Goal: Contribute content: Contribute content

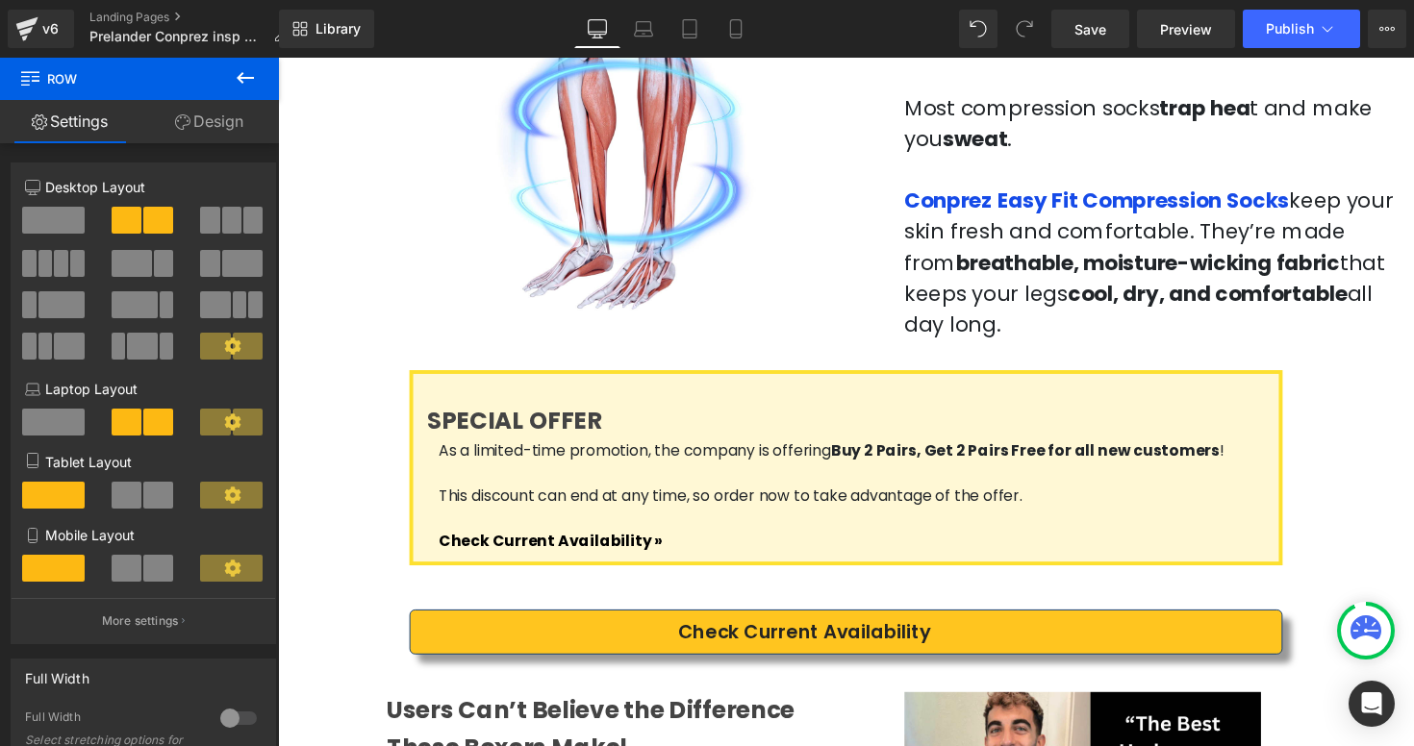
scroll to position [1893, 0]
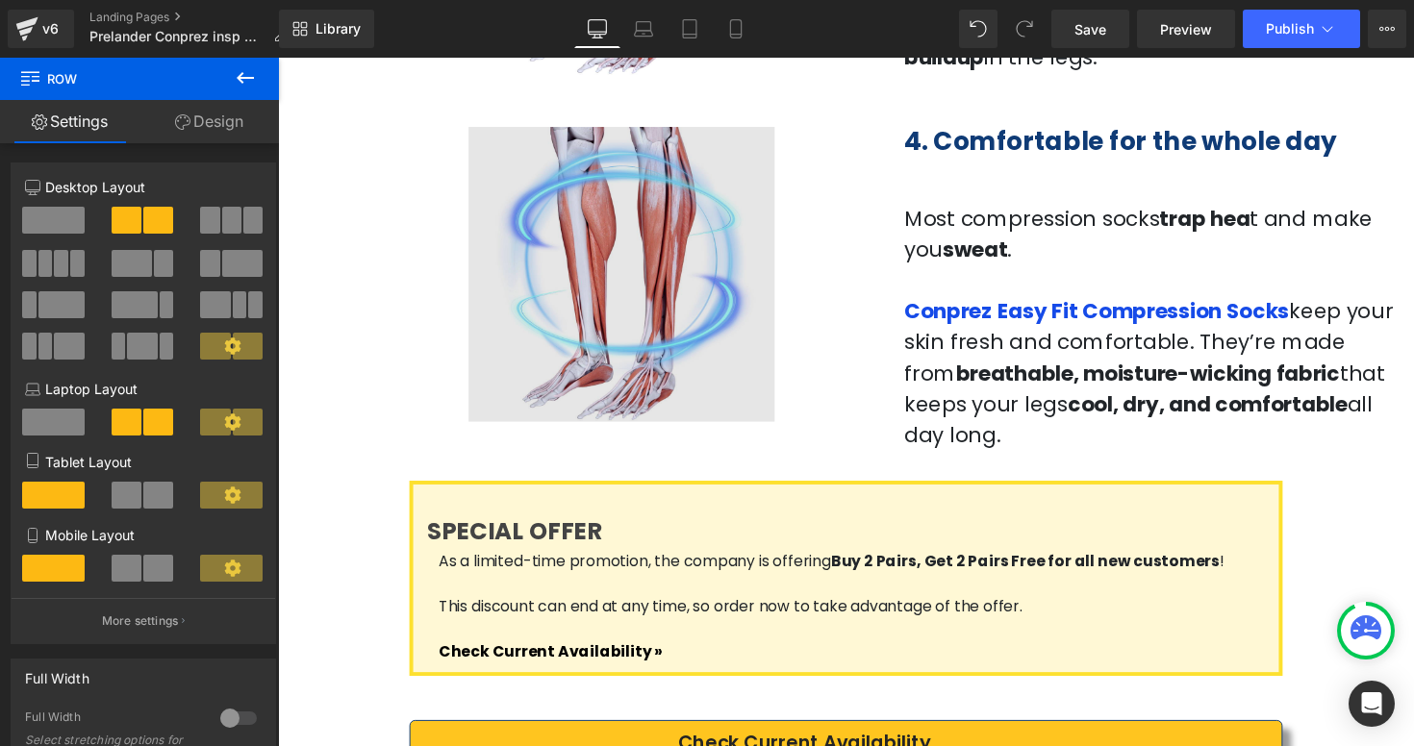
click at [430, 296] on img at bounding box center [639, 272] width 501 height 318
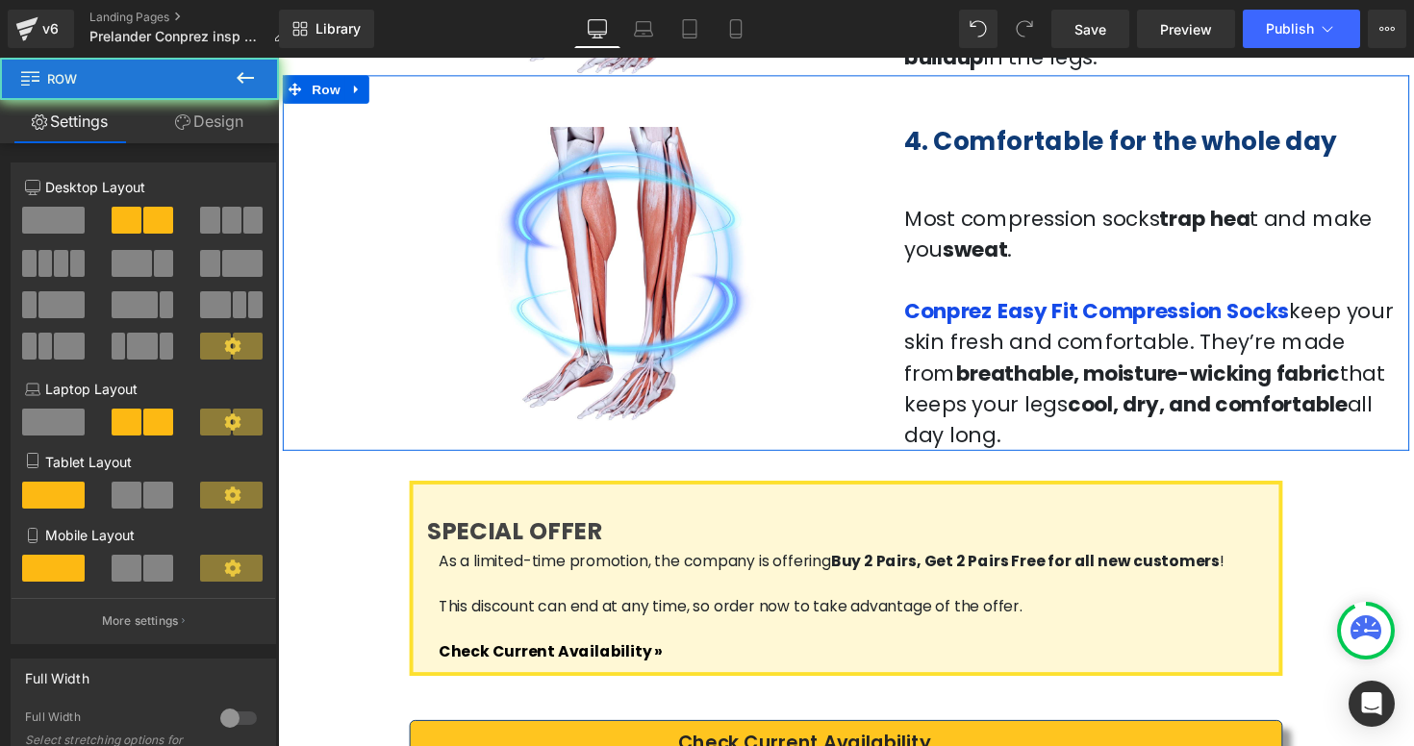
click at [333, 268] on div "Image 4. Comfortable for the whole day Heading Most compression socks trap hea …" at bounding box center [860, 268] width 1154 height 385
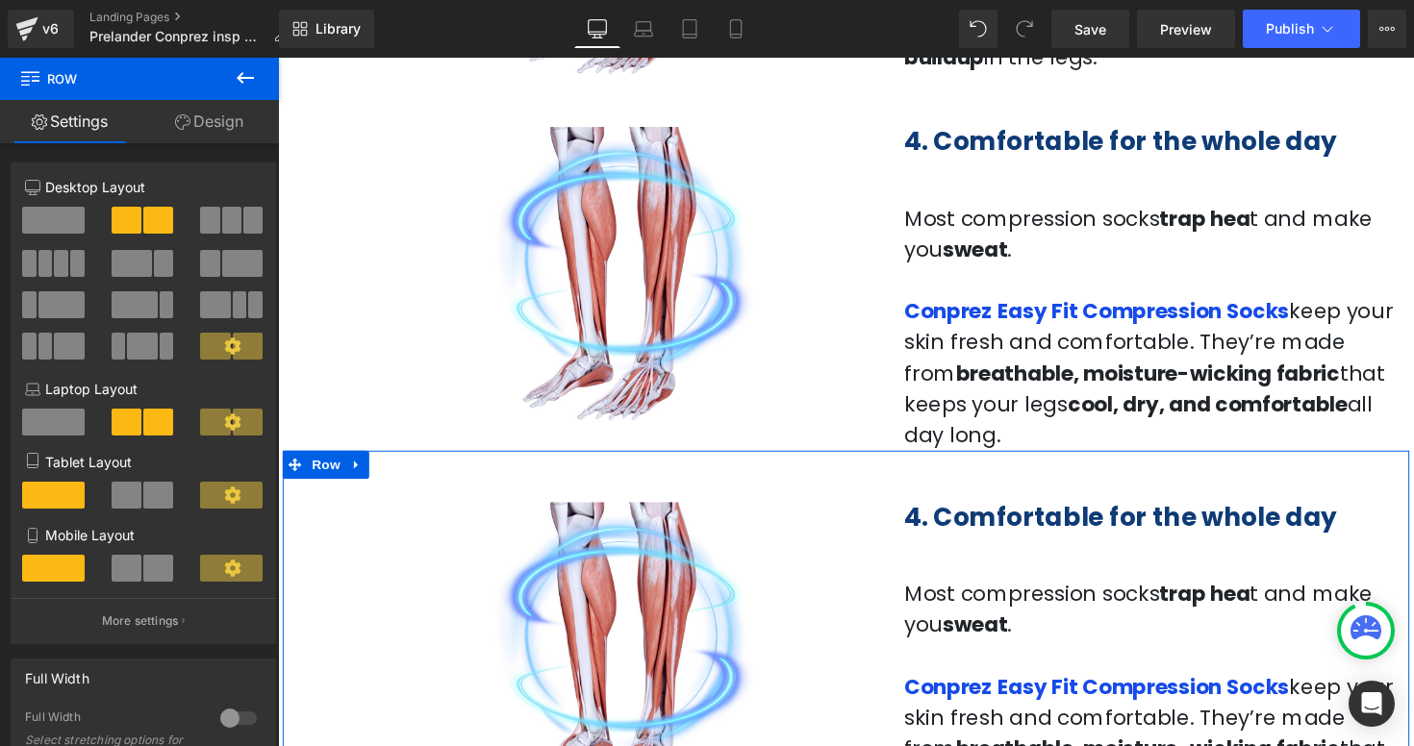
click at [278, 58] on div at bounding box center [278, 58] width 0 height 0
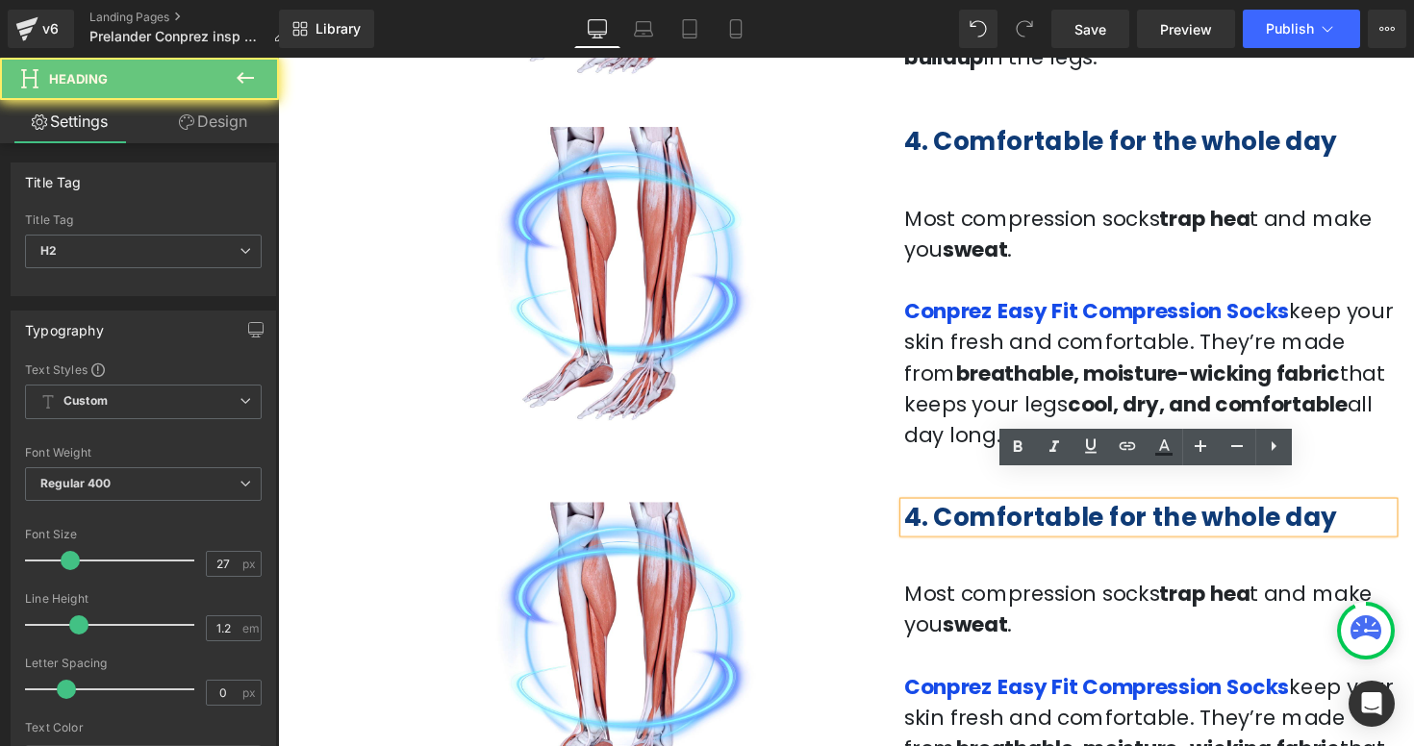
click at [934, 511] on b "4. Comfortable for the whole day" at bounding box center [1140, 529] width 443 height 36
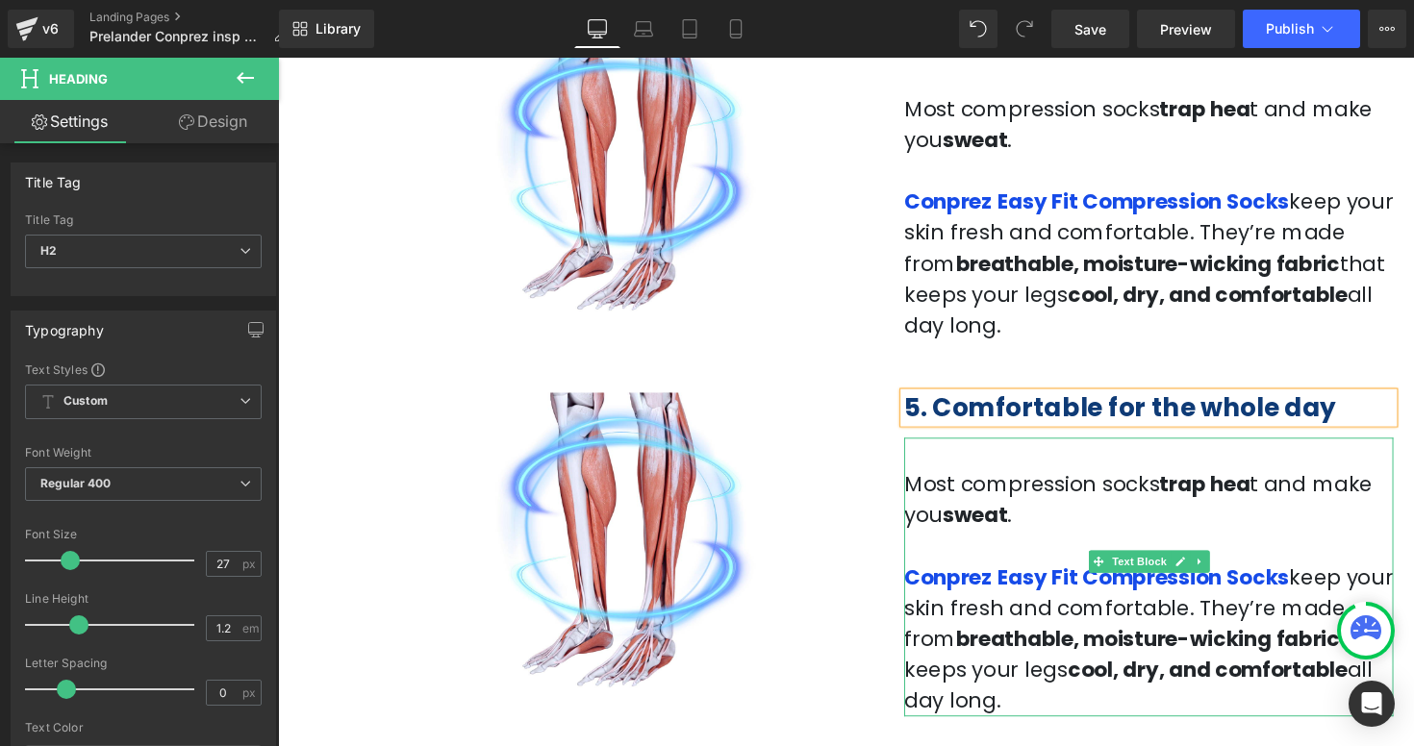
scroll to position [2130, 0]
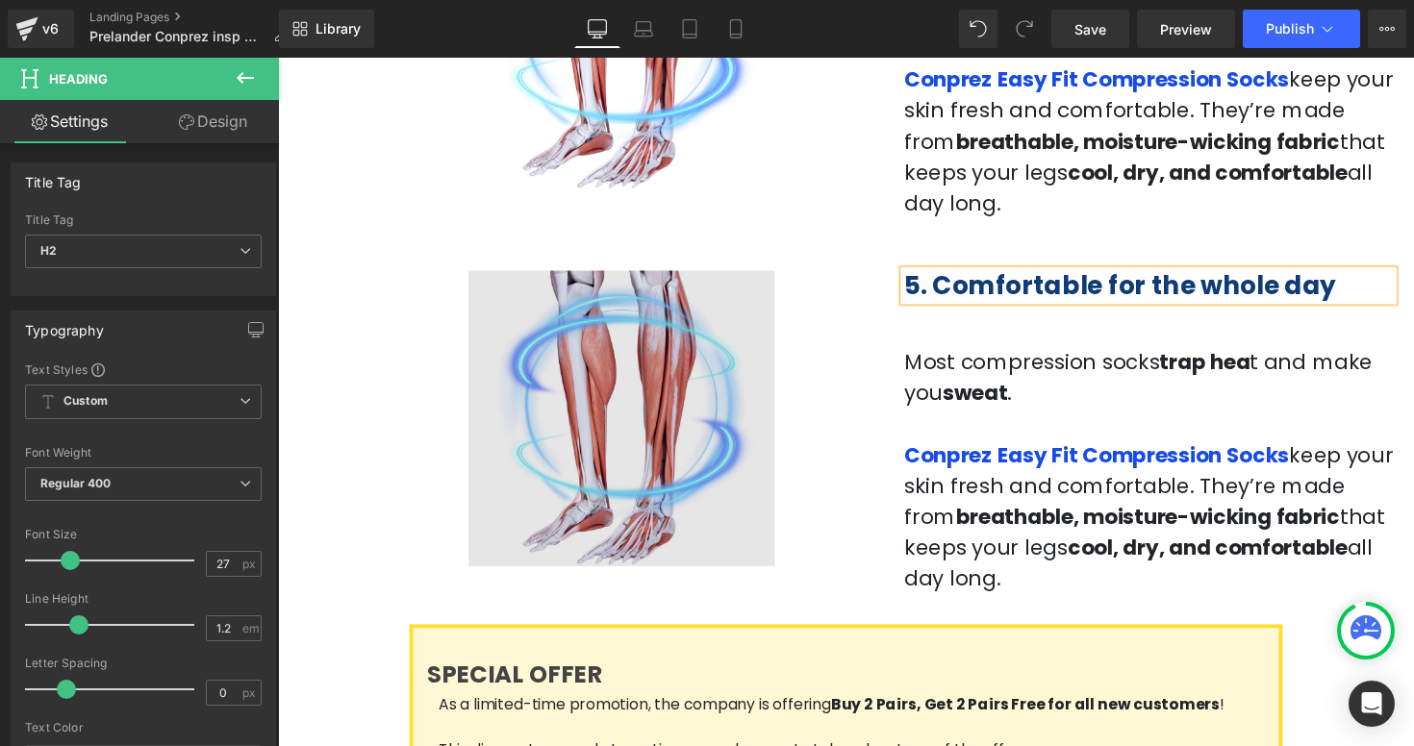
click at [436, 421] on img at bounding box center [639, 420] width 501 height 318
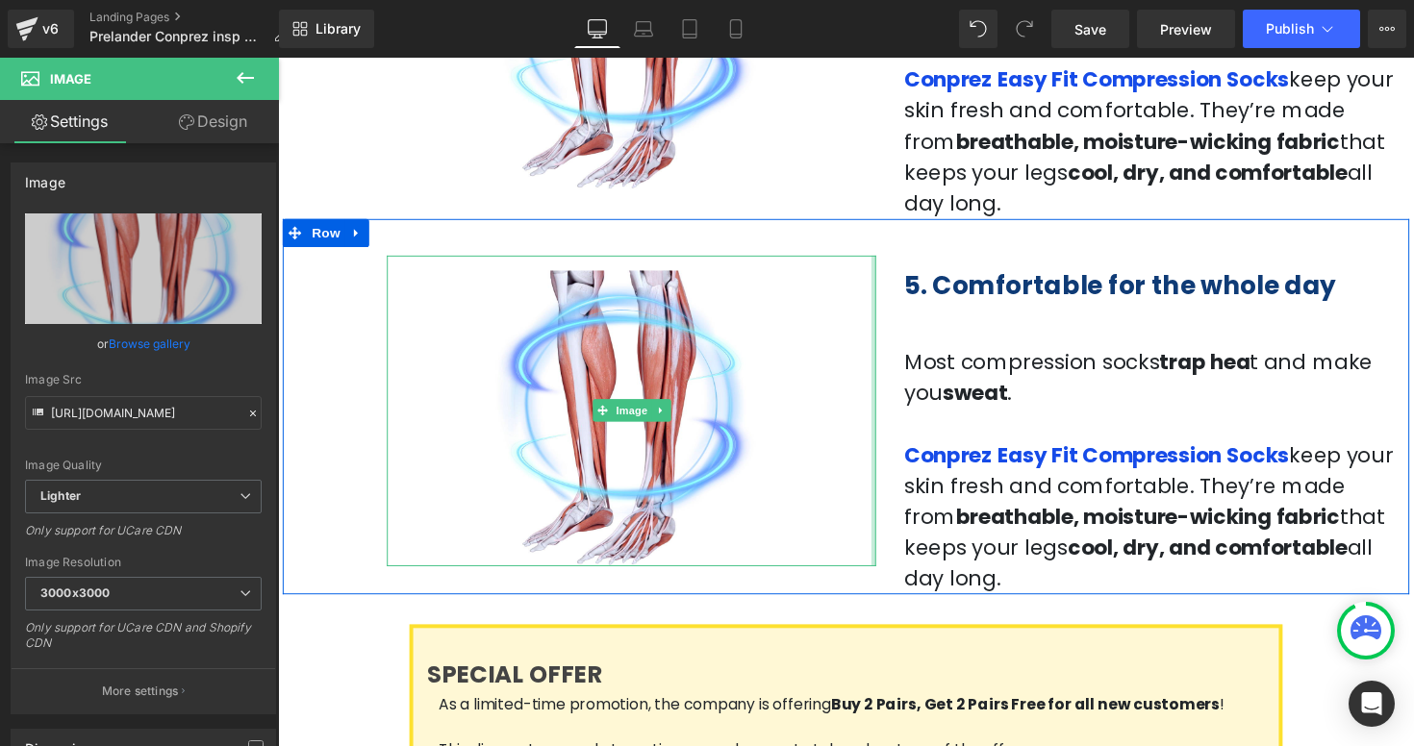
click at [890, 390] on div at bounding box center [888, 420] width 5 height 318
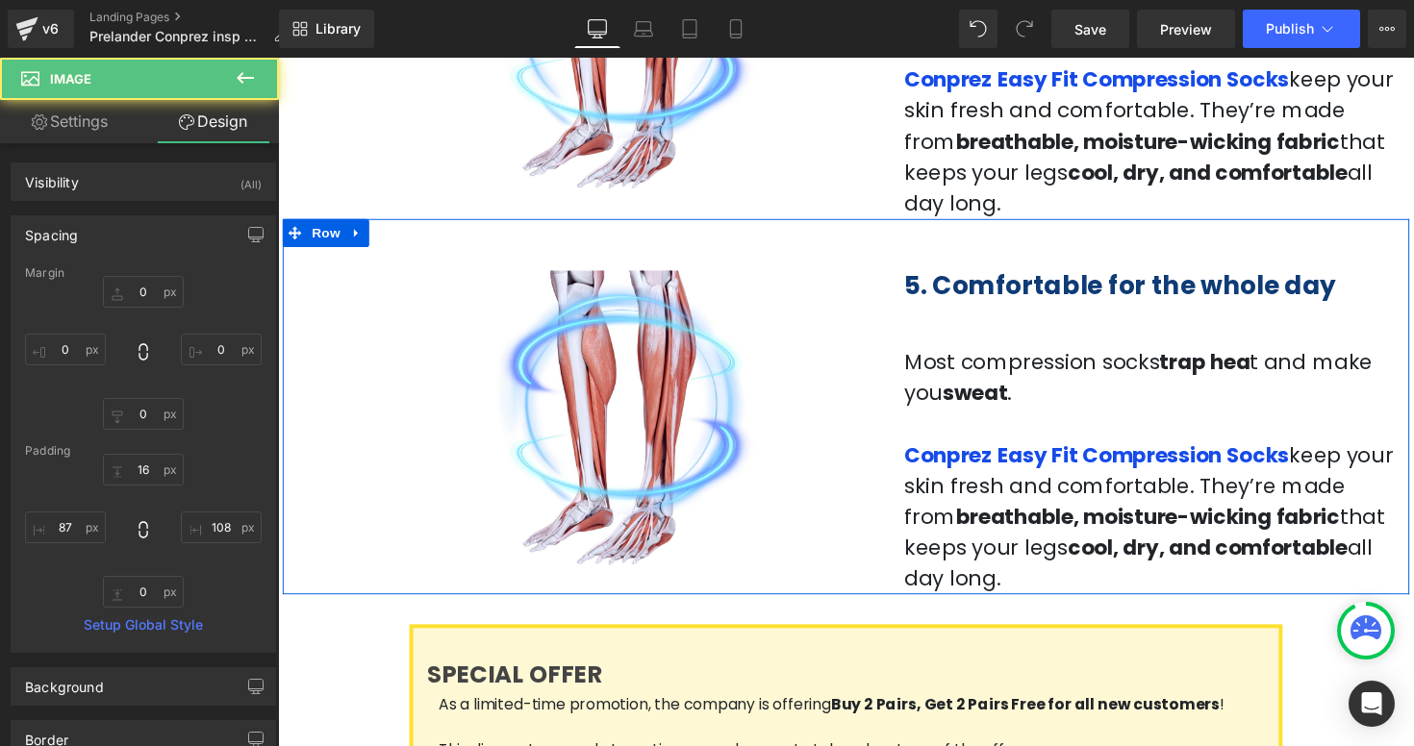
click at [897, 357] on div "Image 108px" at bounding box center [640, 420] width 530 height 318
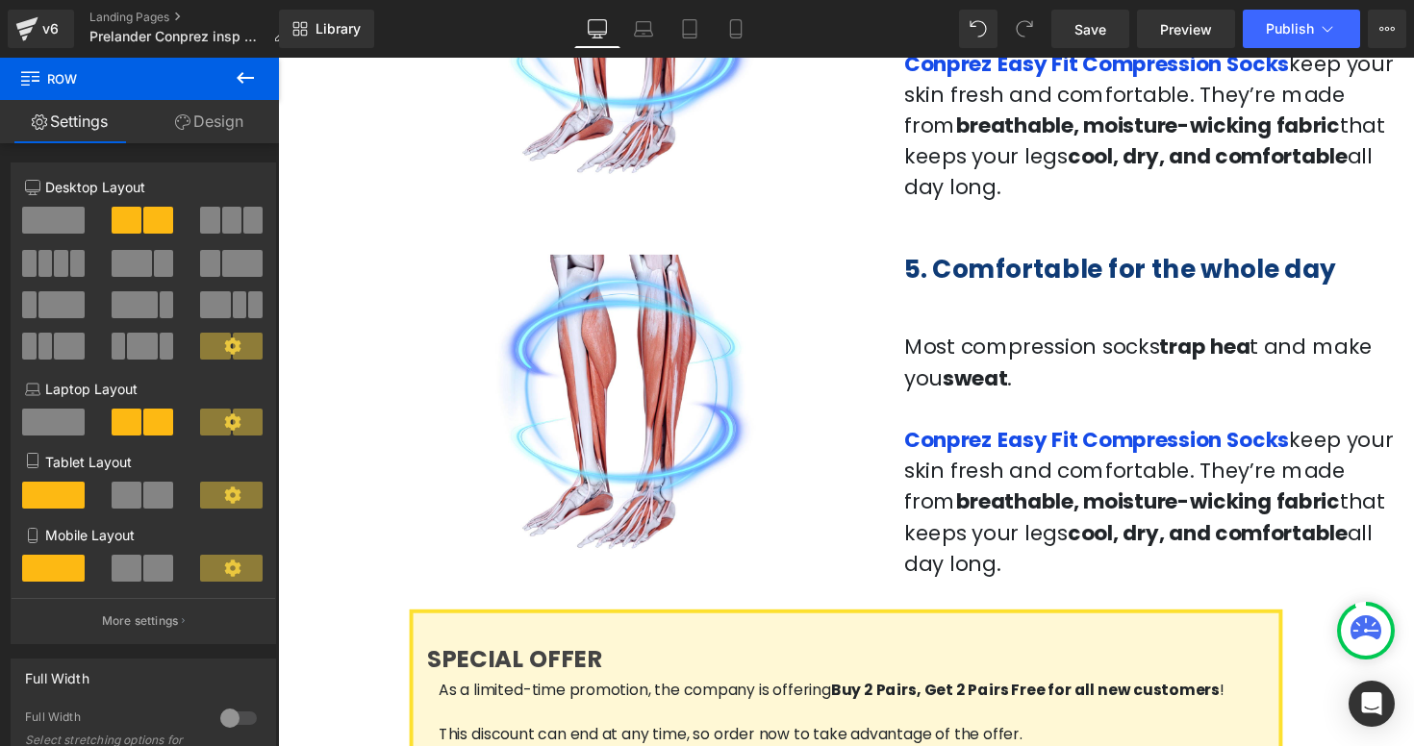
scroll to position [2545, 0]
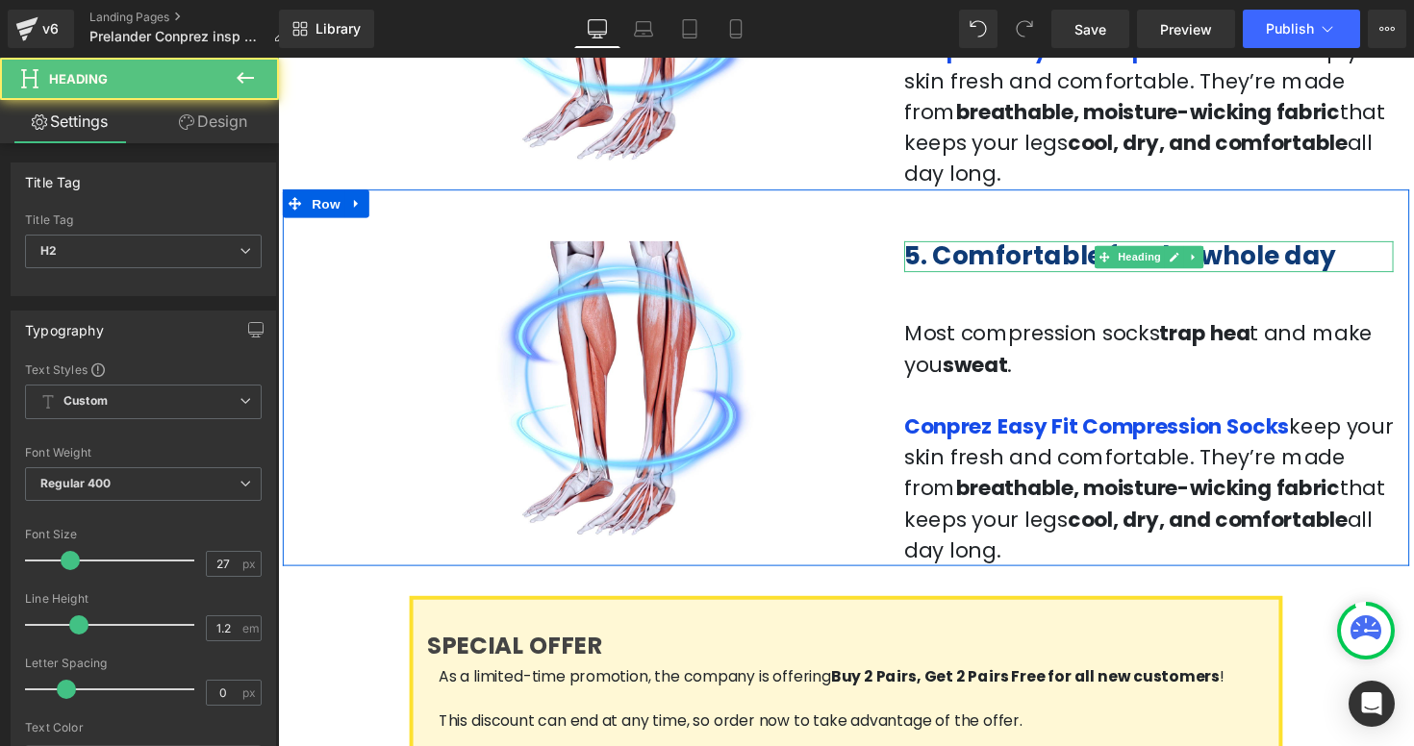
click at [937, 243] on b "5. Comfortable for the whole day" at bounding box center [1140, 261] width 442 height 36
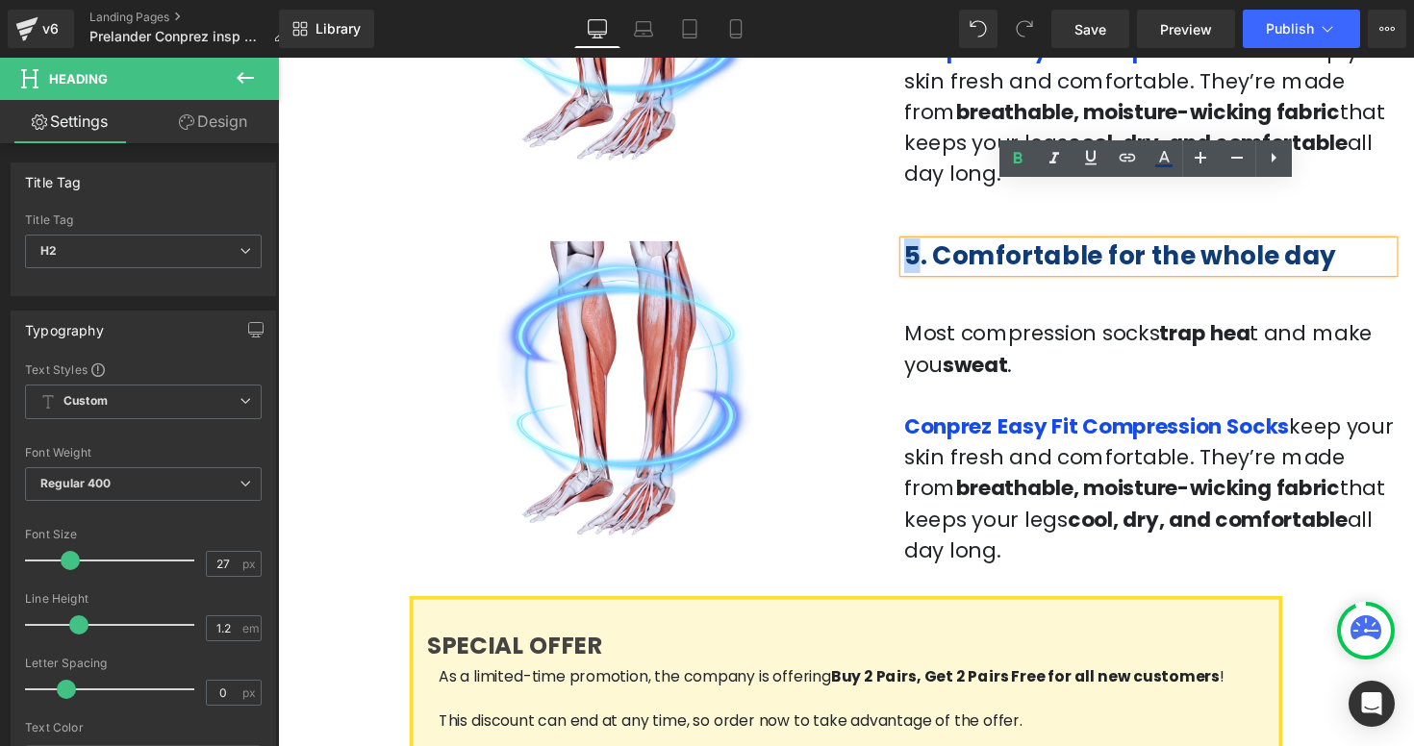
drag, startPoint x: 934, startPoint y: 205, endPoint x: 919, endPoint y: 205, distance: 14.4
click at [919, 243] on b "5. Comfortable for the whole day" at bounding box center [1140, 261] width 442 height 36
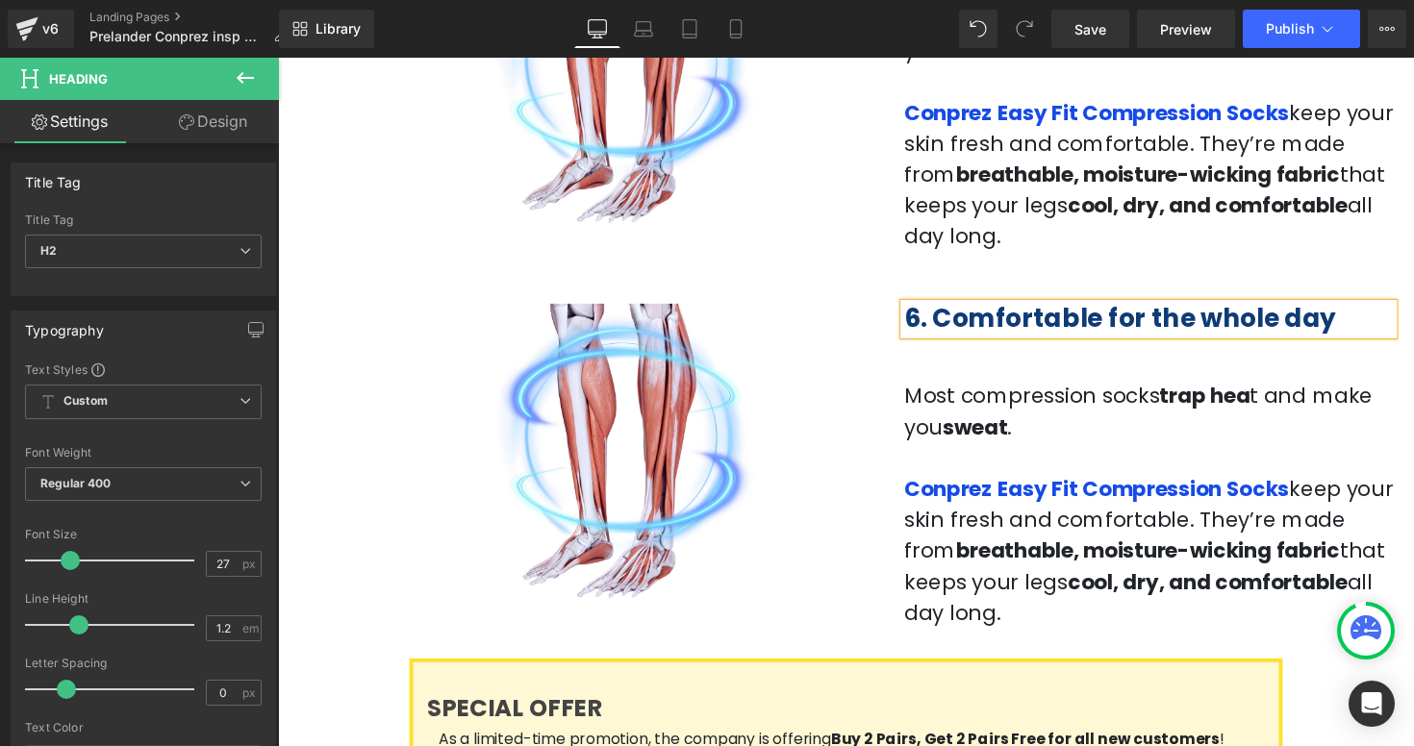
scroll to position [2485, 0]
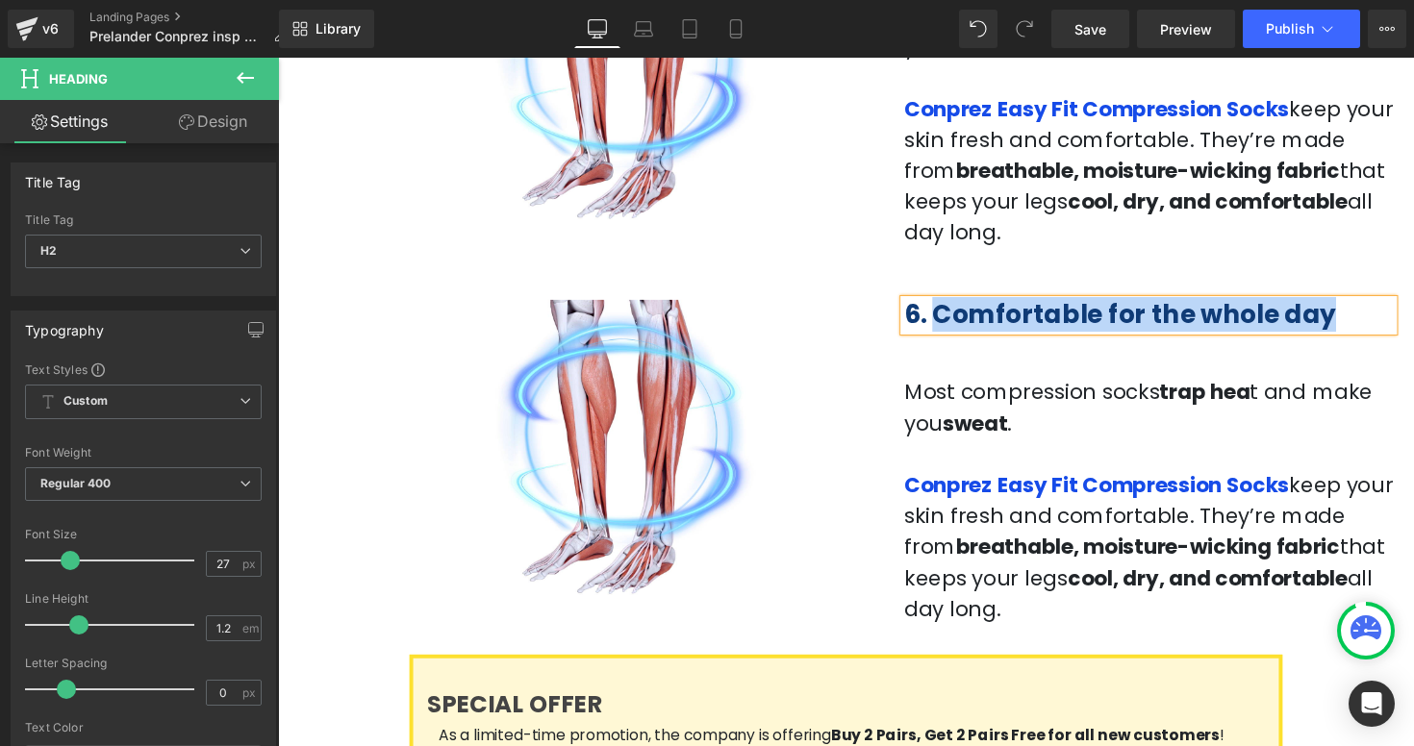
drag, startPoint x: 1321, startPoint y: 270, endPoint x: 953, endPoint y: 257, distance: 368.6
click at [953, 306] on h2 "6. Comfortable for the whole day" at bounding box center [1169, 321] width 501 height 31
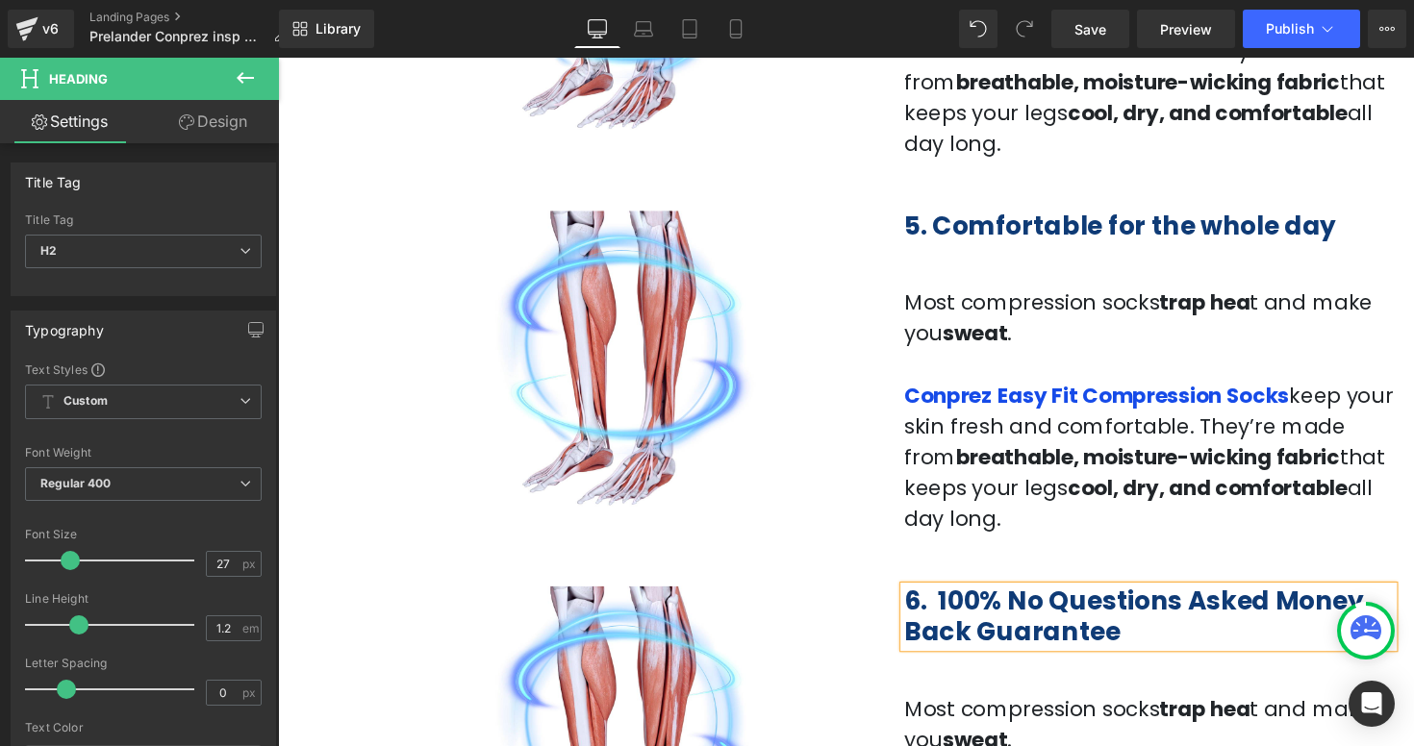
scroll to position [2161, 0]
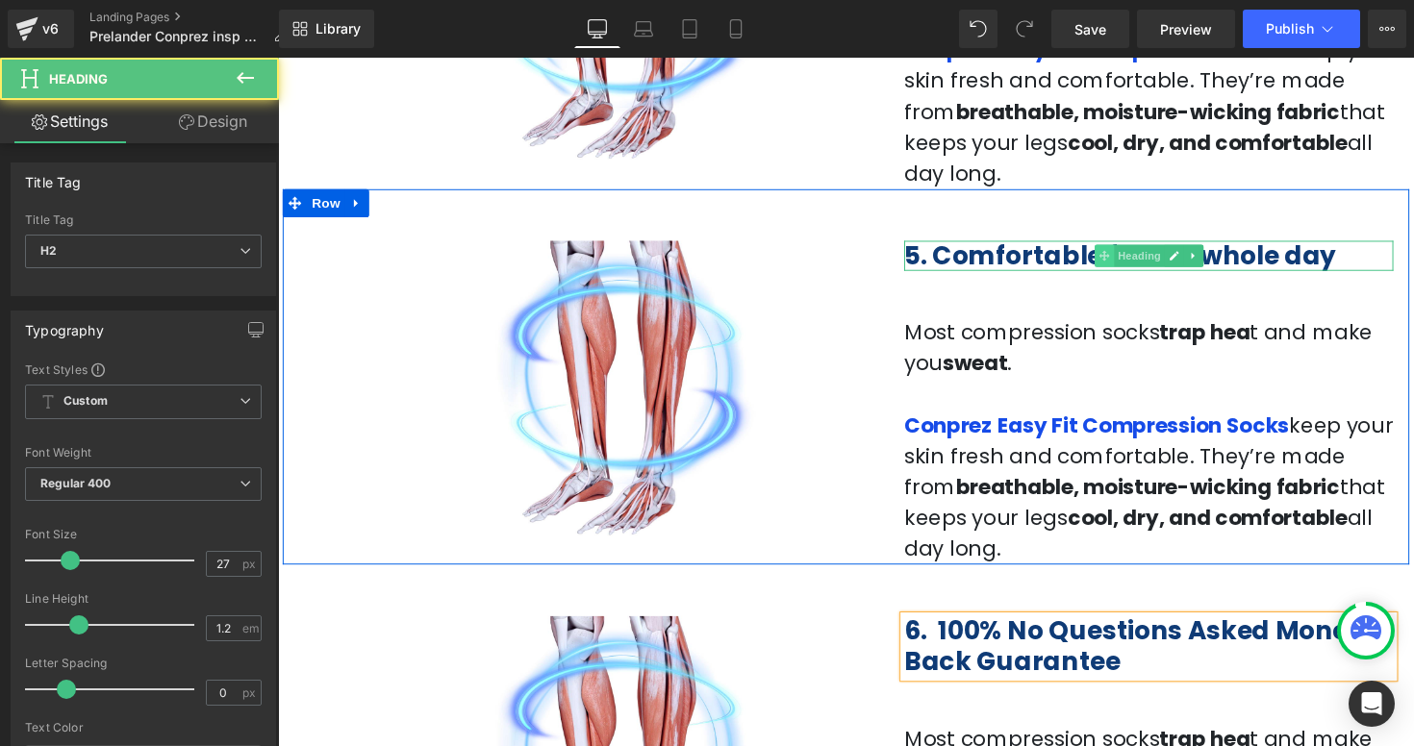
click at [1118, 245] on div "5. Comfortable for the whole day Heading" at bounding box center [1169, 260] width 501 height 31
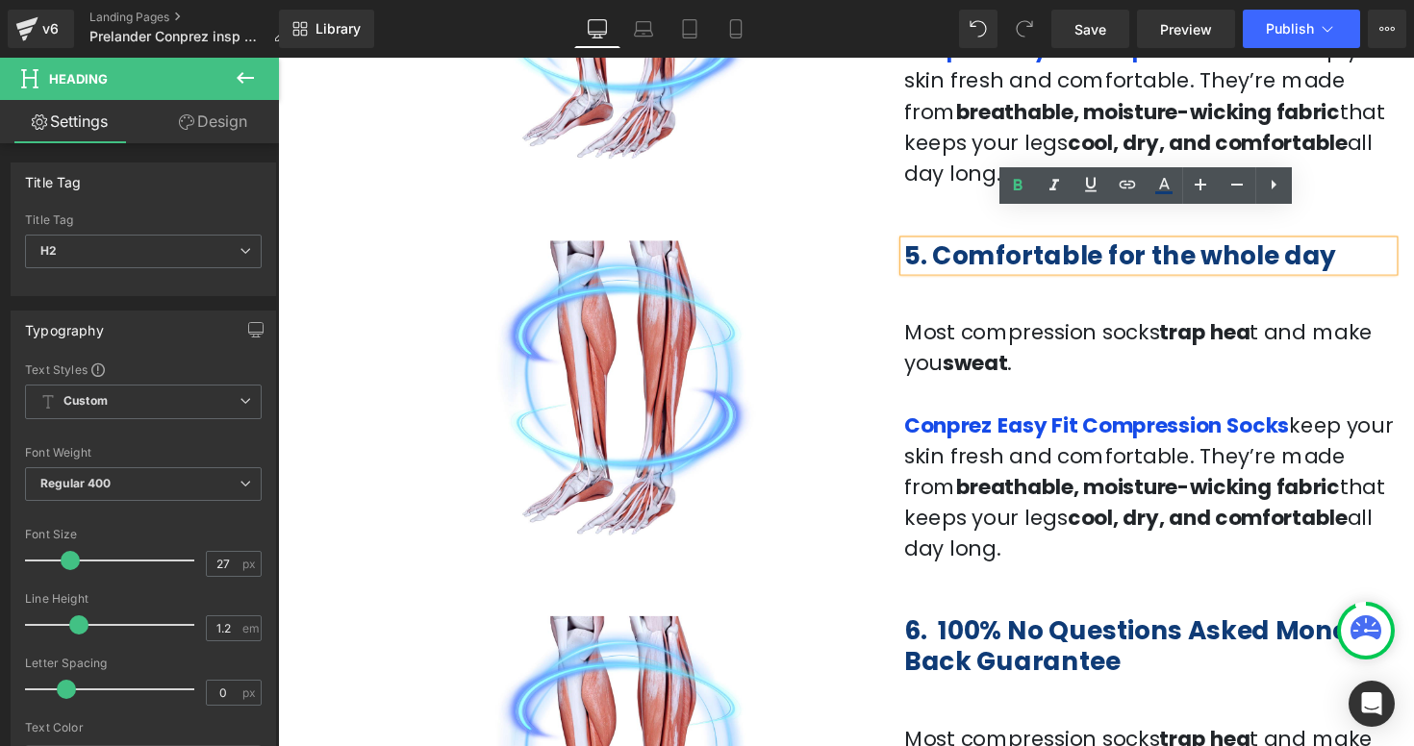
click at [1120, 242] on b "5. Comfortable for the whole day" at bounding box center [1140, 260] width 442 height 36
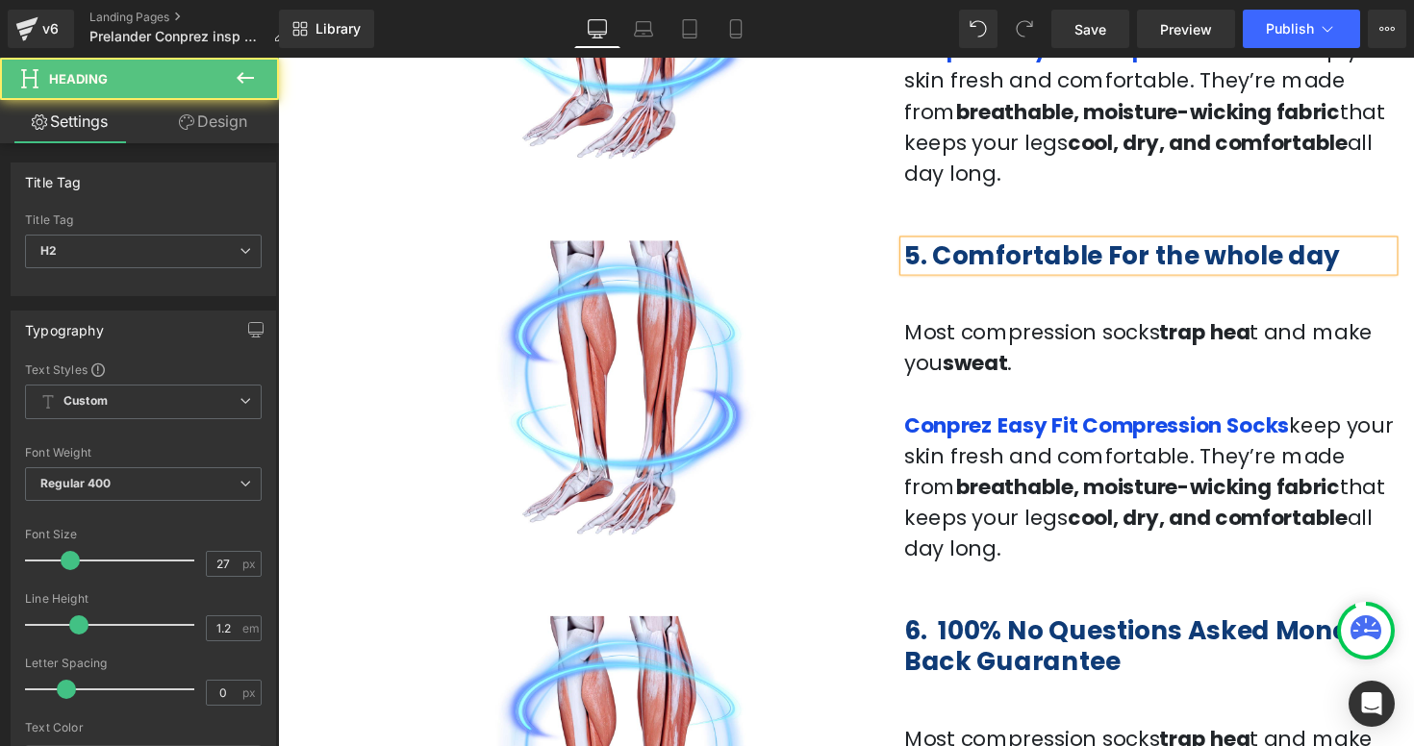
click at [1166, 242] on b "5. Comfortable For the whole day" at bounding box center [1142, 260] width 446 height 36
click at [1227, 242] on b "5. Comfortable For The whole day" at bounding box center [1144, 260] width 451 height 36
click at [1319, 242] on b "5. Comfortable For The Whole day" at bounding box center [1147, 260] width 456 height 36
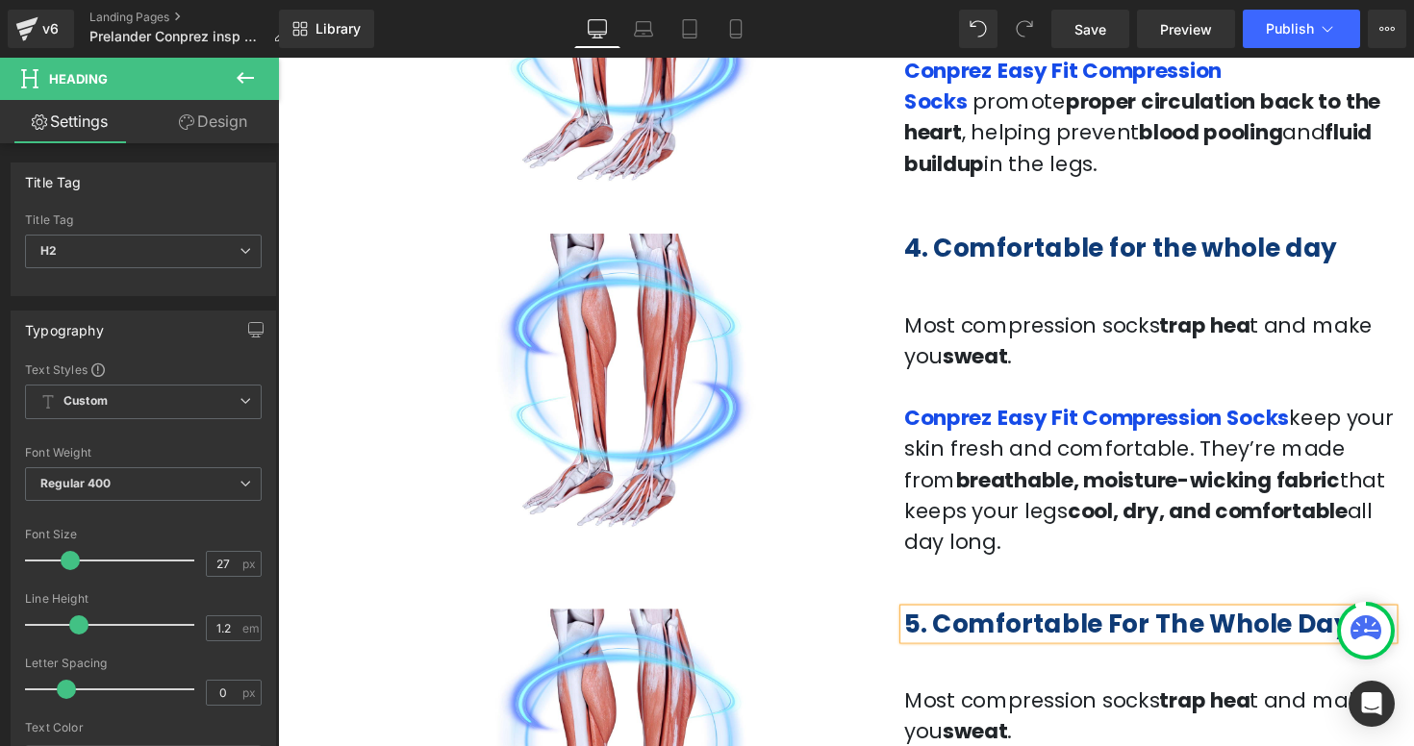
scroll to position [1752, 0]
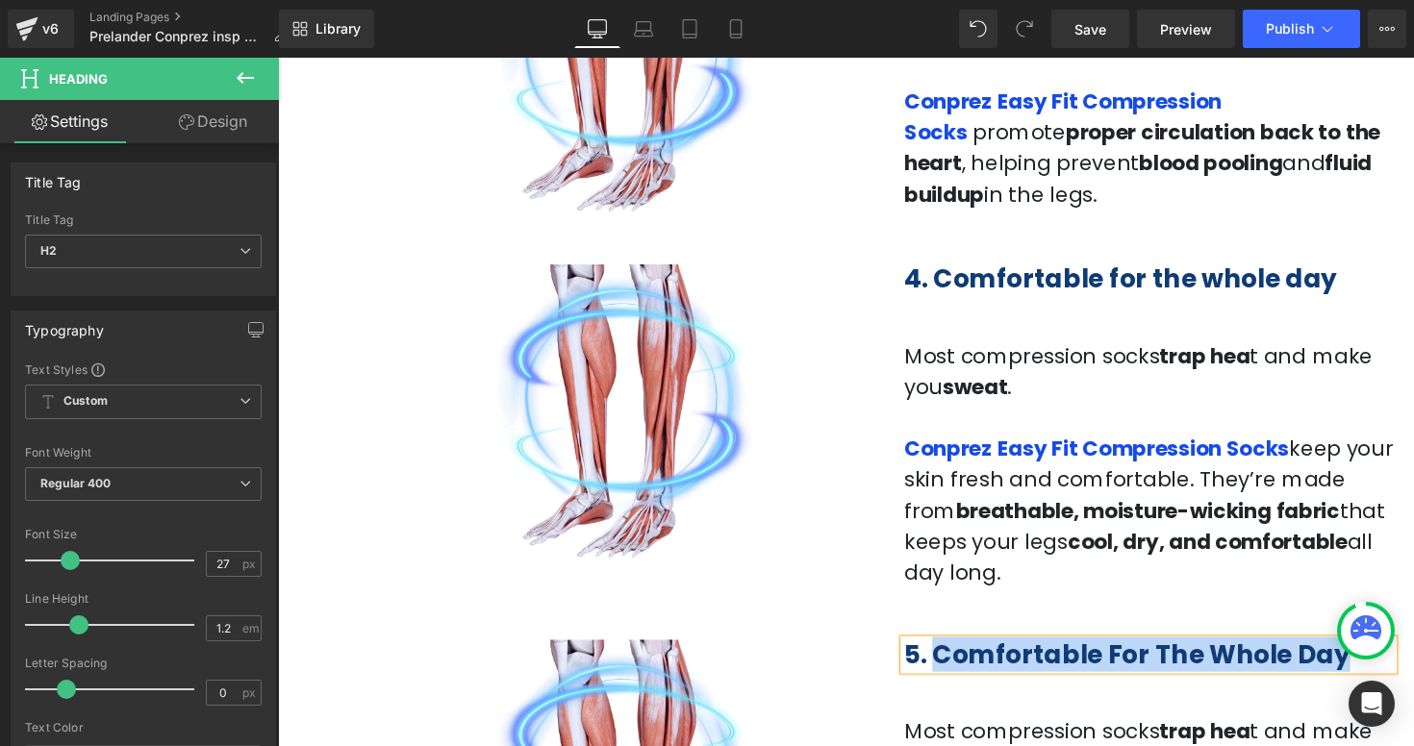
drag, startPoint x: 1340, startPoint y: 648, endPoint x: 954, endPoint y: 634, distance: 385.9
click at [954, 651] on b "5. Comfortable For The Whole Day" at bounding box center [1147, 669] width 457 height 36
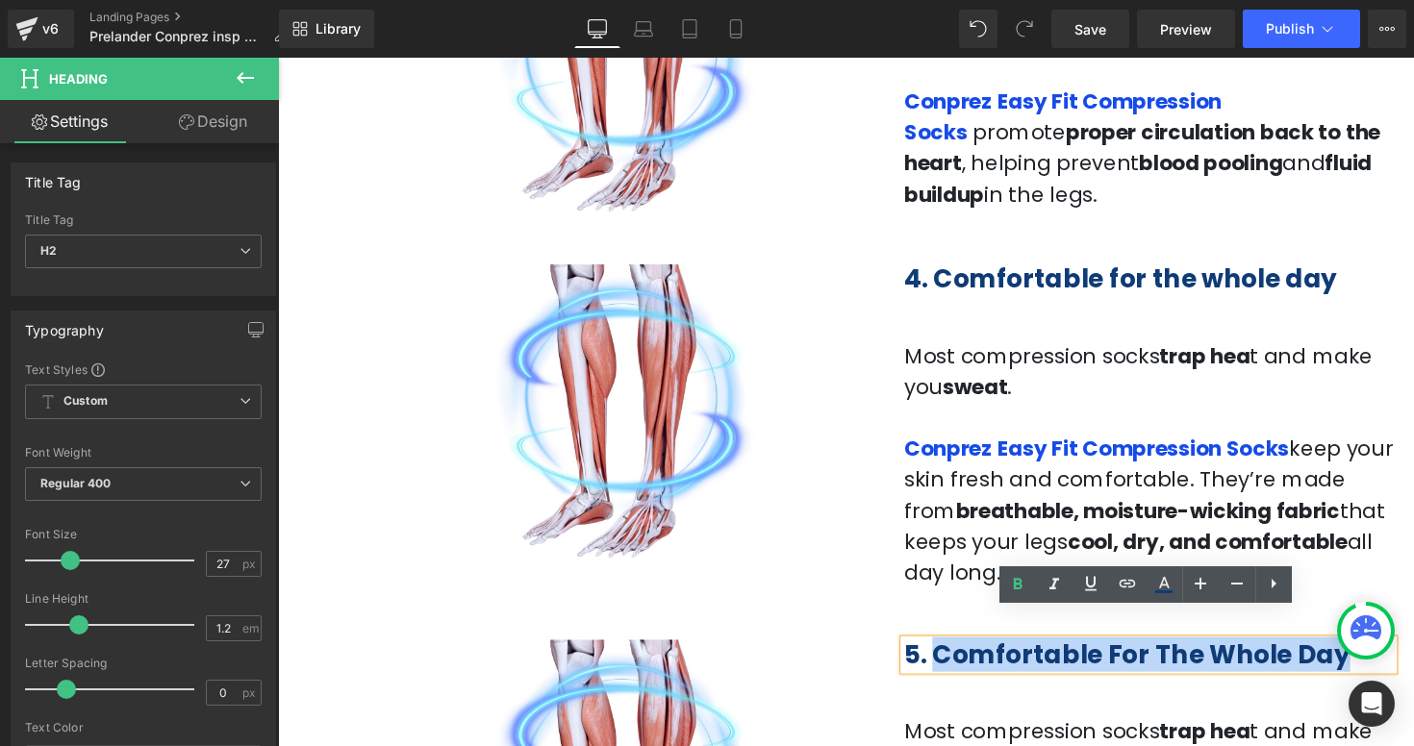
copy b "Comfortable For The Whole Day"
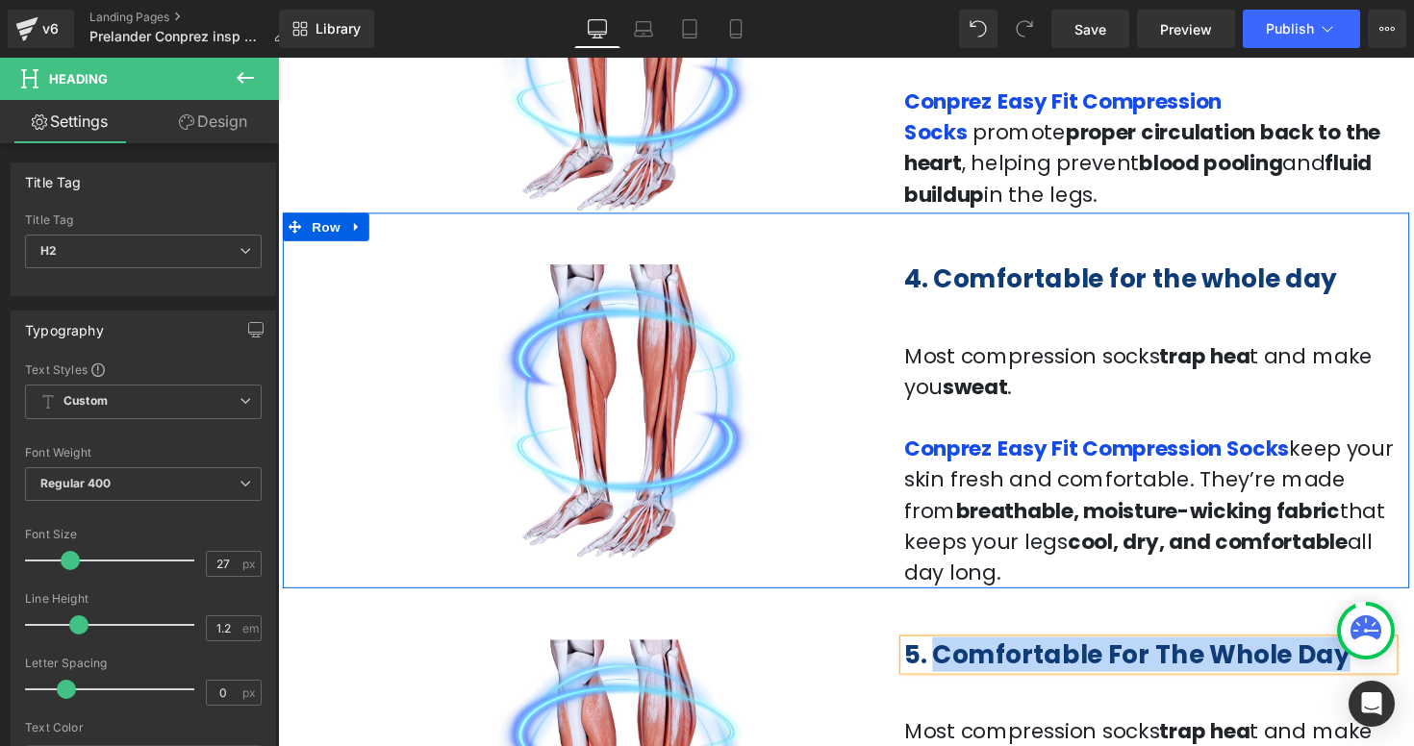
click at [1311, 289] on b "4. Comfortable for the whole day" at bounding box center [1140, 284] width 443 height 36
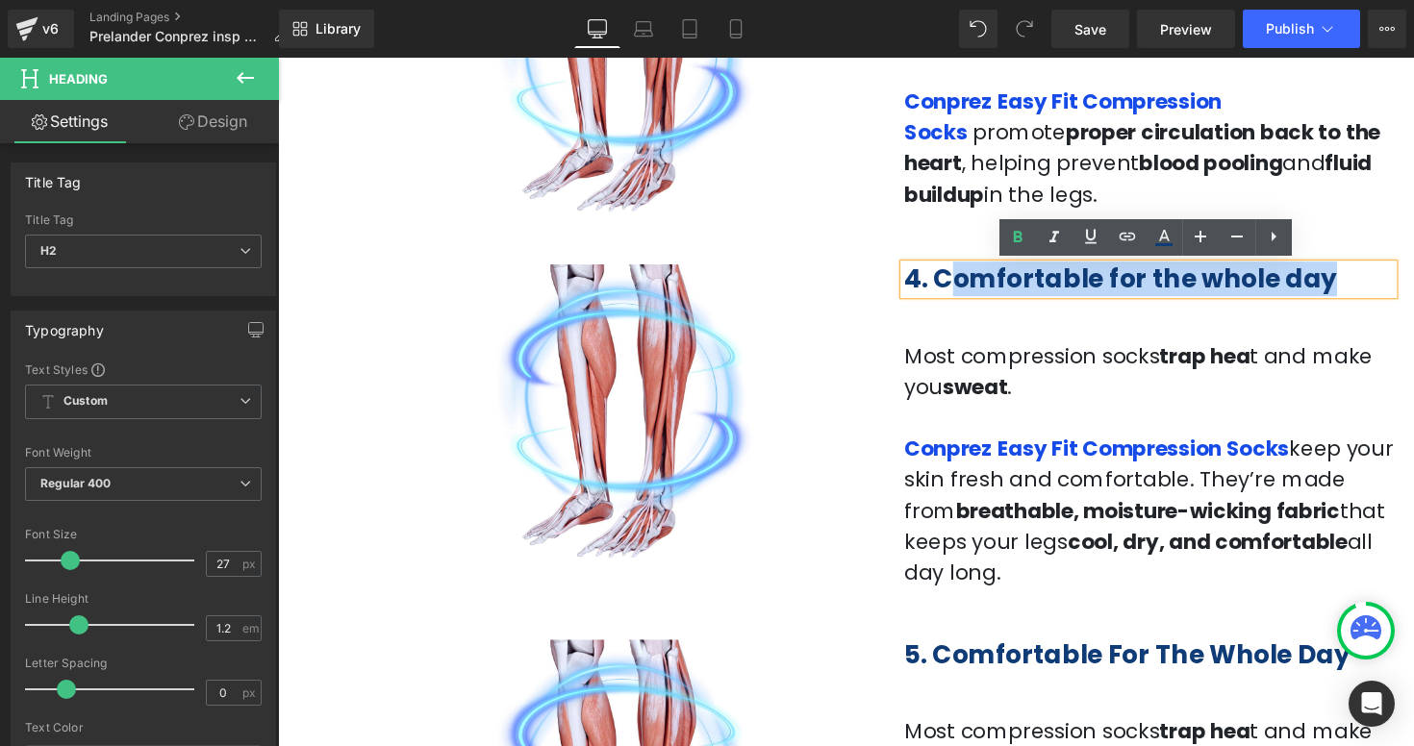
drag, startPoint x: 1329, startPoint y: 287, endPoint x: 959, endPoint y: 288, distance: 370.3
click at [959, 288] on h2 "4. Comfortable for the whole day" at bounding box center [1169, 284] width 501 height 31
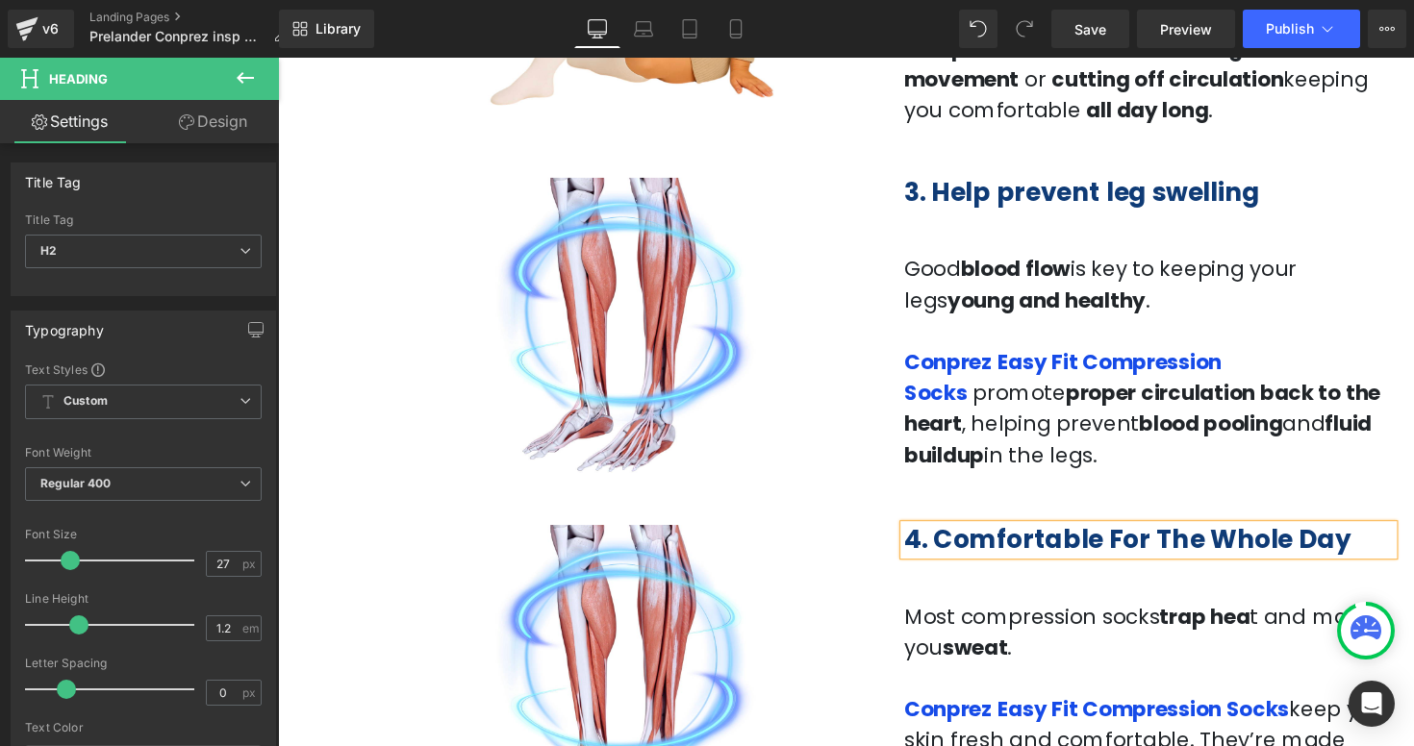
scroll to position [1394, 0]
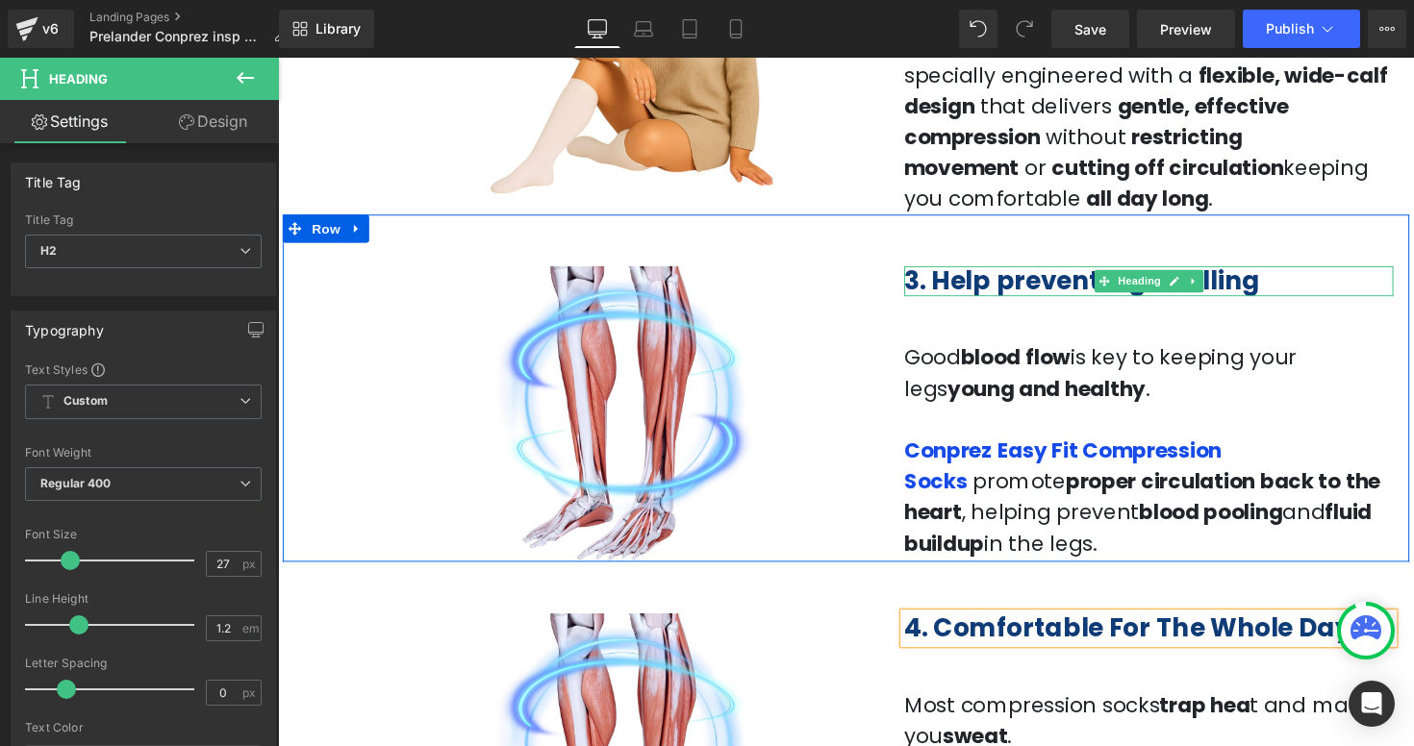
click at [1027, 289] on b "3. Help prevent leg swelling" at bounding box center [1101, 286] width 364 height 36
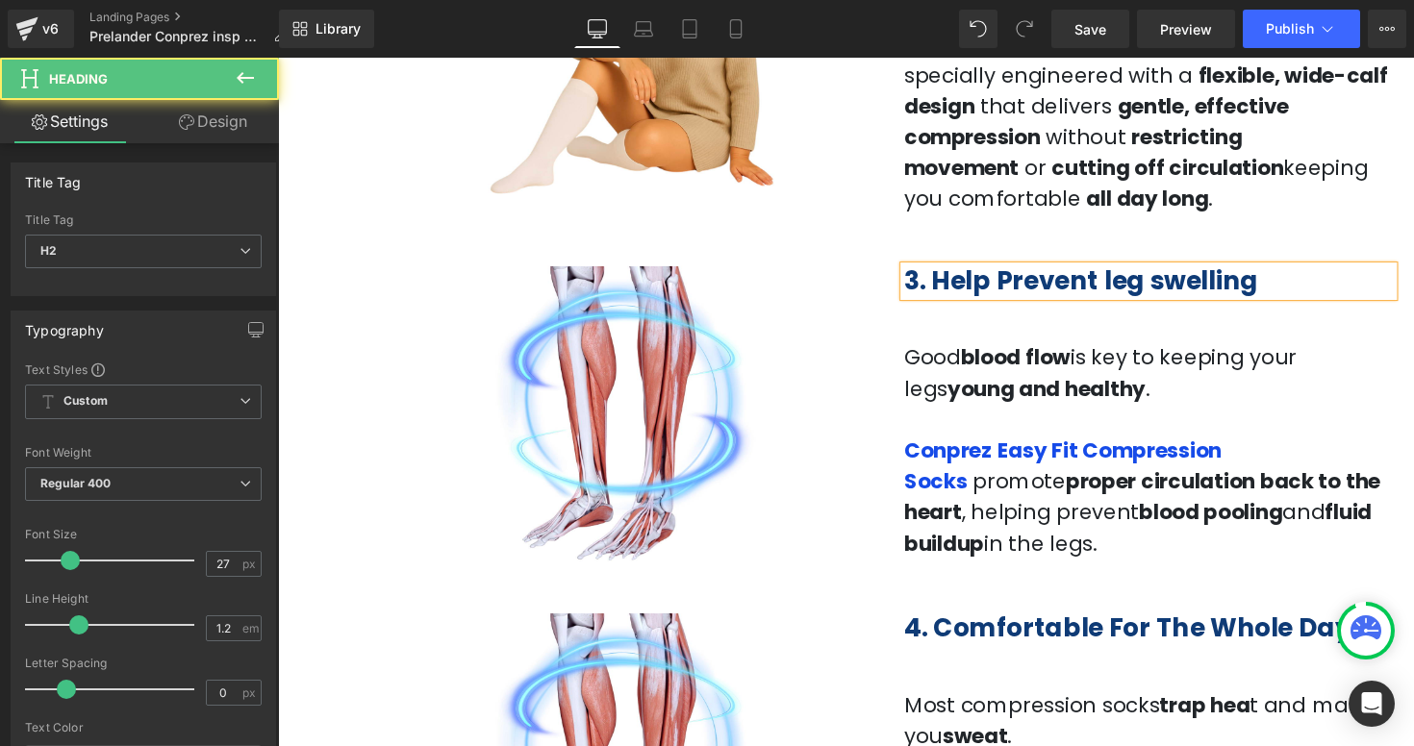
click at [1125, 285] on b "3. Help Prevent leg swelling" at bounding box center [1100, 286] width 363 height 36
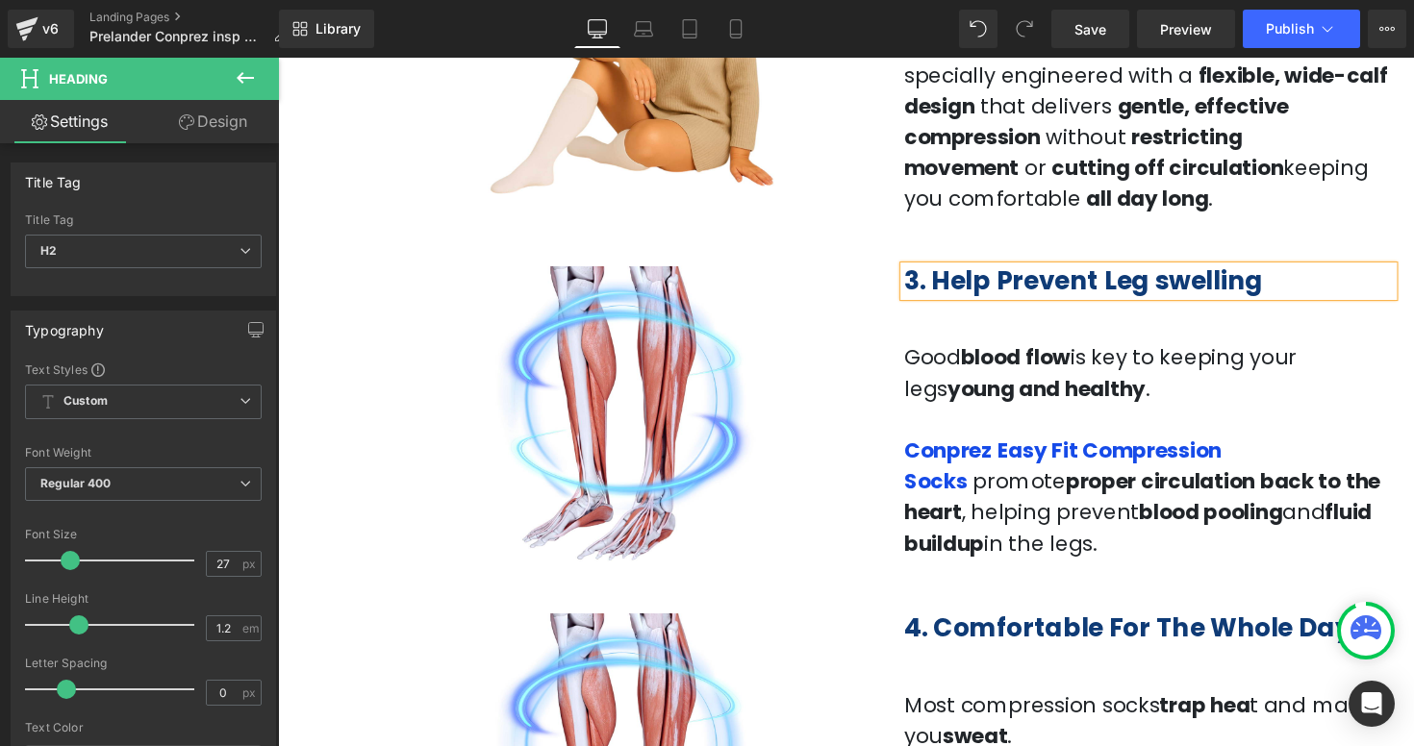
click at [1183, 289] on b "3. Help Prevent Leg swelling" at bounding box center [1102, 286] width 367 height 36
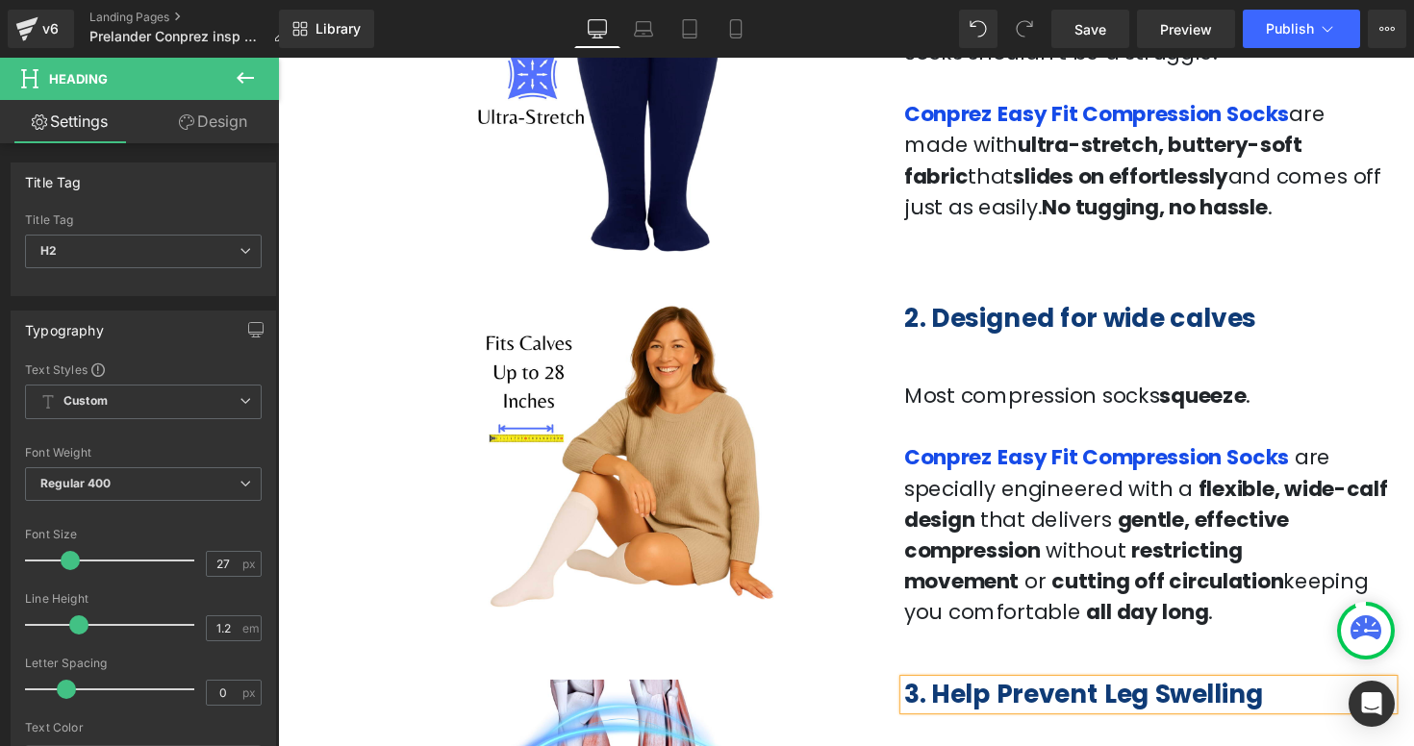
scroll to position [947, 0]
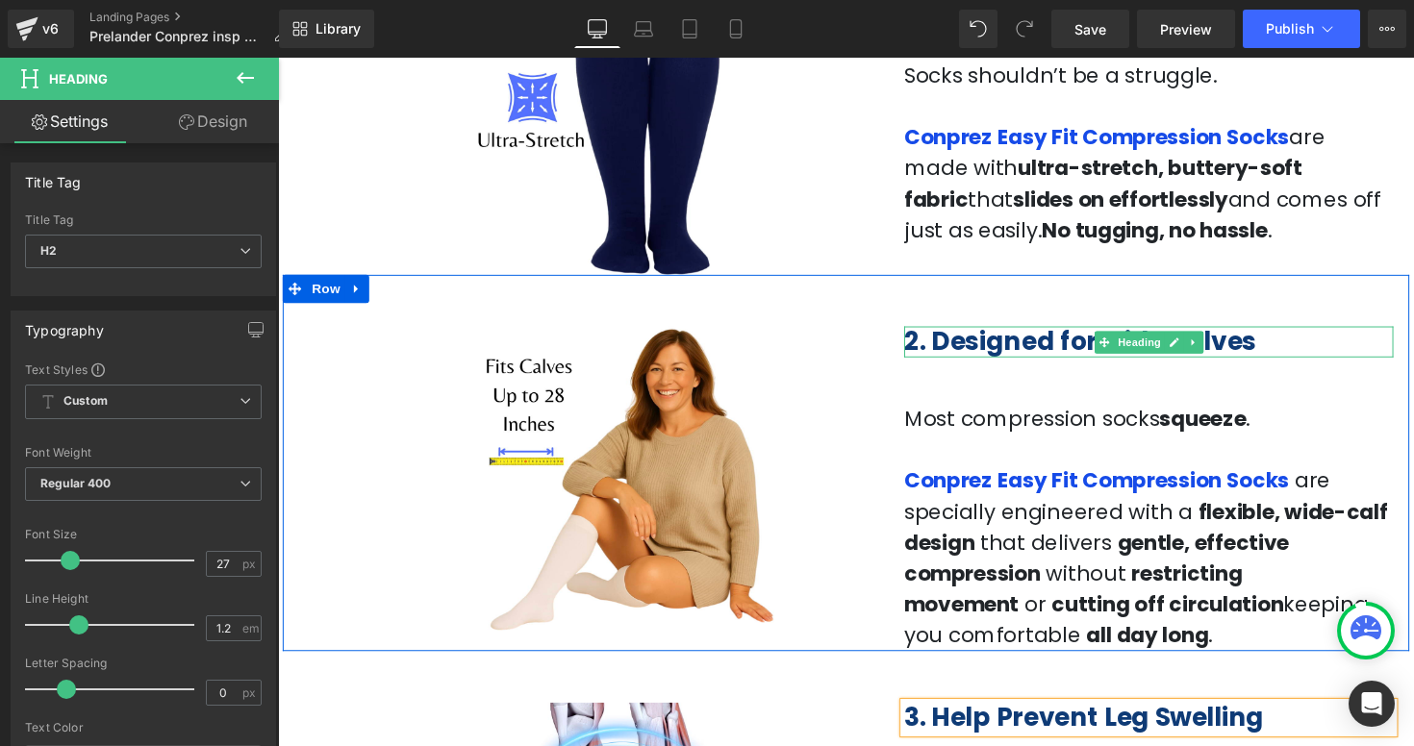
click at [1084, 342] on b "2. Designed for wide calves" at bounding box center [1099, 348] width 361 height 36
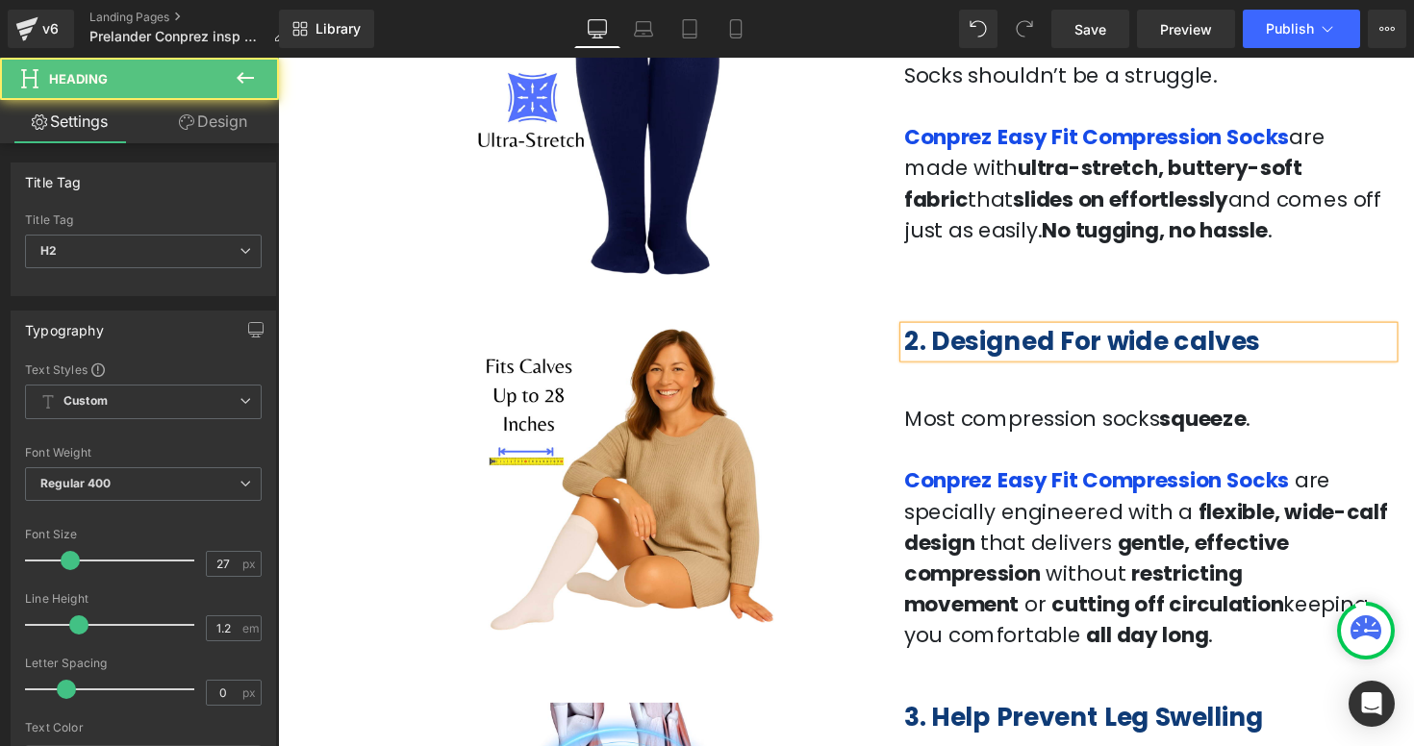
click at [1143, 350] on b "2. Designed For wide calves" at bounding box center [1101, 348] width 364 height 36
click at [1206, 341] on b "2. Designed For Wide calves" at bounding box center [1103, 348] width 369 height 36
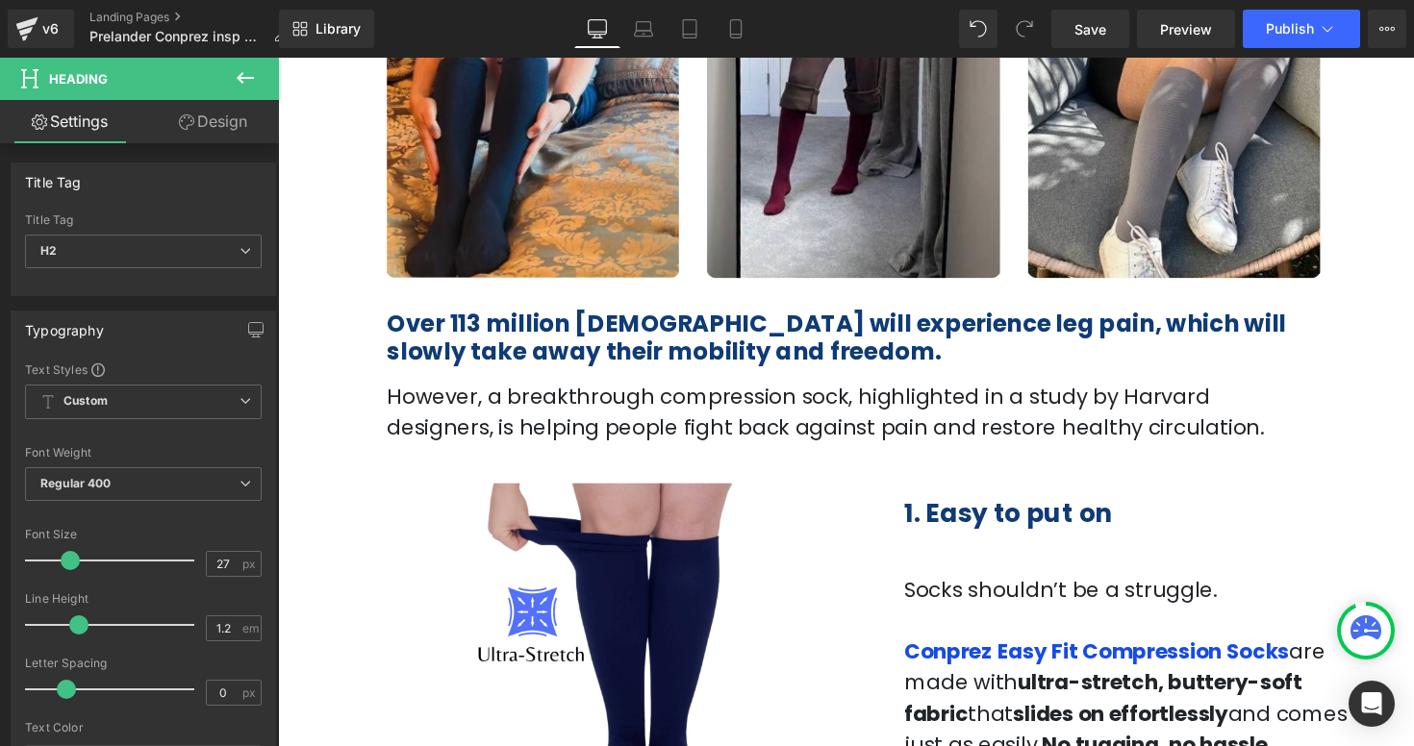
scroll to position [472, 0]
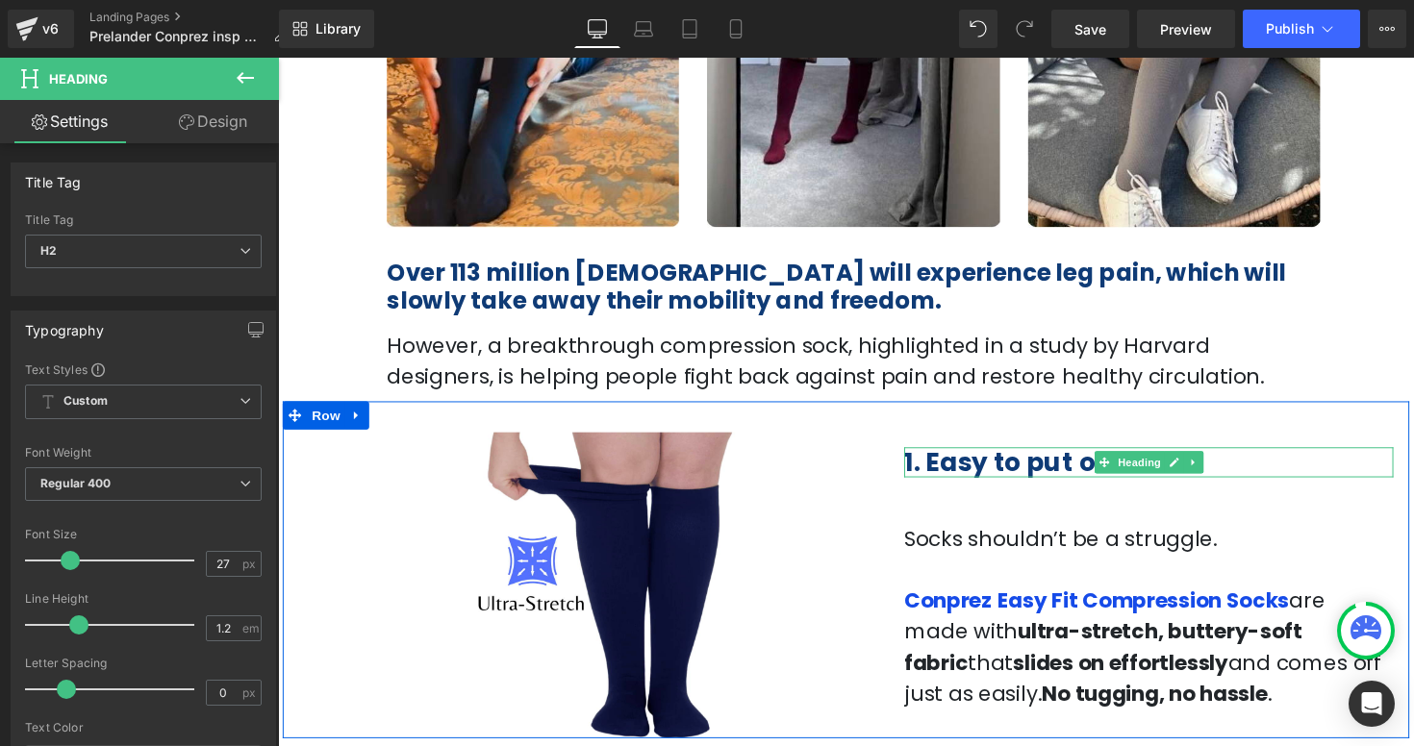
click at [1024, 477] on b "1. Easy to put on" at bounding box center [1025, 472] width 213 height 36
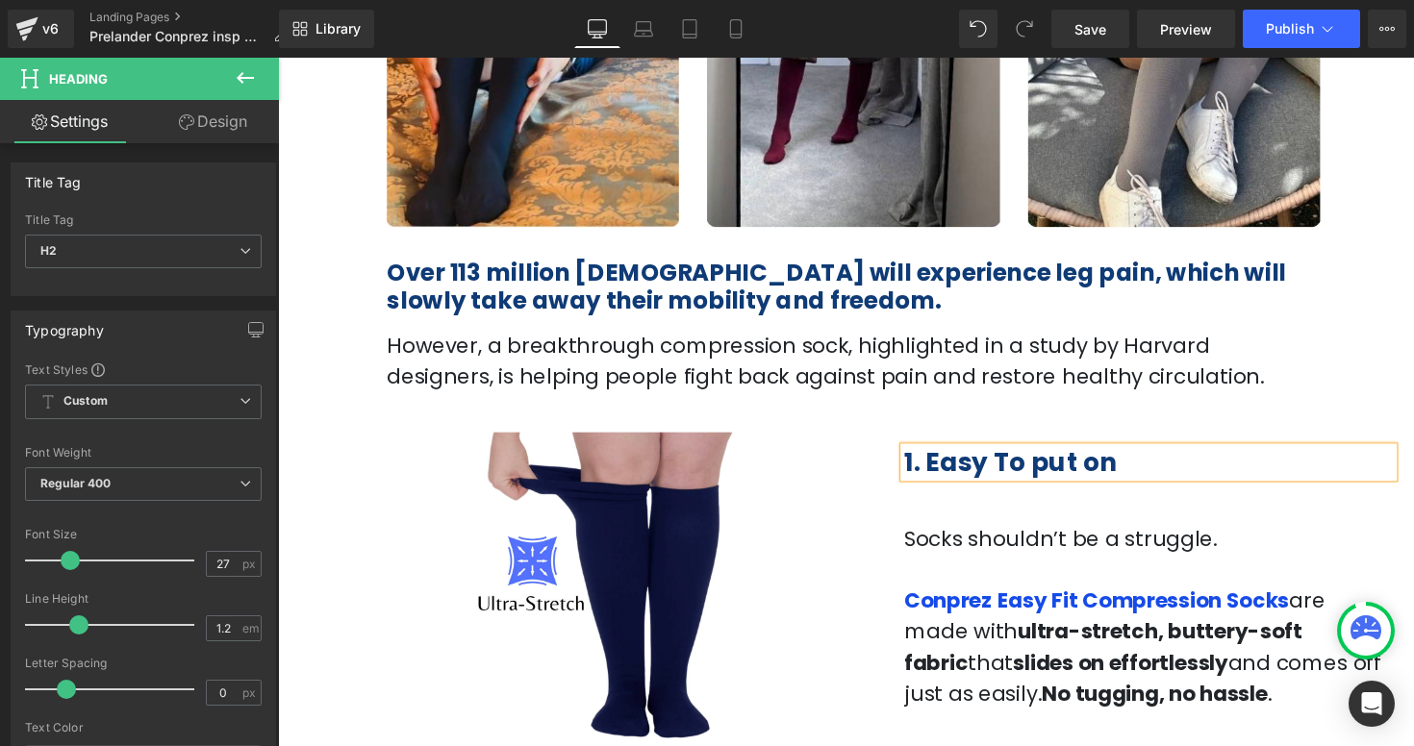
click at [1067, 477] on b "1. Easy To put on" at bounding box center [1028, 472] width 218 height 36
click at [1116, 482] on b "1. Easy To Put on" at bounding box center [1027, 472] width 216 height 36
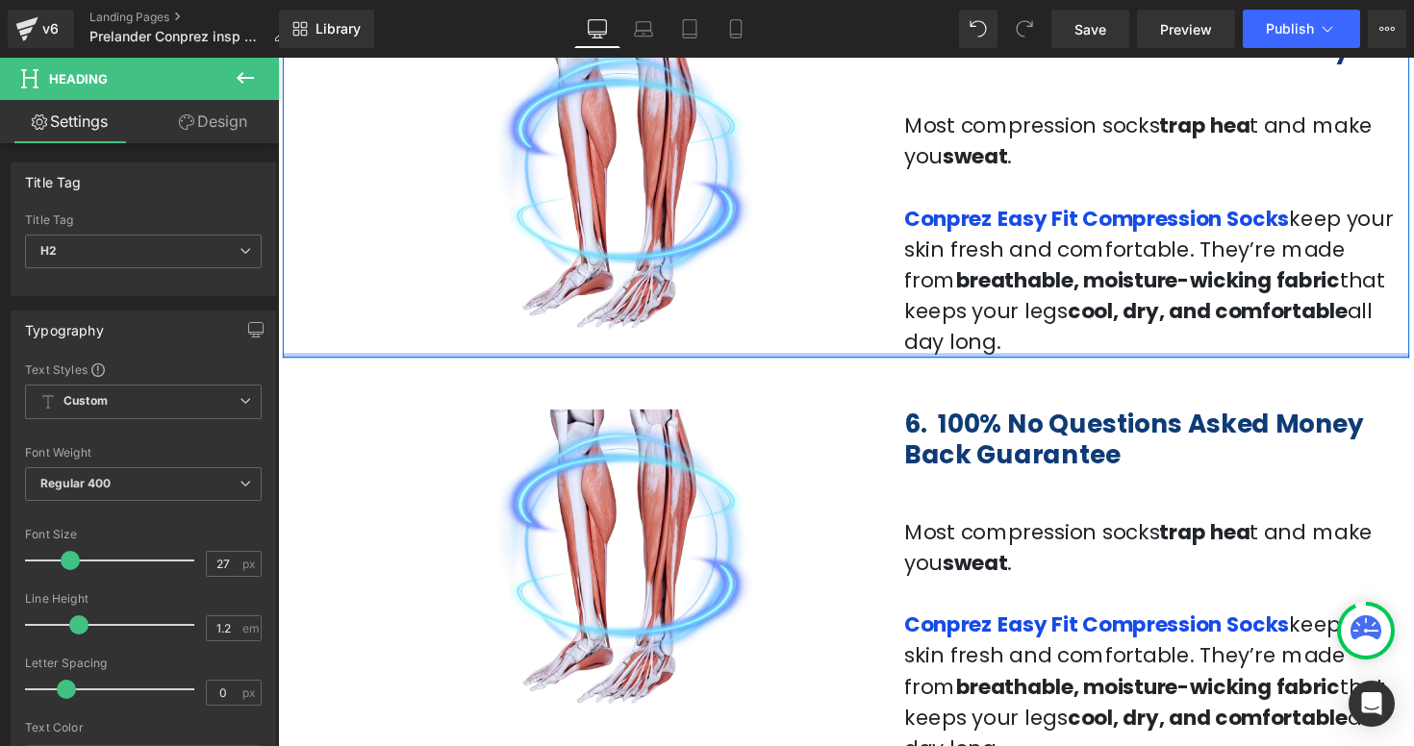
scroll to position [2390, 0]
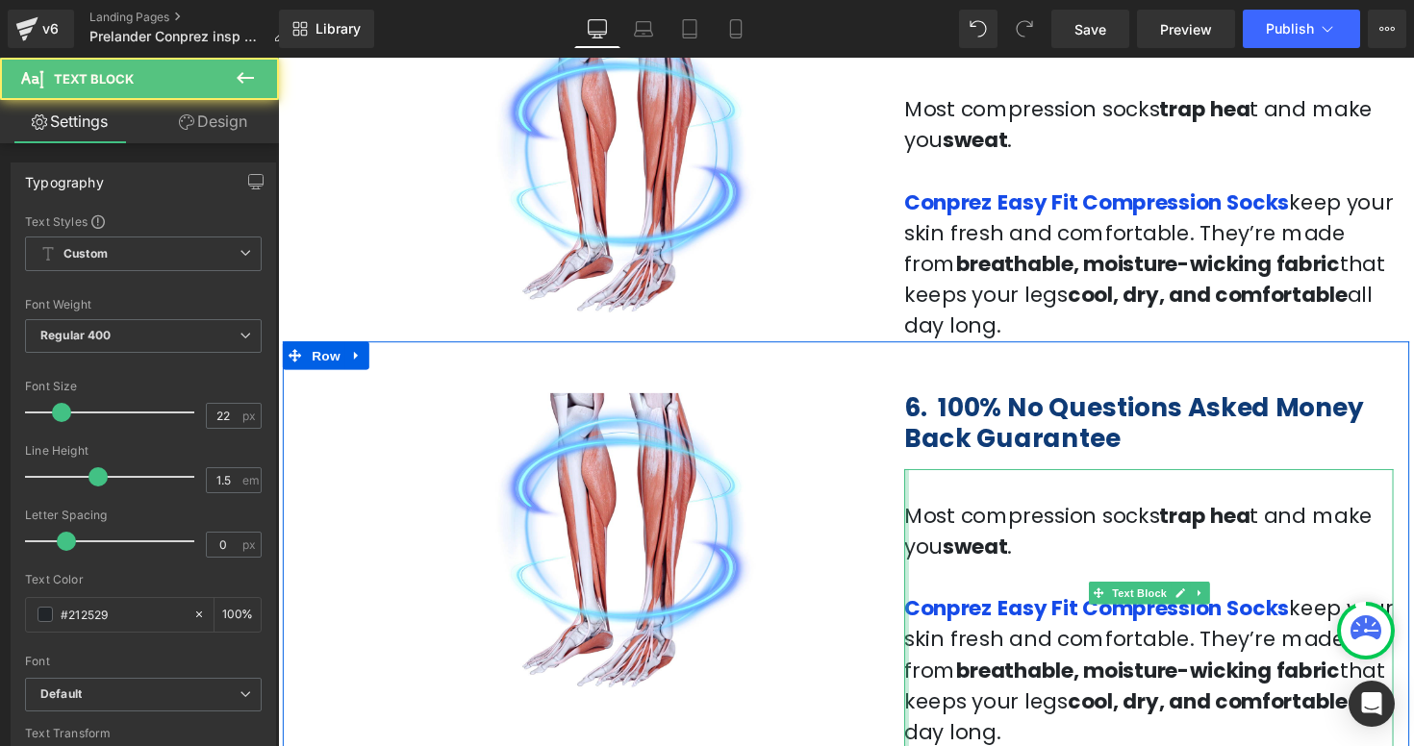
drag, startPoint x: 1006, startPoint y: 505, endPoint x: 917, endPoint y: 463, distance: 98.1
click at [917, 463] on div "6. 100% No Questions Asked Money Back Guarantee Heading Most compression socks …" at bounding box center [1170, 575] width 530 height 379
click at [1054, 511] on p "Most compression socks trap hea t and make you sweat ." at bounding box center [1169, 542] width 501 height 63
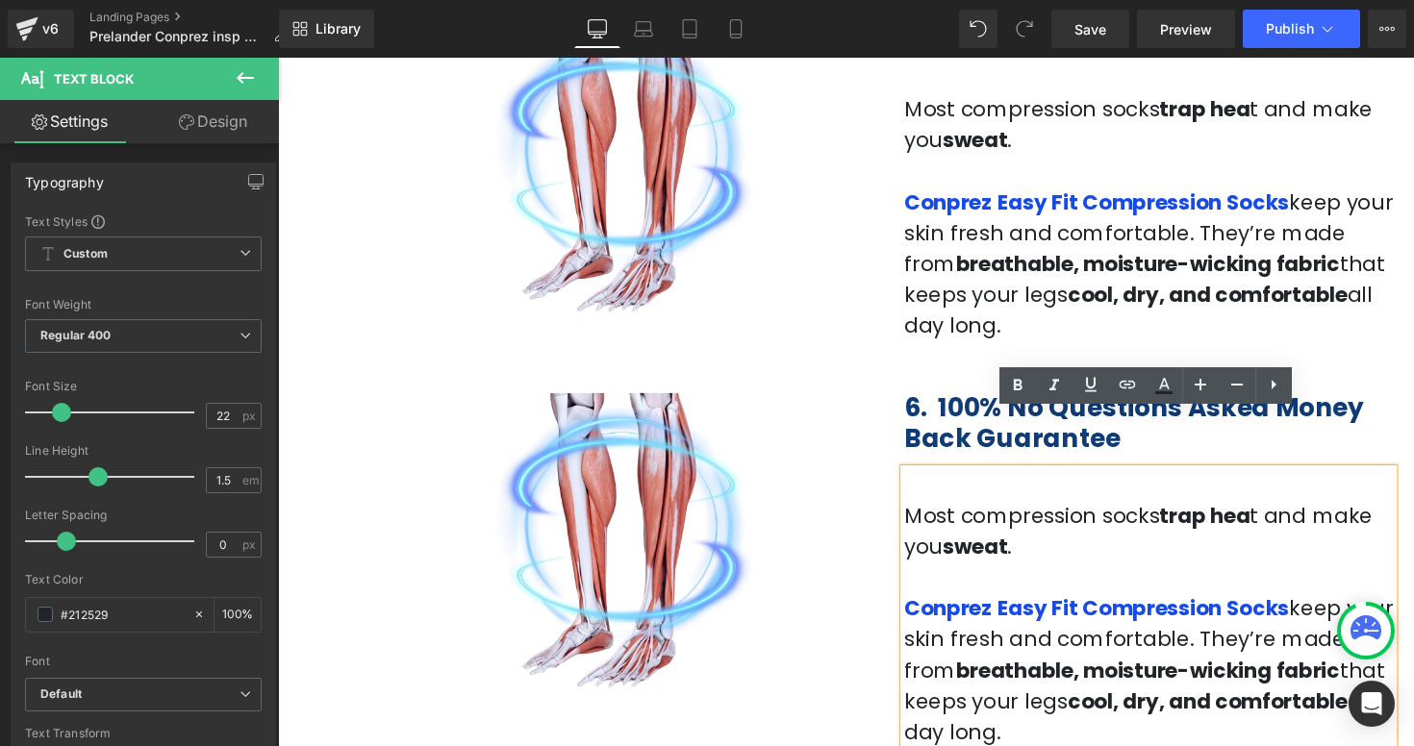
drag, startPoint x: 1003, startPoint y: 505, endPoint x: 921, endPoint y: 468, distance: 89.5
click at [921, 511] on p "Most compression socks trap hea t and make you sweat ." at bounding box center [1169, 542] width 501 height 63
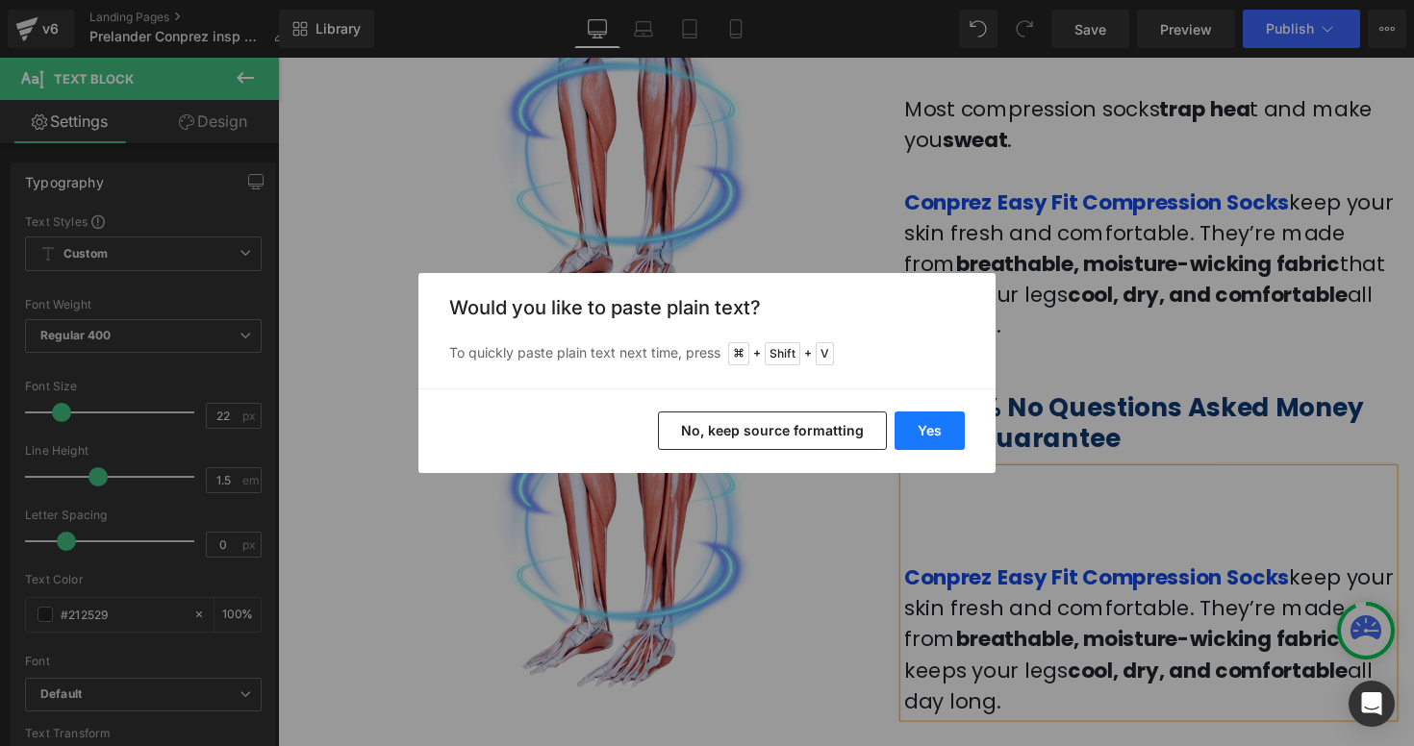
click at [949, 430] on button "Yes" at bounding box center [929, 431] width 70 height 38
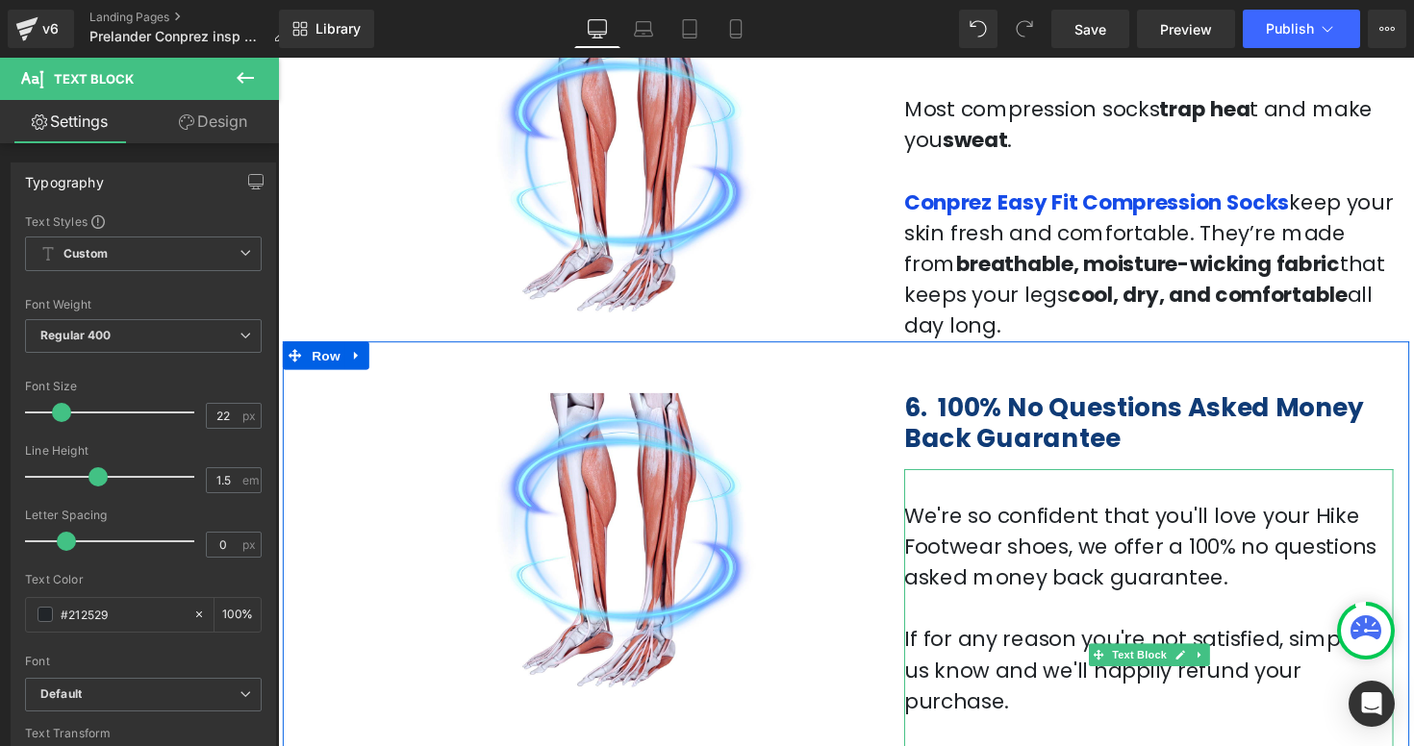
drag, startPoint x: 1304, startPoint y: 691, endPoint x: 925, endPoint y: 679, distance: 379.1
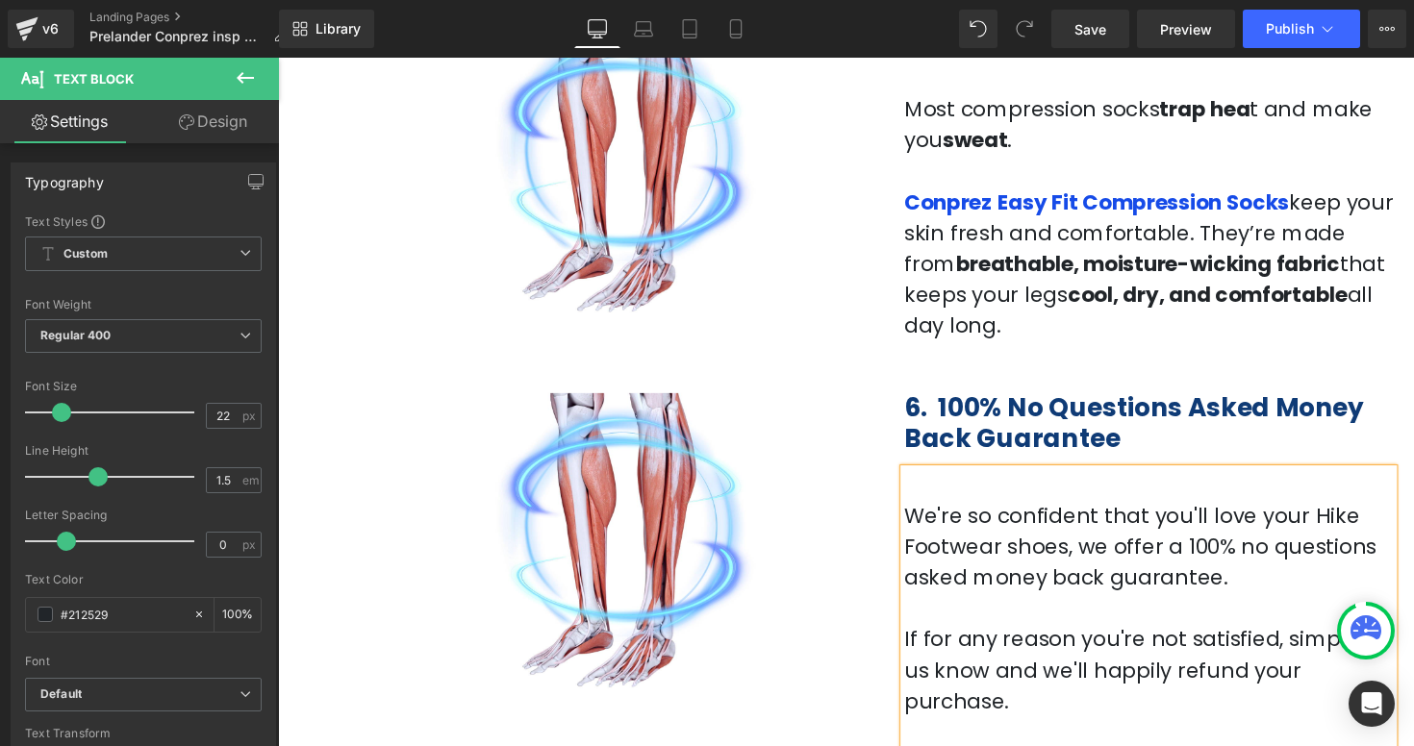
click at [1285, 511] on p "We're so confident that you'll love your Hike Footwear shoes, we offer a 100% n…" at bounding box center [1169, 558] width 501 height 95
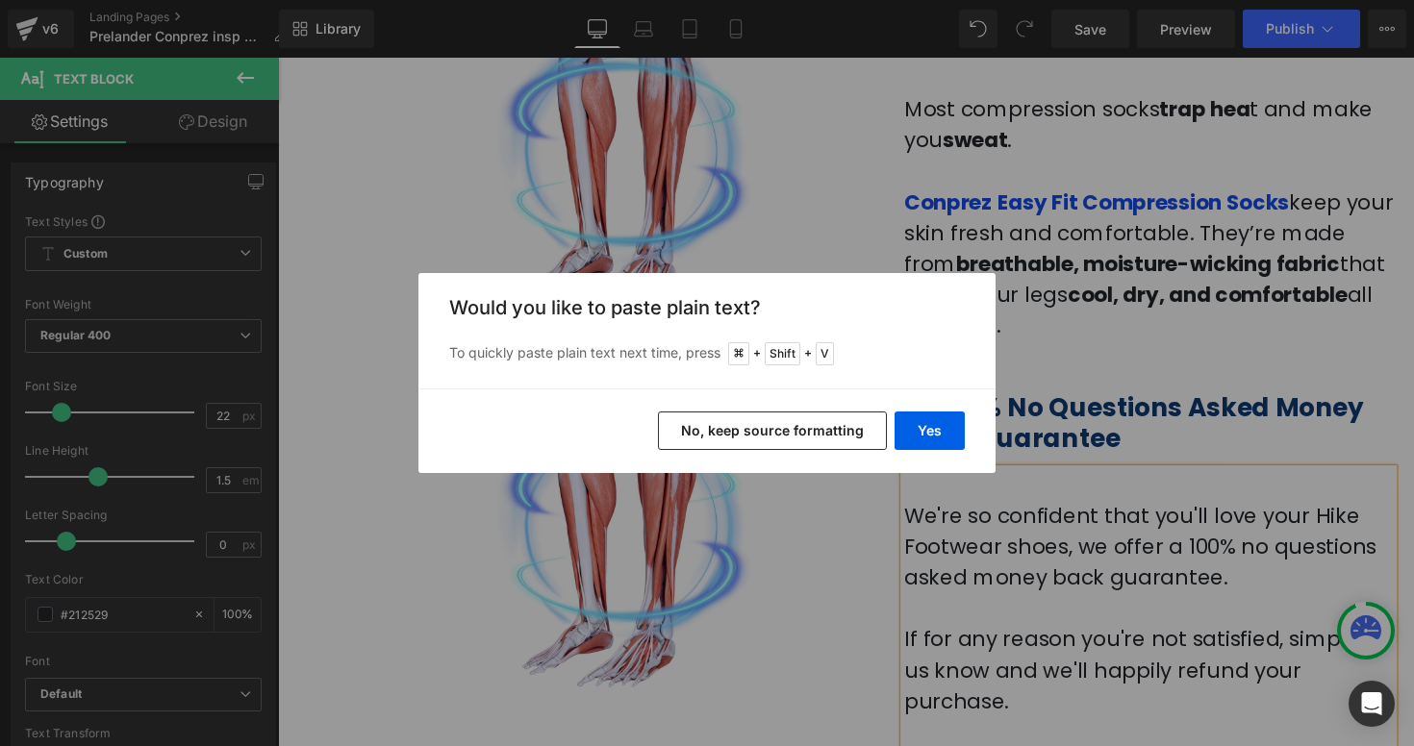
click at [733, 427] on button "No, keep source formatting" at bounding box center [772, 431] width 229 height 38
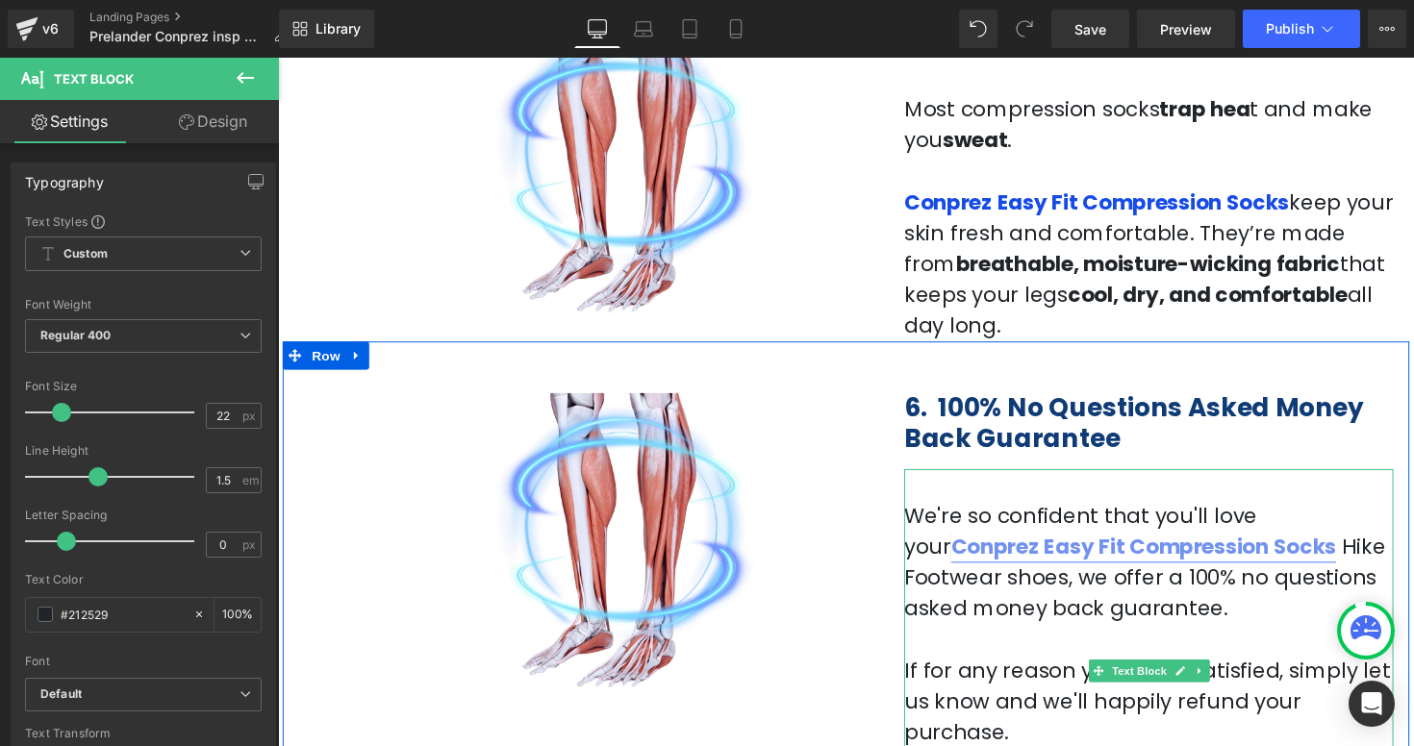
click at [1225, 543] on span "Hike Footwear shoes, we offer a 100% no questions asked money back guarantee." at bounding box center [1165, 589] width 493 height 93
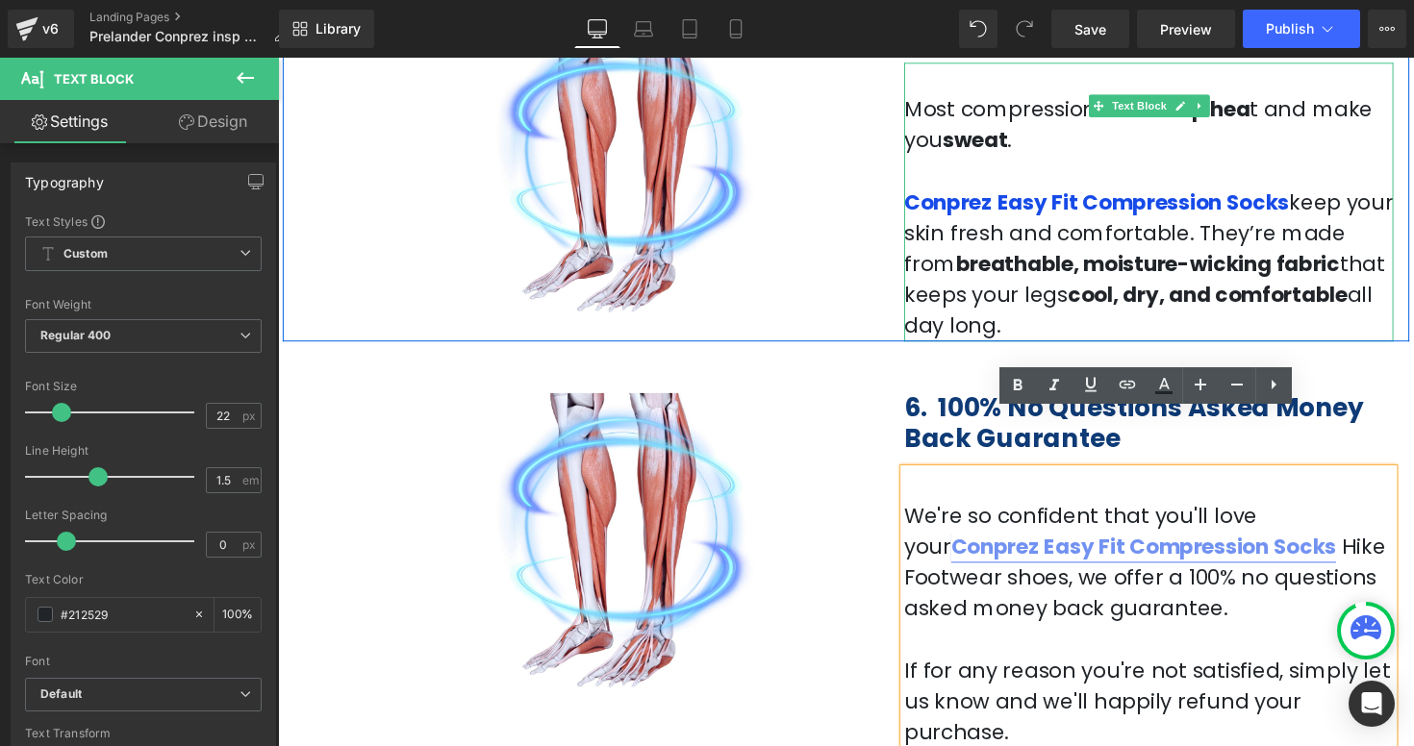
click at [1329, 222] on span ". They’re made from" at bounding box center [1145, 253] width 452 height 62
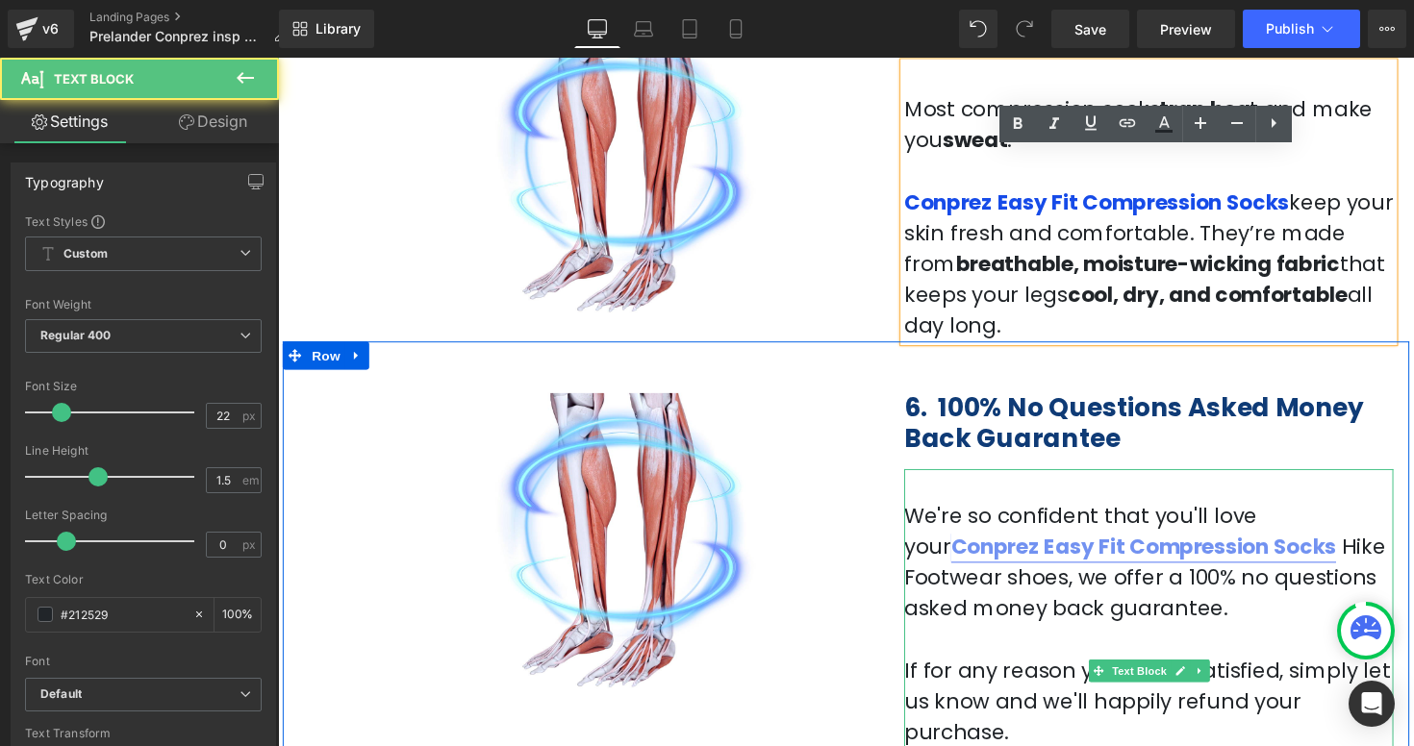
click at [1320, 479] on p at bounding box center [1169, 495] width 501 height 32
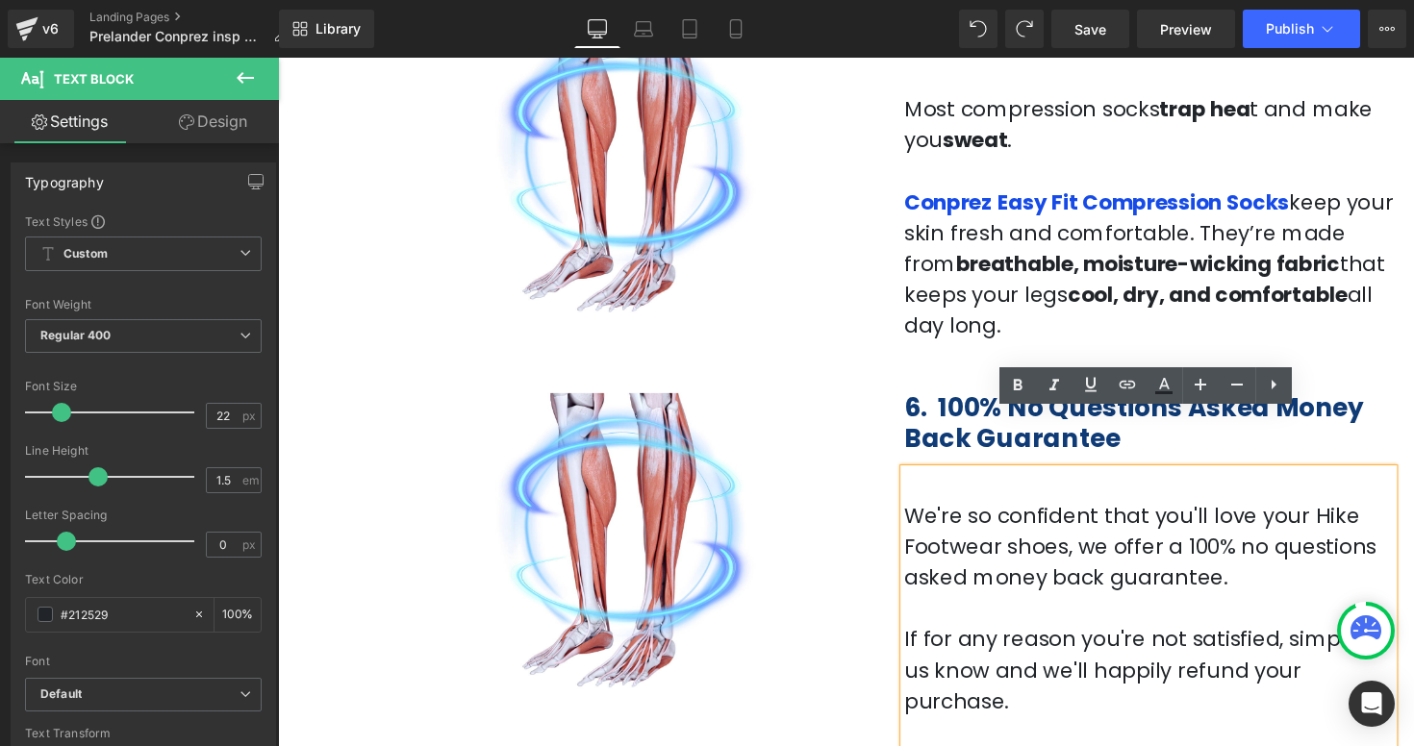
drag, startPoint x: 921, startPoint y: 687, endPoint x: 1296, endPoint y: 691, distance: 375.1
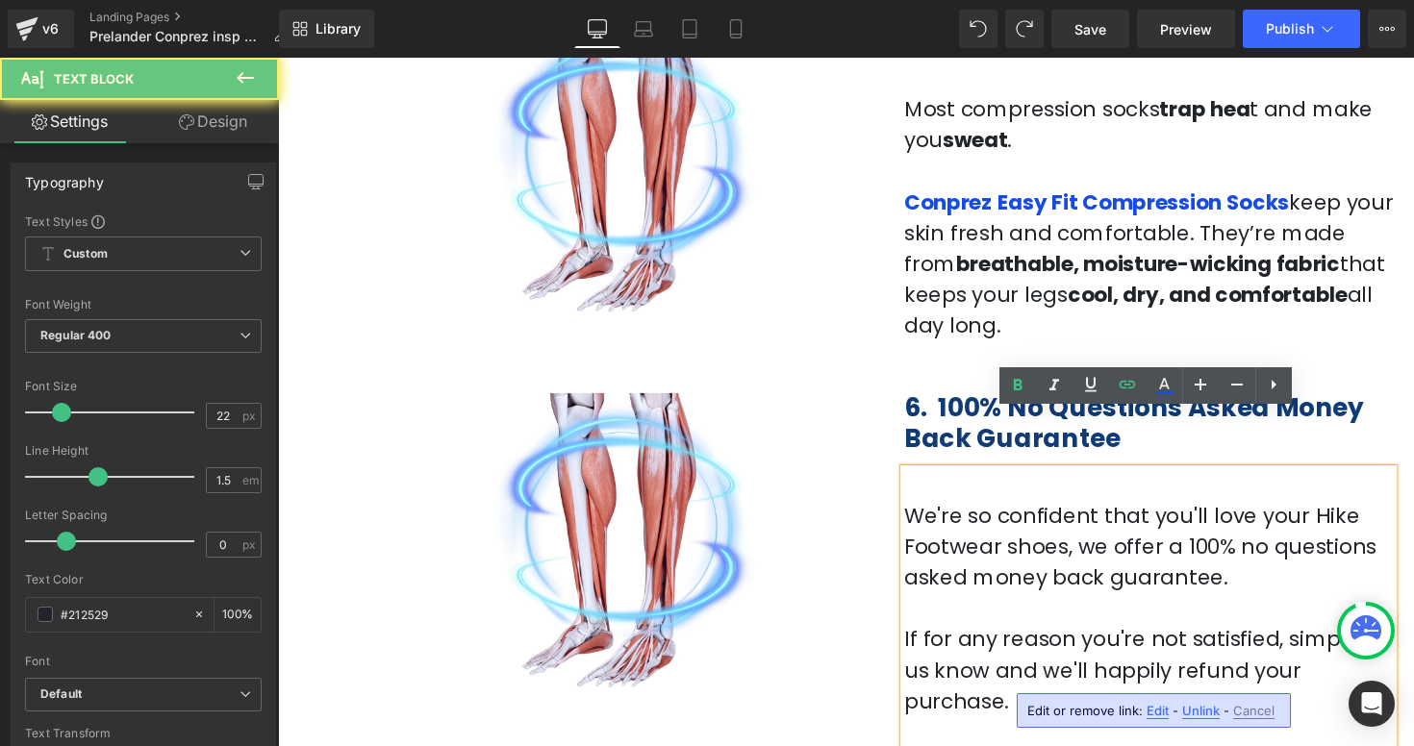
click at [1286, 733] on p at bounding box center [1169, 749] width 501 height 32
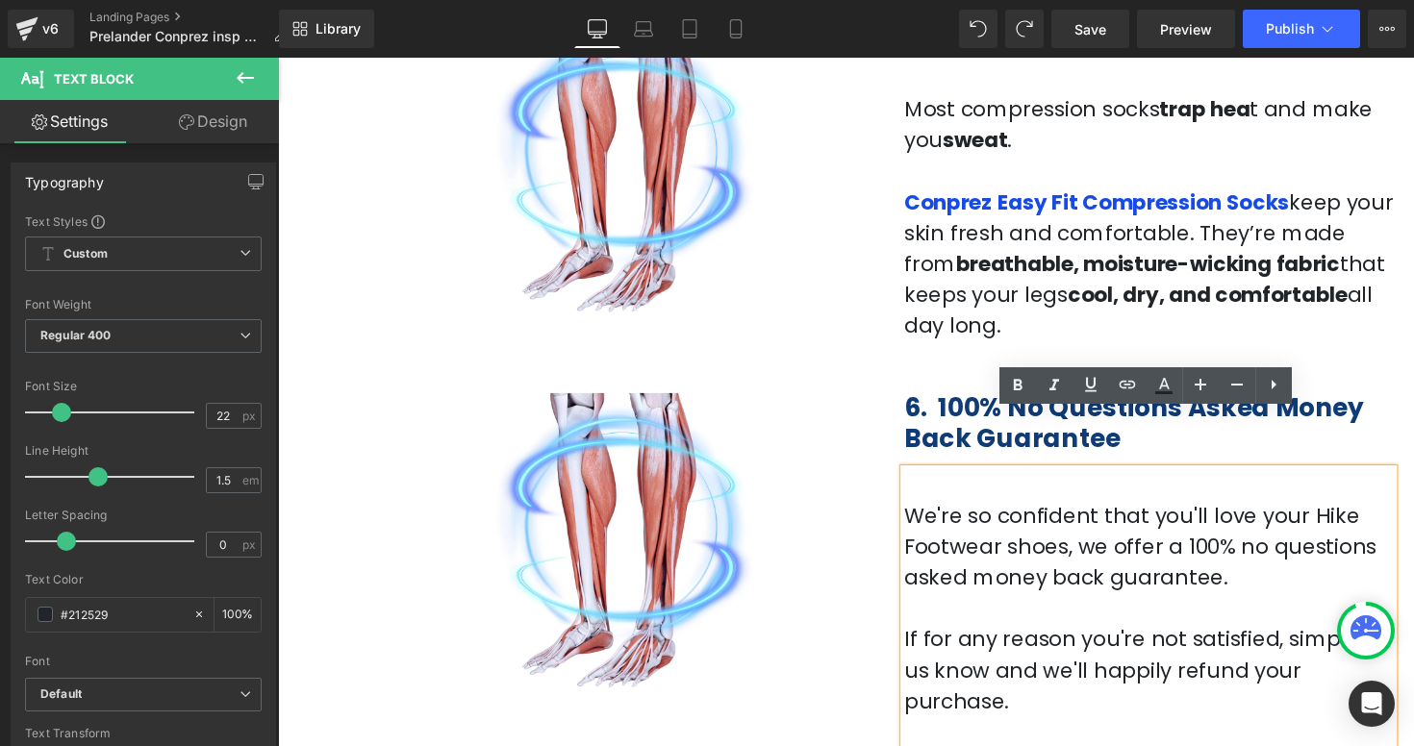
drag, startPoint x: 1300, startPoint y: 691, endPoint x: 920, endPoint y: 684, distance: 380.0
copy link "Conprez Easy Fit Compression Socks"
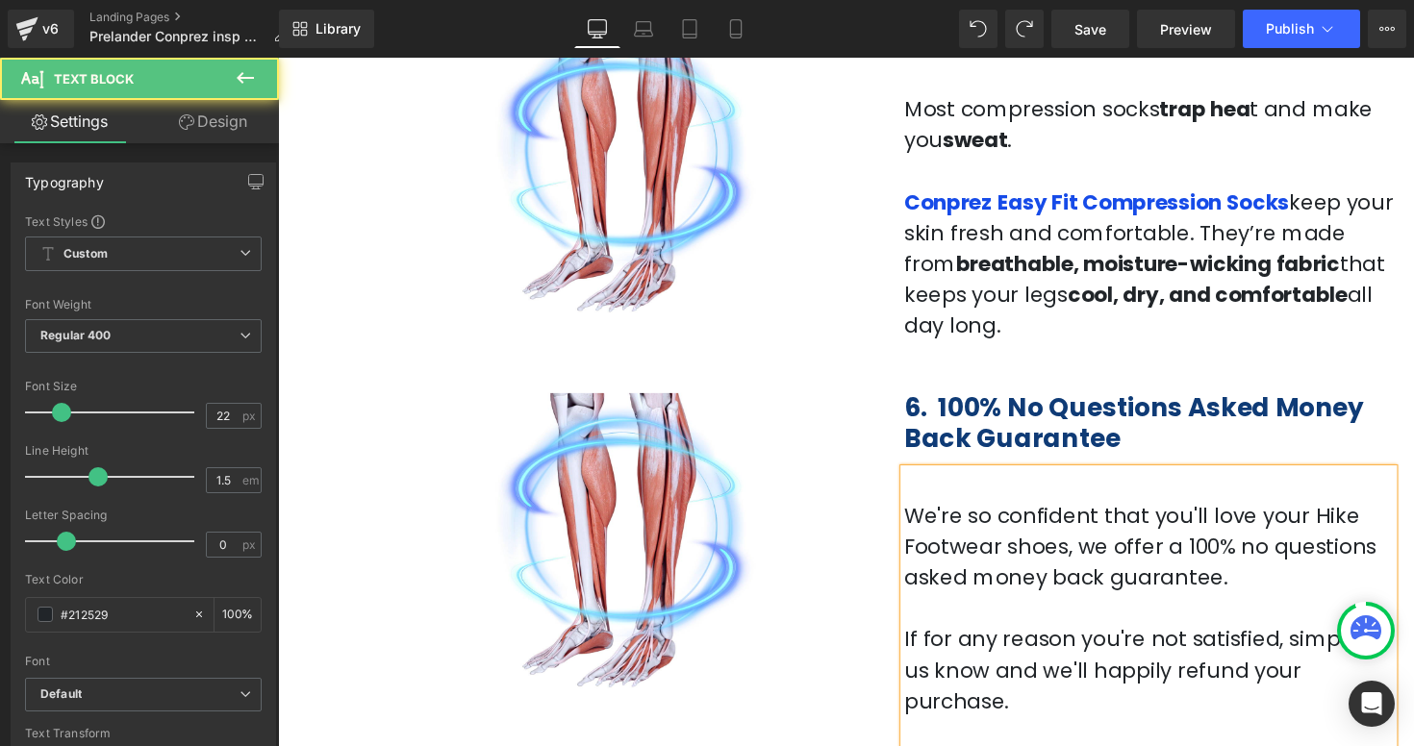
click at [1291, 511] on p "We're so confident that you'll love your Hike Footwear shoes, we offer a 100% n…" at bounding box center [1169, 558] width 501 height 95
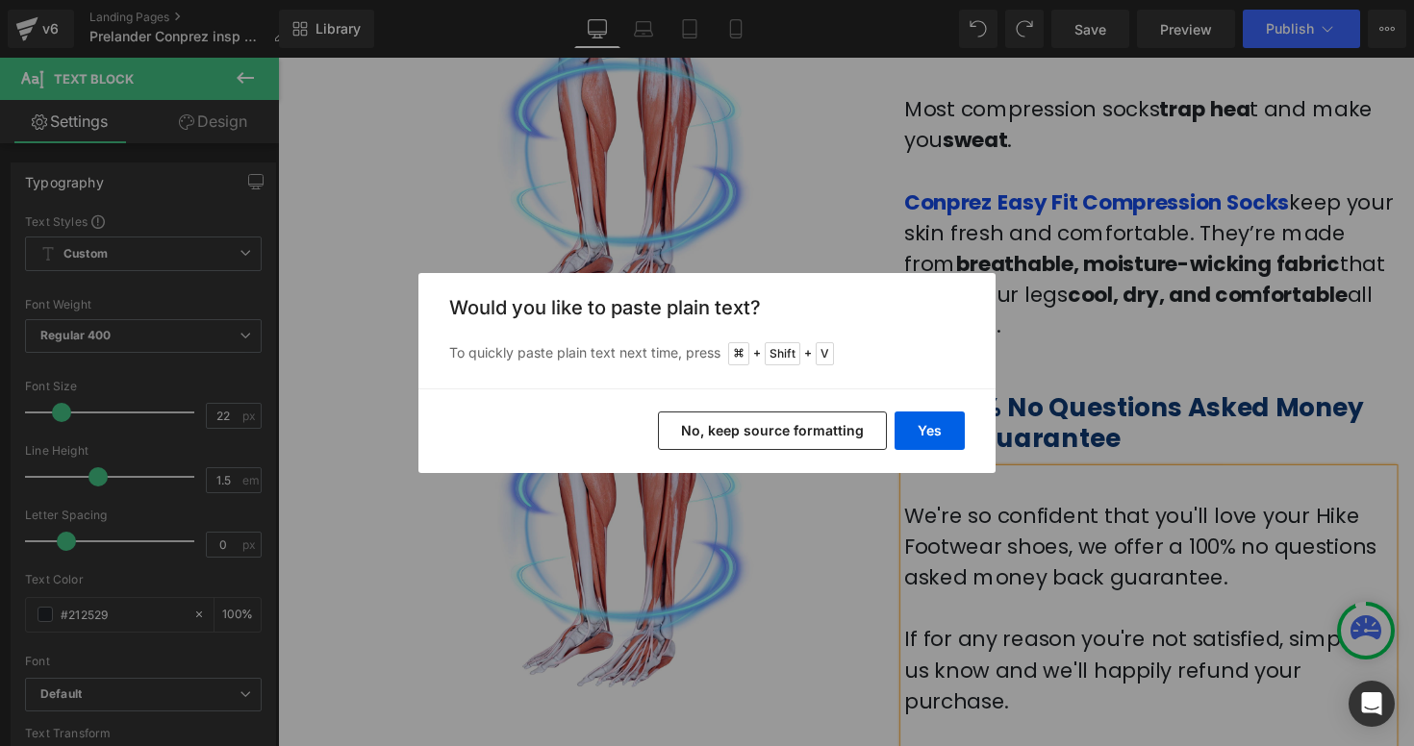
click at [779, 422] on button "No, keep source formatting" at bounding box center [772, 431] width 229 height 38
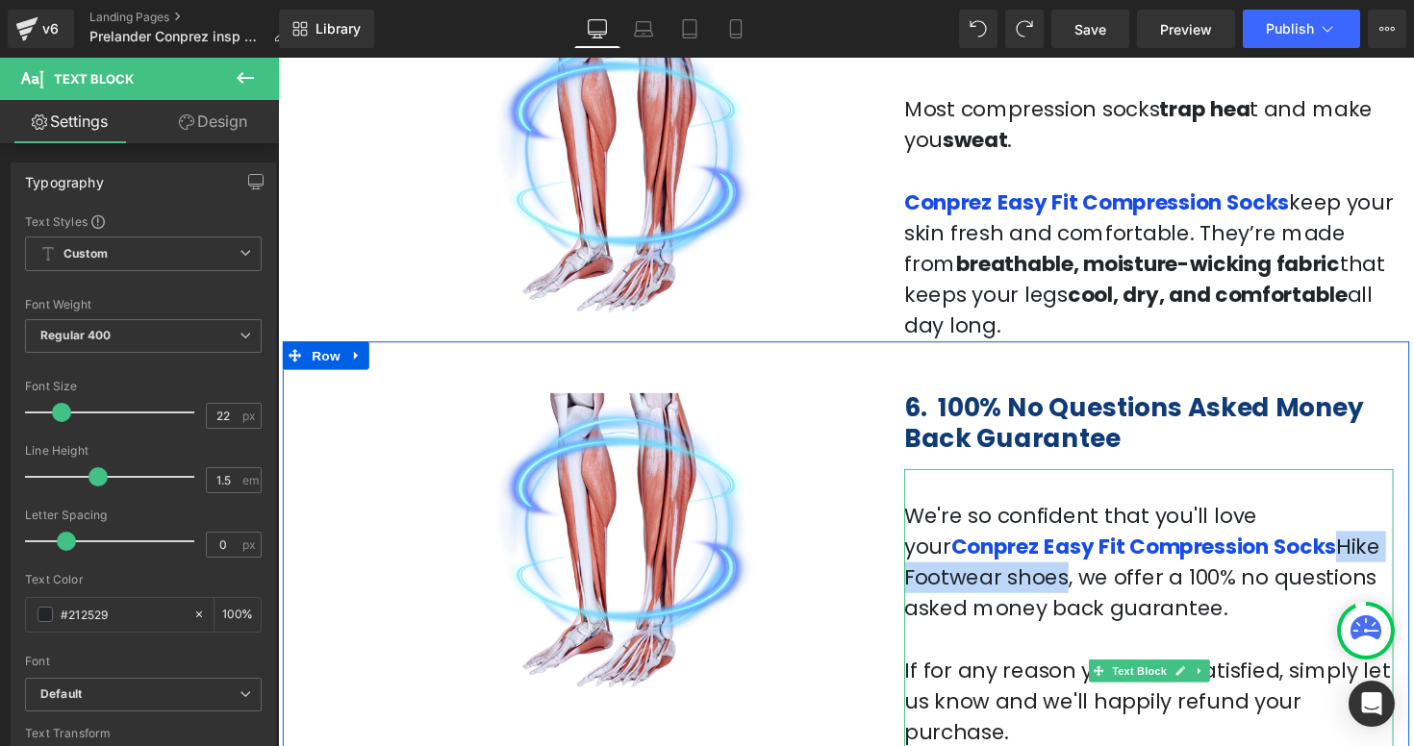
drag, startPoint x: 1211, startPoint y: 500, endPoint x: 1410, endPoint y: 499, distance: 199.1
click at [1407, 543] on span "Hike Footwear shoes, we offer a 100% no questions asked money back guarantee." at bounding box center [1163, 589] width 488 height 93
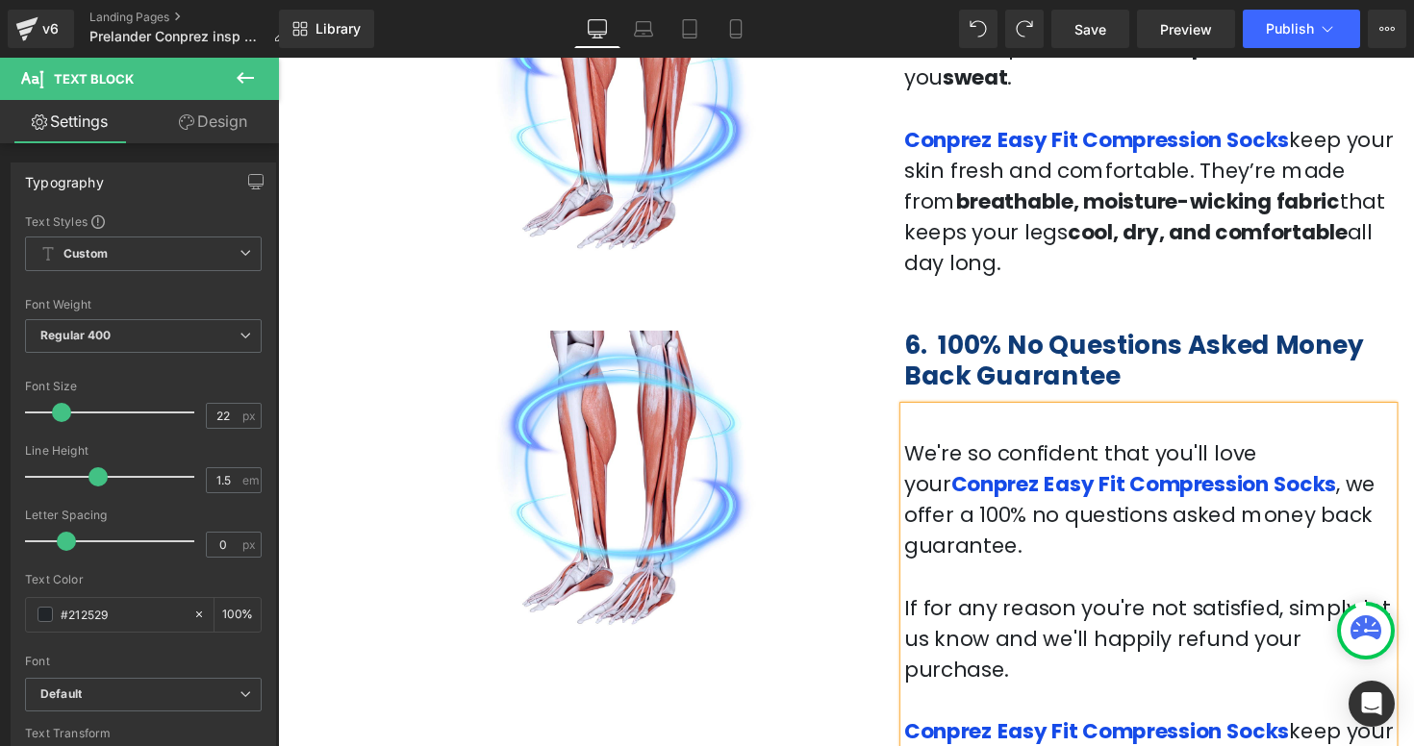
scroll to position [2510, 0]
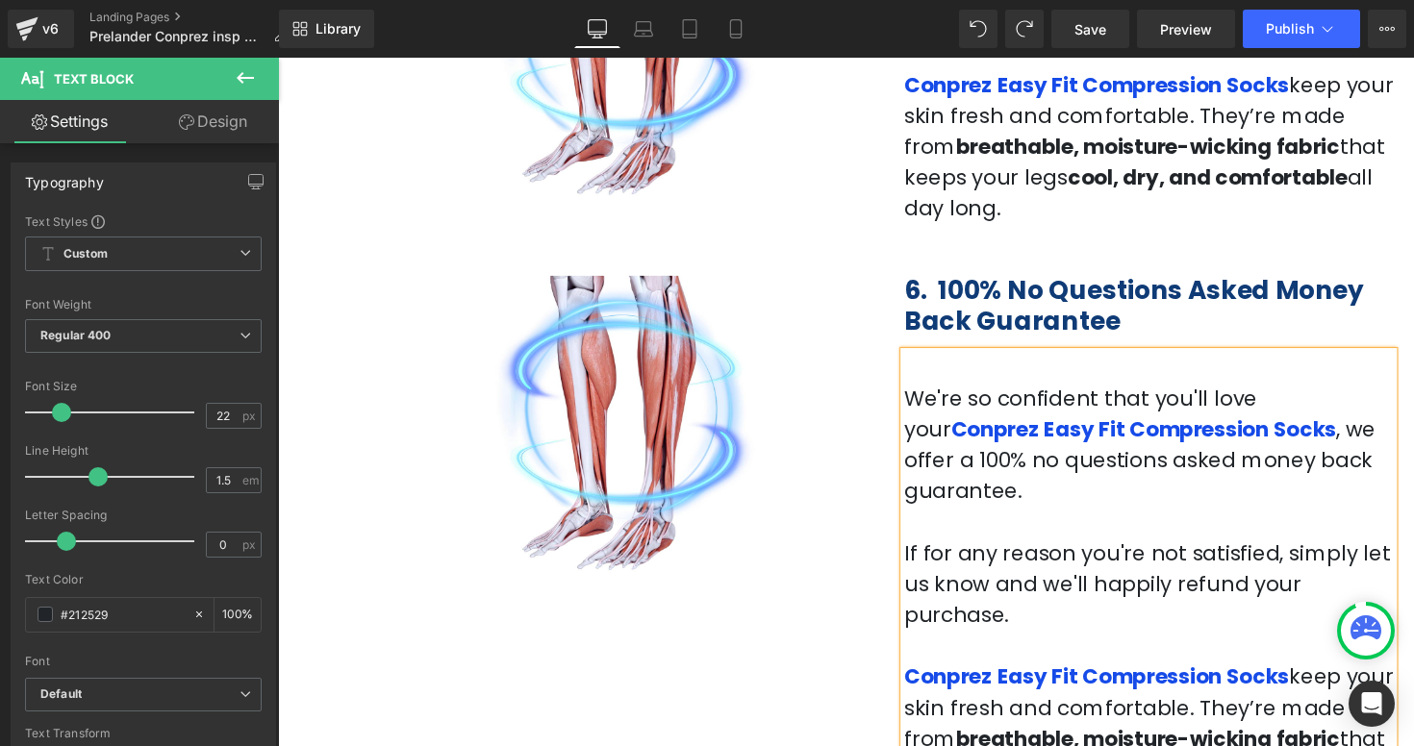
drag, startPoint x: 1375, startPoint y: 670, endPoint x: 918, endPoint y: 548, distance: 472.9
click at [919, 548] on div "We're so confident that you'll love your Conprez Easy Fit Compression Socks , w…" at bounding box center [1169, 597] width 501 height 476
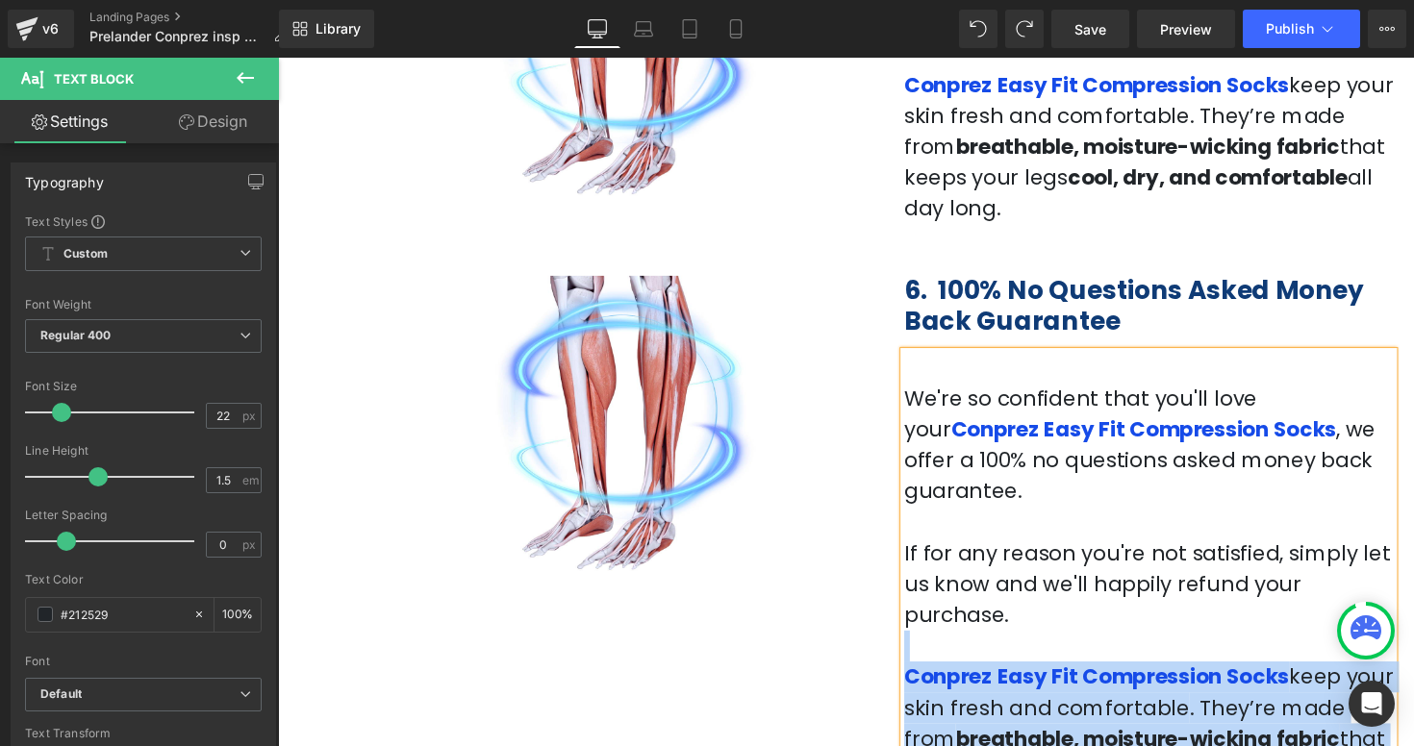
drag, startPoint x: 1375, startPoint y: 672, endPoint x: 929, endPoint y: 530, distance: 468.4
click at [929, 530] on div "We're so confident that you'll love your Conprez Easy Fit Compression Socks , w…" at bounding box center [1169, 597] width 501 height 476
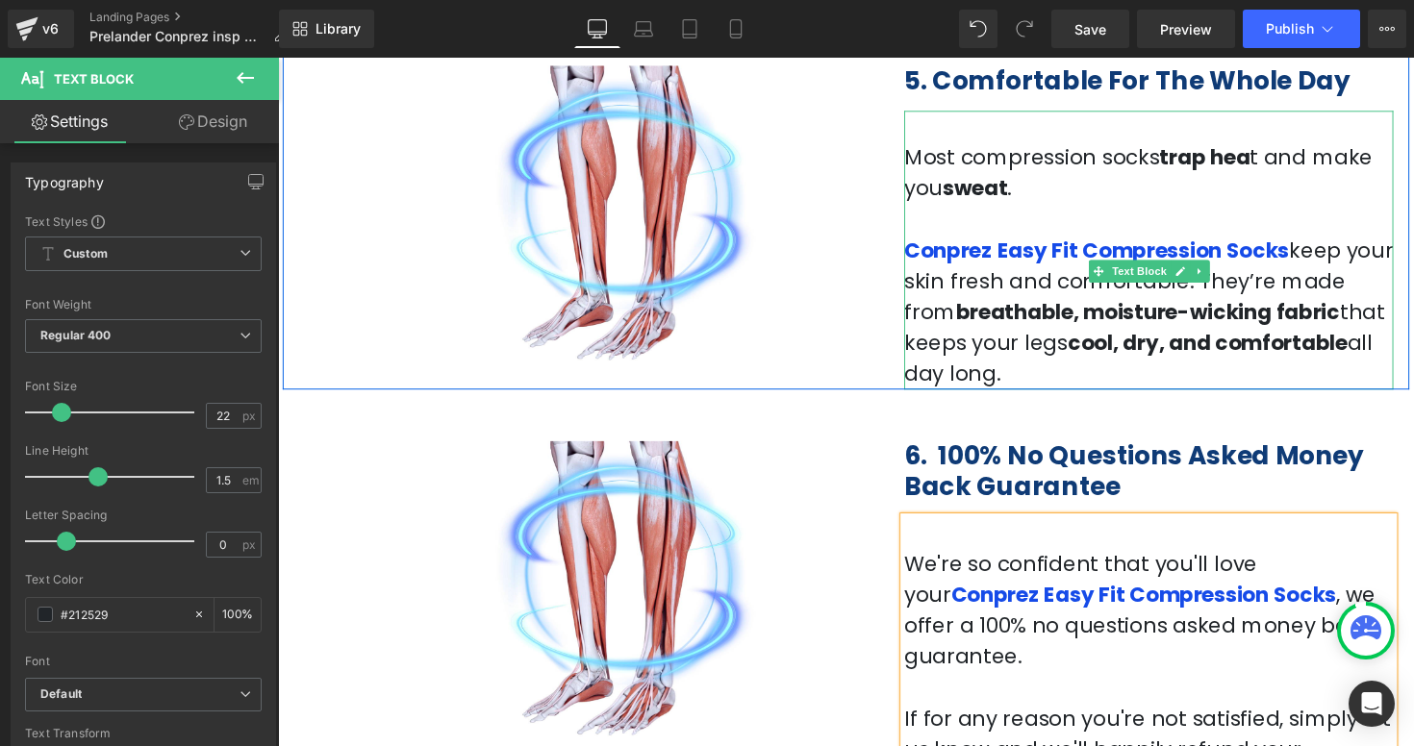
scroll to position [2357, 0]
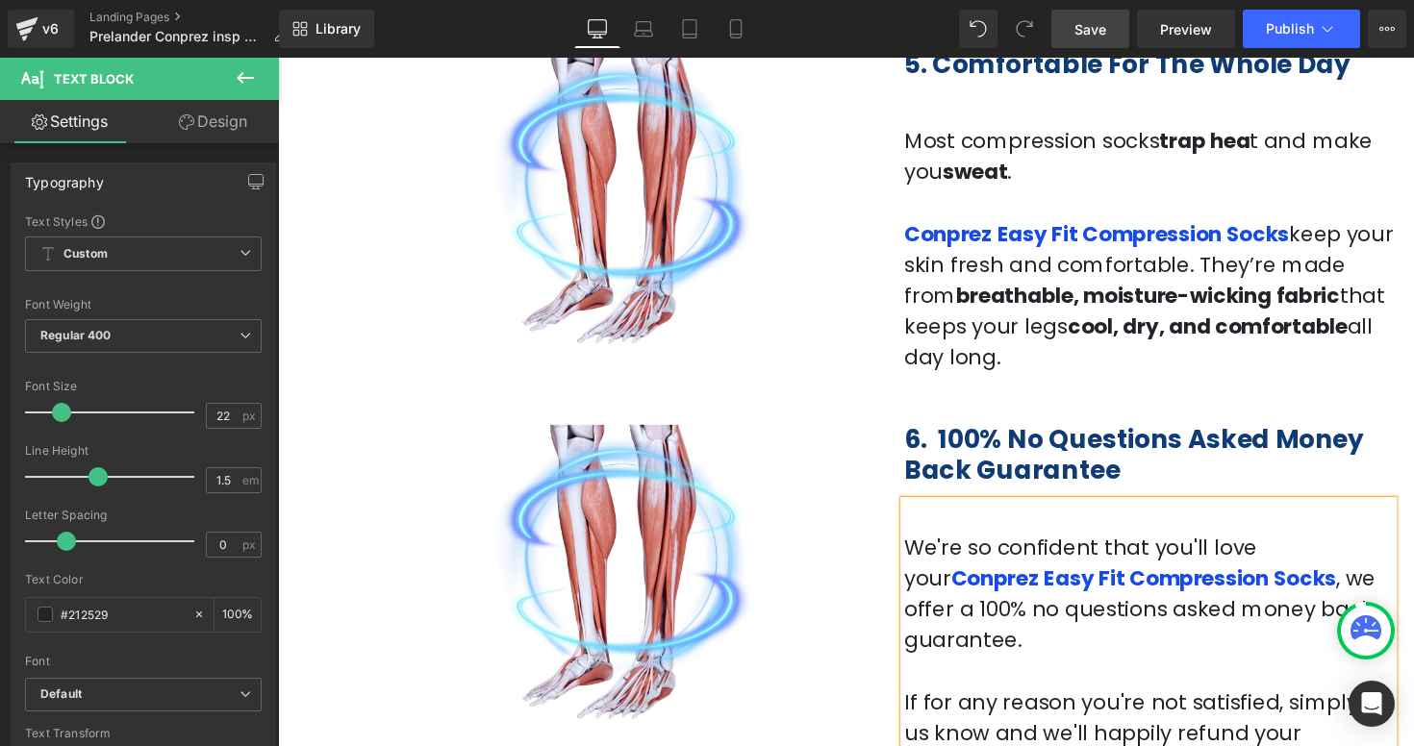
click at [1096, 29] on span "Save" at bounding box center [1090, 29] width 32 height 20
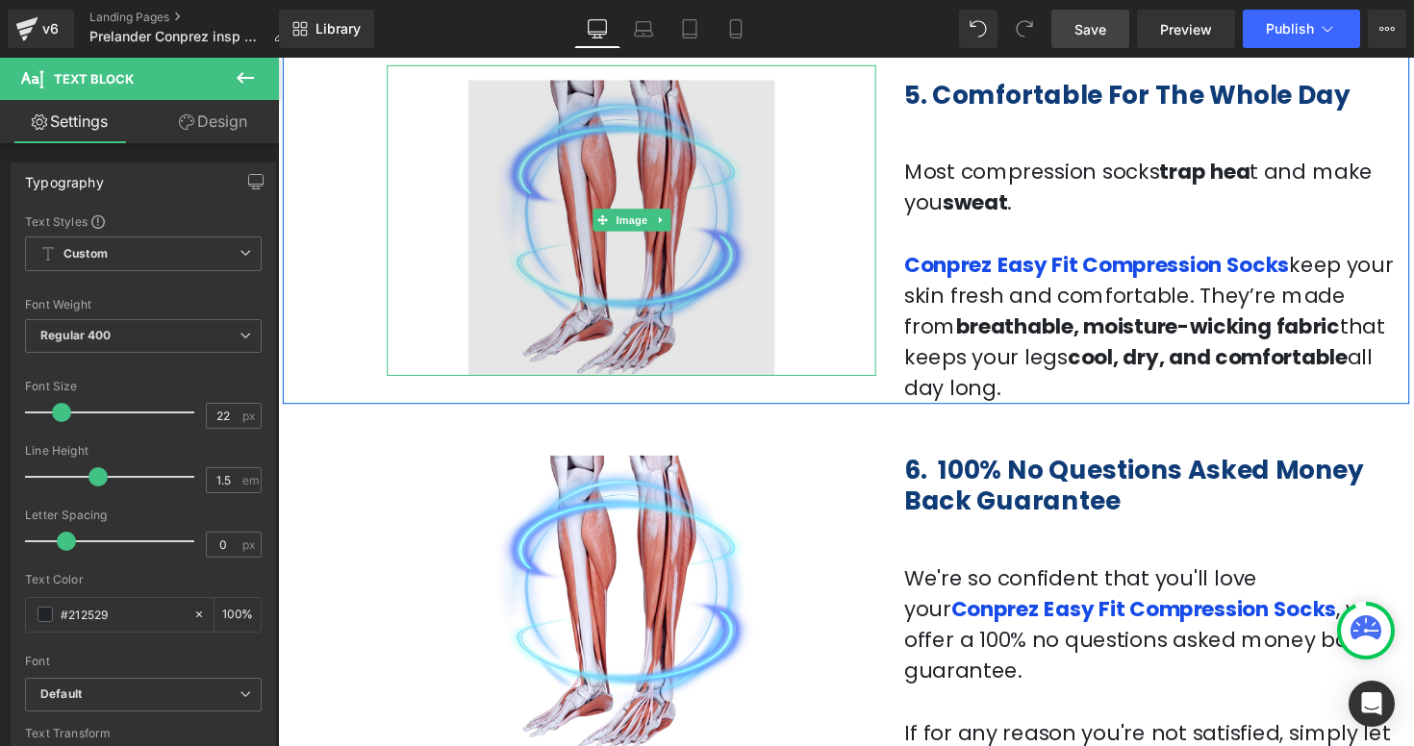
scroll to position [2571, 0]
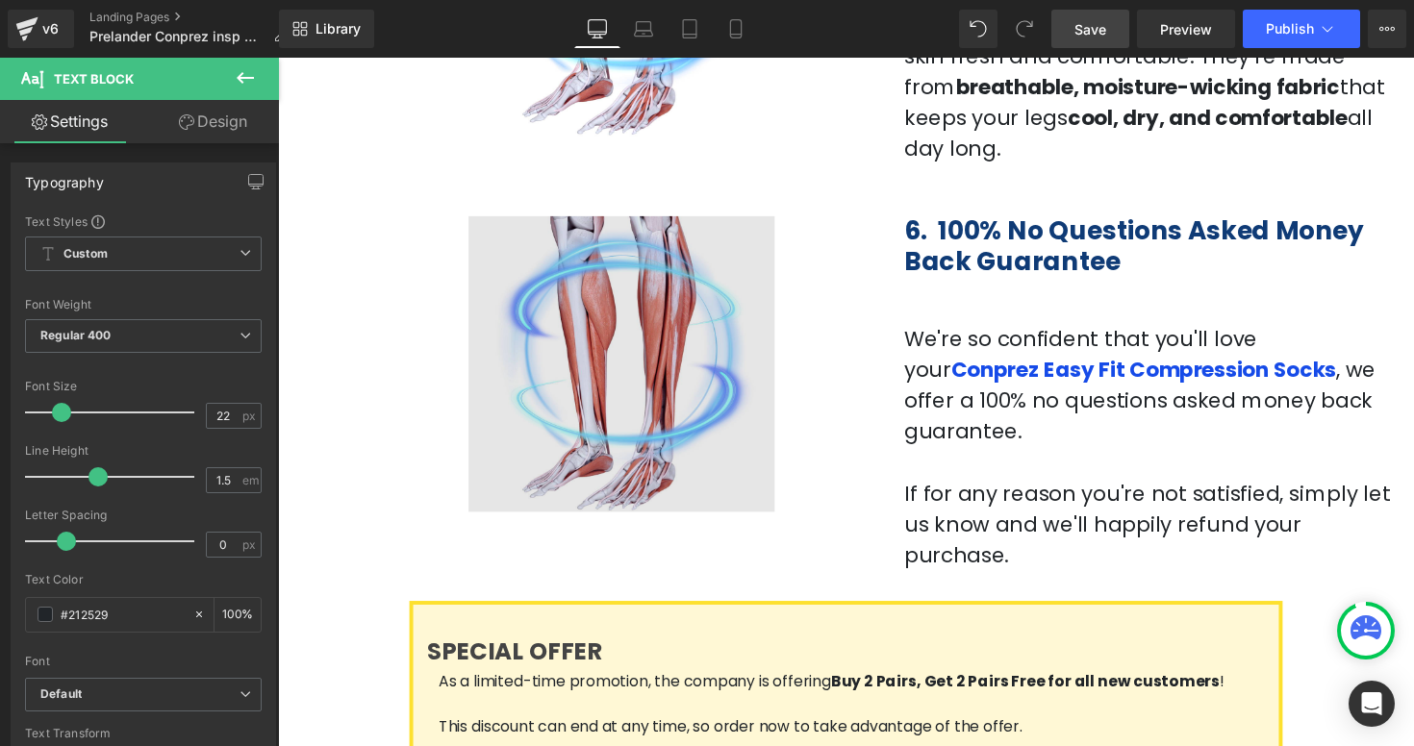
click at [645, 308] on div "Image" at bounding box center [639, 364] width 501 height 318
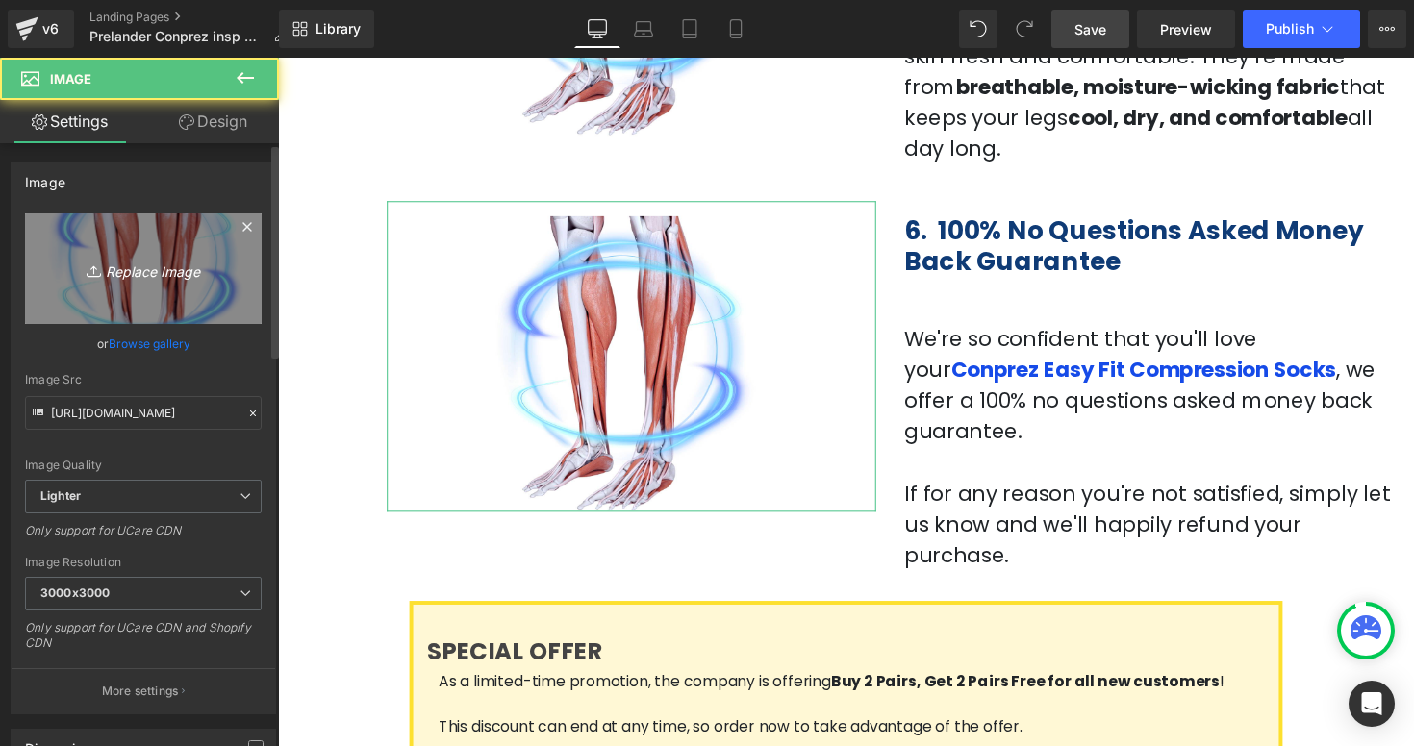
click at [165, 271] on icon "Replace Image" at bounding box center [143, 269] width 154 height 24
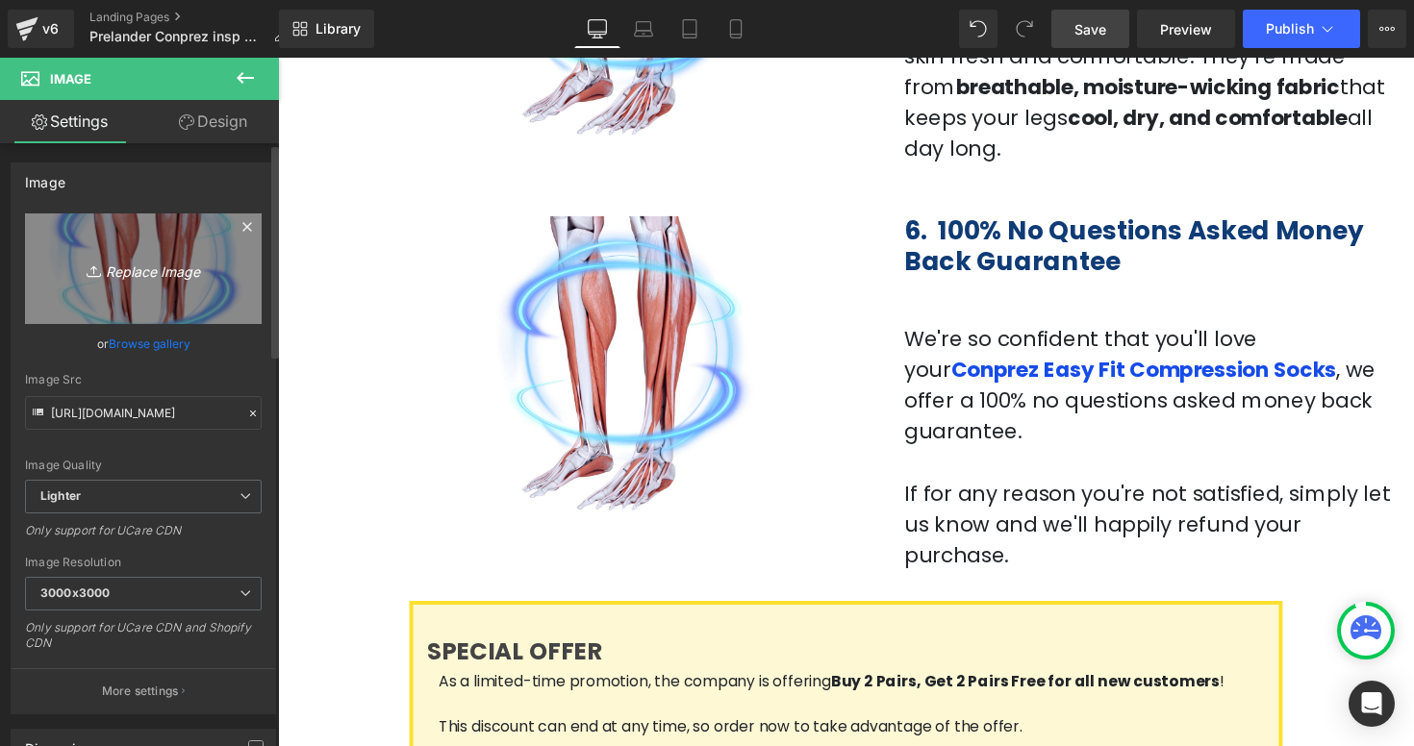
type input "C:\fakepath\Captura de pantalla 2025-09-16 a la(s) 4.58.56 p.m..png"
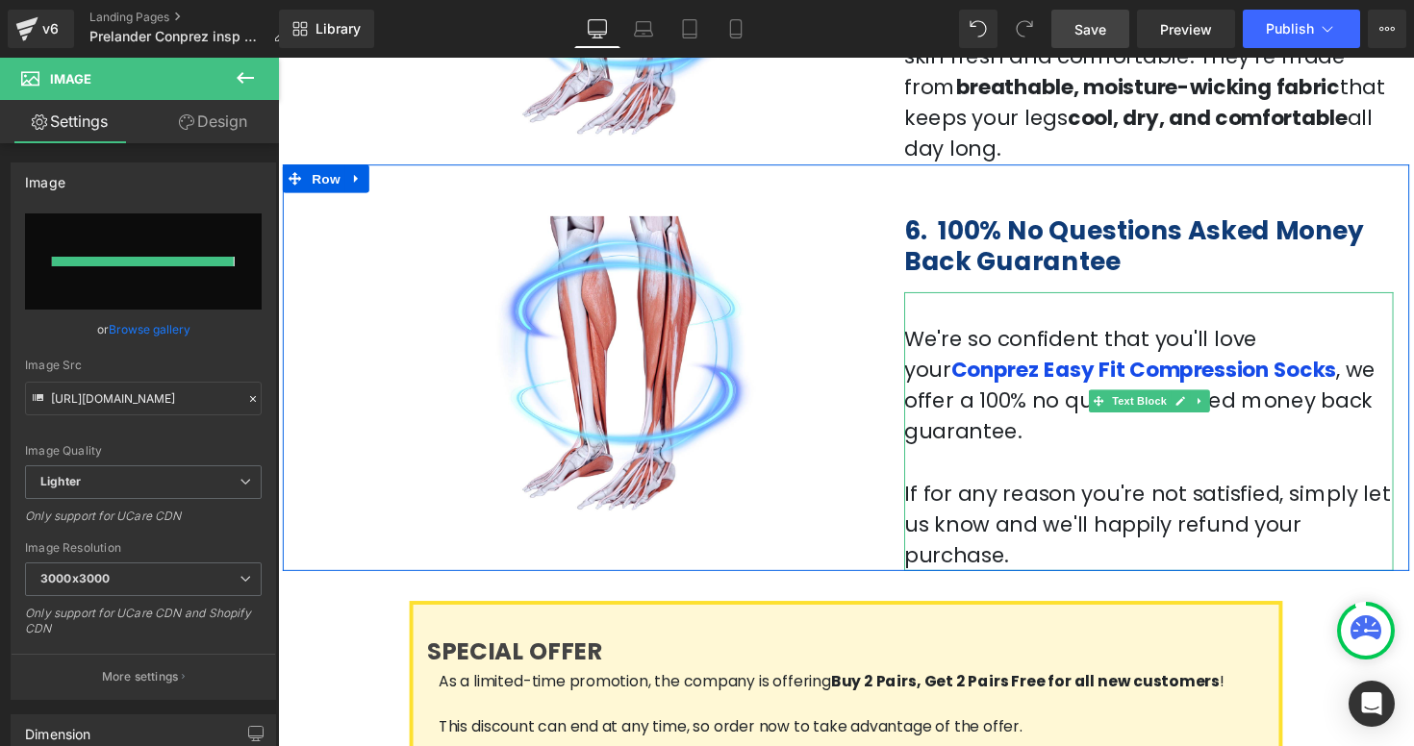
type input "https://ucarecdn.com/d127beaf-d5a0-4ca6-a160-7dbf39504b6c/-/format/auto/-/previ…"
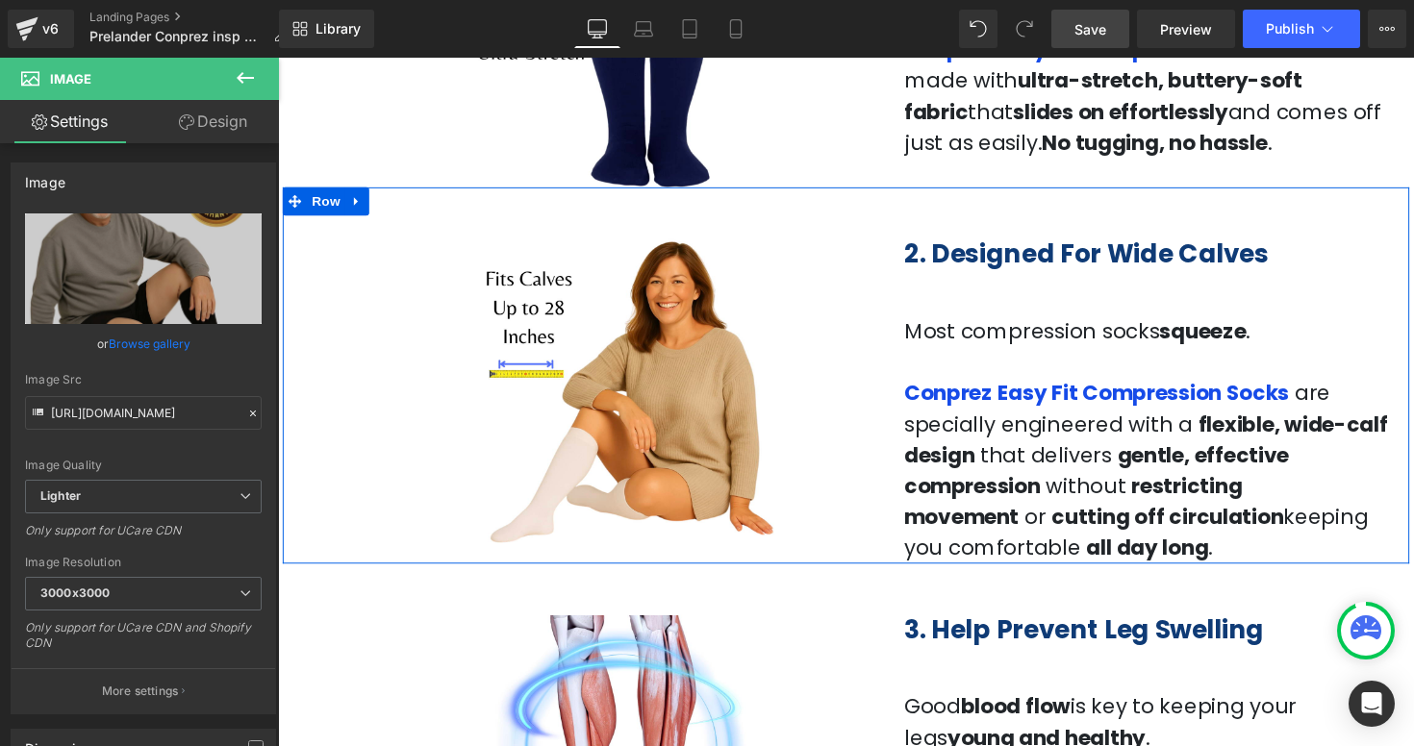
scroll to position [1039, 0]
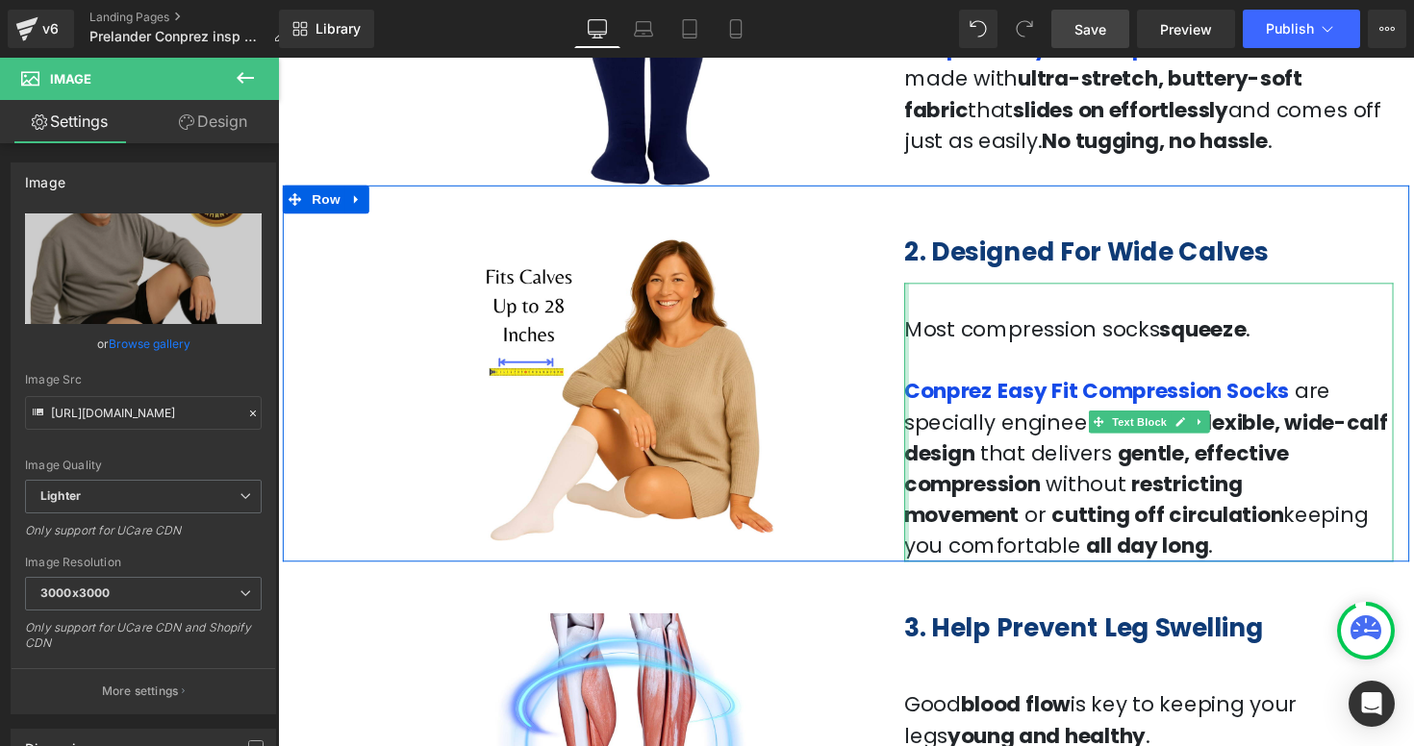
click at [920, 527] on div "Most compression socks squeeze . Conprez Easy Fit Compression Socks are special…" at bounding box center [1169, 432] width 501 height 286
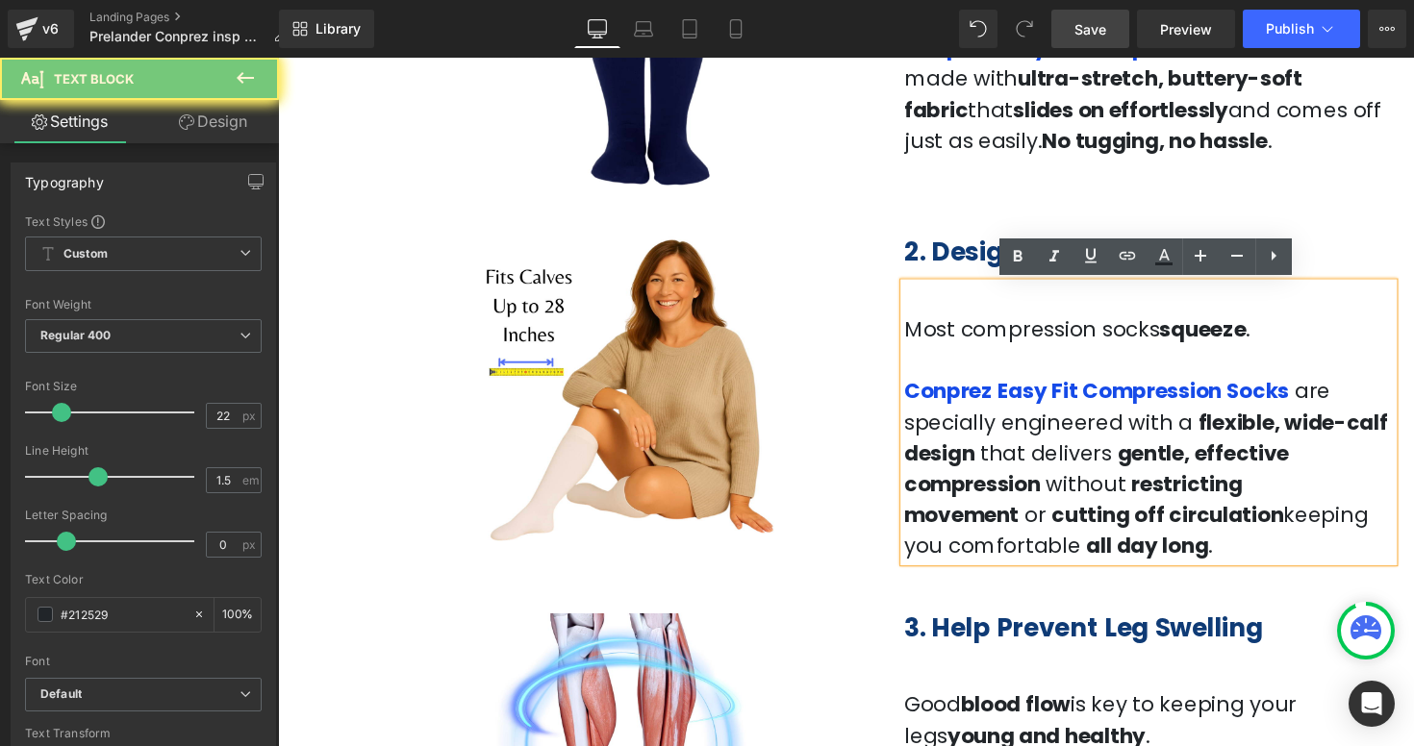
click at [920, 528] on span "restricting movement" at bounding box center [1092, 511] width 346 height 62
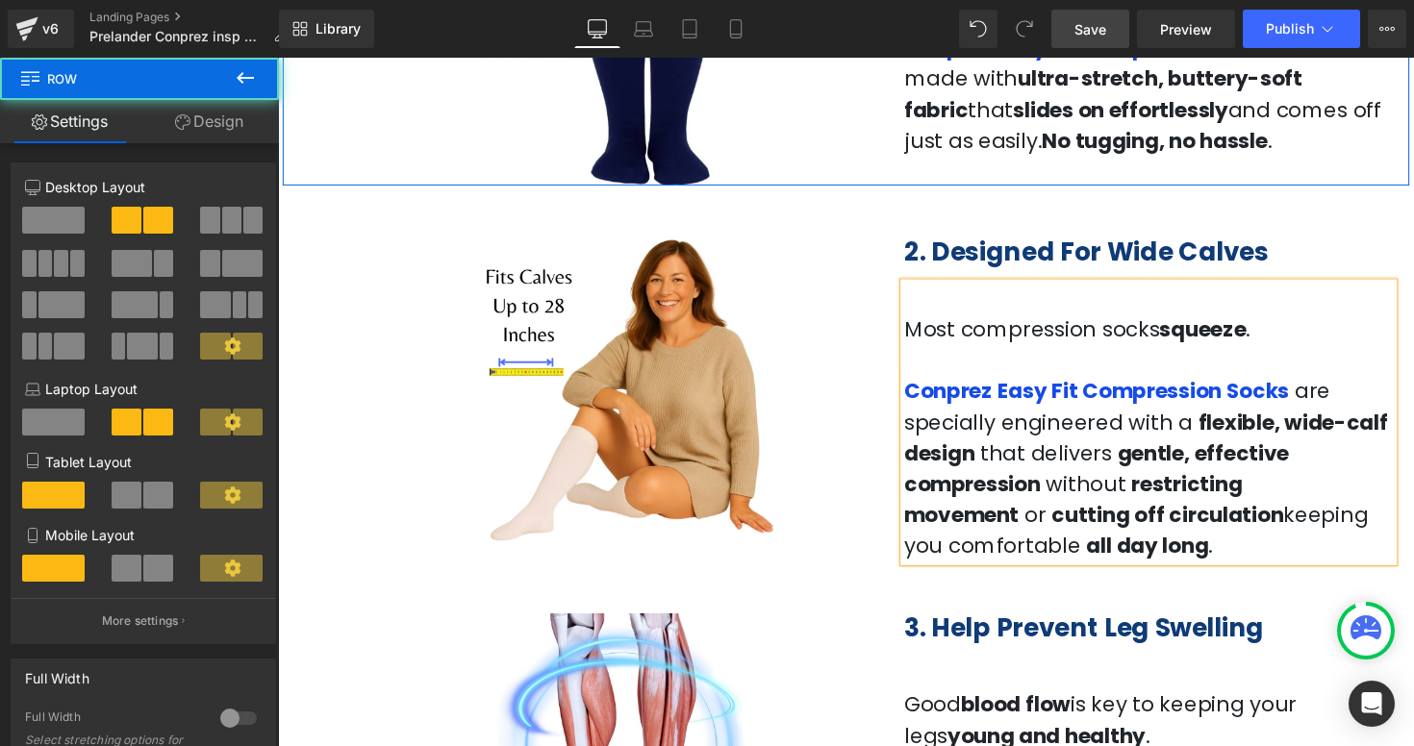
click at [1413, 155] on div "1. Easy To Put On Heading Socks shouldn’t be a struggle. Conprez Easy Fit Compr…" at bounding box center [1170, 17] width 530 height 284
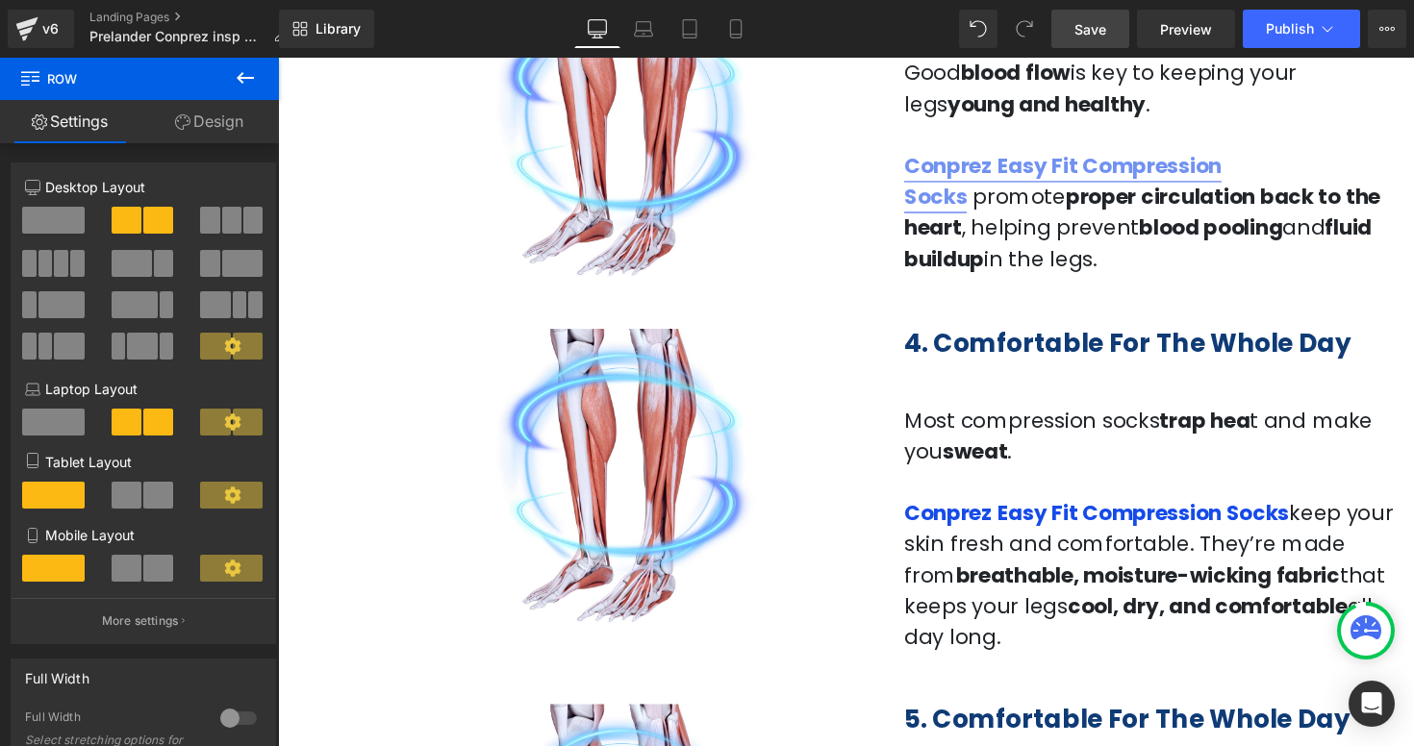
scroll to position [1688, 0]
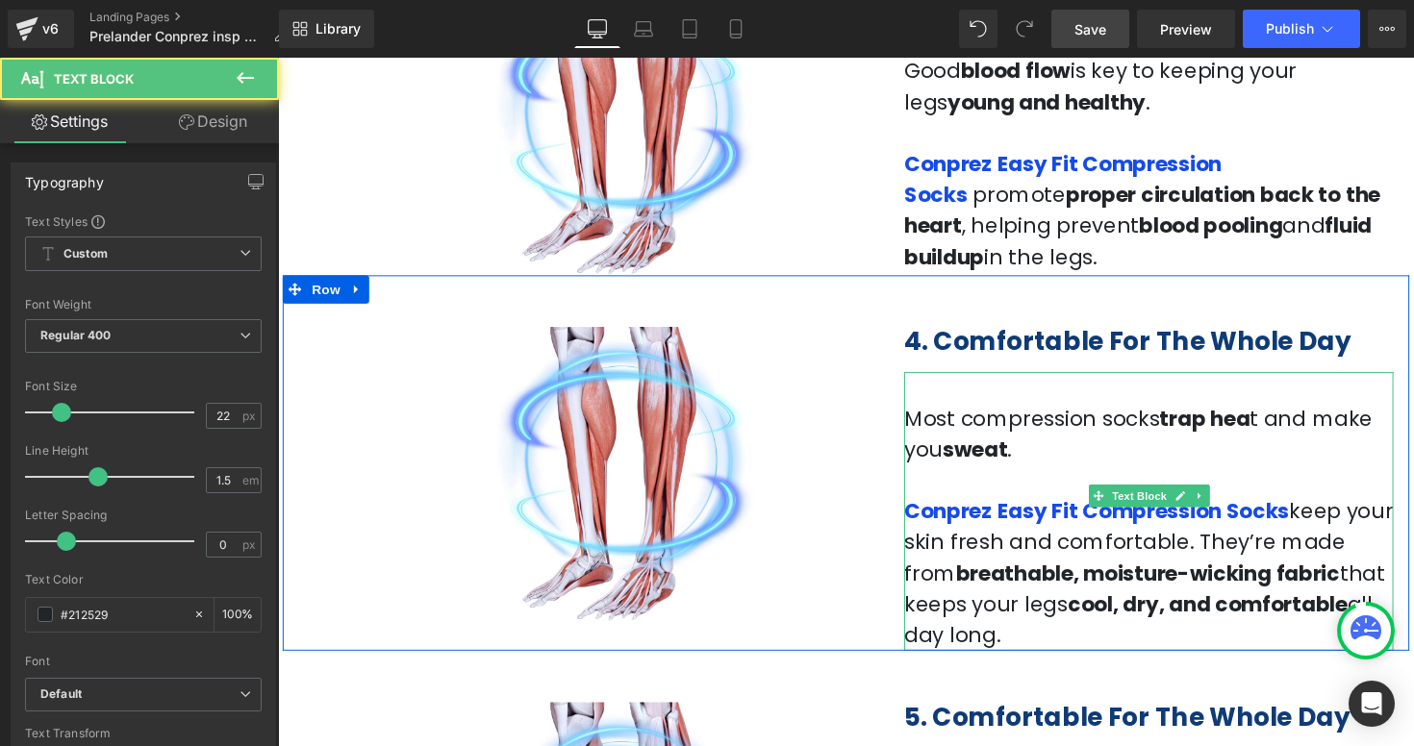
click at [1171, 558] on span "keep your skin fresh and comfortable" at bounding box center [1169, 539] width 501 height 62
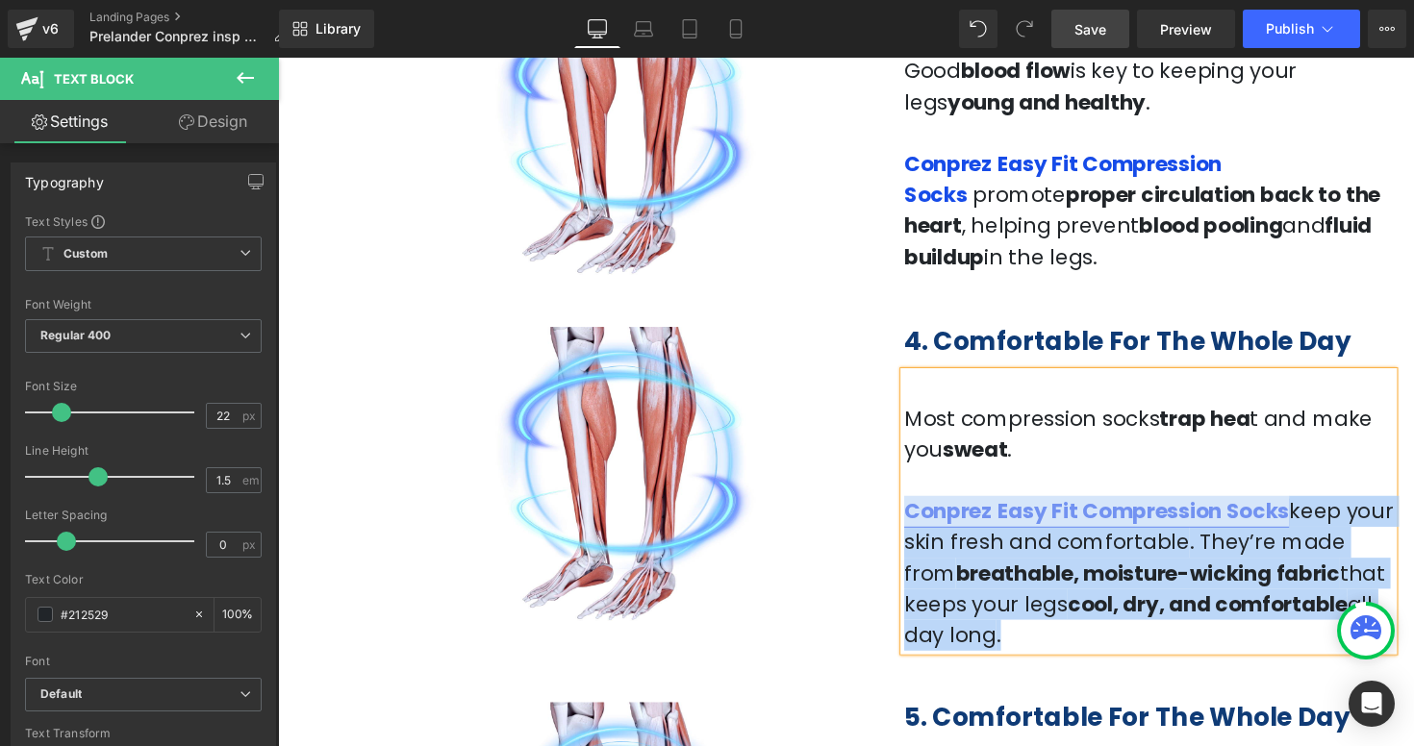
drag, startPoint x: 1393, startPoint y: 610, endPoint x: 922, endPoint y: 523, distance: 478.2
click at [922, 523] on p "Conprez Easy Fit Compression Socks keep your skin fresh and comfortable . They’…" at bounding box center [1169, 586] width 501 height 159
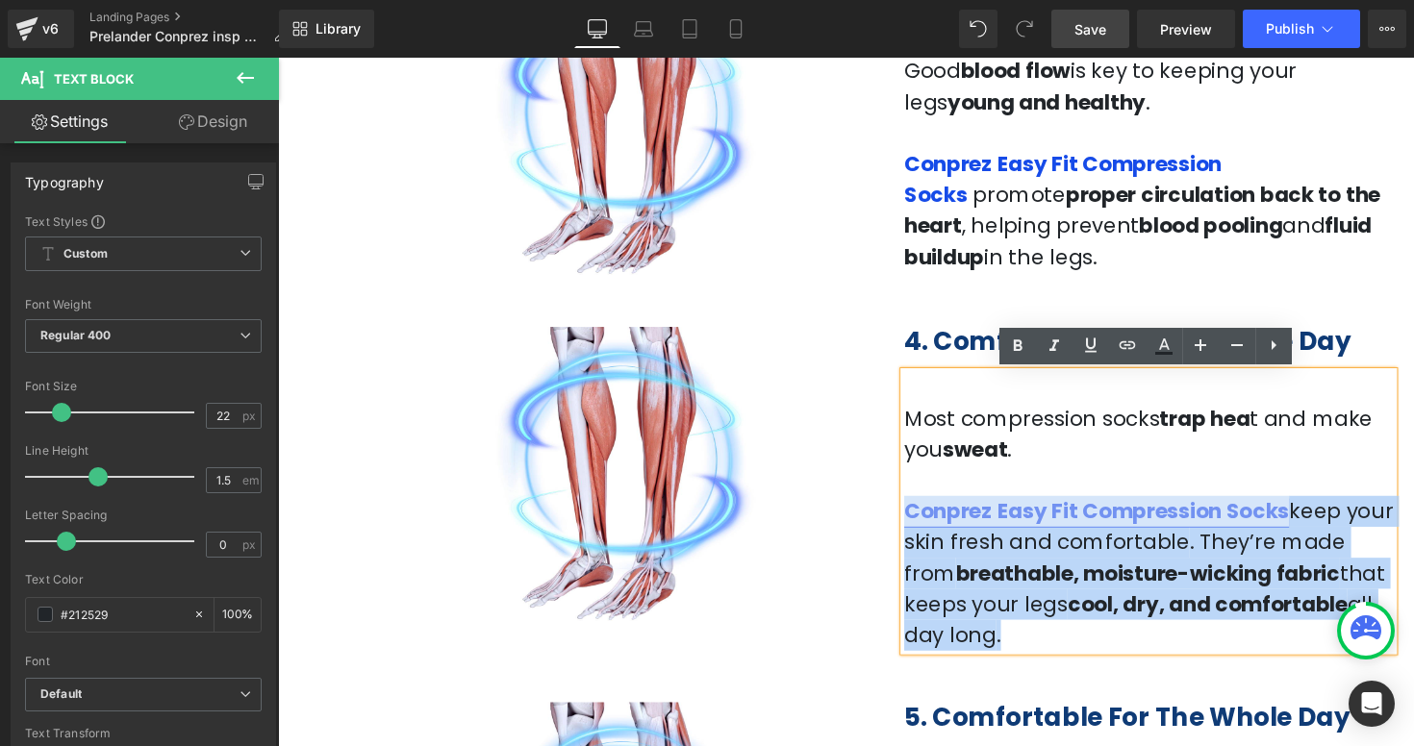
copy p "Conprez Easy Fit Compression Socks keep your skin fresh and comfortable . They’…"
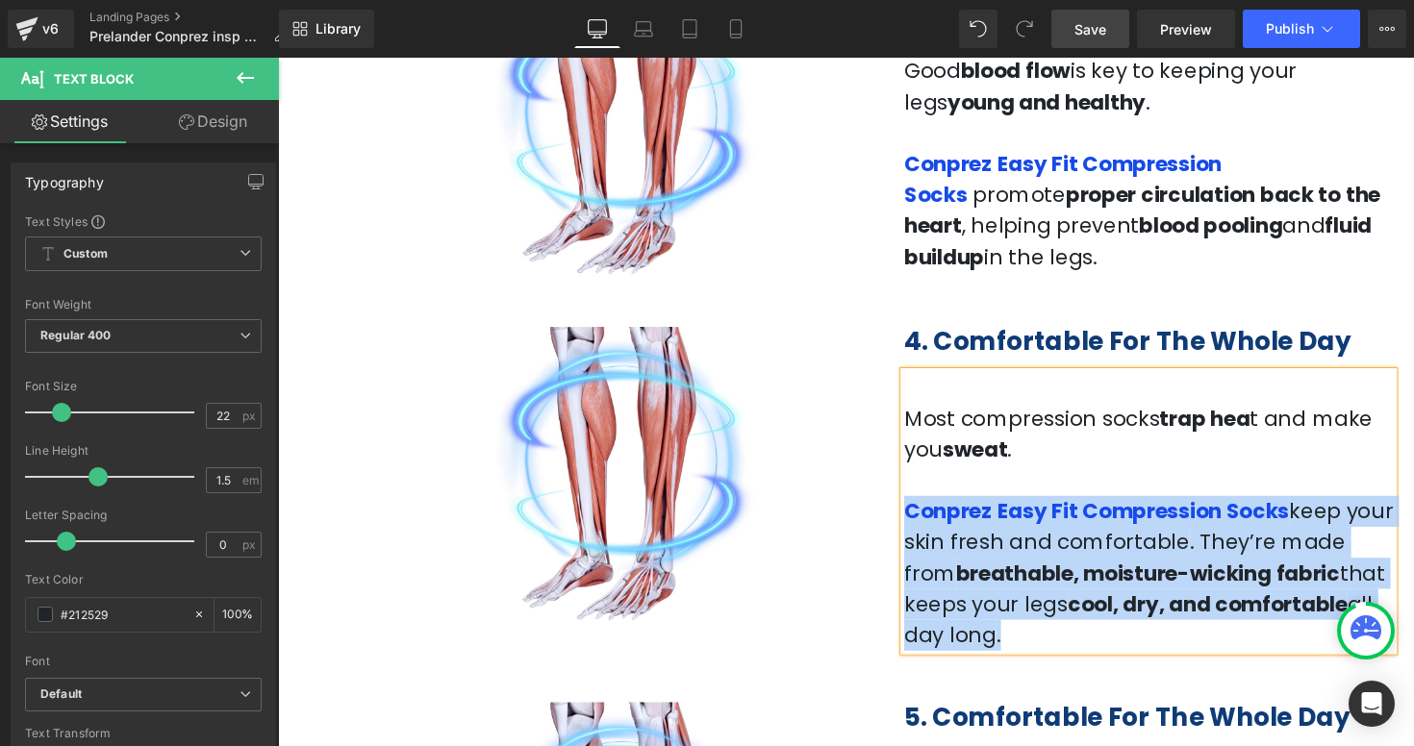
click at [1183, 601] on p "Conprez Easy Fit Compression Socks keep your skin fresh and comfortable . They’…" at bounding box center [1169, 586] width 501 height 159
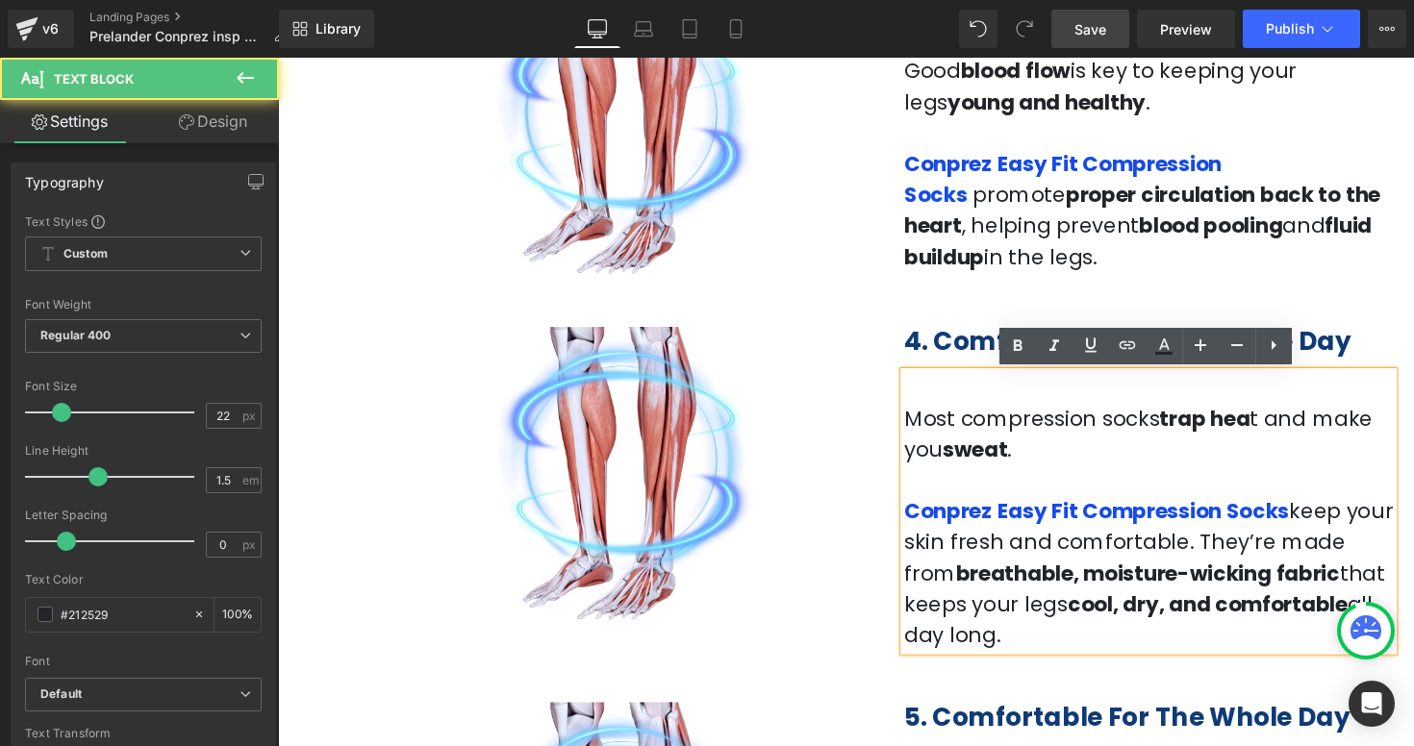
click at [1181, 553] on span ". They’re made from" at bounding box center [1145, 571] width 452 height 62
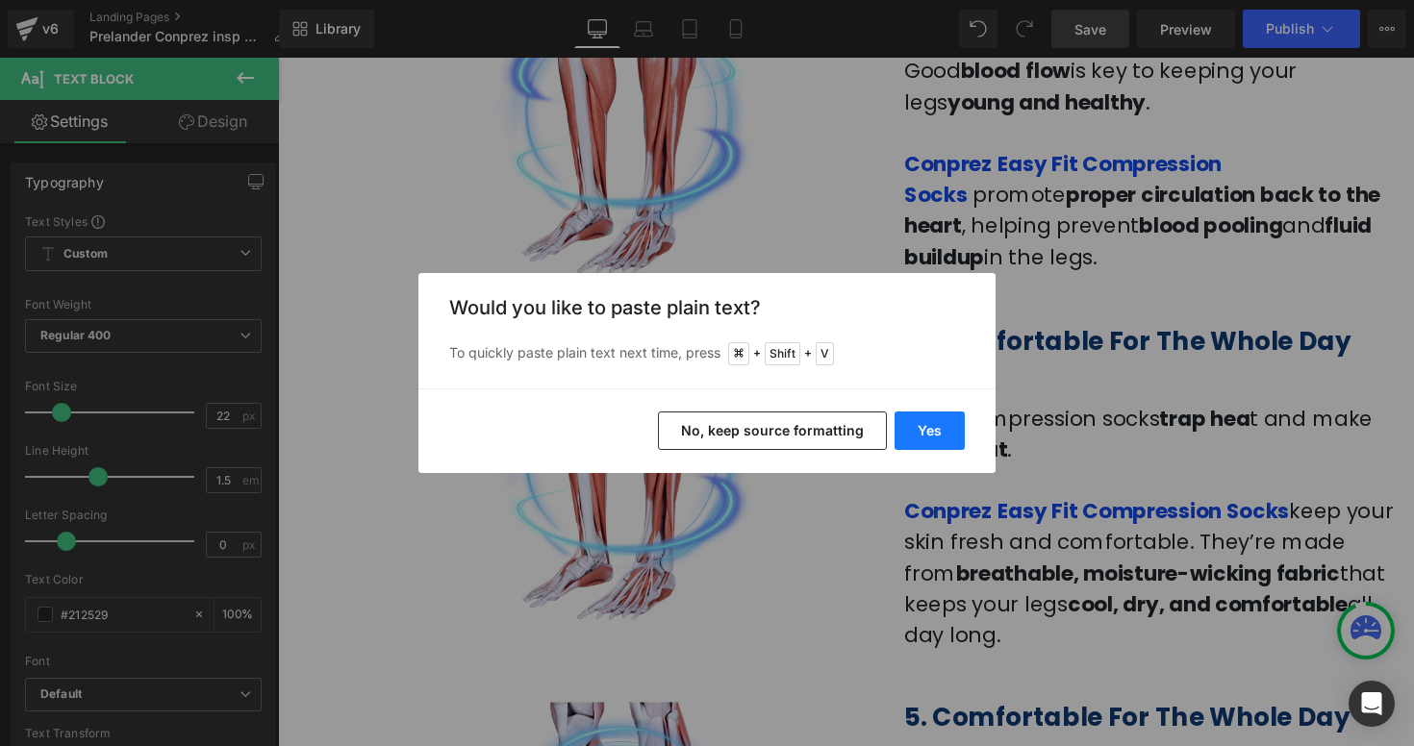
click at [941, 428] on button "Yes" at bounding box center [929, 431] width 70 height 38
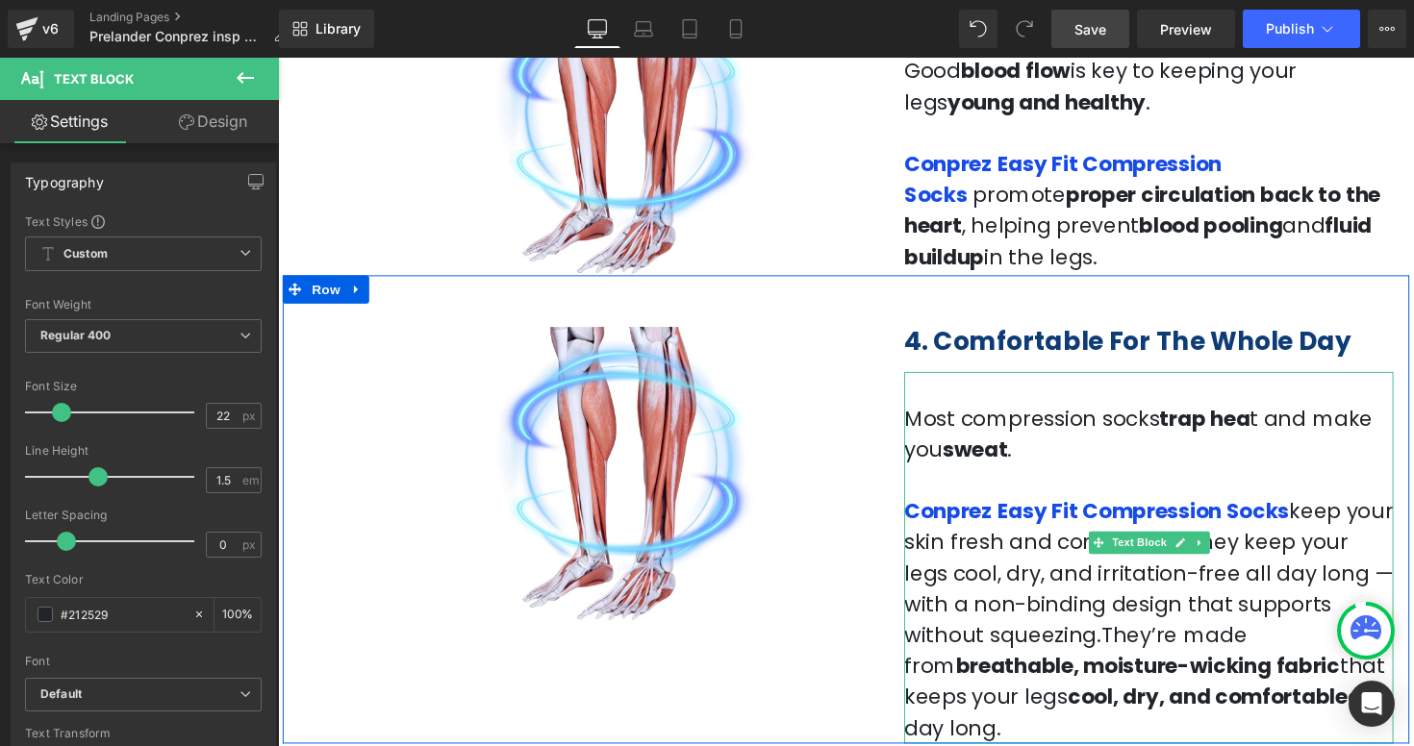
click at [1168, 635] on p "Conprez Easy Fit Compression Socks keep your skin fresh and comfortable . hey k…" at bounding box center [1169, 634] width 501 height 254
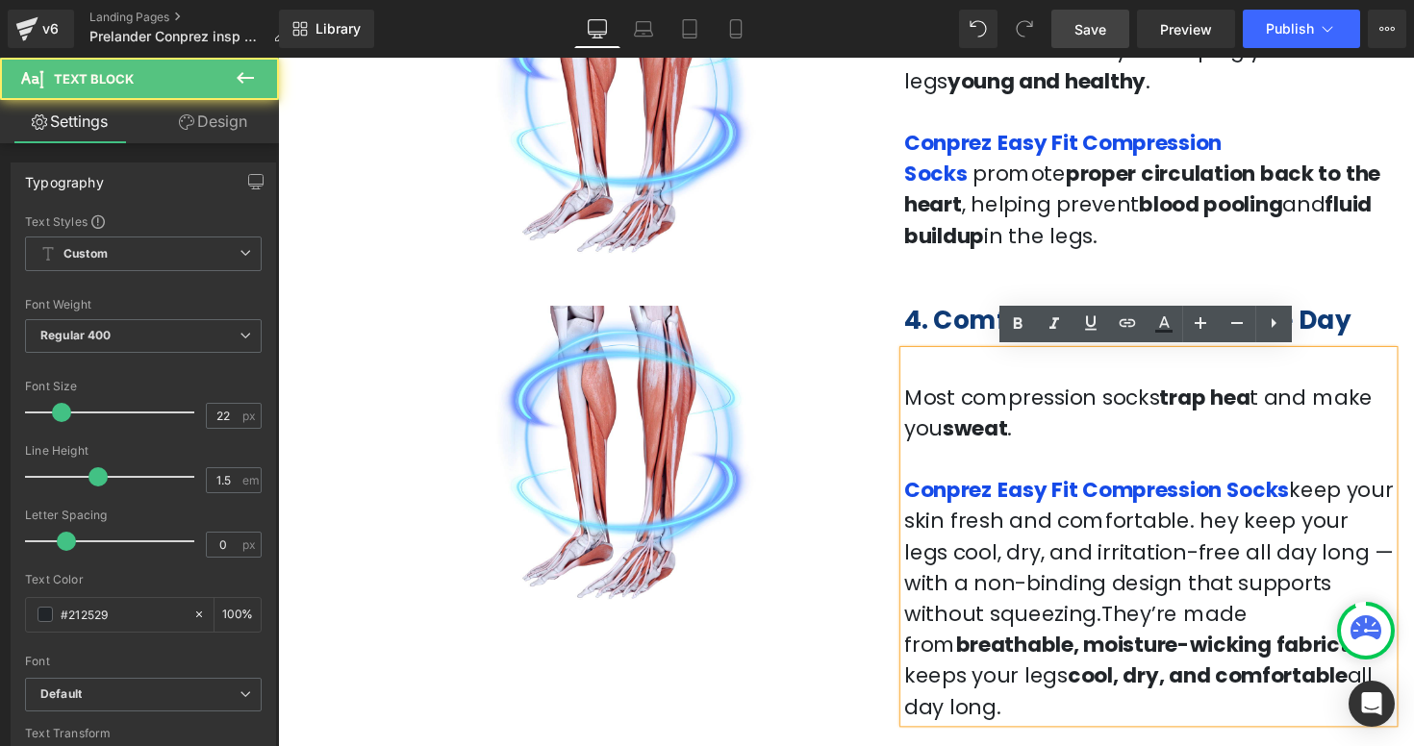
scroll to position [1715, 0]
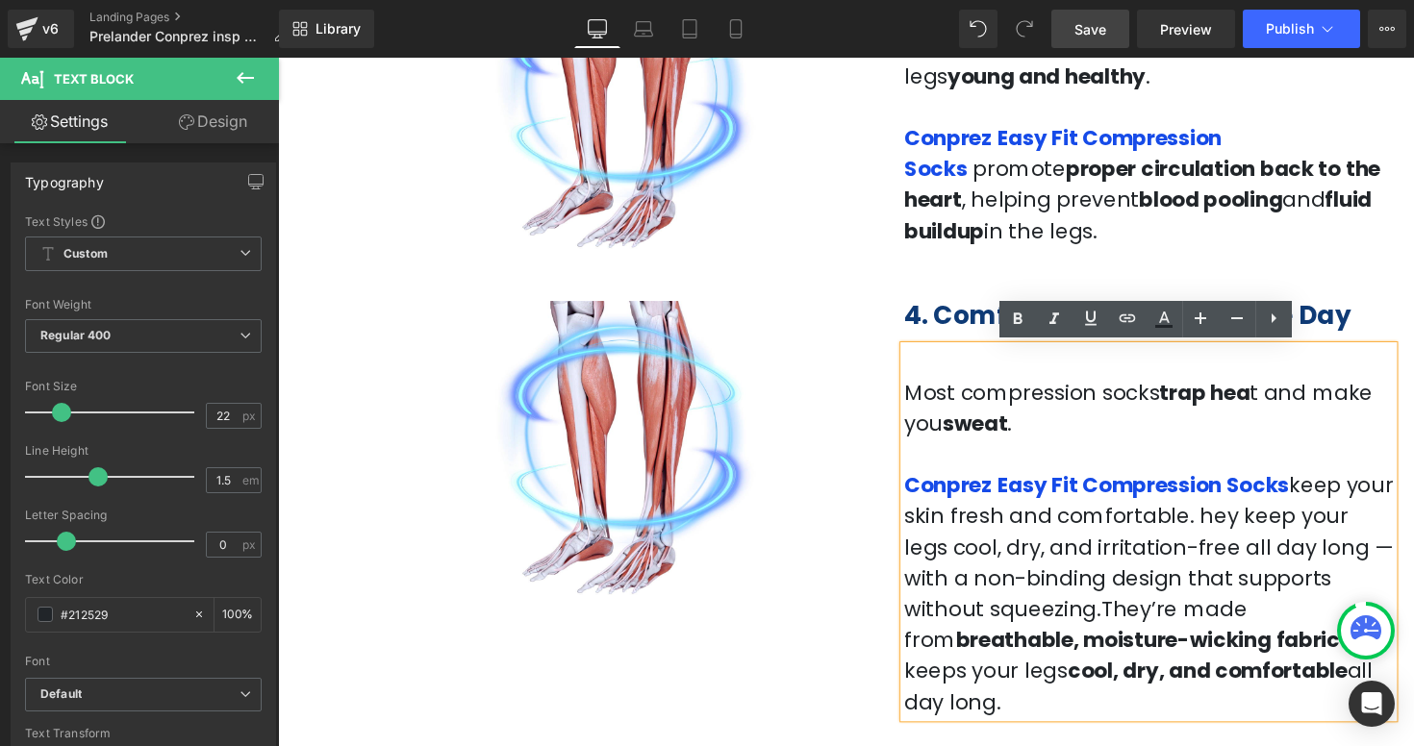
click at [1181, 525] on span ". hey keep your legs cool, dry, and irritation-free all day long — with a non-b…" at bounding box center [1169, 591] width 501 height 157
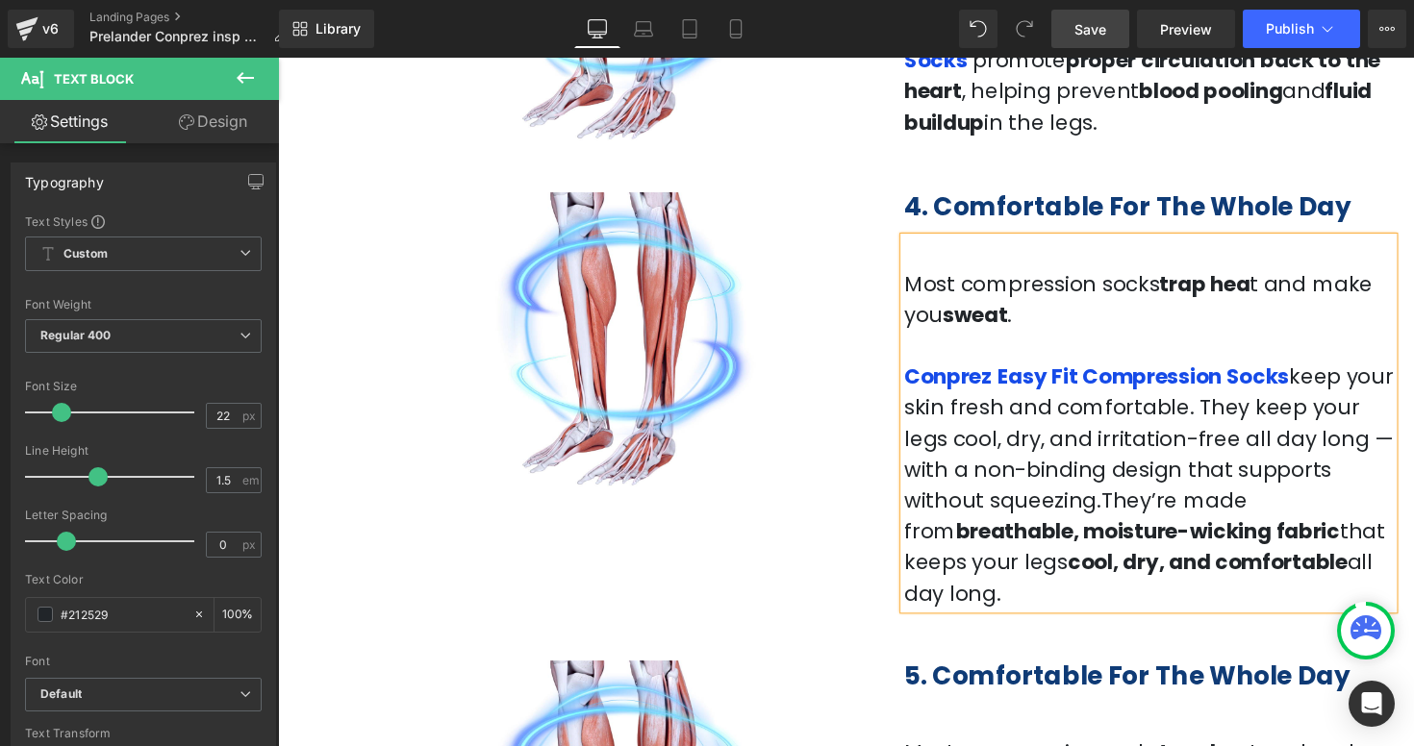
scroll to position [1832, 0]
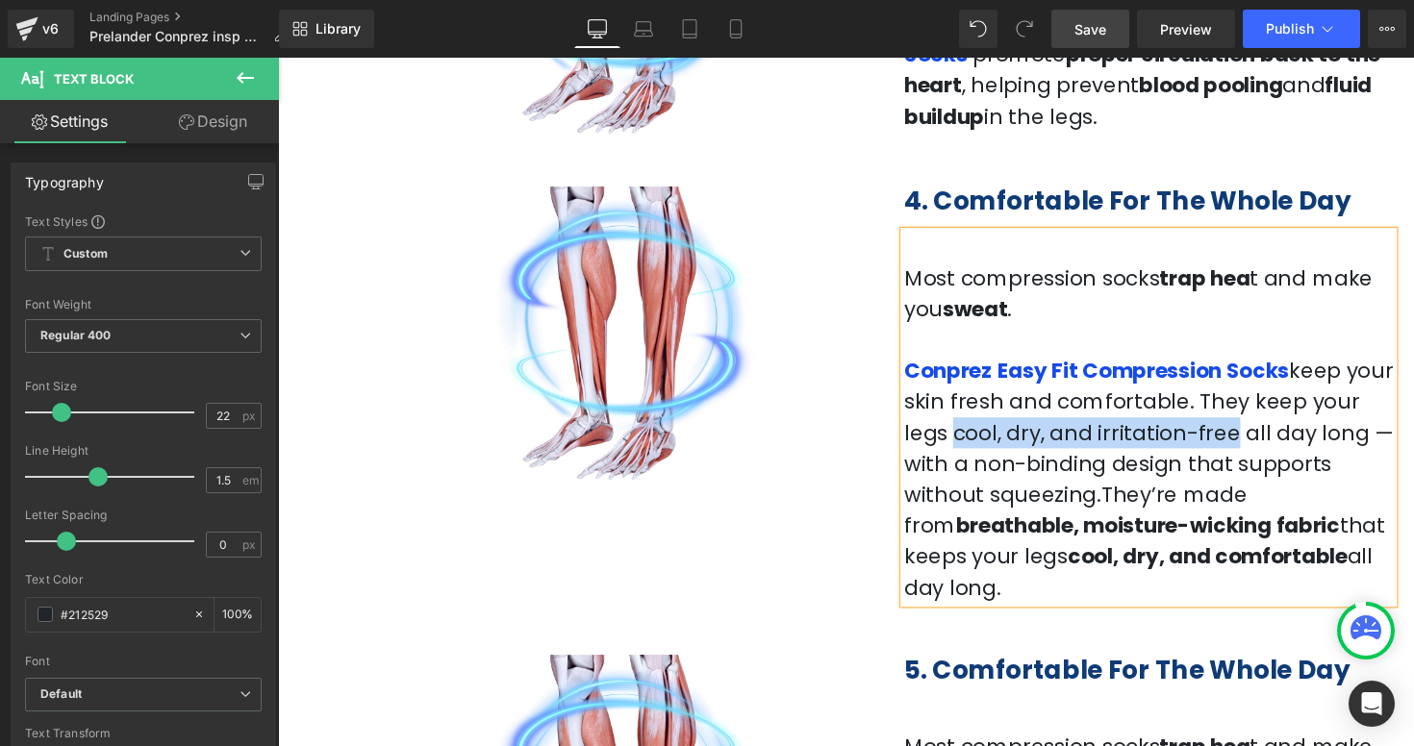
drag, startPoint x: 1374, startPoint y: 411, endPoint x: 1118, endPoint y: 448, distance: 259.5
click at [1118, 448] on span ". They keep your legs cool, dry, and irritation-free all day long — with a non-…" at bounding box center [1169, 473] width 501 height 157
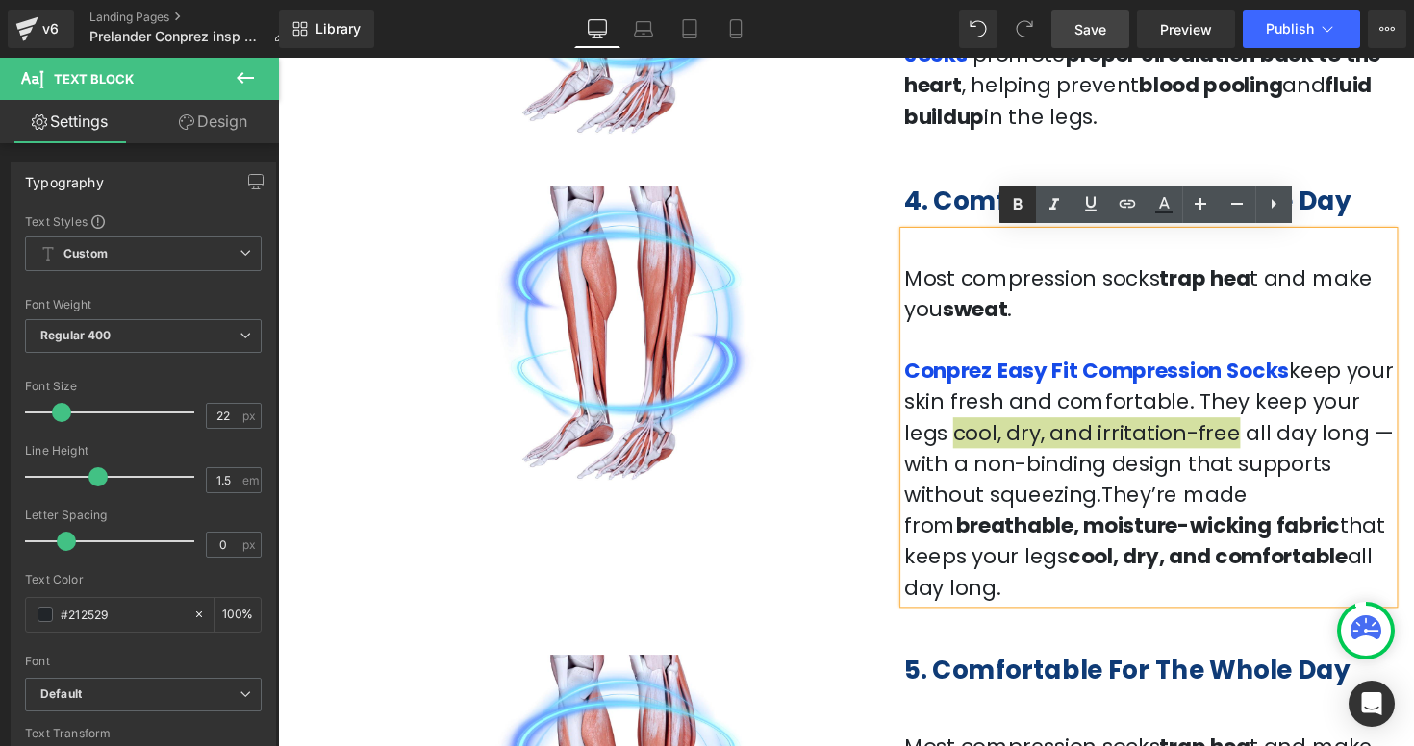
click at [1009, 200] on icon at bounding box center [1017, 204] width 23 height 23
click at [1336, 446] on span ". They keep your legs cool, dry, and irritation-free all day long — with a non-…" at bounding box center [1167, 473] width 496 height 157
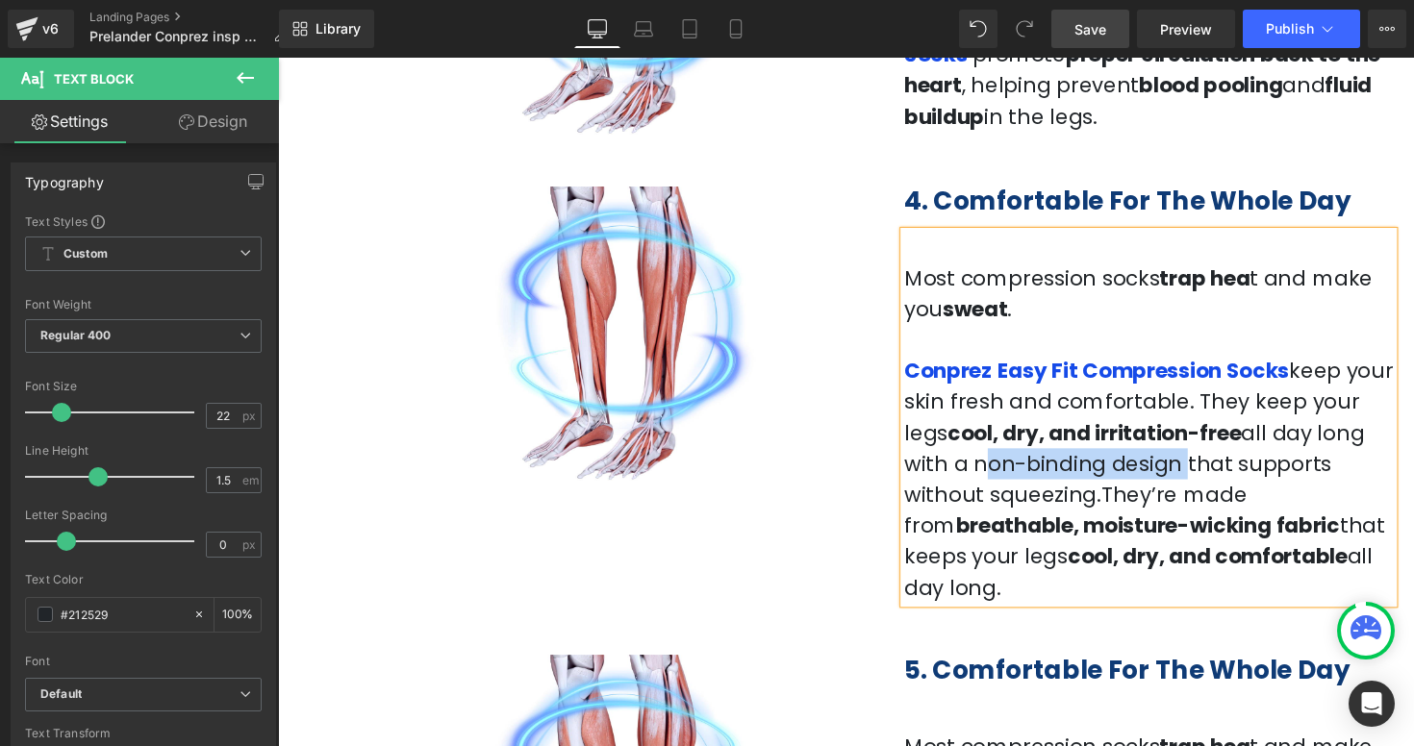
drag, startPoint x: 1376, startPoint y: 442, endPoint x: 1052, endPoint y: 473, distance: 325.6
click at [1052, 473] on span ". They keep your legs cool, dry, and irritation-free all day long with a non-bi…" at bounding box center [1154, 473] width 471 height 157
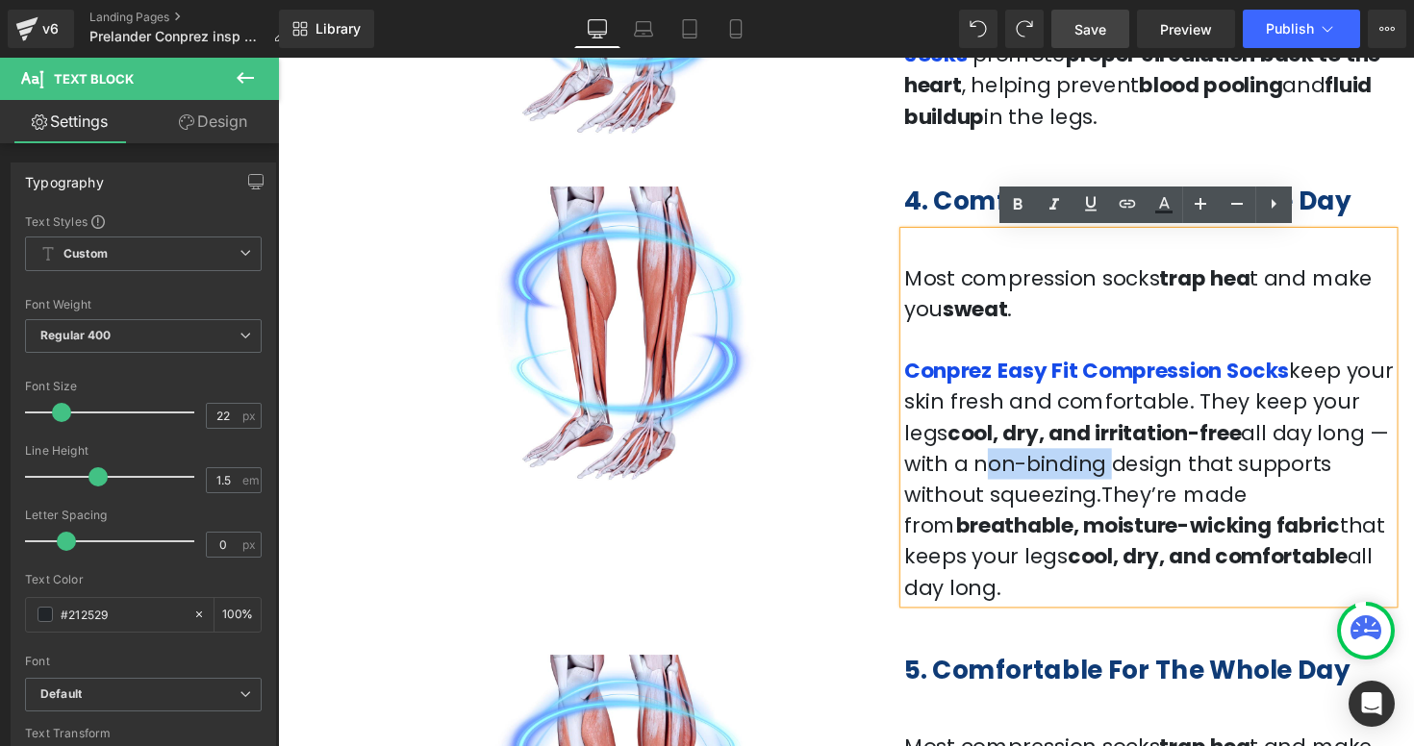
drag, startPoint x: 1027, startPoint y: 477, endPoint x: 921, endPoint y: 476, distance: 105.8
click at [921, 476] on span ". They keep your legs cool, dry, and irritation-free all day long — with a non-…" at bounding box center [1167, 473] width 496 height 157
click at [1014, 212] on icon at bounding box center [1017, 204] width 23 height 23
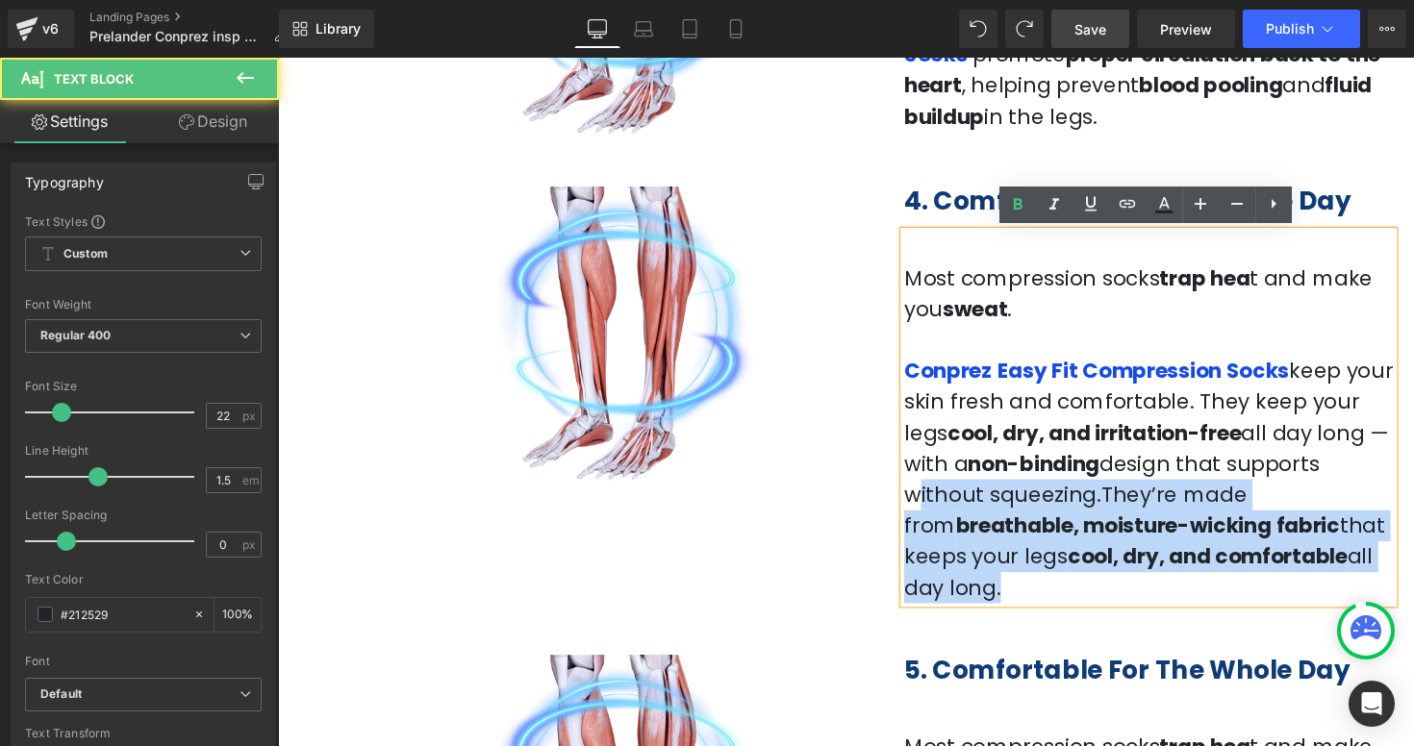
drag, startPoint x: 1246, startPoint y: 473, endPoint x: 1163, endPoint y: 565, distance: 123.9
click at [1163, 565] on p "Conprez Easy Fit Compression Socks keep your skin fresh and comfortable . They …" at bounding box center [1169, 490] width 501 height 254
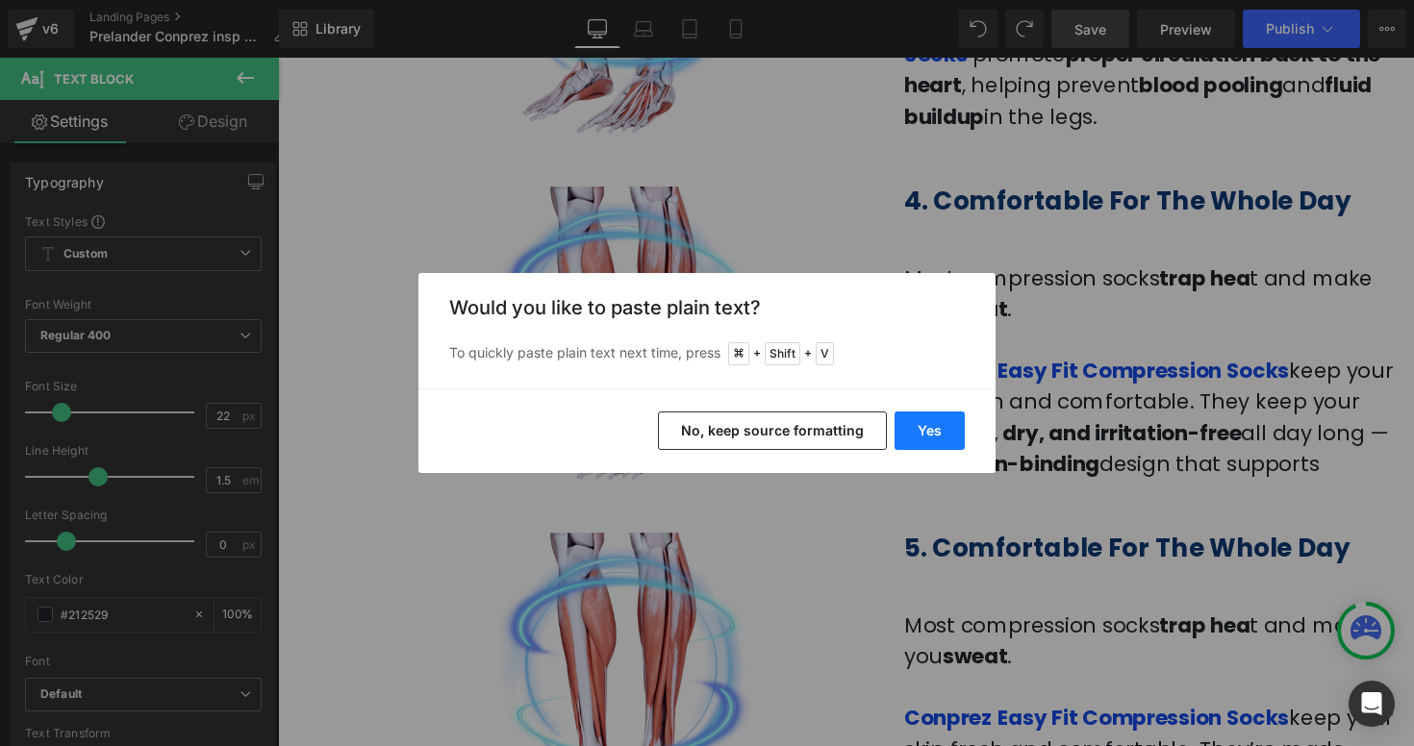
click at [946, 435] on button "Yes" at bounding box center [929, 431] width 70 height 38
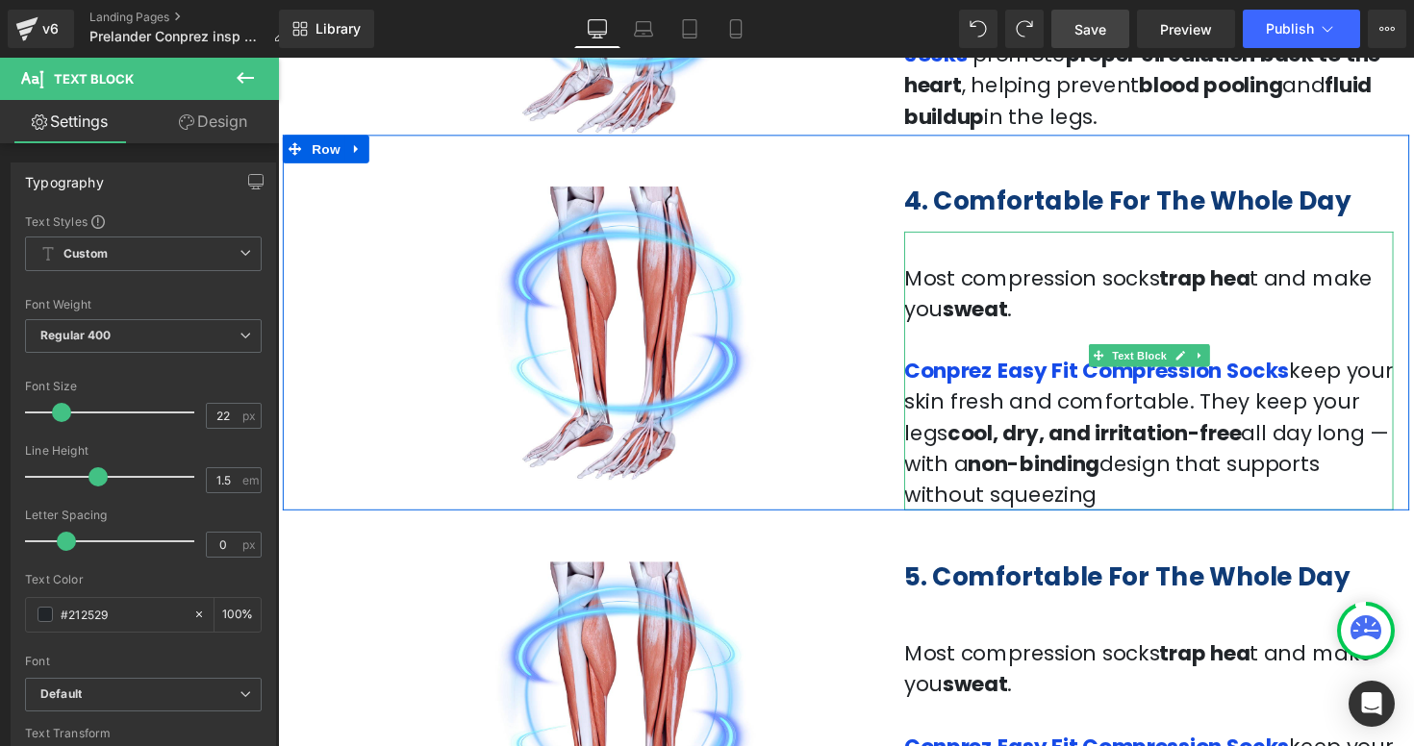
click at [1413, 478] on p "Conprez Easy Fit Compression Socks keep your skin fresh and comfortable . They …" at bounding box center [1169, 442] width 501 height 159
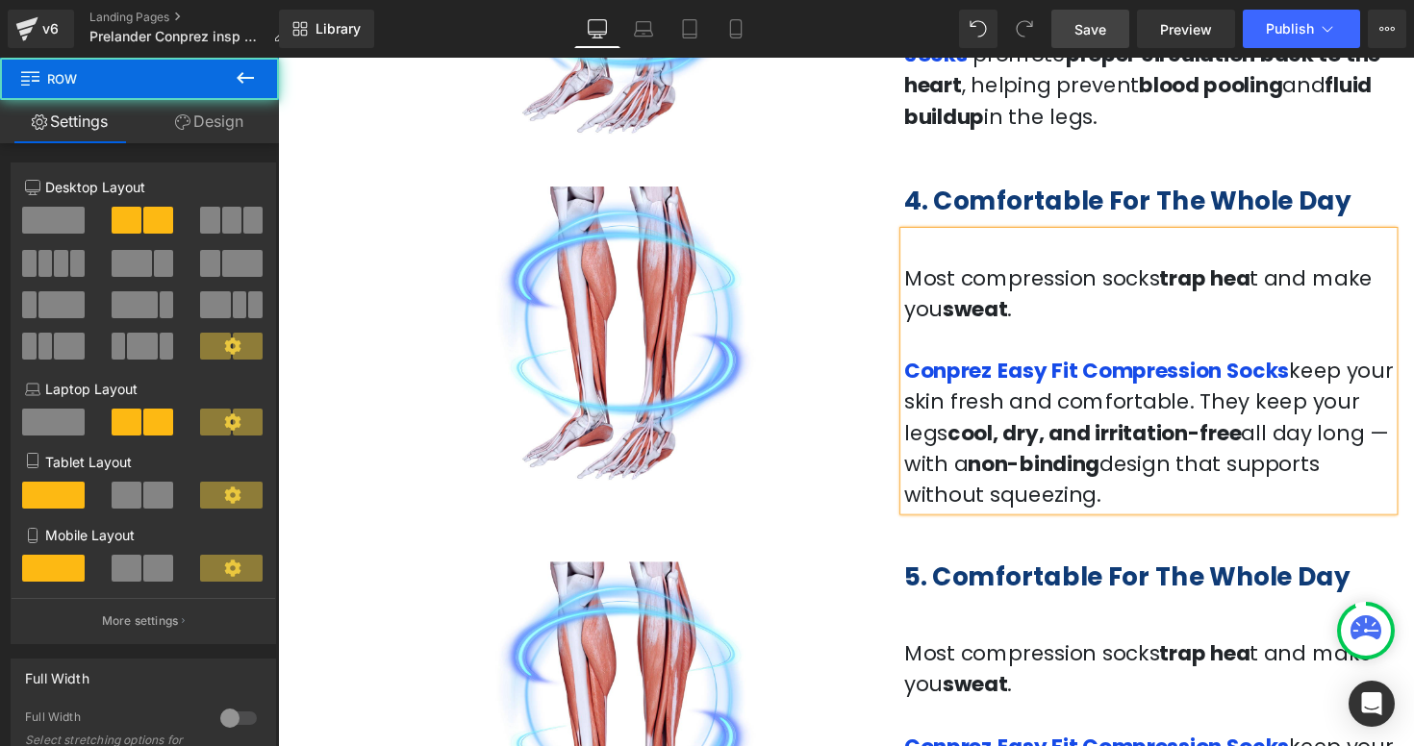
click at [1412, 559] on div "5. Comfortable For The Whole Day Heading Most compression socks trap hea t and …" at bounding box center [1170, 732] width 530 height 347
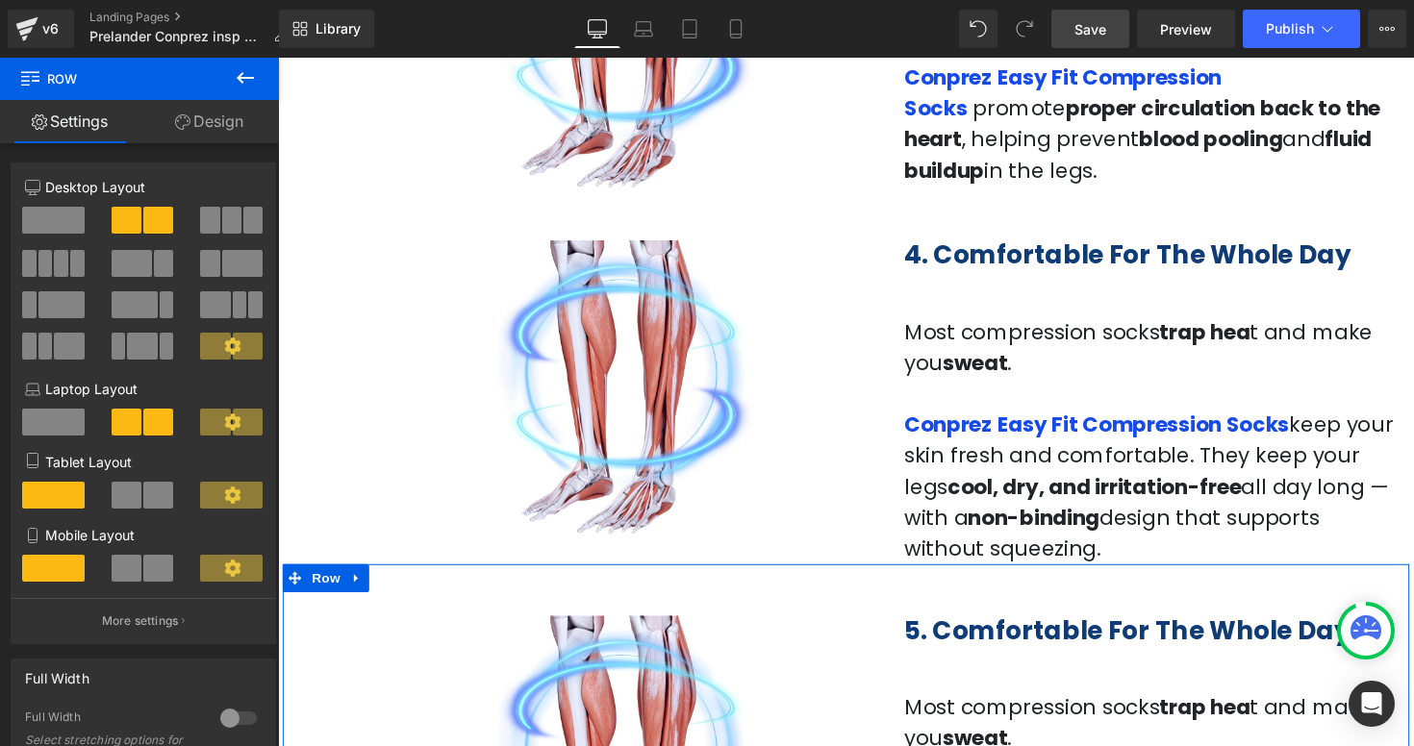
scroll to position [1775, 0]
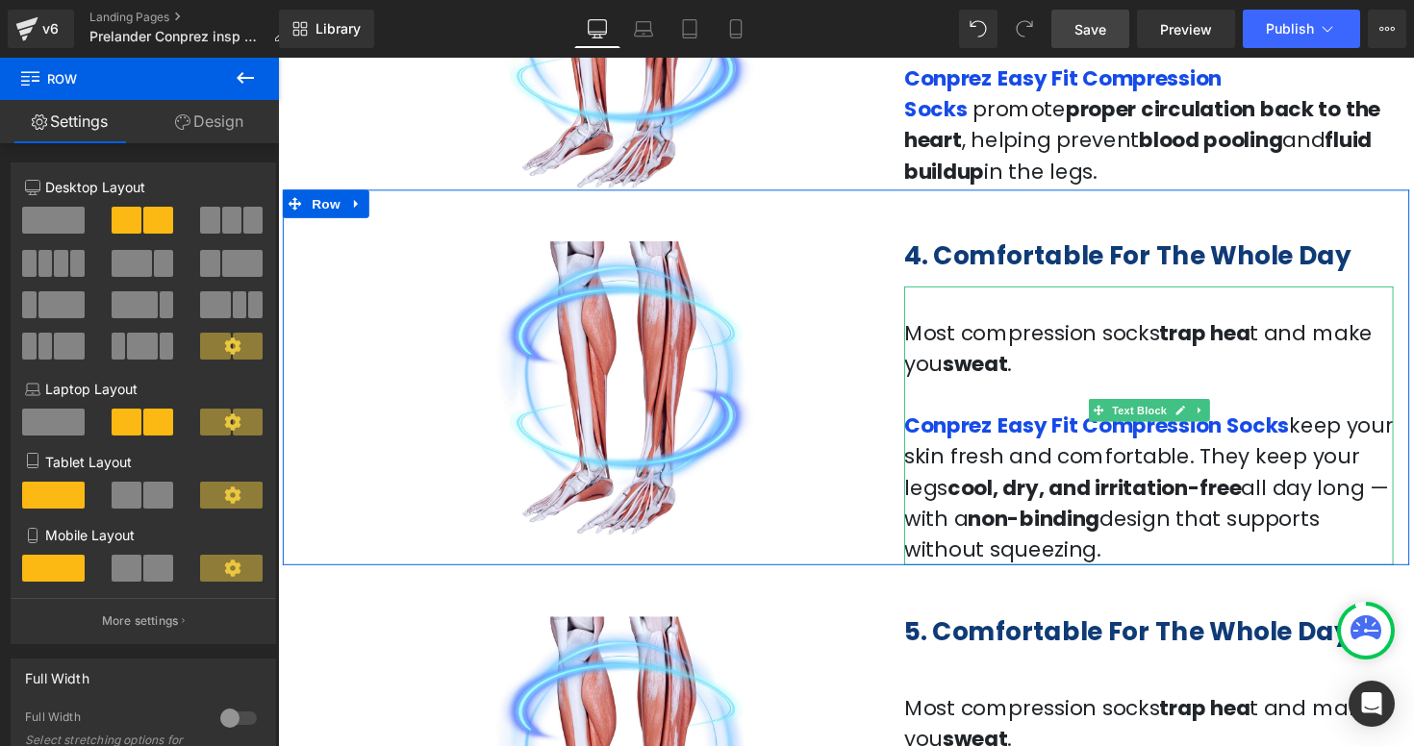
click at [1341, 505] on span ". They keep your legs cool, dry, and irritation-free all day long — with a non-…" at bounding box center [1167, 514] width 496 height 125
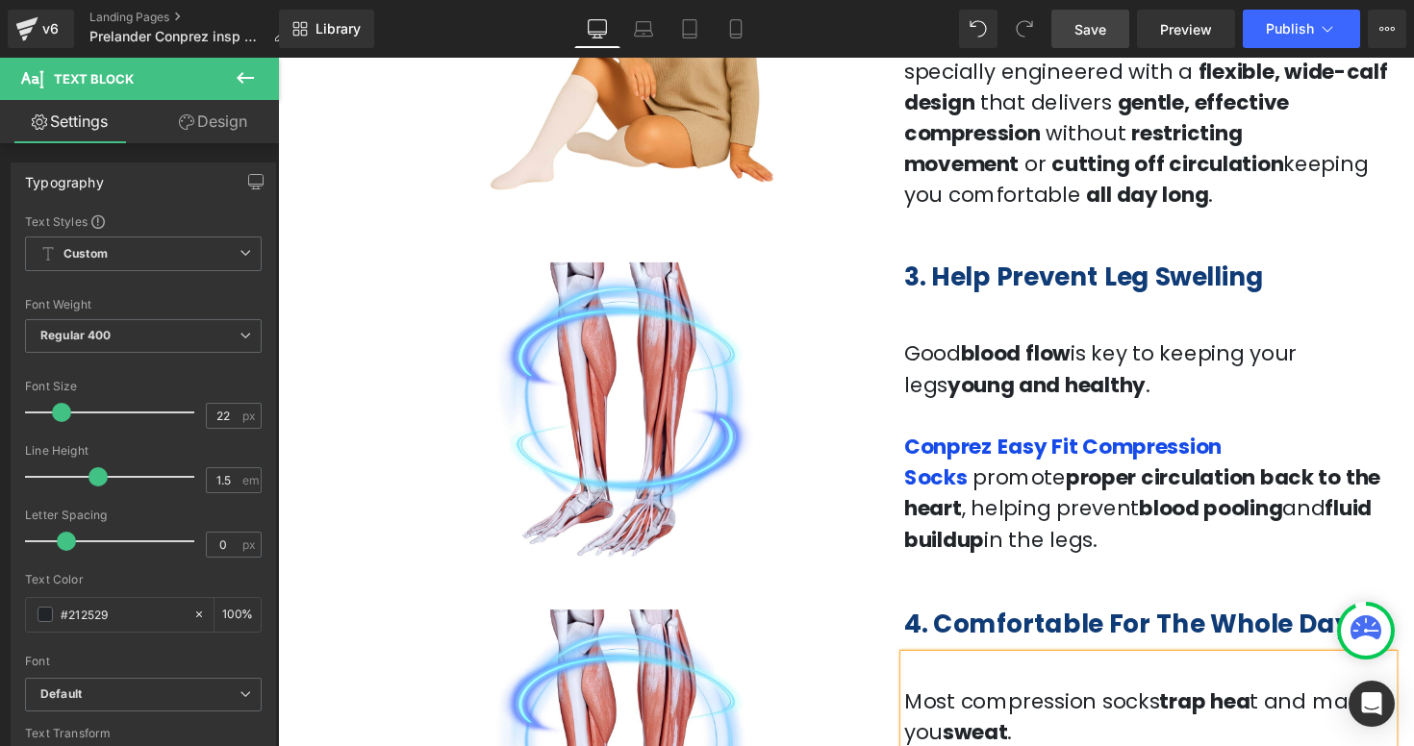
scroll to position [1402, 0]
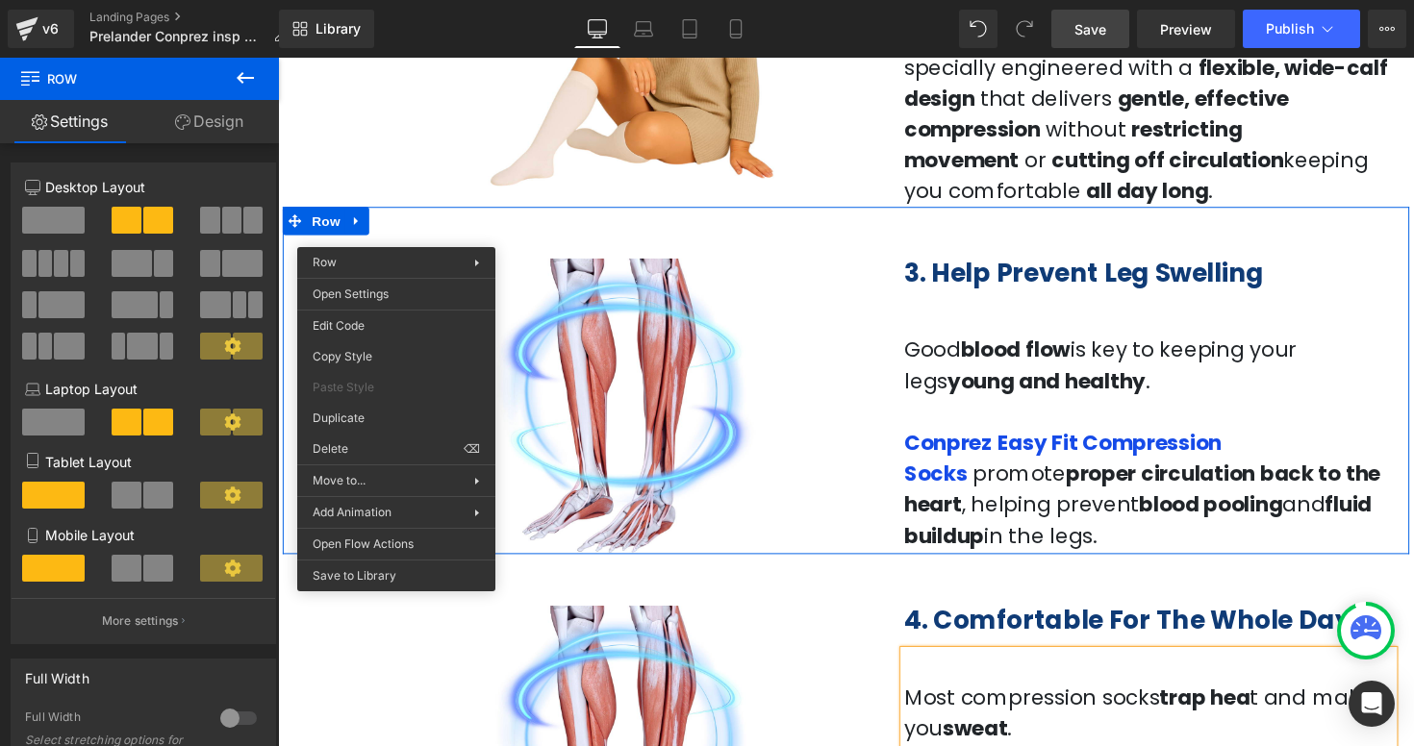
click at [899, 328] on div "Image" at bounding box center [640, 407] width 530 height 318
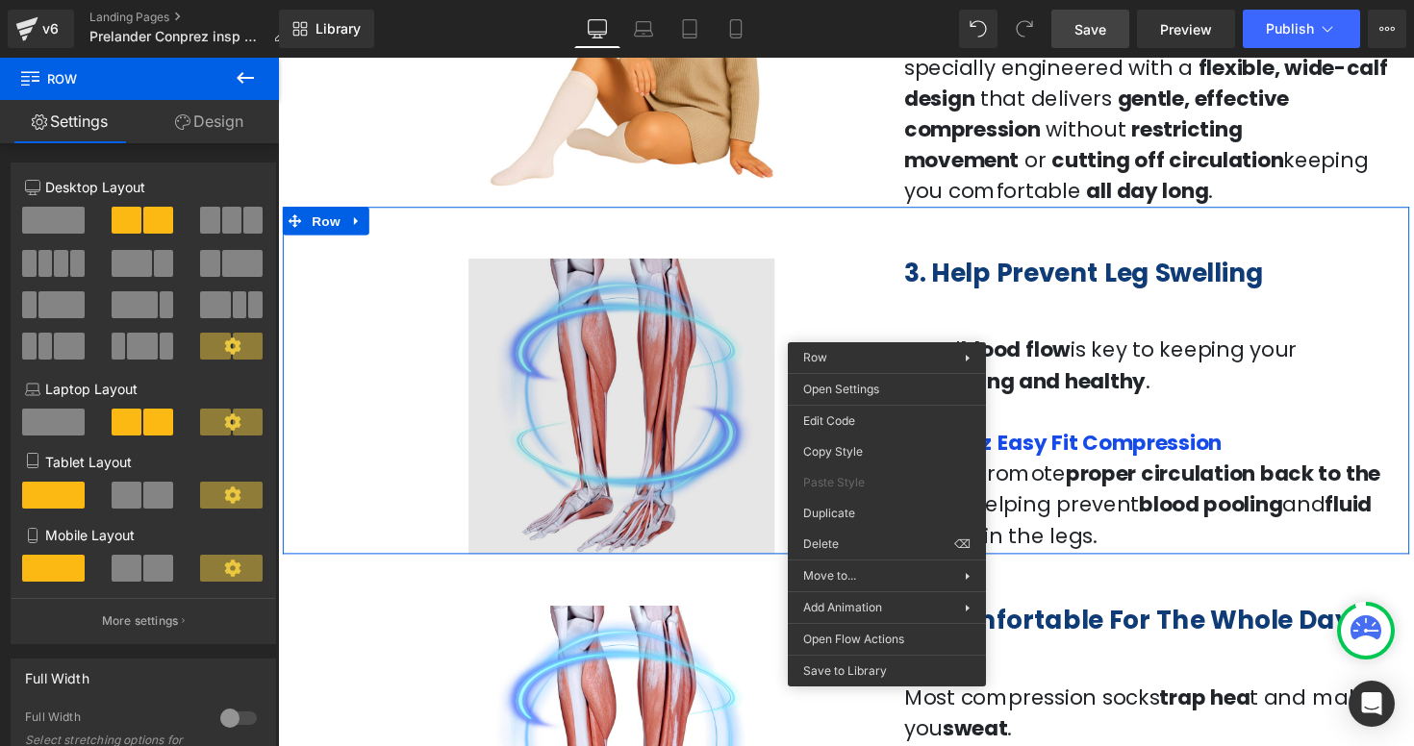
drag, startPoint x: 1116, startPoint y: 566, endPoint x: 851, endPoint y: 519, distance: 268.6
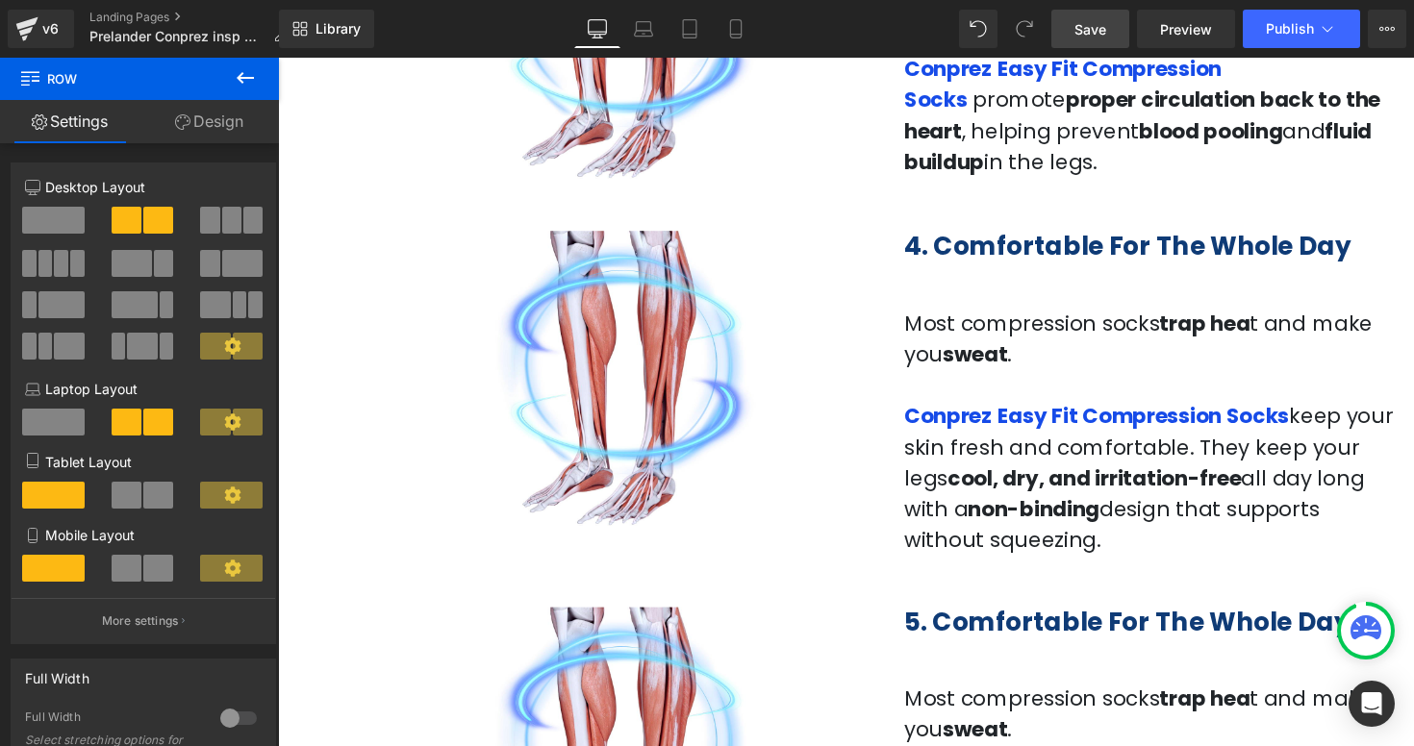
scroll to position [2159, 0]
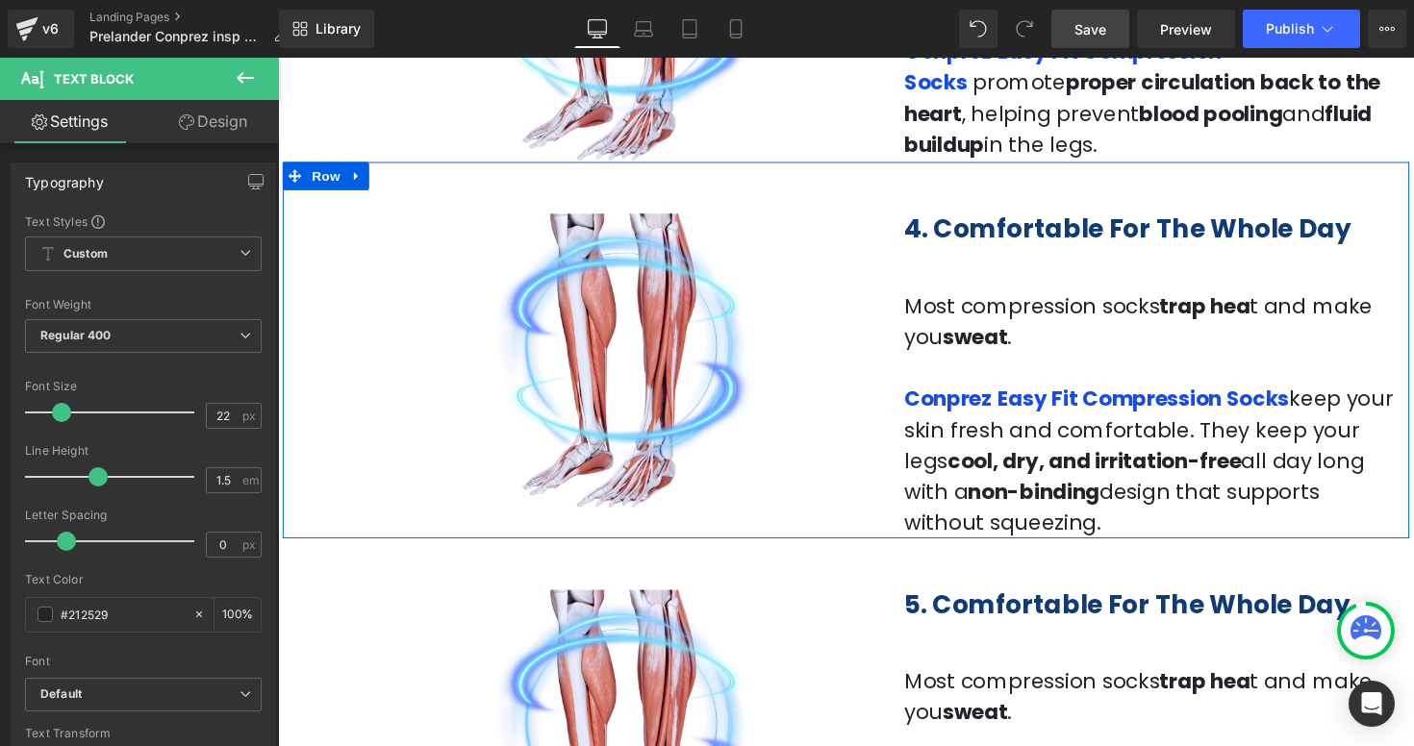
drag, startPoint x: 1382, startPoint y: 507, endPoint x: 903, endPoint y: 317, distance: 515.0
click at [905, 316] on div "4. Comfortable For The Whole Day Heading Most compression socks trap hea t and …" at bounding box center [1170, 375] width 530 height 347
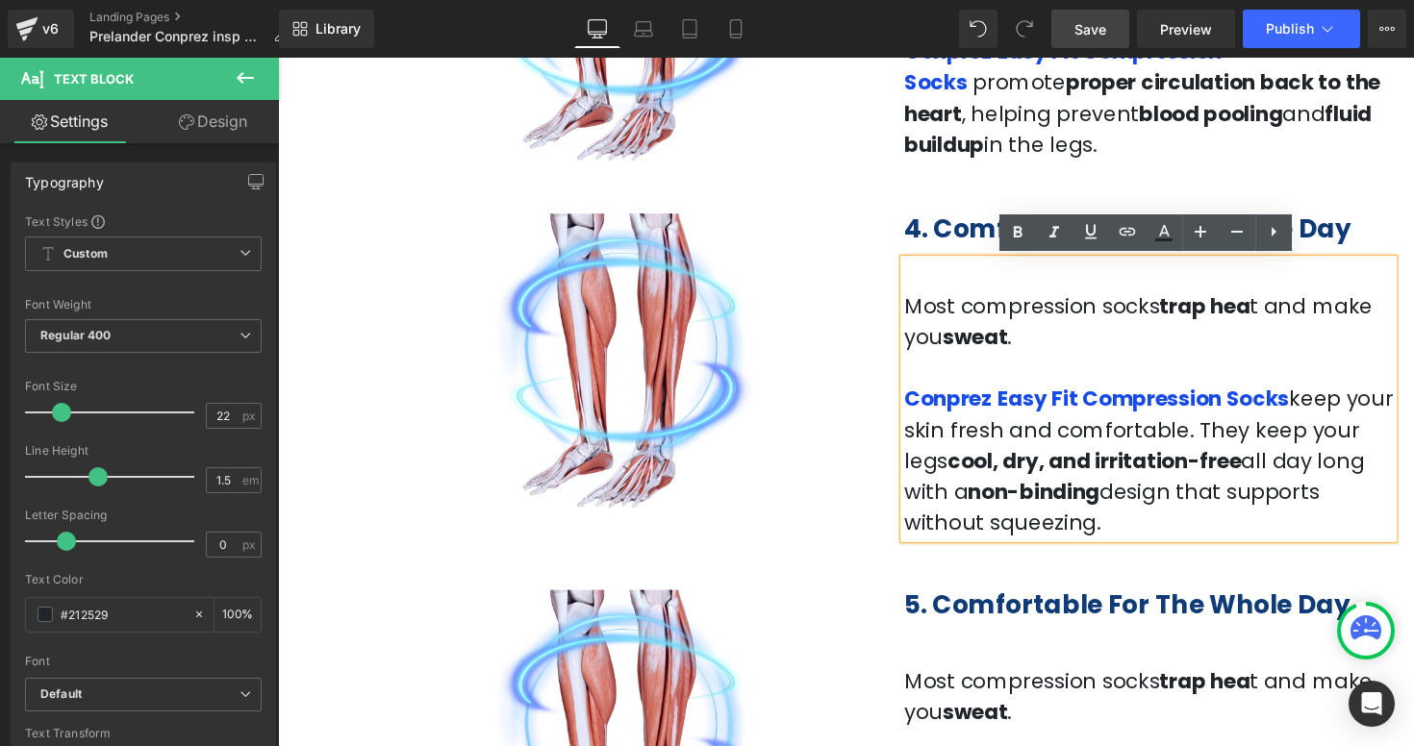
copy div "Most compression socks trap hea t and make you sweat . Conprez Easy Fit Compres…"
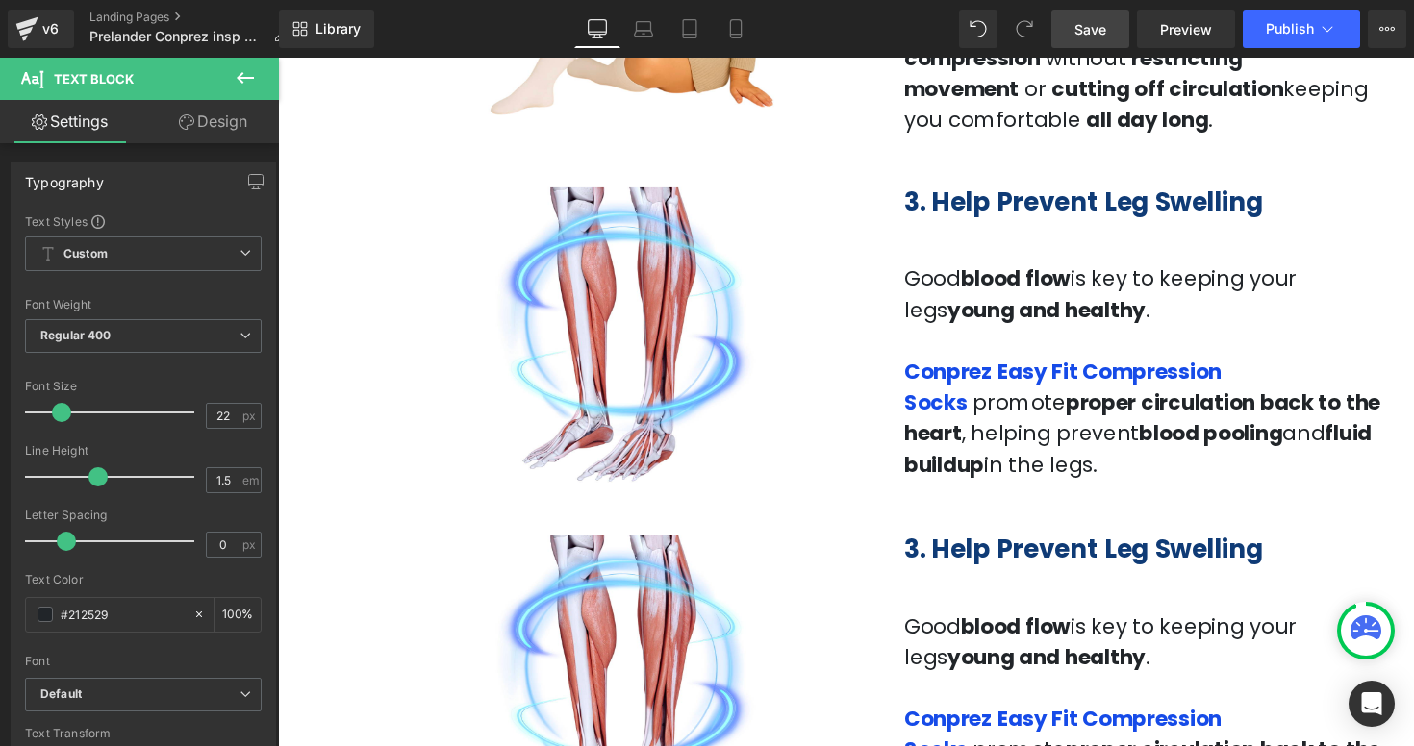
scroll to position [1471, 0]
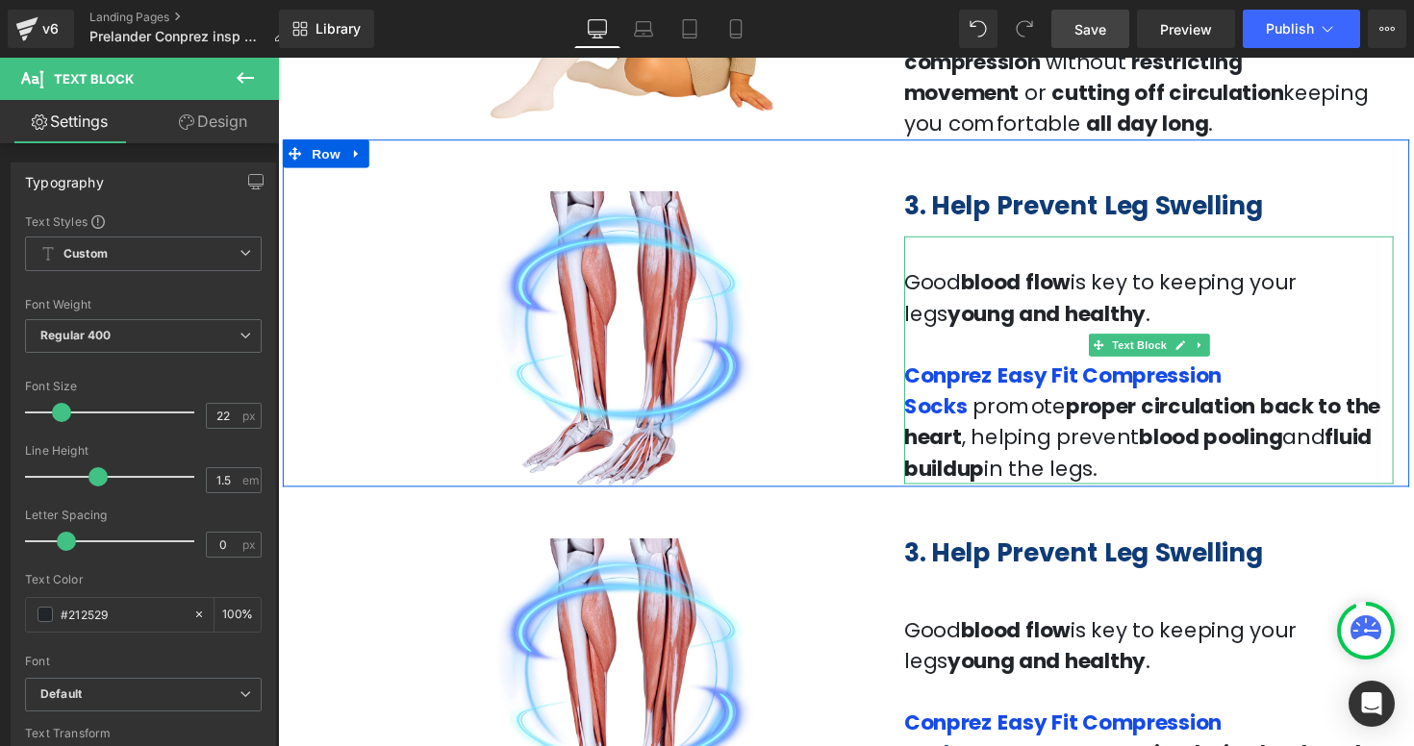
click at [1118, 464] on span "in the legs." at bounding box center [1059, 479] width 116 height 30
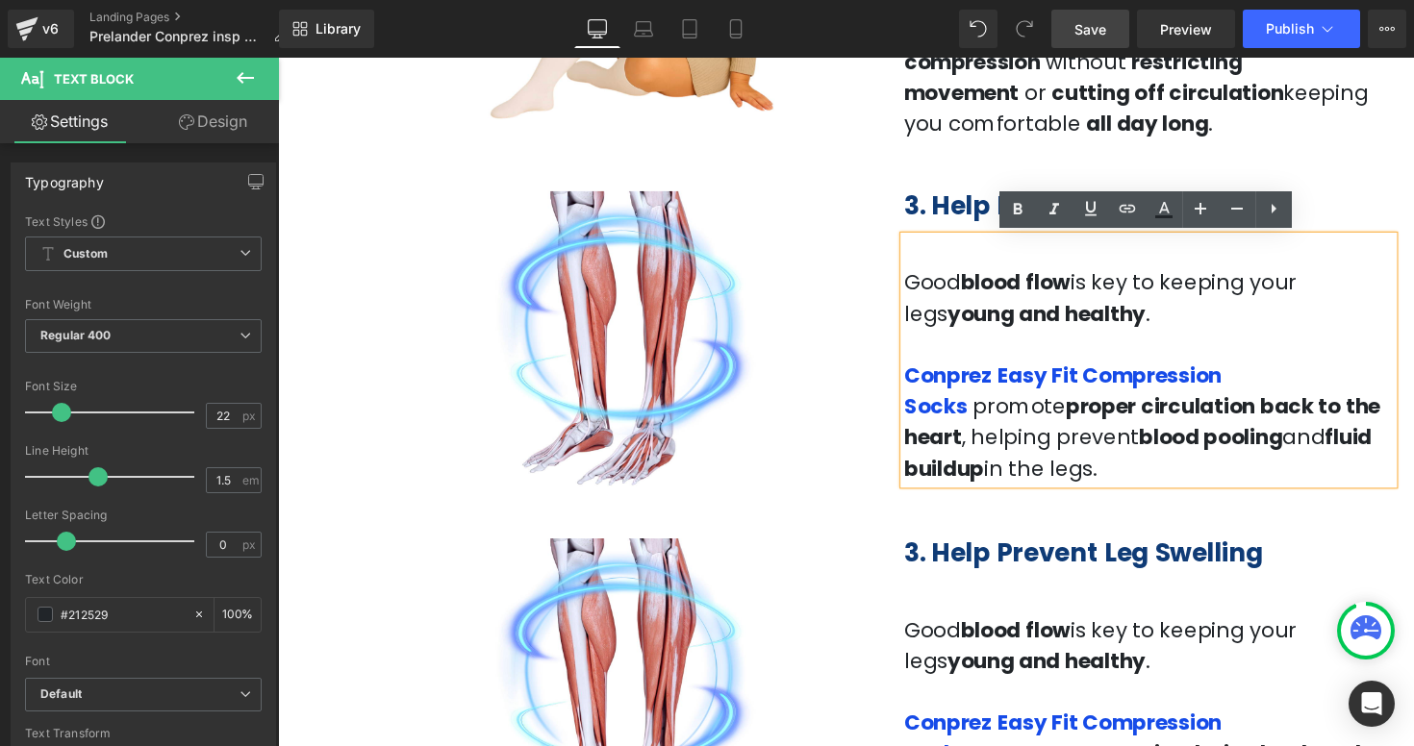
drag, startPoint x: 1420, startPoint y: 455, endPoint x: 905, endPoint y: 265, distance: 549.2
click at [905, 265] on div "3. Help Prevent Leg Swelling Heading Good blood flow is key to keeping your leg…" at bounding box center [1170, 336] width 530 height 315
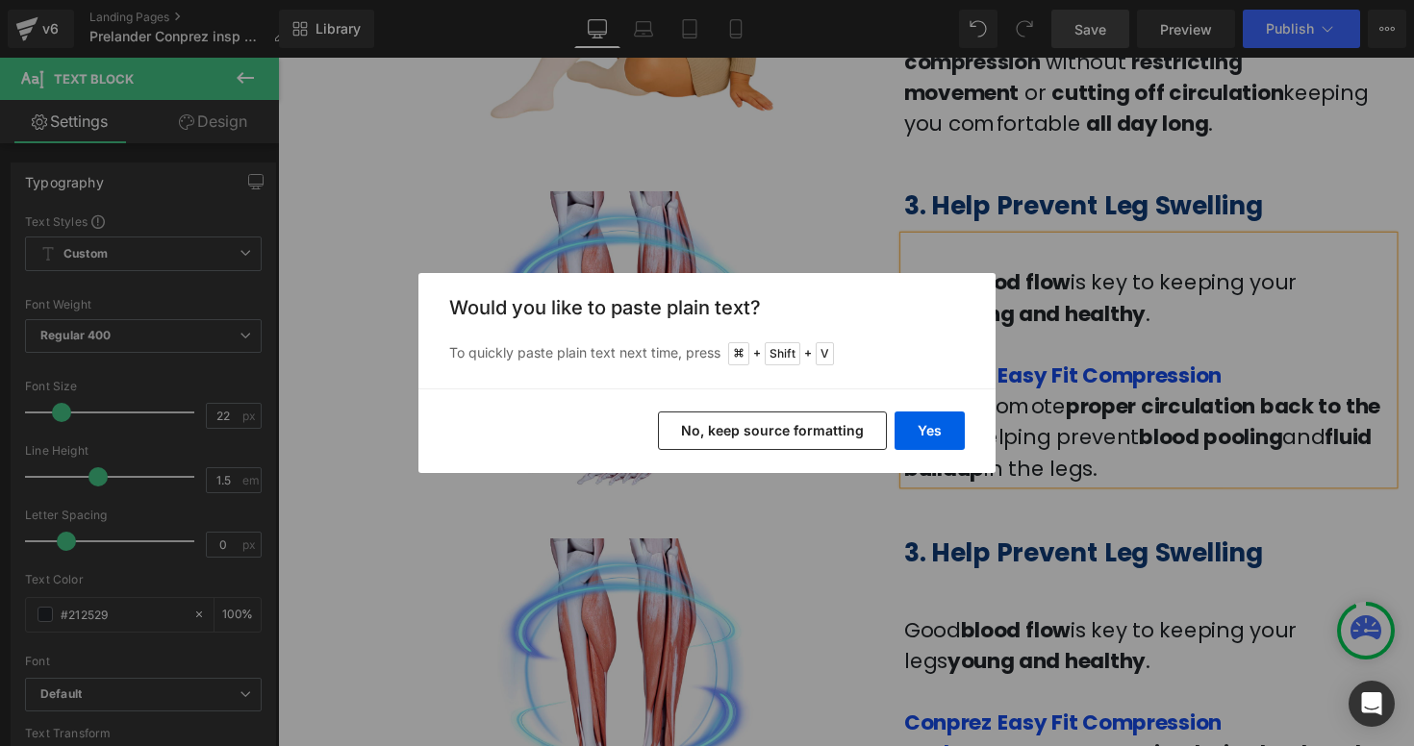
click at [770, 437] on button "No, keep source formatting" at bounding box center [772, 431] width 229 height 38
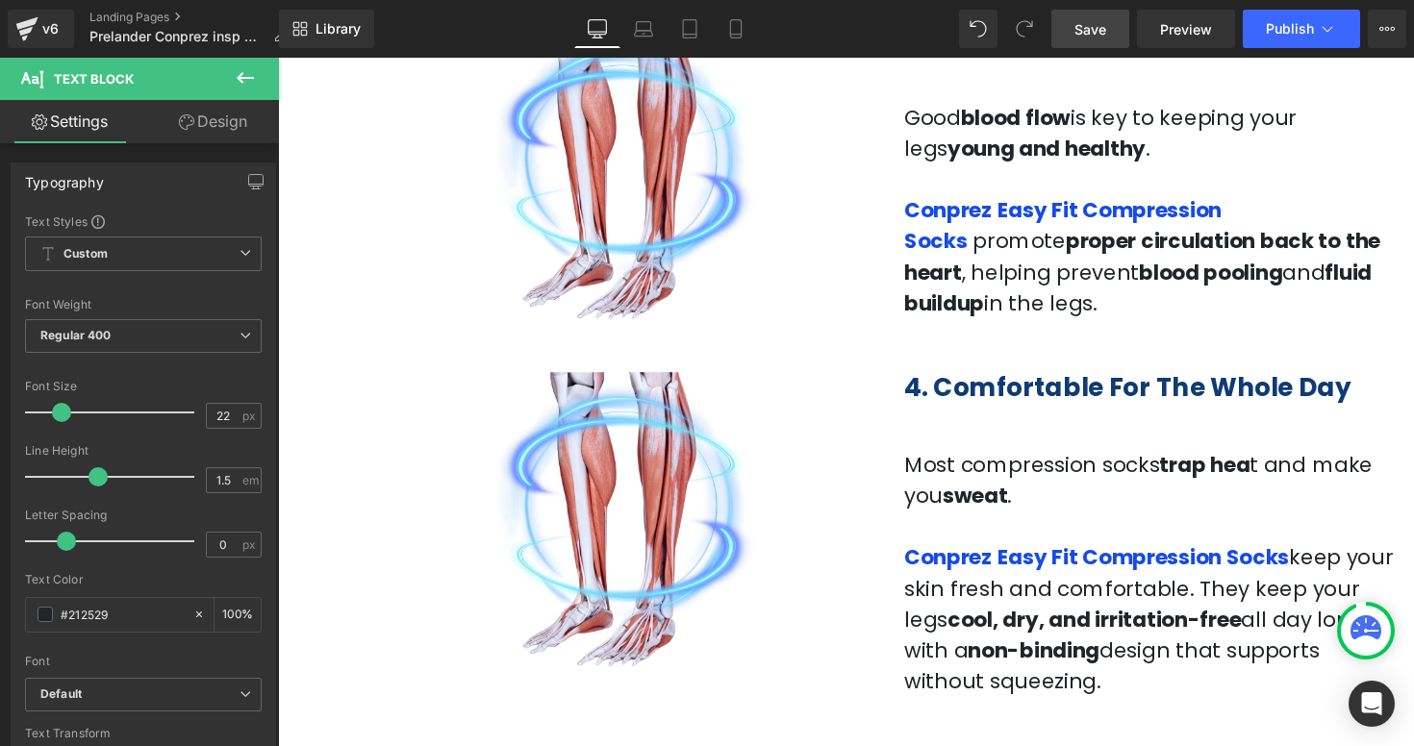
scroll to position [2000, 0]
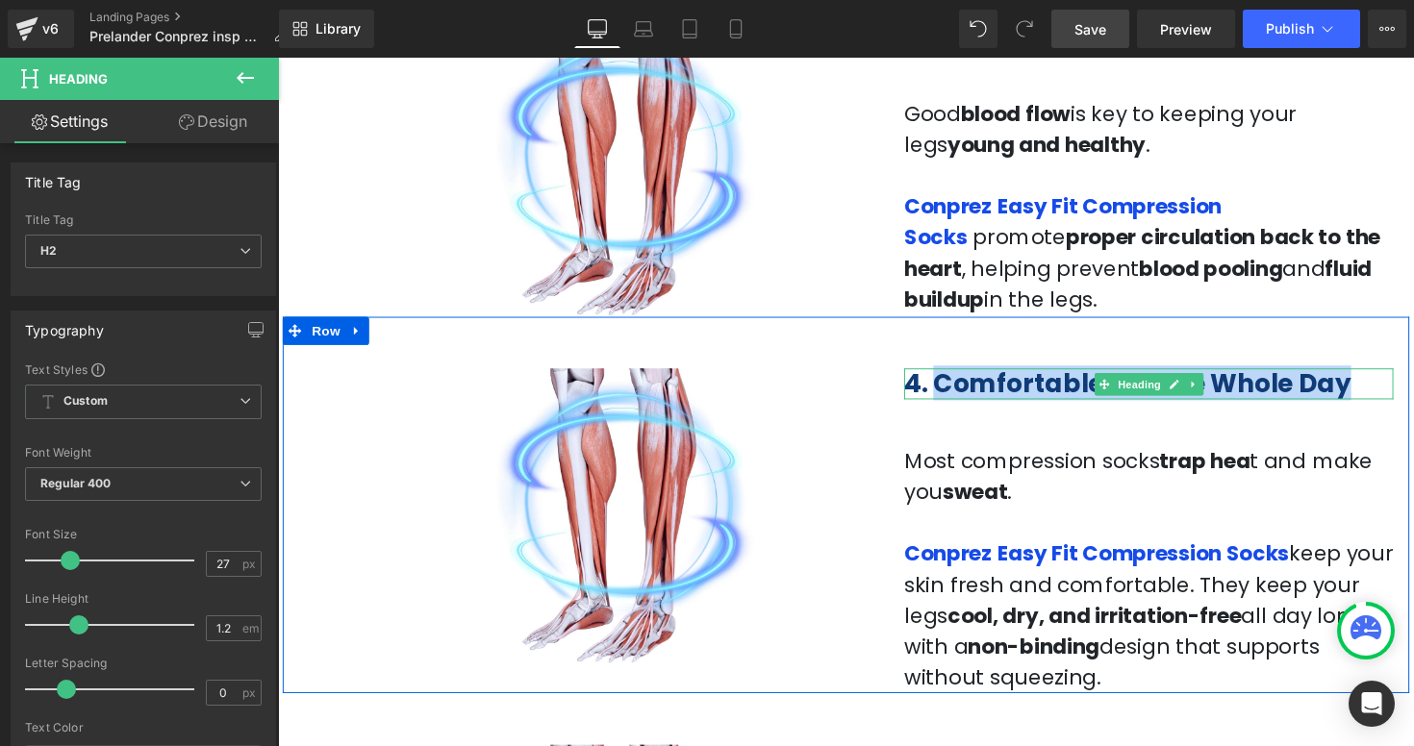
drag, startPoint x: 1353, startPoint y: 390, endPoint x: 955, endPoint y: 388, distance: 398.2
click at [955, 388] on h2 "4. Comfortable For The Whole Day" at bounding box center [1169, 391] width 501 height 31
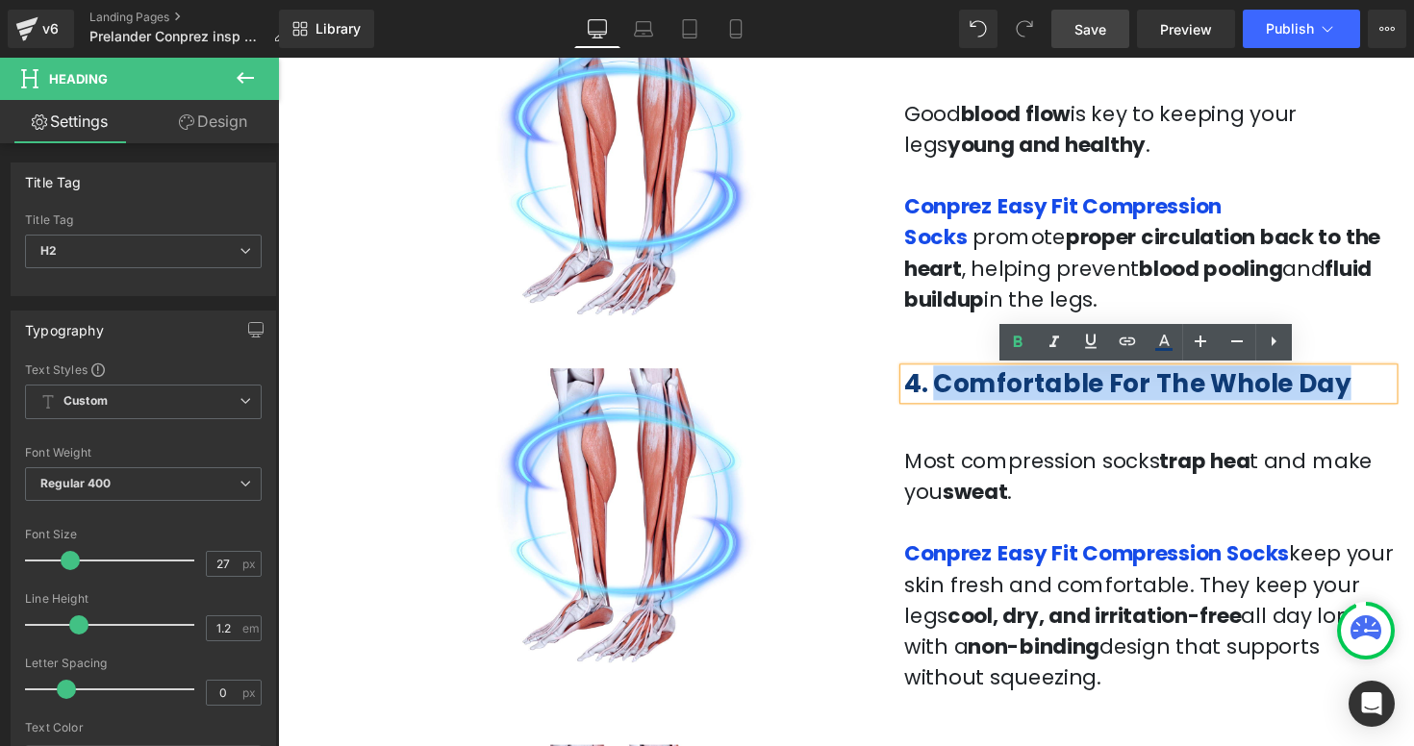
copy b "Comfortable For The Whole Day"
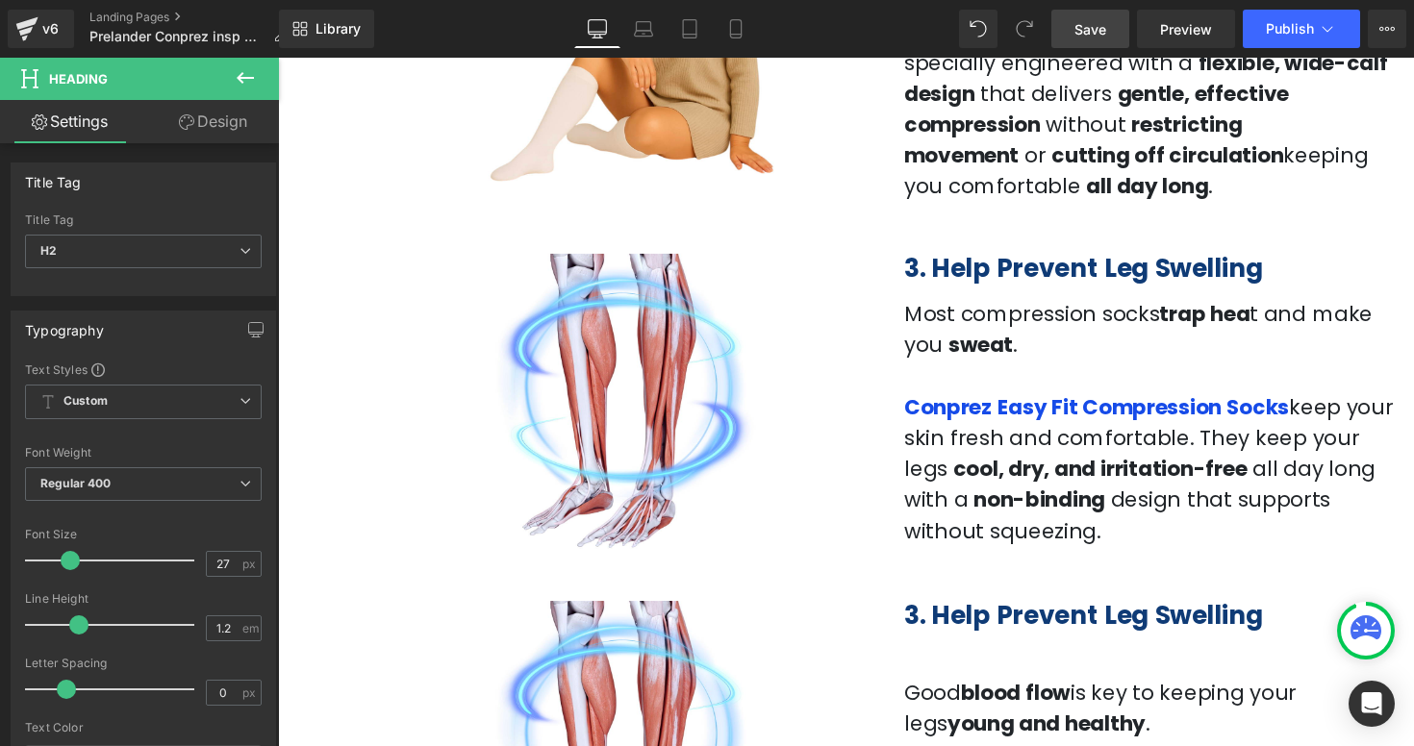
scroll to position [1395, 0]
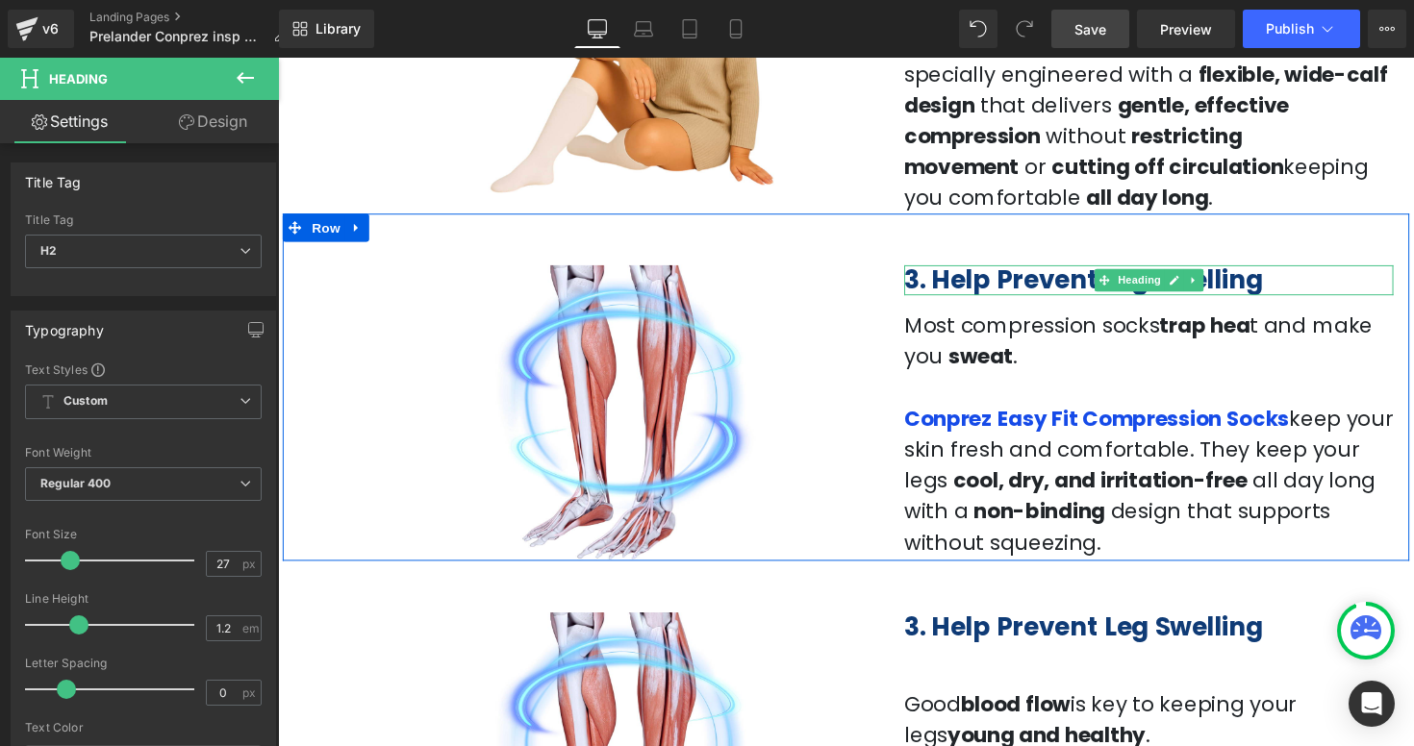
click at [1112, 290] on b "3. Help Prevent Leg Swelling" at bounding box center [1103, 285] width 368 height 36
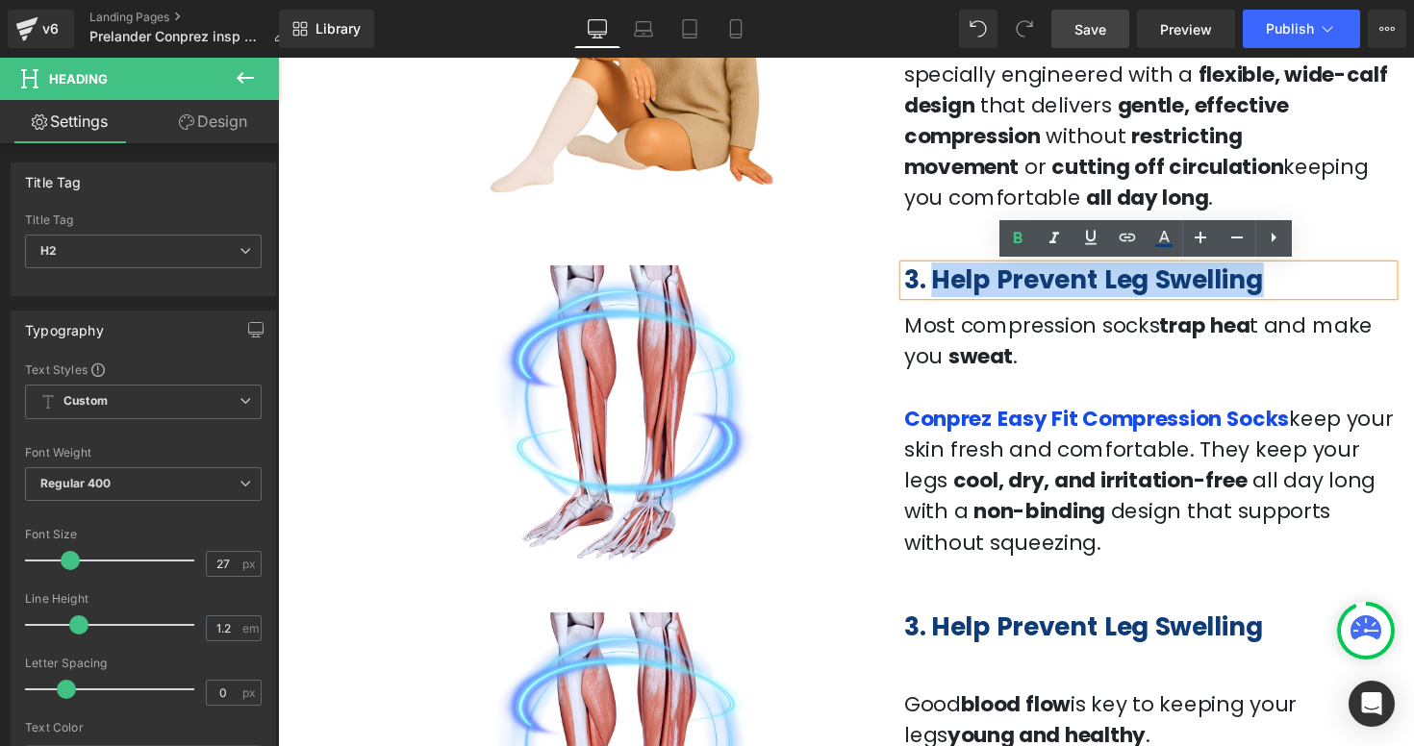
drag, startPoint x: 1288, startPoint y: 288, endPoint x: 945, endPoint y: 287, distance: 342.4
click at [945, 287] on h2 "3. Help Prevent Leg Swelling" at bounding box center [1169, 285] width 501 height 31
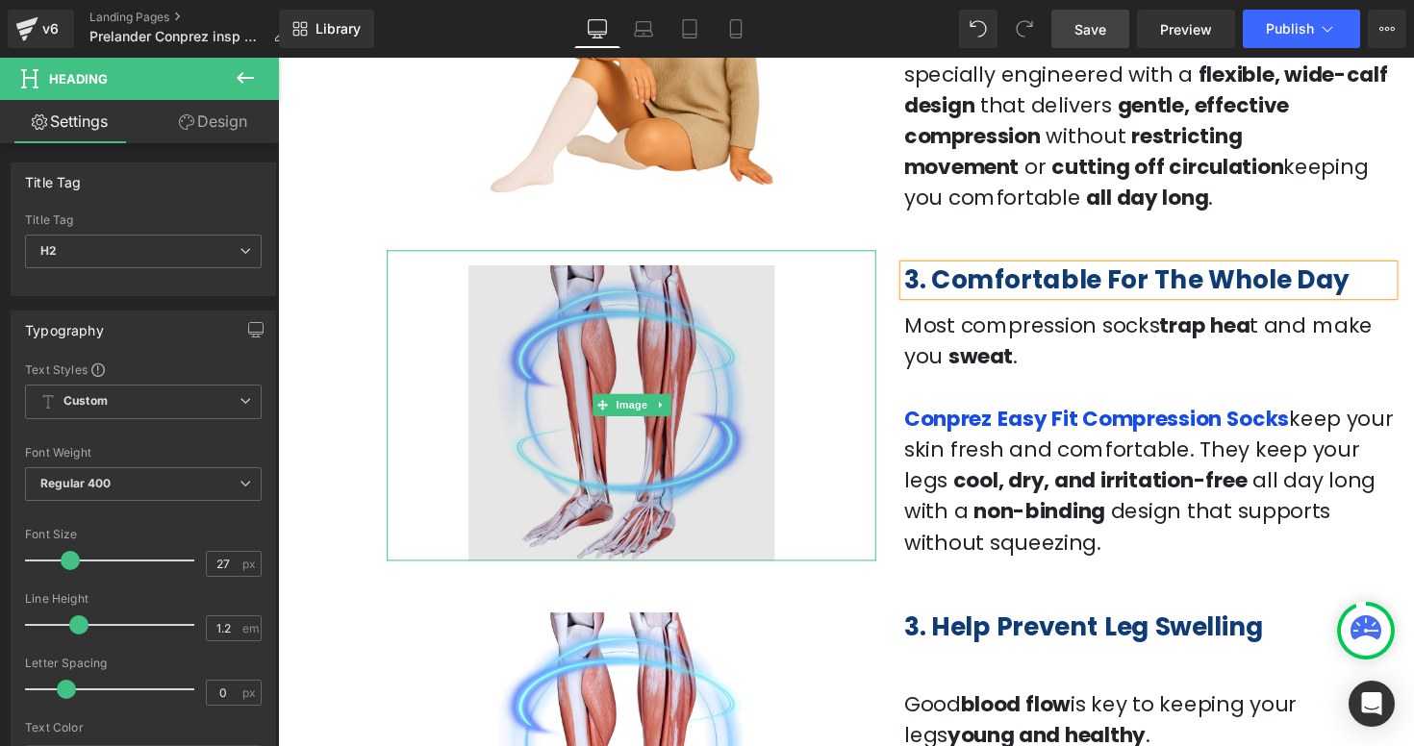
click at [610, 388] on img at bounding box center [639, 414] width 501 height 318
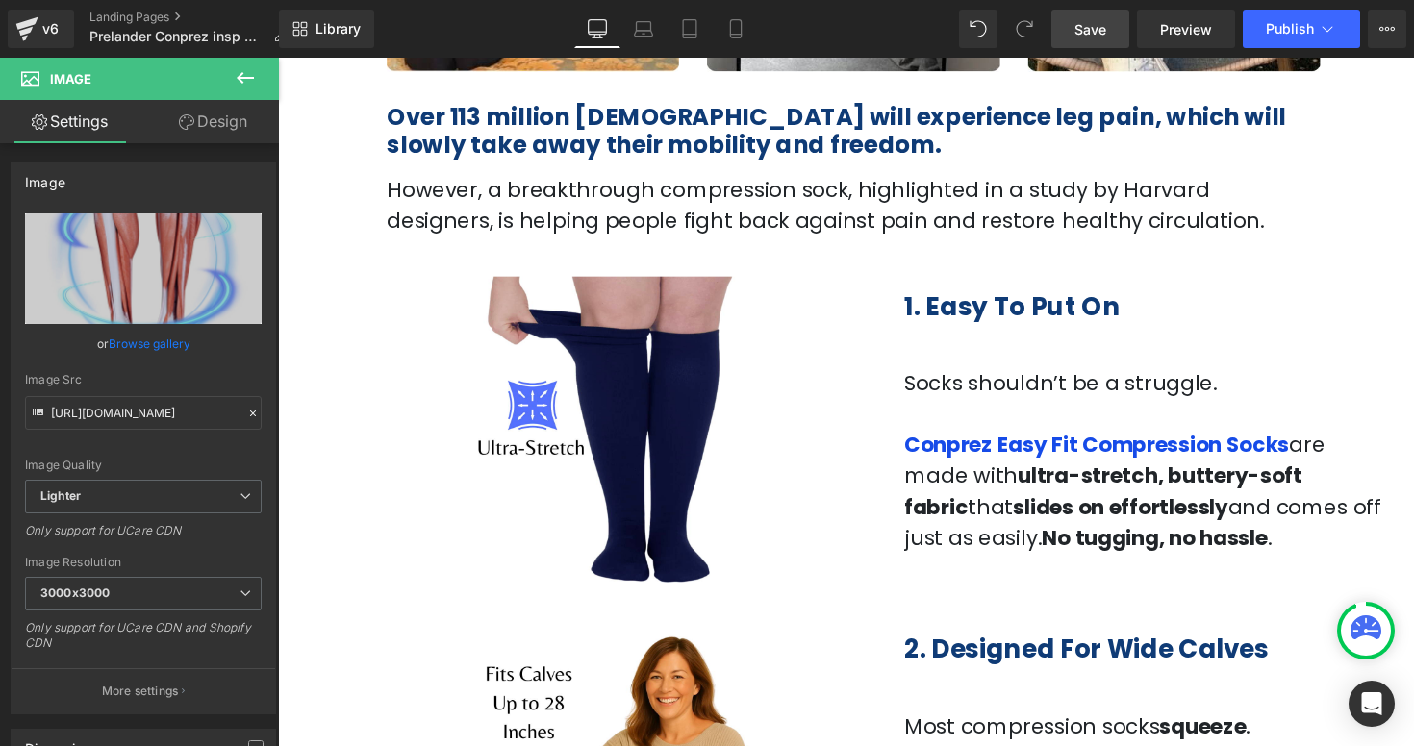
scroll to position [634, 0]
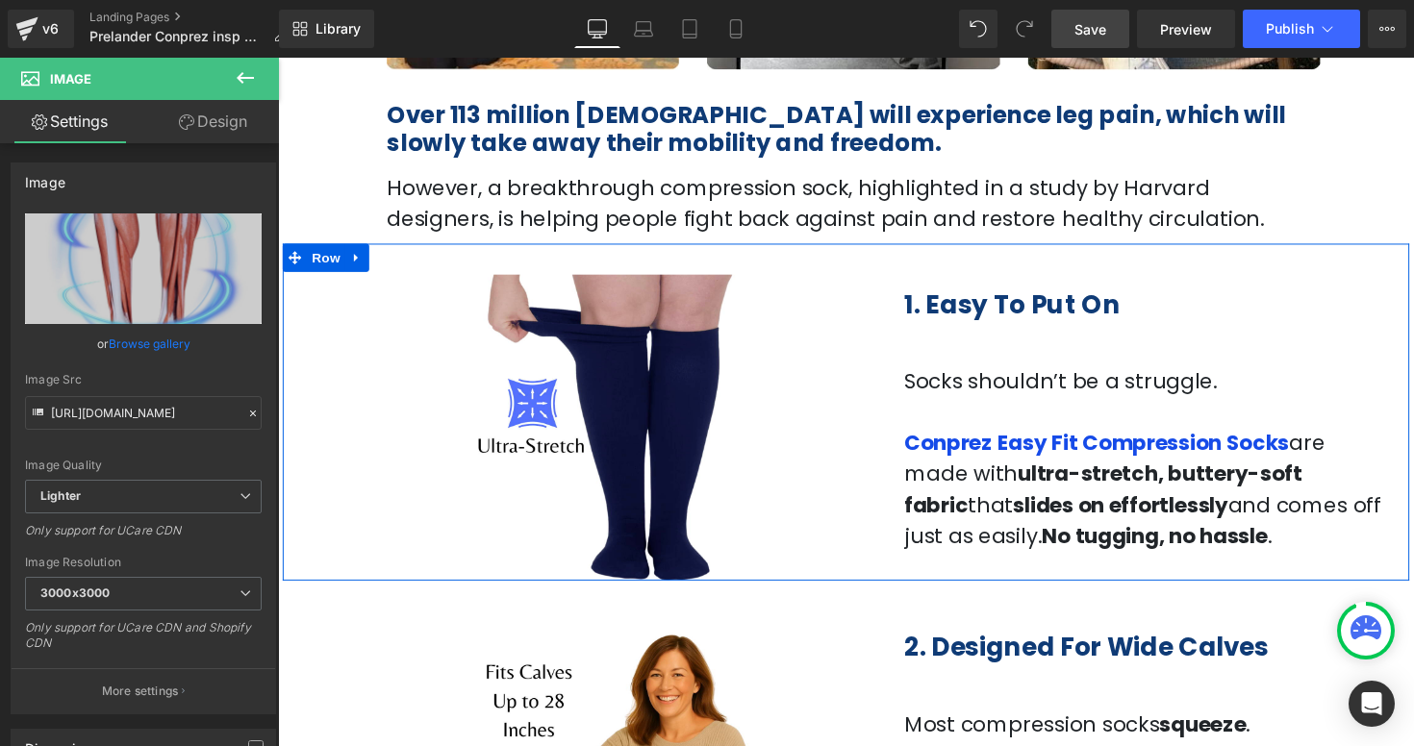
click at [1150, 330] on div "1. Easy To Put On Heading Socks shouldn’t be a struggle. Conprez Easy Fit Compr…" at bounding box center [1170, 422] width 530 height 284
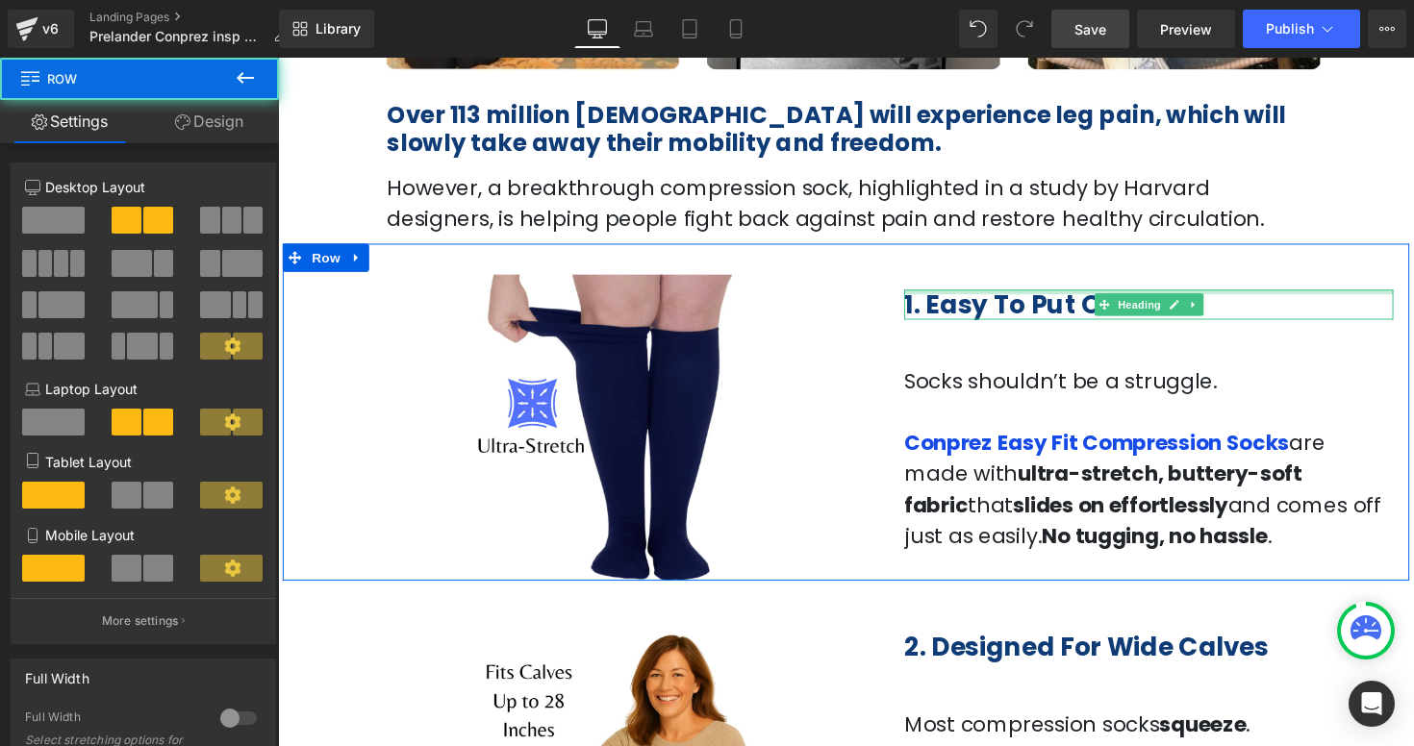
click at [1150, 297] on div at bounding box center [1169, 297] width 501 height 5
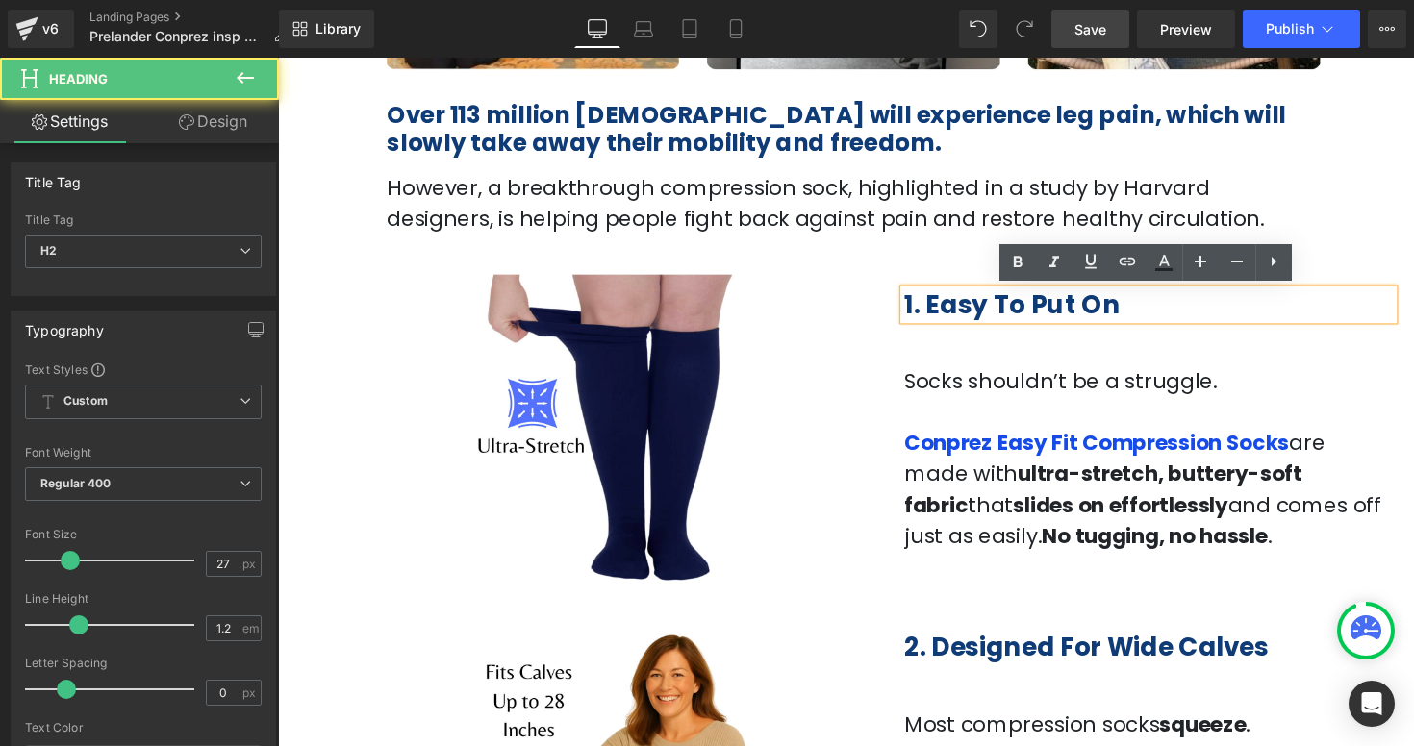
click at [1142, 312] on h2 "1. Easy To Put On" at bounding box center [1169, 310] width 501 height 31
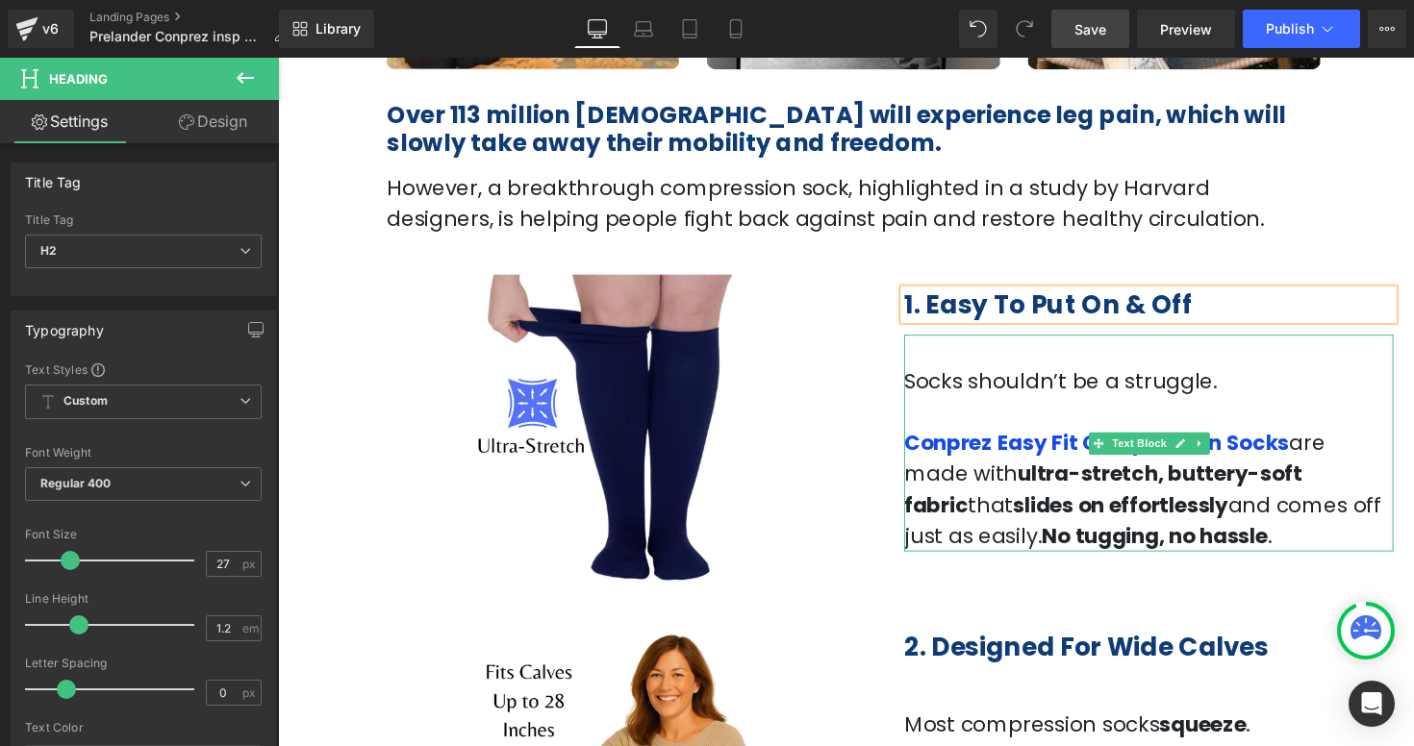
click at [1219, 403] on p "Socks shouldn’t be a struggle." at bounding box center [1169, 389] width 501 height 32
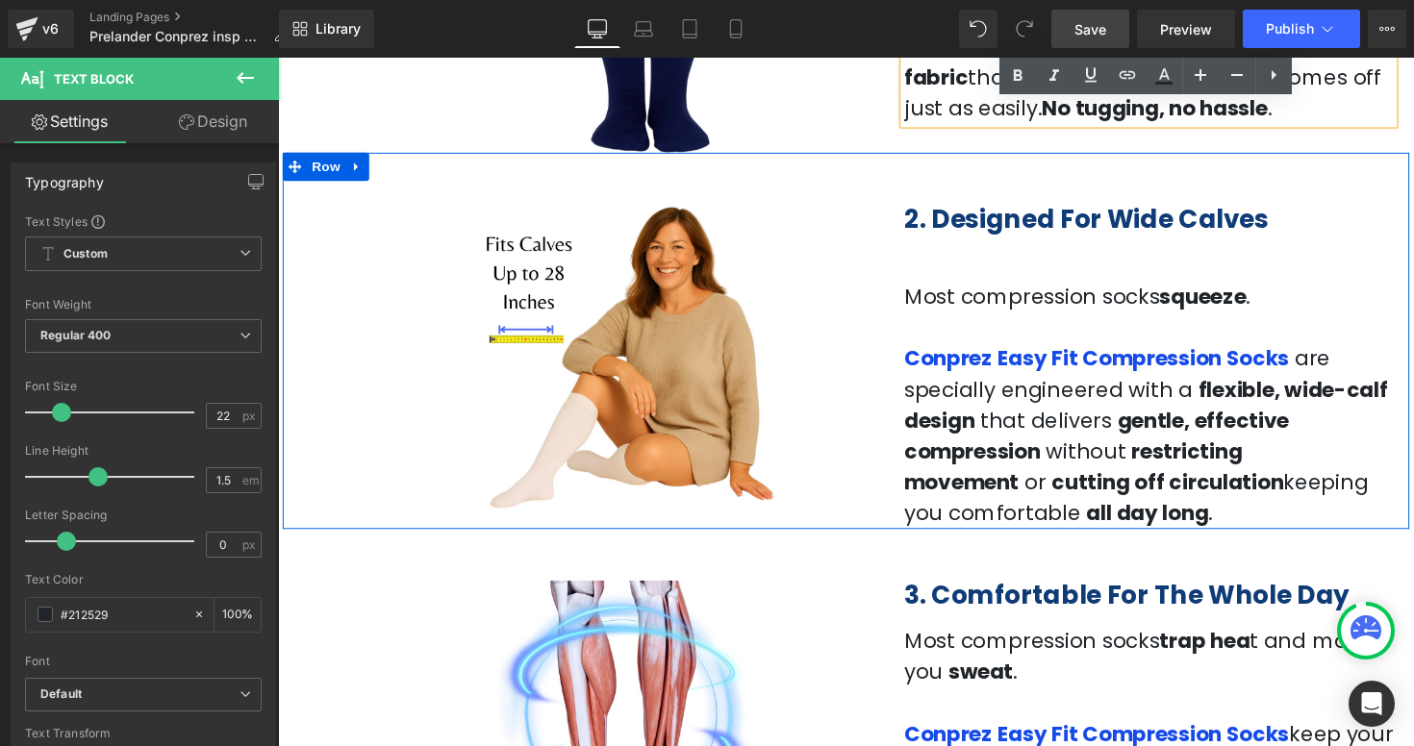
scroll to position [1075, 0]
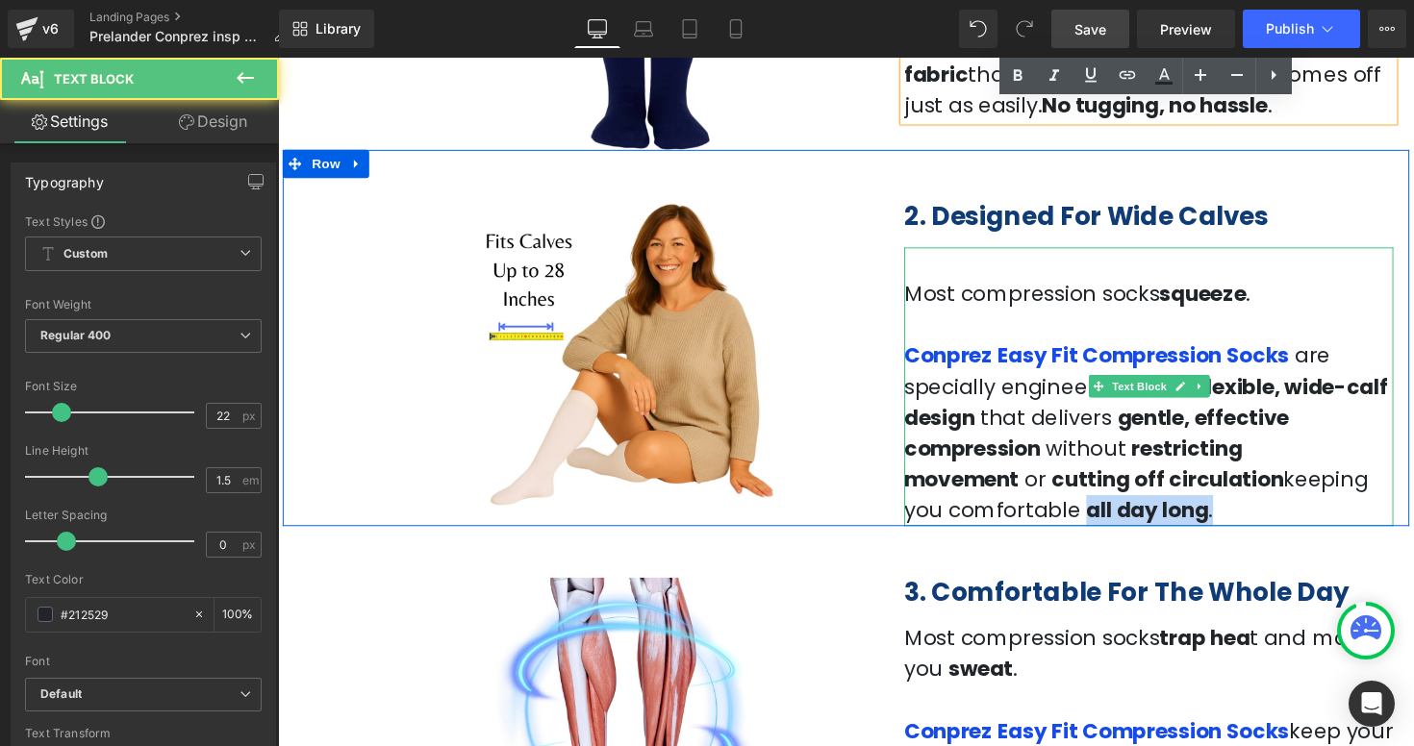
drag, startPoint x: 1038, startPoint y: 521, endPoint x: 1159, endPoint y: 517, distance: 121.2
click at [1159, 517] on p "Conprez Easy Fit Compression Socks are specially engineered with a flexible, wi…" at bounding box center [1169, 442] width 501 height 190
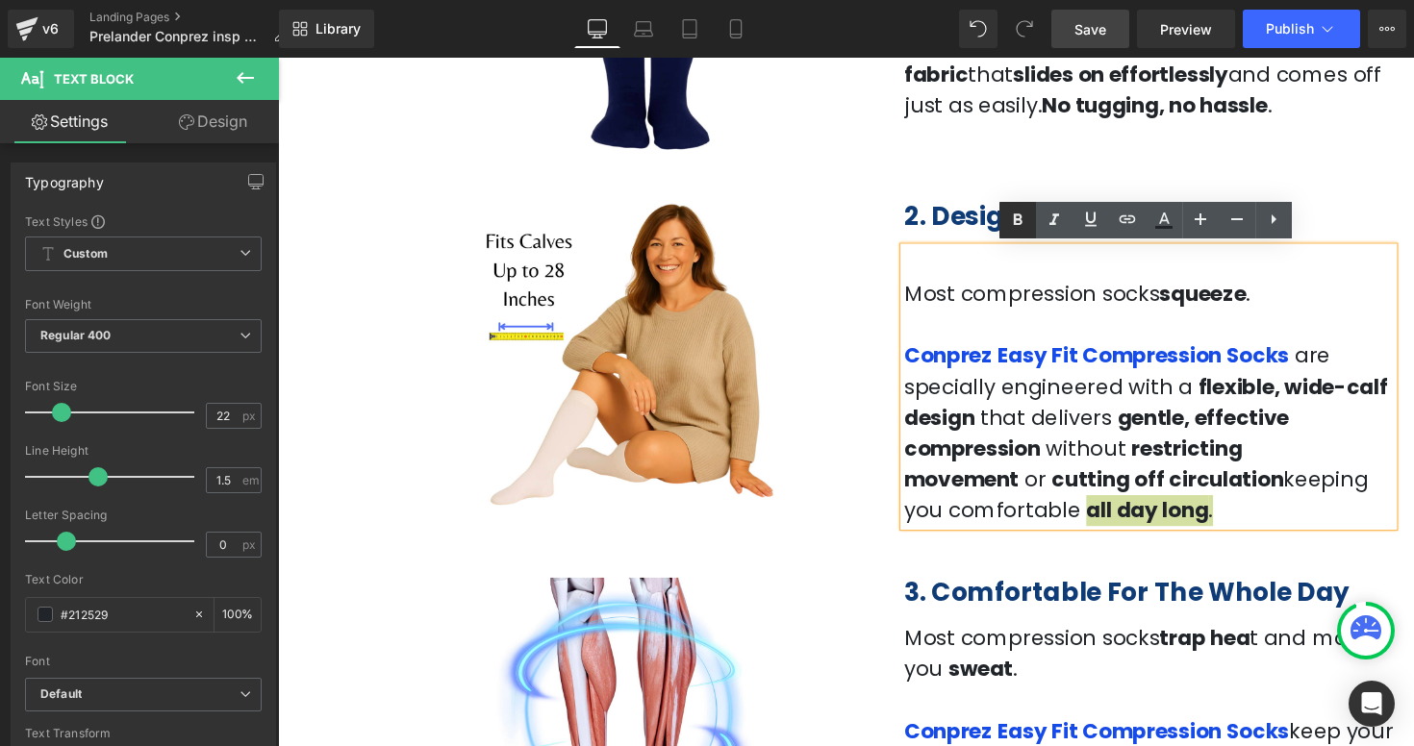
click at [1023, 234] on link at bounding box center [1017, 220] width 37 height 37
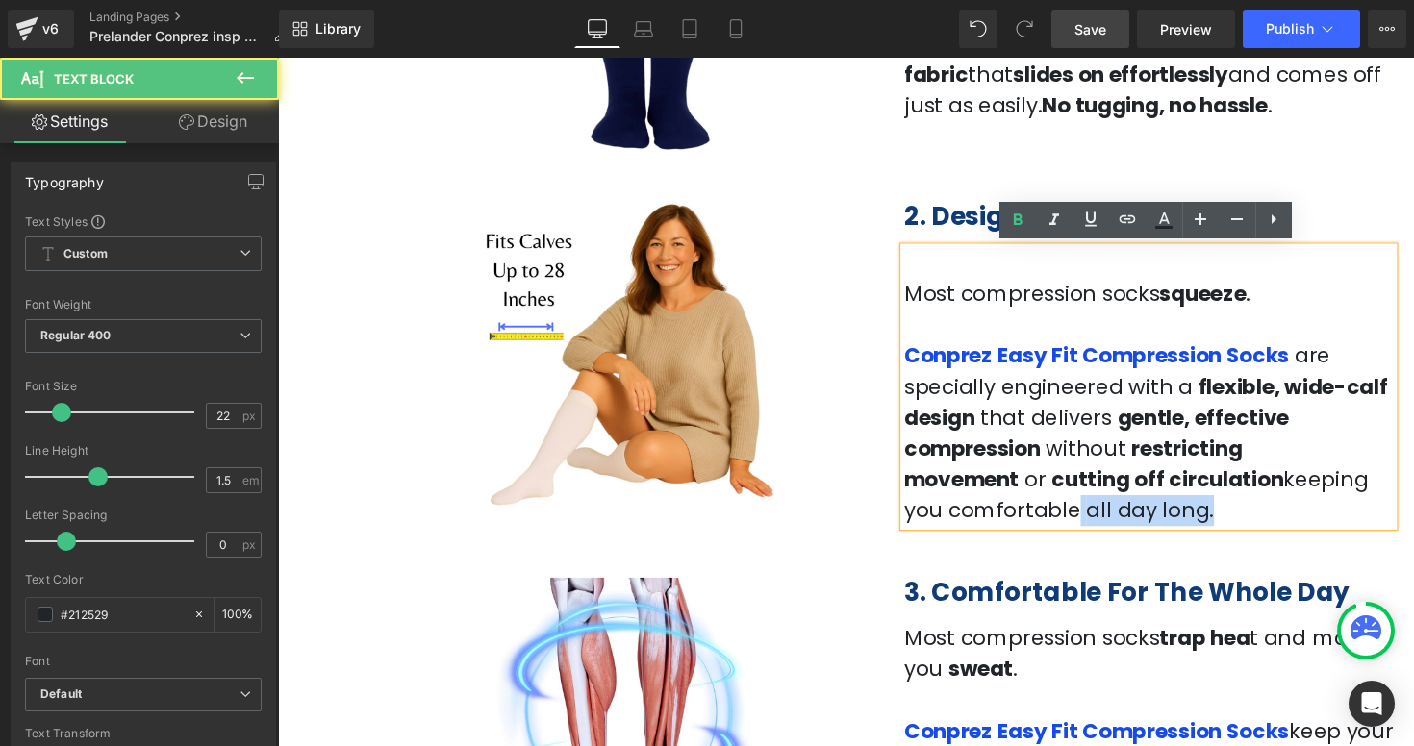
drag, startPoint x: 1031, startPoint y: 521, endPoint x: 918, endPoint y: 521, distance: 112.5
click at [919, 521] on p "Conprez Easy Fit Compression Socks are specially engineered with a flexible, wi…" at bounding box center [1169, 442] width 501 height 190
click at [982, 517] on span "keeping you comfortable" at bounding box center [1156, 506] width 475 height 62
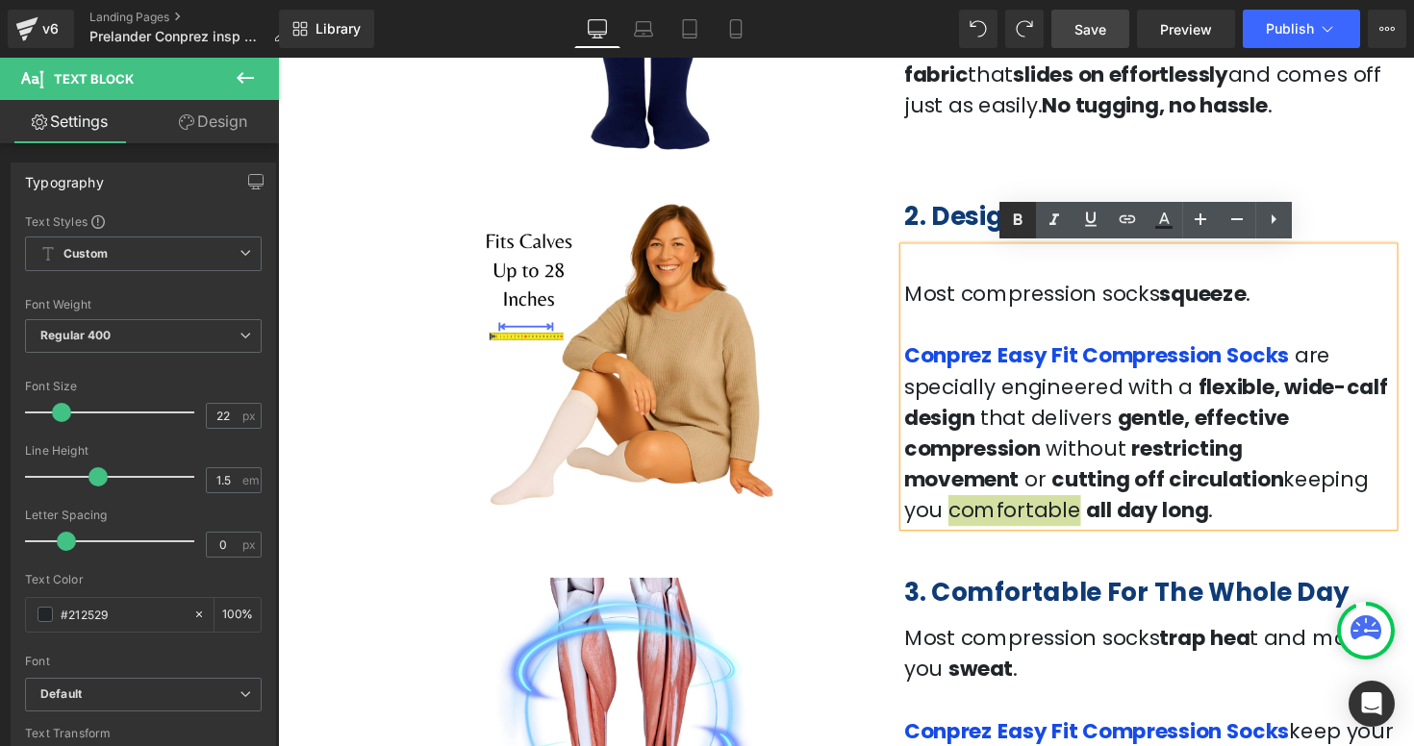
click at [1025, 214] on icon at bounding box center [1017, 220] width 23 height 23
click at [1100, 531] on span "all day long" at bounding box center [1162, 522] width 125 height 30
drag, startPoint x: 1050, startPoint y: 525, endPoint x: 1174, endPoint y: 525, distance: 124.1
click at [1174, 525] on p "Conprez Easy Fit Compression Socks are specially engineered with a flexible, wi…" at bounding box center [1169, 442] width 501 height 190
click at [1018, 222] on icon at bounding box center [1017, 220] width 23 height 23
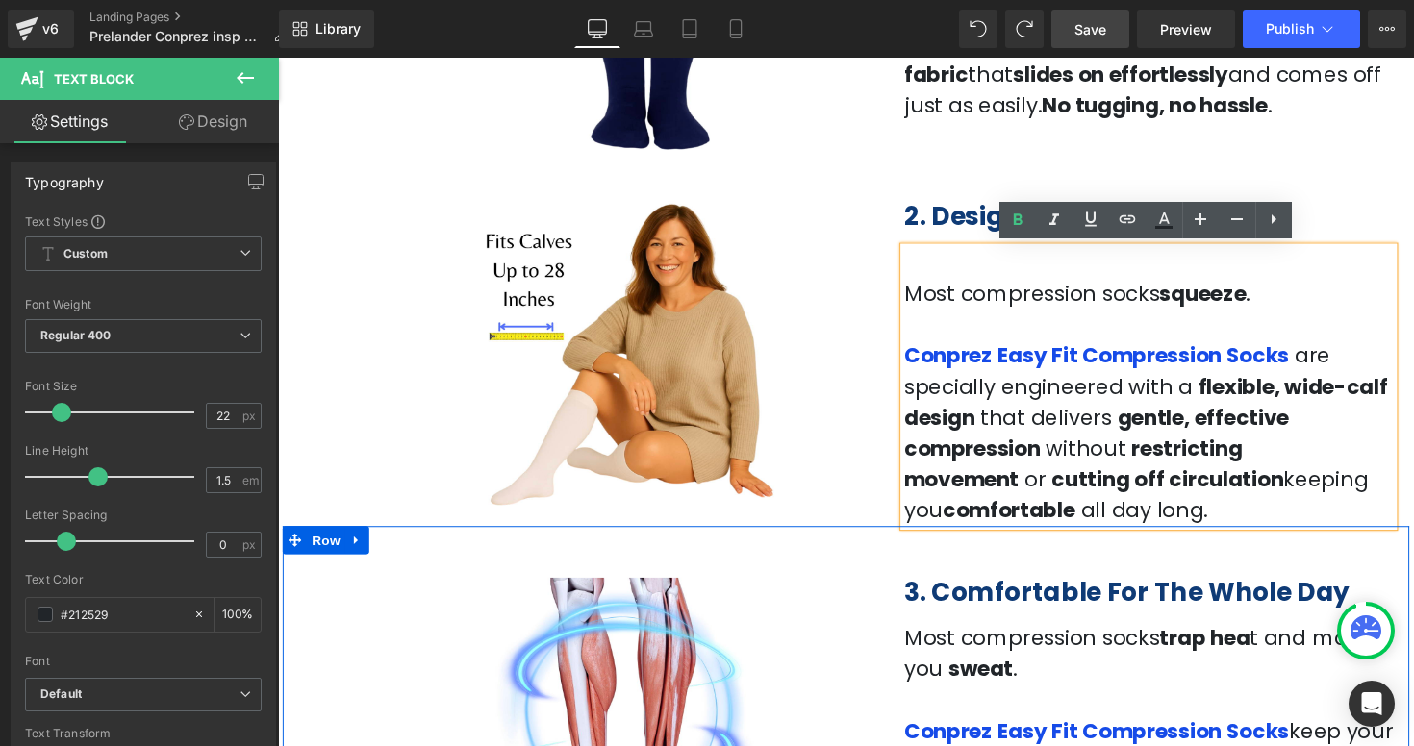
click at [1256, 576] on div "3. Comfortable For The Whole Day Heading Most compression socks trap hea t and …" at bounding box center [1170, 732] width 530 height 315
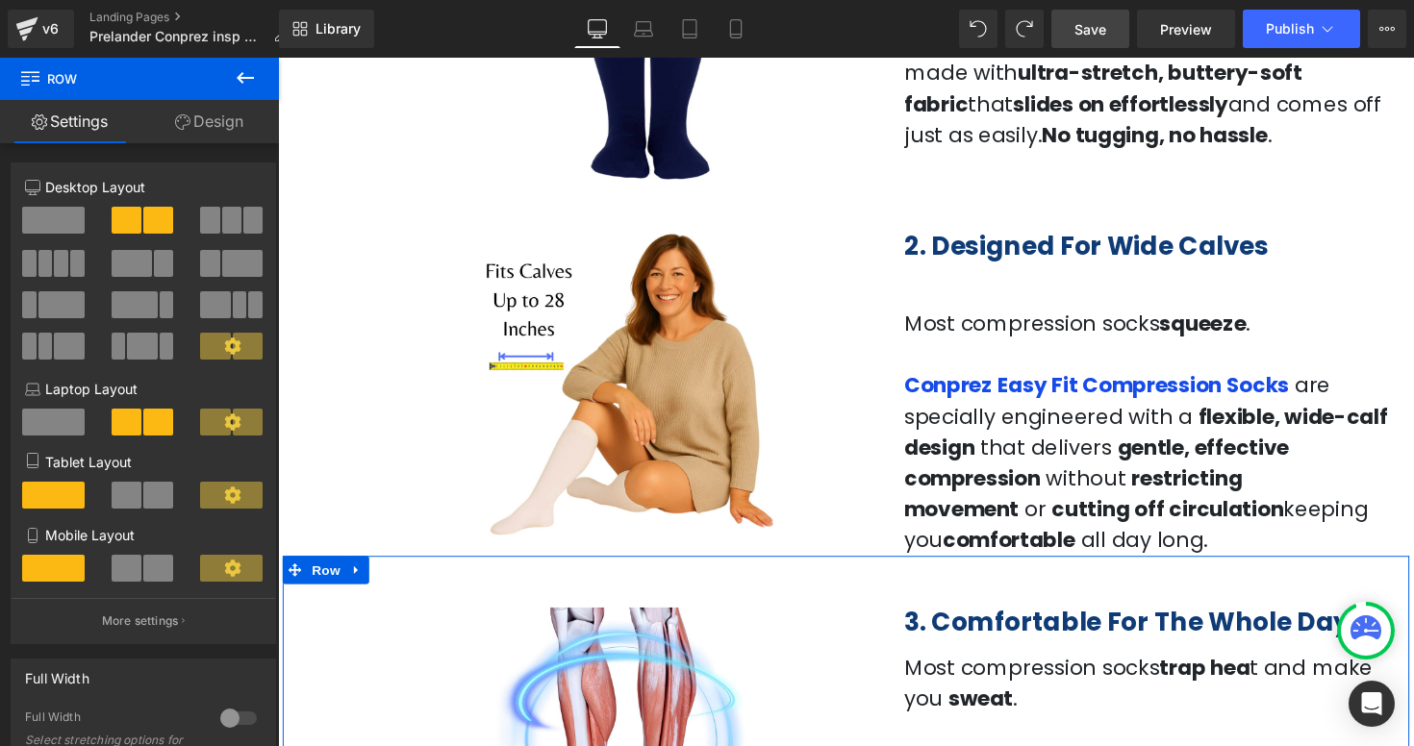
scroll to position [1042, 0]
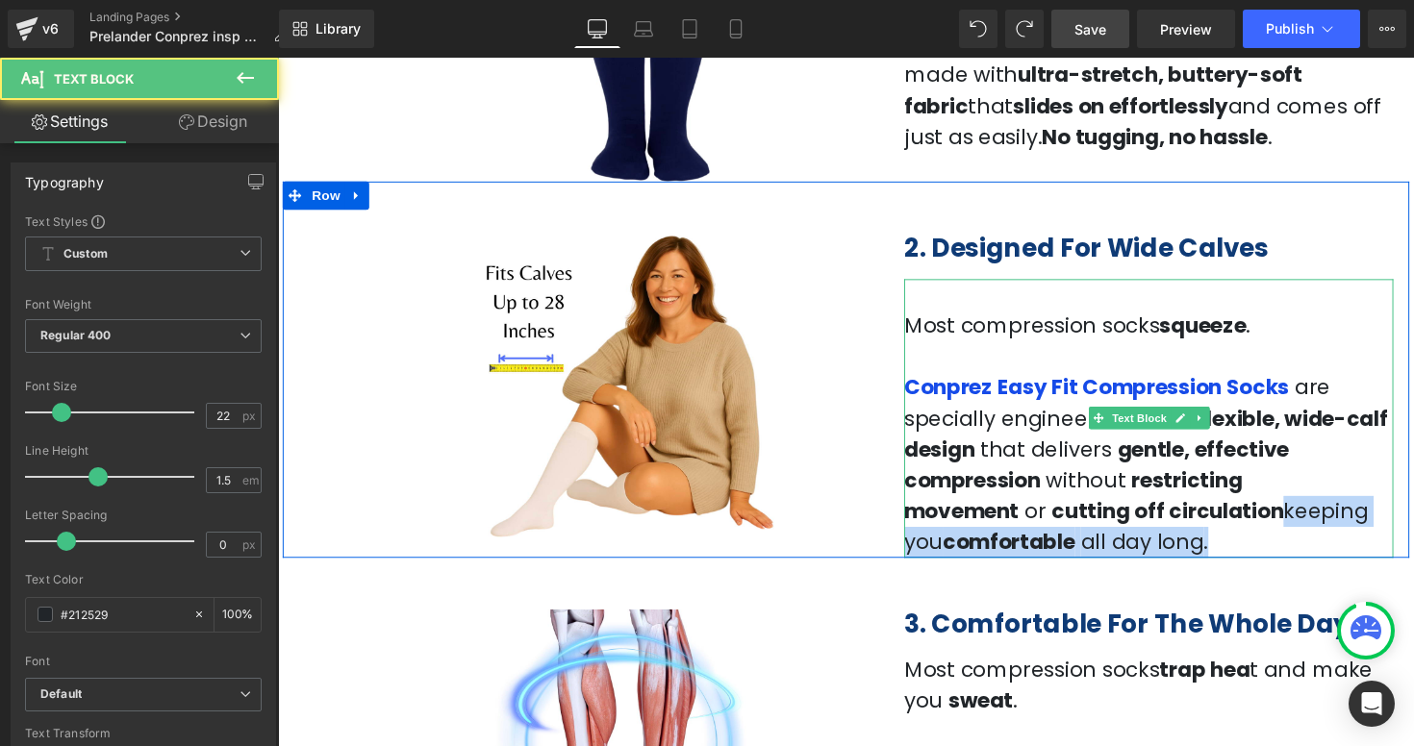
drag, startPoint x: 1277, startPoint y: 523, endPoint x: 1293, endPoint y: 542, distance: 24.6
click at [1293, 542] on p "Conprez Easy Fit Compression Socks are specially engineered with a flexible, wi…" at bounding box center [1169, 475] width 501 height 190
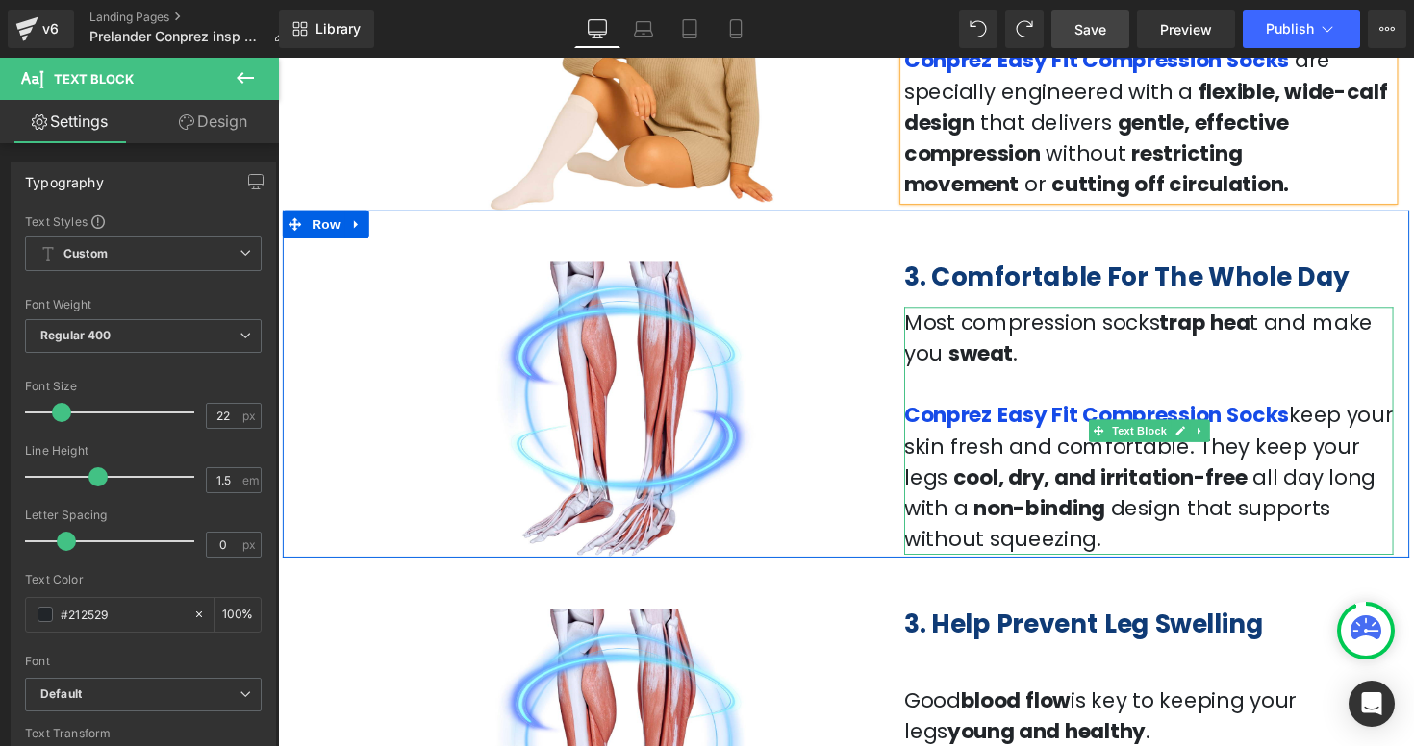
scroll to position [1380, 0]
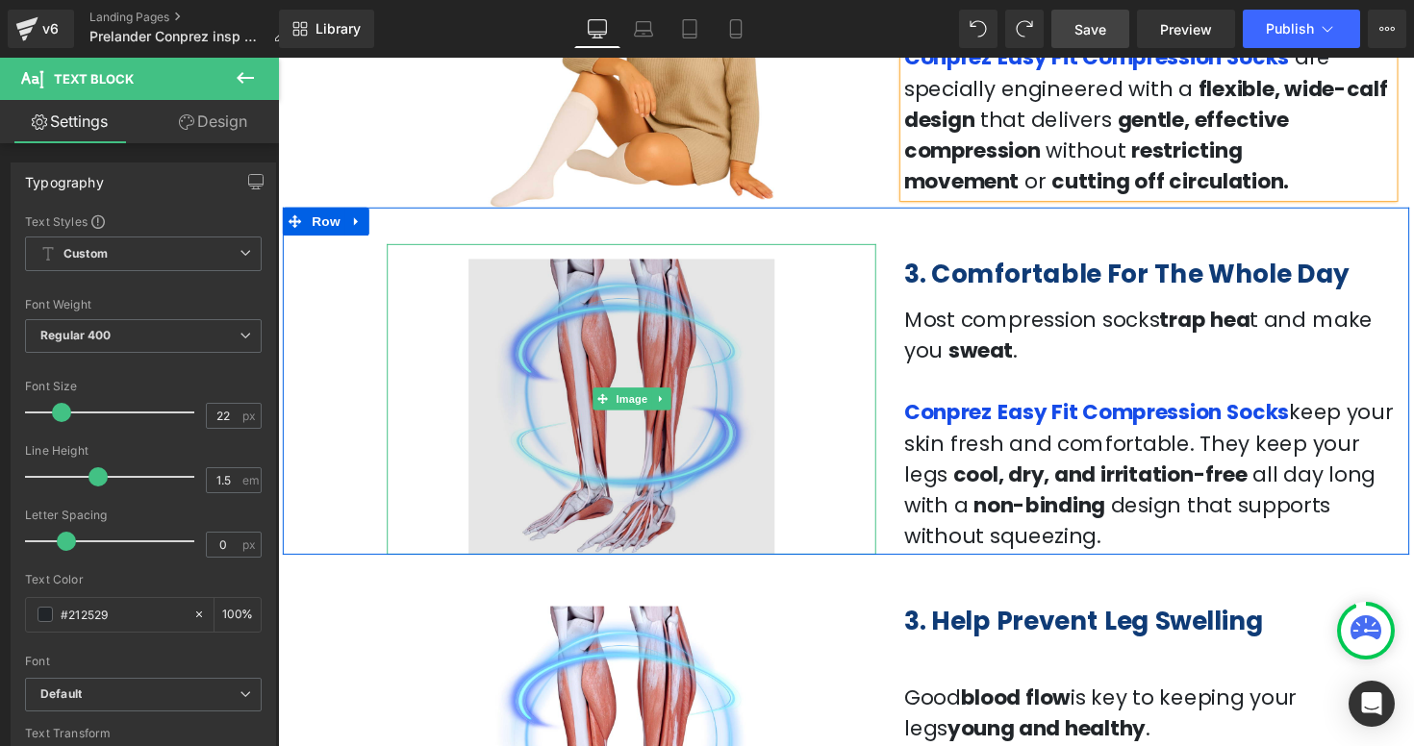
click at [622, 375] on img at bounding box center [639, 408] width 501 height 318
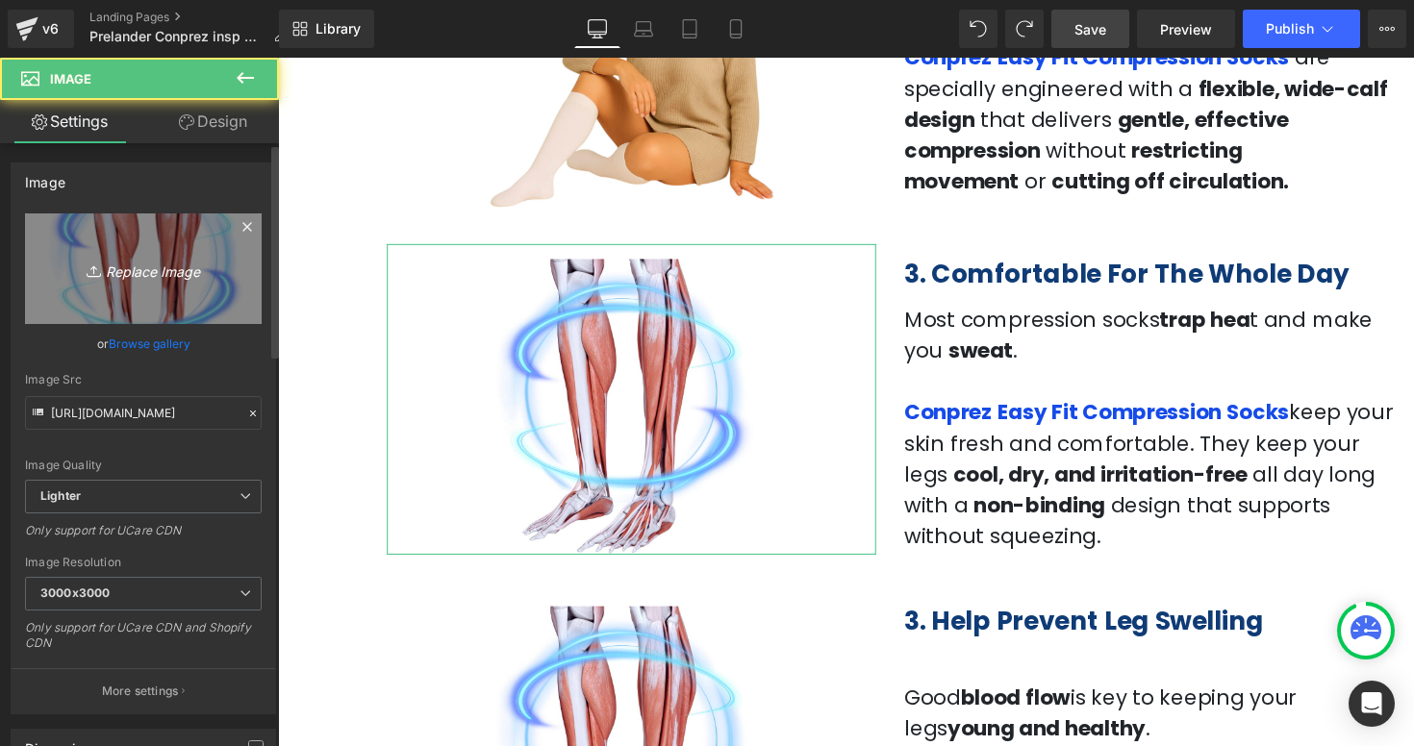
click at [100, 286] on link "Replace Image" at bounding box center [143, 268] width 237 height 111
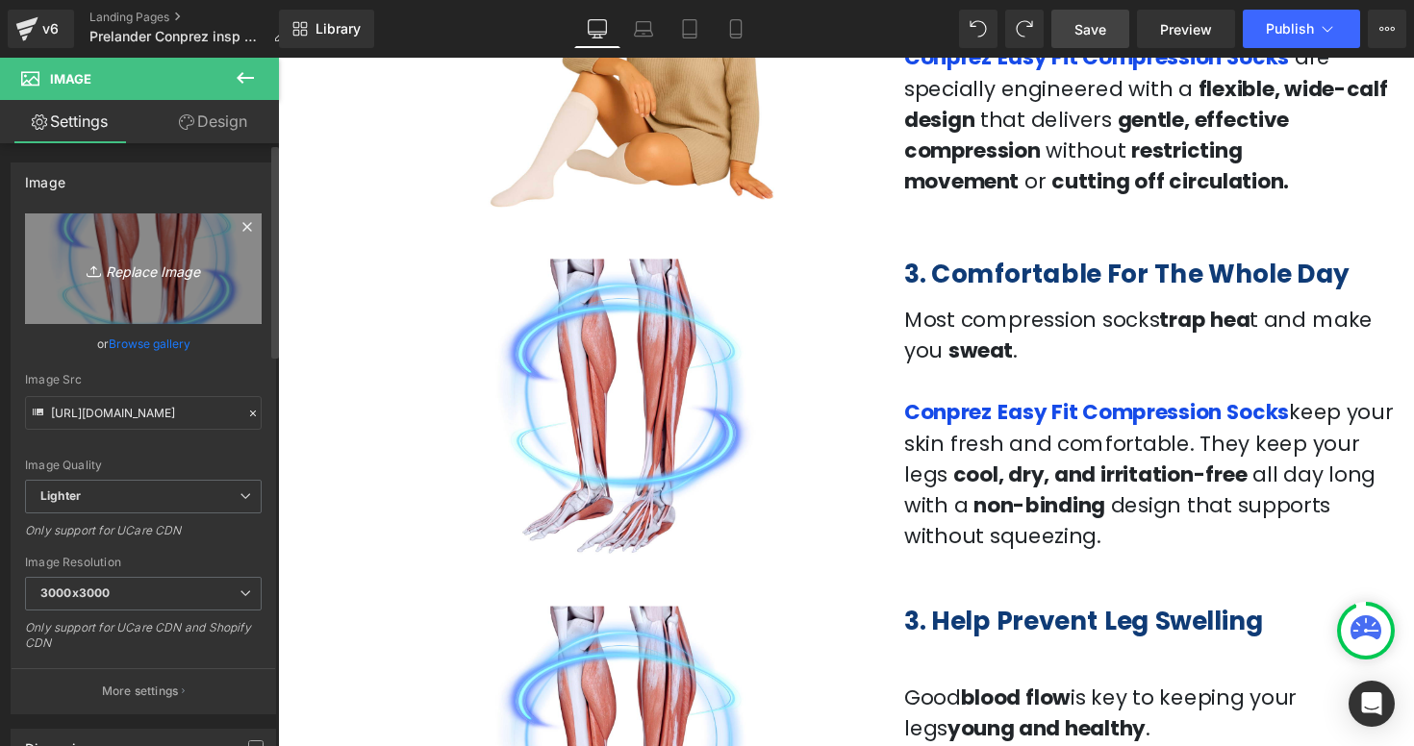
type input "C:\fakepath\Captura de pantalla 2025-09-16 a la(s) 5.13.39 p.m..png"
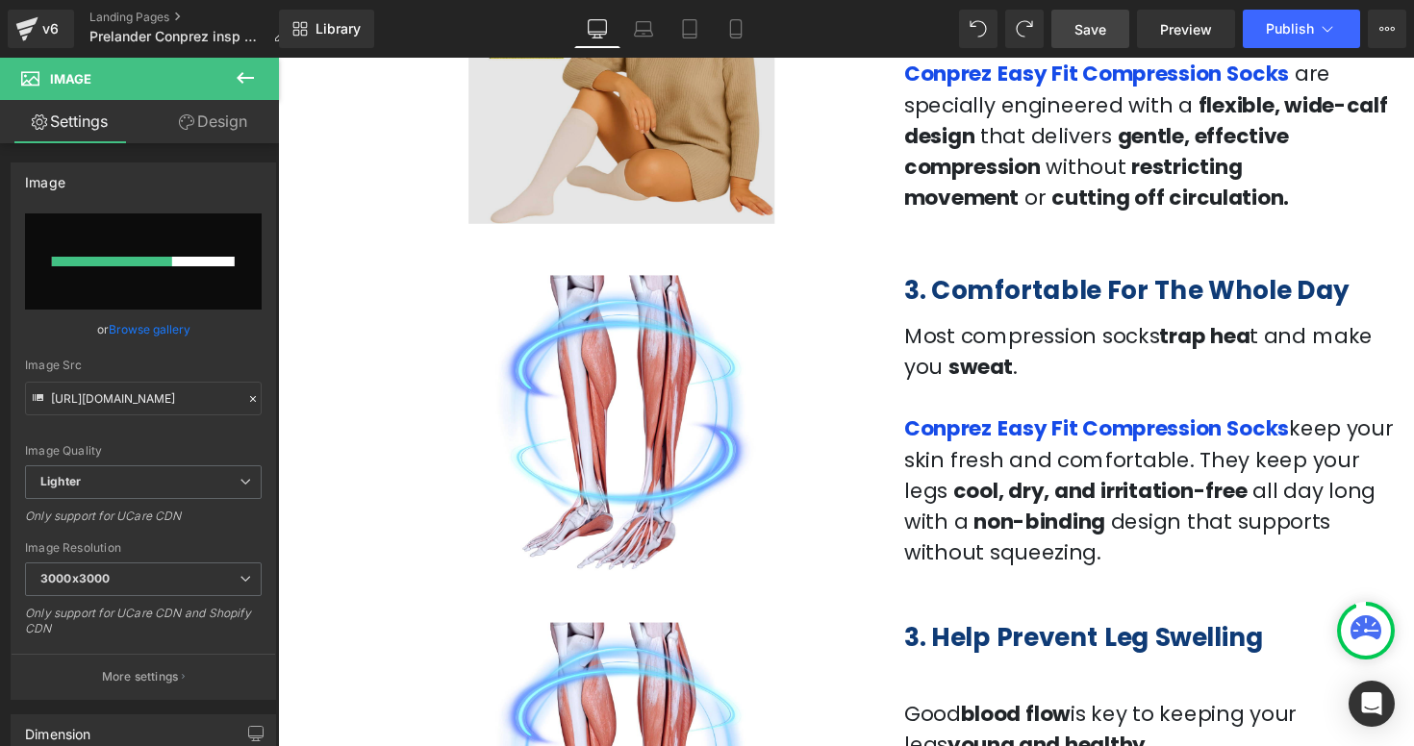
scroll to position [1366, 0]
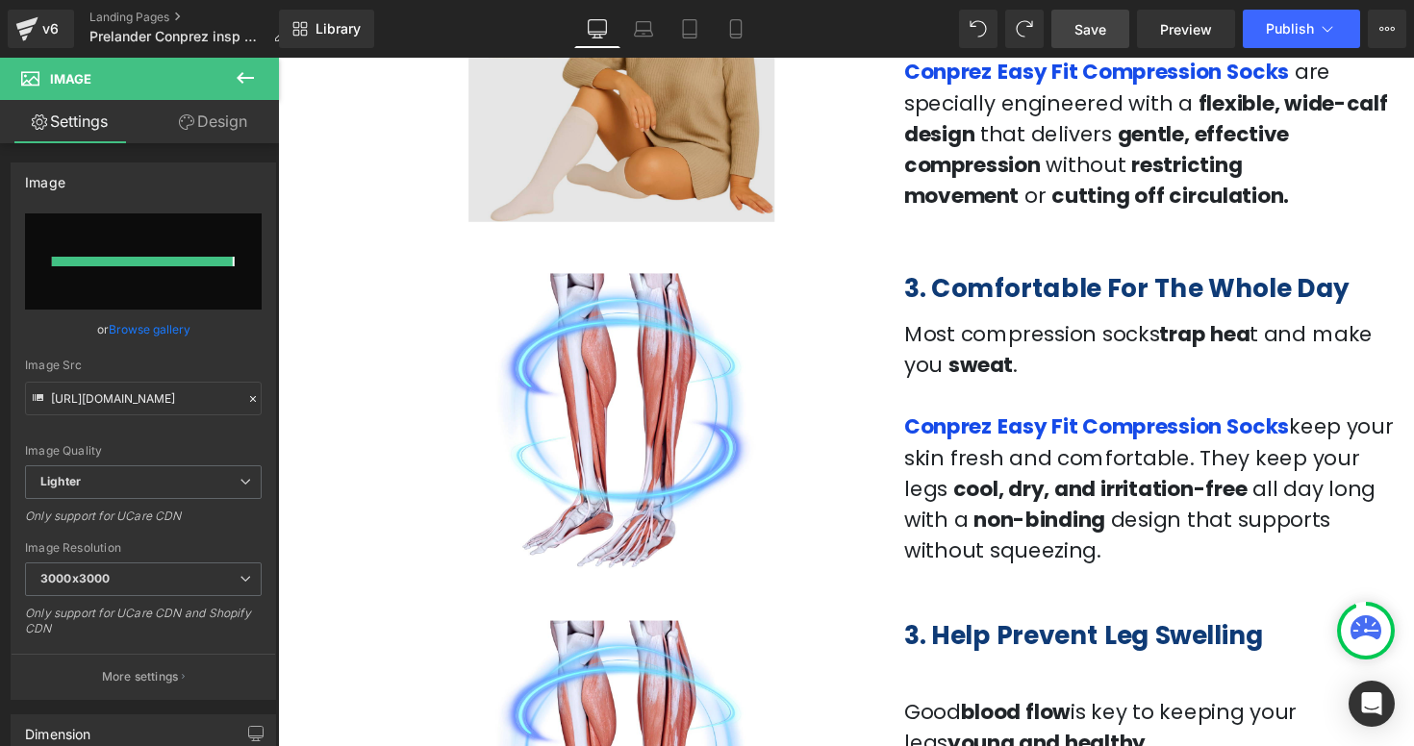
type input "https://ucarecdn.com/8a20efe6-326e-44ca-a803-b033a70dcf0d/-/format/auto/-/previ…"
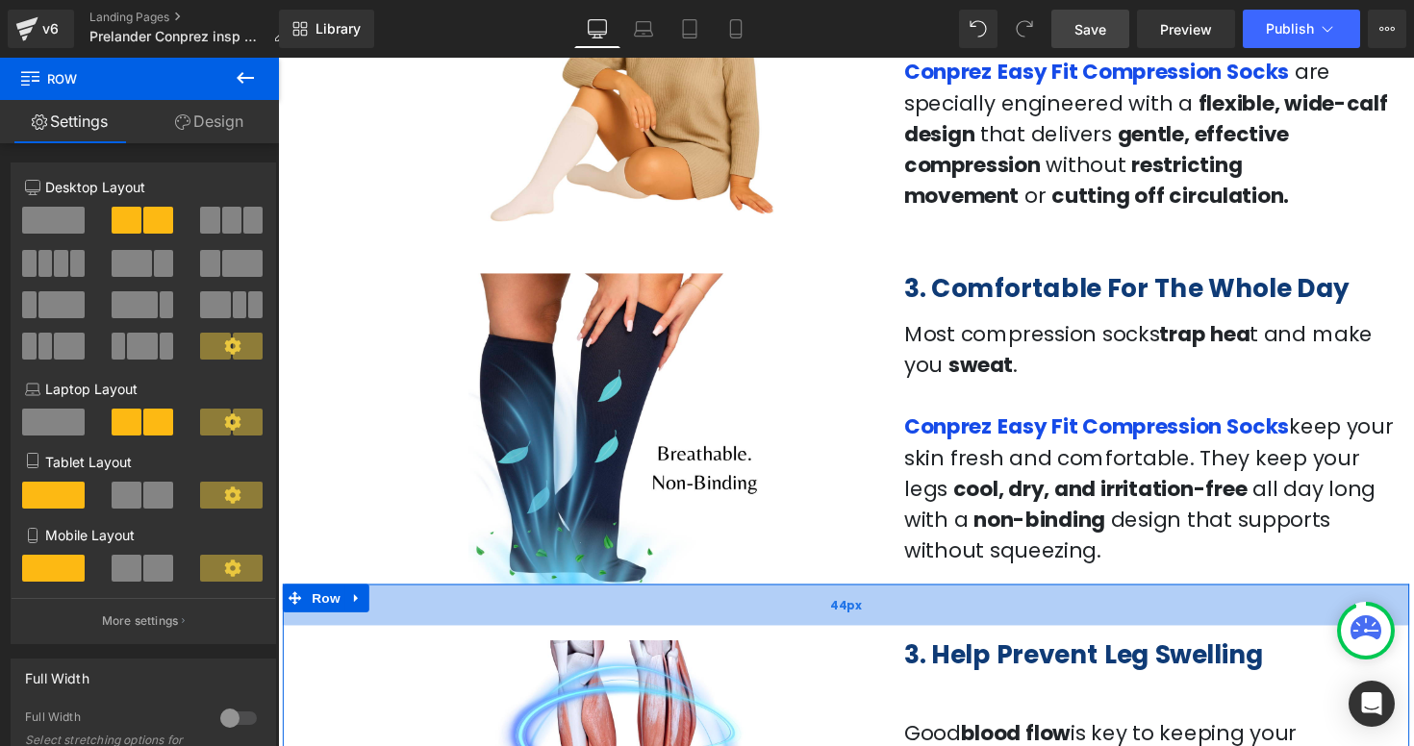
click at [730, 600] on div "44px" at bounding box center [860, 618] width 1154 height 42
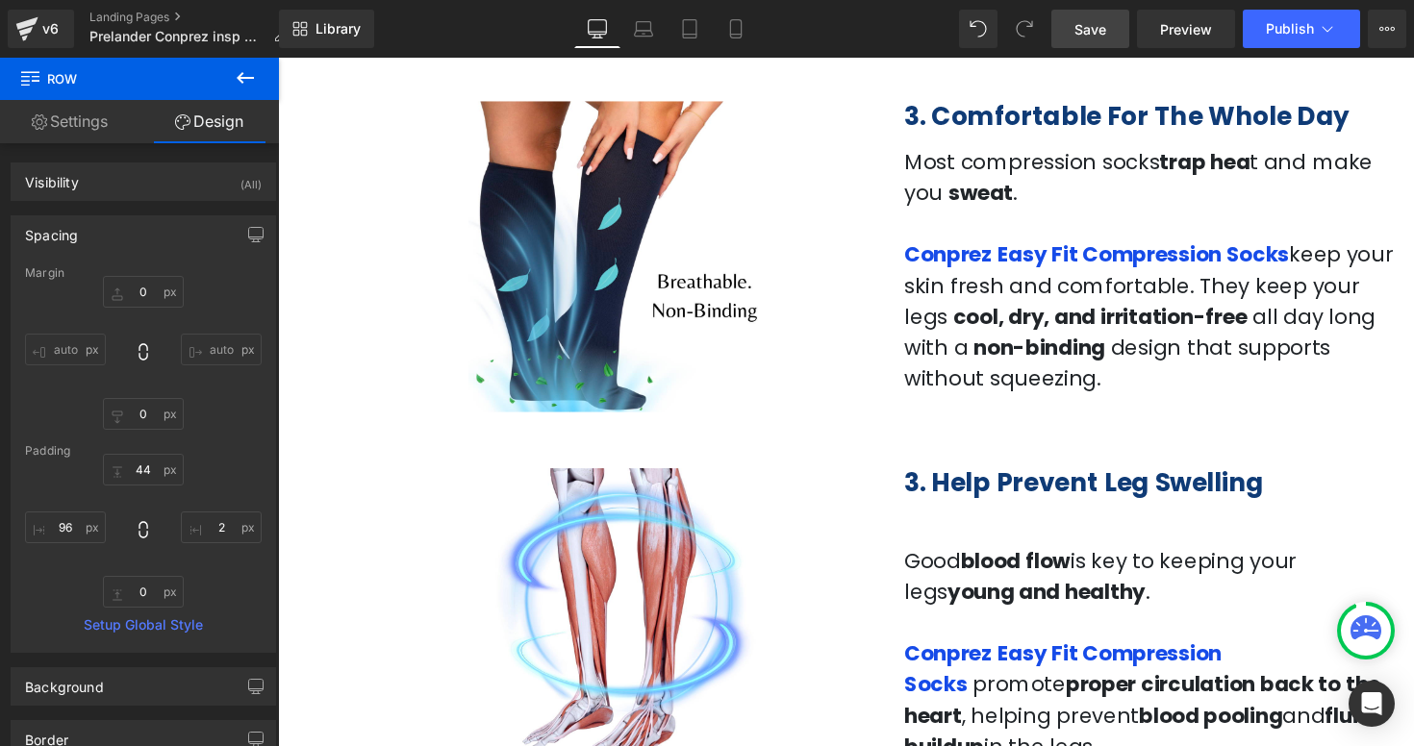
scroll to position [1729, 0]
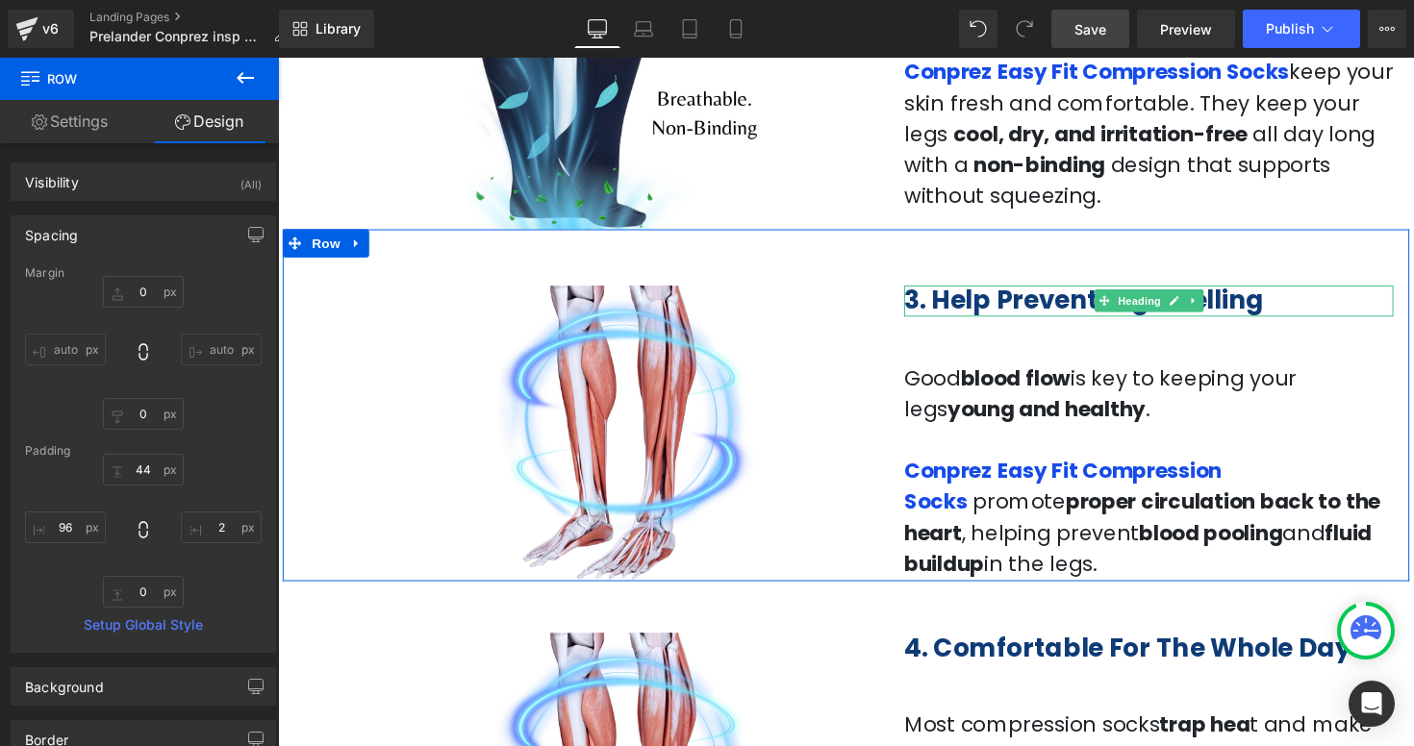
click at [928, 311] on b "3. Help Prevent Leg Swelling" at bounding box center [1103, 307] width 368 height 36
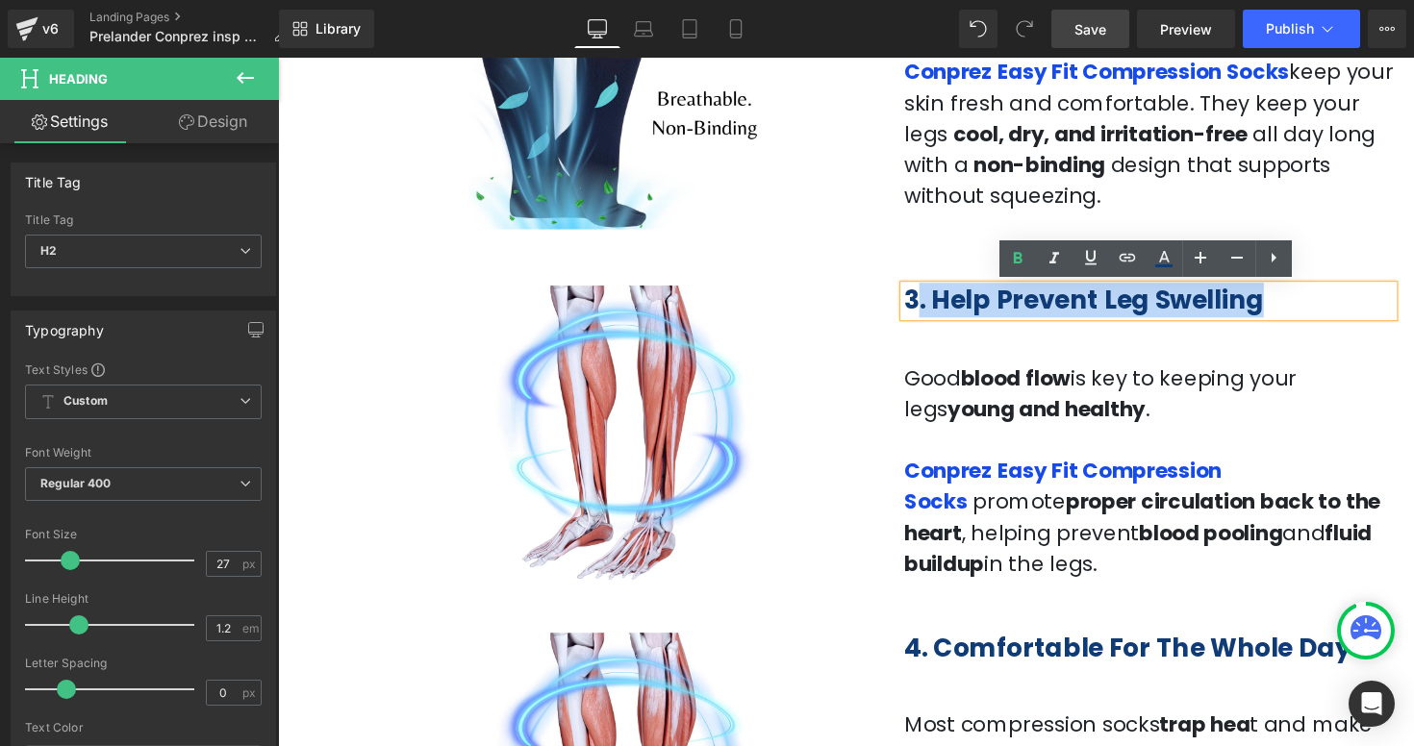
drag, startPoint x: 928, startPoint y: 311, endPoint x: 917, endPoint y: 311, distance: 11.5
click at [919, 311] on div "3. Help Prevent Leg Swelling" at bounding box center [1169, 306] width 501 height 31
click at [928, 310] on b "3. Help Prevent Leg Swelling" at bounding box center [1103, 307] width 368 height 36
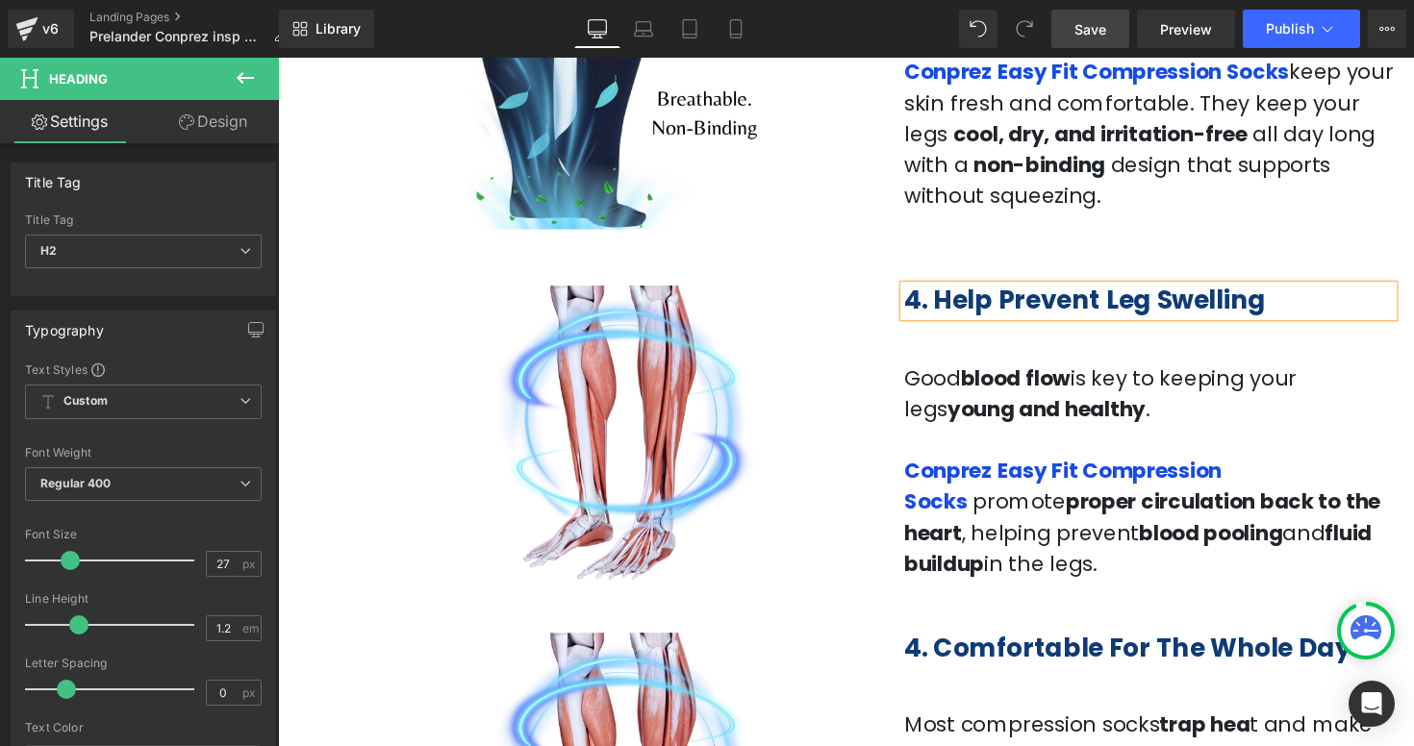
click at [1413, 462] on div "4. Help Prevent Leg Swelling Heading Good blood flow is key to keeping your leg…" at bounding box center [1170, 433] width 530 height 315
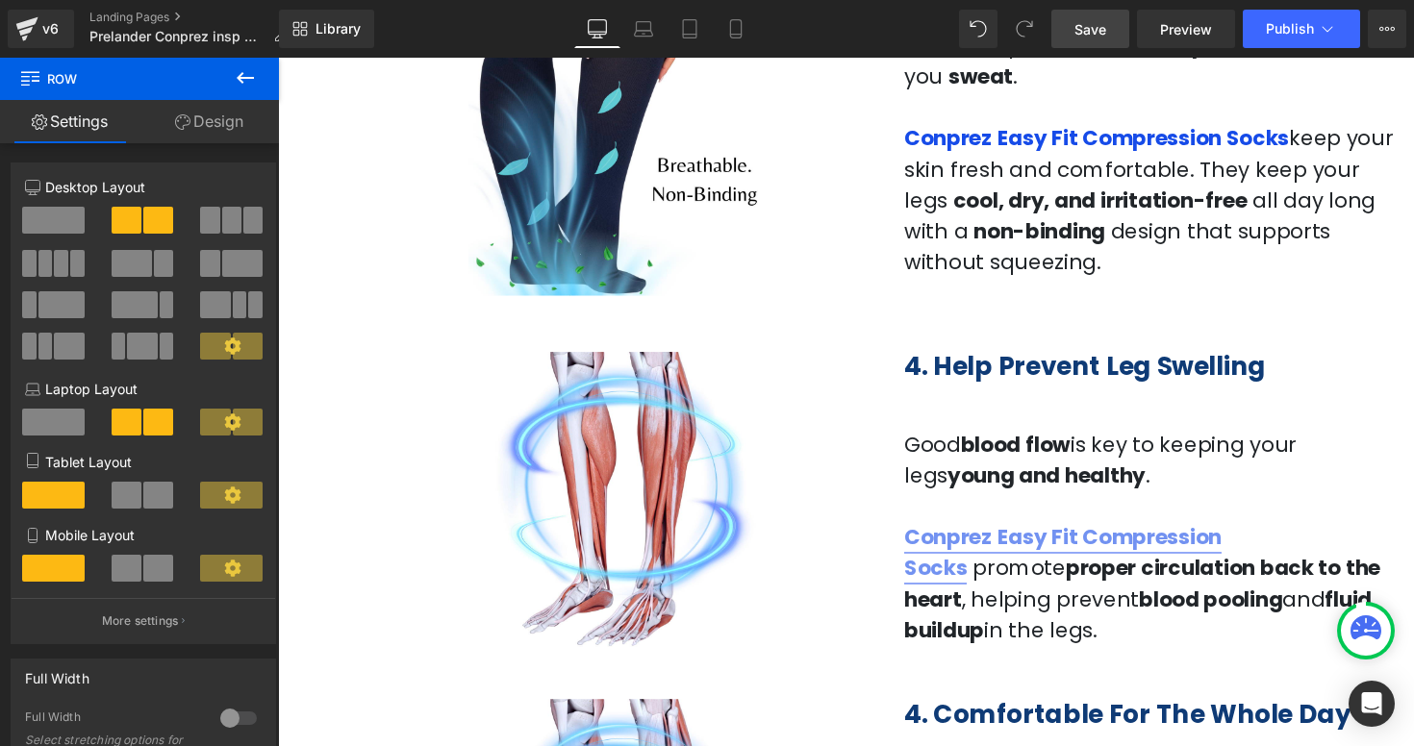
scroll to position [1708, 0]
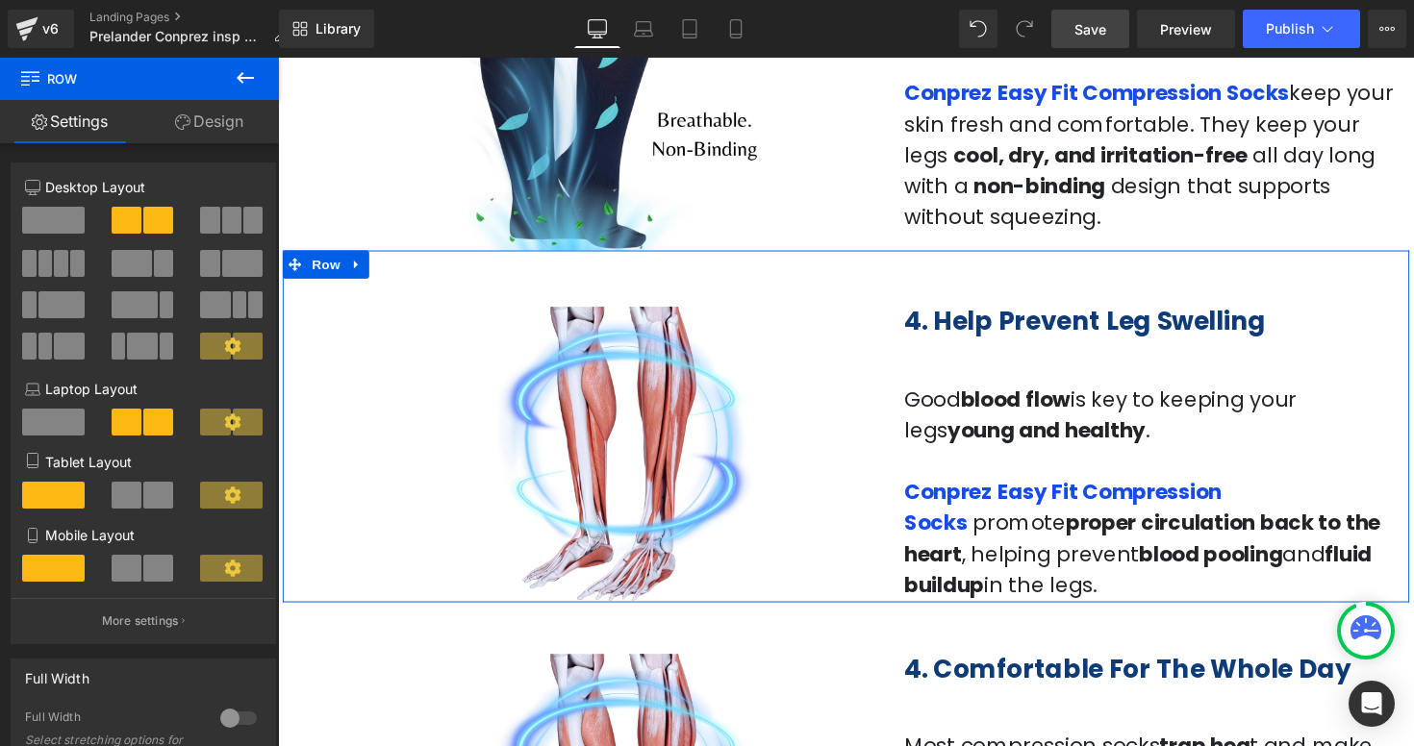
click at [923, 300] on div "4. Help Prevent Leg Swelling Heading Good blood flow is key to keeping your leg…" at bounding box center [1170, 454] width 530 height 315
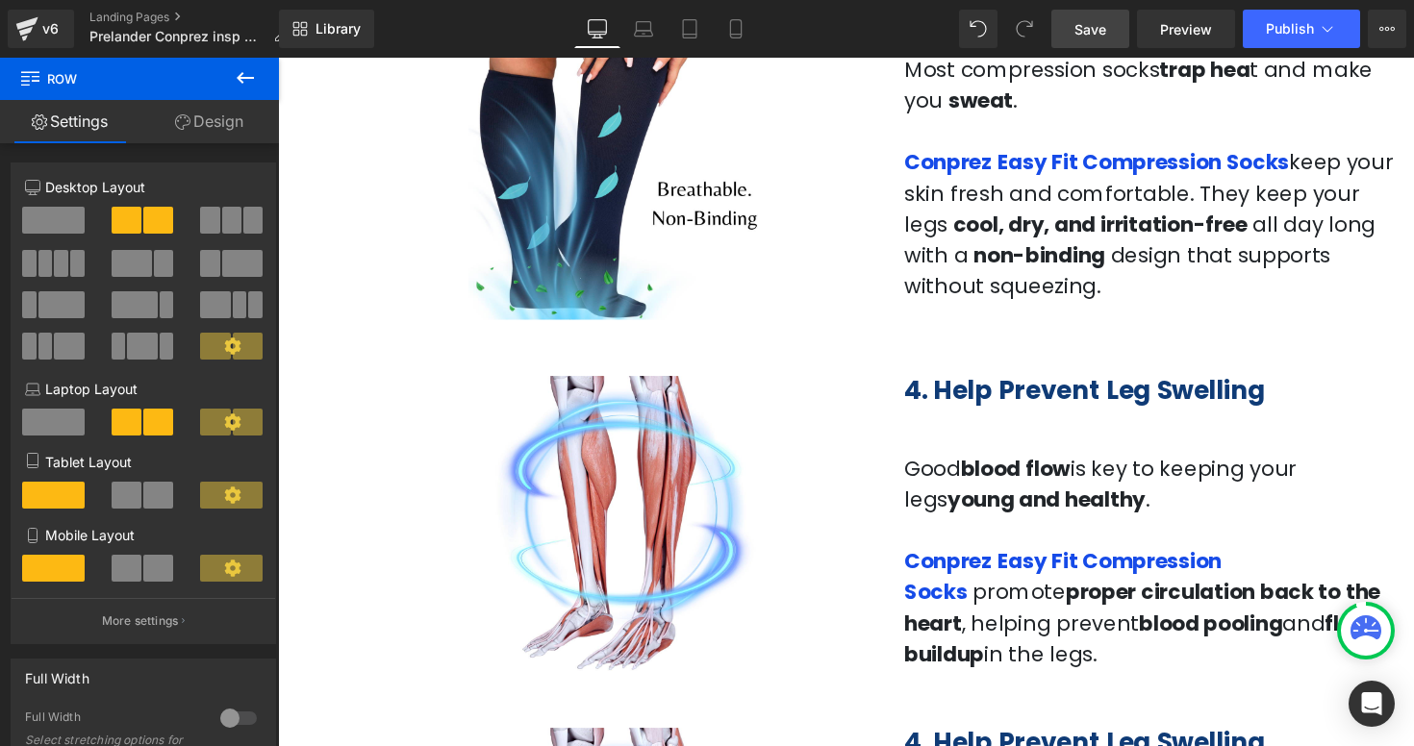
scroll to position [1634, 0]
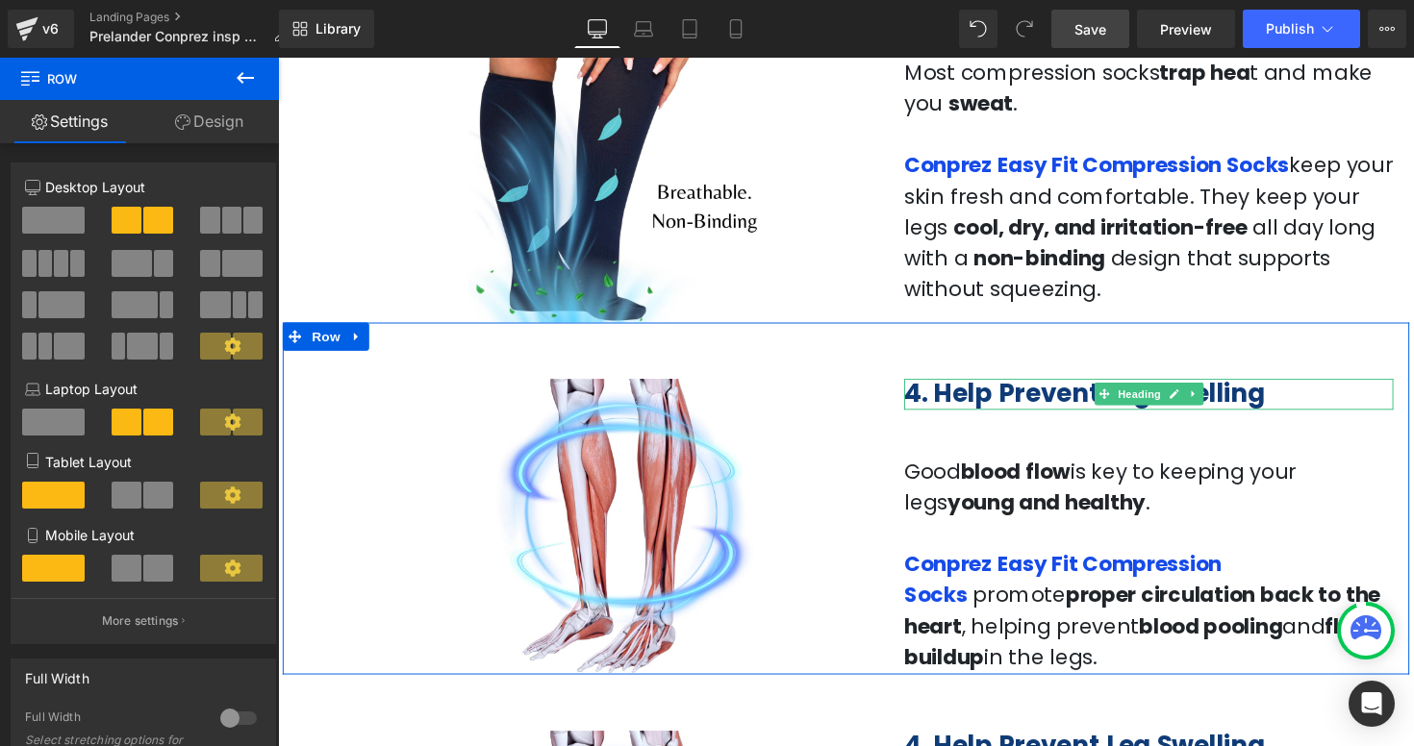
click at [938, 407] on b "4. Help Prevent Leg Swelling" at bounding box center [1104, 402] width 370 height 36
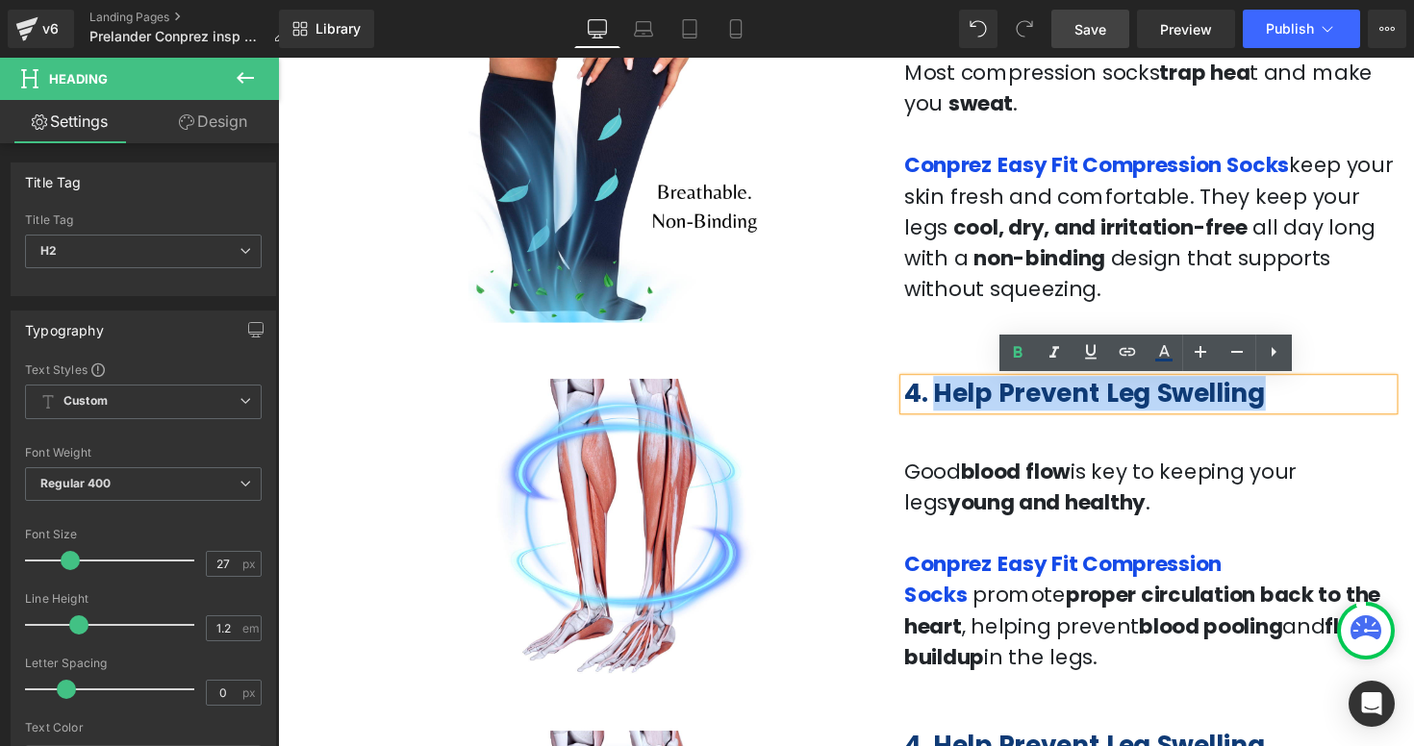
drag, startPoint x: 1275, startPoint y: 397, endPoint x: 952, endPoint y: 406, distance: 323.3
click at [952, 406] on h2 "4. Help Prevent Leg Swelling" at bounding box center [1169, 402] width 501 height 31
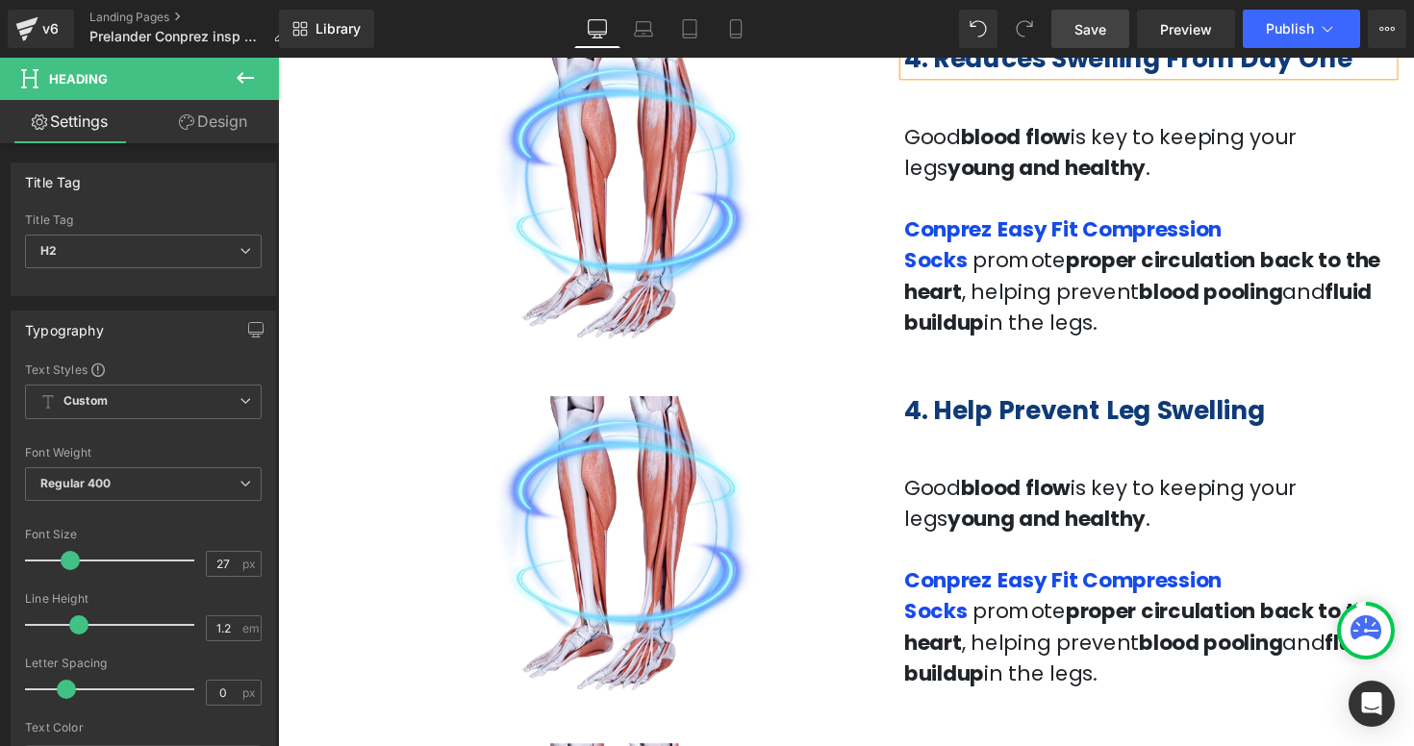
scroll to position [1957, 0]
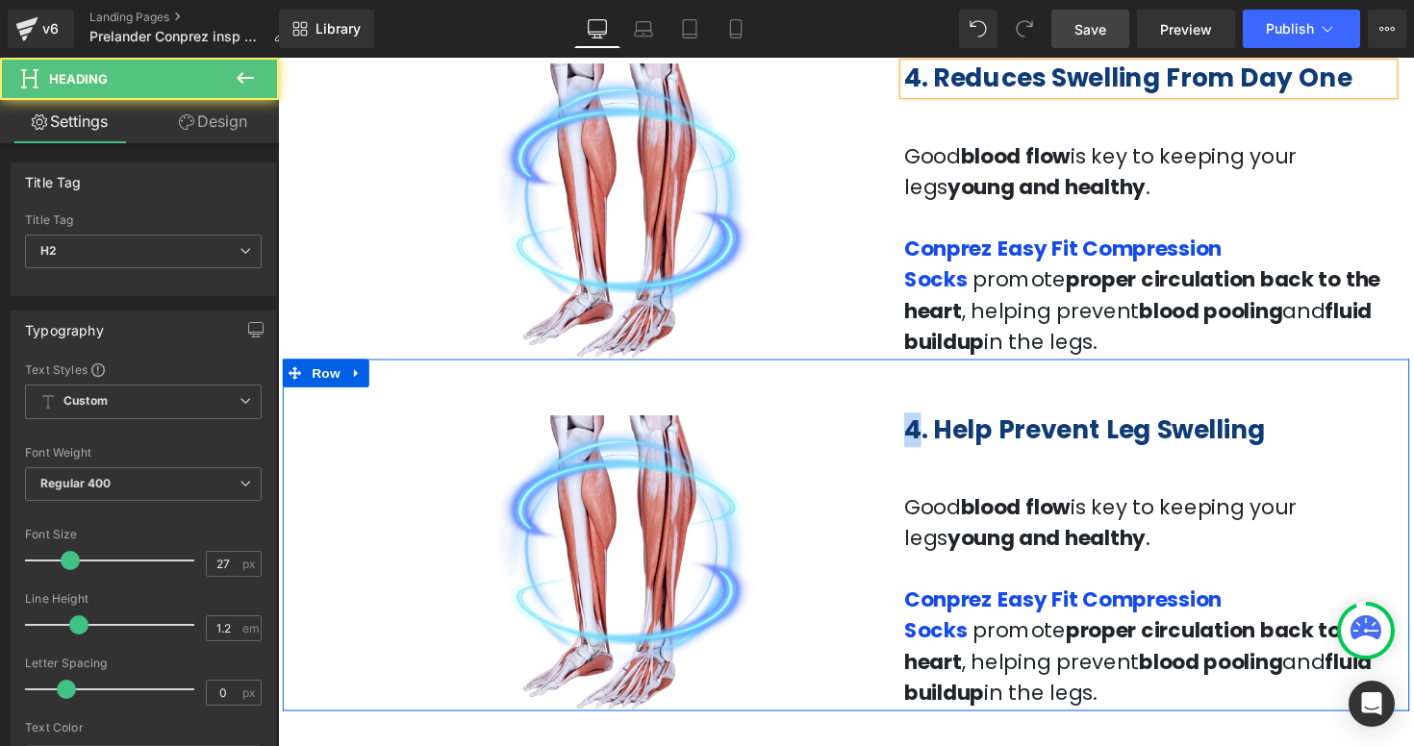
drag, startPoint x: 933, startPoint y: 445, endPoint x: 907, endPoint y: 445, distance: 26.0
click at [907, 445] on div "4. Help Prevent Leg Swelling Heading Good blood flow is key to keeping your leg…" at bounding box center [1170, 566] width 530 height 315
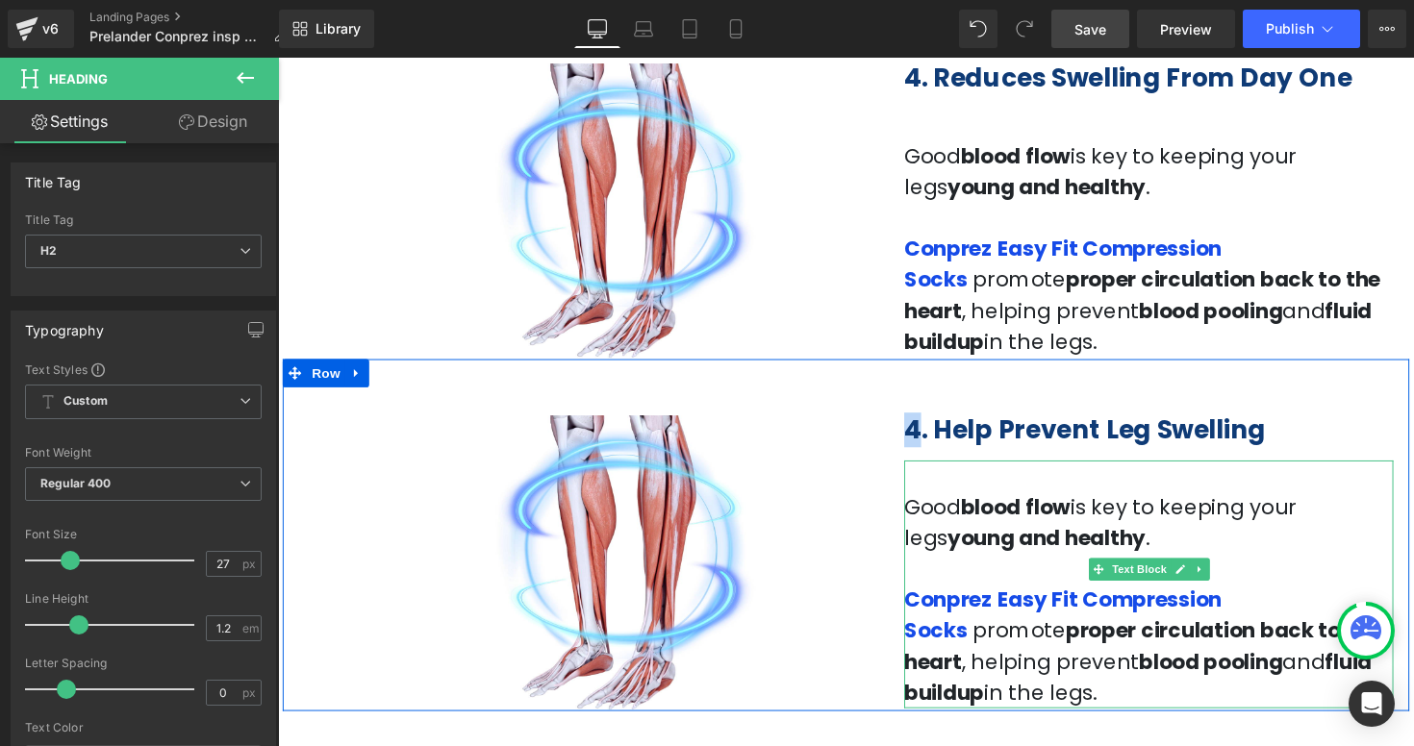
click at [1067, 496] on p at bounding box center [1169, 486] width 501 height 32
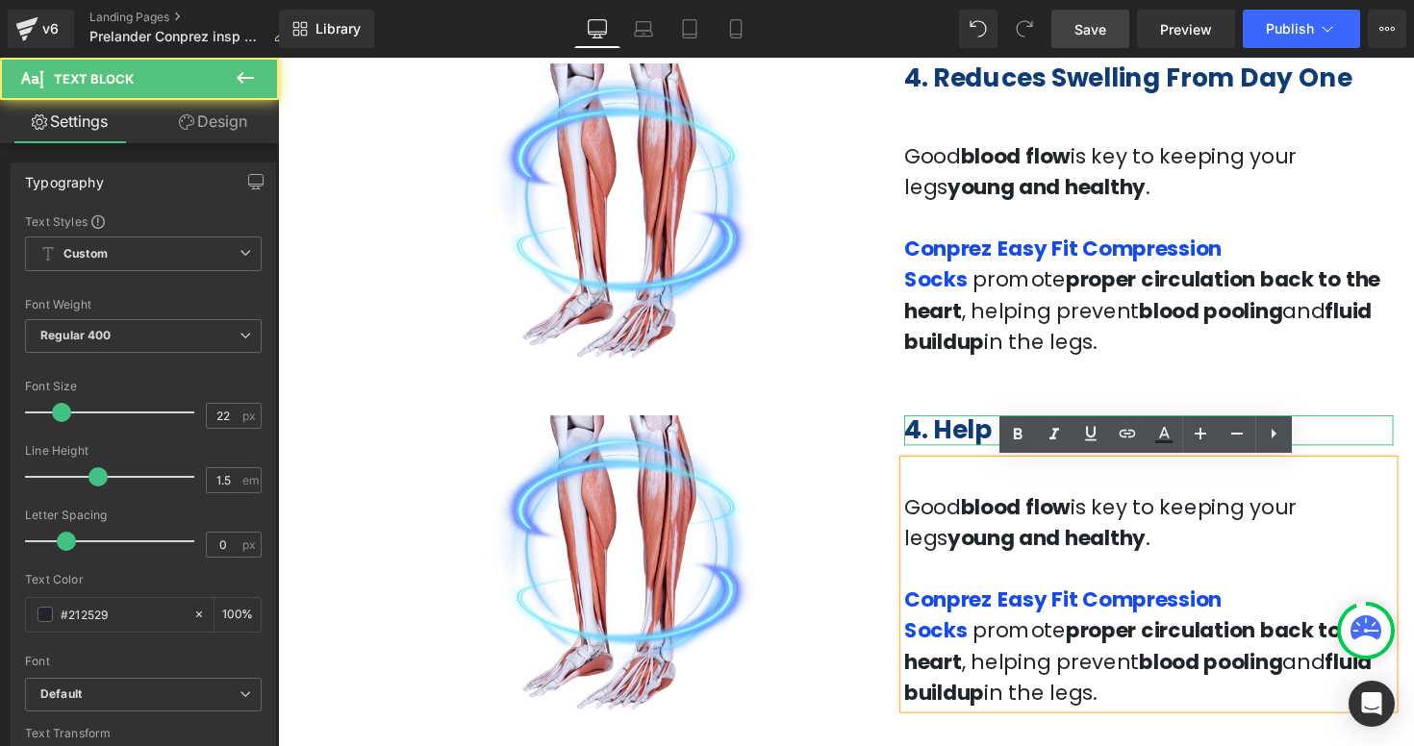
click at [954, 440] on b "4. Help Prevent Leg Swelling" at bounding box center [1104, 439] width 370 height 36
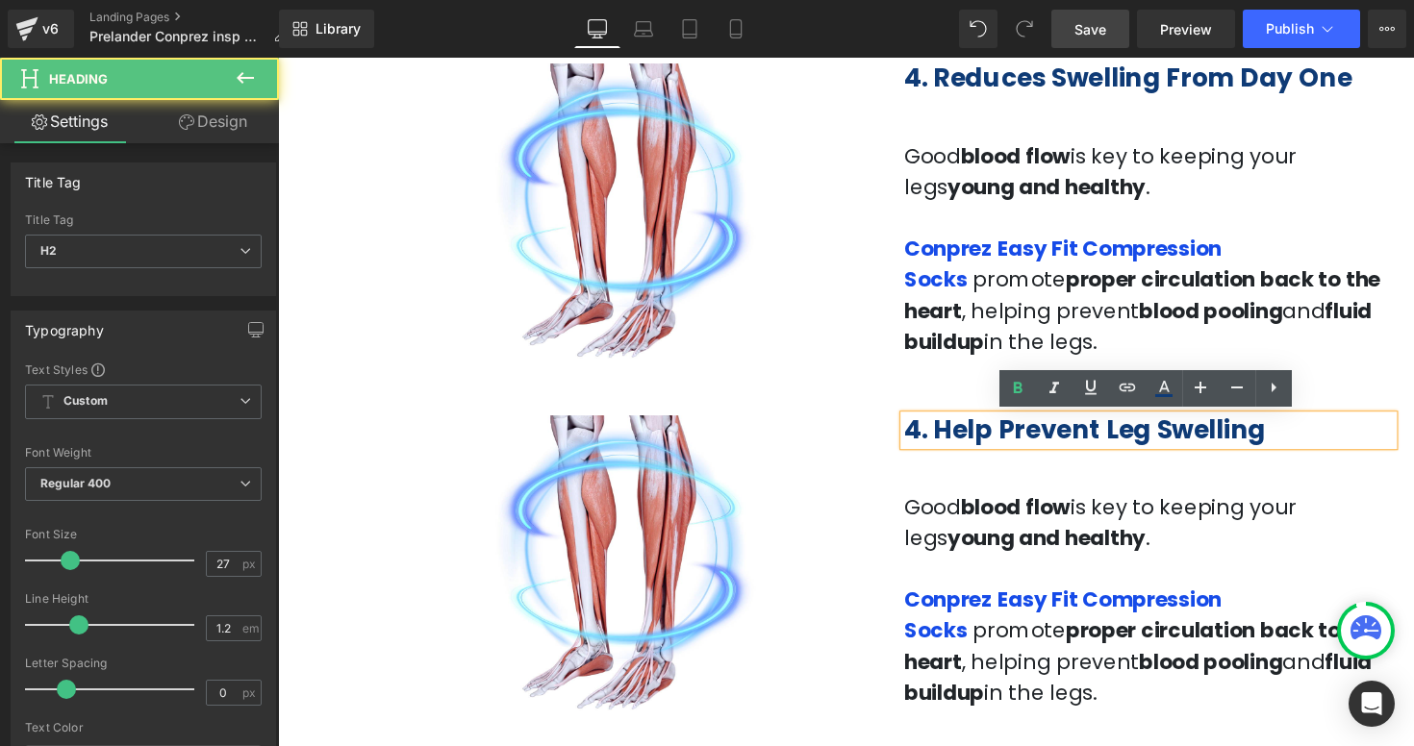
click at [935, 439] on b "4. Help Prevent Leg Swelling" at bounding box center [1104, 439] width 370 height 36
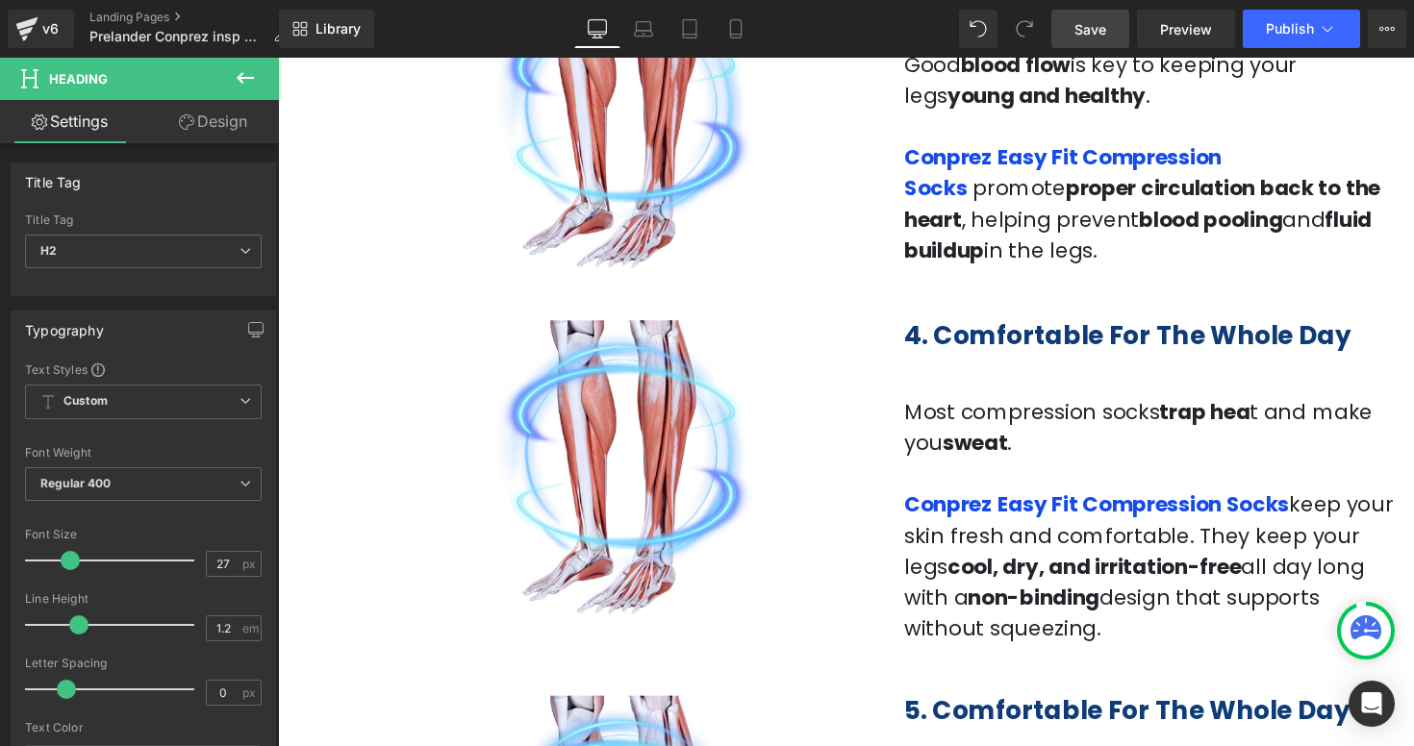
scroll to position [2450, 0]
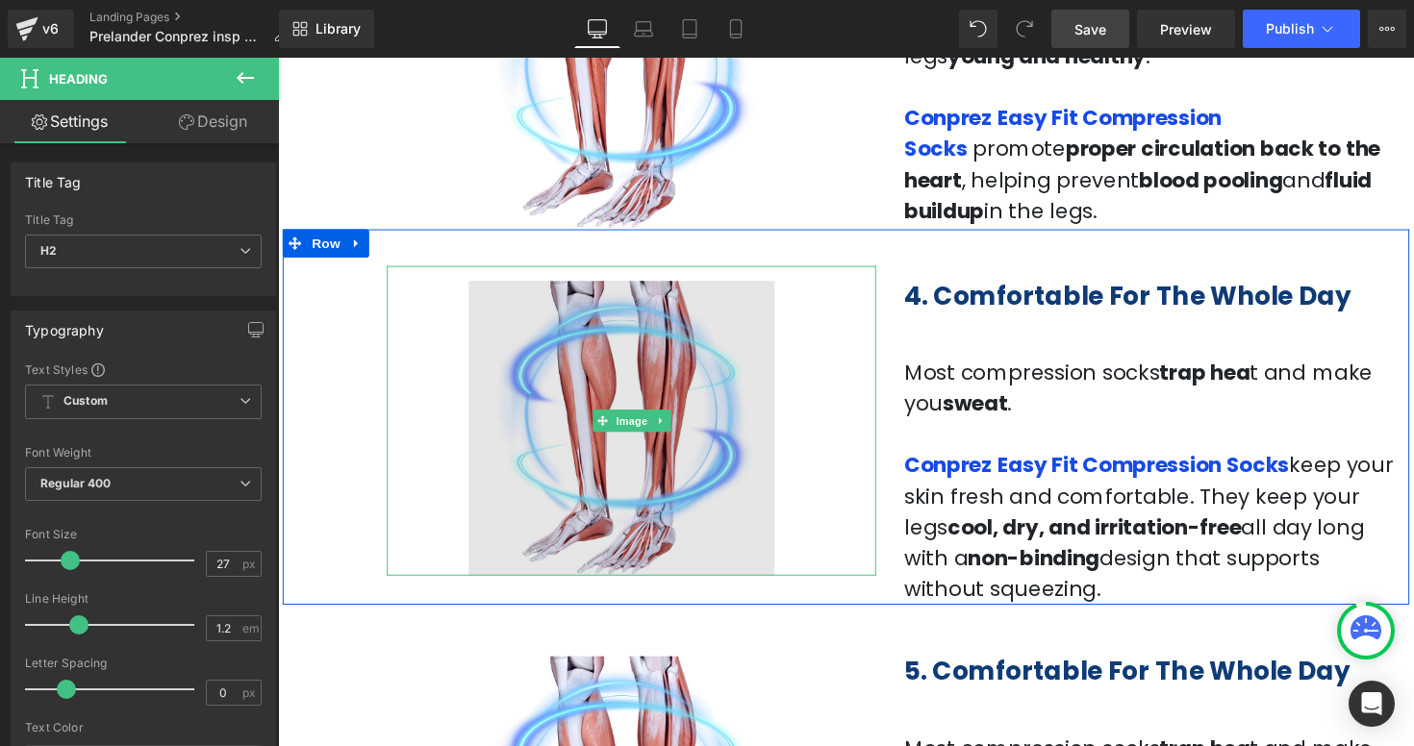
click at [852, 416] on img at bounding box center [639, 430] width 501 height 318
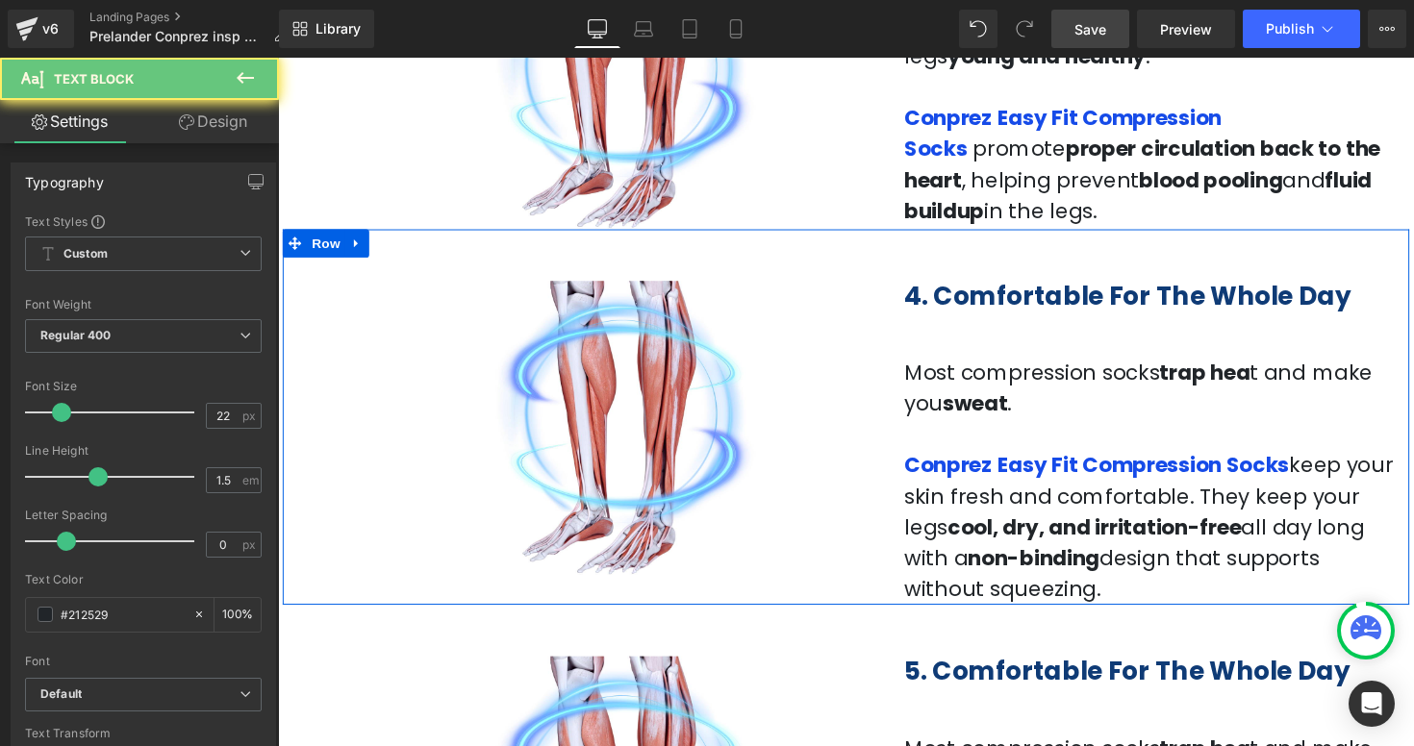
click at [969, 357] on p at bounding box center [1169, 349] width 501 height 32
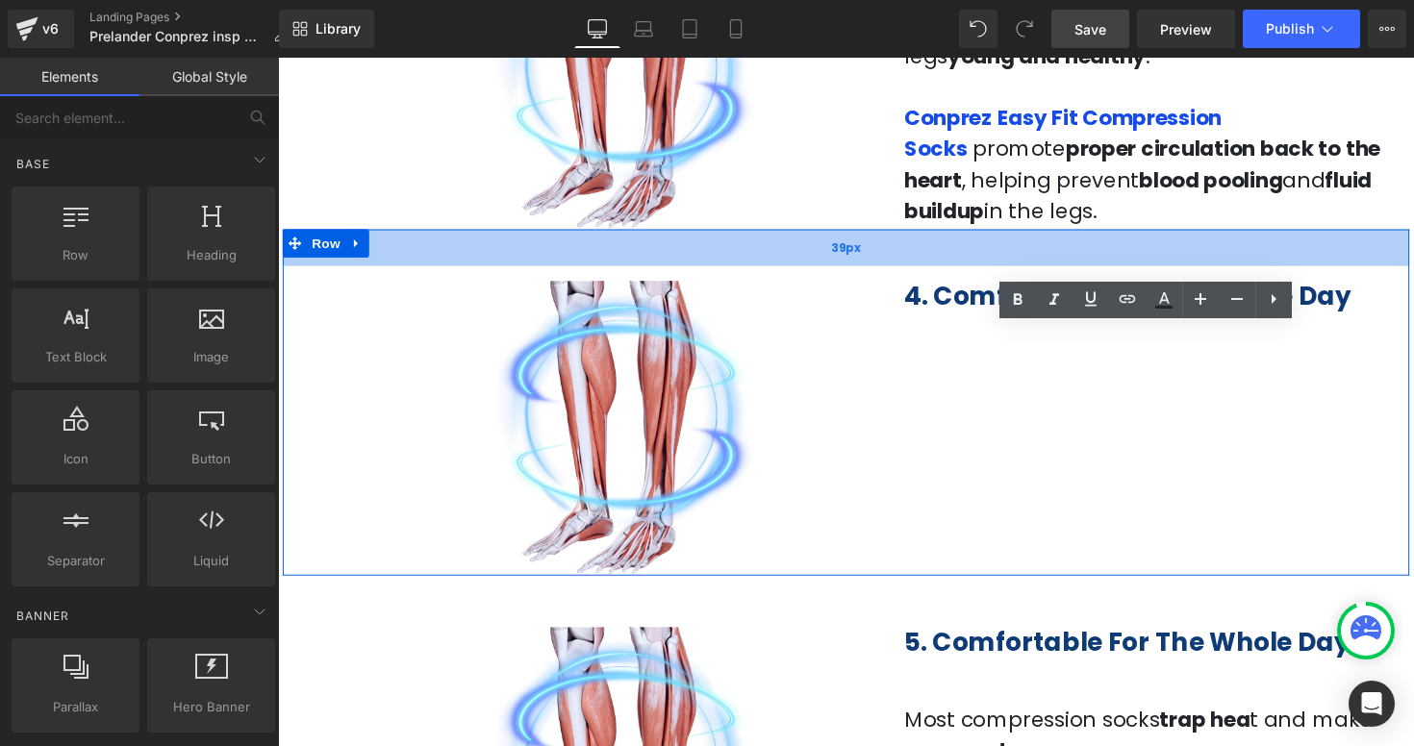
click at [945, 247] on div "39px" at bounding box center [860, 253] width 1154 height 38
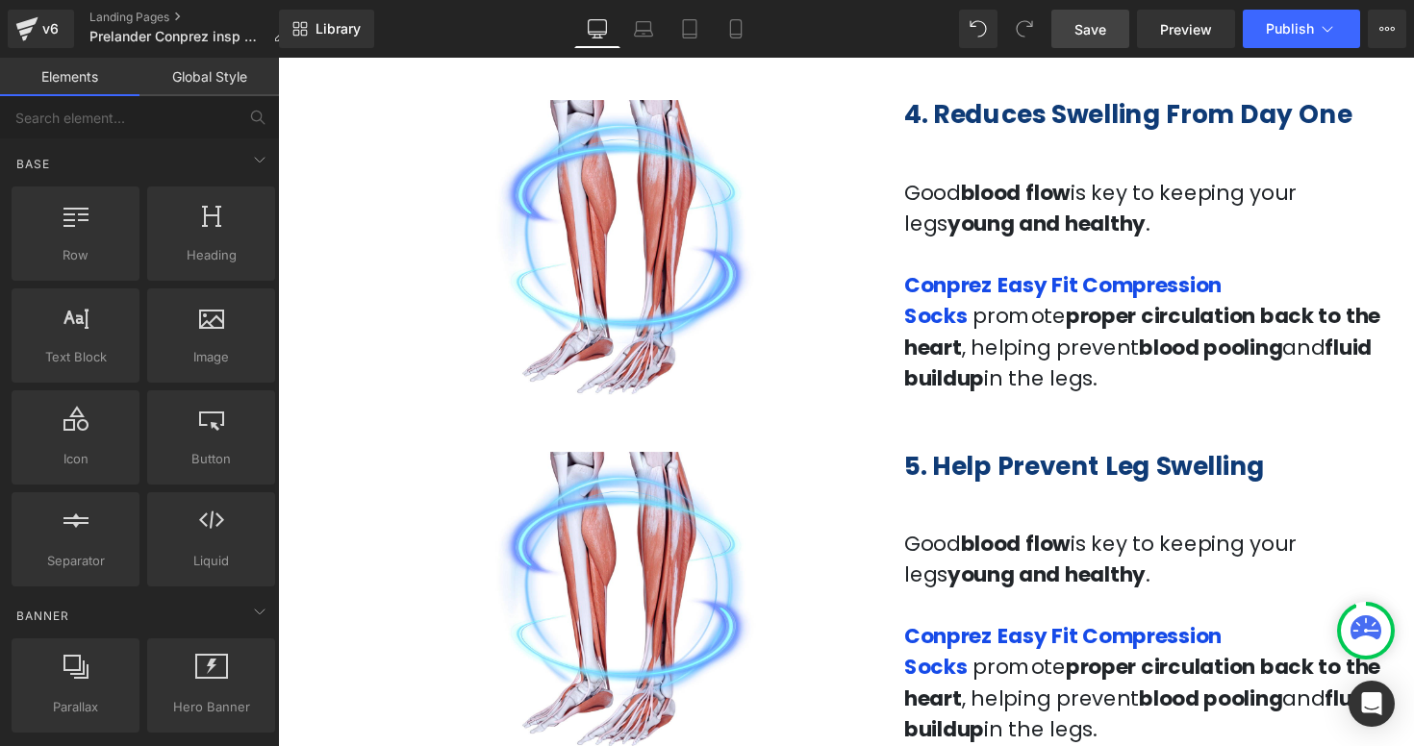
scroll to position [1934, 0]
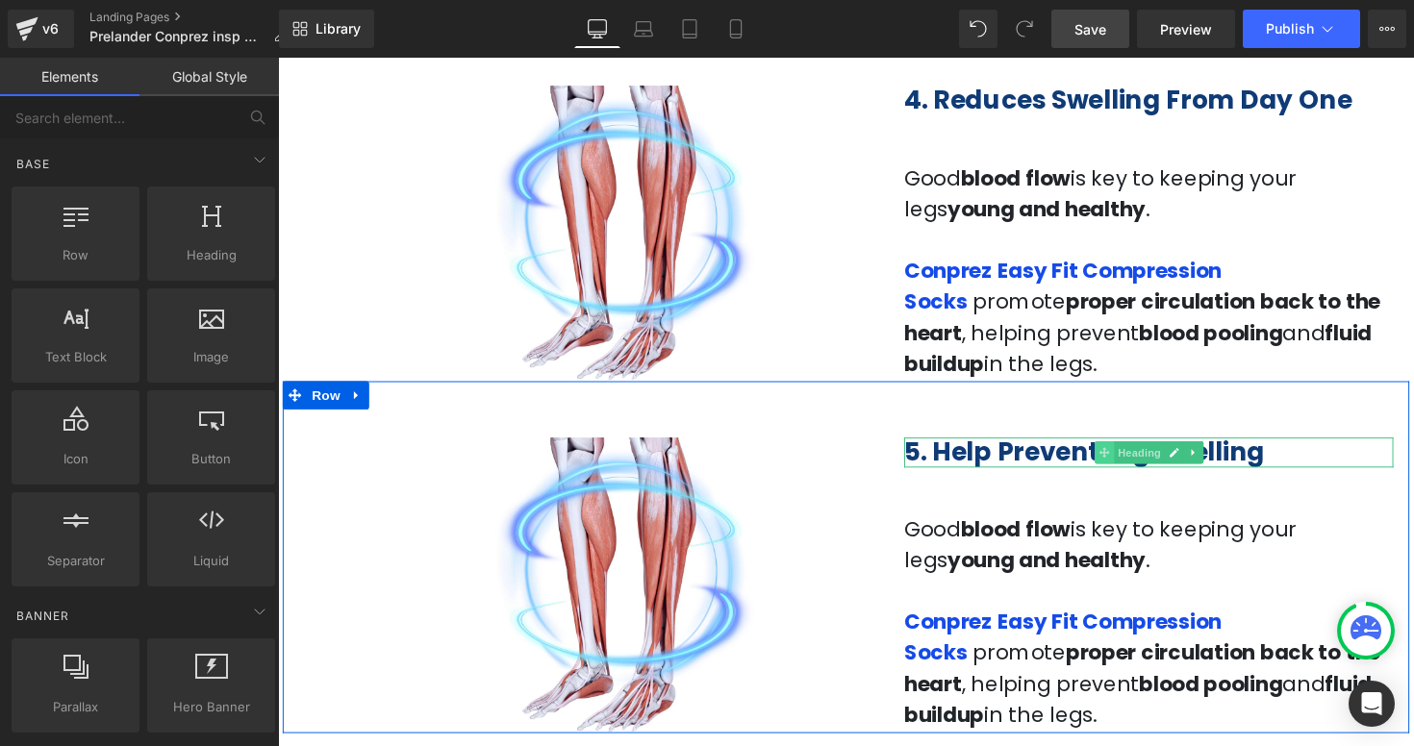
click at [1117, 465] on span at bounding box center [1124, 462] width 20 height 23
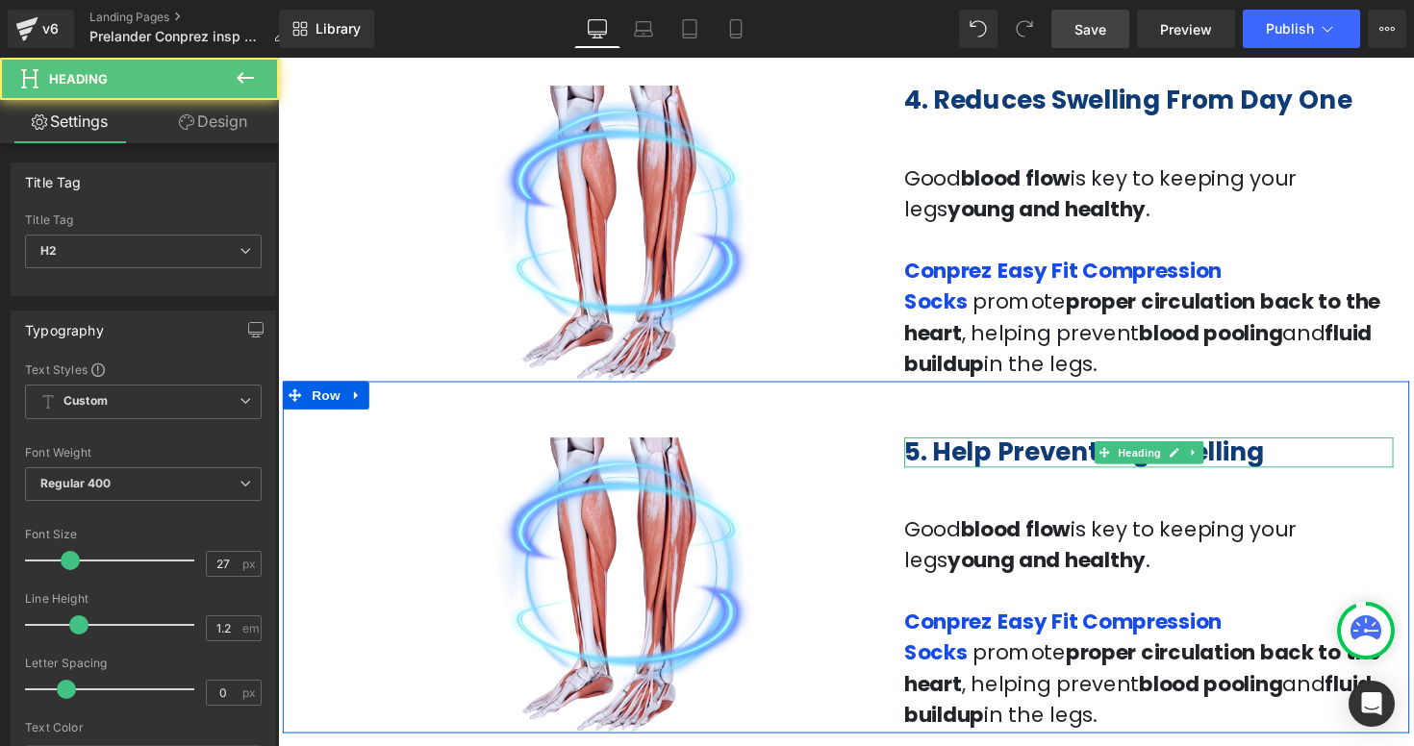
click at [1101, 462] on b "5. Help Prevent Leg Swelling" at bounding box center [1103, 462] width 369 height 36
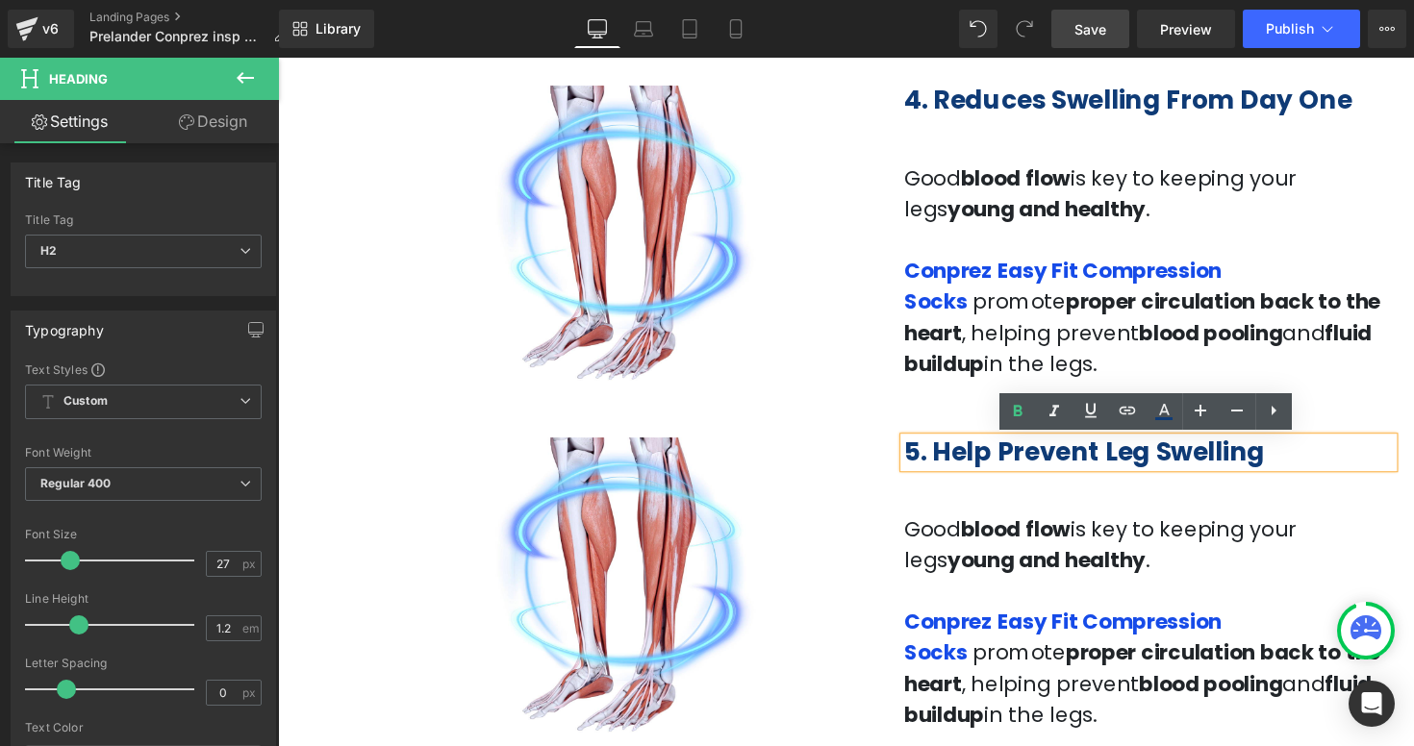
click at [1114, 463] on b "5. Help Prevent Leg Swelling" at bounding box center [1103, 462] width 369 height 36
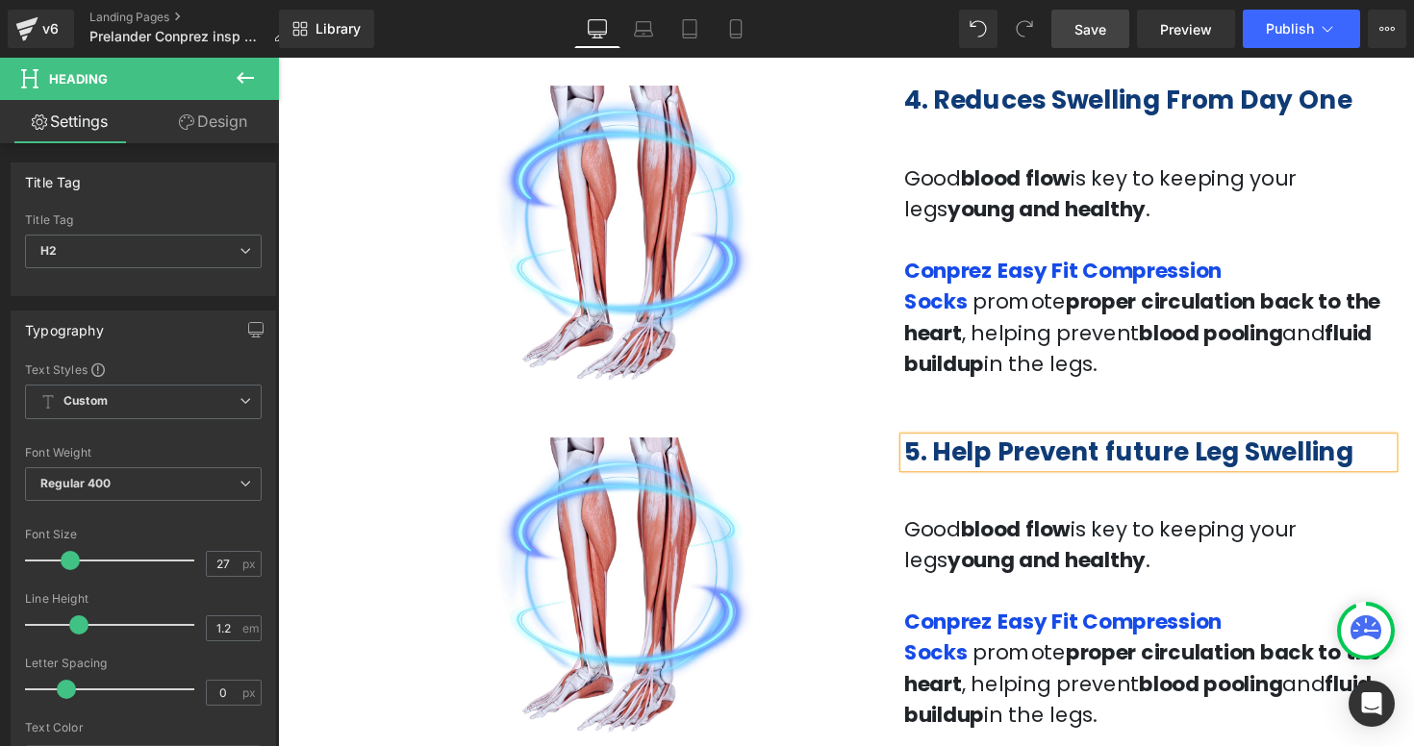
click at [1412, 415] on div "Image 5. Help Prevent future Leg Swelling Heading Good blood flow is key to kee…" at bounding box center [860, 569] width 1154 height 361
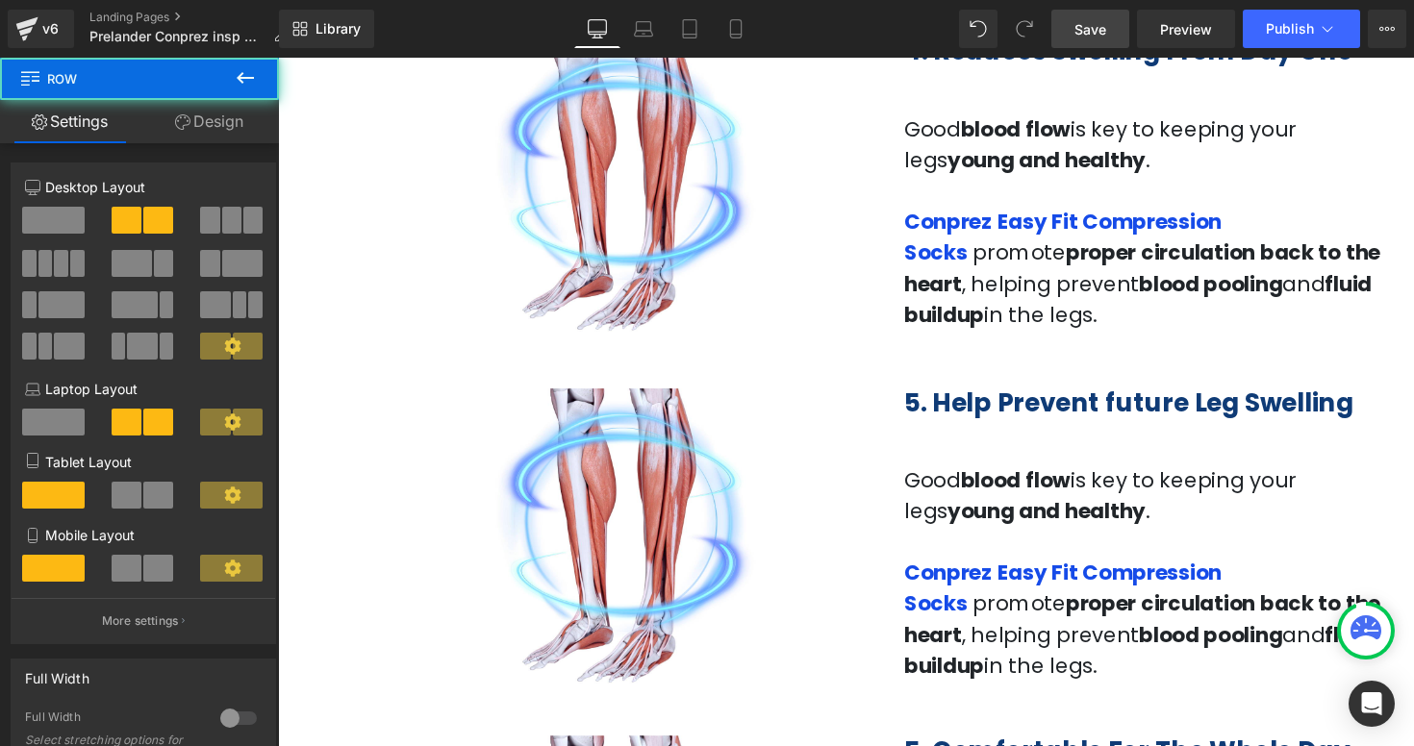
scroll to position [2004, 0]
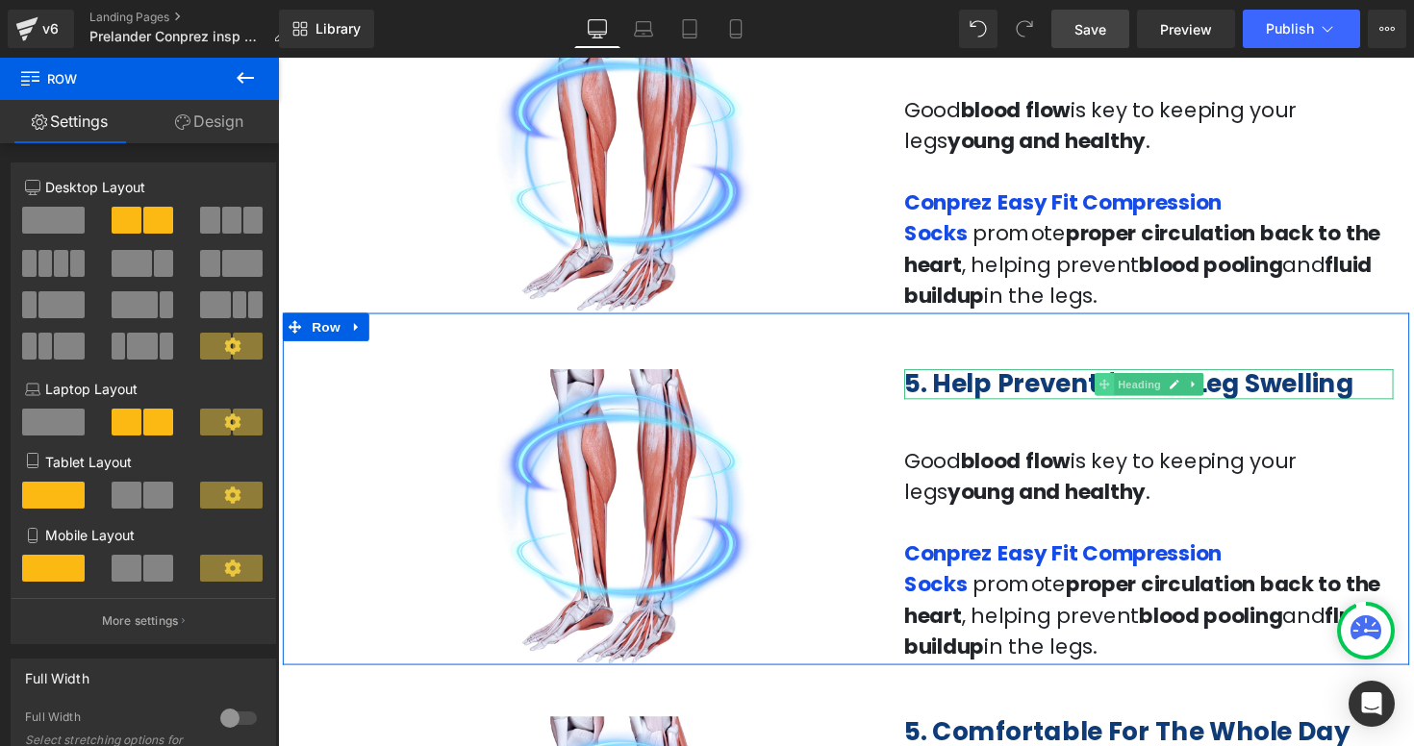
click at [1121, 398] on span at bounding box center [1124, 392] width 20 height 23
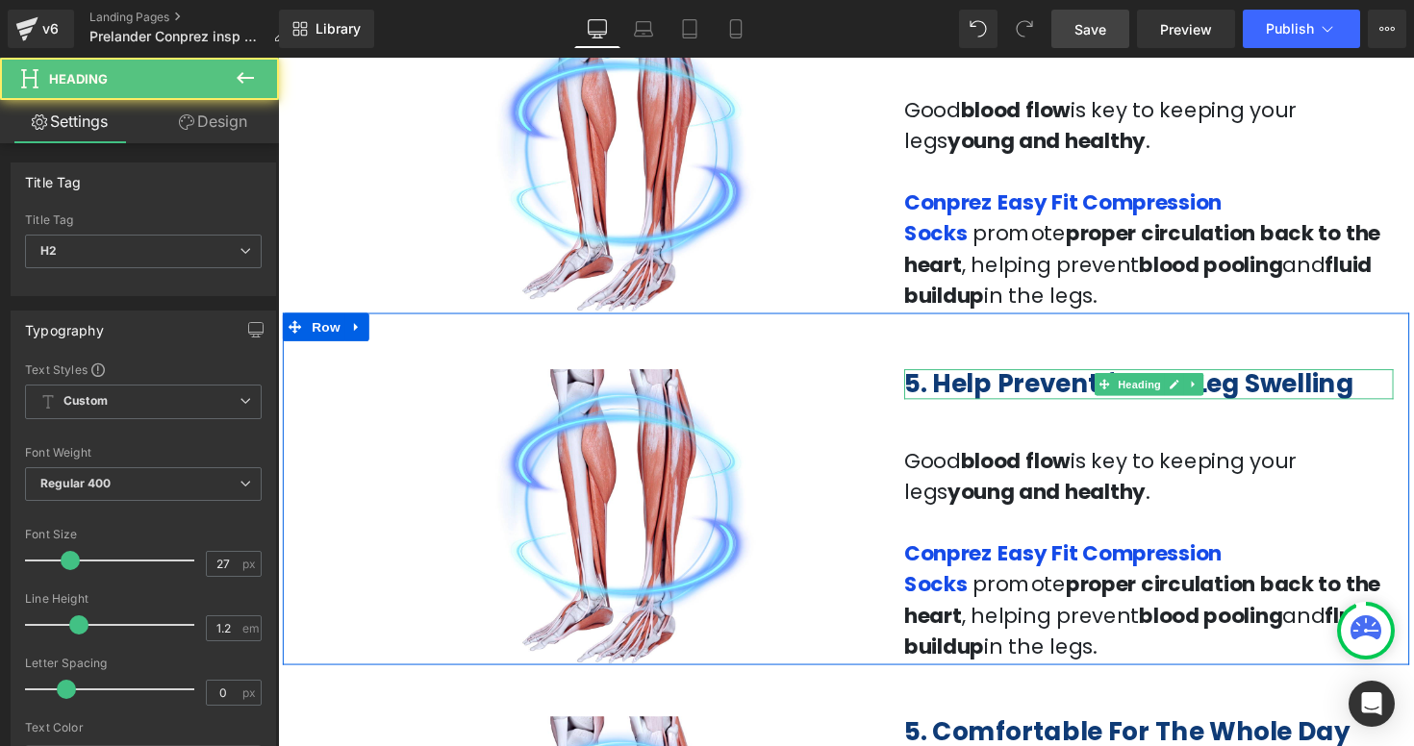
click at [1075, 393] on b "5. Help Prevent future Leg Swelling" at bounding box center [1149, 392] width 461 height 36
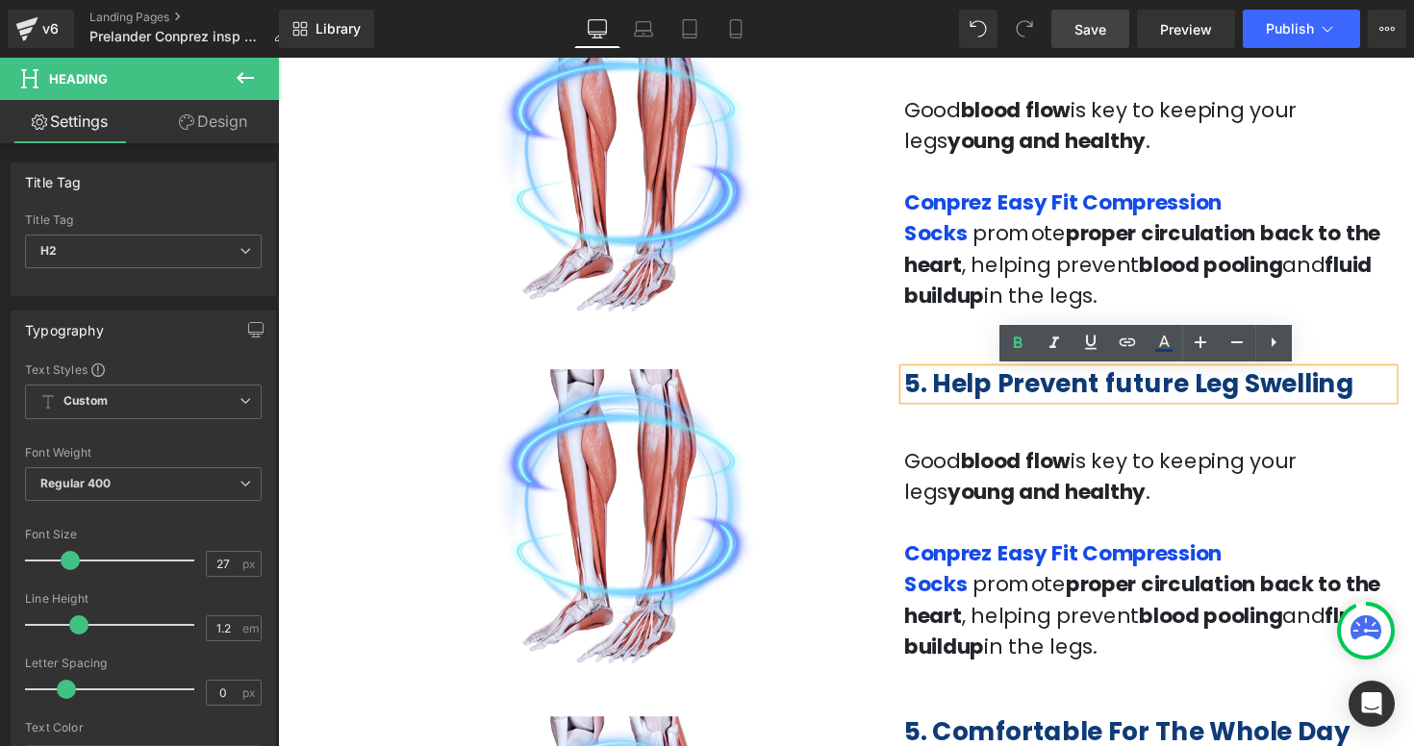
click at [1121, 395] on b "5. Help Prevent future Leg Swelling" at bounding box center [1149, 392] width 461 height 36
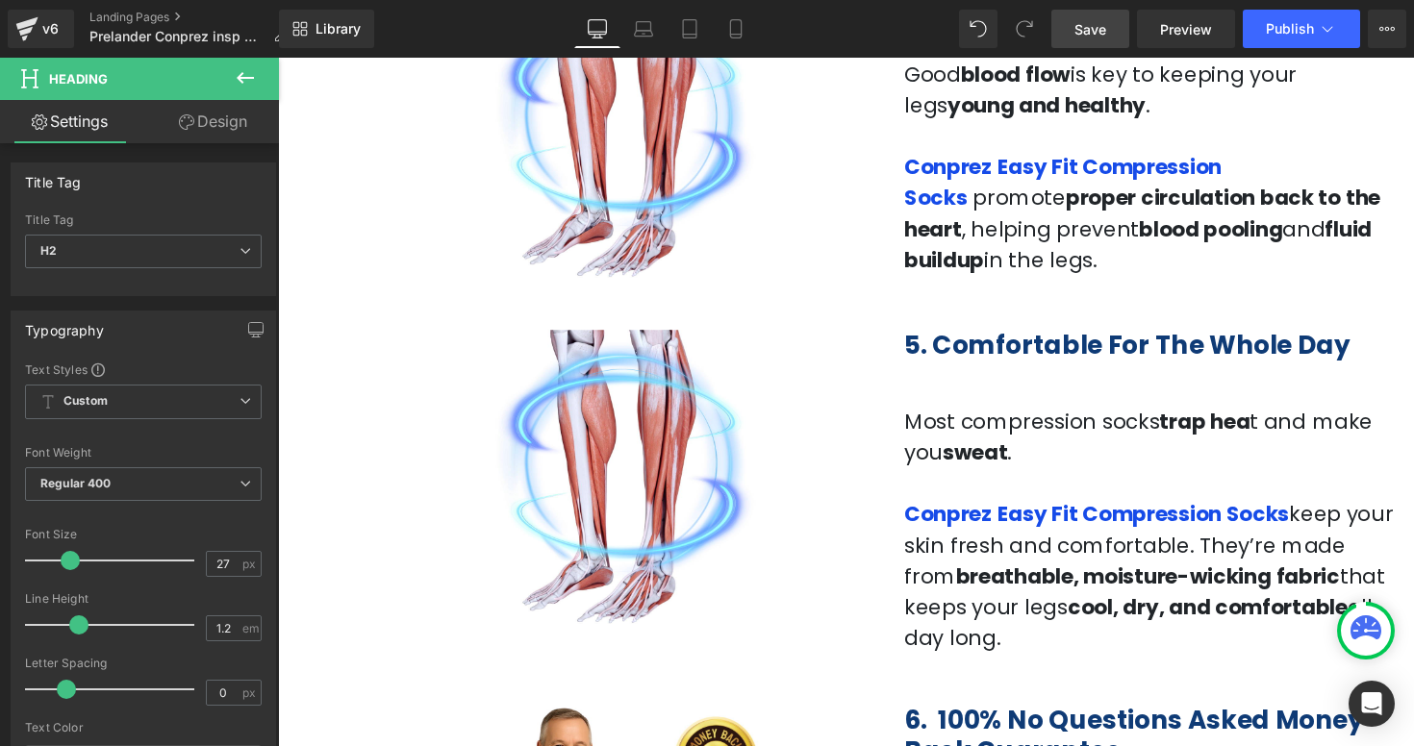
scroll to position [2413, 0]
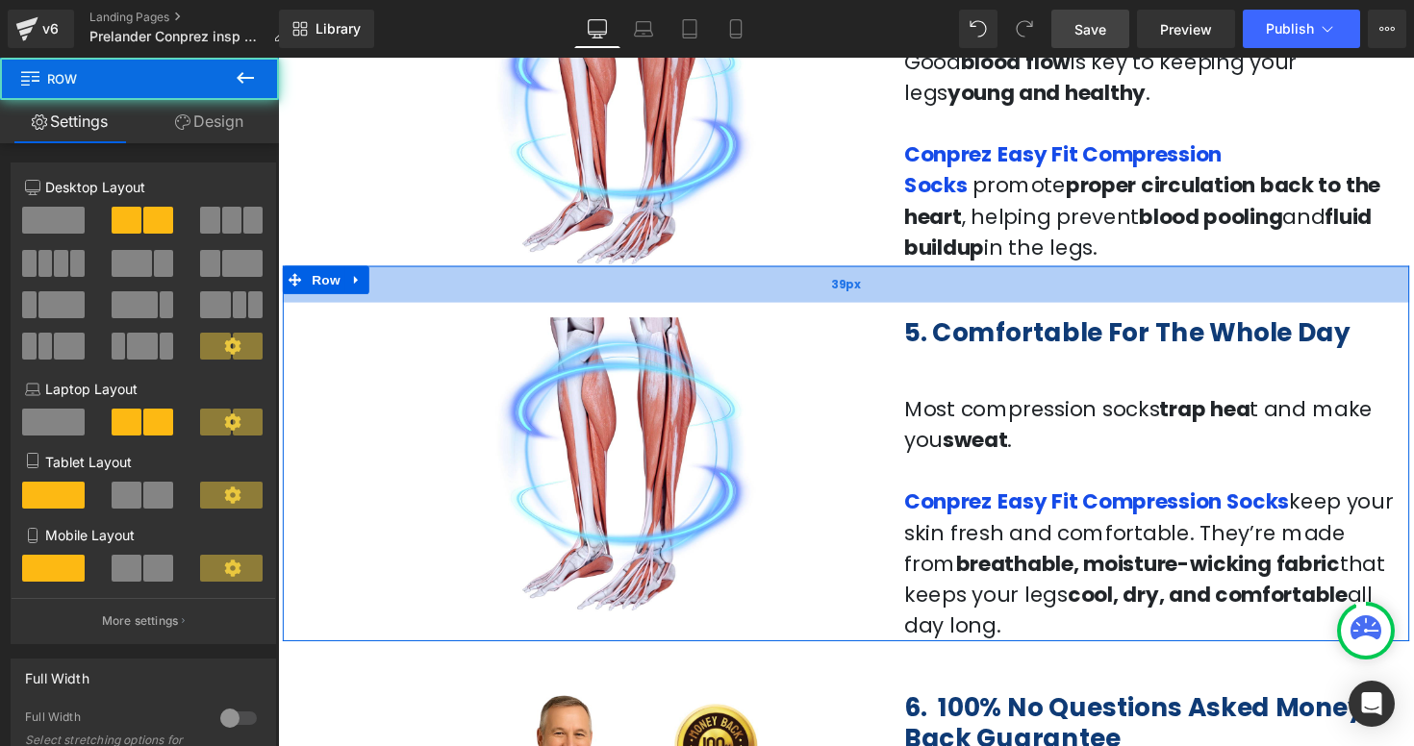
click at [921, 296] on div "39px" at bounding box center [860, 290] width 1154 height 38
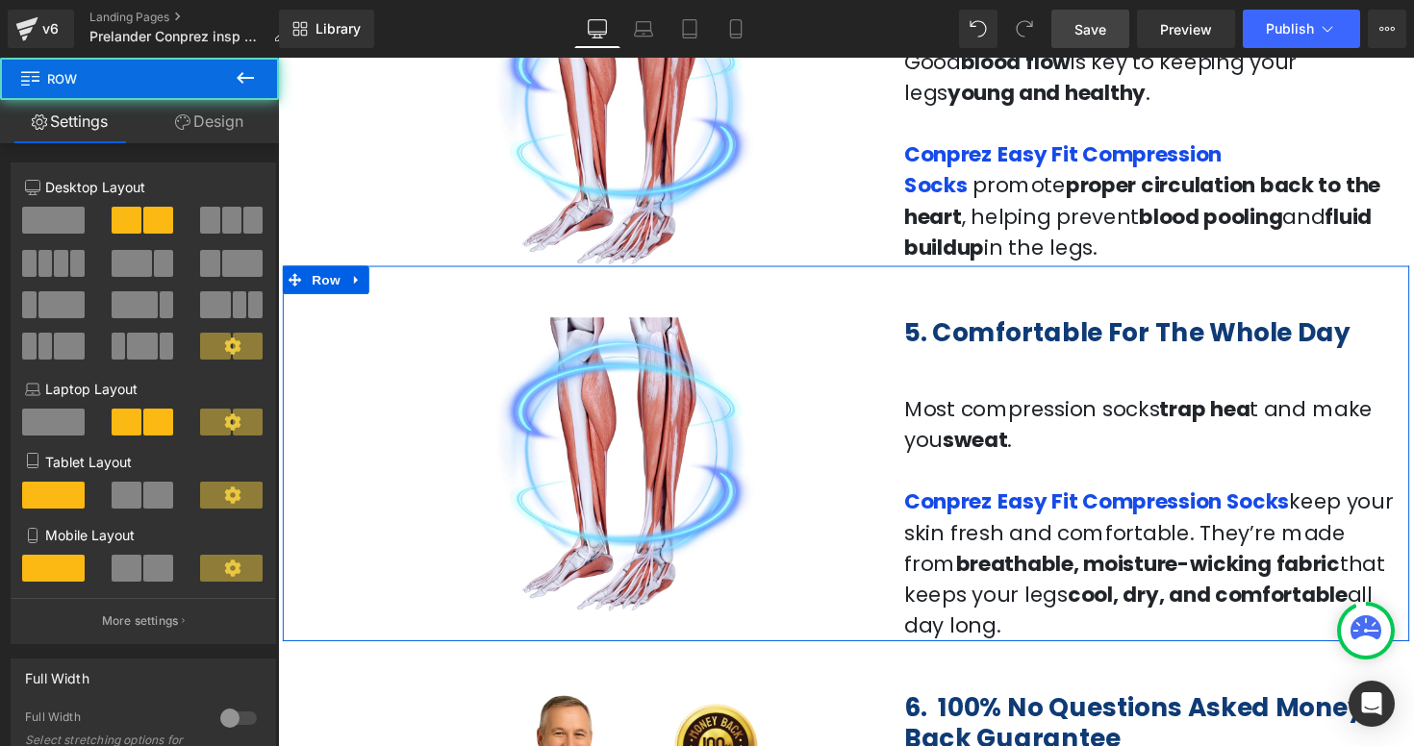
click at [915, 309] on div "5. Comfortable For The Whole Day Heading Most compression socks trap hea t and …" at bounding box center [1170, 482] width 530 height 347
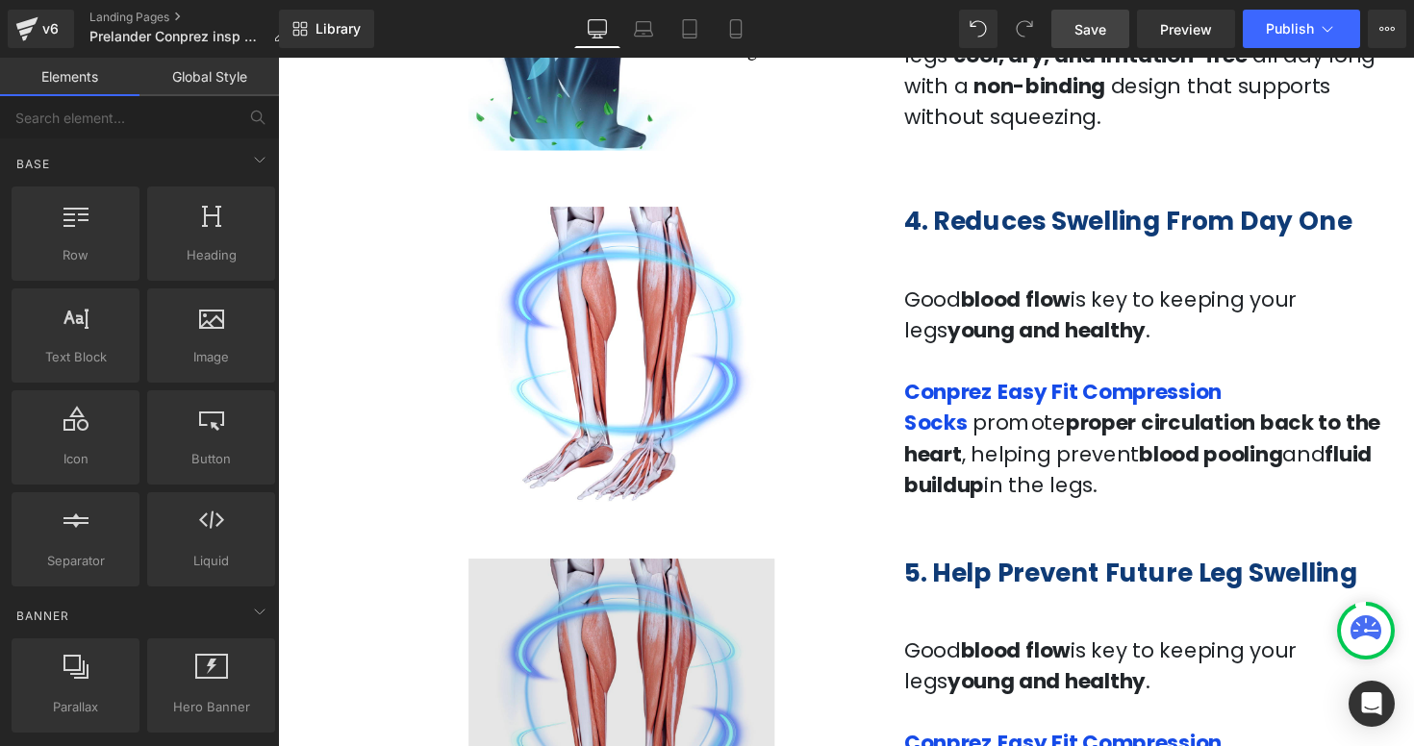
scroll to position [1806, 0]
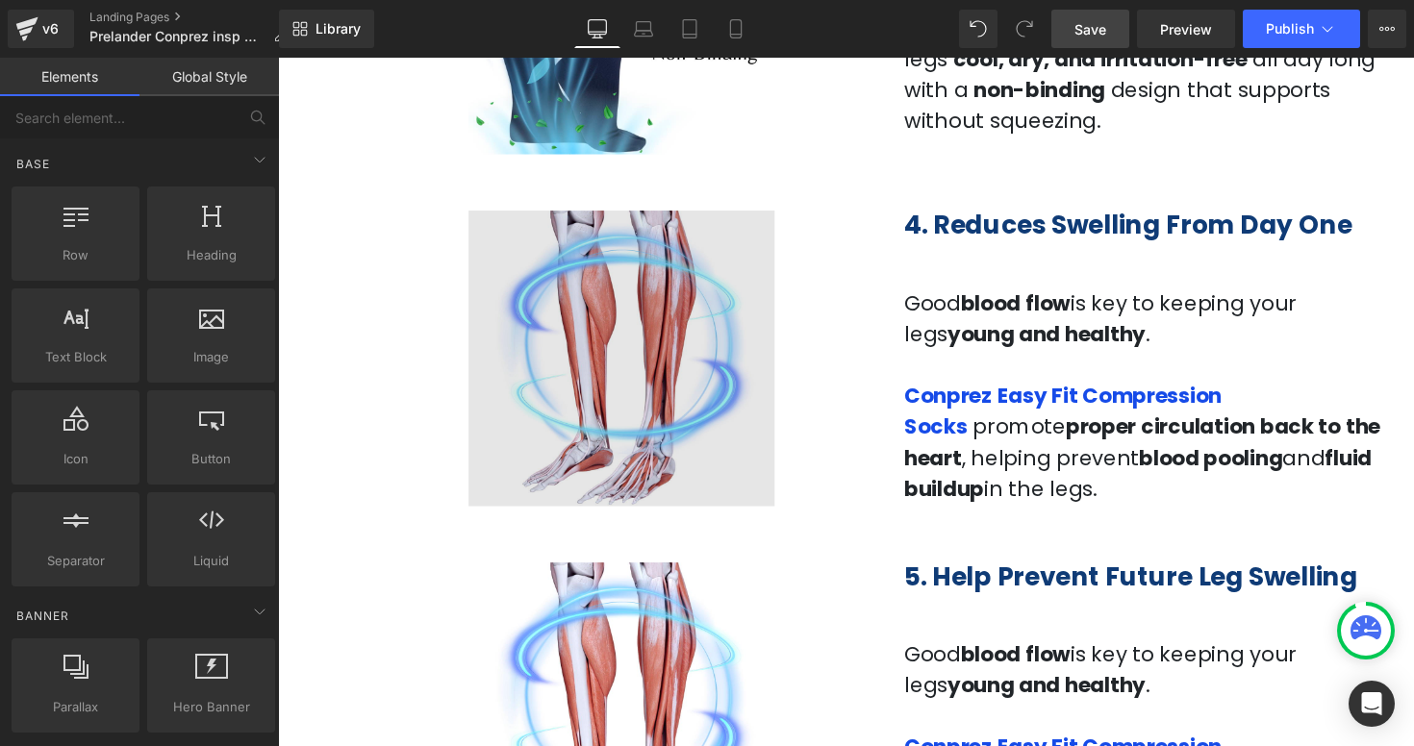
click at [598, 360] on img at bounding box center [639, 358] width 501 height 318
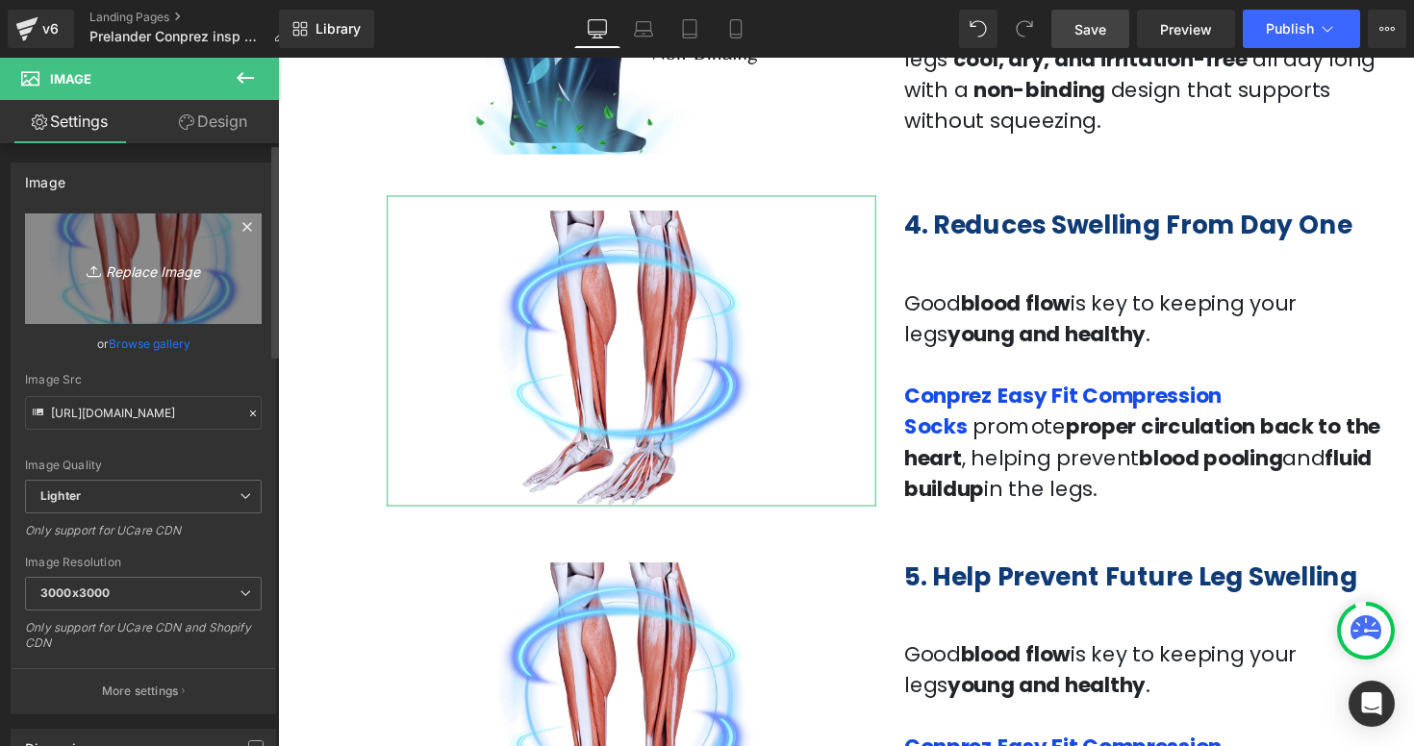
click at [173, 279] on icon "Replace Image" at bounding box center [143, 269] width 154 height 24
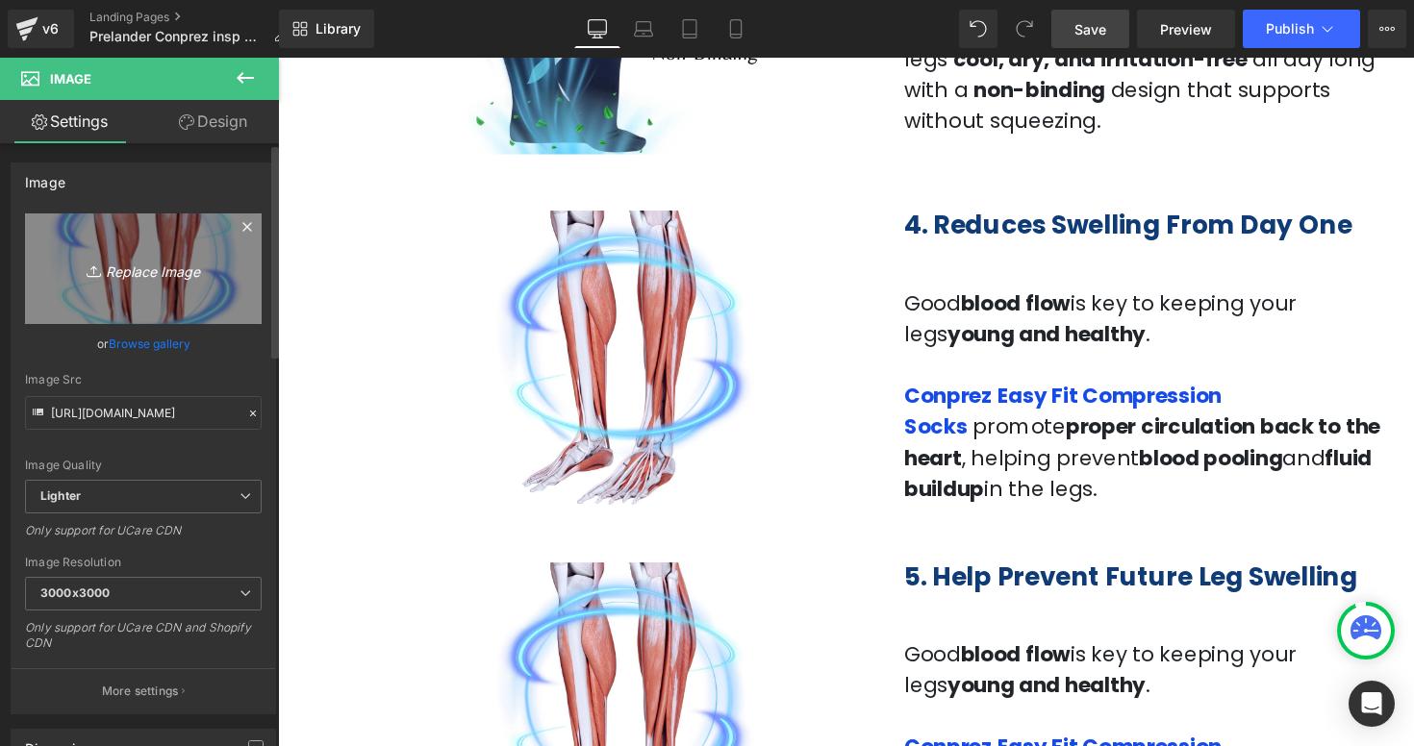
type input "C:\fakepath\Captura de pantalla 2025-09-16 a la(s) 5.22.33 p.m..png"
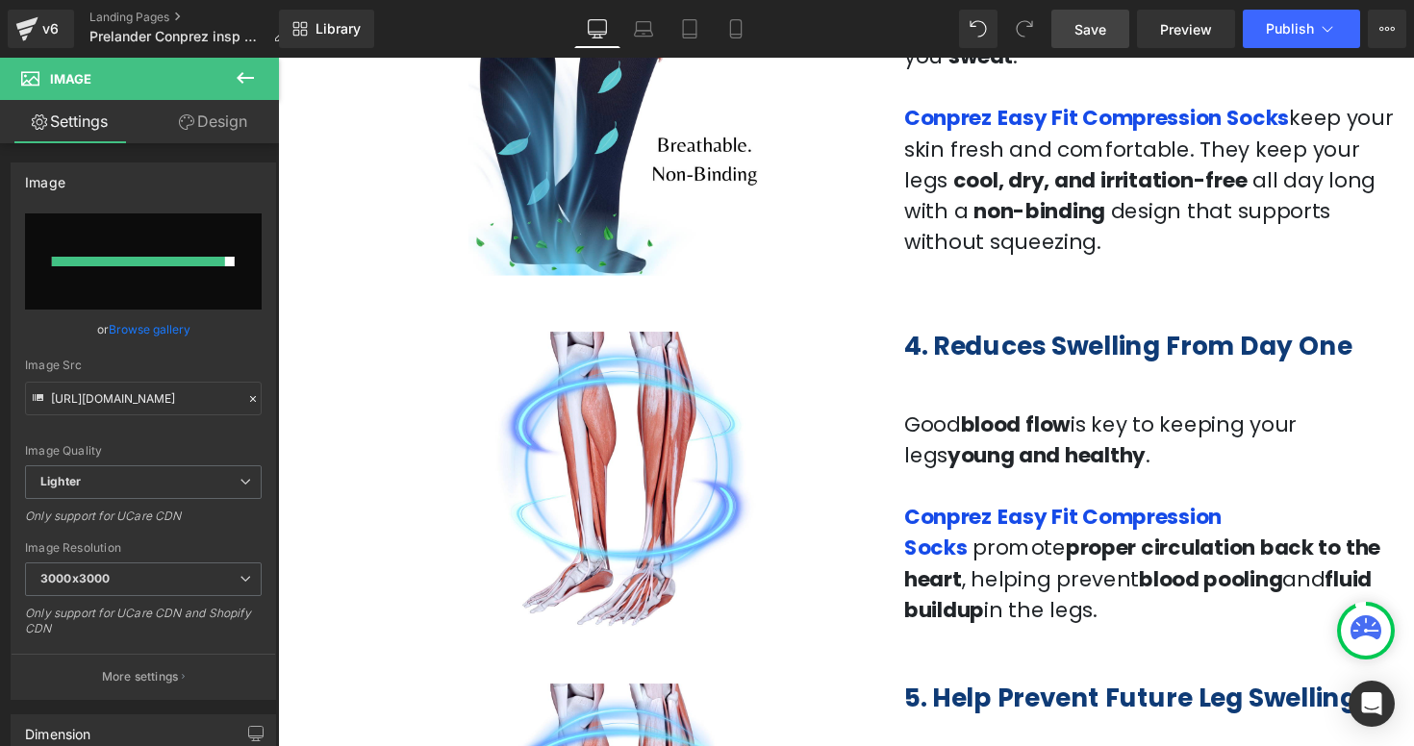
type input "https://ucarecdn.com/b7eebb76-0093-486c-ae63-b9be0003c627/-/format/auto/-/previ…"
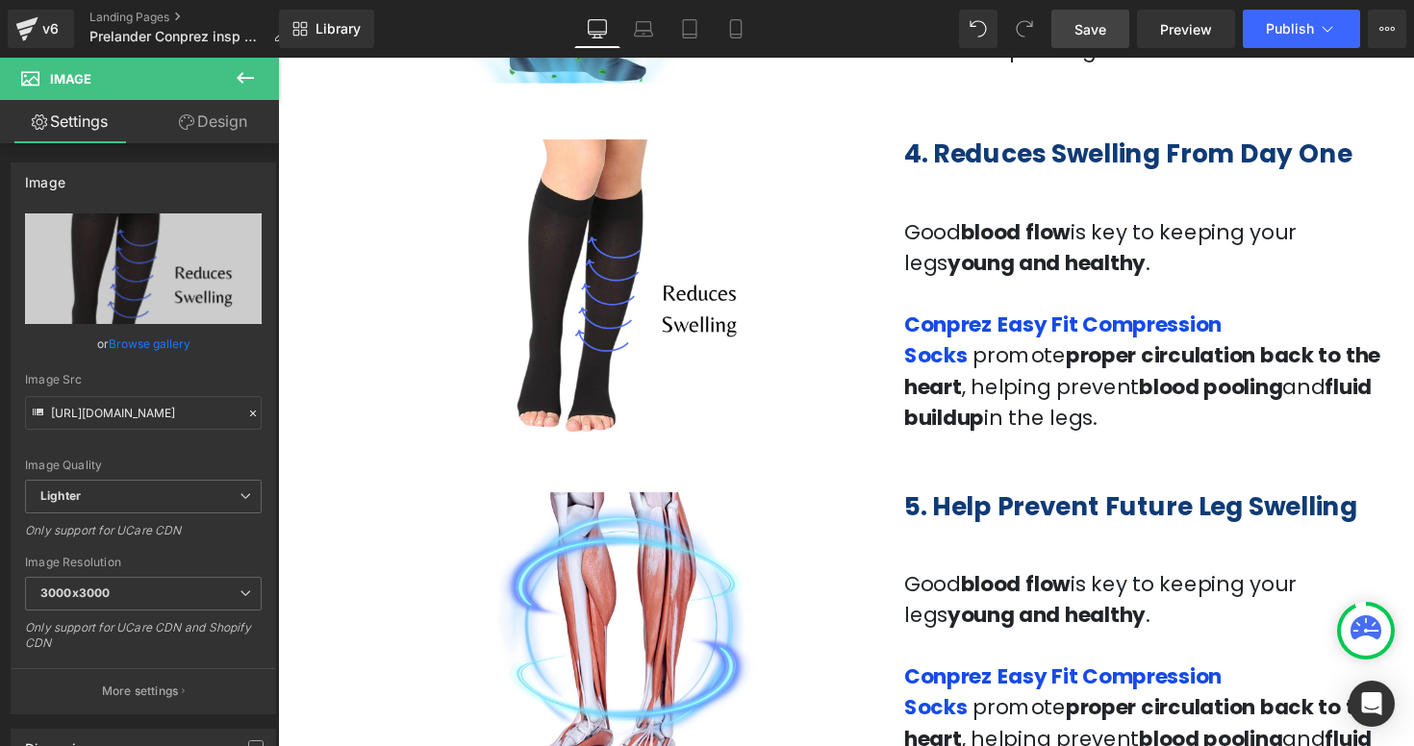
scroll to position [1880, 0]
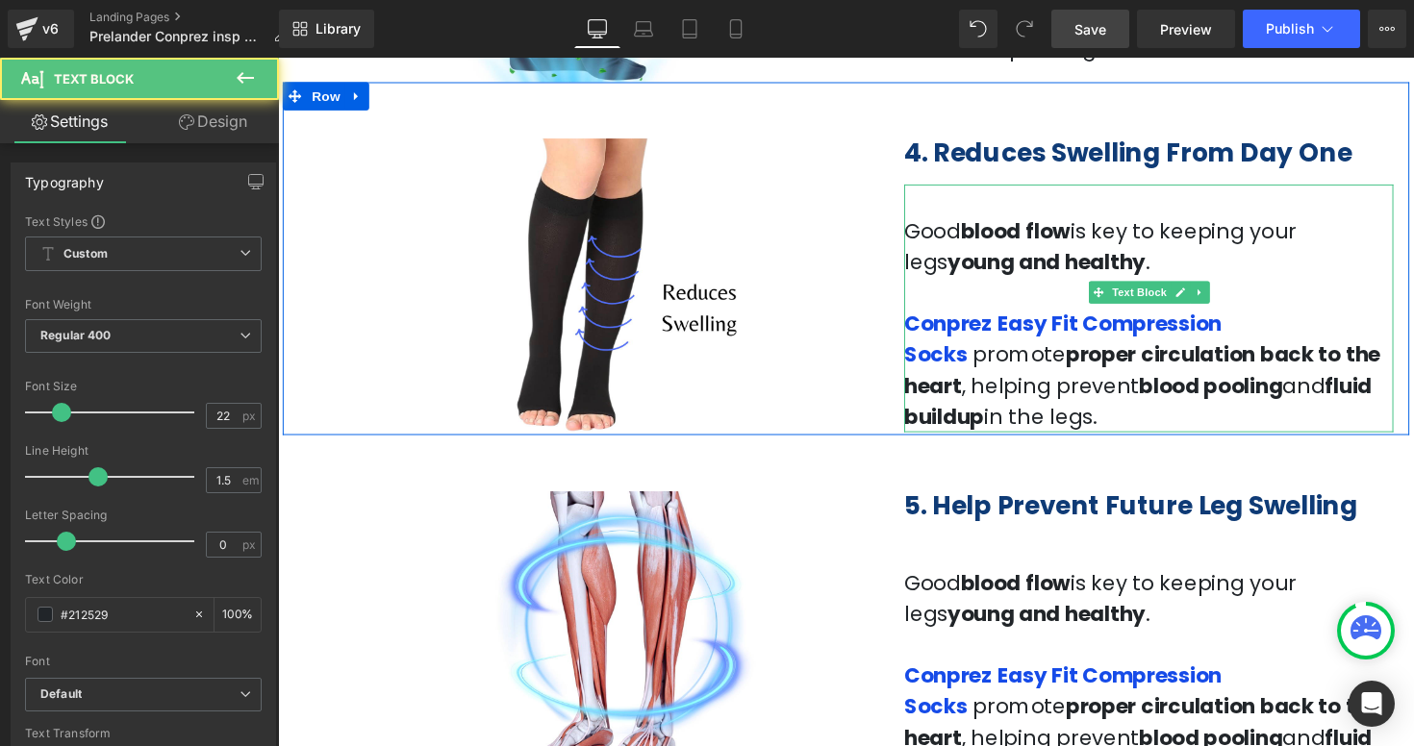
click at [1085, 347] on span "promote" at bounding box center [1037, 362] width 95 height 30
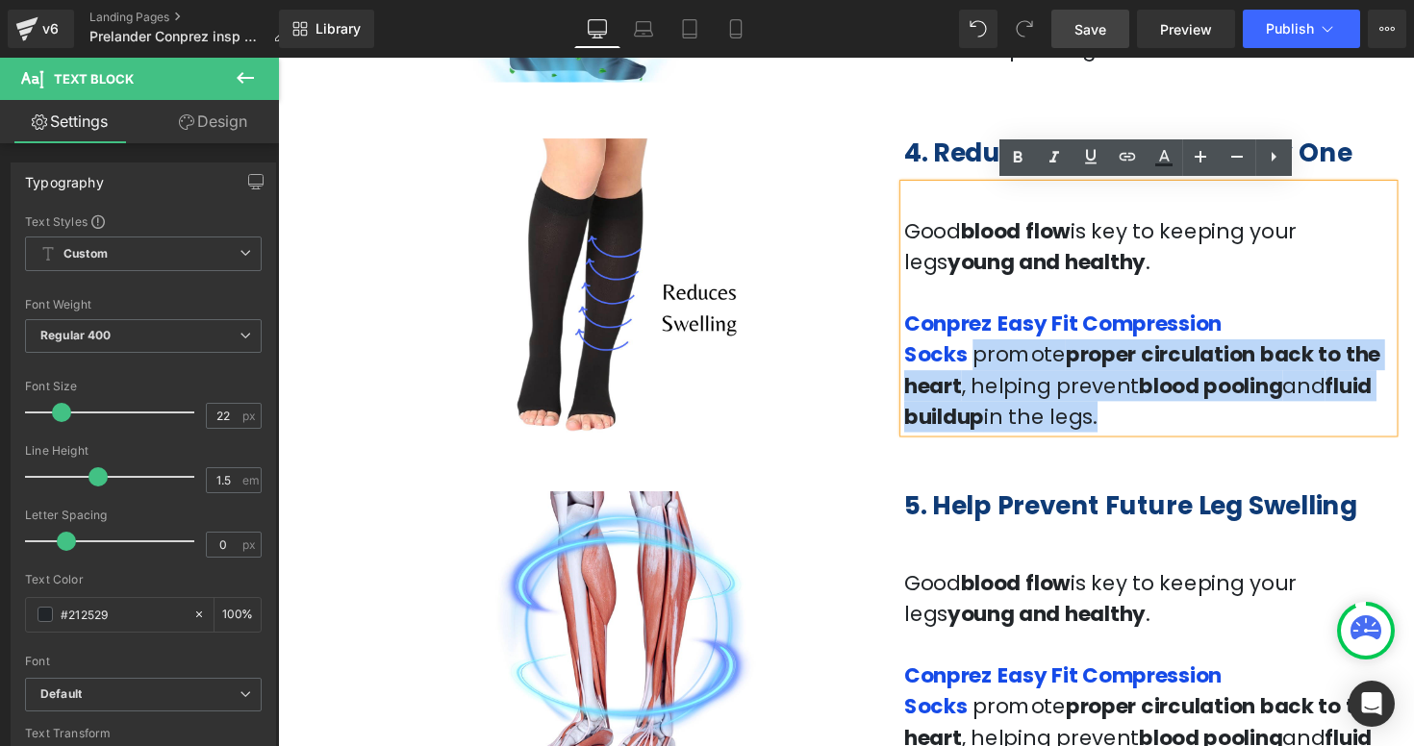
drag, startPoint x: 1306, startPoint y: 328, endPoint x: 1408, endPoint y: 400, distance: 124.9
click at [1408, 400] on p "Conprez Easy Fit Compression Socks promote proper circulation back to the heart…" at bounding box center [1169, 377] width 501 height 127
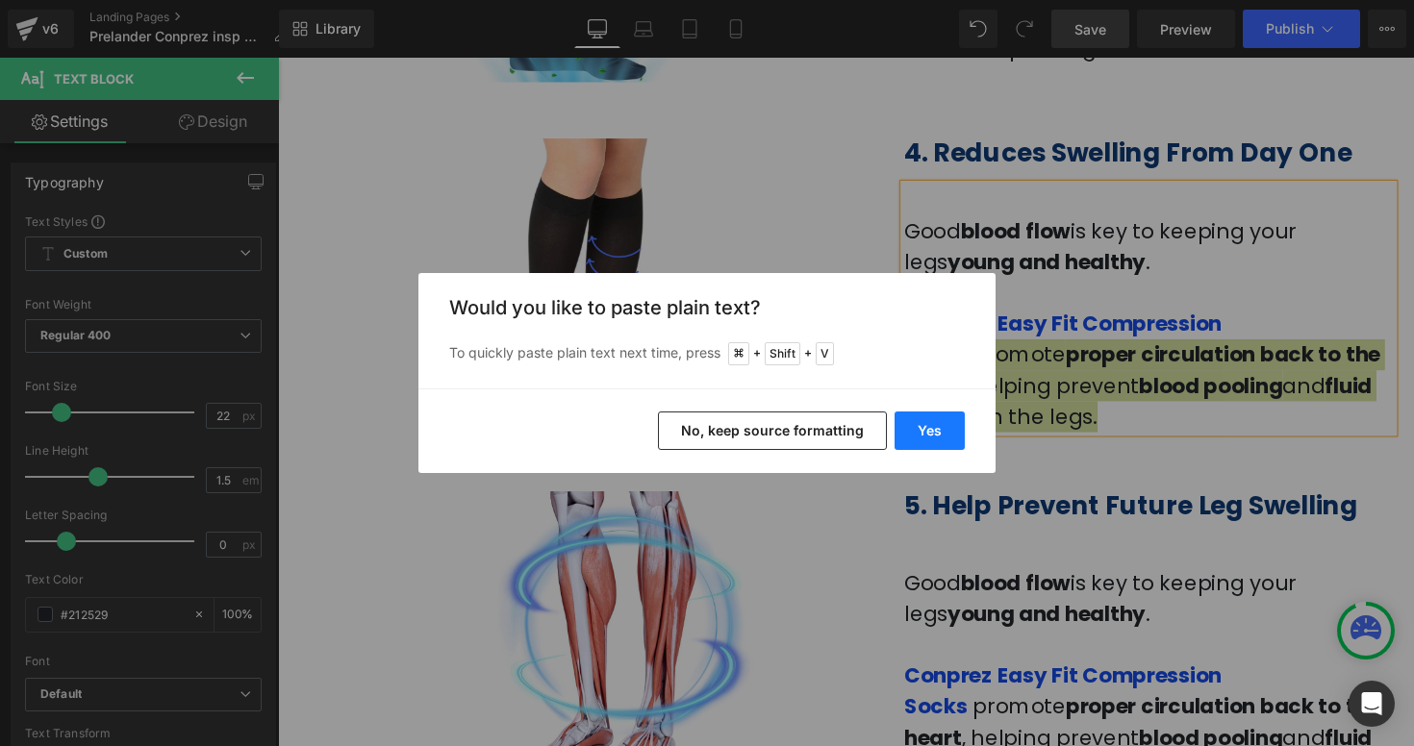
click at [947, 433] on button "Yes" at bounding box center [929, 431] width 70 height 38
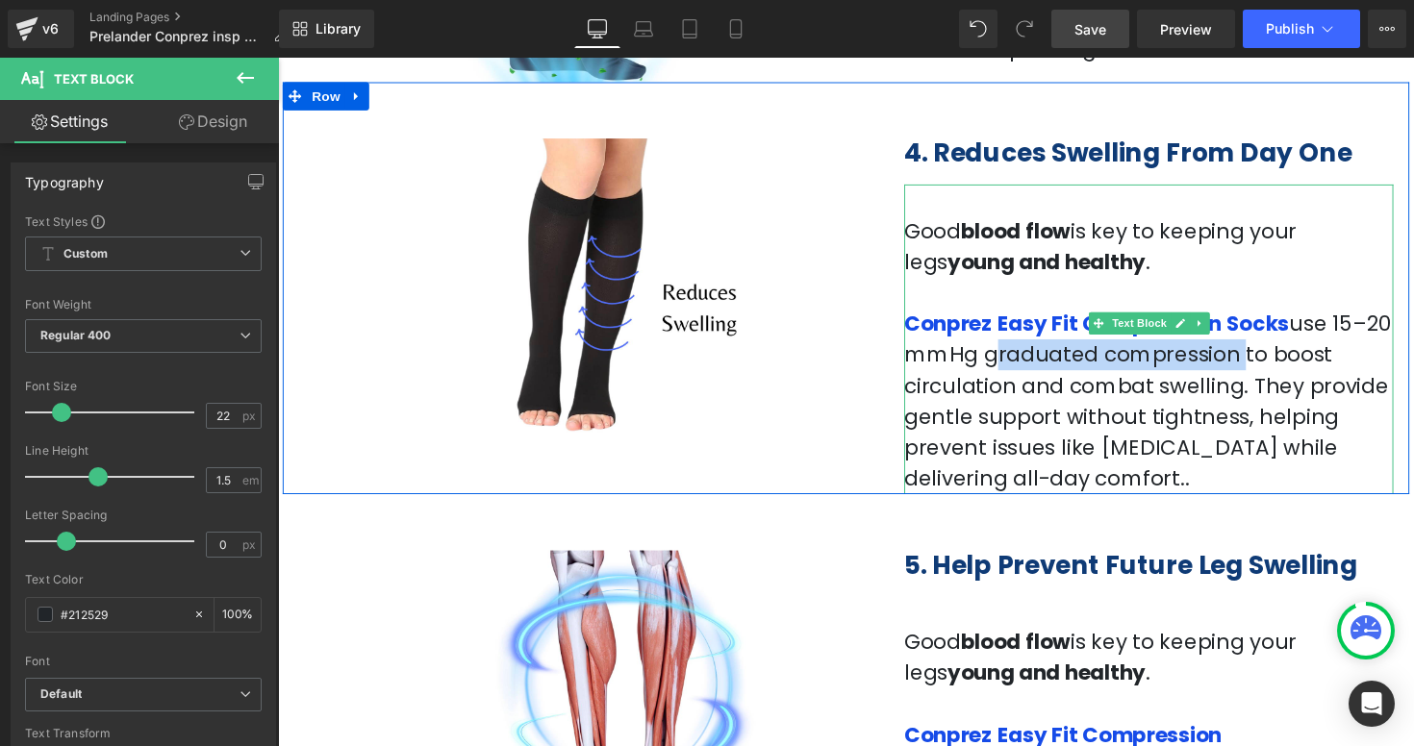
drag, startPoint x: 992, startPoint y: 361, endPoint x: 1208, endPoint y: 364, distance: 216.4
click at [1208, 364] on span "use 15–20 mmHg graduated compression to boost circulation and combat swelling. …" at bounding box center [1168, 409] width 498 height 188
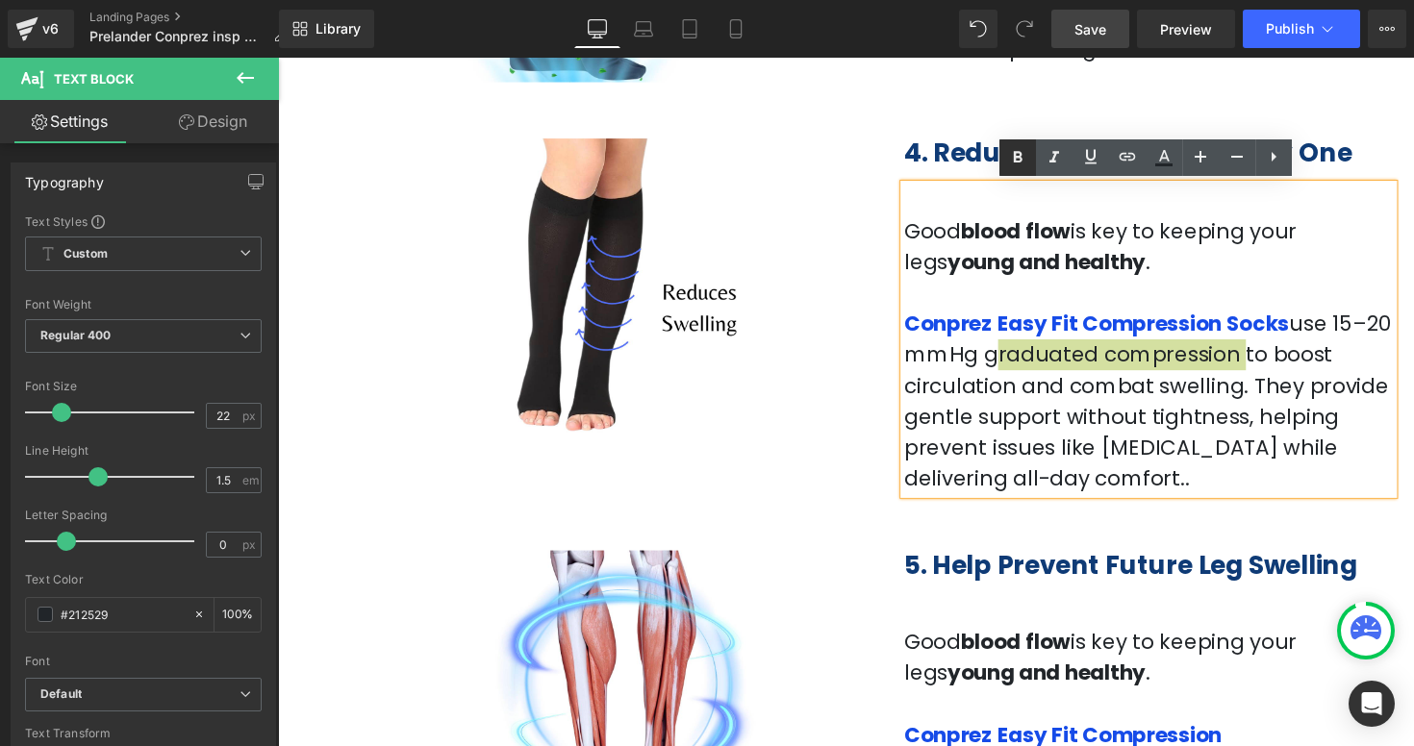
click at [1013, 153] on icon at bounding box center [1017, 157] width 23 height 23
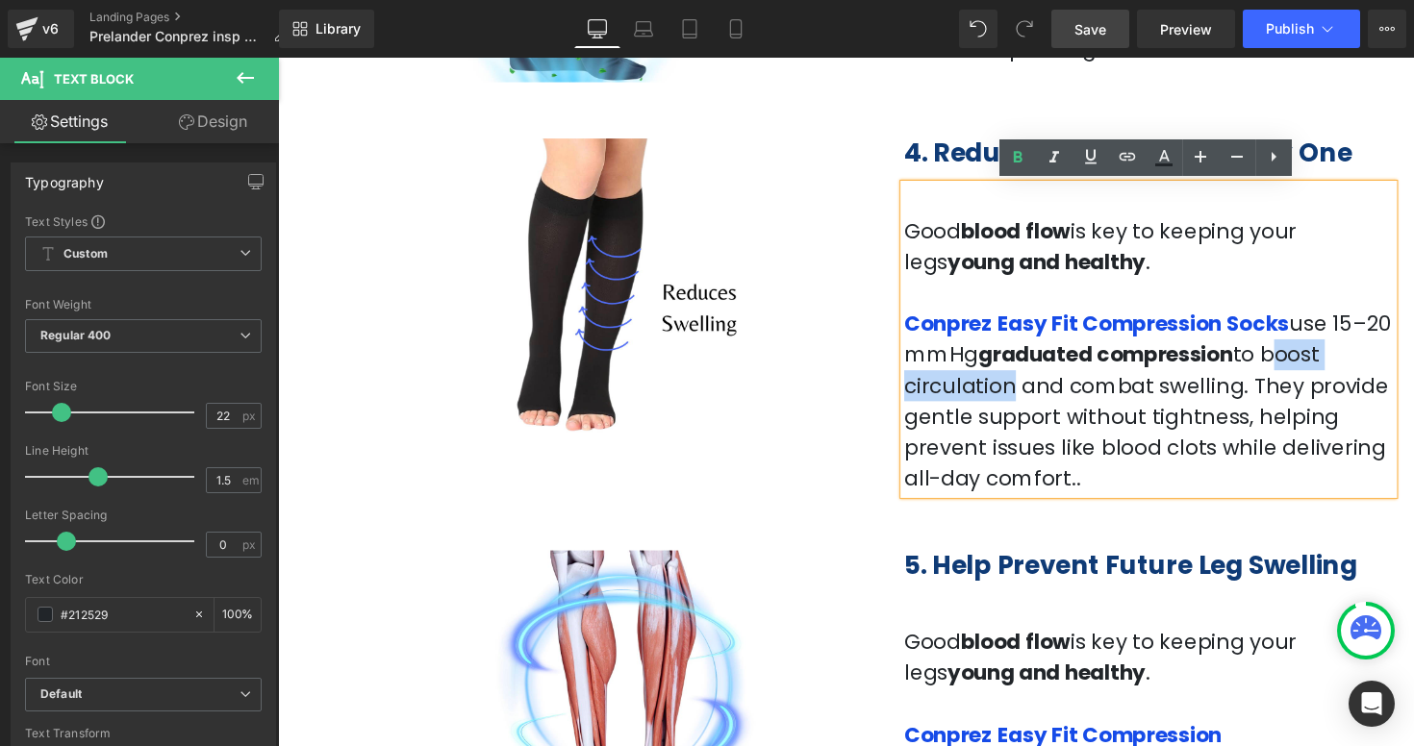
drag, startPoint x: 1259, startPoint y: 365, endPoint x: 1401, endPoint y: 364, distance: 142.3
click at [1401, 364] on span "use 15–20 mmHg graduated compression to boost circulation and combat swelling. …" at bounding box center [1168, 409] width 498 height 188
drag, startPoint x: 1413, startPoint y: 364, endPoint x: 1257, endPoint y: 353, distance: 156.2
click at [1257, 353] on p "Conprez Easy Fit Compression Socks use 15–20 mmHg graduated compression to boos…" at bounding box center [1169, 409] width 501 height 190
click at [1023, 164] on icon at bounding box center [1017, 157] width 23 height 23
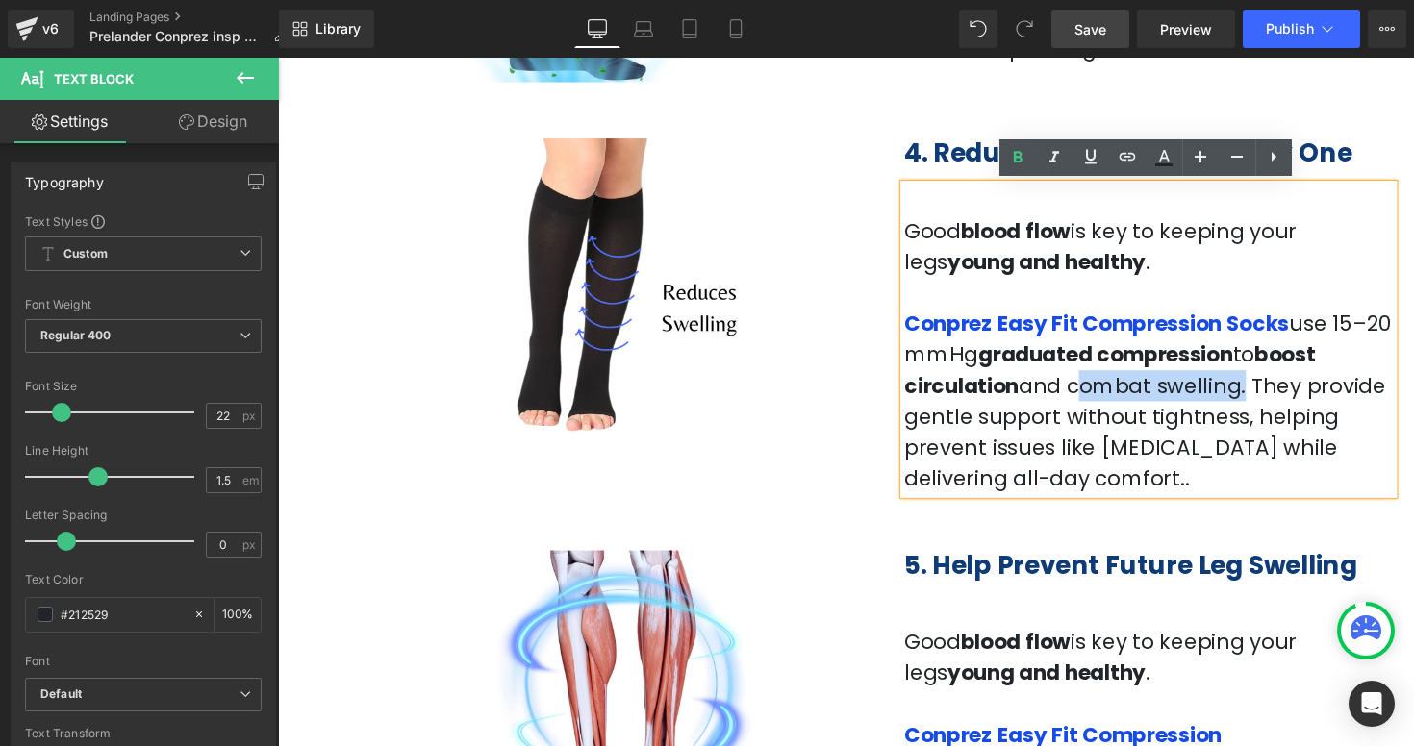
drag, startPoint x: 1077, startPoint y: 396, endPoint x: 1220, endPoint y: 404, distance: 143.5
click at [1220, 404] on span "use 15–20 mmHg graduated compression to boost circulation and combat swelling. …" at bounding box center [1168, 409] width 498 height 188
click at [1007, 165] on icon at bounding box center [1017, 157] width 23 height 23
click at [1190, 460] on span "use 15–20 mmHg graduated compression to boost circulation and combat swelling .…" at bounding box center [1168, 409] width 498 height 188
click at [1034, 491] on p "Conprez Easy Fit Compression Socks use 15–20 mmHg graduated compression to boos…" at bounding box center [1169, 409] width 501 height 190
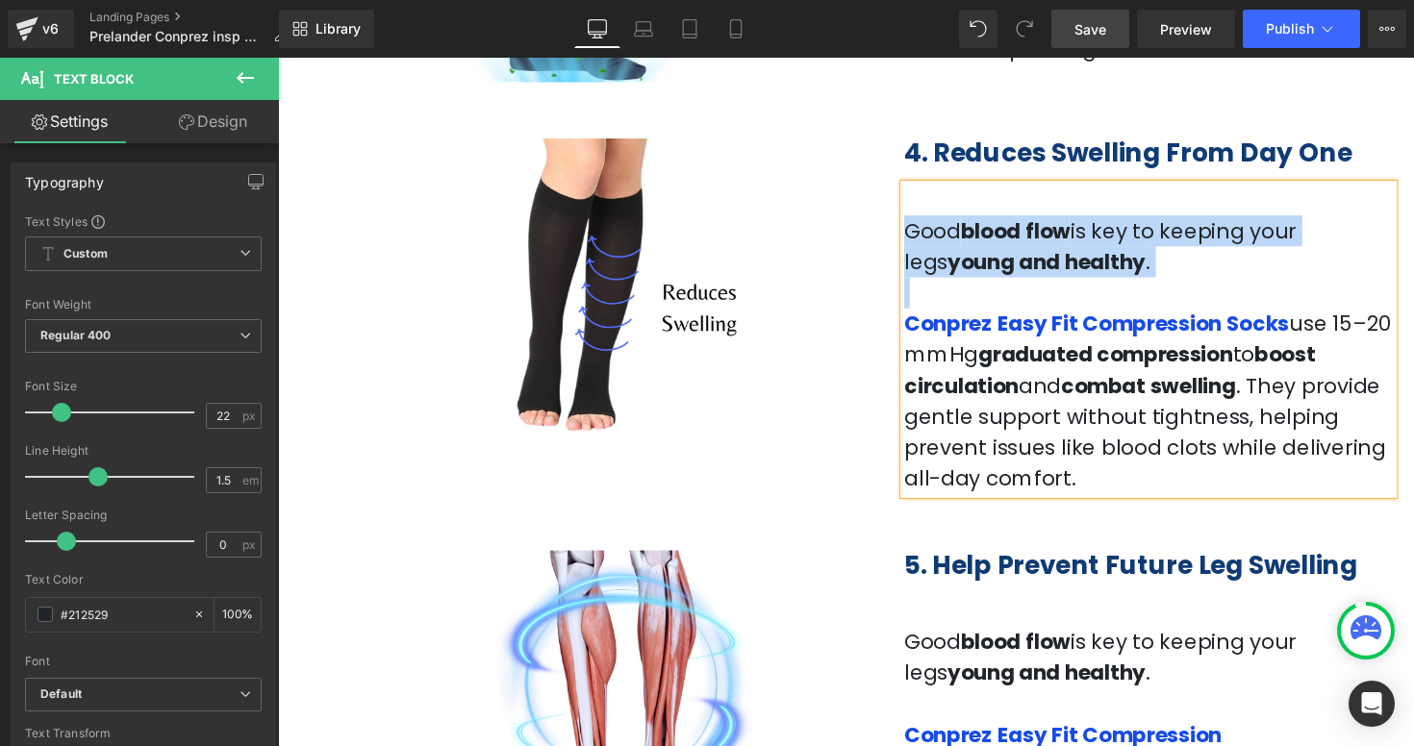
drag, startPoint x: 1065, startPoint y: 290, endPoint x: 921, endPoint y: 228, distance: 156.3
click at [920, 228] on div "Good blood flow is key to keeping your legs young and healthy . Conprez Easy Fi…" at bounding box center [1169, 346] width 501 height 317
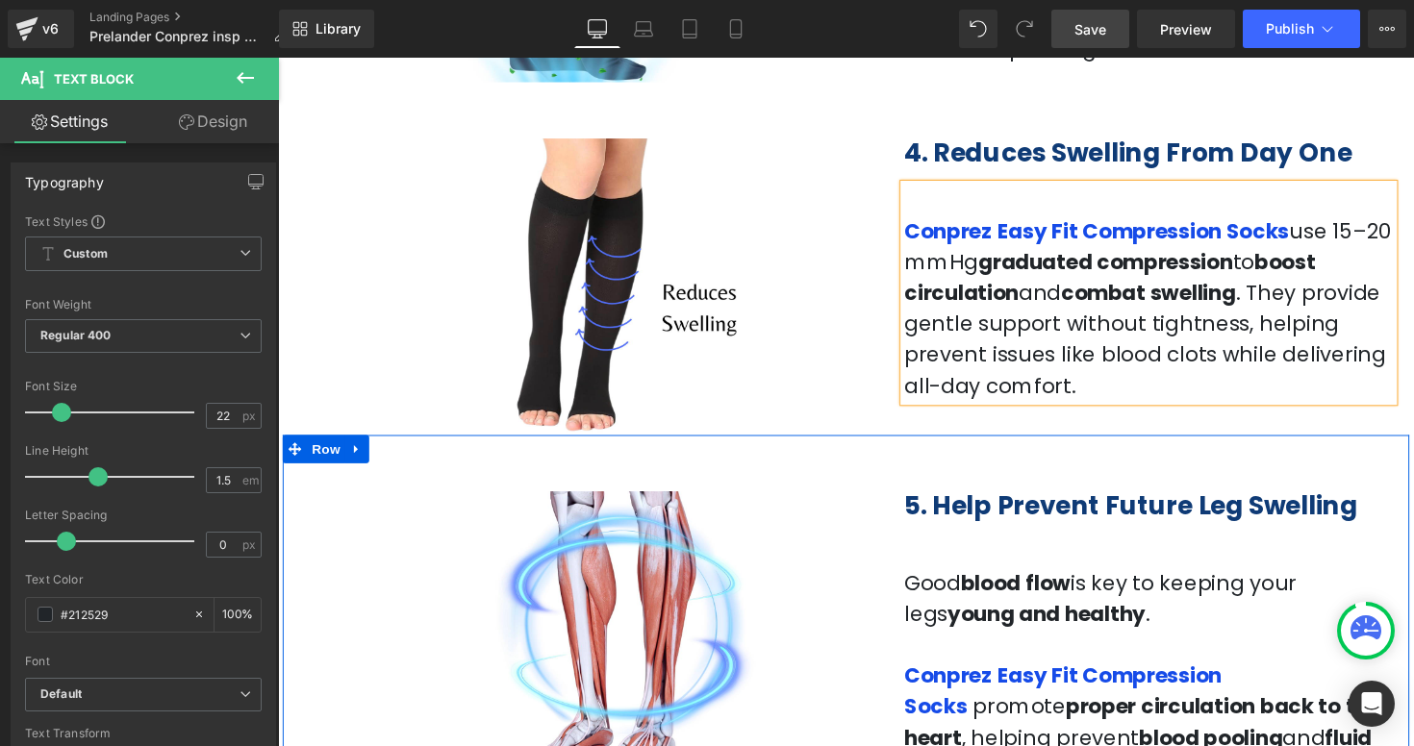
click at [1264, 457] on div "Image 5. Help Prevent Future Leg Swelling Heading Good blood flow is key to kee…" at bounding box center [860, 624] width 1154 height 361
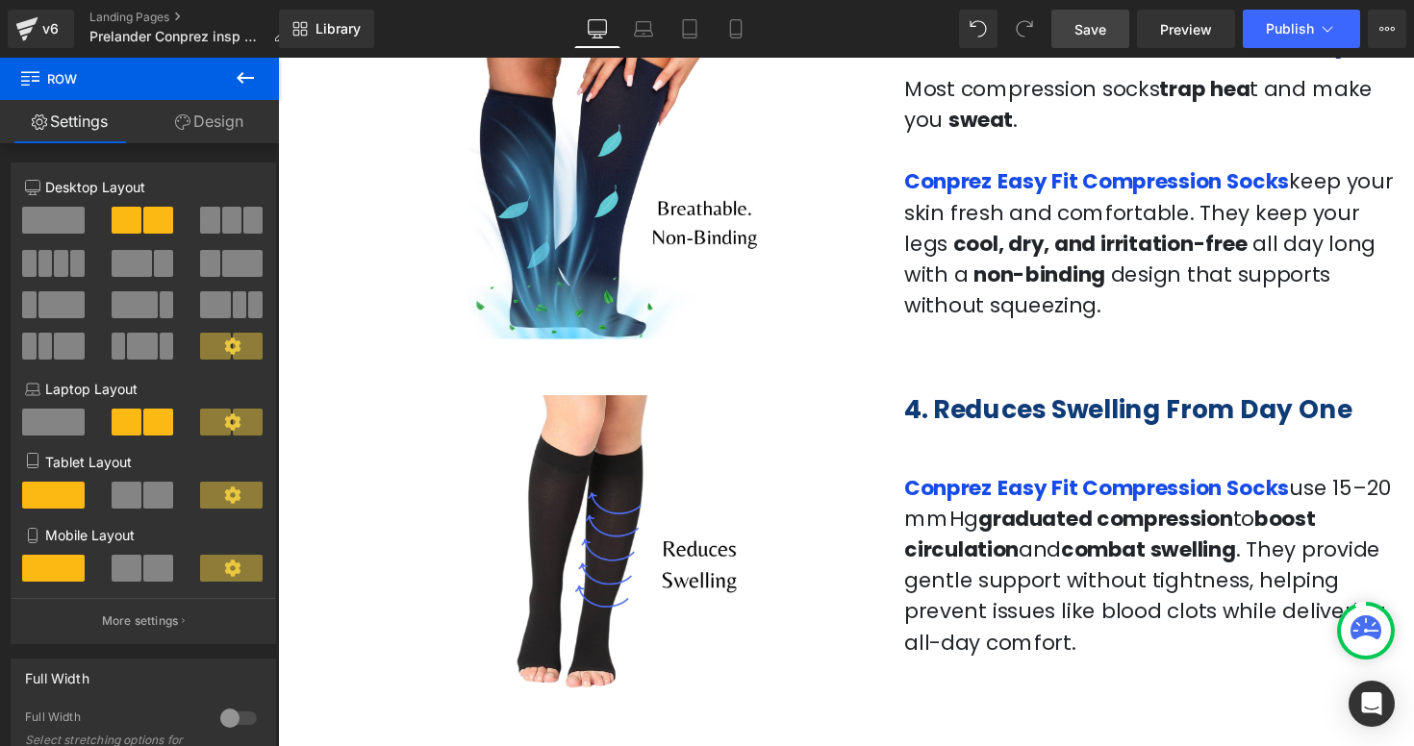
scroll to position [1543, 0]
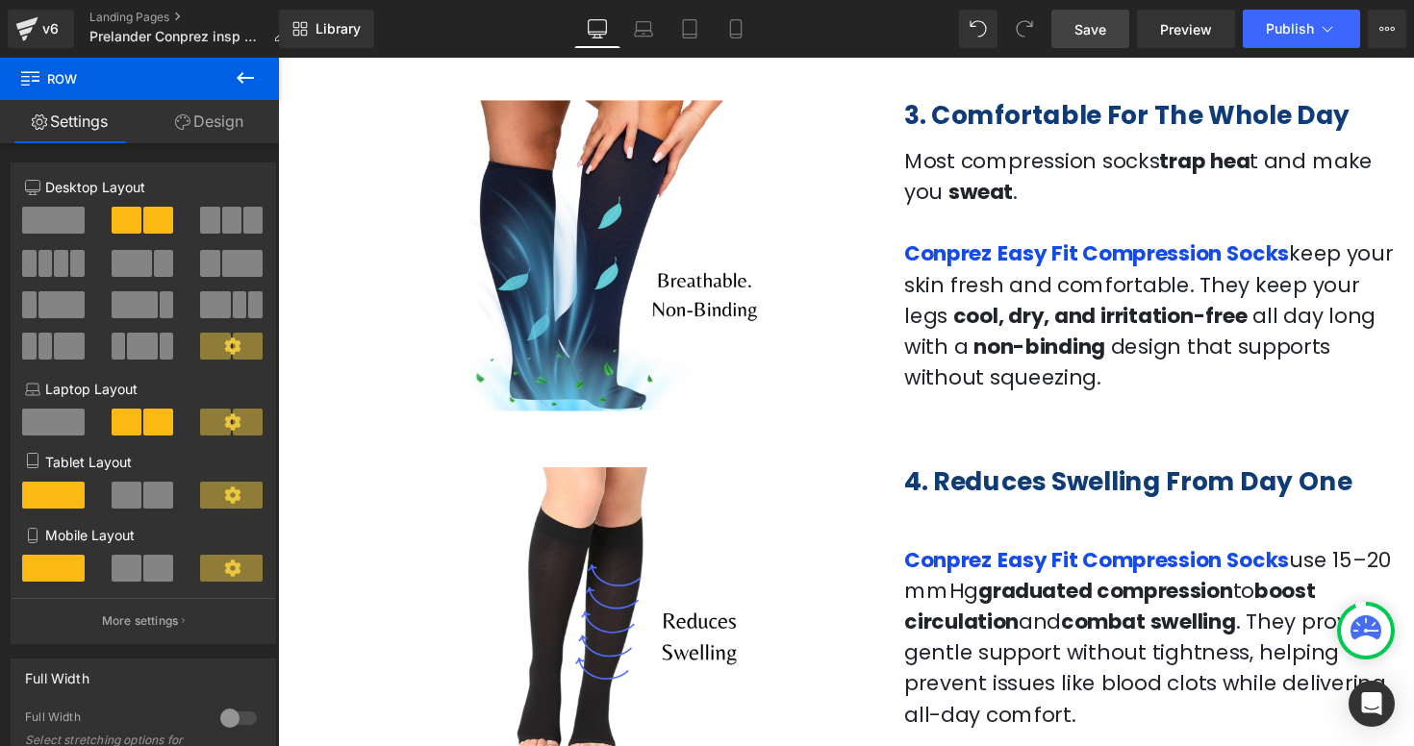
click at [1089, 30] on span "Save" at bounding box center [1090, 29] width 32 height 20
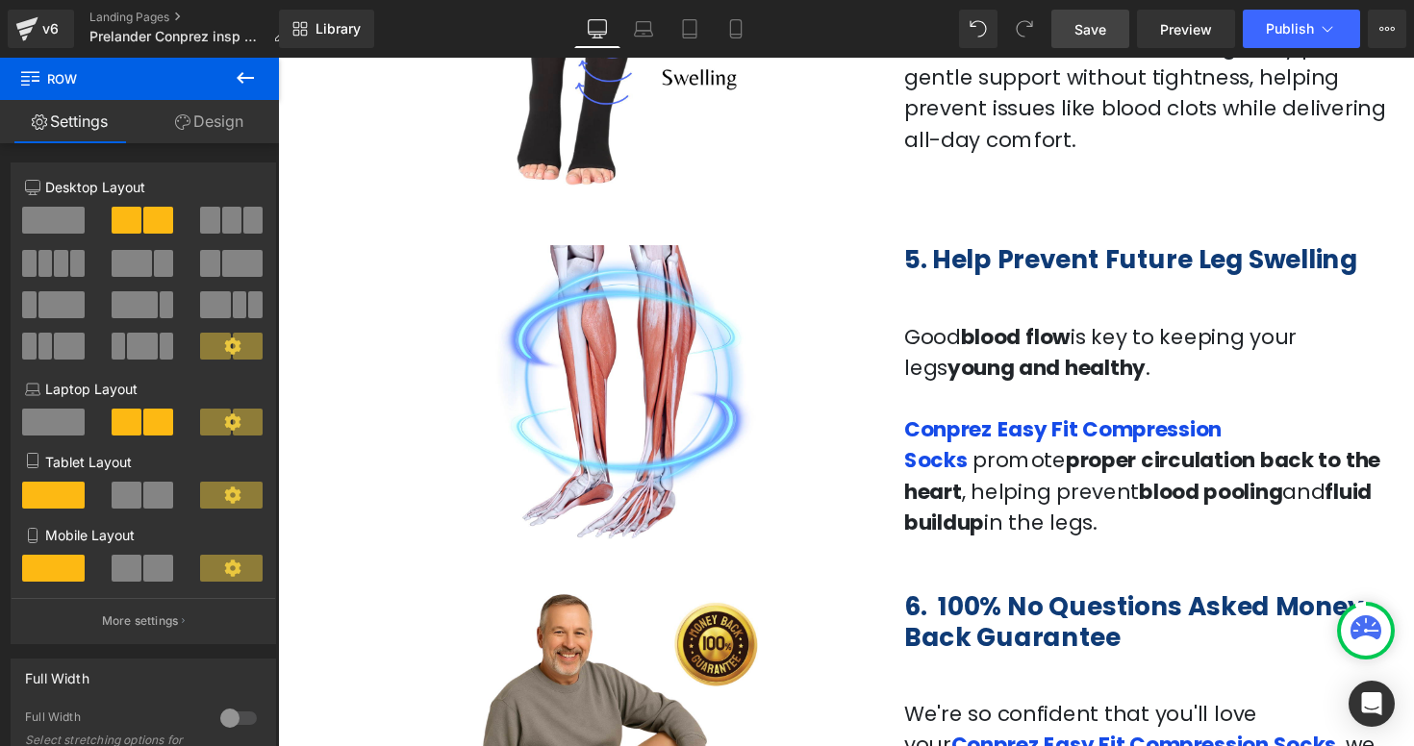
scroll to position [2138, 0]
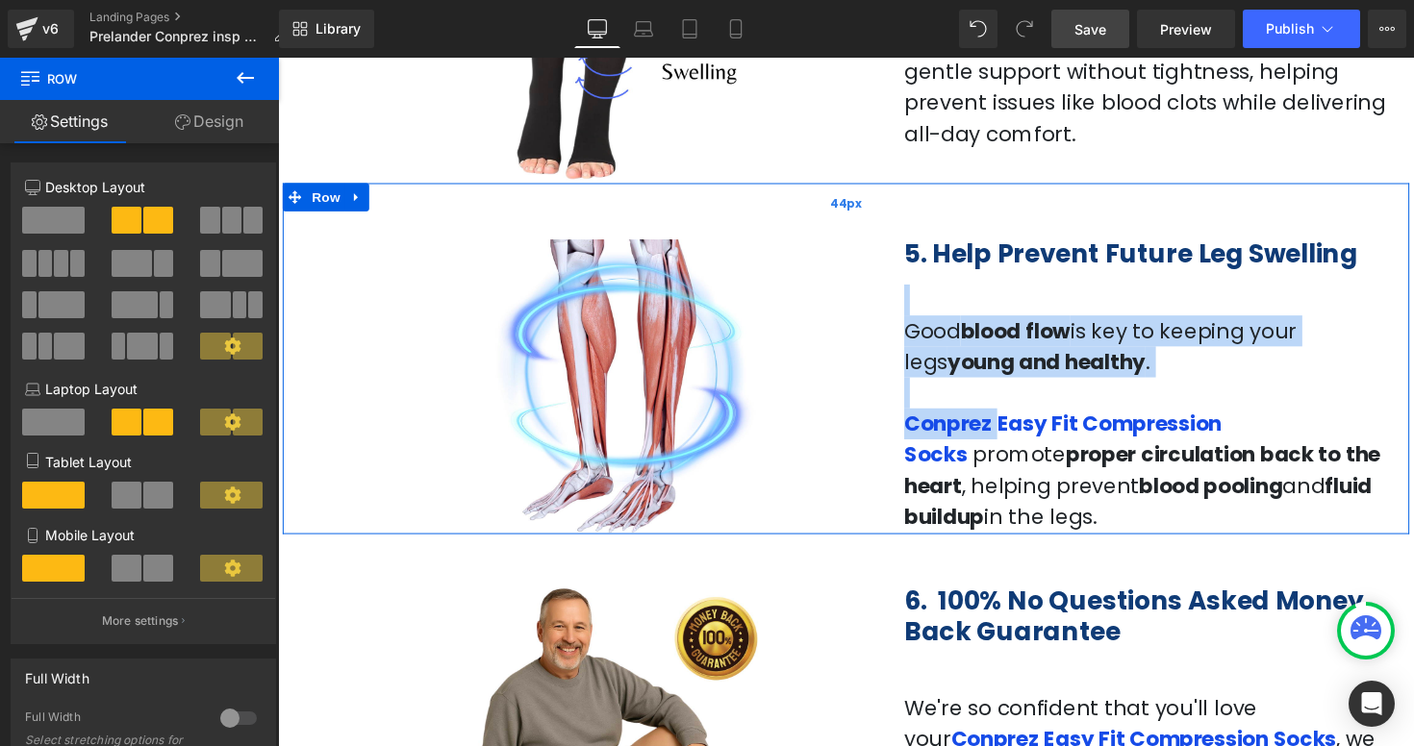
drag, startPoint x: 1017, startPoint y: 430, endPoint x: 734, endPoint y: 214, distance: 355.5
click at [734, 214] on div "Image 5. Help Prevent Future Leg Swelling Heading Good blood flow is key to kee…" at bounding box center [860, 367] width 1154 height 361
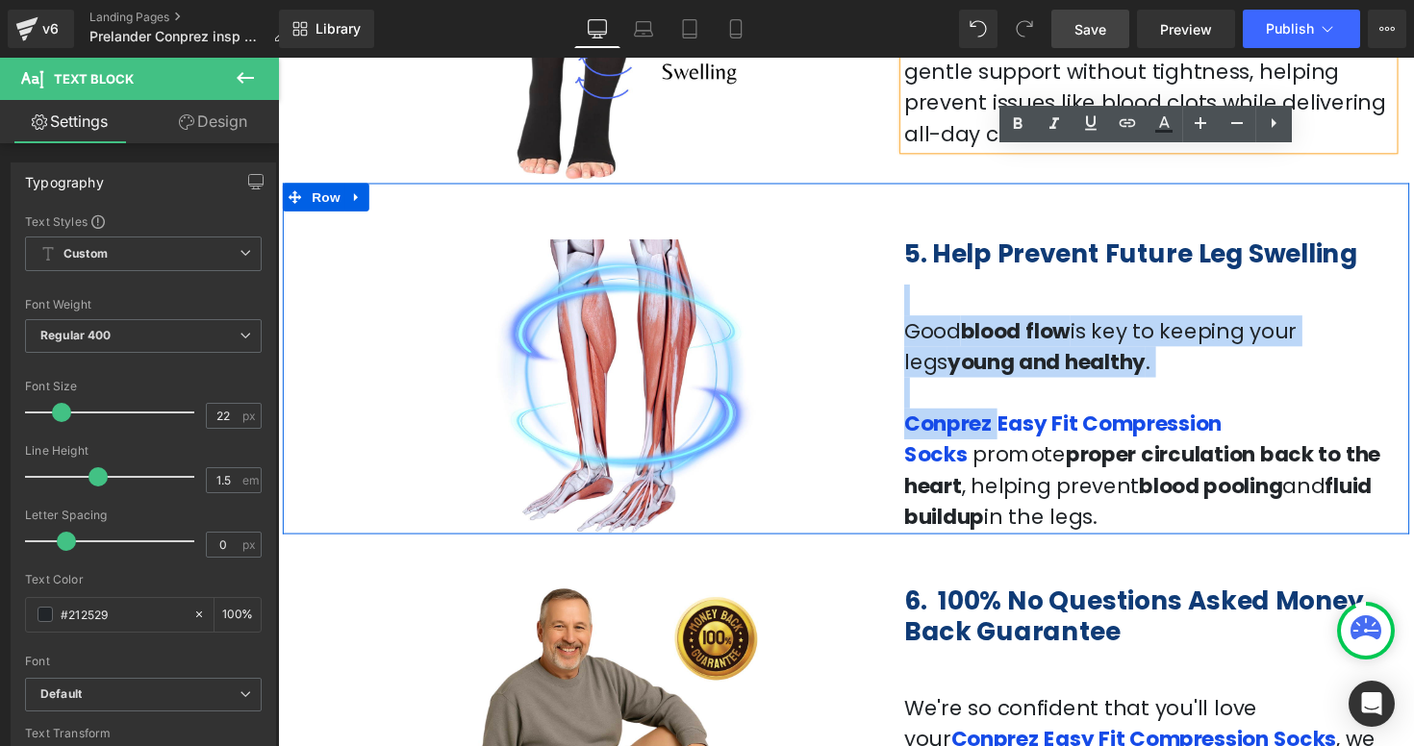
click at [1383, 276] on div "5. Help Prevent Future Leg Swelling Heading Good blood flow is key to keeping y…" at bounding box center [1170, 386] width 530 height 315
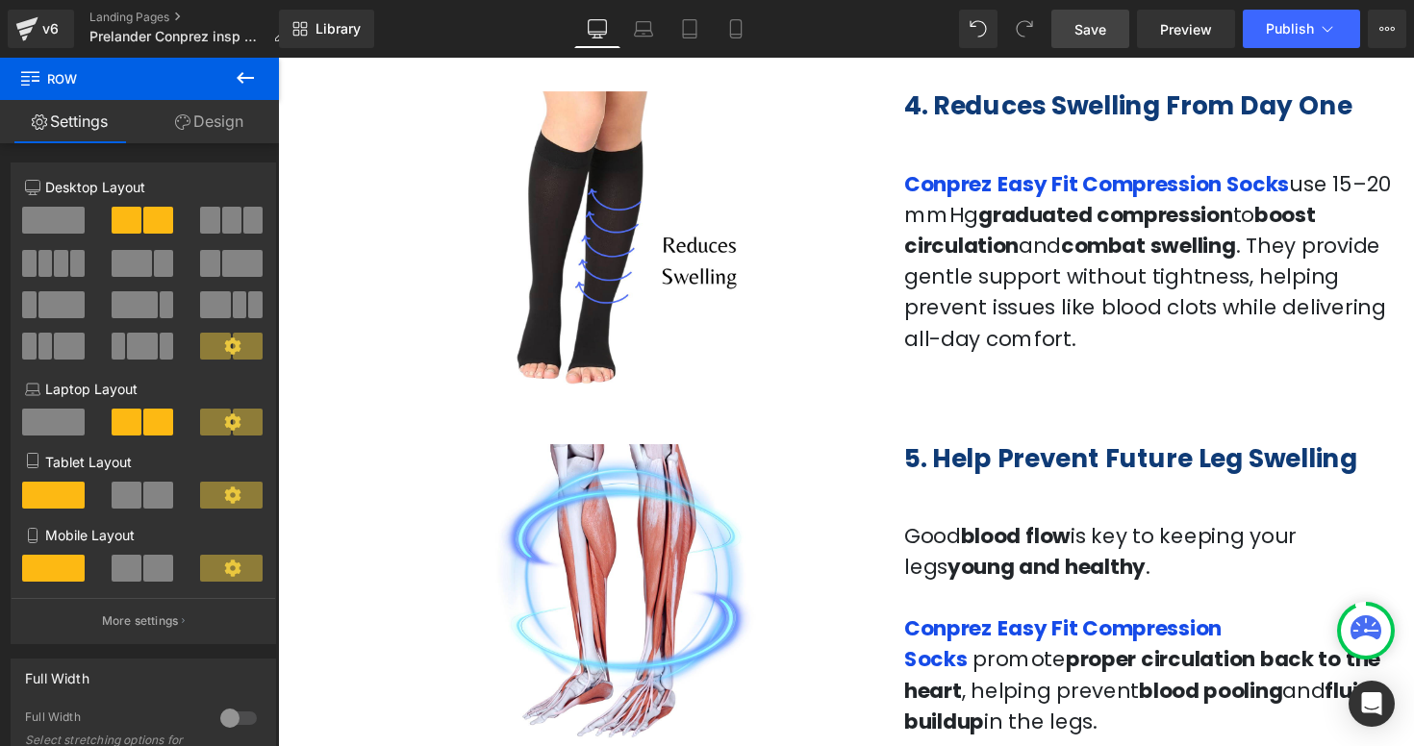
scroll to position [1942, 0]
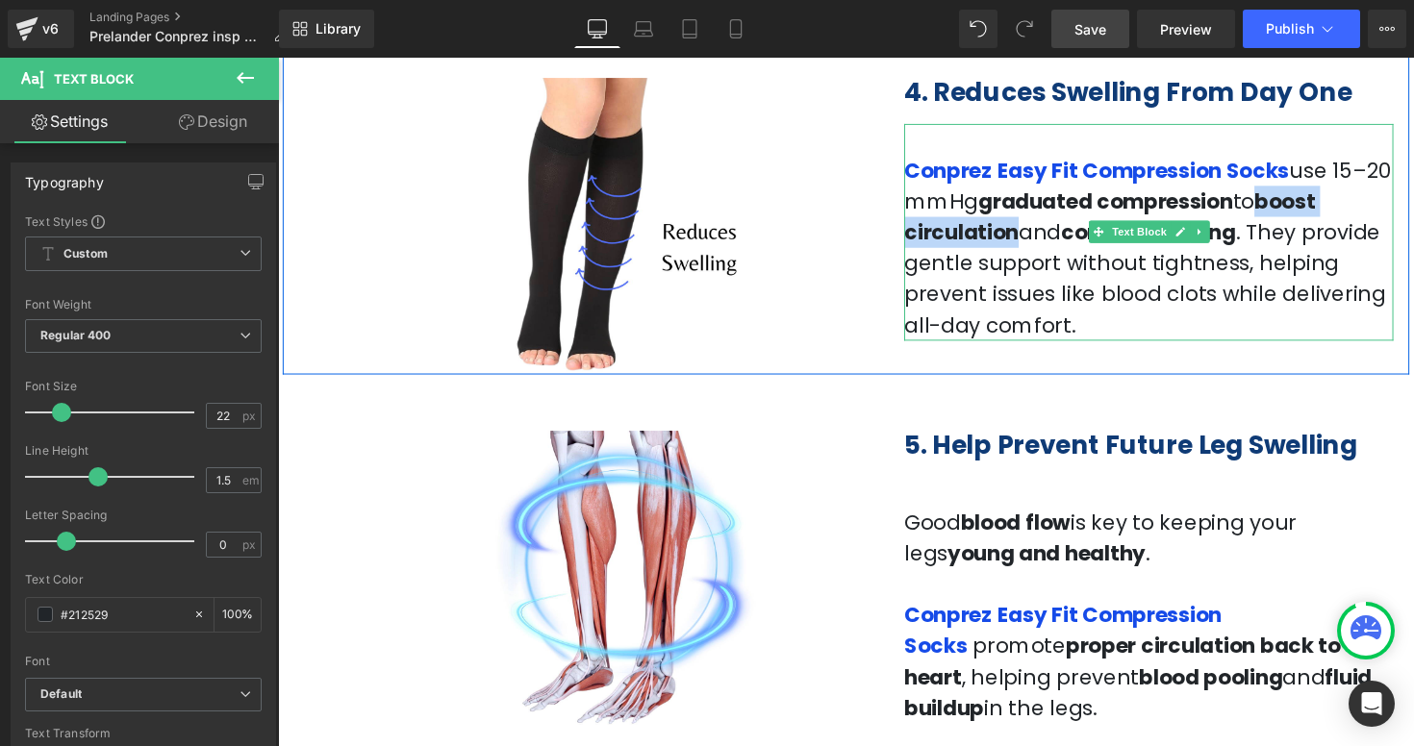
drag, startPoint x: 1260, startPoint y: 213, endPoint x: 1027, endPoint y: 241, distance: 234.4
click at [1027, 241] on span "use 15–20 mmHg graduated compression to boost circulation and combat swelling .…" at bounding box center [1168, 253] width 498 height 188
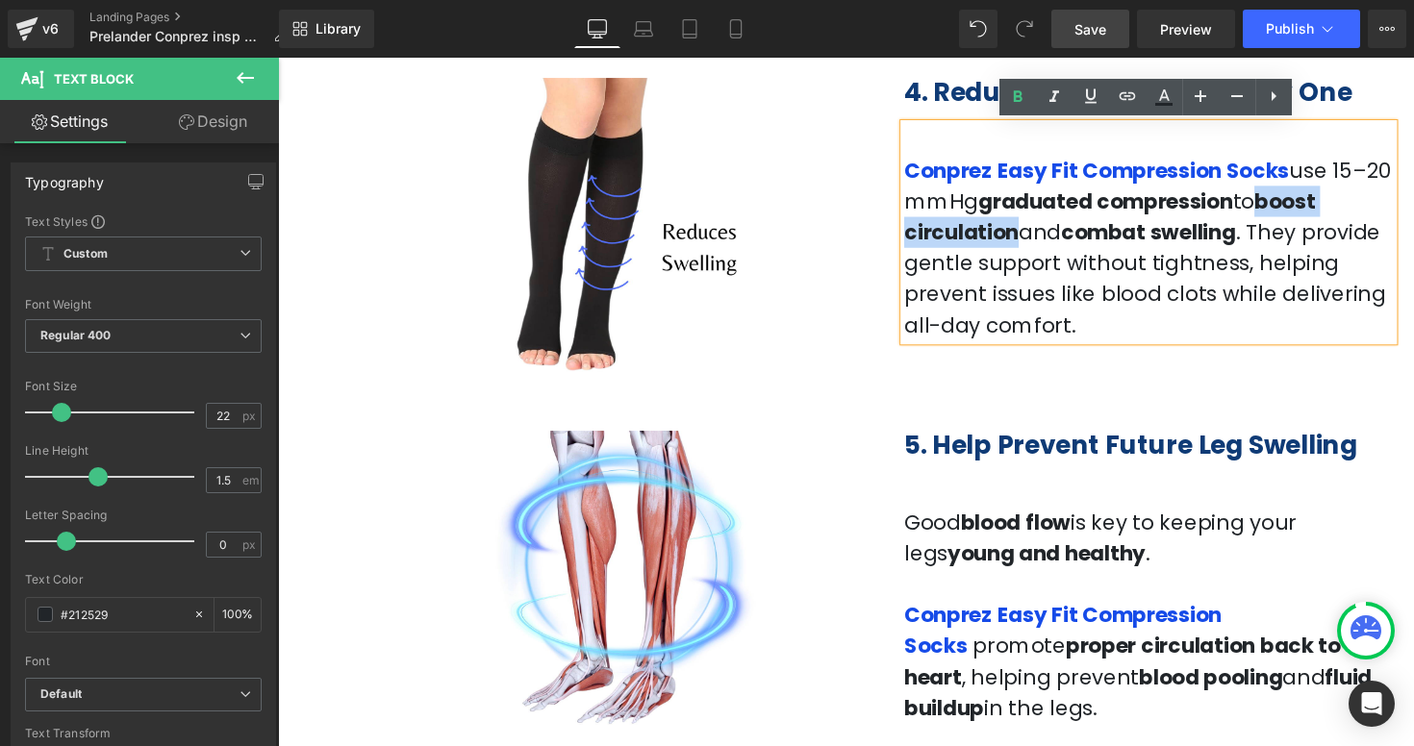
copy span "boost circulation"
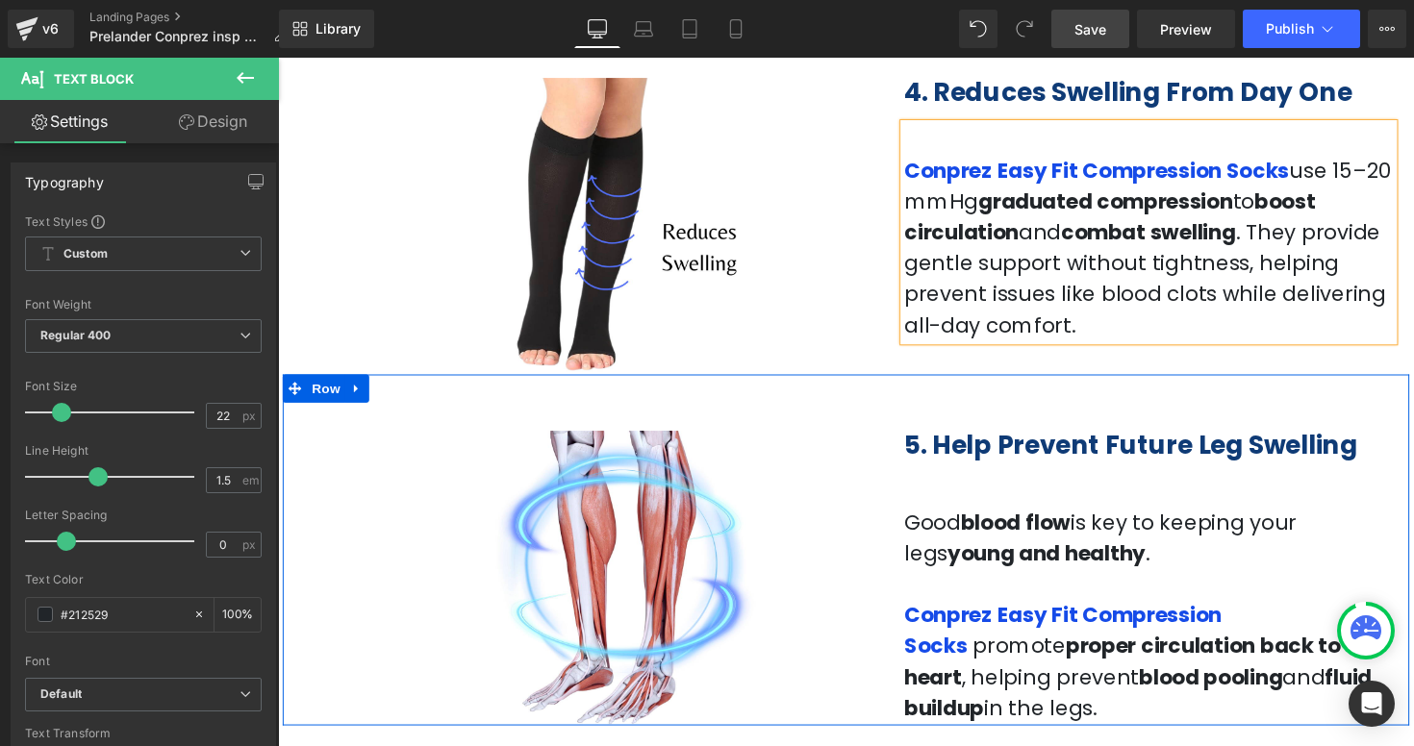
click at [1410, 483] on div "5. Help Prevent Future Leg Swelling Heading Good blood flow is key to keeping y…" at bounding box center [1170, 582] width 530 height 315
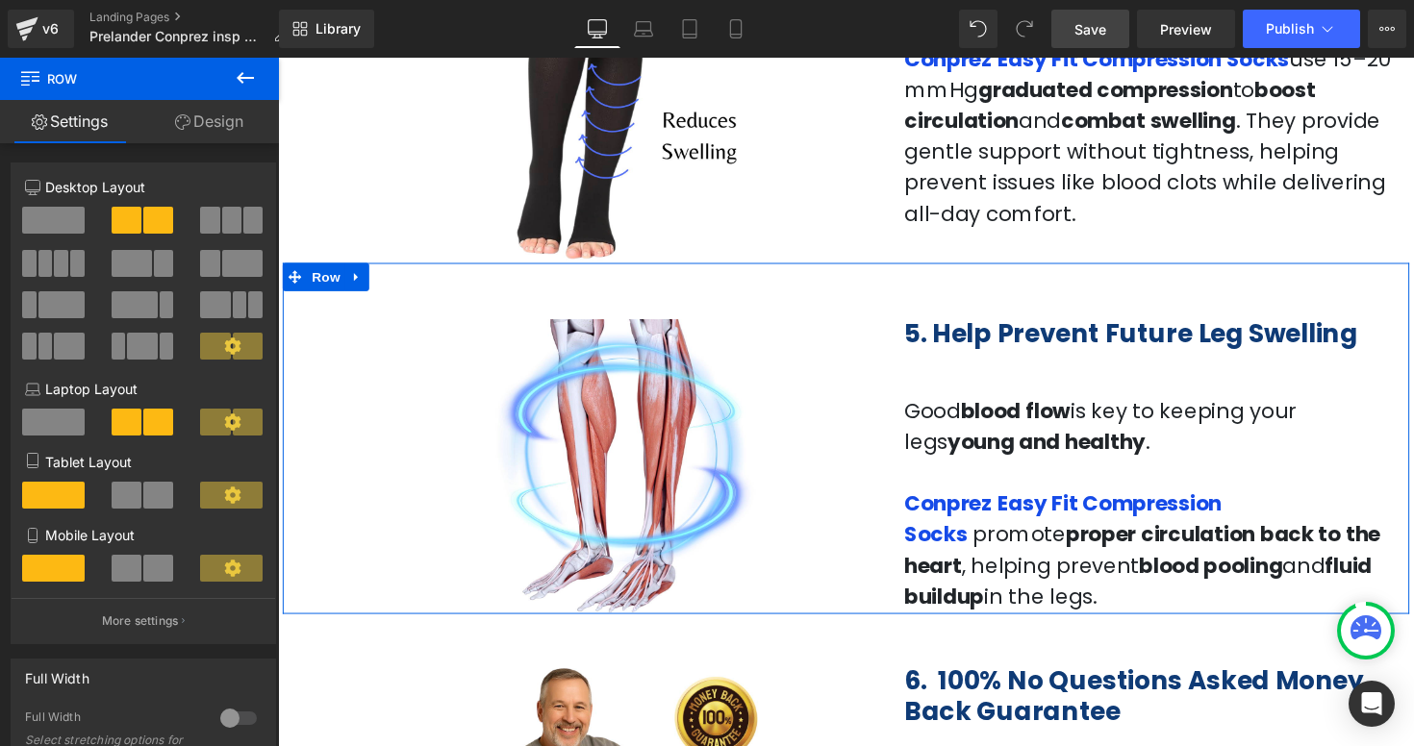
scroll to position [2077, 0]
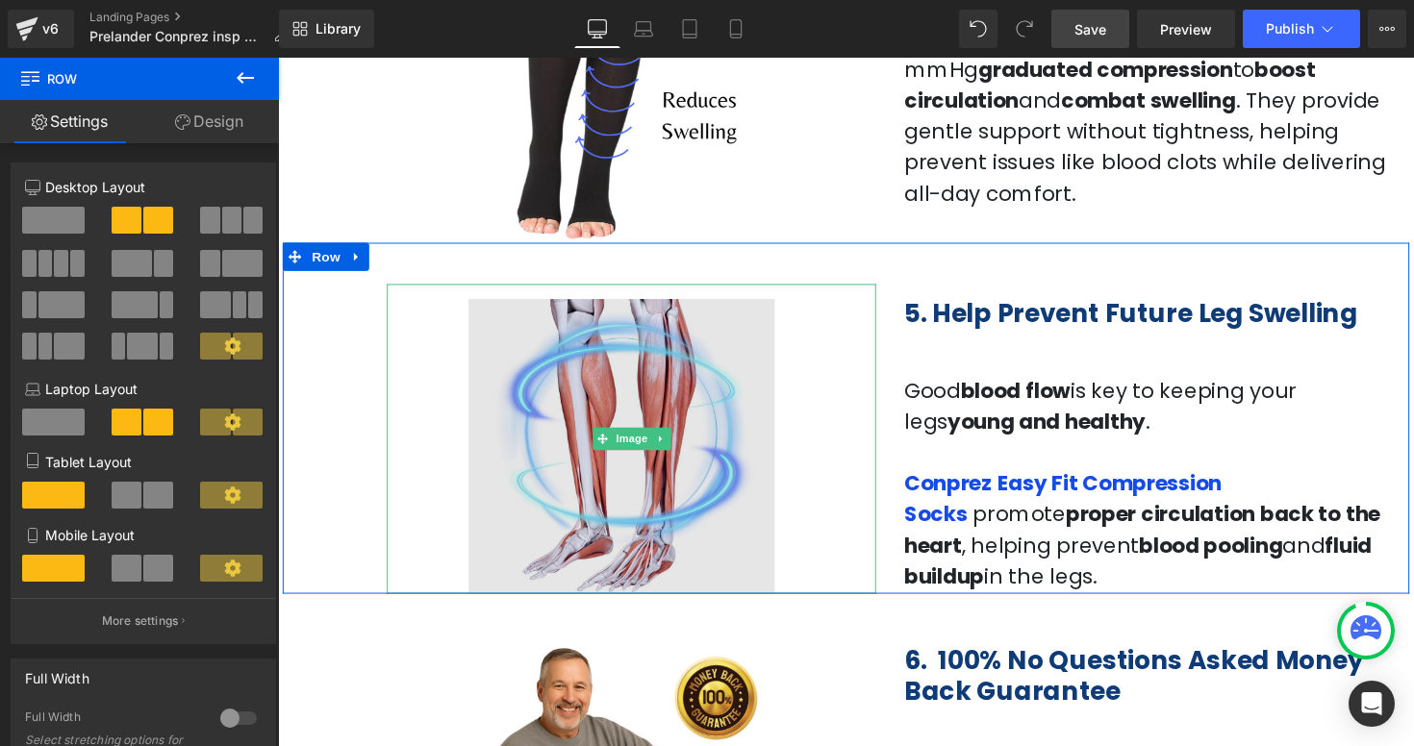
click at [619, 463] on img at bounding box center [639, 448] width 501 height 318
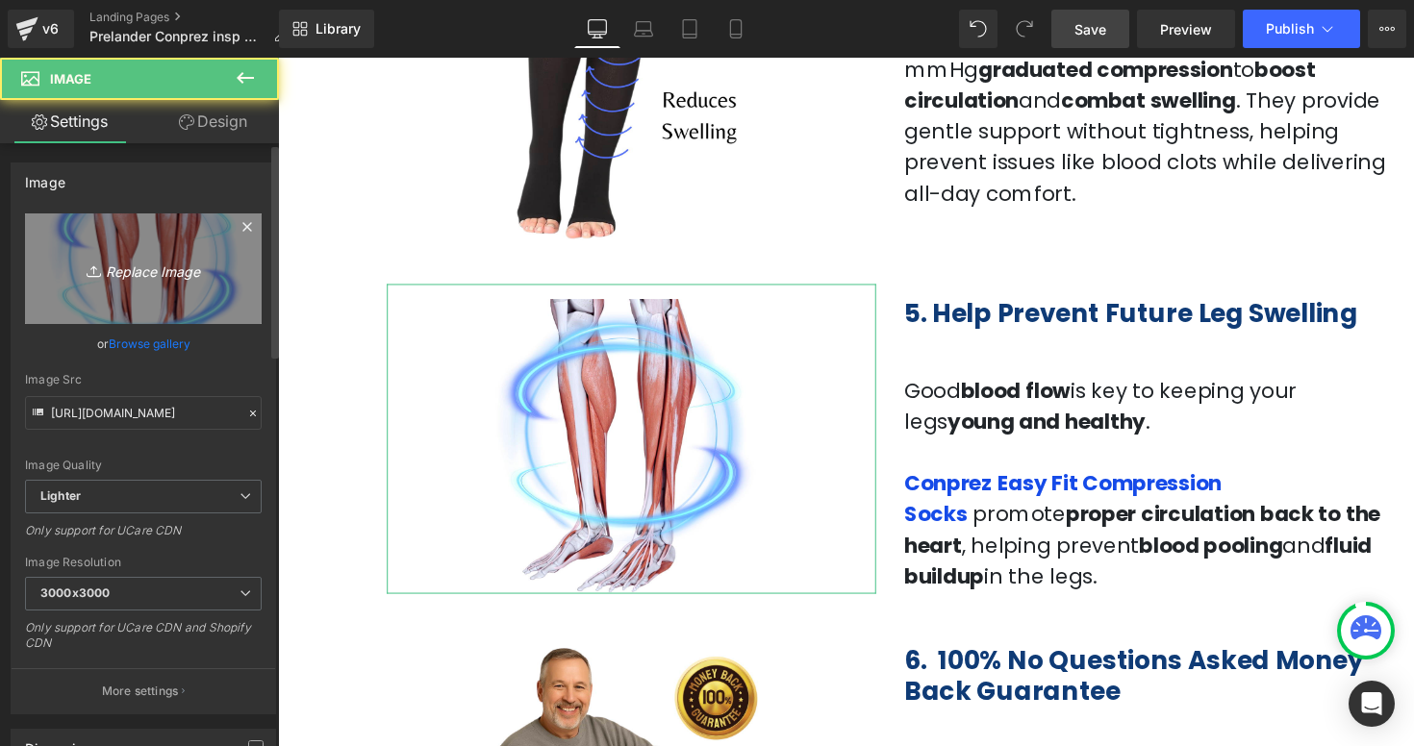
click at [144, 266] on icon "Replace Image" at bounding box center [143, 269] width 154 height 24
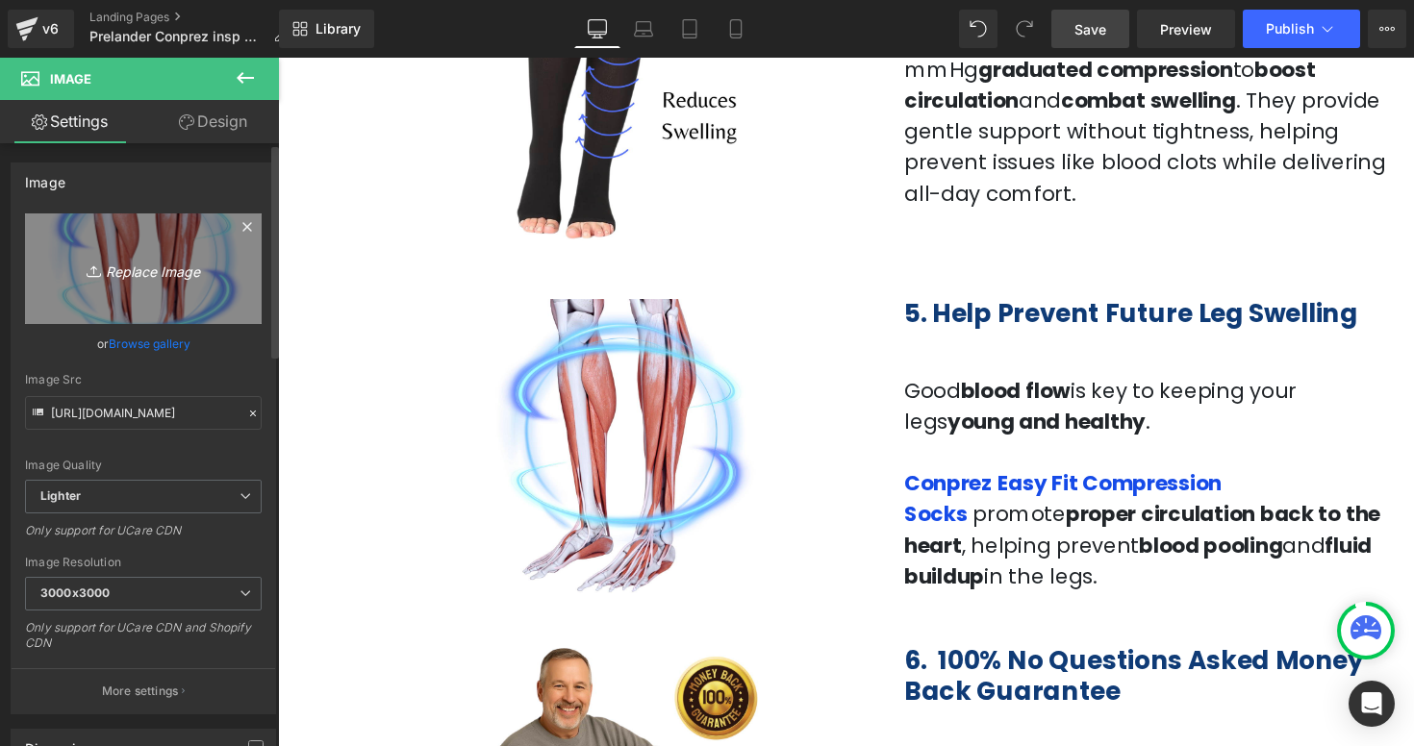
type input "C:\fakepath\Captura de pantalla 2025-09-16 a la(s) 5.27.26 p.m..png"
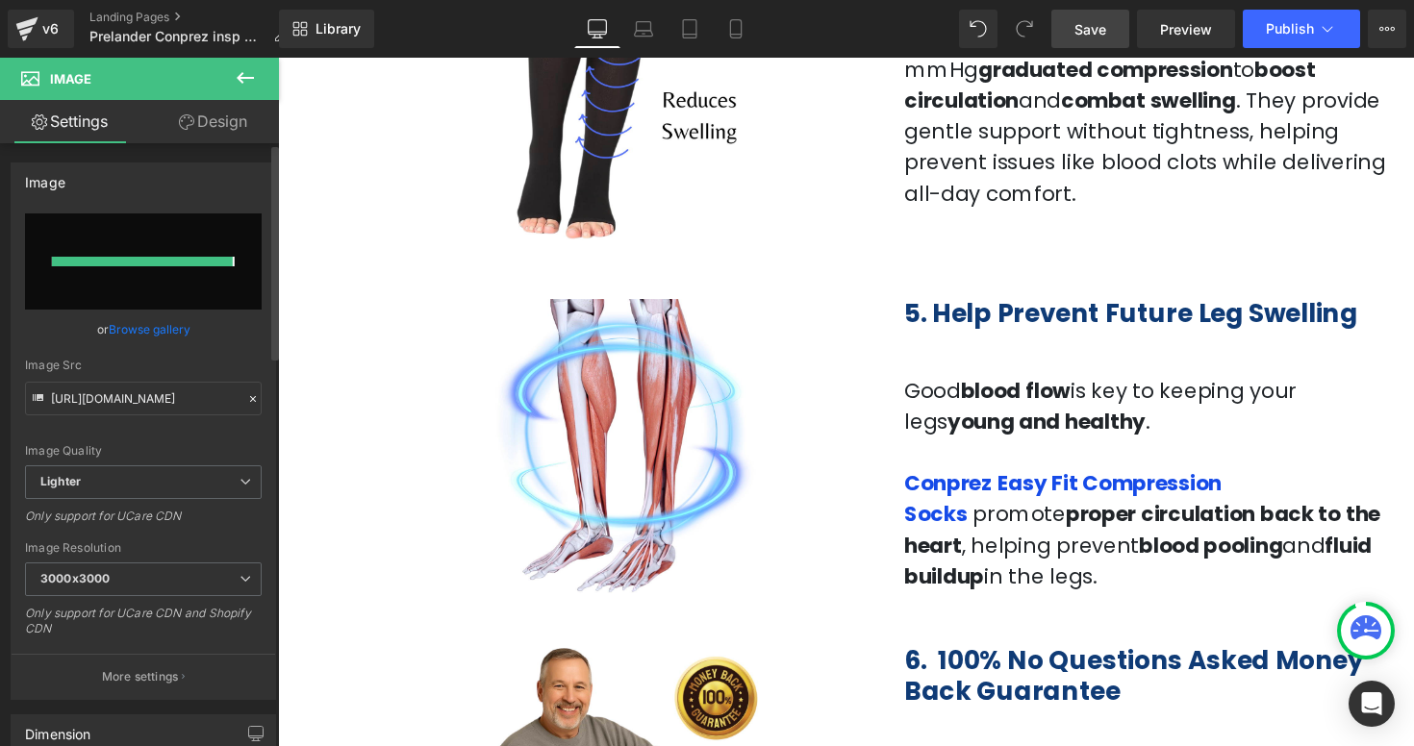
type input "https://ucarecdn.com/afcdf975-7fb6-4b98-b1a9-50159624cac0/-/format/auto/-/previ…"
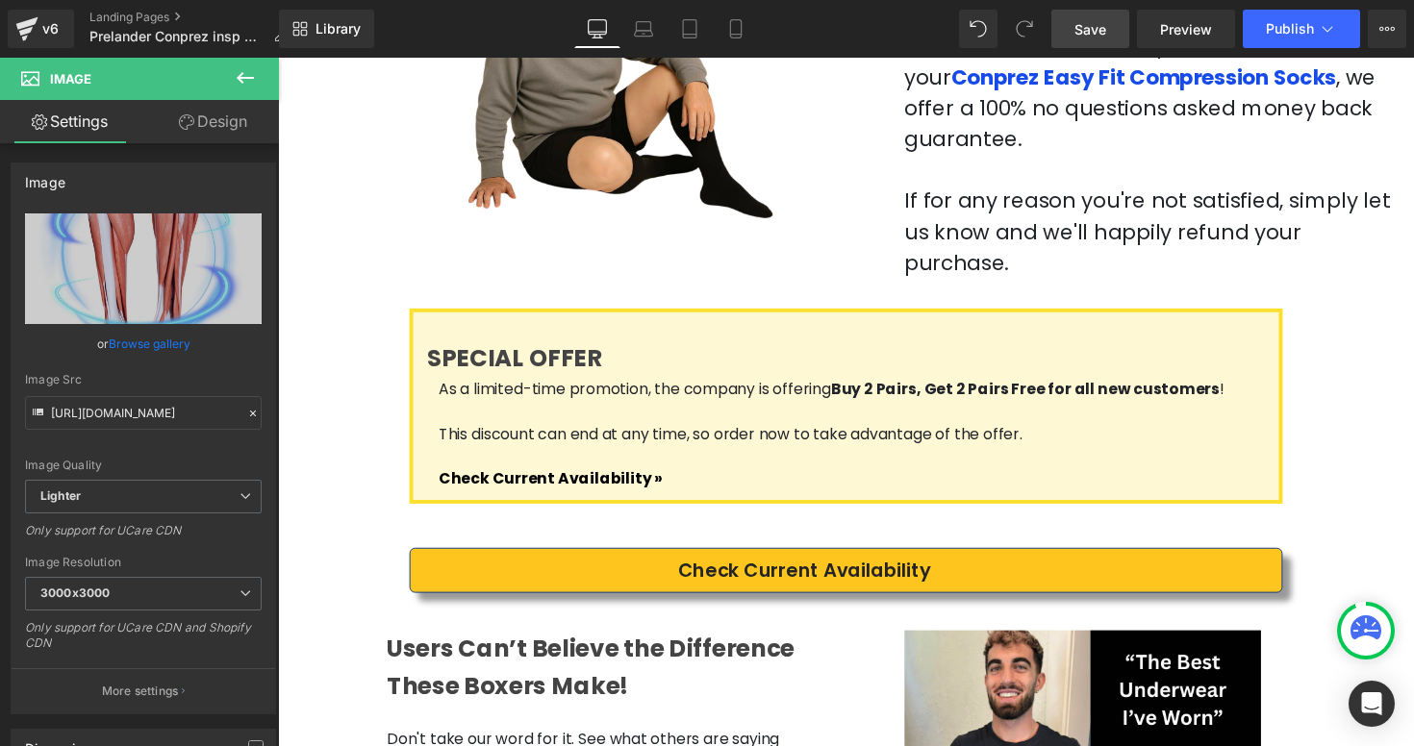
scroll to position [2843, 0]
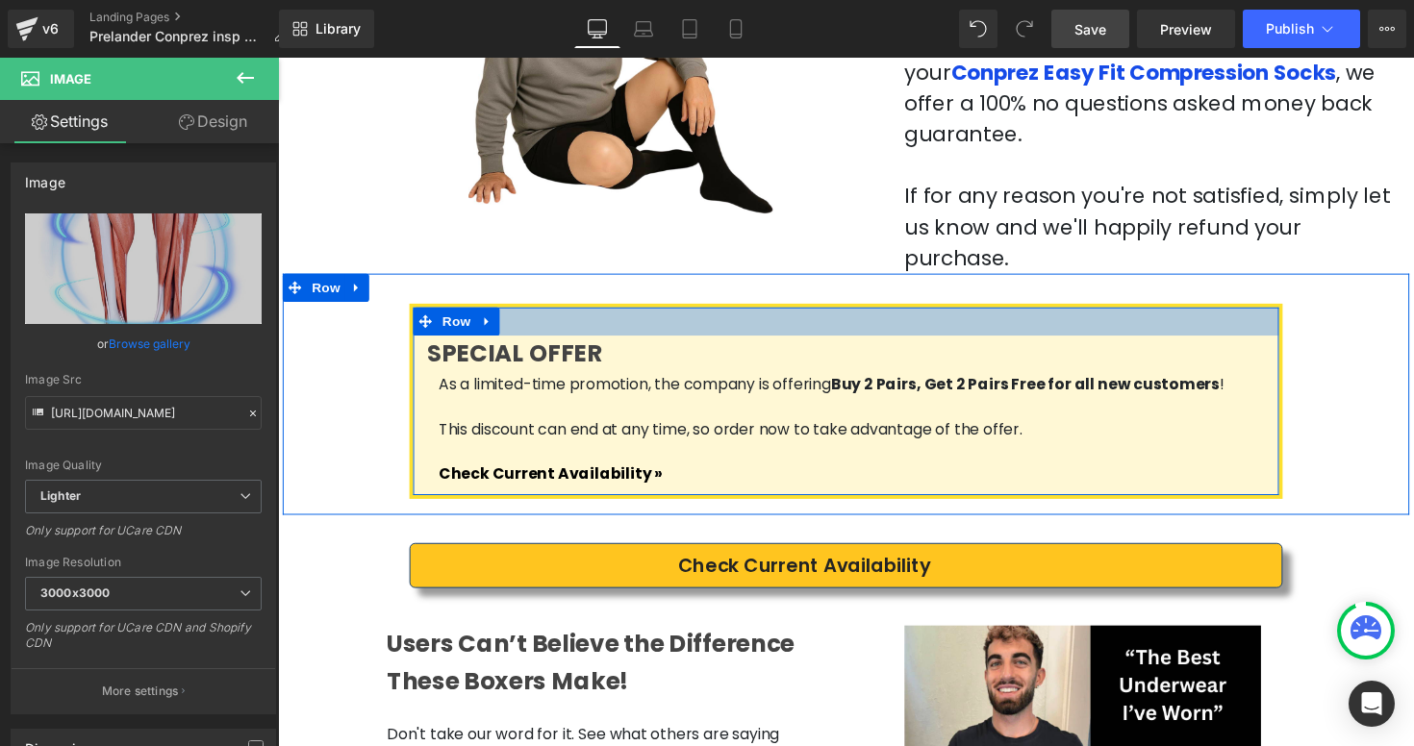
click at [741, 314] on div at bounding box center [859, 328] width 887 height 29
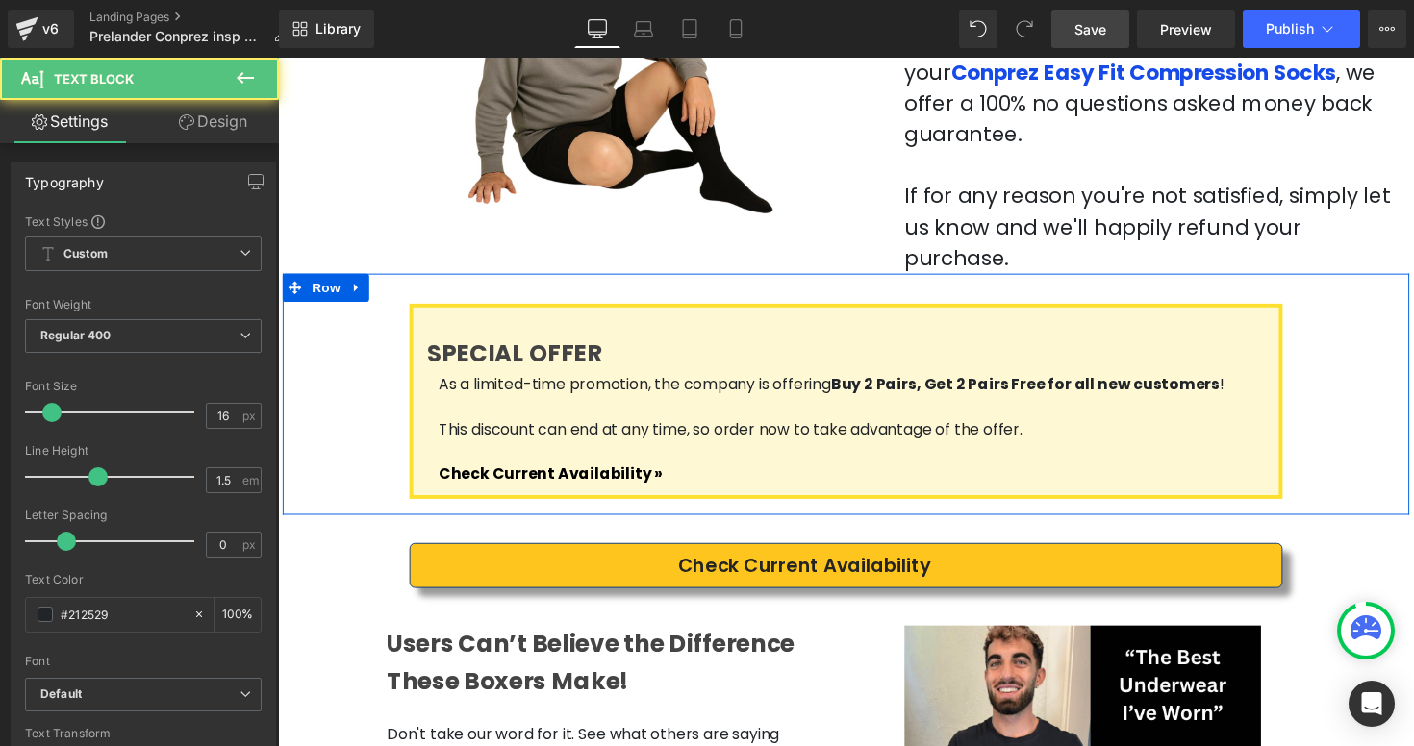
click at [1275, 450] on p at bounding box center [865, 461] width 846 height 23
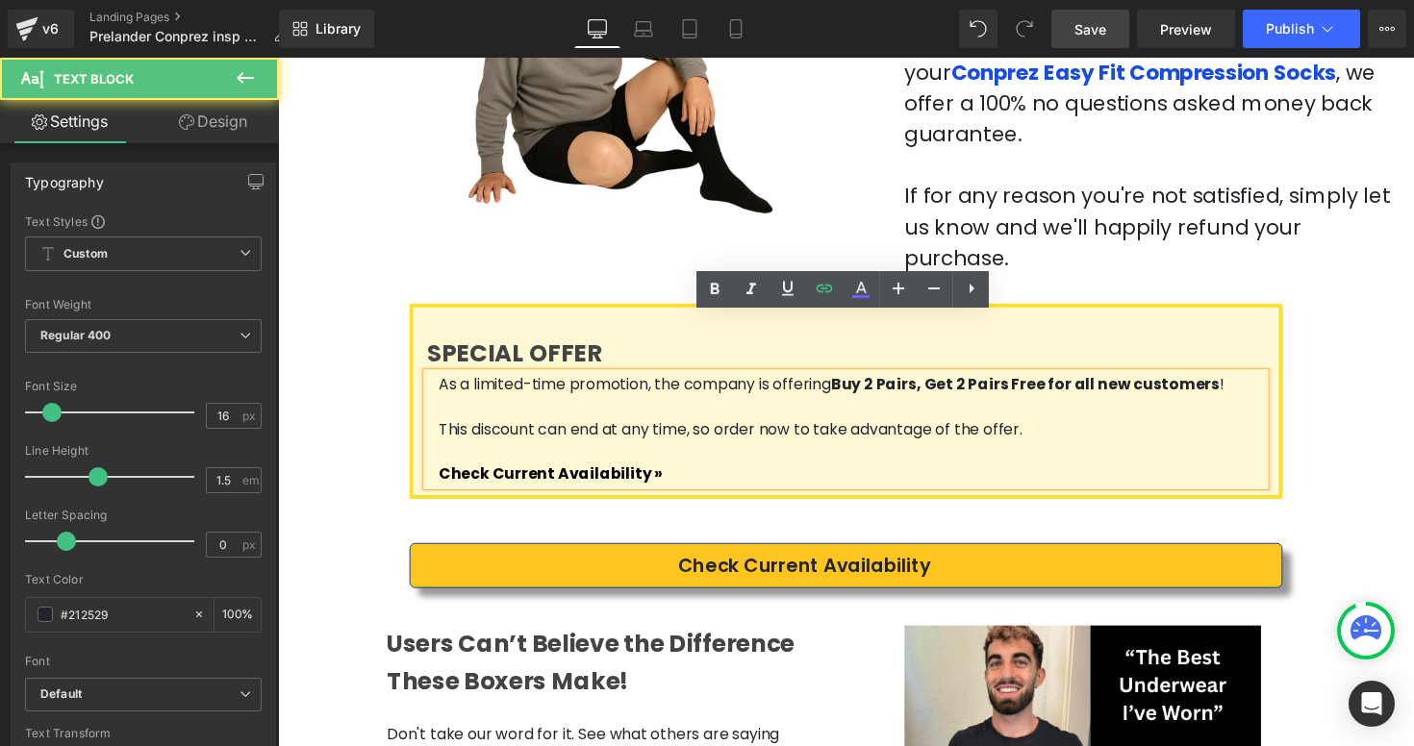
click at [1268, 342] on h3 "SPECIAL OFFER" at bounding box center [860, 361] width 858 height 38
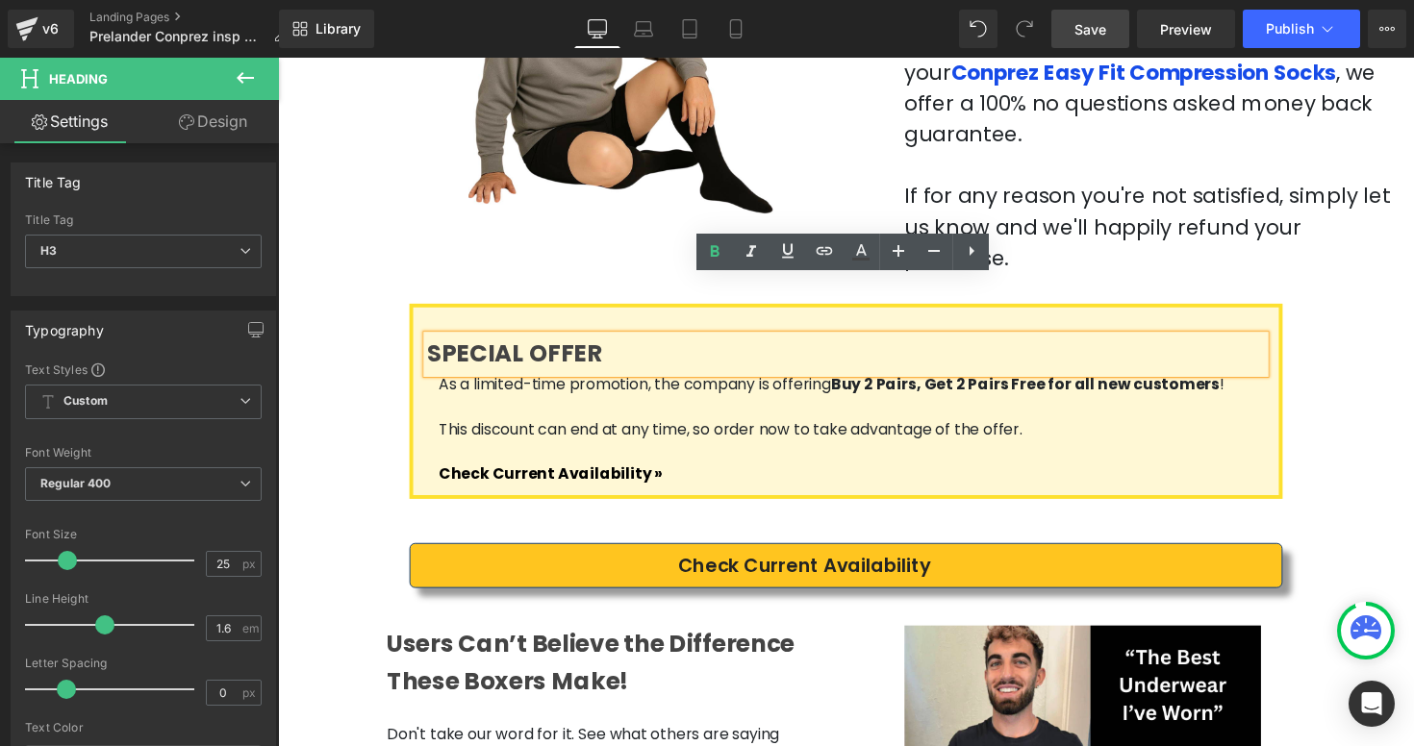
click at [1278, 310] on div "SPECIAL OFFER Heading As a limited-time promotion, the company is offering Buy …" at bounding box center [860, 410] width 894 height 200
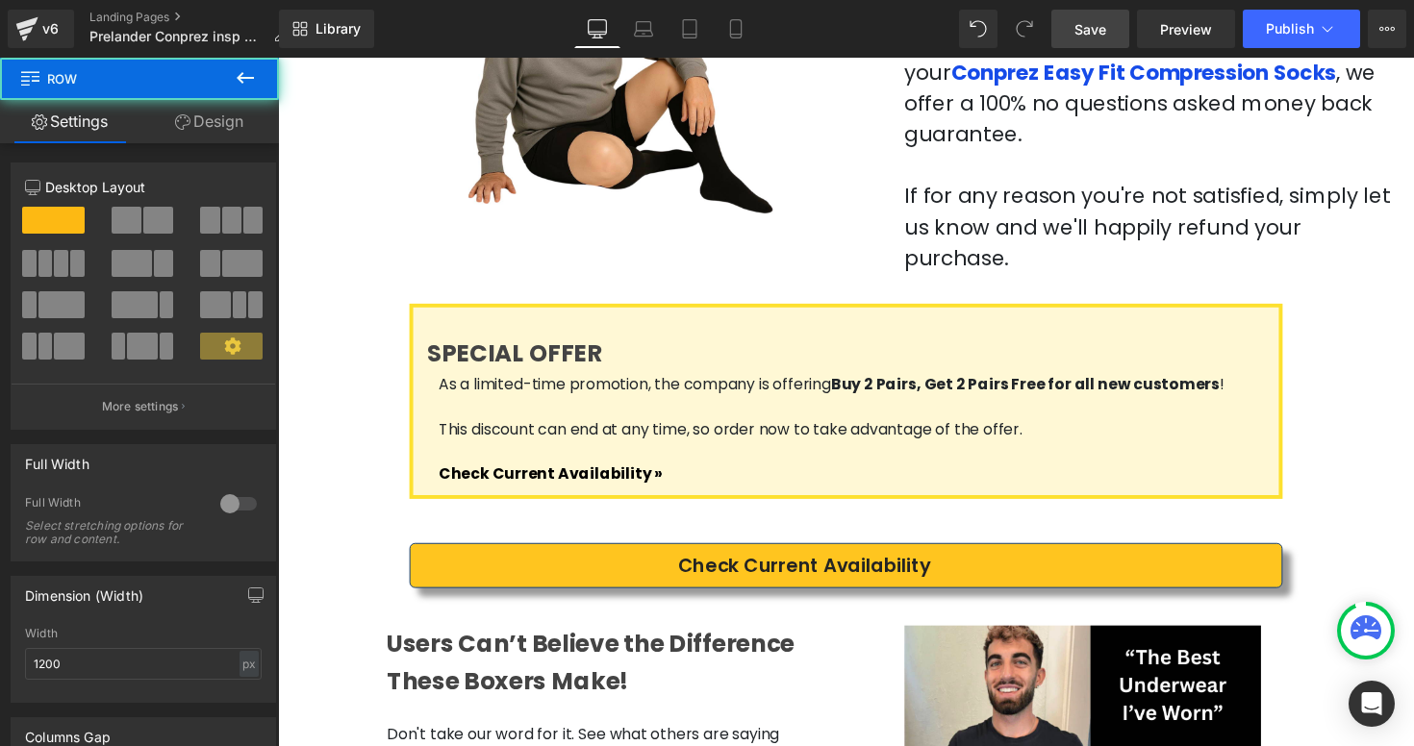
drag, startPoint x: 1278, startPoint y: 264, endPoint x: 891, endPoint y: 254, distance: 387.7
click at [899, 310] on div "SPECIAL OFFER Heading As a limited-time promotion, the company is offering Buy …" at bounding box center [860, 410] width 894 height 200
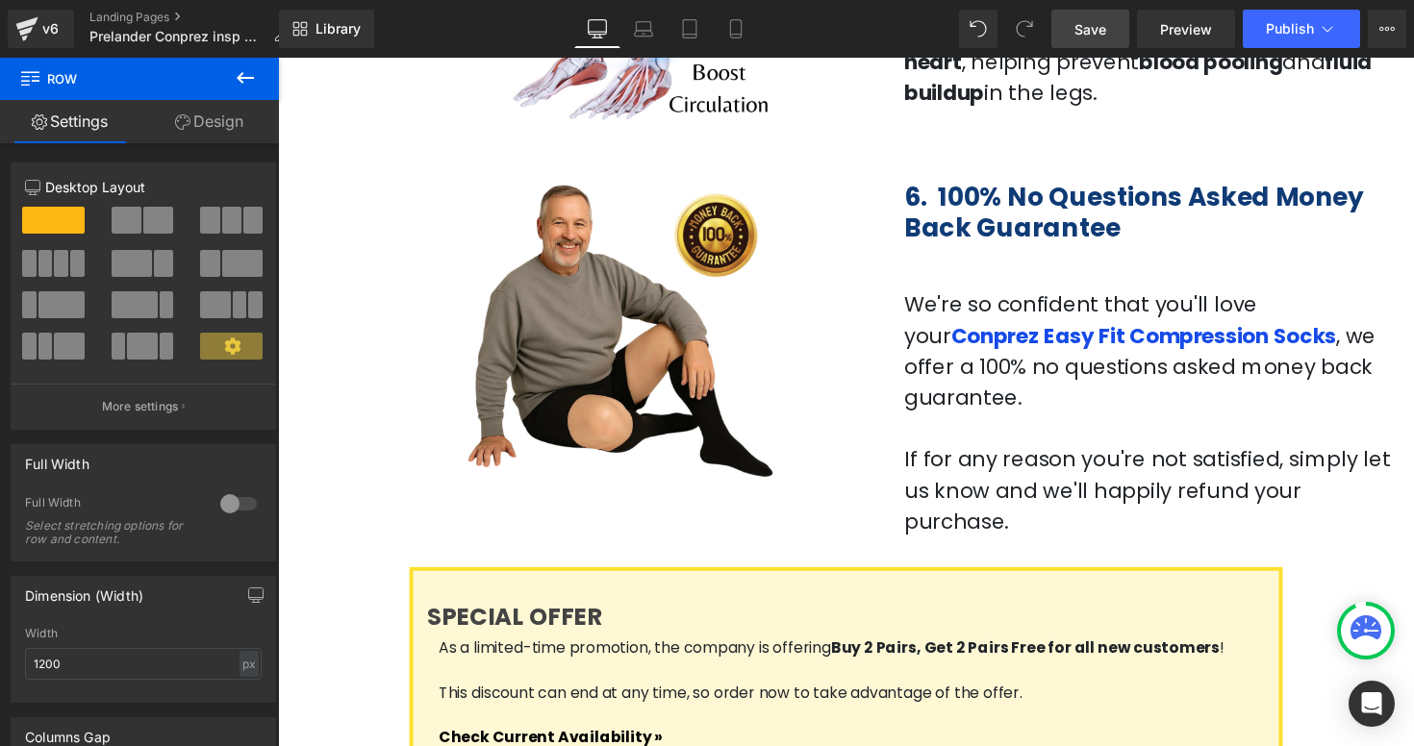
scroll to position [2576, 0]
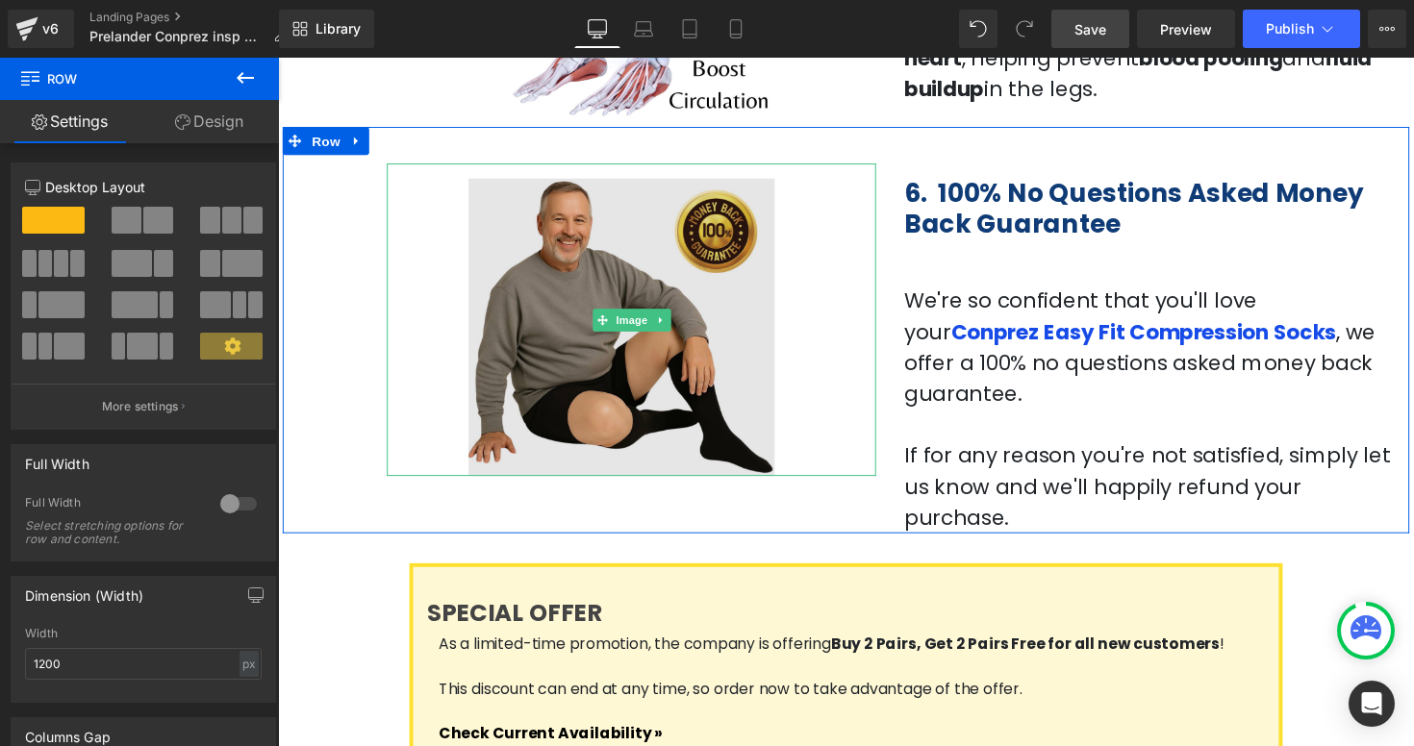
click at [440, 344] on img at bounding box center [639, 325] width 501 height 319
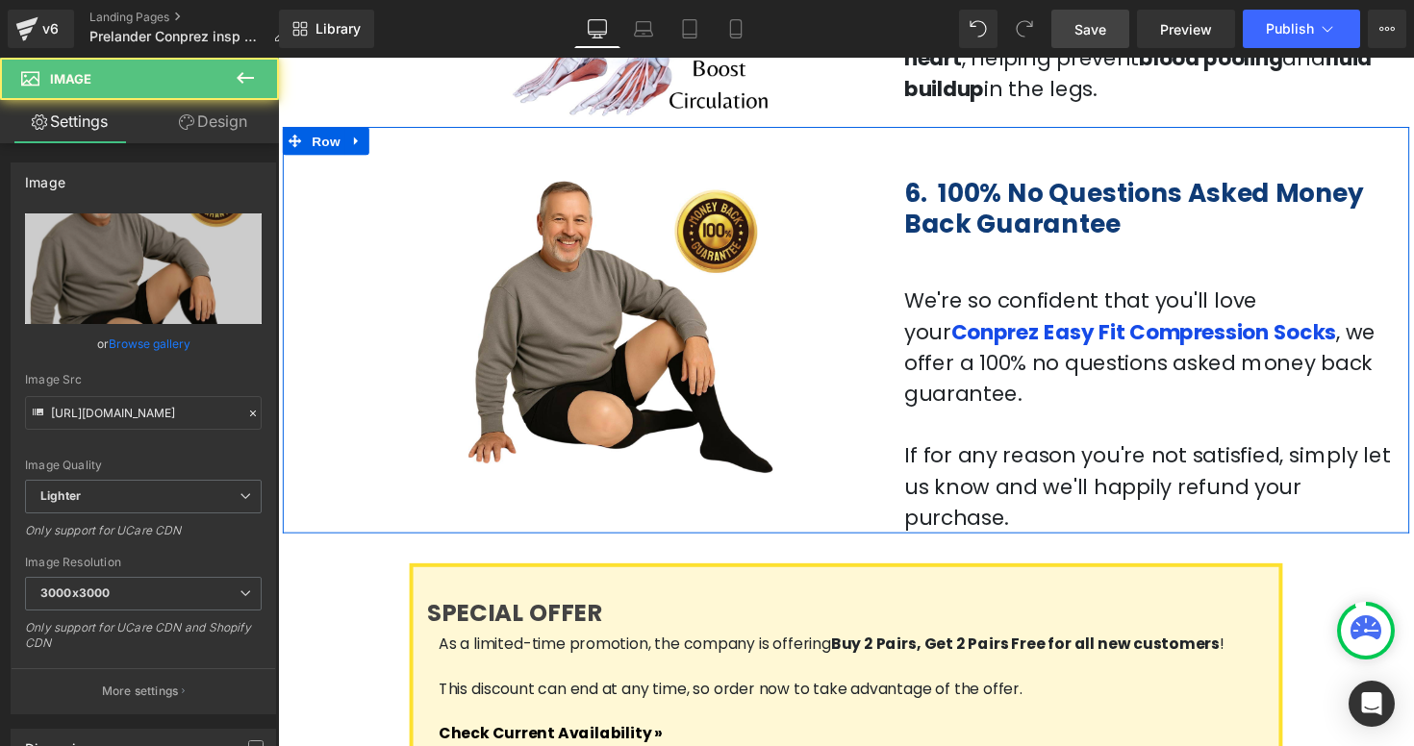
click at [364, 305] on div "Image 6. 100% No Questions Asked Money Back Guarantee Heading We're so confiden…" at bounding box center [860, 337] width 1154 height 416
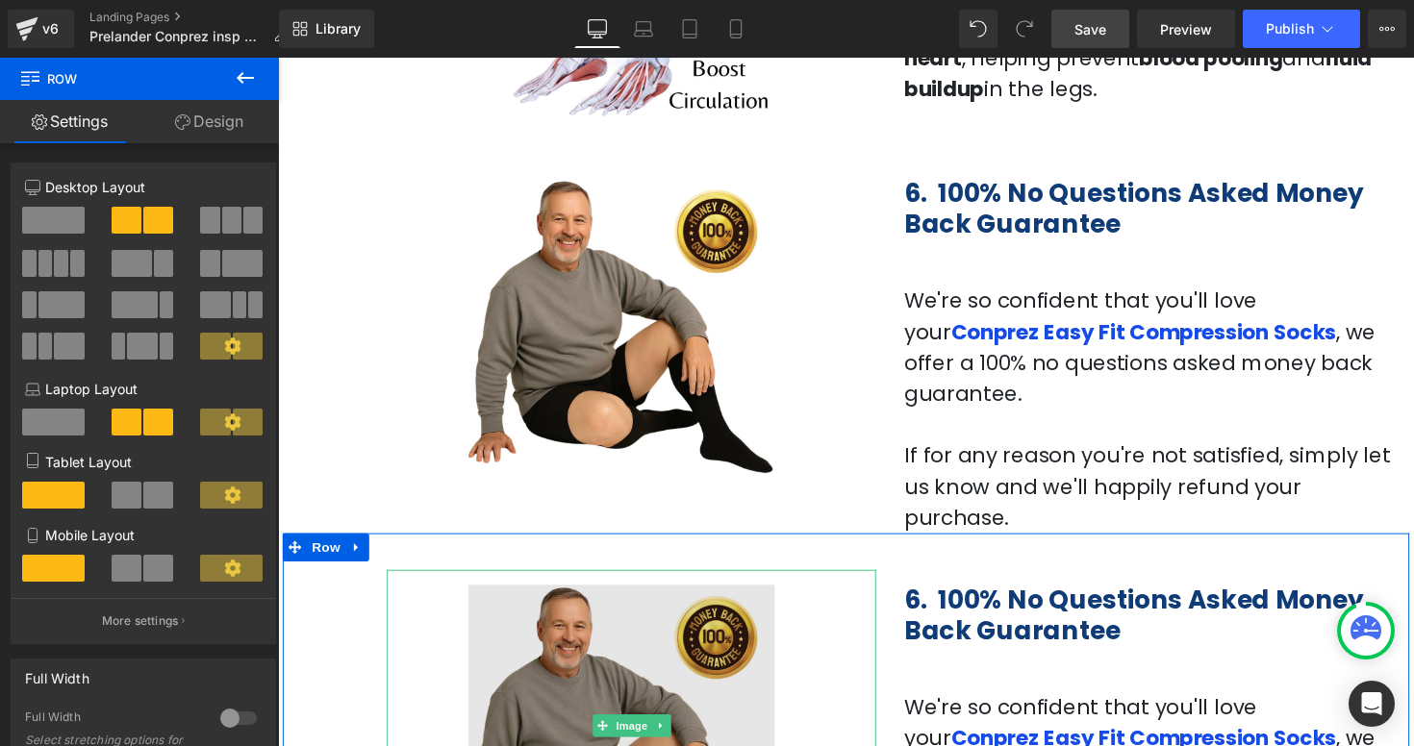
click at [730, 591] on img at bounding box center [639, 742] width 501 height 319
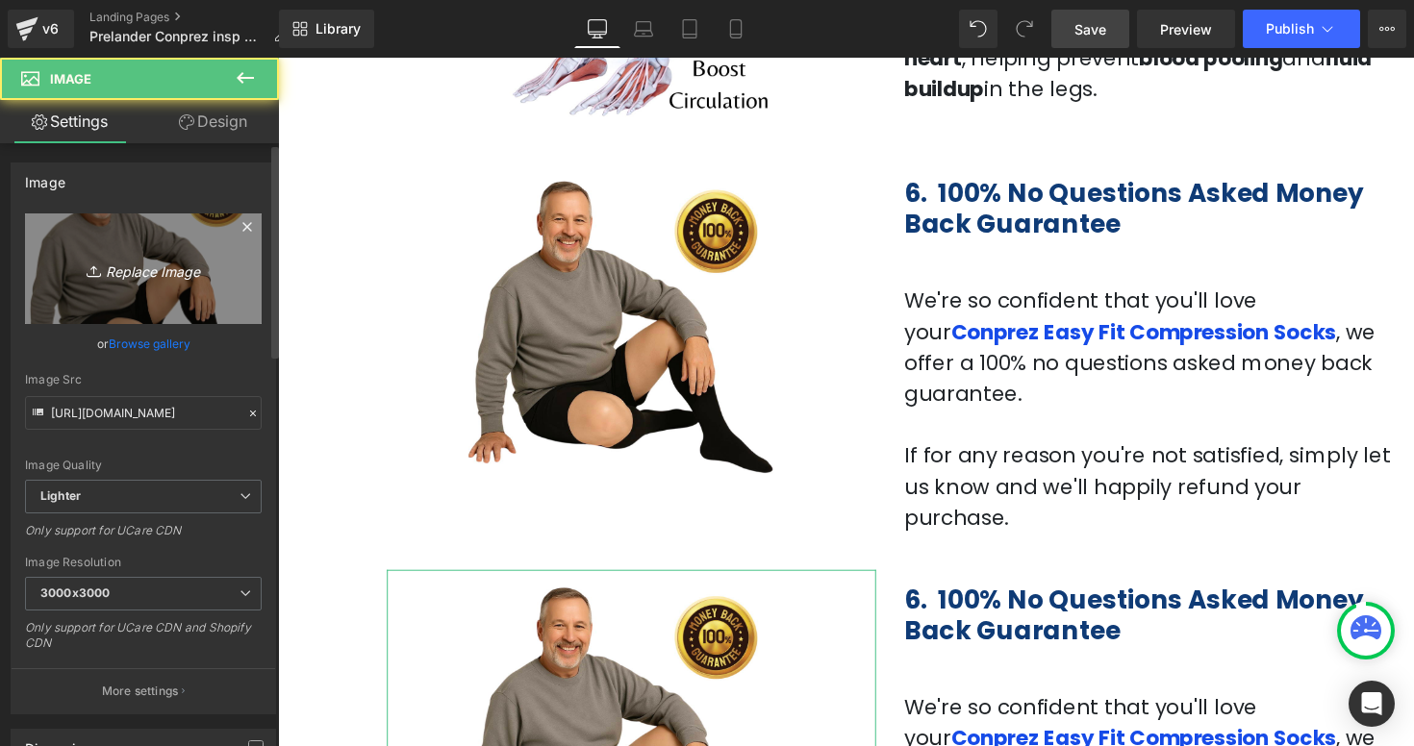
click at [143, 260] on icon "Replace Image" at bounding box center [143, 269] width 154 height 24
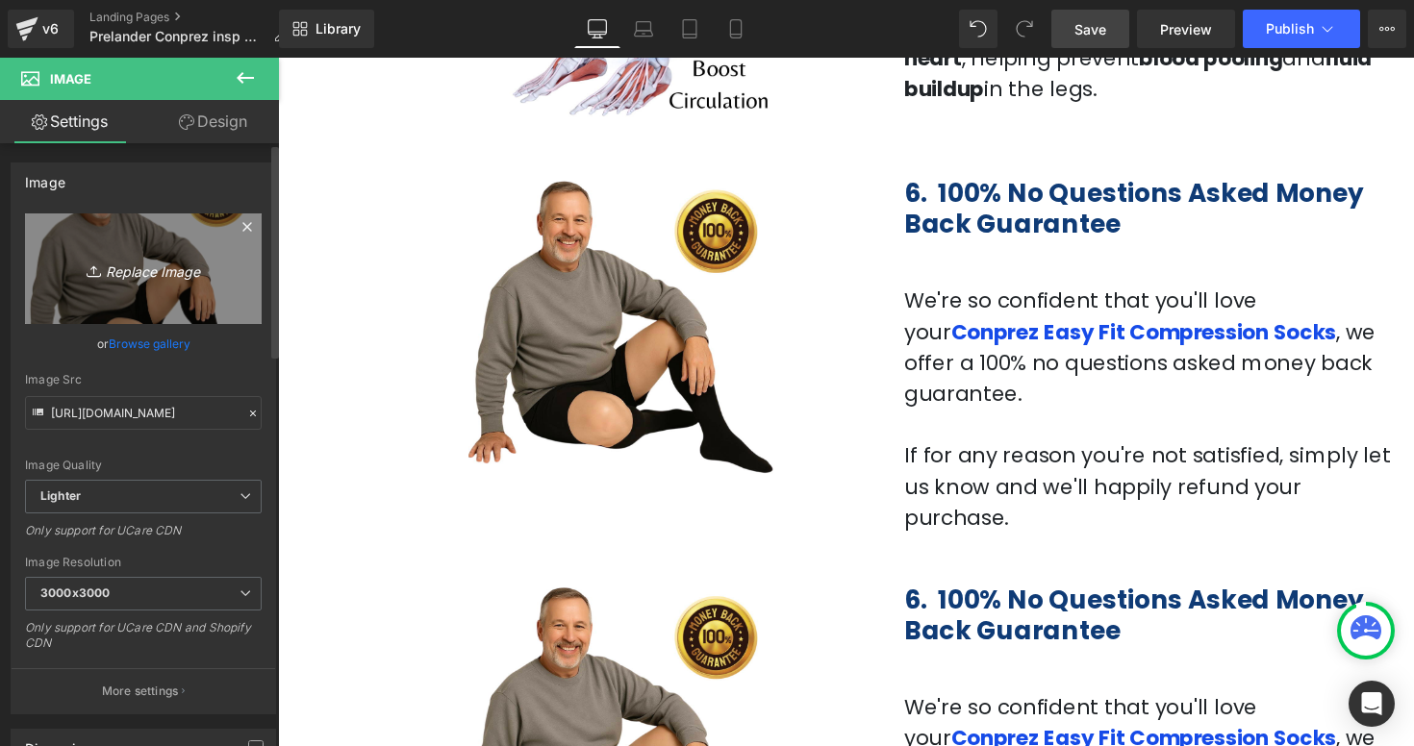
type input "C:\fakepath\Captura de pantalla 2025-09-16 a la(s) 5.38.33 p.m..png"
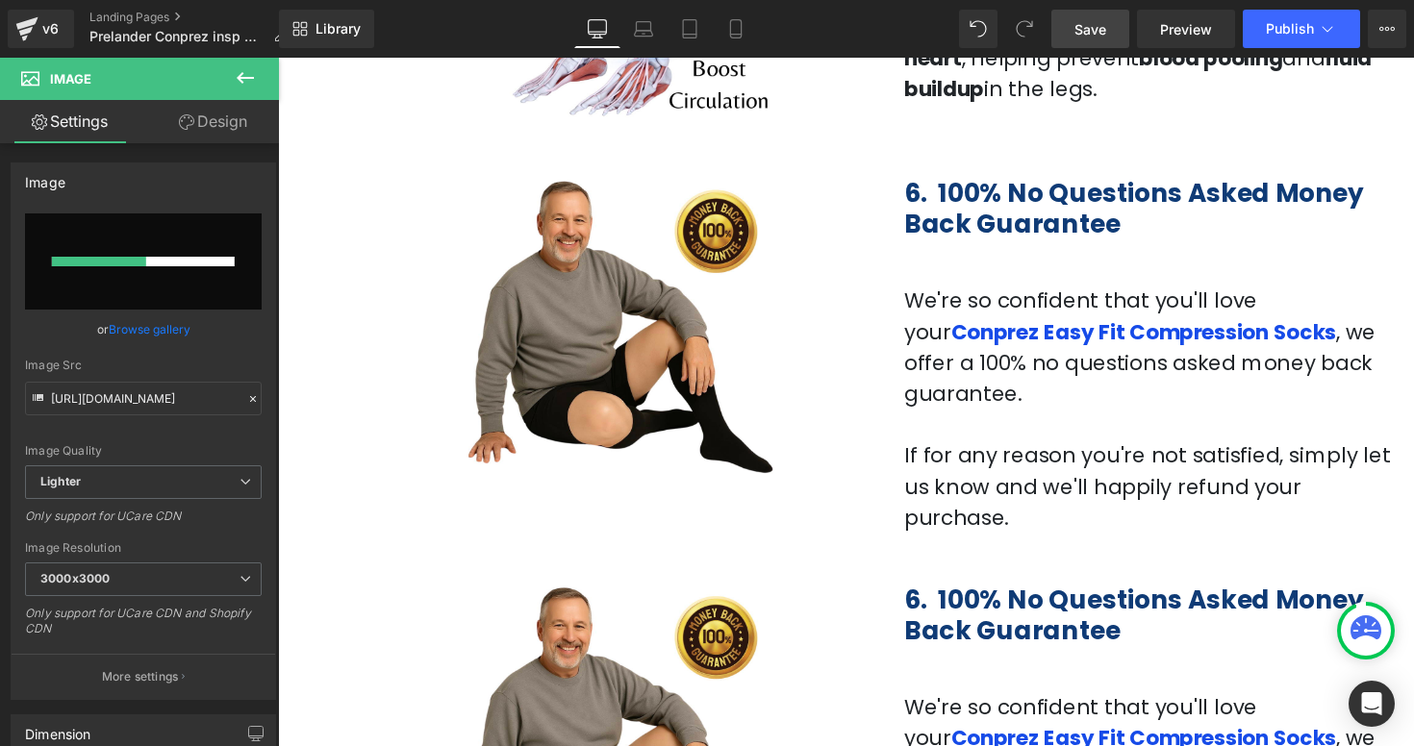
type input "https://ucarecdn.com/4d13d1c5-6fc4-4cd2-9134-b122b90ab5f6/-/format/auto/-/previ…"
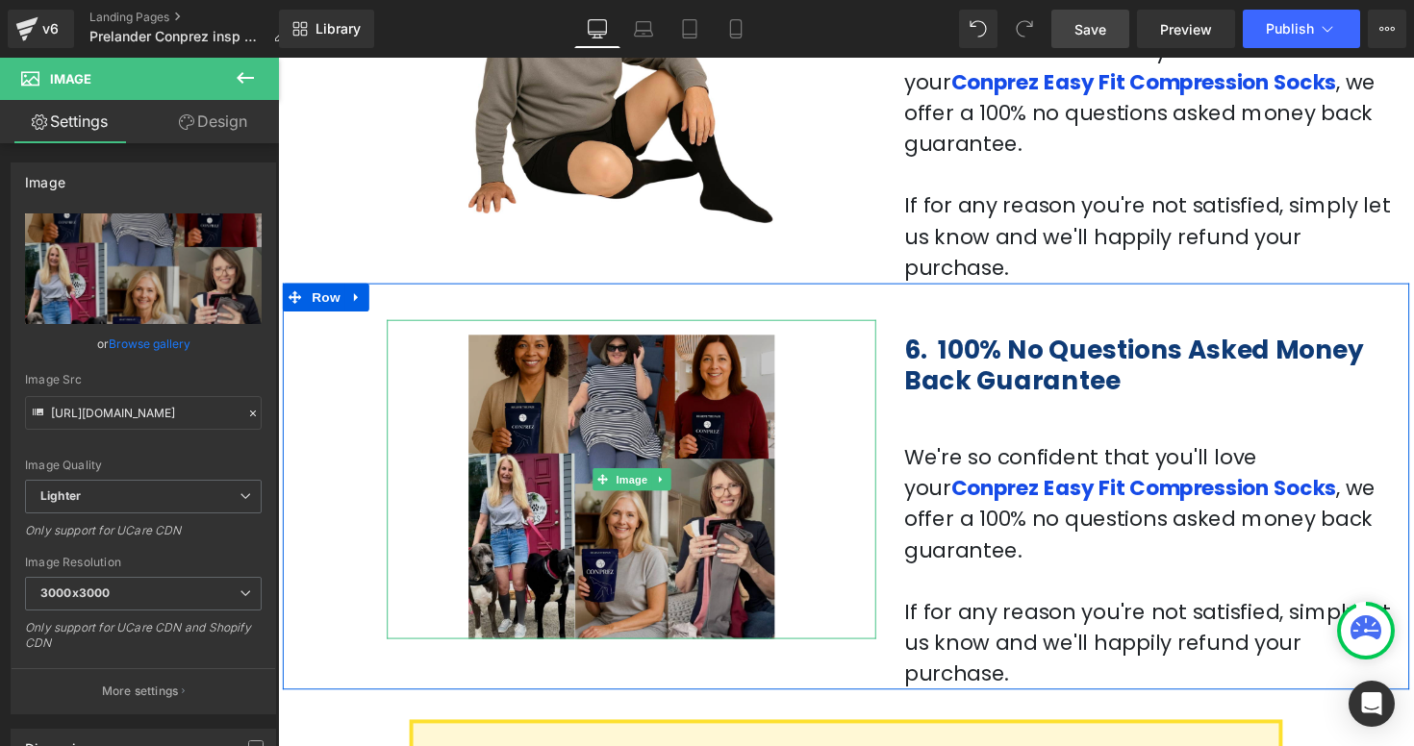
scroll to position [2842, 0]
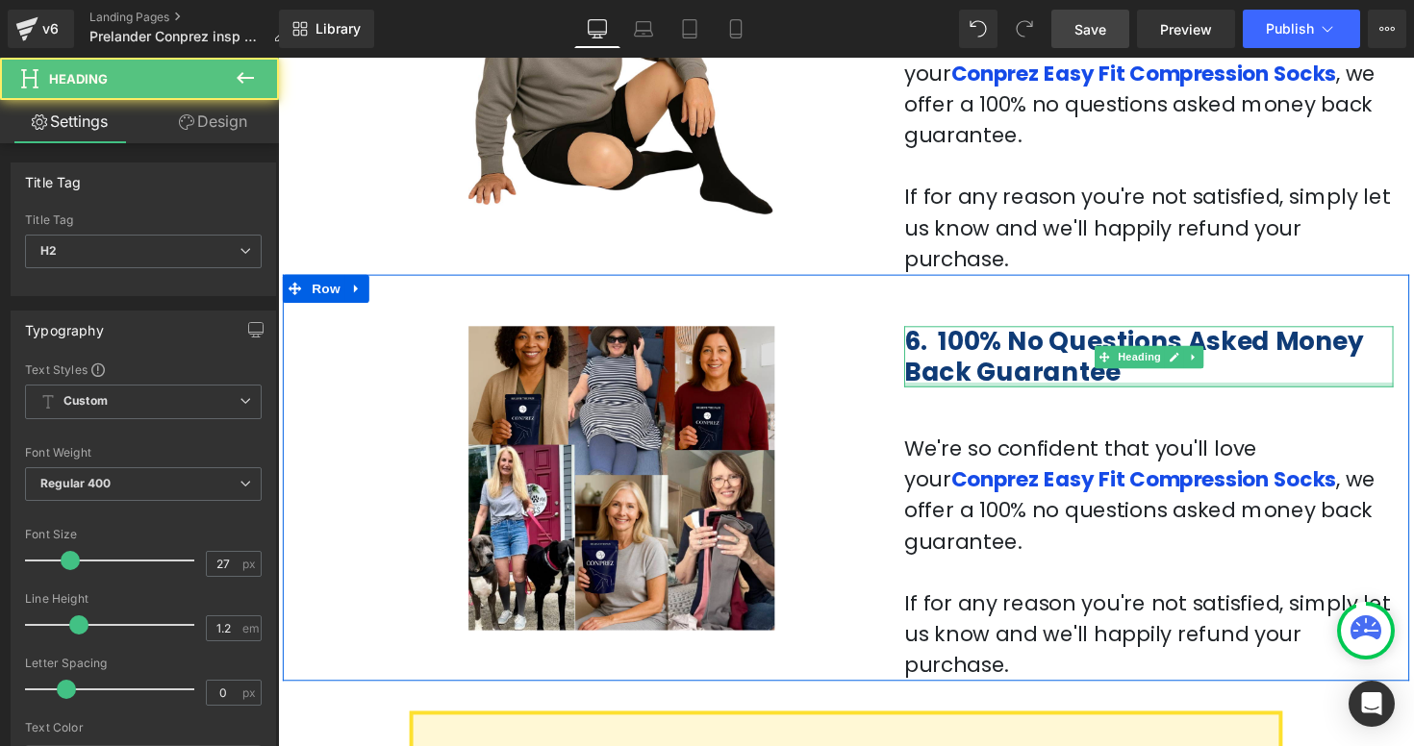
click at [1113, 390] on div at bounding box center [1169, 392] width 501 height 5
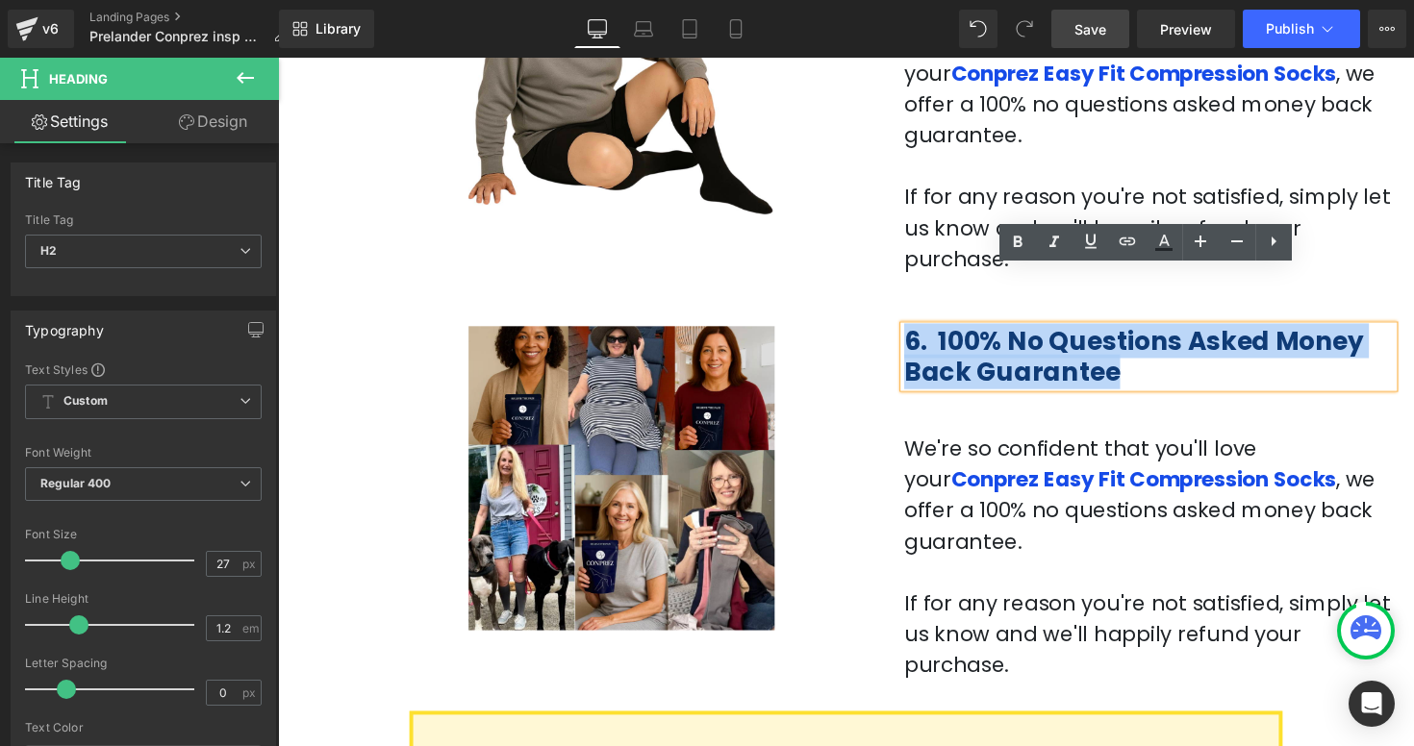
drag, startPoint x: 1121, startPoint y: 325, endPoint x: 913, endPoint y: 281, distance: 213.3
click at [913, 317] on div "6. 100% No Questions Asked Money Back Guarantee Heading We're so confident that…" at bounding box center [1170, 506] width 530 height 379
paste div
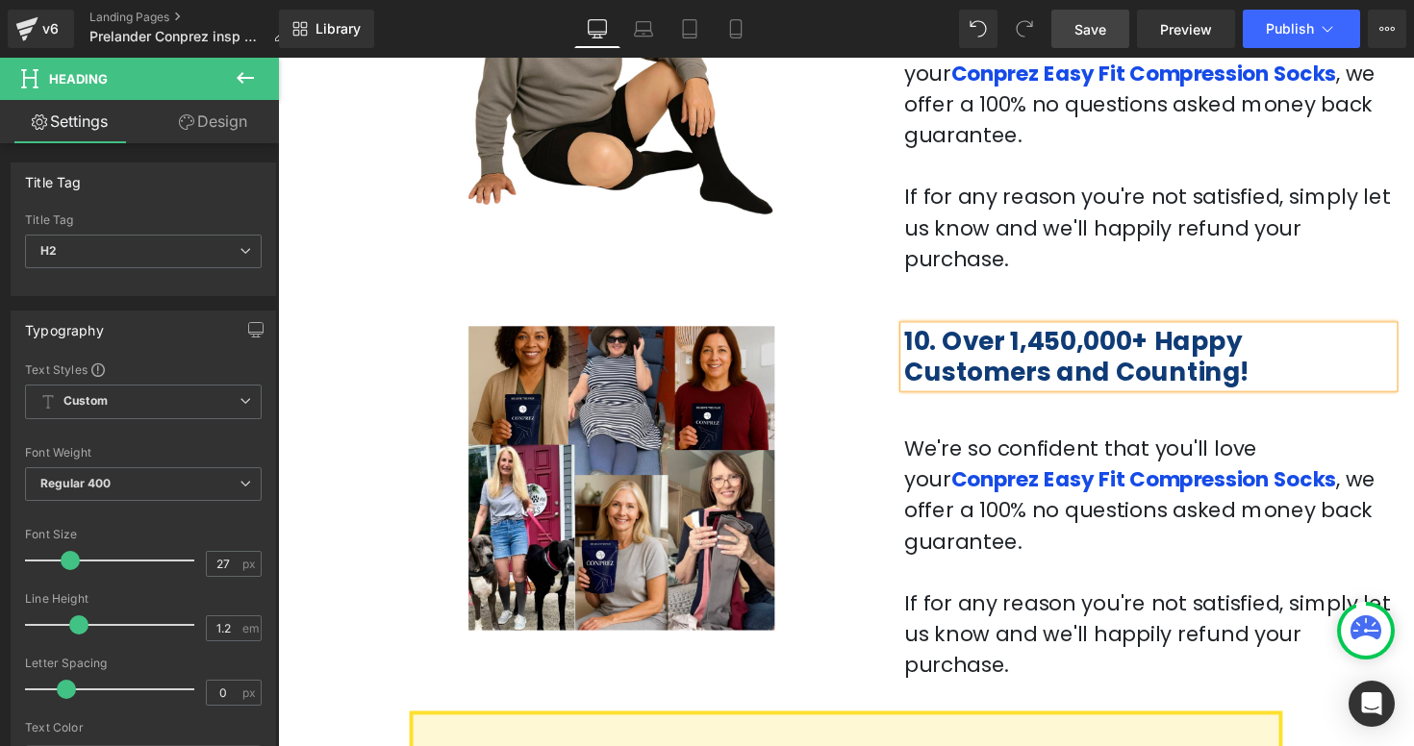
click at [943, 330] on span "10. Over 1,450,000+ Happy Customers and Counting!" at bounding box center [1096, 363] width 355 height 66
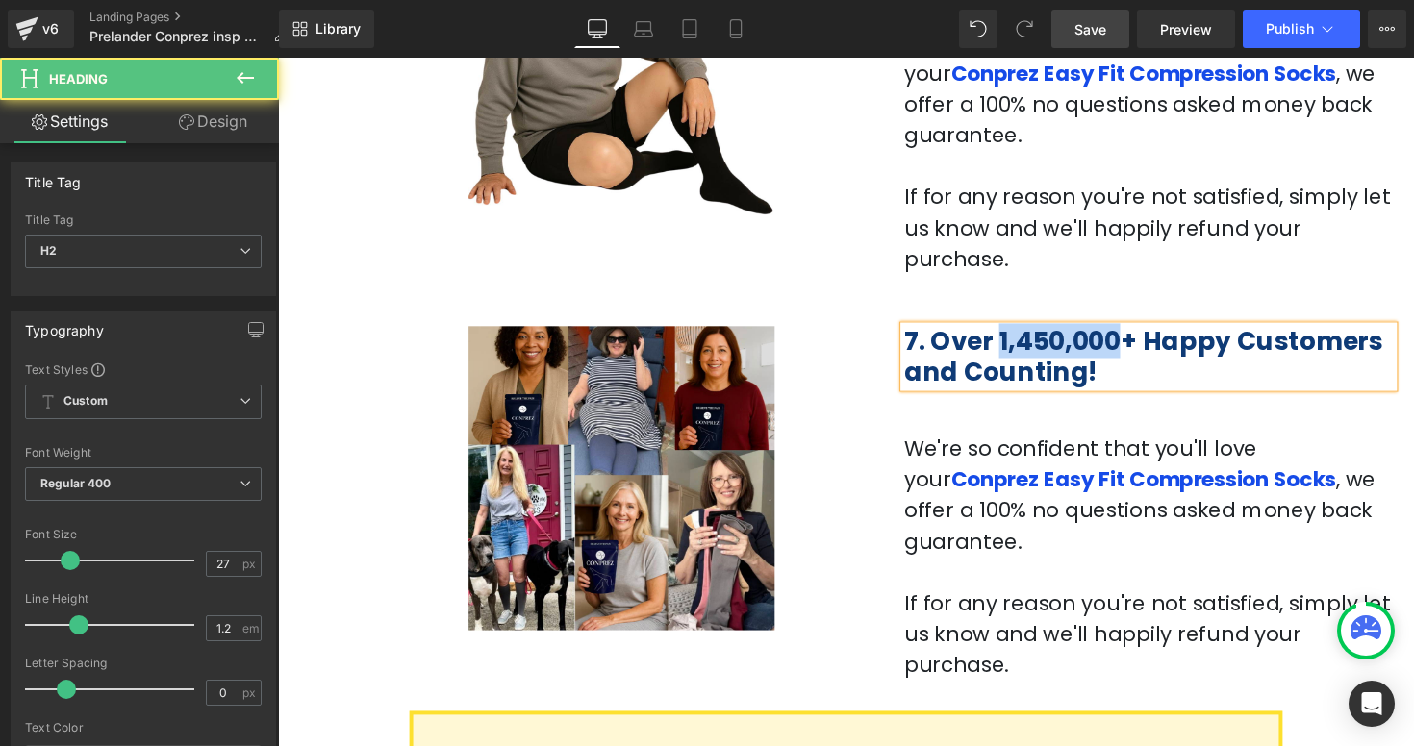
drag, startPoint x: 1132, startPoint y: 289, endPoint x: 1018, endPoint y: 286, distance: 113.5
click at [1018, 330] on span "7. Over 1,450,000+ Happy Customers and Counting!" at bounding box center [1164, 363] width 490 height 66
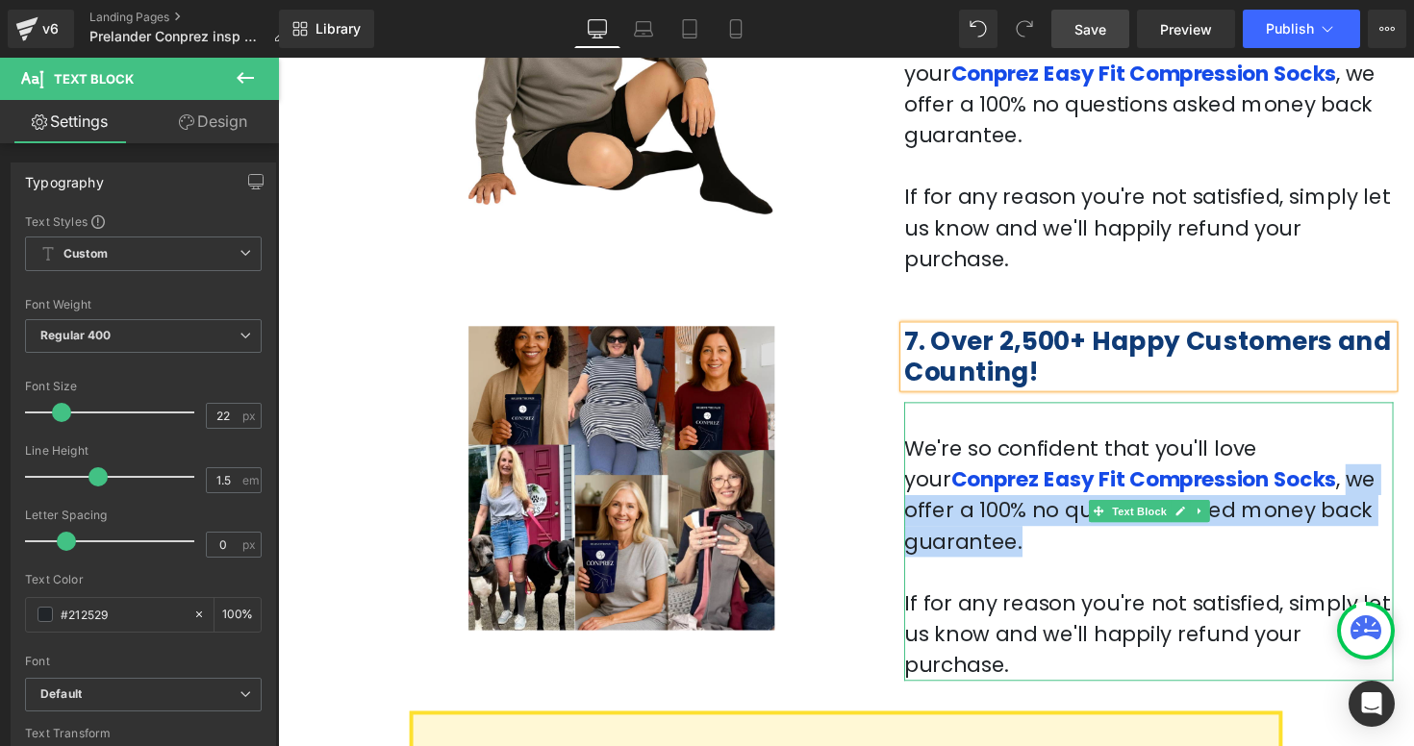
drag, startPoint x: 1302, startPoint y: 463, endPoint x: 1228, endPoint y: 431, distance: 80.6
click at [1228, 442] on p "We're so confident that you'll love your Conprez Easy Fit Compression Socks , w…" at bounding box center [1169, 505] width 501 height 127
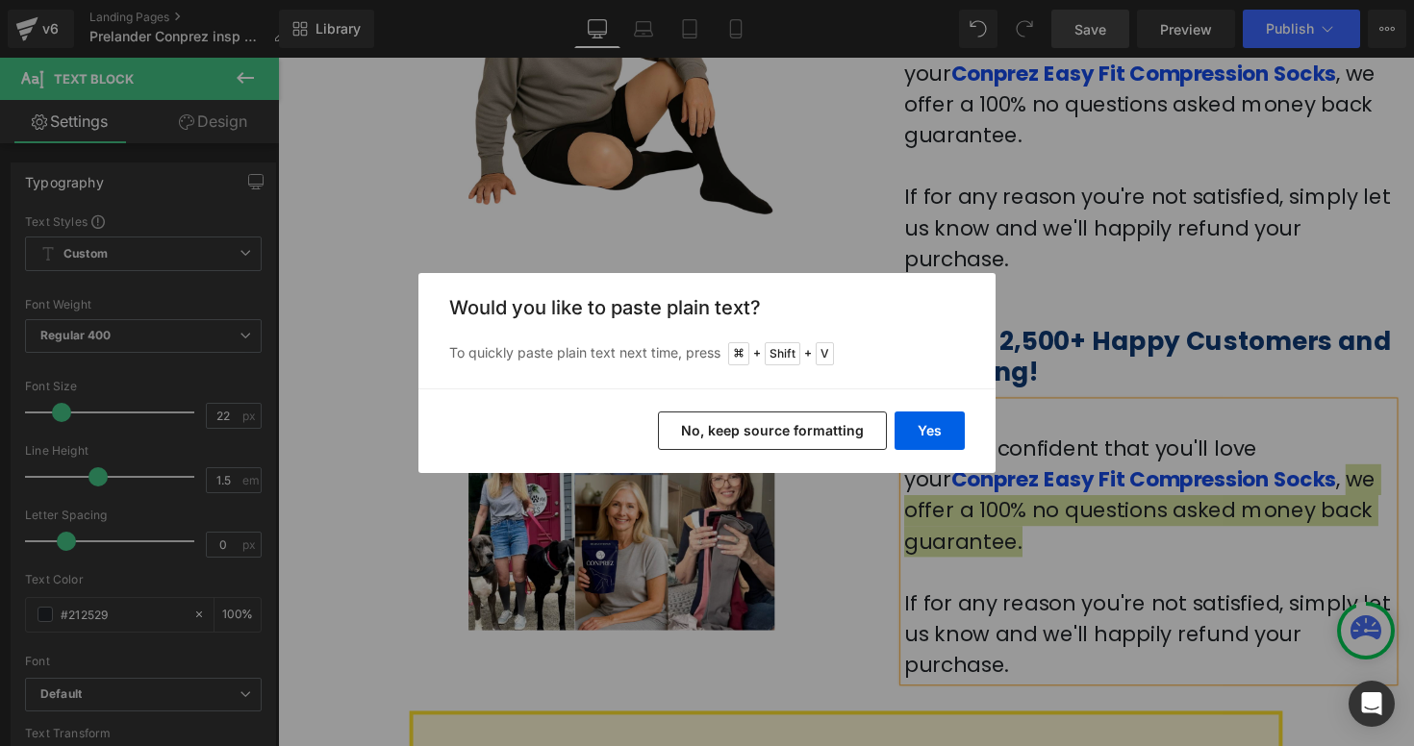
click at [824, 422] on button "No, keep source formatting" at bounding box center [772, 431] width 229 height 38
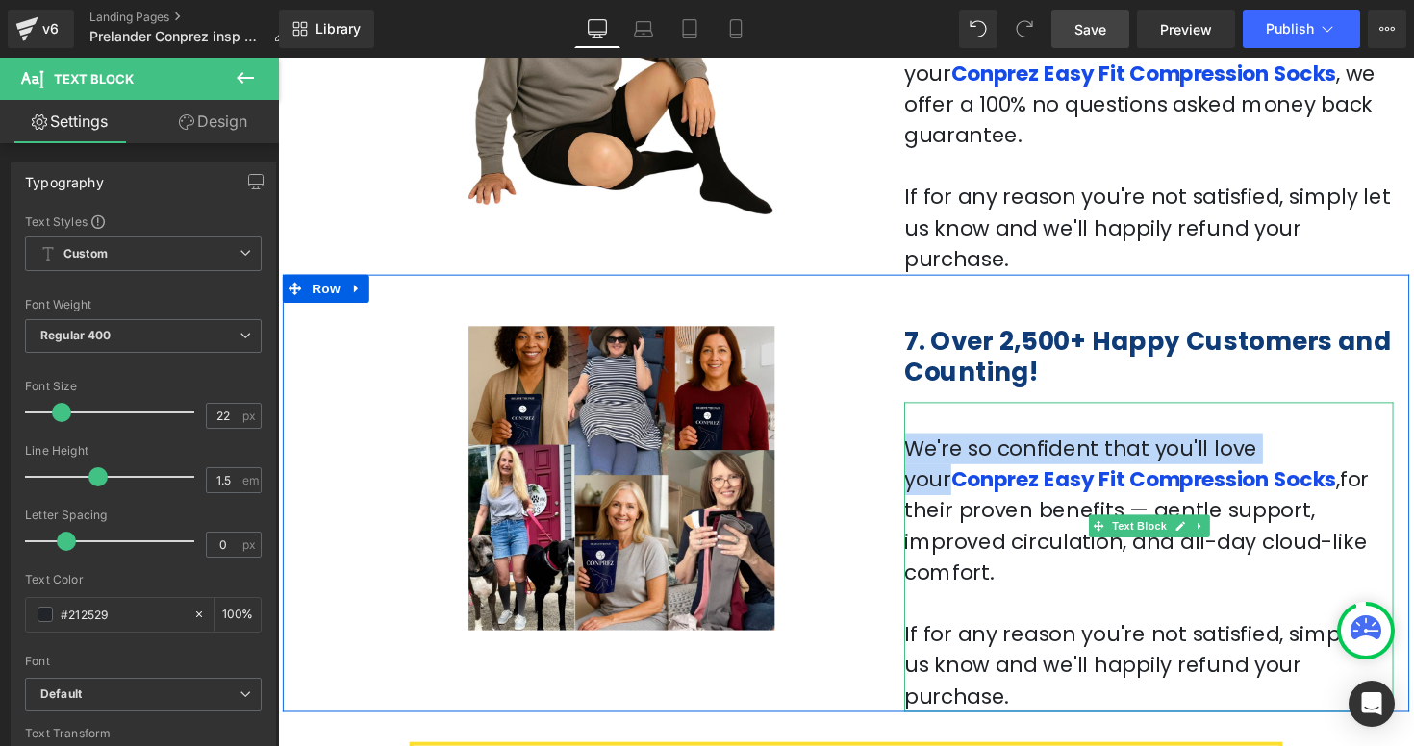
drag, startPoint x: 1277, startPoint y: 398, endPoint x: 928, endPoint y: 389, distance: 349.2
click at [928, 442] on p "We're so confident that you'll love your Conprez Easy Fit Compression Socks , f…" at bounding box center [1169, 521] width 501 height 159
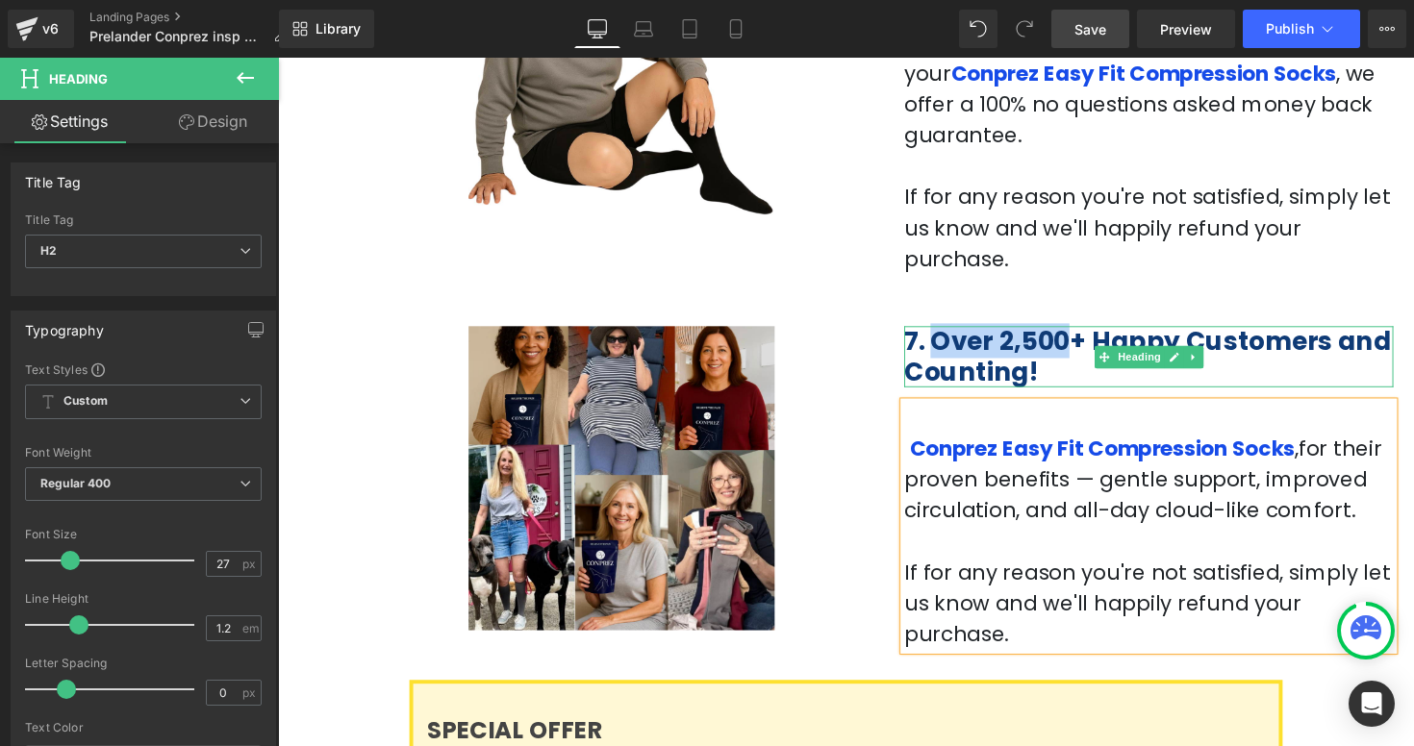
drag, startPoint x: 953, startPoint y: 285, endPoint x: 1076, endPoint y: 289, distance: 123.2
click at [1076, 330] on span "7. Over 2,500+ Happy Customers and Counting!" at bounding box center [1168, 363] width 499 height 66
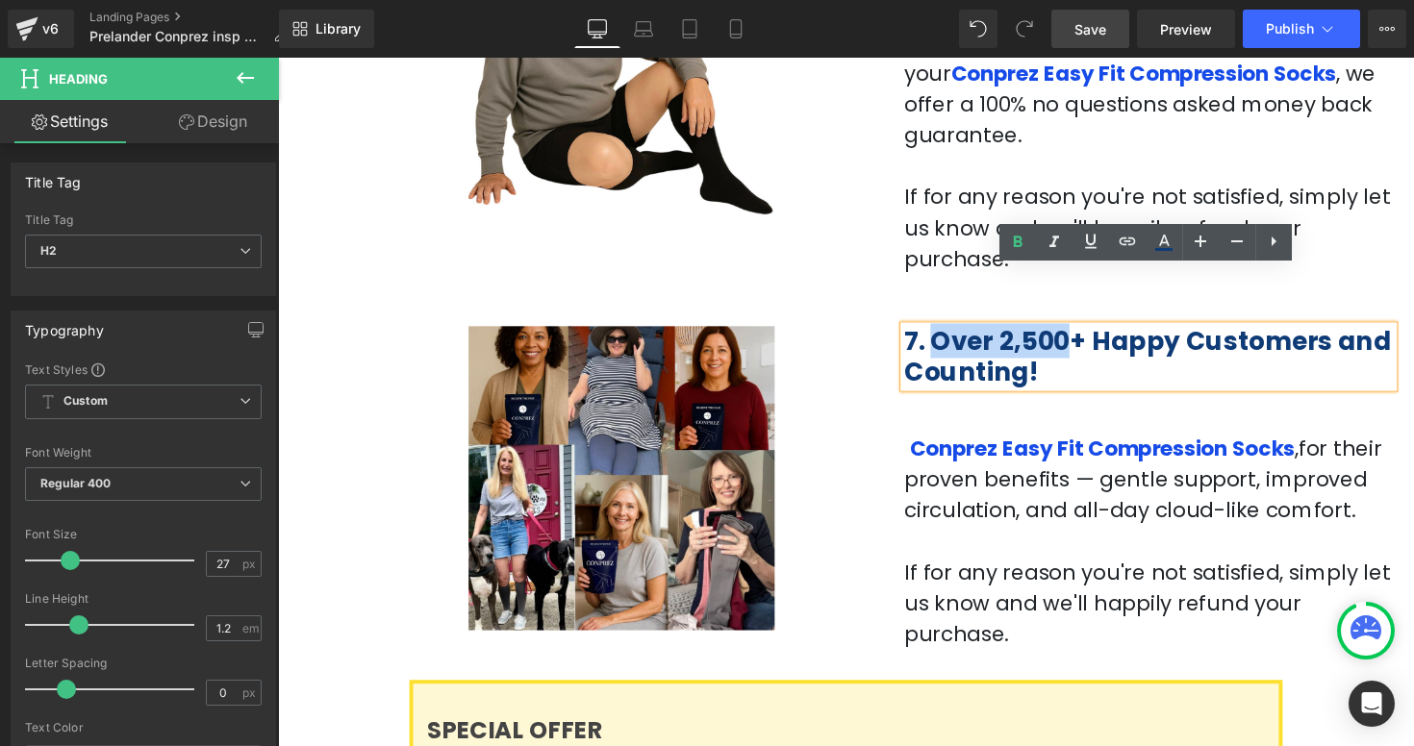
copy span "Over 2,500"
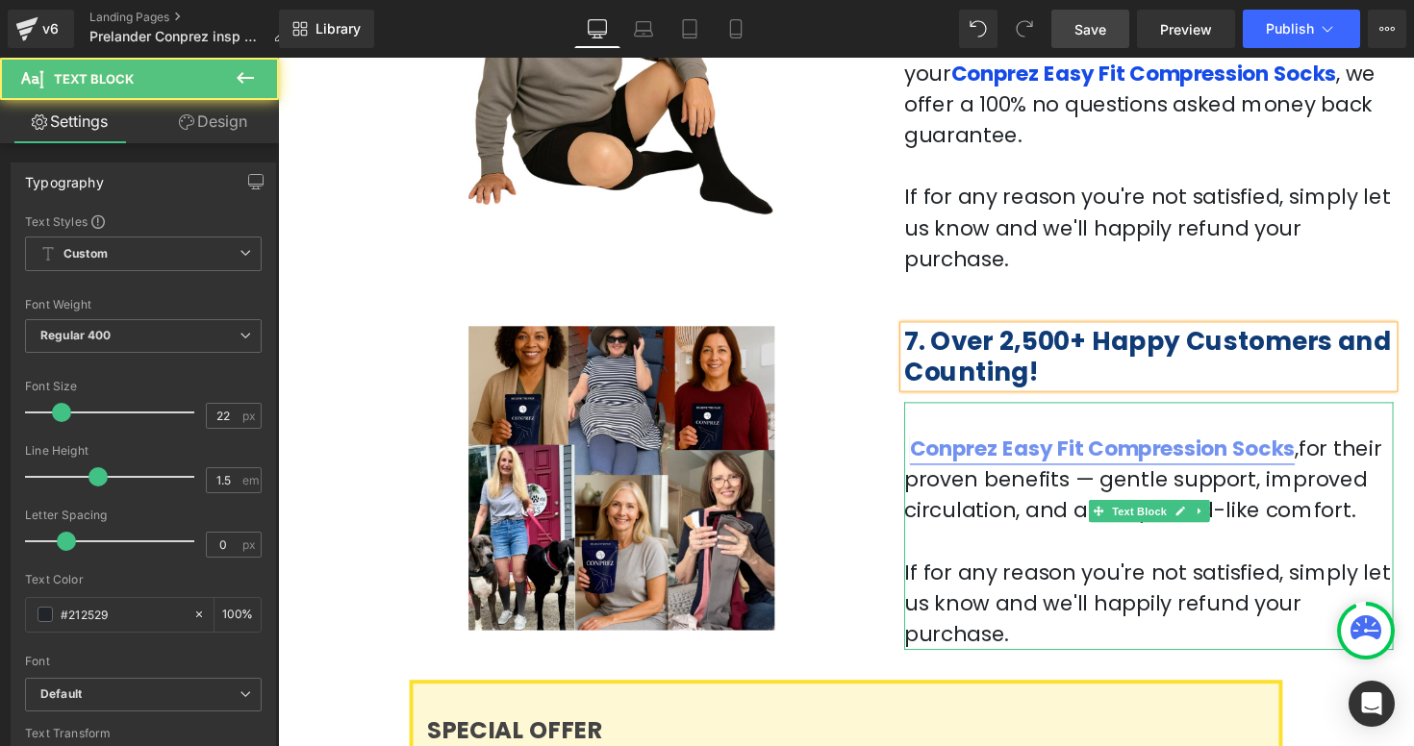
click at [926, 443] on link "Conprez Easy Fit Compression Socks" at bounding box center [1122, 458] width 394 height 30
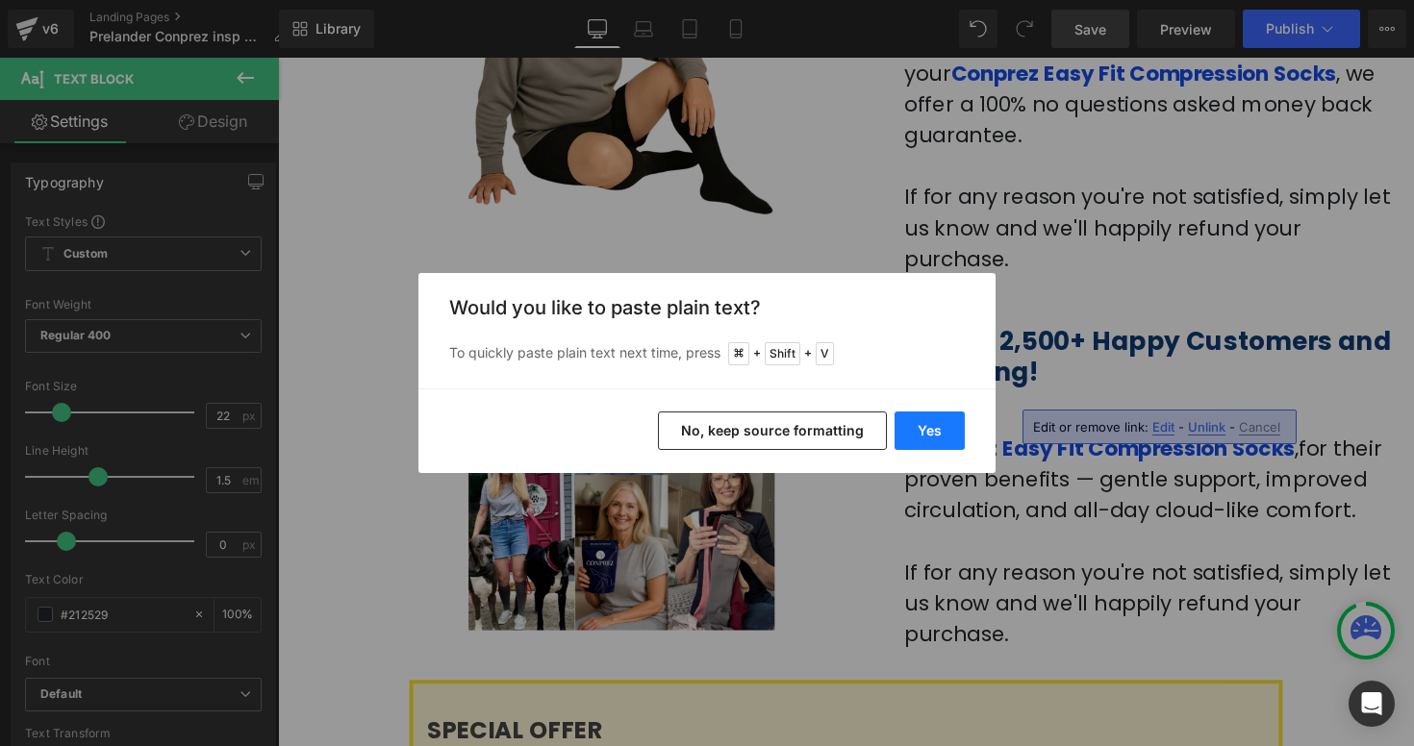
click at [924, 440] on button "Yes" at bounding box center [929, 431] width 70 height 38
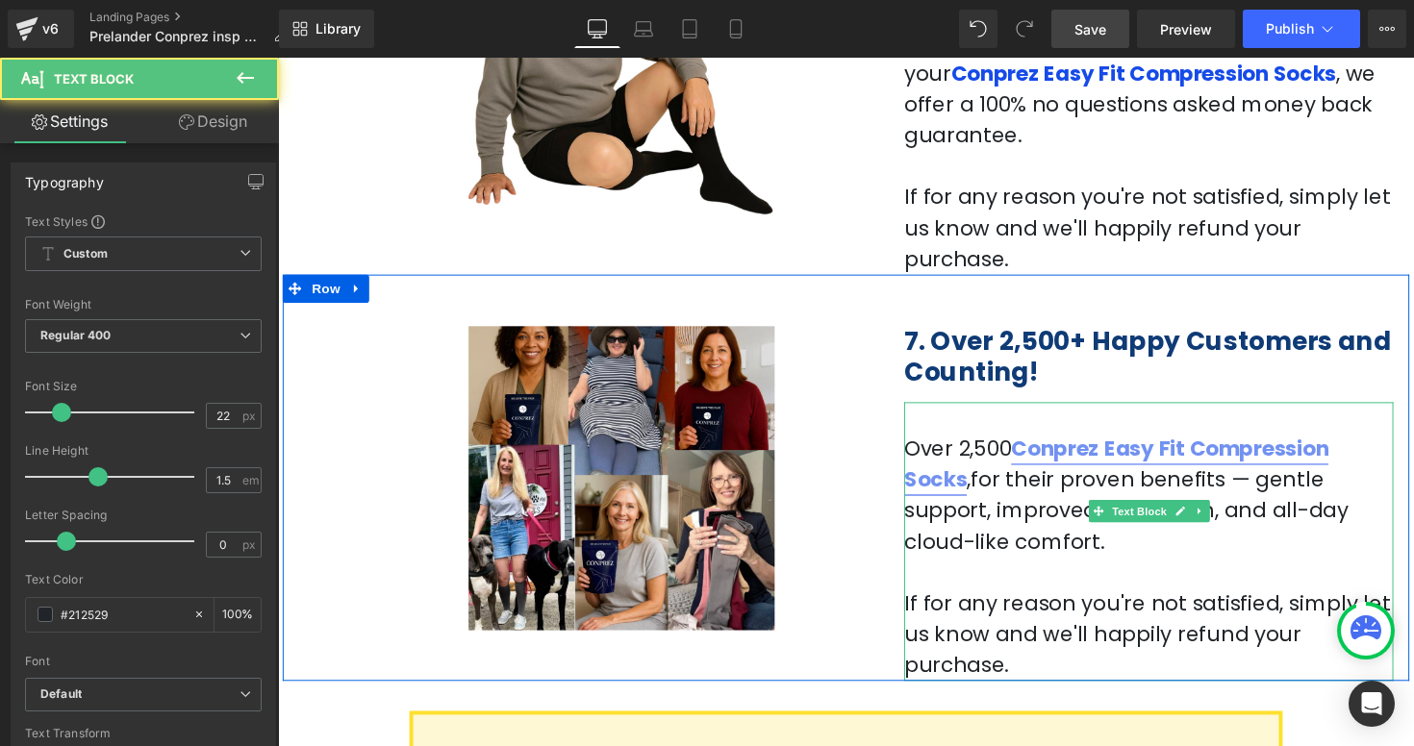
click at [1030, 443] on link "Conprez Easy Fit Compression Socks" at bounding box center [1136, 474] width 435 height 62
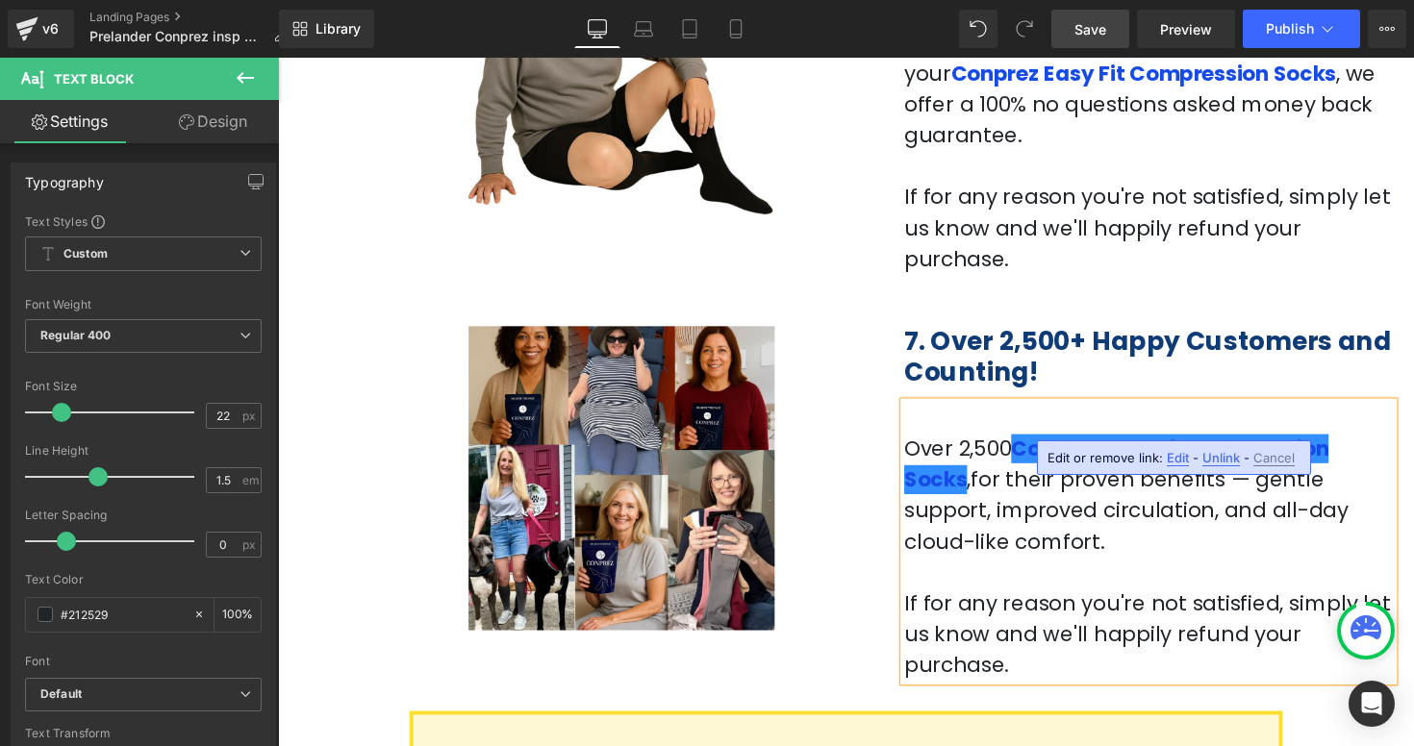
click at [1030, 442] on p "Over 2,500 Conprez Easy Fit Compression Socks , for their proven benefits — gen…" at bounding box center [1169, 505] width 501 height 127
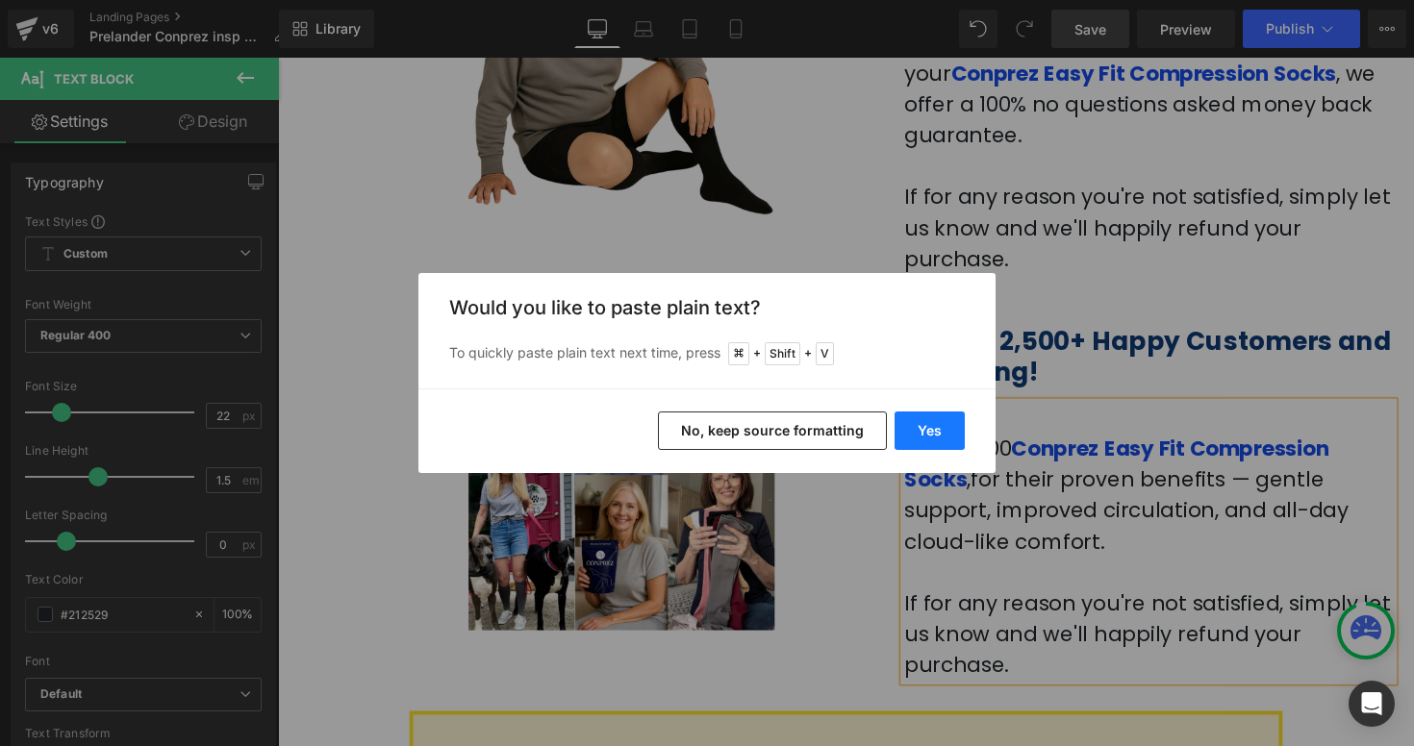
click at [924, 440] on button "Yes" at bounding box center [929, 431] width 70 height 38
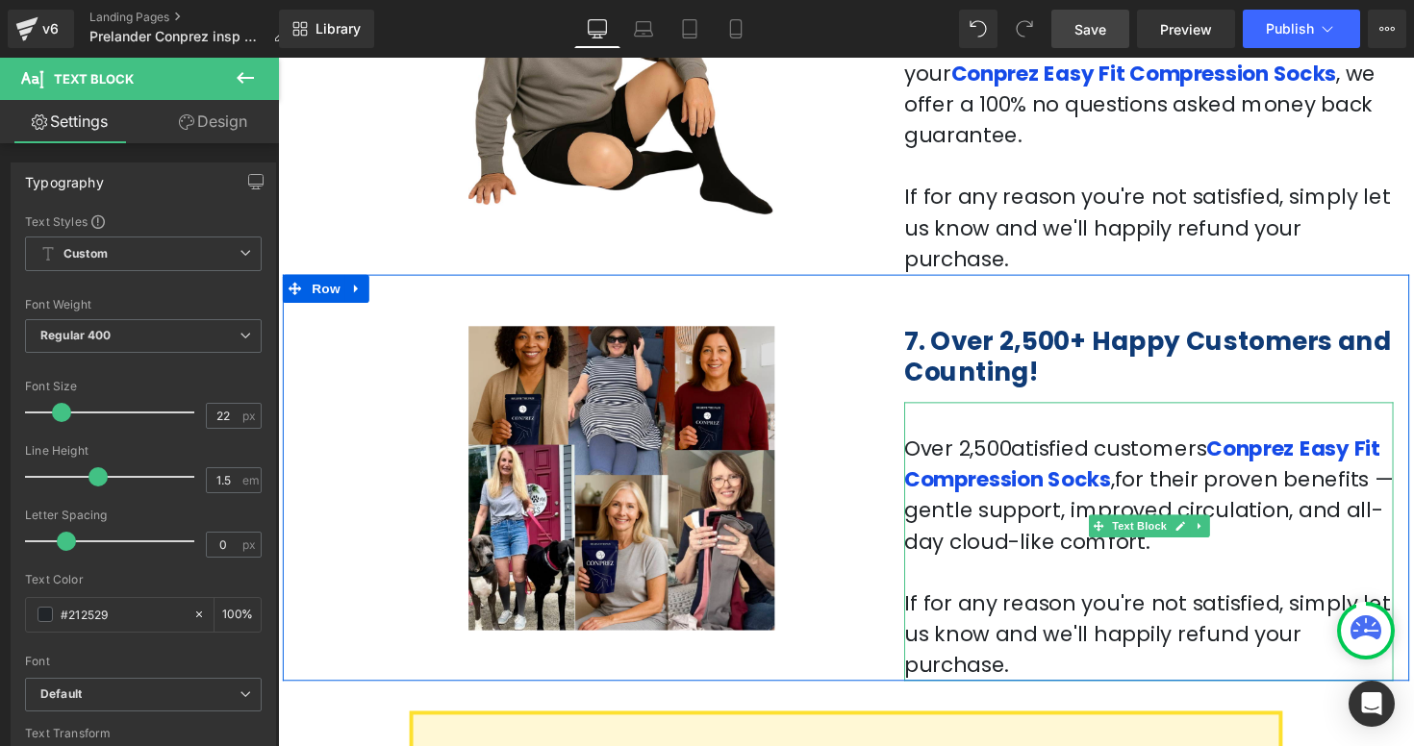
click at [1031, 442] on p "Over 2,500atisfied customers Conprez Easy Fit Compression Socks , for their pro…" at bounding box center [1169, 505] width 501 height 127
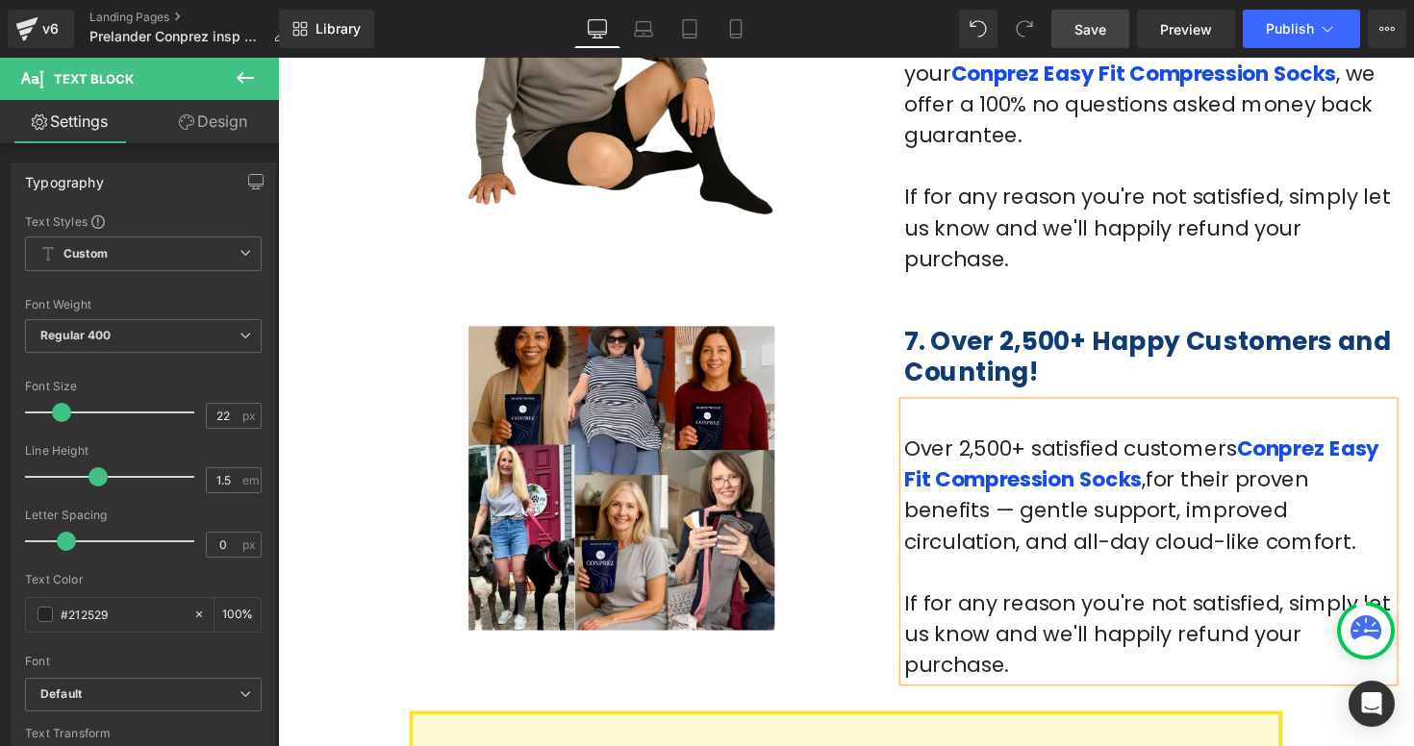
click at [1257, 475] on span "for their proven benefits — gentle support, improved circulation, and all-day c…" at bounding box center [1150, 521] width 463 height 93
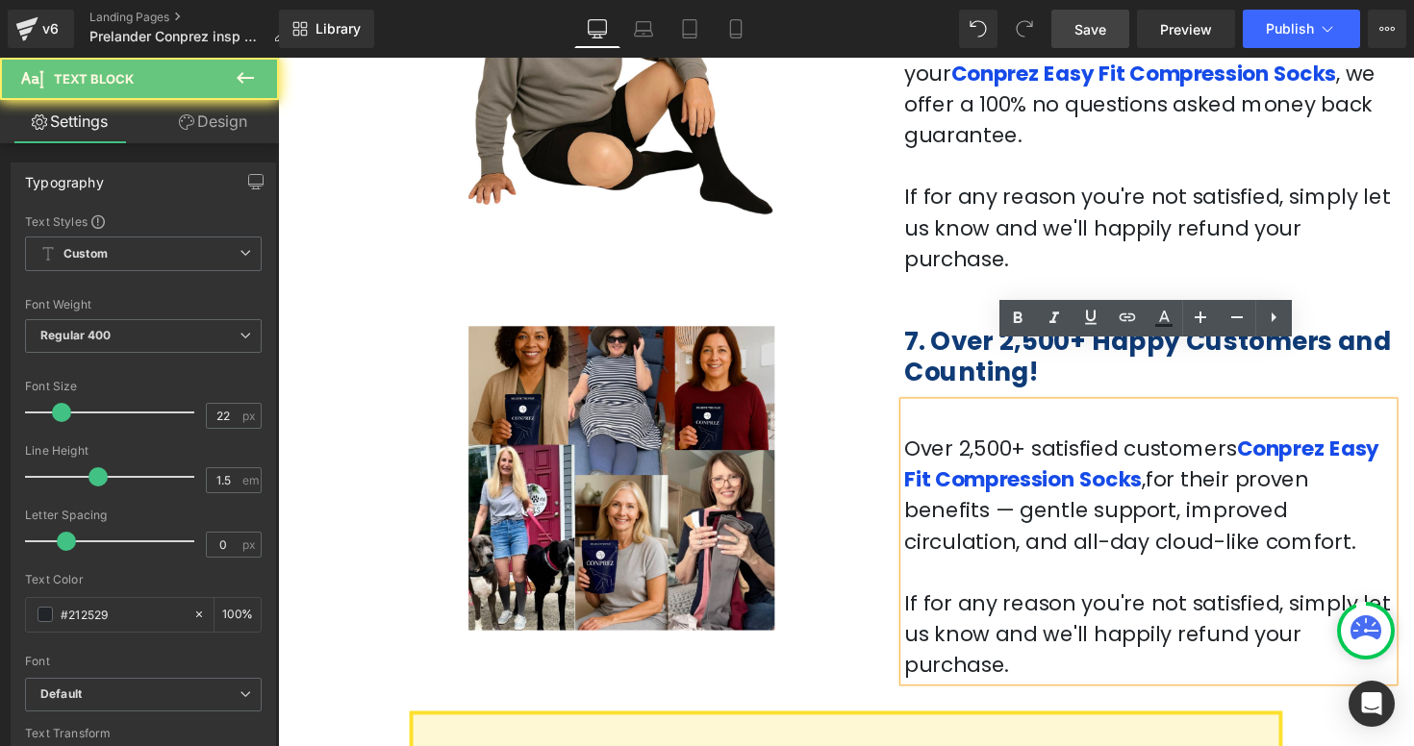
click at [1232, 442] on p "Over 2,500+ satisfied customers Conprez Easy Fit Compression Socks , for their …" at bounding box center [1169, 505] width 501 height 127
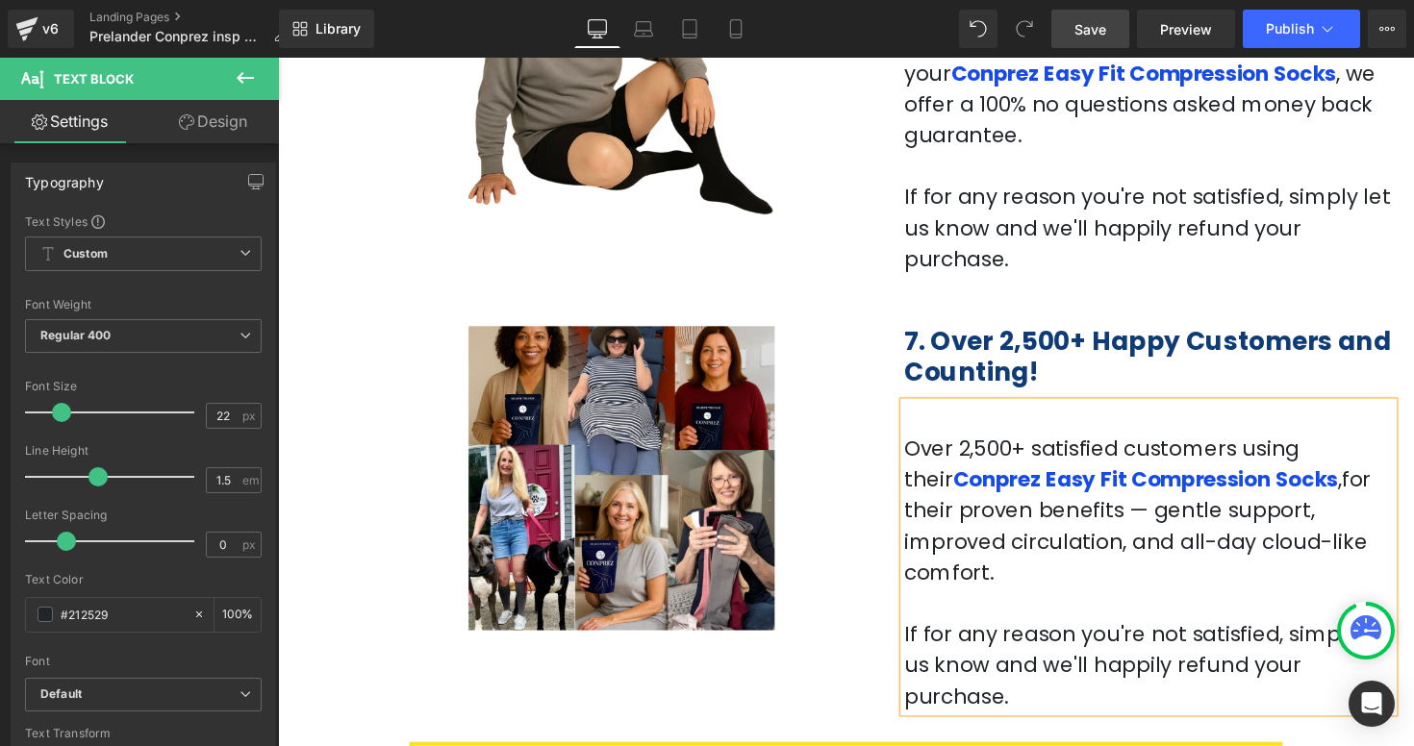
click at [1364, 475] on span "," at bounding box center [1366, 490] width 4 height 30
click at [1142, 475] on span "for their proven benefits — gentle support, improved circulation, and all-day c…" at bounding box center [1159, 537] width 480 height 125
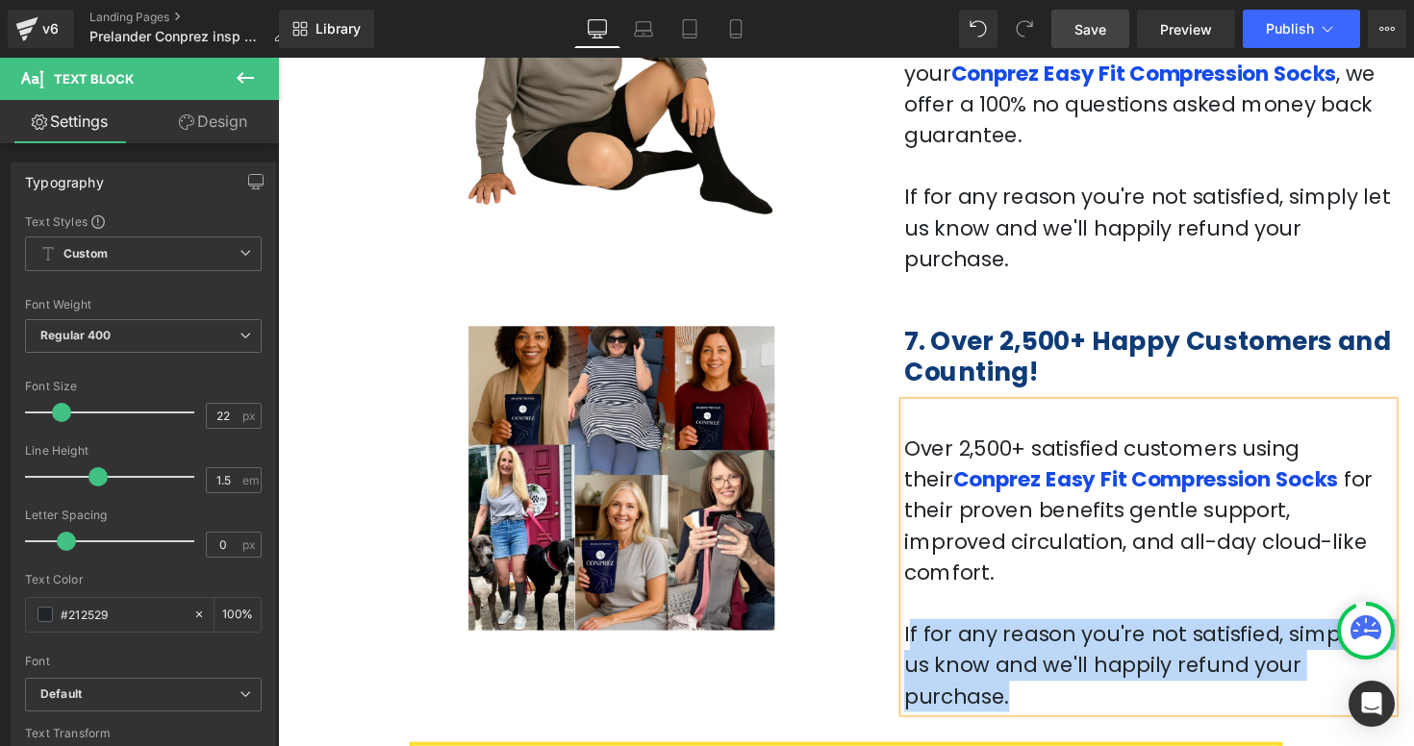
drag, startPoint x: 1350, startPoint y: 599, endPoint x: 923, endPoint y: 543, distance: 430.6
click at [923, 633] on p "If for any reason you're not satisfied, simply let us know and we'll happily re…" at bounding box center [1169, 680] width 501 height 95
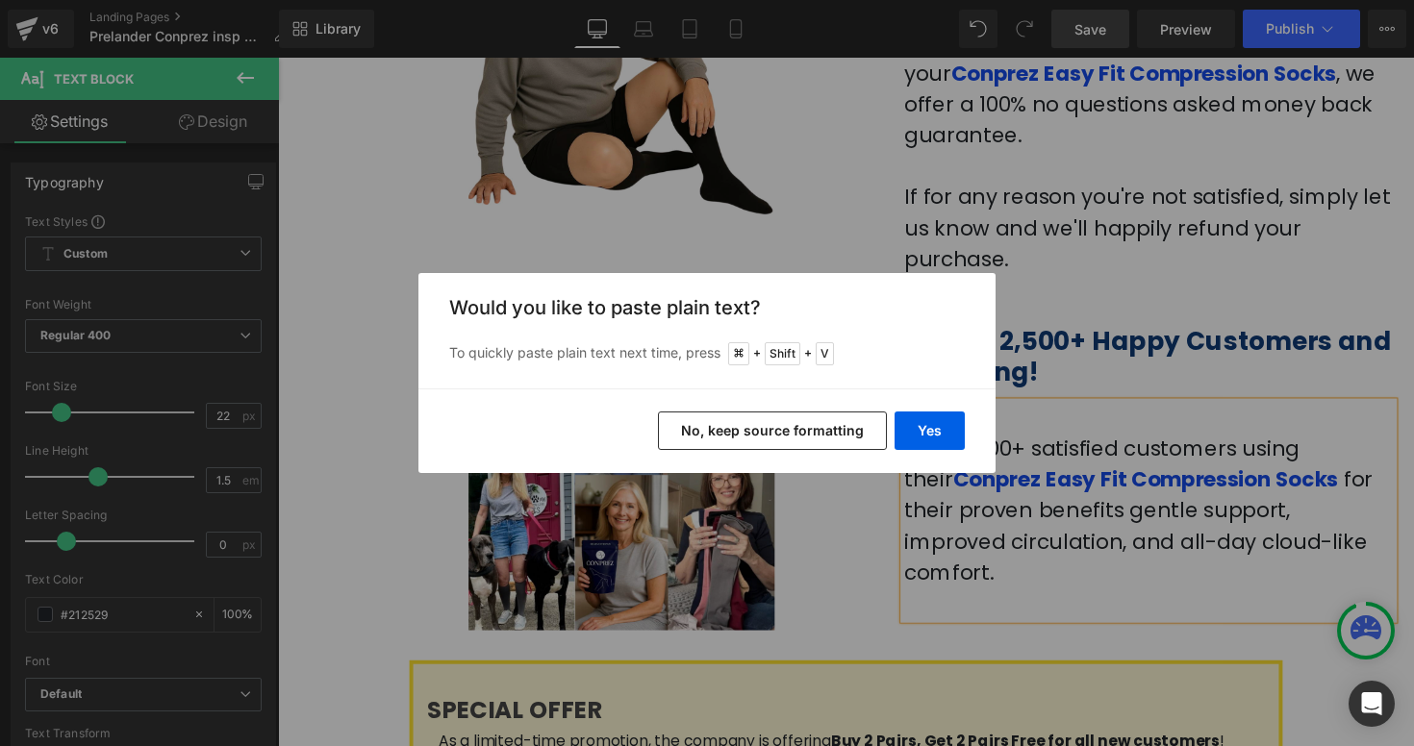
click at [835, 427] on button "No, keep source formatting" at bounding box center [772, 431] width 229 height 38
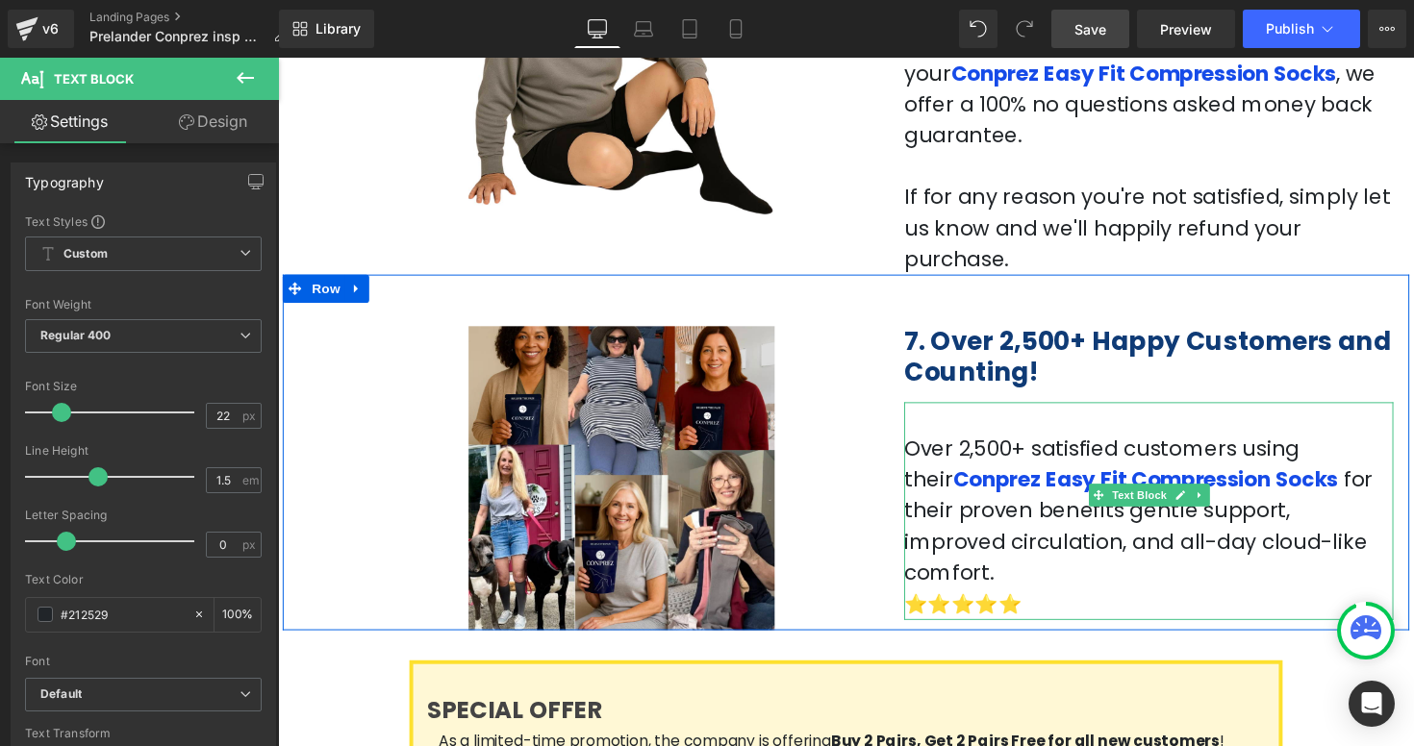
click at [1018, 601] on p "⭐️⭐️⭐️⭐️⭐️" at bounding box center [1169, 617] width 501 height 33
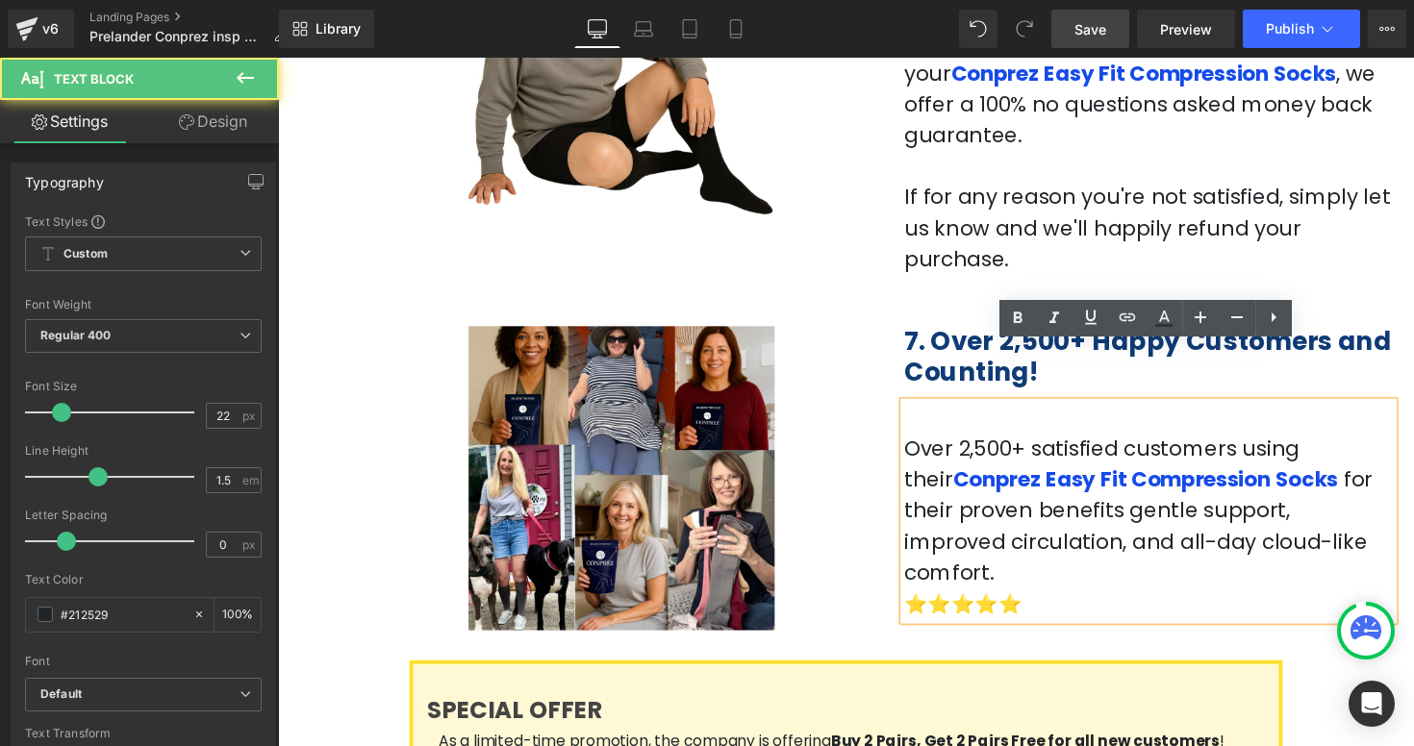
click at [919, 442] on p "Over 2,500+ satisfied customers using their Conprez Easy Fit Compression Socks …" at bounding box center [1169, 521] width 501 height 159
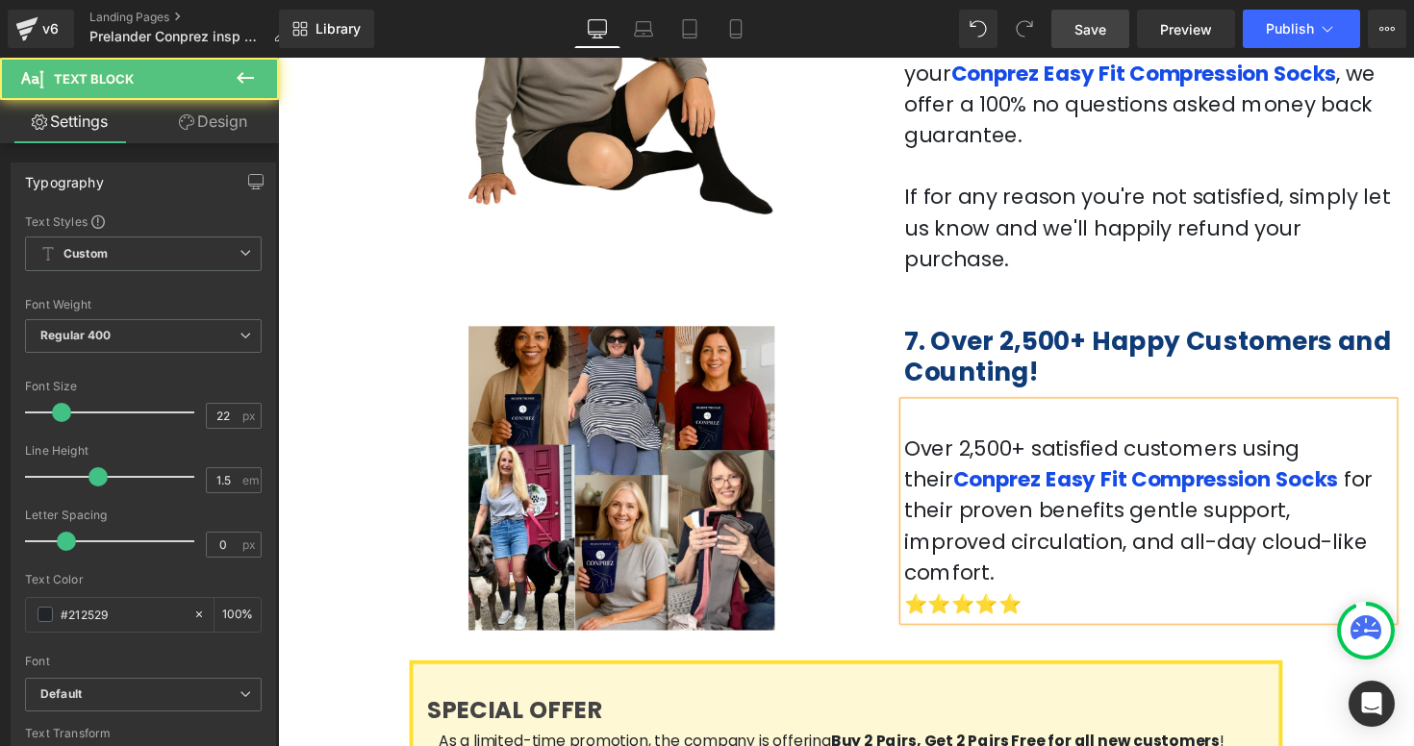
click at [1033, 543] on div "Over 2,500+ satisfied customers using their Conprez Easy Fit Compression Socks …" at bounding box center [1169, 522] width 501 height 223
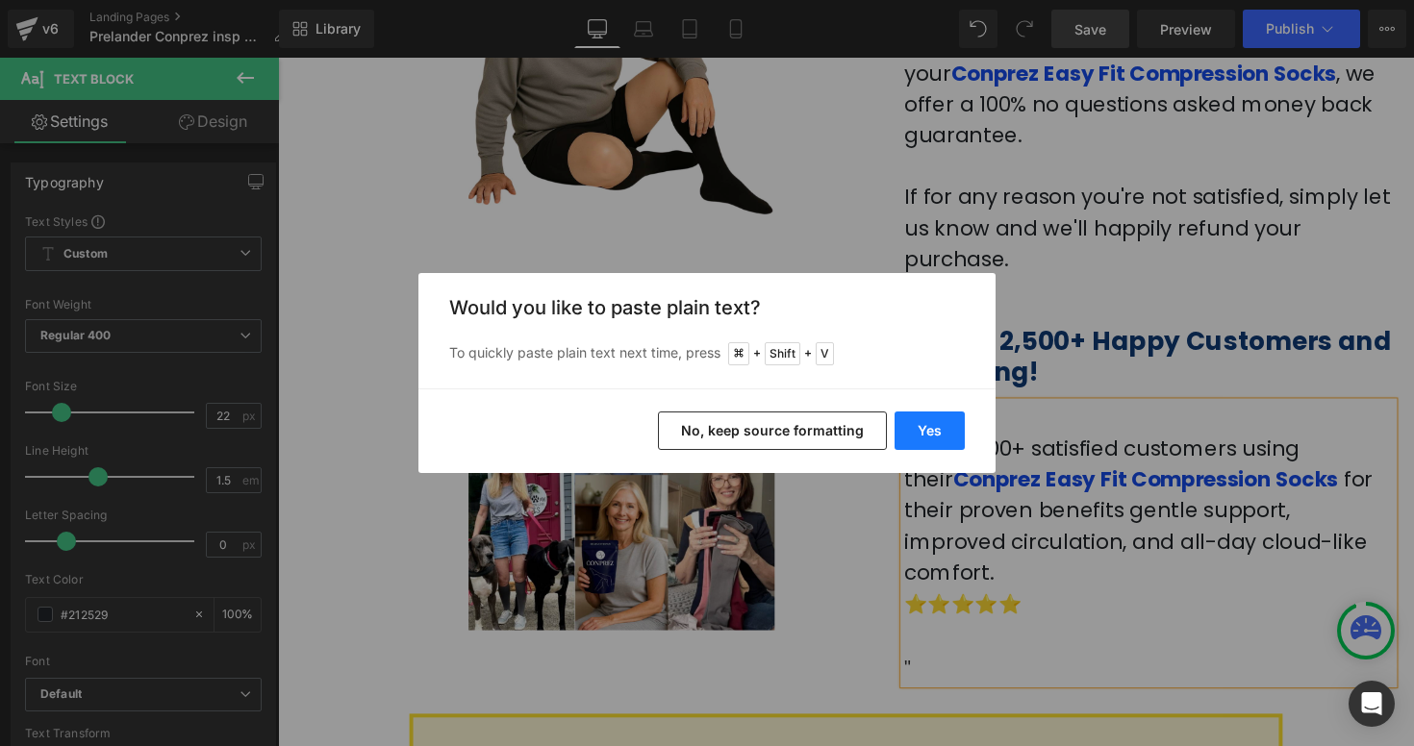
click at [935, 435] on button "Yes" at bounding box center [929, 431] width 70 height 38
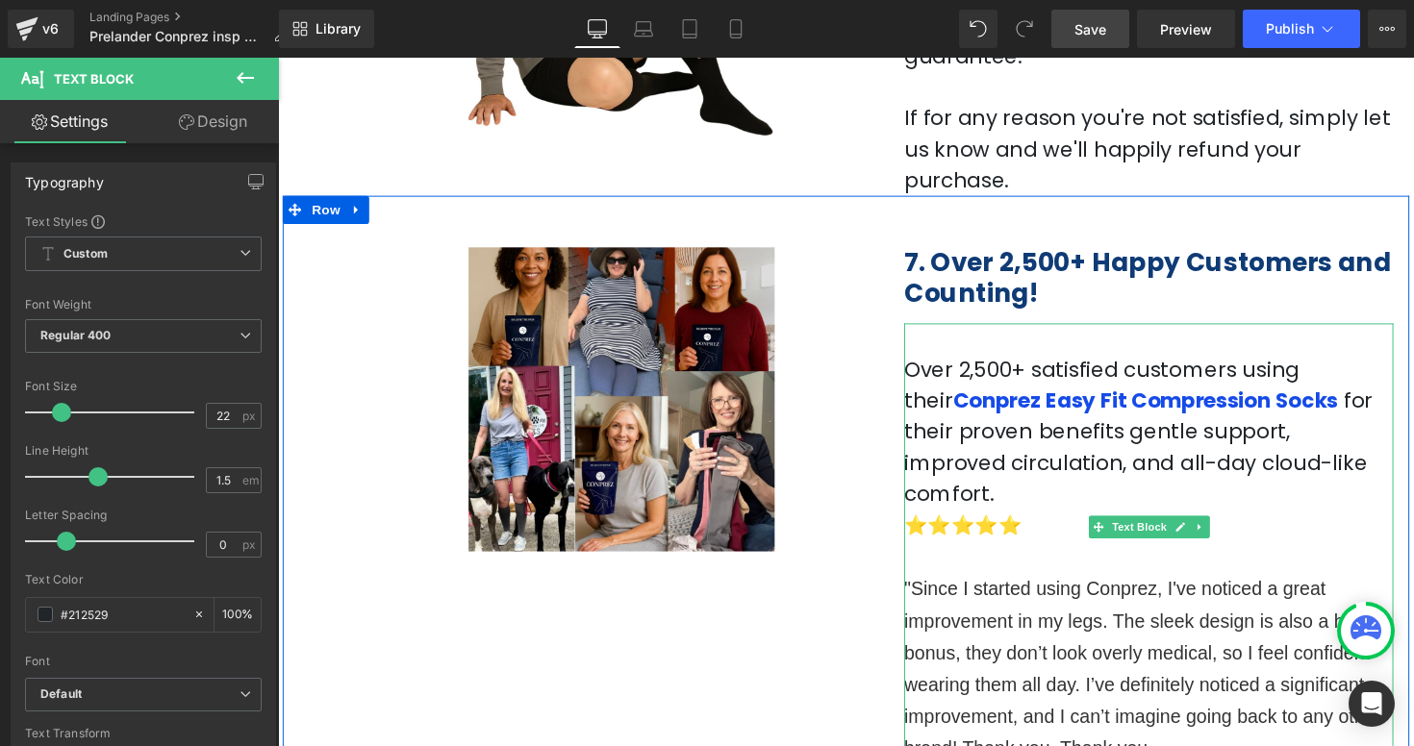
scroll to position [2925, 0]
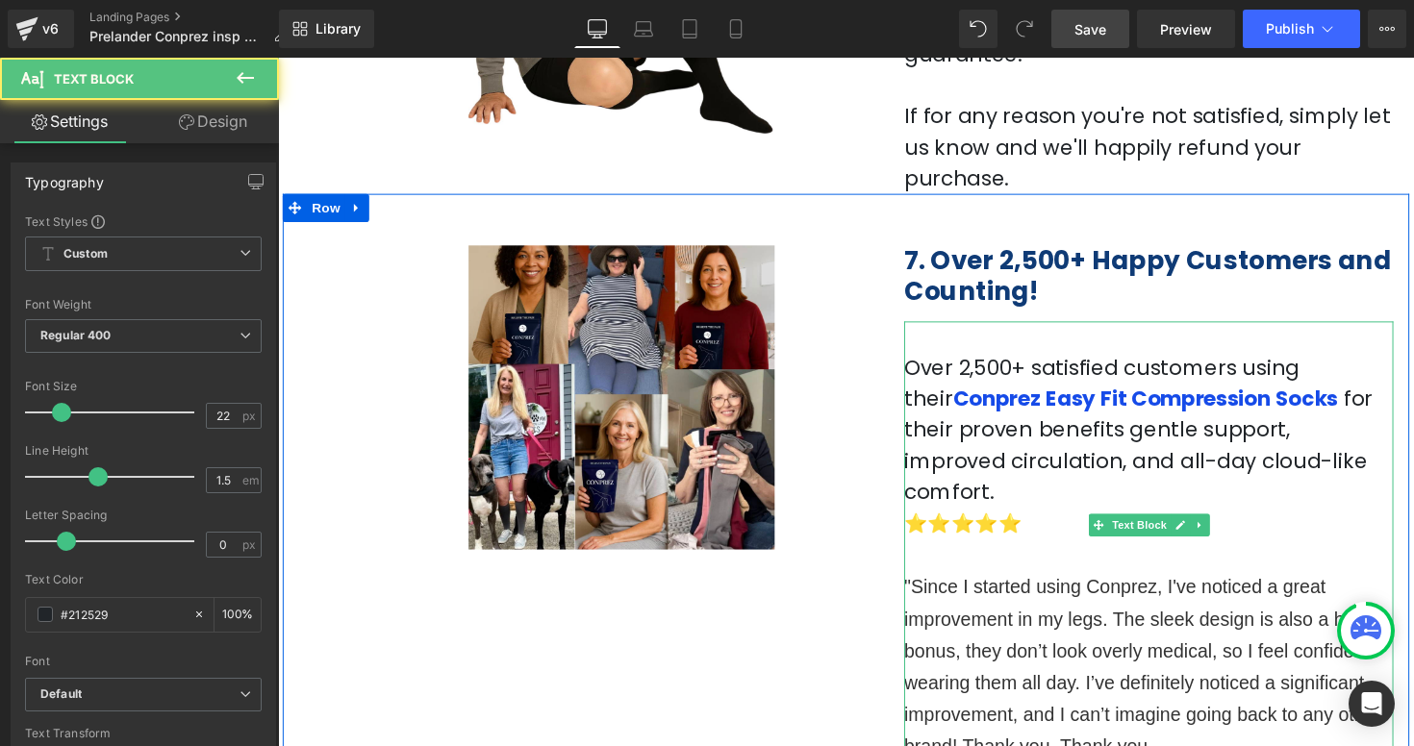
click at [1184, 662] on p ""Since I started using Conprez, I've noticed a great improvement in my legs. Th…" at bounding box center [1169, 682] width 501 height 196
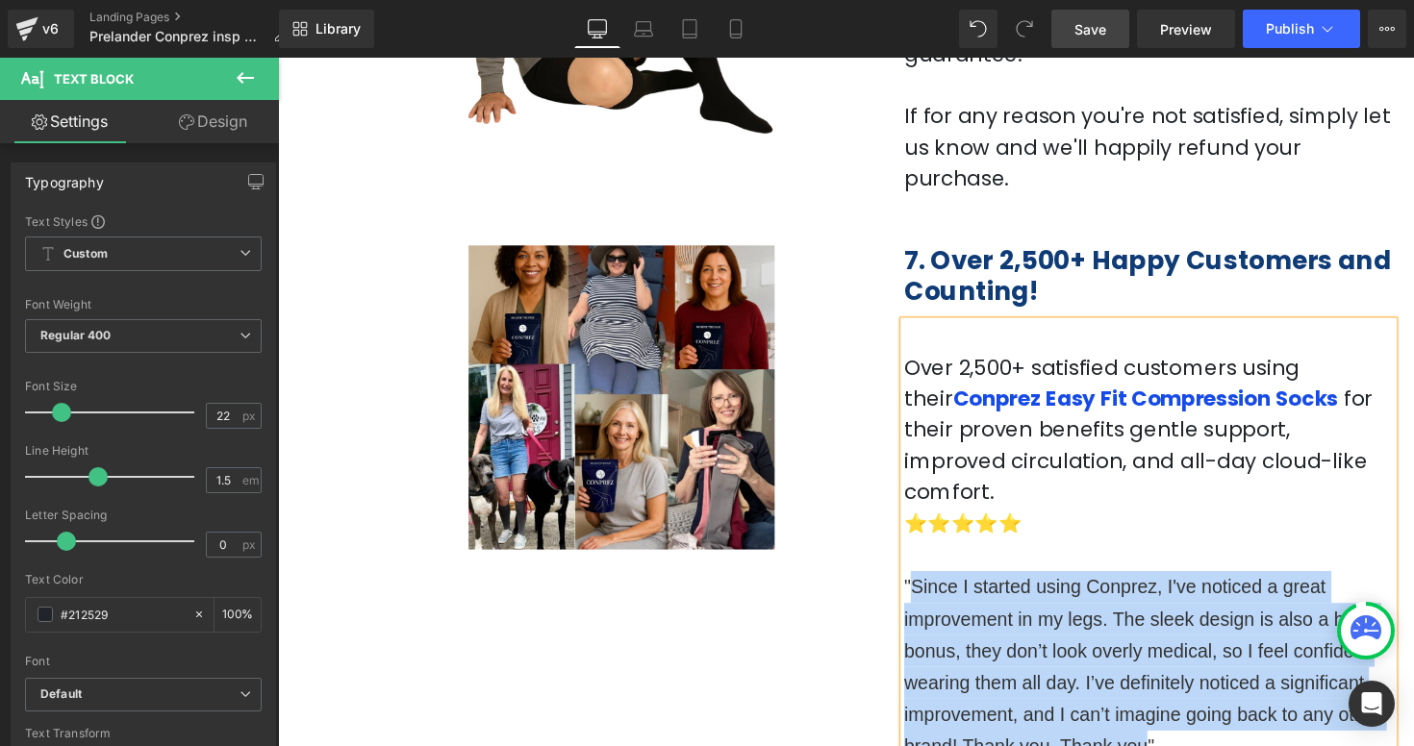
drag, startPoint x: 928, startPoint y: 504, endPoint x: 1168, endPoint y: 673, distance: 293.2
click at [1168, 674] on span ""Since I started using Conprez, I've noticed a great improvement in my legs. Th…" at bounding box center [1163, 682] width 489 height 185
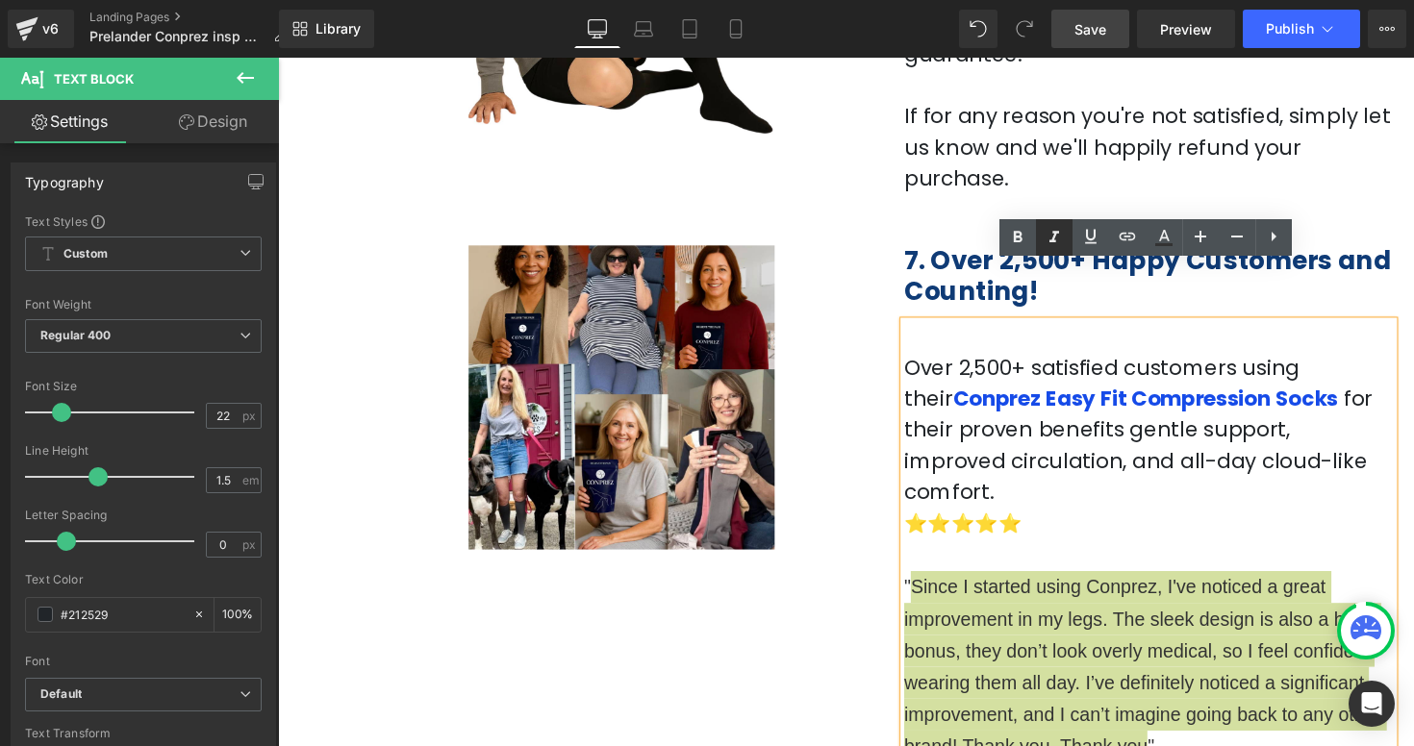
click at [1054, 232] on icon at bounding box center [1054, 237] width 10 height 12
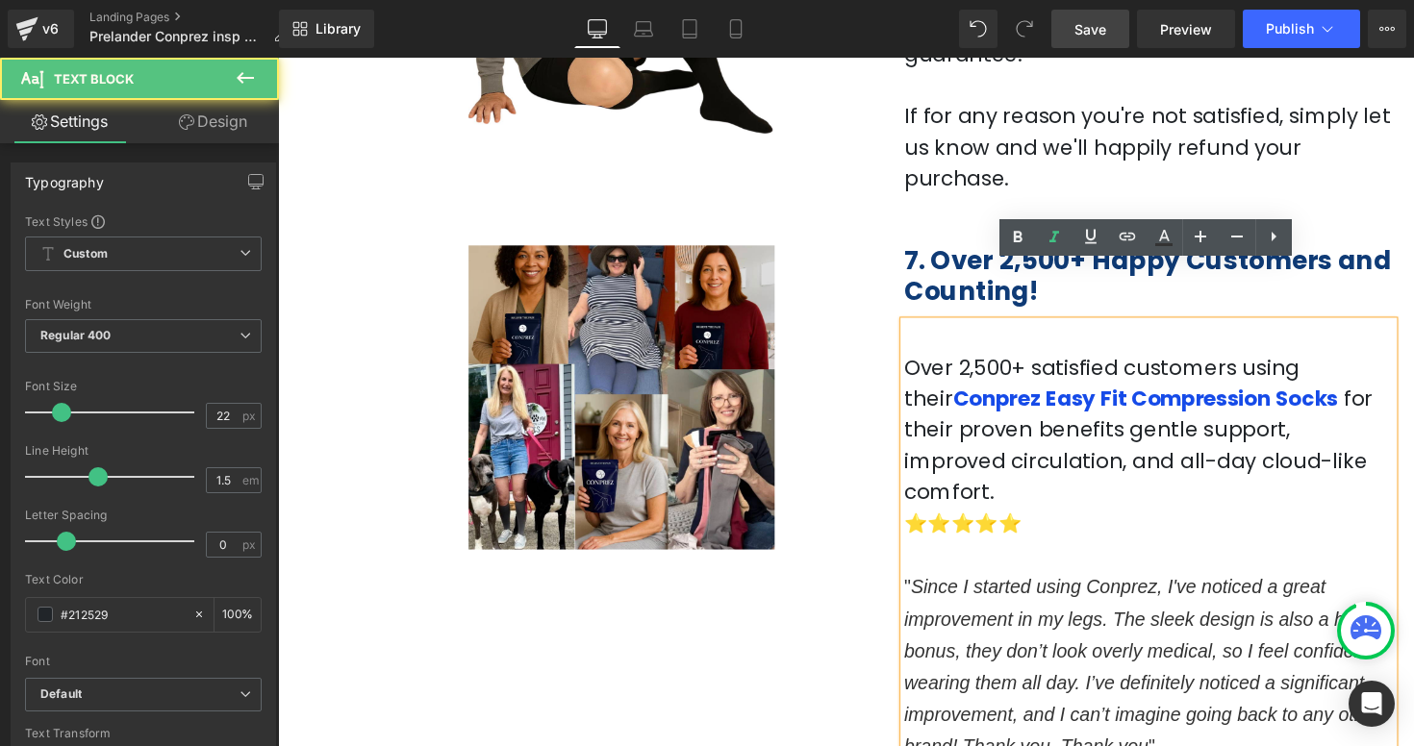
click at [931, 590] on span "Since I started using Conprez, I've noticed a great improvement in my legs. The…" at bounding box center [1163, 682] width 489 height 185
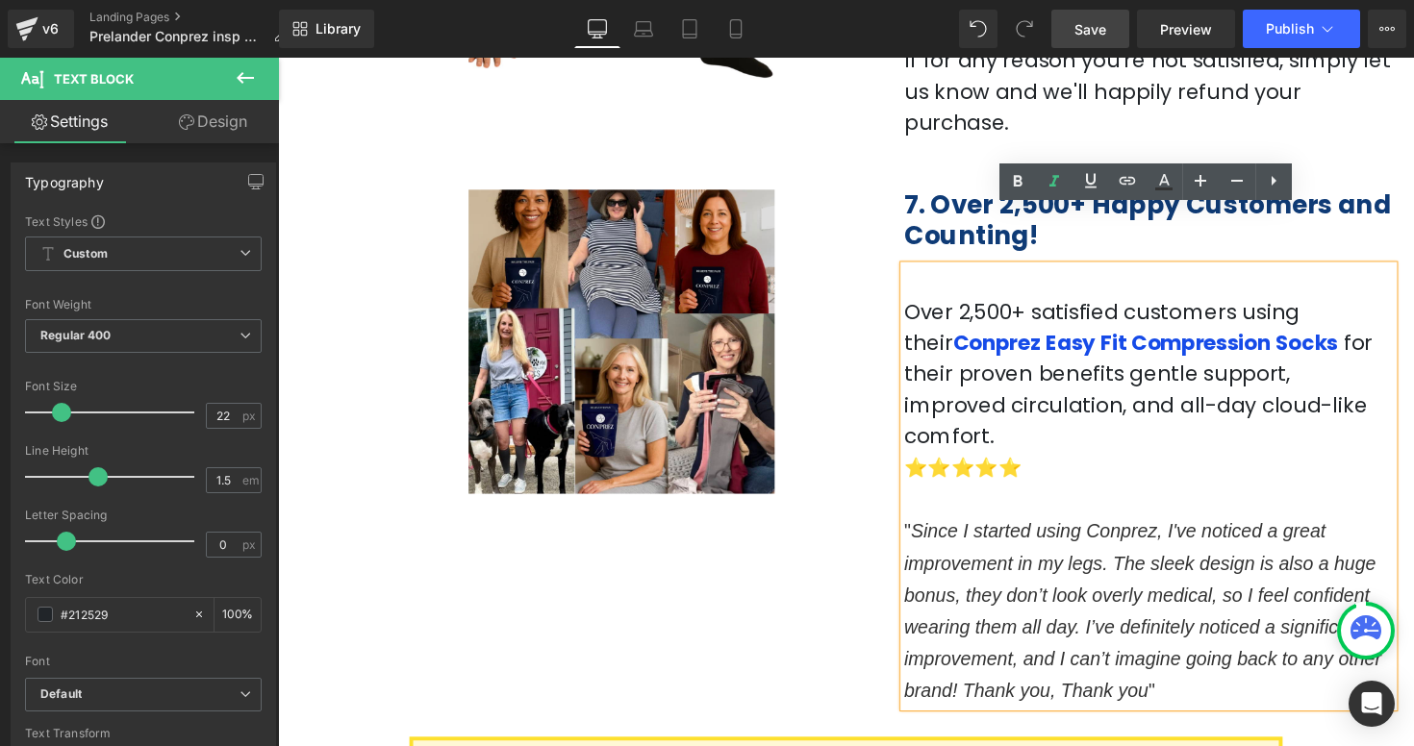
scroll to position [2984, 0]
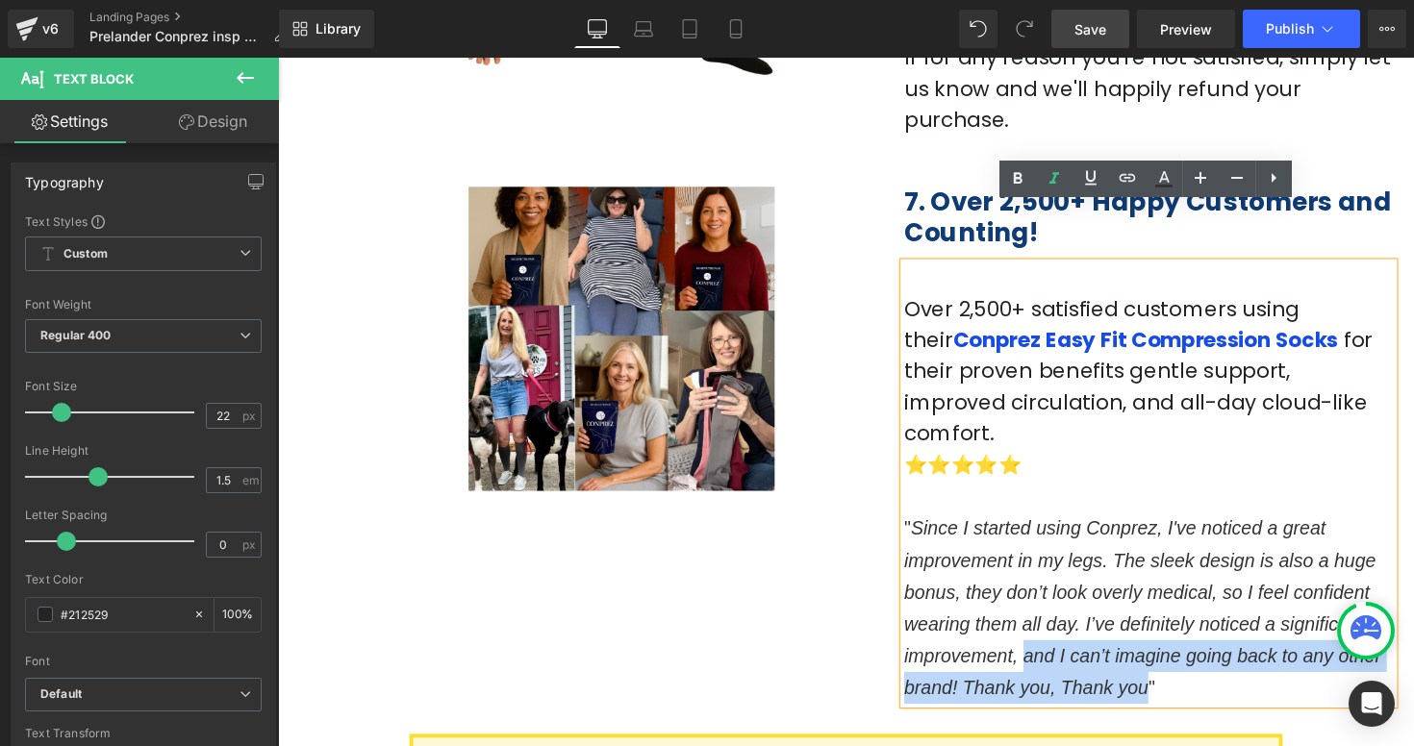
drag, startPoint x: 1042, startPoint y: 580, endPoint x: 1168, endPoint y: 614, distance: 130.4
click at [1168, 614] on span "" Since I started using Conprez, I've noticed a great improvement in my legs. T…" at bounding box center [1163, 622] width 489 height 185
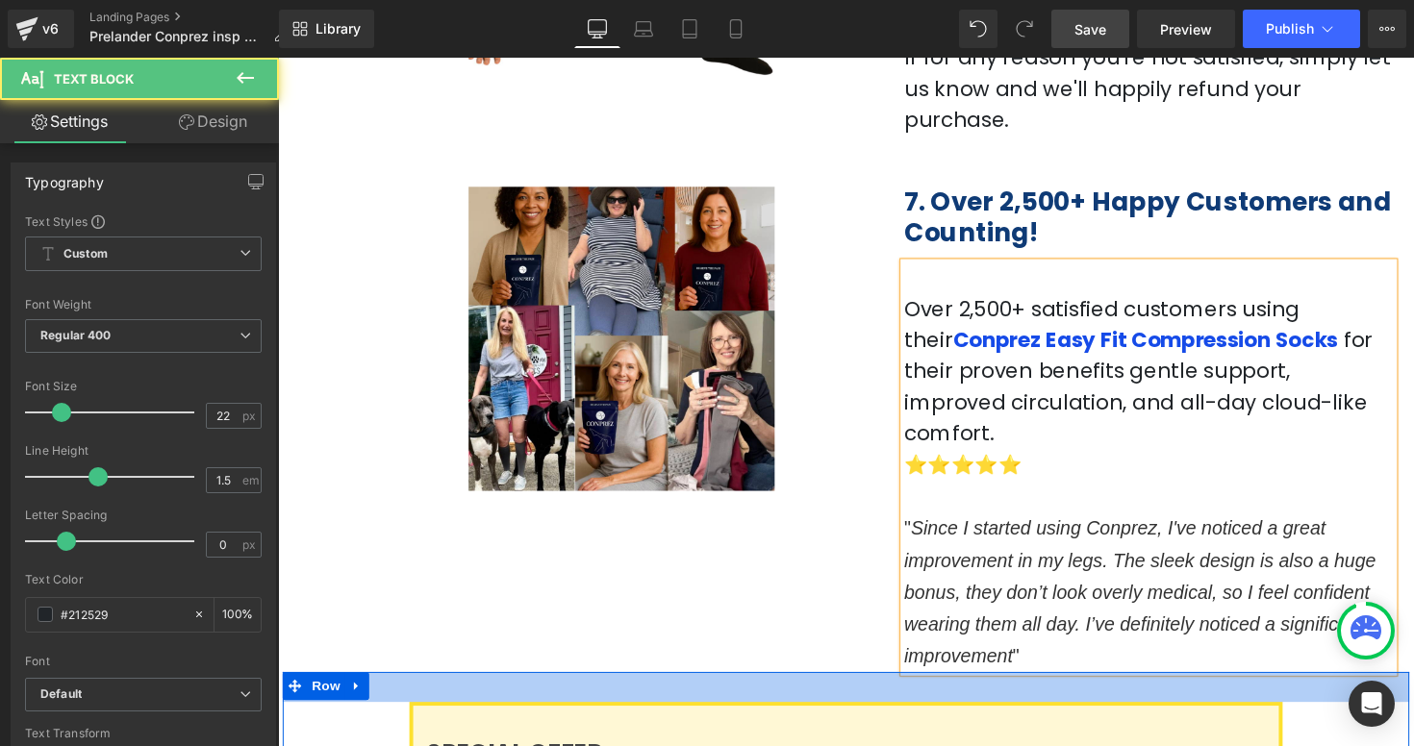
click at [1120, 589] on p "" Since I started using Conprez, I've noticed a great improvement in my legs. T…" at bounding box center [1169, 605] width 501 height 163
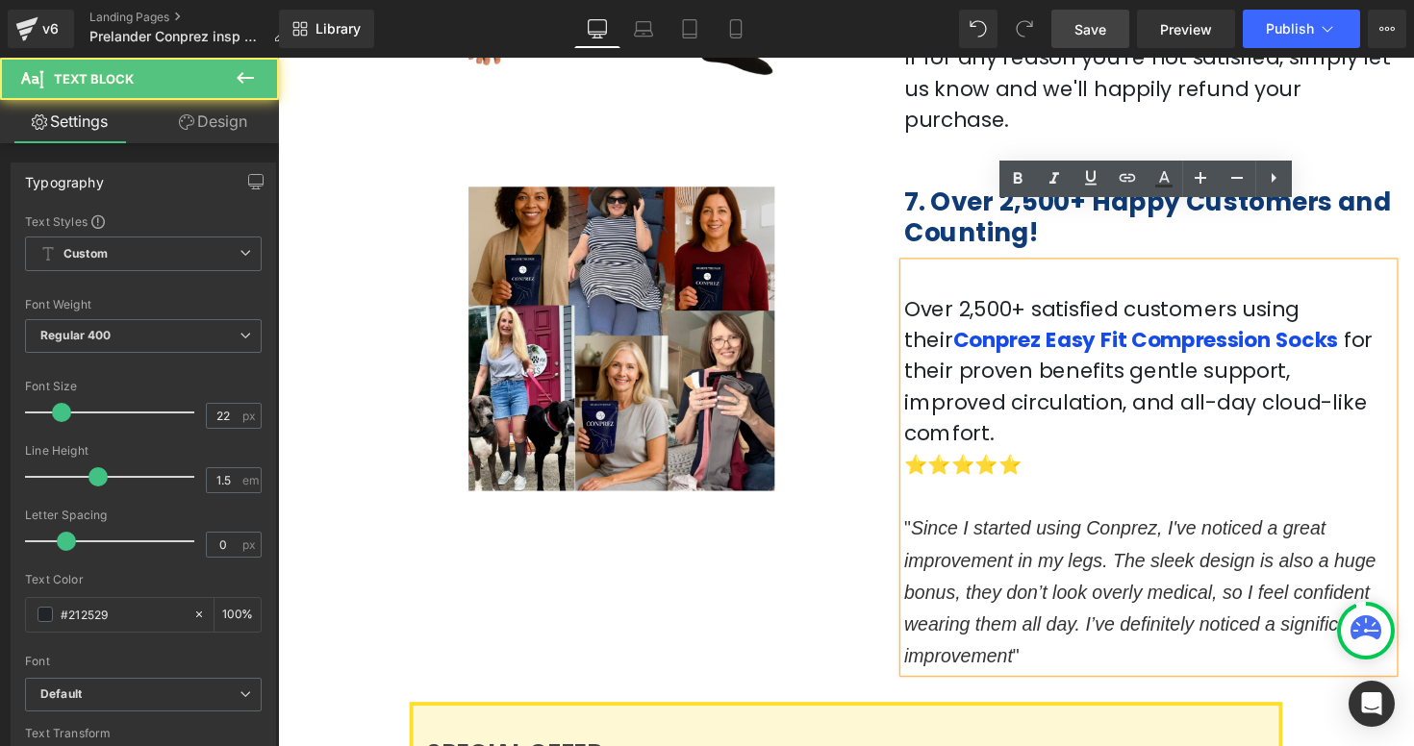
click at [1035, 571] on span "" Since I started using Conprez, I've noticed a great improvement in my legs. T…" at bounding box center [1160, 606] width 483 height 152
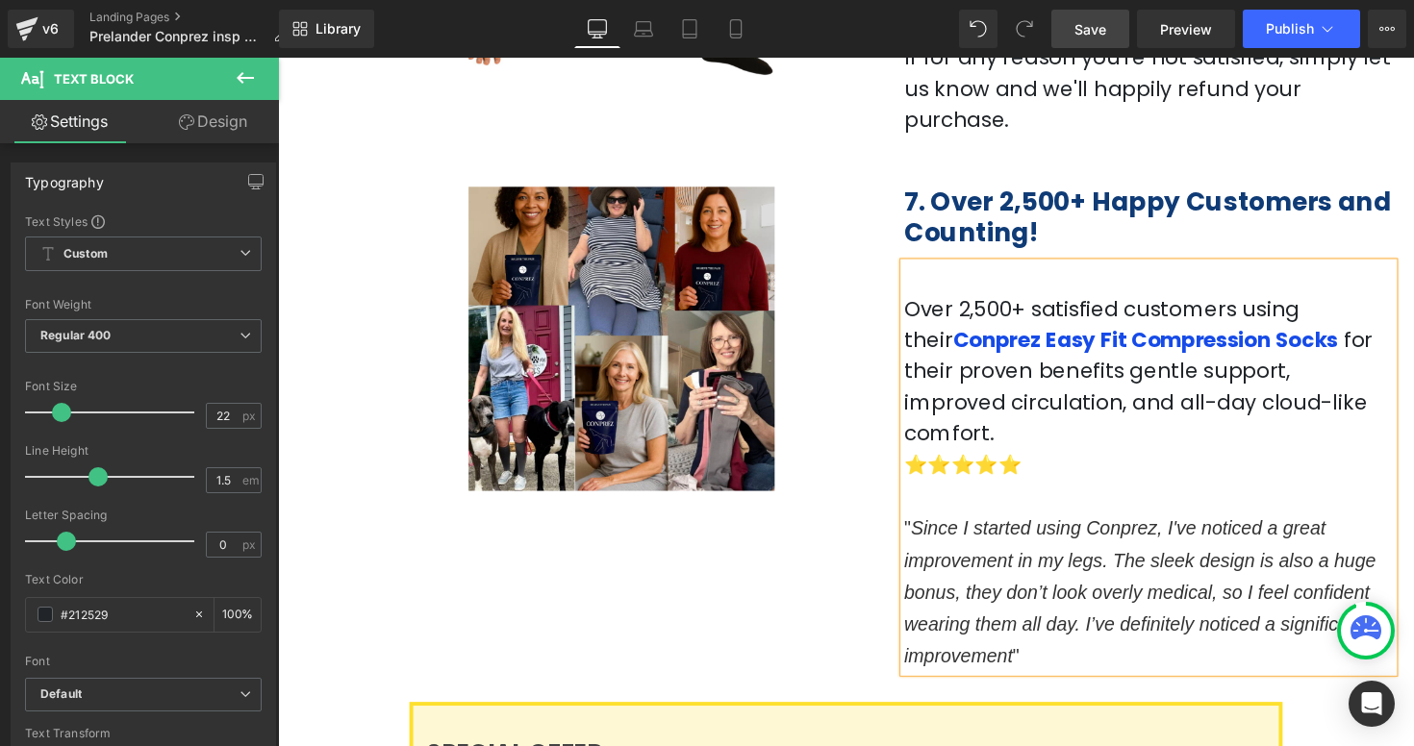
click at [1090, 575] on p "" Since I started using Conprez, I've noticed a great improvement in my legs. T…" at bounding box center [1169, 605] width 501 height 163
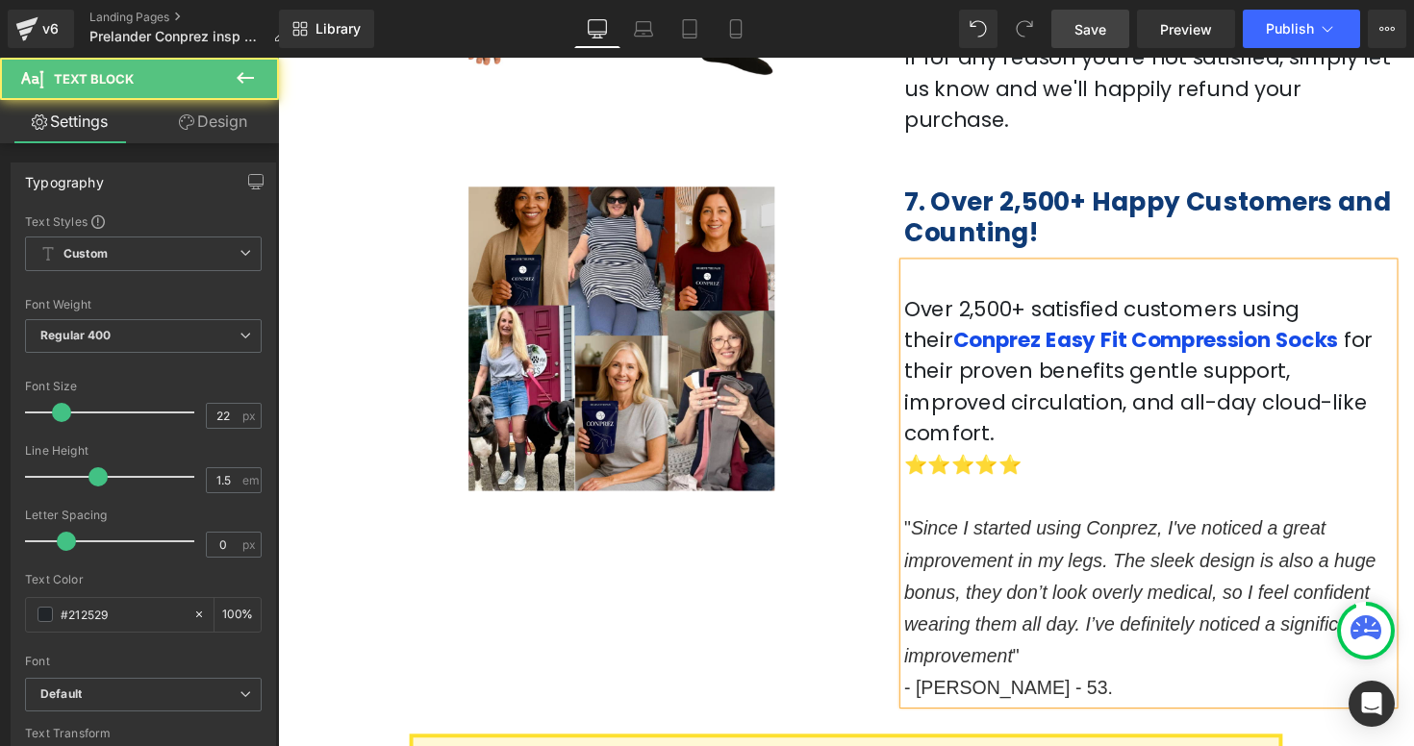
click at [1007, 693] on span "- Ana W. - 53." at bounding box center [1025, 703] width 213 height 21
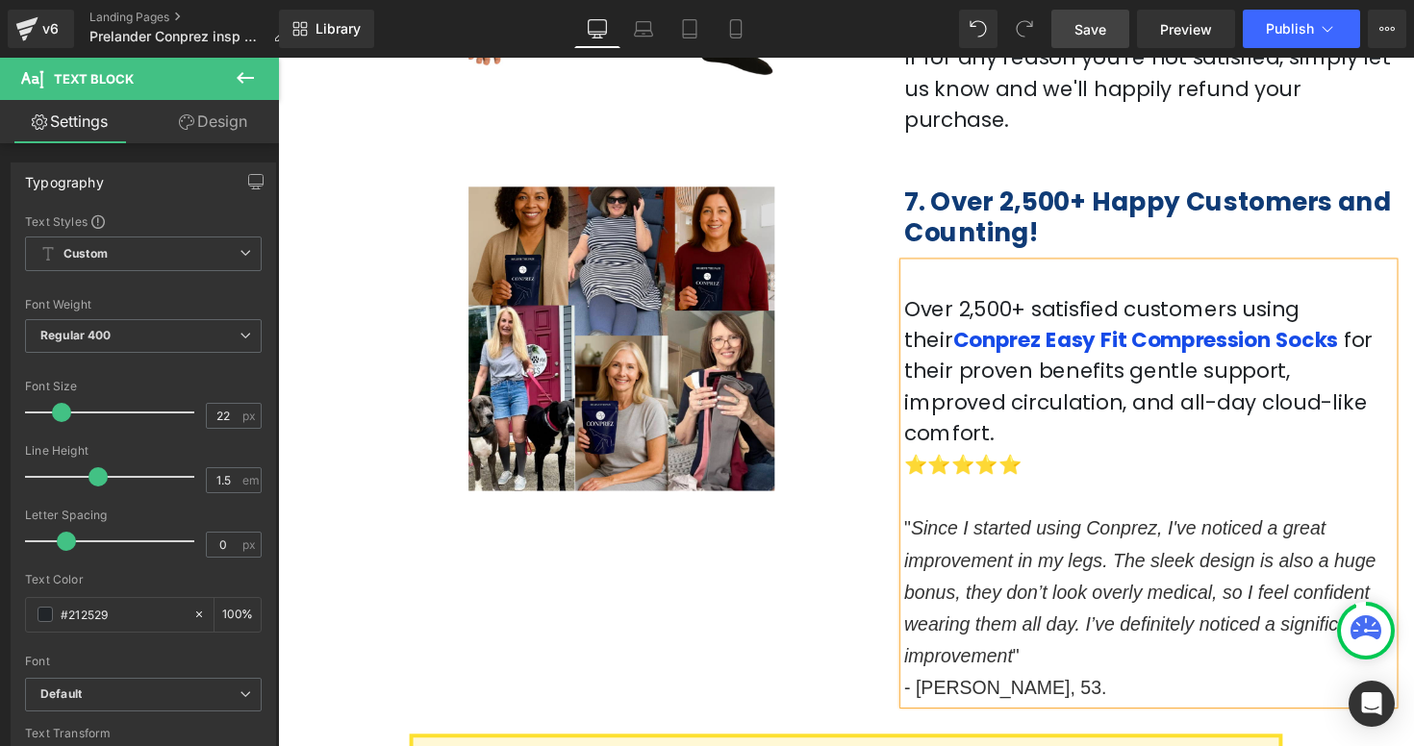
click at [1045, 693] on span "- Fernanda, 53." at bounding box center [1023, 703] width 208 height 21
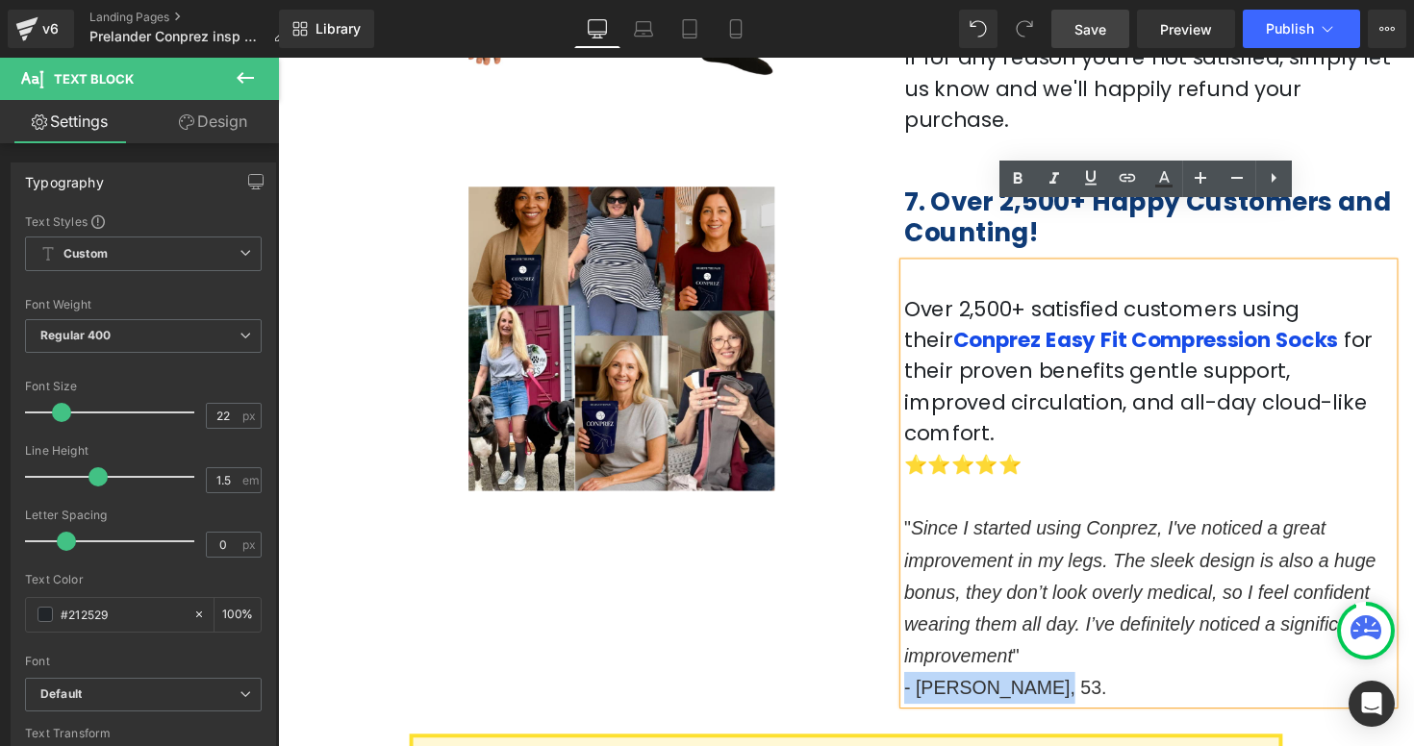
drag, startPoint x: 1066, startPoint y: 609, endPoint x: 921, endPoint y: 610, distance: 144.3
click at [921, 688] on p "- Fernanda, 53." at bounding box center [1169, 704] width 501 height 33
click at [1017, 188] on icon at bounding box center [1017, 178] width 23 height 23
click at [1066, 688] on p "- Fernanda, 53." at bounding box center [1169, 704] width 501 height 33
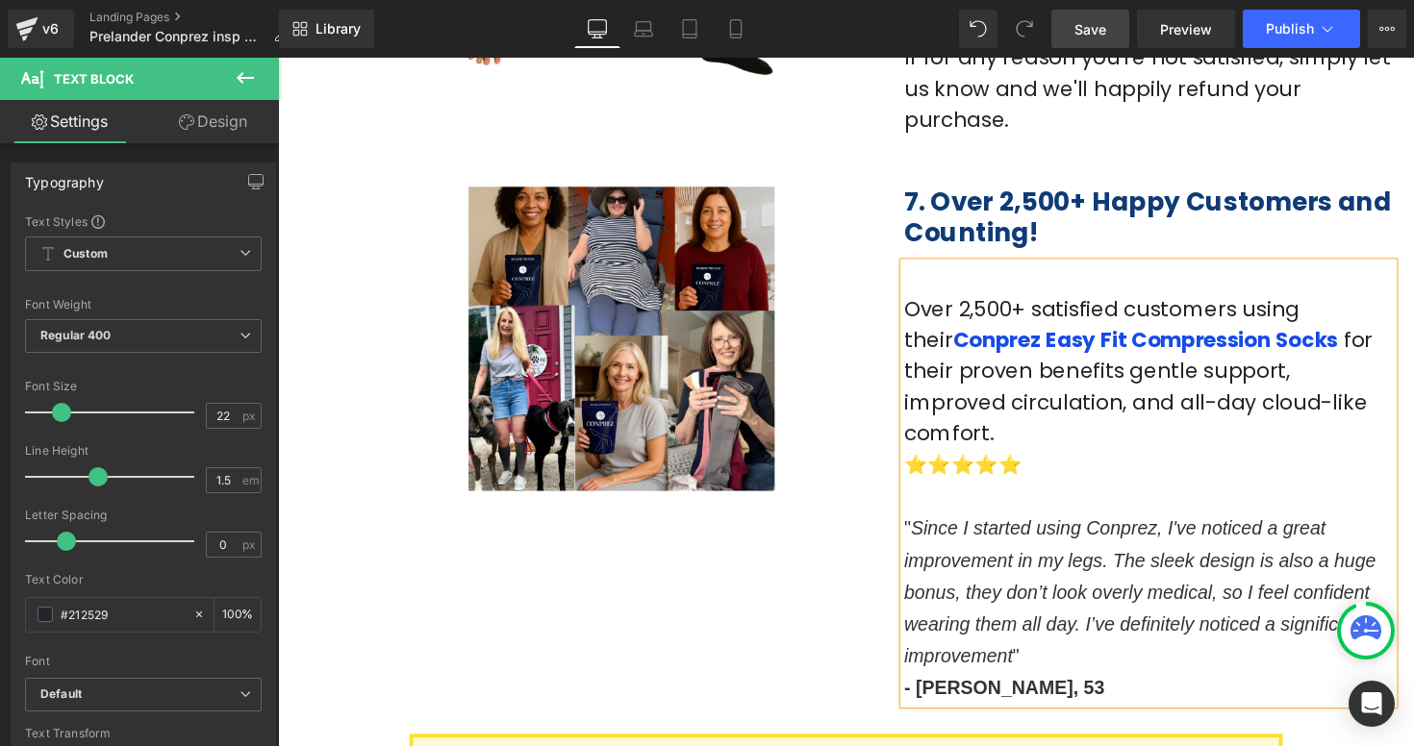
click at [780, 537] on div "Image 7. Over 2,500+ Happy Customers and Counting! Heading Over 2,500+ satisfie…" at bounding box center [860, 429] width 1154 height 583
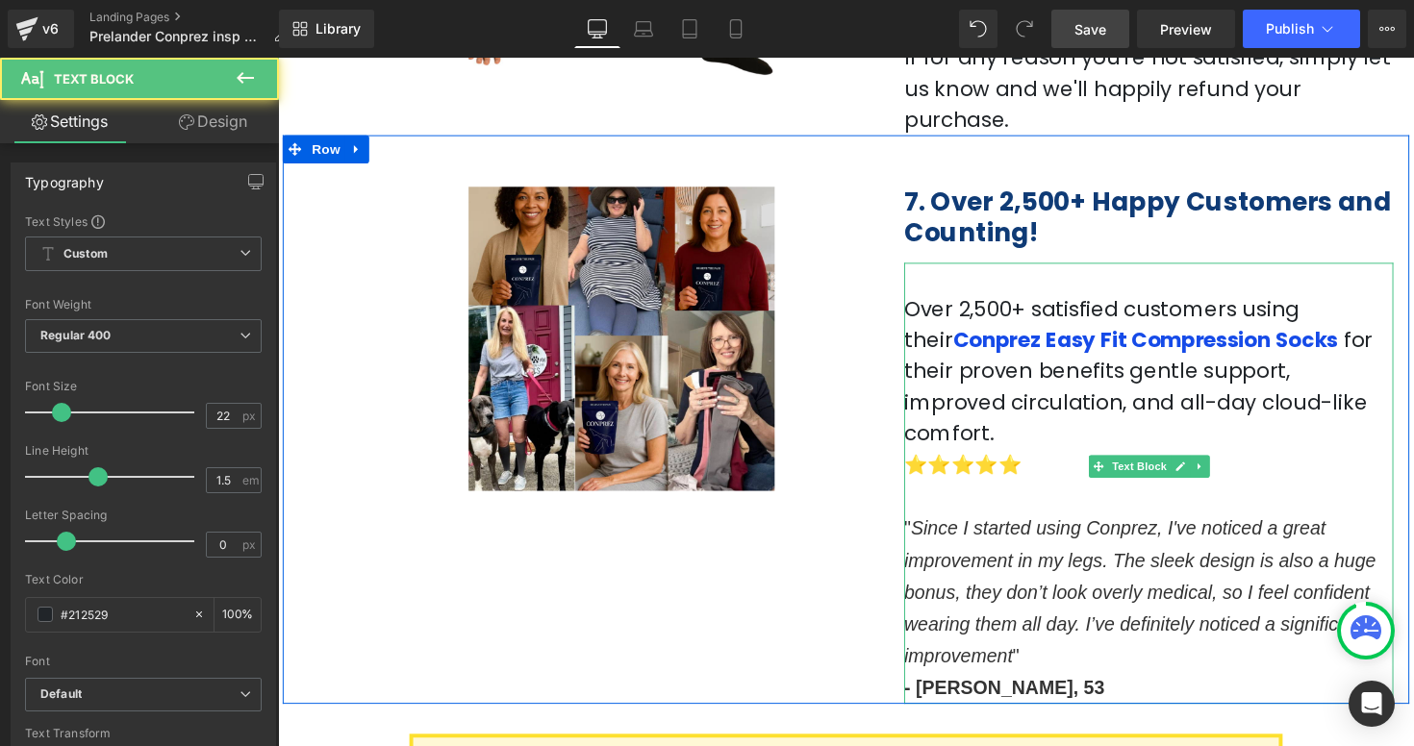
click at [951, 491] on p at bounding box center [1169, 507] width 501 height 33
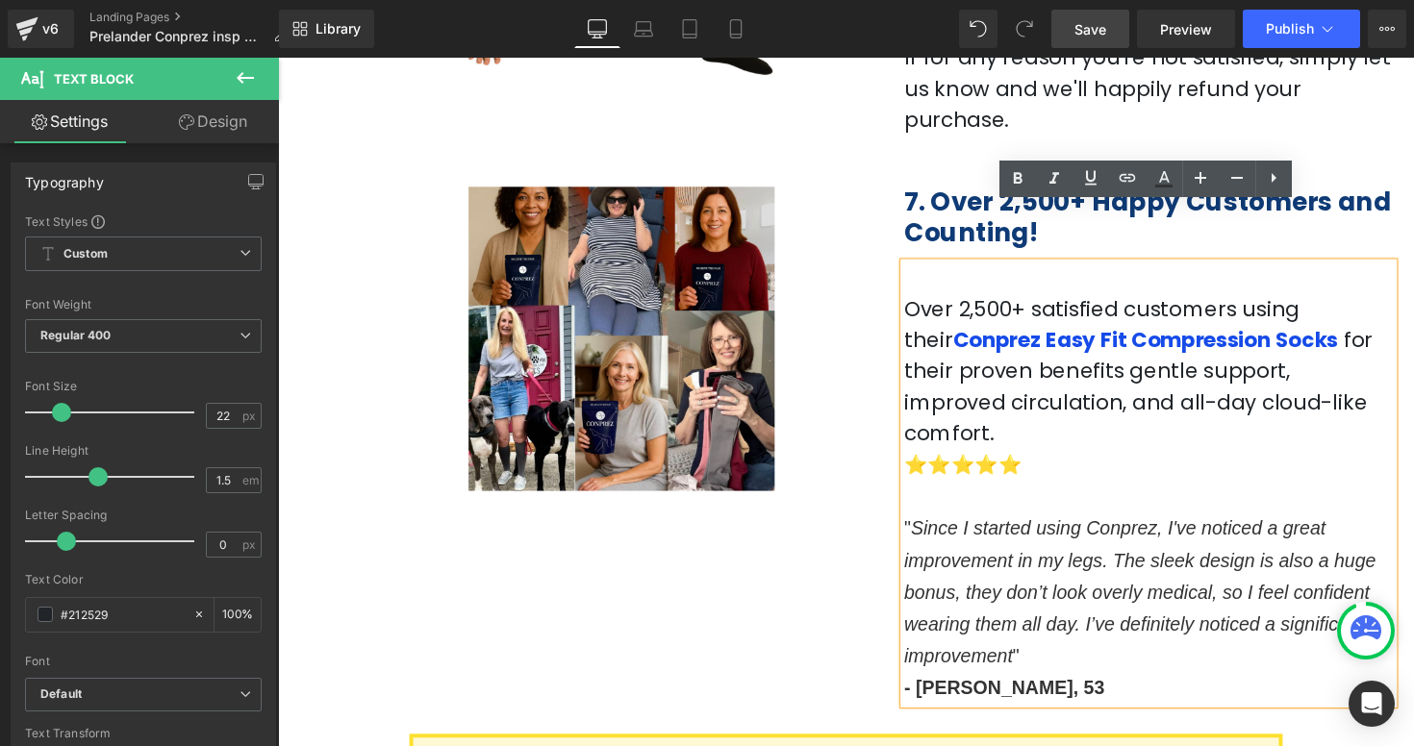
click at [944, 268] on p at bounding box center [1169, 284] width 501 height 32
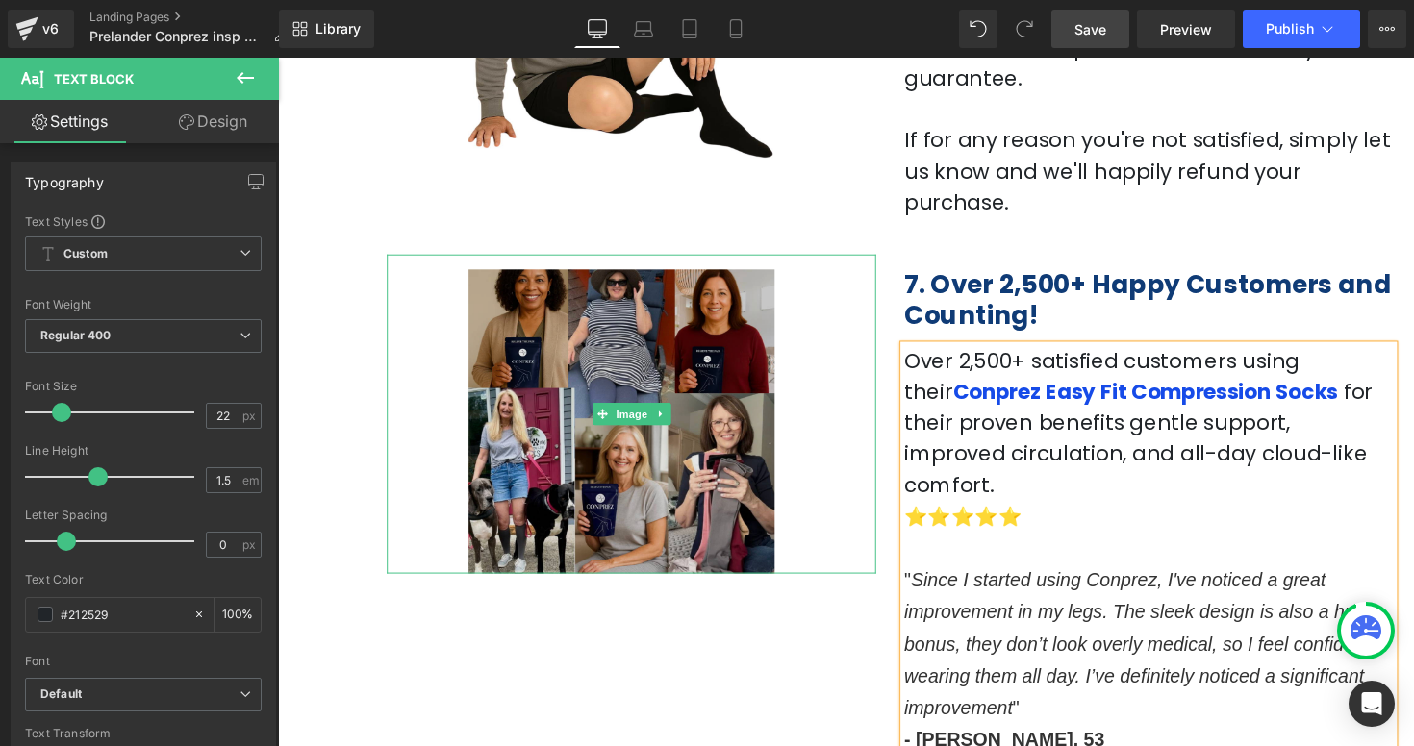
scroll to position [2896, 0]
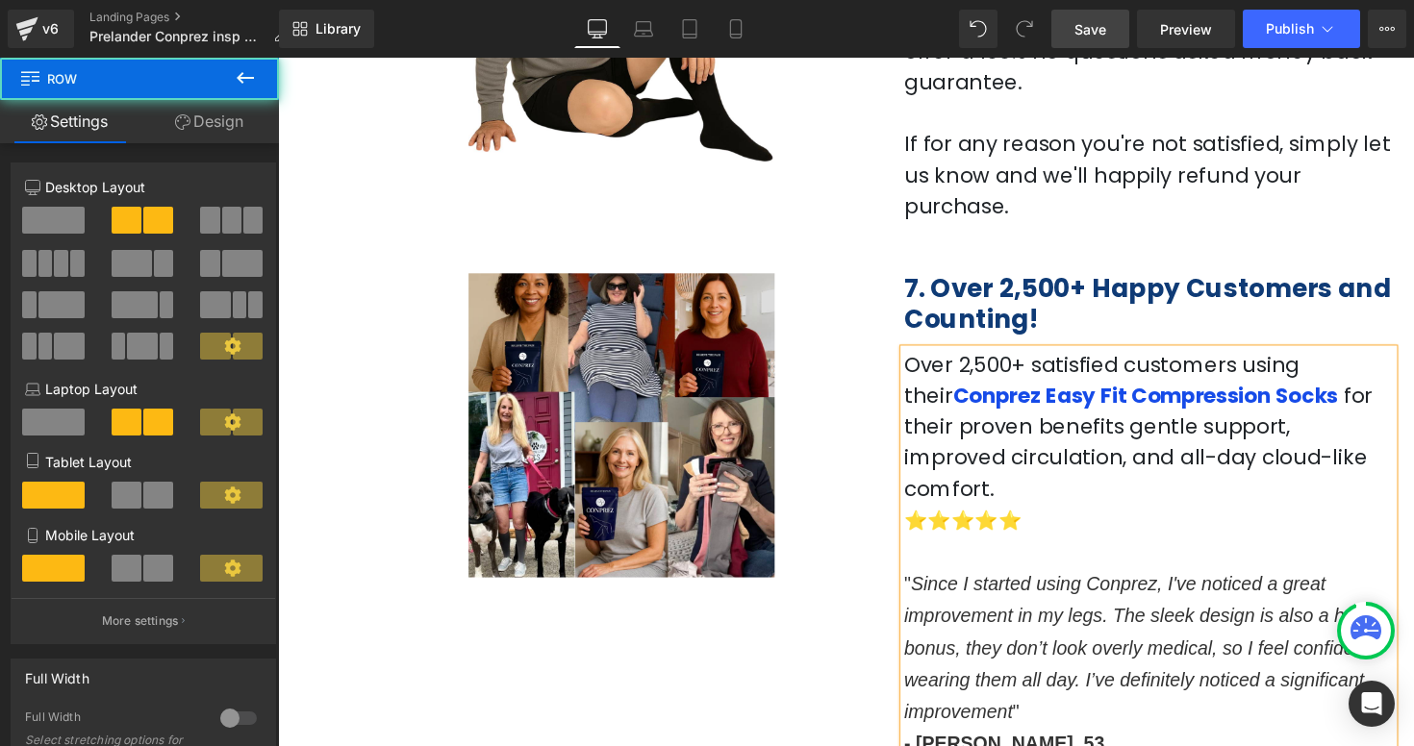
click at [601, 545] on div "Image 7. Over 2,500+ Happy Customers and Counting! Heading Over 2,500+ satisfie…" at bounding box center [860, 501] width 1154 height 551
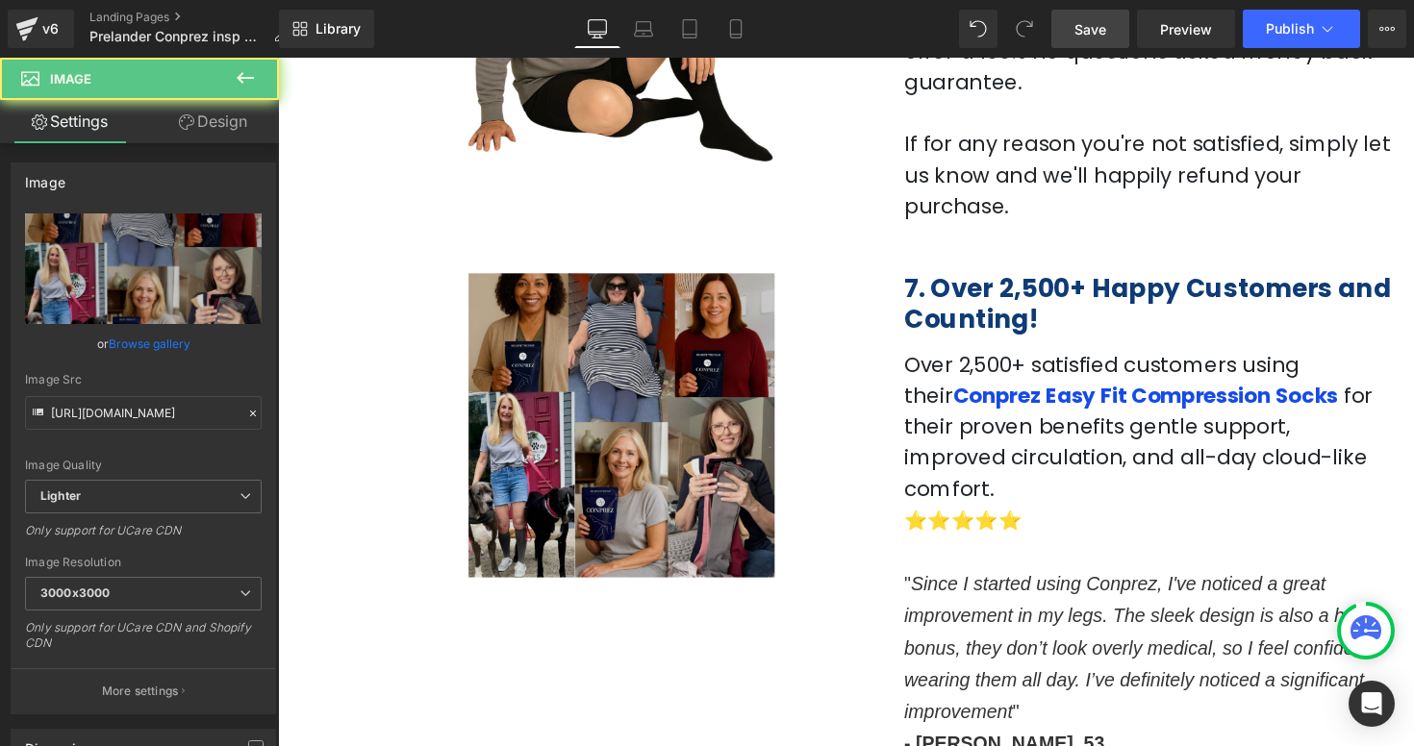
click at [571, 487] on img at bounding box center [639, 427] width 501 height 327
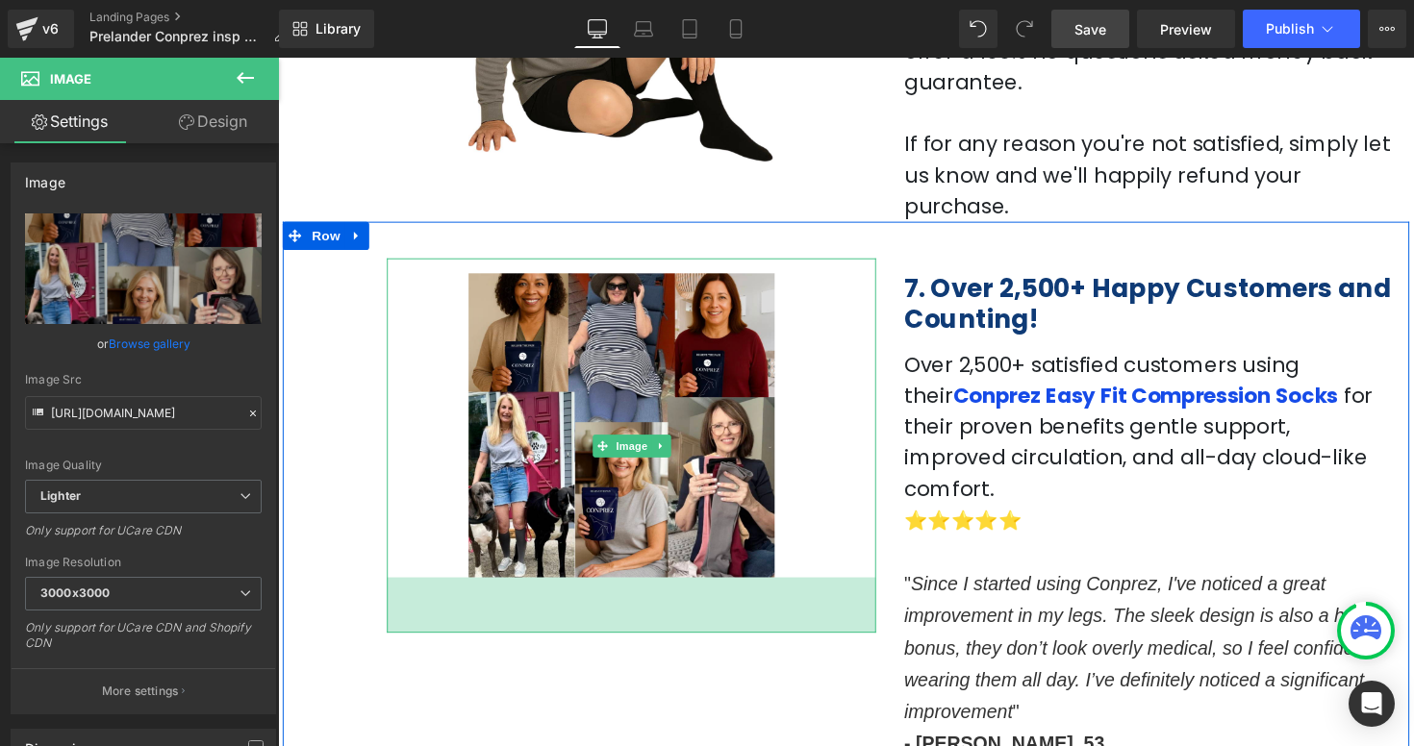
drag, startPoint x: 559, startPoint y: 530, endPoint x: 559, endPoint y: 581, distance: 51.0
click at [559, 582] on div "Image 59px 7. Over 2,500+ Happy Customers and Counting! Heading Over 2,500+ sat…" at bounding box center [860, 501] width 1154 height 551
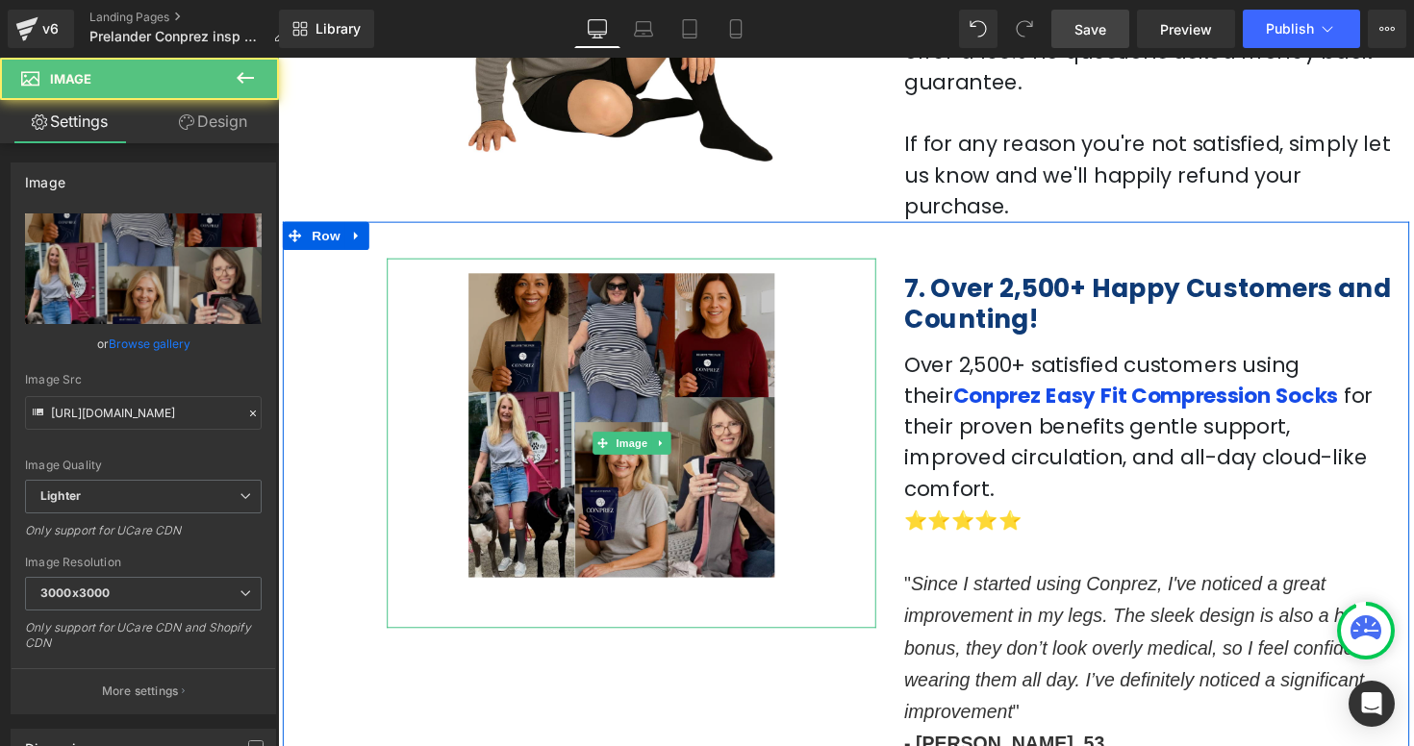
click at [497, 530] on img at bounding box center [639, 453] width 501 height 379
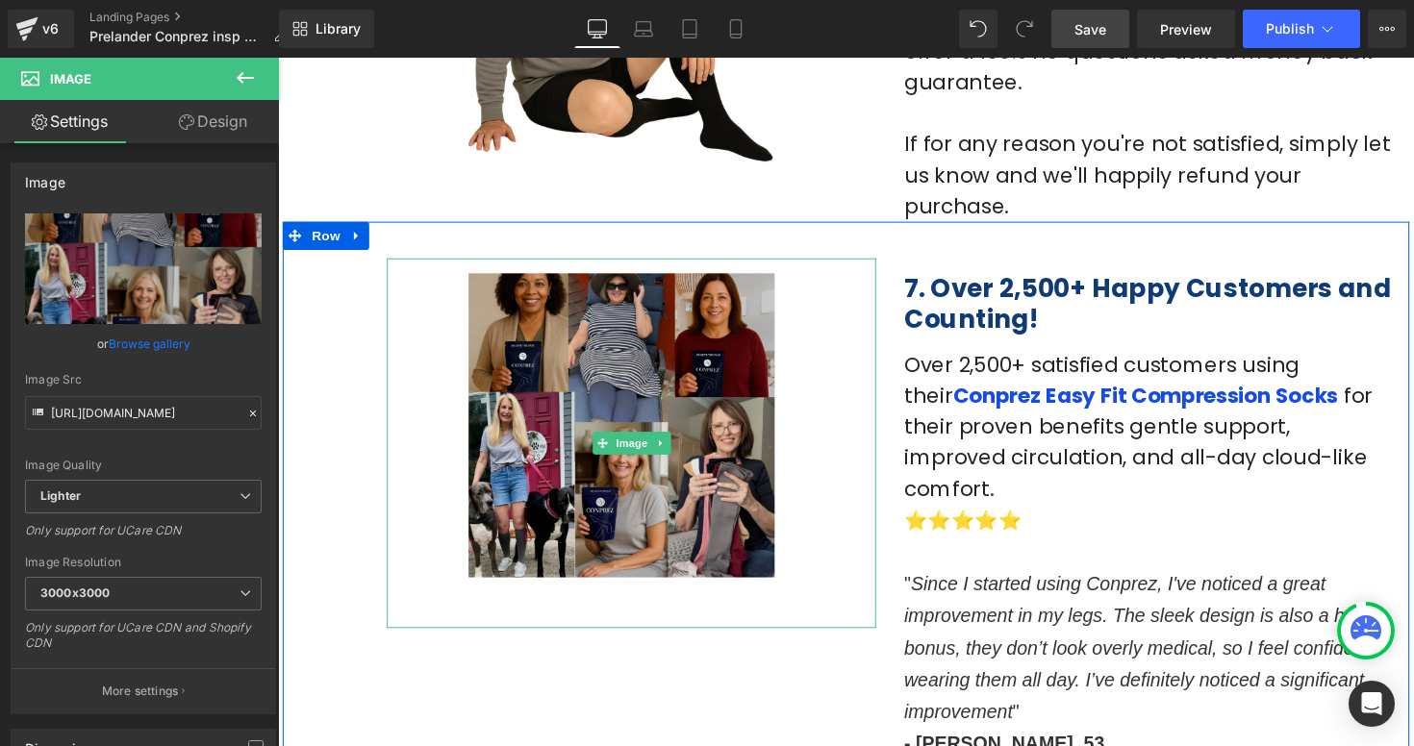
click at [497, 412] on img at bounding box center [639, 453] width 501 height 379
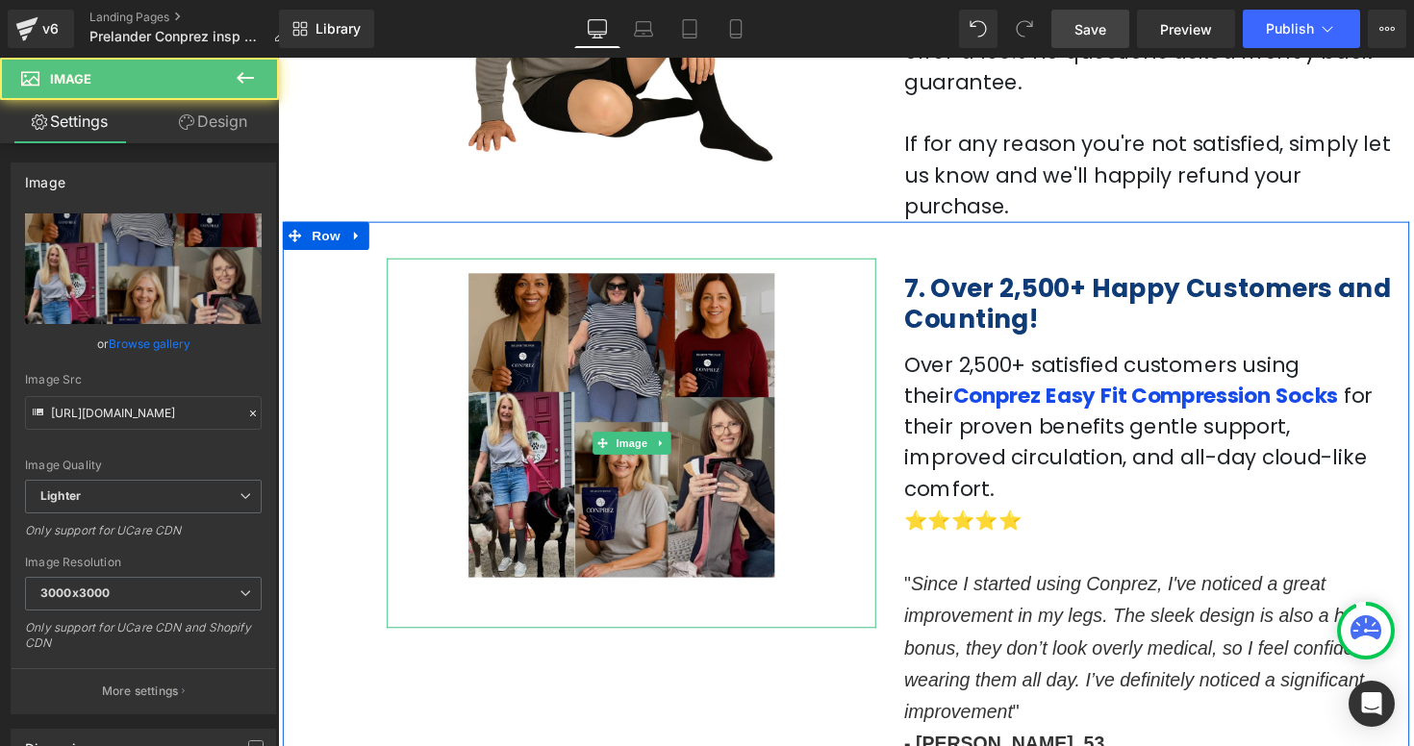
click at [465, 412] on img at bounding box center [639, 453] width 501 height 379
click at [429, 405] on img at bounding box center [639, 453] width 501 height 379
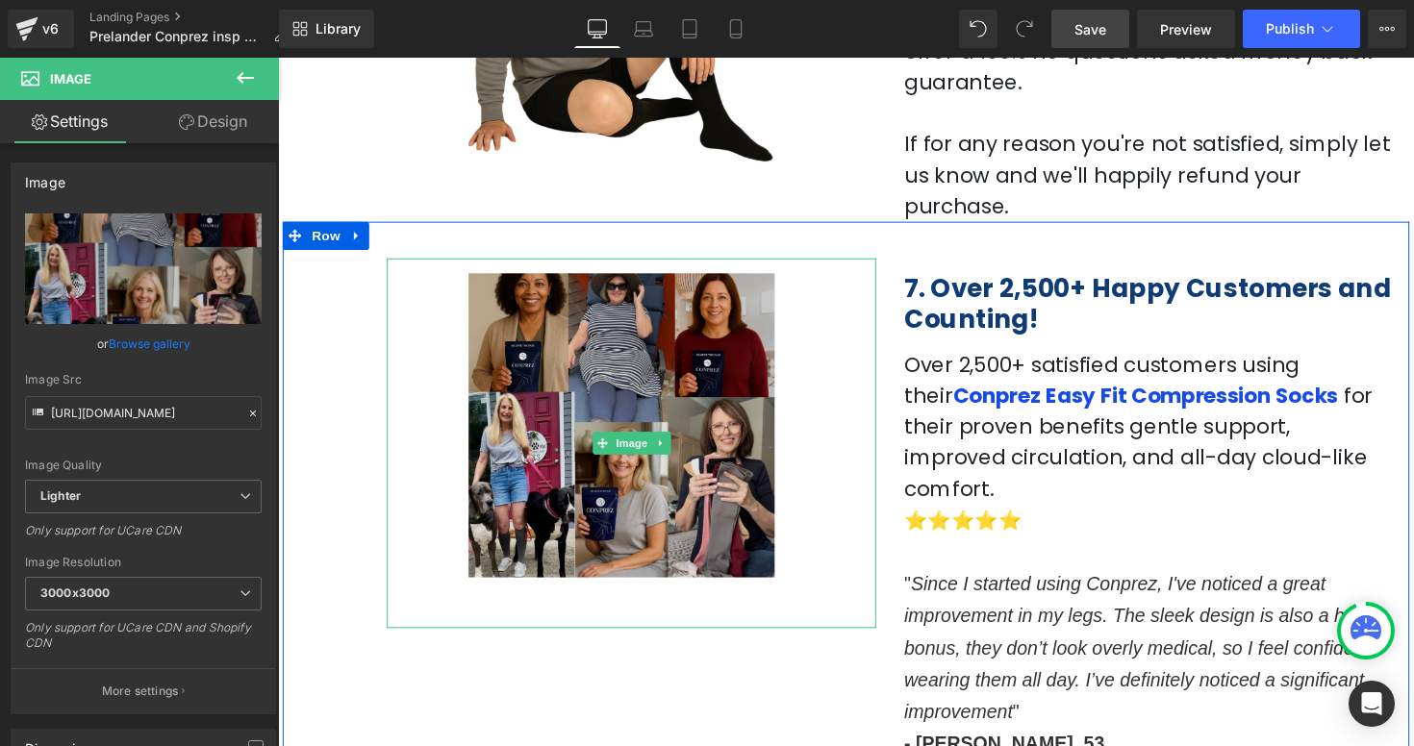
click at [717, 333] on img at bounding box center [639, 453] width 501 height 379
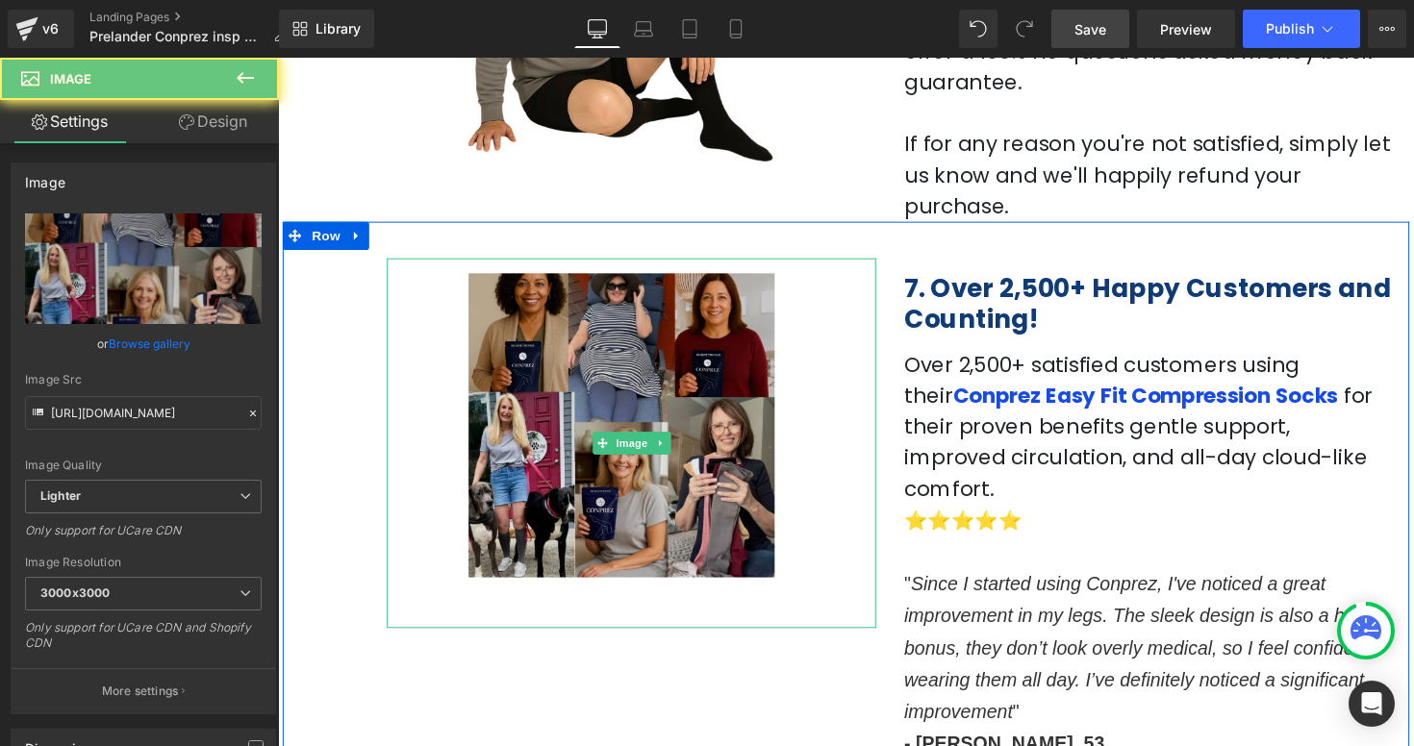
click at [818, 390] on img at bounding box center [639, 453] width 501 height 379
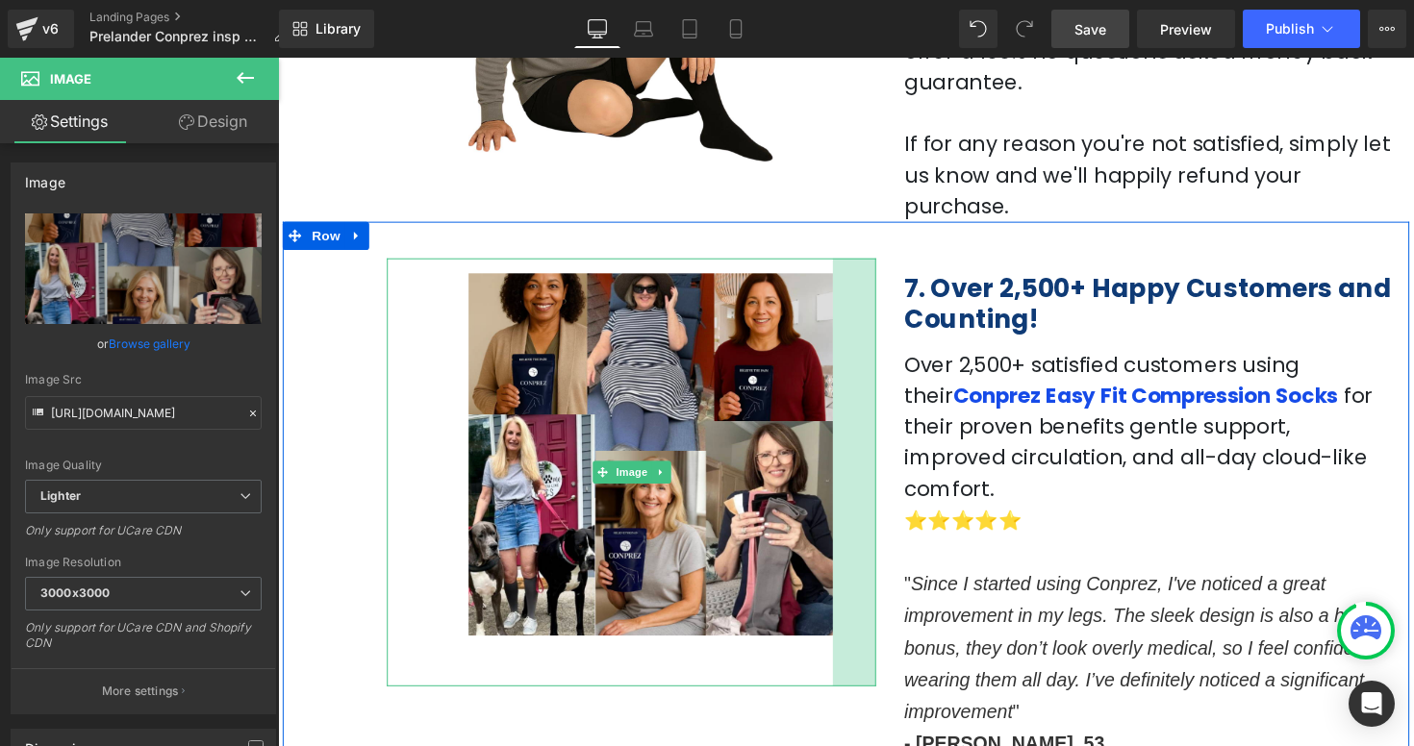
drag, startPoint x: 887, startPoint y: 389, endPoint x: 949, endPoint y: 424, distance: 71.5
click at [949, 424] on div "Image 54px 46px 7. Over 2,500+ Happy Customers and Counting! Heading Over 2,500…" at bounding box center [860, 501] width 1154 height 551
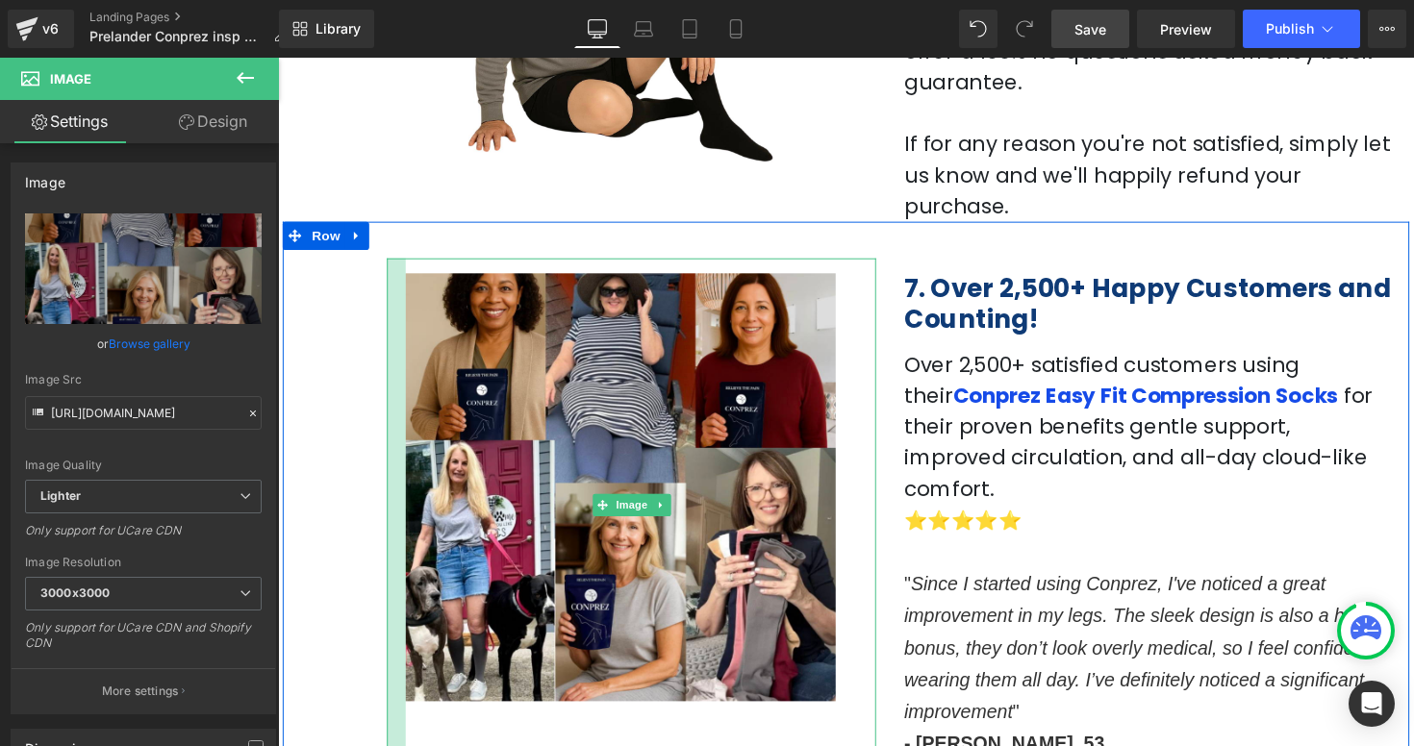
drag, startPoint x: 390, startPoint y: 423, endPoint x: 326, endPoint y: 416, distance: 64.8
click at [326, 416] on div "Image 54px 43px 7. Over 2,500+ Happy Customers and Counting! Heading Over 2,500…" at bounding box center [860, 501] width 1154 height 551
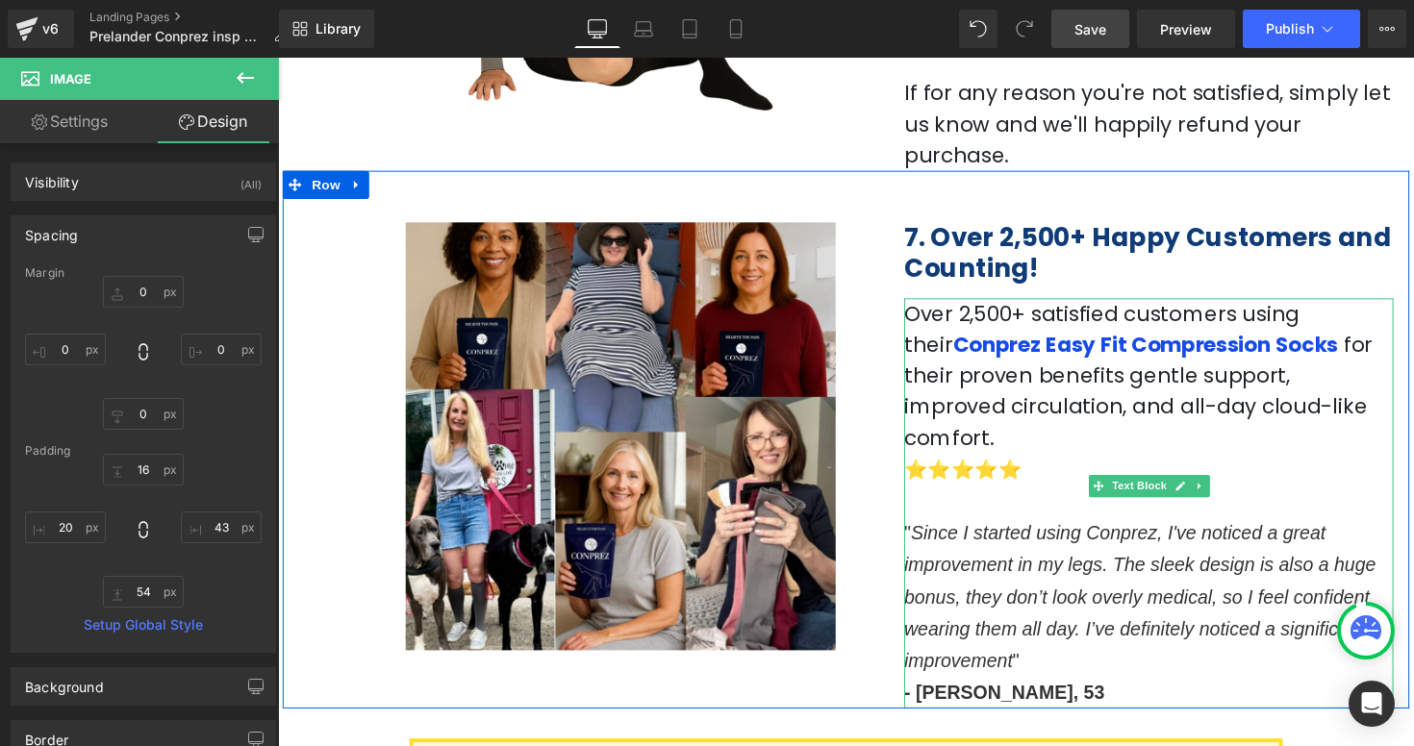
scroll to position [2957, 0]
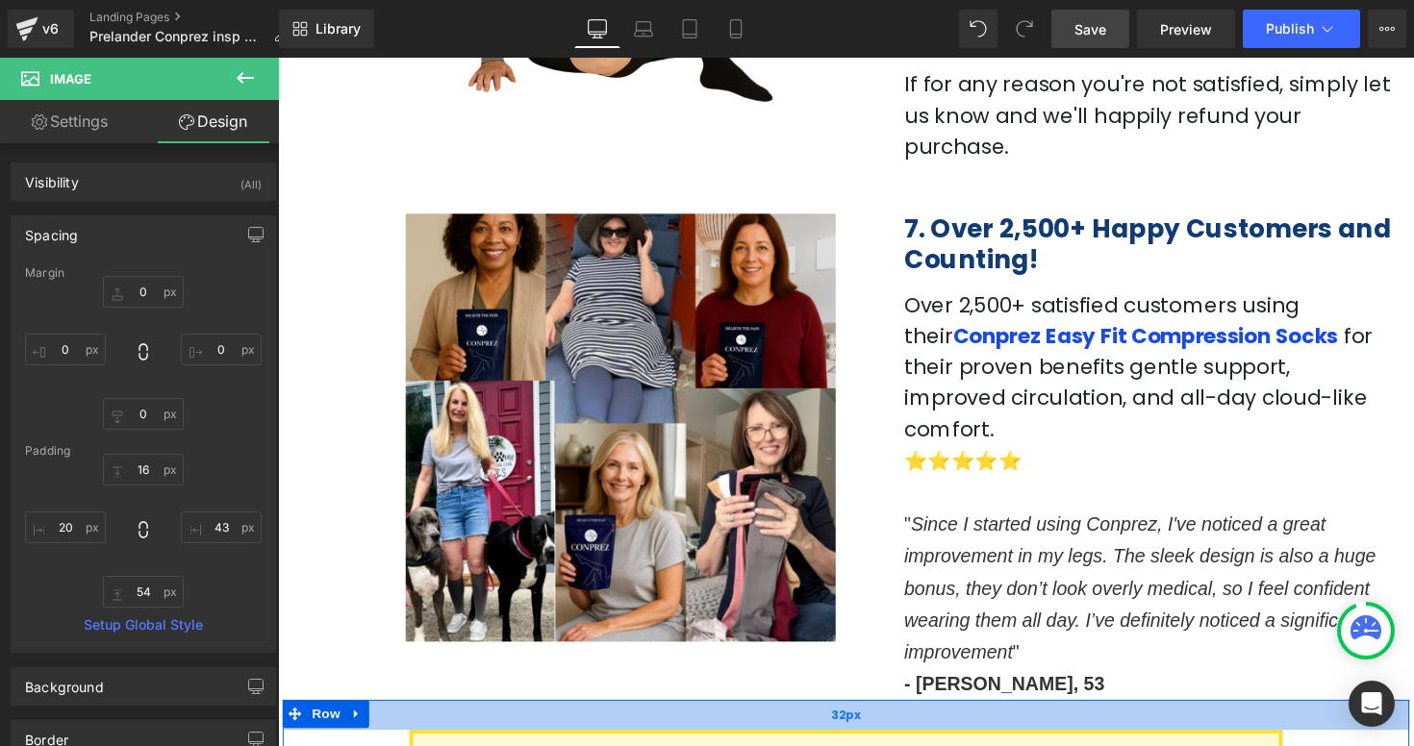
click at [1200, 716] on div "32px" at bounding box center [860, 731] width 1154 height 31
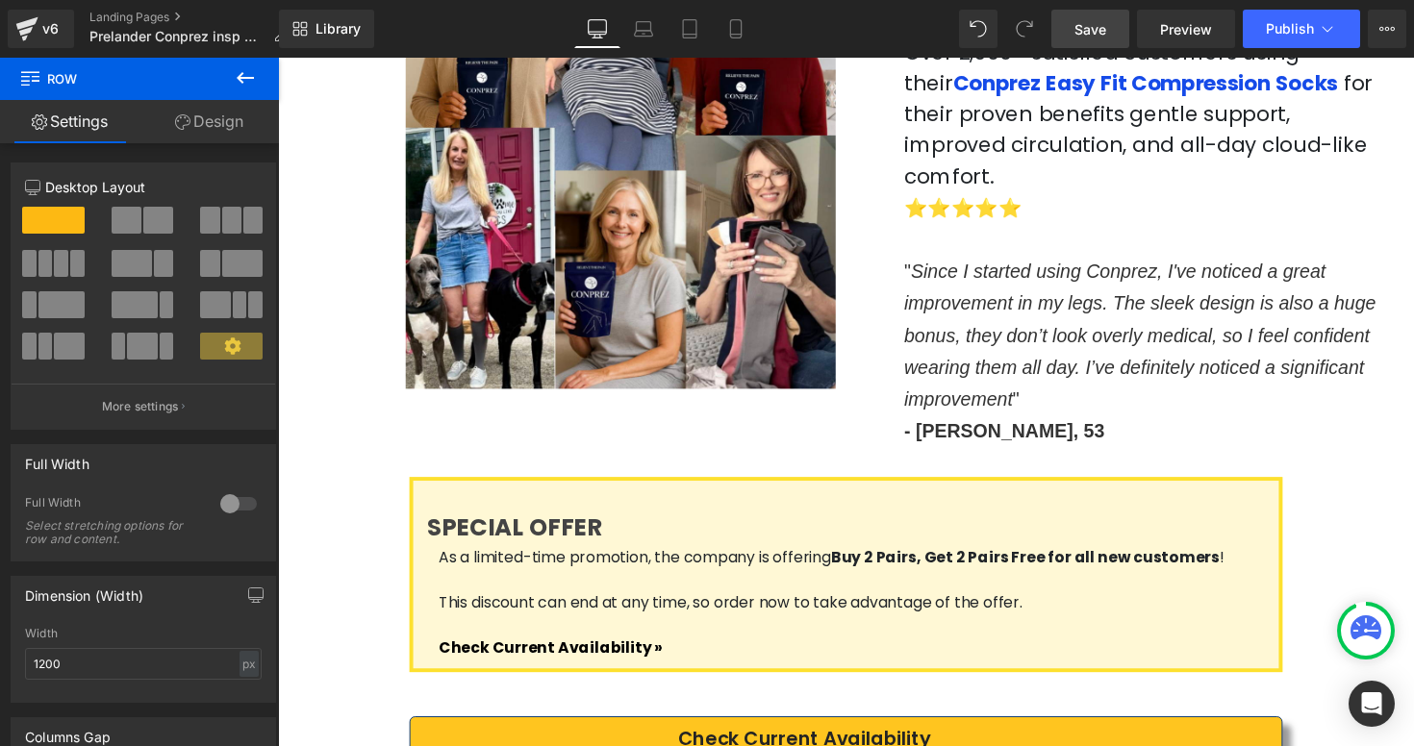
scroll to position [3223, 0]
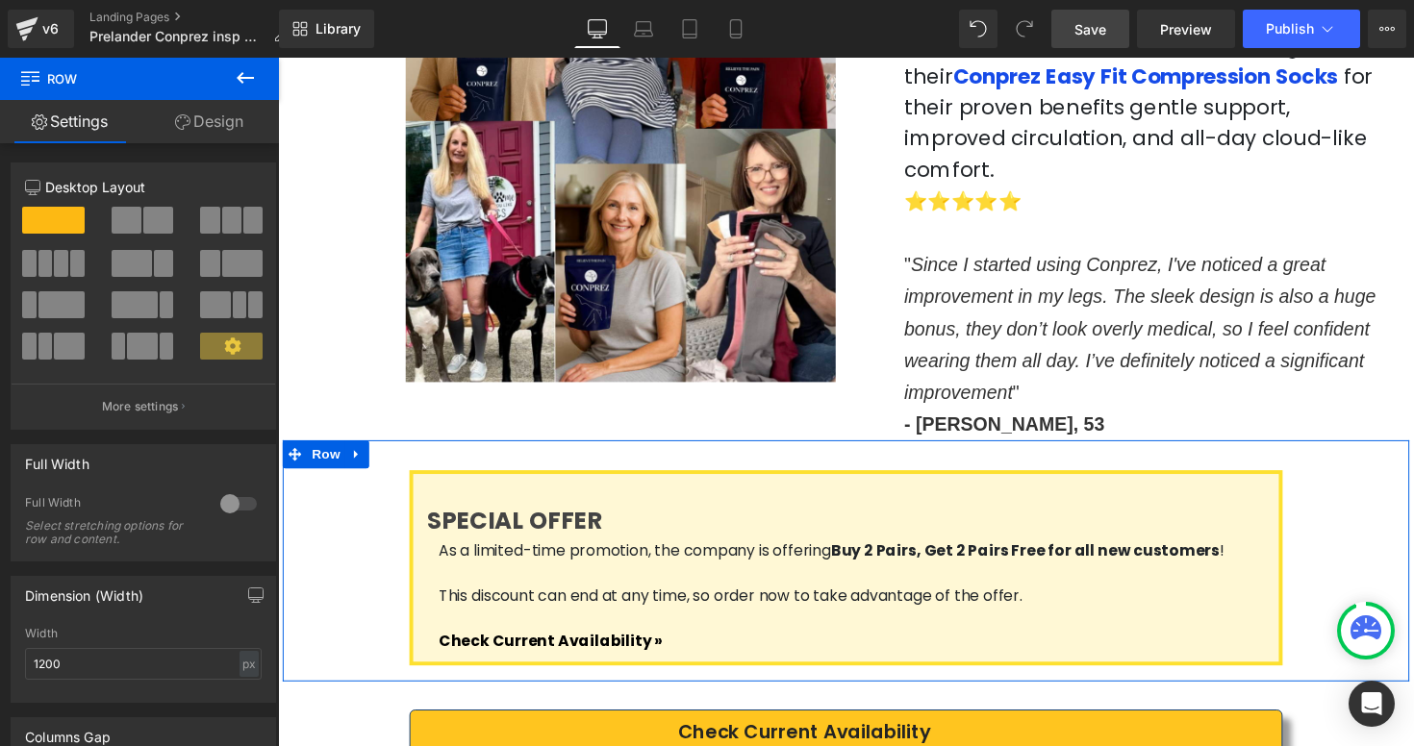
click at [374, 450] on div "SPECIAL OFFER Heading As a limited-time promotion, the company is offering Buy …" at bounding box center [860, 573] width 1154 height 247
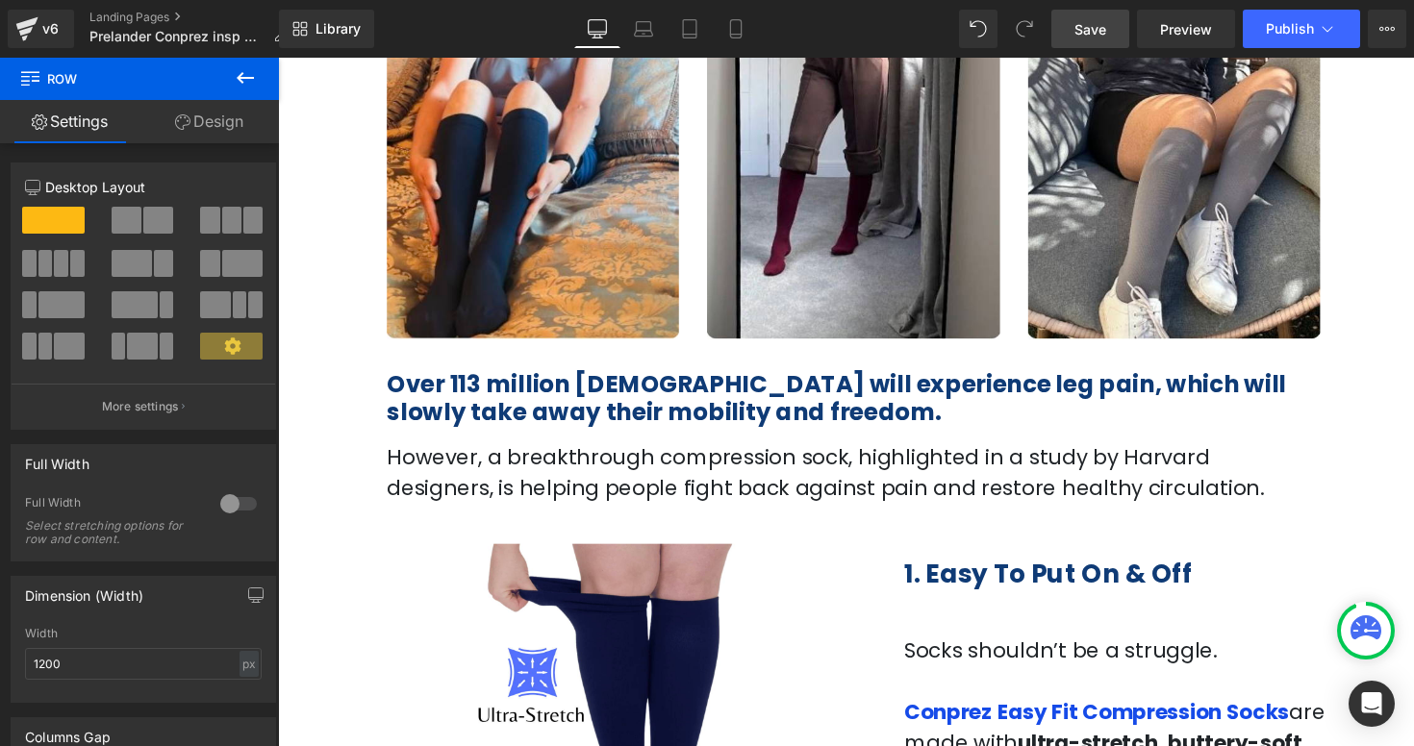
scroll to position [355, 0]
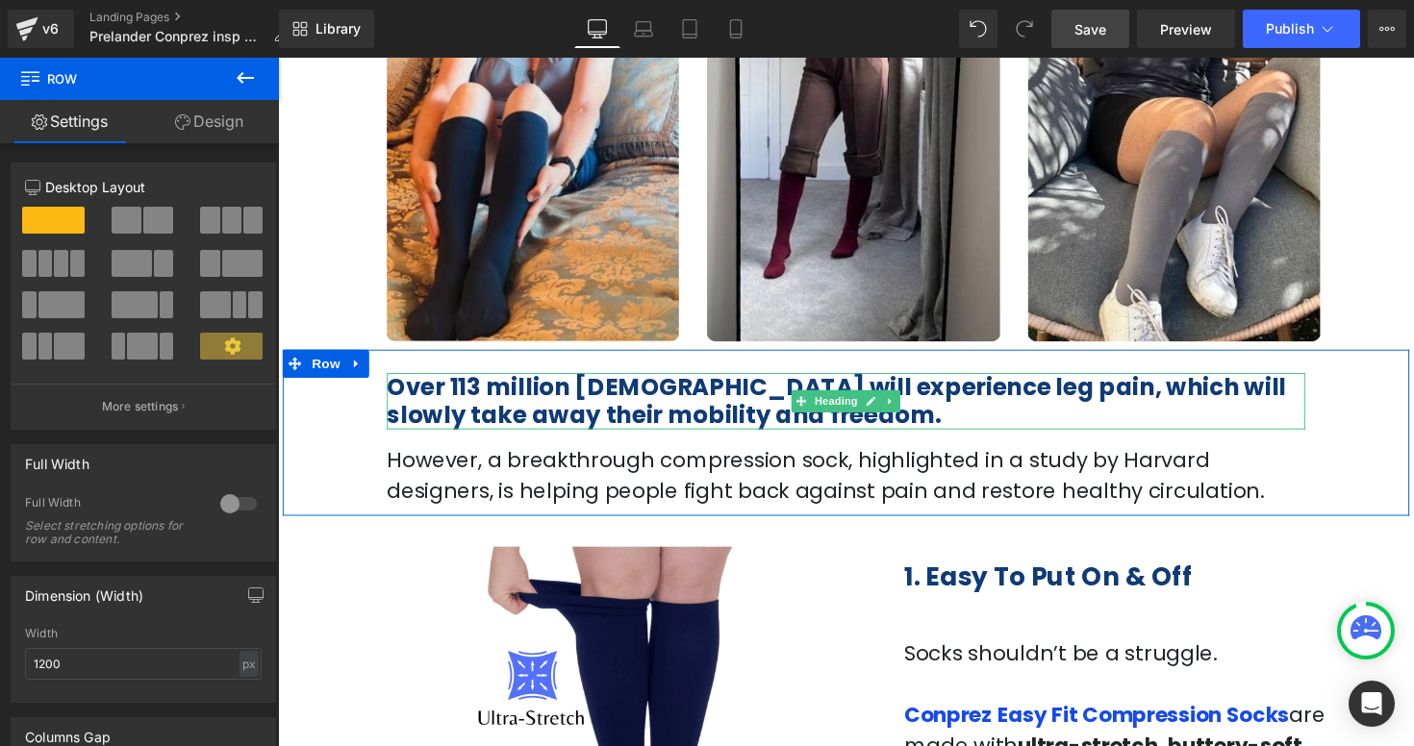
click at [455, 431] on span "Over 113 million [DEMOGRAPHIC_DATA] will experience leg pain, which will slowly…" at bounding box center [849, 409] width 921 height 63
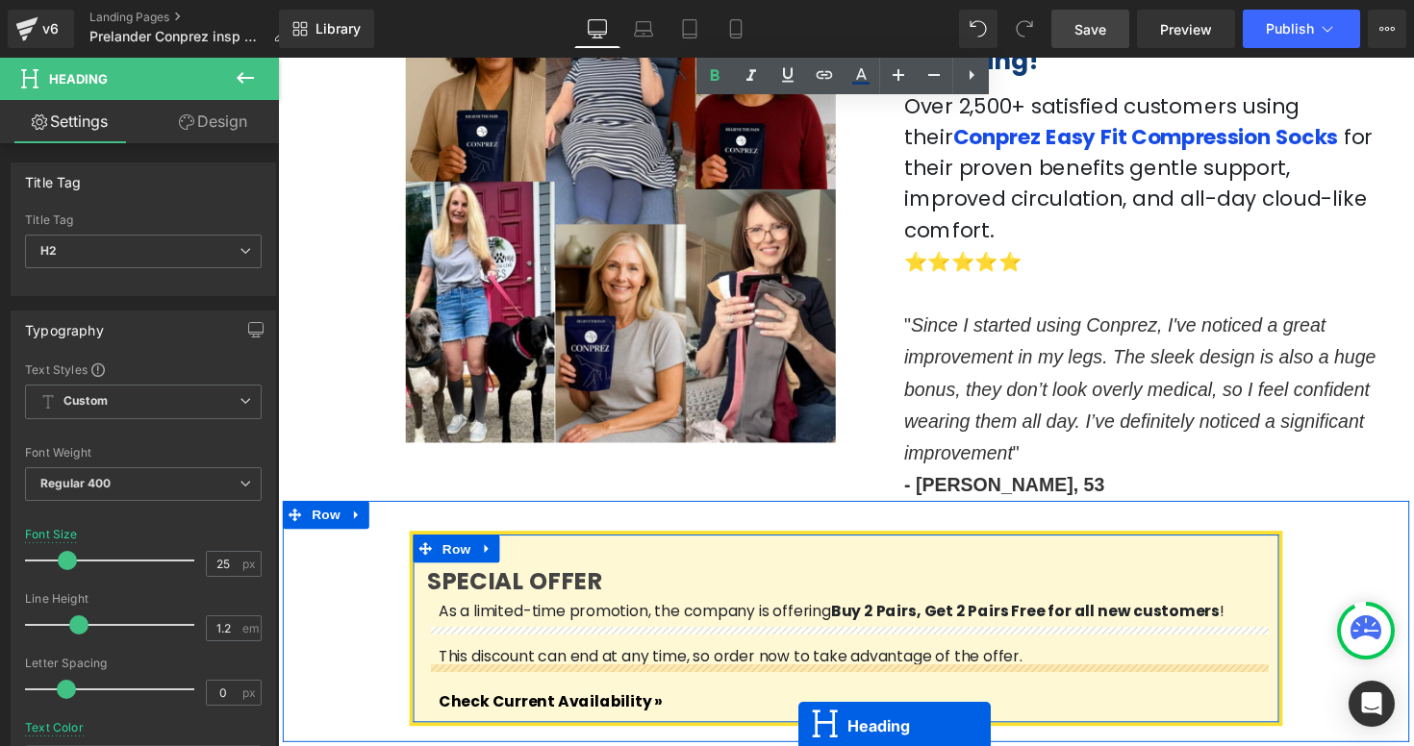
scroll to position [3259, 0]
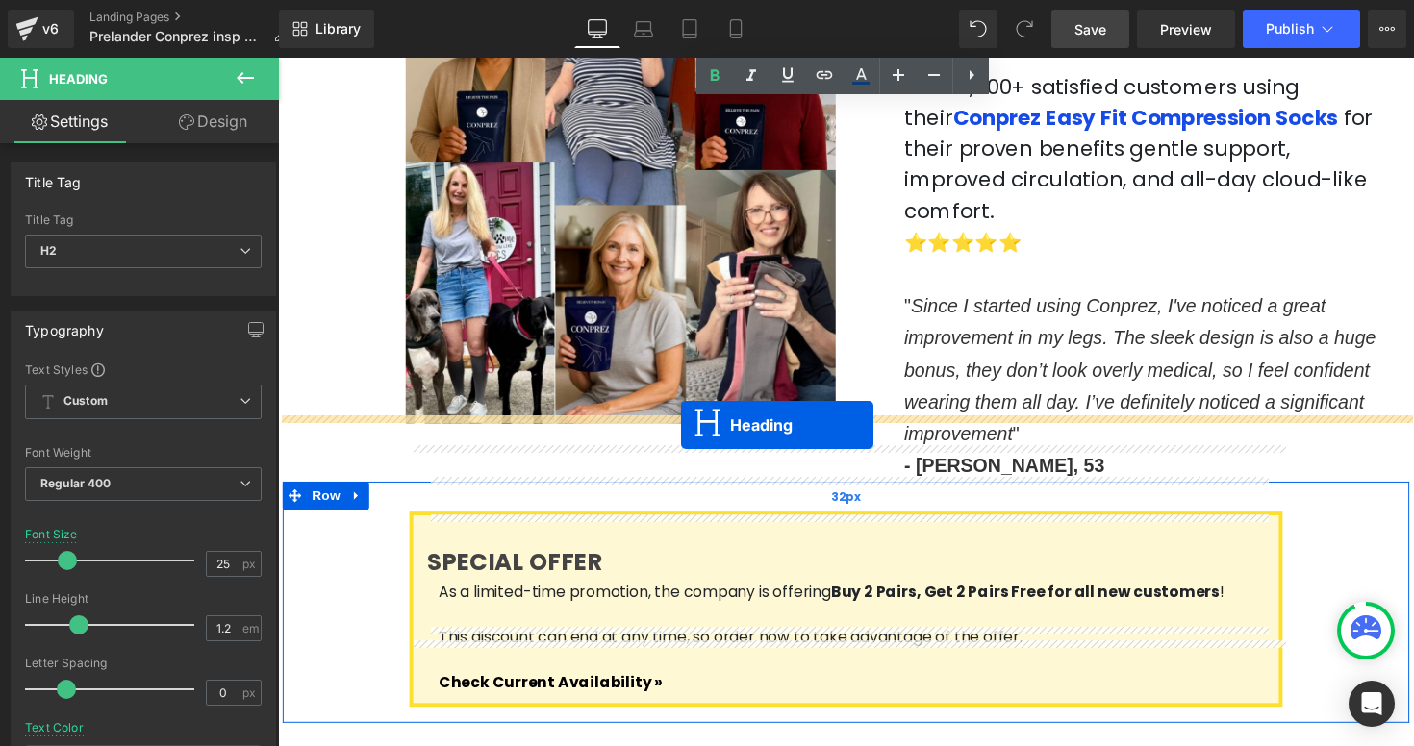
drag, startPoint x: 832, startPoint y: 497, endPoint x: 691, endPoint y: 434, distance: 155.0
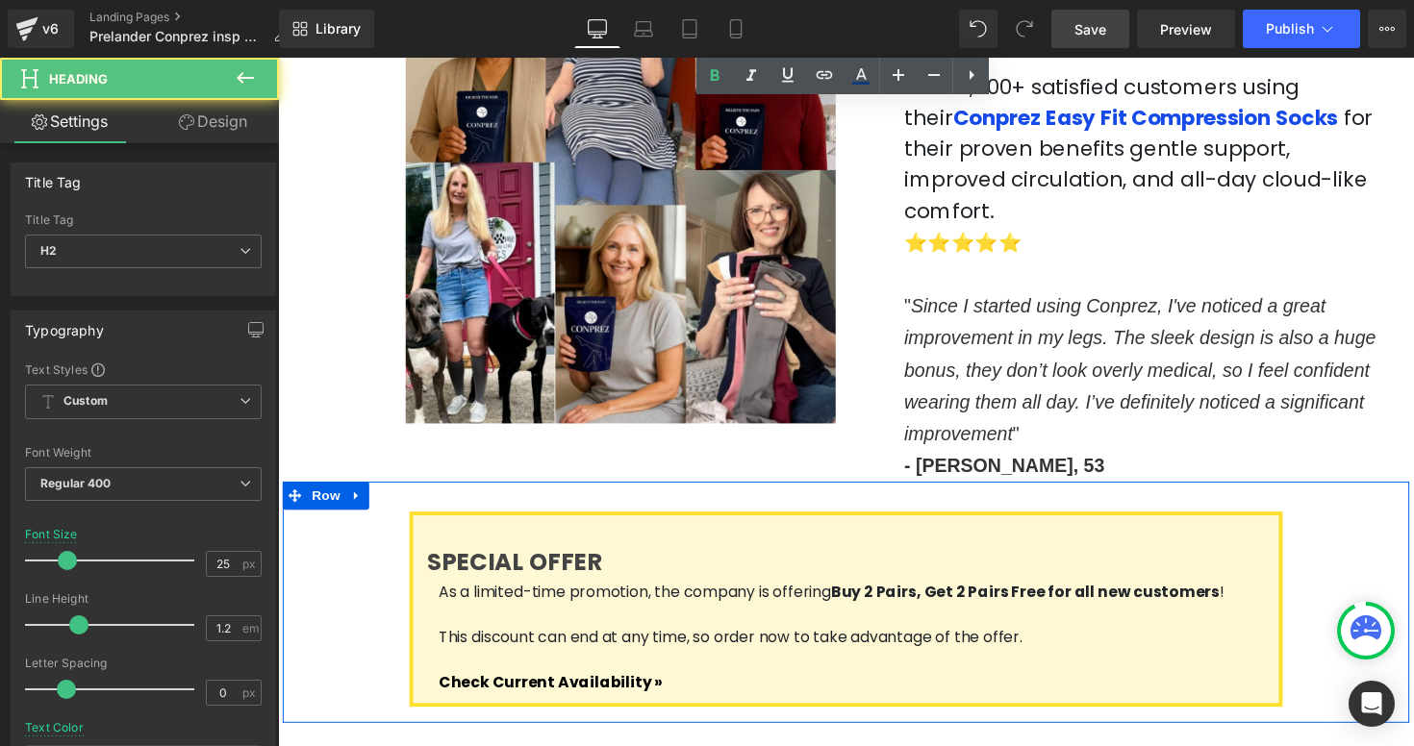
scroll to position [3180, 0]
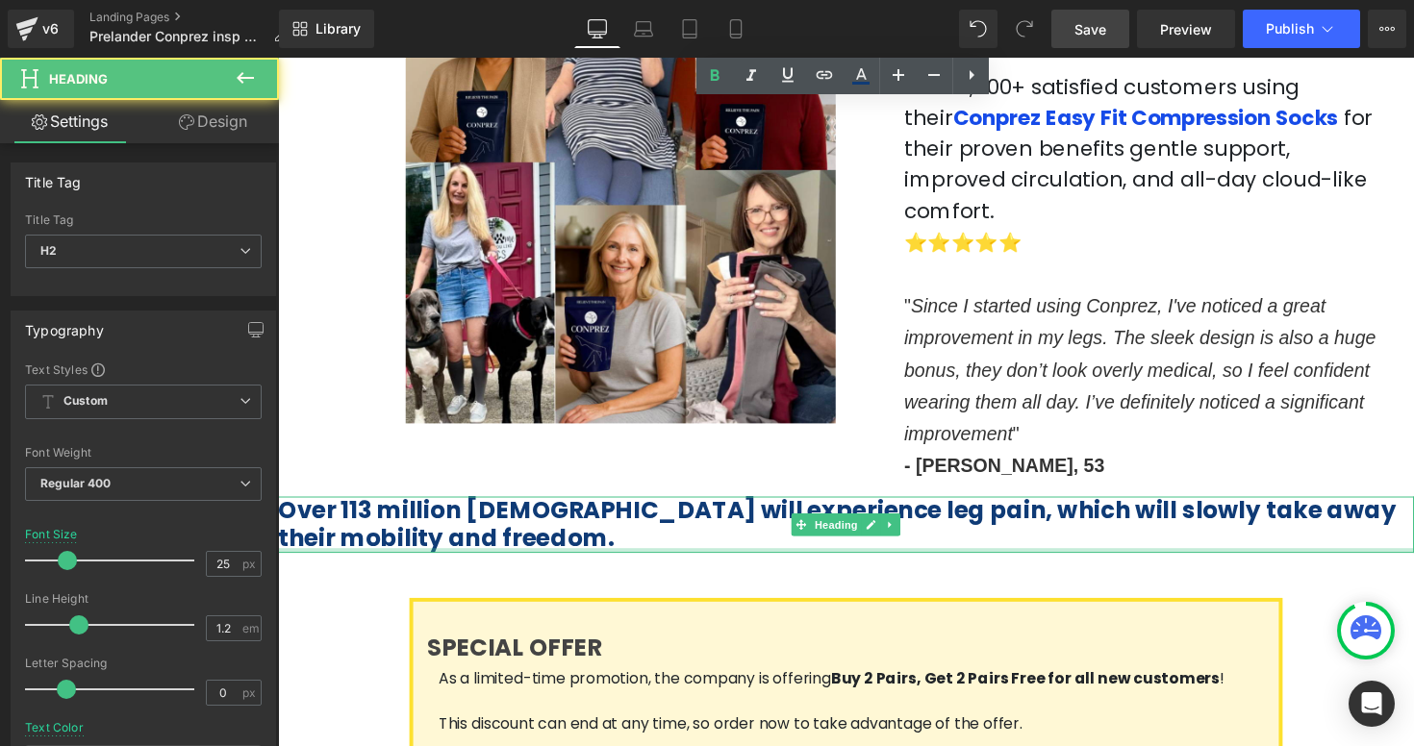
click at [698, 561] on div at bounding box center [860, 563] width 1164 height 5
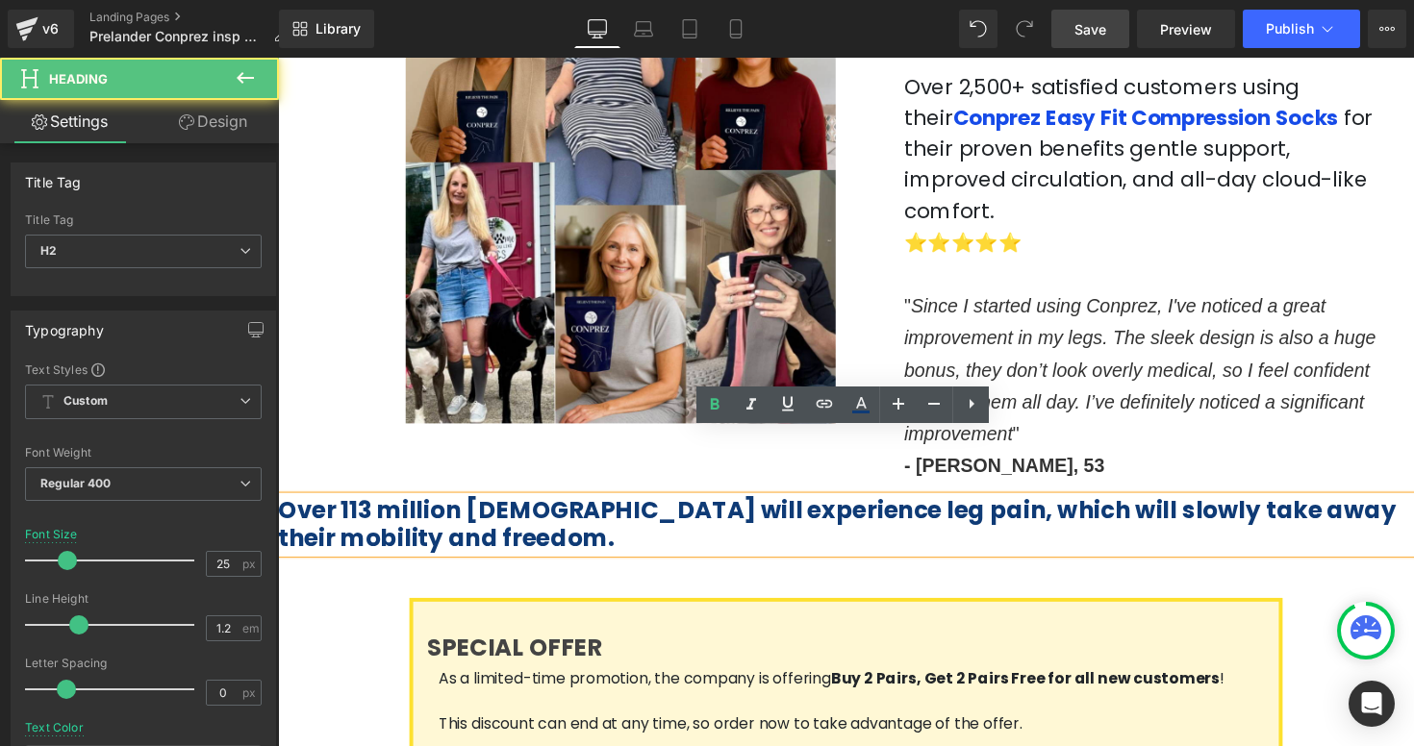
drag, startPoint x: 702, startPoint y: 499, endPoint x: 703, endPoint y: 485, distance: 14.5
click at [703, 508] on div "Over 113 million [DEMOGRAPHIC_DATA] will experience leg pain, which will slowly…" at bounding box center [860, 537] width 1164 height 58
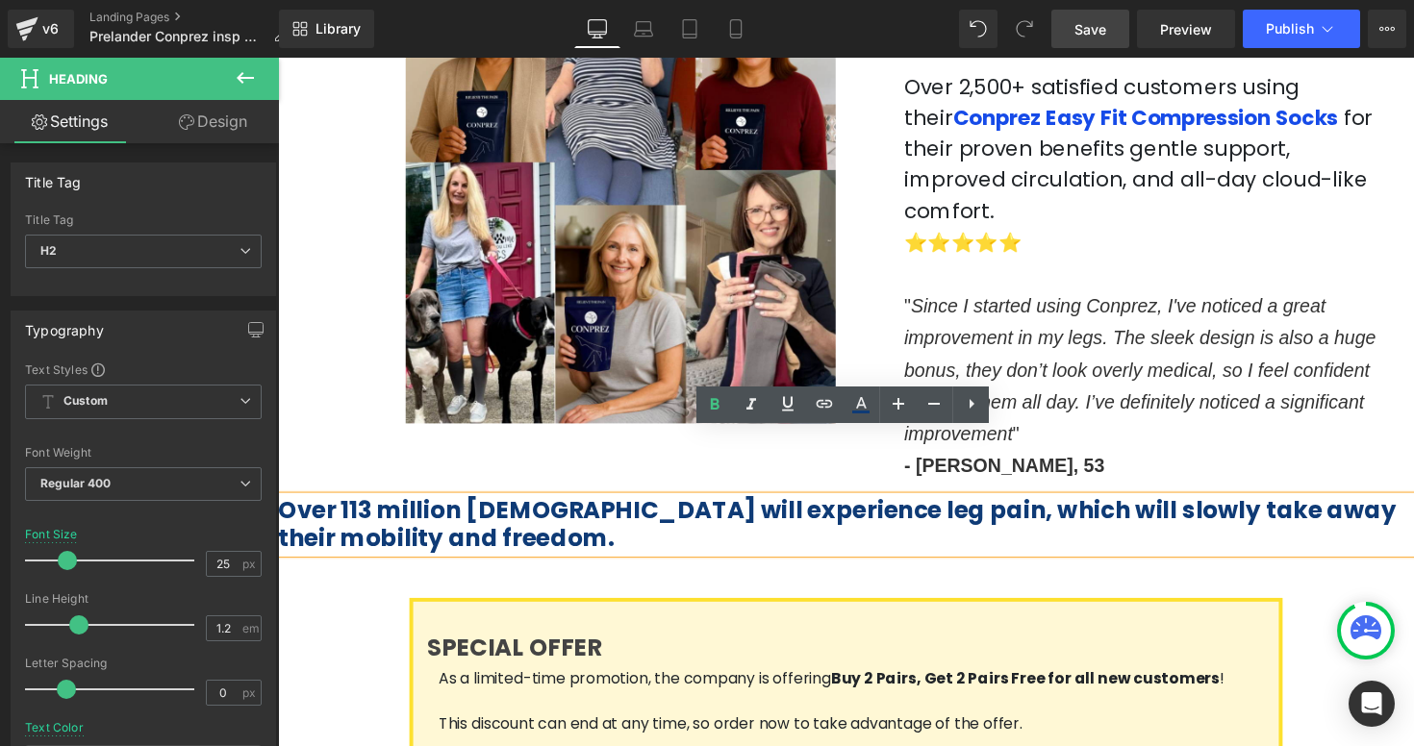
click at [360, 433] on div "10 Reasons These Compression Socks Will Redefine Comfort in 2025 Heading May 05…" at bounding box center [860, 10] width 1164 height 6267
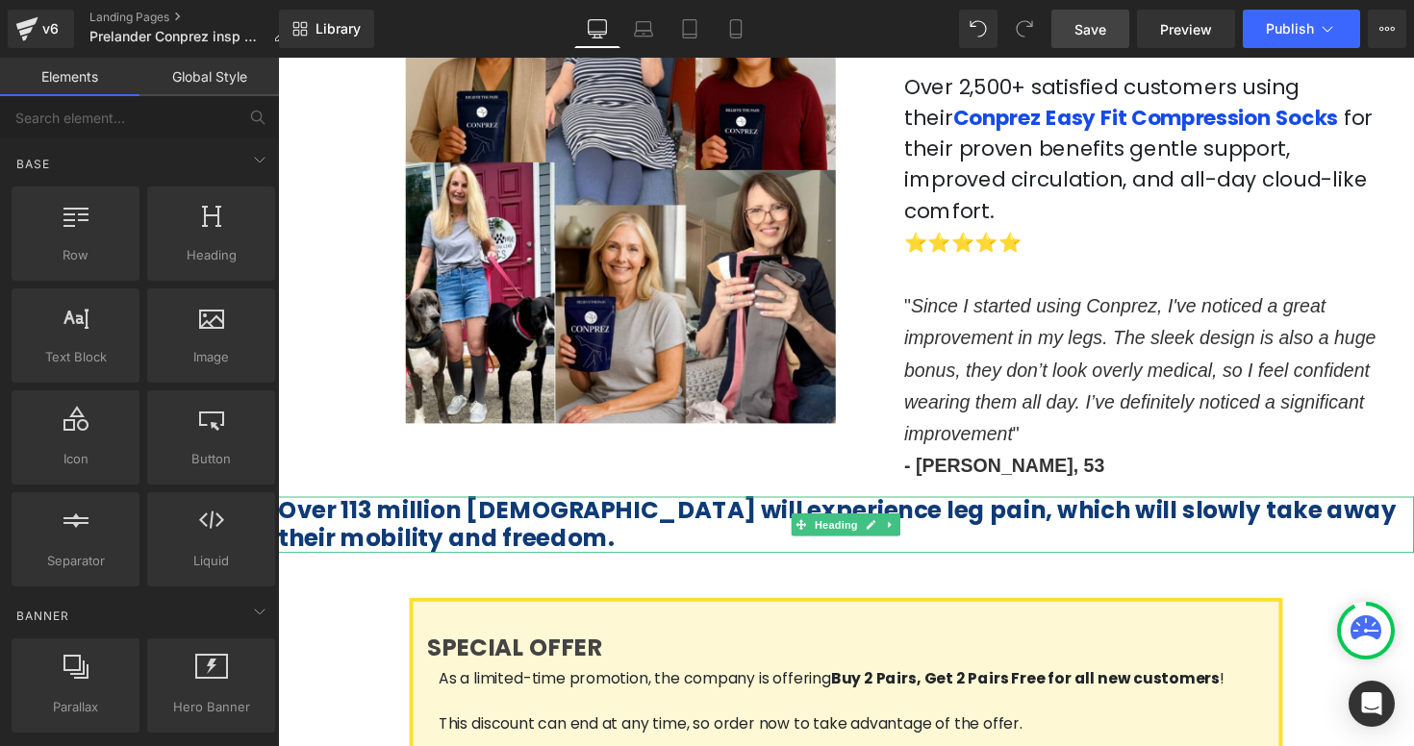
click at [307, 505] on span "Over 113 million [DEMOGRAPHIC_DATA] will experience leg pain, which will slowly…" at bounding box center [850, 536] width 1145 height 63
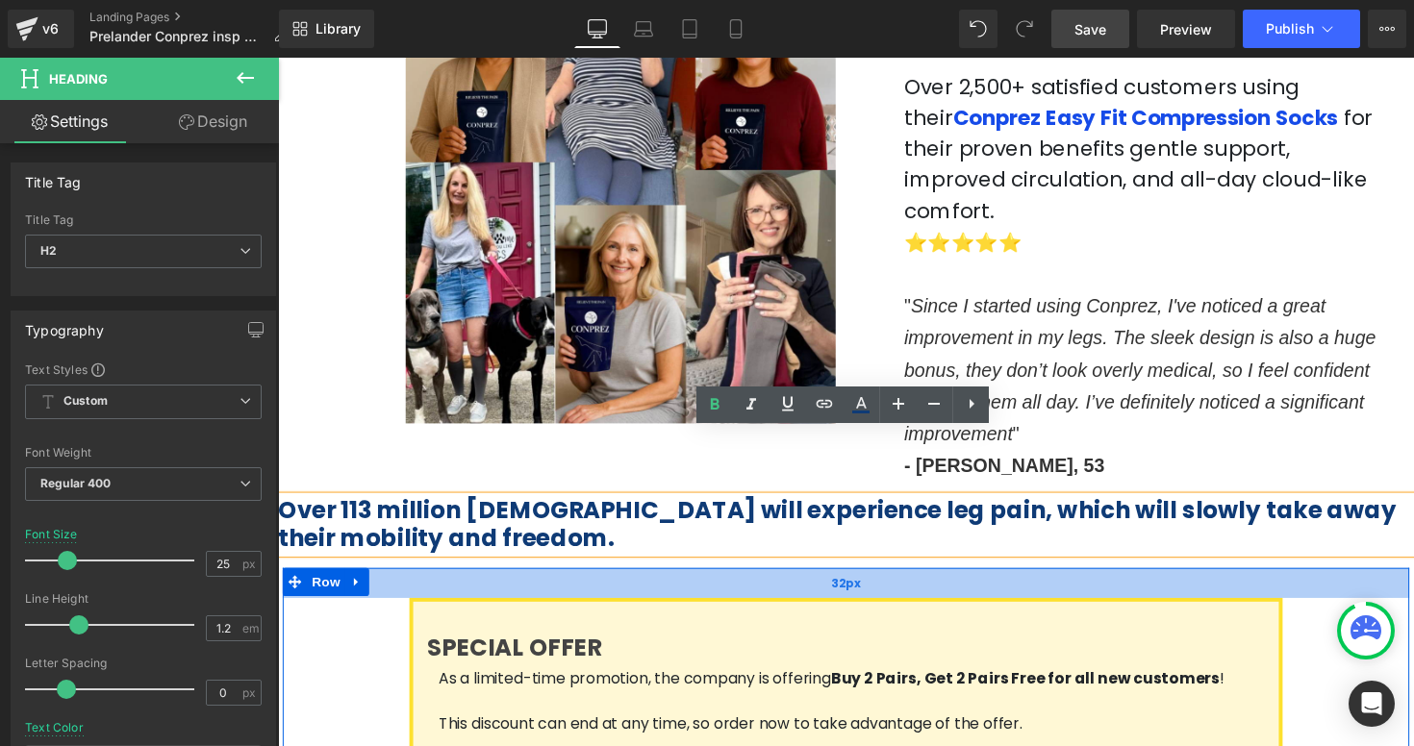
click at [444, 581] on div "32px" at bounding box center [860, 596] width 1154 height 31
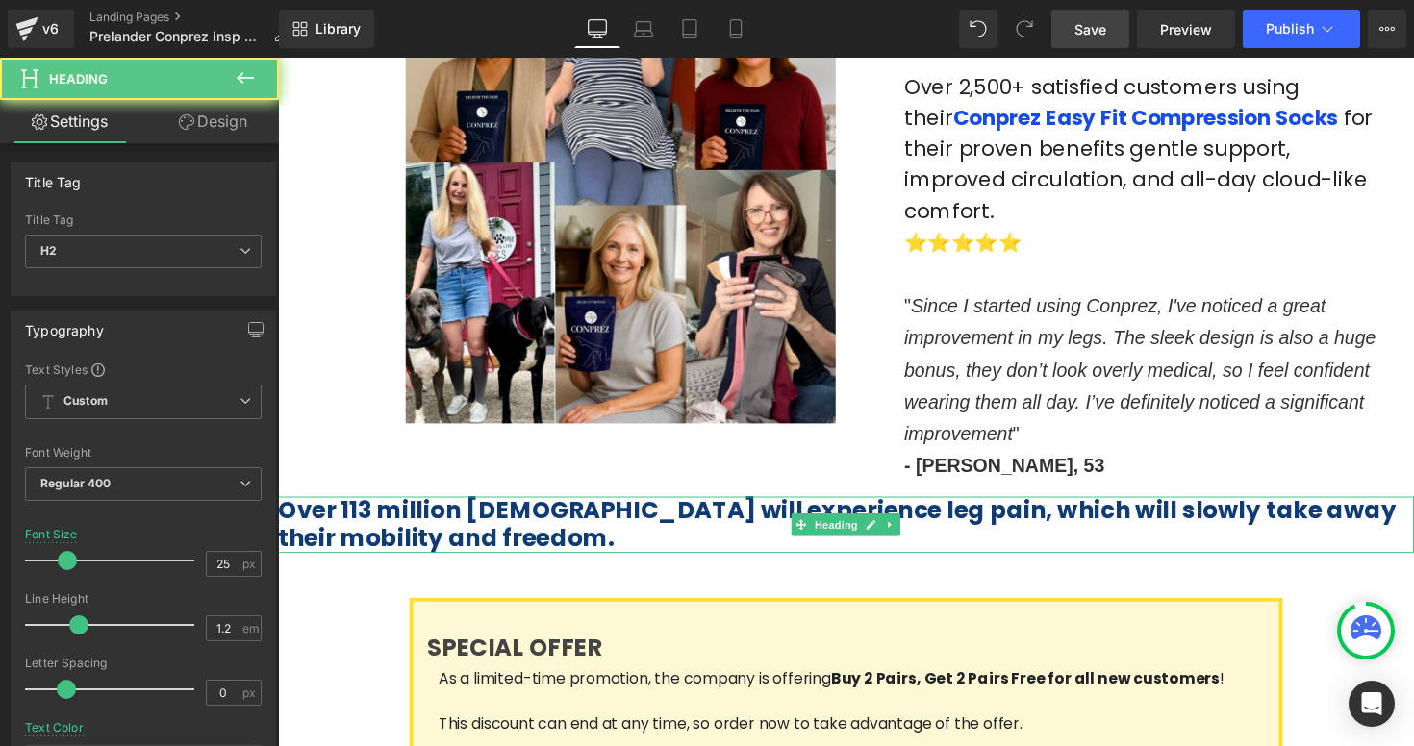
click at [430, 505] on span "Over 113 million [DEMOGRAPHIC_DATA] will experience leg pain, which will slowly…" at bounding box center [850, 536] width 1145 height 63
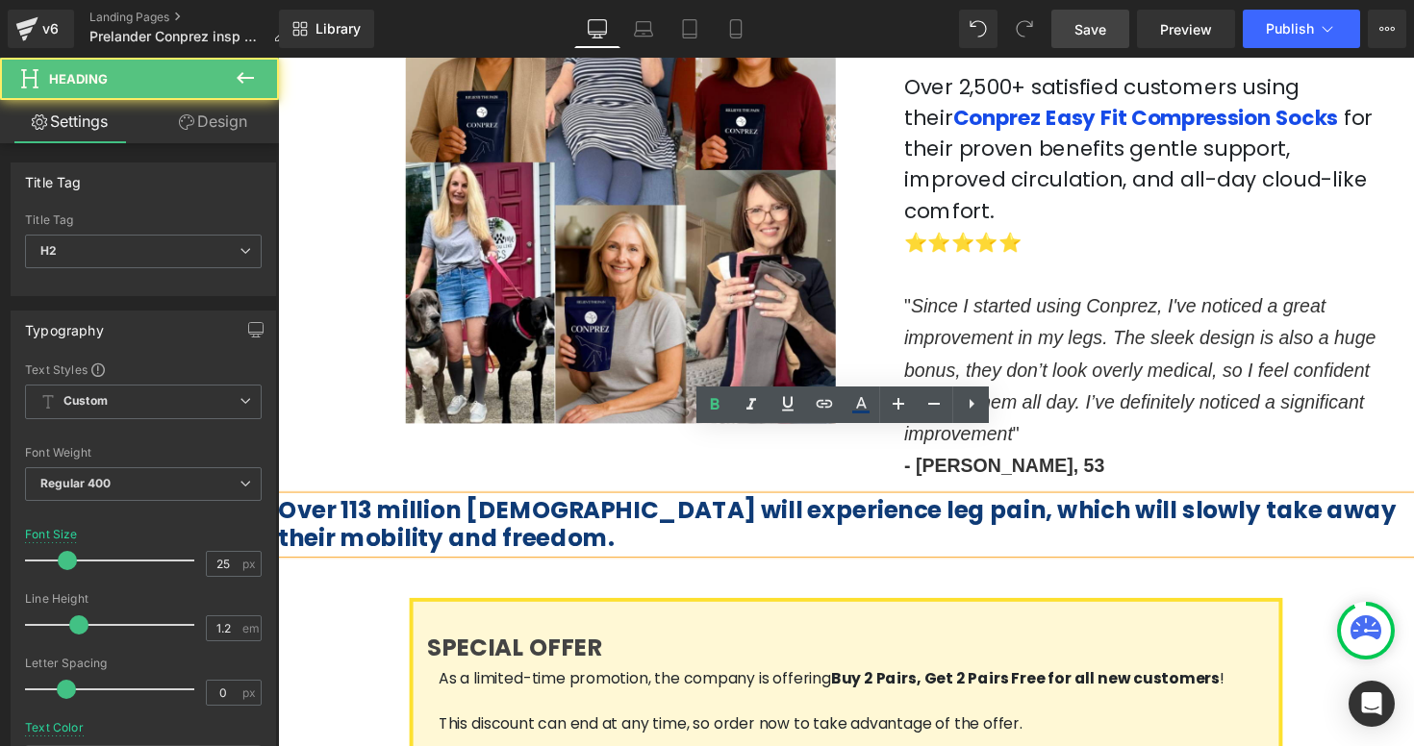
click at [431, 508] on h2 "Over 113 million [DEMOGRAPHIC_DATA] will experience leg pain, which will slowly…" at bounding box center [860, 537] width 1164 height 58
click at [816, 508] on h2 "Over 113 million [DEMOGRAPHIC_DATA] will experience leg pain, which will slowly…" at bounding box center [860, 537] width 1164 height 58
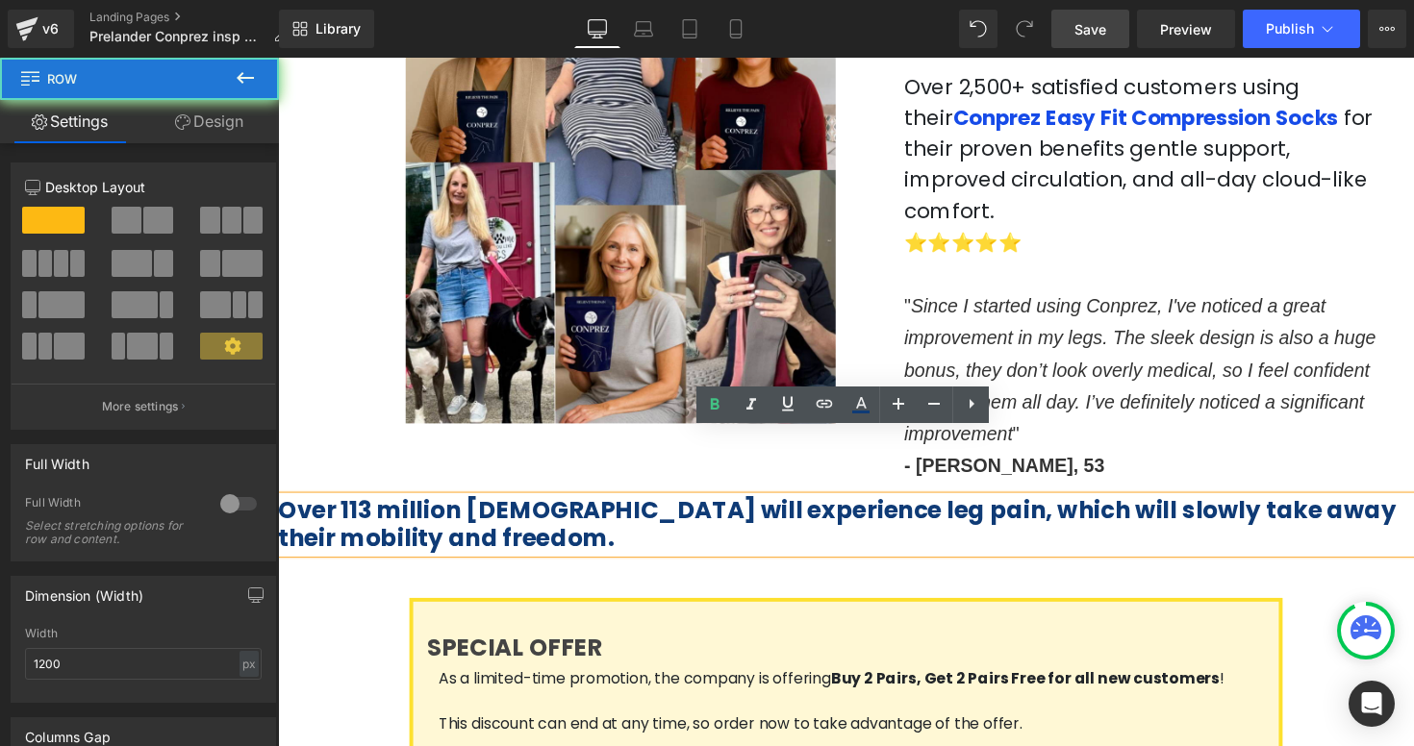
click at [824, 612] on div "SPECIAL OFFER Heading As a limited-time promotion, the company is offering Buy …" at bounding box center [860, 712] width 894 height 200
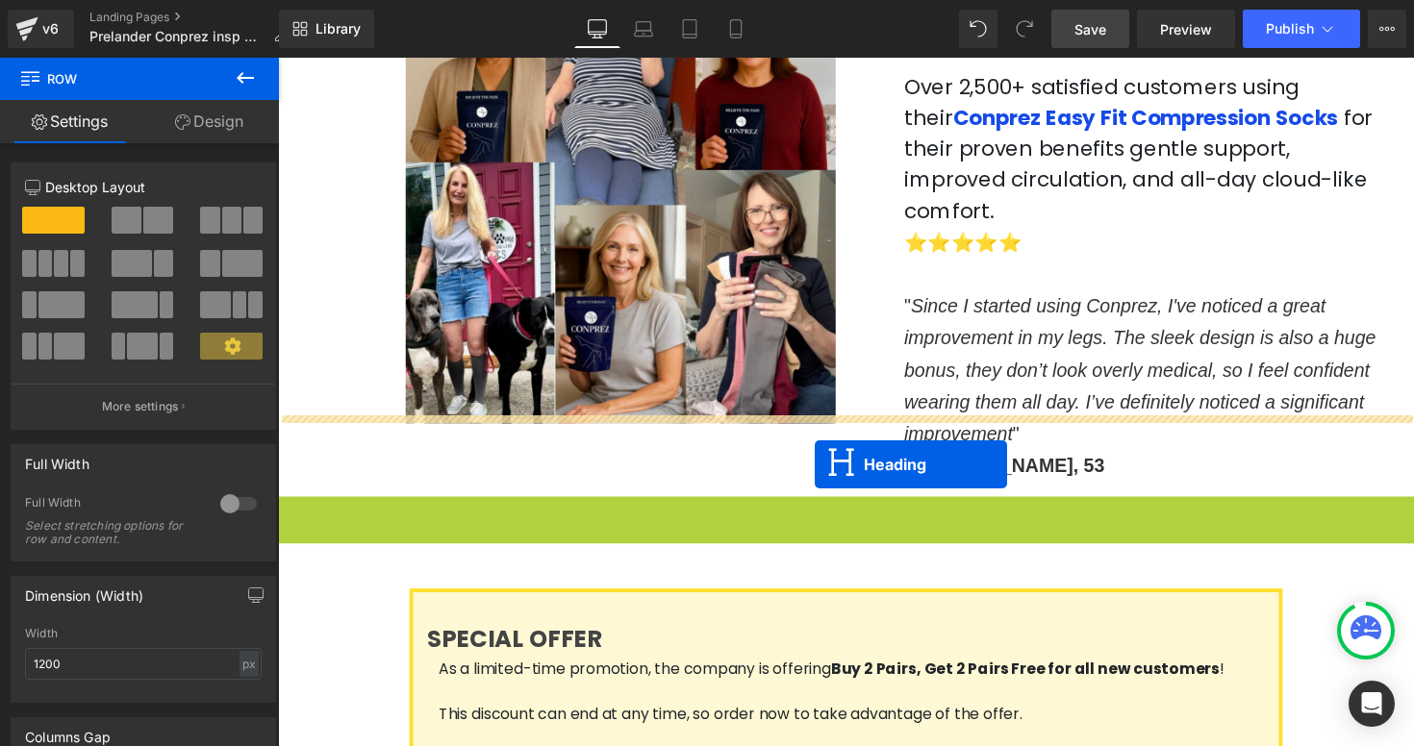
drag, startPoint x: 817, startPoint y: 469, endPoint x: 827, endPoint y: 474, distance: 10.8
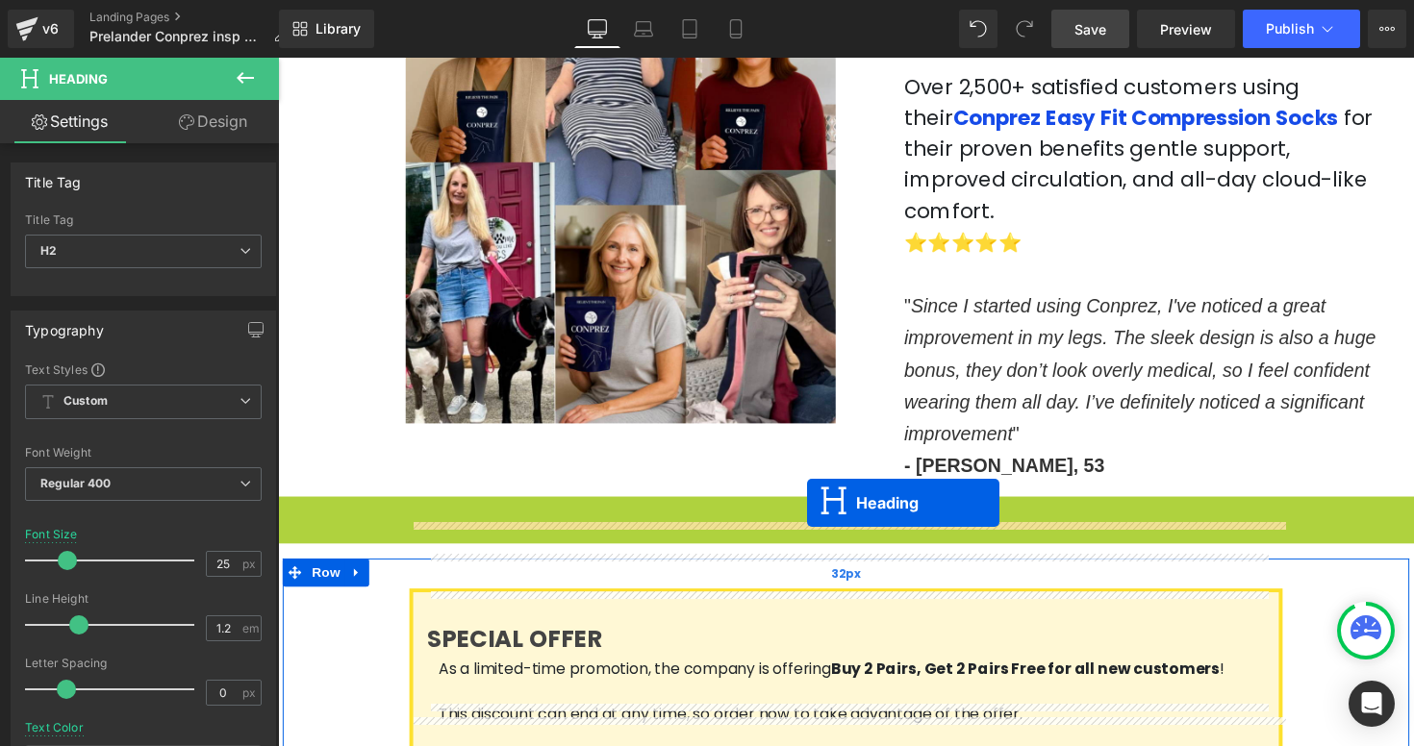
drag, startPoint x: 814, startPoint y: 469, endPoint x: 820, endPoint y: 513, distance: 43.8
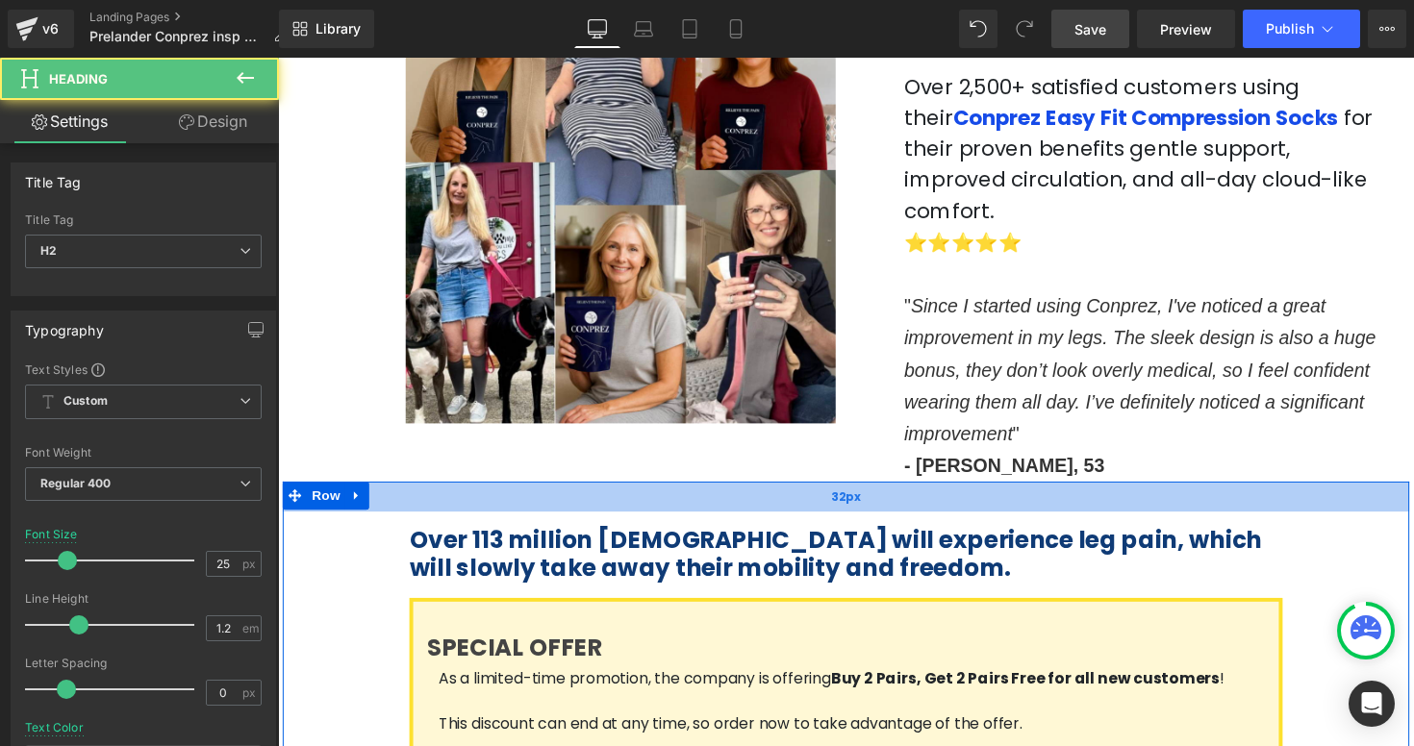
click at [766, 492] on div "32px" at bounding box center [860, 507] width 1154 height 31
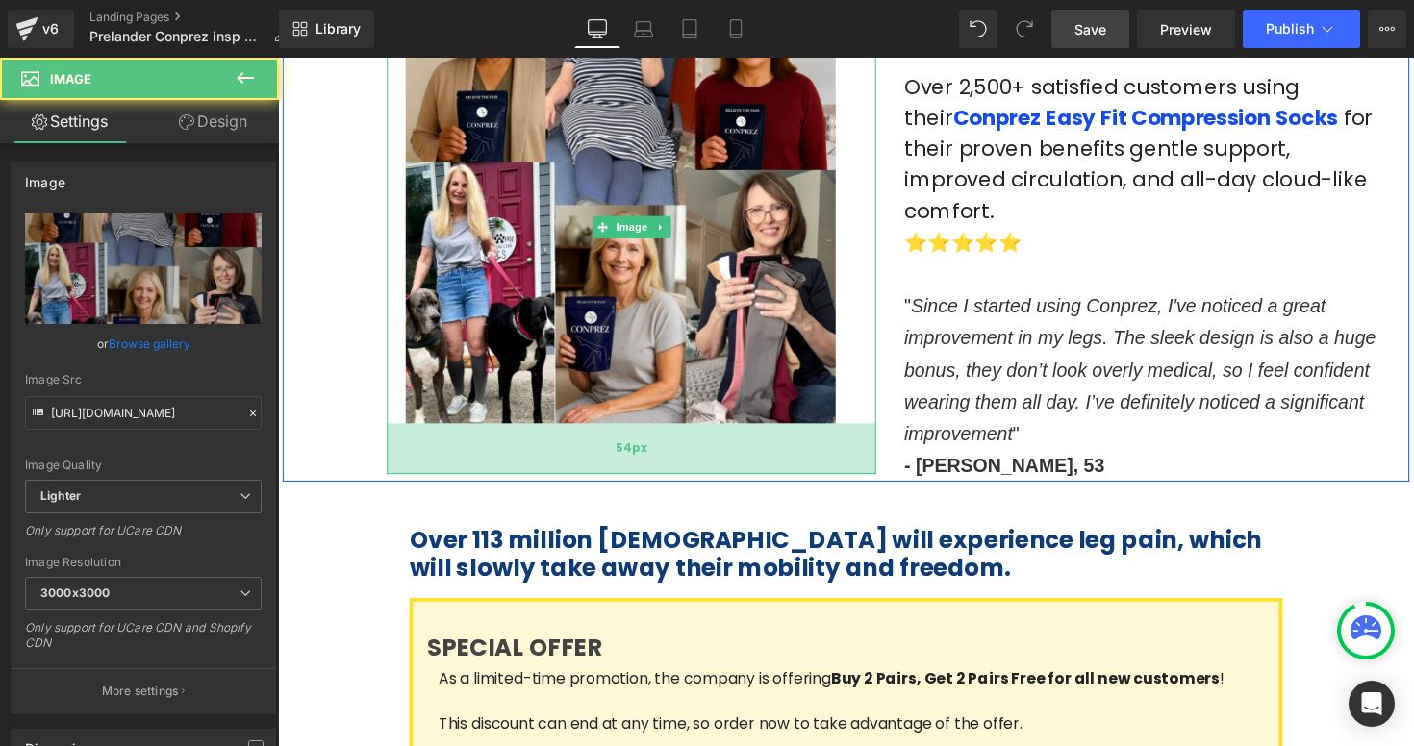
click at [765, 433] on div "54px" at bounding box center [639, 459] width 501 height 52
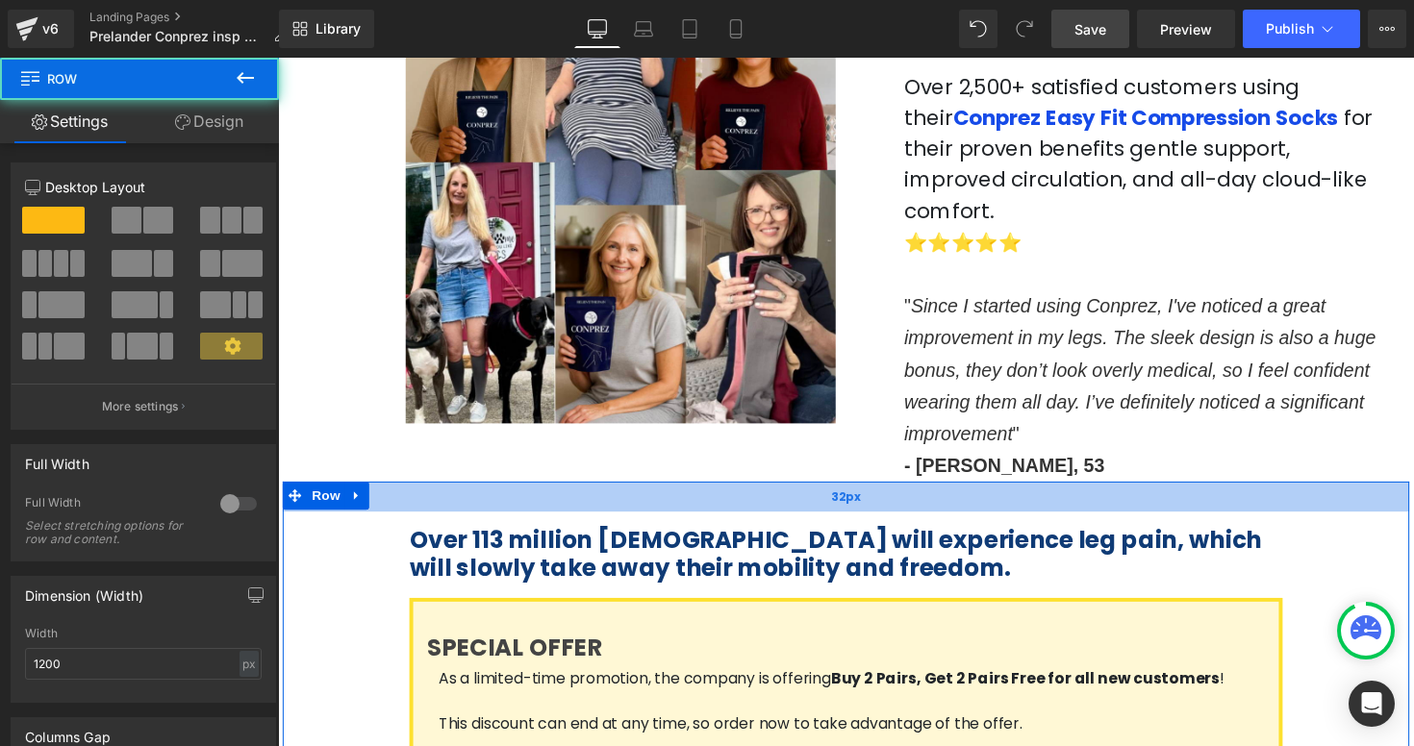
click at [761, 492] on div "32px" at bounding box center [860, 507] width 1154 height 31
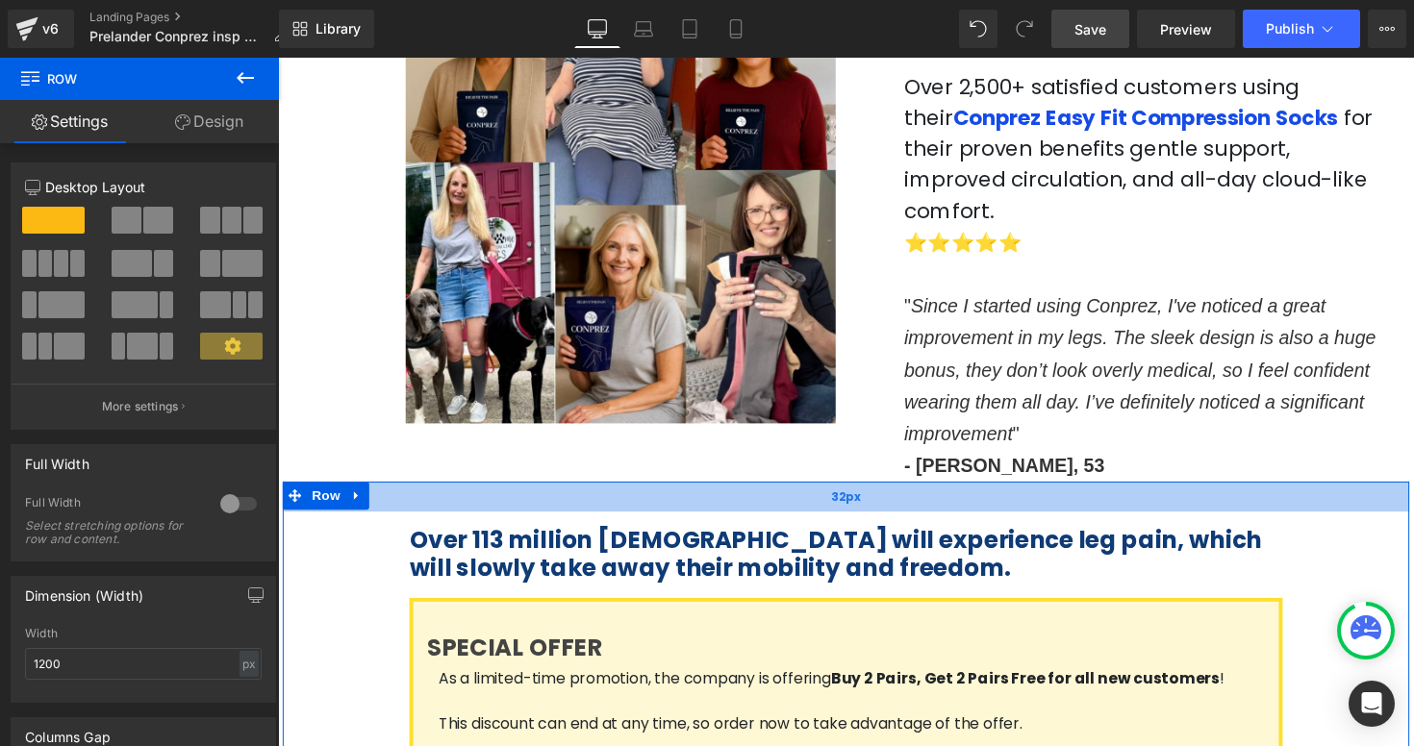
drag, startPoint x: 764, startPoint y: 458, endPoint x: 764, endPoint y: 444, distance: 13.5
click at [764, 492] on div "Over 113 million Americans will experience leg pain, which will slowly take awa…" at bounding box center [860, 660] width 1154 height 336
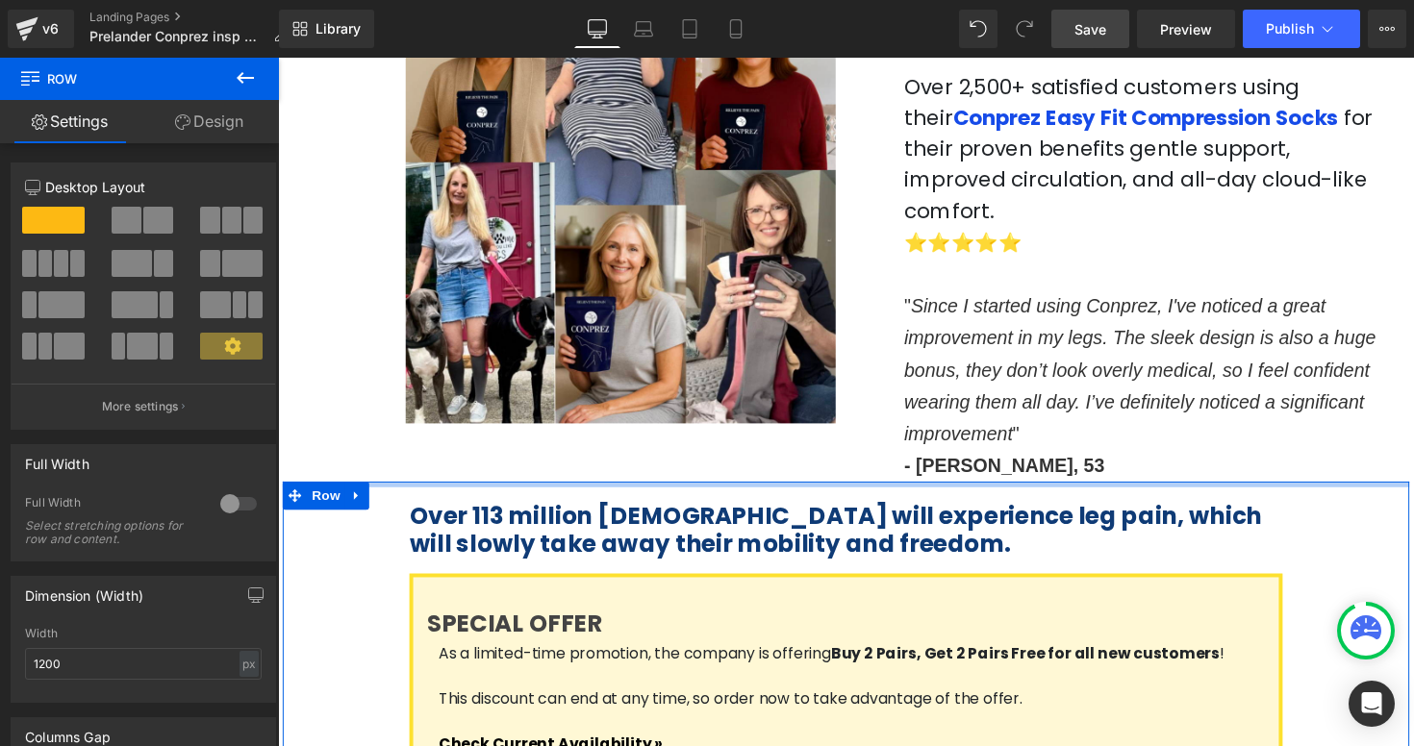
drag, startPoint x: 760, startPoint y: 451, endPoint x: 760, endPoint y: 426, distance: 25.0
click at [760, 492] on div at bounding box center [860, 495] width 1154 height 6
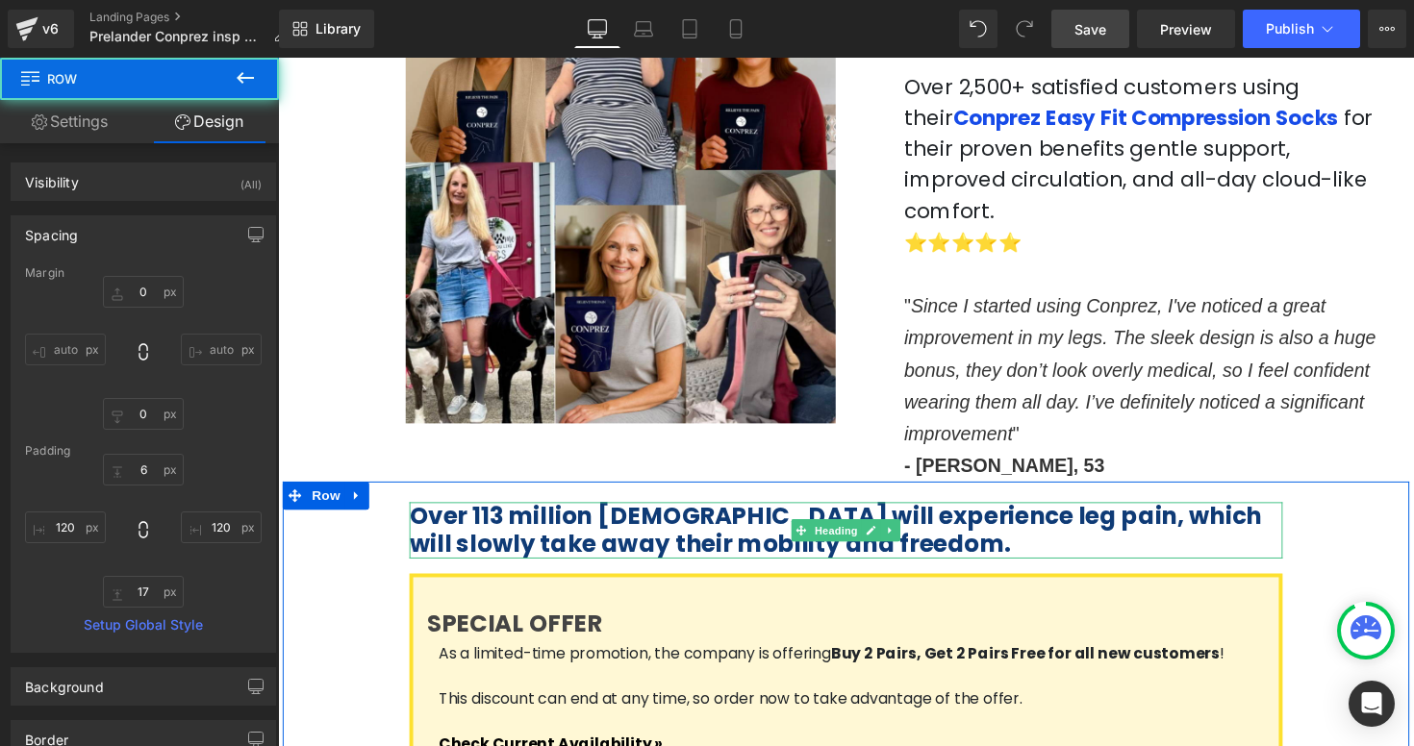
click at [776, 511] on span "Over 113 million [DEMOGRAPHIC_DATA] will experience leg pain, which will slowly…" at bounding box center [849, 542] width 873 height 63
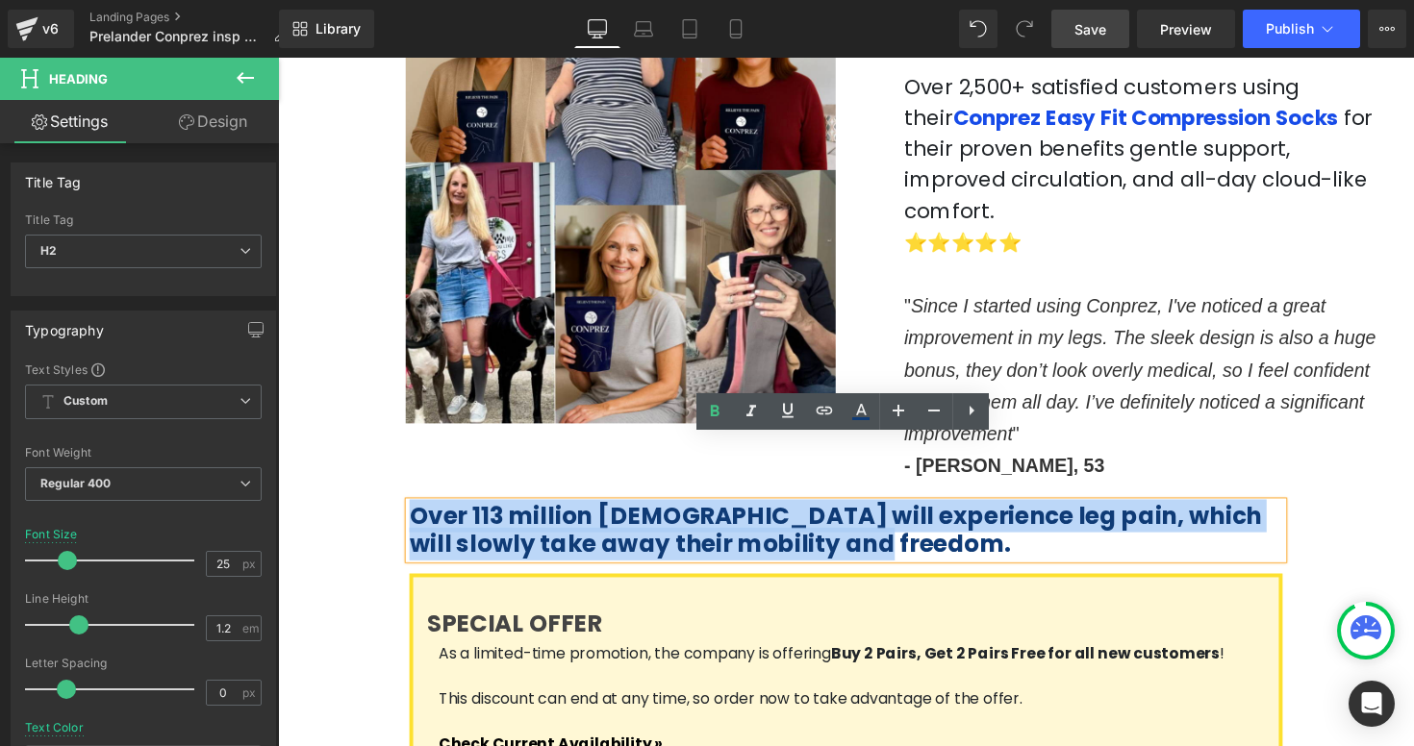
drag, startPoint x: 798, startPoint y: 499, endPoint x: 412, endPoint y: 455, distance: 389.1
click at [413, 514] on h2 "Over 113 million [DEMOGRAPHIC_DATA] will experience leg pain, which will slowly…" at bounding box center [860, 543] width 894 height 58
paste div
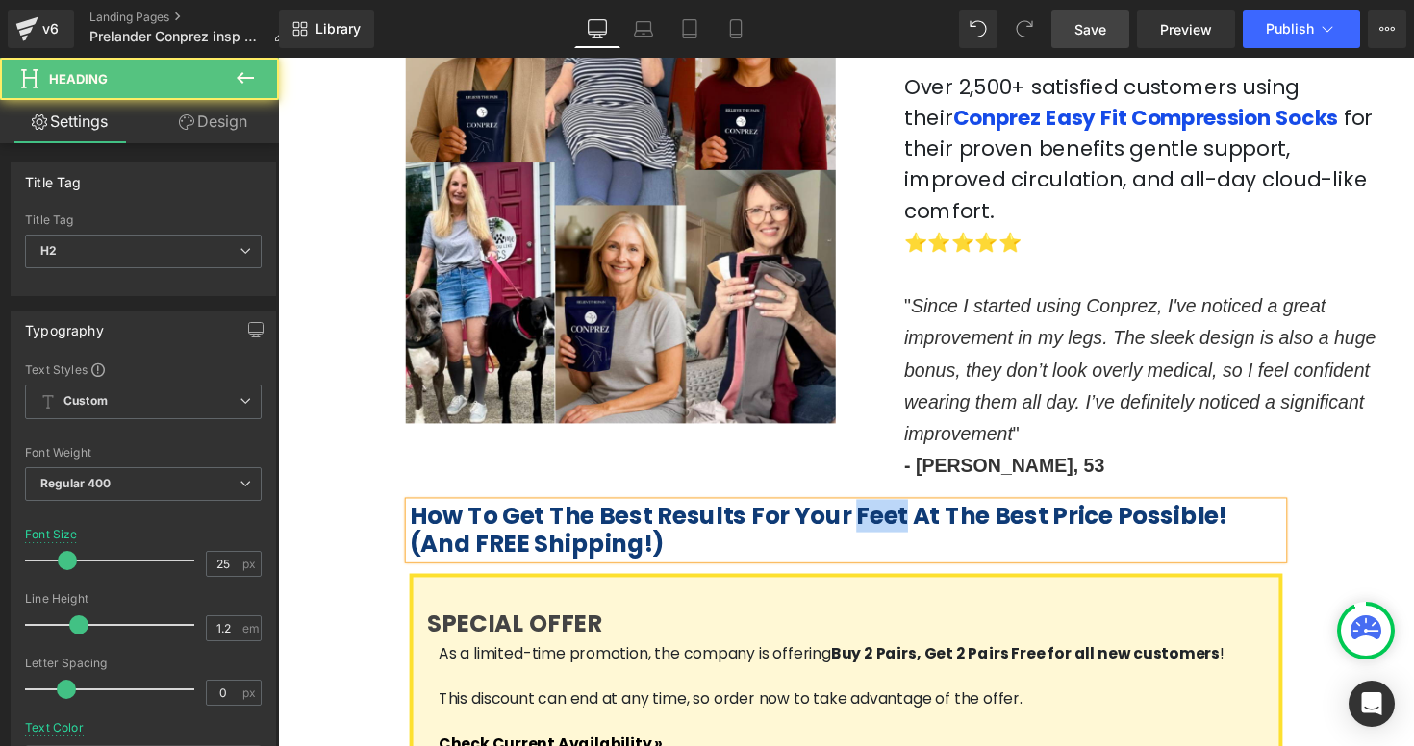
drag, startPoint x: 864, startPoint y: 464, endPoint x: 909, endPoint y: 464, distance: 45.2
click at [909, 511] on span "How To Get The Best Results For Your Feet At The Best Price Possible! (And FREE…" at bounding box center [832, 542] width 838 height 63
click at [1030, 514] on h2 "How To Get The Best Results For Your Legs At The Best Price Possible! (And FREE…" at bounding box center [860, 543] width 894 height 58
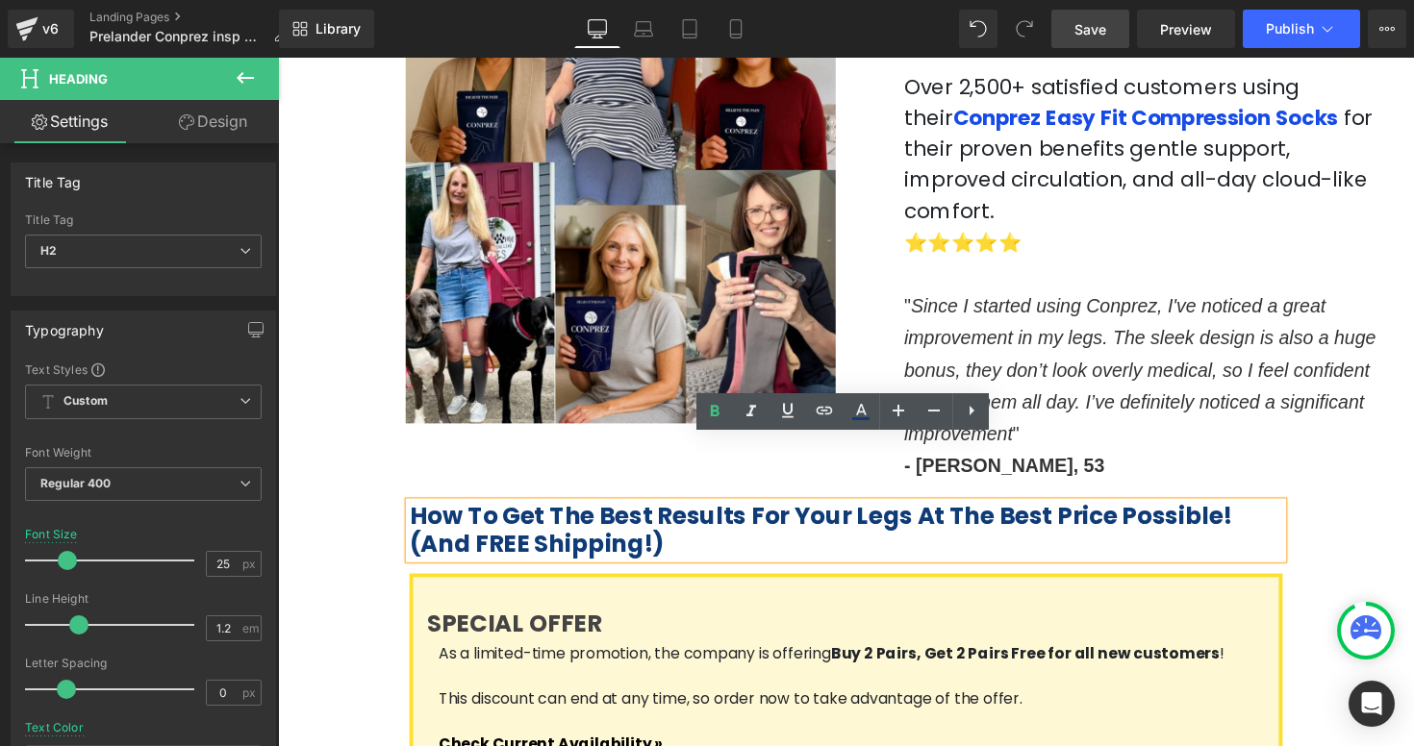
click at [1380, 492] on div "How To Get The Best Results For Your Legs At The Best Price Possible! (And FREE…" at bounding box center [860, 647] width 1154 height 311
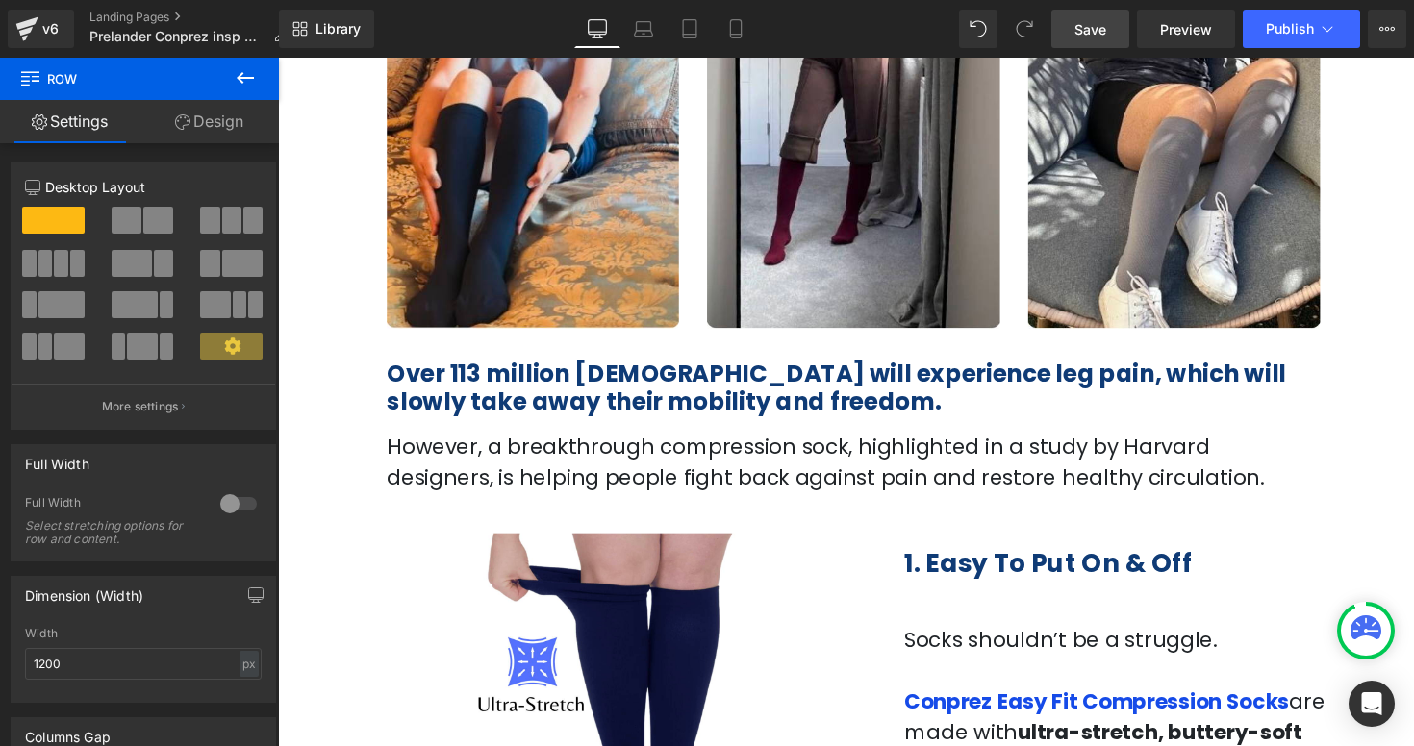
scroll to position [389, 0]
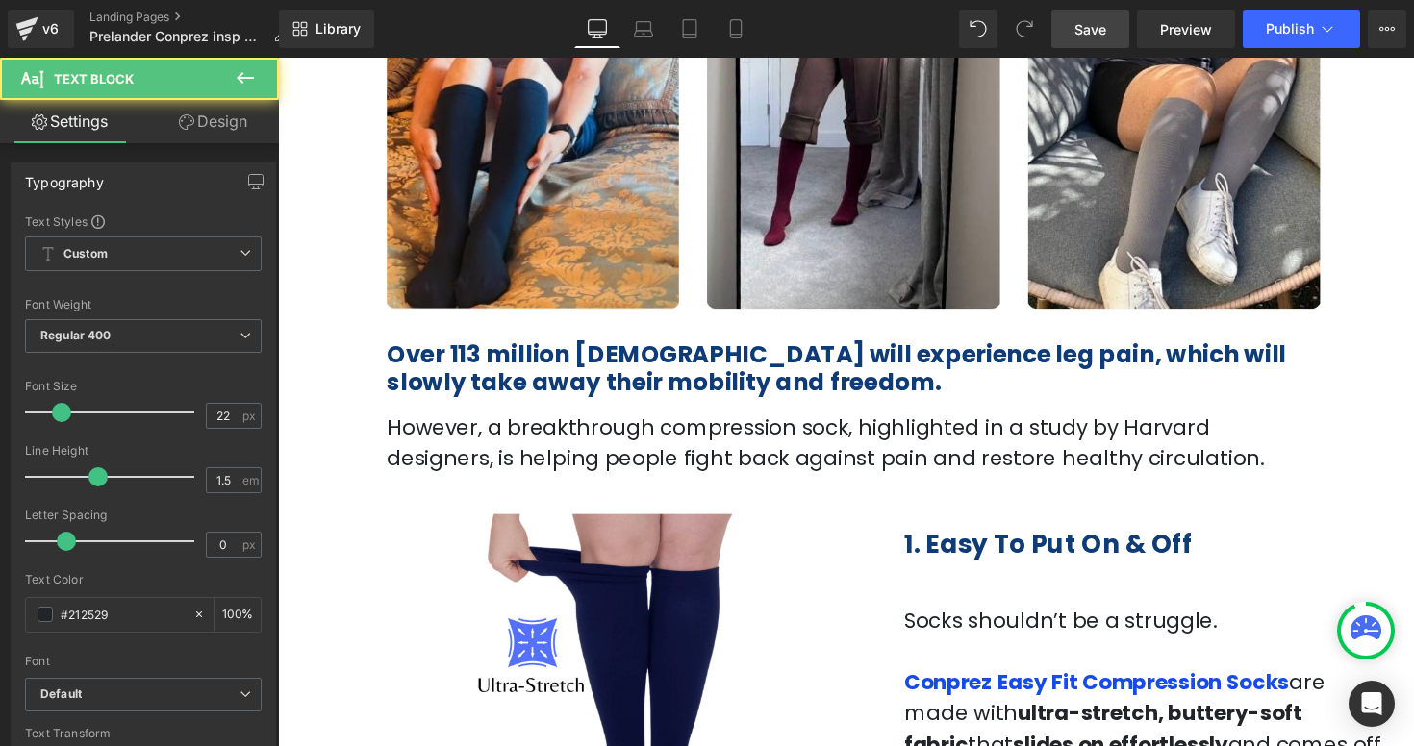
click at [634, 433] on p "However, a breakthrough compression sock, highlighted in a study by Harvard des…" at bounding box center [859, 451] width 941 height 63
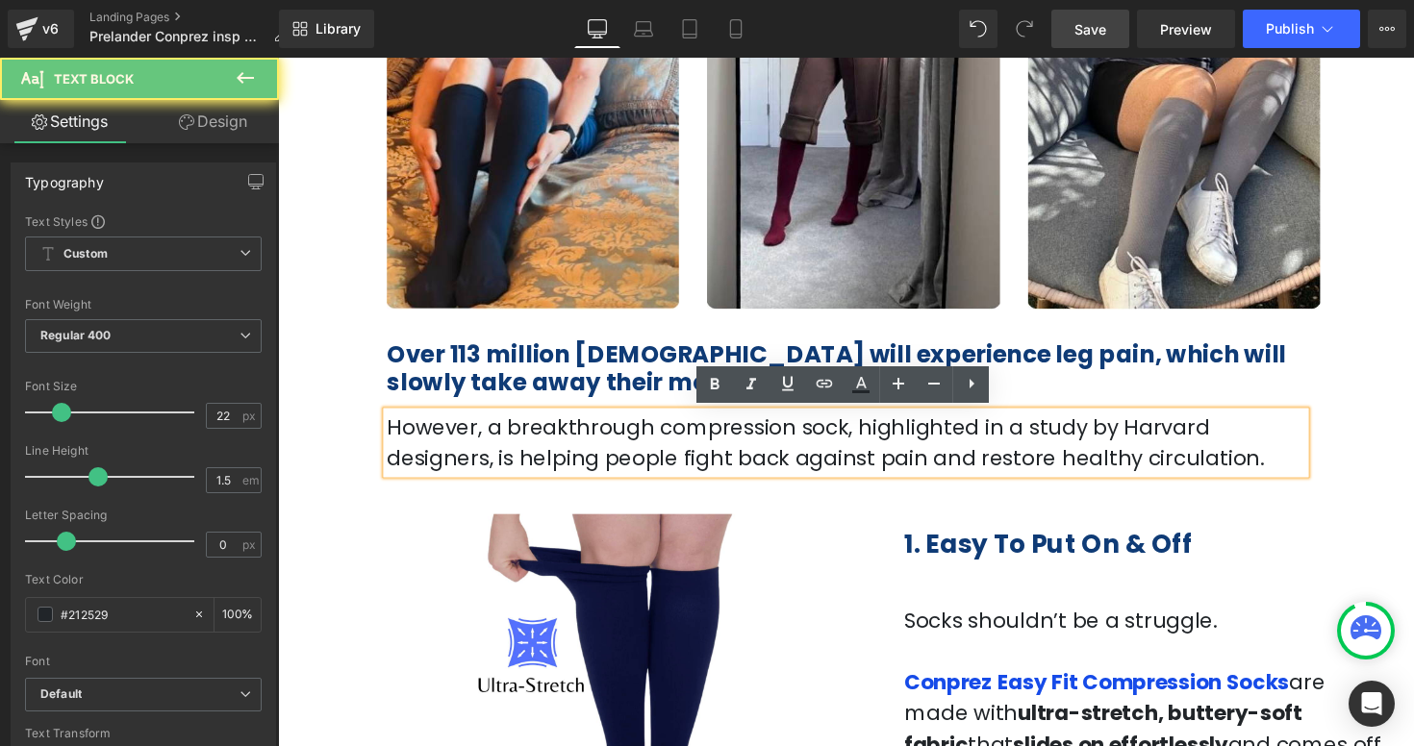
click at [642, 481] on p "However, a breakthrough compression sock, highlighted in a study by Harvard des…" at bounding box center [859, 451] width 941 height 63
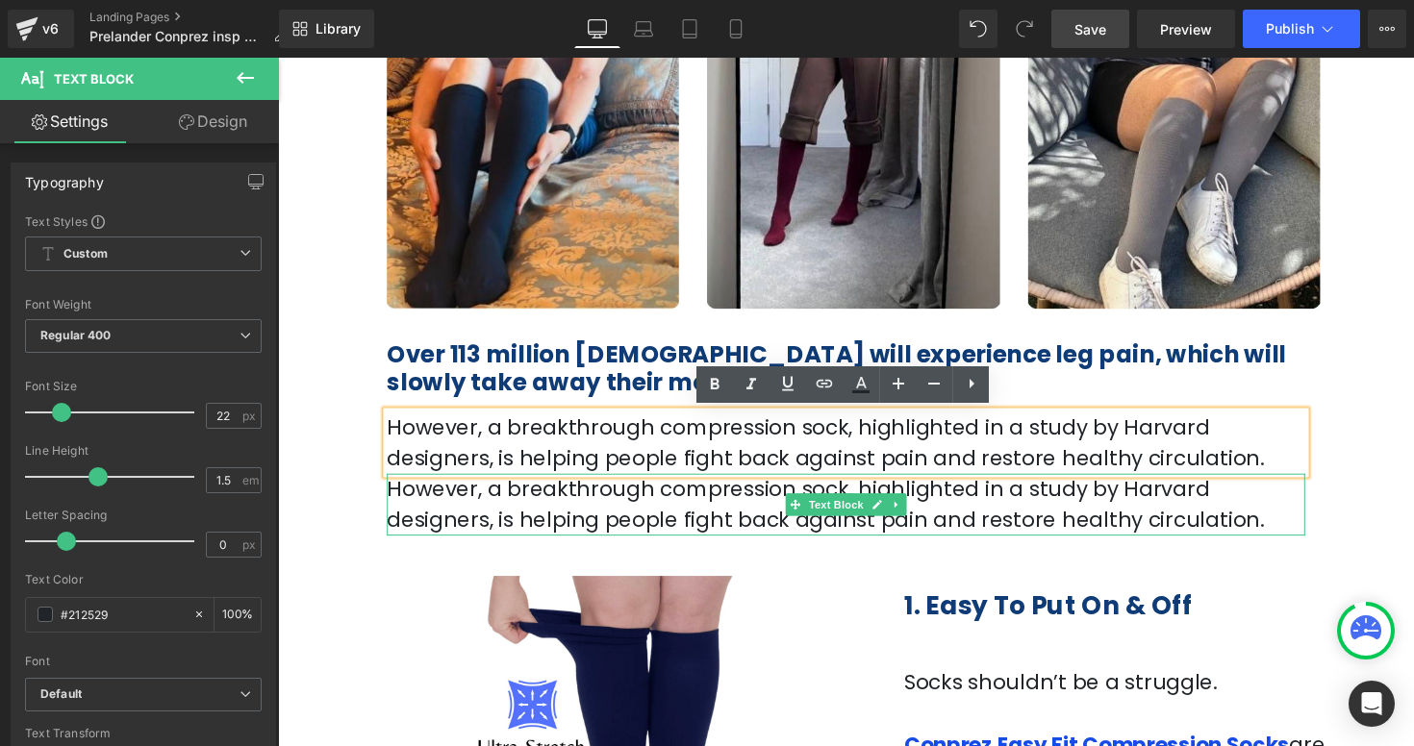
click at [698, 509] on p "However, a breakthrough compression sock, highlighted in a study by Harvard des…" at bounding box center [859, 515] width 941 height 63
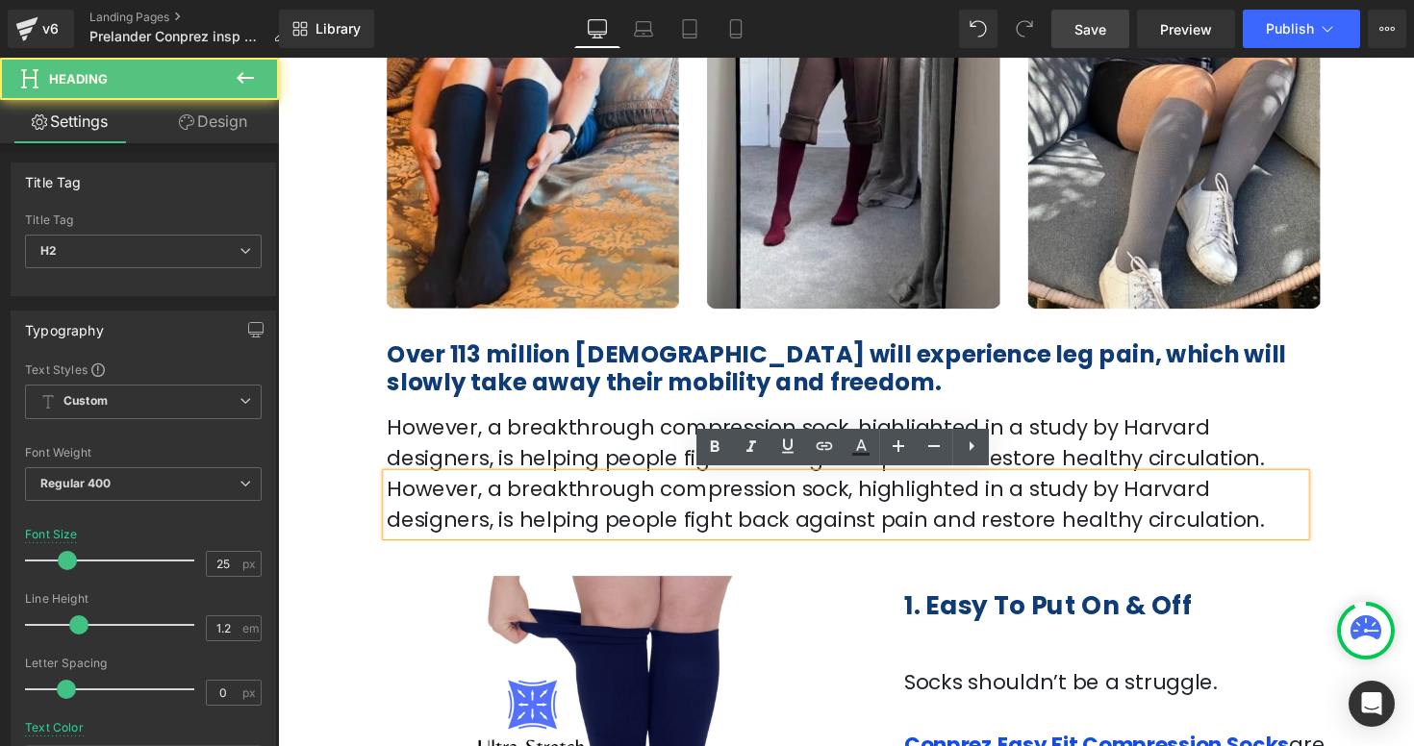
click at [593, 404] on div "Over 113 million Americans will experience leg pain, which will slowly take awa…" at bounding box center [859, 376] width 941 height 58
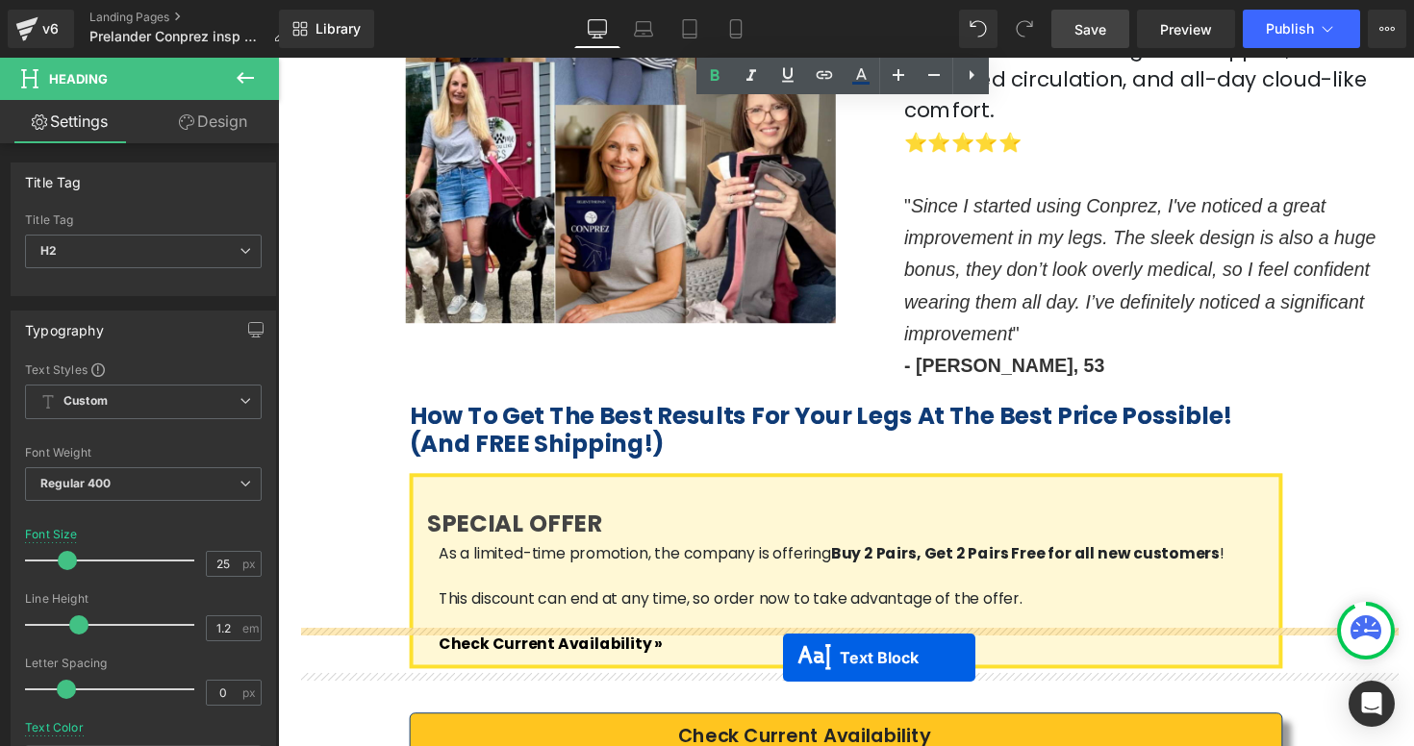
scroll to position [3466, 0]
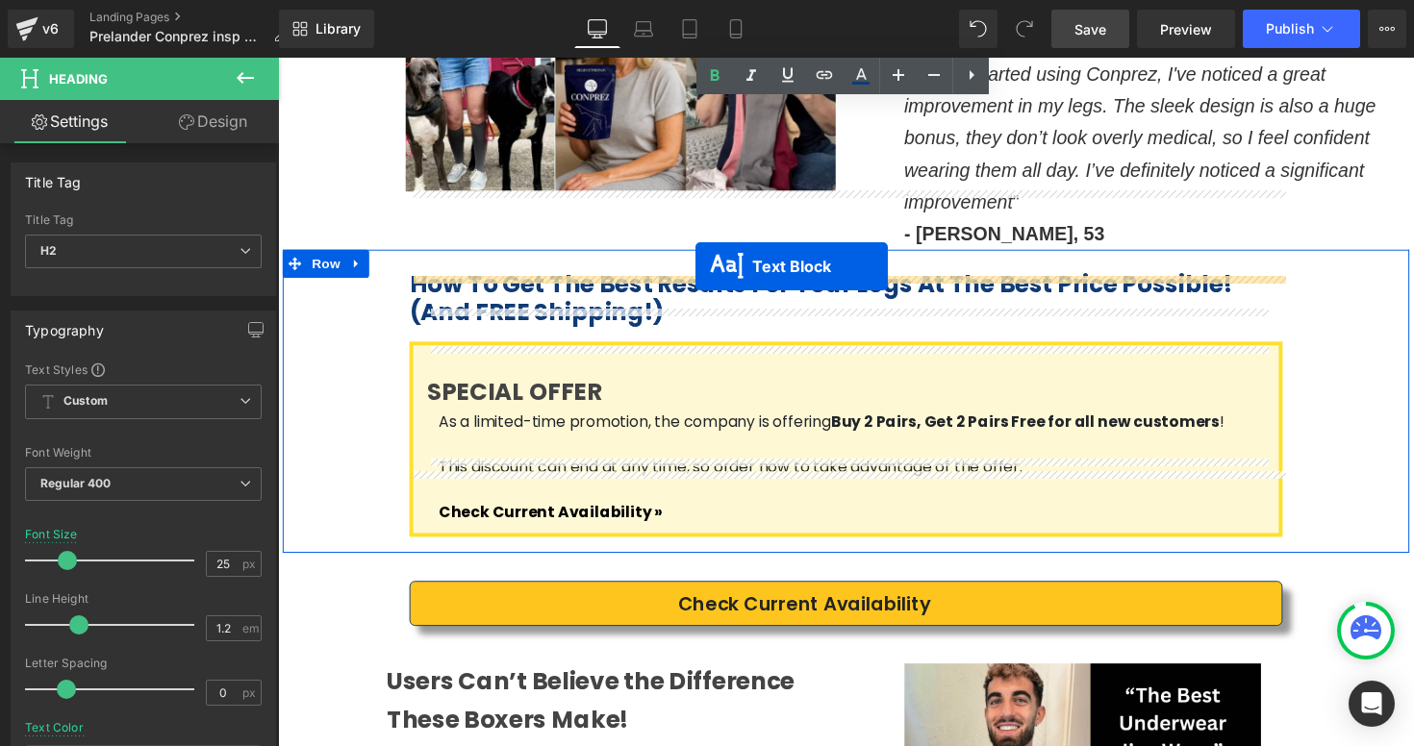
drag, startPoint x: 835, startPoint y: 515, endPoint x: 706, endPoint y: 271, distance: 276.2
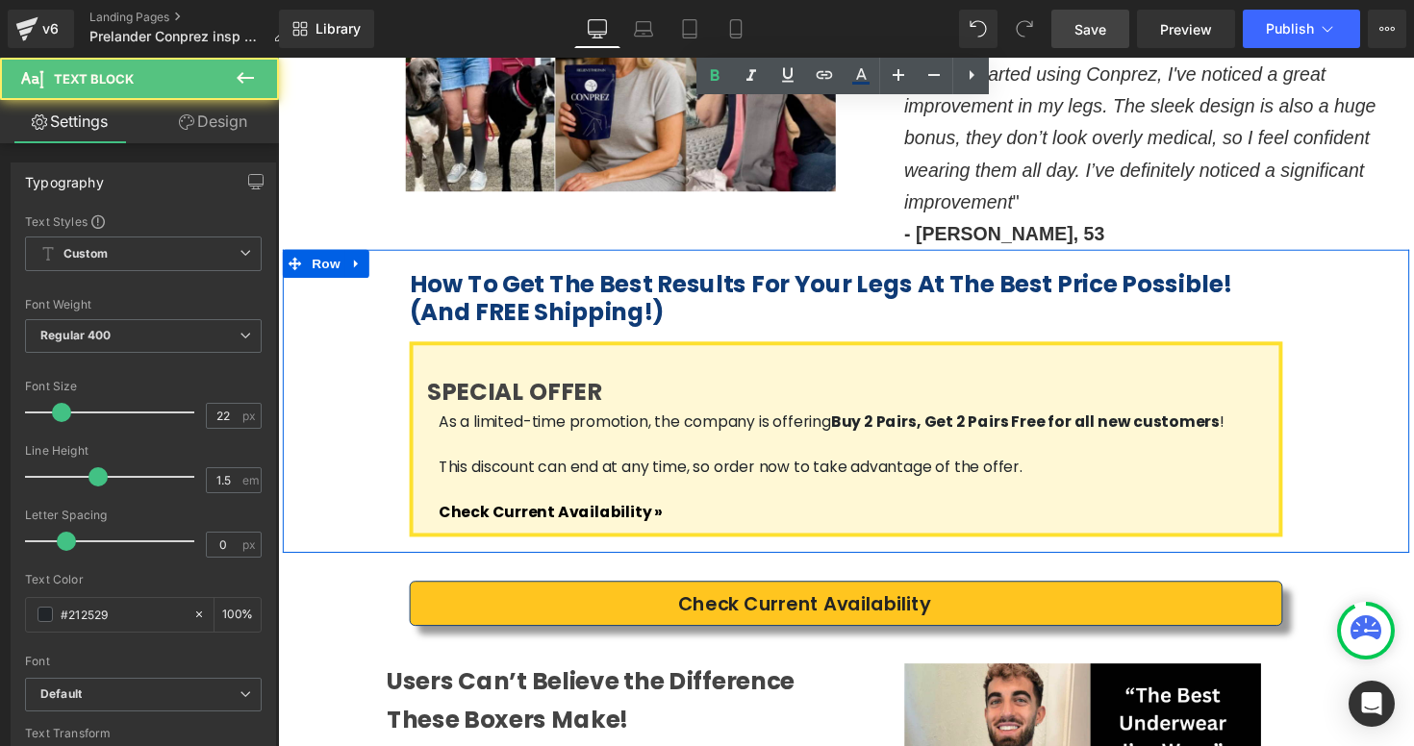
scroll to position [3418, 0]
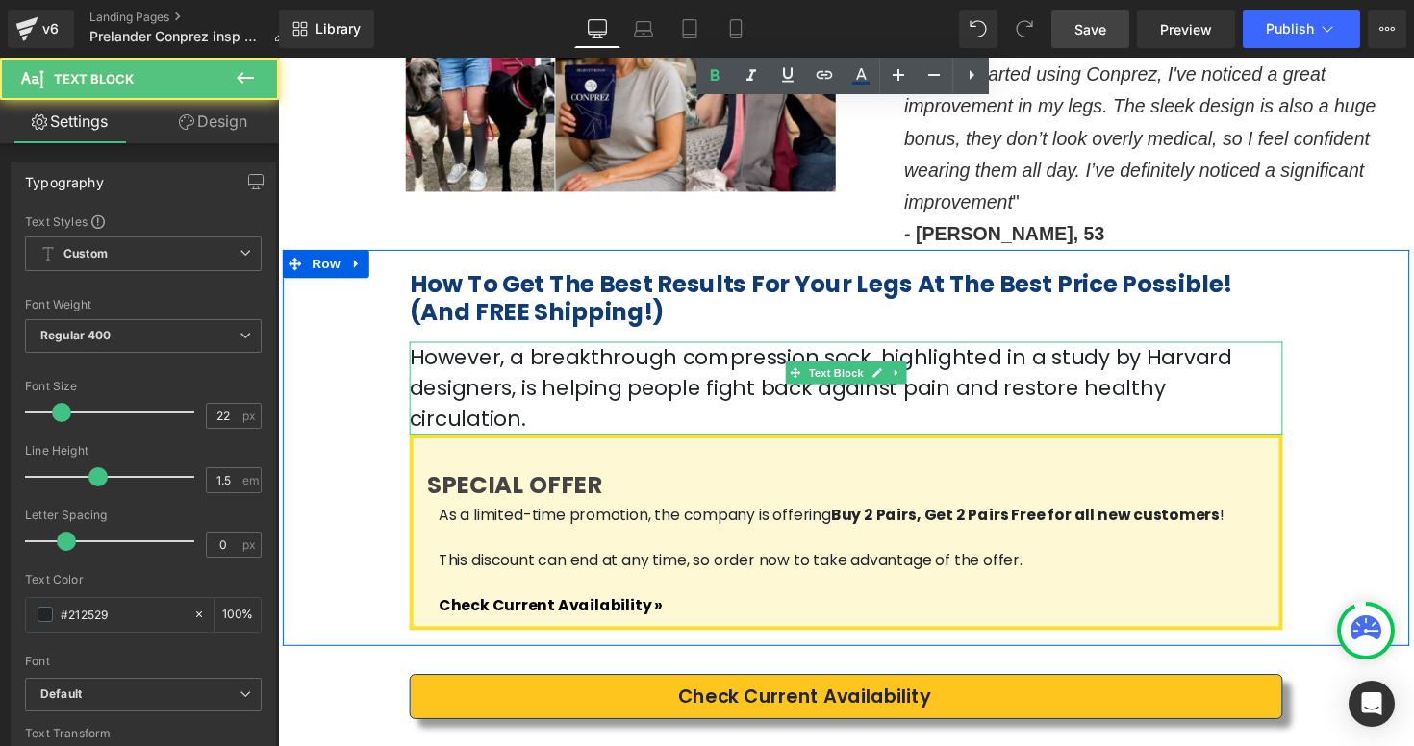
click at [1100, 349] on p "However, a breakthrough compression sock, highlighted in a study by Harvard des…" at bounding box center [860, 396] width 894 height 95
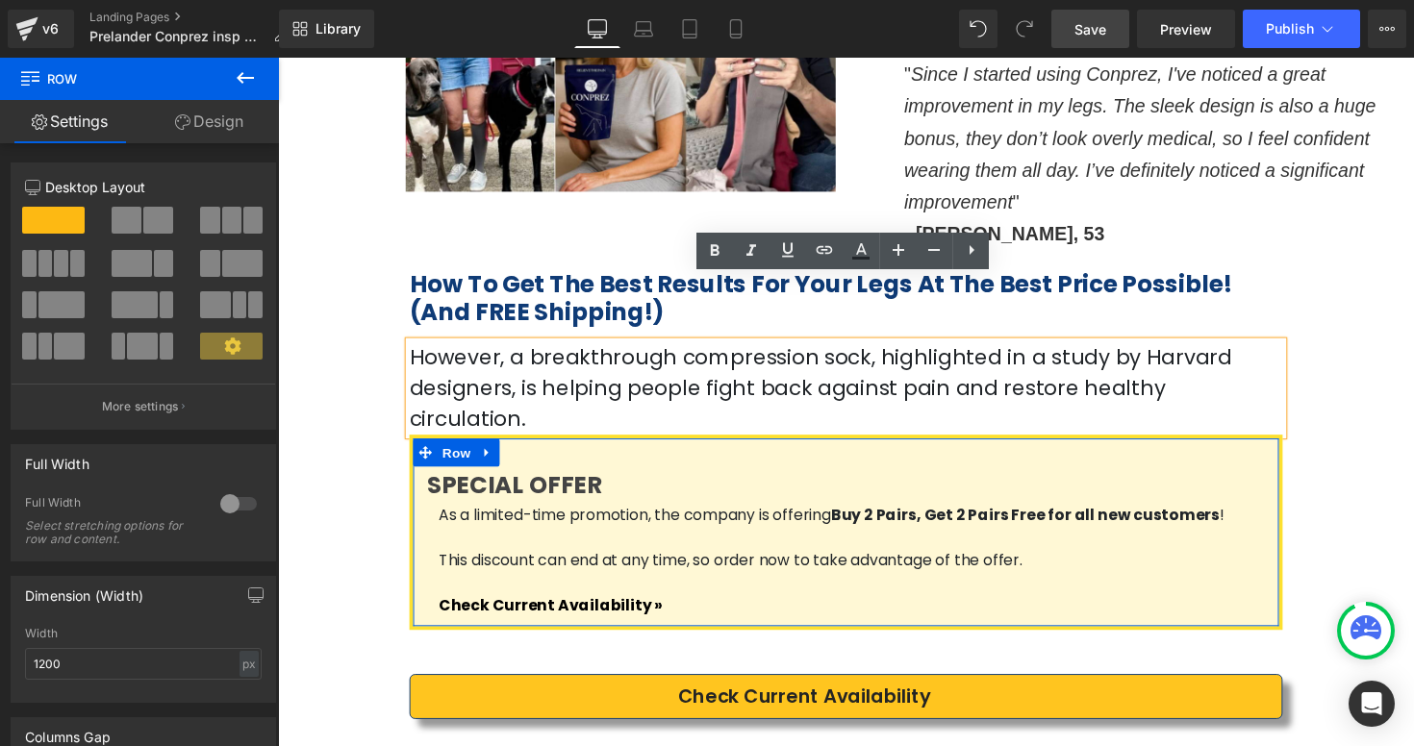
click at [1078, 444] on div "SPECIAL OFFER Heading As a limited-time promotion, the company is offering Buy …" at bounding box center [860, 544] width 894 height 200
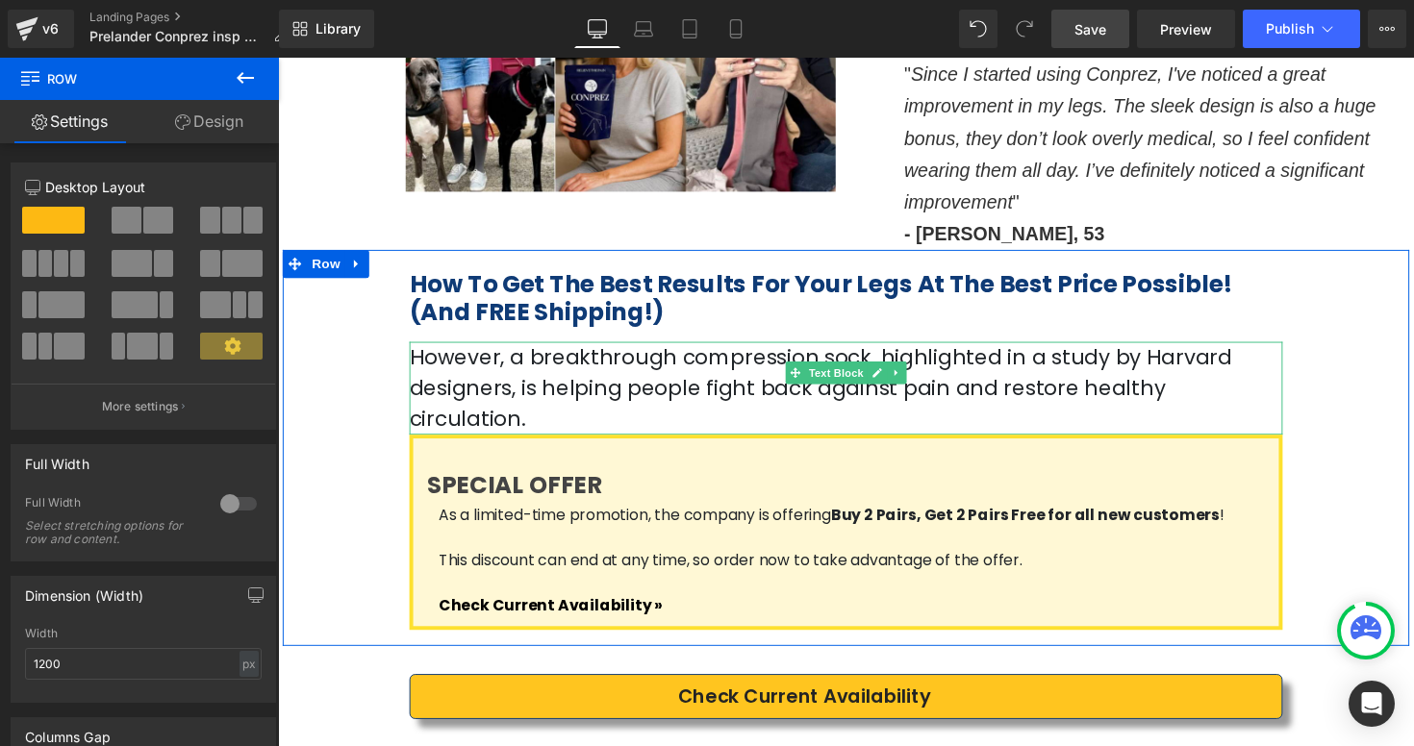
click at [1065, 349] on p "However, a breakthrough compression sock, highlighted in a study by Harvard des…" at bounding box center [860, 396] width 894 height 95
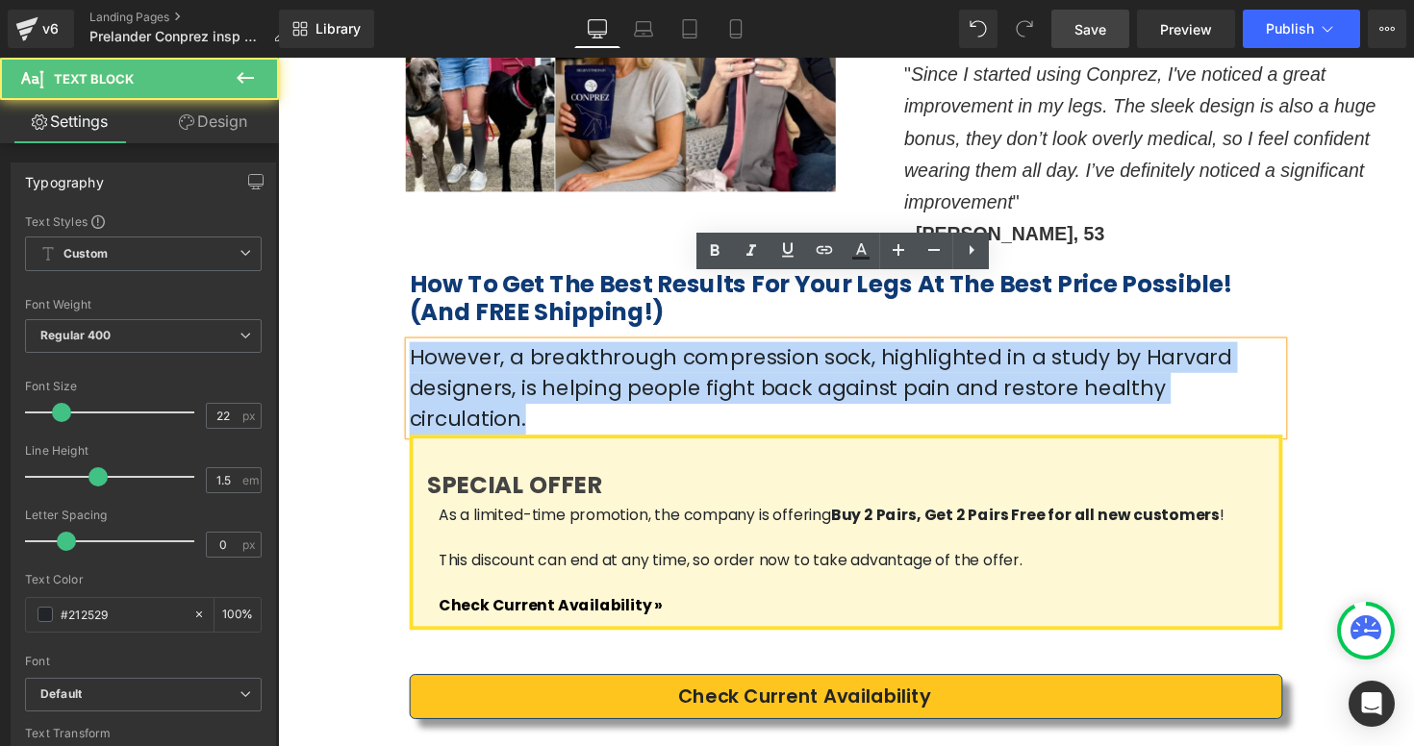
drag, startPoint x: 1067, startPoint y: 335, endPoint x: 414, endPoint y: 297, distance: 654.1
click at [414, 349] on p "However, a breakthrough compression sock, highlighted in a study by Harvard des…" at bounding box center [860, 396] width 894 height 95
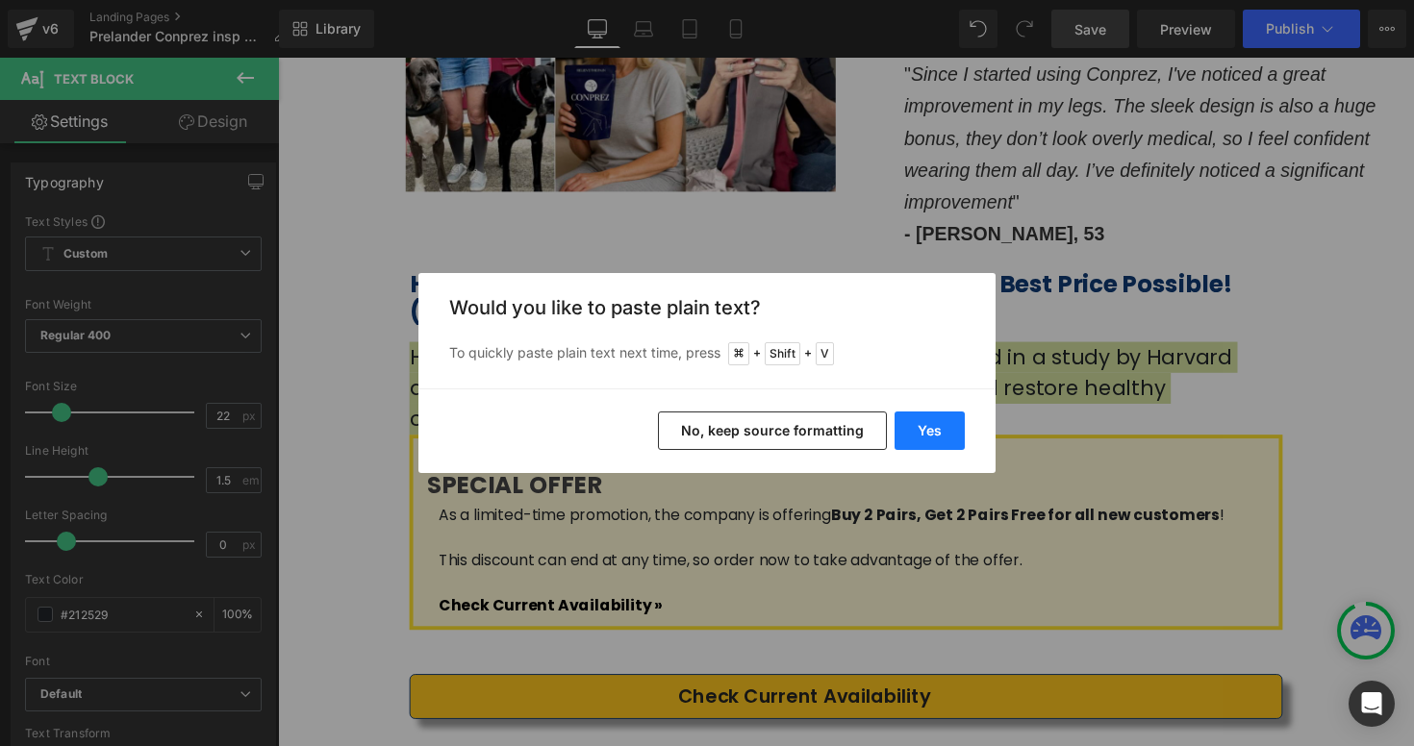
click at [934, 438] on button "Yes" at bounding box center [929, 431] width 70 height 38
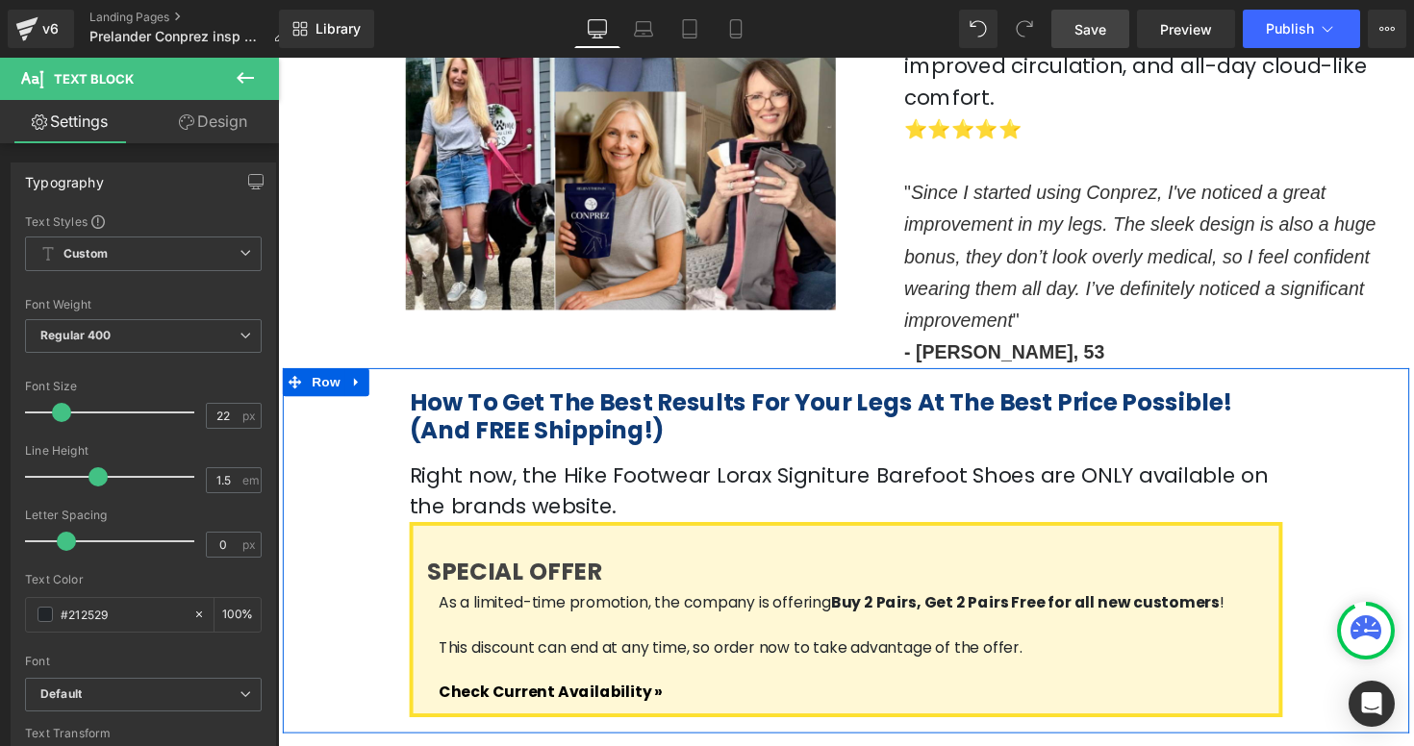
scroll to position [3285, 0]
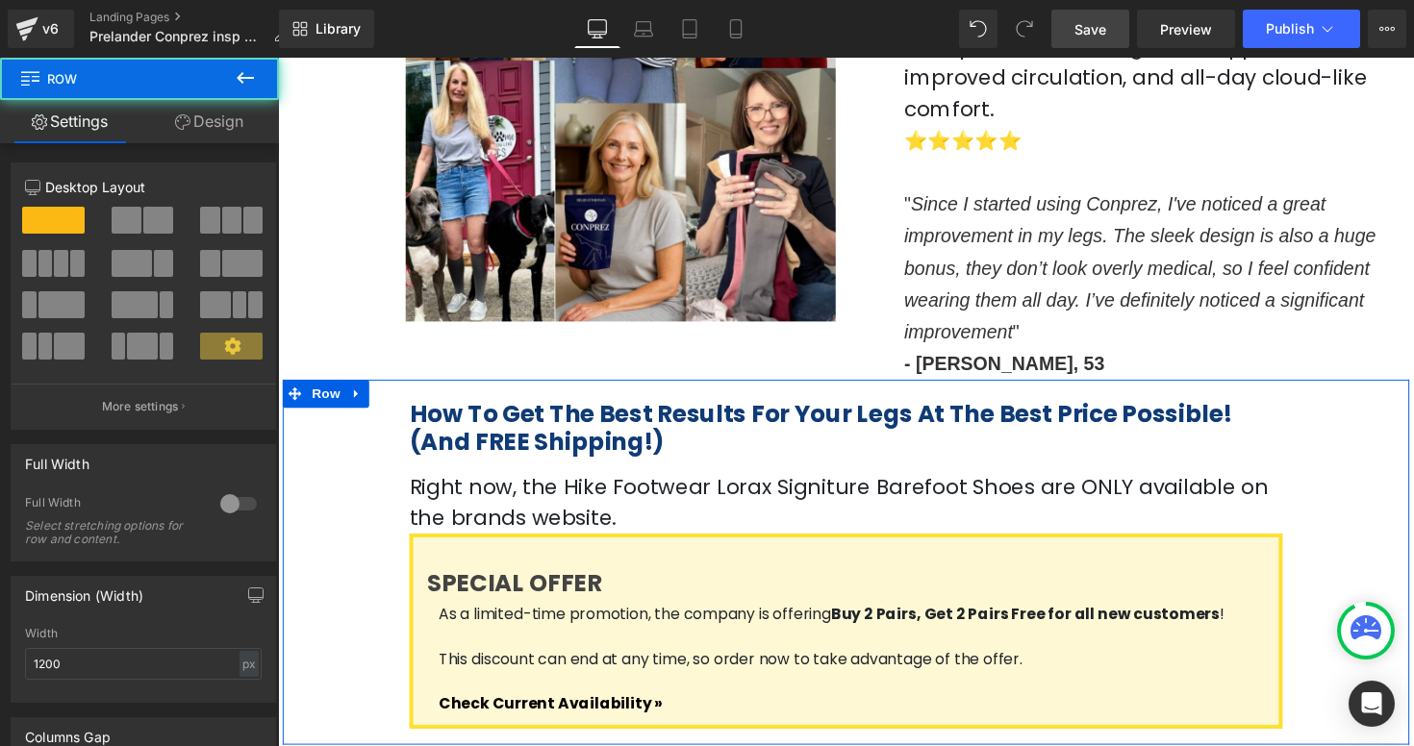
click at [1349, 483] on div "How To Get The Best Results For Your Legs At The Best Price Possible! (And FREE…" at bounding box center [860, 575] width 1154 height 374
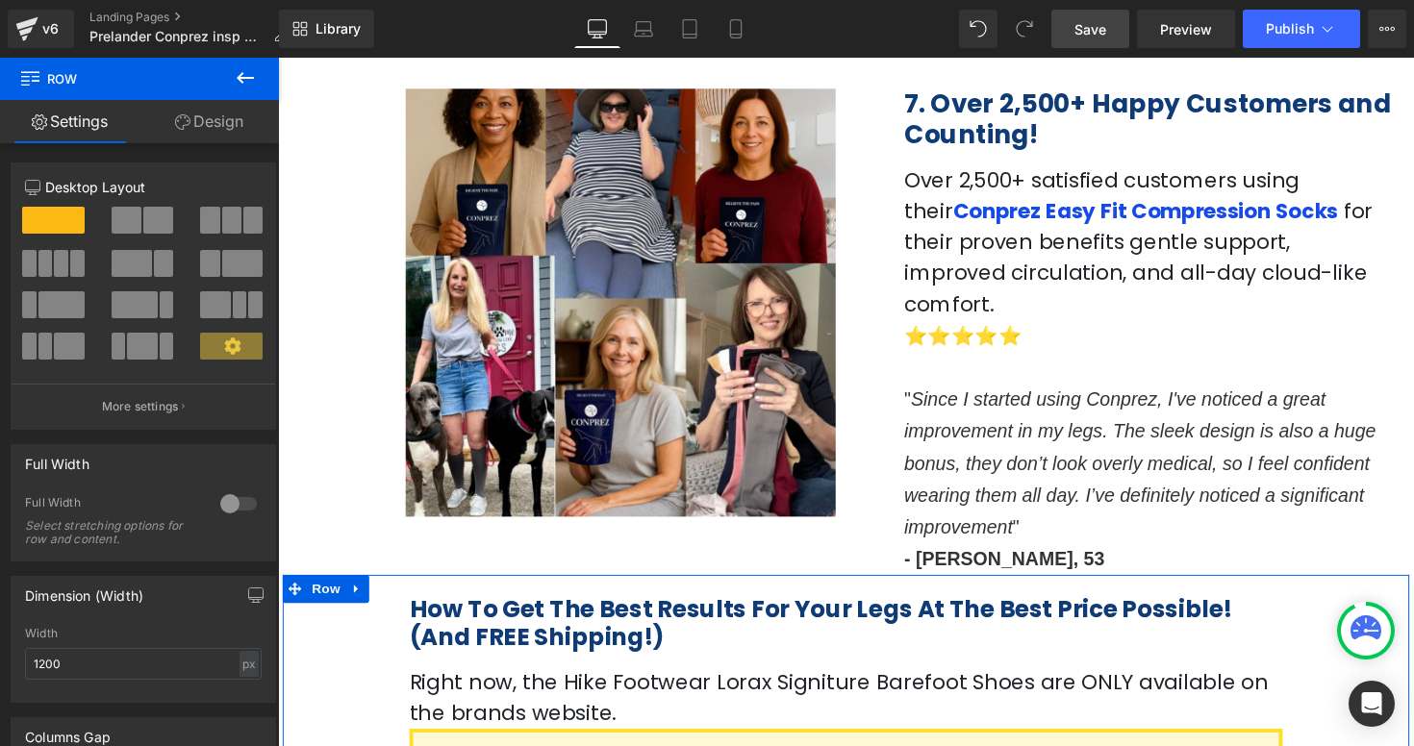
scroll to position [3069, 0]
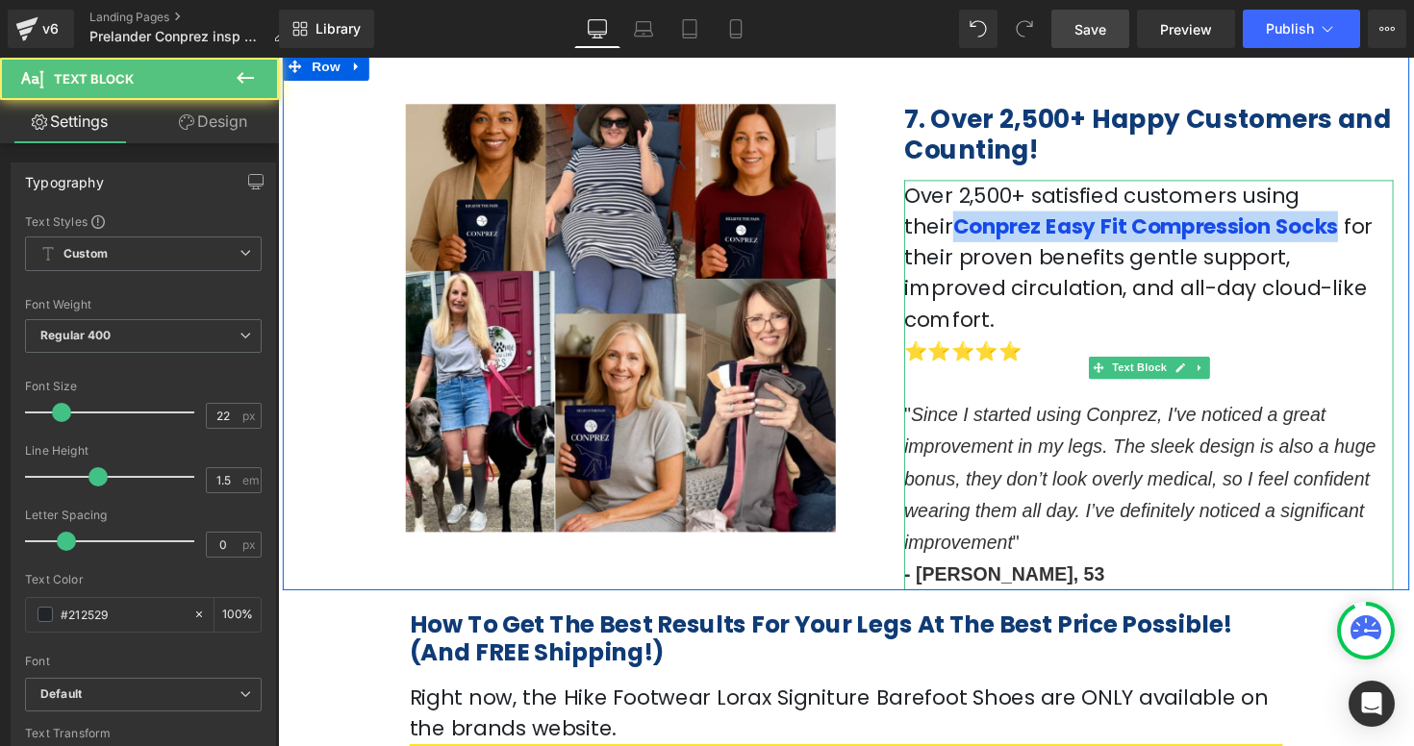
drag, startPoint x: 1336, startPoint y: 137, endPoint x: 1211, endPoint y: 172, distance: 130.0
click at [1211, 184] on p "Over 2,500+ satisfied customers using their Conprez Easy Fit Compression Socks …" at bounding box center [1169, 263] width 501 height 159
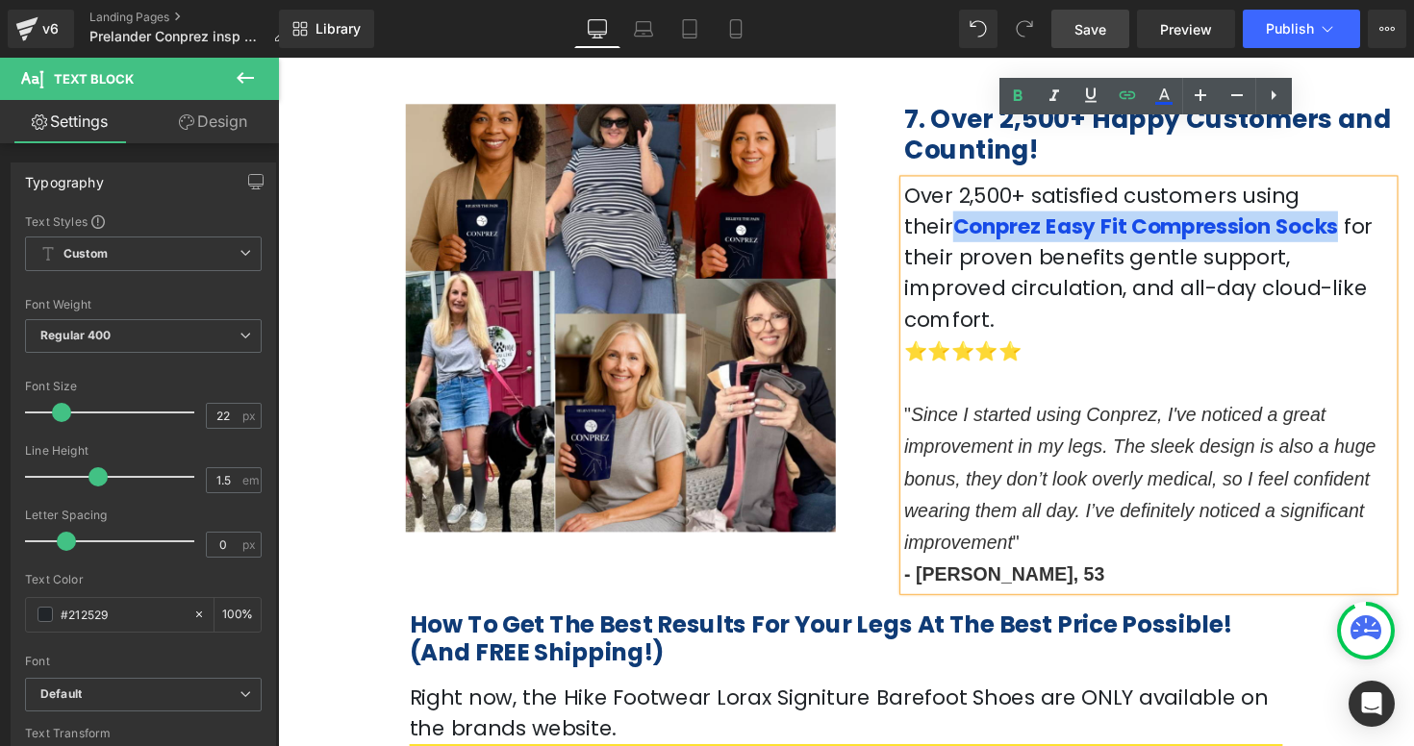
copy link "Conprez Easy Fit Compression Socks"
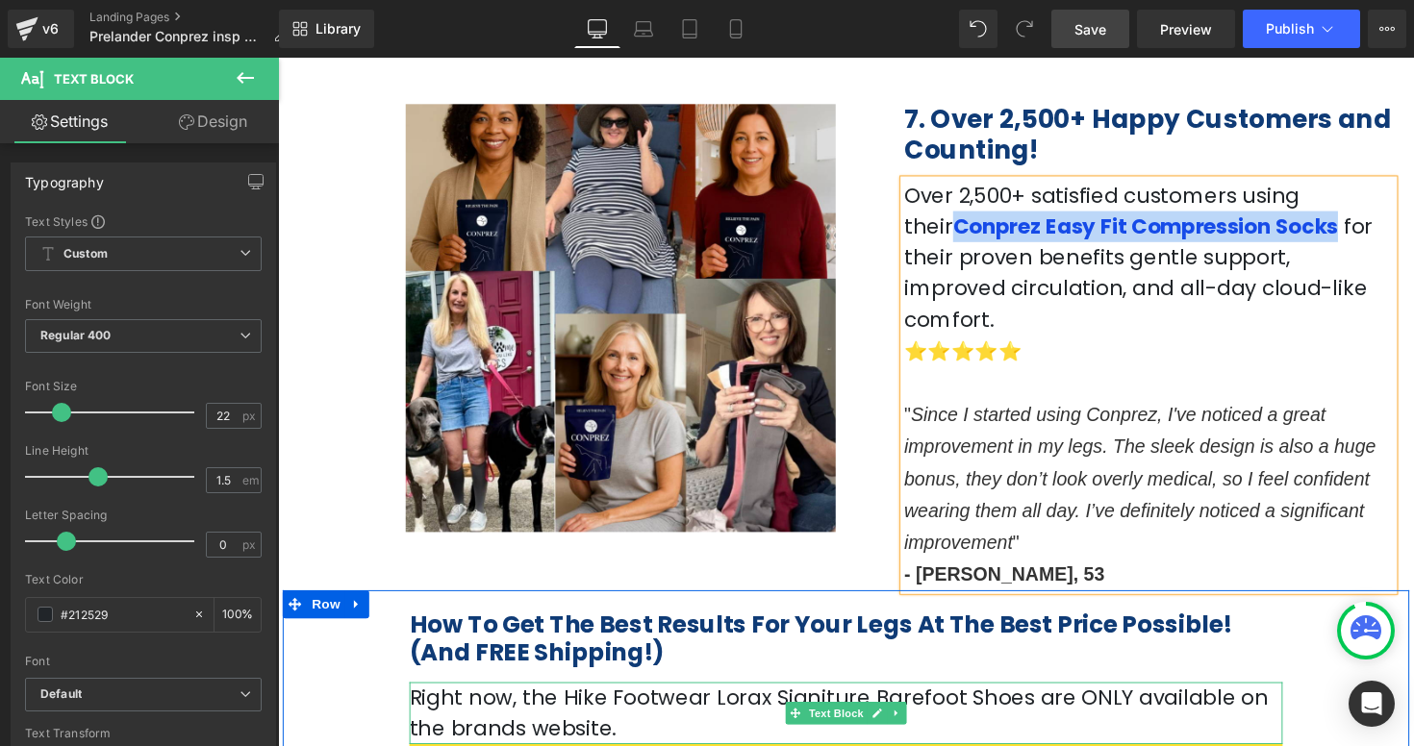
click at [581, 698] on p "Right now, the Hike Footwear Lorax Signiture Barefoot Shoes are ONLY available …" at bounding box center [860, 729] width 894 height 63
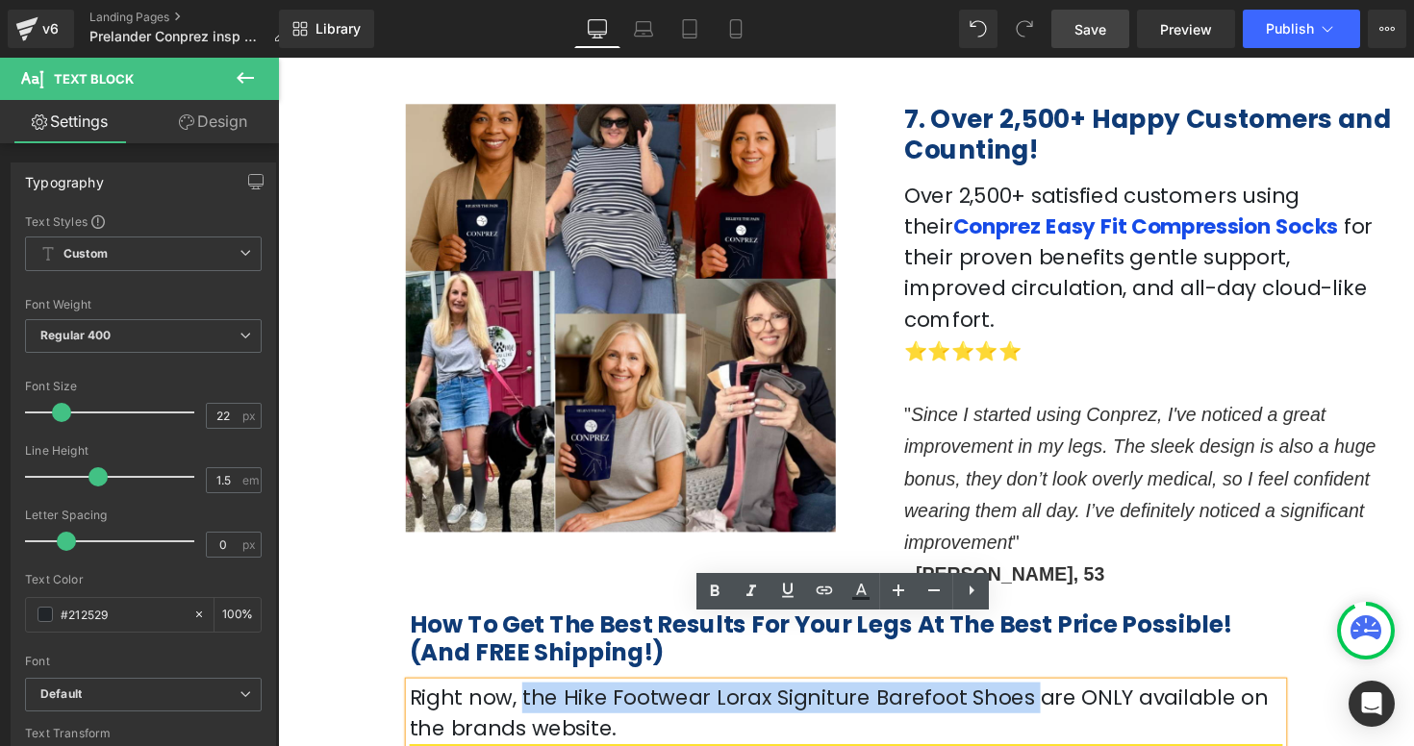
drag, startPoint x: 519, startPoint y: 644, endPoint x: 994, endPoint y: 658, distance: 475.3
click at [994, 698] on p "Right now, the Hike Footwear Lorax Signiture Barefoot Shoes are ONLY available …" at bounding box center [860, 729] width 894 height 63
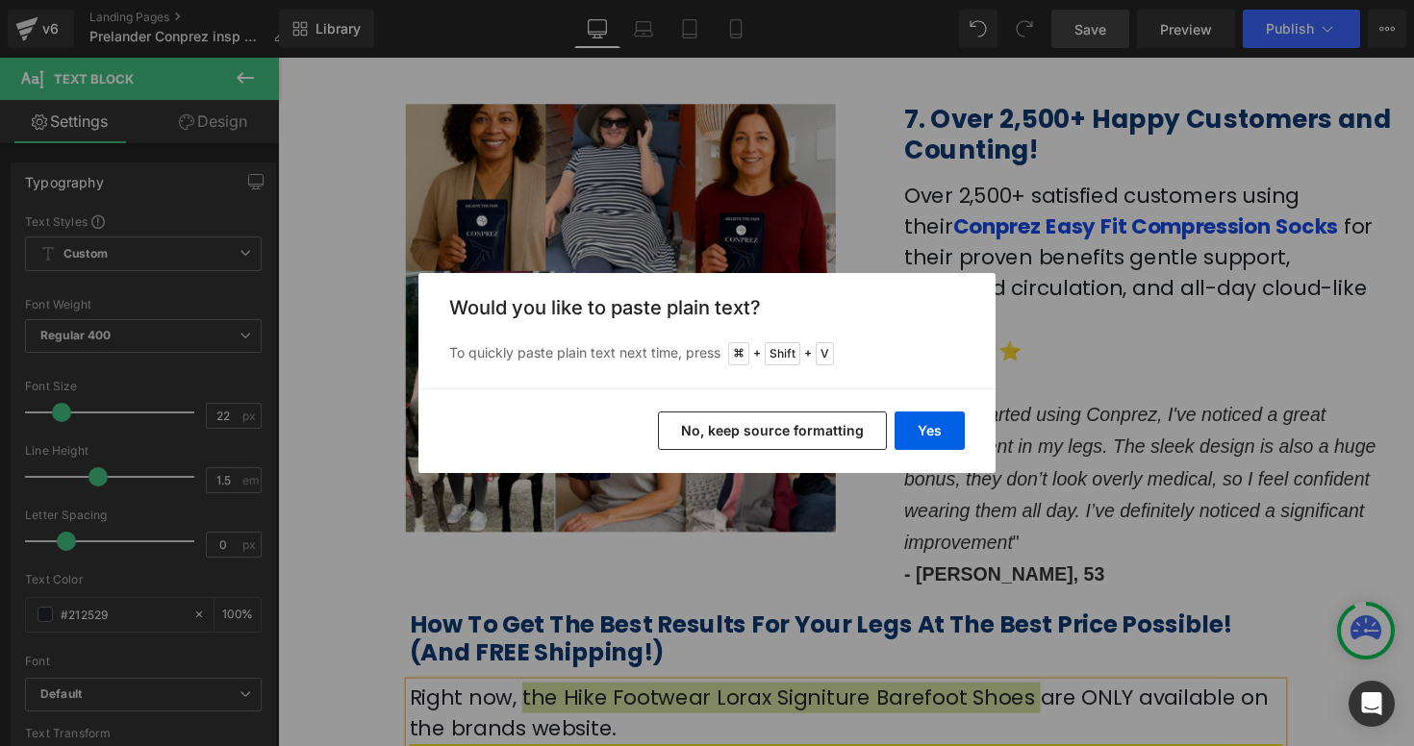
click at [781, 435] on button "No, keep source formatting" at bounding box center [772, 431] width 229 height 38
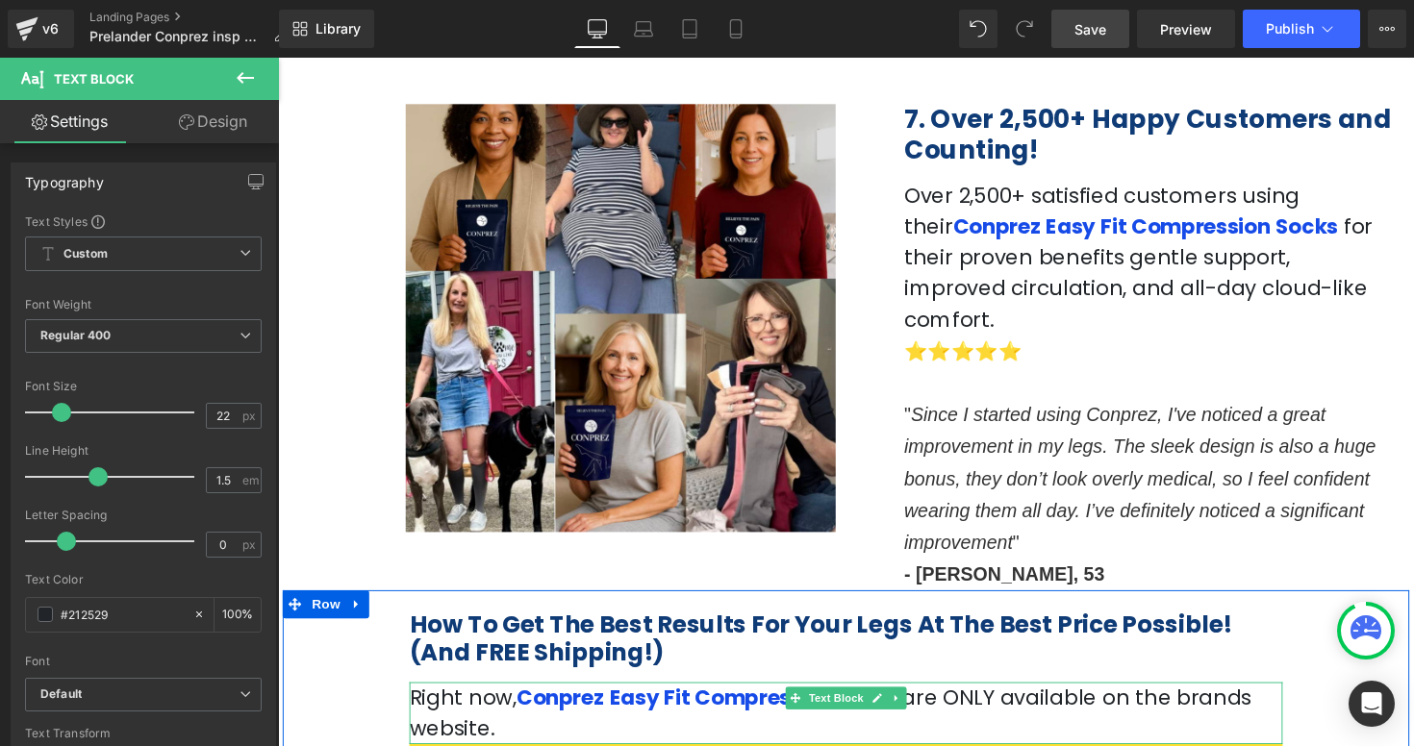
click at [958, 698] on p "Right now, Conprez Easy Fit Compression Socks are ONLY available on the brands …" at bounding box center [860, 729] width 894 height 63
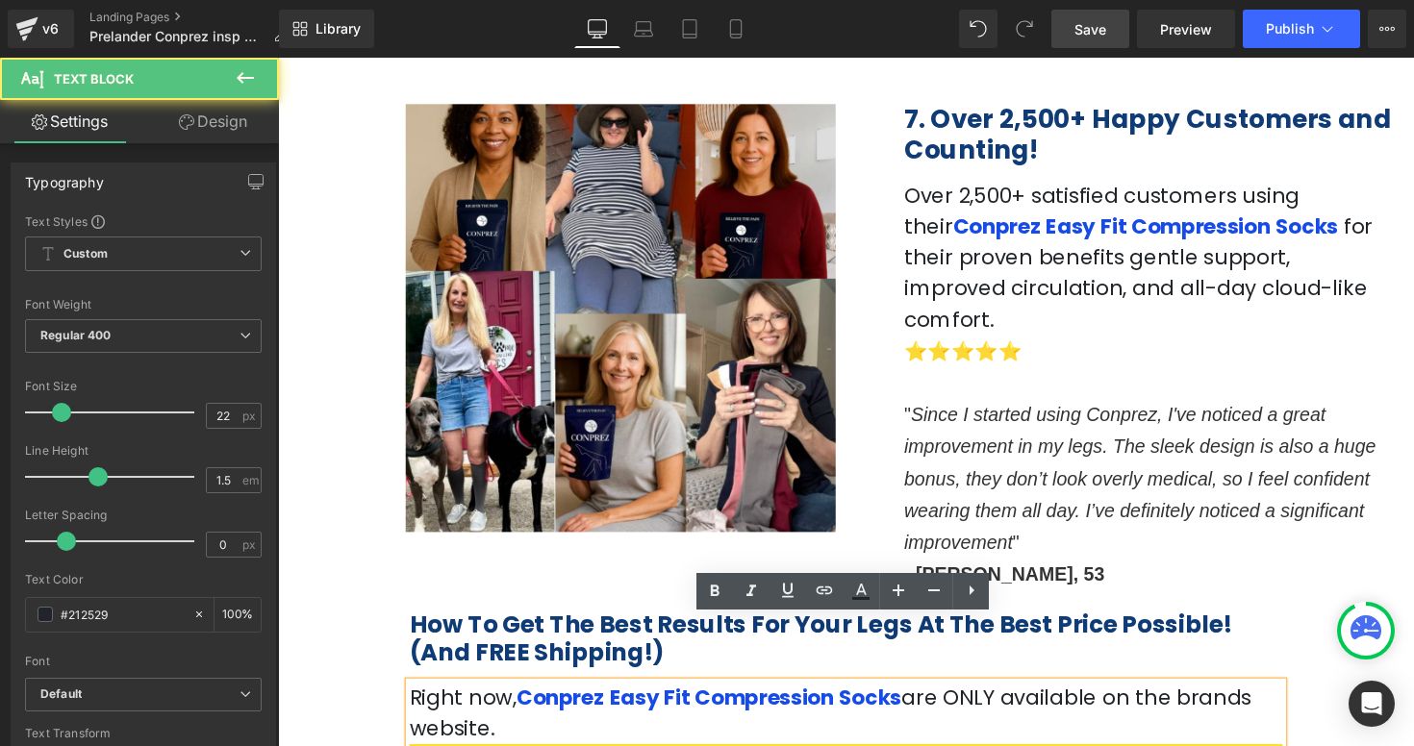
click at [898, 698] on p "Right now, Conprez Easy Fit Compression Socks are ONLY available on the brands …" at bounding box center [860, 729] width 894 height 63
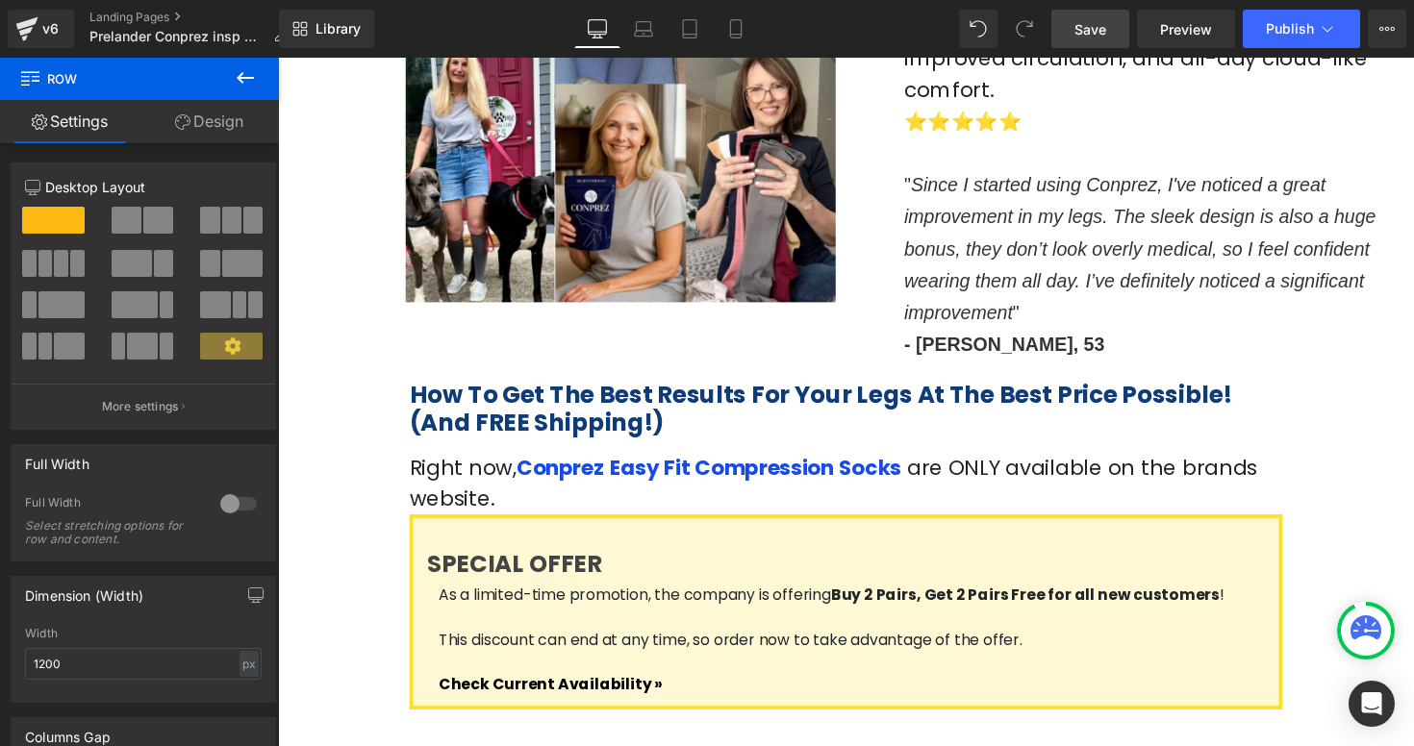
scroll to position [3341, 0]
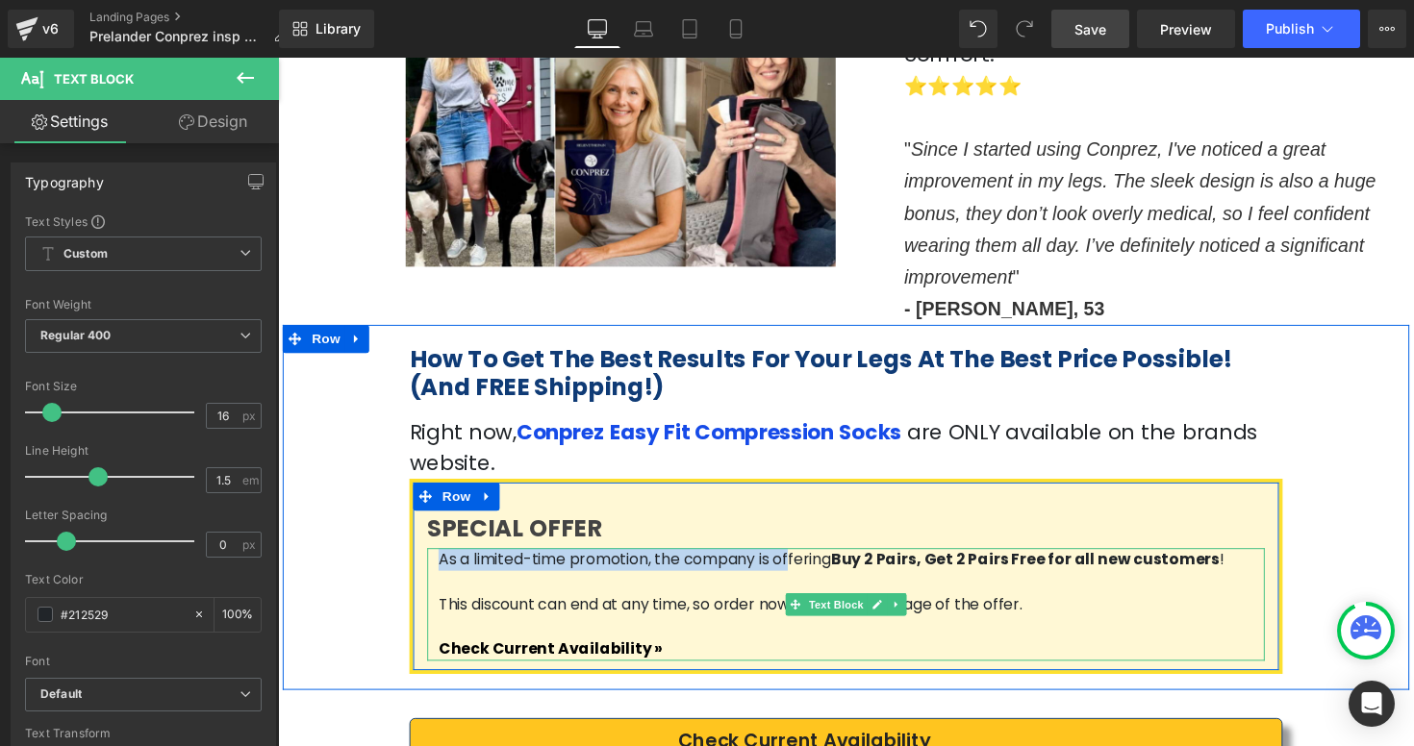
drag, startPoint x: 446, startPoint y: 475, endPoint x: 756, endPoint y: 475, distance: 309.7
click at [756, 561] on span "As a limited-time promotion, the company is offering" at bounding box center [643, 572] width 402 height 22
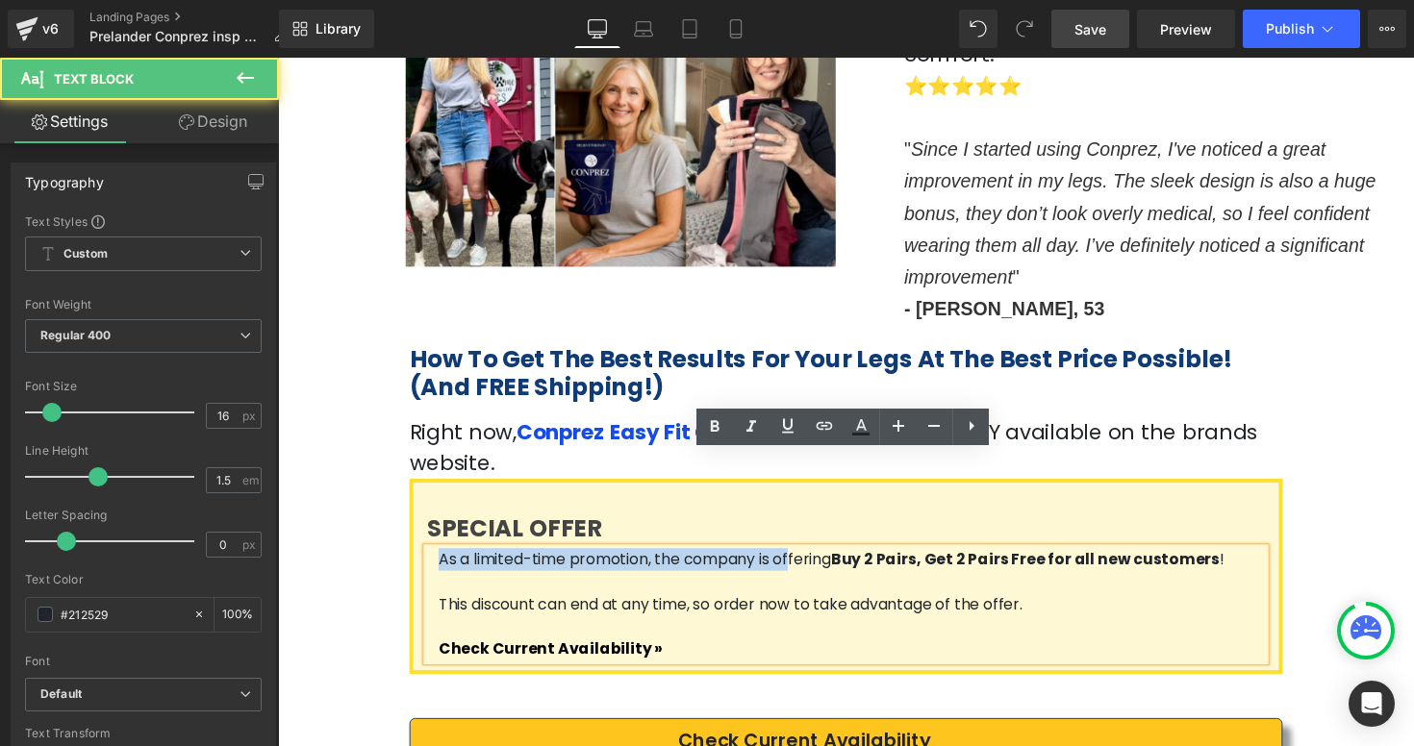
click at [442, 561] on span "As a limited-time promotion, the company is offering" at bounding box center [643, 572] width 402 height 22
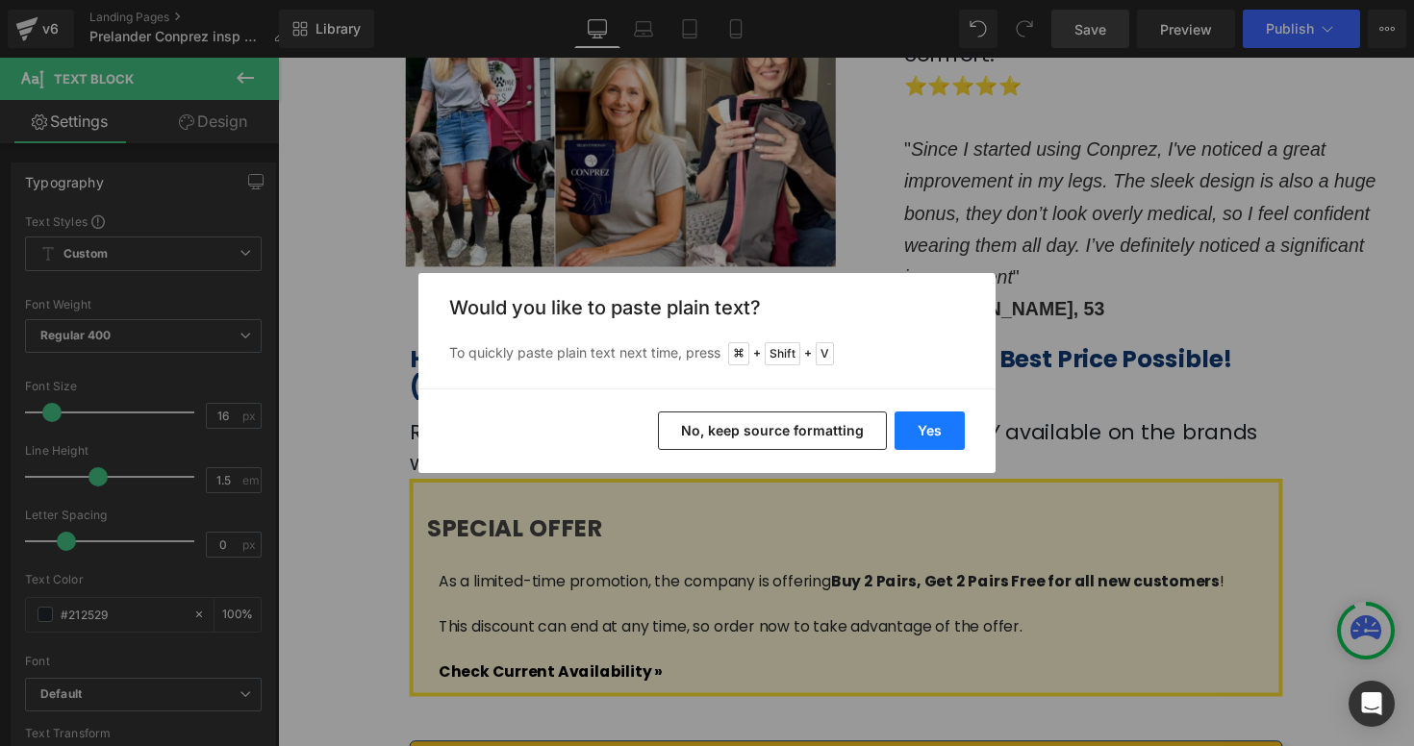
click at [942, 433] on button "Yes" at bounding box center [929, 431] width 70 height 38
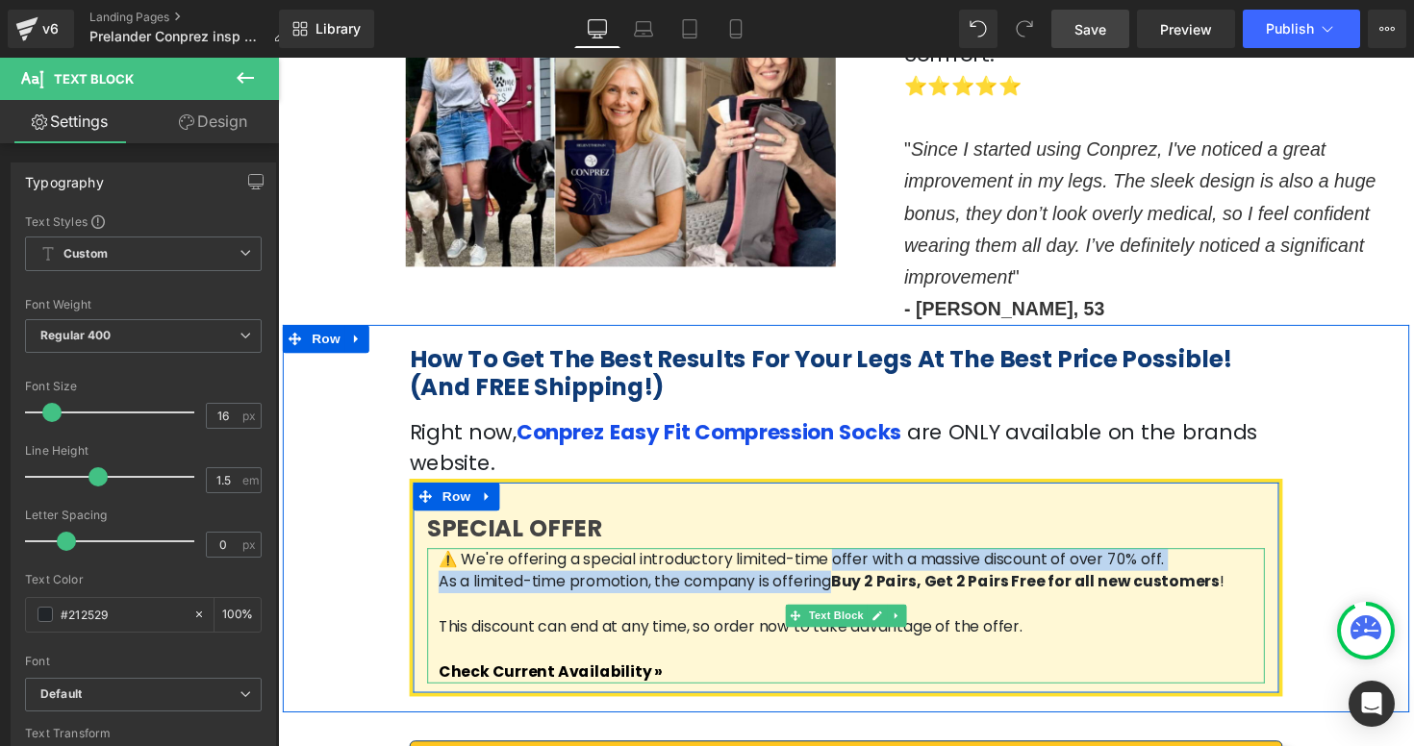
drag, startPoint x: 795, startPoint y: 473, endPoint x: 795, endPoint y: 488, distance: 14.4
click at [795, 561] on div "⚠️ We're offering a special introductory limited-time offer with a massive disc…" at bounding box center [860, 630] width 858 height 138
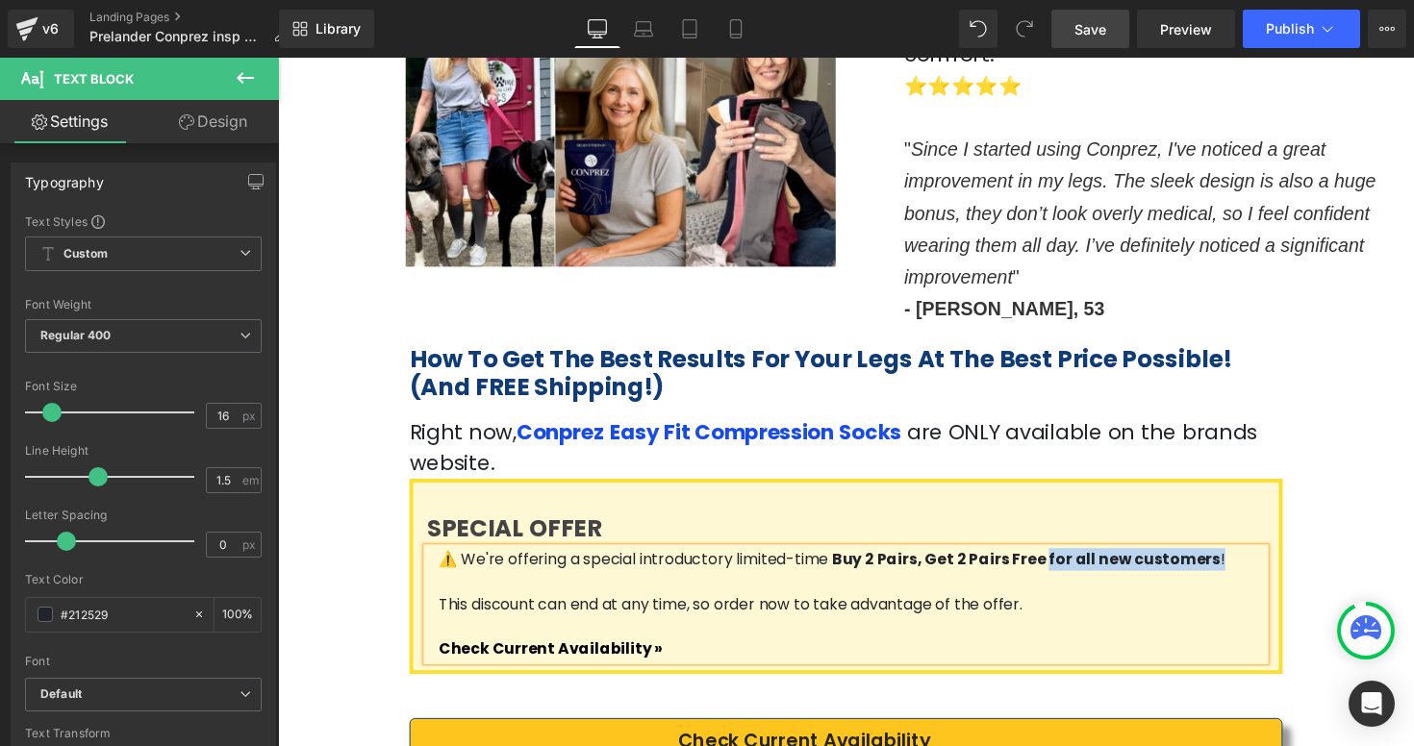
drag, startPoint x: 1183, startPoint y: 477, endPoint x: 1007, endPoint y: 474, distance: 176.0
click at [1007, 561] on p "⚠️ We're offering a special introductory limited-time Buy 2 Pairs, Get 2 Pairs …" at bounding box center [865, 572] width 846 height 23
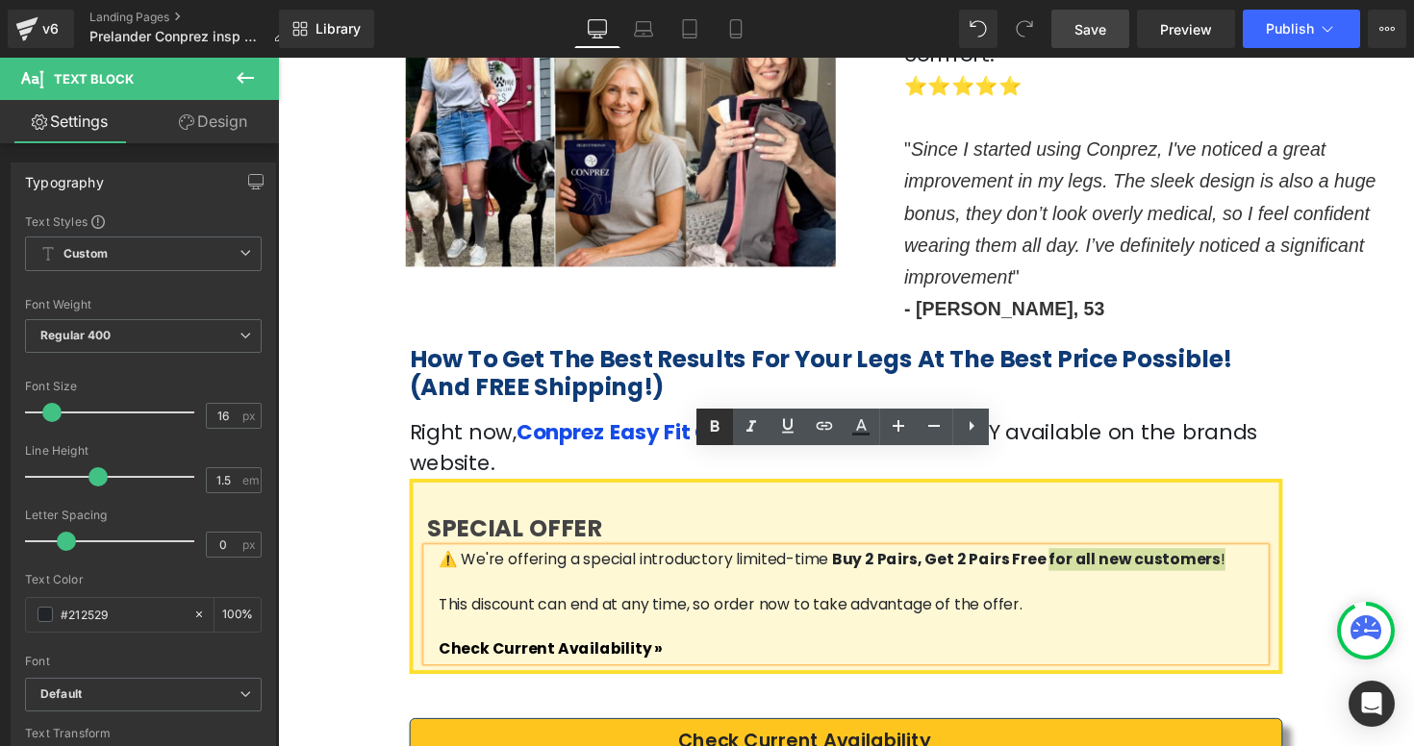
click at [717, 430] on icon at bounding box center [715, 426] width 9 height 12
click at [1362, 471] on div "How To Get The Best Results For Your Legs At The Best Price Possible! (And FREE…" at bounding box center [860, 519] width 1154 height 374
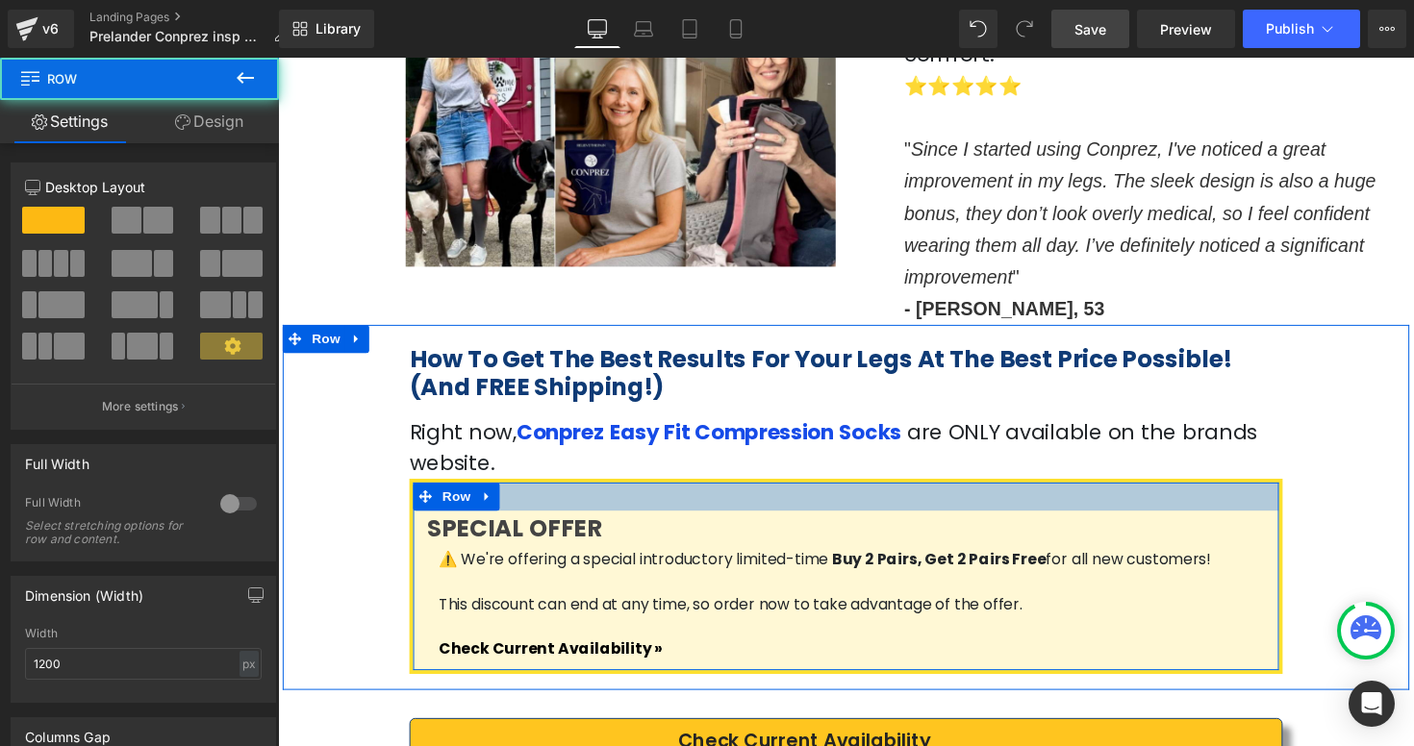
click at [546, 493] on div at bounding box center [859, 507] width 887 height 29
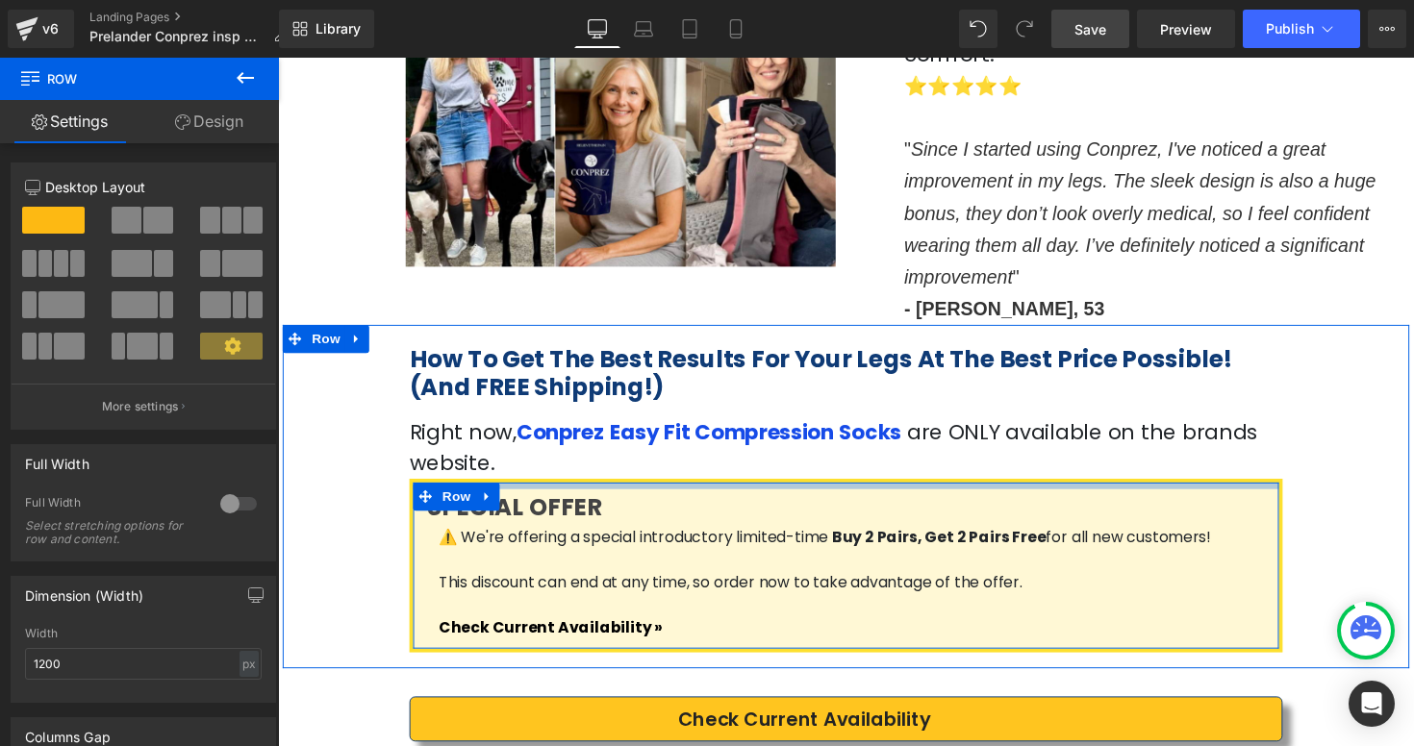
drag, startPoint x: 545, startPoint y: 419, endPoint x: 547, endPoint y: 397, distance: 22.2
click at [547, 493] on div at bounding box center [859, 496] width 887 height 7
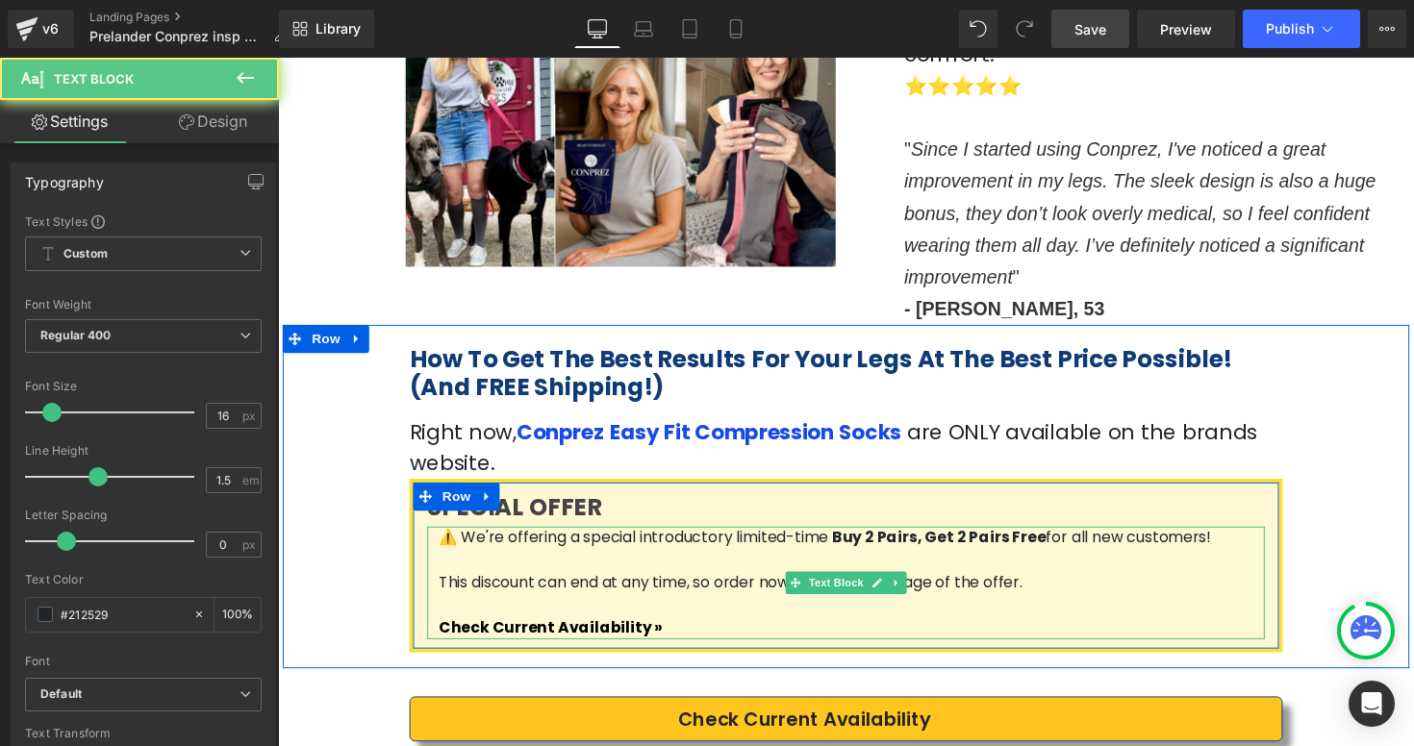
click at [1239, 585] on p "This discount can end at any time, so order now to take advantage of the offer." at bounding box center [865, 596] width 846 height 23
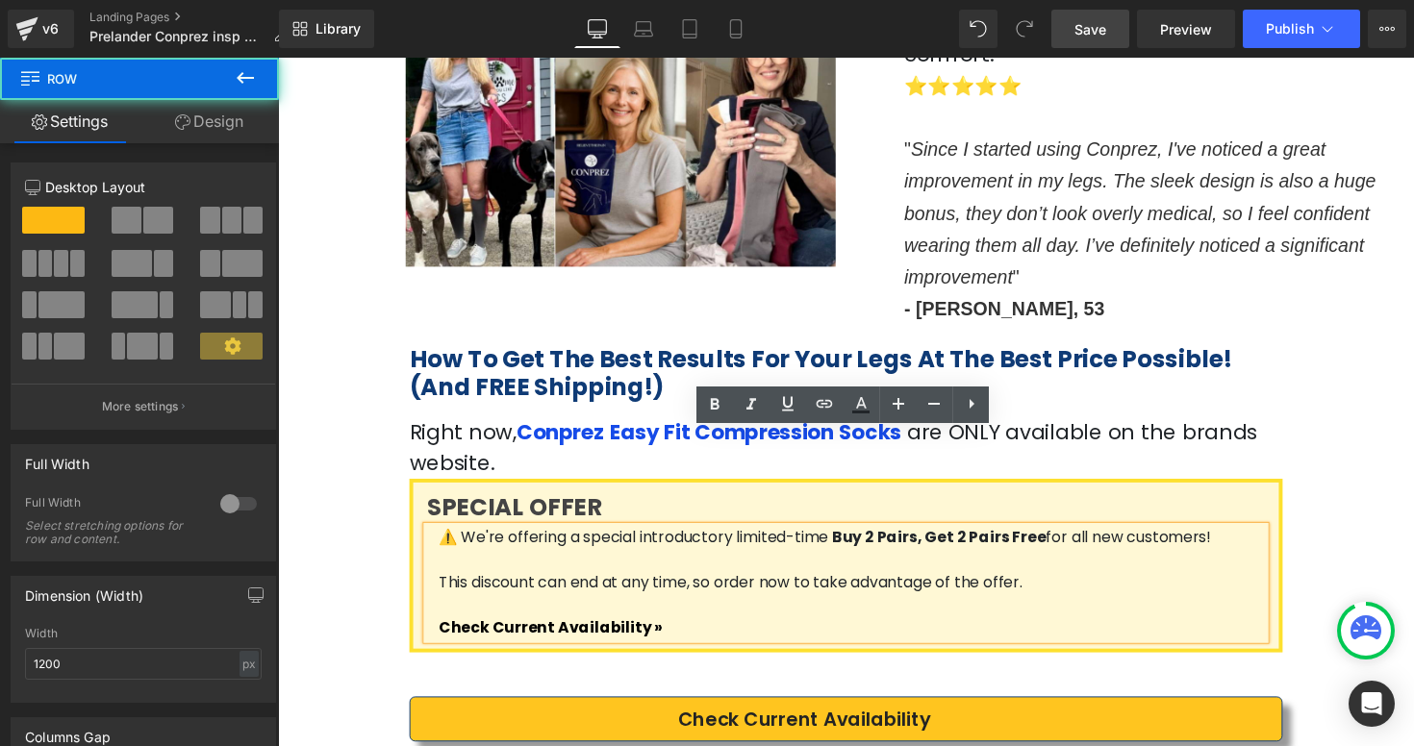
click at [1294, 500] on div "SPECIAL OFFER Heading ⚠️ We're offering a special introductory limited-time Buy…" at bounding box center [859, 577] width 887 height 154
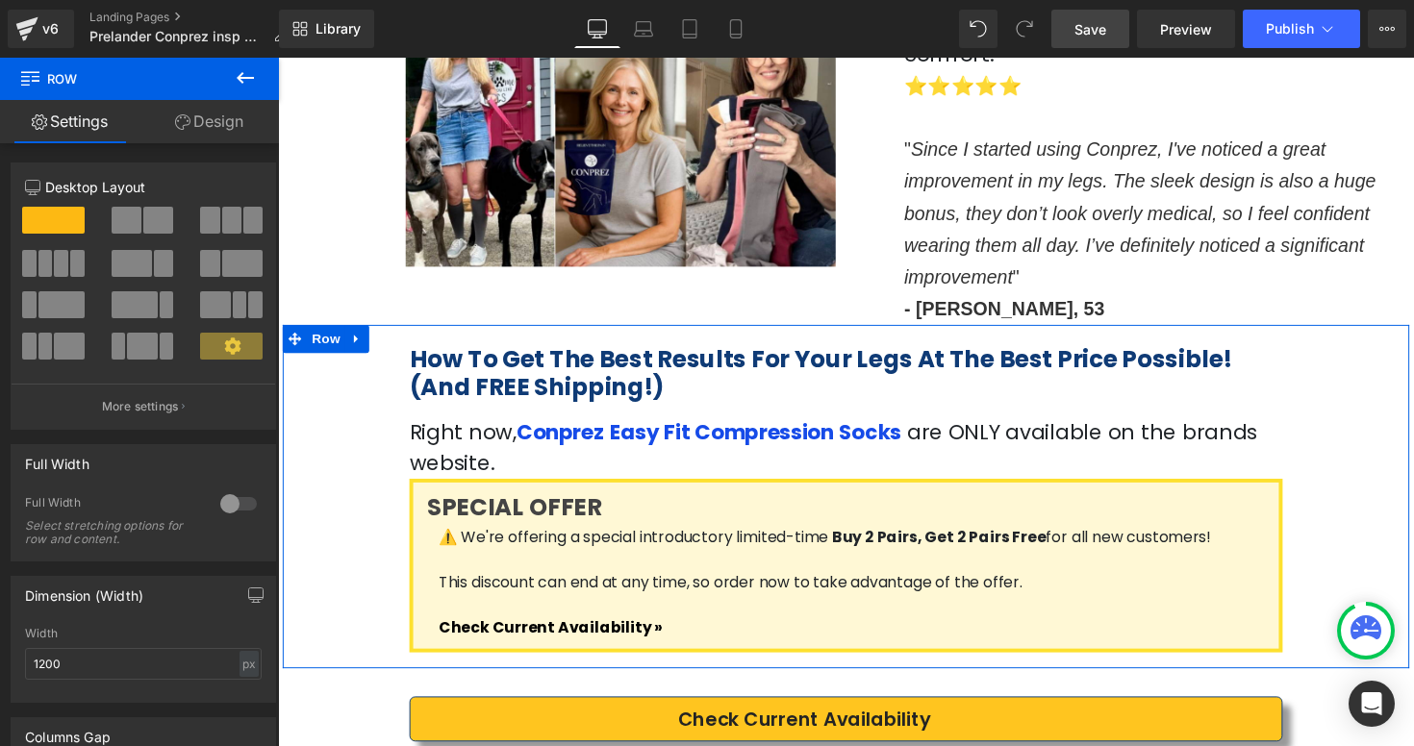
click at [1311, 417] on div "How To Get The Best Results For Your Legs At The Best Price Possible! (And FREE…" at bounding box center [859, 503] width 923 height 330
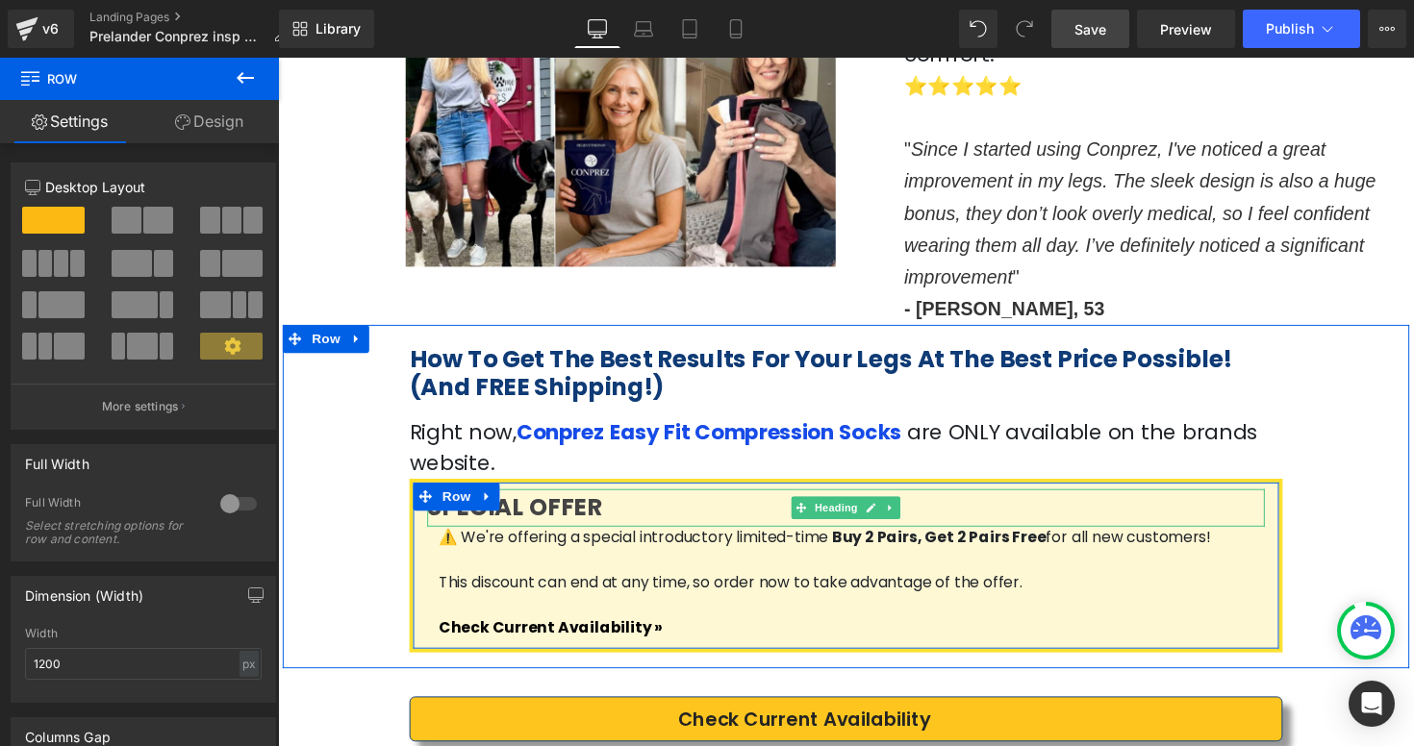
click at [1274, 500] on h3 "SPECIAL OFFER" at bounding box center [860, 519] width 858 height 38
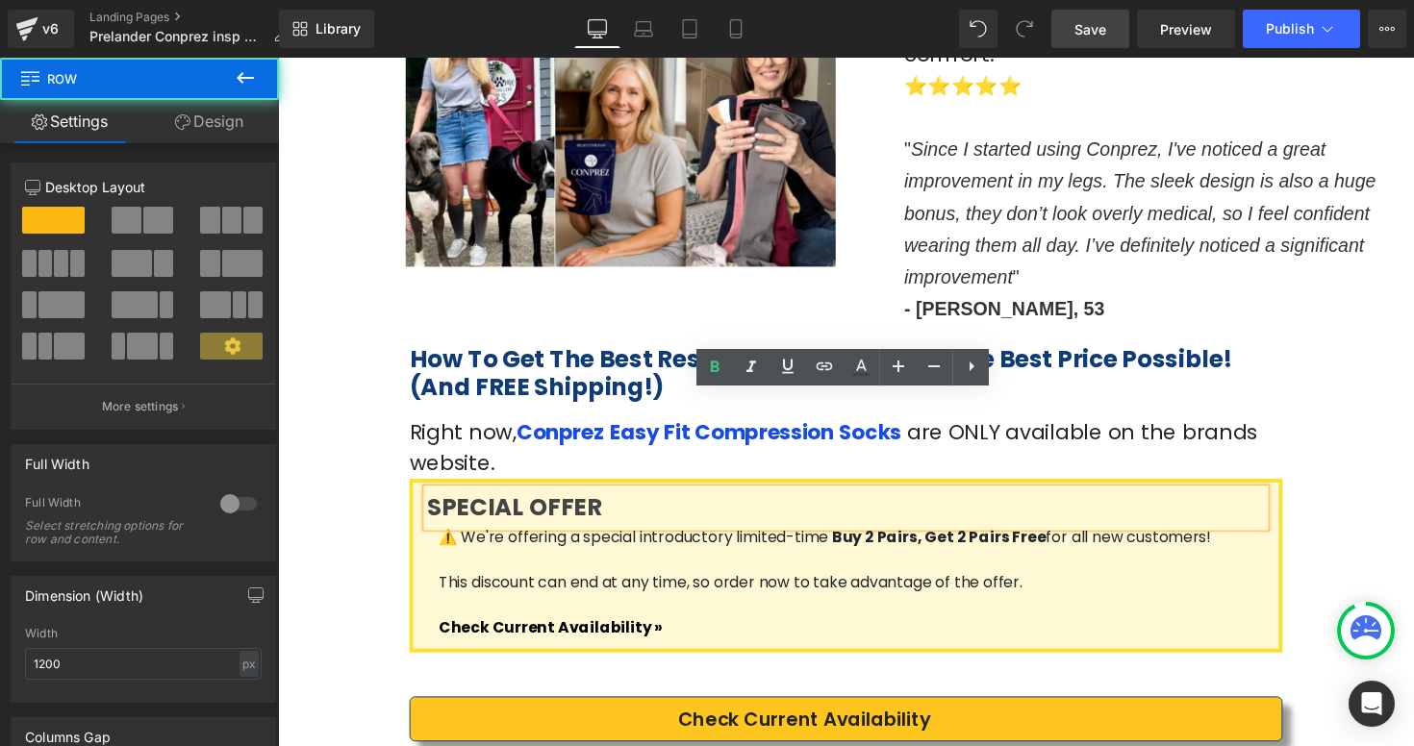
click at [1297, 500] on div "SPECIAL OFFER Heading ⚠️ We're offering a special introductory limited-time Buy…" at bounding box center [859, 577] width 887 height 154
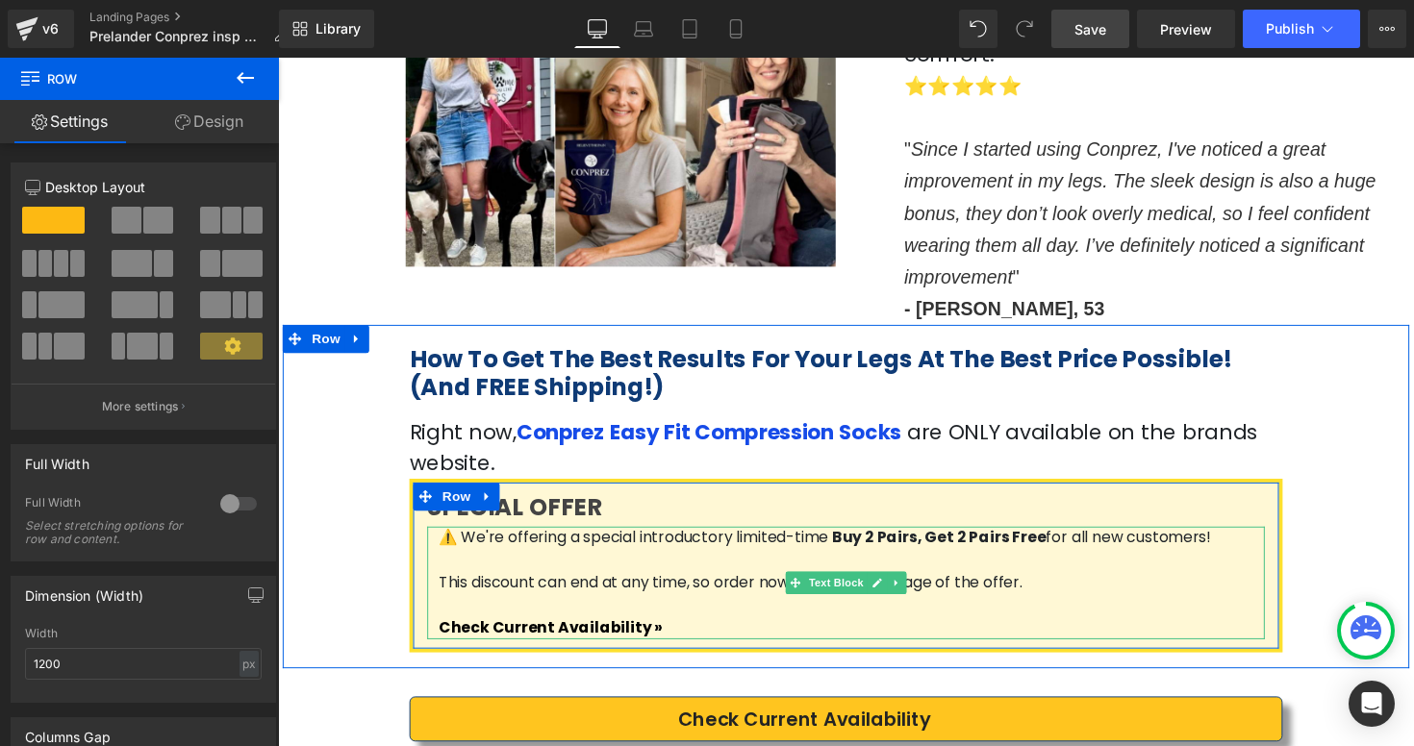
click at [574, 585] on p "This discount can end at any time, so order now to take advantage of the offer." at bounding box center [865, 596] width 846 height 23
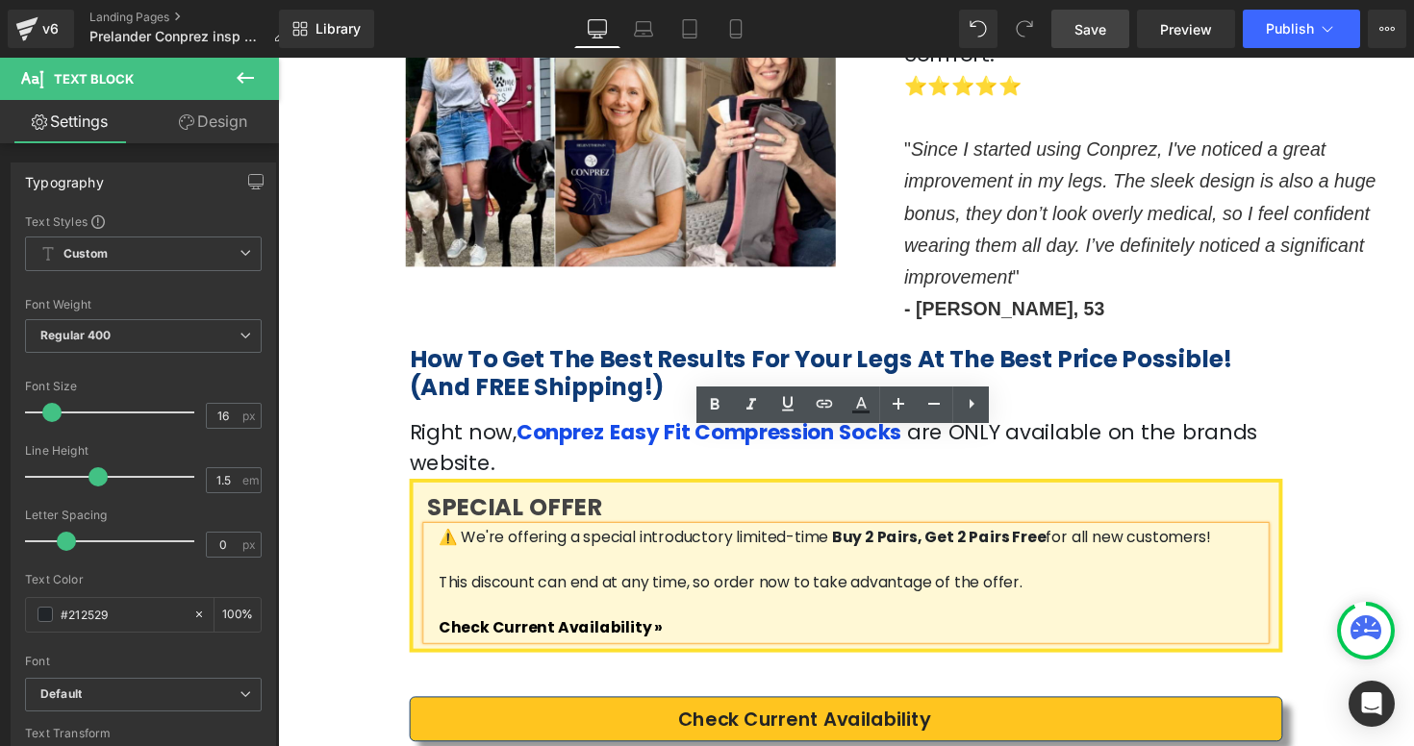
click at [1387, 537] on div "How To Get The Best Results For Your Legs At The Best Price Possible! (And FREE…" at bounding box center [860, 508] width 1154 height 352
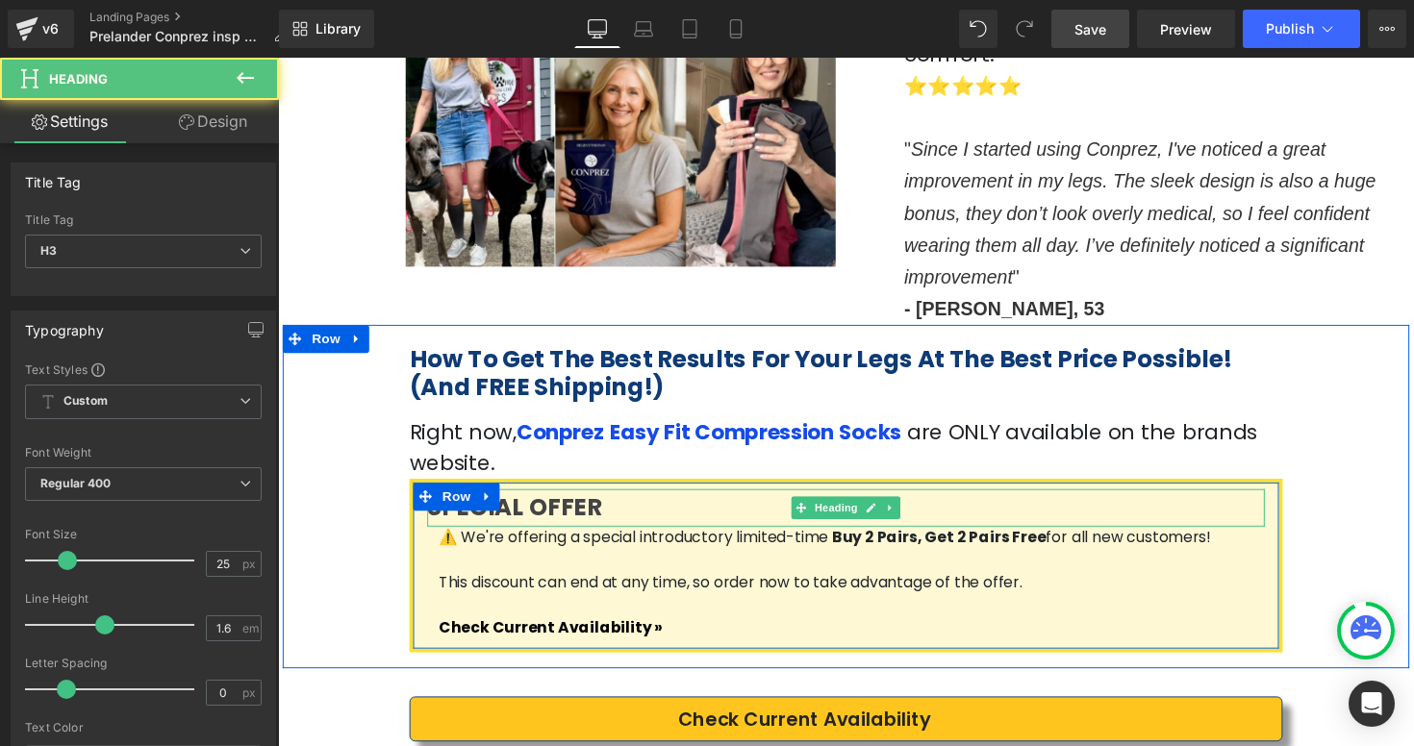
click at [640, 500] on h3 "SPECIAL OFFER" at bounding box center [860, 519] width 858 height 38
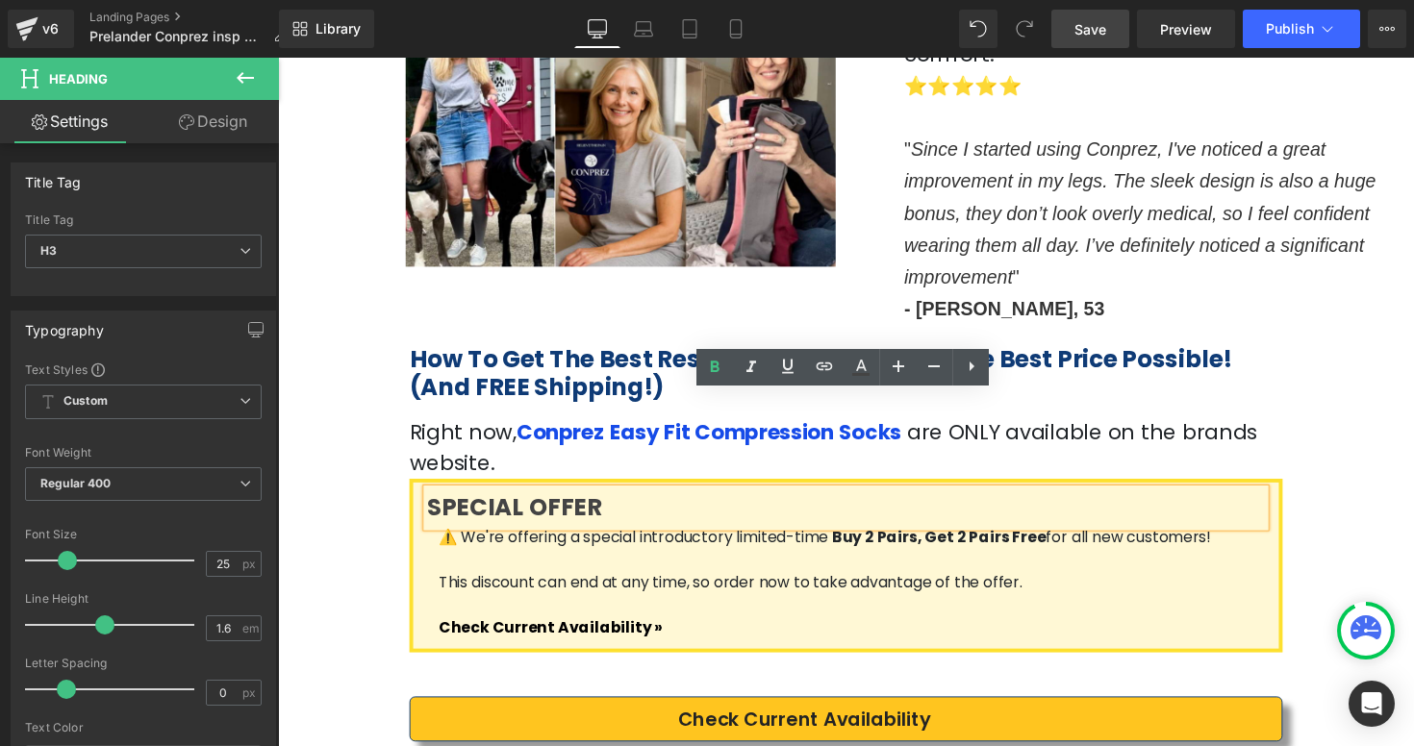
click at [672, 500] on div "SPECIAL OFFER" at bounding box center [860, 519] width 858 height 38
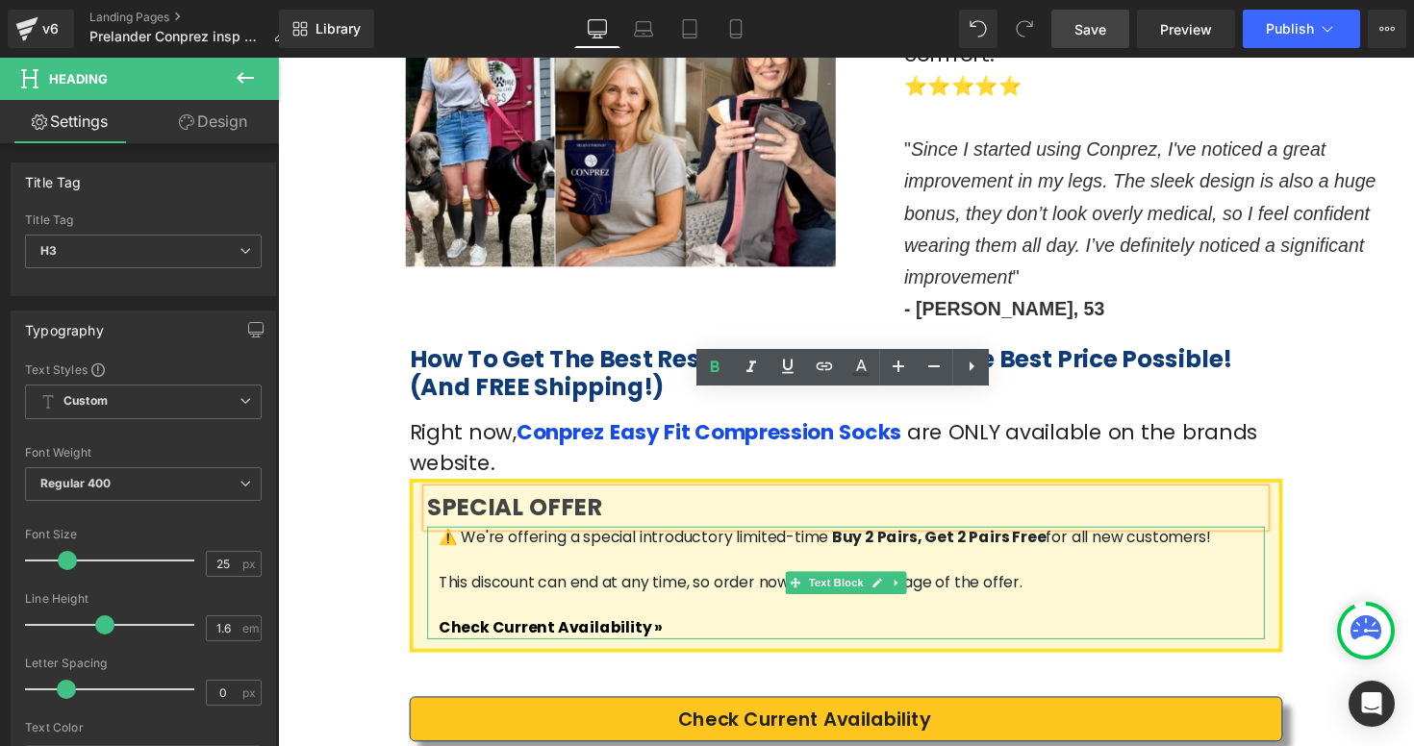
click at [1111, 585] on p "This discount can end at any time, so order now to take advantage of the offer." at bounding box center [865, 596] width 846 height 23
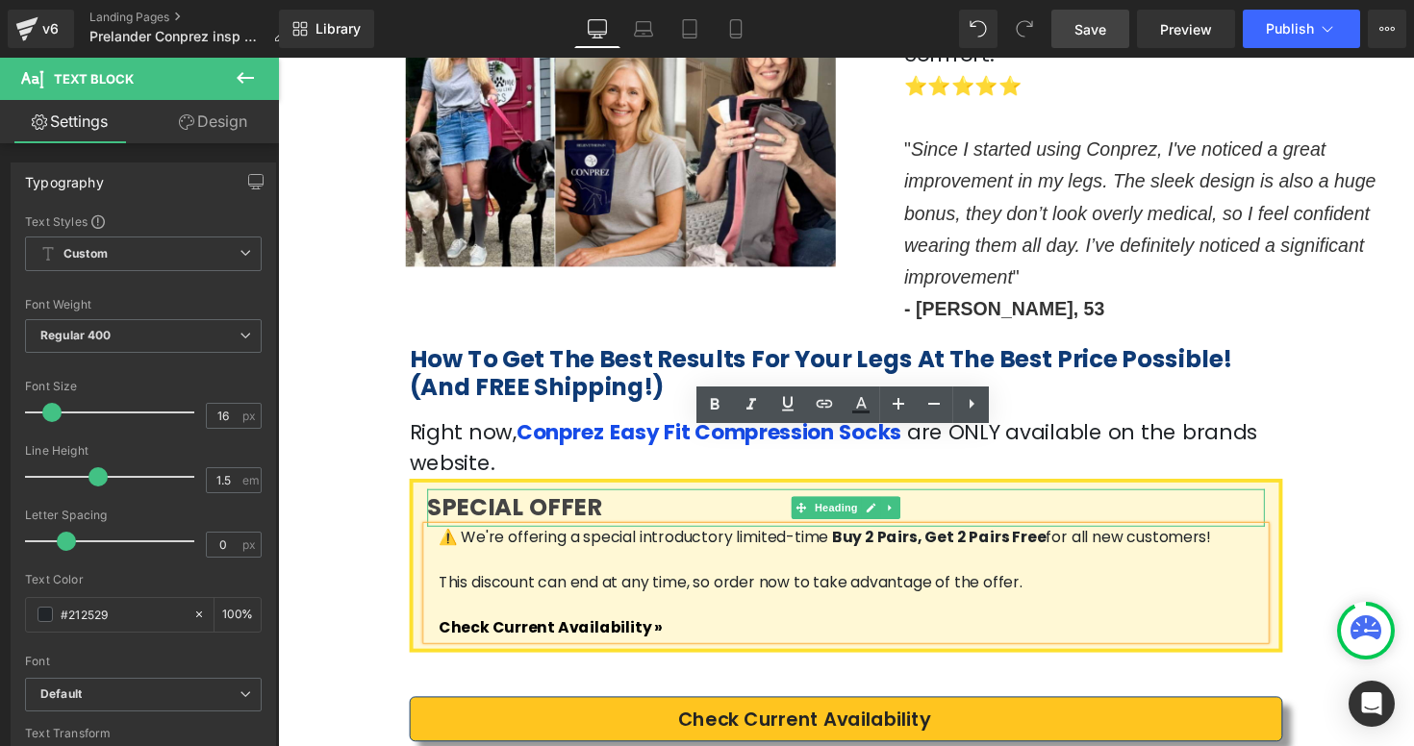
click at [1241, 500] on h3 "SPECIAL OFFER" at bounding box center [860, 519] width 858 height 38
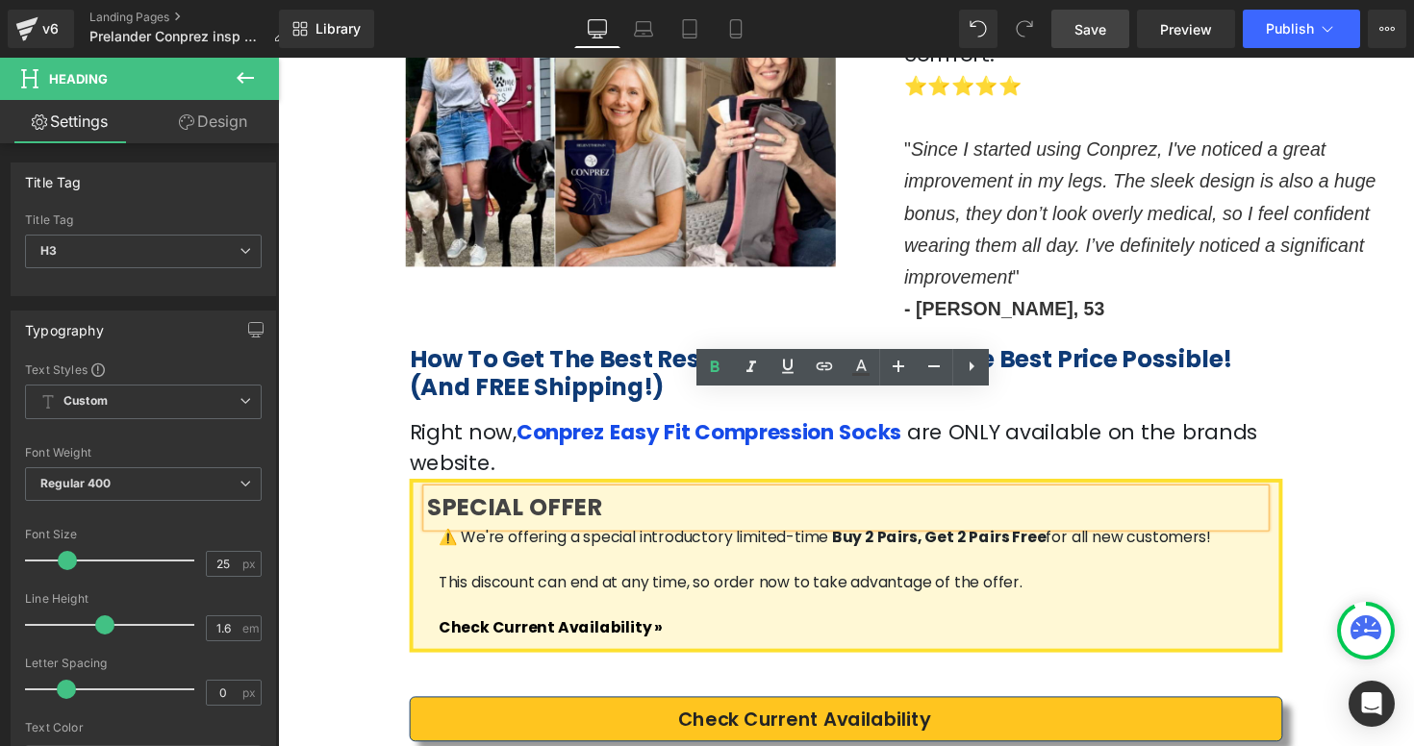
click at [1301, 500] on div "SPECIAL OFFER Heading ⚠️ We're offering a special introductory limited-time Buy…" at bounding box center [859, 577] width 887 height 154
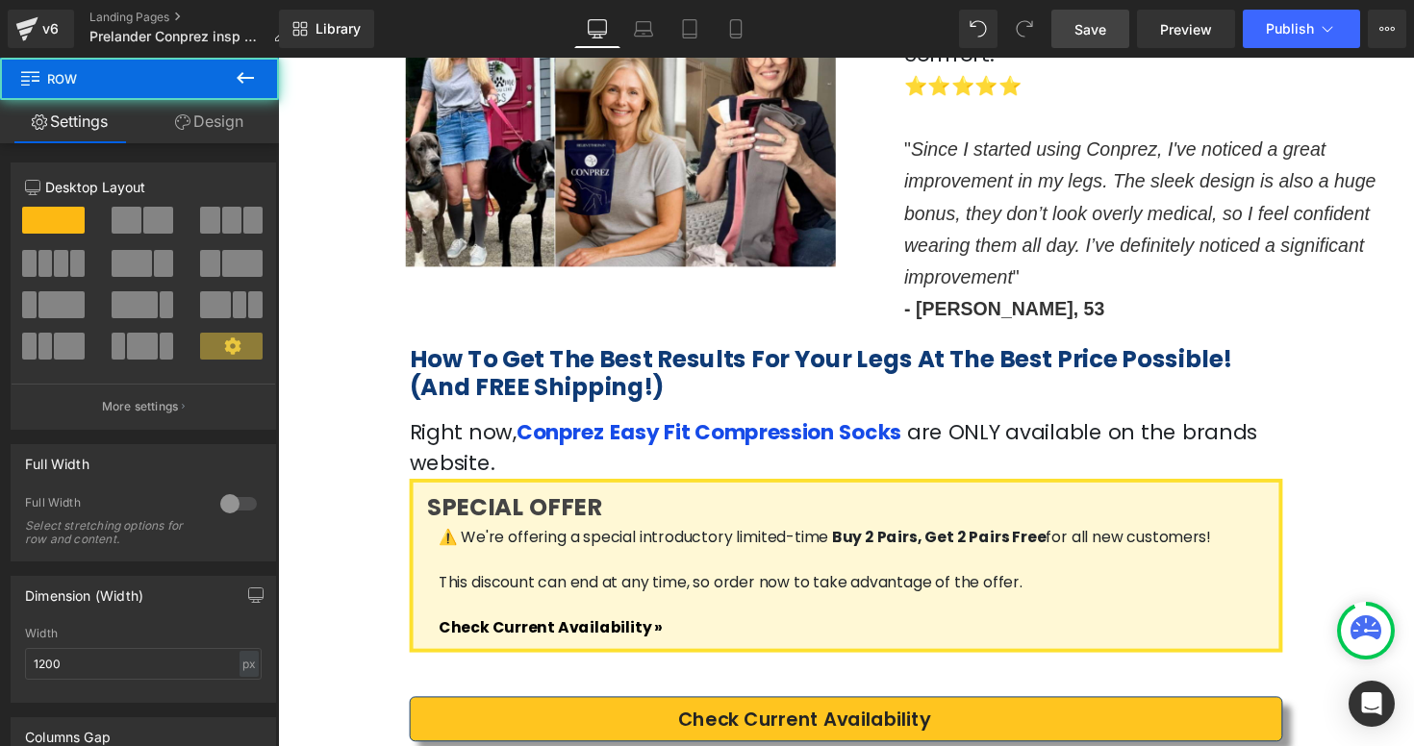
click at [1297, 500] on div "SPECIAL OFFER Heading ⚠️ We're offering a special introductory limited-time Buy…" at bounding box center [859, 577] width 887 height 154
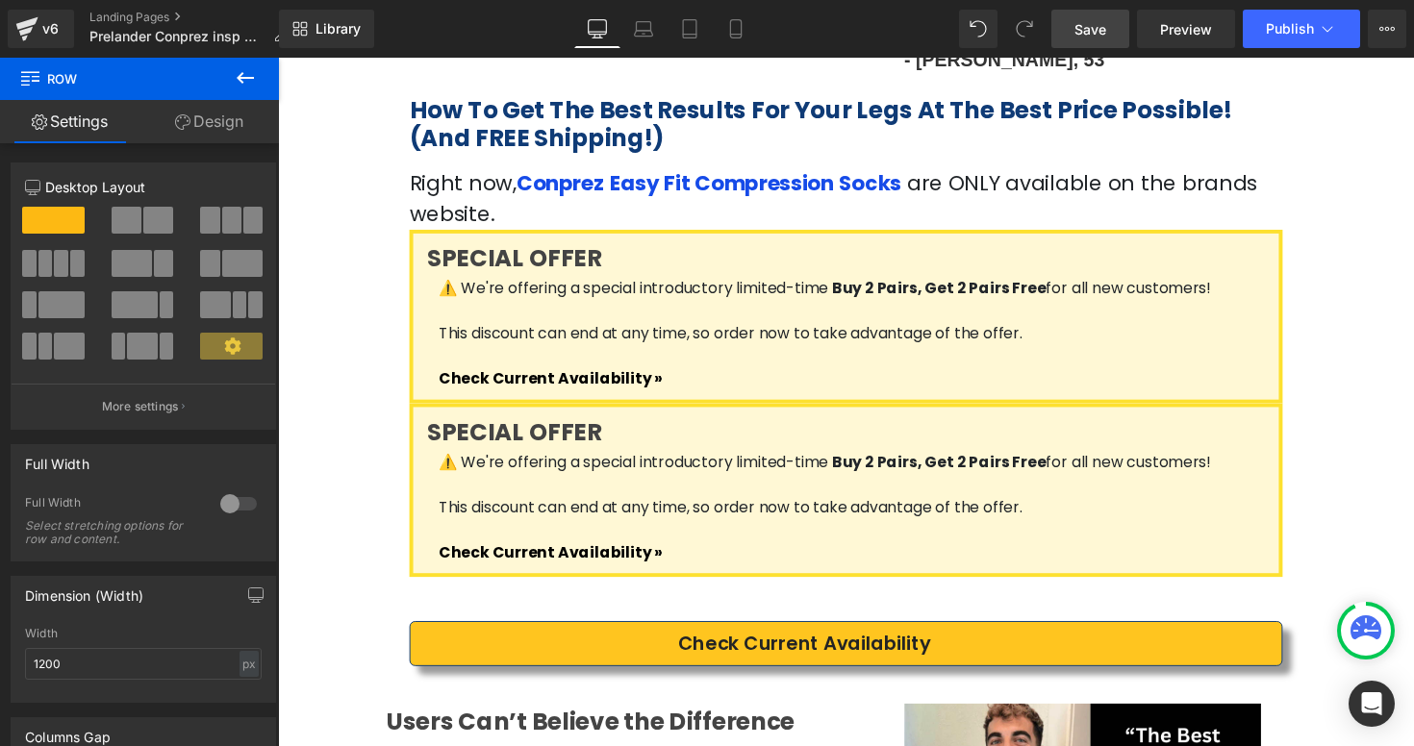
scroll to position [3586, 0]
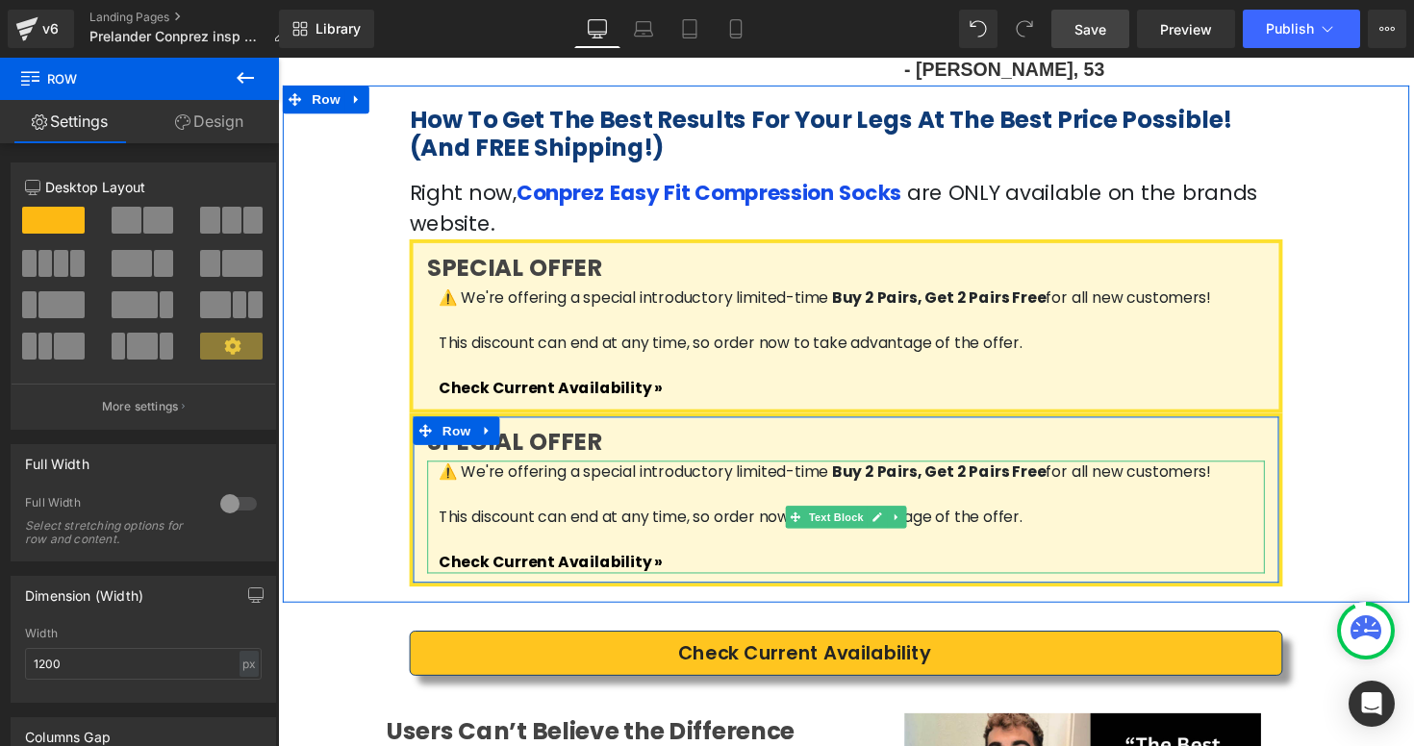
click at [661, 471] on span "⚠️ We're offering a special introductory limited-time" at bounding box center [641, 482] width 399 height 22
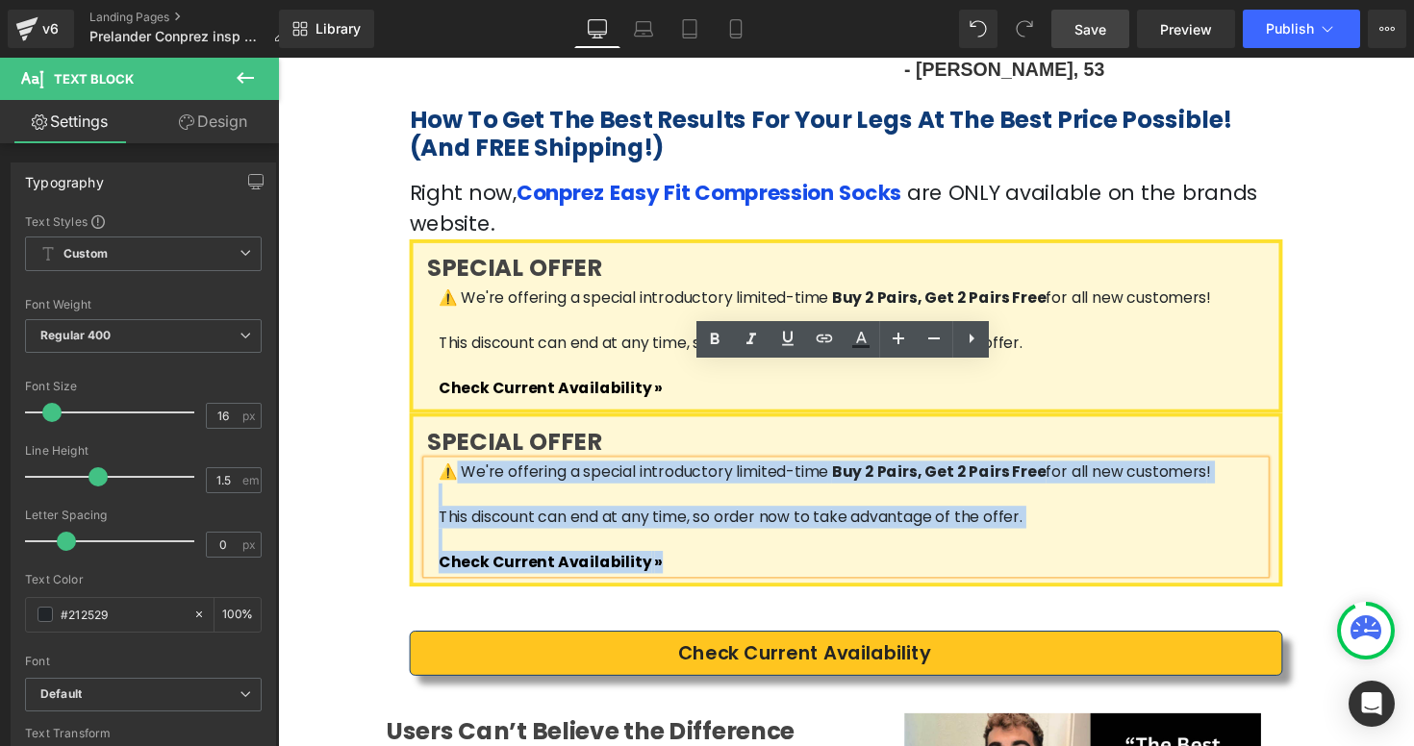
drag, startPoint x: 650, startPoint y: 478, endPoint x: 455, endPoint y: 376, distance: 220.2
click at [454, 471] on div "⚠️ We're offering a special introductory limited-time Buy 2 Pairs, Get 2 Pairs …" at bounding box center [860, 528] width 858 height 115
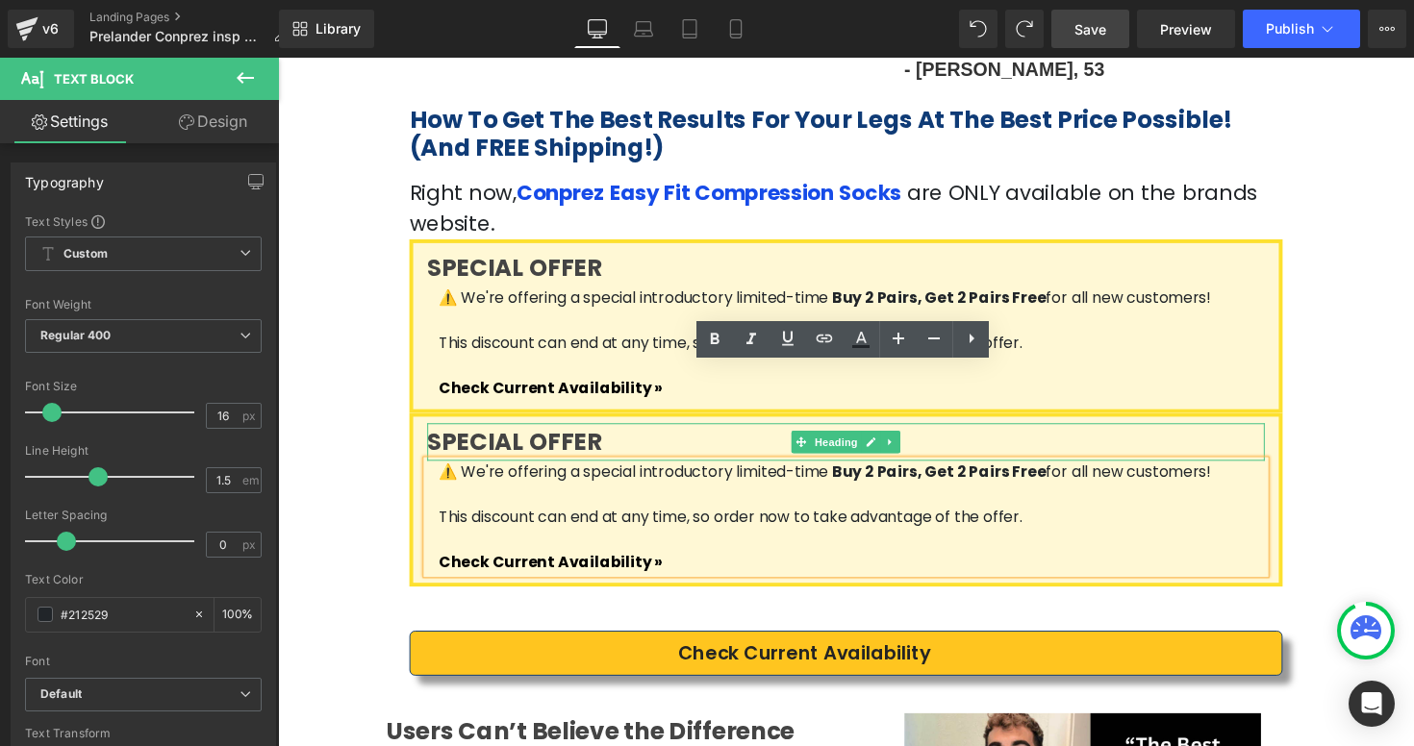
click at [610, 435] on strong "SPECIAL OFFER" at bounding box center [520, 452] width 179 height 34
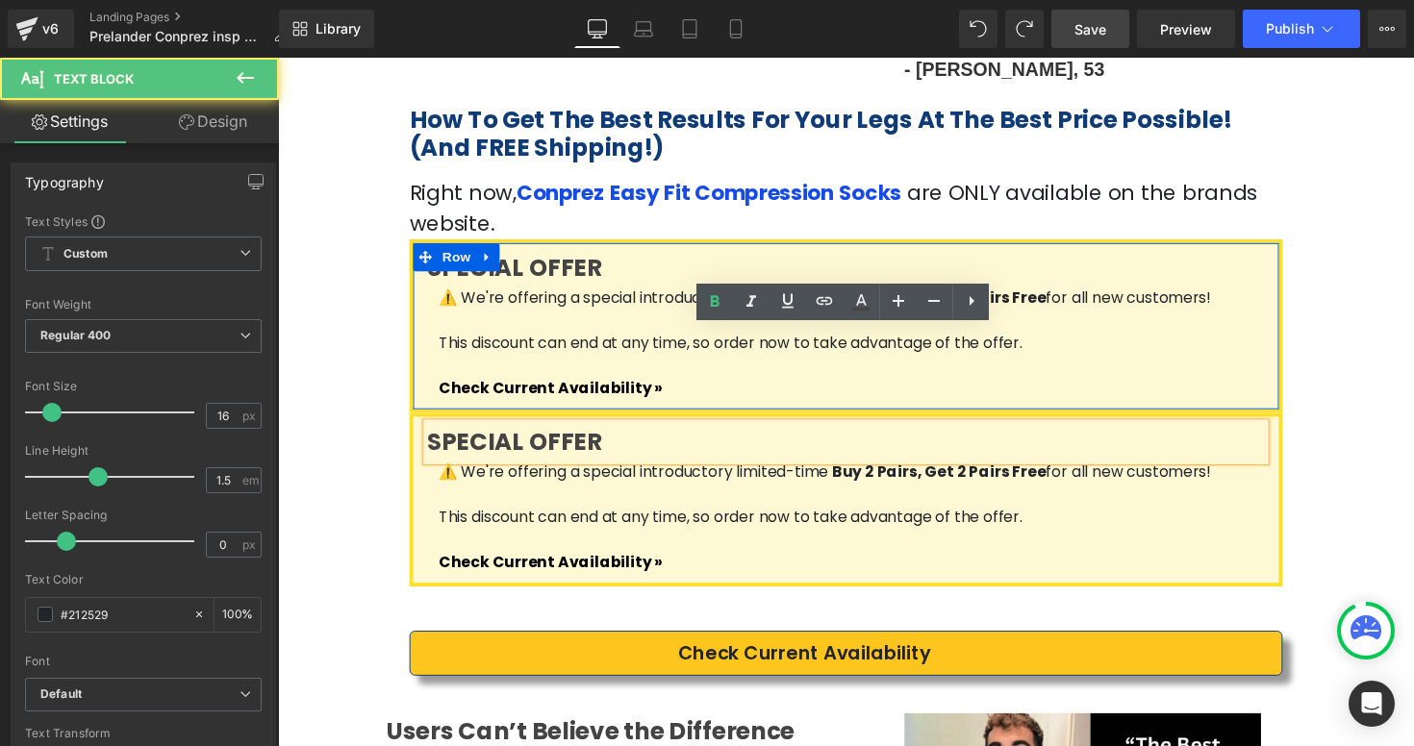
drag, startPoint x: 643, startPoint y: 306, endPoint x: 425, endPoint y: 301, distance: 218.4
click at [425, 301] on div "SPECIAL OFFER Heading ⚠️ We're offering a special introductory limited-time Buy…" at bounding box center [859, 332] width 887 height 154
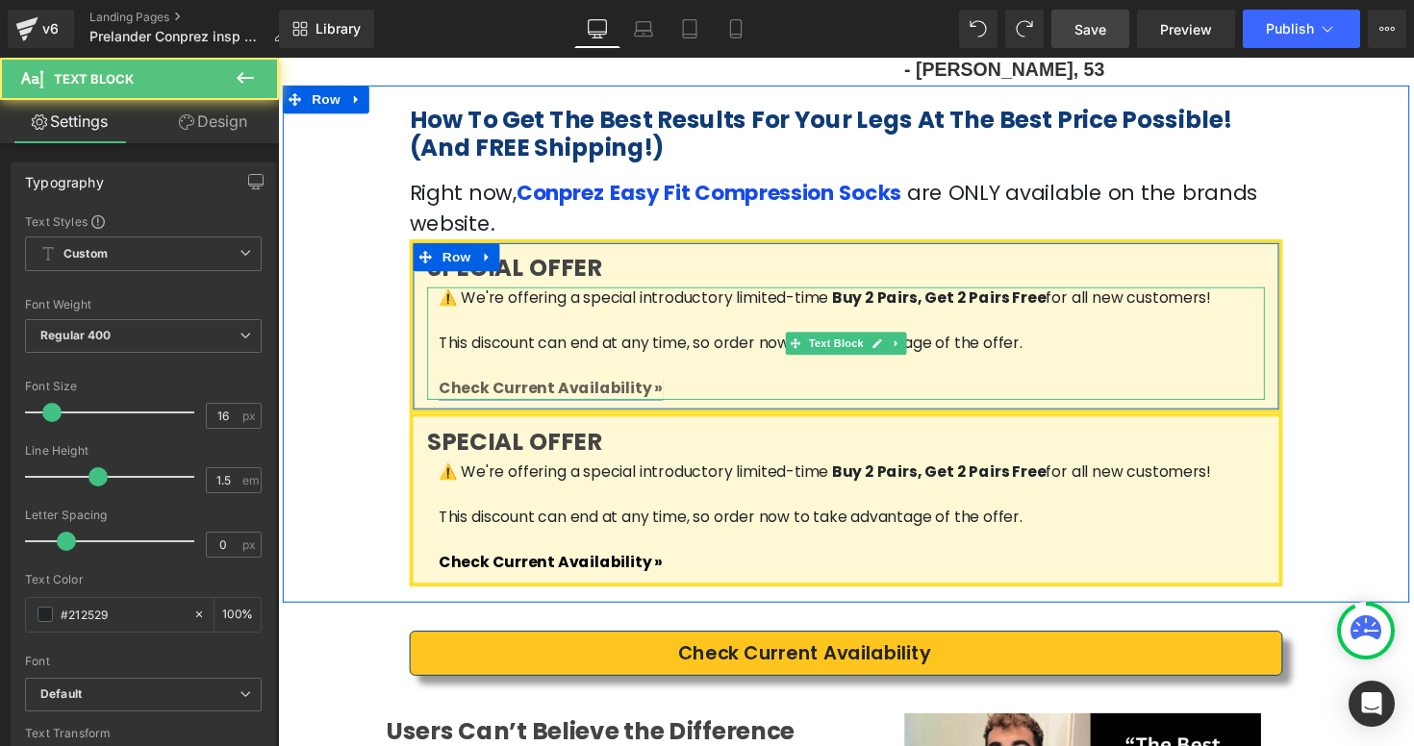
click at [467, 386] on span "Check Current Availability" at bounding box center [551, 397] width 218 height 22
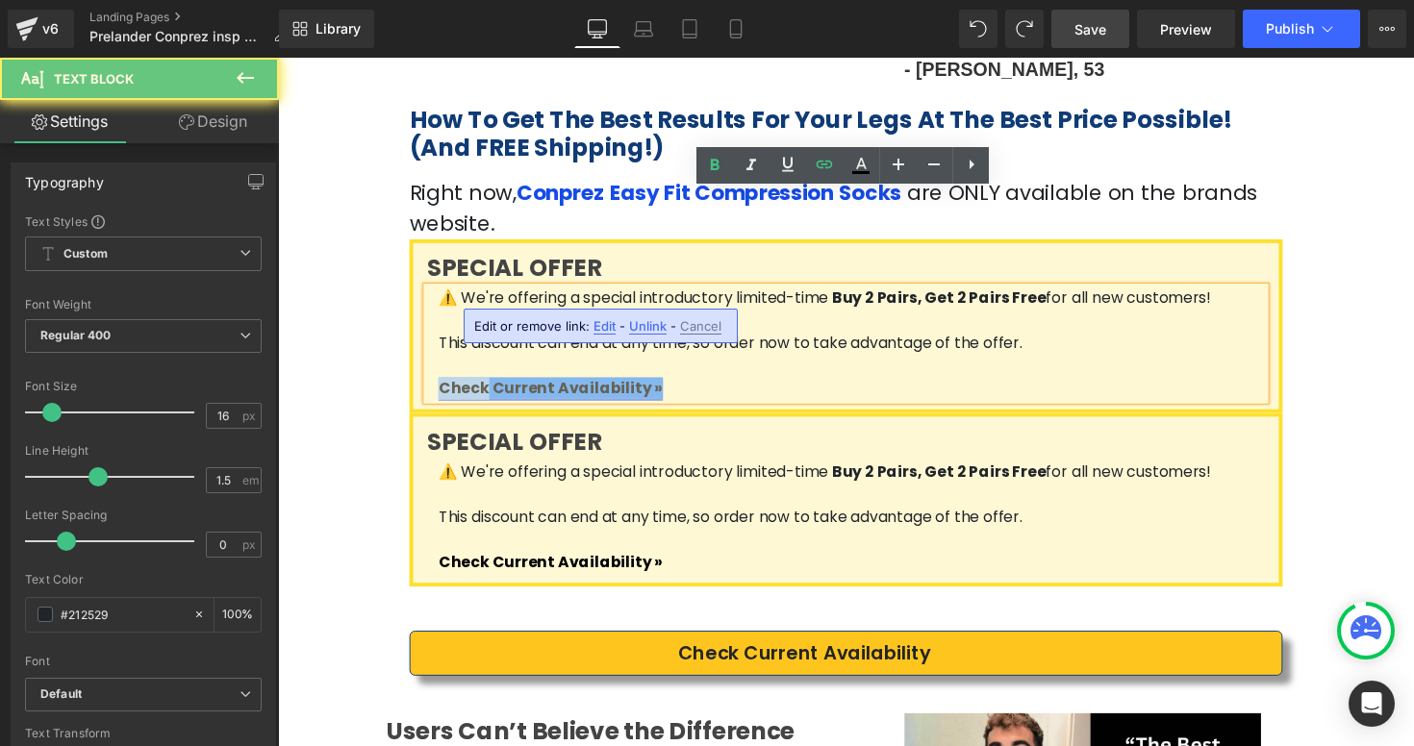
click at [467, 386] on span "Check Current Availability" at bounding box center [551, 397] width 218 height 22
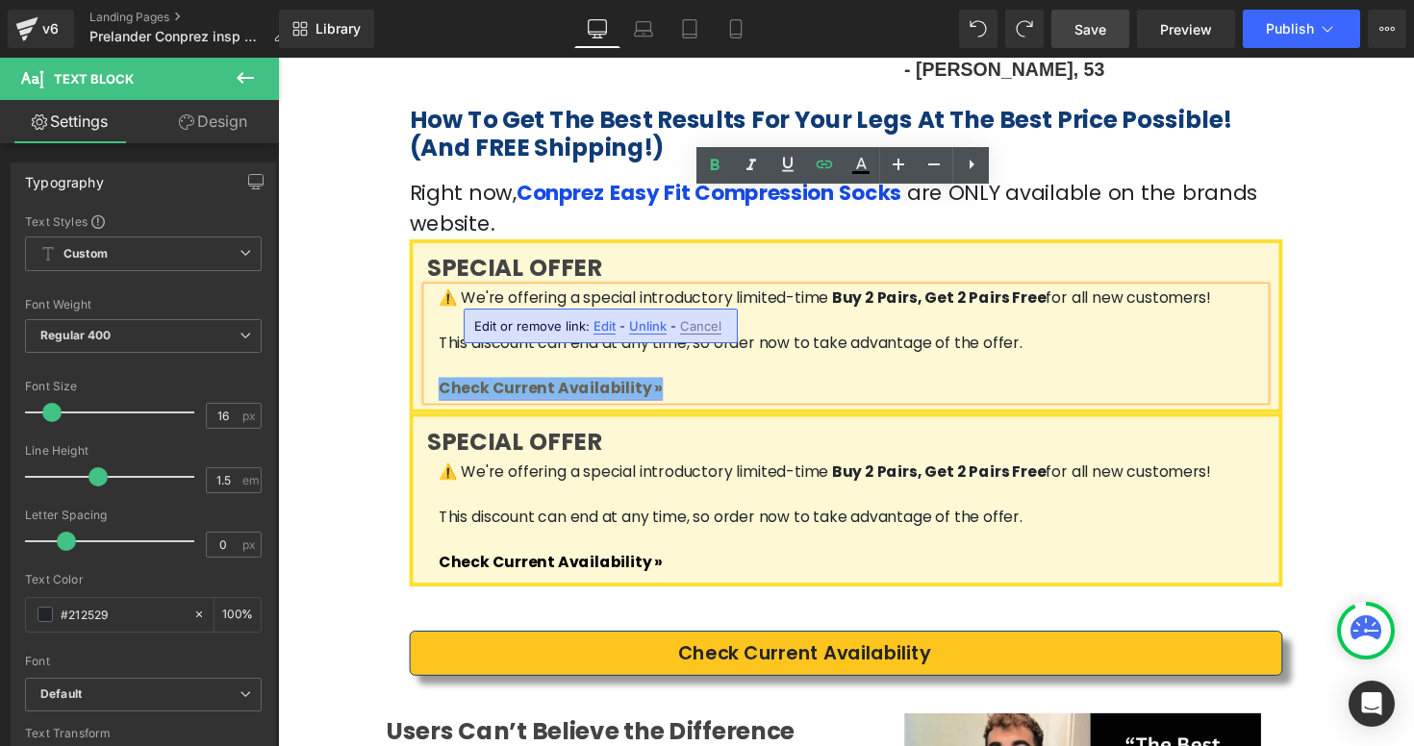
click at [467, 386] on span "Check Current Availability" at bounding box center [551, 397] width 218 height 22
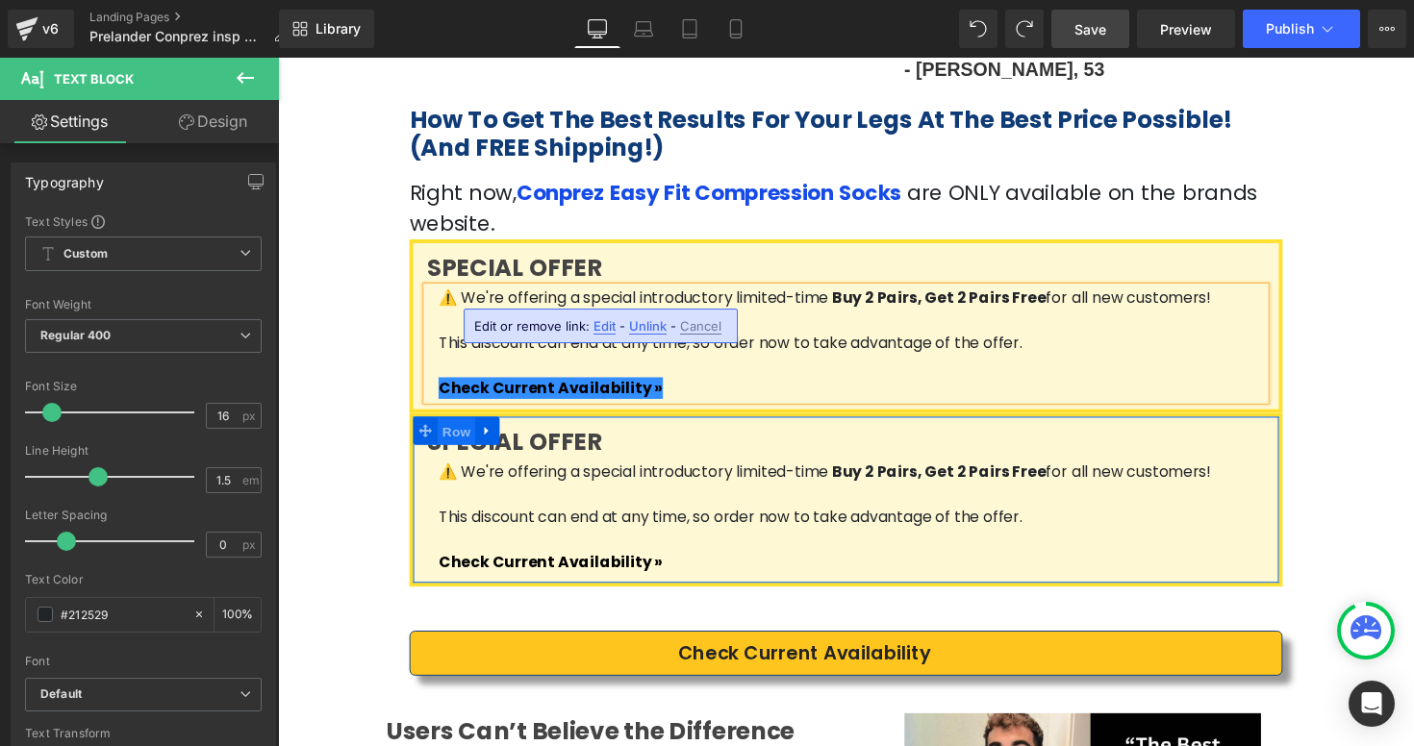
click at [450, 427] on span "Row" at bounding box center [460, 441] width 38 height 29
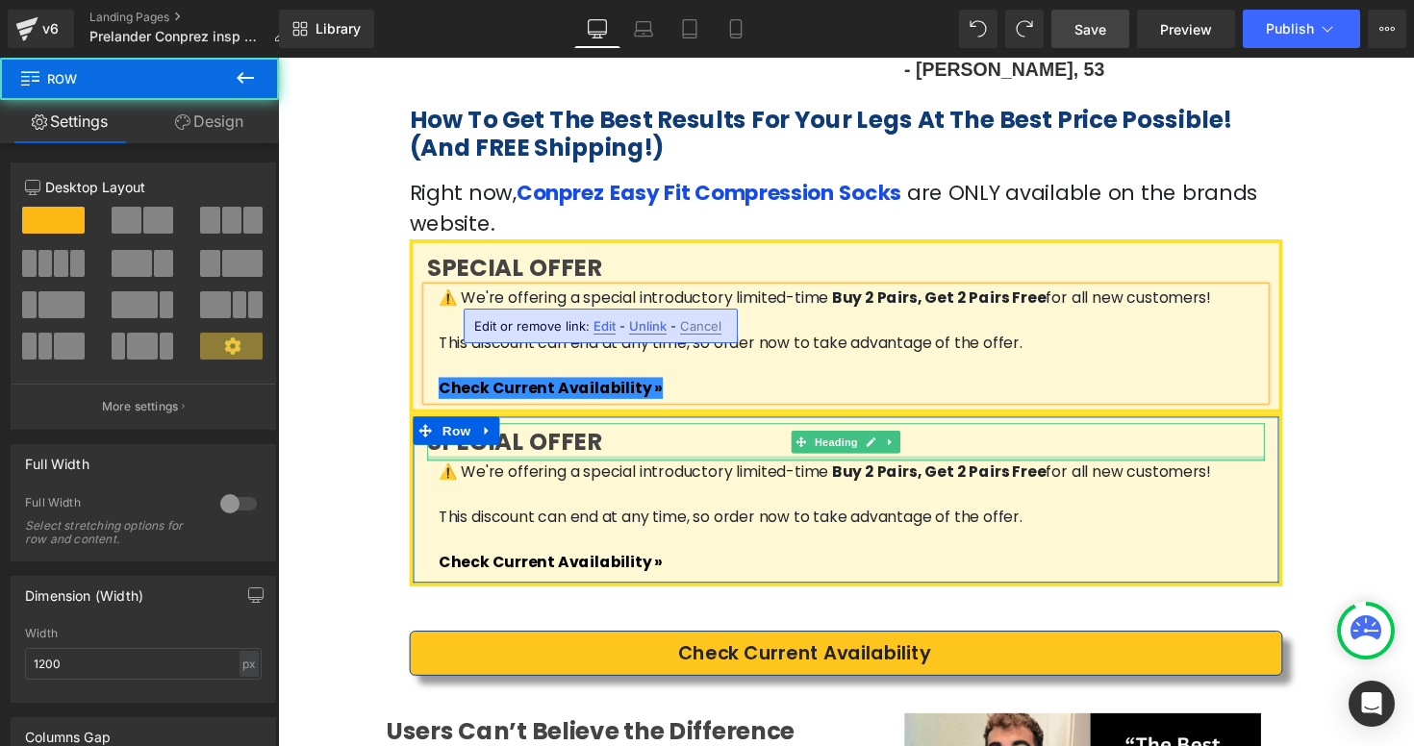
click at [498, 433] on div "SPECIAL OFFER Heading" at bounding box center [860, 452] width 858 height 38
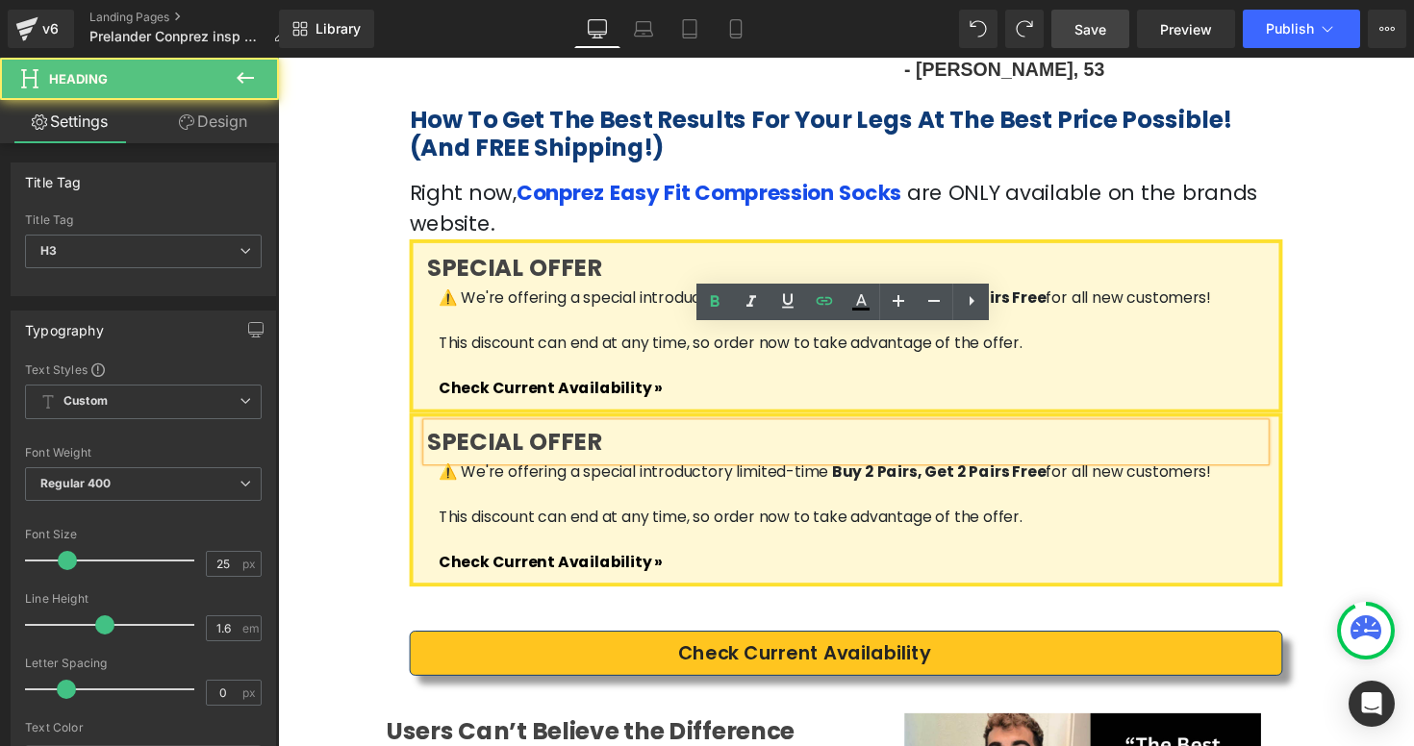
click at [573, 435] on strong "SPECIAL OFFER" at bounding box center [520, 452] width 179 height 34
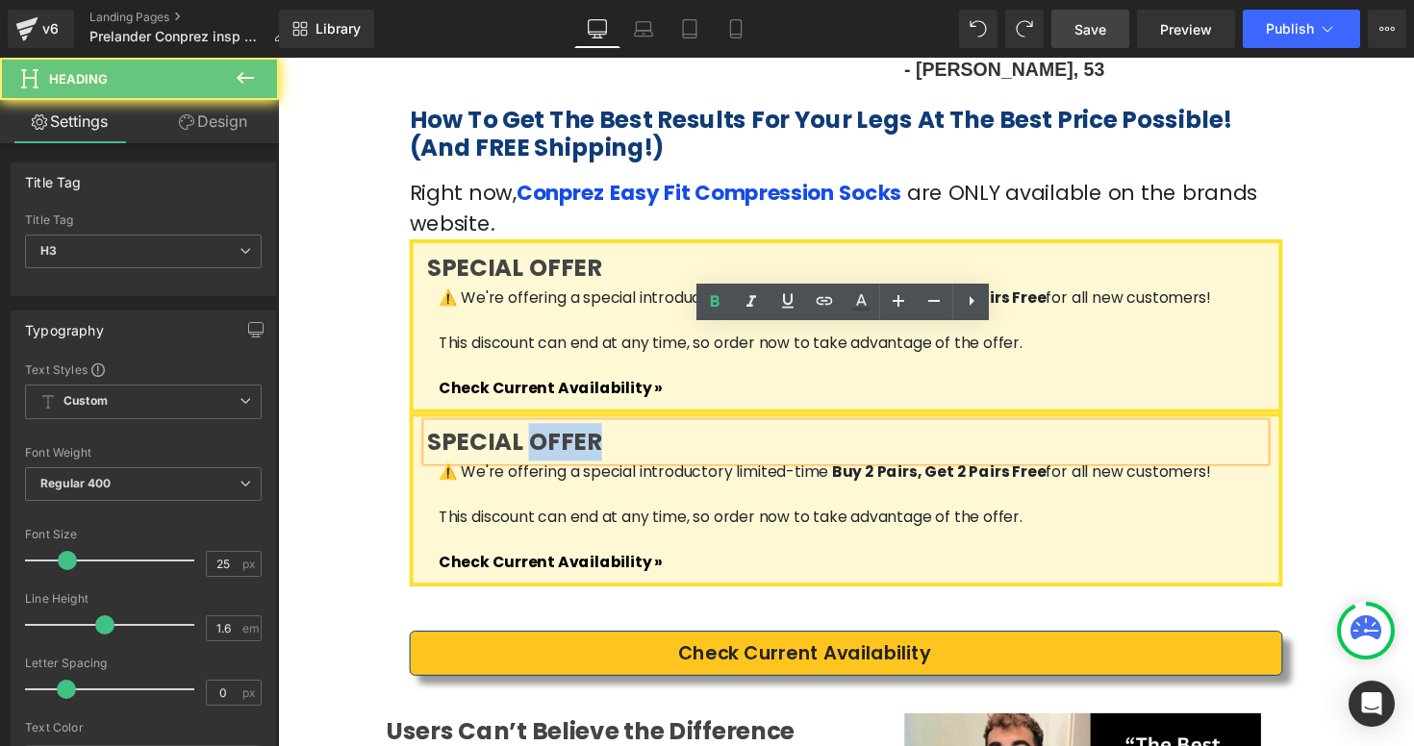
click at [573, 435] on strong "SPECIAL OFFER" at bounding box center [520, 452] width 179 height 34
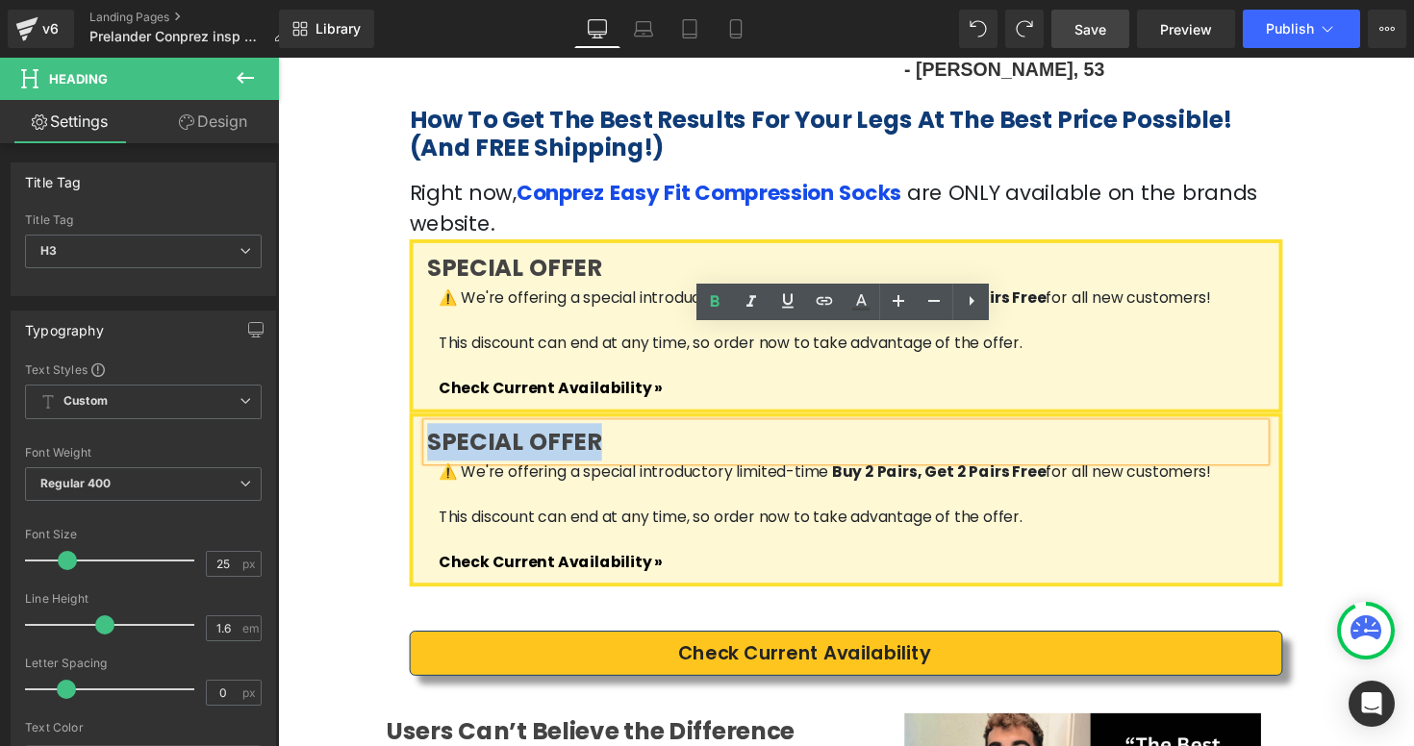
click at [573, 435] on strong "SPECIAL OFFER" at bounding box center [520, 452] width 179 height 34
paste div
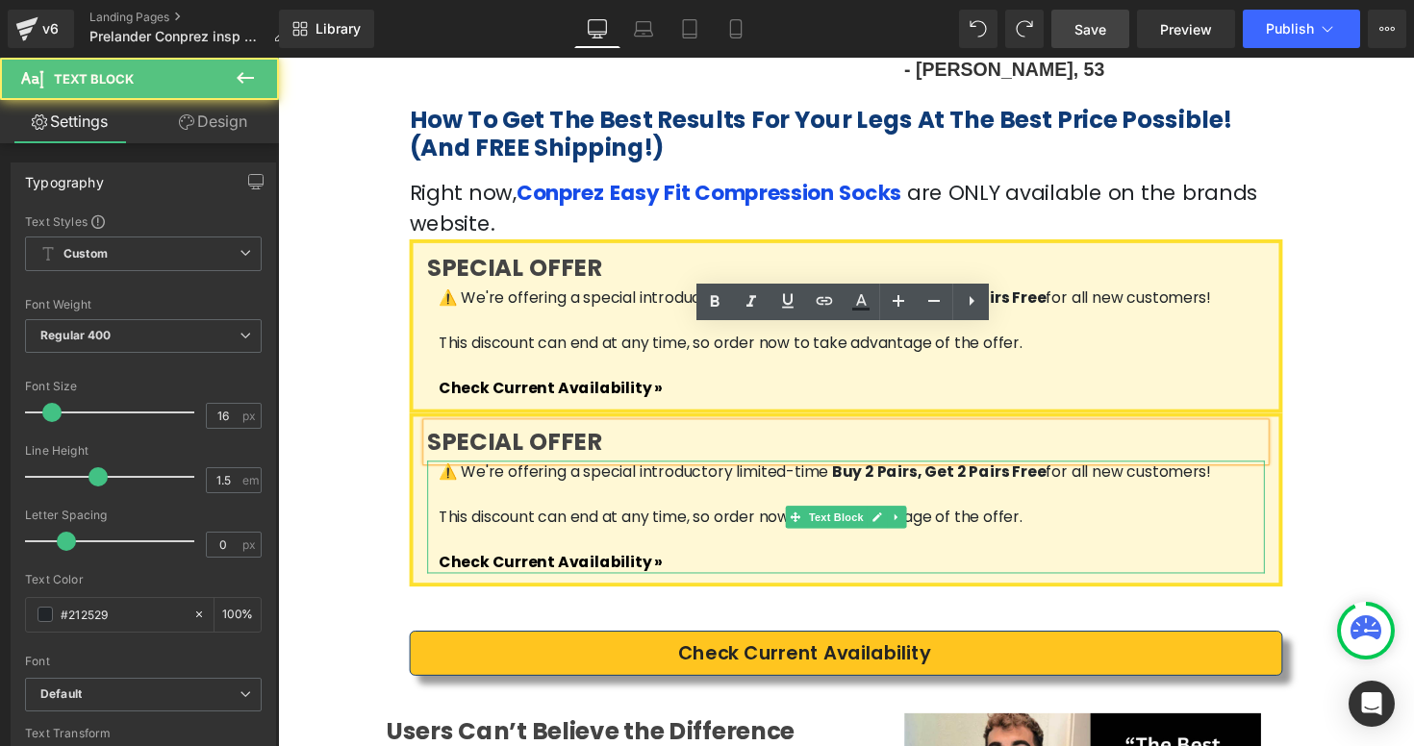
click at [662, 564] on p "Check Current Availability »" at bounding box center [865, 575] width 846 height 23
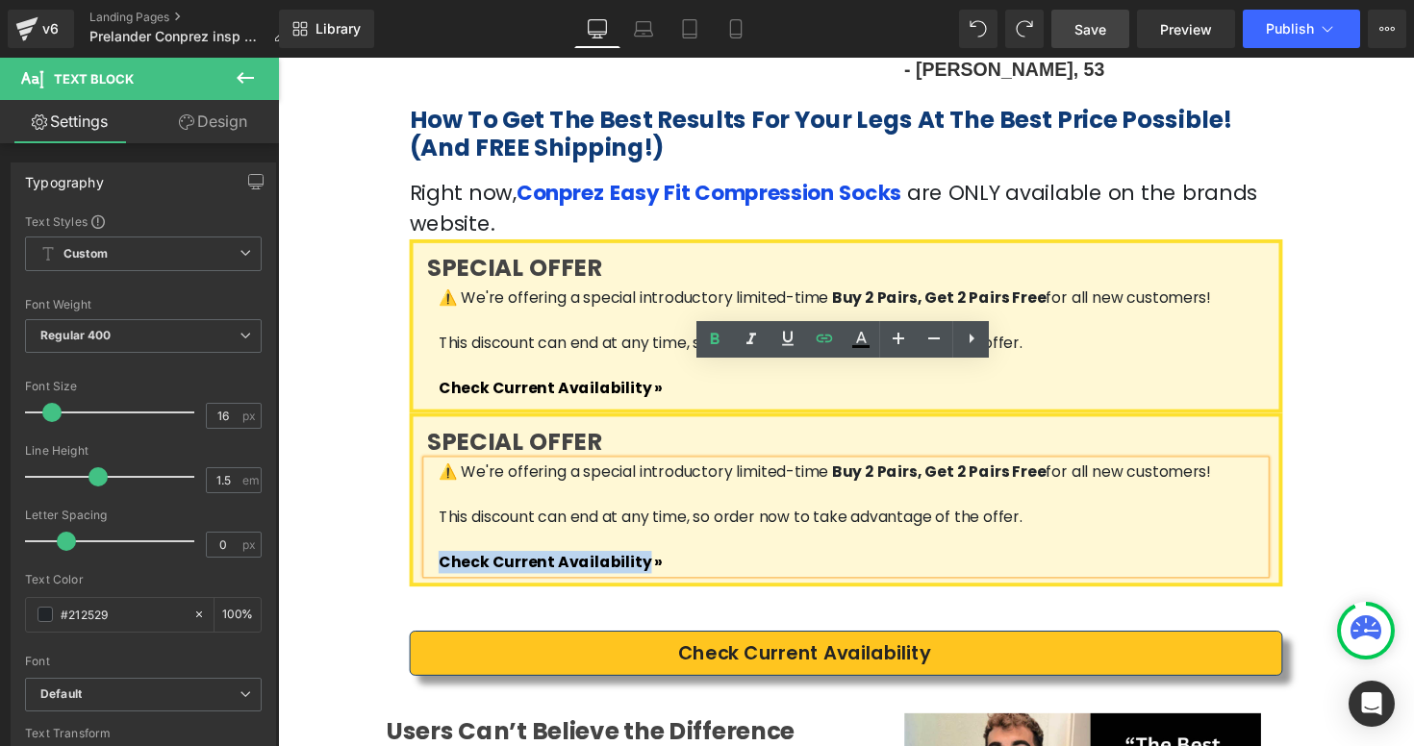
drag, startPoint x: 633, startPoint y: 478, endPoint x: 439, endPoint y: 473, distance: 194.3
click at [439, 473] on div "⚠️ We're offering a special introductory limited-time Buy 2 Pairs, Get 2 Pairs …" at bounding box center [860, 528] width 858 height 115
copy span "Check Current Availability"
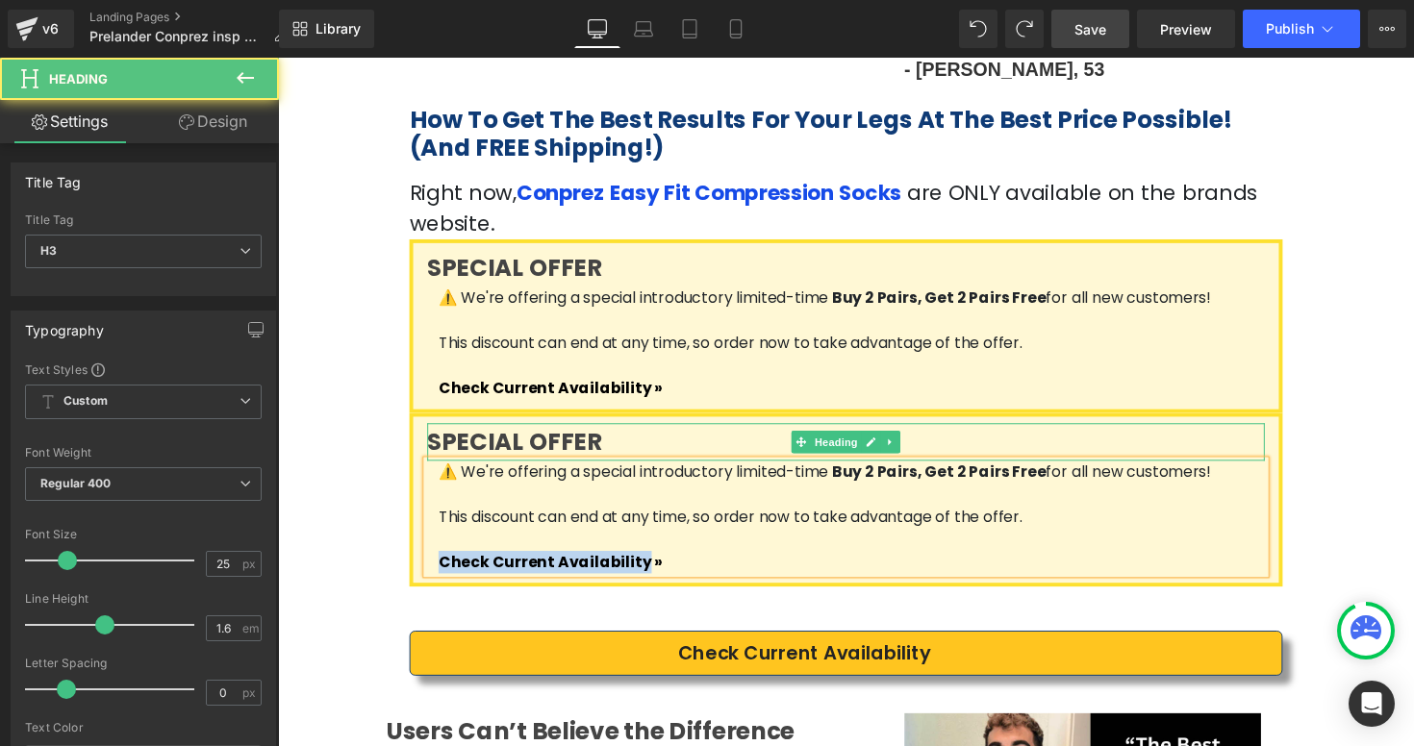
click at [565, 435] on strong "SPECIAL OFFER" at bounding box center [520, 452] width 179 height 34
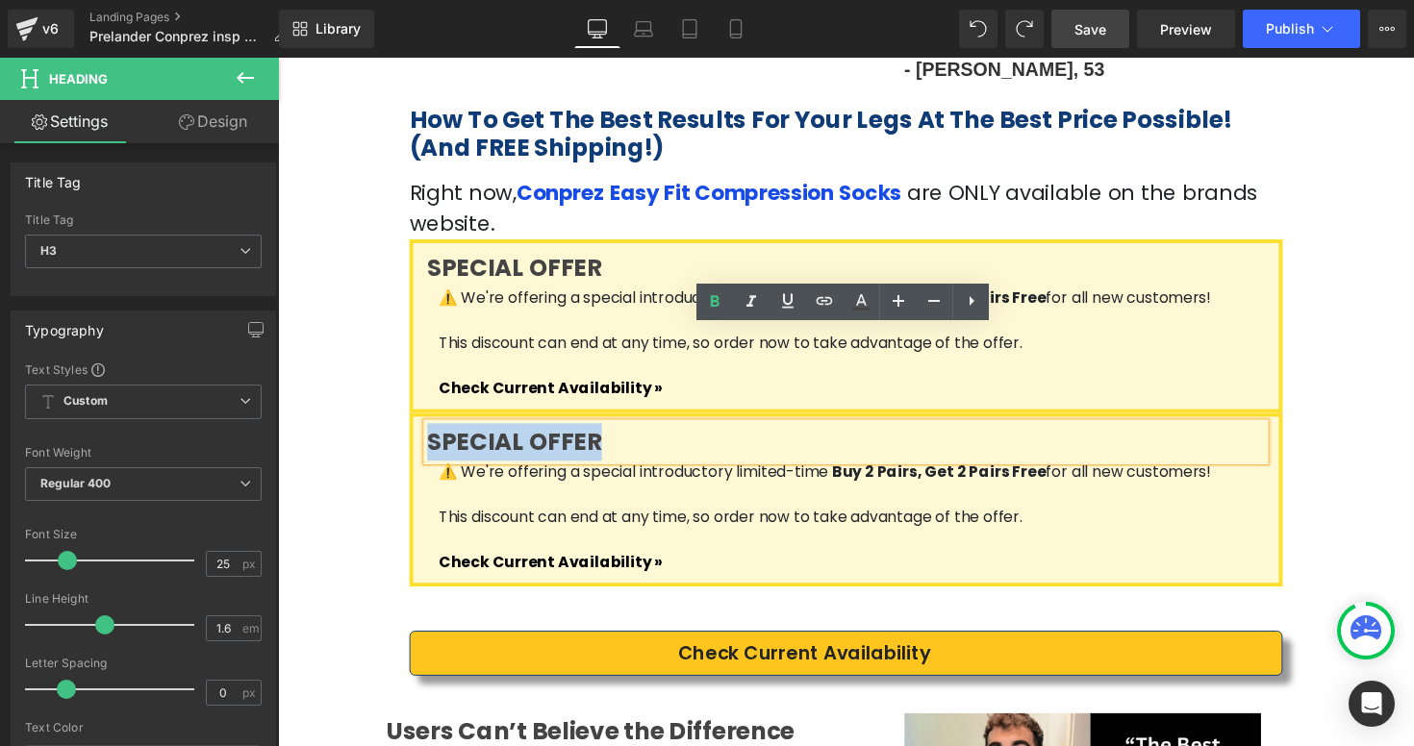
drag, startPoint x: 636, startPoint y: 349, endPoint x: 430, endPoint y: 348, distance: 205.8
click at [431, 433] on h3 "SPECIAL OFFER" at bounding box center [860, 452] width 858 height 38
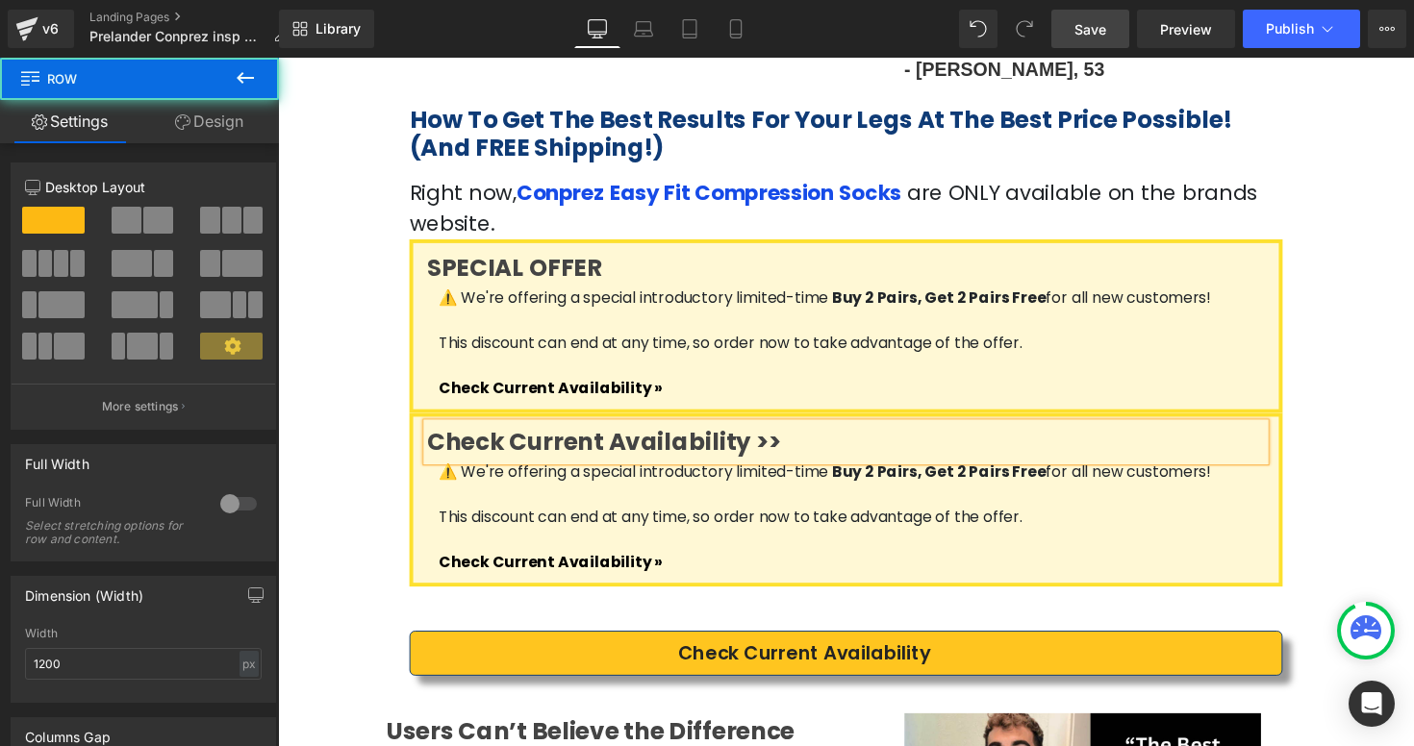
click at [1353, 420] on div "How To Get The Best Results For Your Legs At The Best Price Possible! (And FREE…" at bounding box center [860, 352] width 1154 height 530
click at [891, 494] on p at bounding box center [865, 505] width 846 height 23
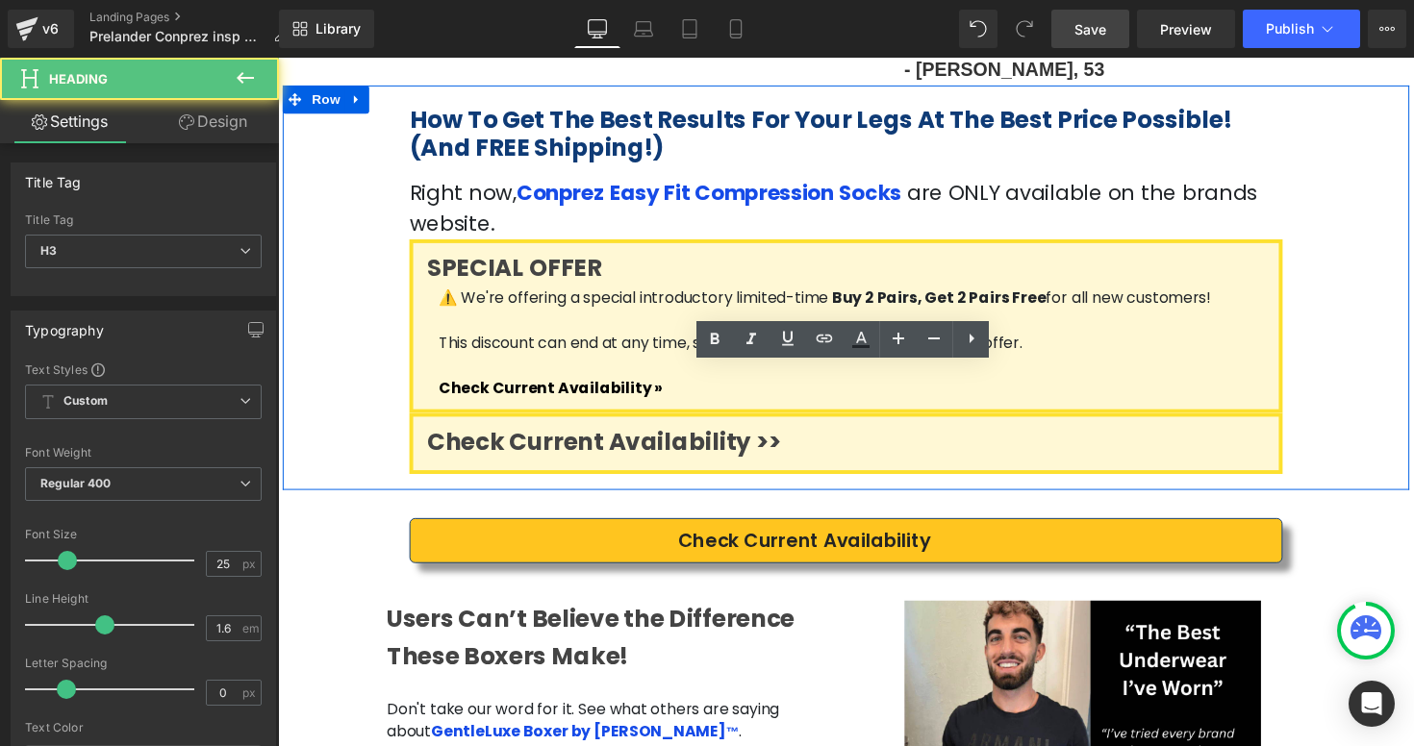
click at [278, 58] on div at bounding box center [278, 58] width 0 height 0
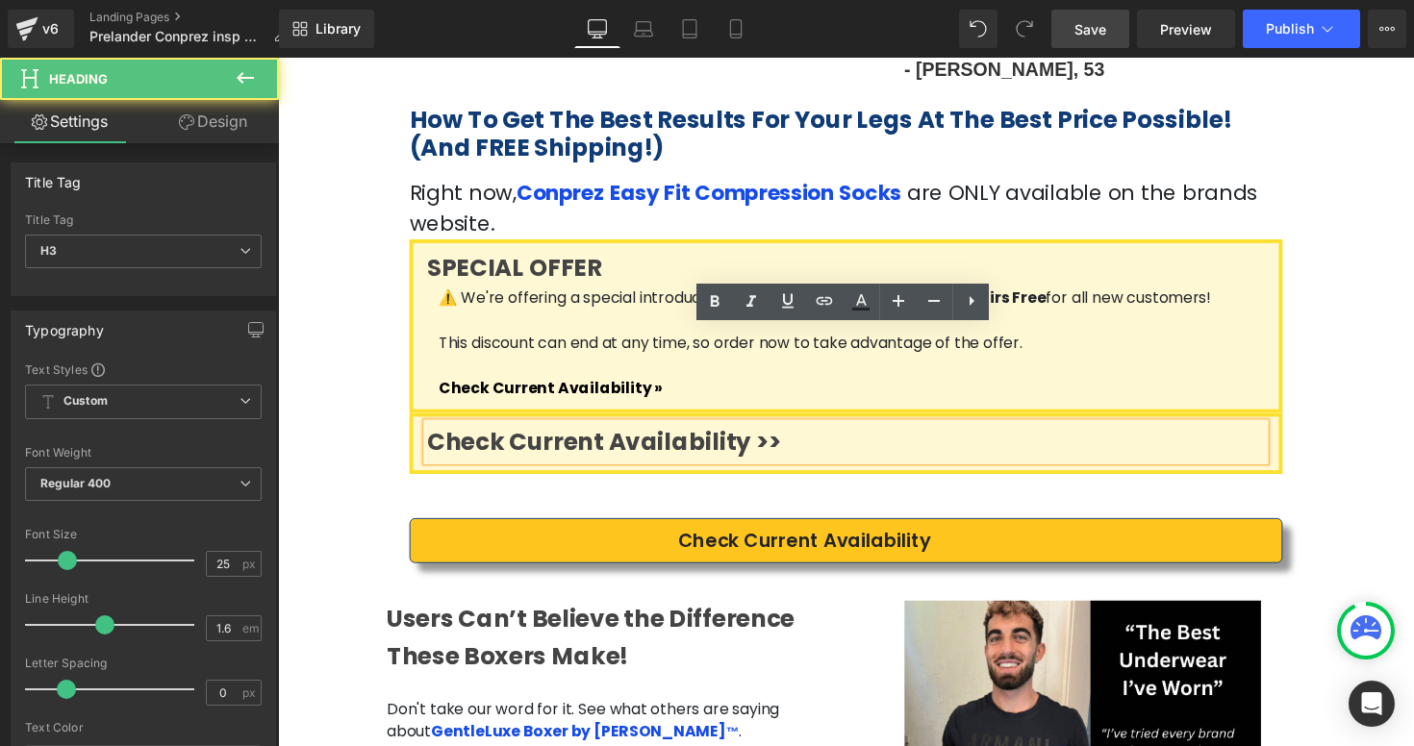
click at [928, 433] on h3 "Check Current Availability >>" at bounding box center [860, 452] width 858 height 38
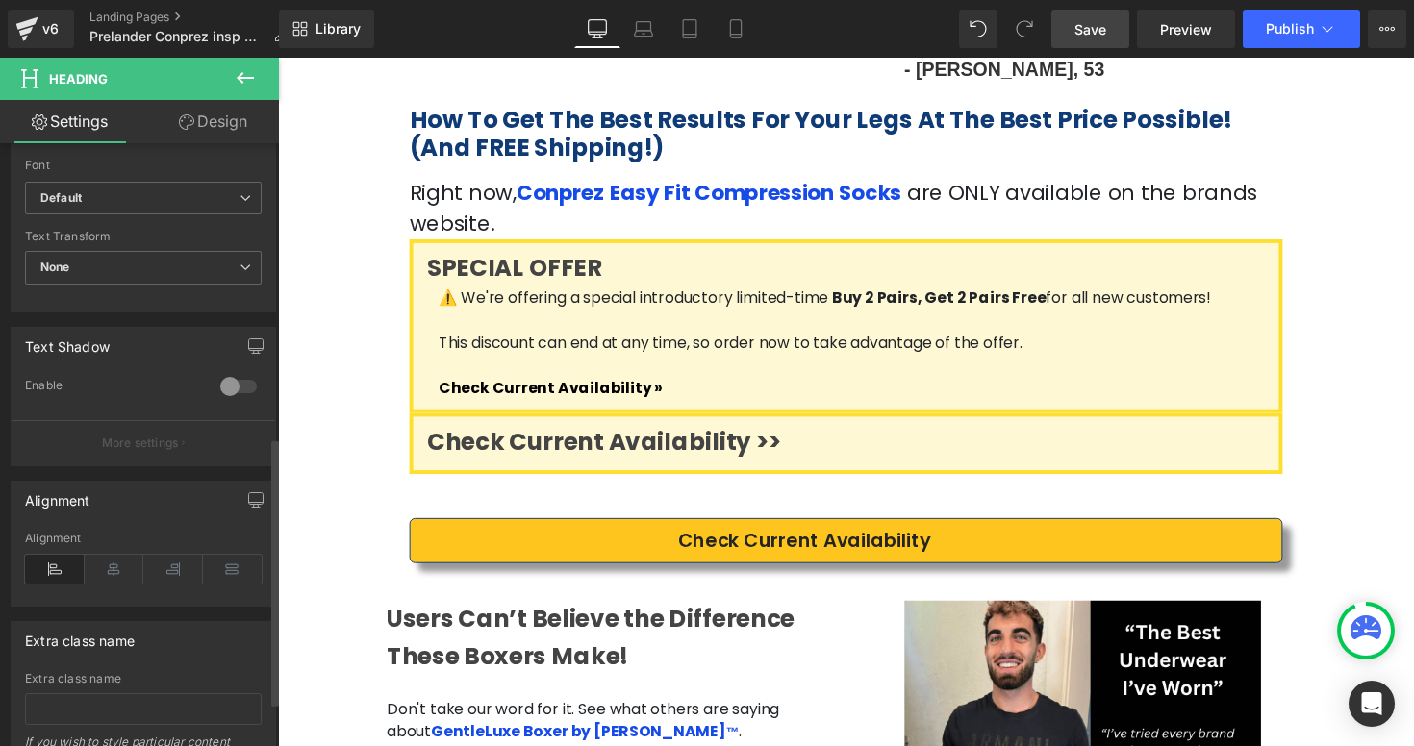
scroll to position [674, 0]
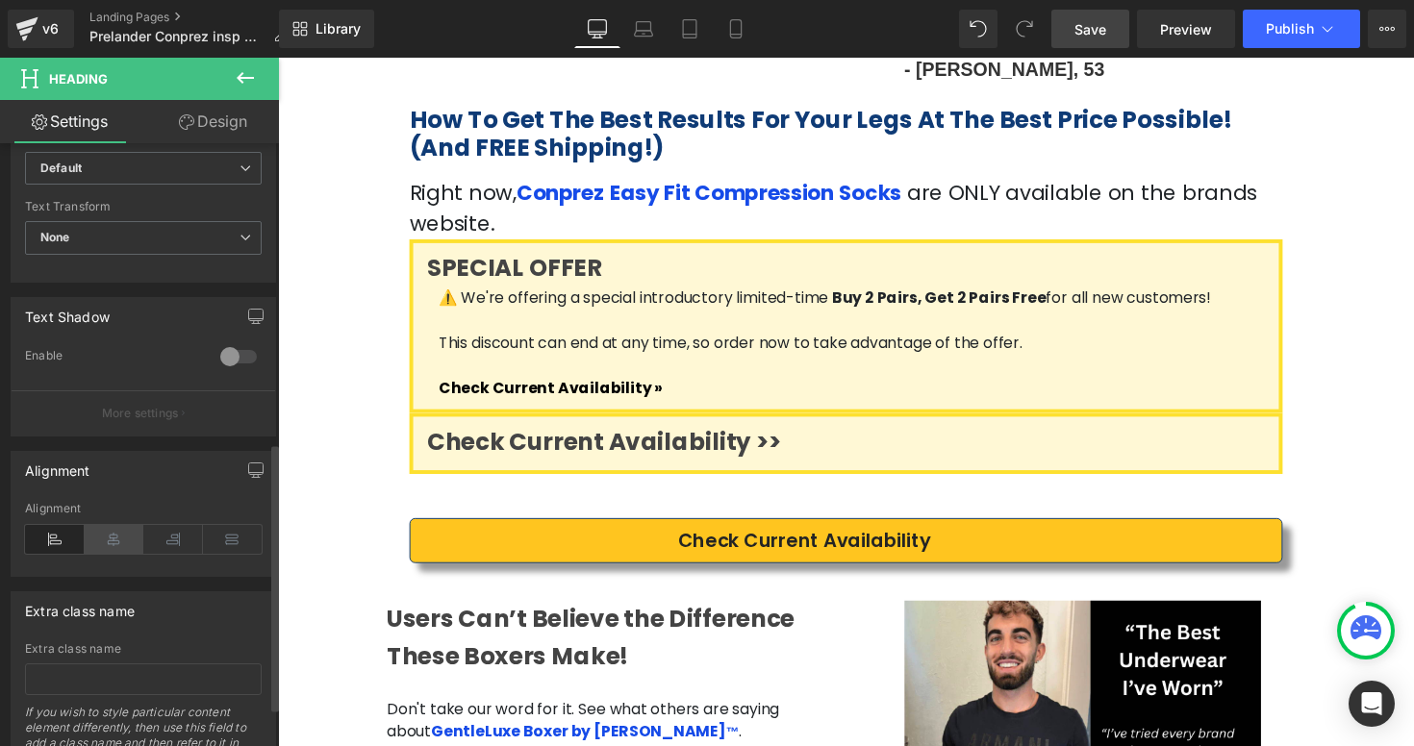
click at [120, 543] on icon at bounding box center [115, 539] width 60 height 29
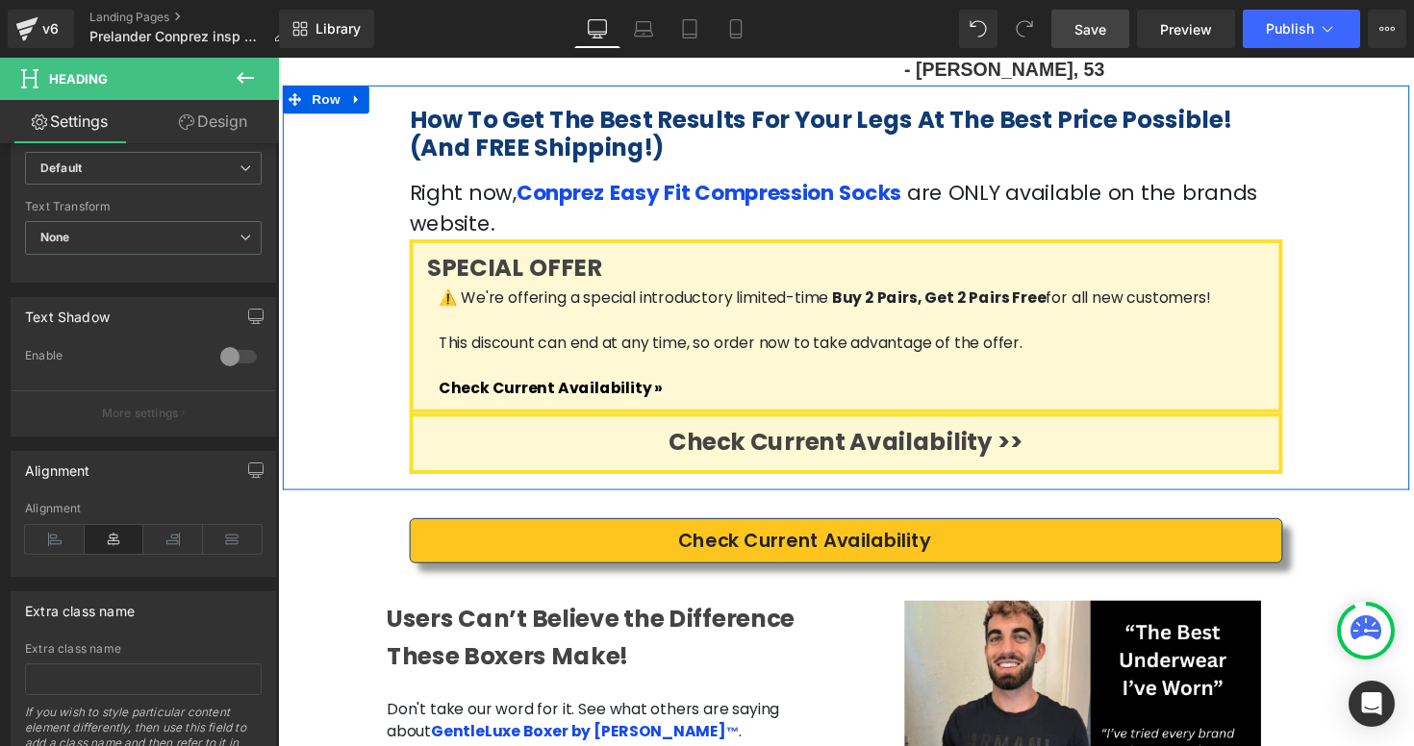
click at [1379, 343] on div "How To Get The Best Results For Your Legs At The Best Price Possible! (And FREE…" at bounding box center [860, 294] width 1154 height 414
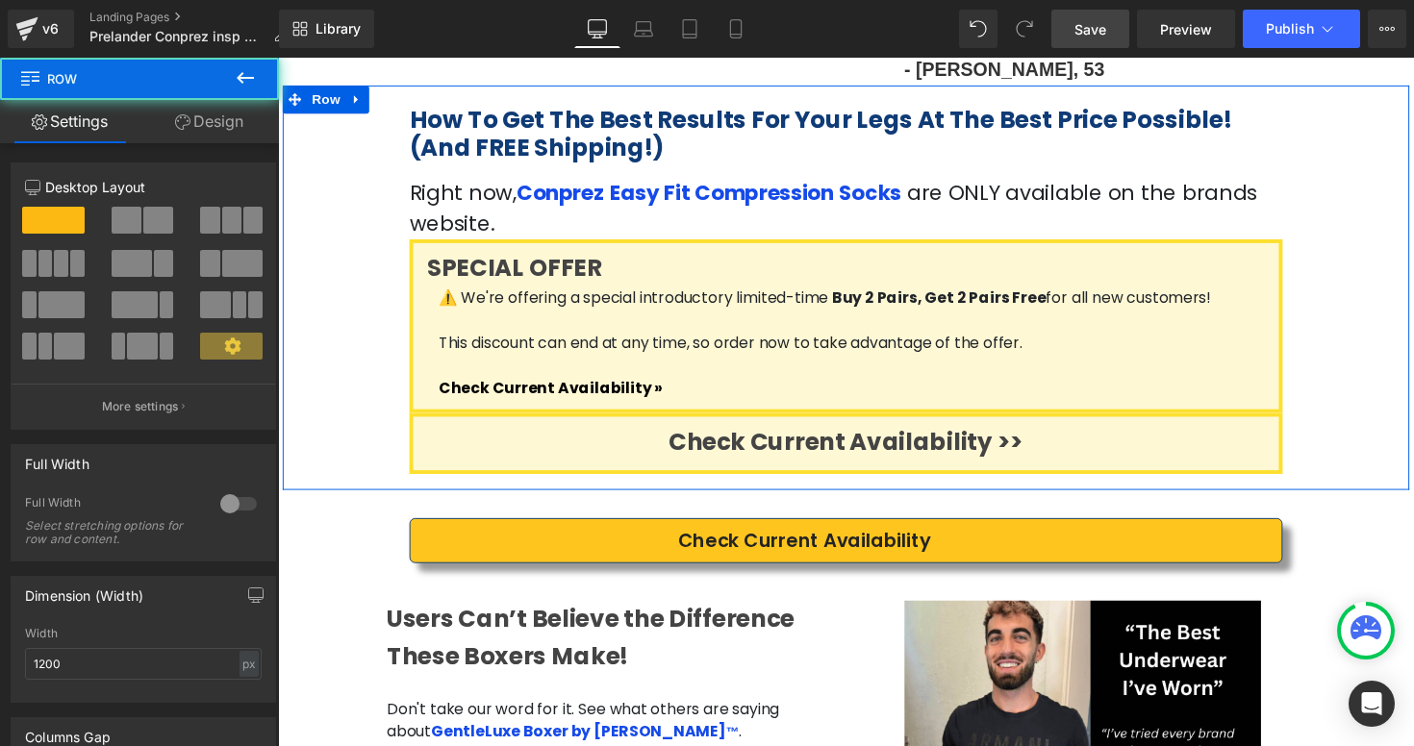
scroll to position [3523, 0]
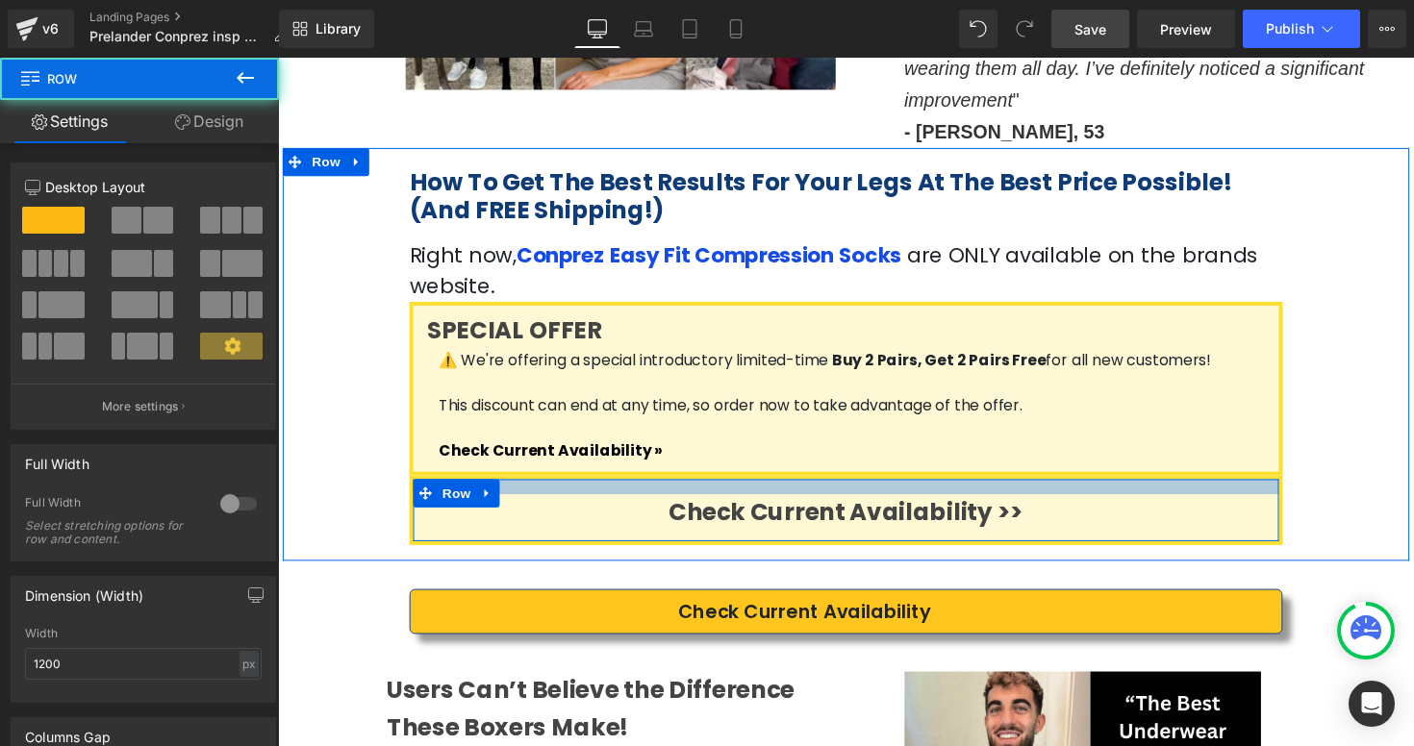
click at [1079, 490] on div at bounding box center [859, 497] width 887 height 15
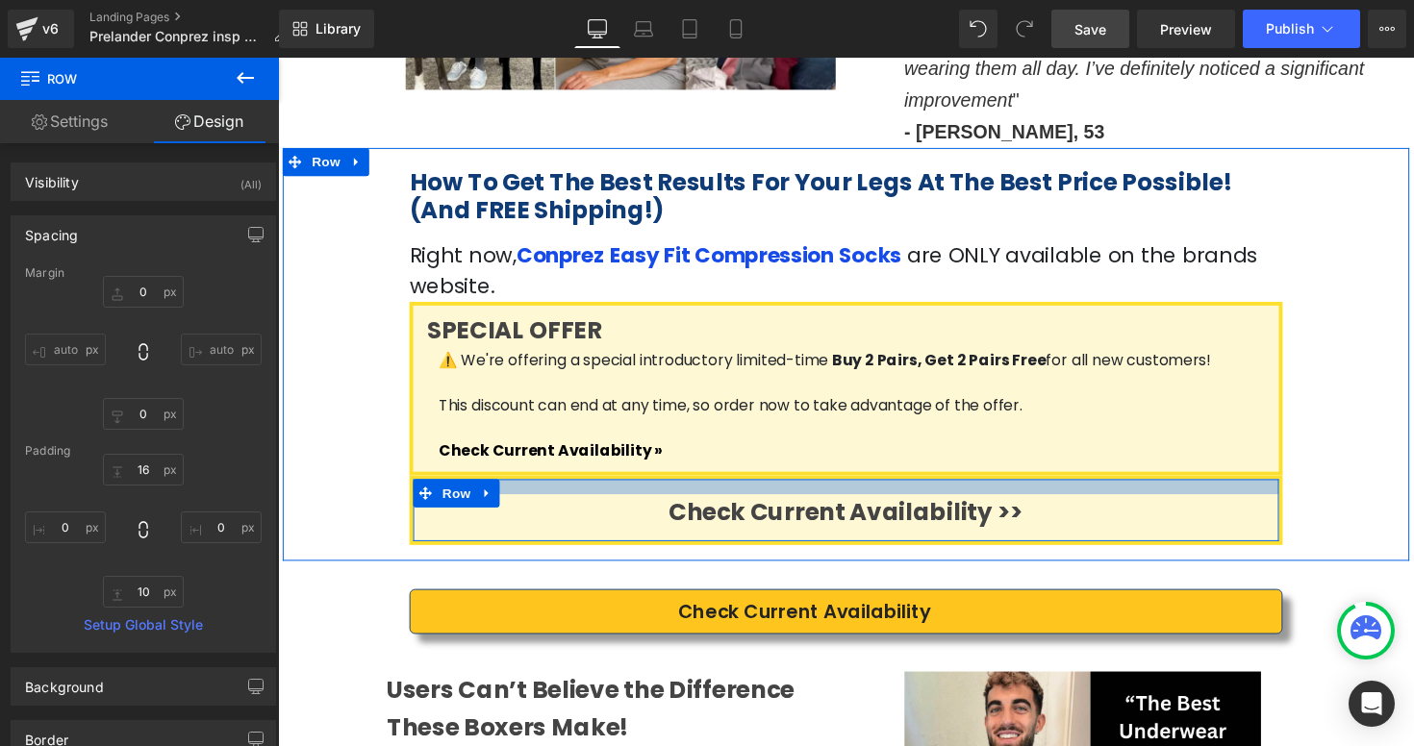
click at [1267, 490] on div at bounding box center [859, 497] width 887 height 15
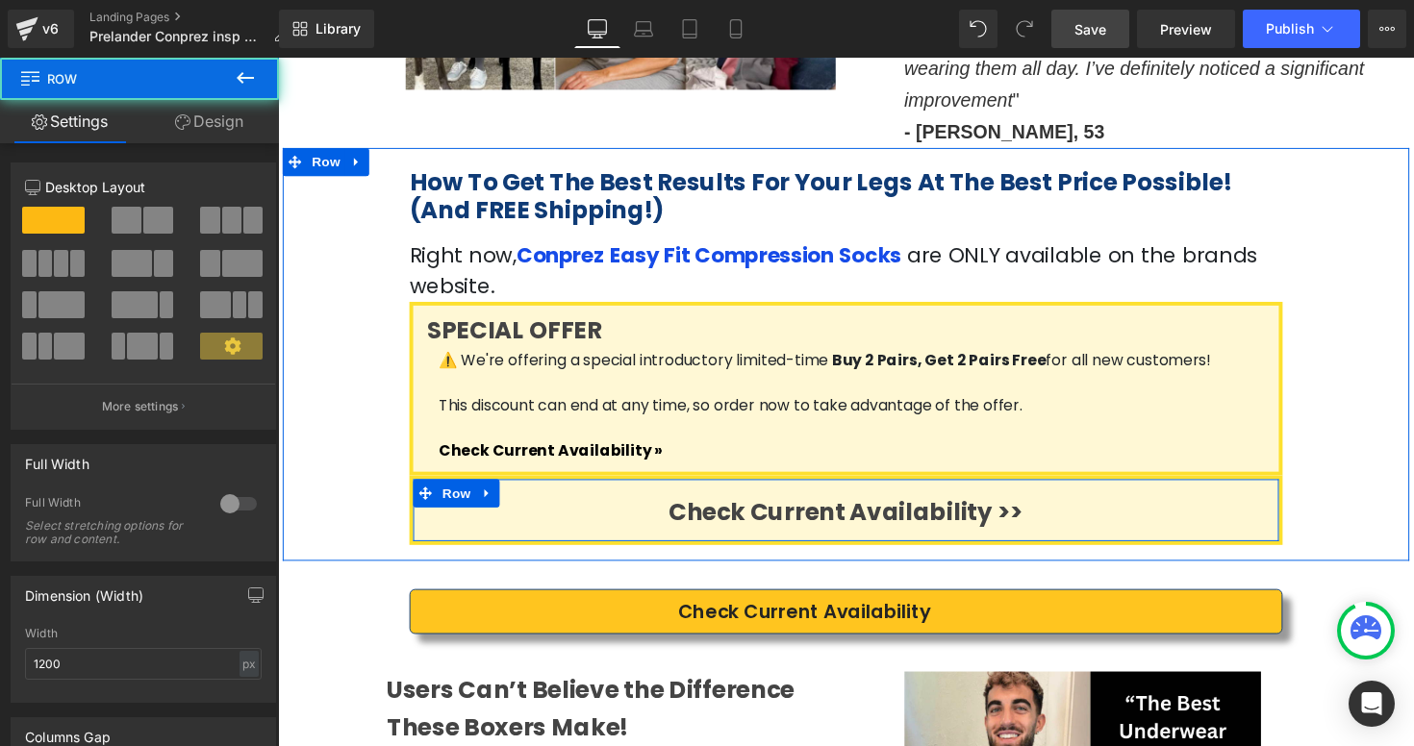
drag, startPoint x: 1253, startPoint y: 389, endPoint x: 1231, endPoint y: 389, distance: 22.1
click at [1253, 486] on div "Check Current Availability >> Heading Row" at bounding box center [860, 521] width 894 height 71
click at [1224, 486] on div "Check Current Availability >> Heading Row" at bounding box center [860, 521] width 894 height 71
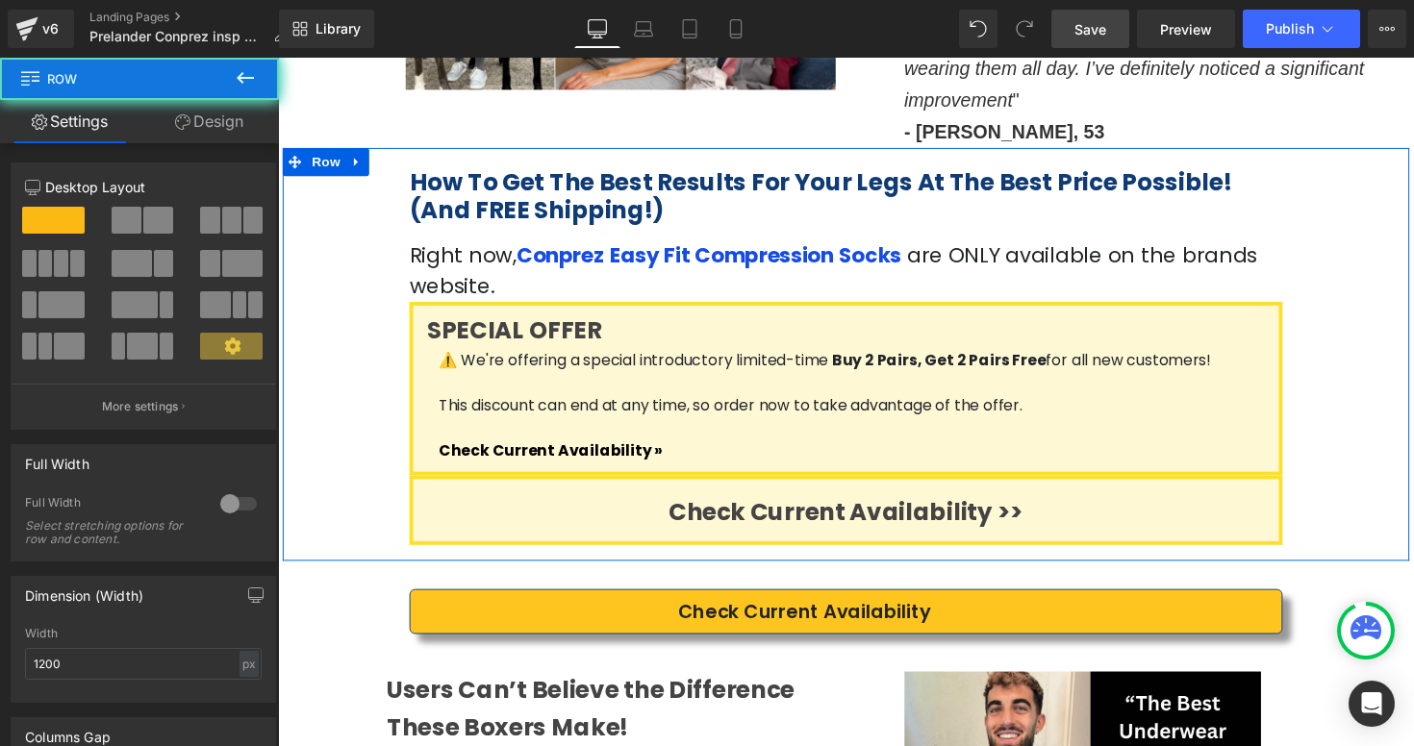
click at [1410, 359] on div "How To Get The Best Results For Your Legs At The Best Price Possible! (And FREE…" at bounding box center [860, 361] width 1154 height 423
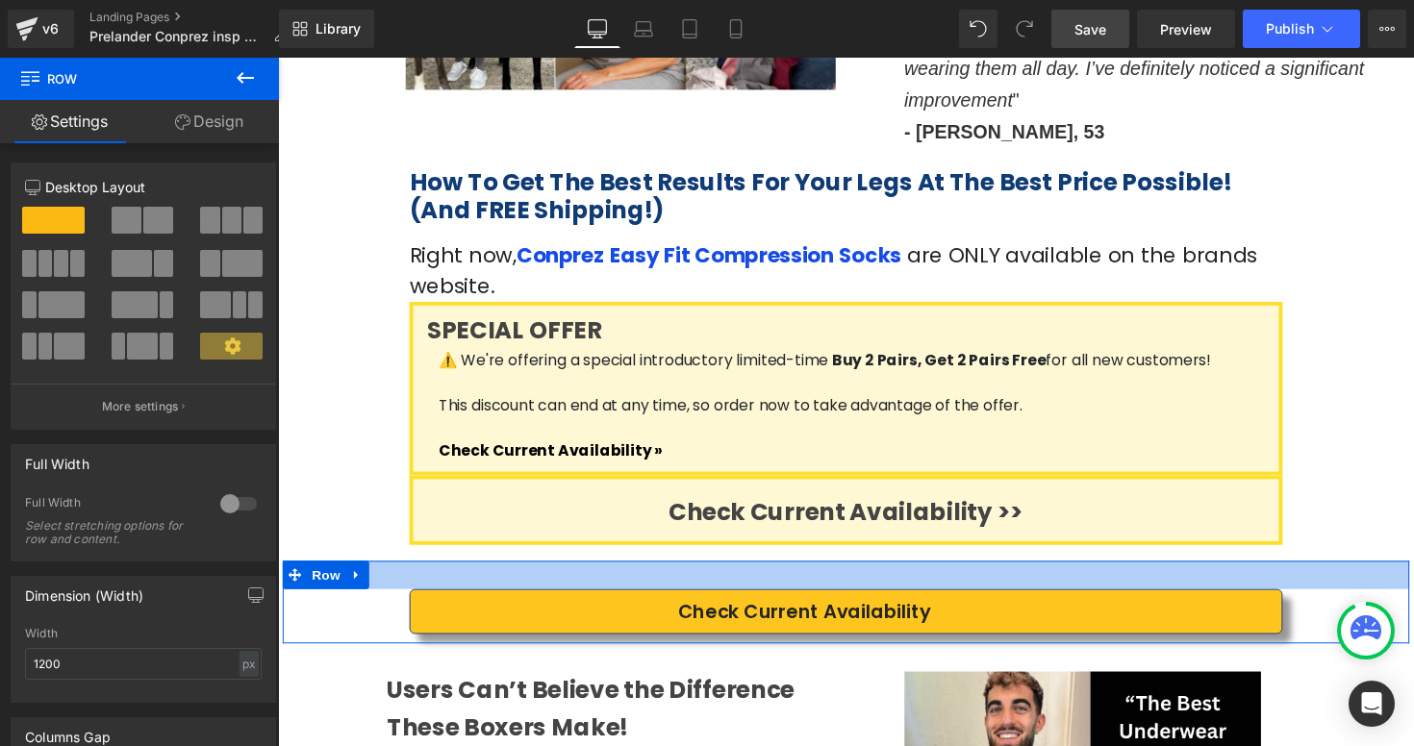
scroll to position [3554, 0]
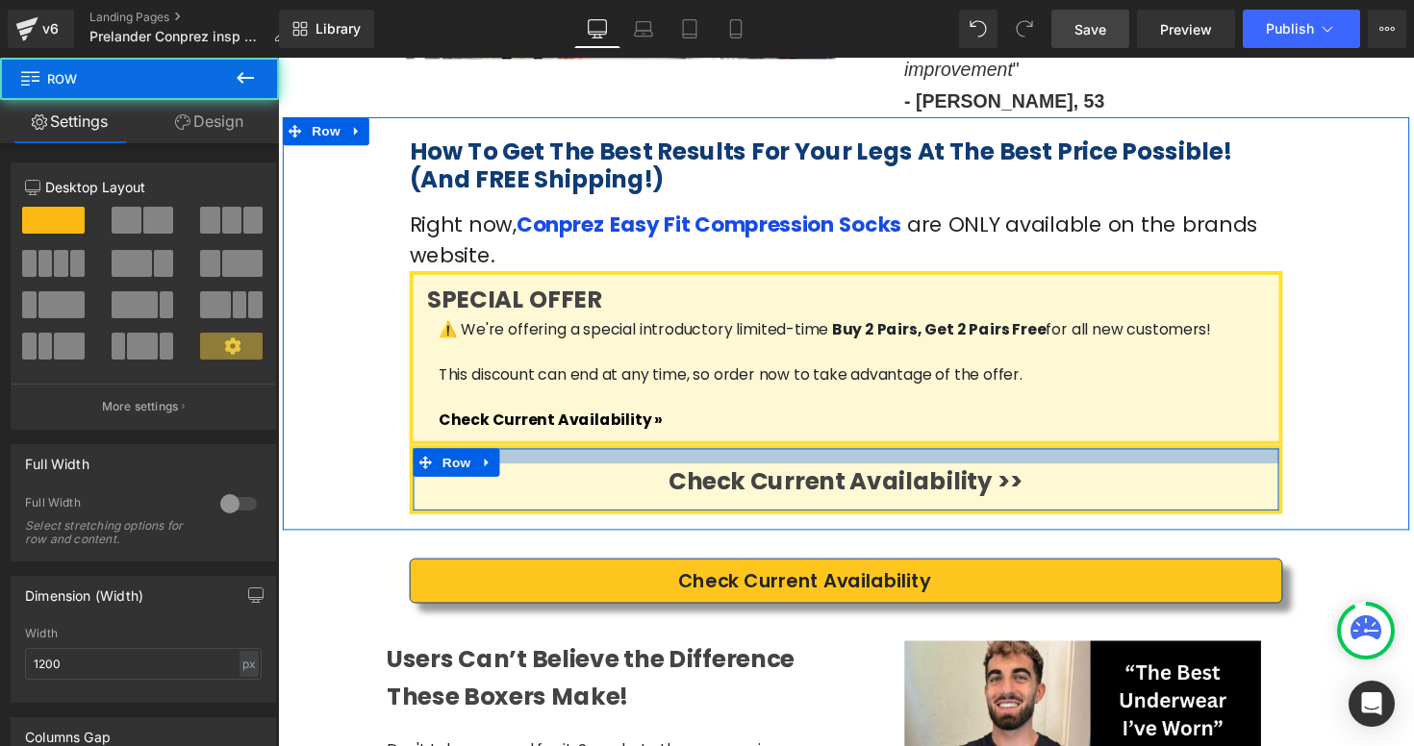
click at [674, 458] on div at bounding box center [859, 465] width 887 height 15
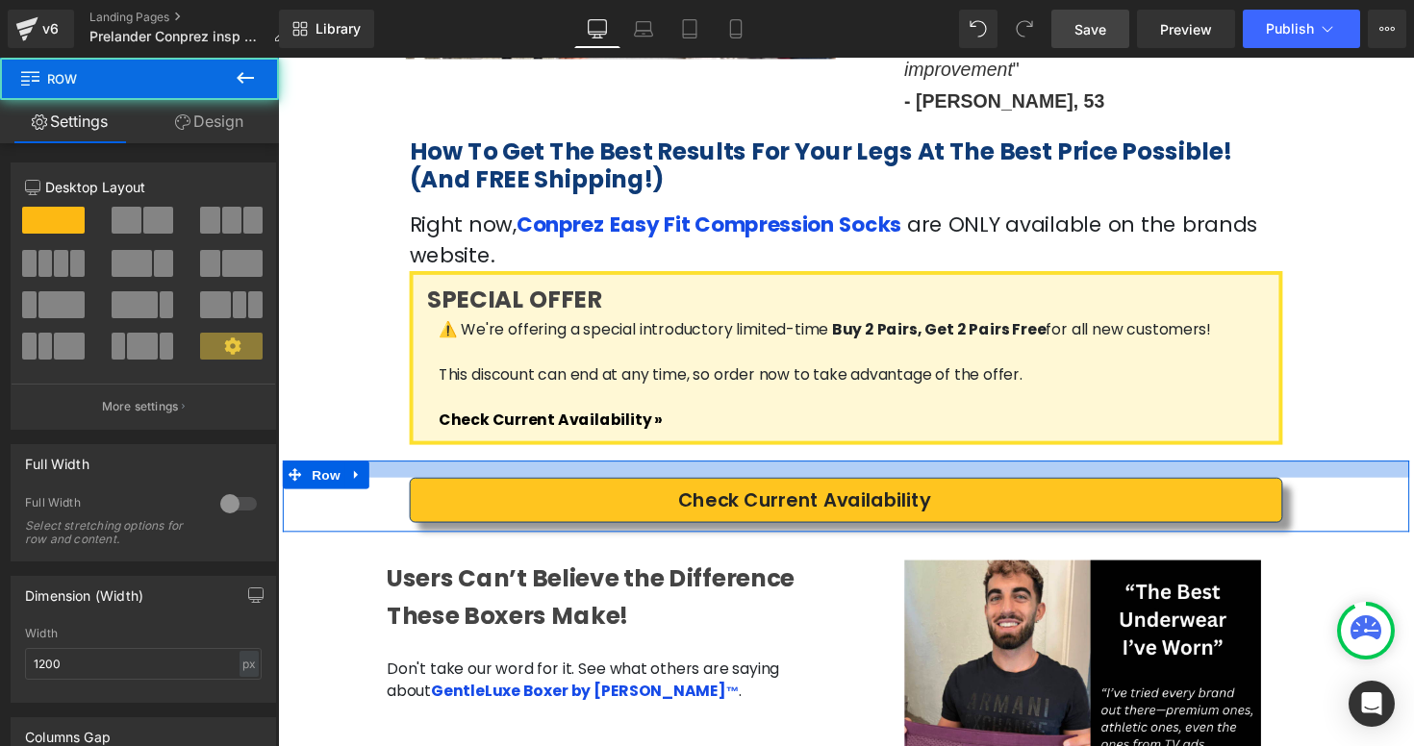
drag, startPoint x: 681, startPoint y: 388, endPoint x: 681, endPoint y: 375, distance: 12.5
click at [681, 470] on div at bounding box center [860, 478] width 1154 height 17
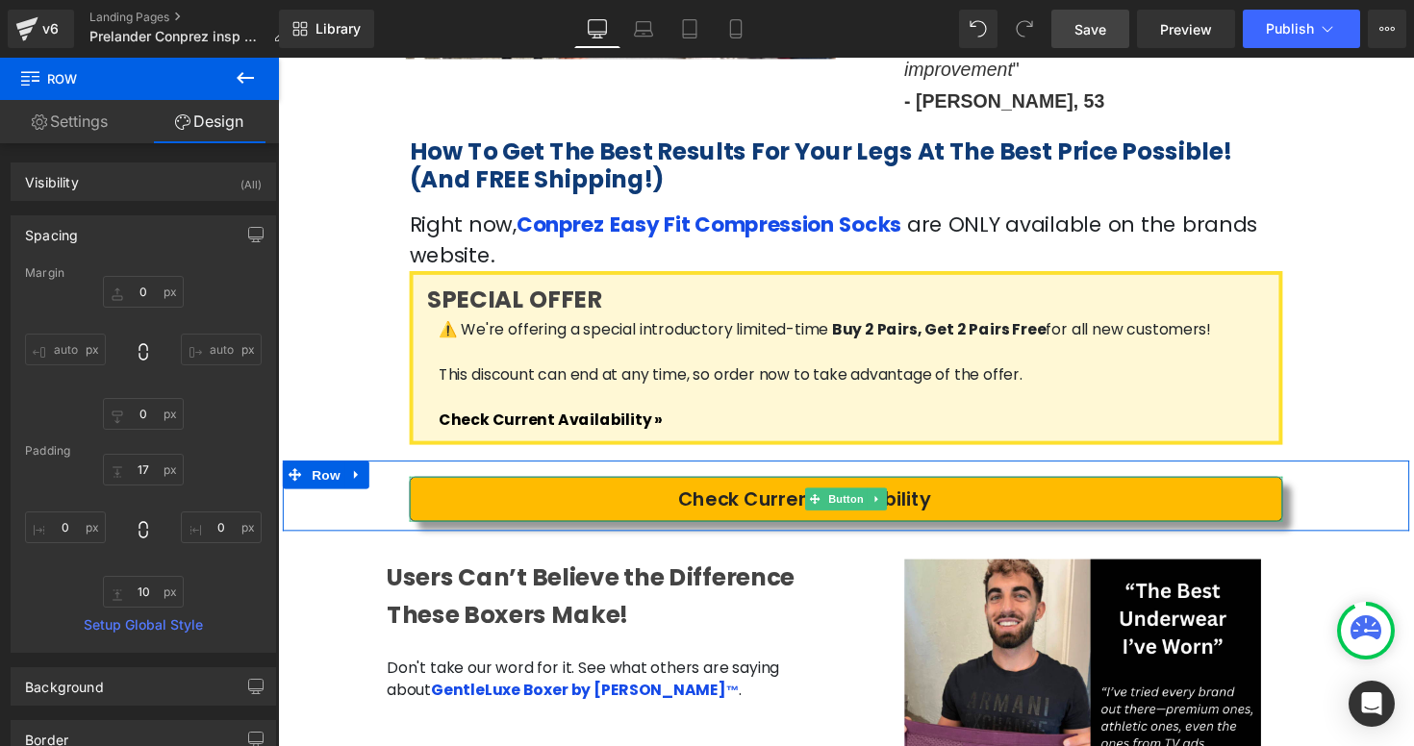
click at [998, 487] on link "Check Current Availability" at bounding box center [860, 510] width 894 height 46
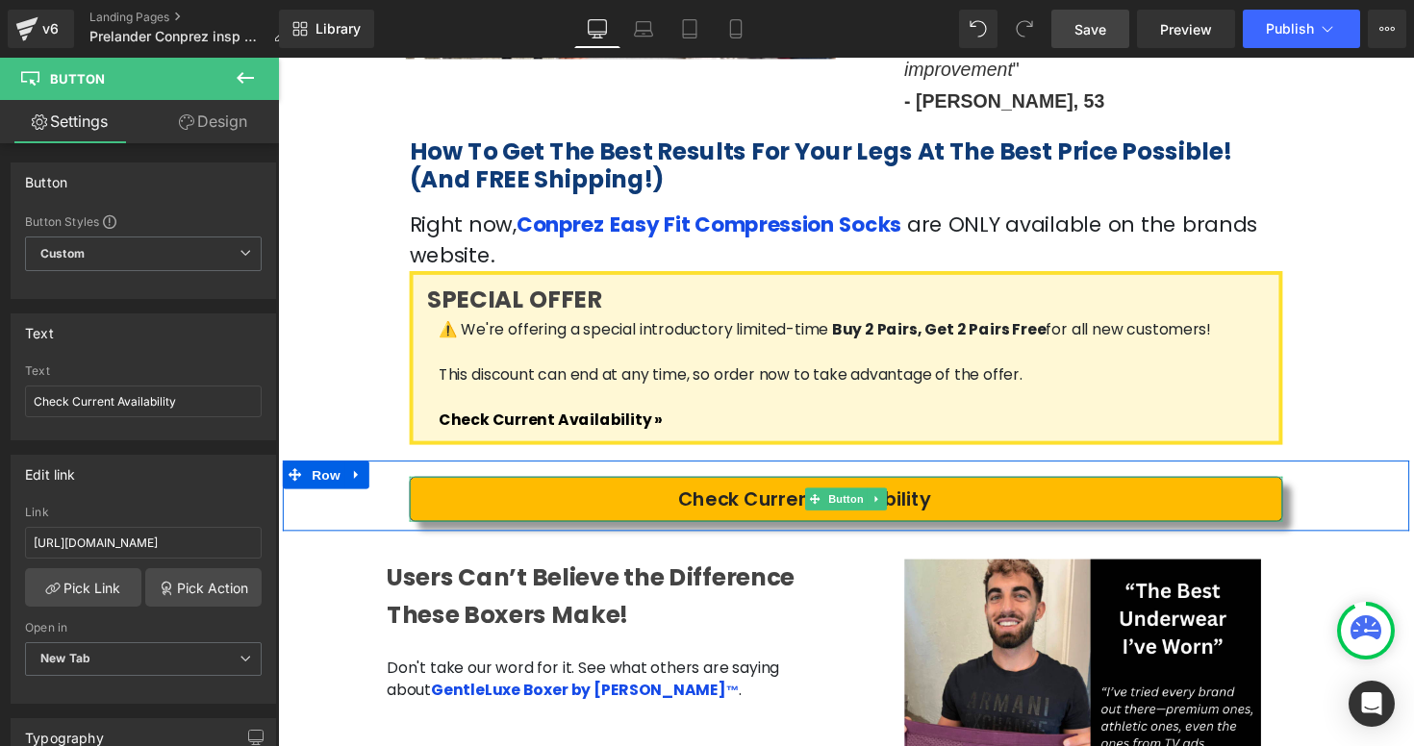
click at [429, 487] on link "Check Current Availability" at bounding box center [860, 510] width 894 height 46
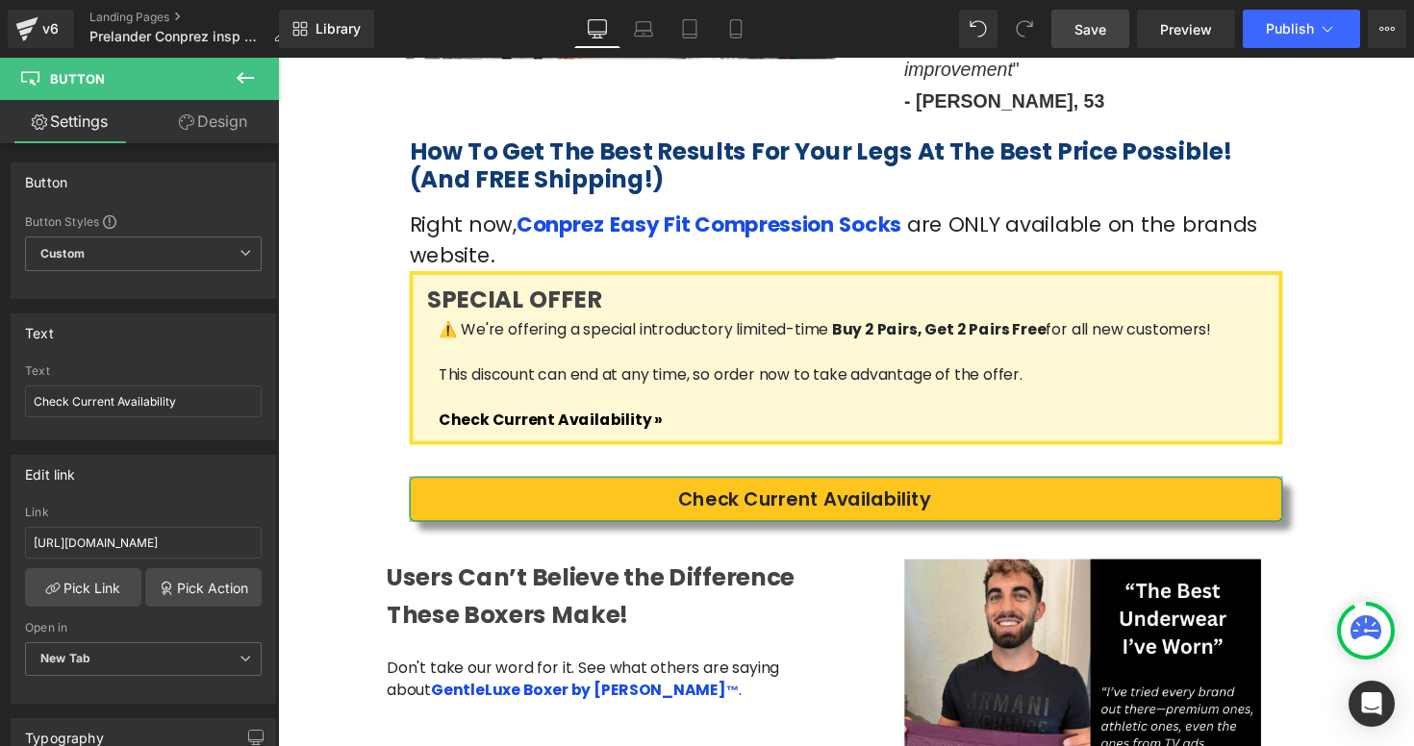
click at [216, 118] on link "Design" at bounding box center [212, 121] width 139 height 43
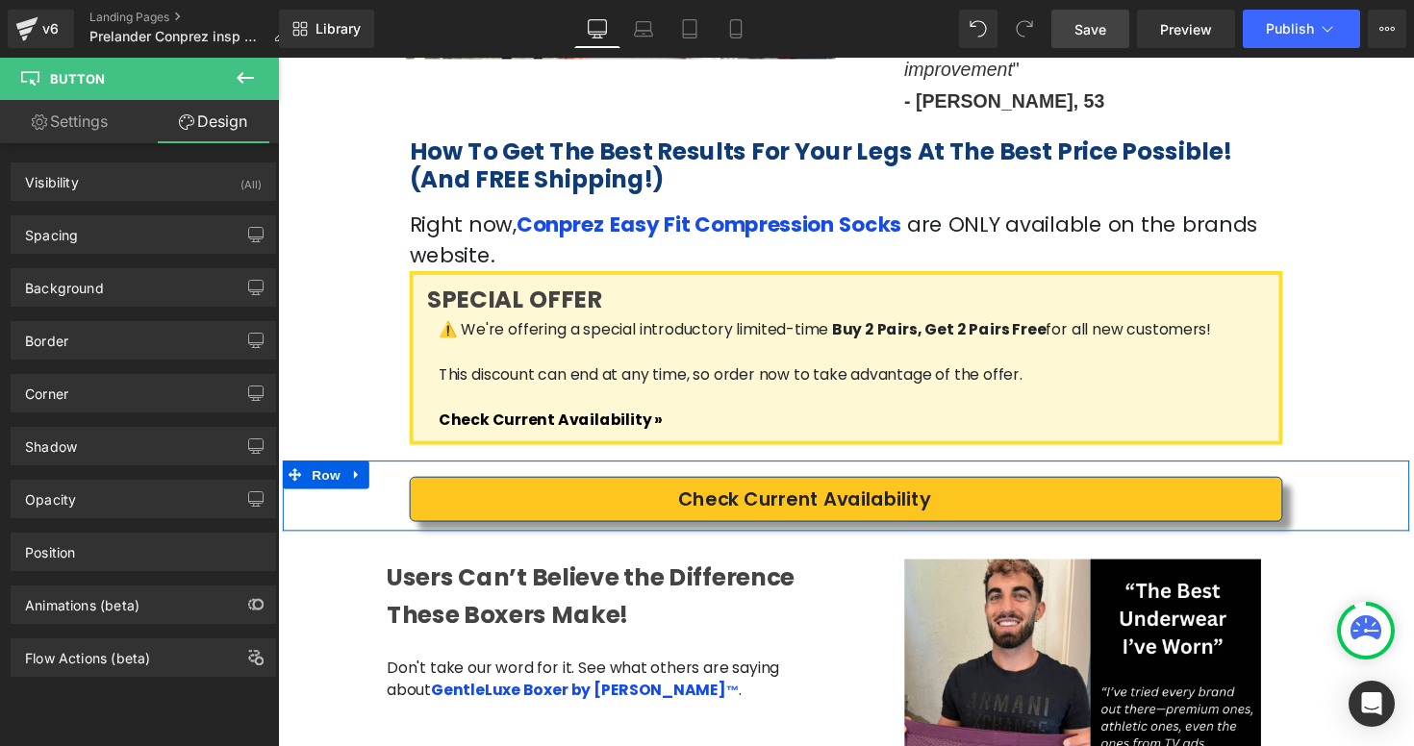
click at [490, 470] on div "Check Current Availability Button Row" at bounding box center [860, 506] width 1154 height 72
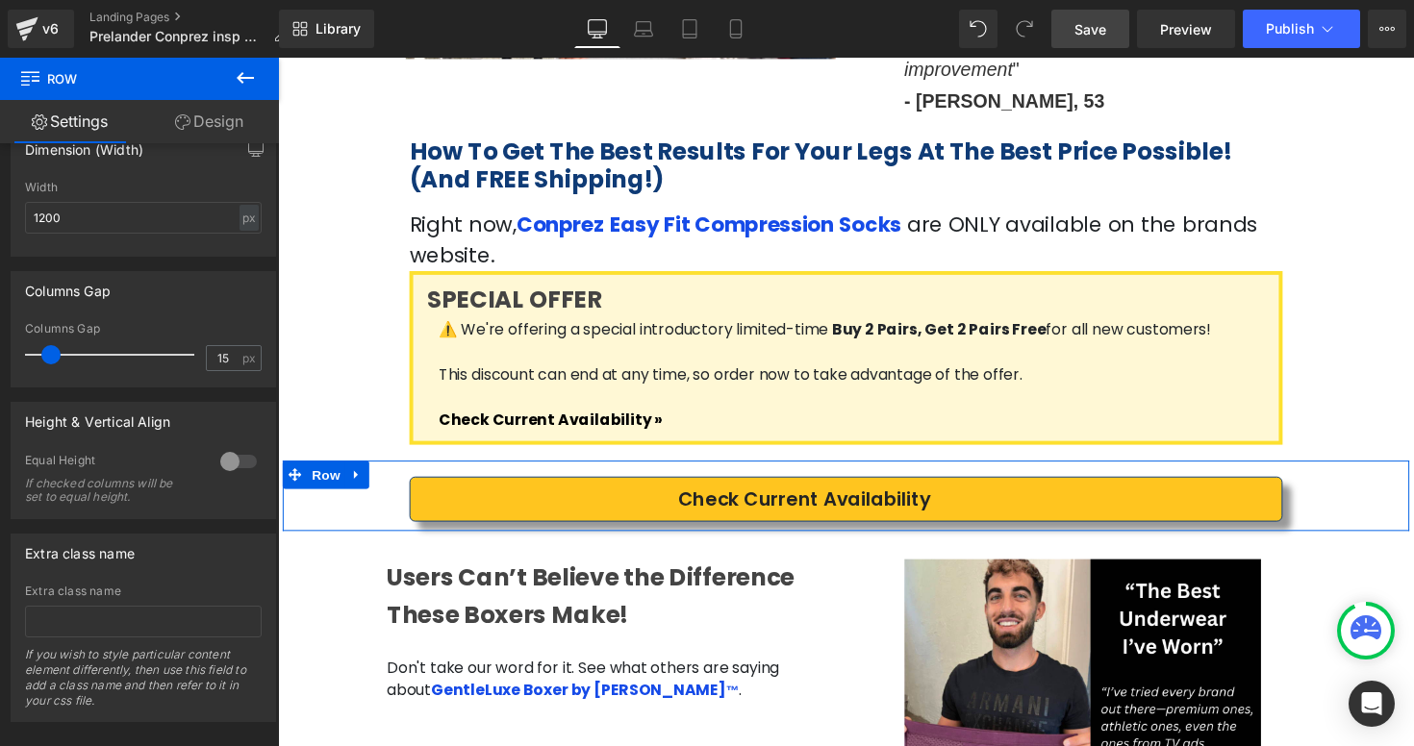
scroll to position [477, 0]
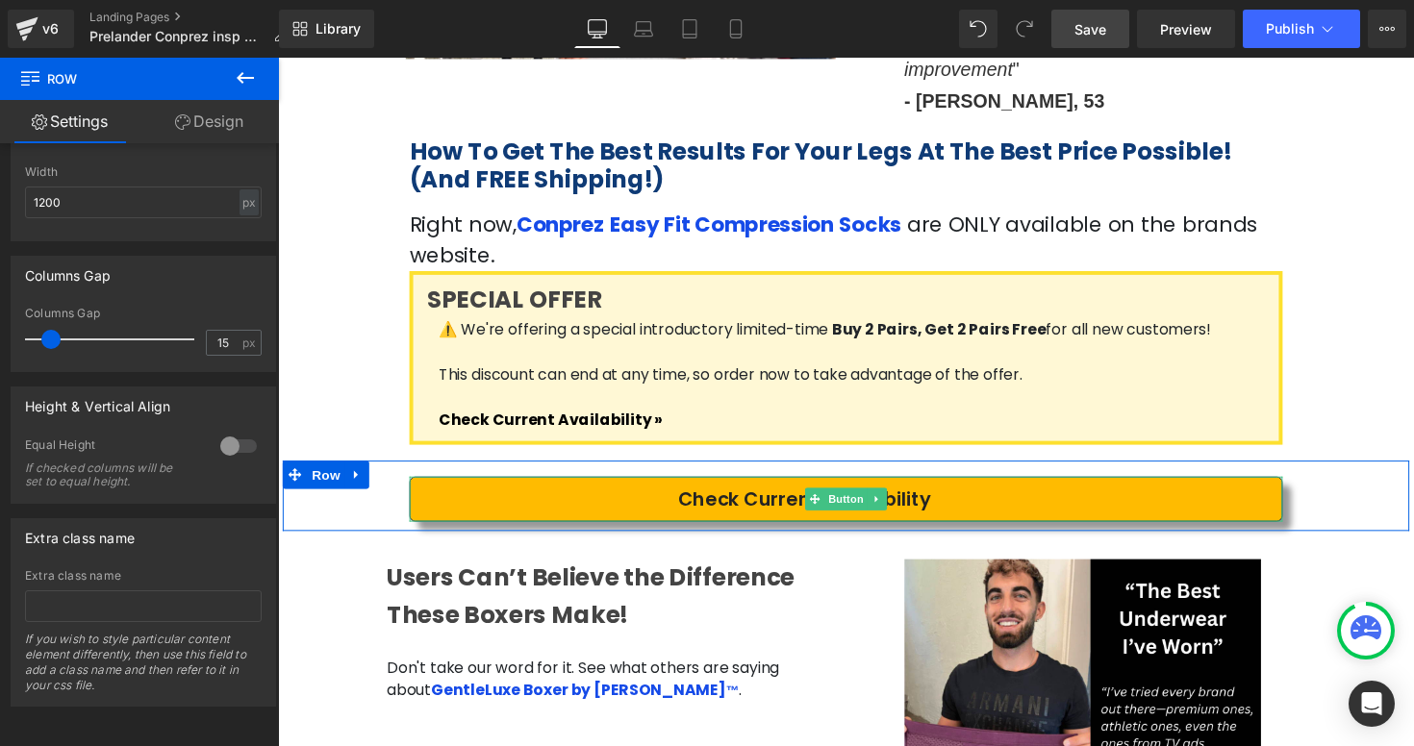
click at [466, 487] on link "Check Current Availability" at bounding box center [860, 510] width 894 height 46
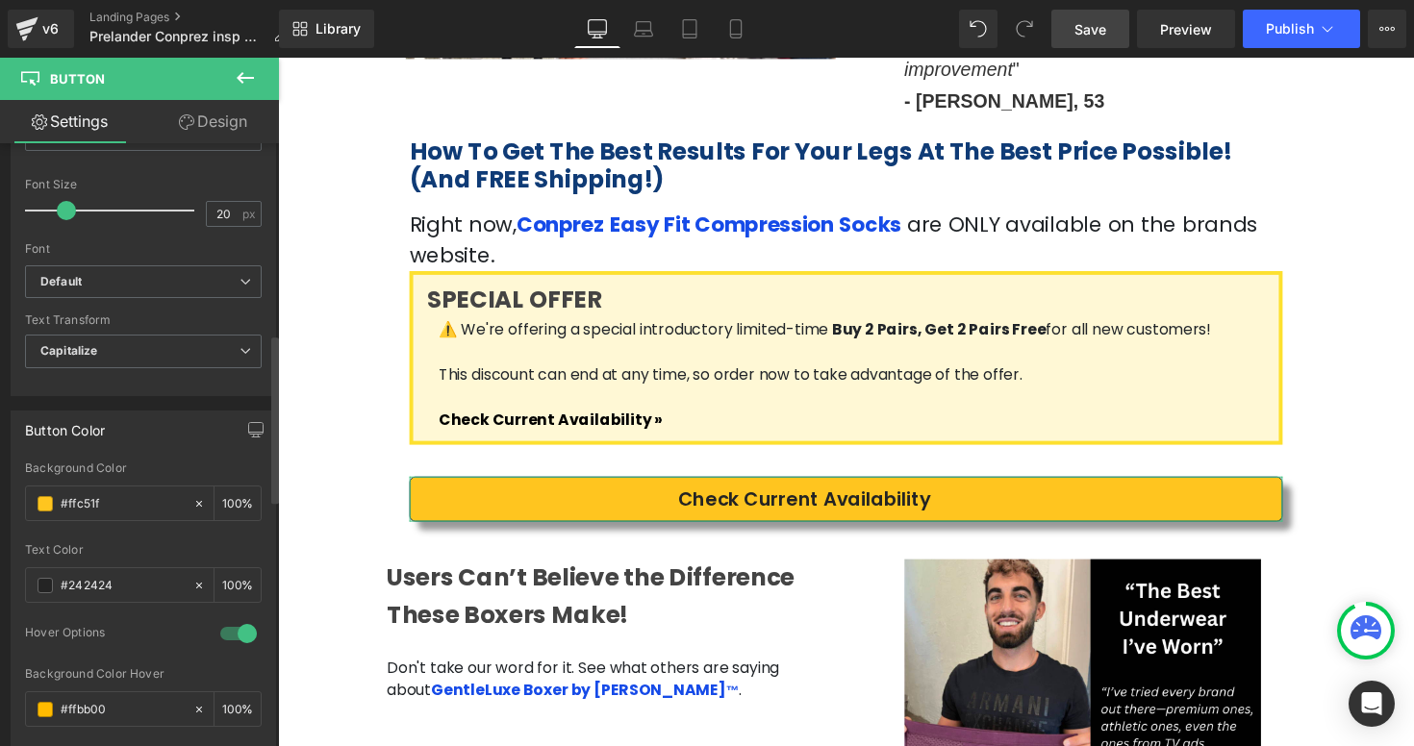
scroll to position [684, 0]
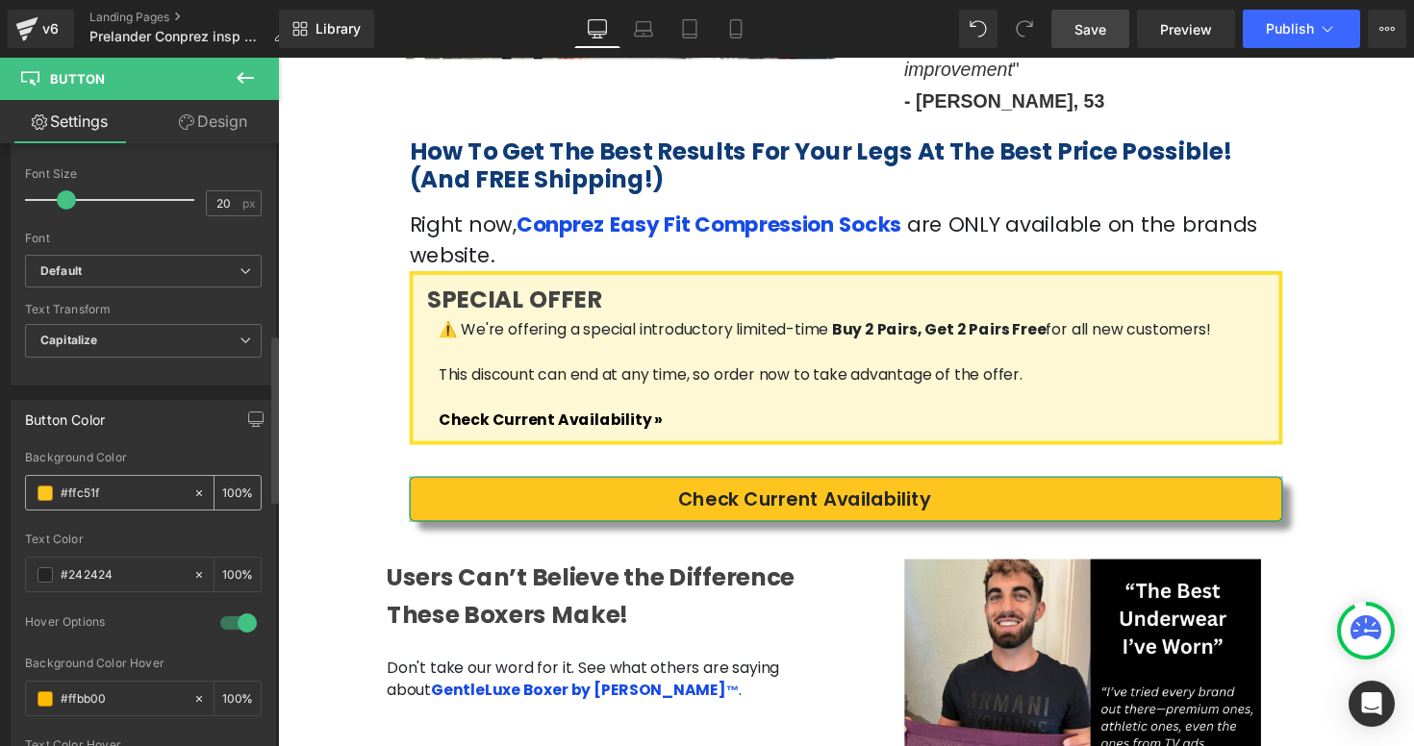
click at [45, 500] on div "#ffc51f" at bounding box center [109, 493] width 166 height 34
click at [57, 482] on div "#ffc51f" at bounding box center [109, 493] width 166 height 34
click at [121, 493] on input "#ffc51f" at bounding box center [122, 493] width 123 height 21
click at [38, 496] on span at bounding box center [45, 493] width 15 height 15
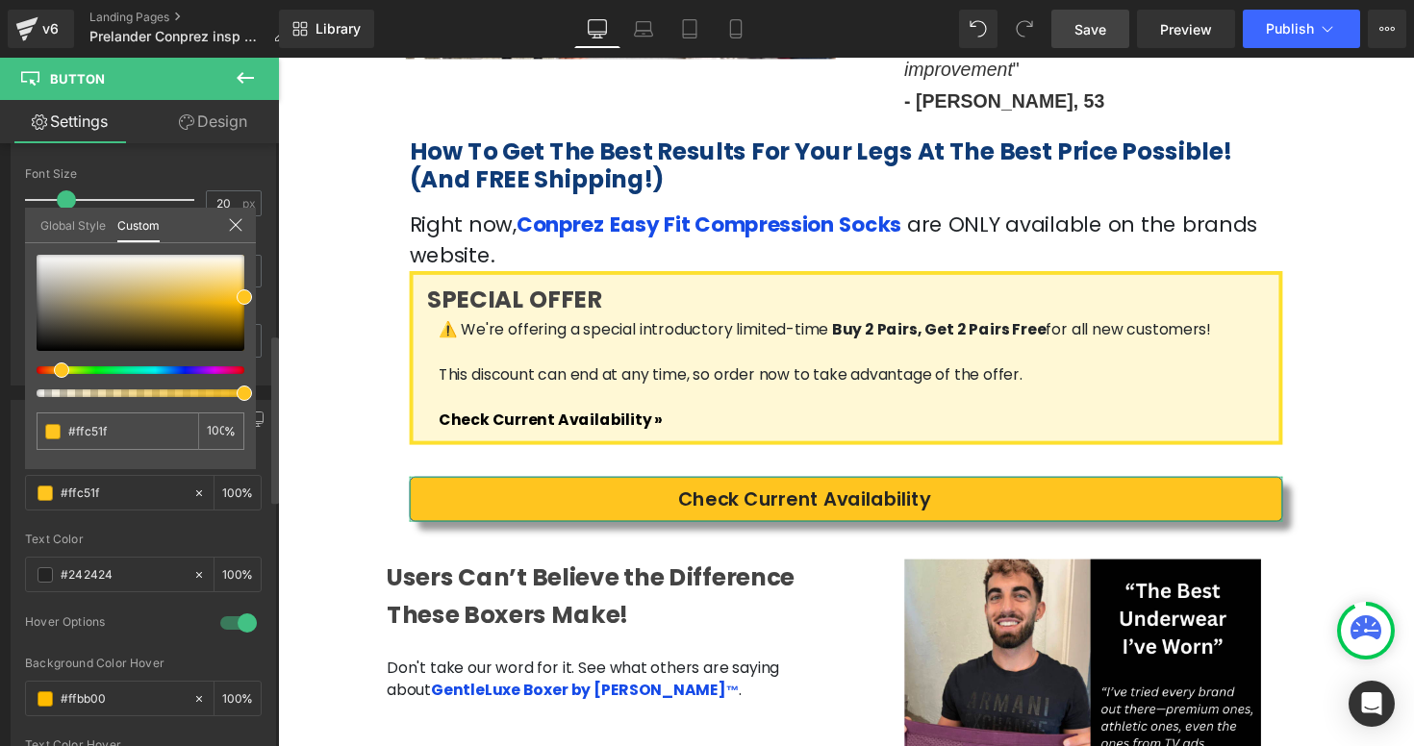
type input "#871eff"
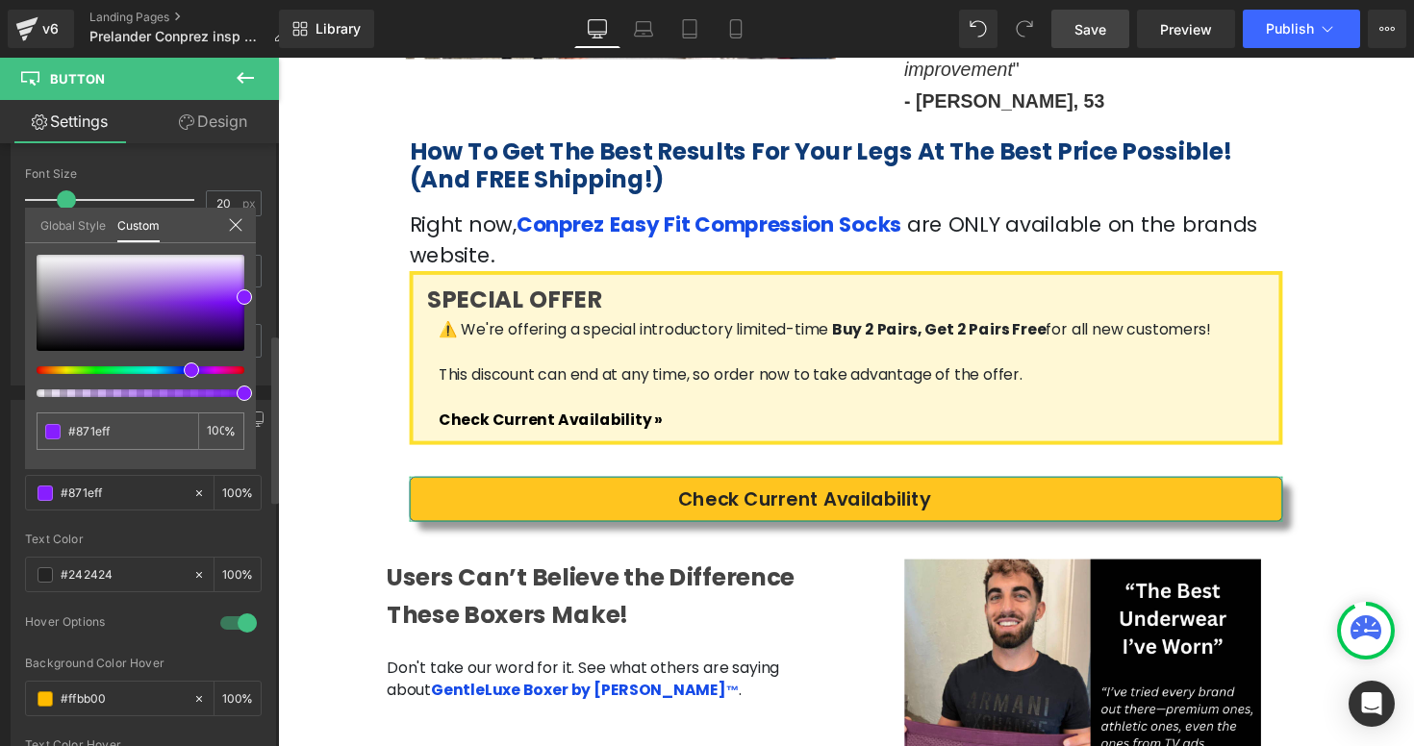
click at [184, 372] on div at bounding box center [133, 370] width 208 height 8
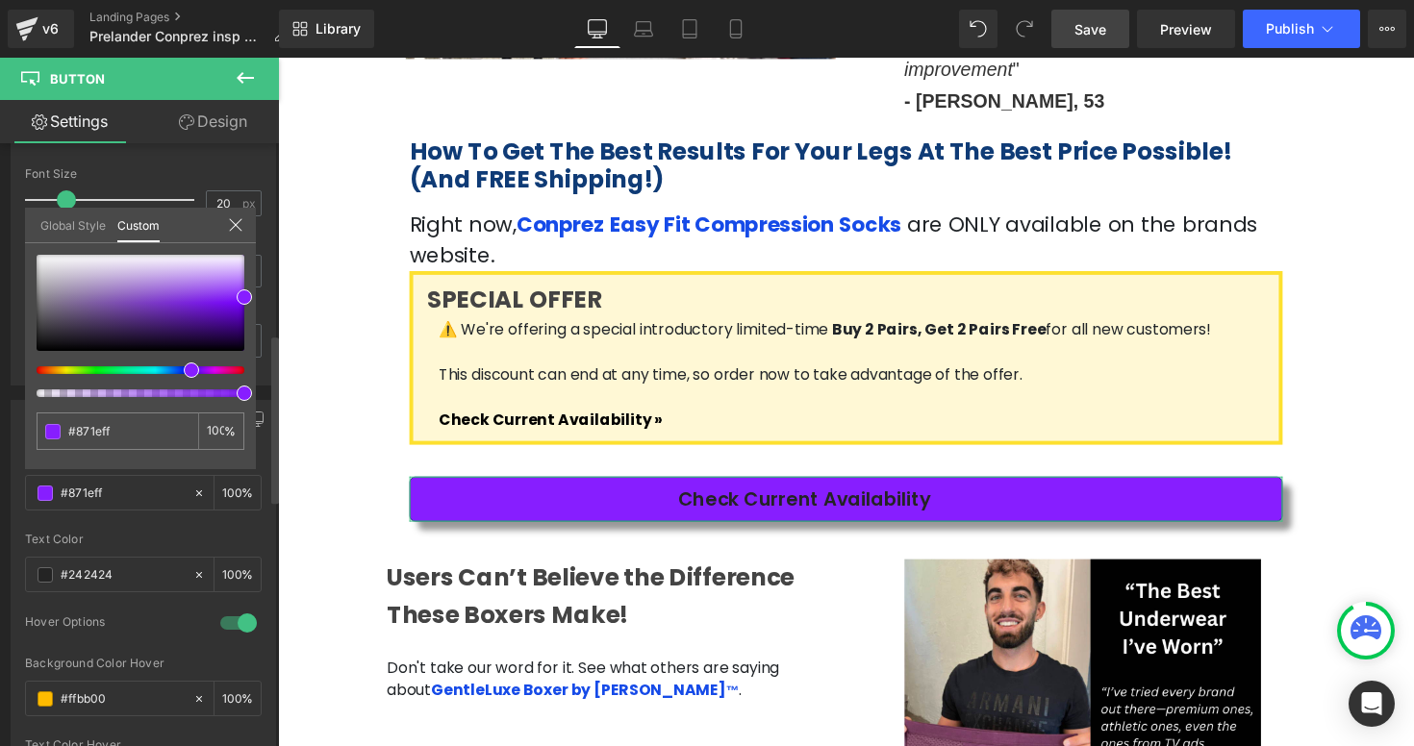
click at [177, 366] on div at bounding box center [141, 326] width 208 height 142
click at [176, 375] on div at bounding box center [141, 326] width 208 height 142
click at [171, 375] on div at bounding box center [141, 326] width 208 height 142
type input "#b41eff"
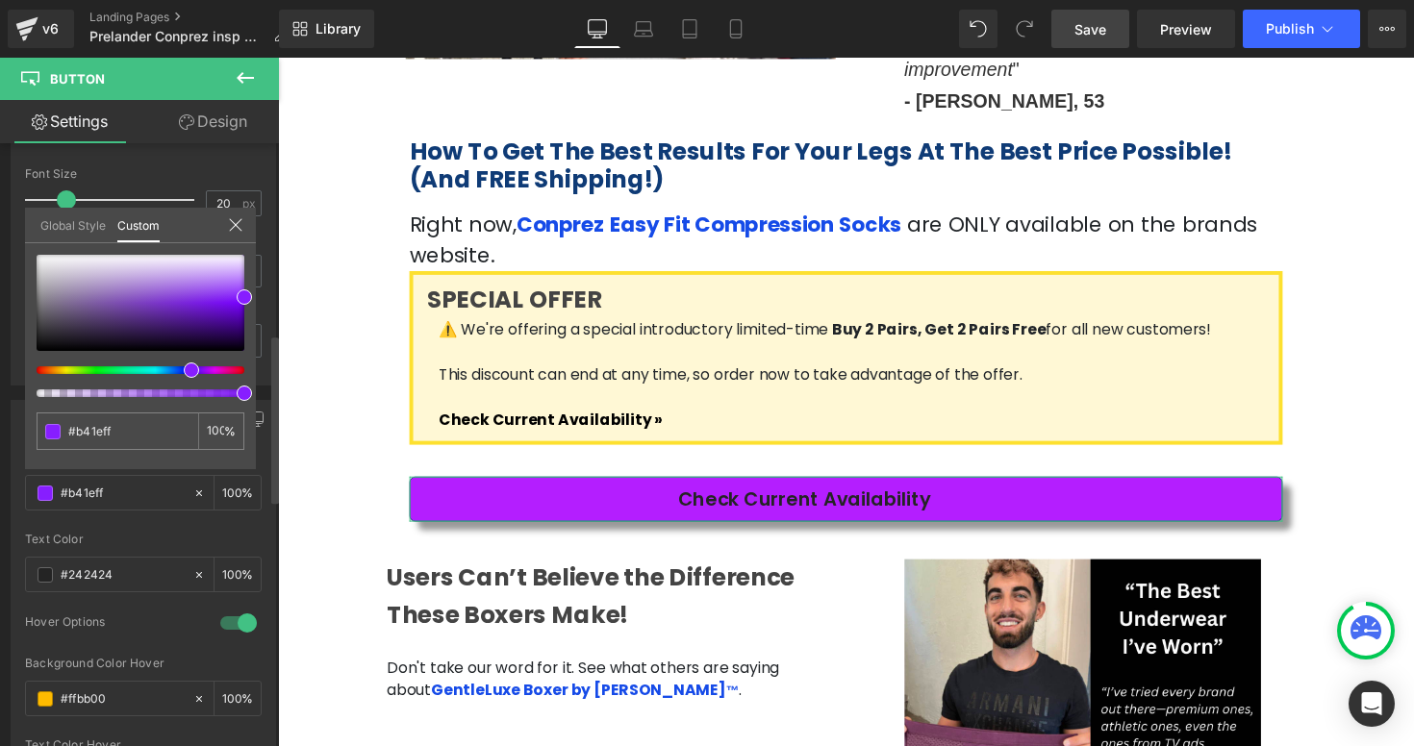
type input "#ac1eff"
type input "#921eff"
type input "#871eff"
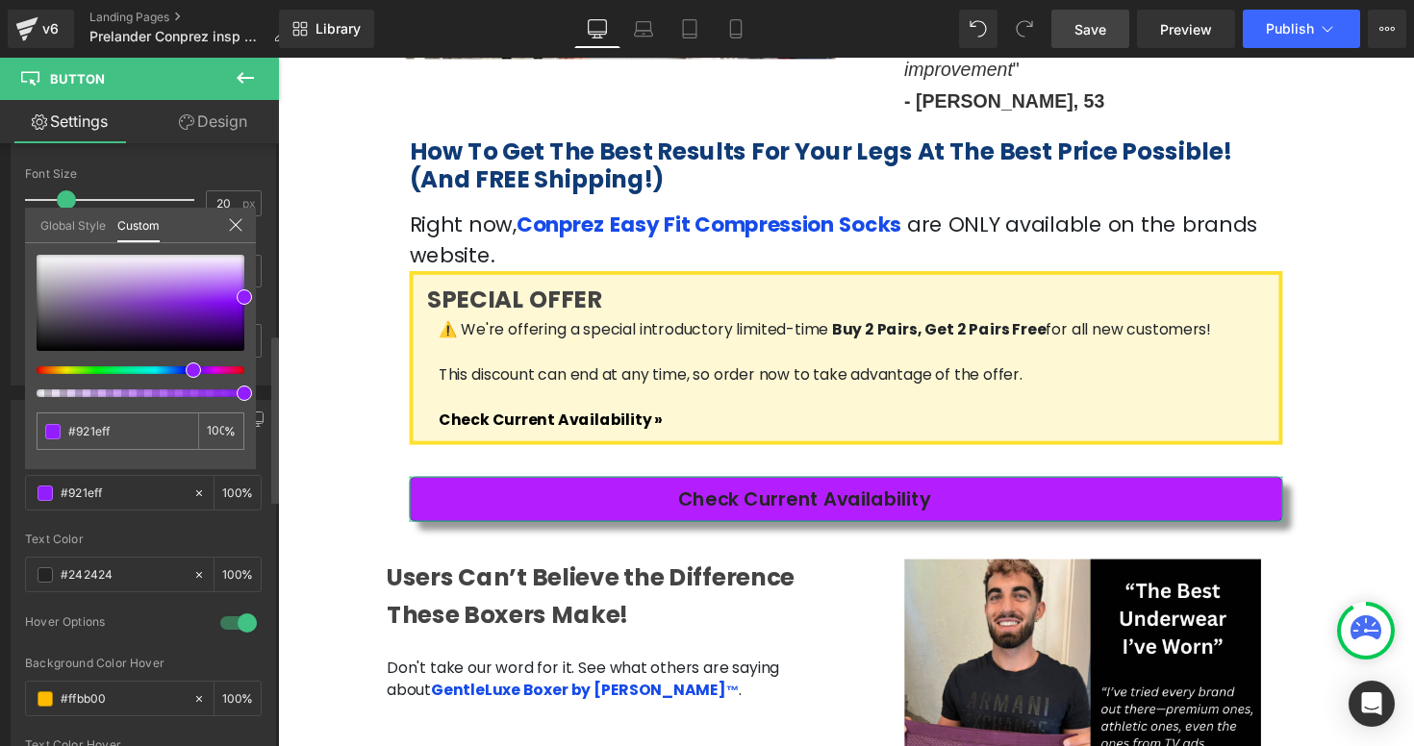
type input "#871eff"
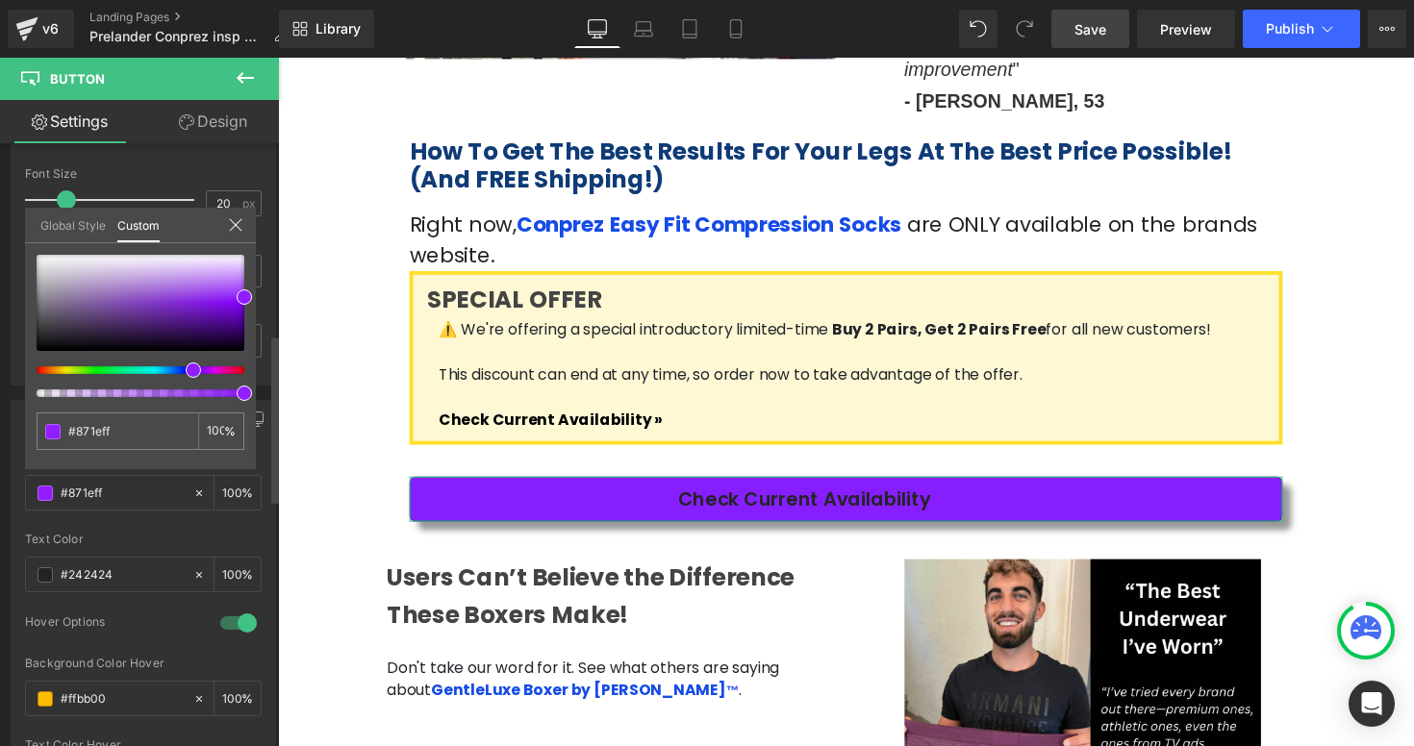
type input "#7f1eff"
type input "#7c1eff"
type input "#6d1eff"
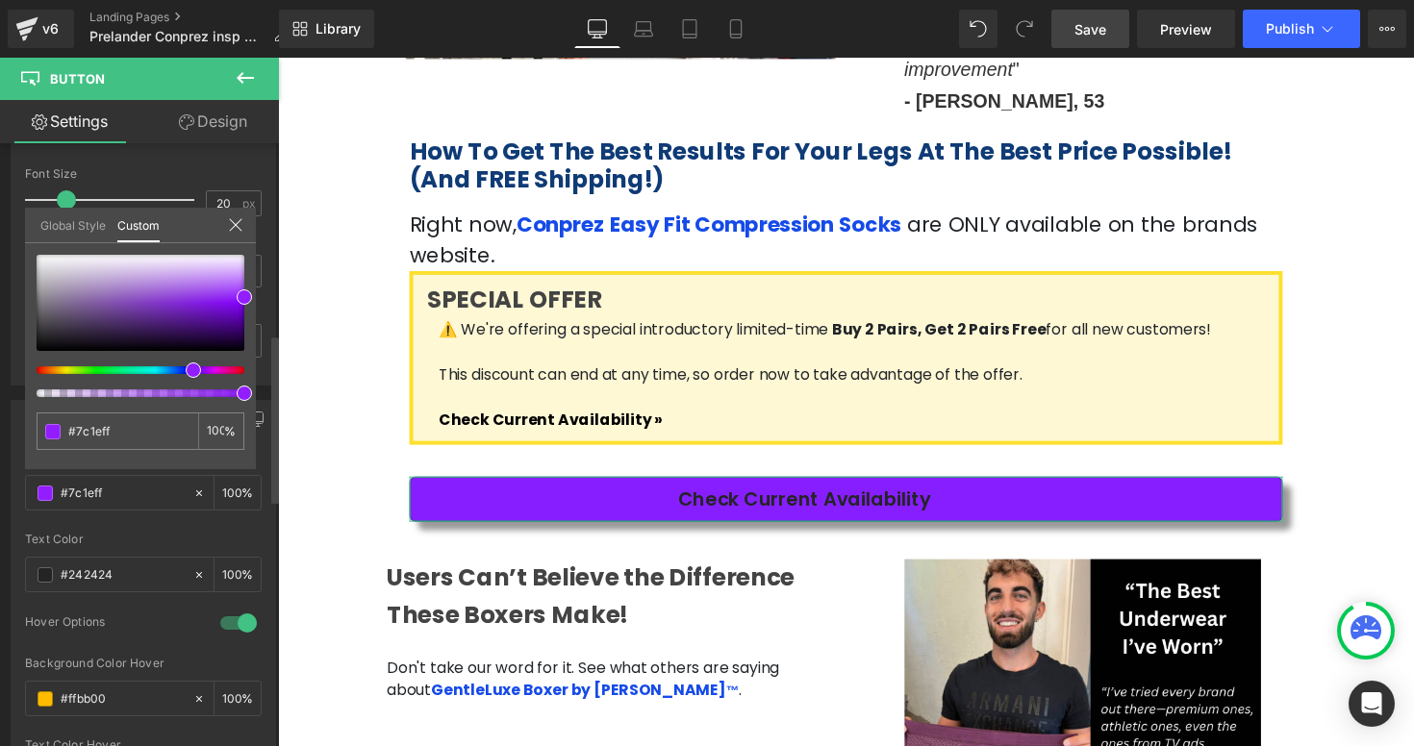
type input "#6d1eff"
type input "#691eff"
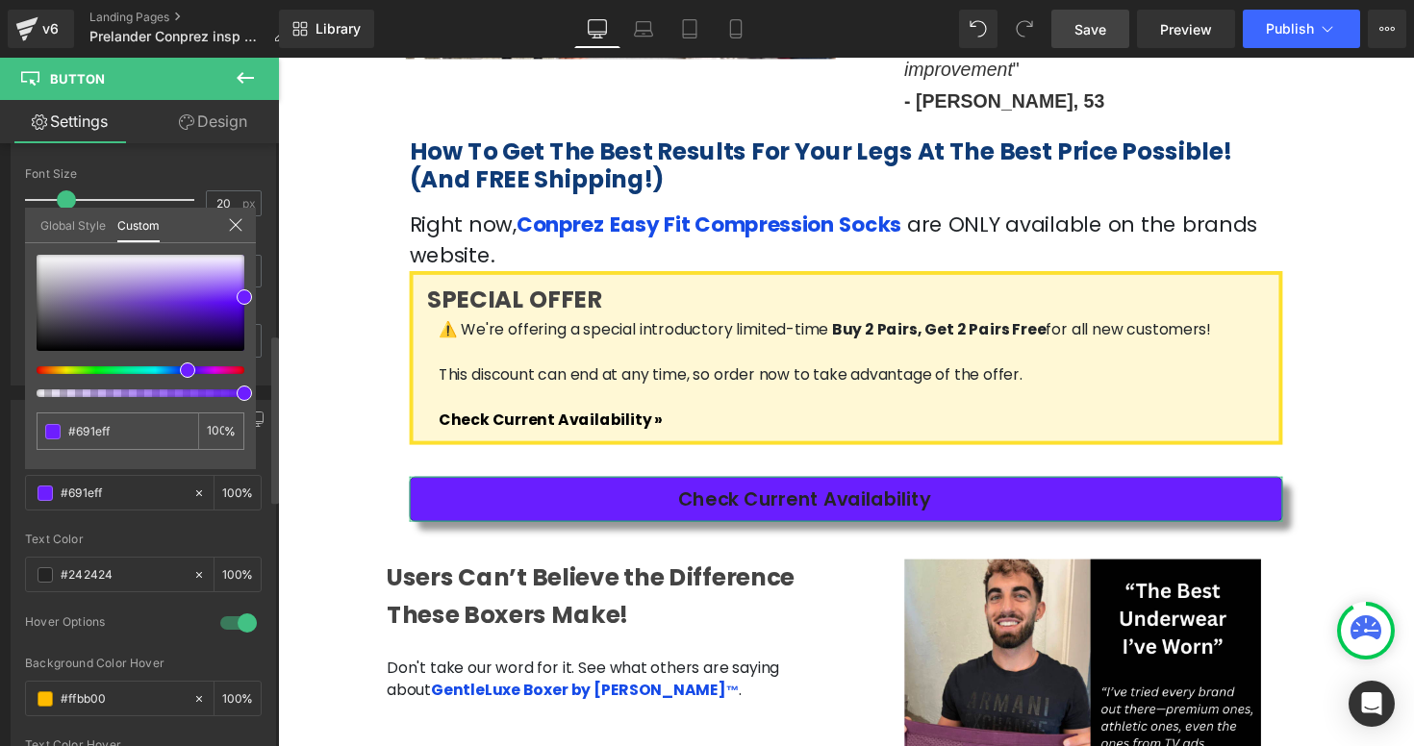
type input "#611eff"
type input "#5a1eff"
type input "#561eff"
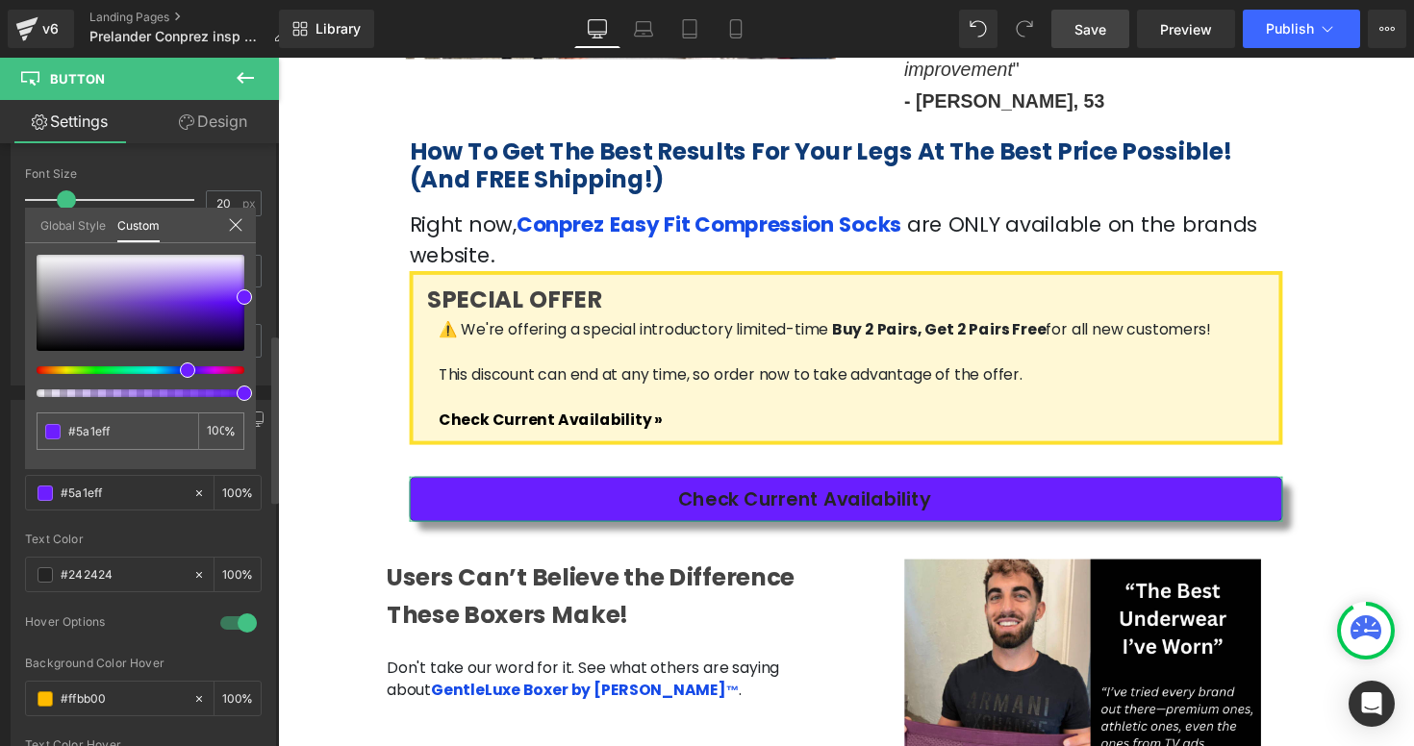
type input "#561eff"
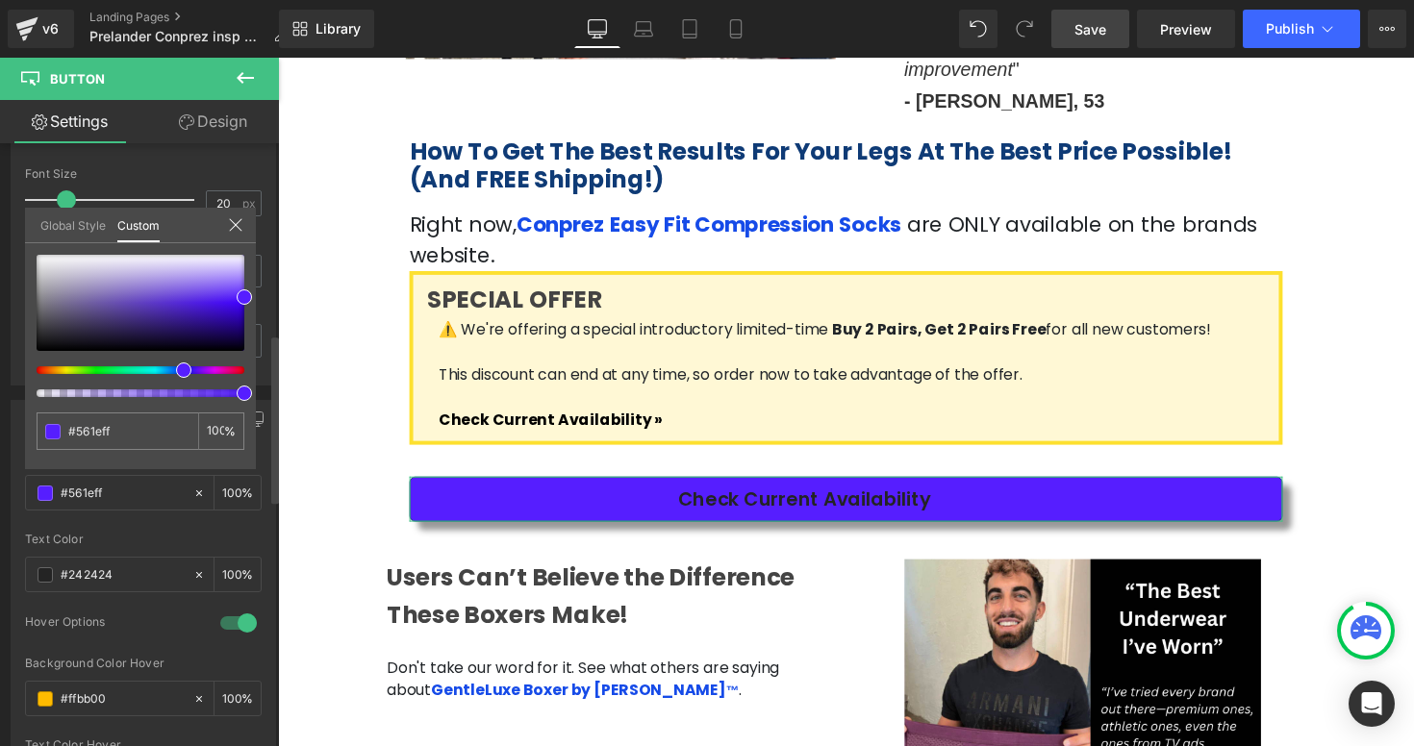
type input "#4f1eff"
type input "#3c1eff"
type input "#311eff"
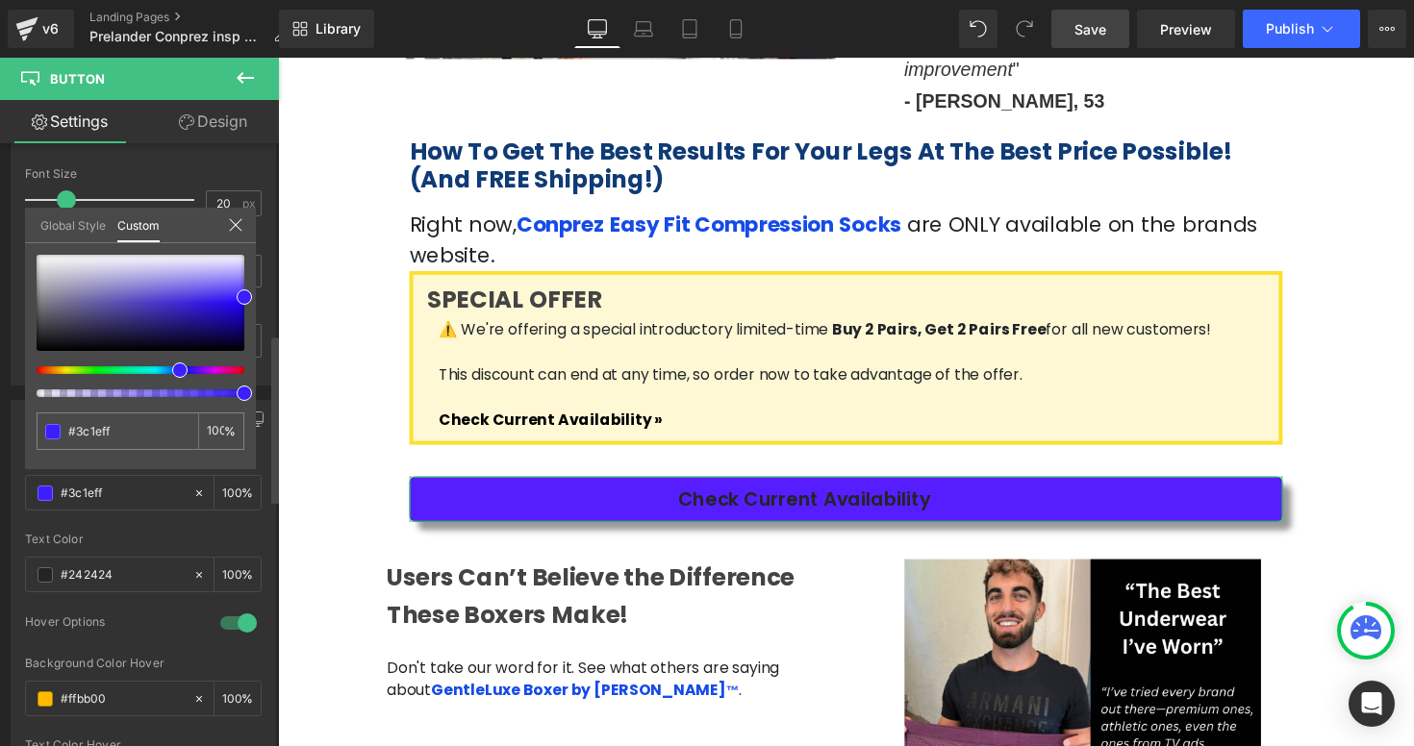
type input "#311eff"
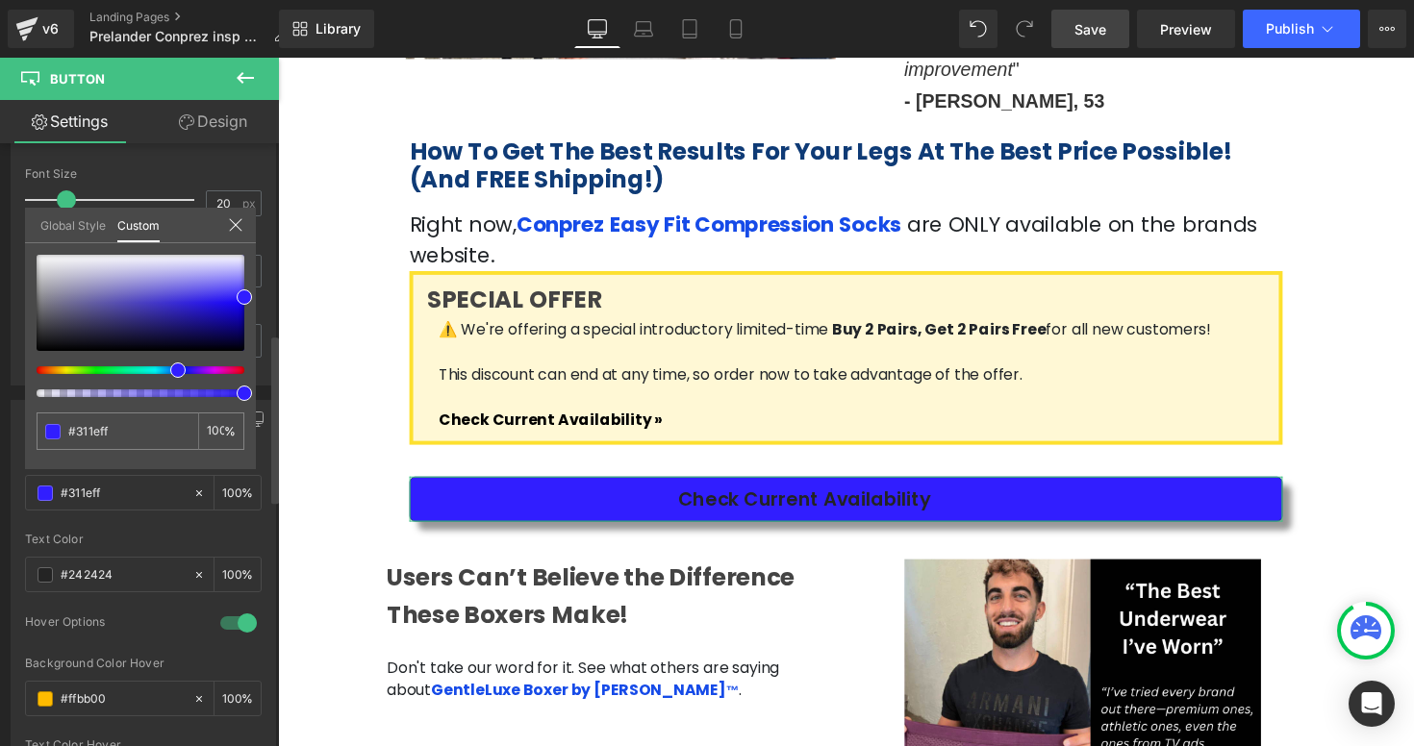
type input "#291eff"
type input "#1e1eff"
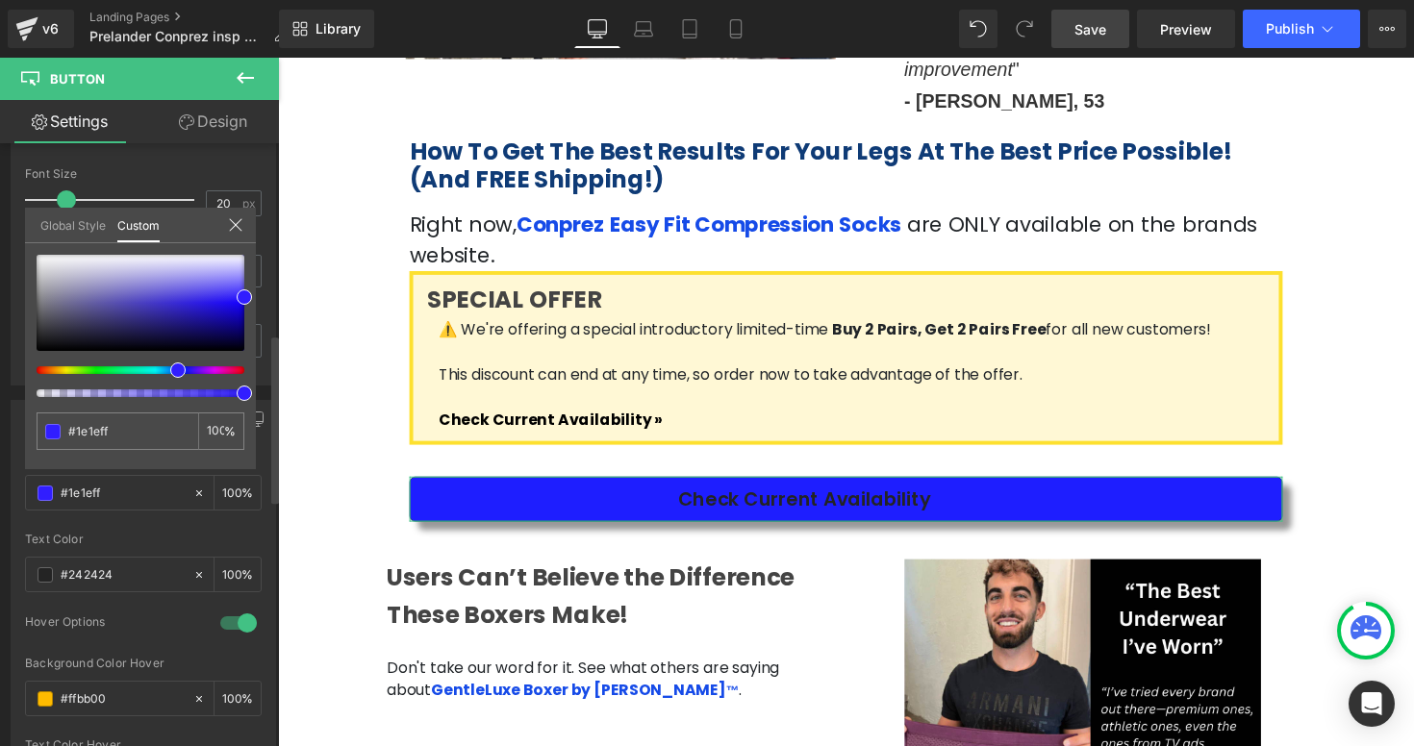
type input "#1e26ff"
type input "#1e31ff"
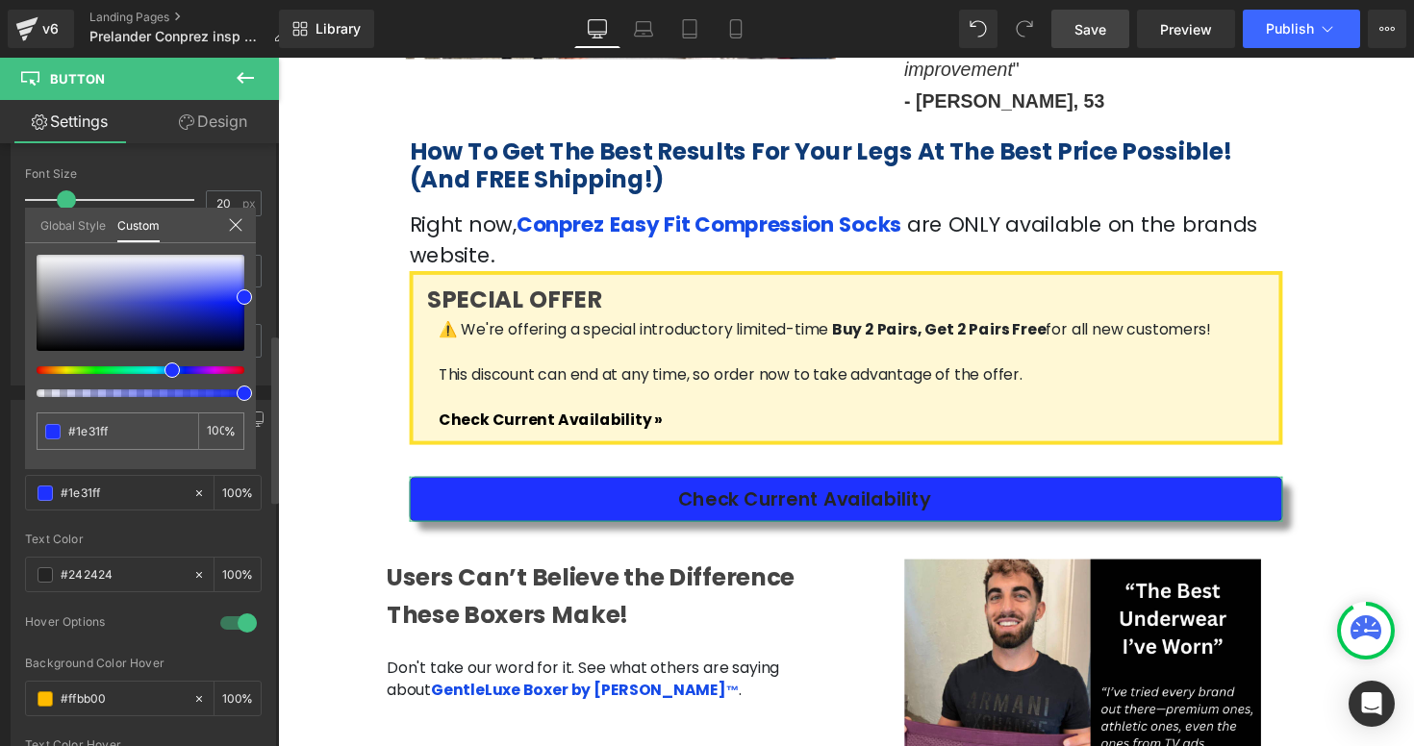
drag, startPoint x: 187, startPoint y: 375, endPoint x: 161, endPoint y: 375, distance: 26.0
click at [161, 375] on div at bounding box center [141, 326] width 208 height 142
type input "#2134fb"
type input "#2335fa"
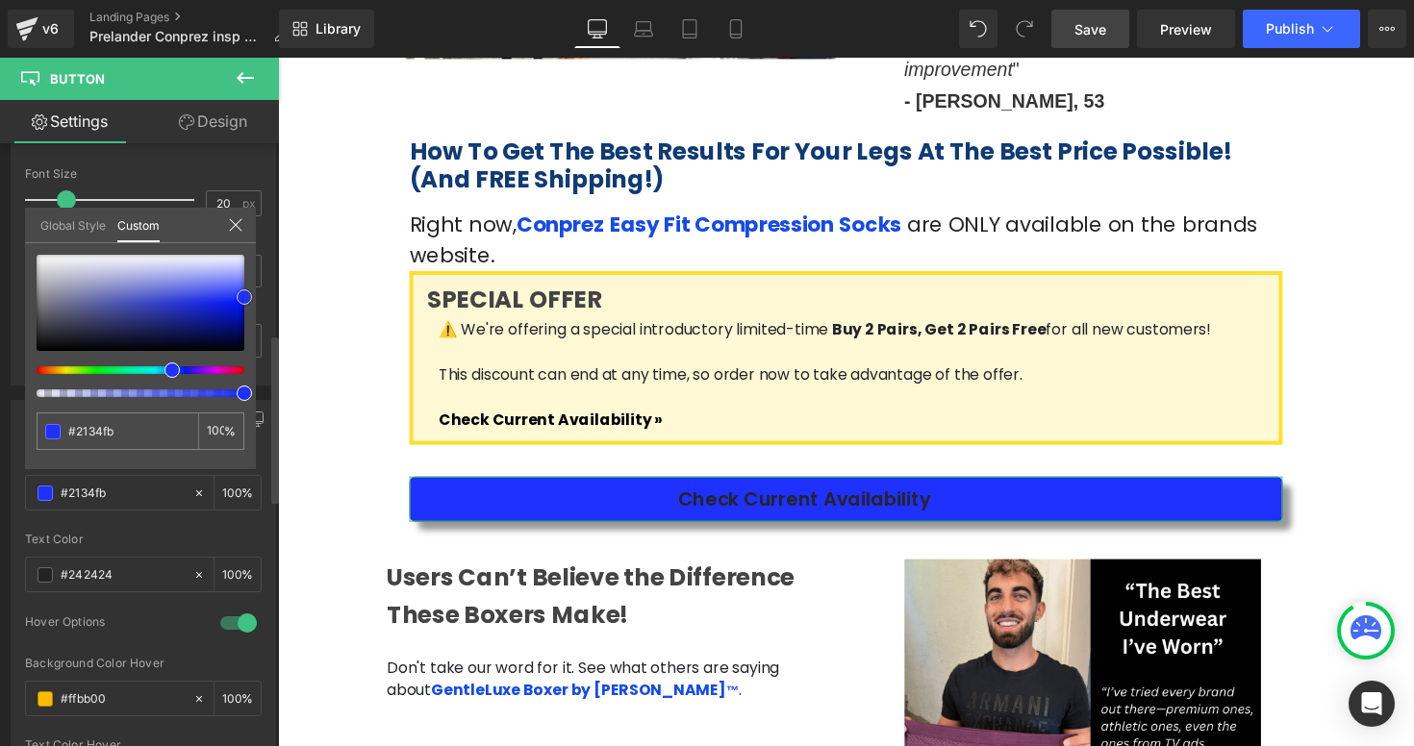
type input "#2335fa"
type input "#293af9"
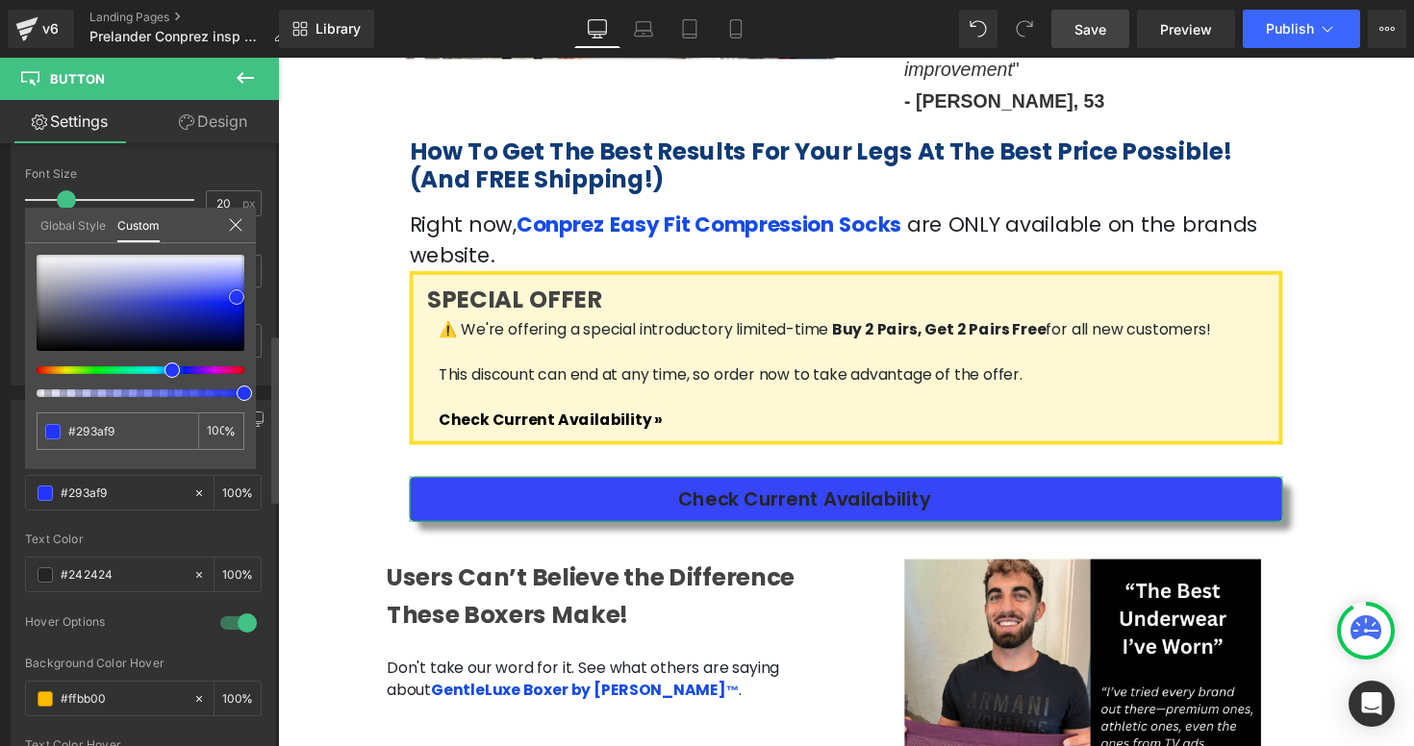
type input "#3545f7"
type input "#3a49f7"
type input "#3f4ef8"
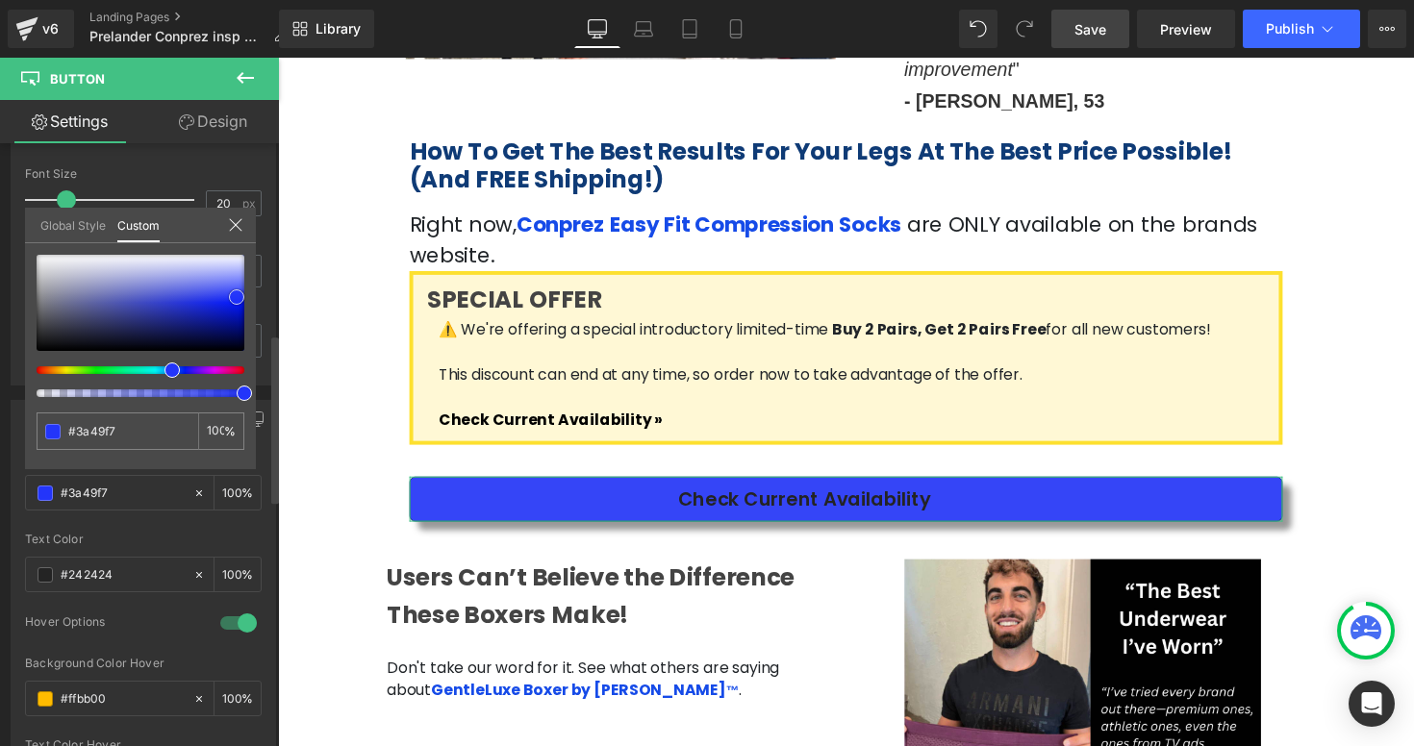
type input "#3f4ef8"
type input "#5361f7"
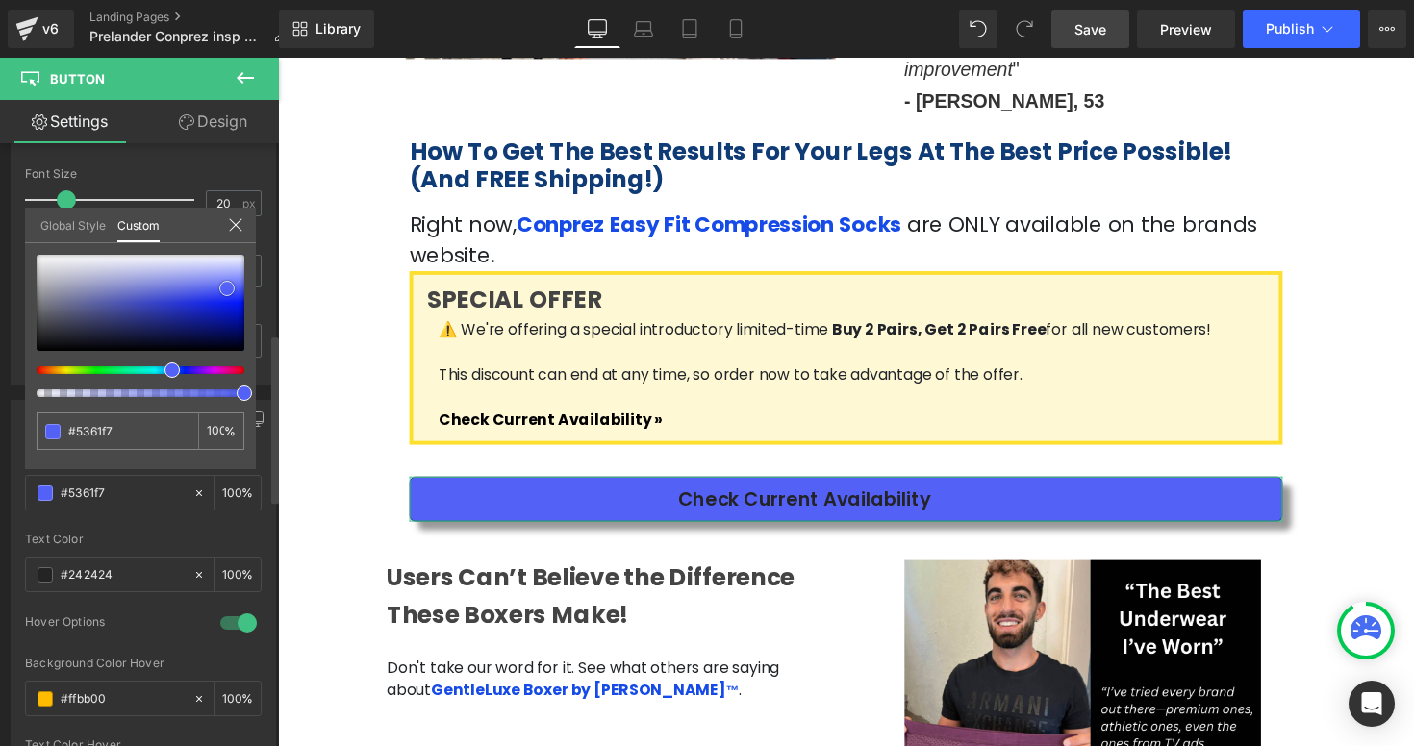
type input "#5f6bf6"
type input "#6470f6"
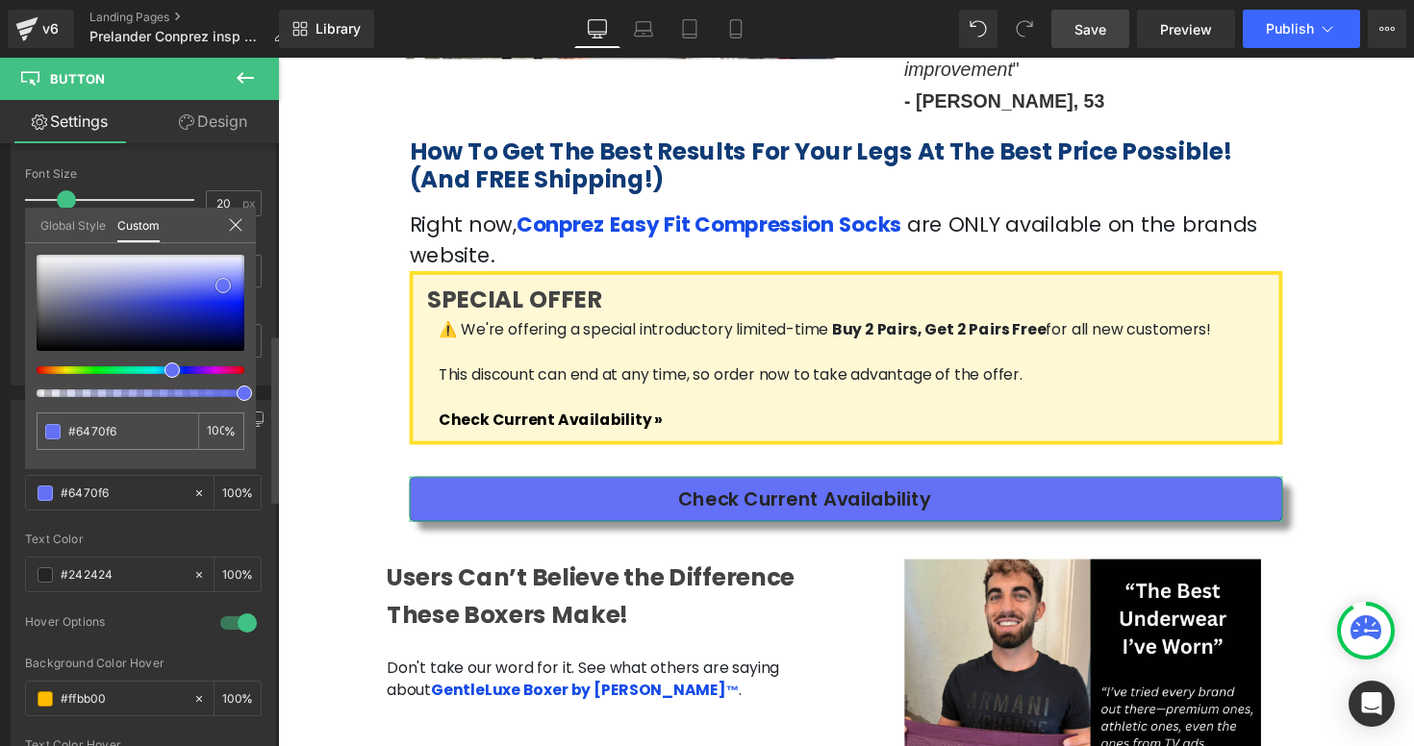
type input "#6571f5"
type input "#606df4"
type input "#5c69f3"
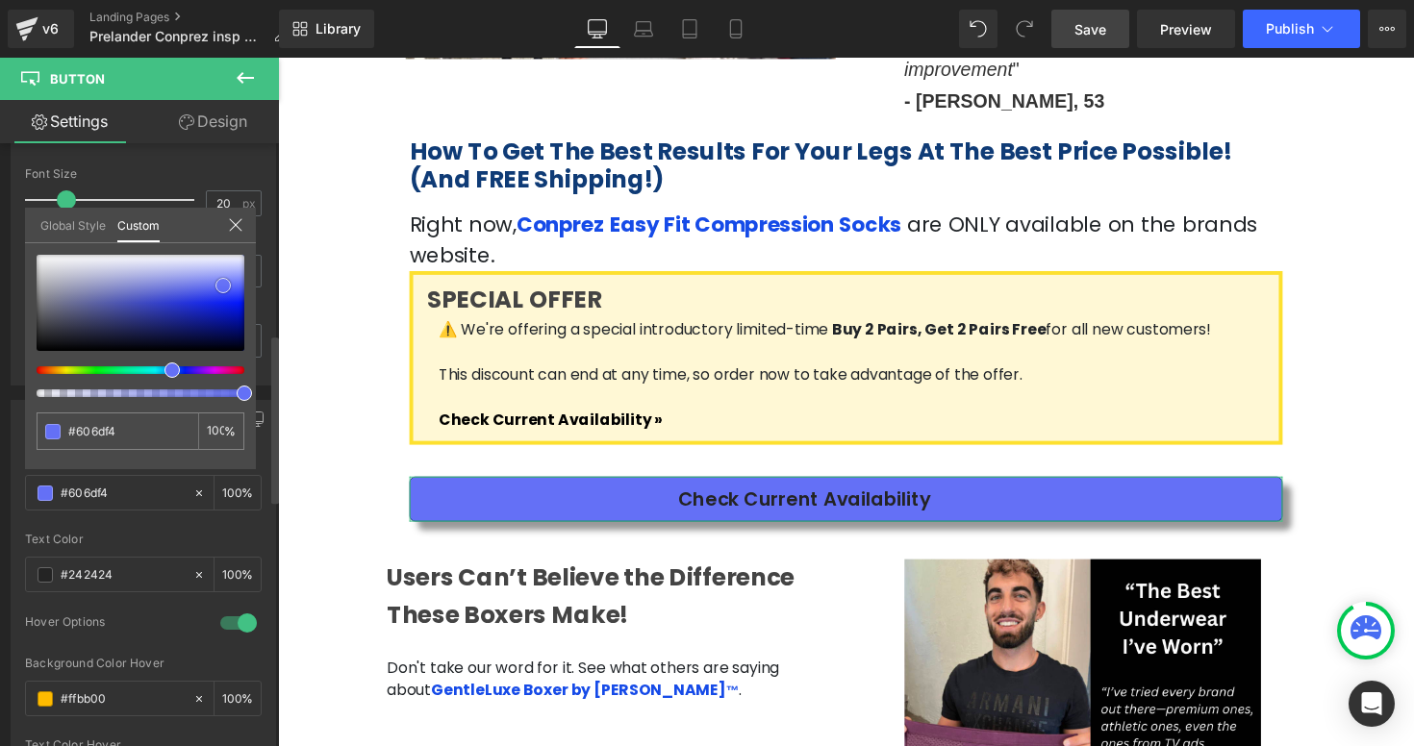
type input "#5c69f3"
type input "#5d6af2"
type input "#5865f3"
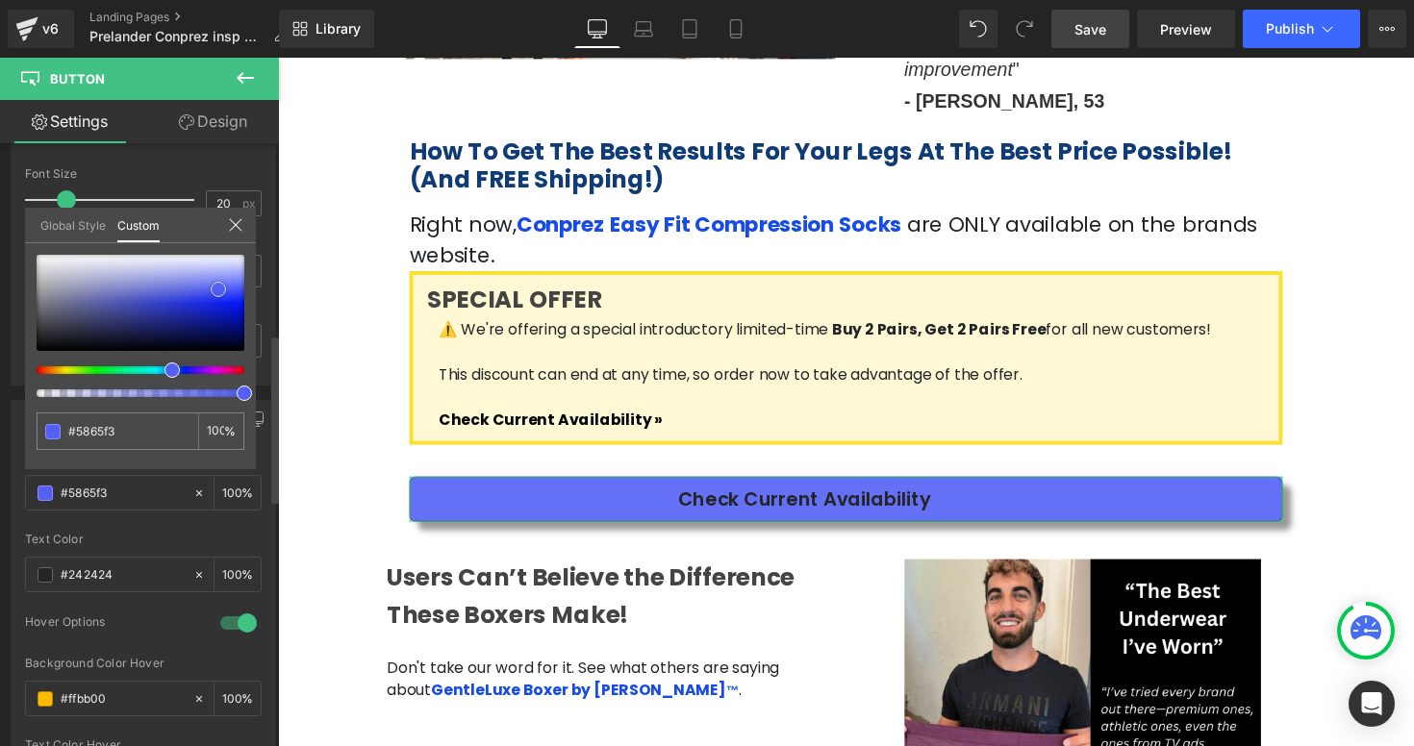
type input "#5360f3"
type input "#4e5cf2"
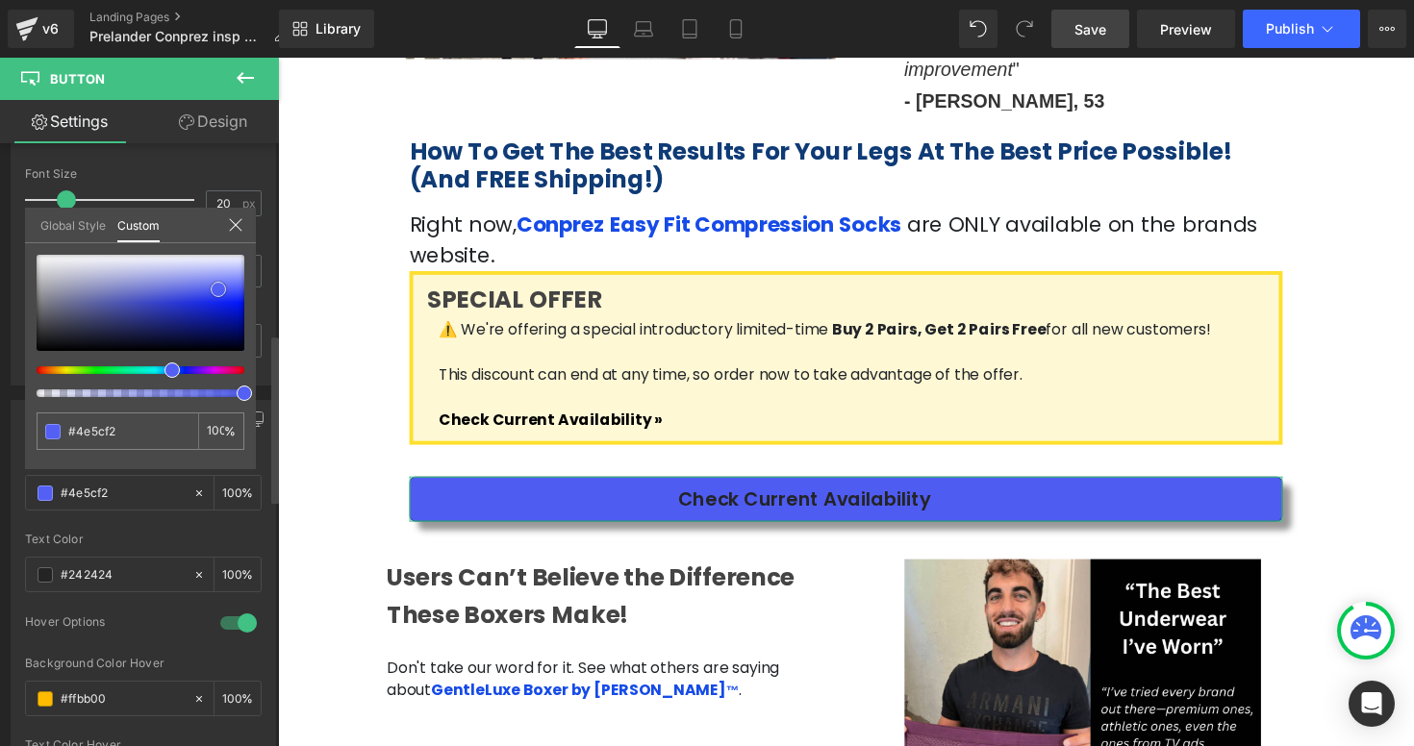
type input "#4a58f1"
type input "#3d4cef"
type input "#3342ef"
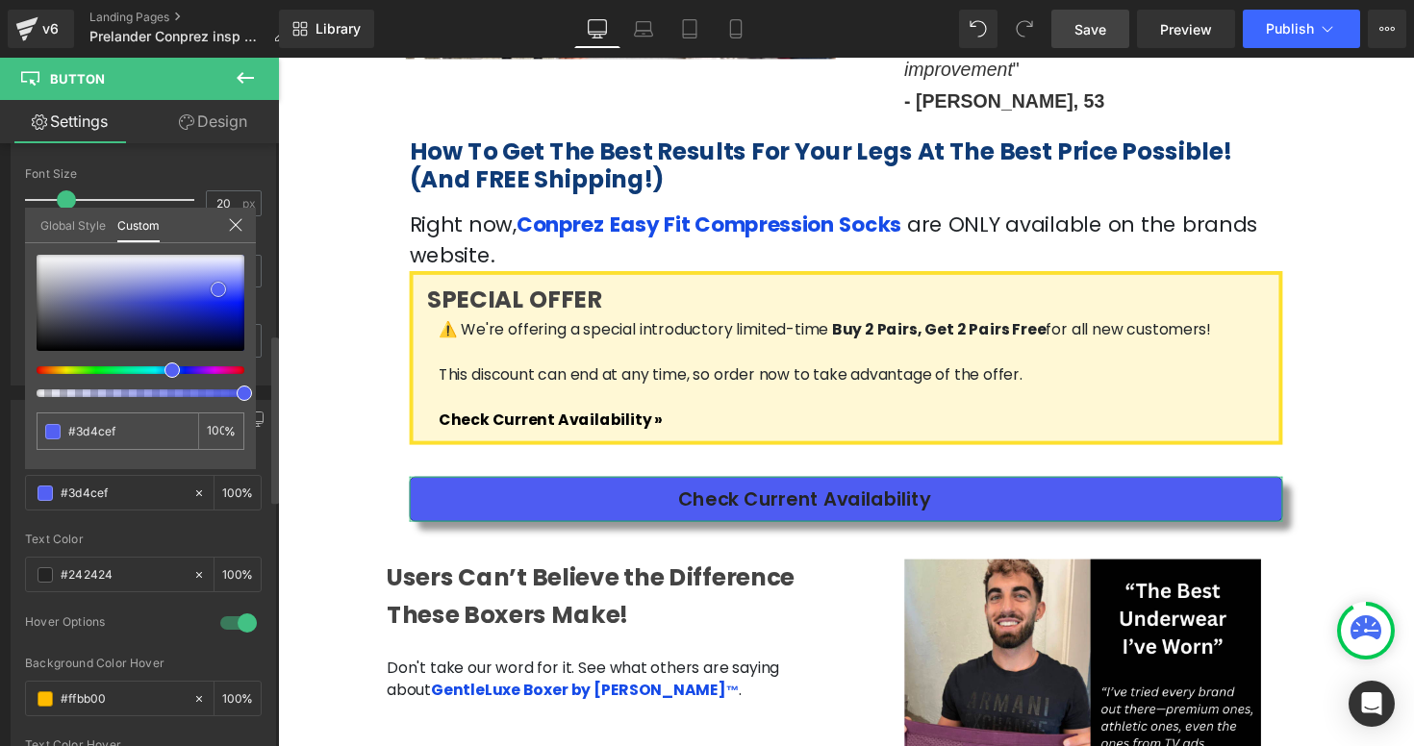
type input "#3342ef"
type input "#3443ee"
type input "#2f3fee"
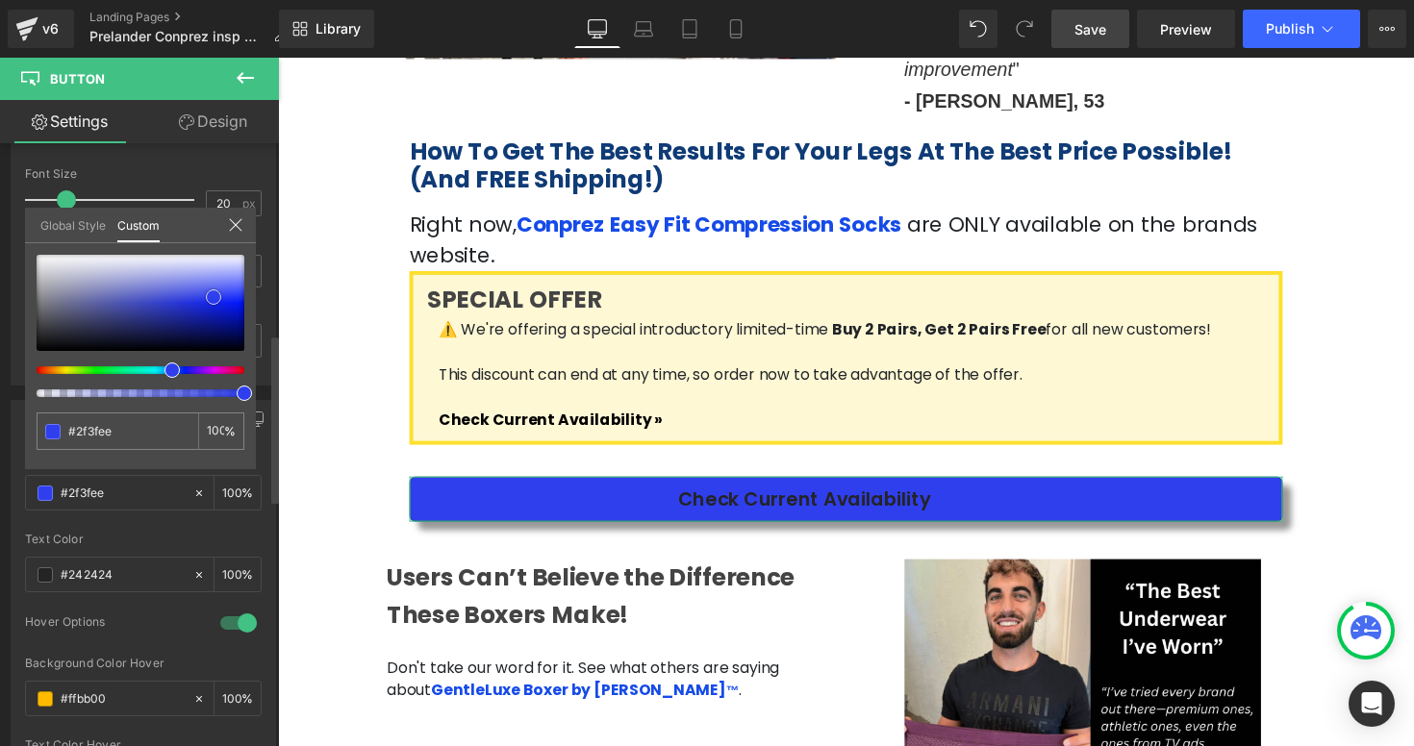
type input "#2132ed"
type input "#1426ea"
type input "#1323dc"
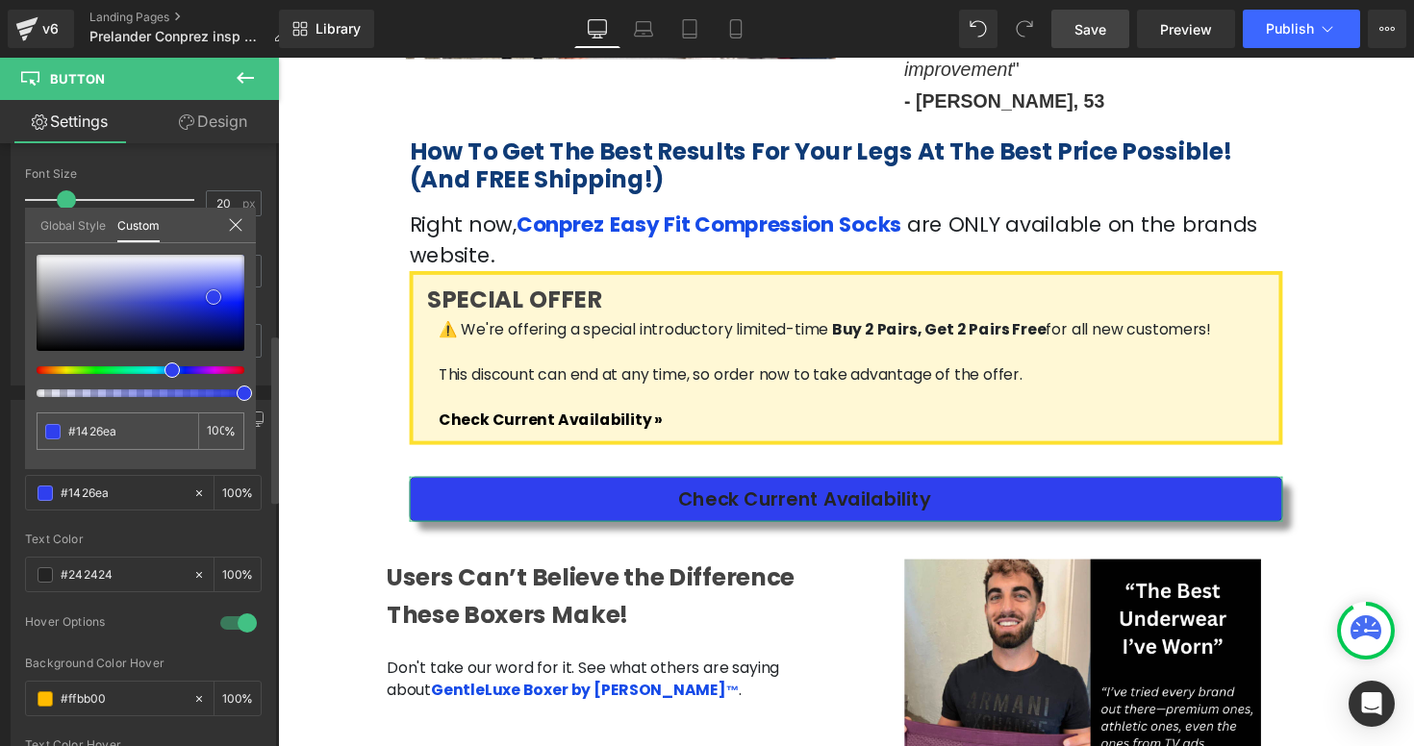
type input "#1323dc"
type input "#1222d3"
type input "#1221c8"
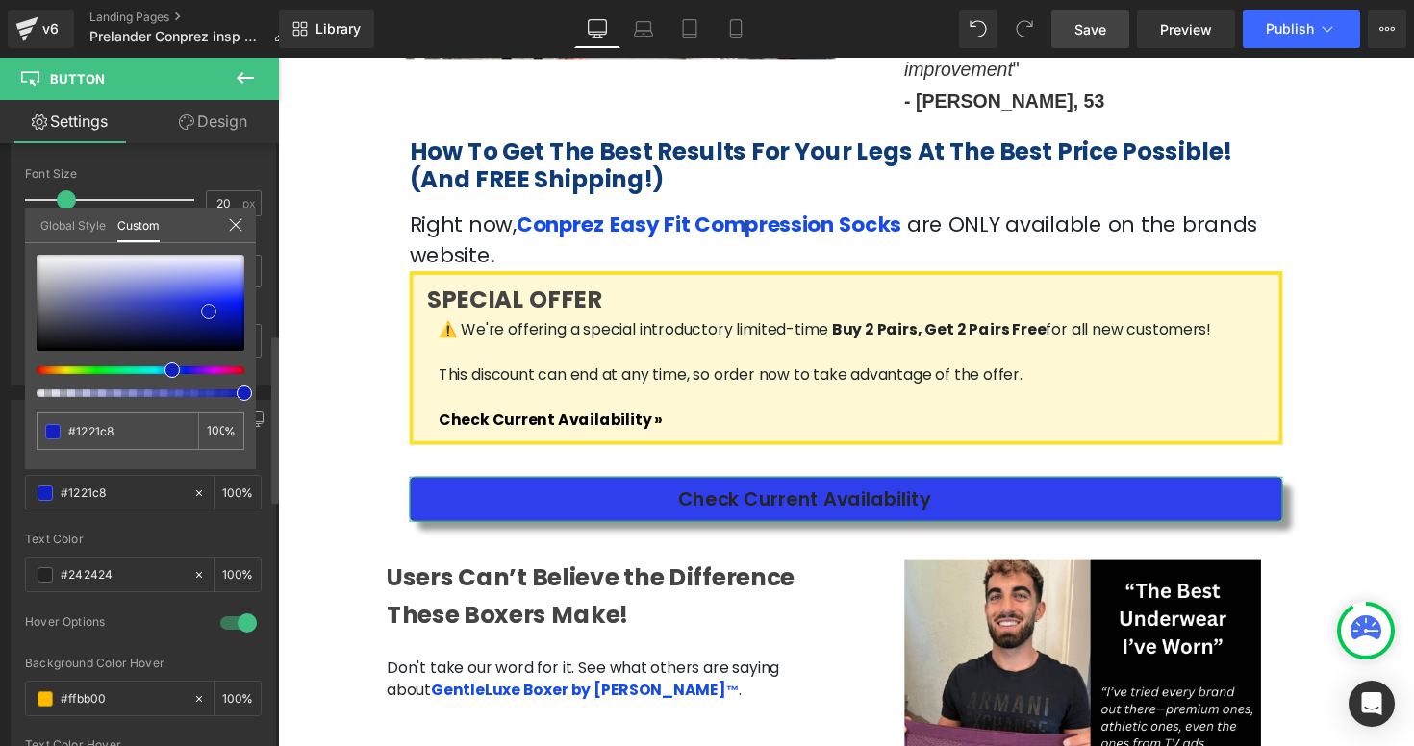
type input "#1120bf"
type input "#0f1db6"
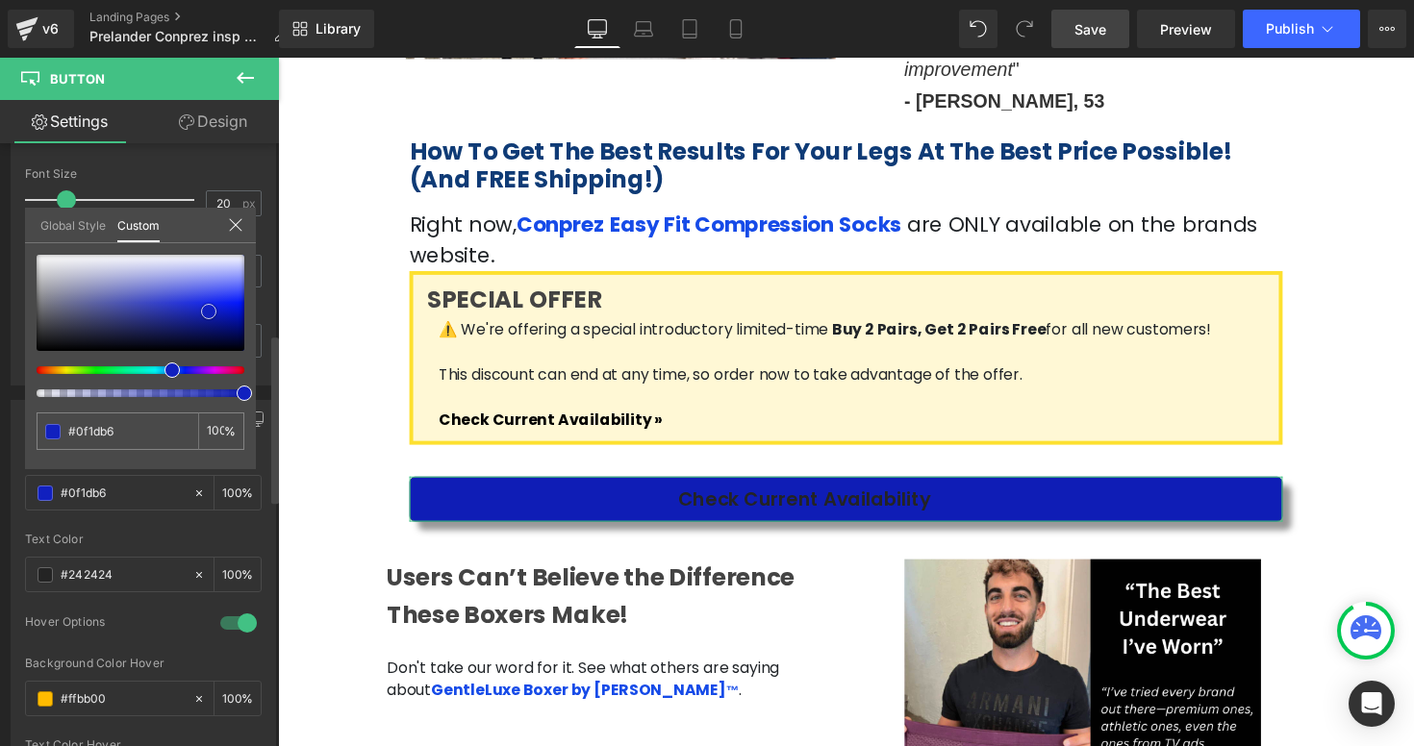
type input "#0f1ba3"
type input "#0d178b"
type input "#0c1682"
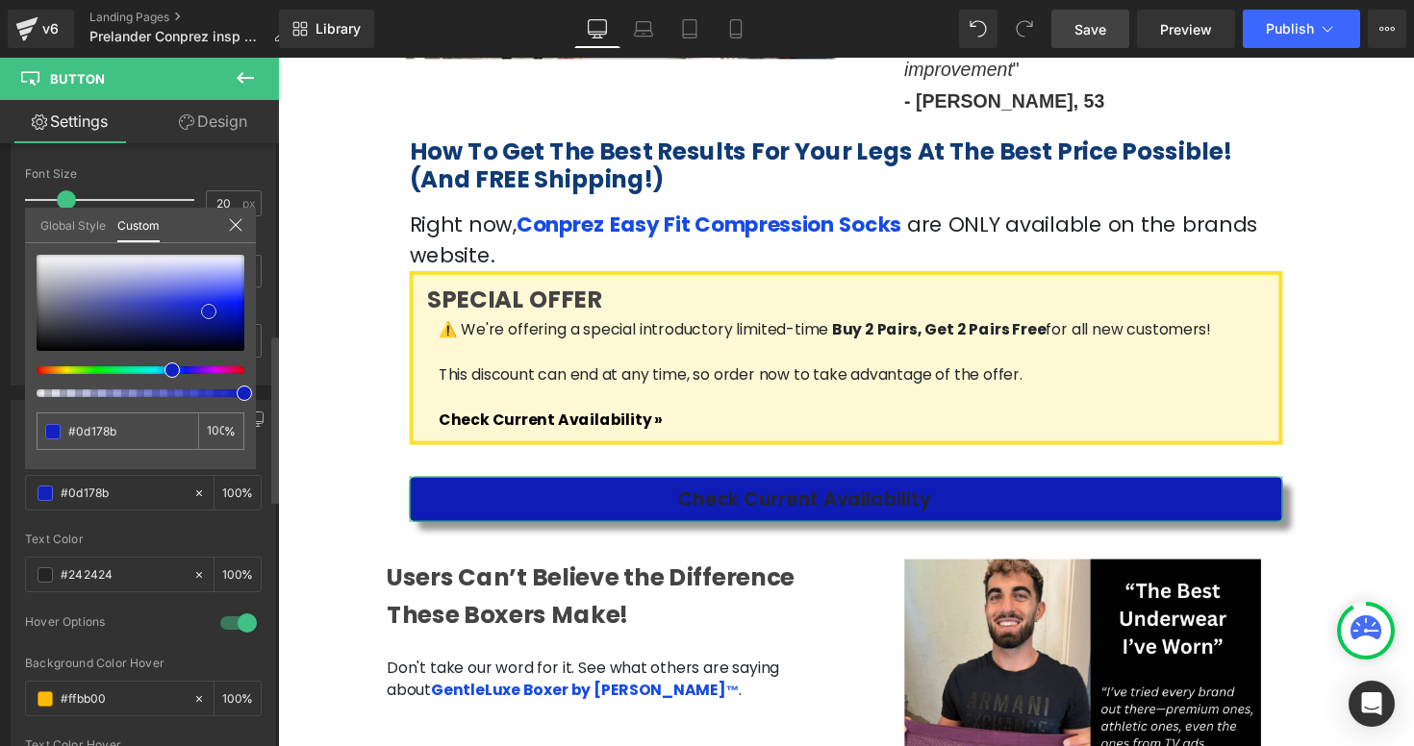
type input "#0c1682"
type input "#0b1479"
type input "#091270"
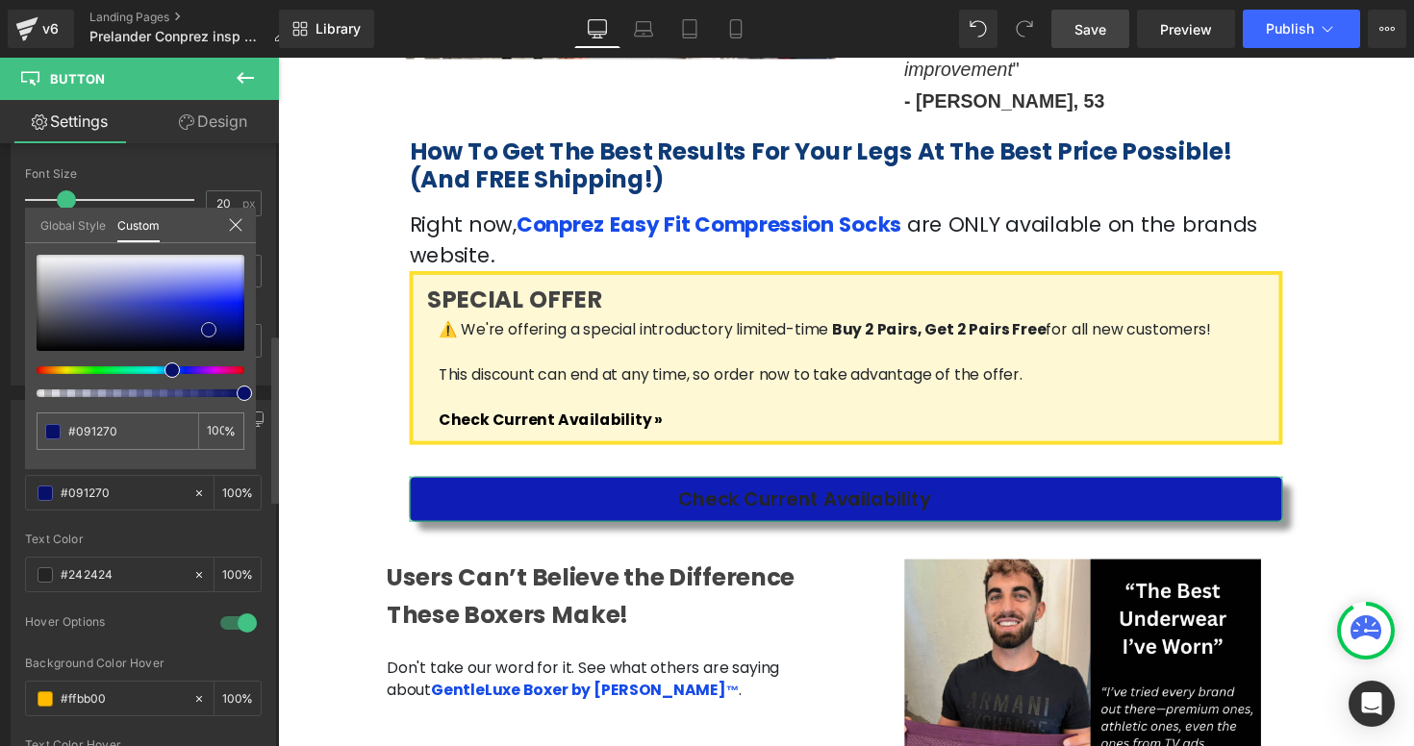
type input "#070f68"
type input "#080f5d"
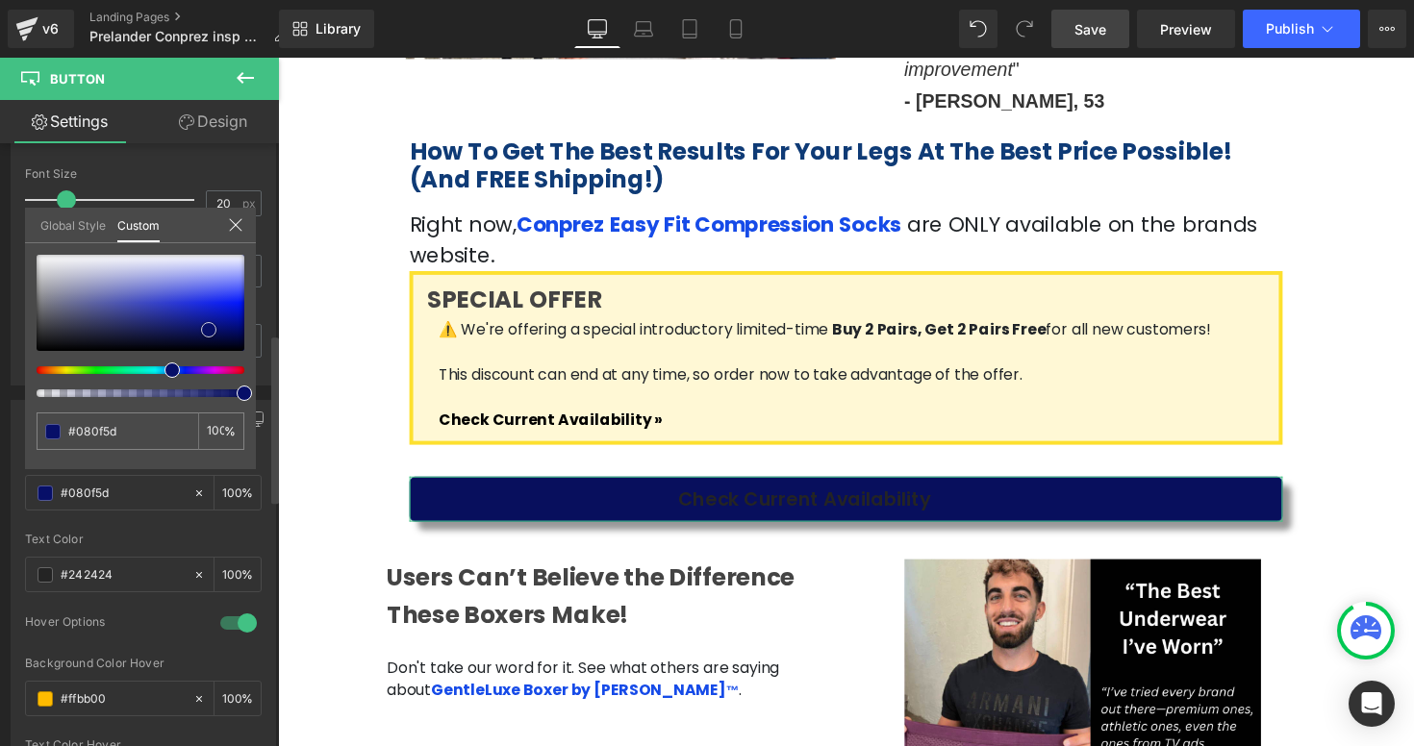
type input "#070d54"
type input "#060c50"
type input "#060c4b"
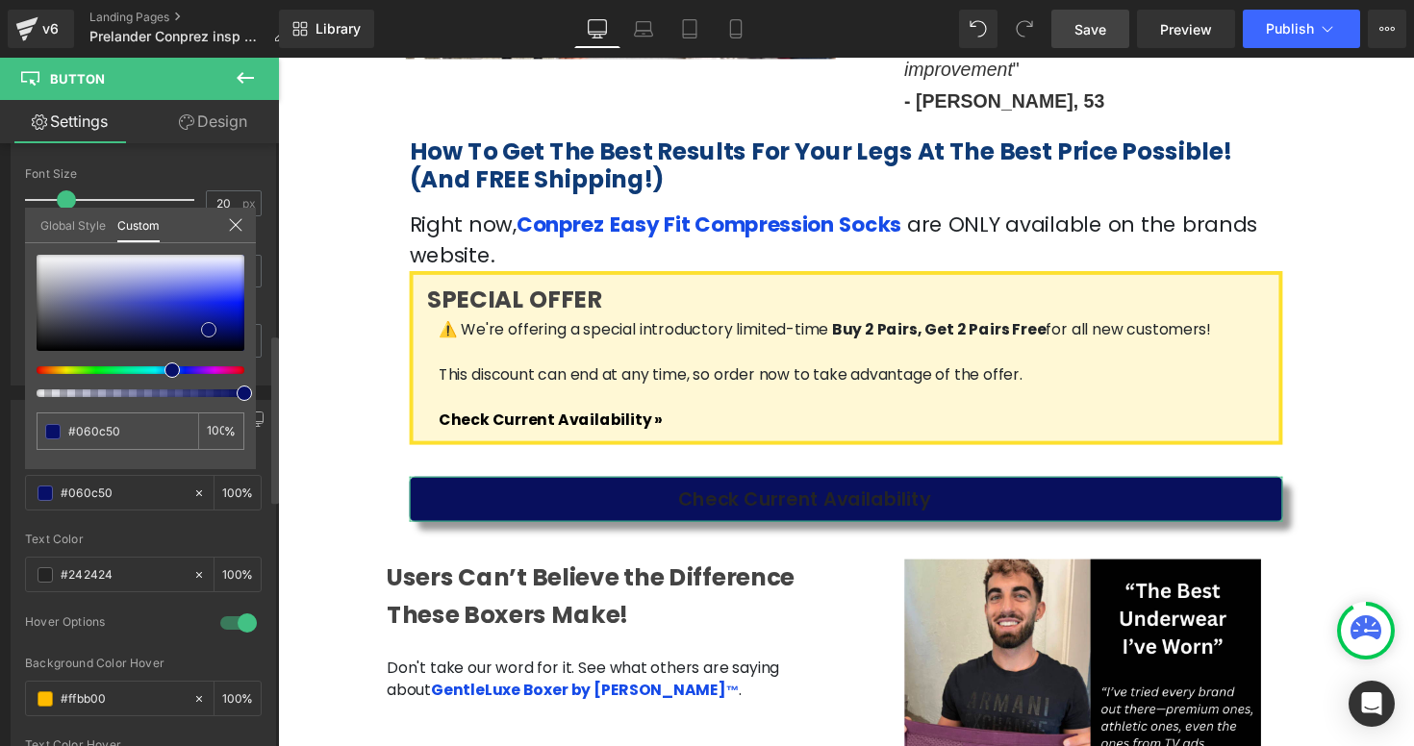
type input "#060c4b"
type input "#060b4b"
type input "#060a45"
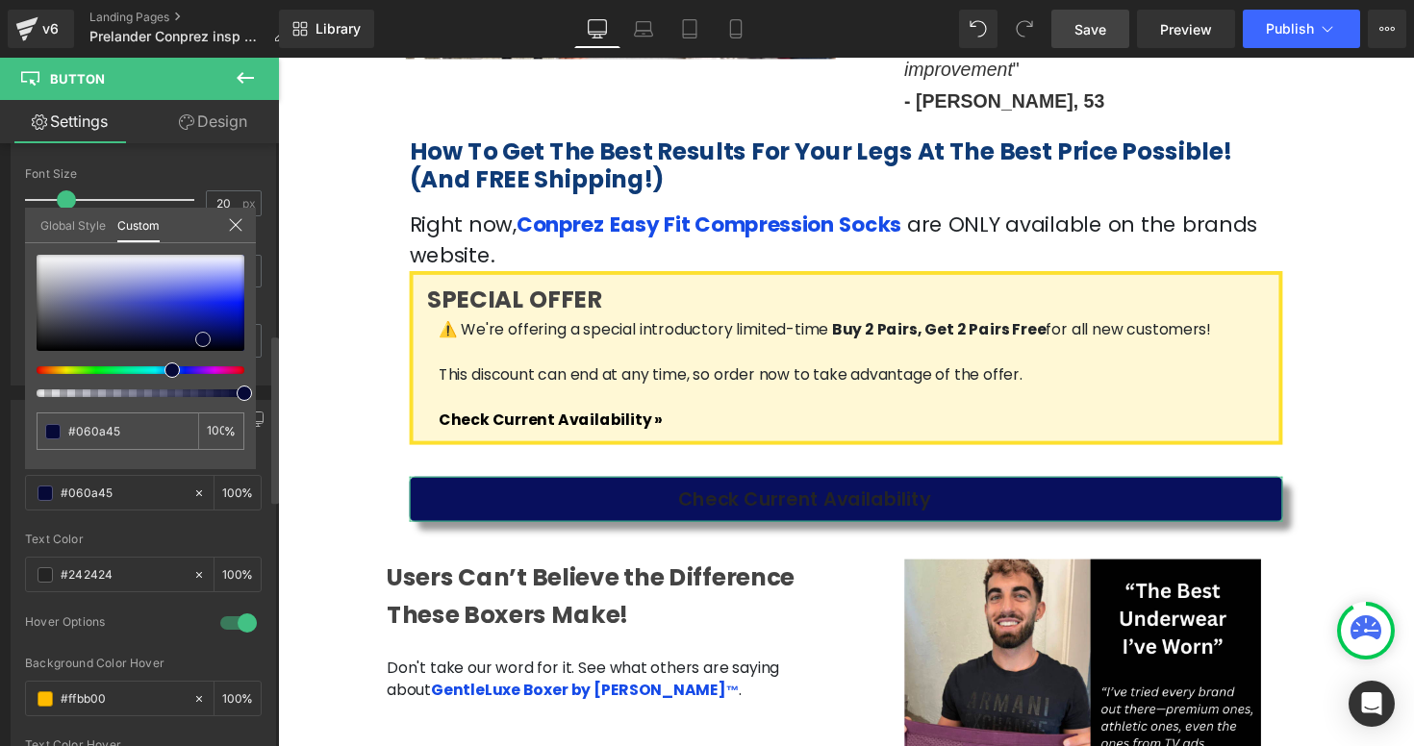
type input "#060937"
type input "#050728"
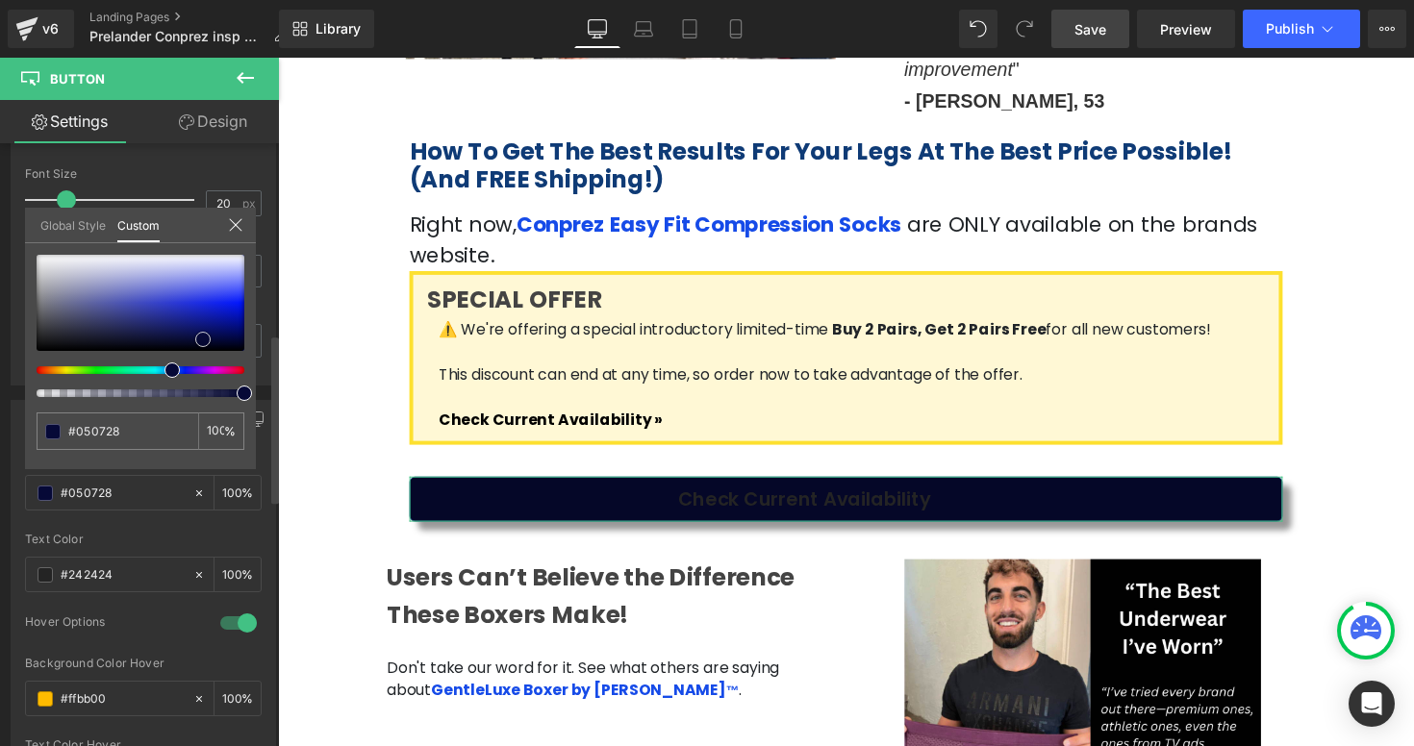
type input "#04051f"
type input "#050623"
type input "#050628"
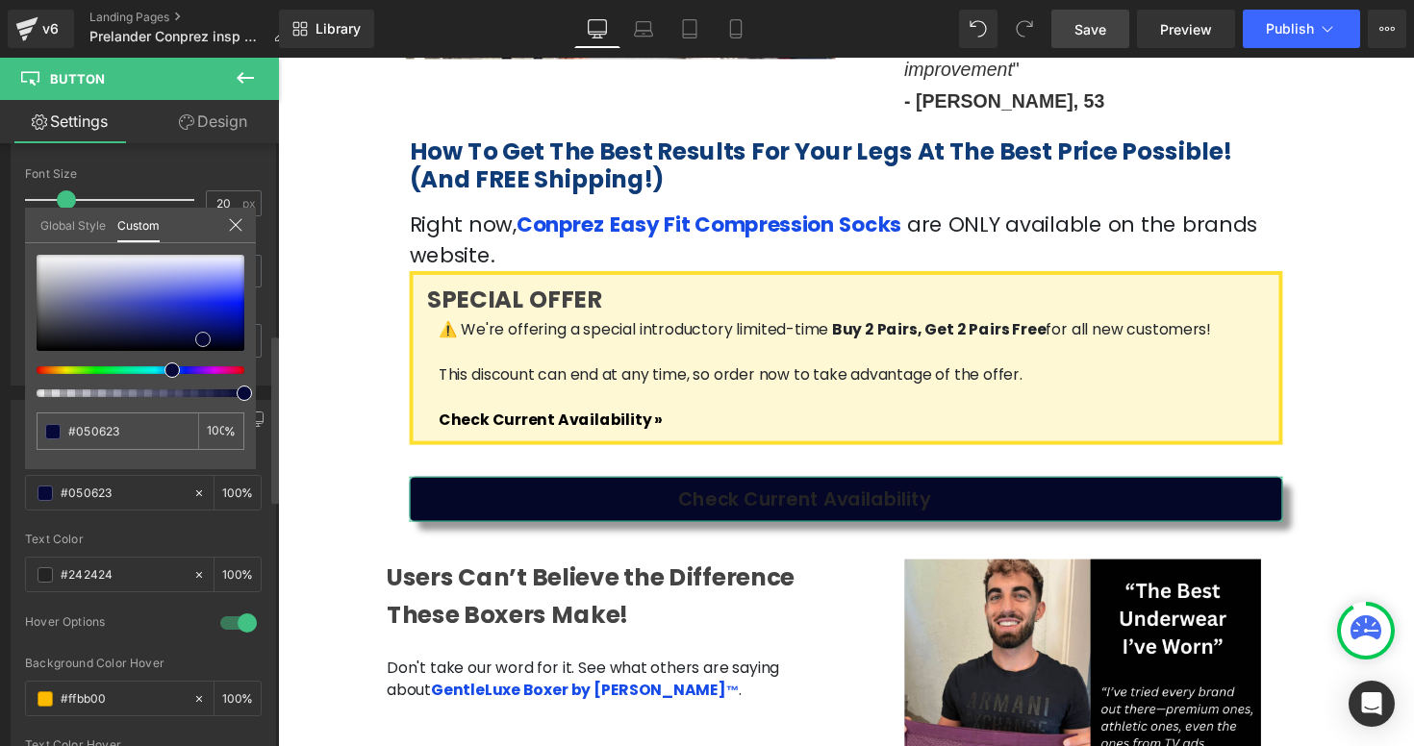
type input "#050628"
type input "#06072c"
type input "#07082b"
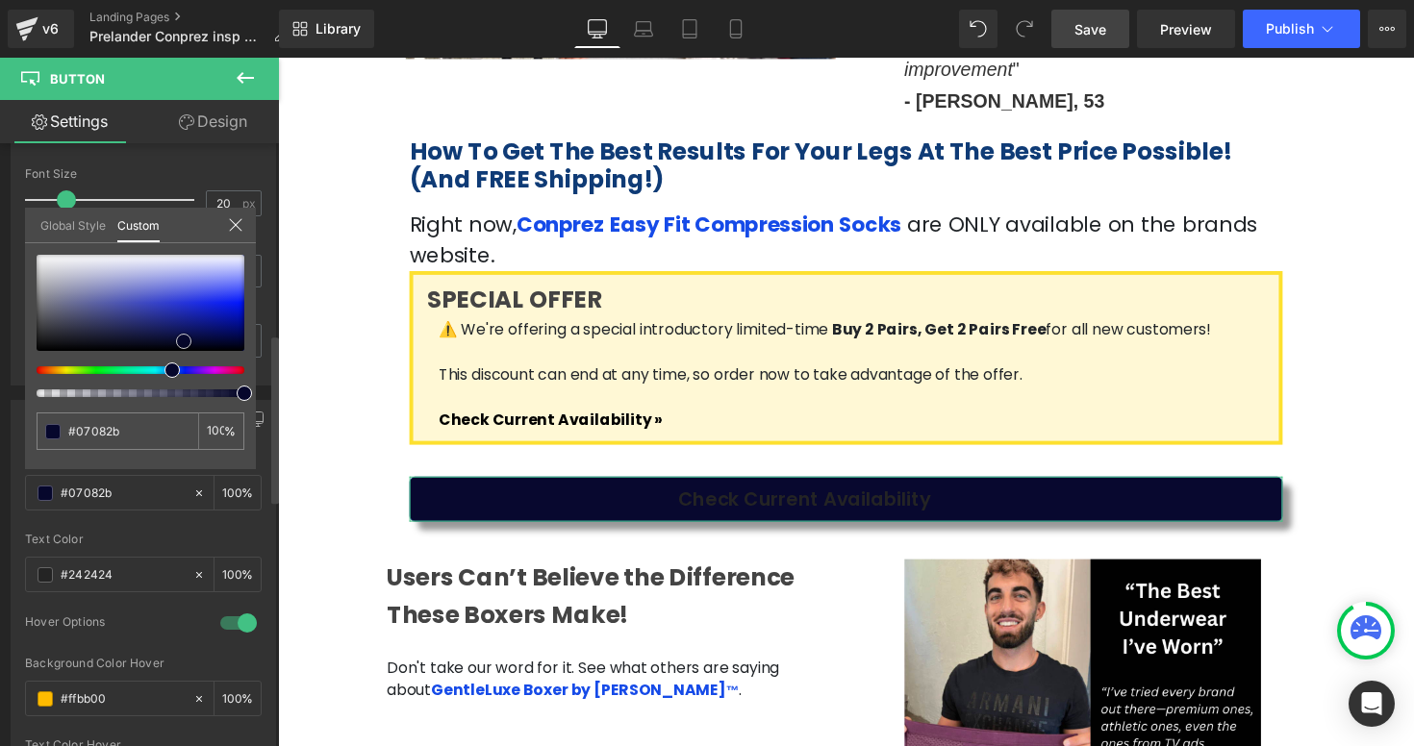
type input "#08082f"
type input "#090934"
type input "#090938"
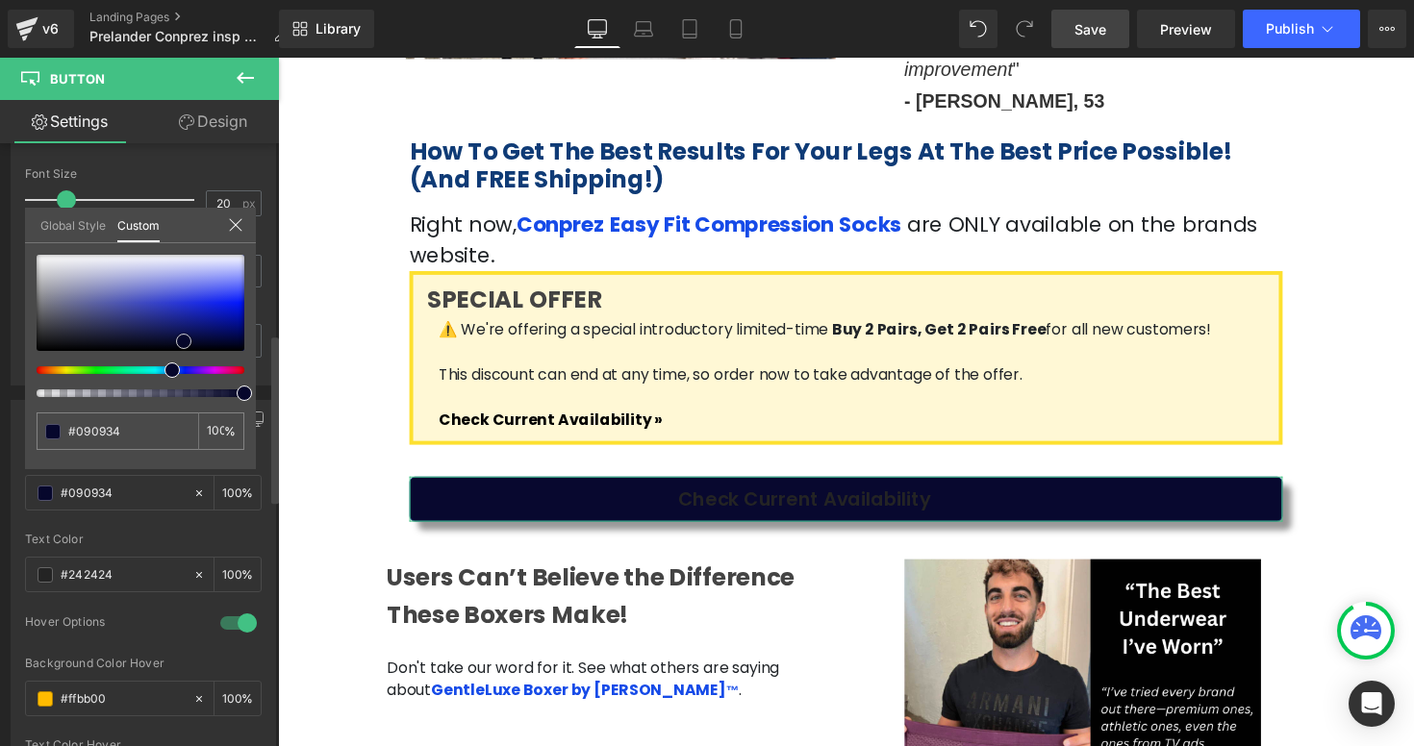
type input "#090938"
type input "#0a0a3c"
type input "#0b0b45"
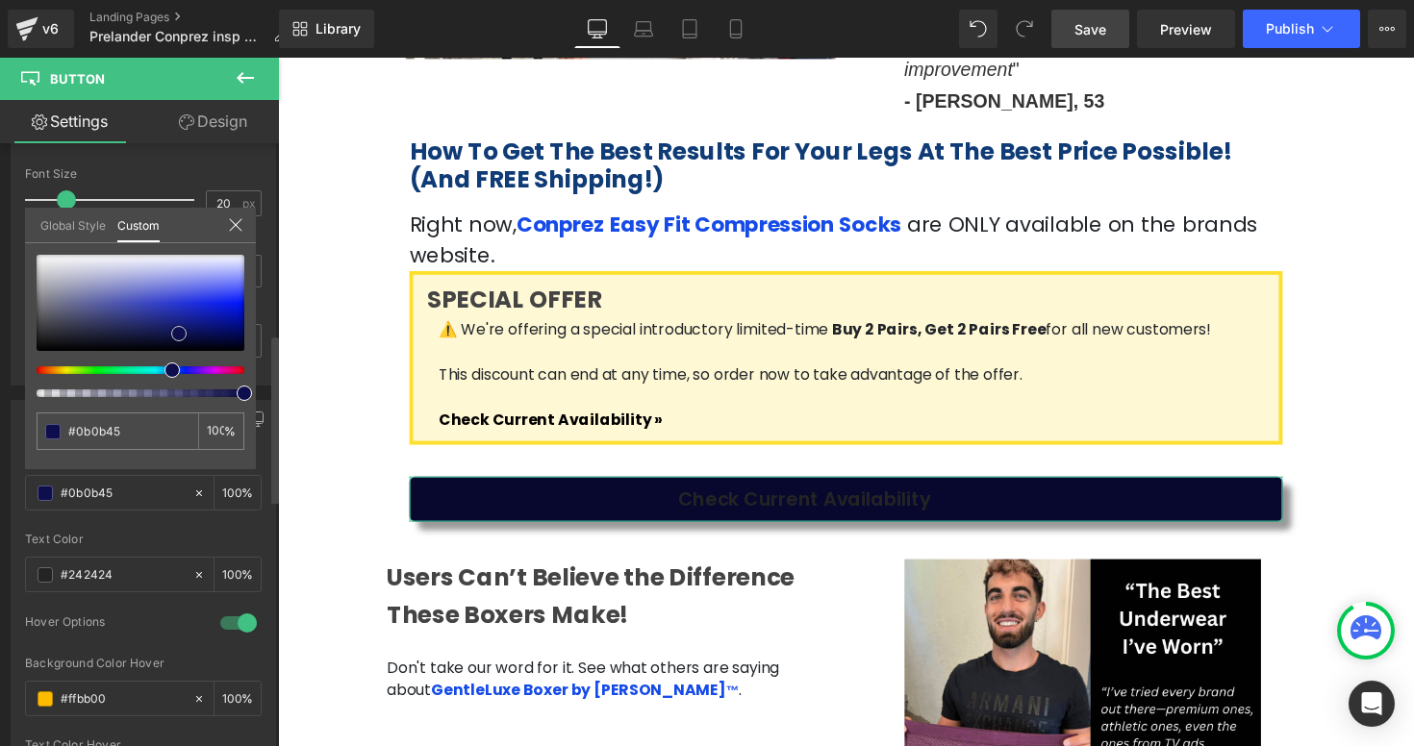
type input "#0e0e4d"
type input "#0f0f51"
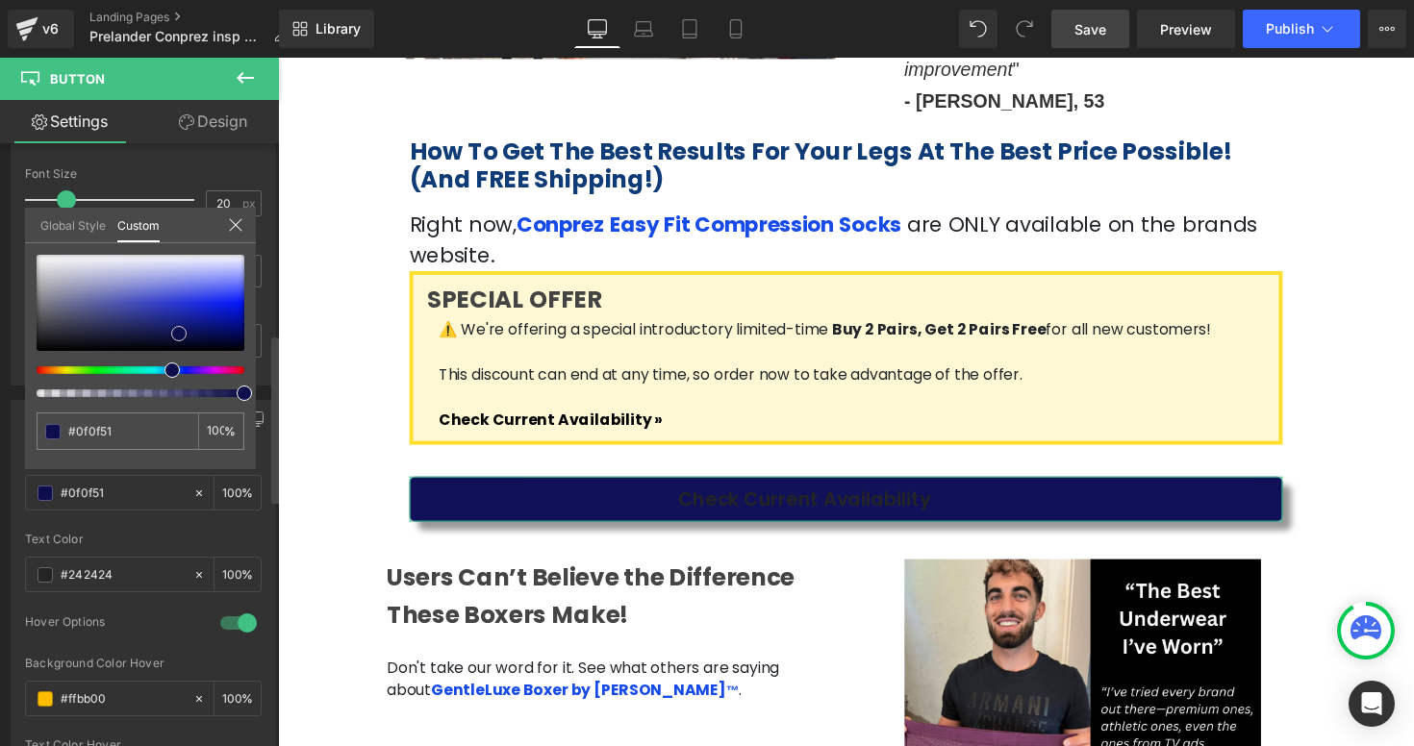
type input "#111159"
type input "#121263"
type input "#151579"
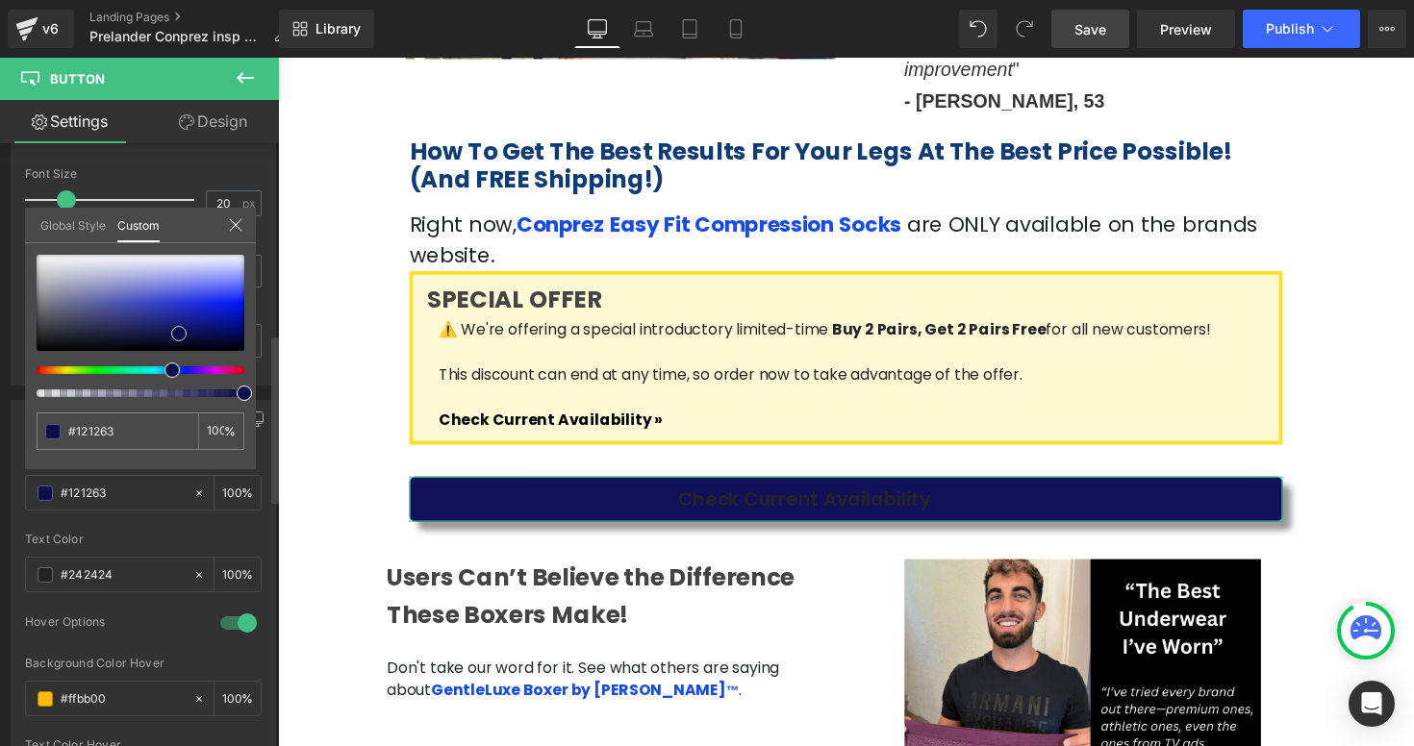
type input "#151579"
type input "#181895"
type input "#1c1cb4"
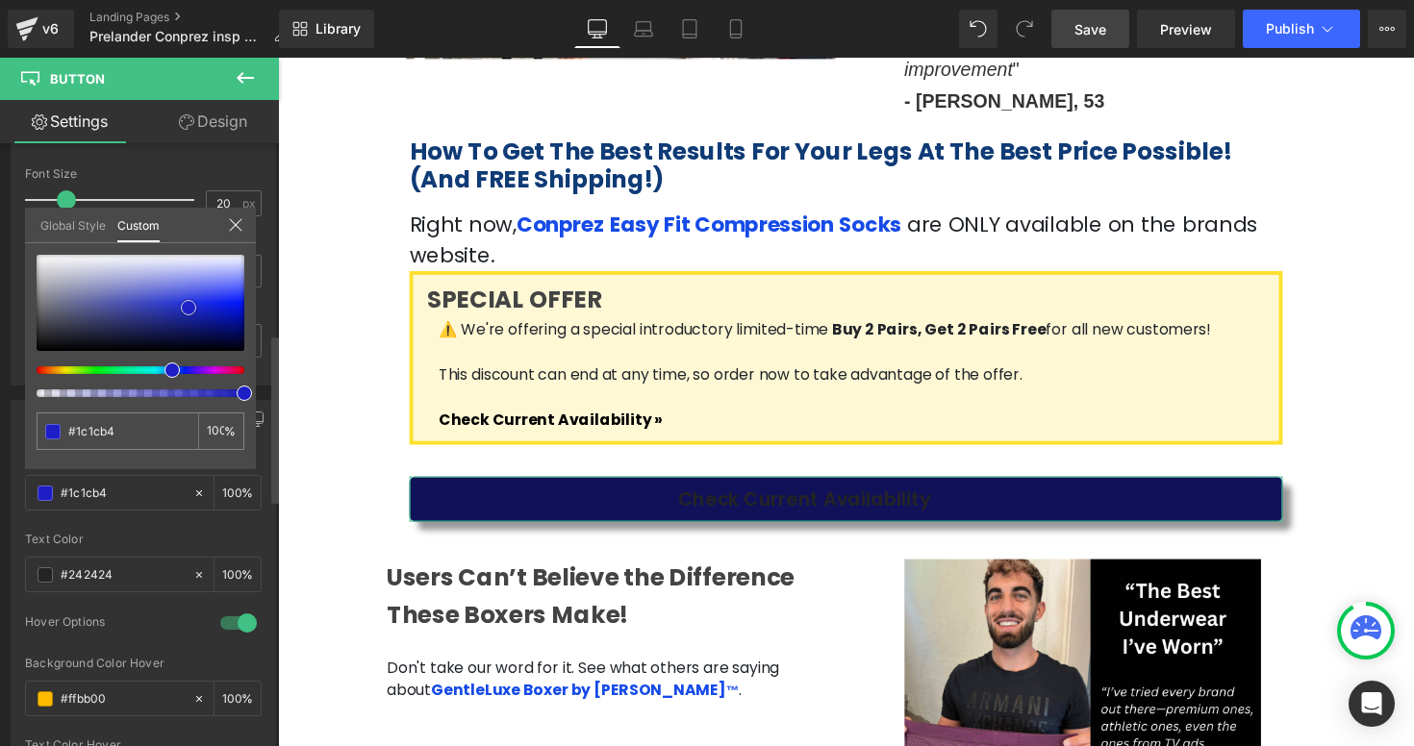
type input "#1e1ec6"
type input "#1f1fd0"
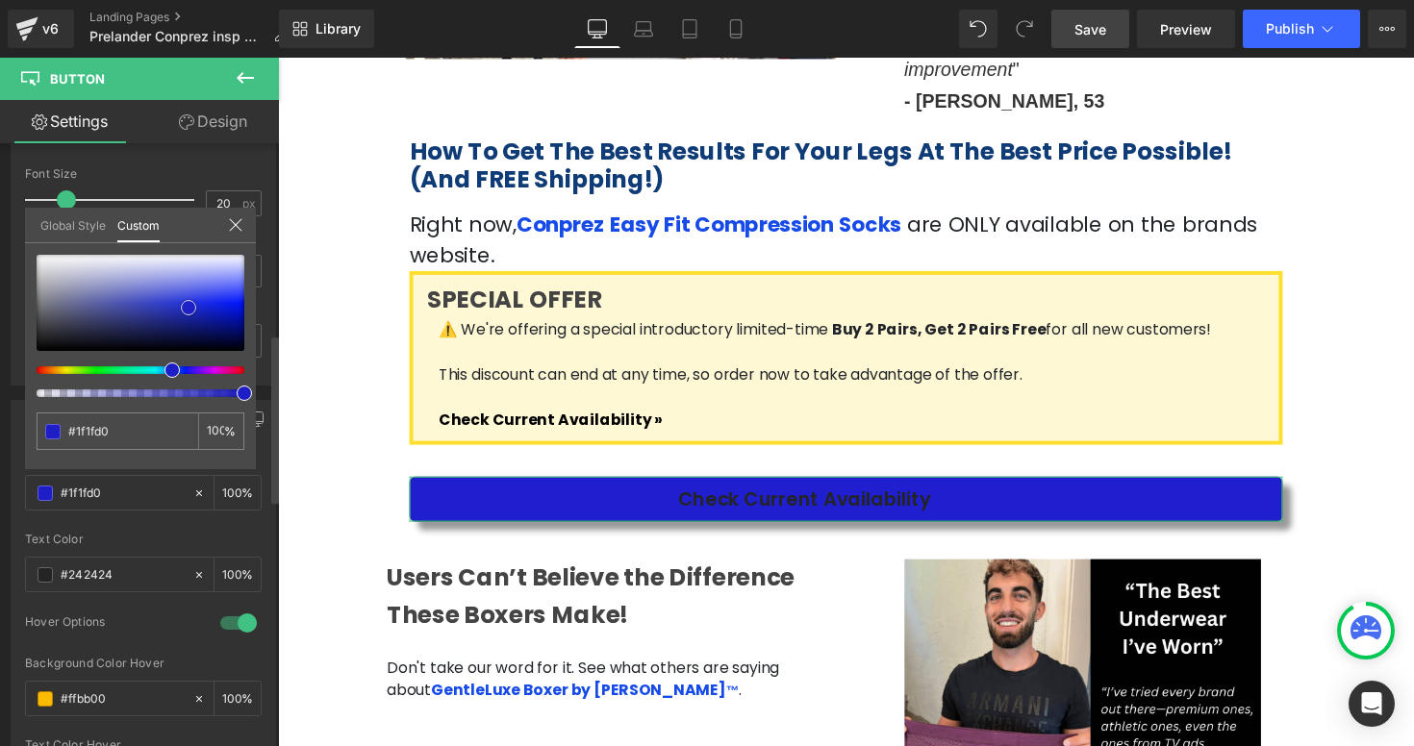
type input "#3131e1"
type input "#3f3fe3"
type input "#4343e4"
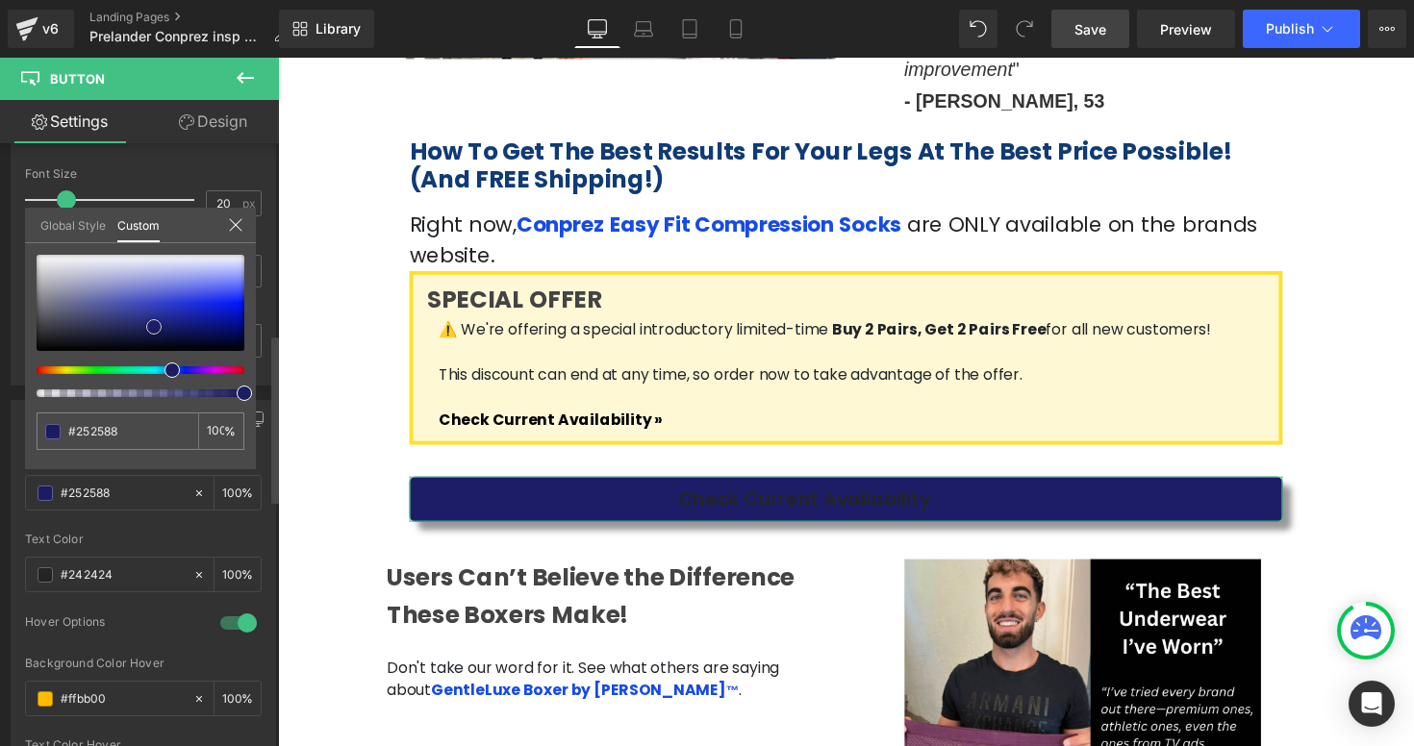
drag, startPoint x: 238, startPoint y: 296, endPoint x: 146, endPoint y: 317, distance: 93.8
click at [146, 319] on span at bounding box center [153, 326] width 15 height 15
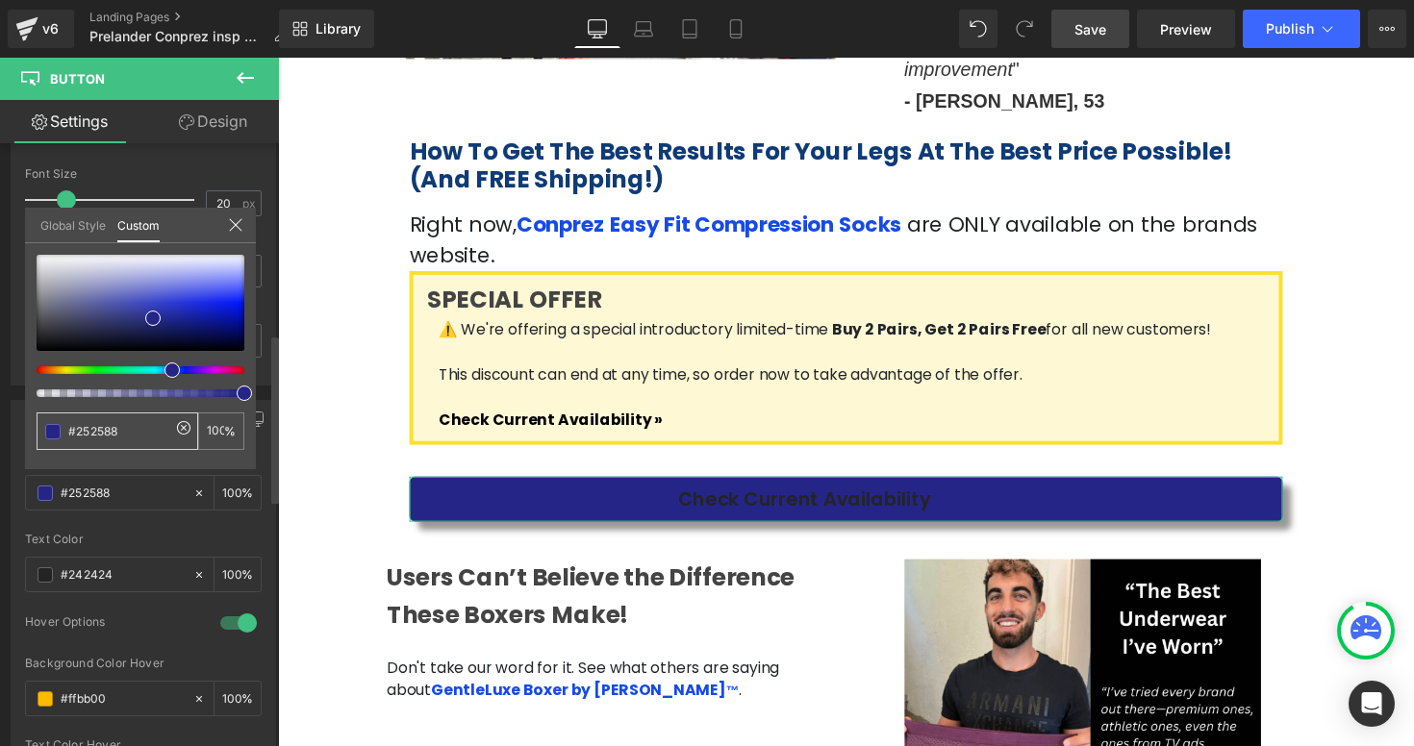
drag, startPoint x: 127, startPoint y: 422, endPoint x: 46, endPoint y: 422, distance: 80.8
click at [46, 422] on div "#252588" at bounding box center [118, 432] width 162 height 38
paste input "5170ff"
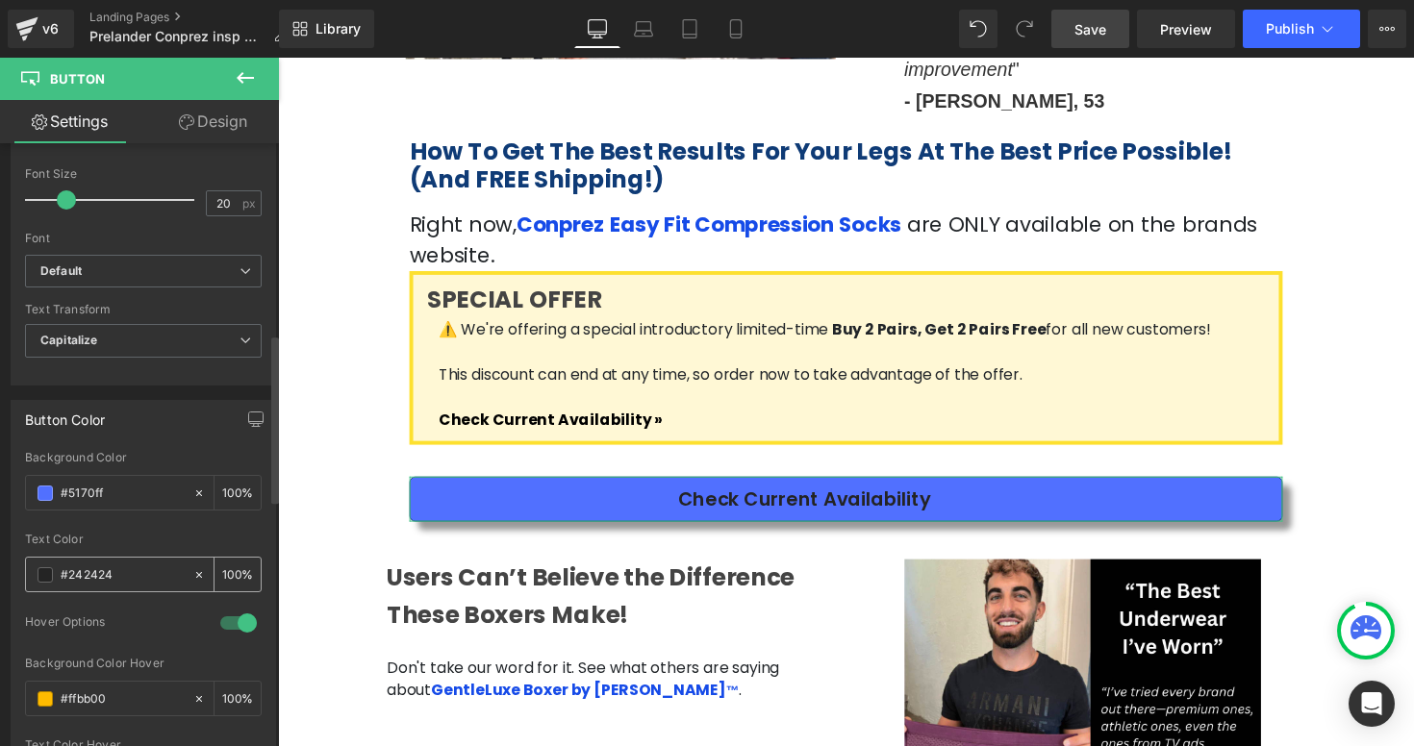
click at [43, 572] on span at bounding box center [45, 574] width 15 height 15
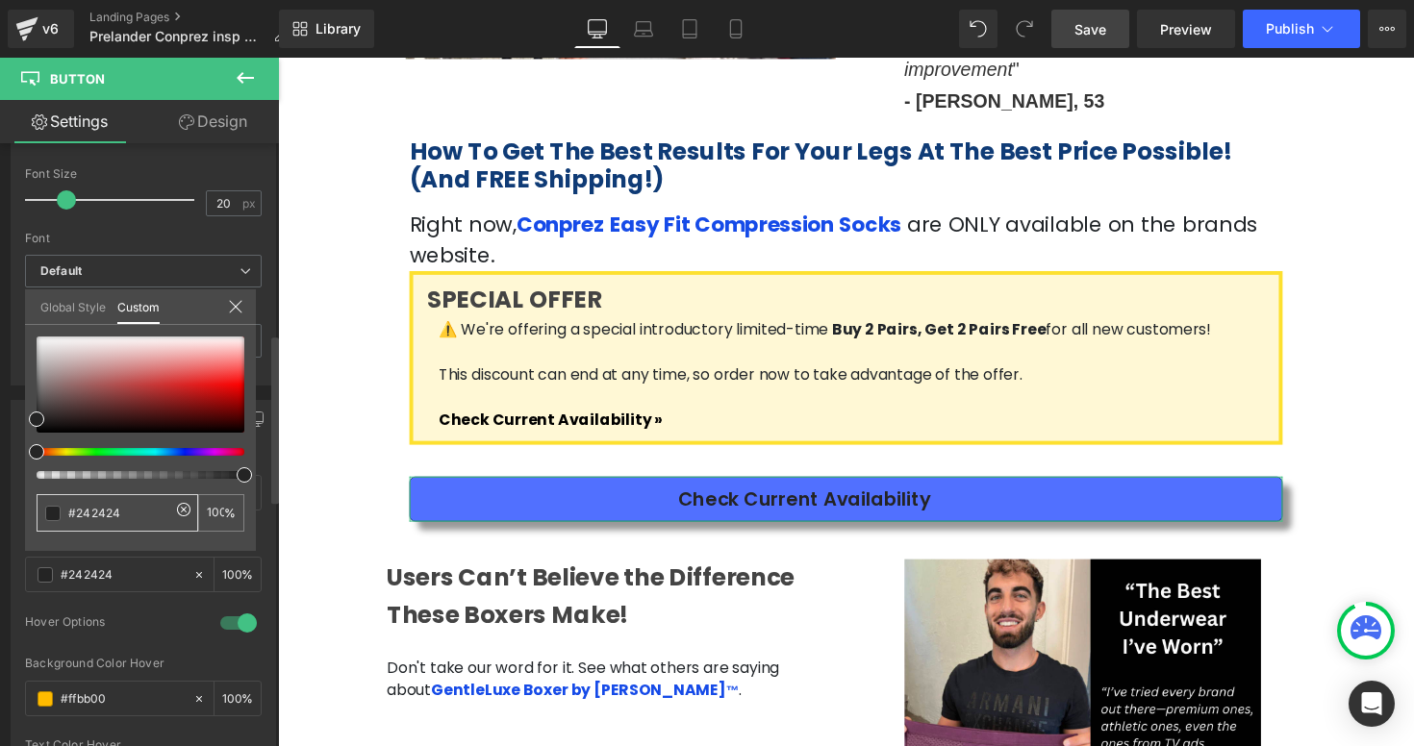
drag, startPoint x: 124, startPoint y: 513, endPoint x: 46, endPoint y: 513, distance: 77.9
click at [46, 513] on div "#242424" at bounding box center [118, 513] width 162 height 38
drag, startPoint x: 36, startPoint y: 433, endPoint x: 37, endPoint y: 334, distance: 99.1
click at [37, 334] on span at bounding box center [37, 336] width 15 height 15
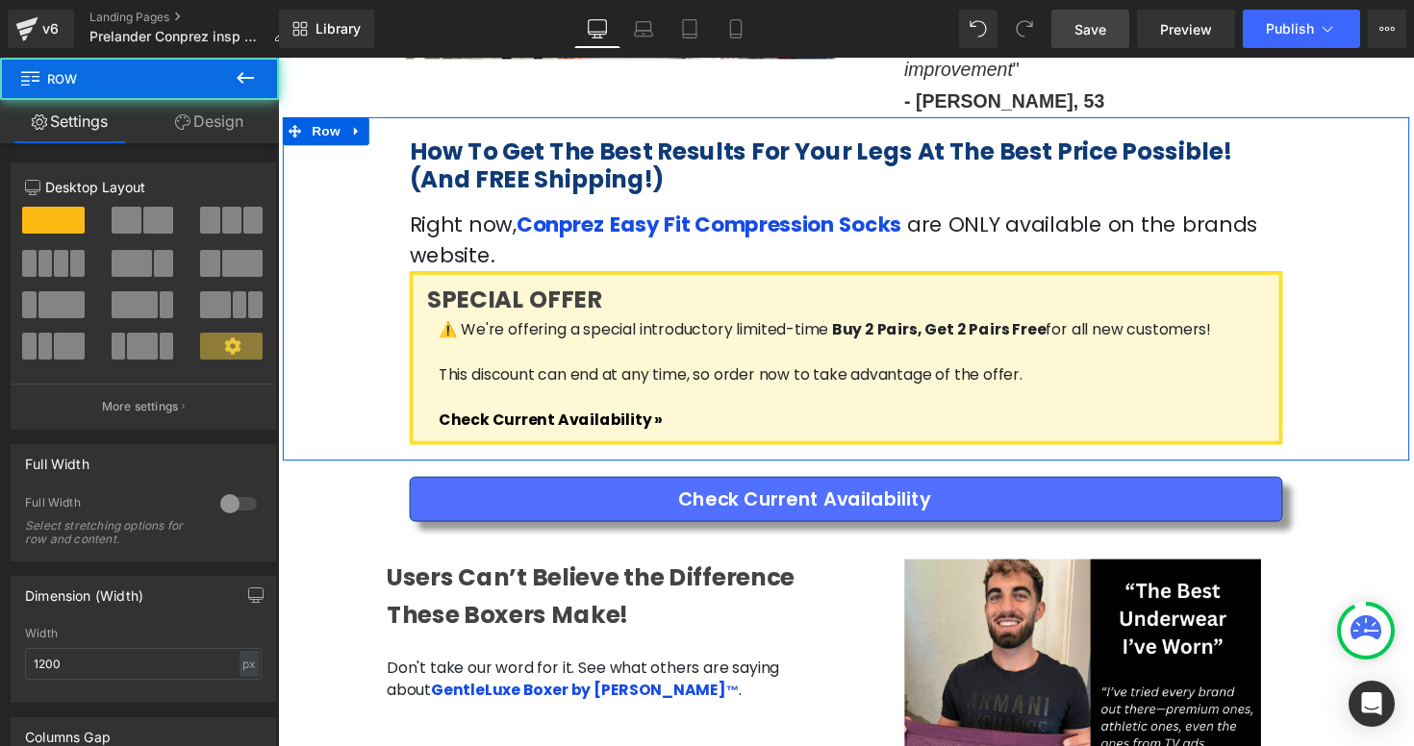
click at [1385, 343] on div "How To Get The Best Results For Your Legs At The Best Price Possible! (And FREE…" at bounding box center [860, 294] width 1154 height 352
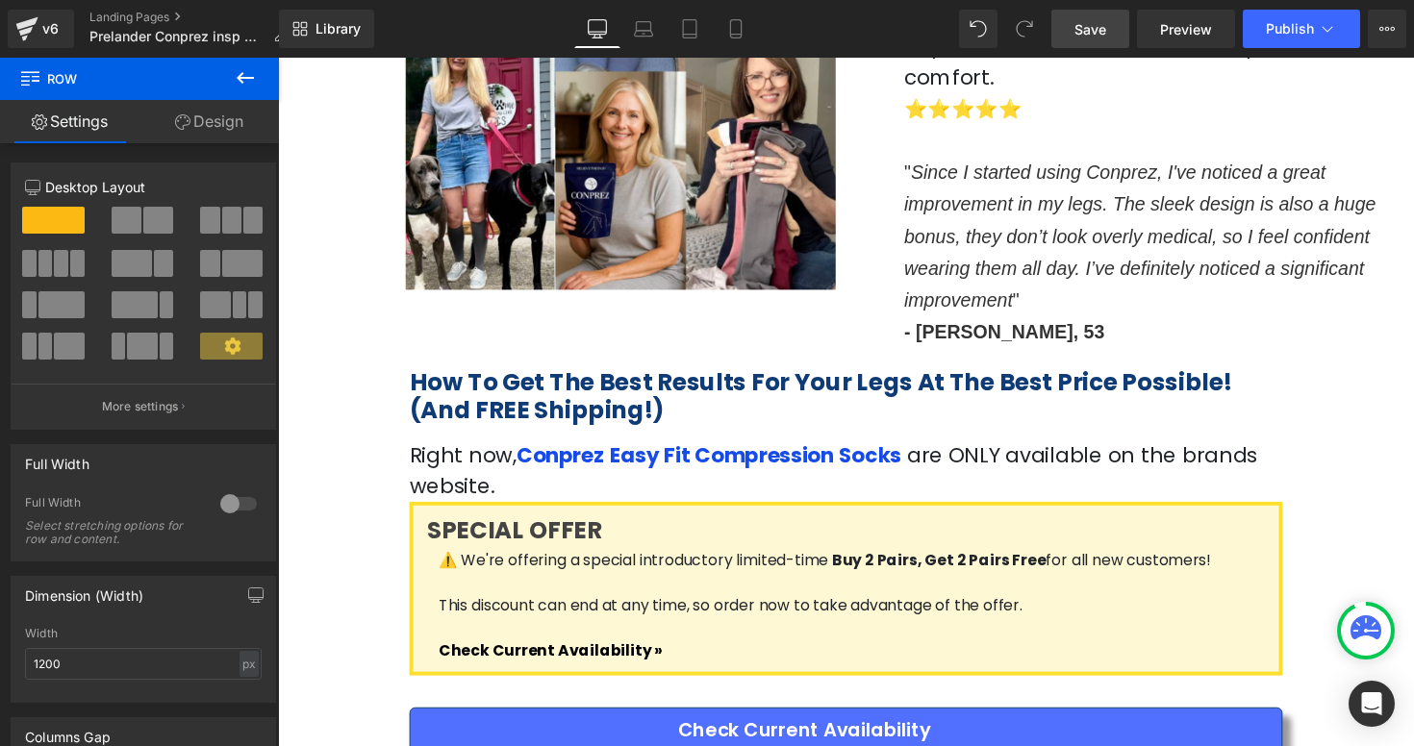
scroll to position [3326, 0]
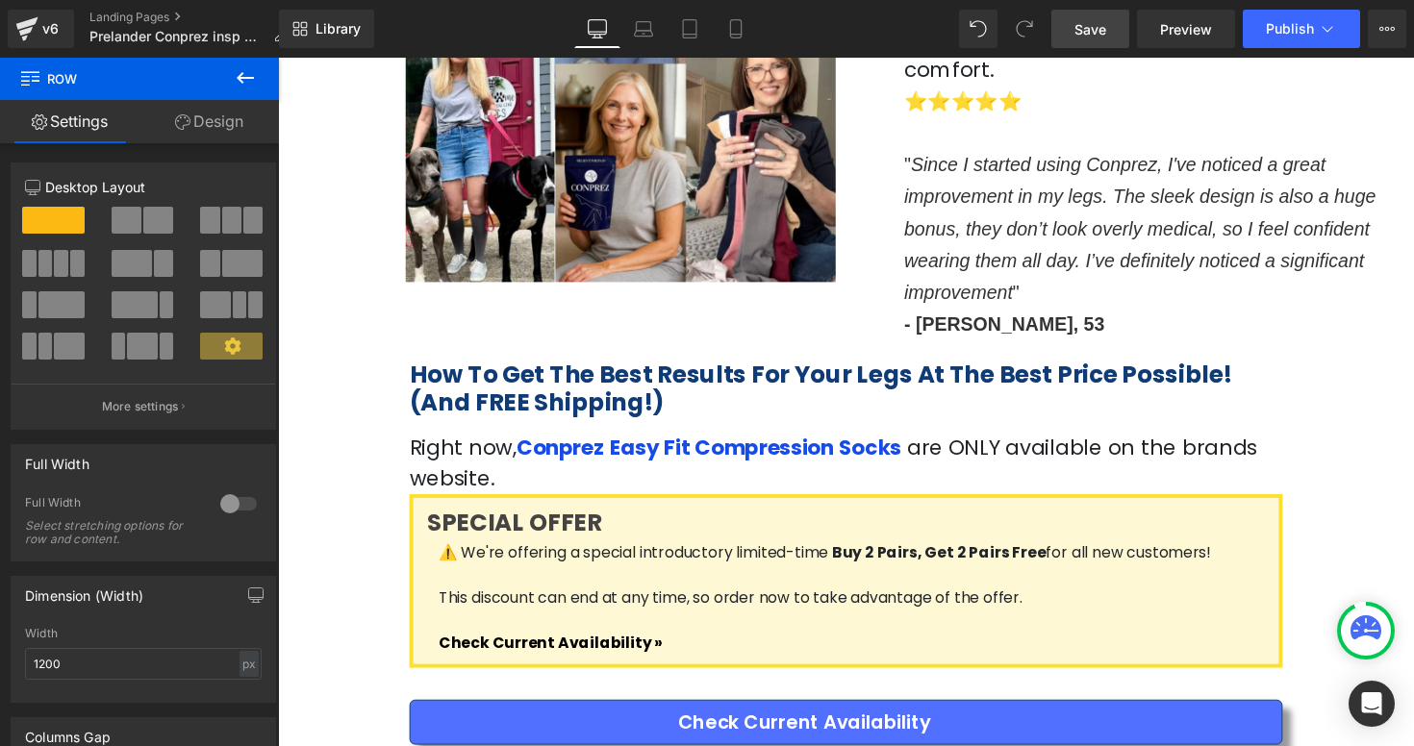
click at [1092, 28] on span "Save" at bounding box center [1090, 29] width 32 height 20
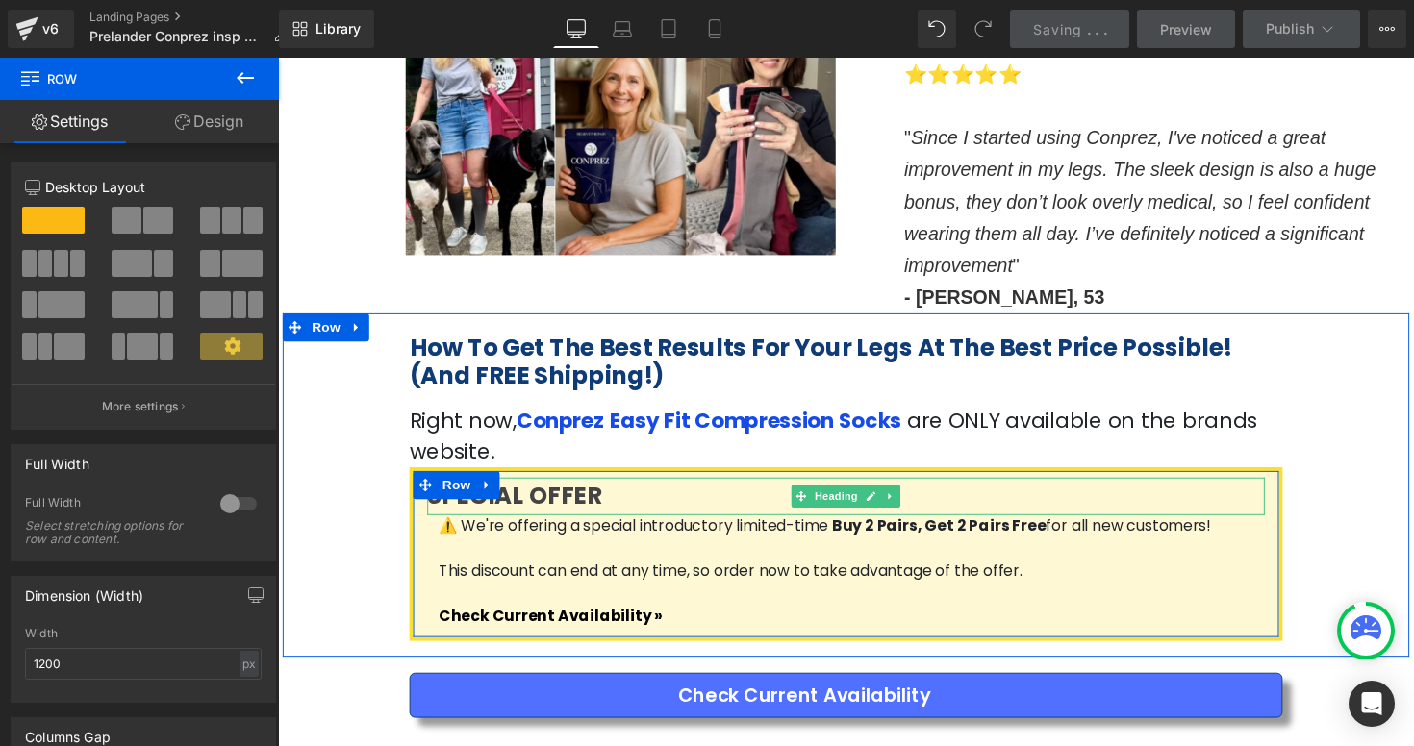
scroll to position [3358, 0]
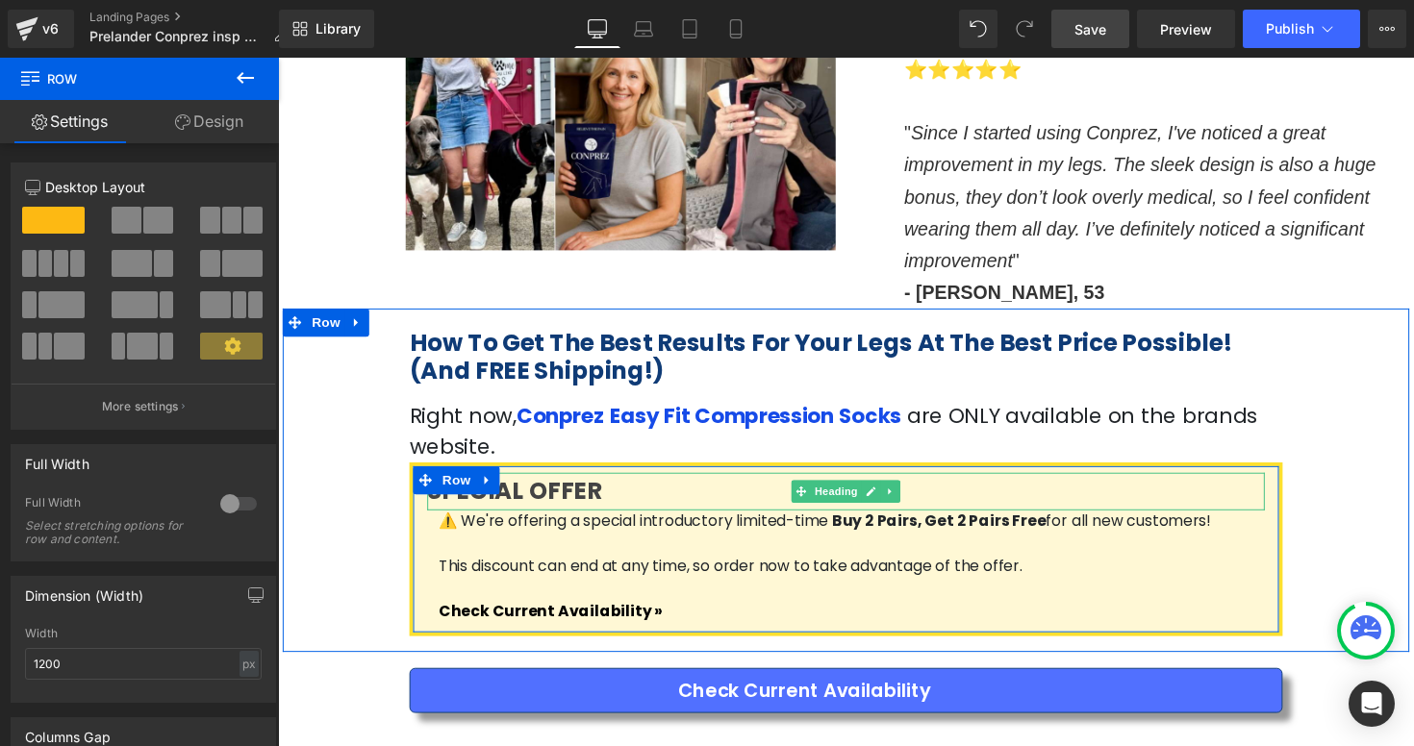
click at [633, 483] on h3 "SPECIAL OFFER" at bounding box center [860, 502] width 858 height 38
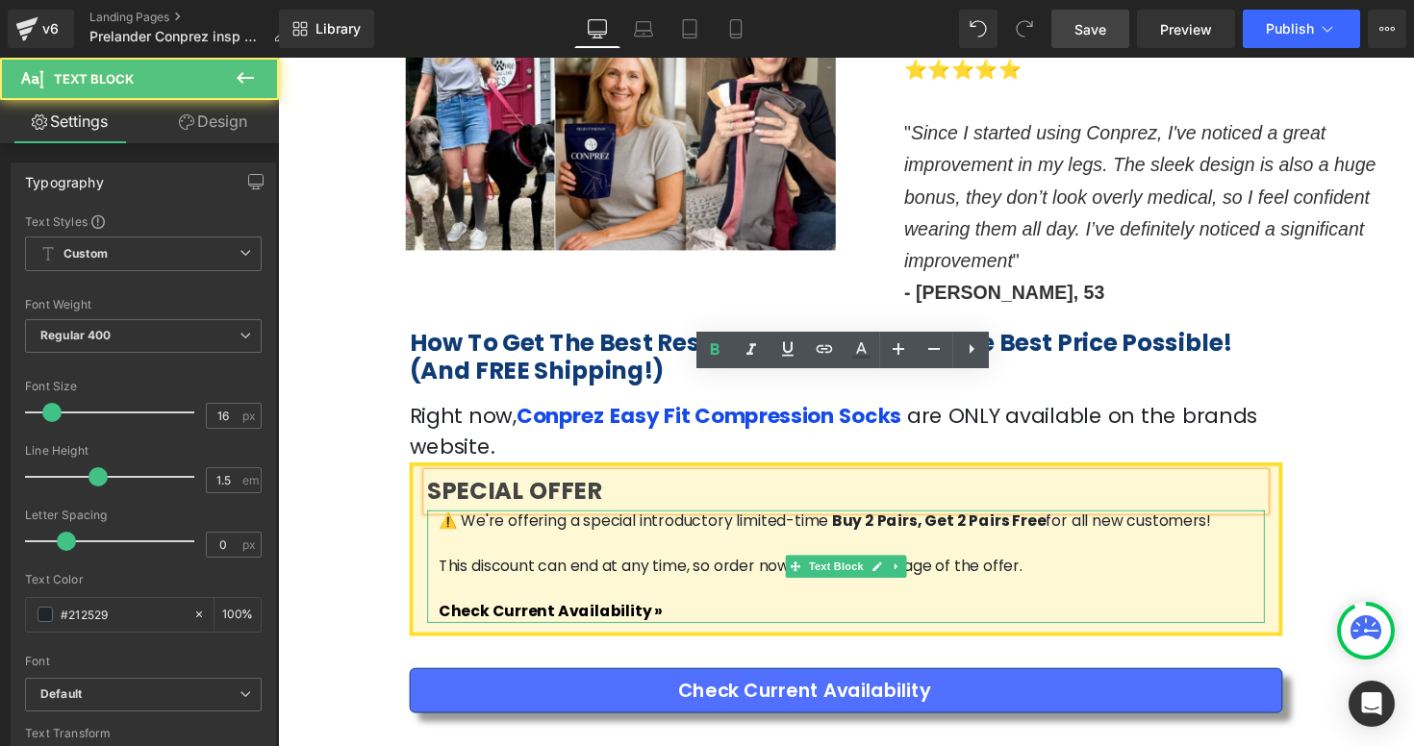
click at [662, 544] on p at bounding box center [865, 555] width 846 height 23
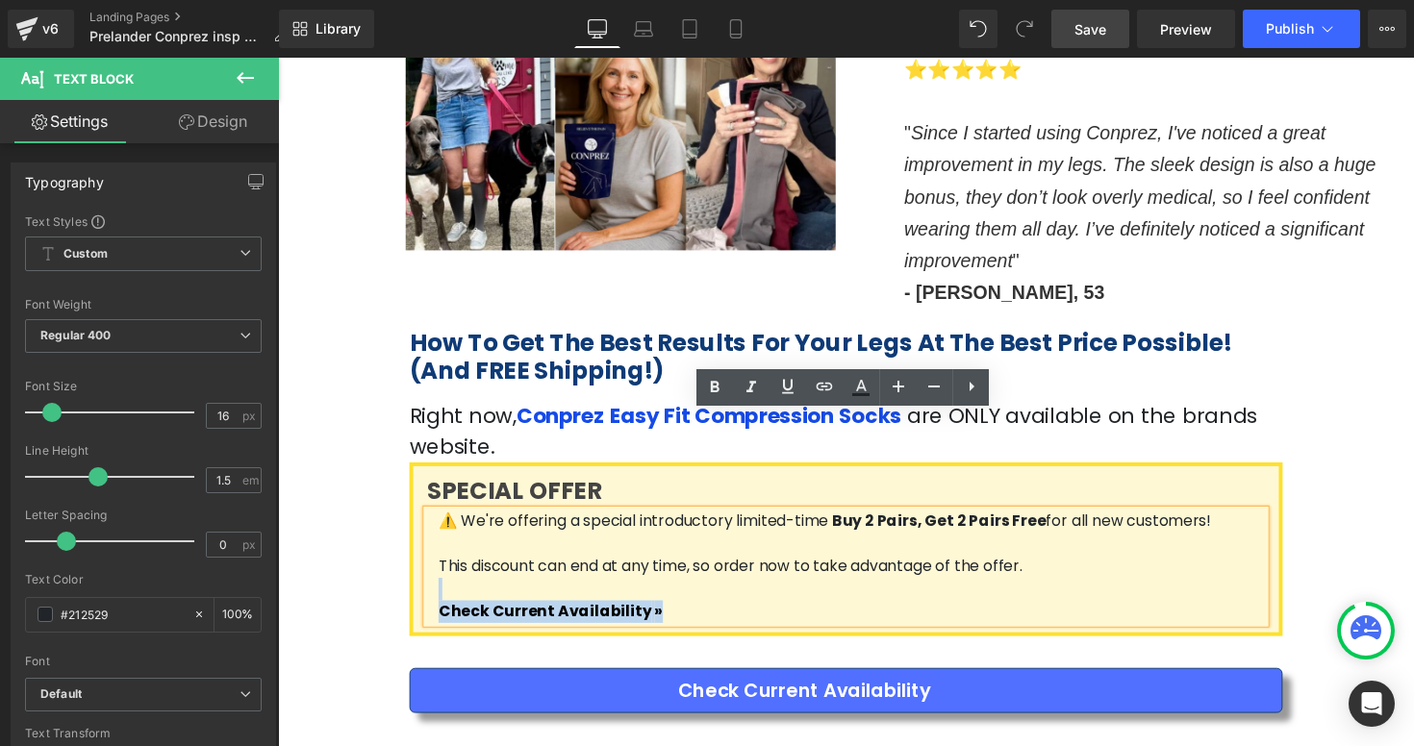
drag, startPoint x: 664, startPoint y: 526, endPoint x: 439, endPoint y: 509, distance: 225.7
click at [439, 521] on div "⚠️ We're offering a special introductory limited-time Buy 2 Pairs, Get 2 Pairs …" at bounding box center [860, 578] width 858 height 115
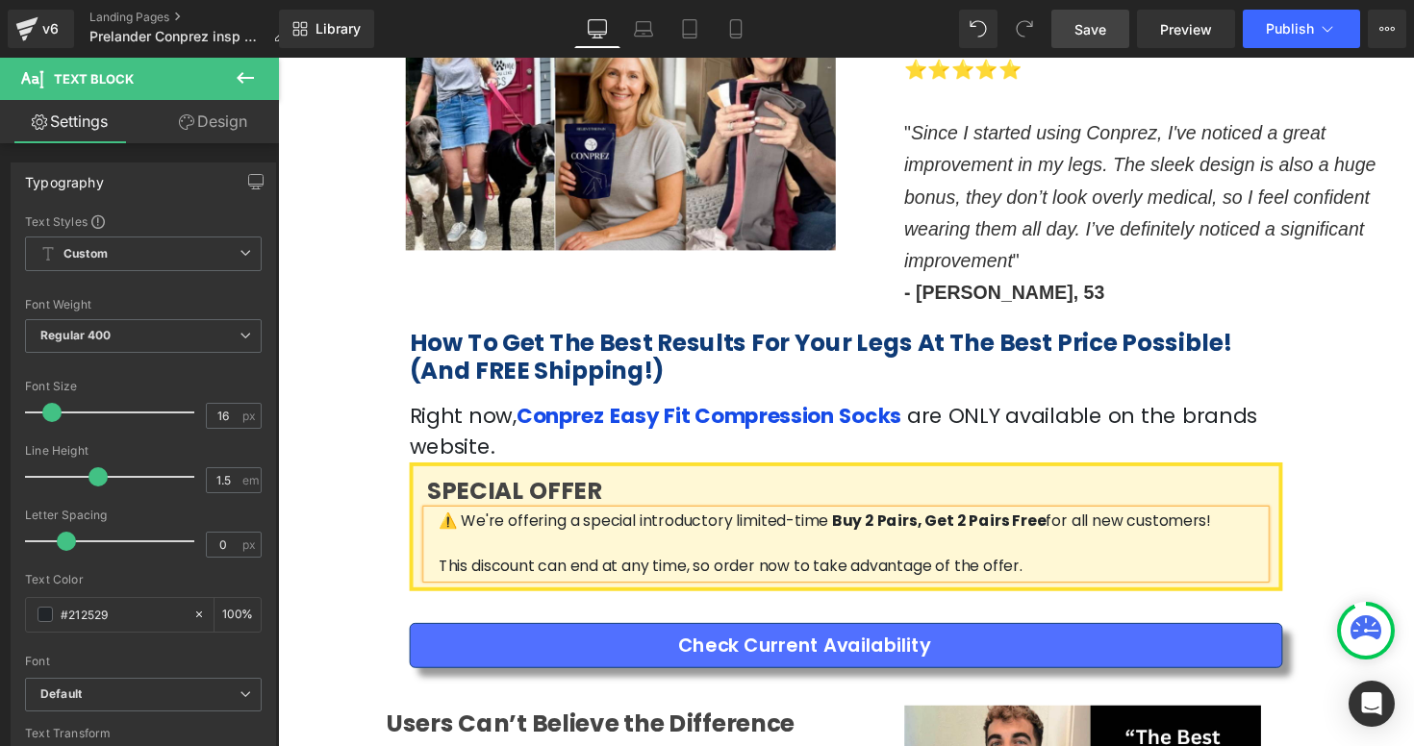
click at [1385, 437] on div "How To Get The Best Results For Your Legs At The Best Price Possible! (And FREE…" at bounding box center [860, 467] width 1154 height 306
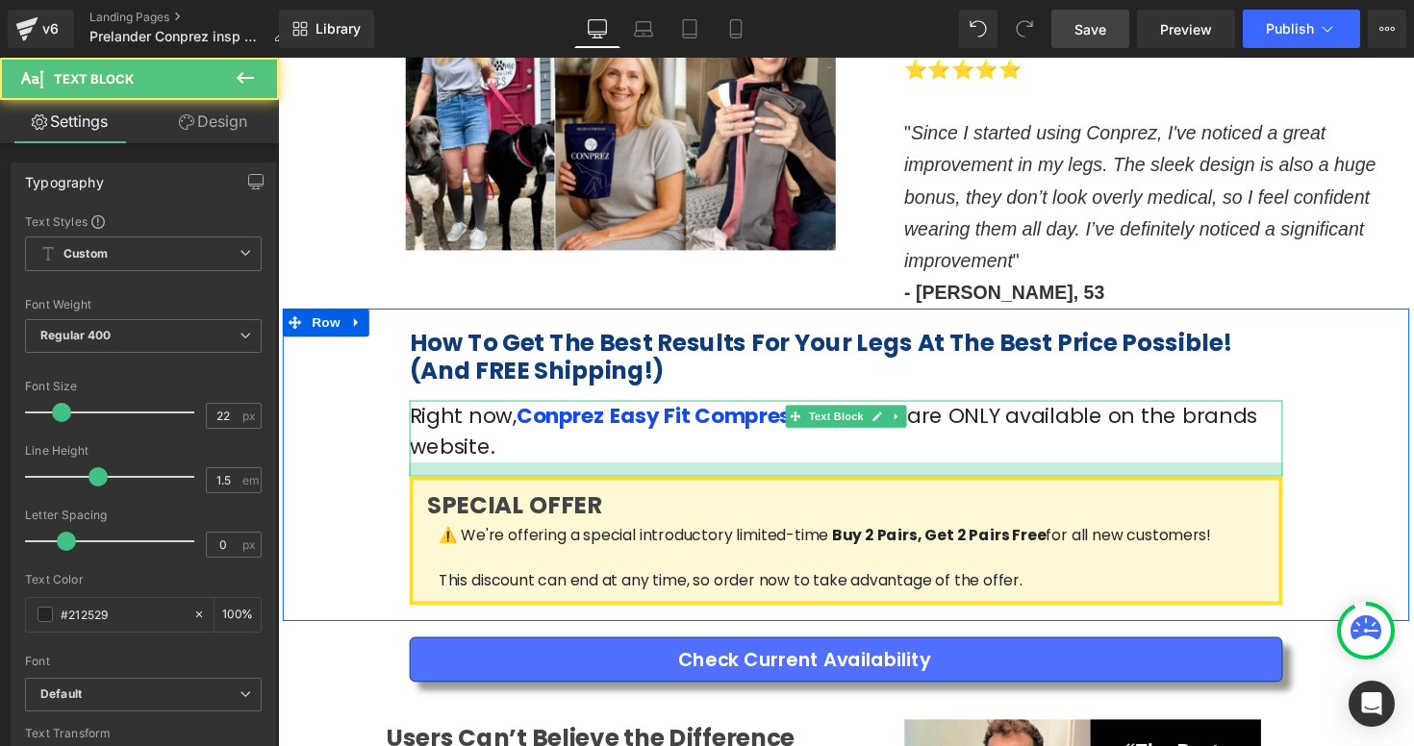
drag, startPoint x: 1217, startPoint y: 372, endPoint x: 1217, endPoint y: 387, distance: 14.4
click at [1217, 472] on div at bounding box center [860, 479] width 894 height 14
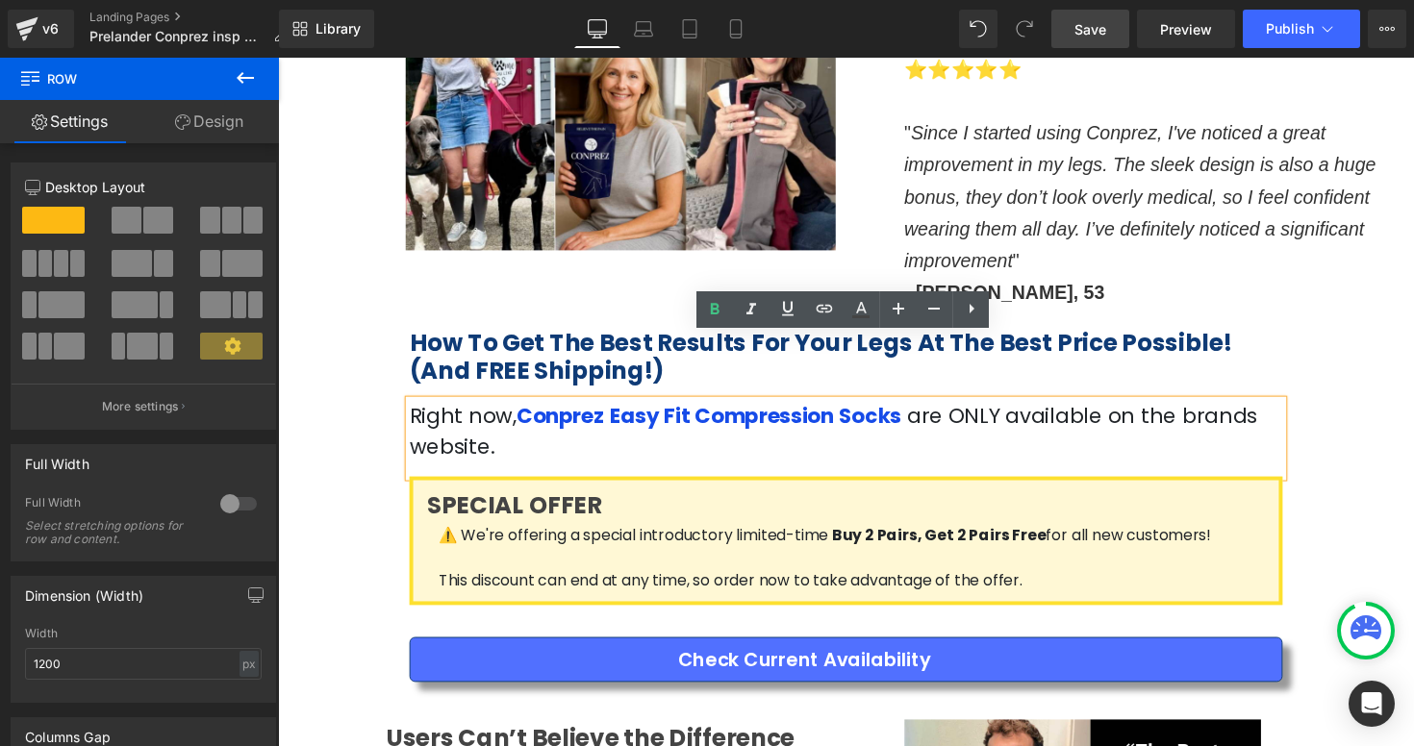
click at [1383, 393] on div "How To Get The Best Results For Your Legs At The Best Price Possible! (And FREE…" at bounding box center [860, 474] width 1154 height 320
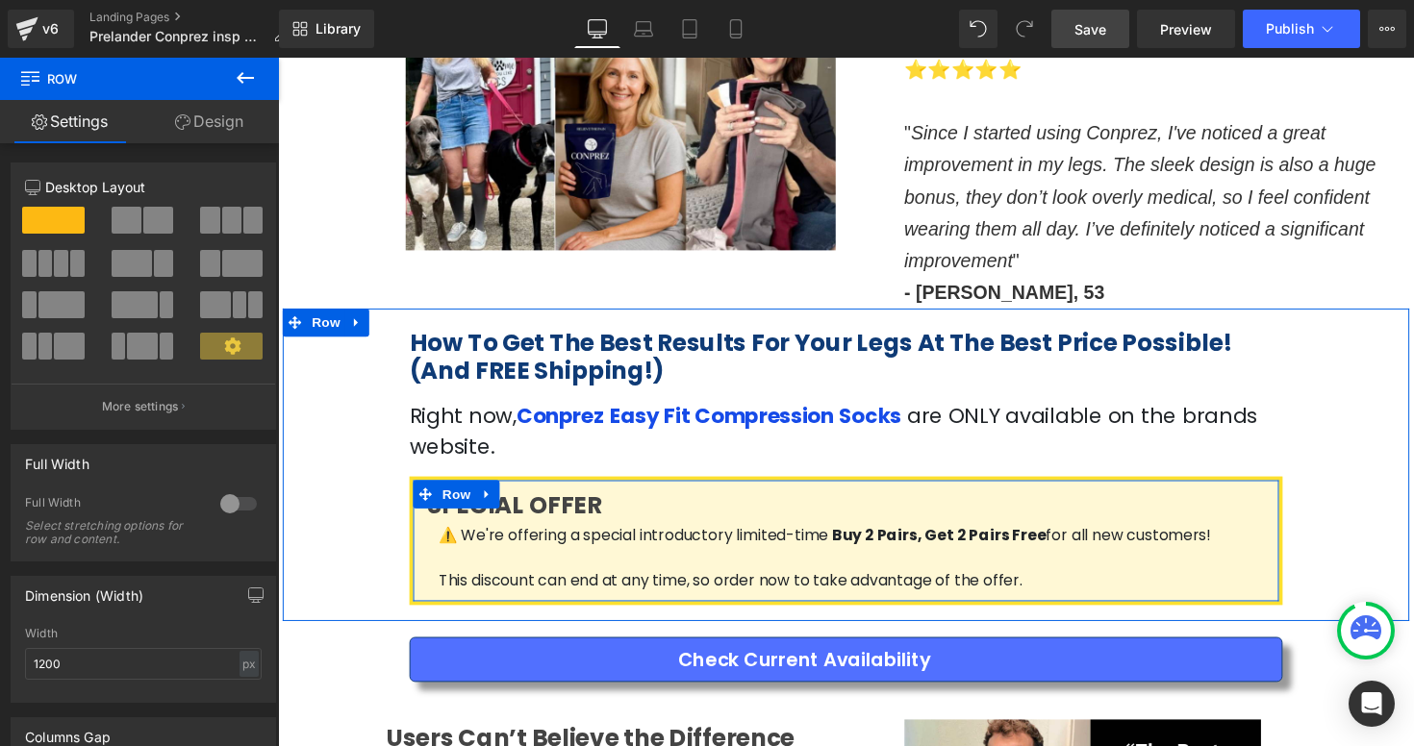
click at [727, 487] on div "SPECIAL OFFER Heading ⚠️ We're offering a special introductory limited-time Buy…" at bounding box center [860, 553] width 894 height 132
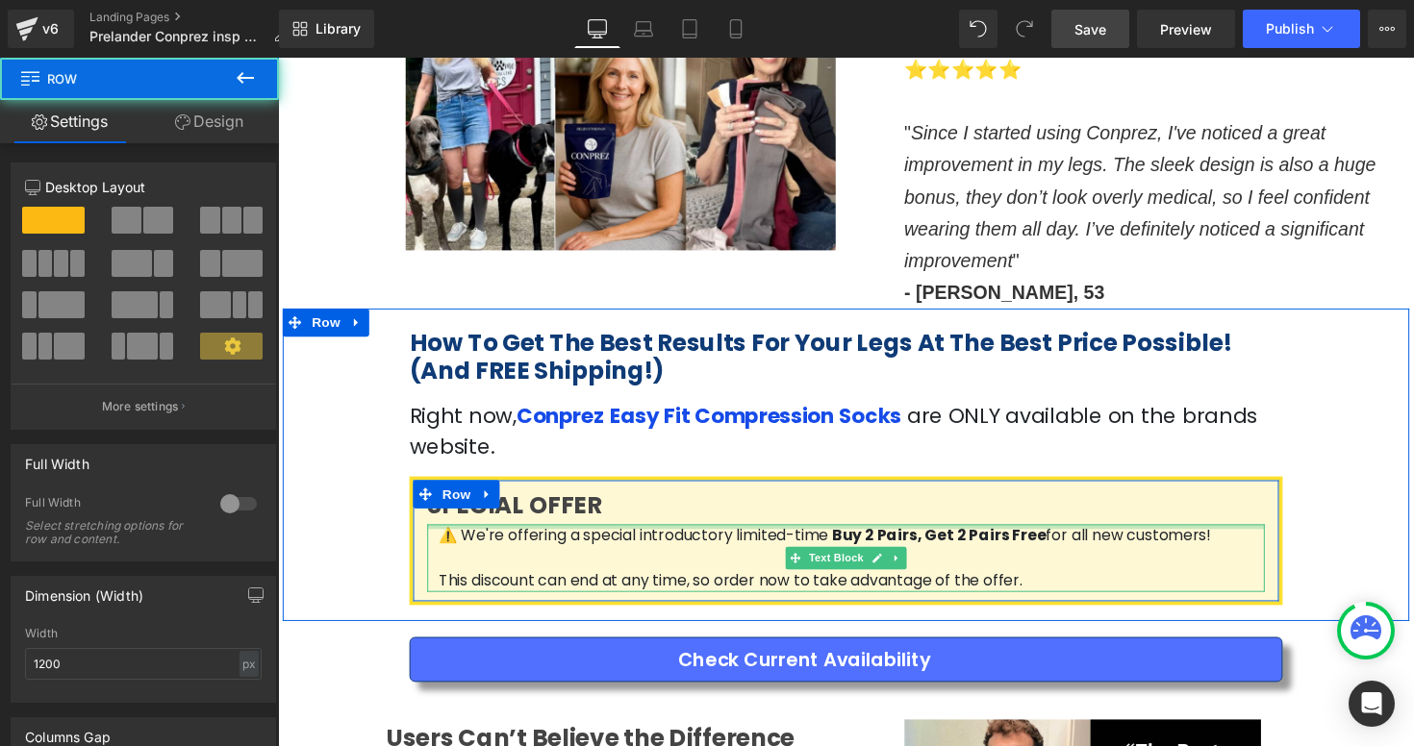
click at [1245, 536] on div at bounding box center [860, 538] width 858 height 5
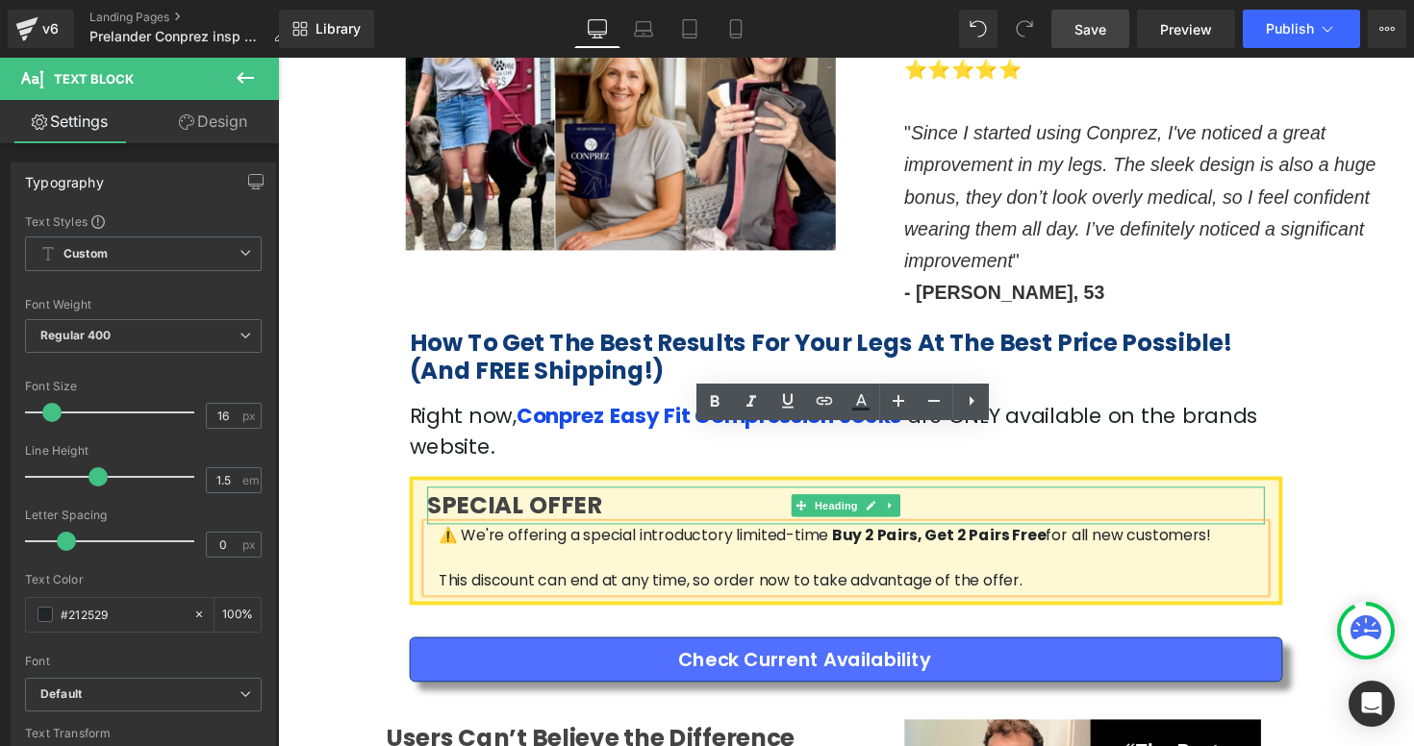
click at [1280, 497] on h3 "SPECIAL OFFER" at bounding box center [860, 516] width 858 height 38
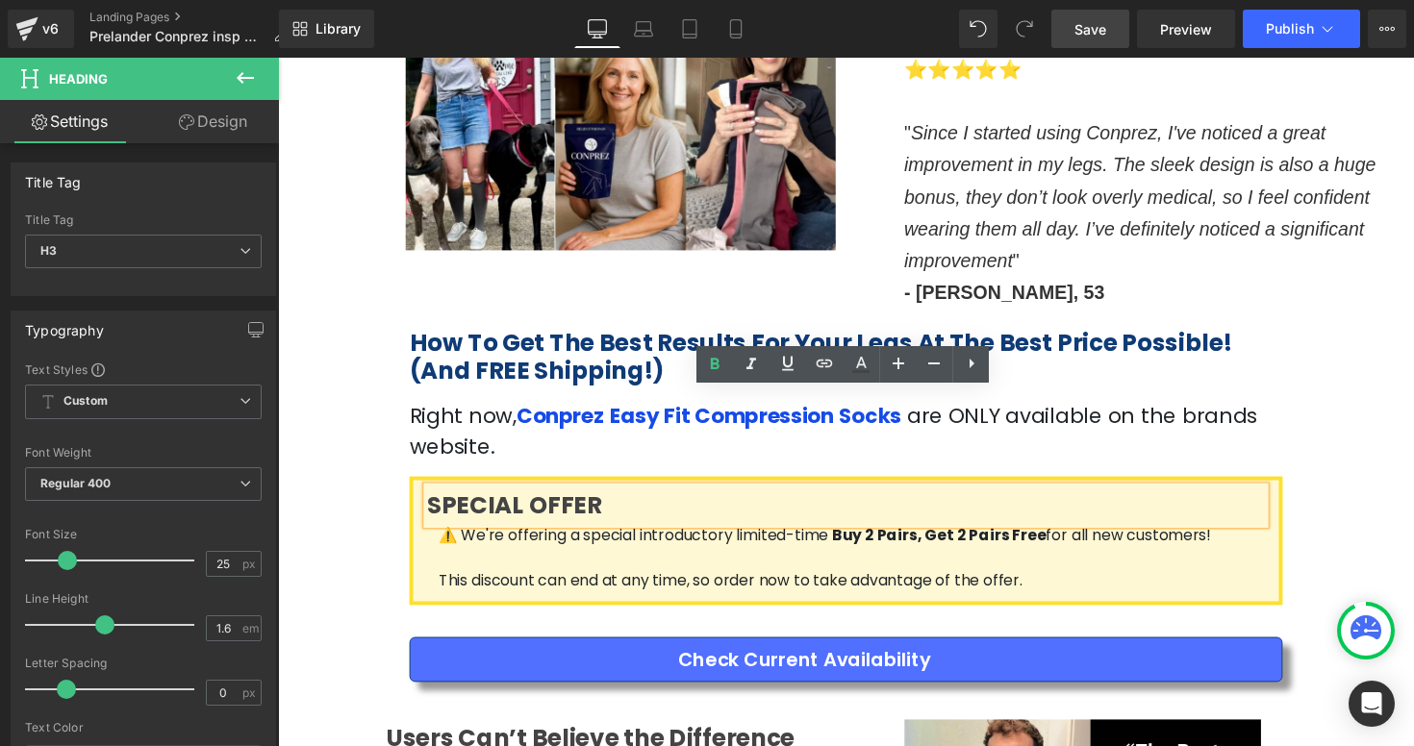
click at [1289, 497] on div "SPECIAL OFFER" at bounding box center [860, 516] width 858 height 38
click at [1296, 497] on div "SPECIAL OFFER Heading ⚠️ We're offering a special introductory limited-time Buy…" at bounding box center [859, 551] width 887 height 108
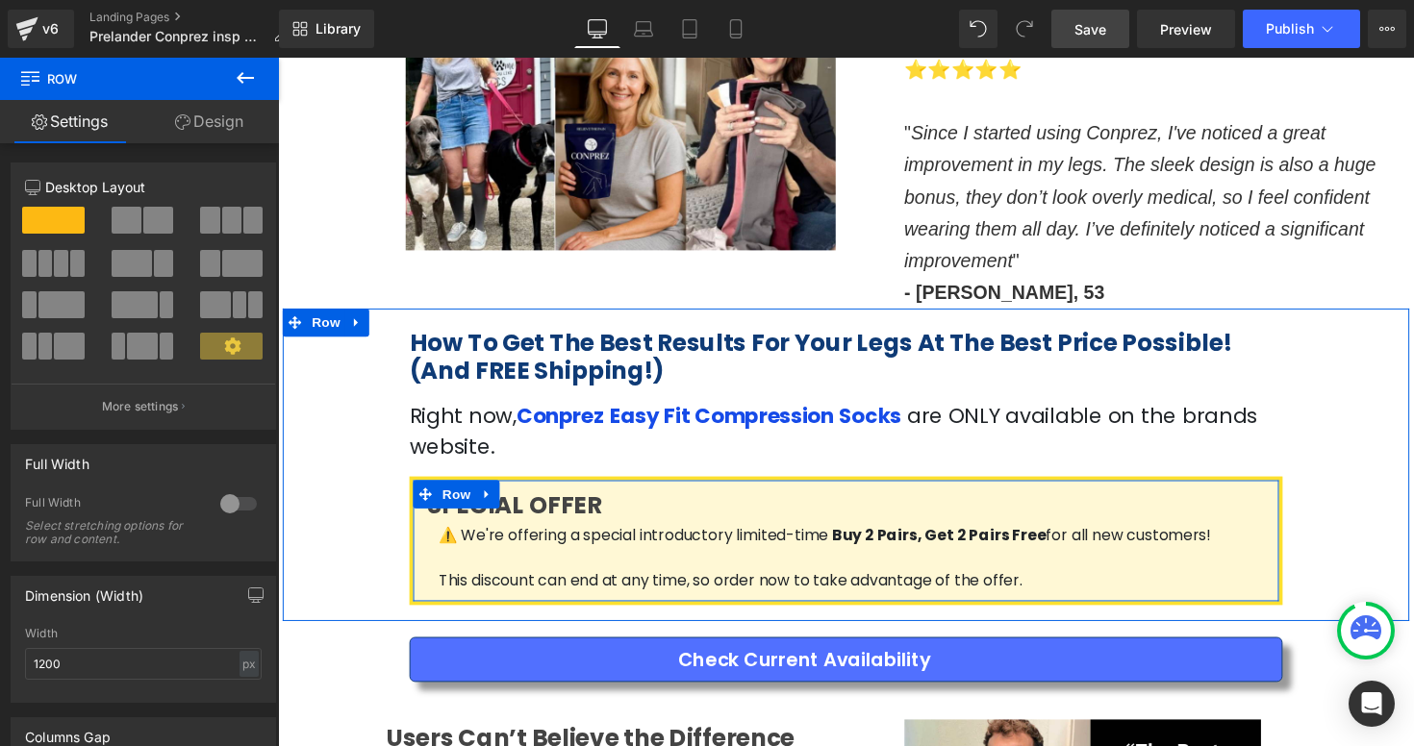
click at [1294, 497] on div "SPECIAL OFFER Heading ⚠️ We're offering a special introductory limited-time Buy…" at bounding box center [859, 551] width 887 height 108
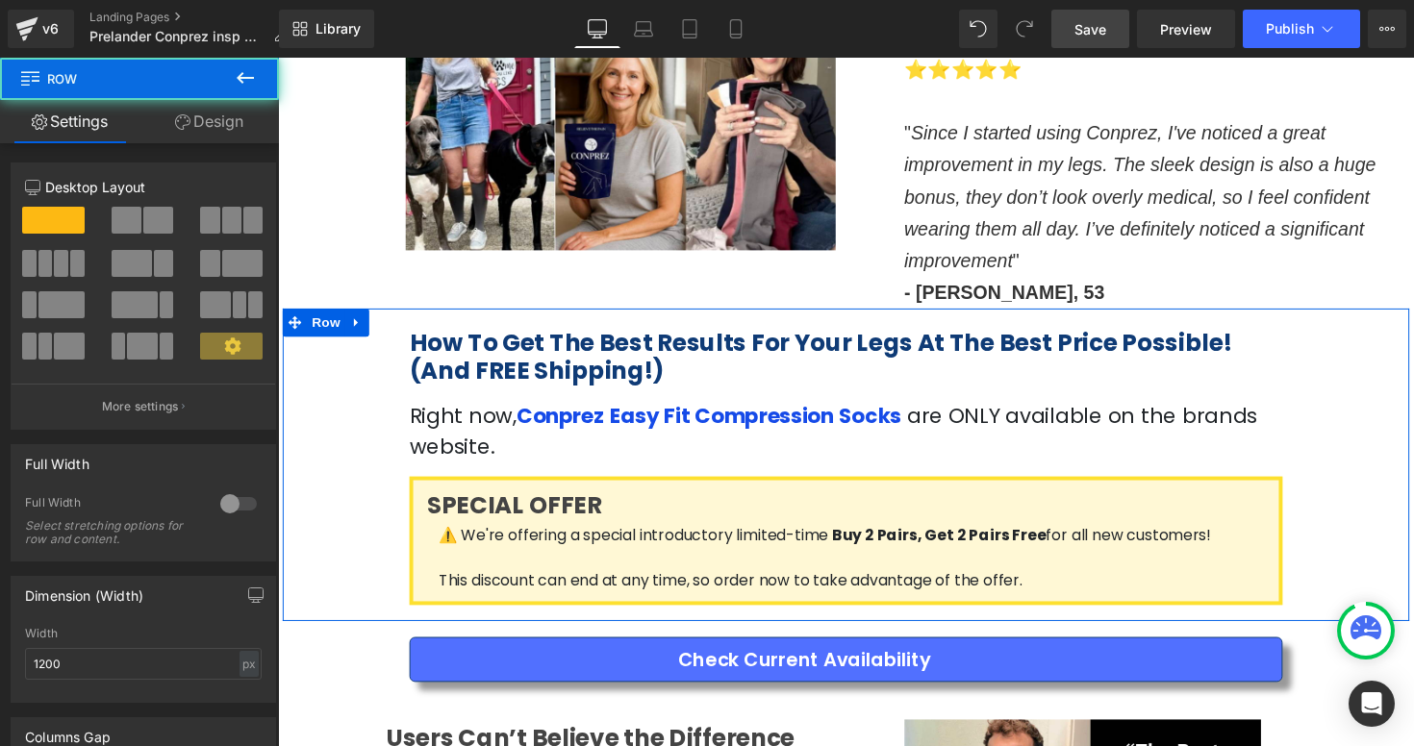
click at [1387, 388] on div "How To Get The Best Results For Your Legs At The Best Price Possible! (And FREE…" at bounding box center [860, 474] width 1154 height 320
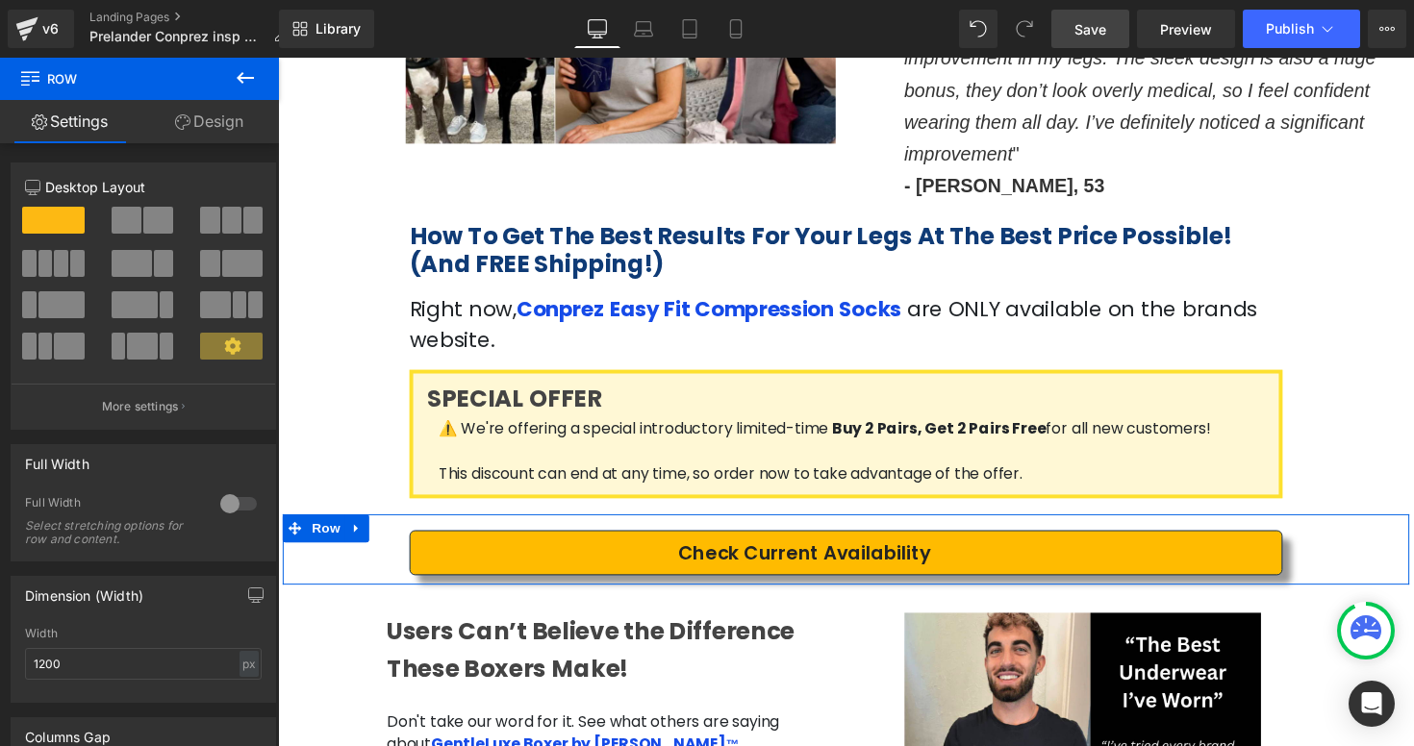
scroll to position [3470, 0]
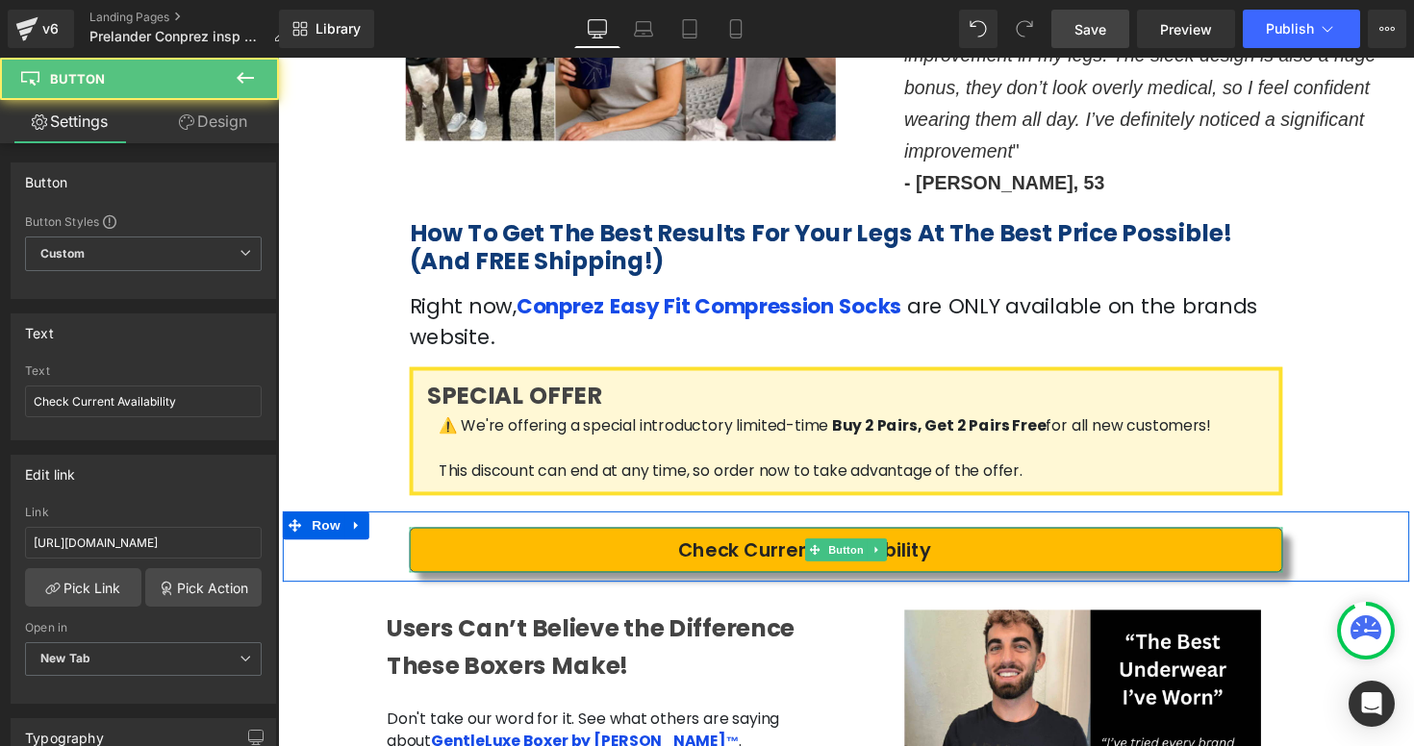
click at [493, 540] on link "Check Current Availability" at bounding box center [860, 563] width 894 height 46
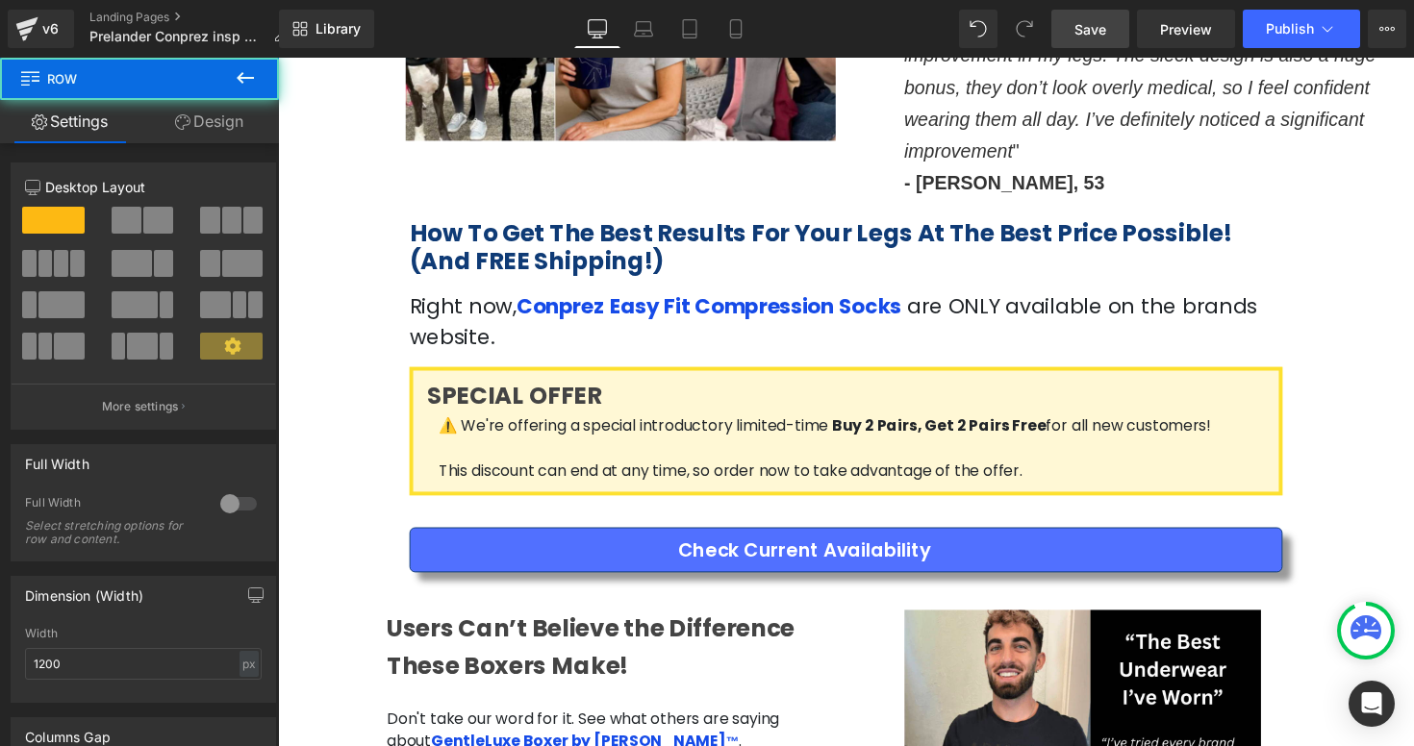
click at [368, 359] on div "How To Get The Best Results For Your Legs At The Best Price Possible! (And FREE…" at bounding box center [860, 363] width 1154 height 320
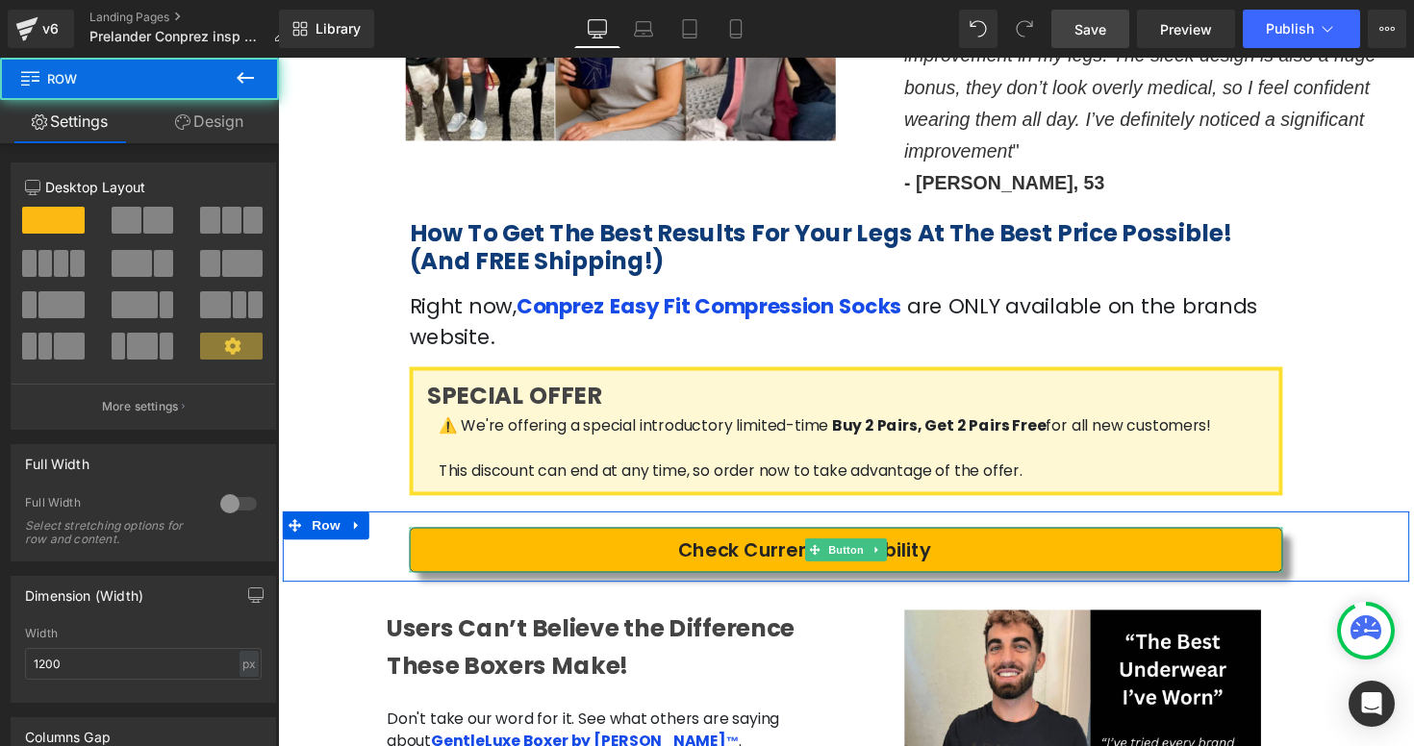
click at [426, 540] on link "Check Current Availability" at bounding box center [860, 563] width 894 height 46
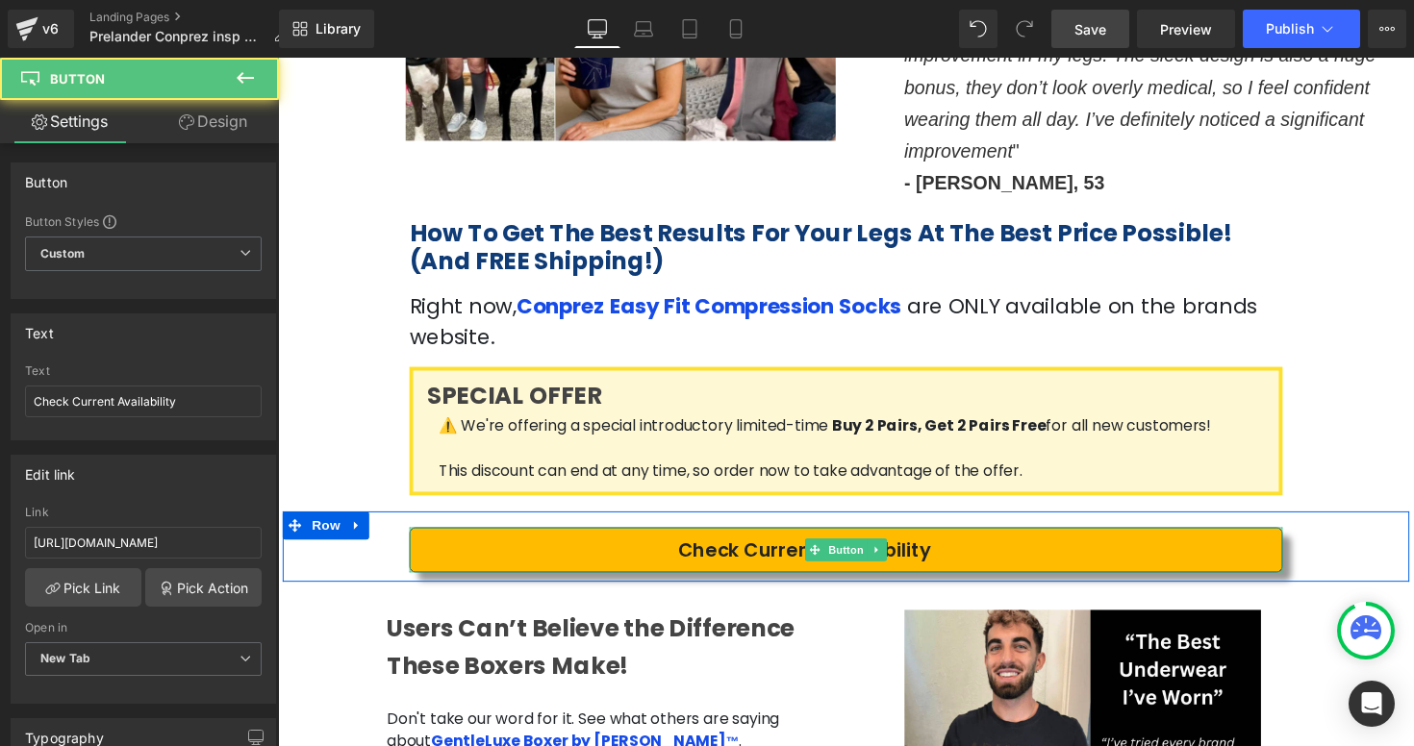
click at [483, 540] on link "Check Current Availability" at bounding box center [860, 563] width 894 height 46
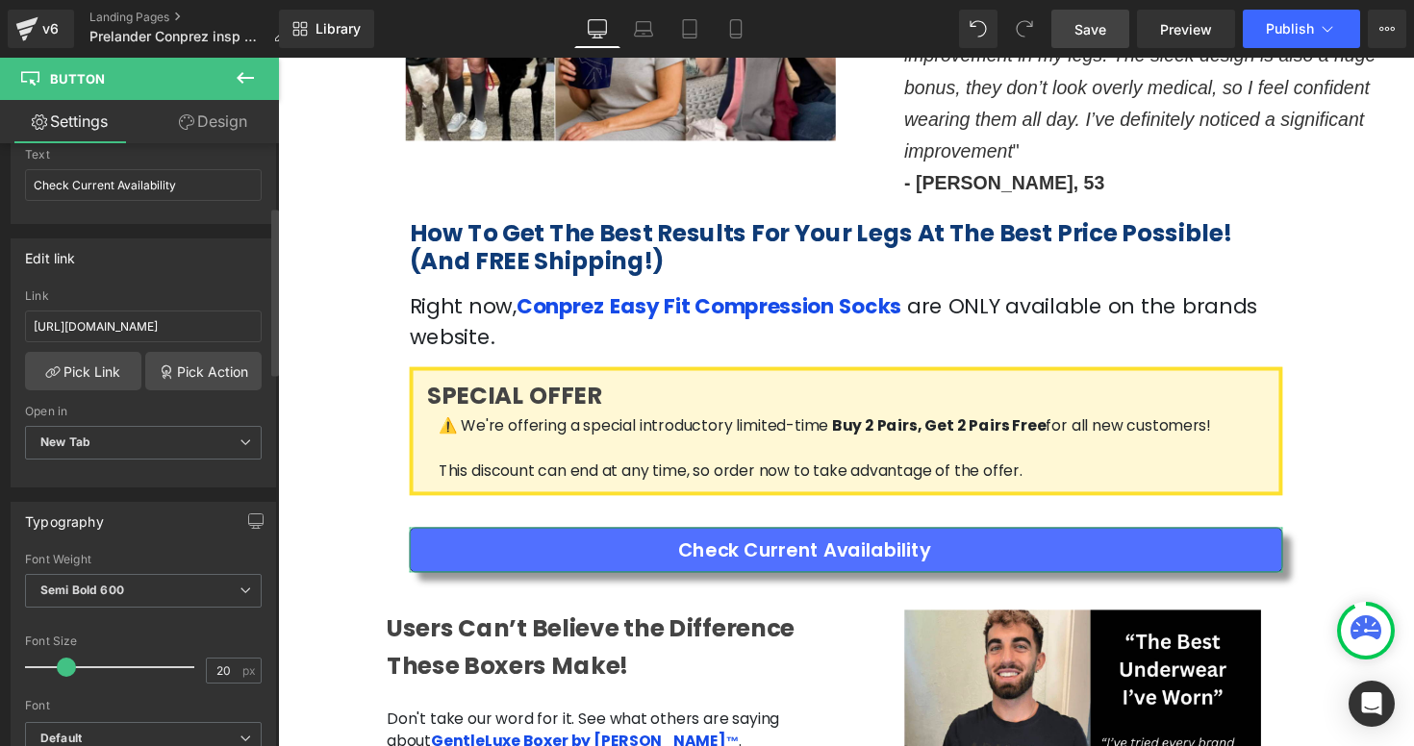
scroll to position [264, 0]
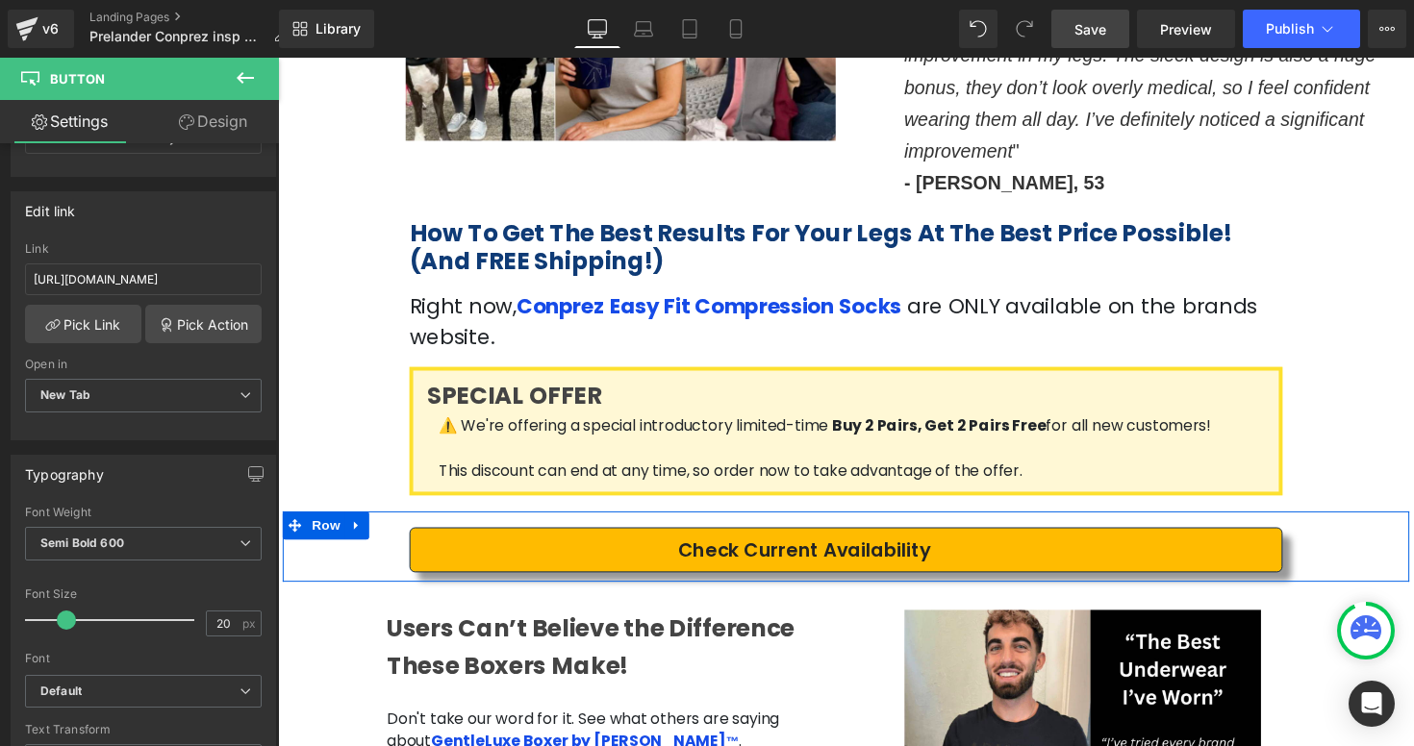
click at [458, 540] on link "Check Current Availability" at bounding box center [860, 563] width 894 height 46
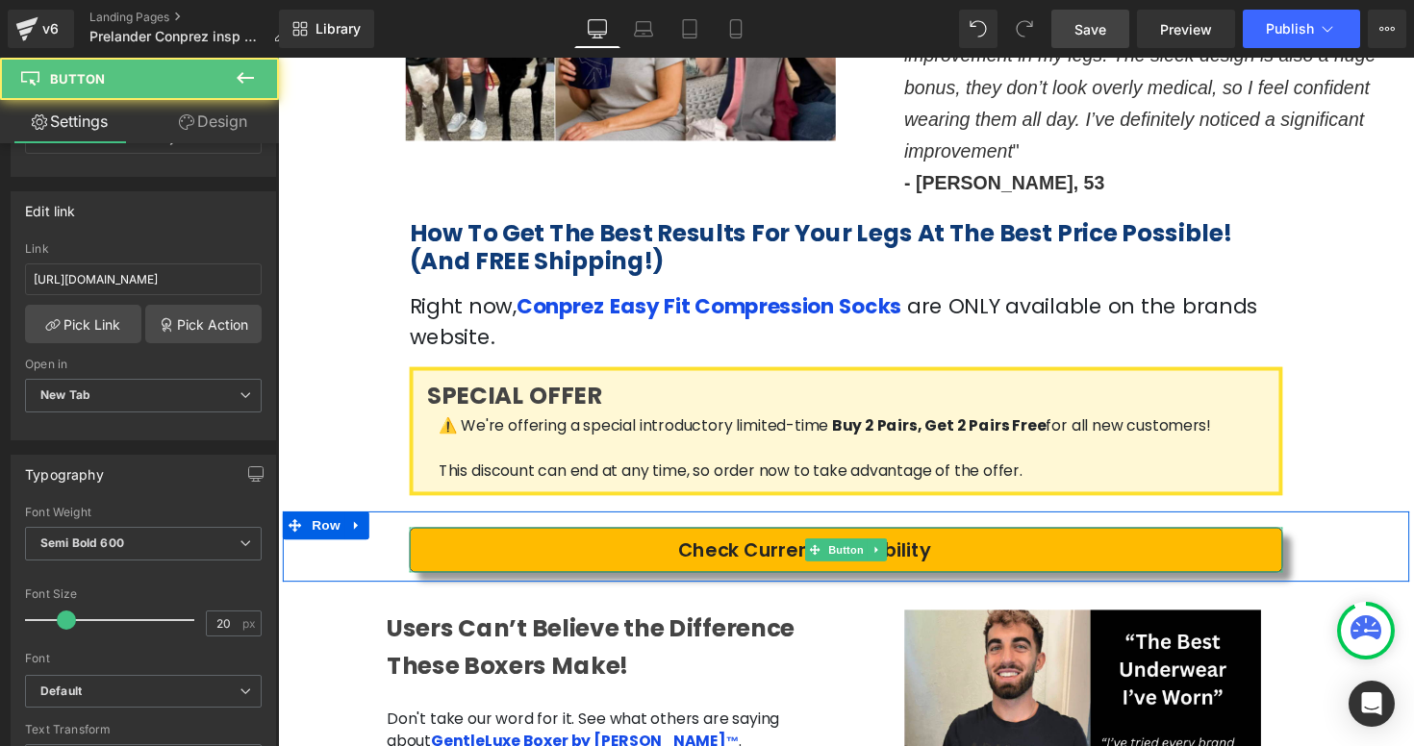
click at [526, 540] on link "Check Current Availability" at bounding box center [860, 563] width 894 height 46
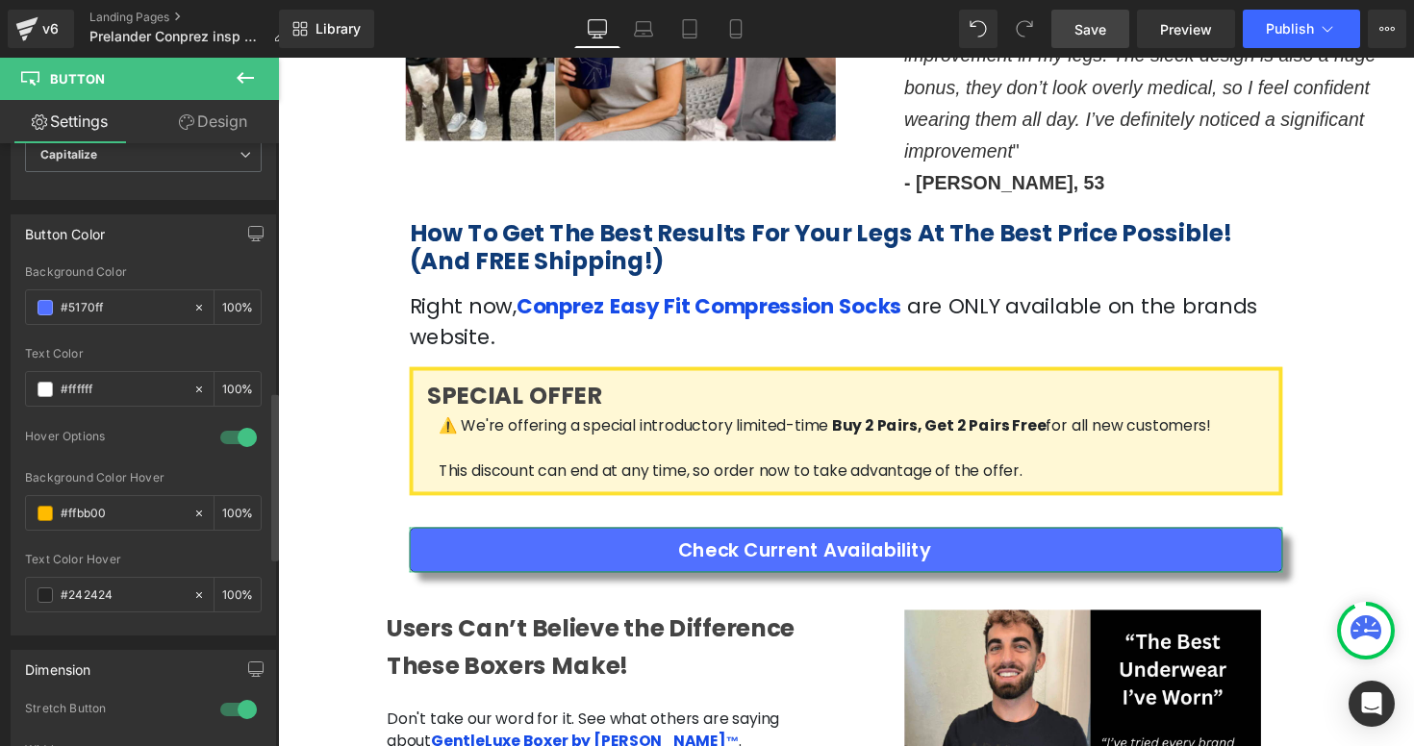
scroll to position [901, 0]
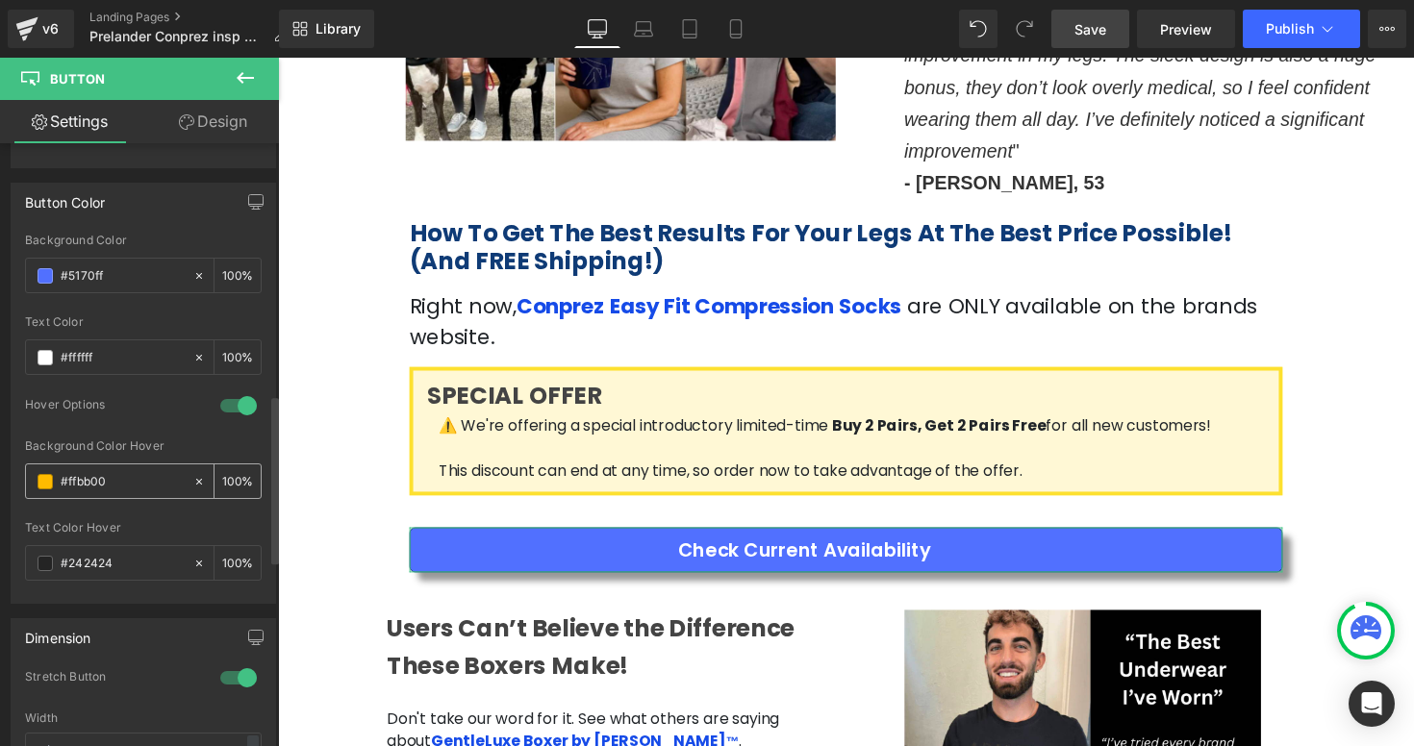
click at [88, 481] on input "#ffbb00" at bounding box center [122, 481] width 123 height 21
click at [40, 483] on span at bounding box center [45, 481] width 15 height 15
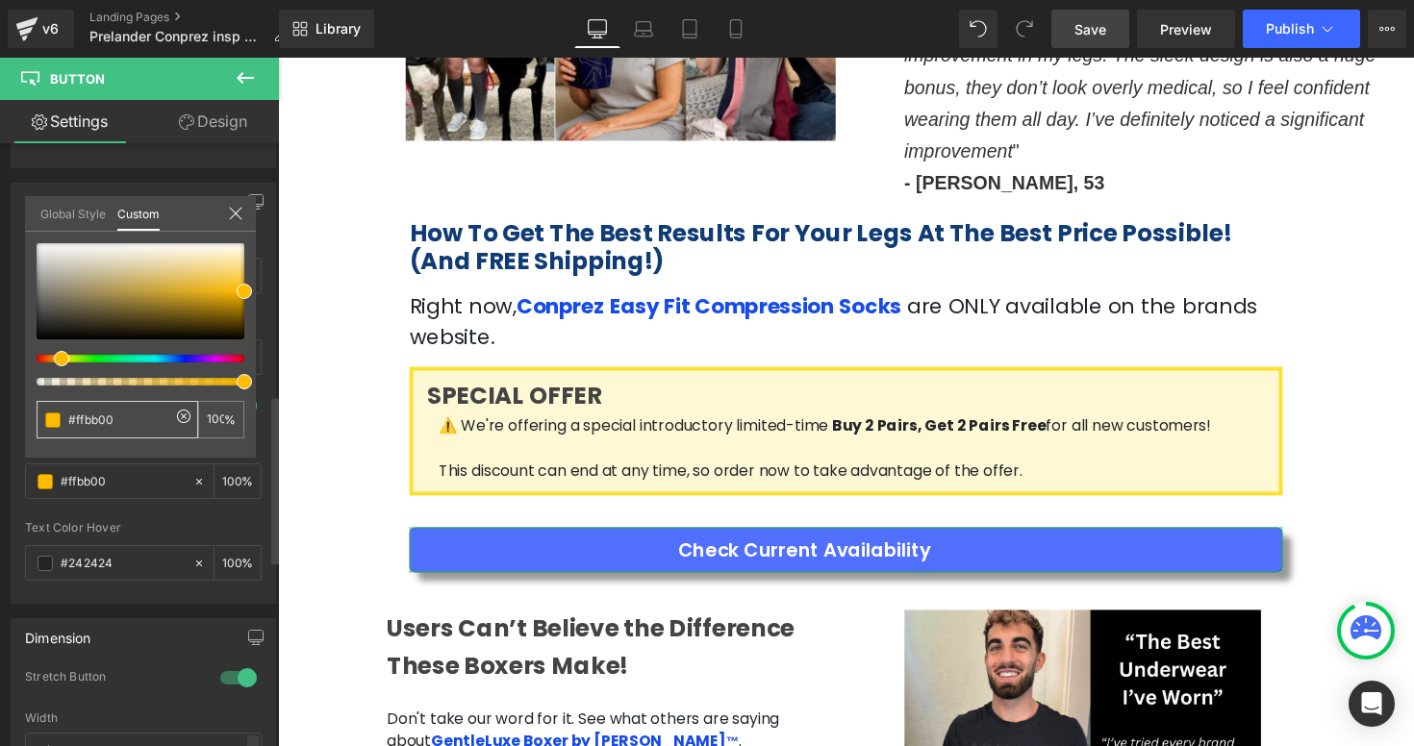
drag, startPoint x: 135, startPoint y: 426, endPoint x: 60, endPoint y: 425, distance: 75.0
click at [60, 425] on div "#ffbb00" at bounding box center [118, 420] width 162 height 38
paste input "5170ff"
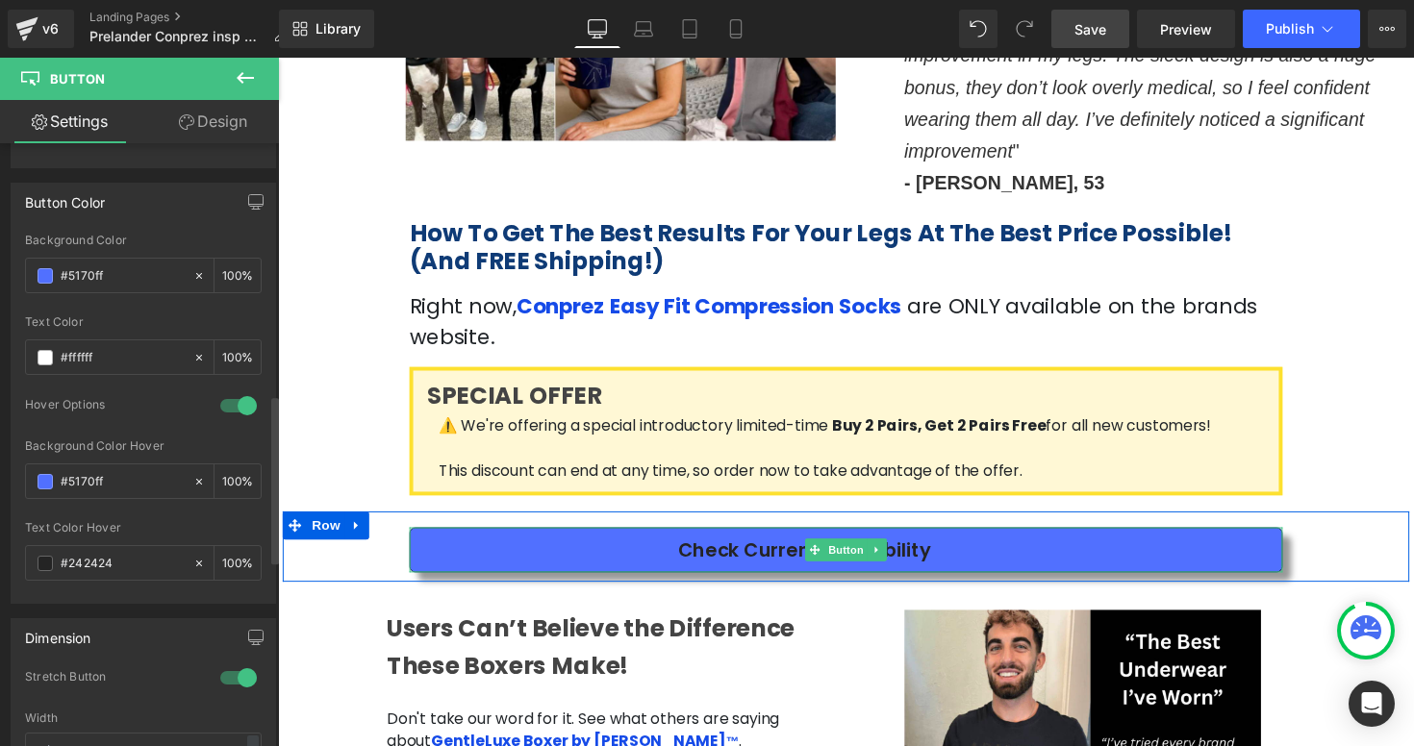
click at [579, 540] on link "Check Current Availability" at bounding box center [860, 563] width 894 height 46
click at [1044, 540] on link "Check Current Availability" at bounding box center [860, 563] width 894 height 46
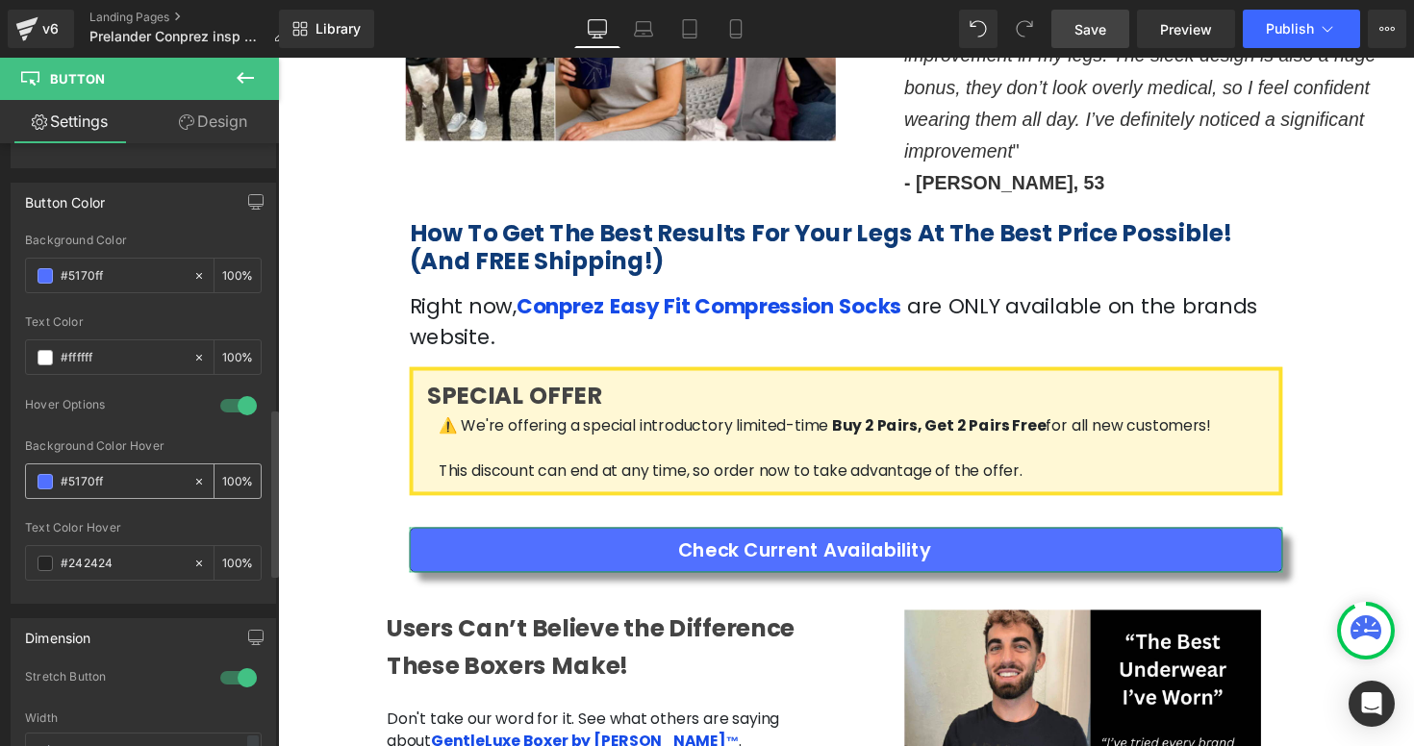
scroll to position [975, 0]
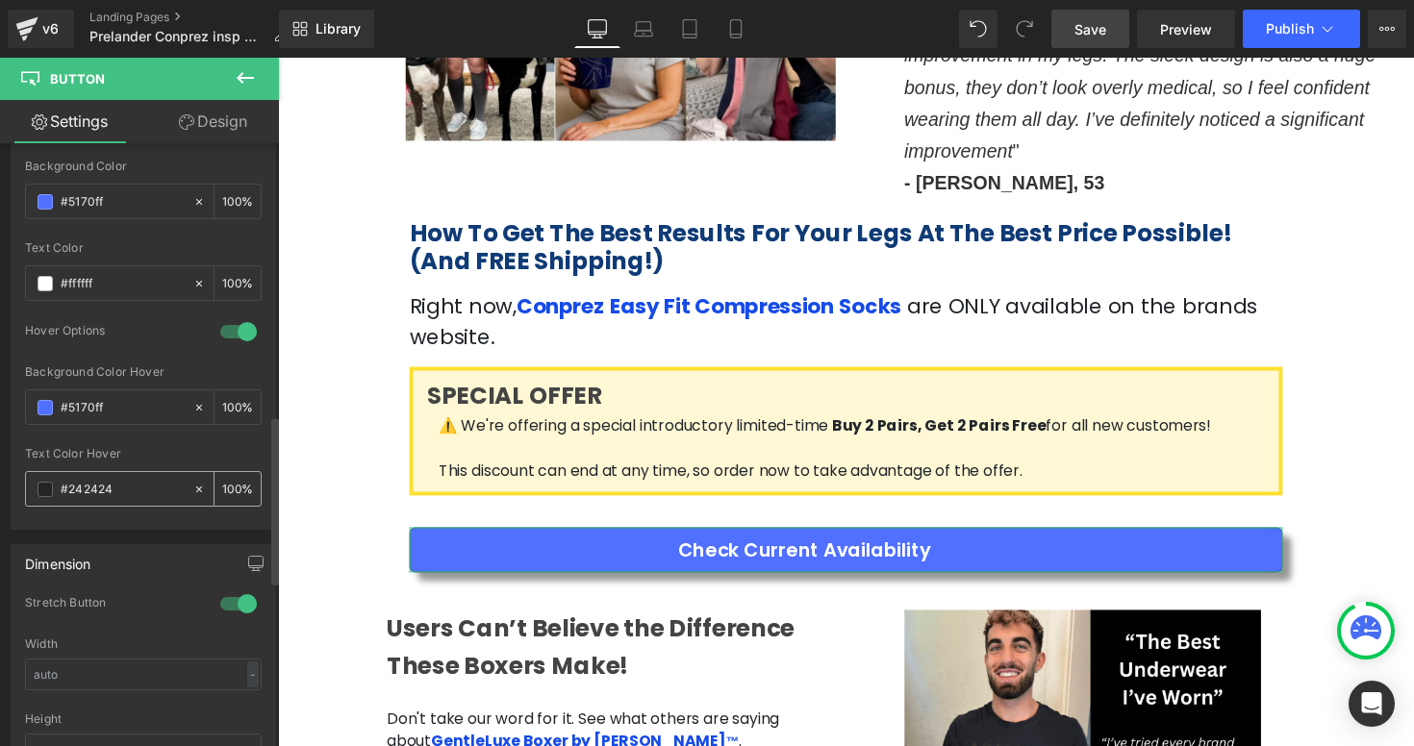
click at [71, 492] on input "#242424" at bounding box center [122, 489] width 123 height 21
click at [45, 489] on span at bounding box center [45, 489] width 15 height 15
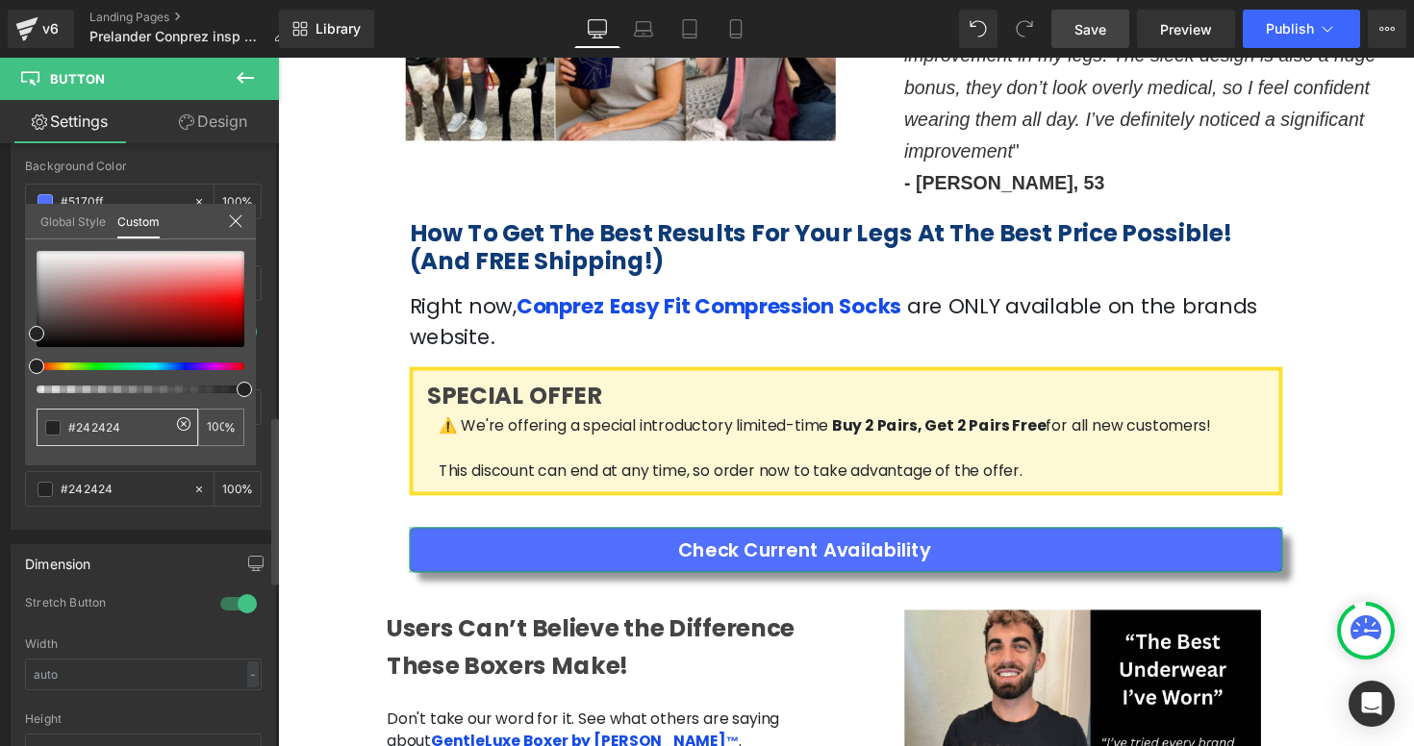
drag, startPoint x: 134, startPoint y: 432, endPoint x: 40, endPoint y: 432, distance: 93.3
click at [40, 432] on div "#242424" at bounding box center [118, 428] width 162 height 38
drag, startPoint x: 38, startPoint y: 344, endPoint x: 38, endPoint y: 239, distance: 105.8
click at [38, 239] on div "Global Style Custom Setup Global Style #ffffff 100 %" at bounding box center [140, 233] width 231 height 59
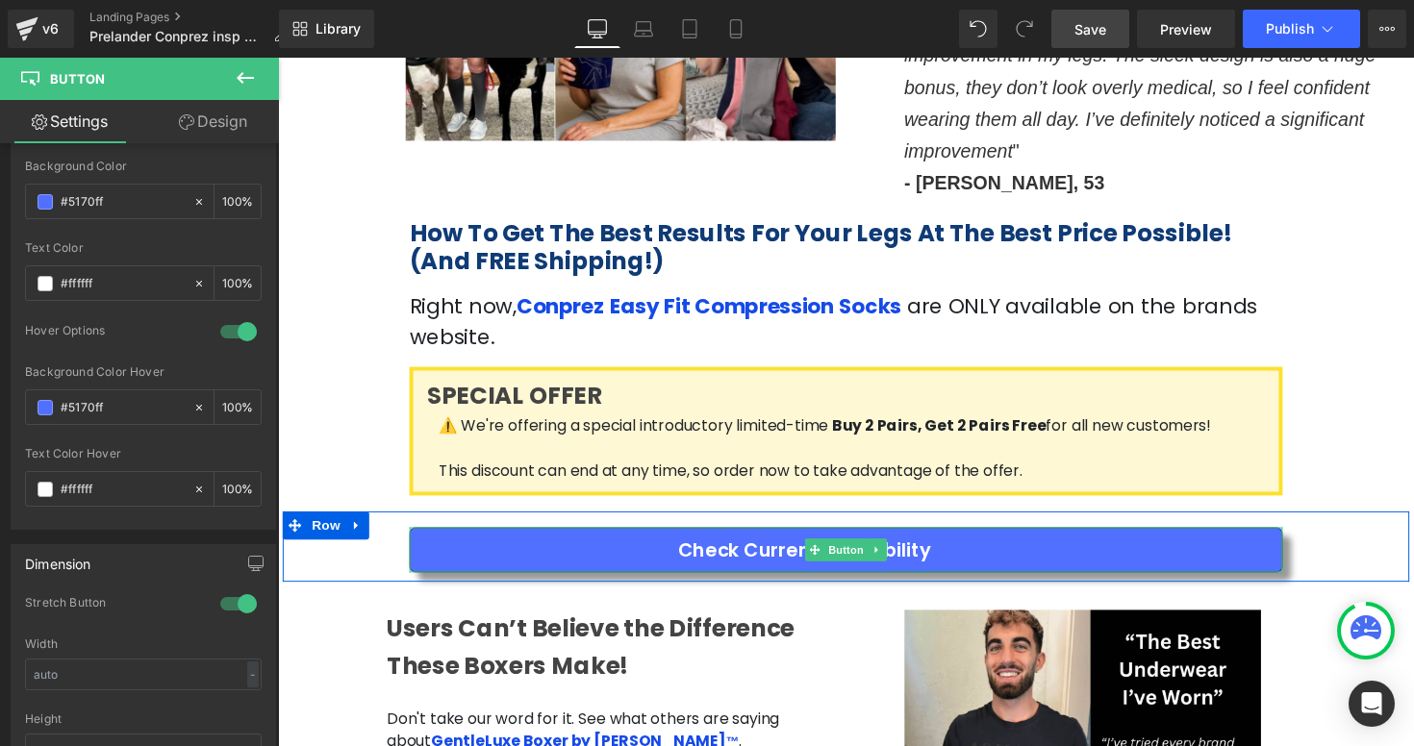
click at [946, 540] on link "Check Current Availability" at bounding box center [860, 563] width 894 height 46
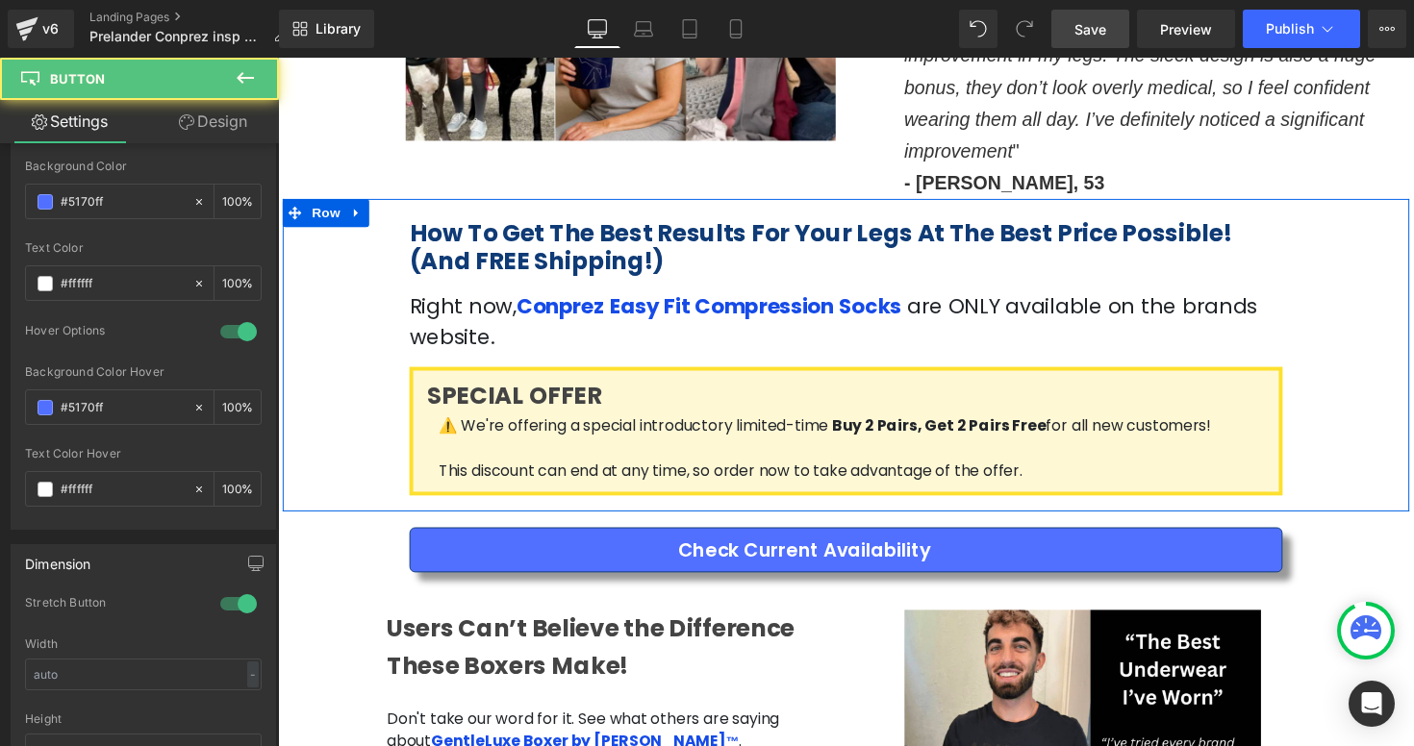
click at [1413, 366] on div "How To Get The Best Results For Your Legs At The Best Price Possible! (And FREE…" at bounding box center [860, 363] width 1154 height 320
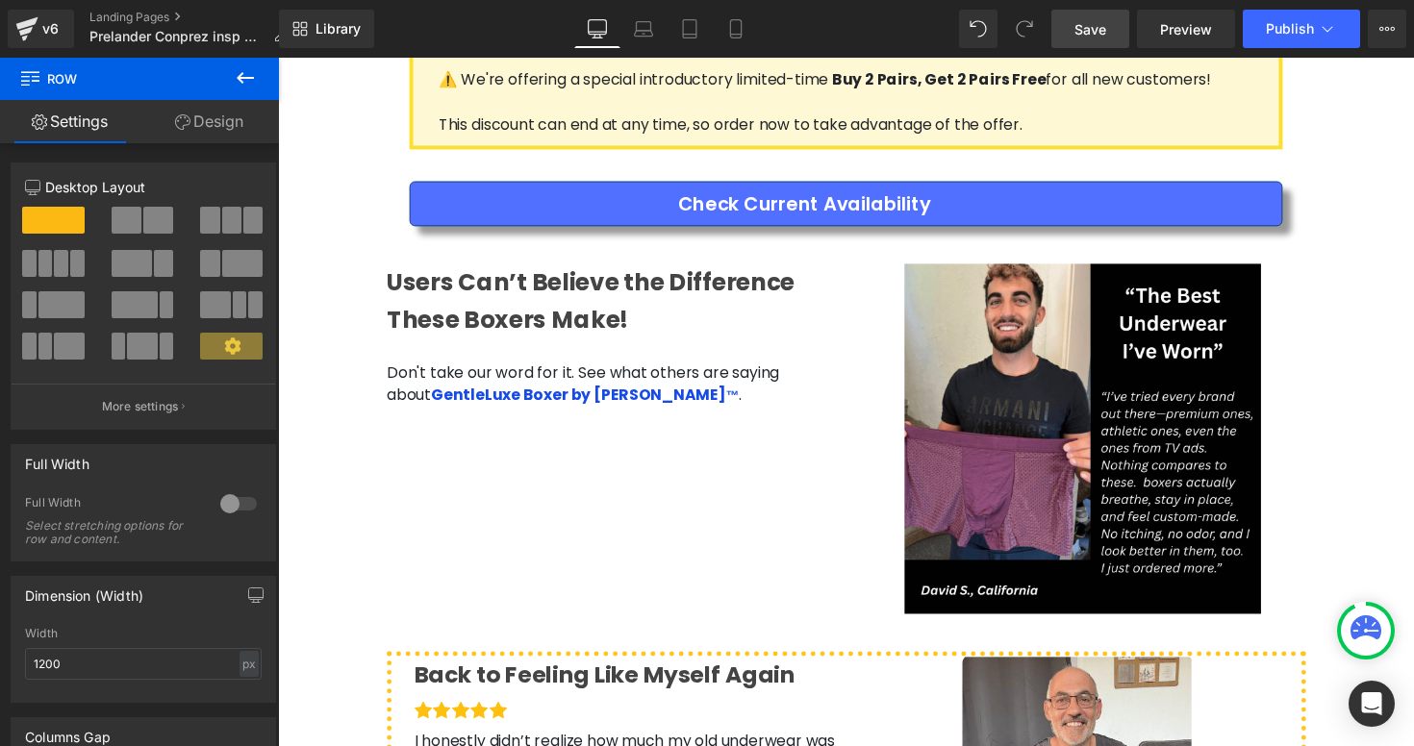
scroll to position [3833, 0]
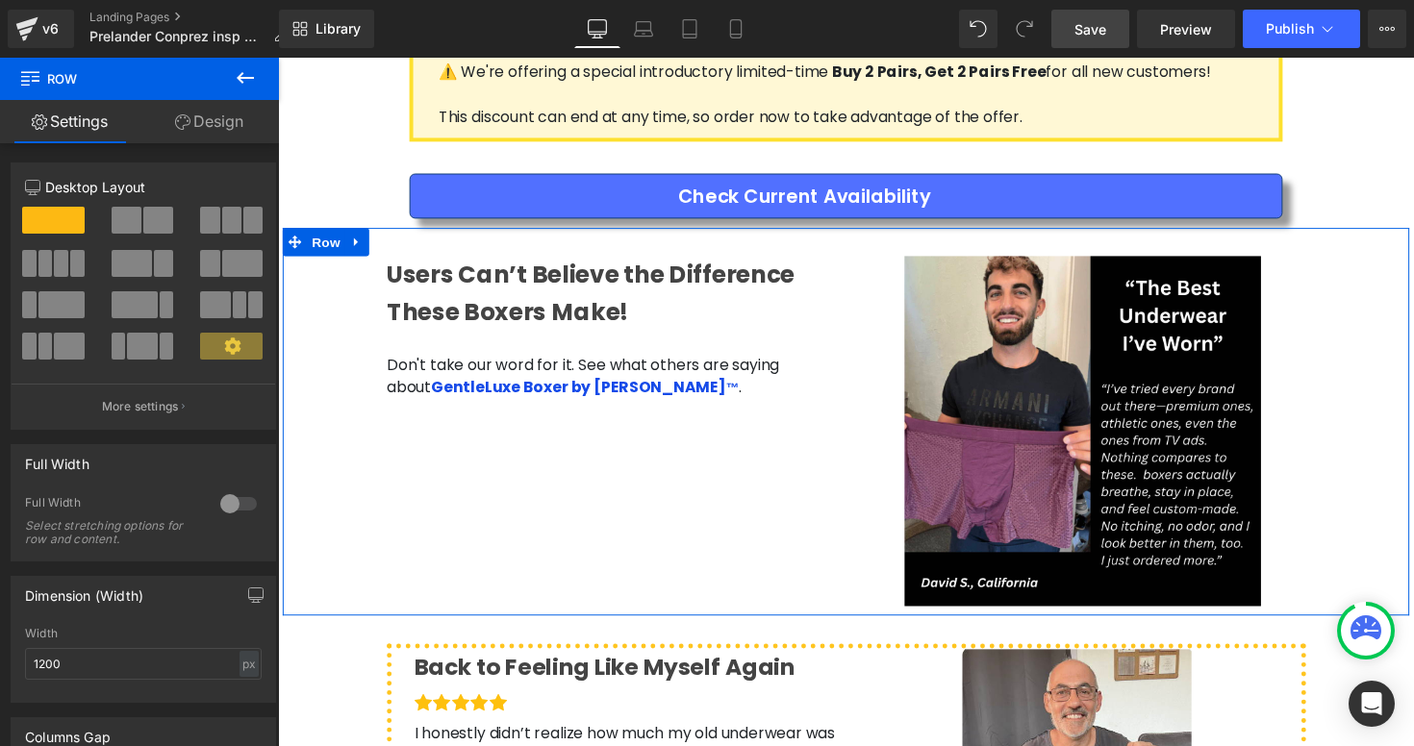
click at [744, 464] on div "Users Can’t Believe the Difference These Boxers Make! Heading Don't take our wo…" at bounding box center [860, 430] width 1154 height 397
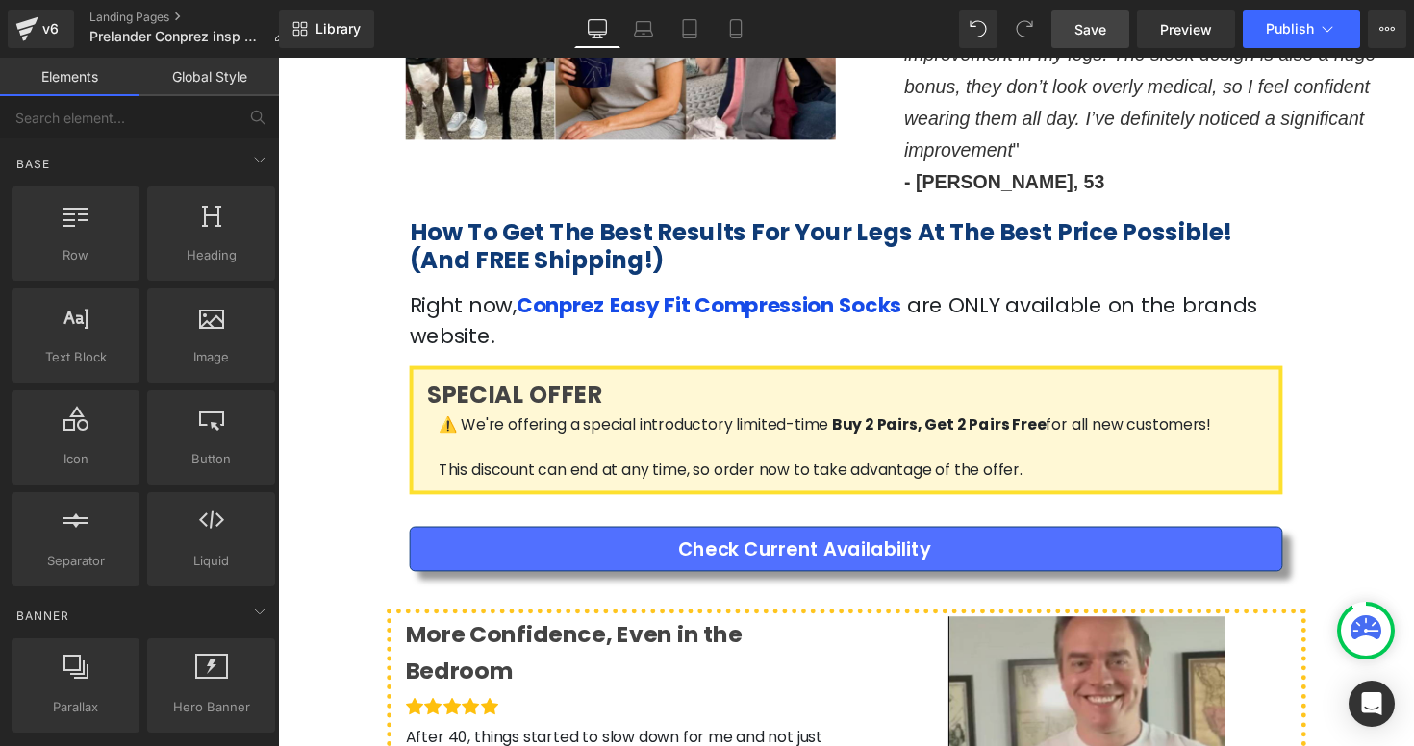
scroll to position [3475, 0]
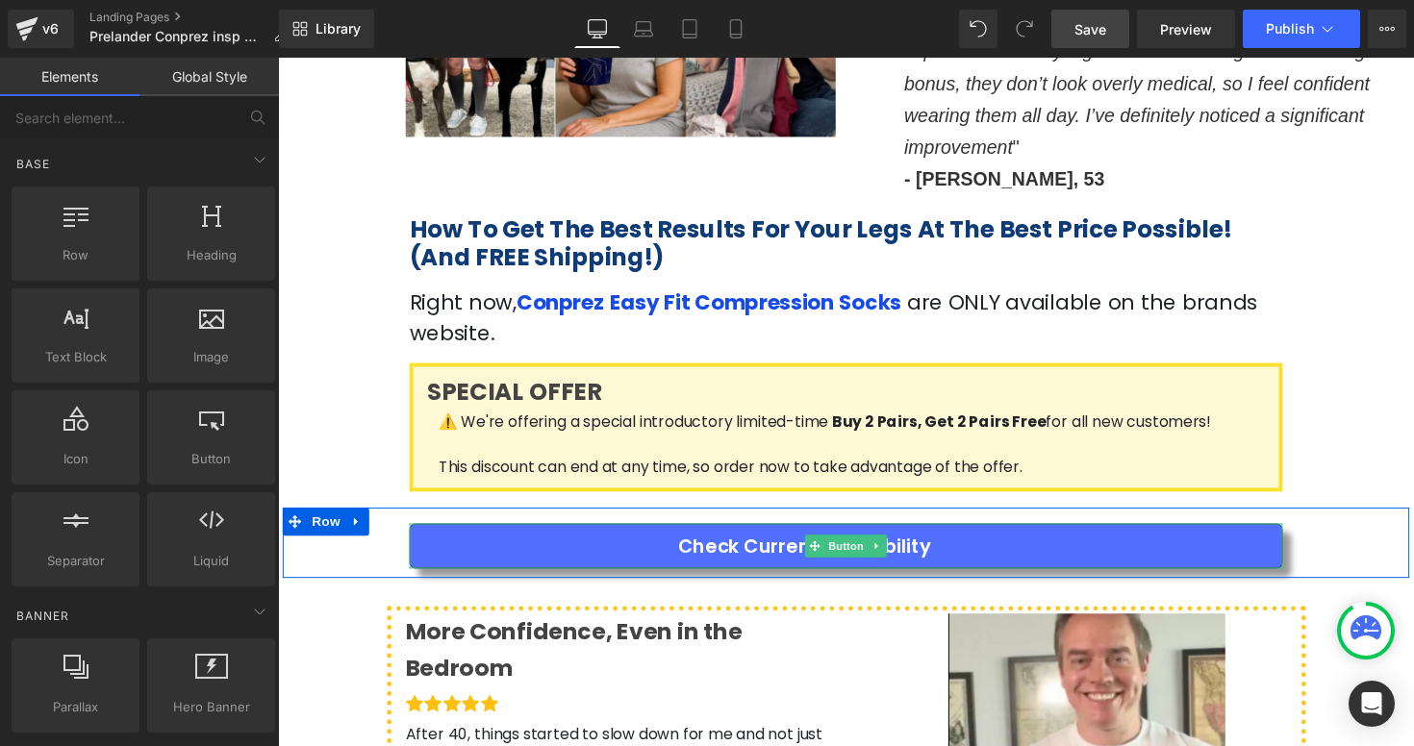
click at [698, 543] on span "Check Current Availability" at bounding box center [817, 557] width 259 height 29
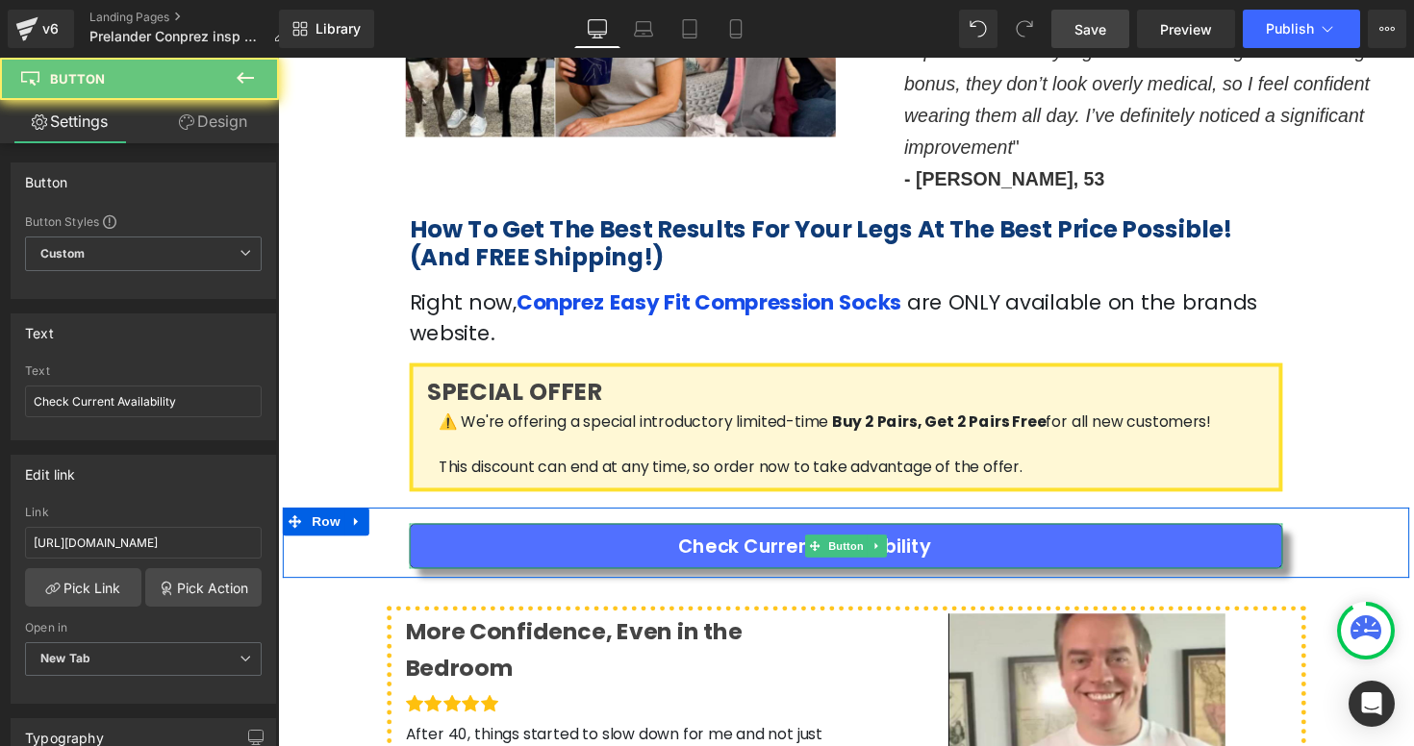
click at [706, 543] on span "Check Current Availability" at bounding box center [817, 557] width 259 height 29
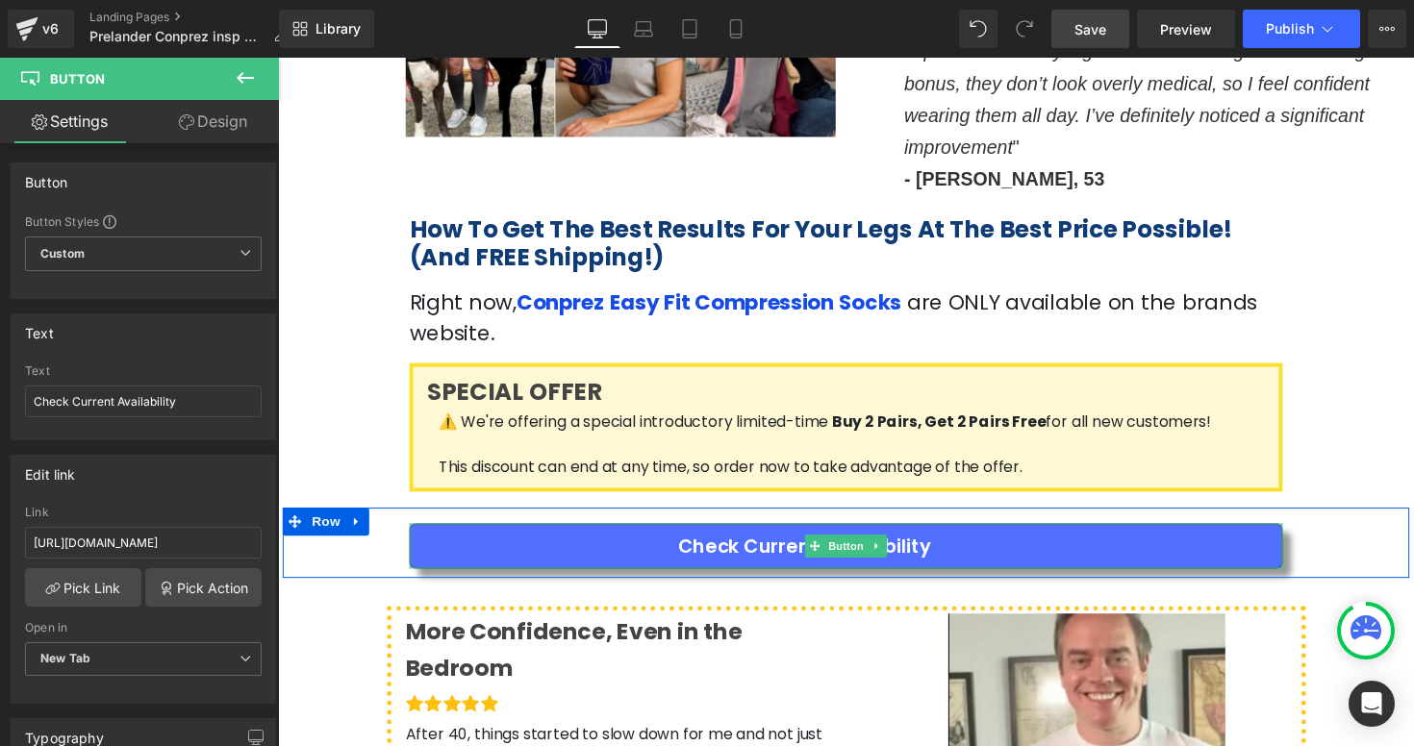
click at [776, 543] on span "Check Current Availability" at bounding box center [817, 557] width 259 height 29
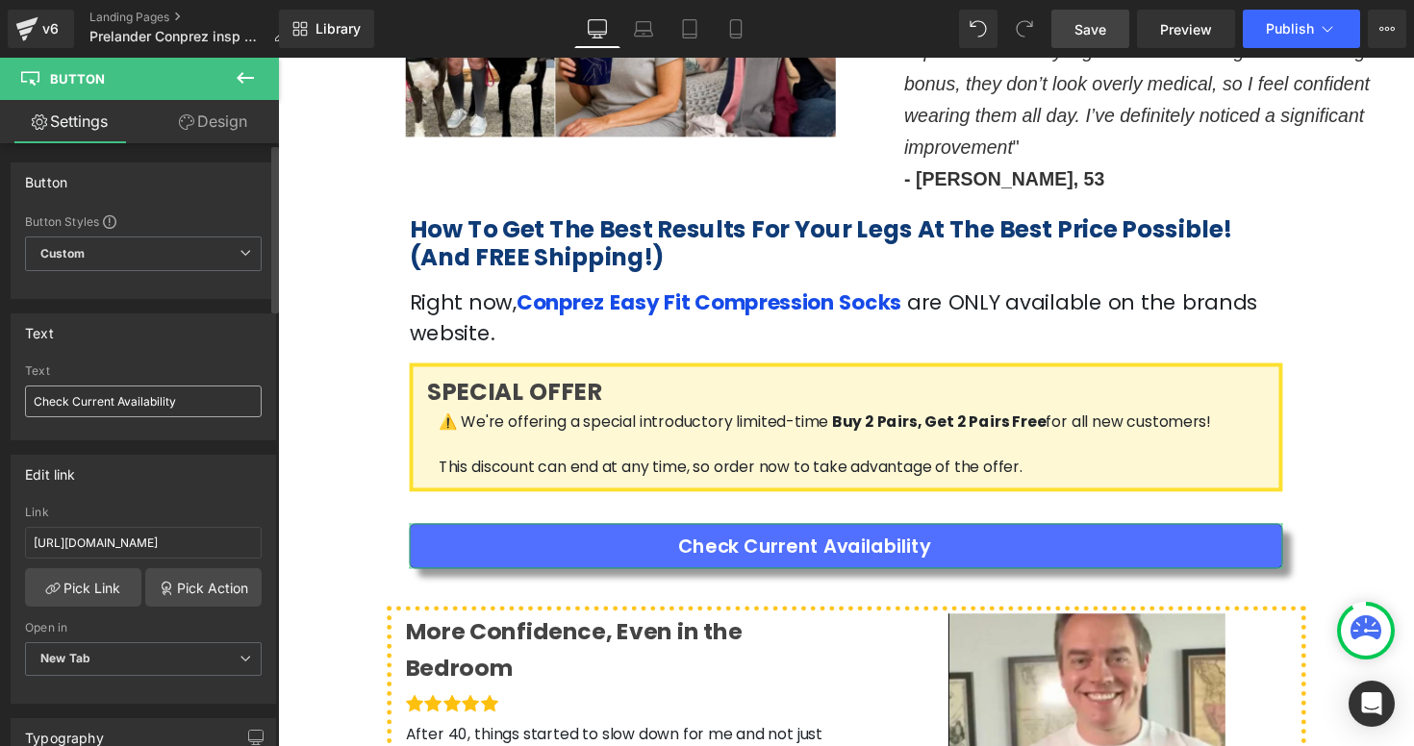
click at [36, 397] on input "Check Current Availability" at bounding box center [143, 402] width 237 height 32
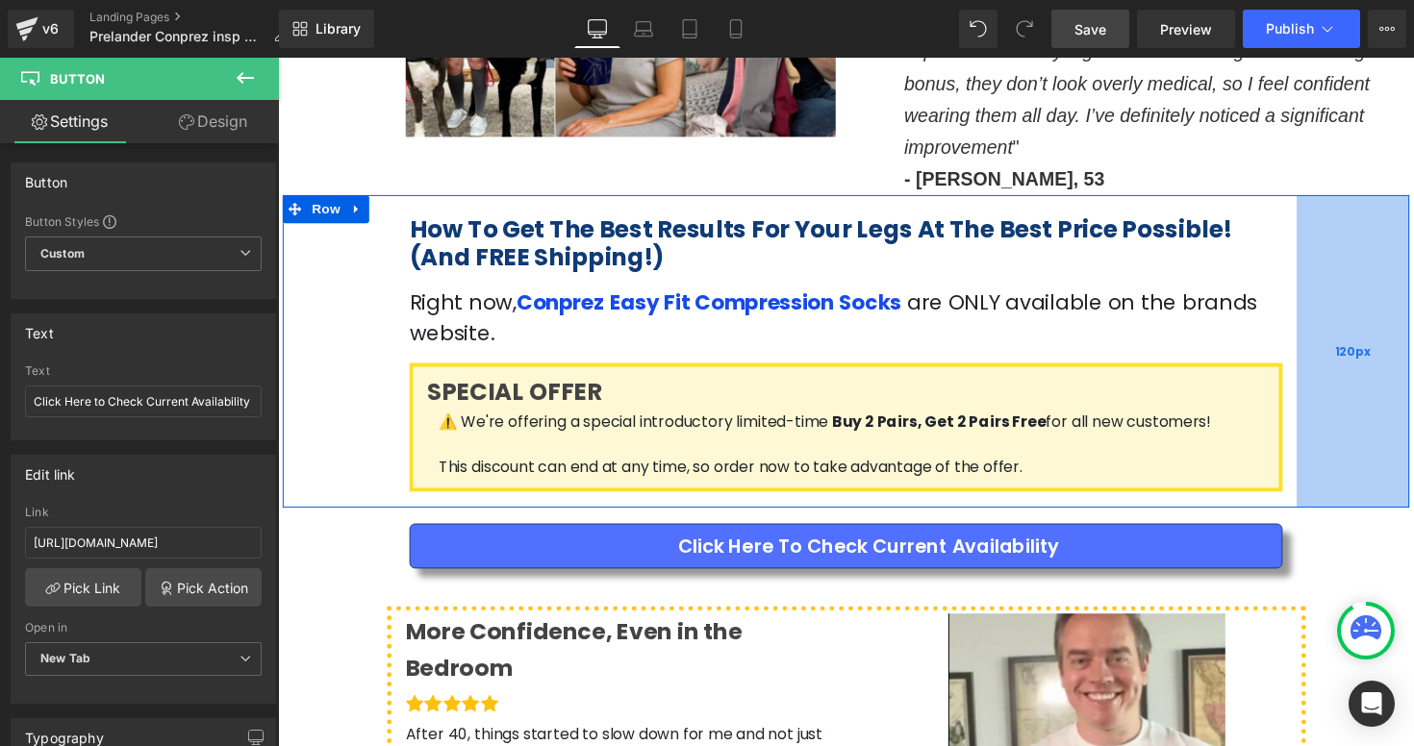
click at [1413, 370] on div "120px" at bounding box center [1378, 358] width 115 height 320
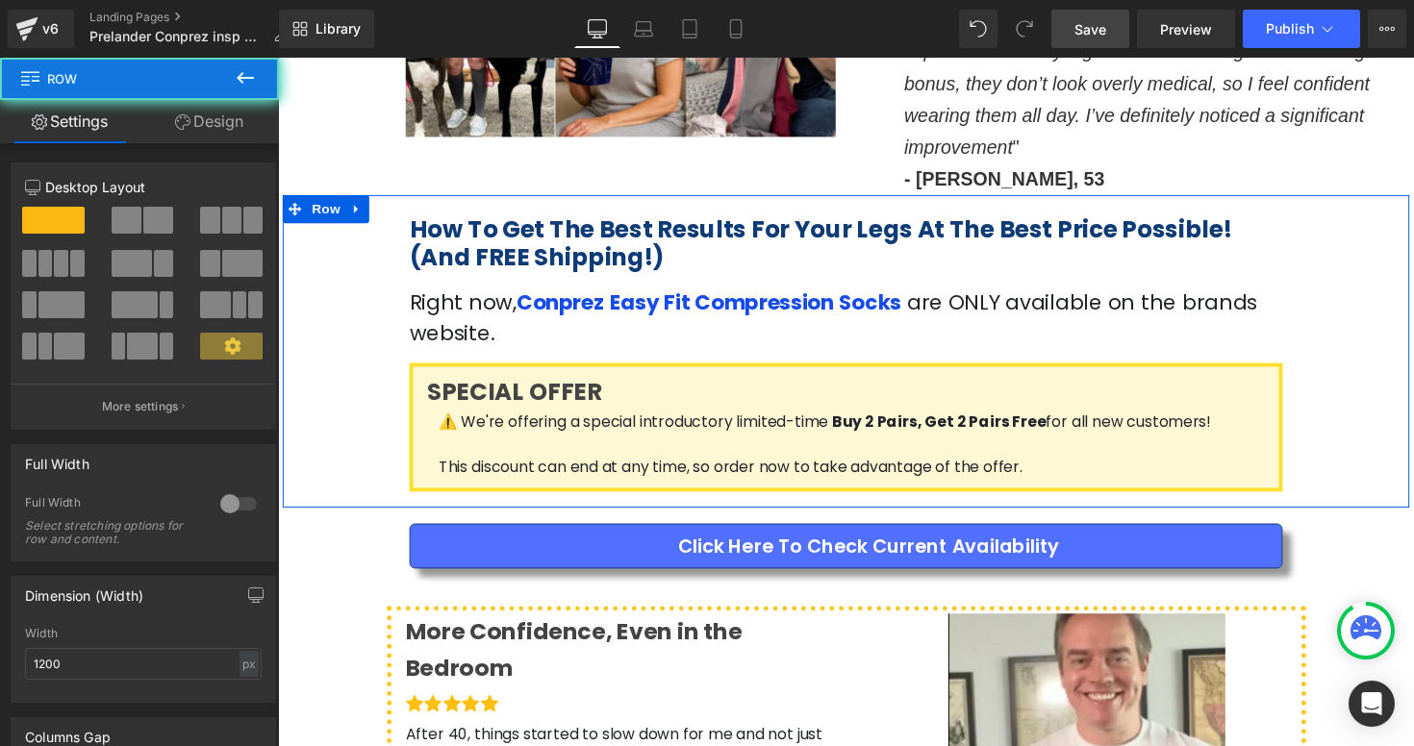
click at [278, 58] on div at bounding box center [278, 58] width 0 height 0
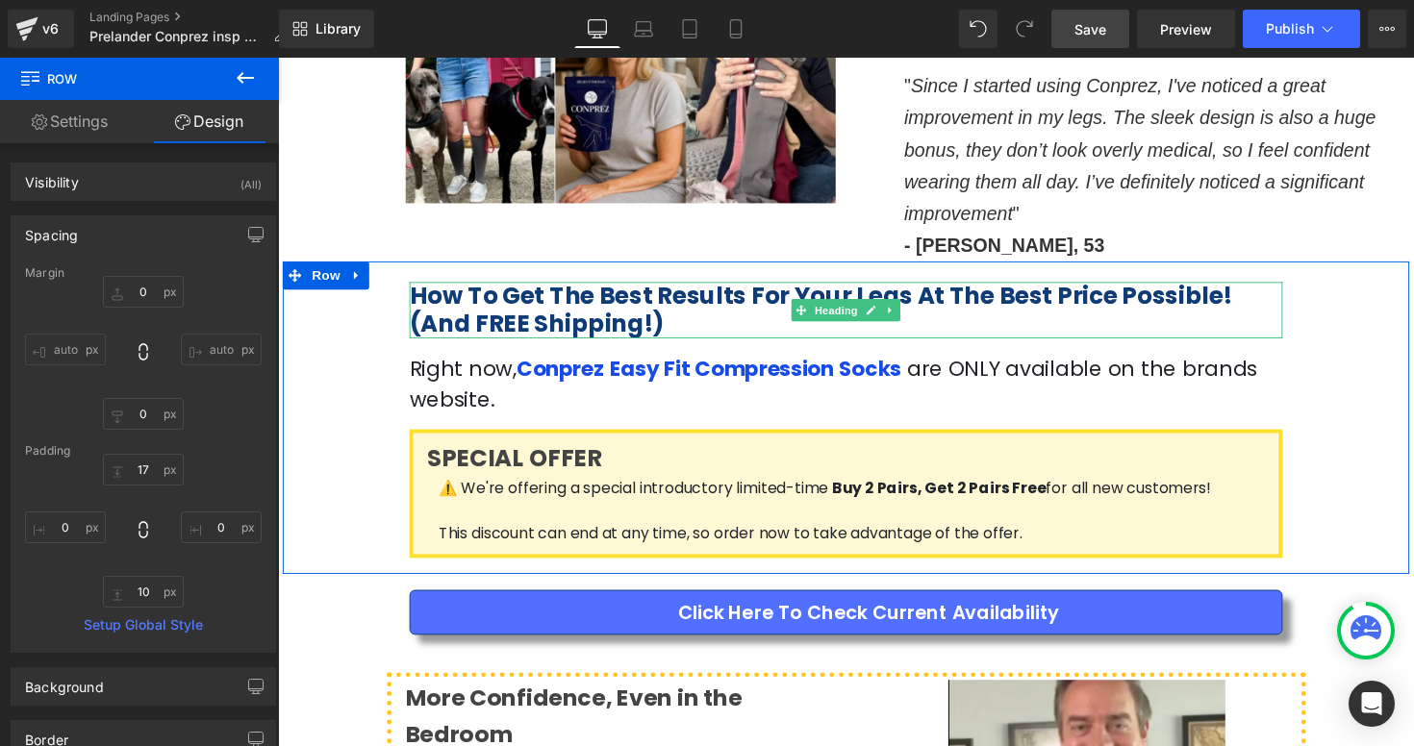
scroll to position [3408, 0]
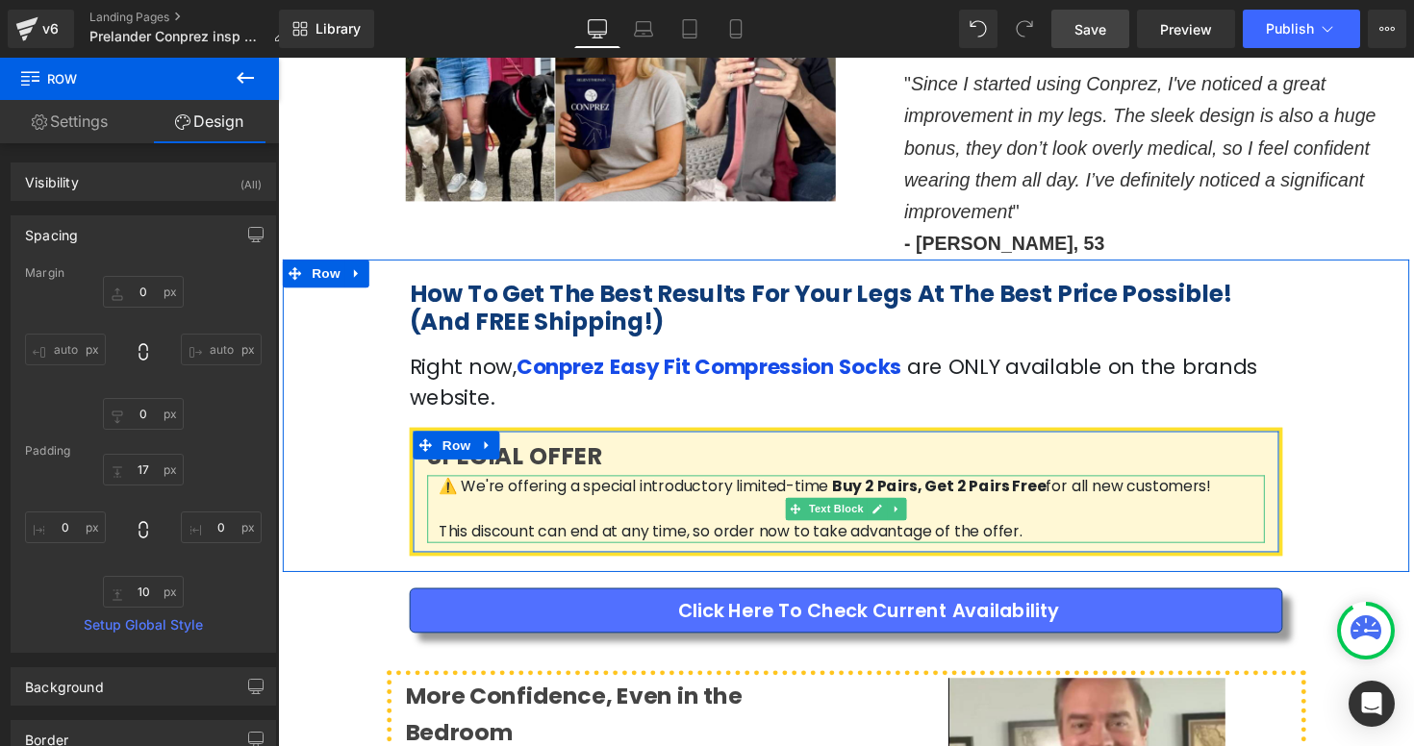
click at [610, 486] on span "⚠️ We're offering a special introductory limited-time" at bounding box center [641, 497] width 399 height 22
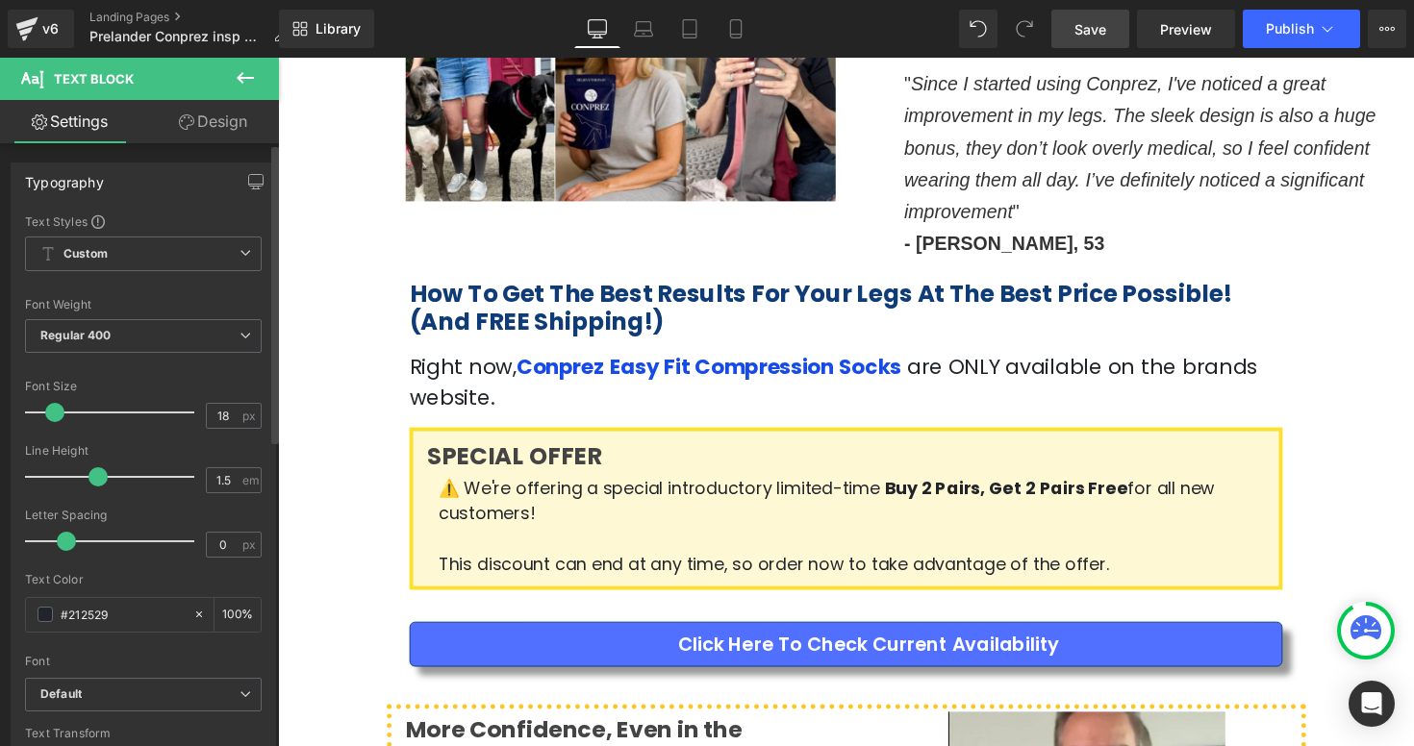
click at [52, 414] on span at bounding box center [54, 412] width 19 height 19
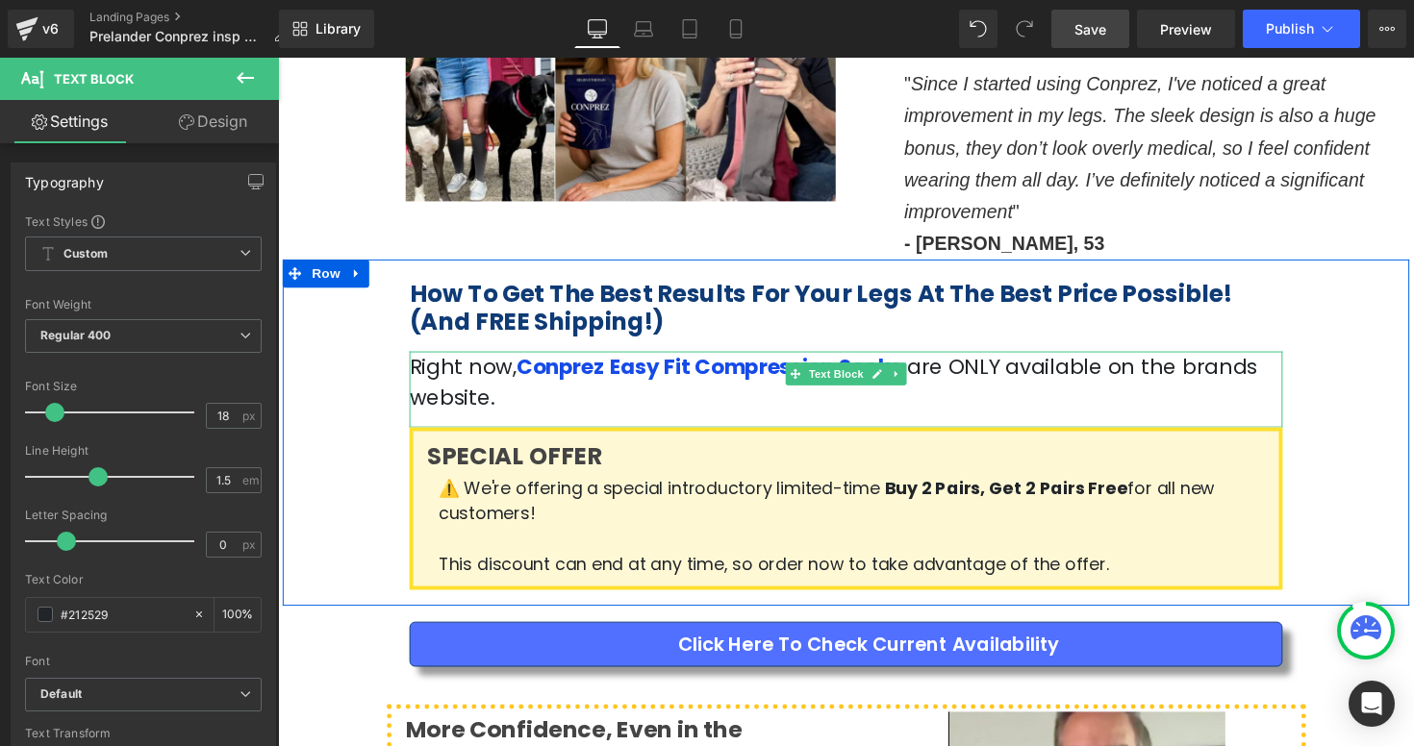
click at [1117, 359] on p "Right now, Conprez Easy Fit Compression Socks are ONLY available on the brands …" at bounding box center [860, 390] width 894 height 63
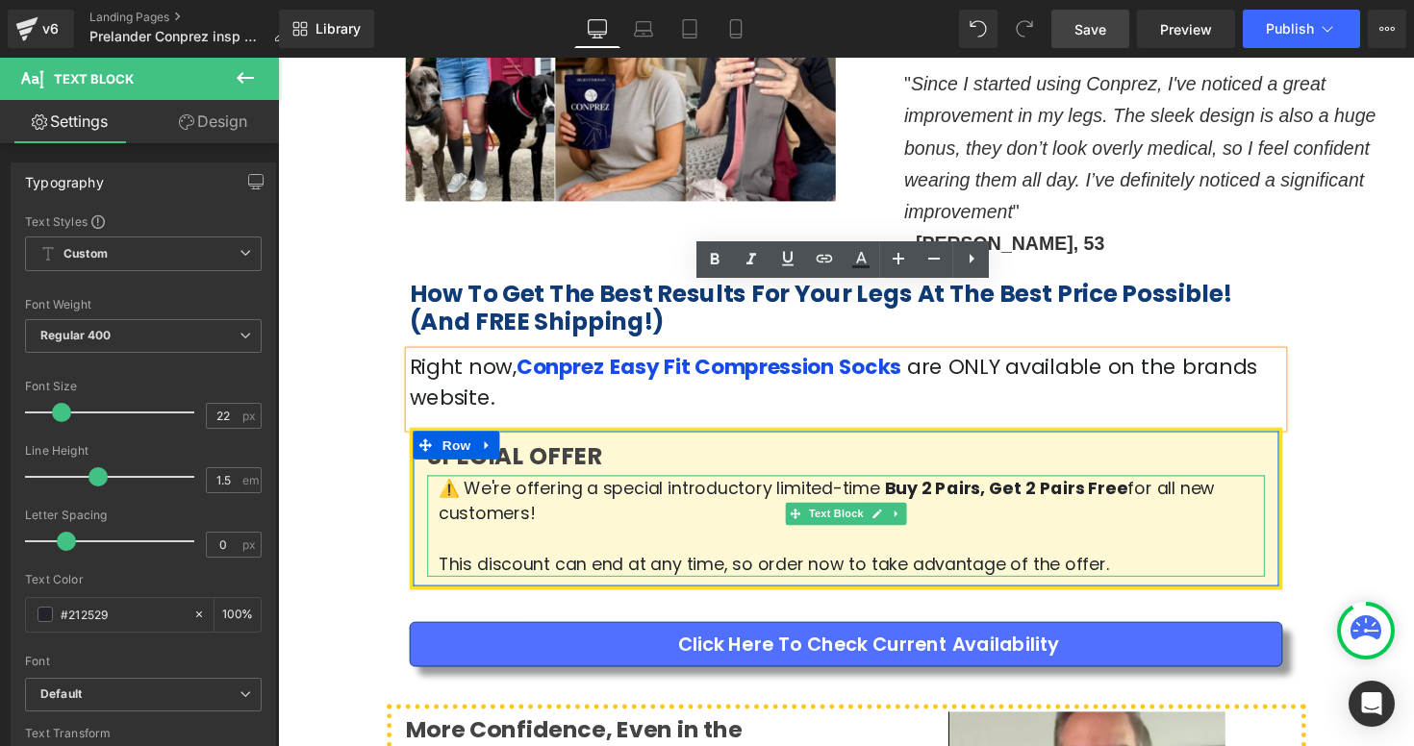
click at [737, 486] on div at bounding box center [860, 486] width 858 height 1
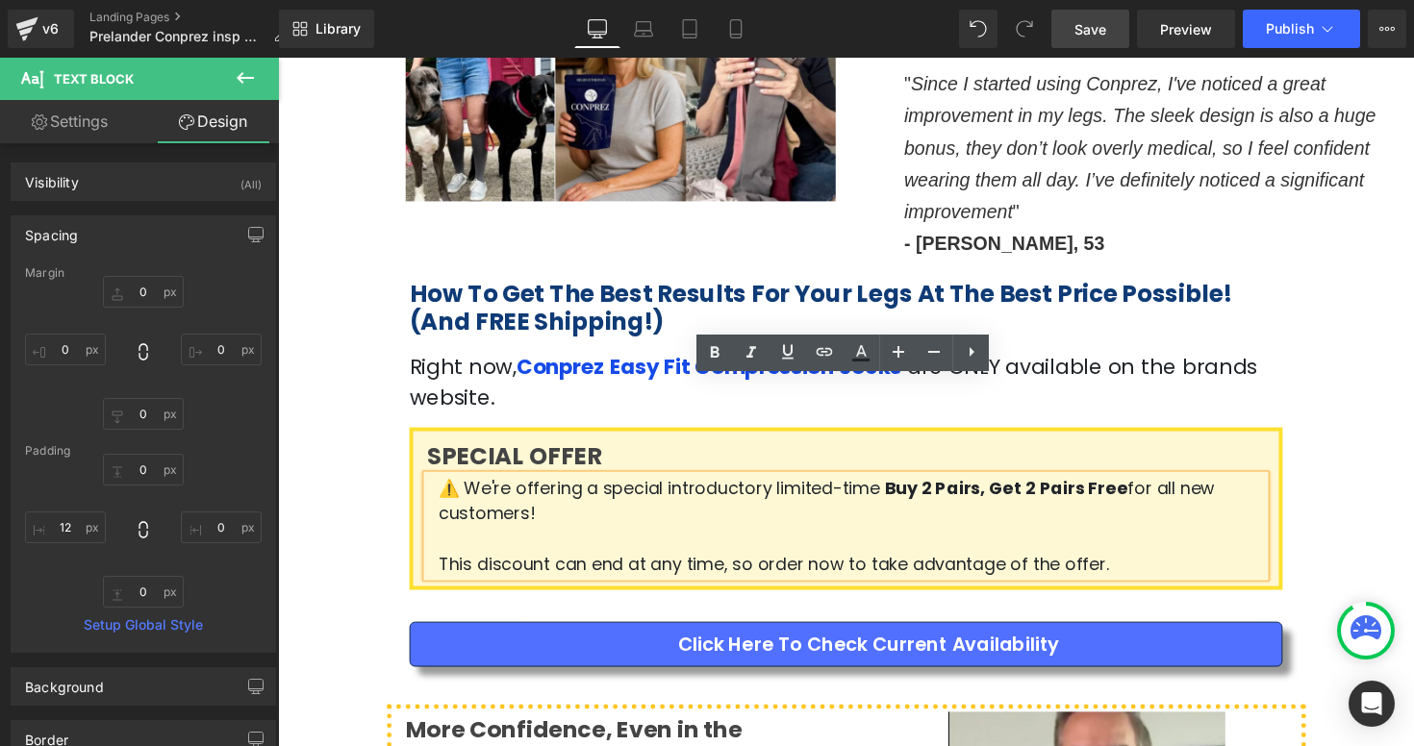
click at [457, 636] on link "Click Here to Check Current Availability" at bounding box center [860, 659] width 894 height 46
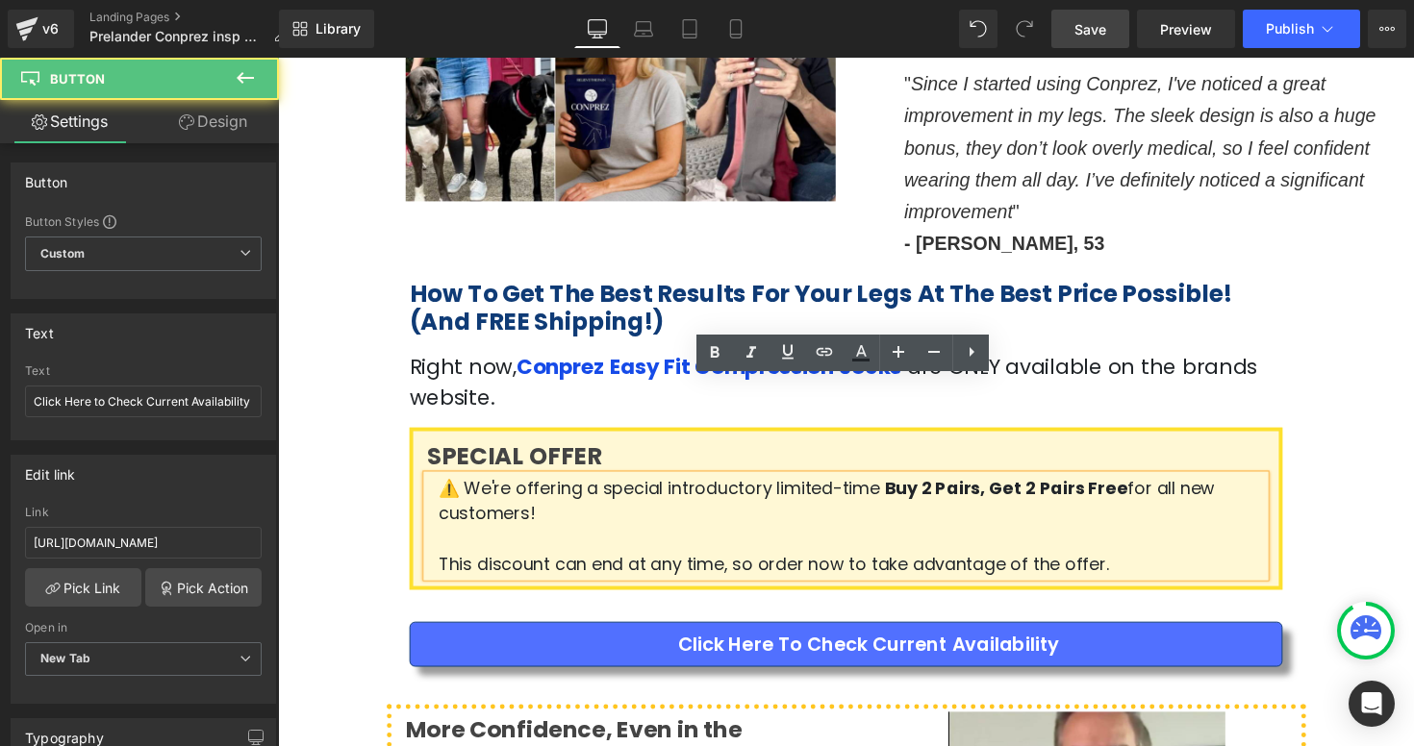
click at [395, 442] on div "How To Get The Best Results For Your Legs At The Best Price Possible! (And FREE…" at bounding box center [860, 441] width 1154 height 355
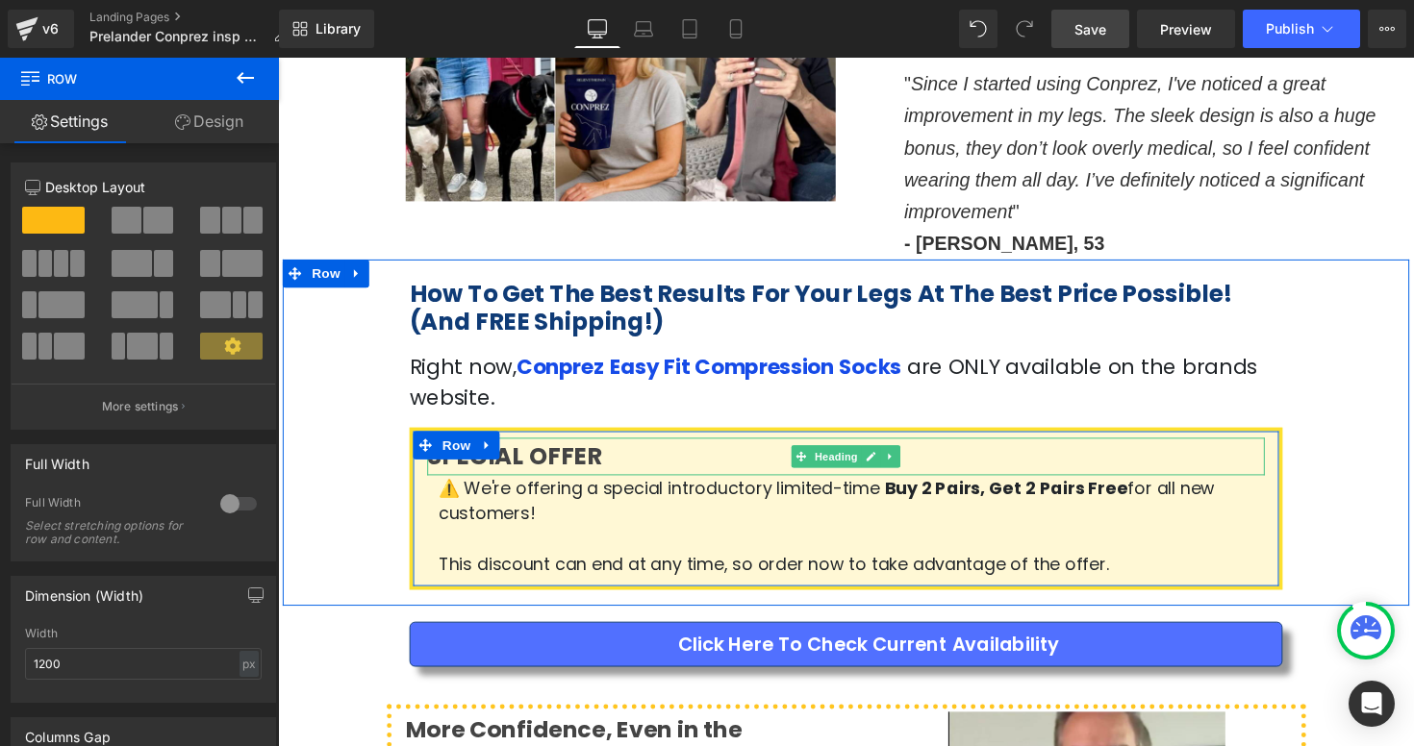
click at [507, 449] on strong "SPECIAL OFFER" at bounding box center [520, 466] width 179 height 34
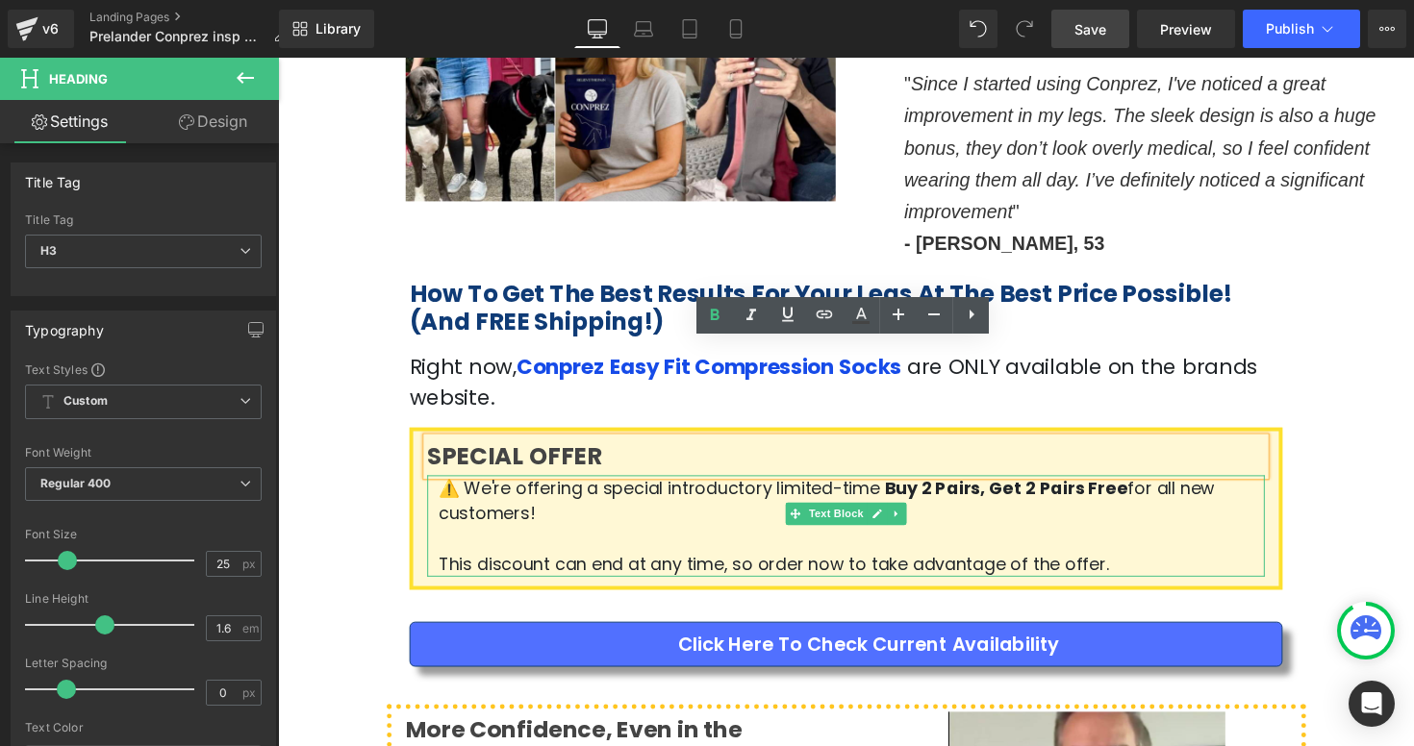
click at [490, 538] on p at bounding box center [865, 551] width 846 height 26
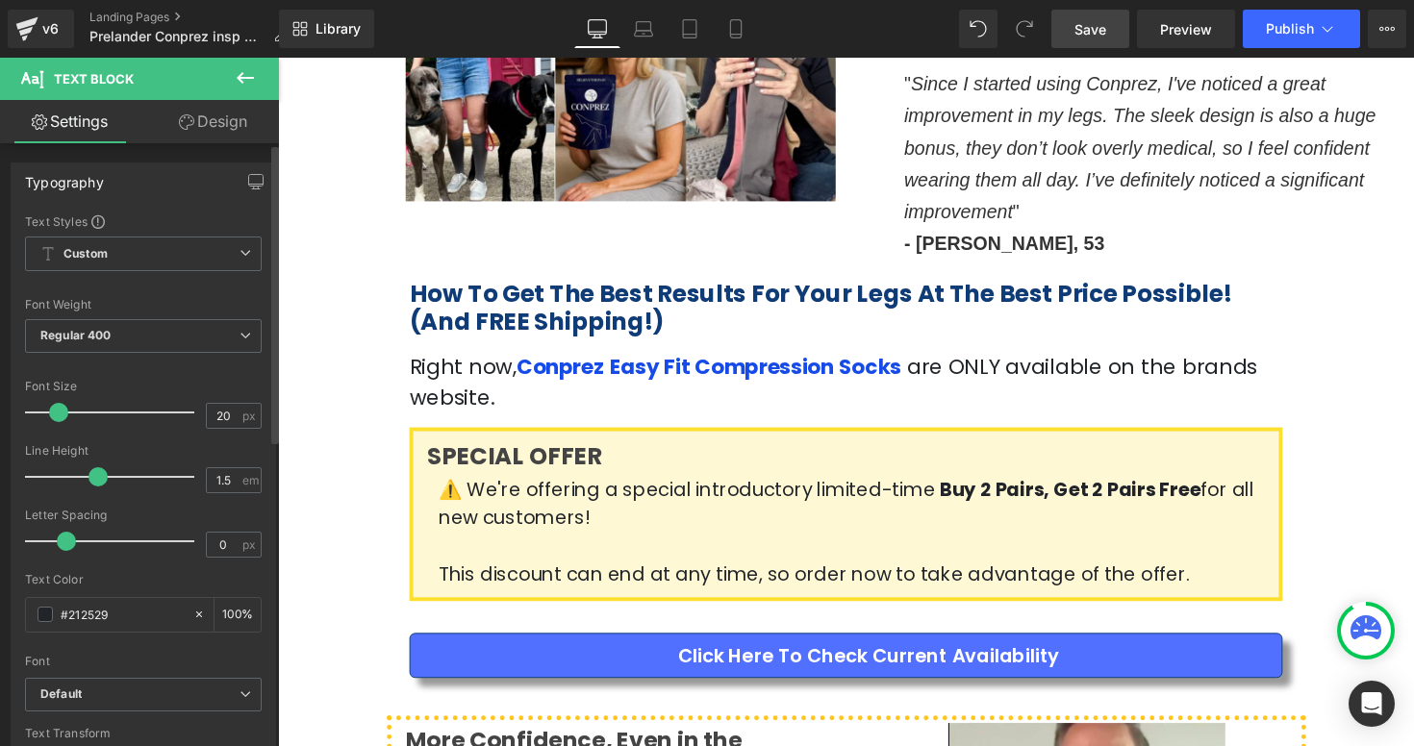
click at [58, 414] on span at bounding box center [58, 412] width 19 height 19
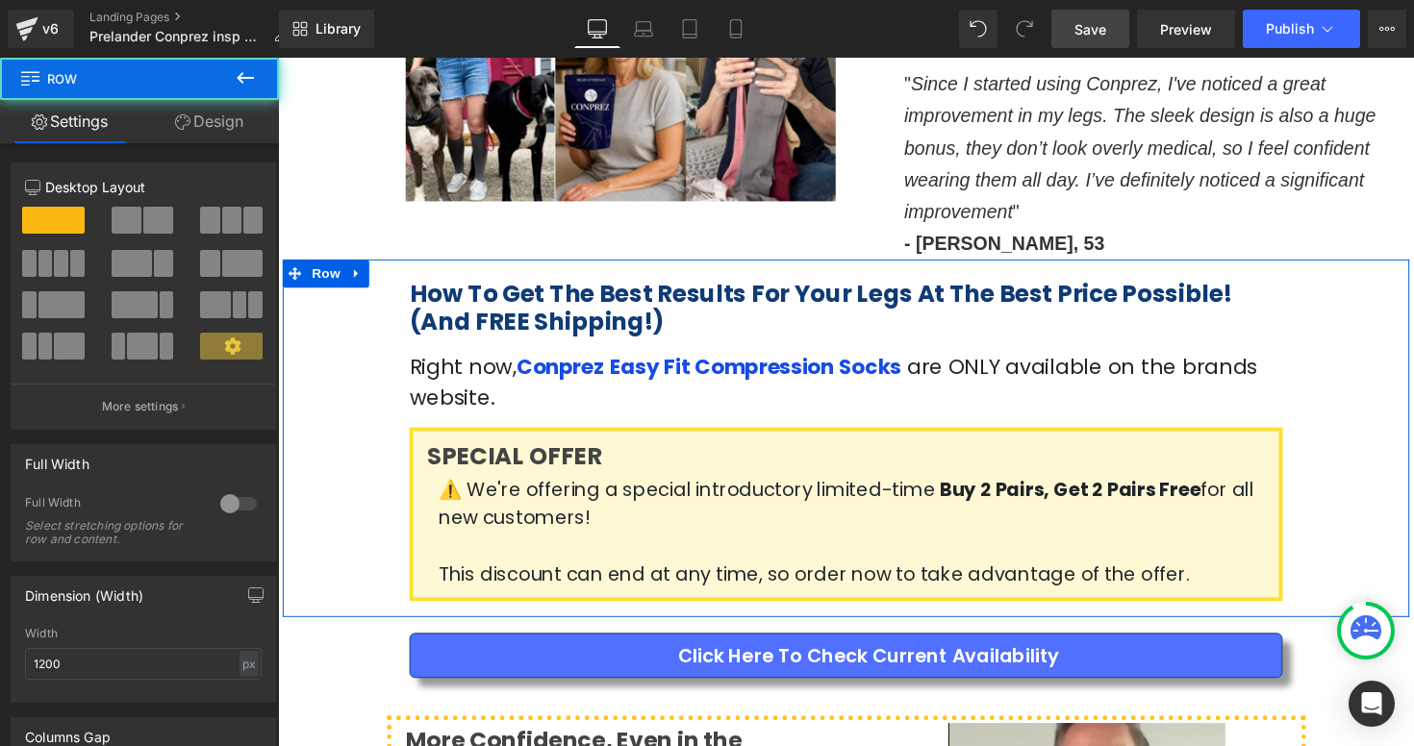
click at [364, 485] on div "How To Get The Best Results For Your Legs At The Best Price Possible! (And FREE…" at bounding box center [860, 447] width 1154 height 366
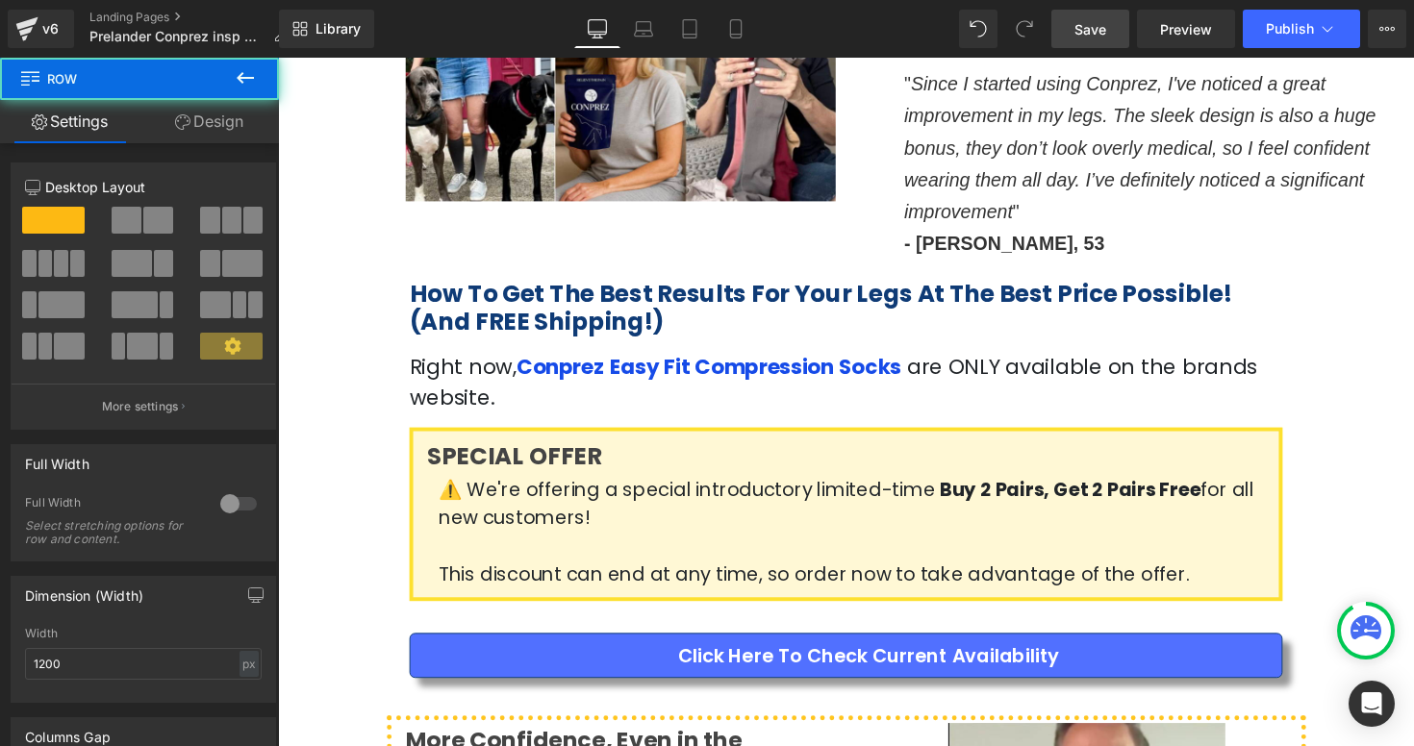
click at [278, 58] on div at bounding box center [278, 58] width 0 height 0
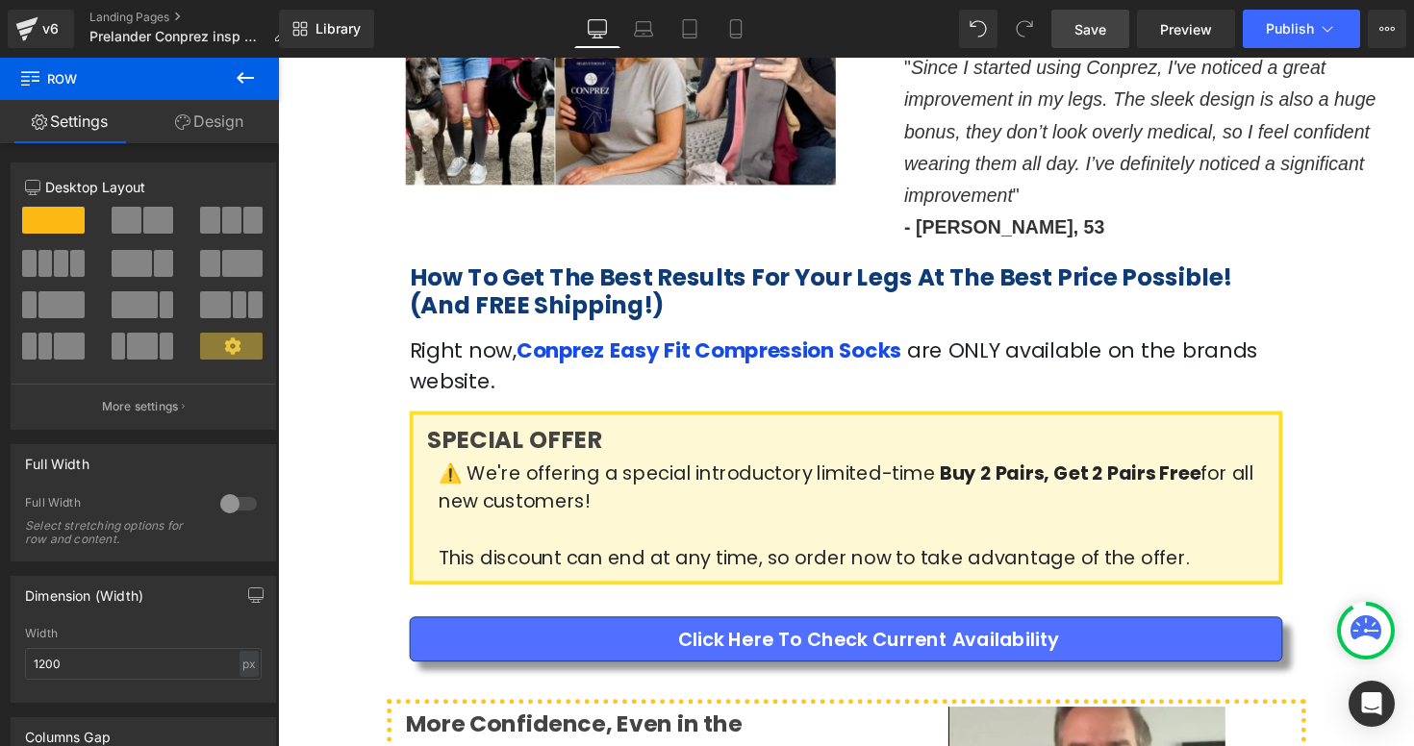
scroll to position [3452, 0]
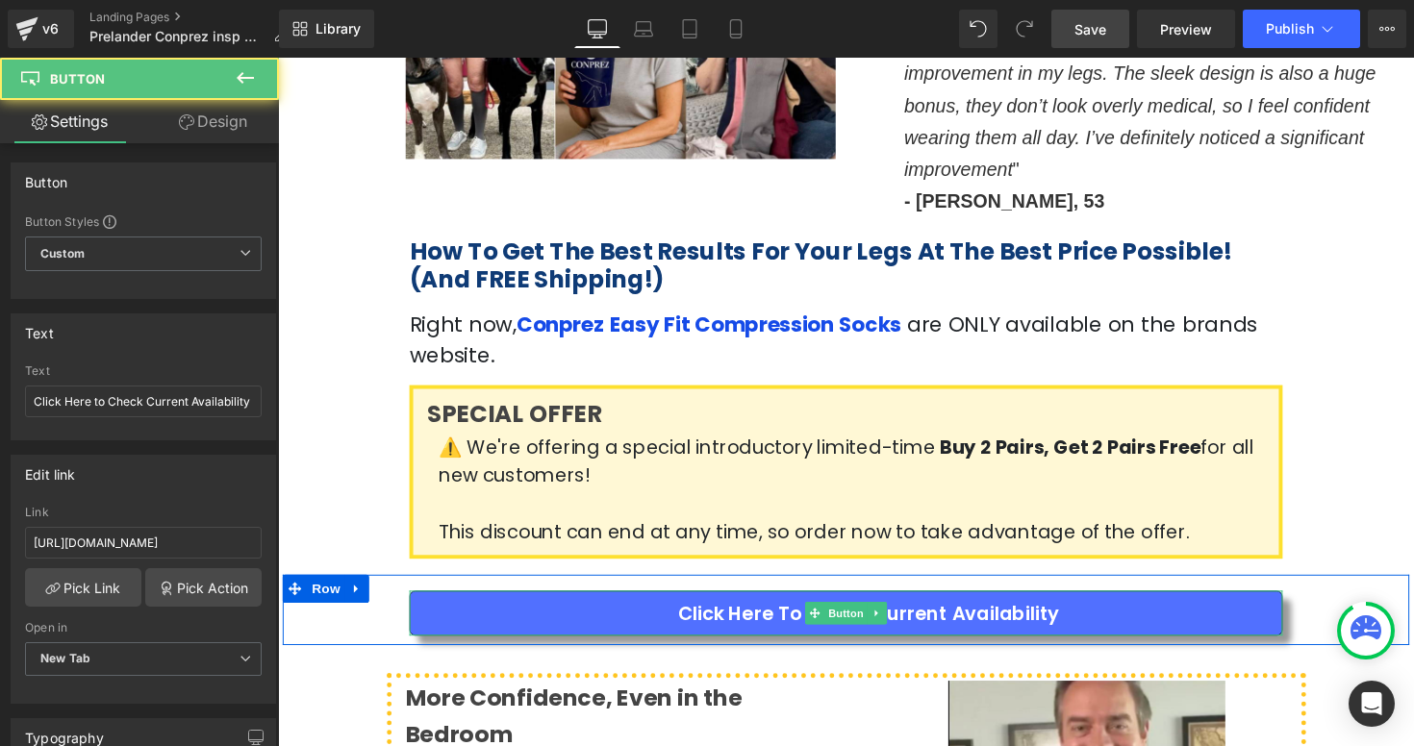
click at [979, 613] on span "Click Here to Check Current Availability" at bounding box center [883, 627] width 390 height 29
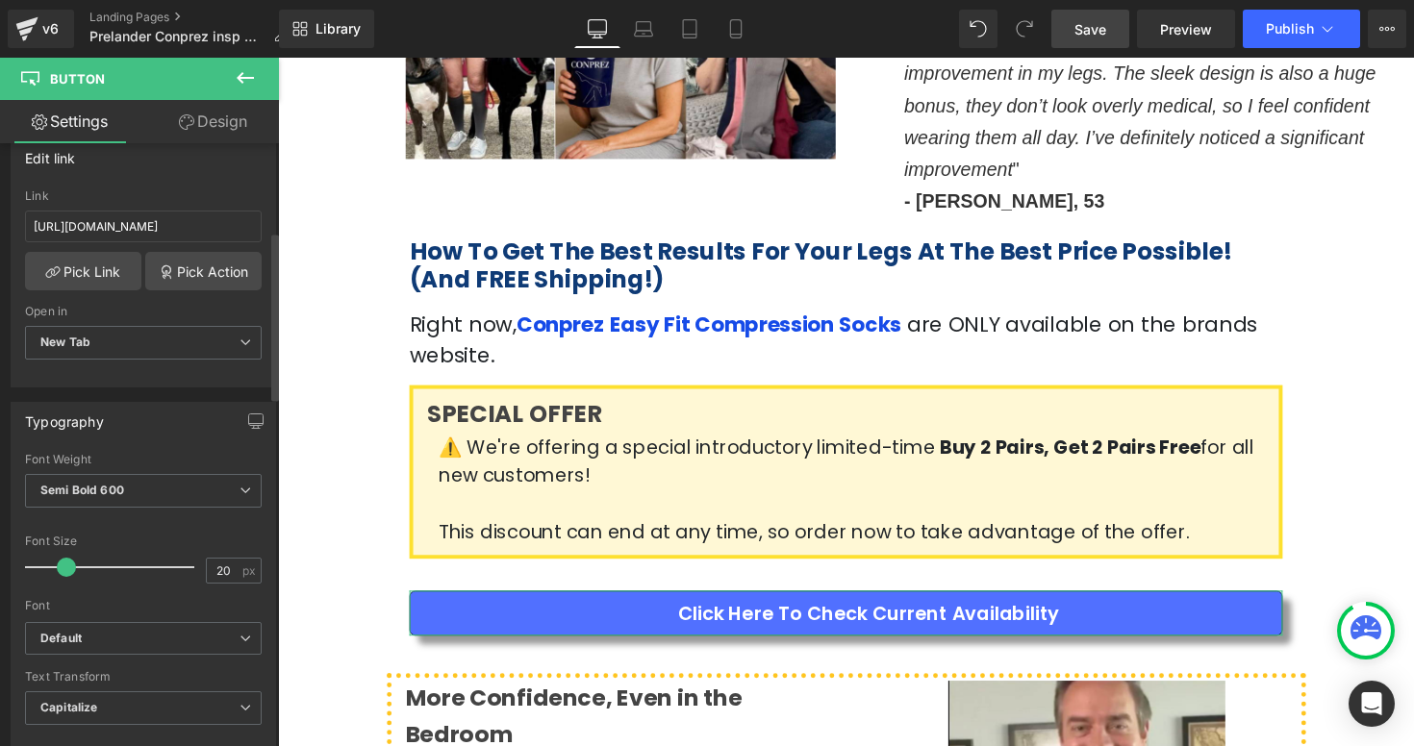
scroll to position [318, 0]
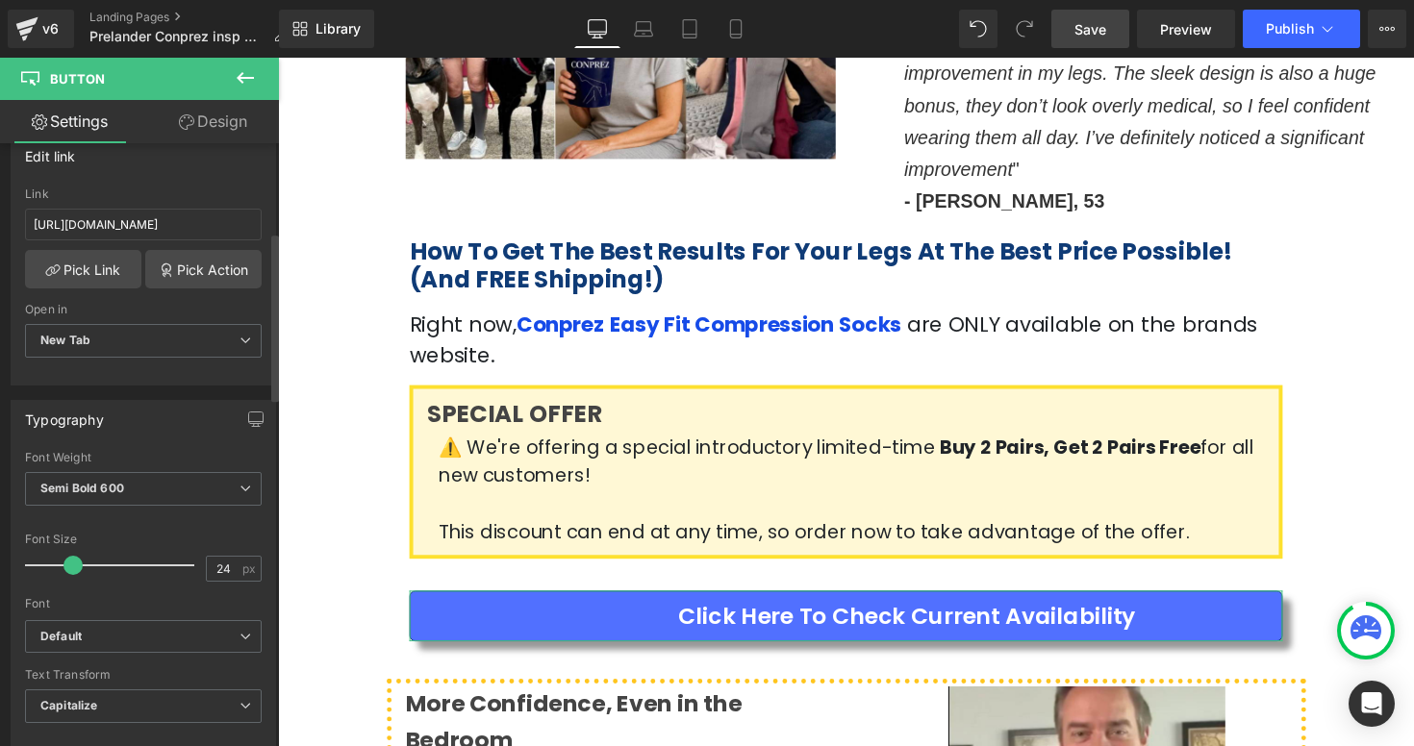
click at [74, 567] on span at bounding box center [72, 565] width 19 height 19
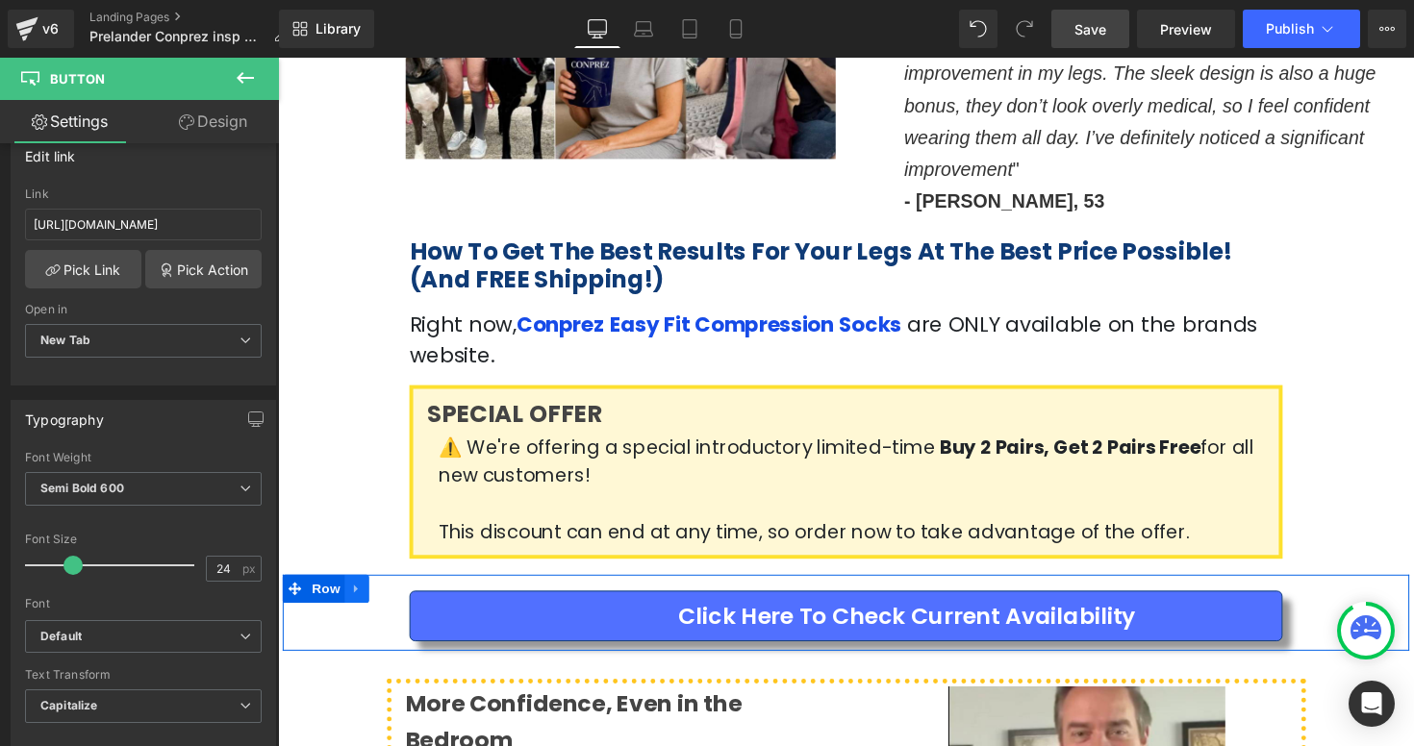
click at [361, 595] on icon at bounding box center [358, 602] width 13 height 14
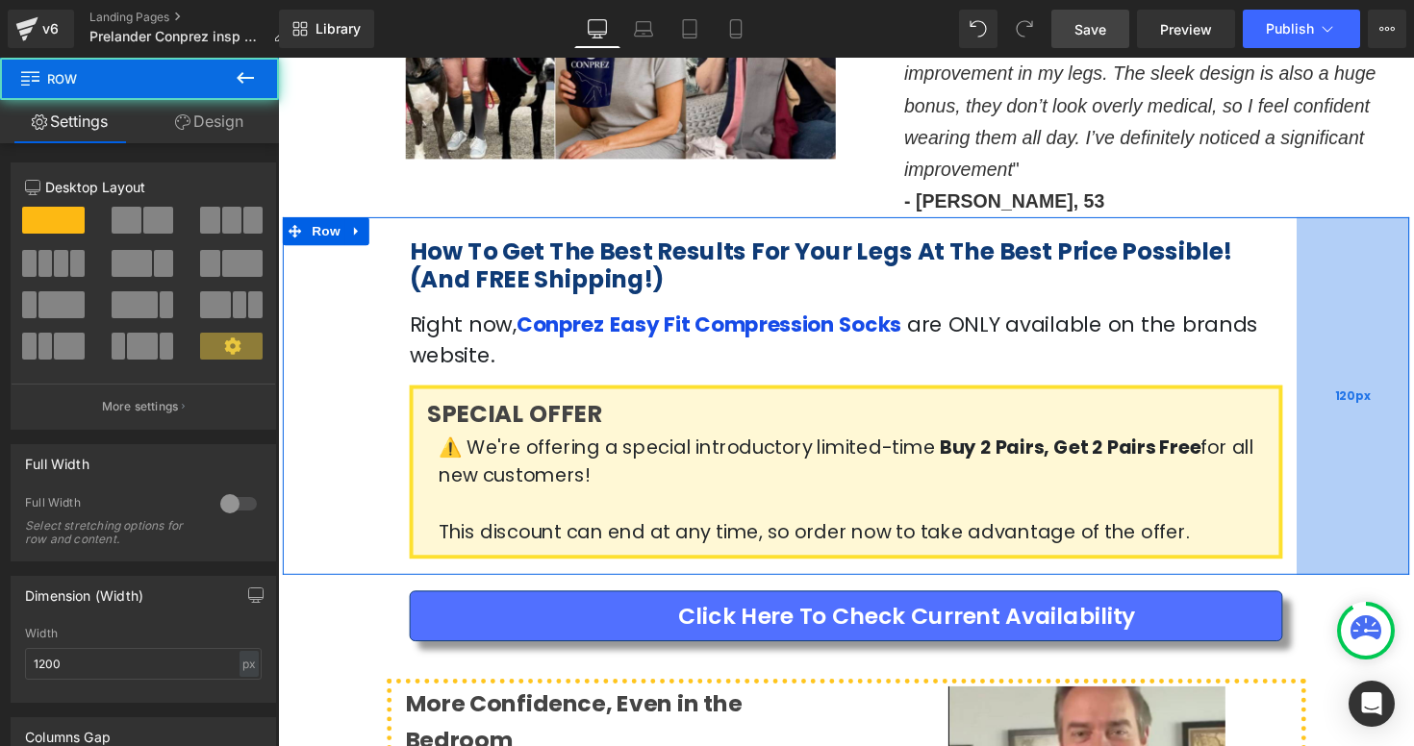
click at [1412, 437] on div "120px" at bounding box center [1378, 404] width 115 height 366
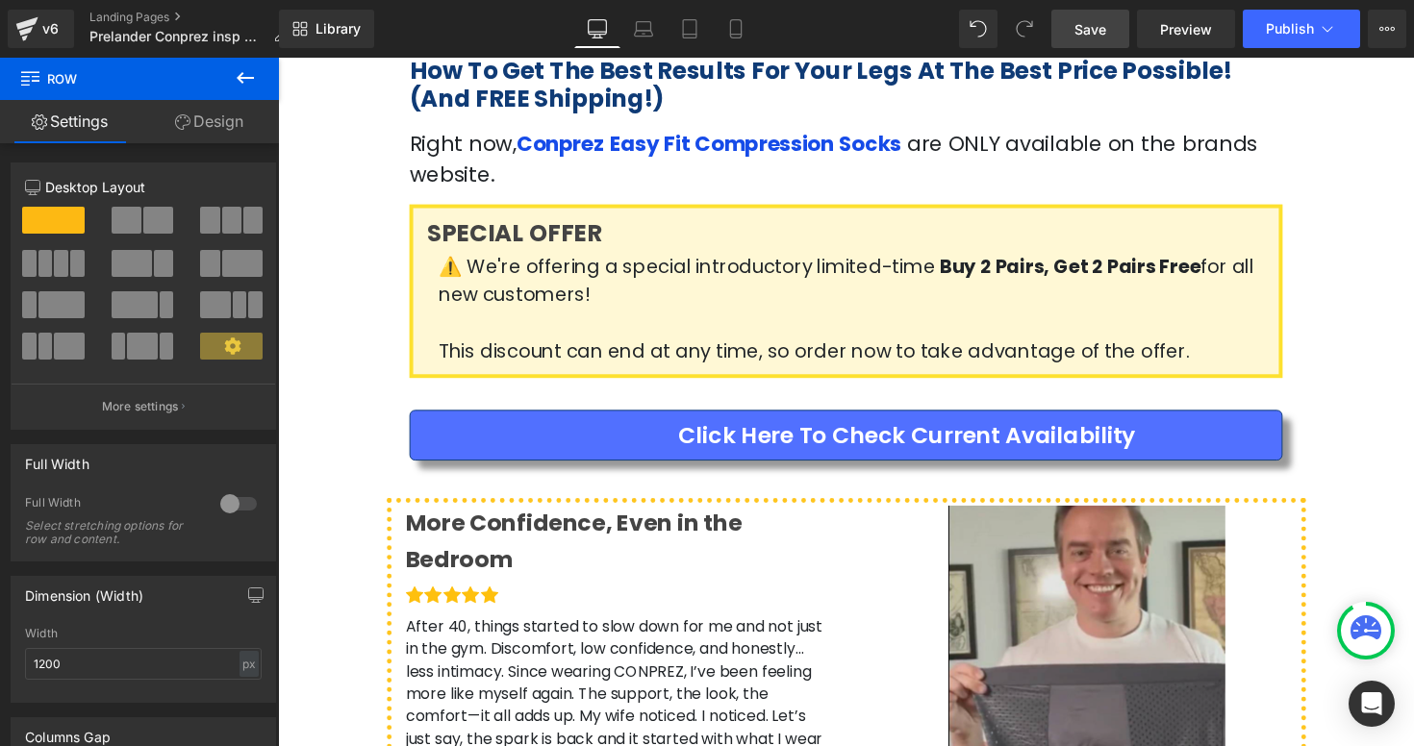
scroll to position [3643, 0]
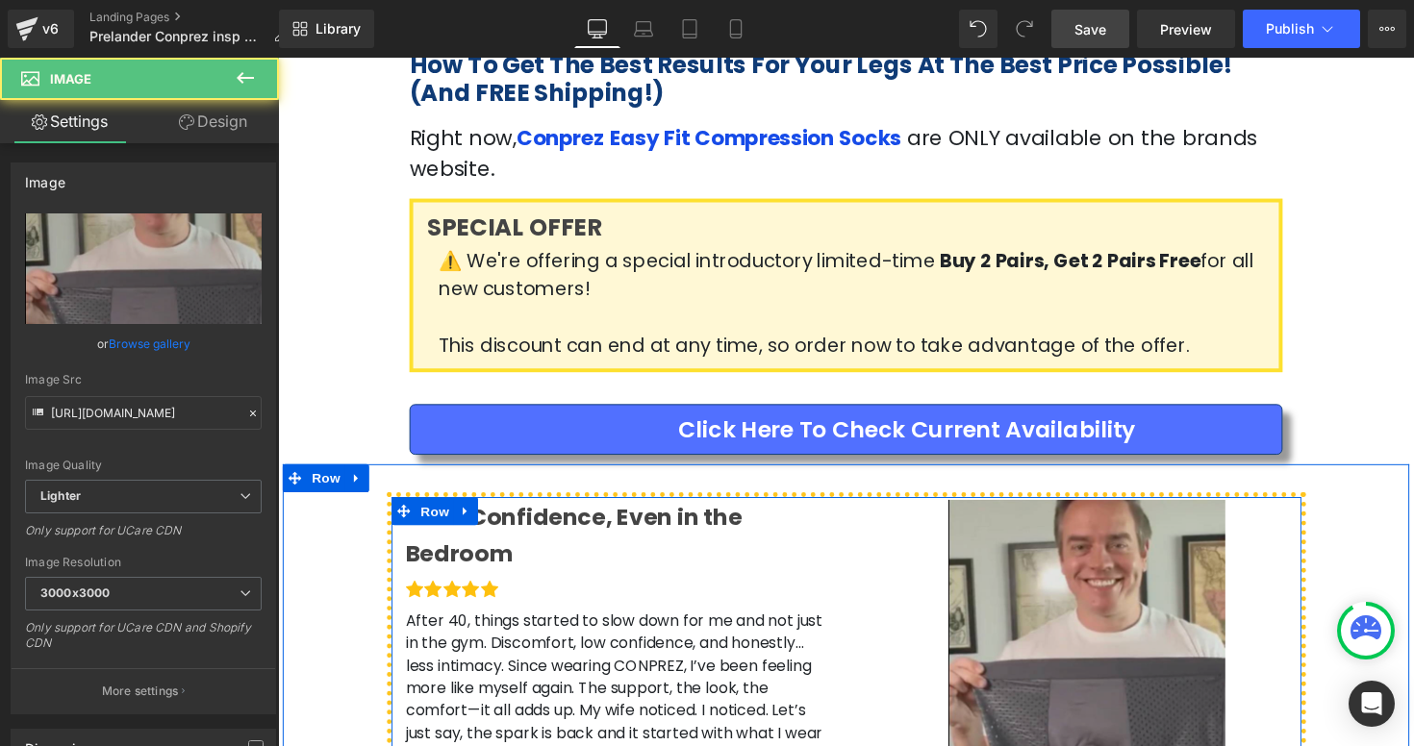
click at [907, 511] on img at bounding box center [1094, 672] width 438 height 322
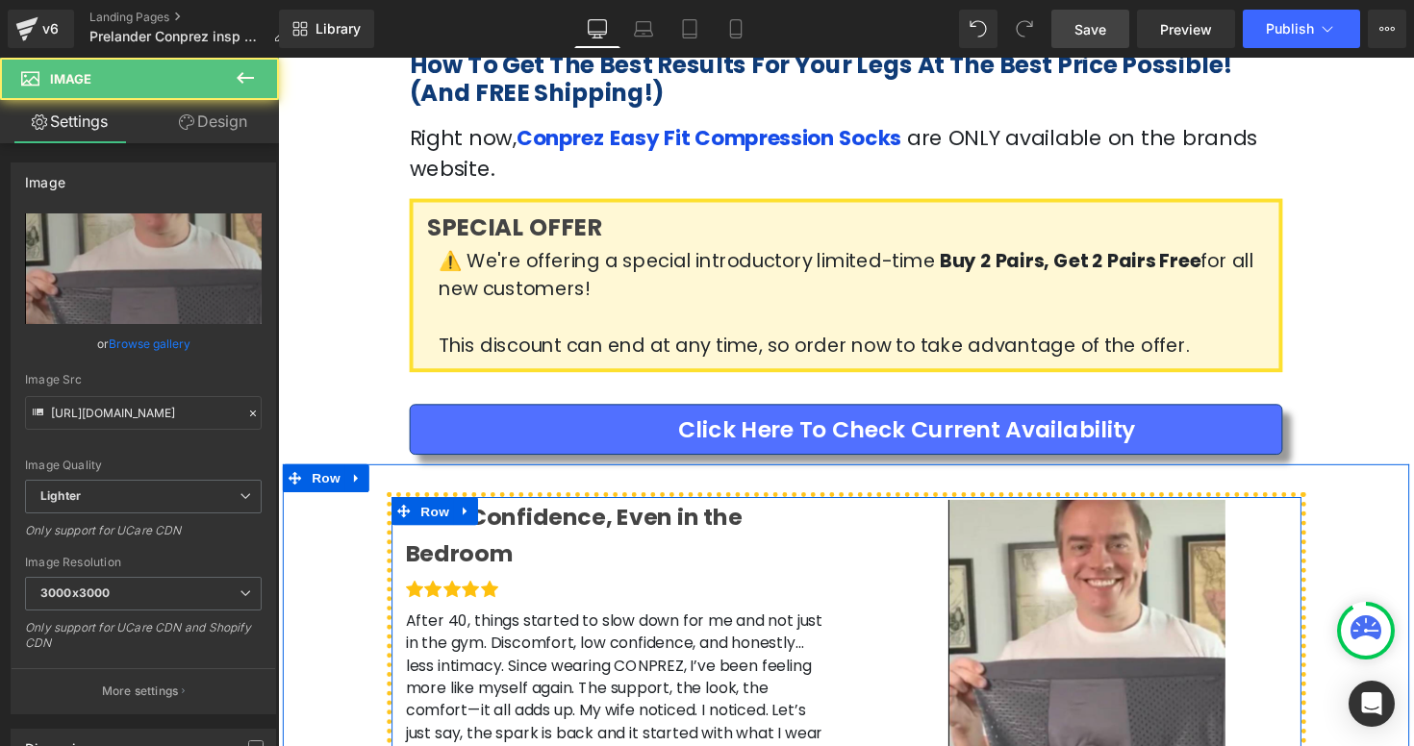
click at [826, 592] on ul "Icon Icon Icon Icon Icon" at bounding box center [628, 607] width 438 height 31
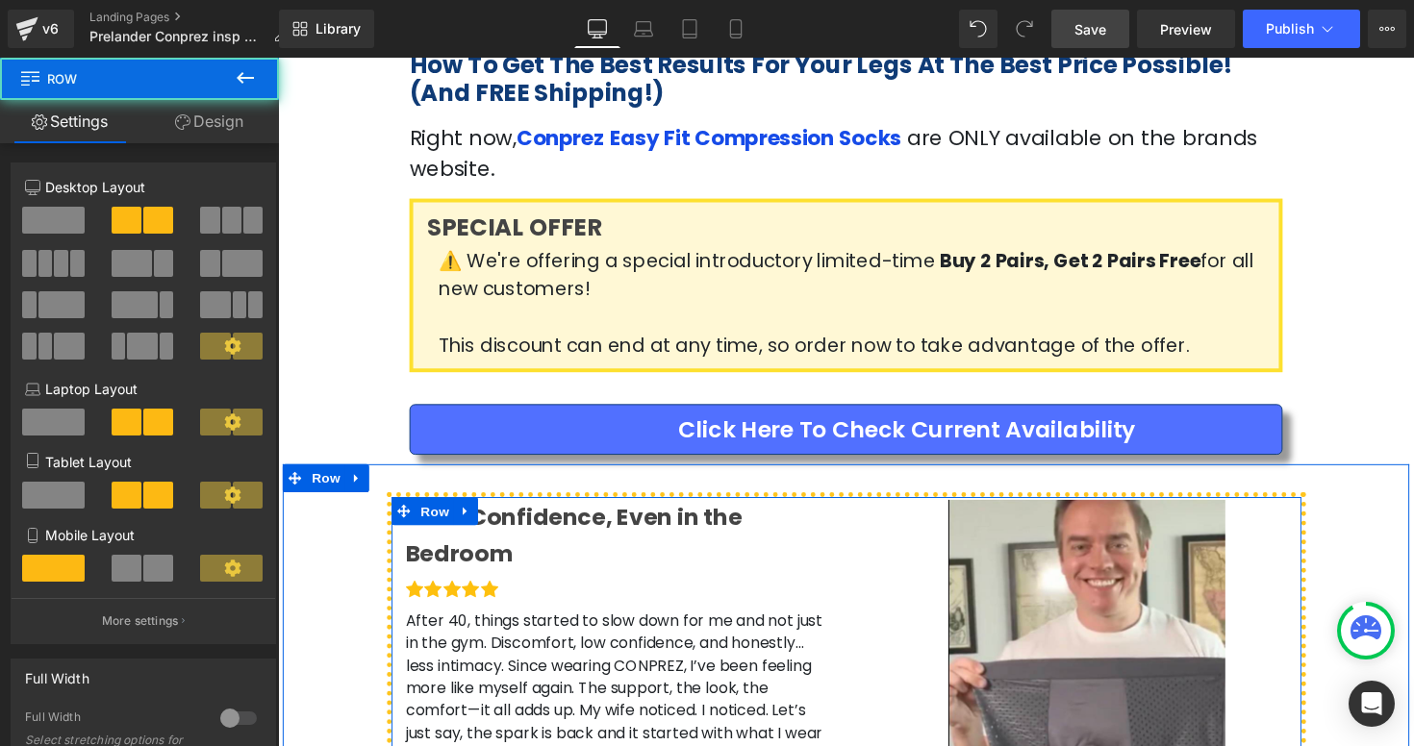
click at [851, 570] on div "More Confidence, Even in the Bedroom Heading Icon Icon Icon Icon Icon Icon List…" at bounding box center [627, 663] width 466 height 305
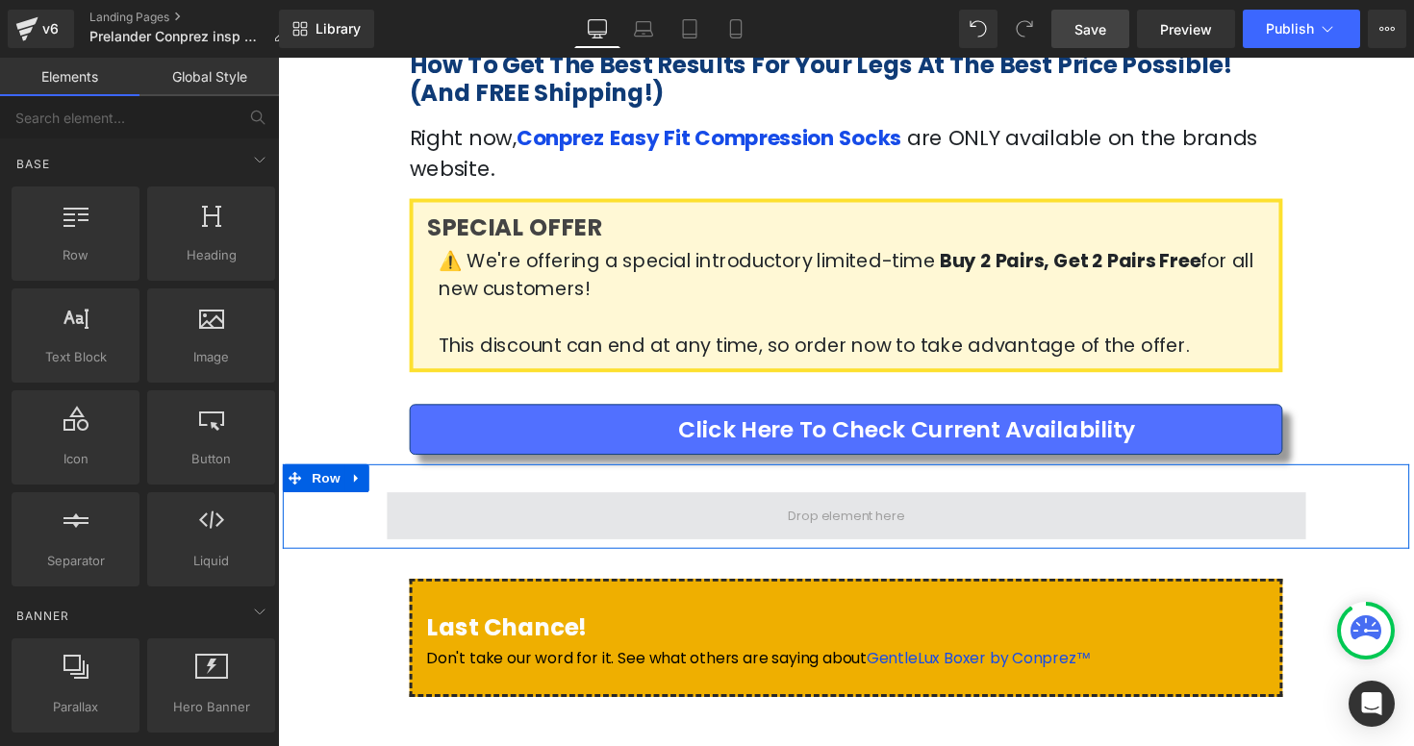
click at [922, 503] on span at bounding box center [860, 527] width 942 height 48
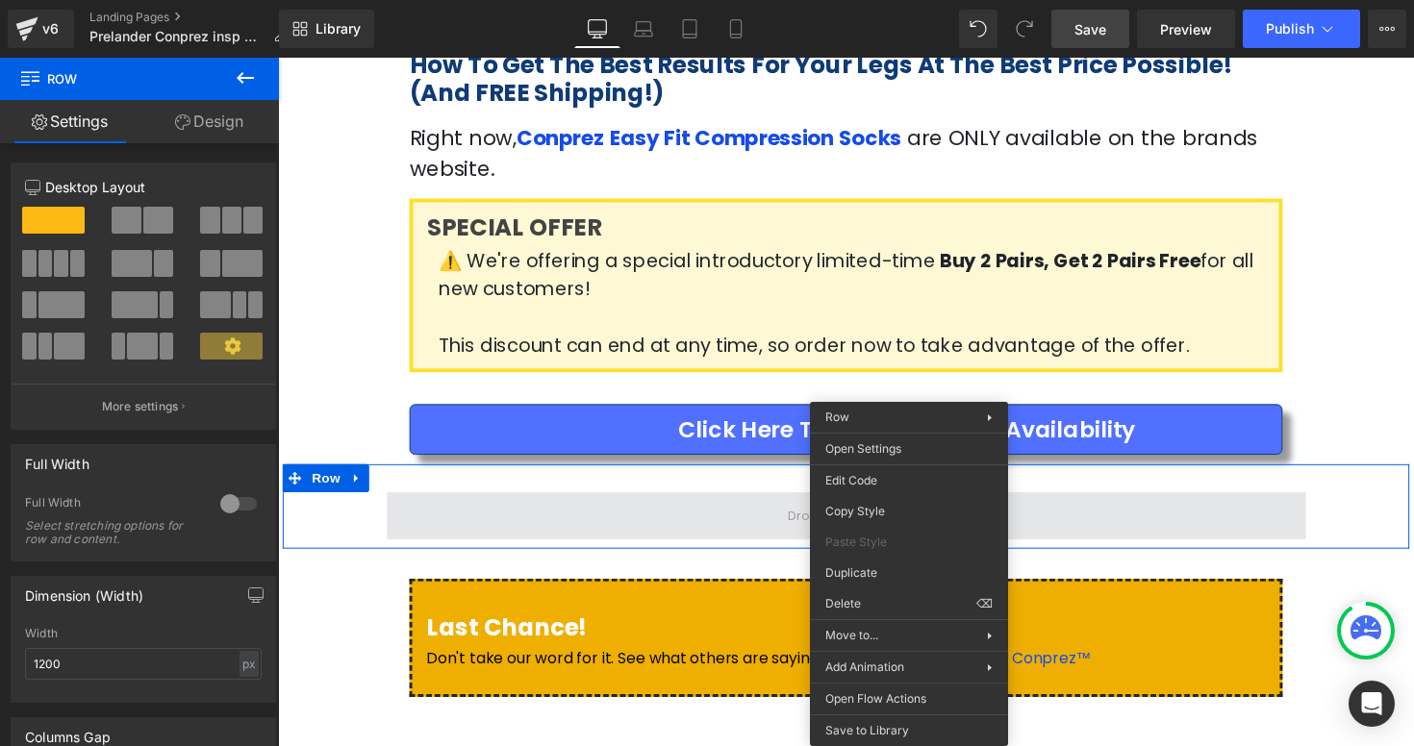
click at [760, 503] on span at bounding box center [860, 527] width 942 height 48
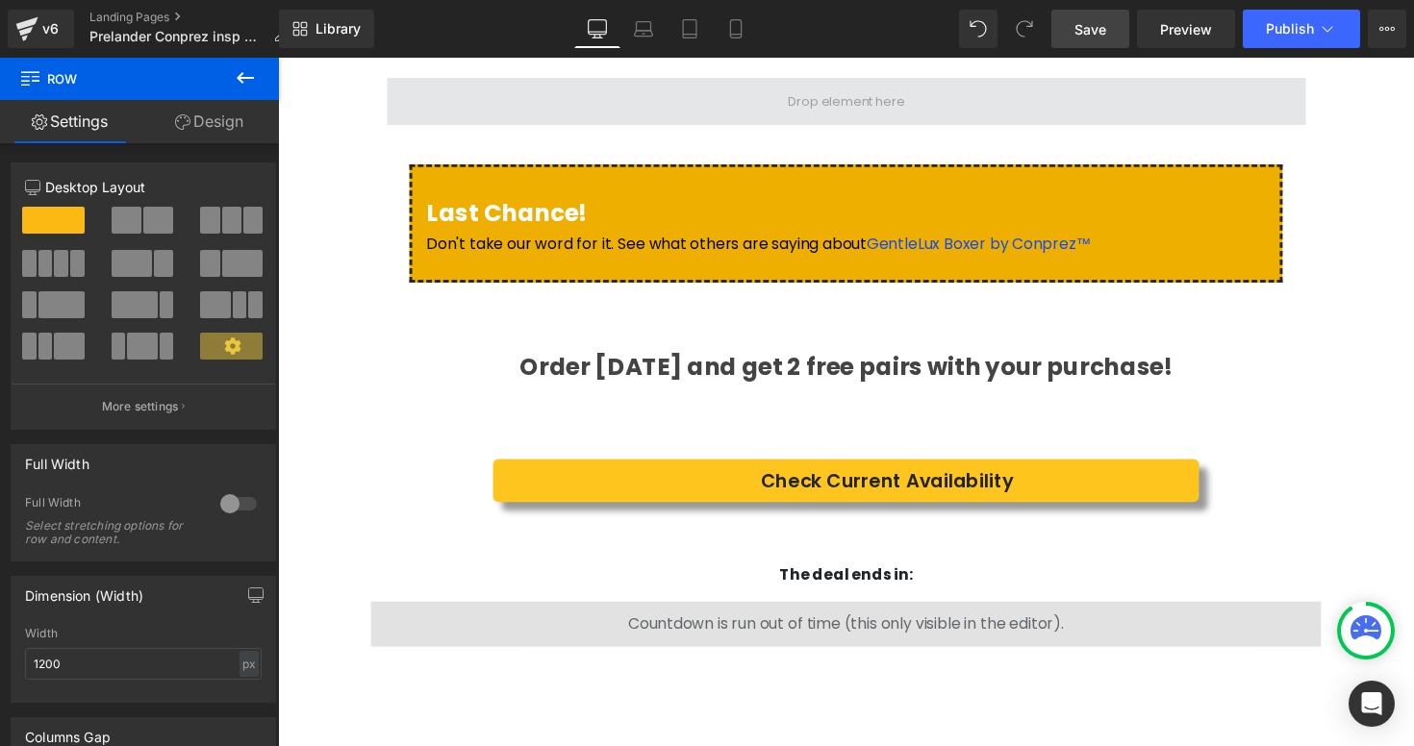
scroll to position [4065, 0]
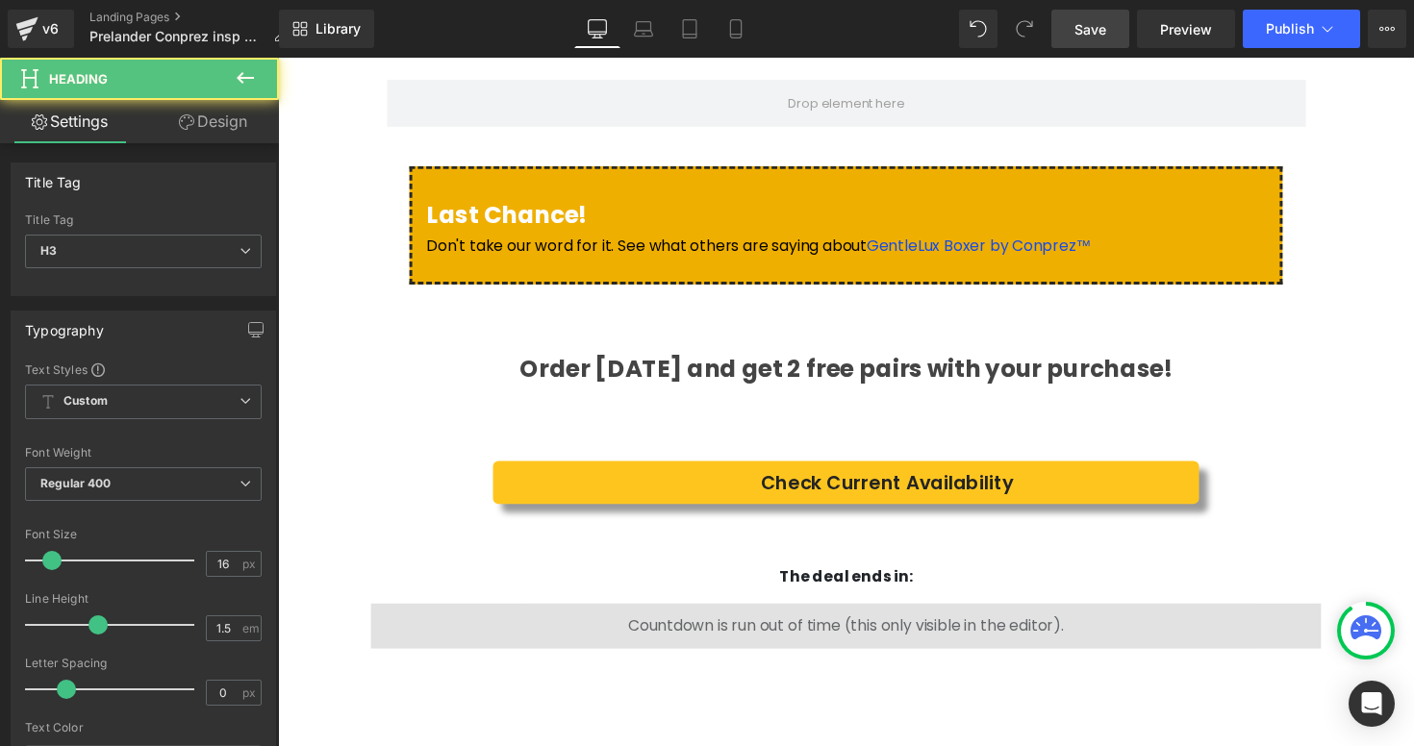
click at [278, 58] on div at bounding box center [278, 58] width 0 height 0
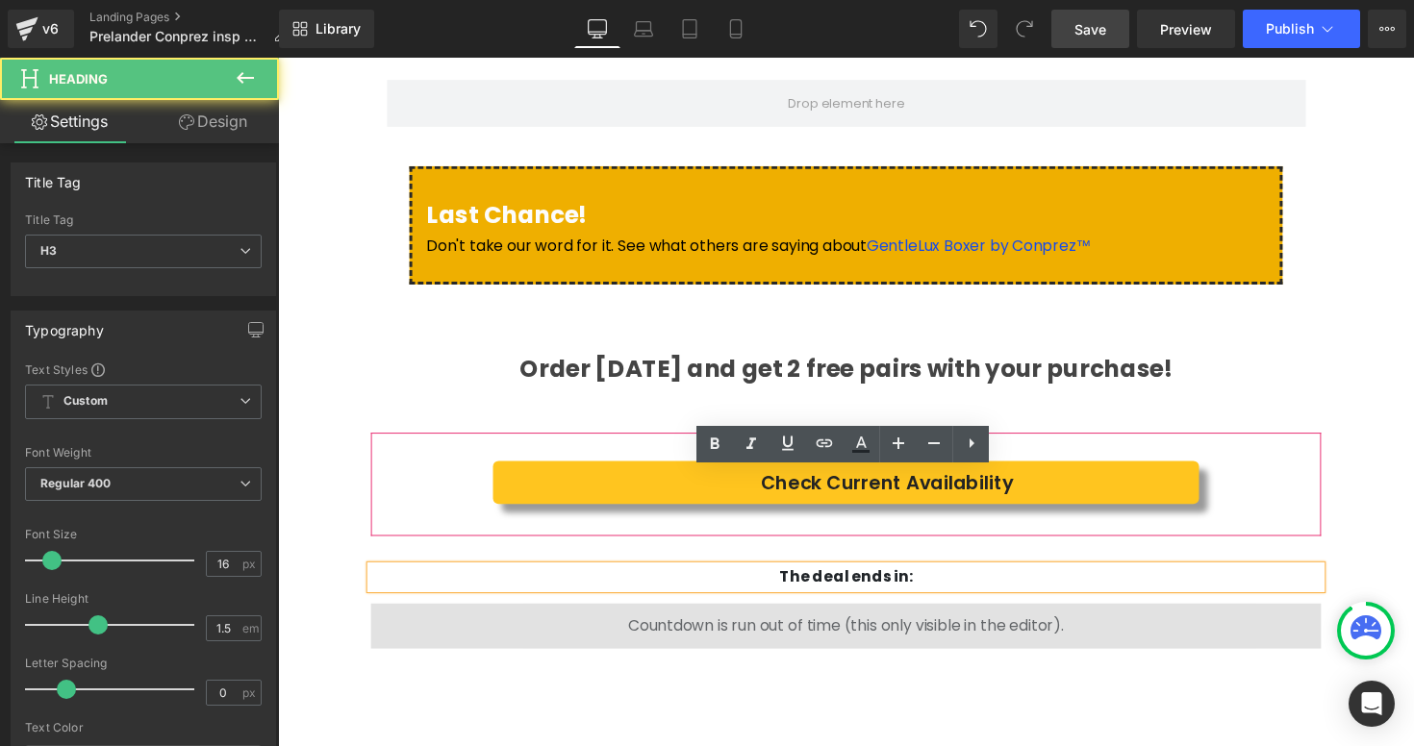
click at [770, 442] on div "Check Current Availability Button Product" at bounding box center [859, 495] width 973 height 106
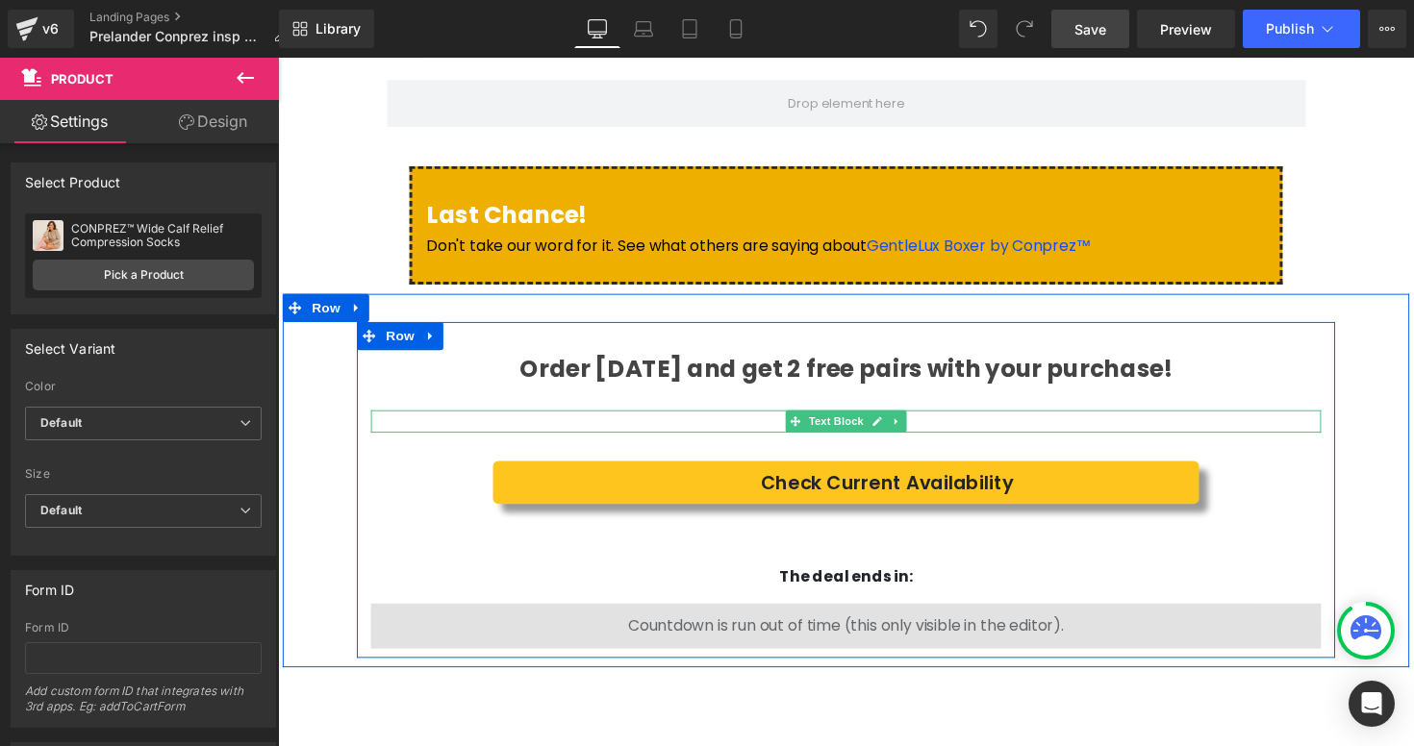
click at [776, 419] on p at bounding box center [859, 430] width 973 height 23
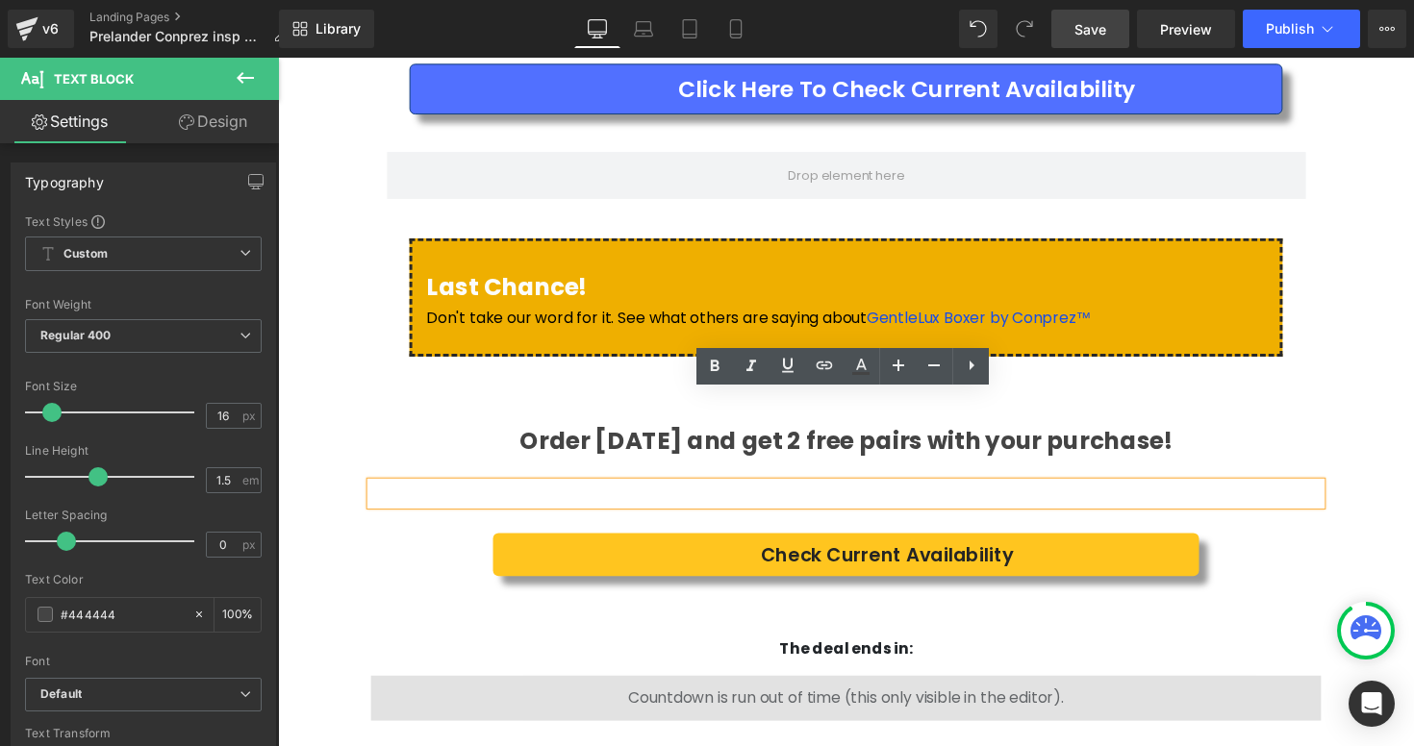
scroll to position [3931, 0]
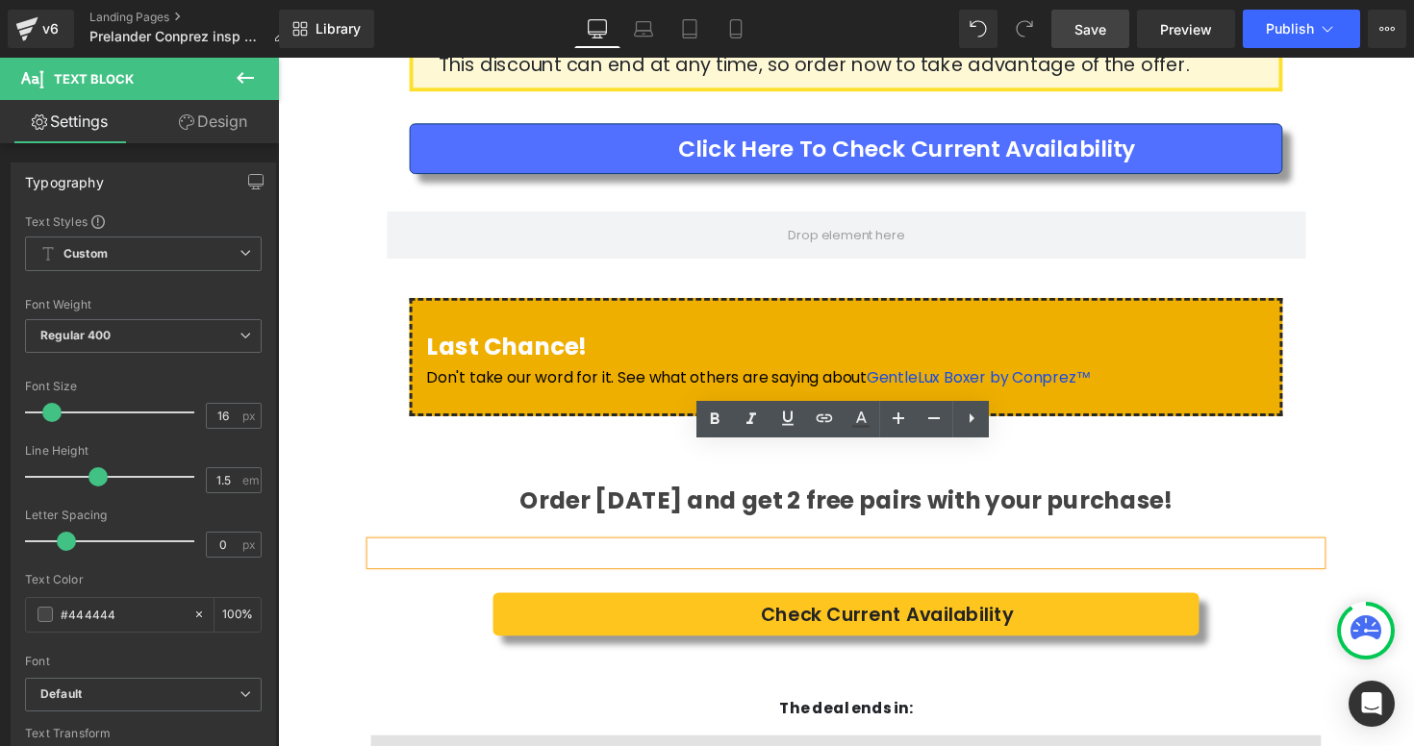
click at [779, 435] on div "Order today and get 2 free pairs with your purchase! Heading Text Block Check C…" at bounding box center [860, 626] width 1154 height 383
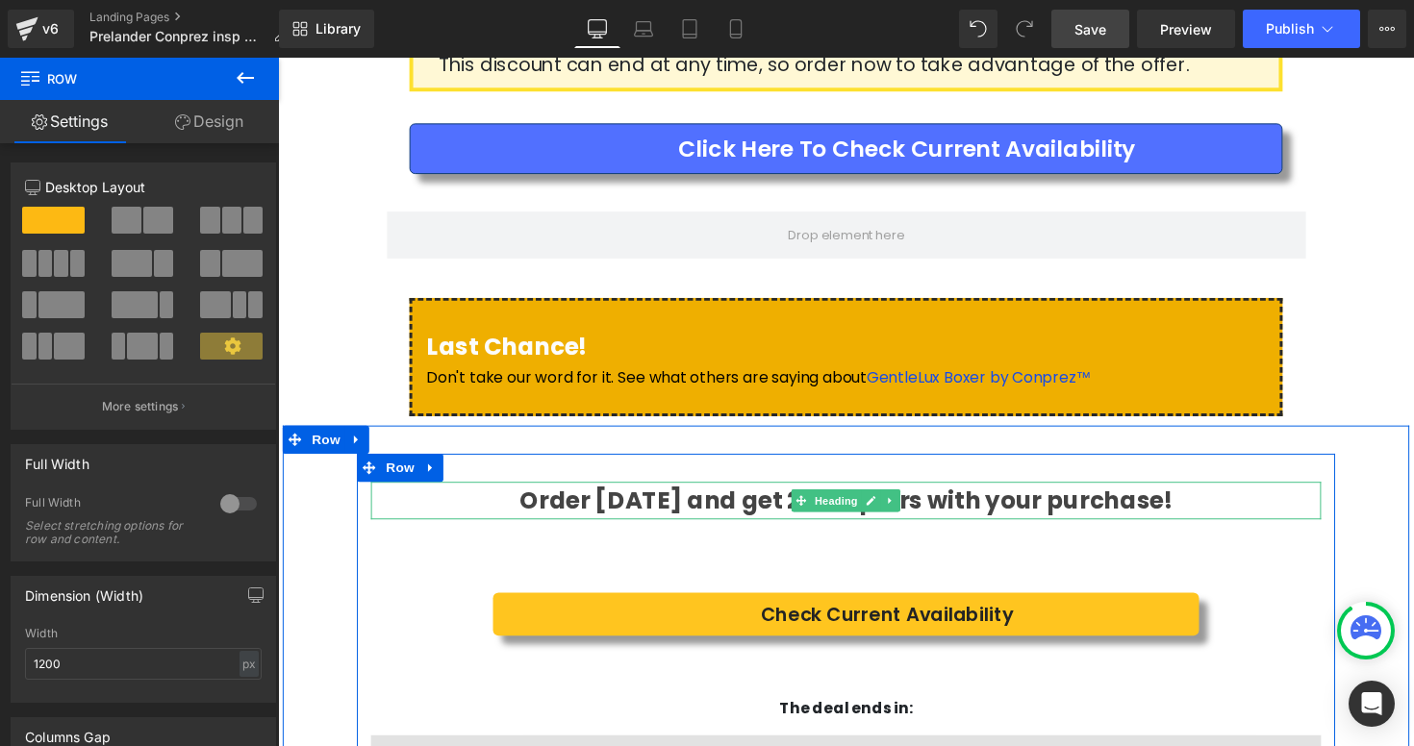
click at [788, 494] on b "Order [DATE] and get 2 free pairs with your purchase!" at bounding box center [860, 511] width 668 height 34
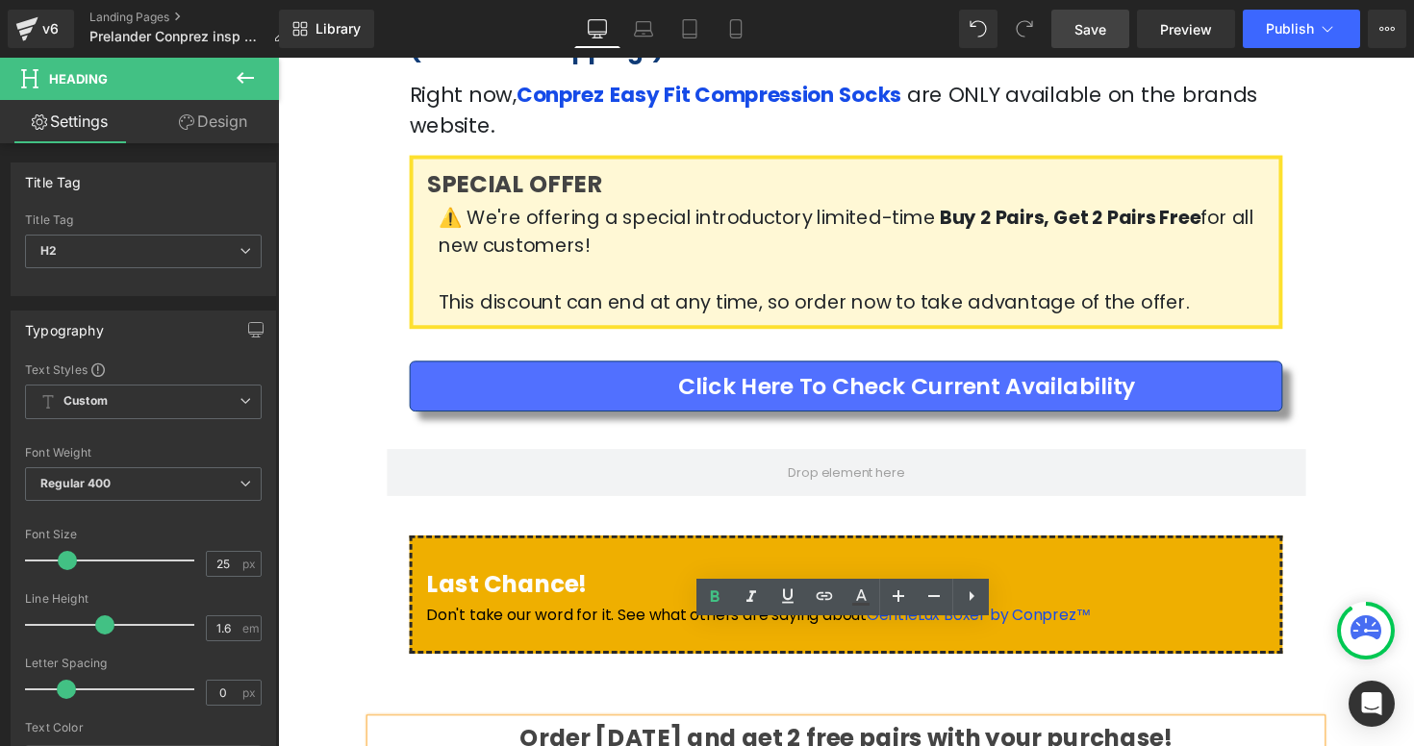
scroll to position [3672, 0]
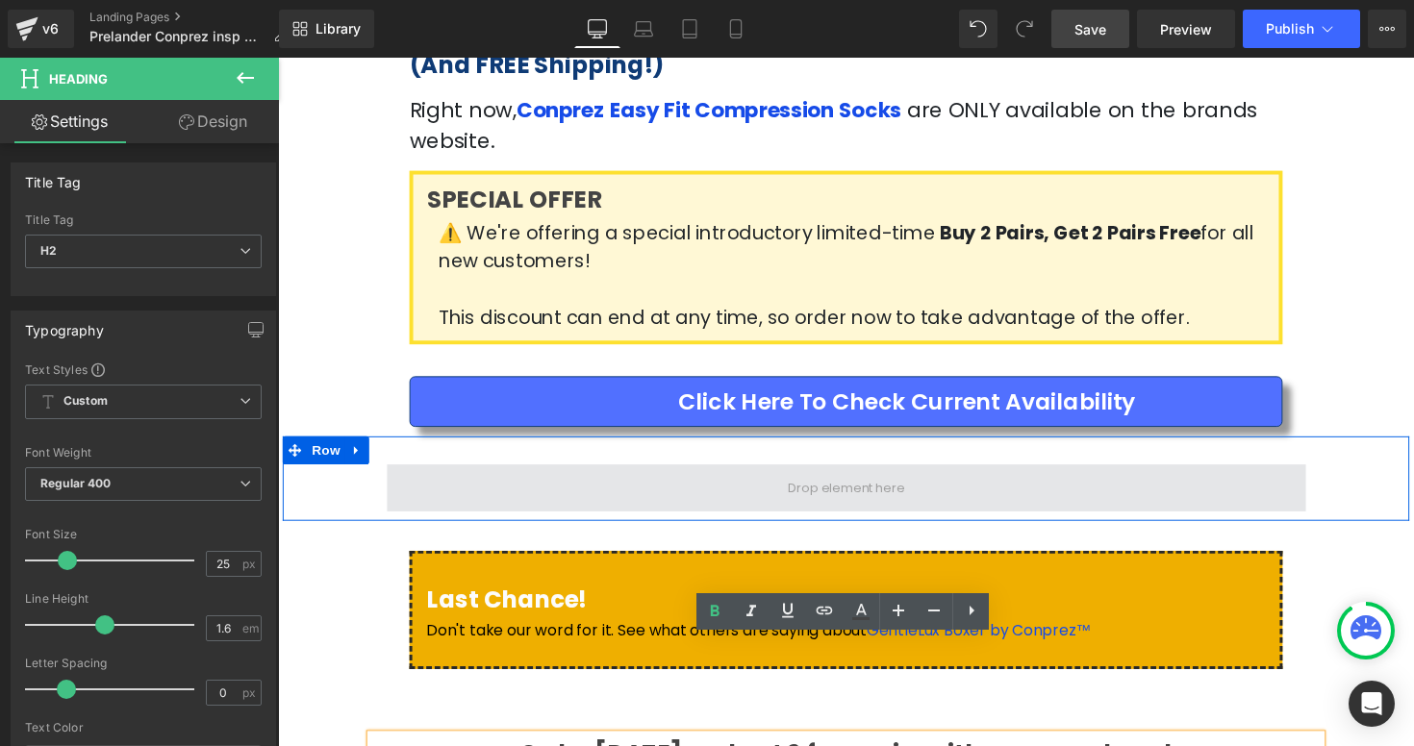
click at [786, 474] on span at bounding box center [860, 498] width 942 height 48
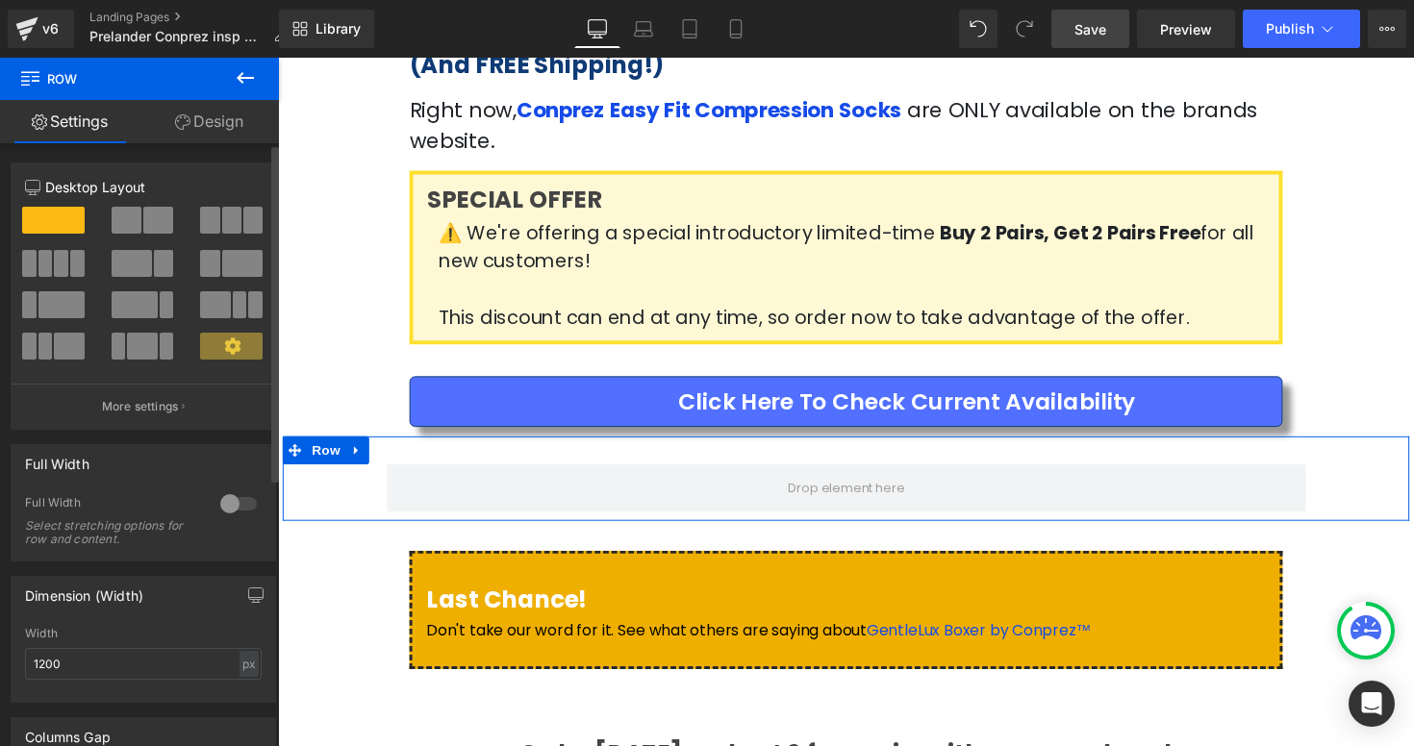
click at [226, 144] on div "12 12 12 Column Size Customizer 12 Desktop Layout Laptop Layout Tablet Layout M…" at bounding box center [144, 655] width 288 height 1025
click at [223, 132] on link "Design" at bounding box center [208, 121] width 139 height 43
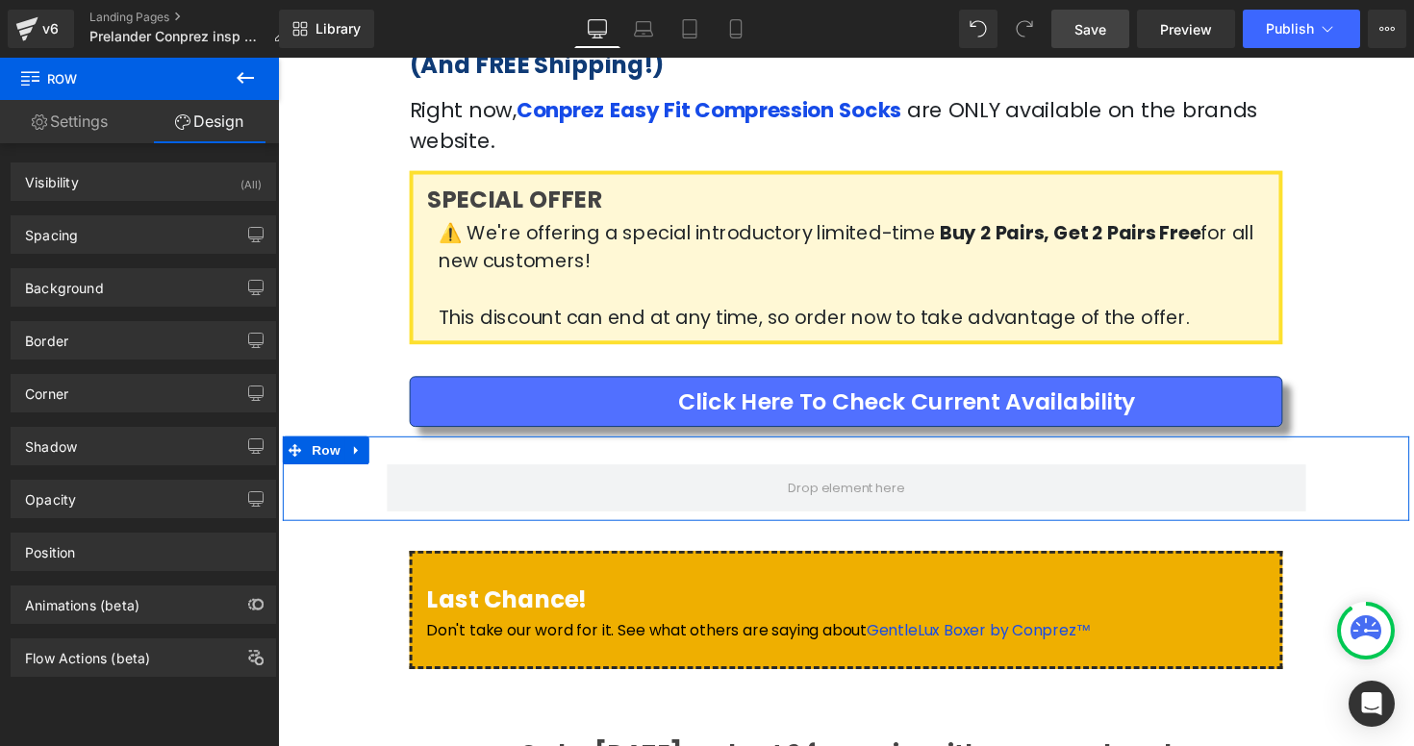
click at [79, 123] on link "Settings" at bounding box center [69, 121] width 139 height 43
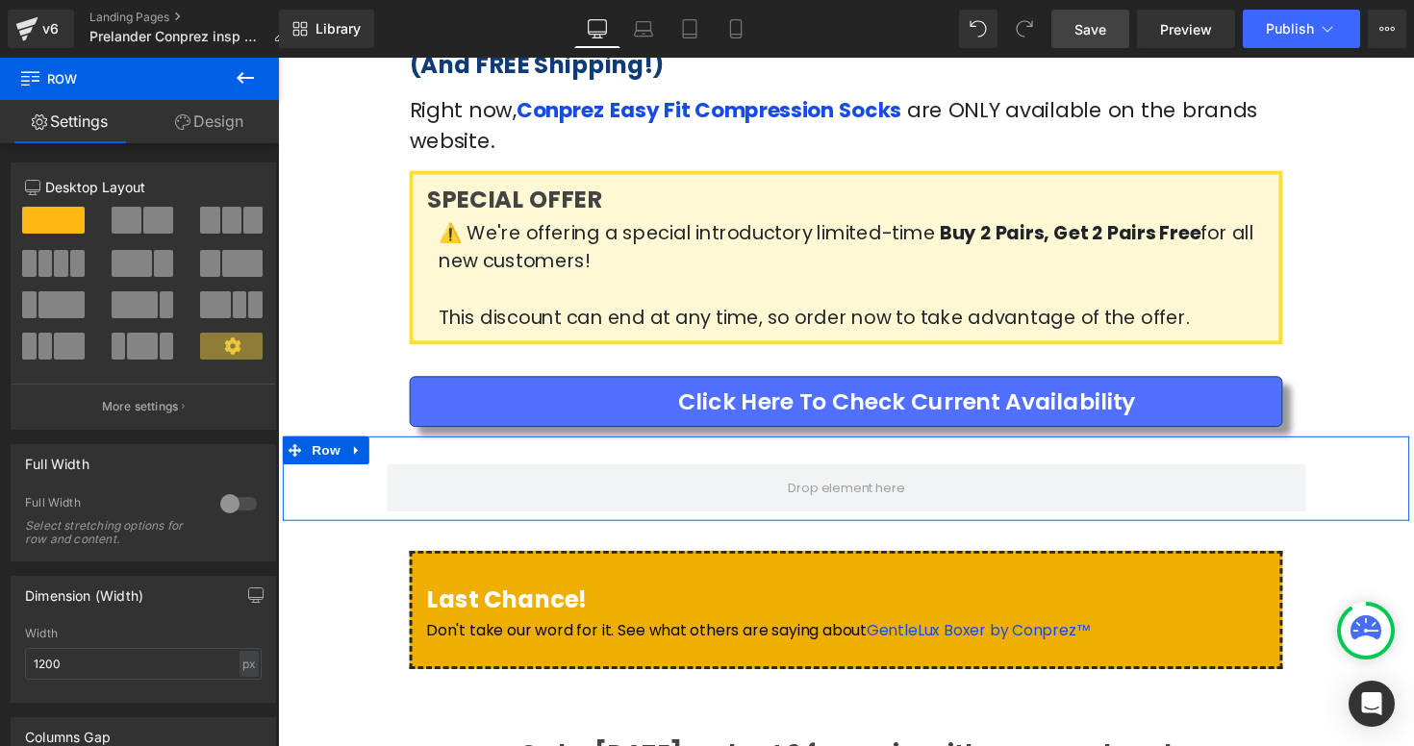
click at [79, 123] on link "Settings" at bounding box center [69, 121] width 139 height 43
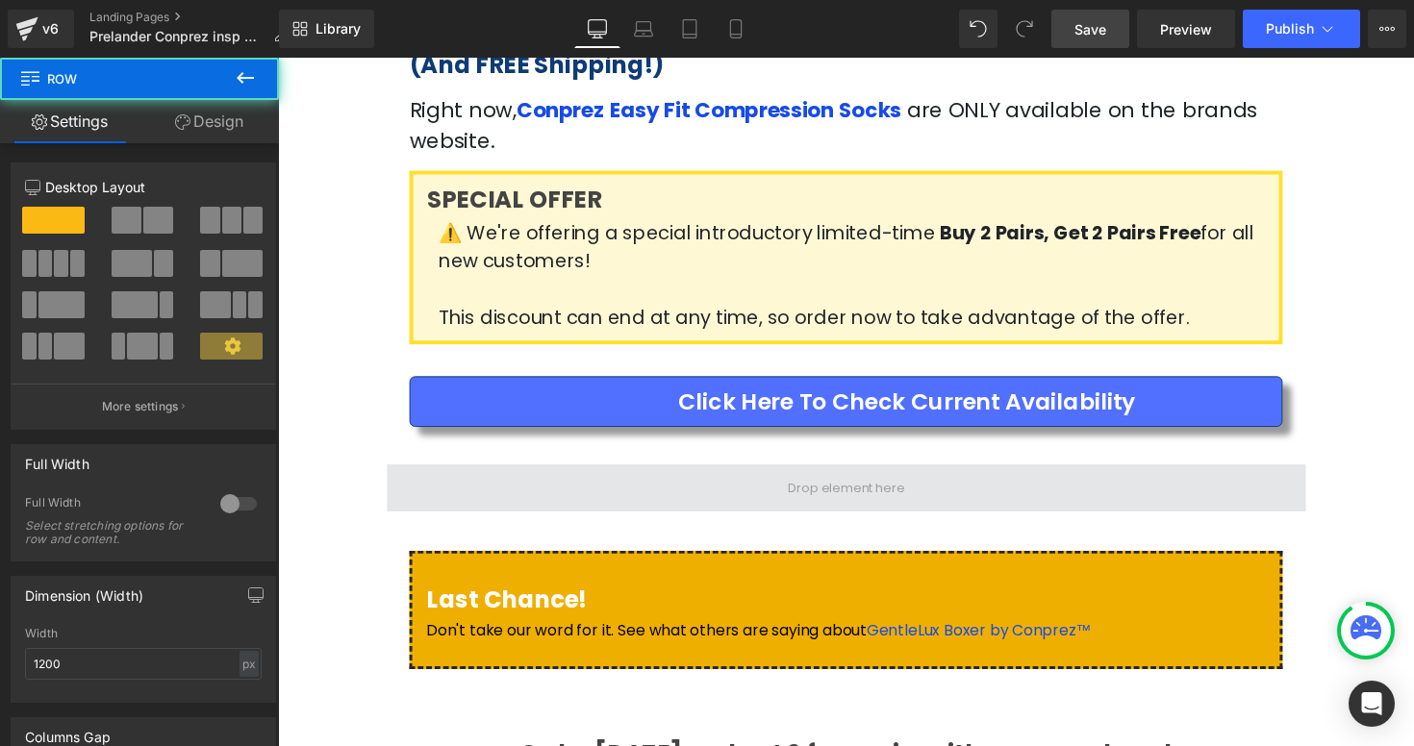
click at [511, 474] on span at bounding box center [860, 498] width 942 height 48
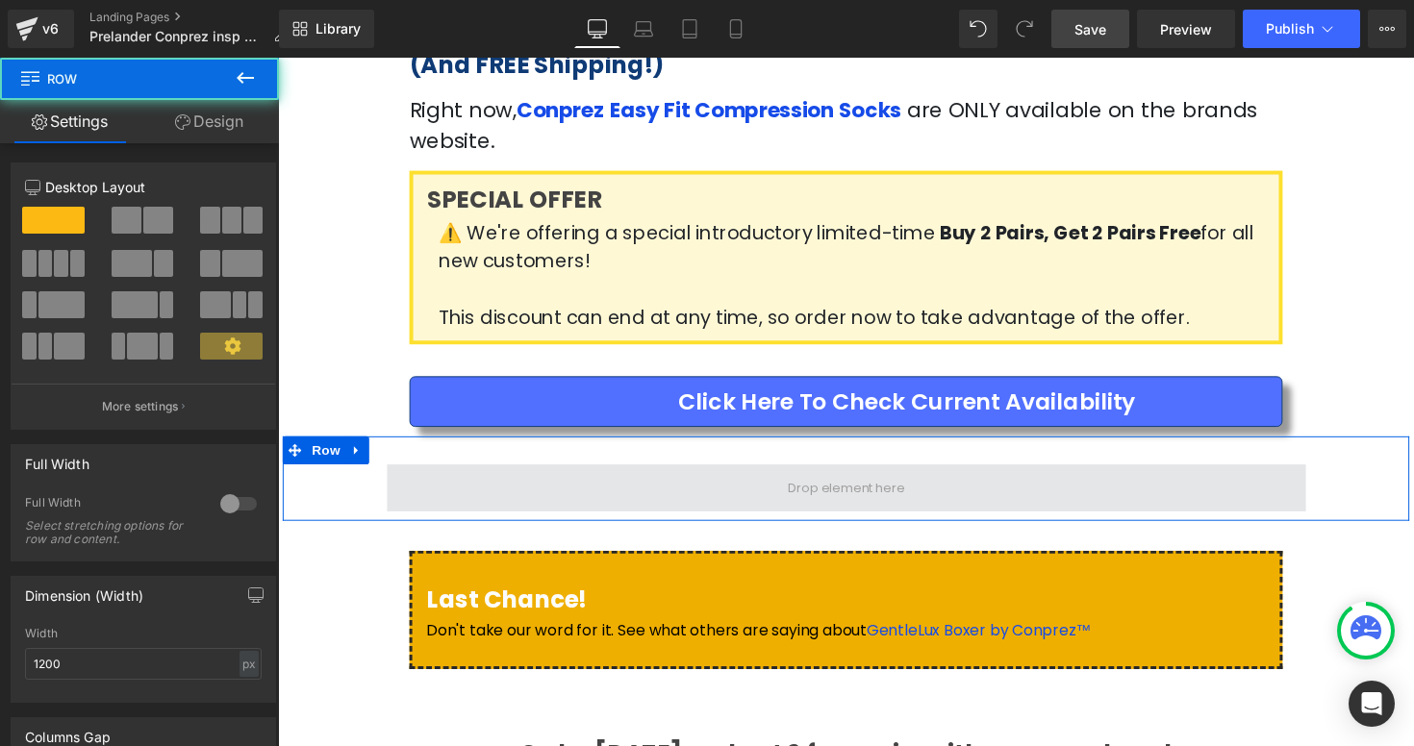
click at [511, 474] on span at bounding box center [860, 498] width 942 height 48
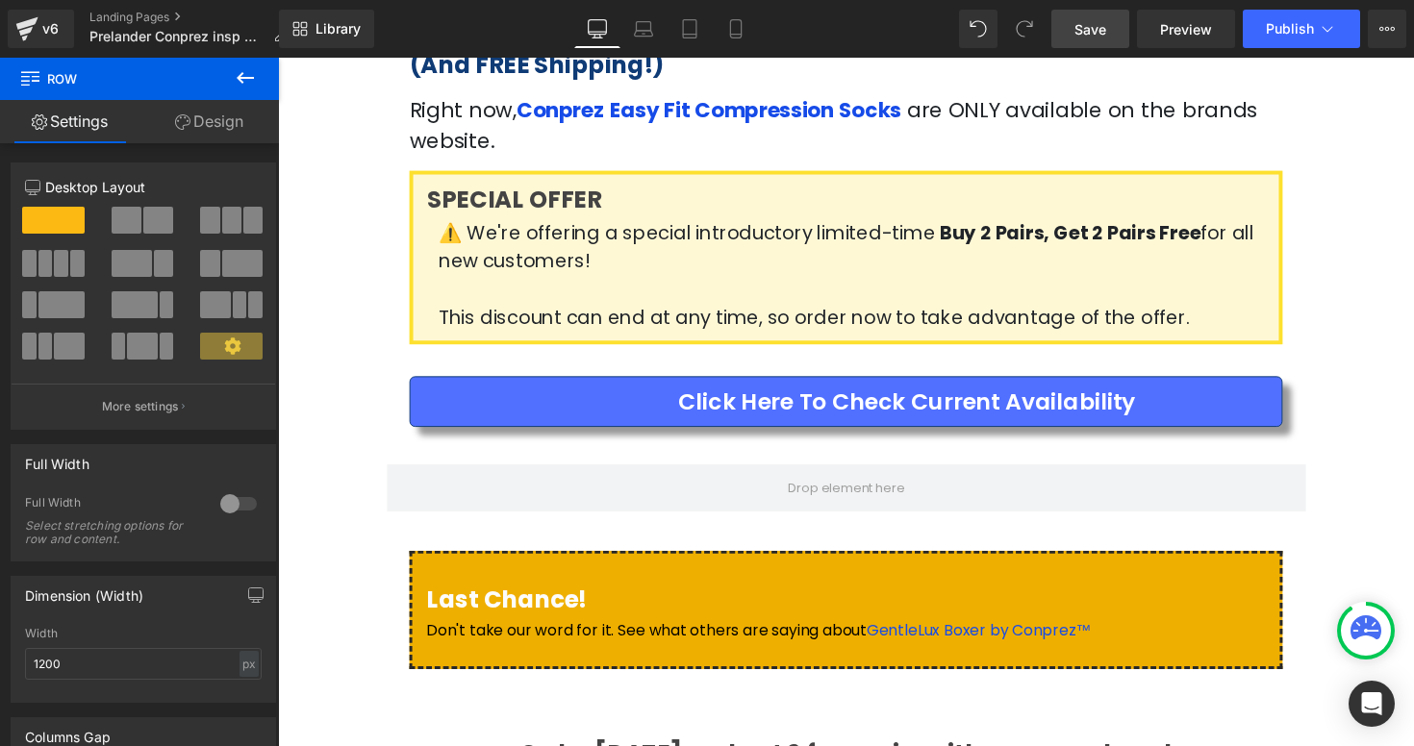
click at [229, 84] on button at bounding box center [245, 79] width 67 height 42
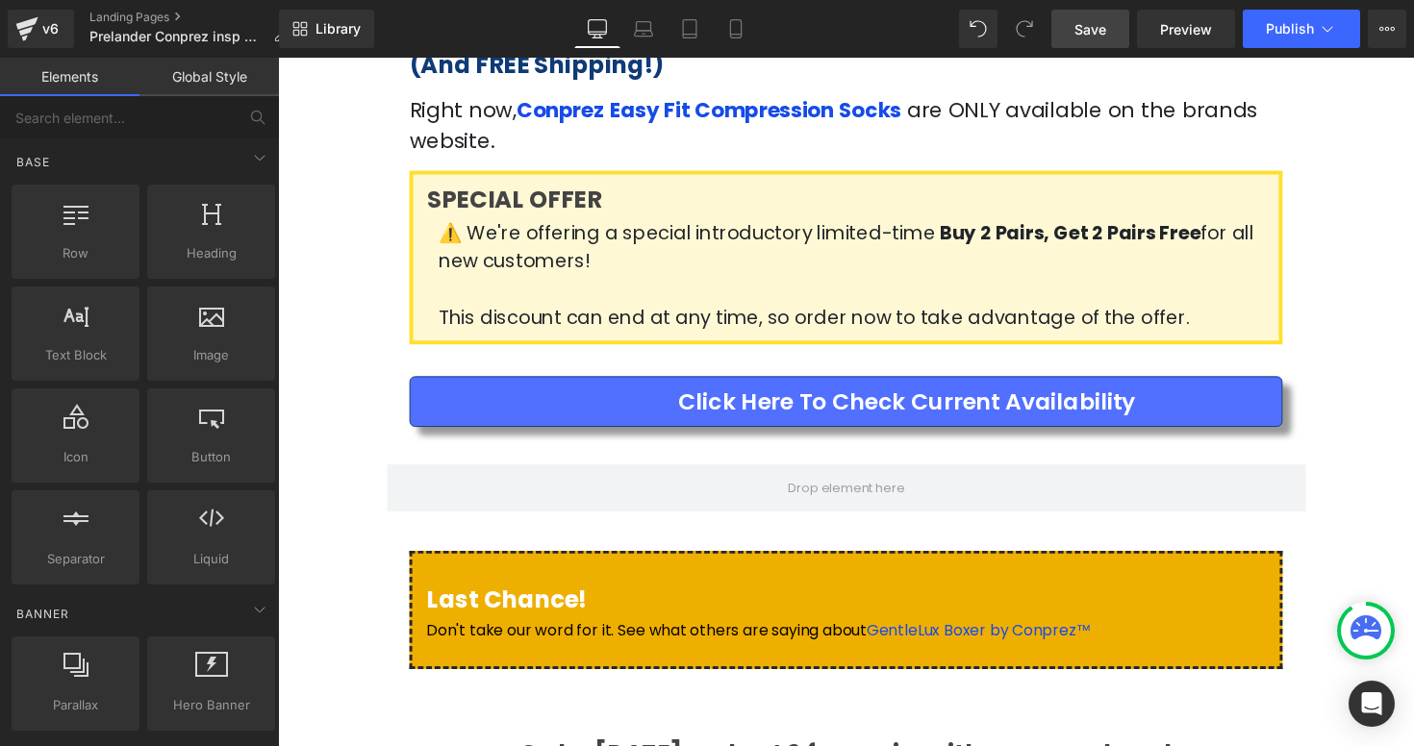
scroll to position [0, 0]
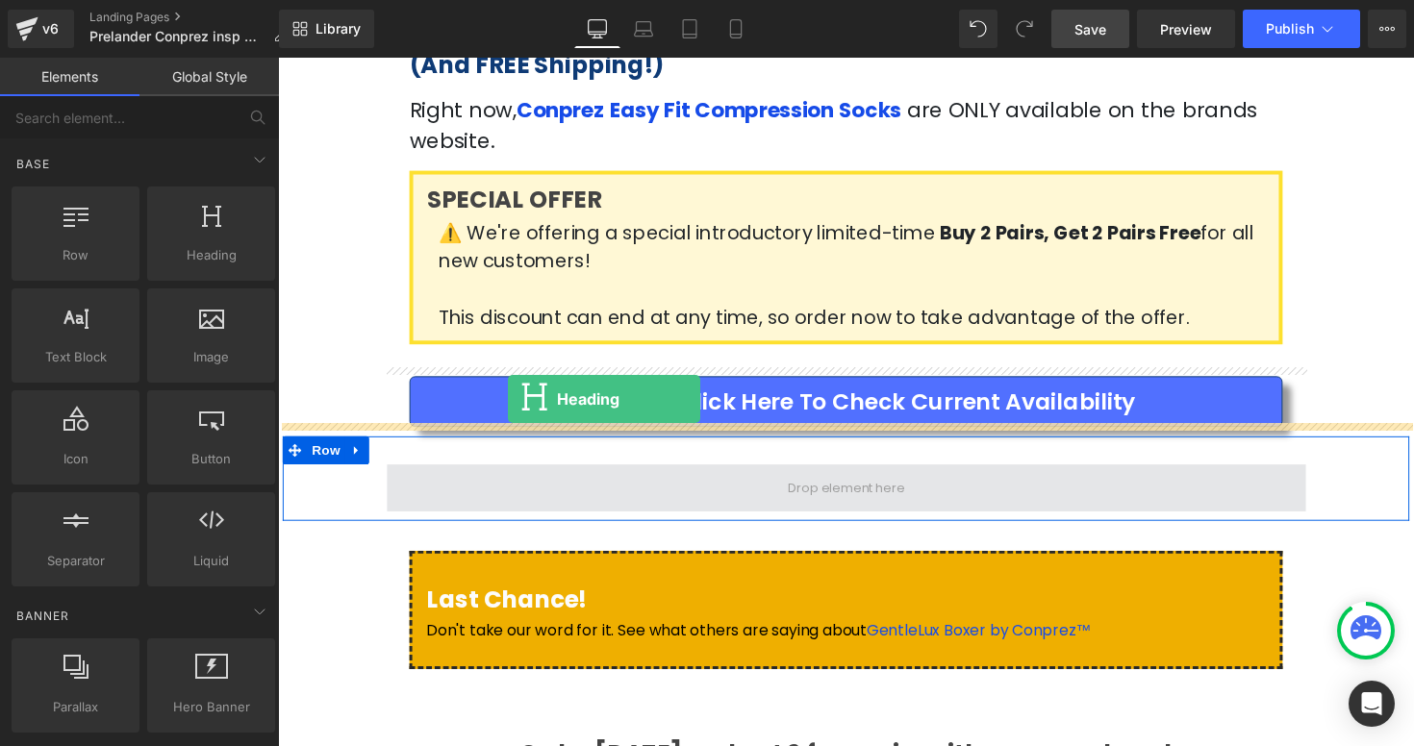
drag, startPoint x: 496, startPoint y: 309, endPoint x: 514, endPoint y: 408, distance: 100.6
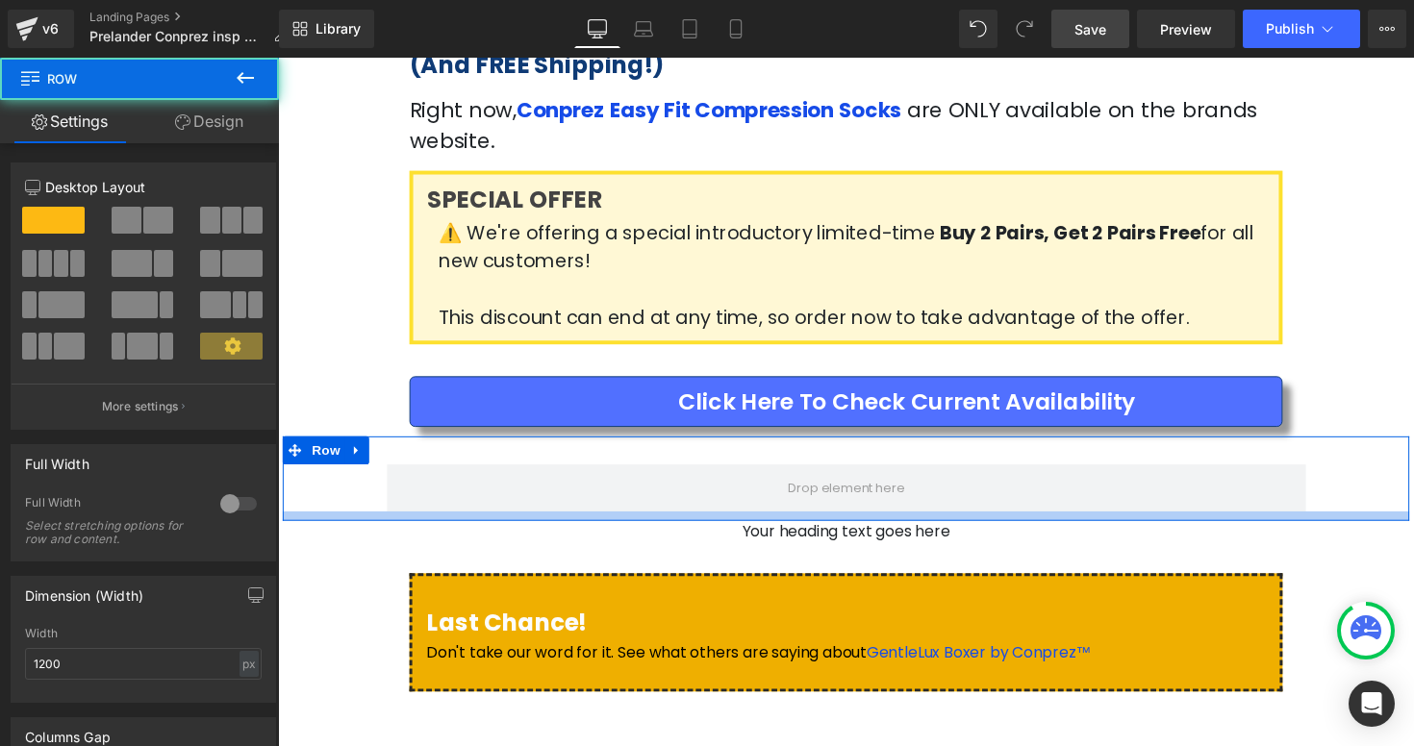
click at [735, 522] on div at bounding box center [860, 527] width 1154 height 10
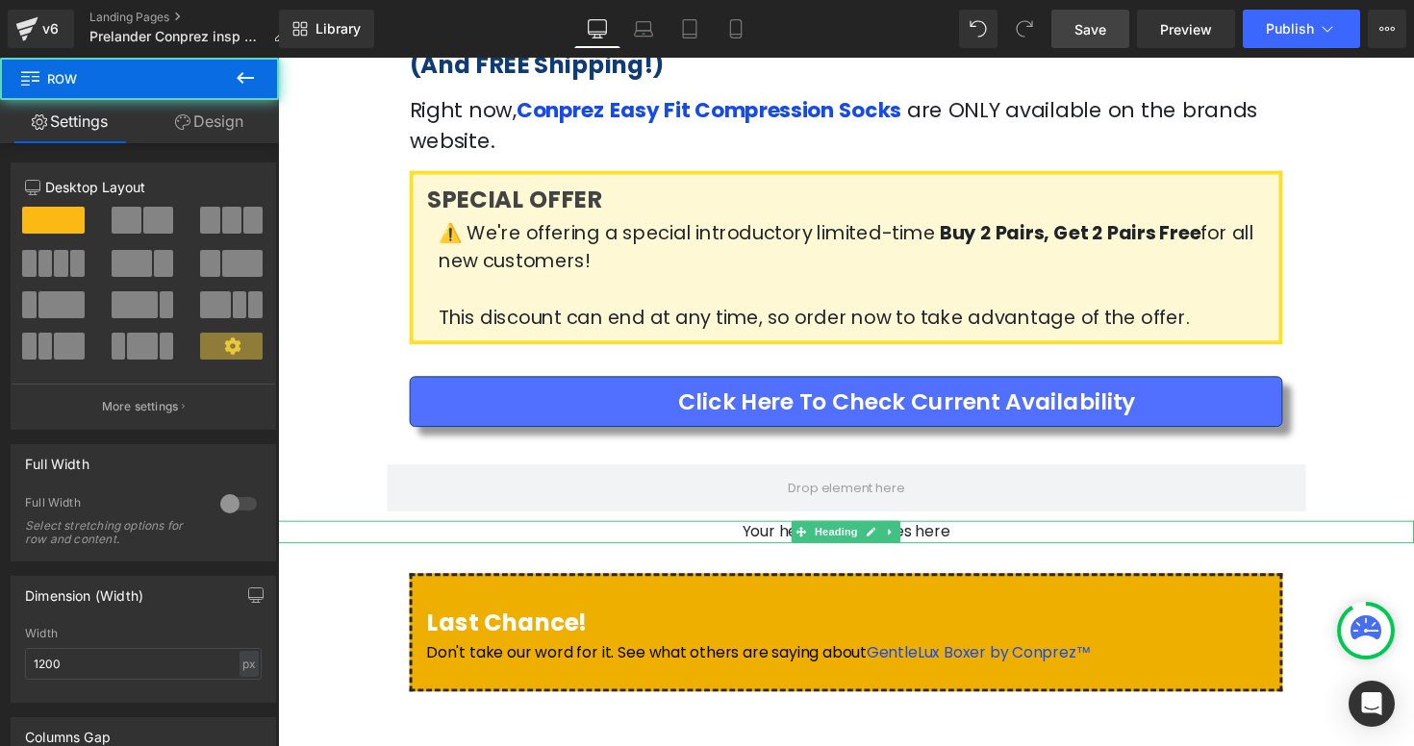
click at [749, 532] on h1 "Your heading text goes here" at bounding box center [860, 543] width 1164 height 23
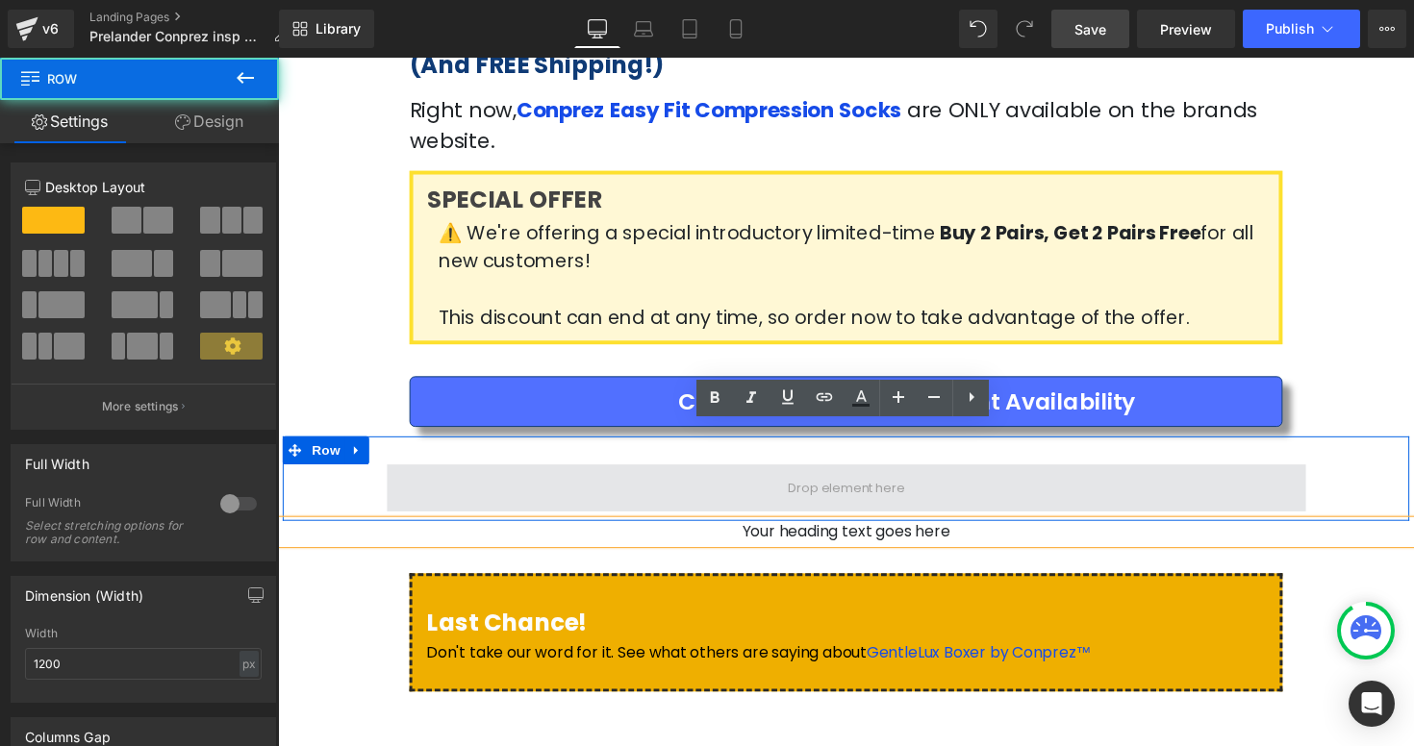
click at [690, 474] on span at bounding box center [860, 498] width 942 height 48
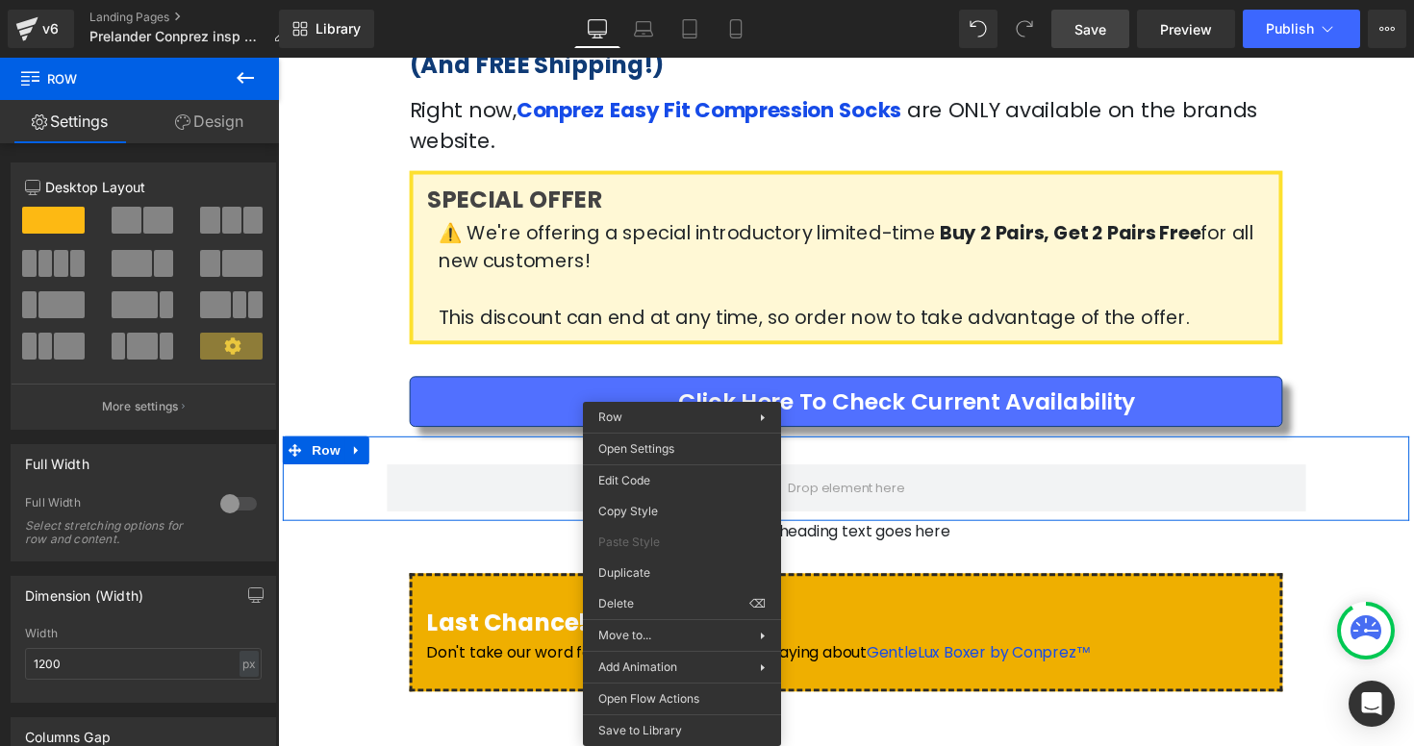
drag, startPoint x: 903, startPoint y: 661, endPoint x: 634, endPoint y: 615, distance: 273.0
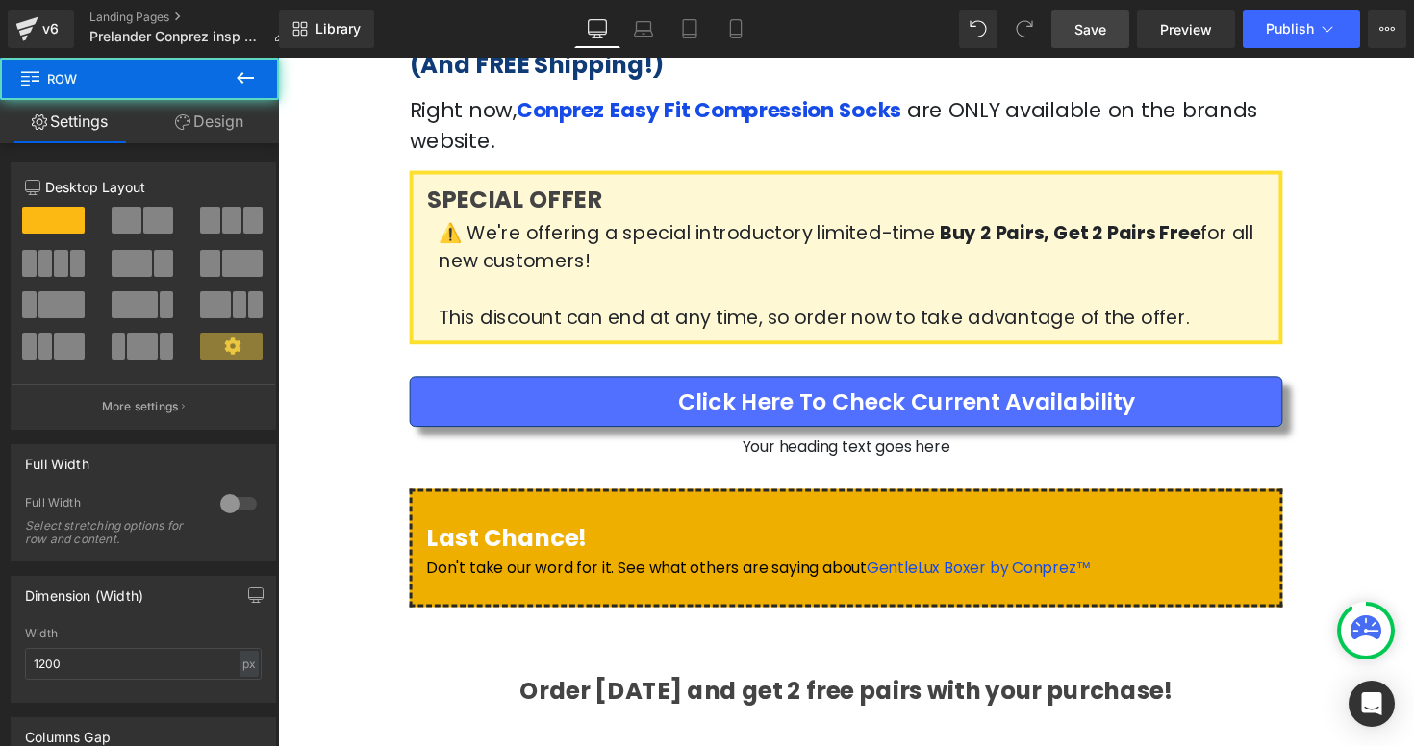
click at [828, 468] on div "Last Chance! Heading Don't take our word for it. See what others are saying abo…" at bounding box center [860, 549] width 1154 height 162
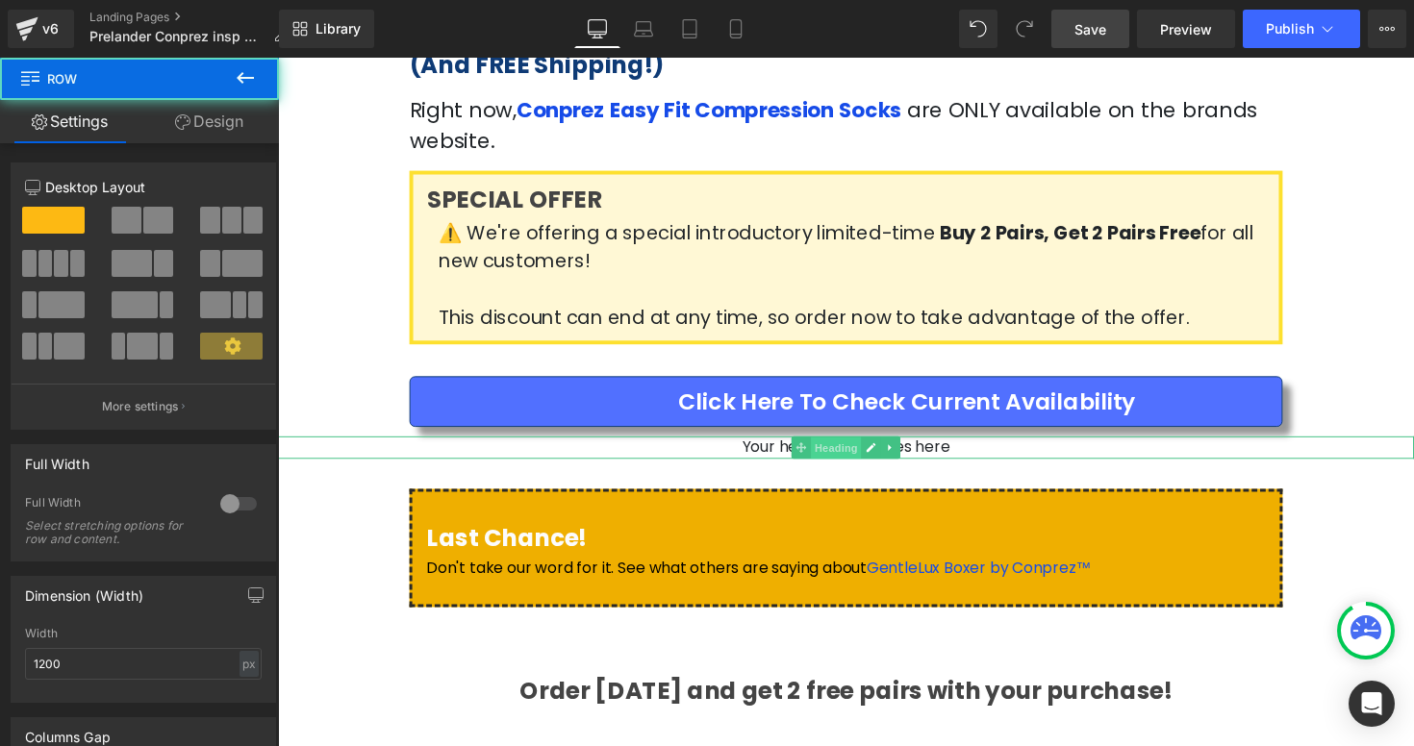
click at [824, 446] on span "Heading" at bounding box center [850, 457] width 52 height 23
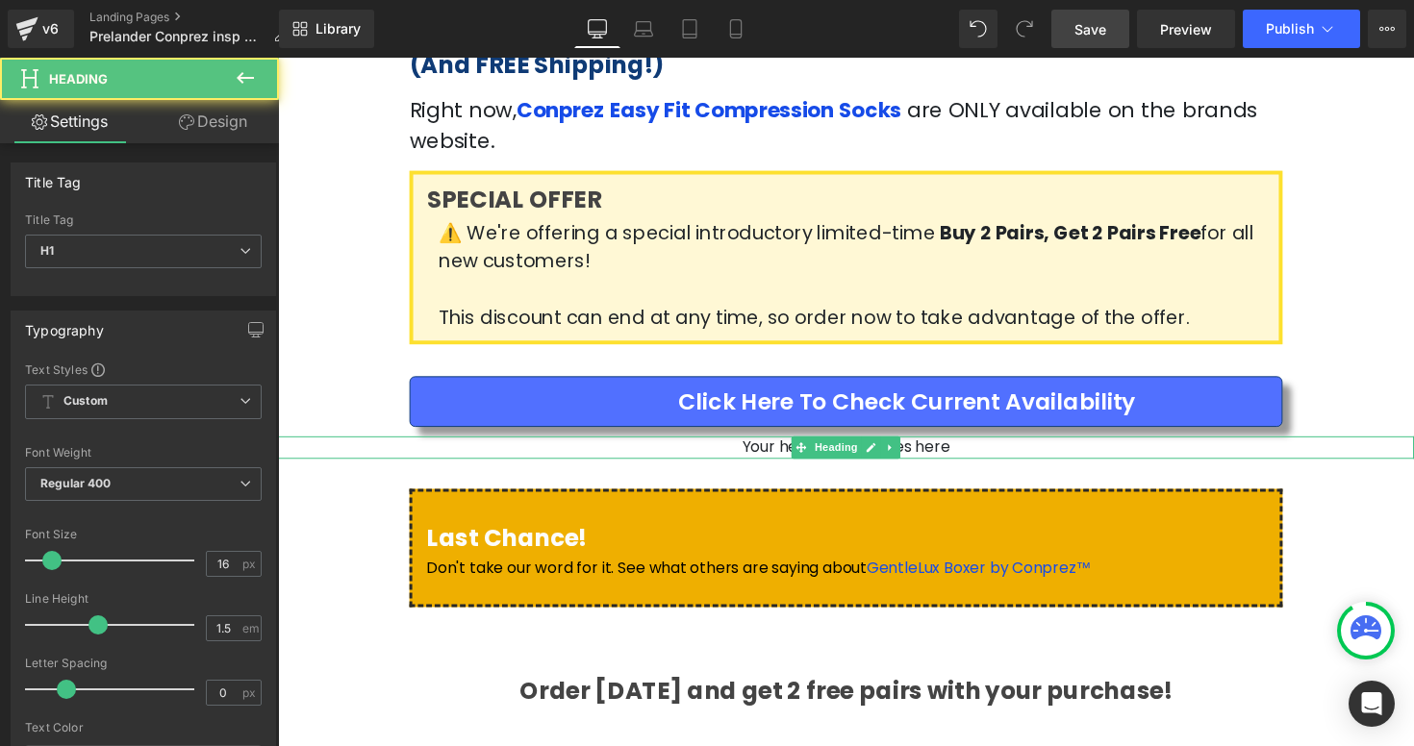
click at [774, 445] on h1 "Your heading text goes here" at bounding box center [860, 456] width 1164 height 23
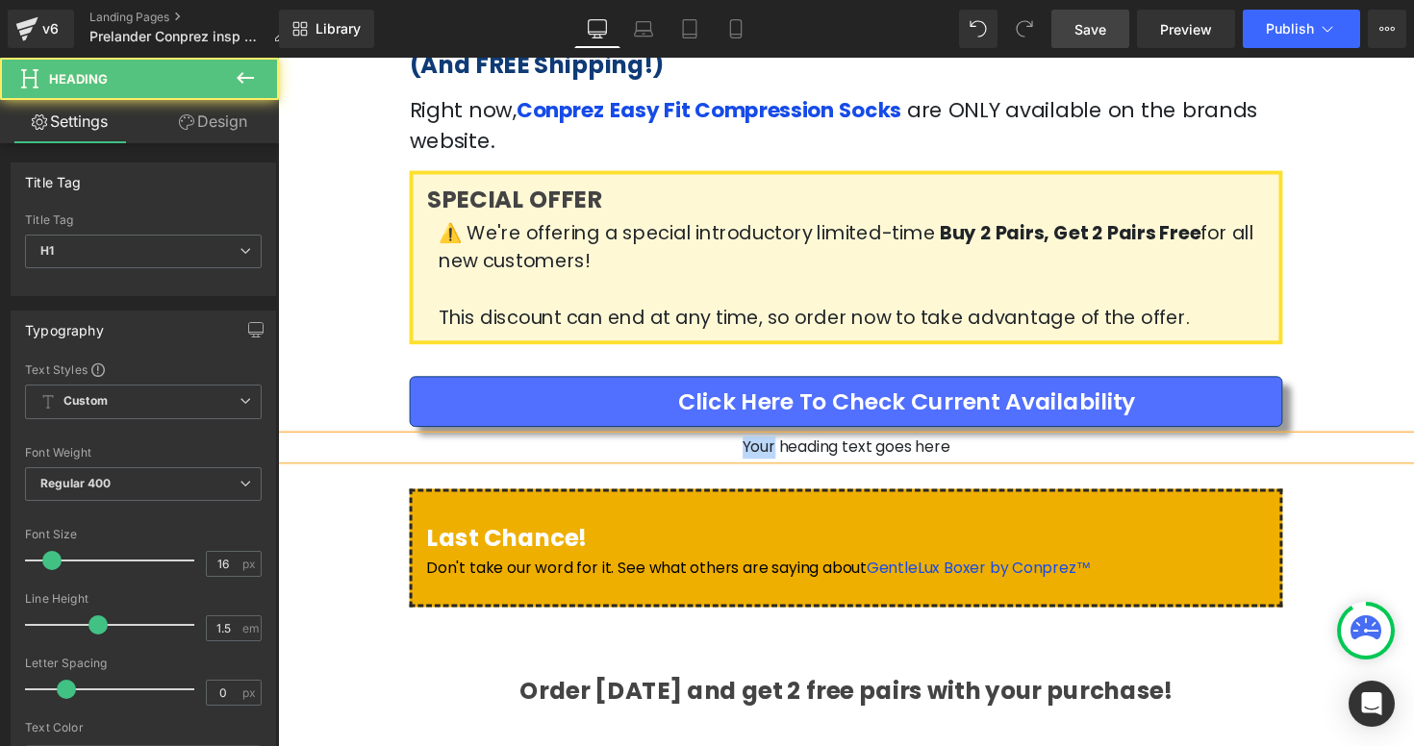
click at [774, 445] on h1 "Your heading text goes here" at bounding box center [860, 456] width 1164 height 23
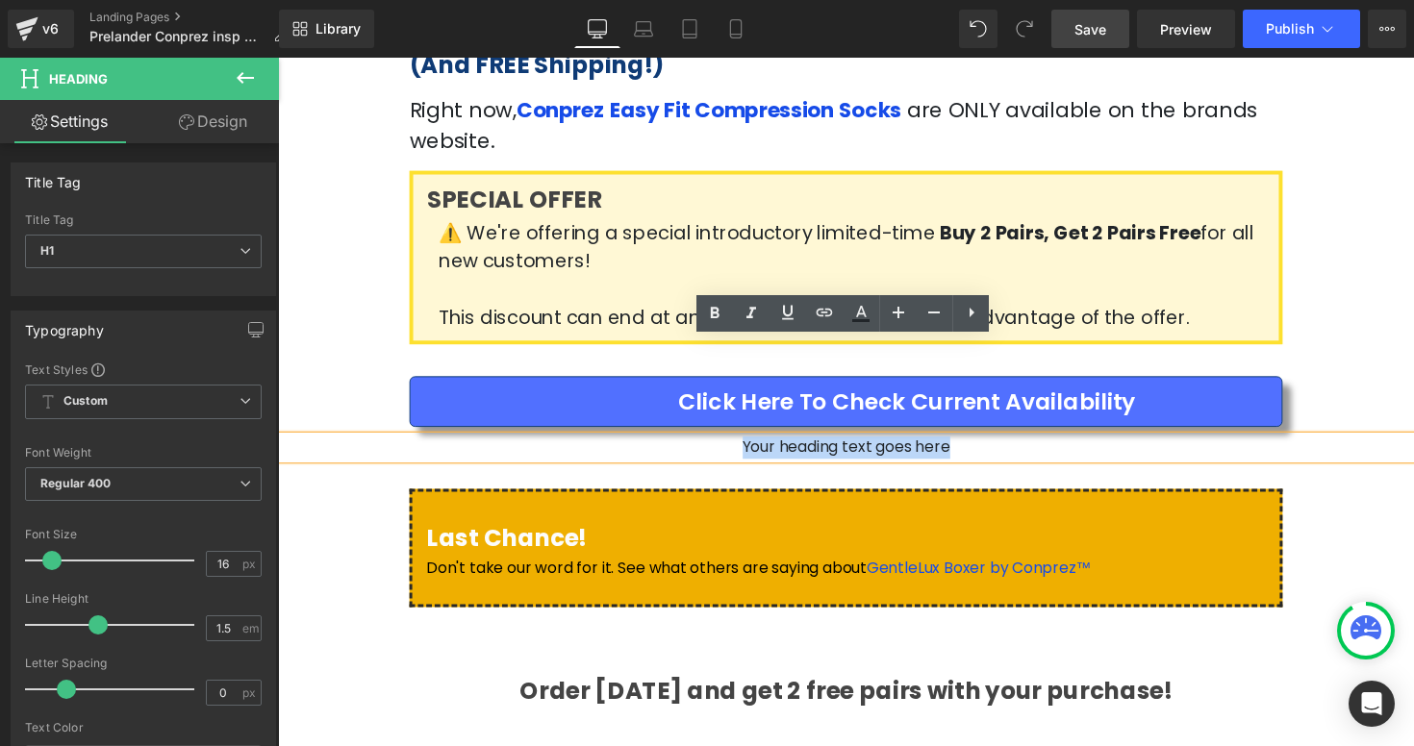
click at [774, 445] on h1 "Your heading text goes here" at bounding box center [860, 456] width 1164 height 23
paste div
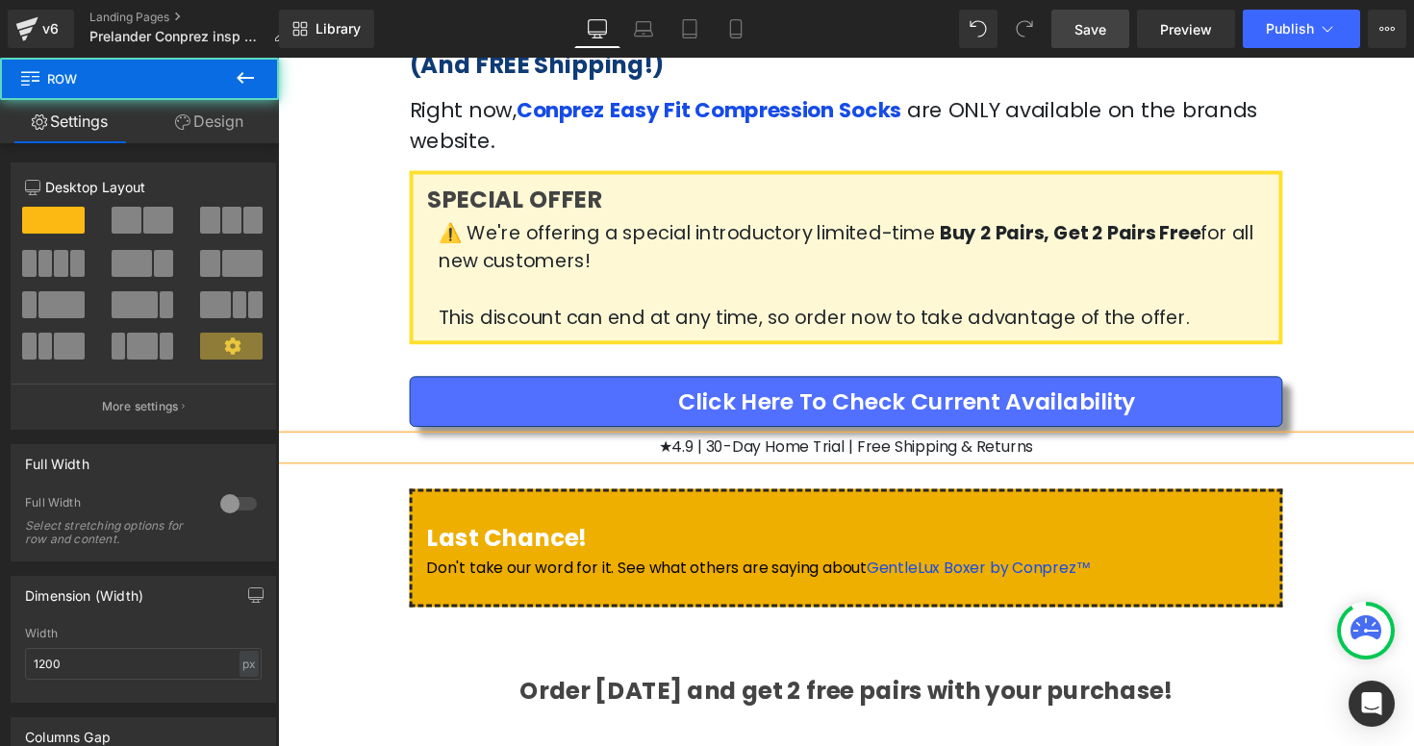
click at [1404, 367] on div "Click Here to Check Current Availability Button Row" at bounding box center [860, 406] width 1154 height 78
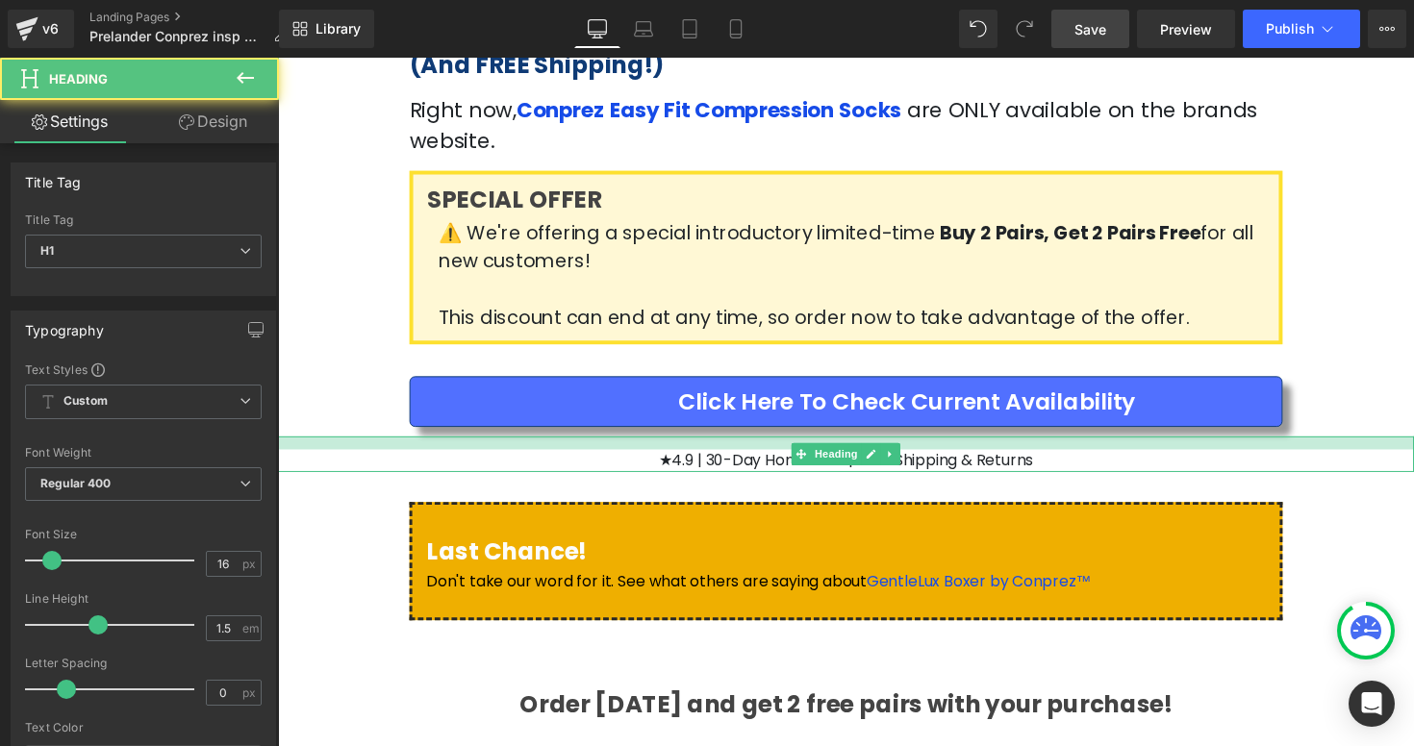
drag, startPoint x: 1093, startPoint y: 346, endPoint x: 1093, endPoint y: 360, distance: 13.5
click at [1093, 445] on div at bounding box center [860, 451] width 1164 height 13
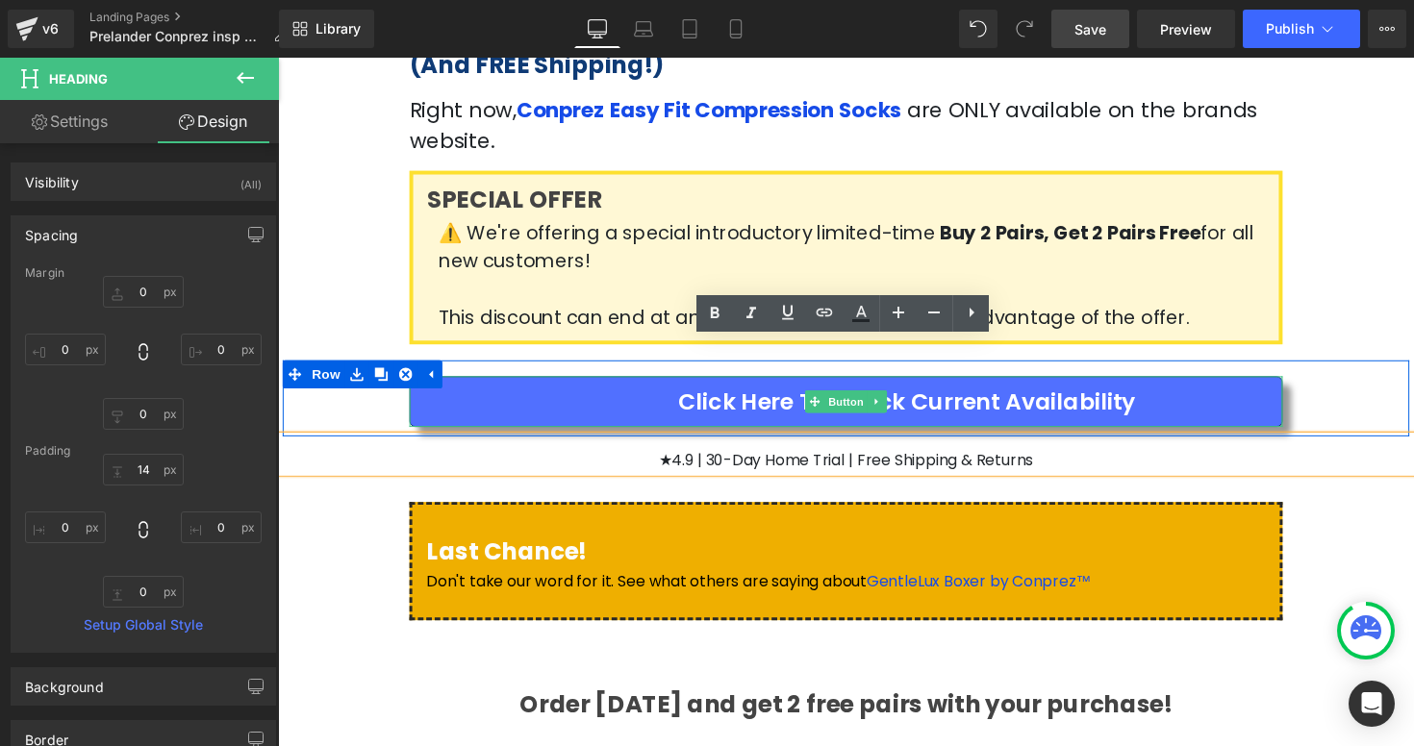
click at [1304, 384] on div "Click Here to Check Current Availability Button" at bounding box center [860, 410] width 894 height 52
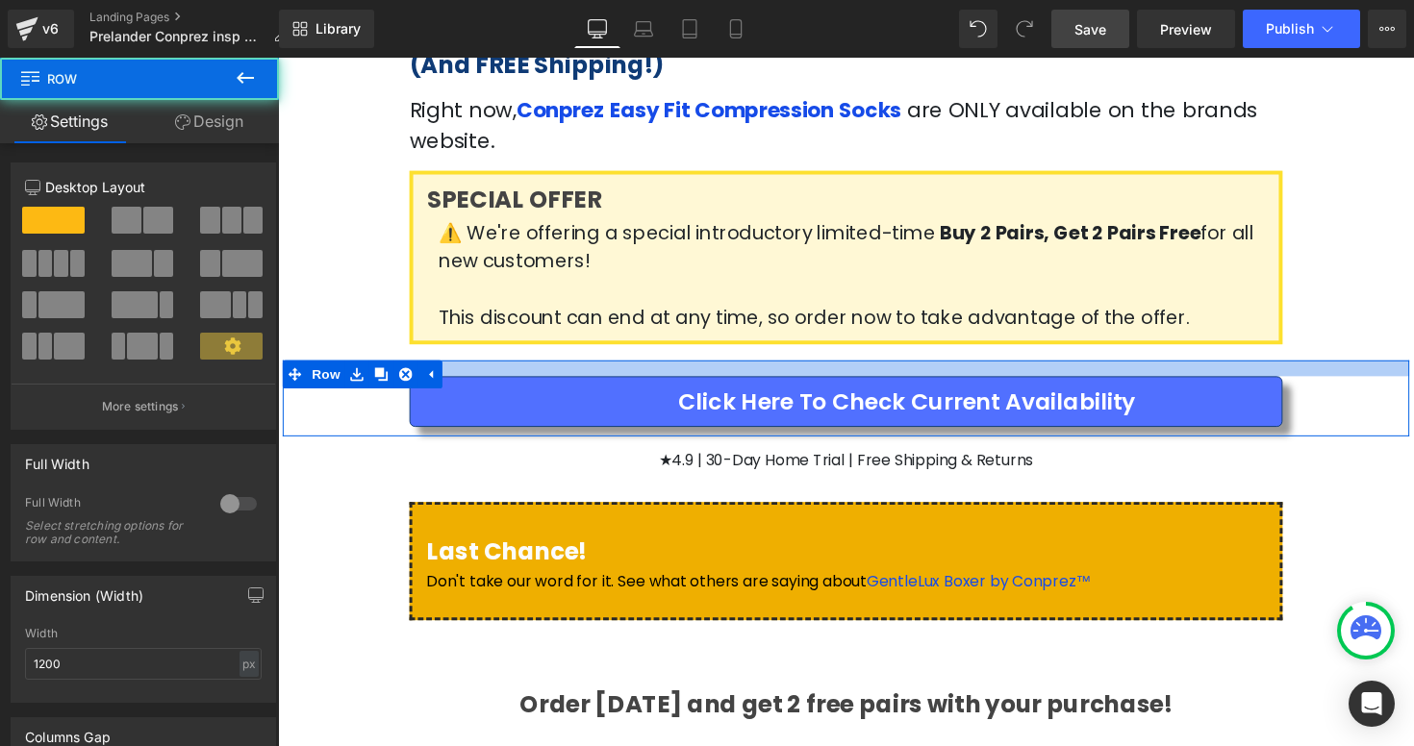
click at [1393, 264] on div "How To Get The Best Results For Your Legs At The Best Price Possible! (And FREE…" at bounding box center [860, 184] width 1154 height 366
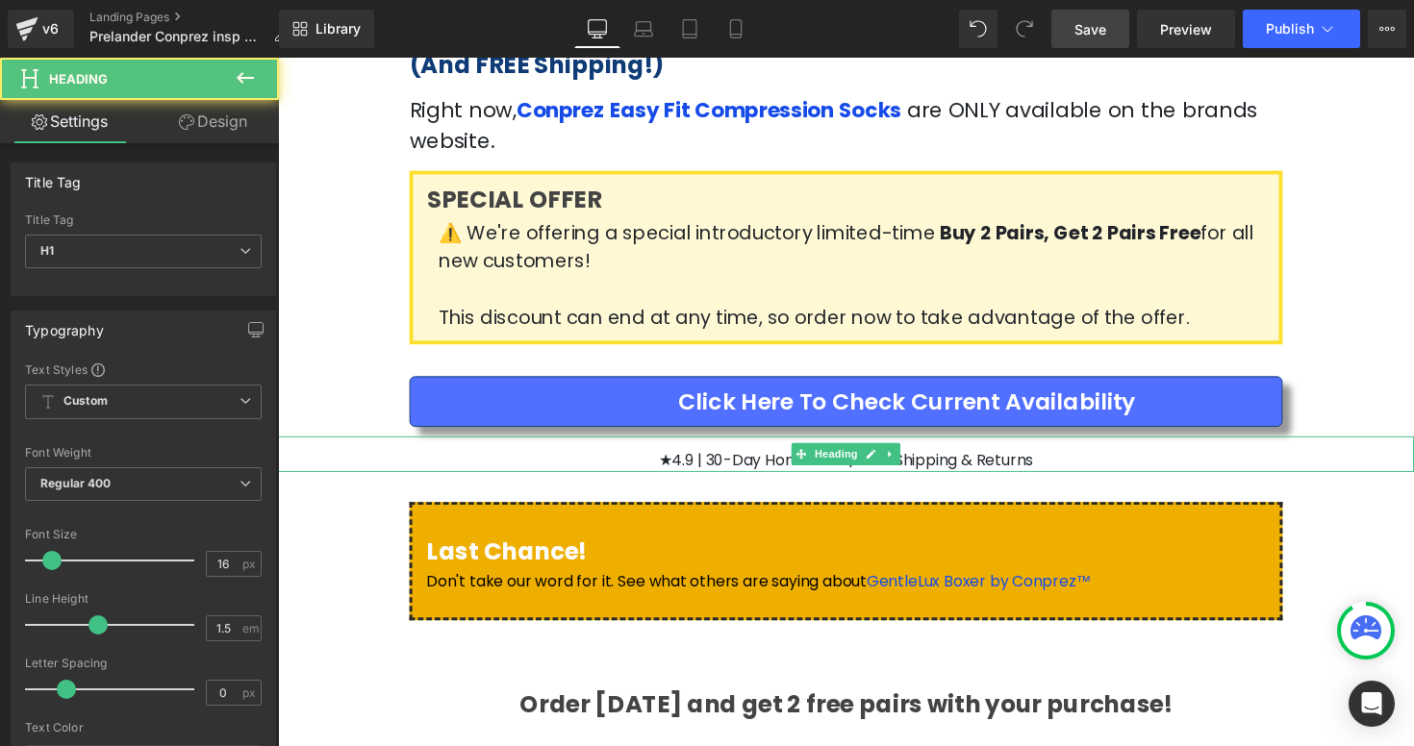
click at [992, 459] on h1 "★4.9 | 30-Day Home Trial | Free Shipping & Returns" at bounding box center [860, 470] width 1164 height 23
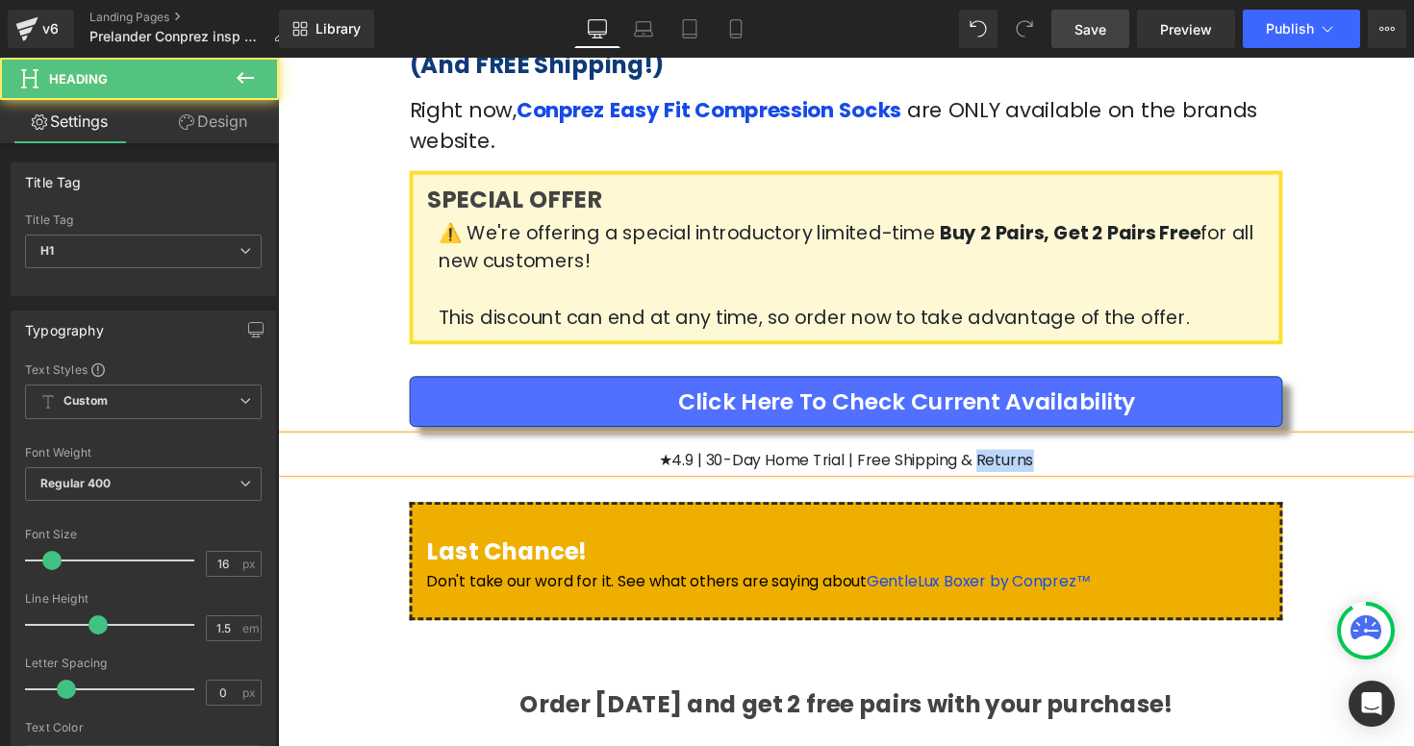
click at [992, 459] on h1 "★4.9 | 30-Day Home Trial | Free Shipping & Returns" at bounding box center [860, 470] width 1164 height 23
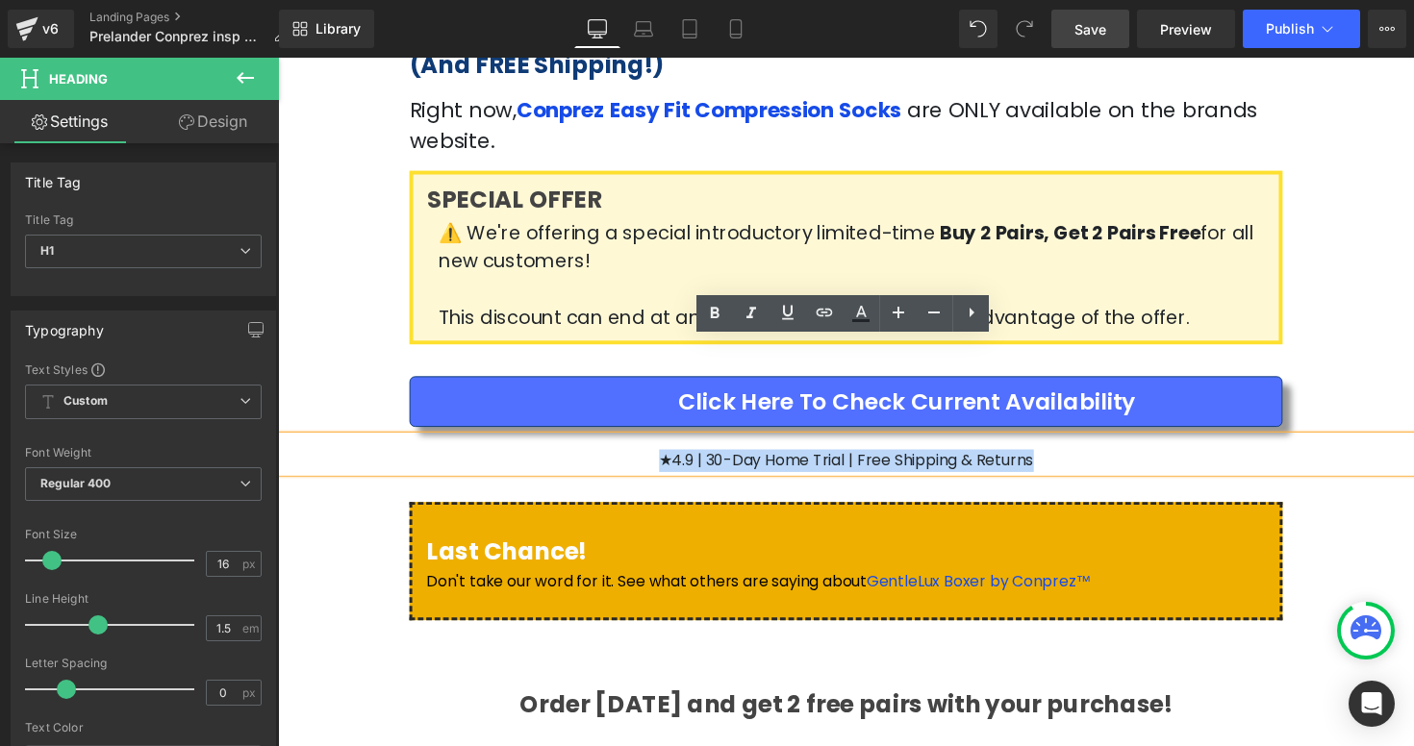
click at [992, 459] on h1 "★4.9 | 30-Day Home Trial | Free Shipping & Returns" at bounding box center [860, 470] width 1164 height 23
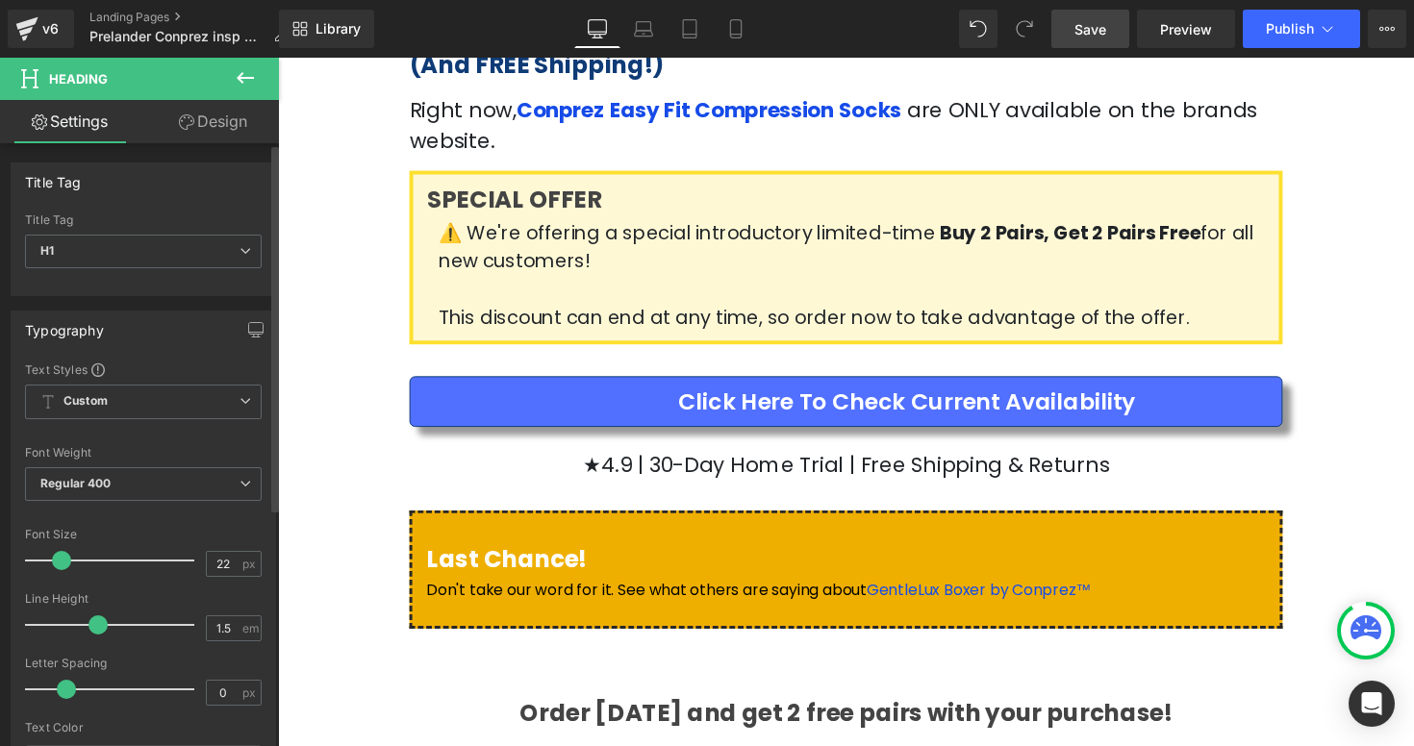
drag, startPoint x: 49, startPoint y: 564, endPoint x: 59, endPoint y: 559, distance: 10.8
click at [59, 559] on span at bounding box center [61, 560] width 19 height 19
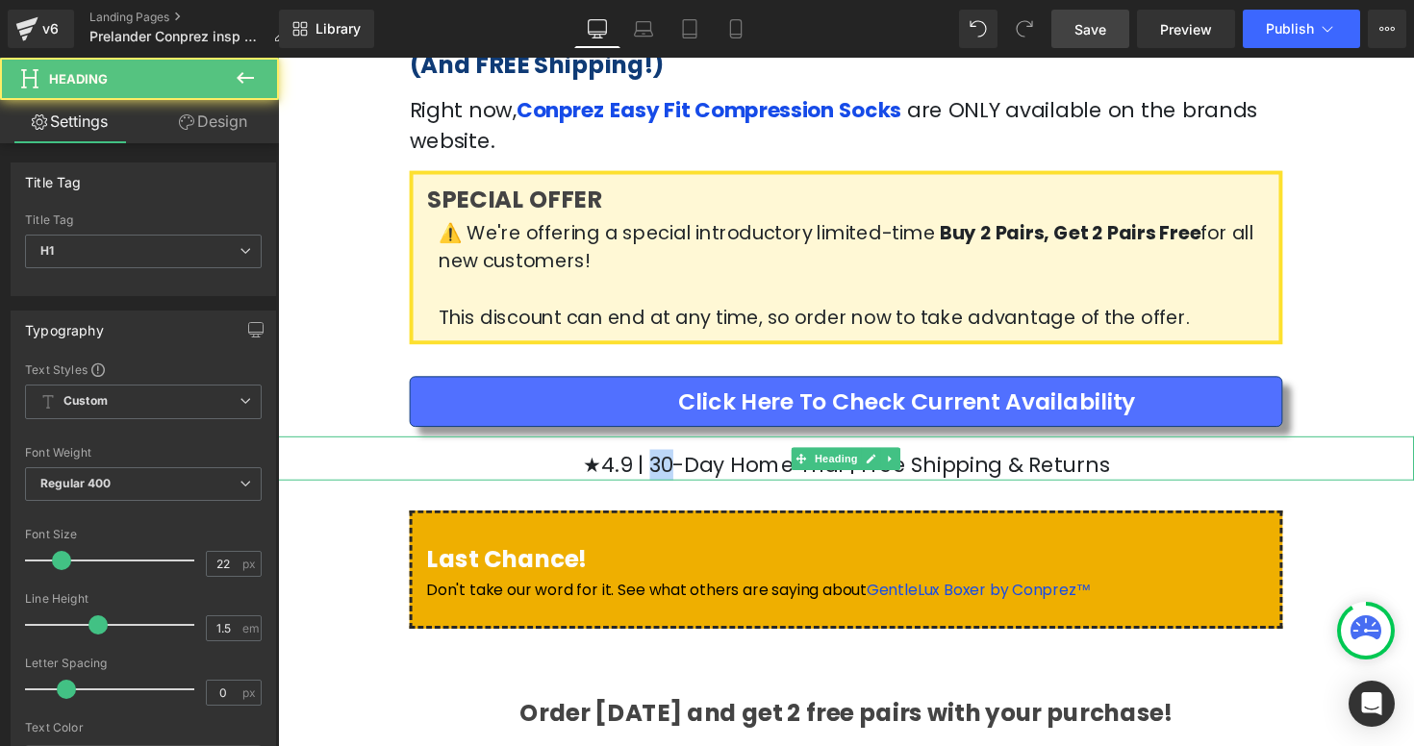
drag, startPoint x: 683, startPoint y: 376, endPoint x: 700, endPoint y: 376, distance: 17.3
click at [700, 459] on h1 "★4.9 | 30-Day Home Trial | Free Shipping & Returns" at bounding box center [860, 475] width 1164 height 32
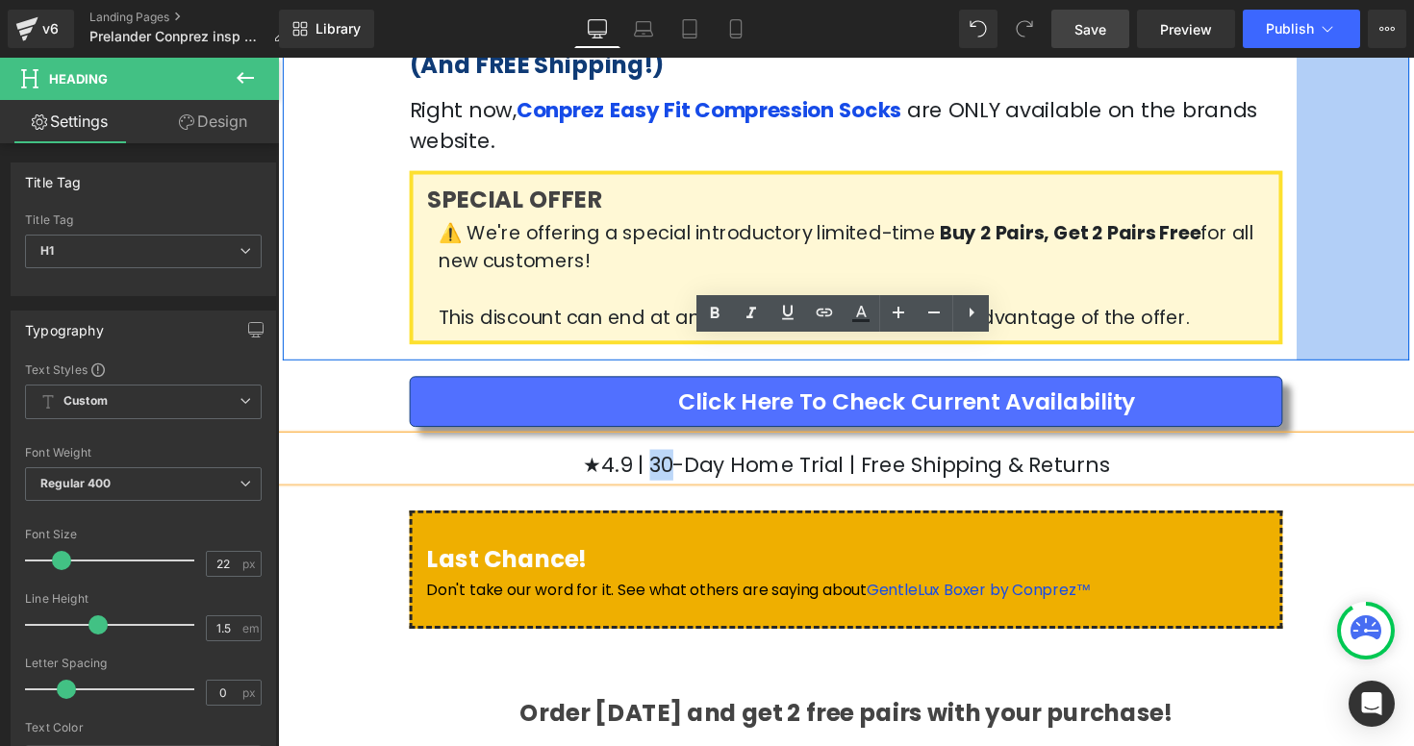
click at [1411, 260] on div "120px" at bounding box center [1378, 184] width 115 height 366
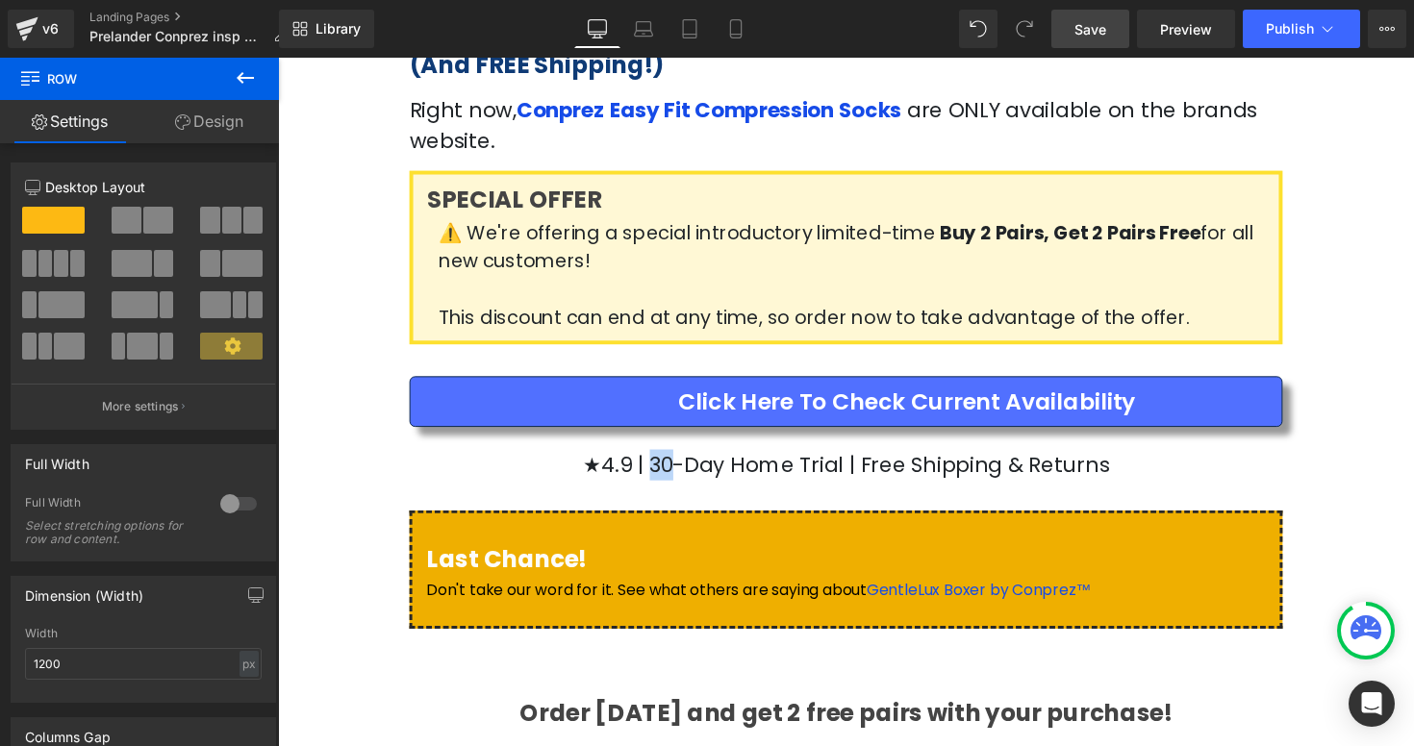
click at [957, 392] on span "Click Here to Check Current Availability" at bounding box center [922, 409] width 469 height 35
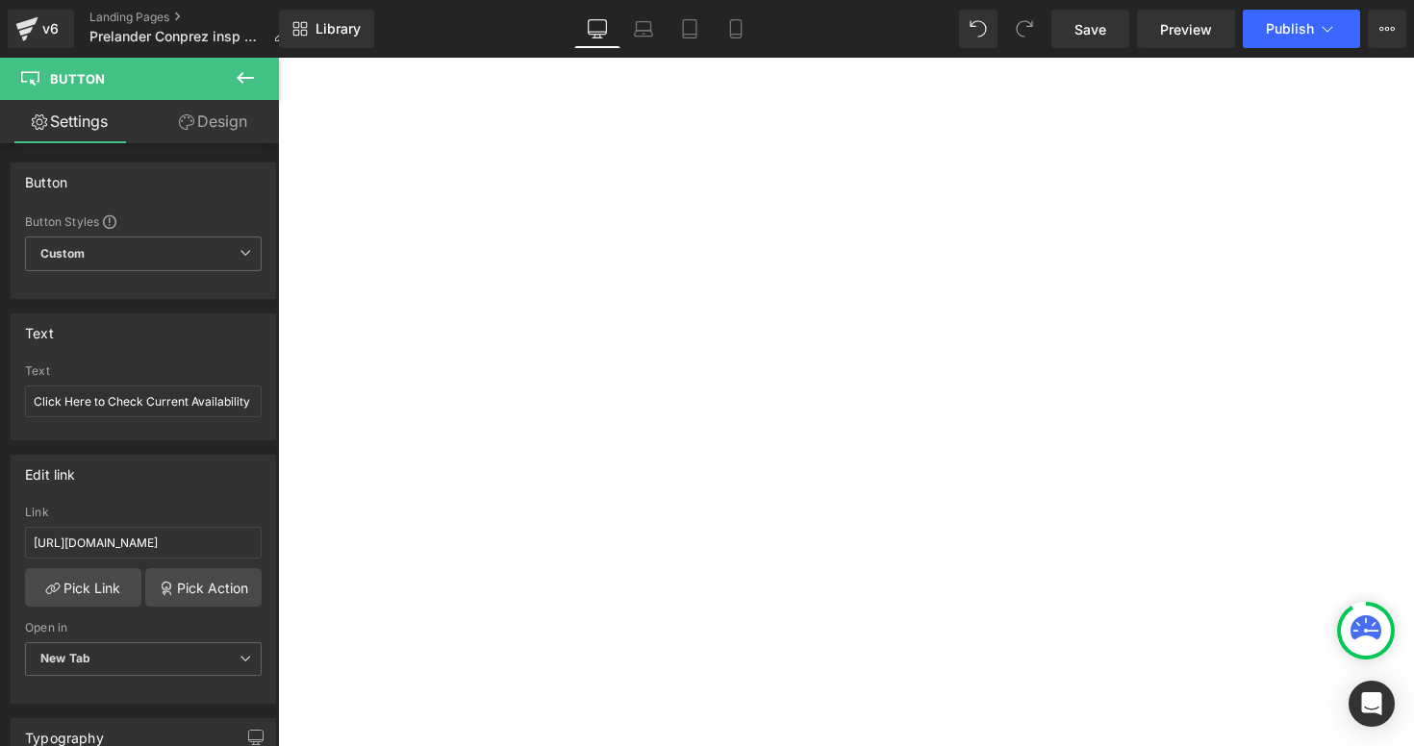
click at [247, 407] on input "Click Here to Check Current Availability" at bounding box center [143, 402] width 237 height 32
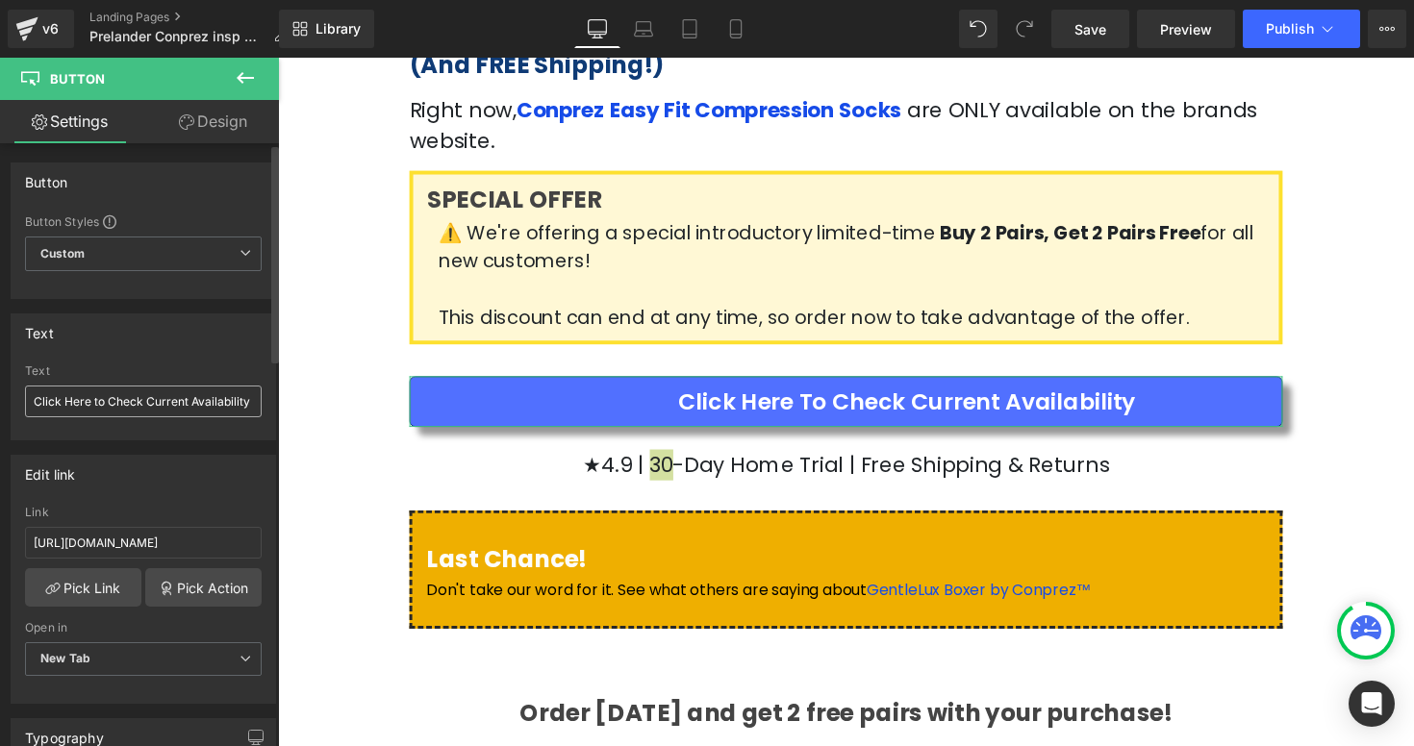
click at [247, 407] on input "Click Here to Check Current Availability" at bounding box center [143, 402] width 237 height 32
click at [247, 403] on input "Click Here to Check Current Availability" at bounding box center [143, 402] width 237 height 32
click at [248, 401] on input "Click Here to Check Current Availability" at bounding box center [143, 402] width 237 height 32
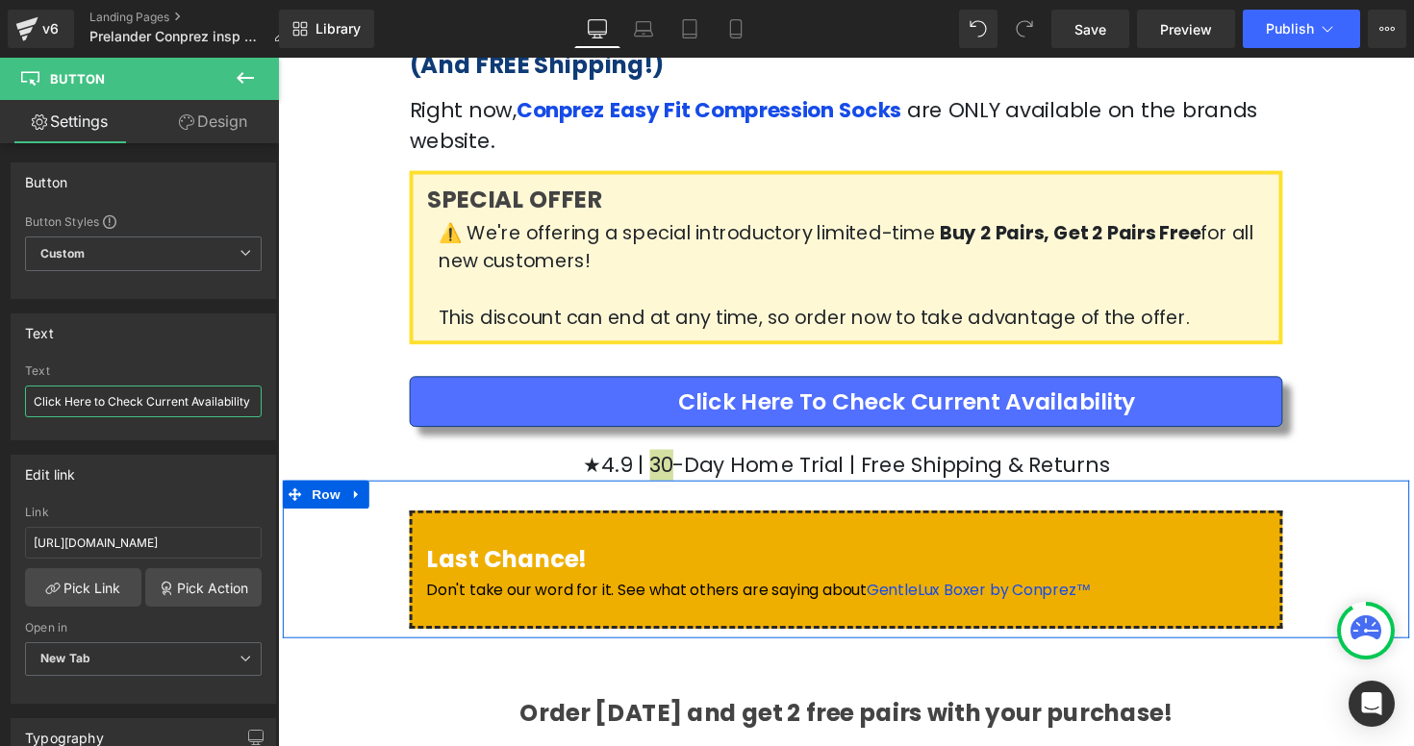
scroll to position [0, 6]
paste input "👉"
type input "Click Here to Check Current Availability 👉"
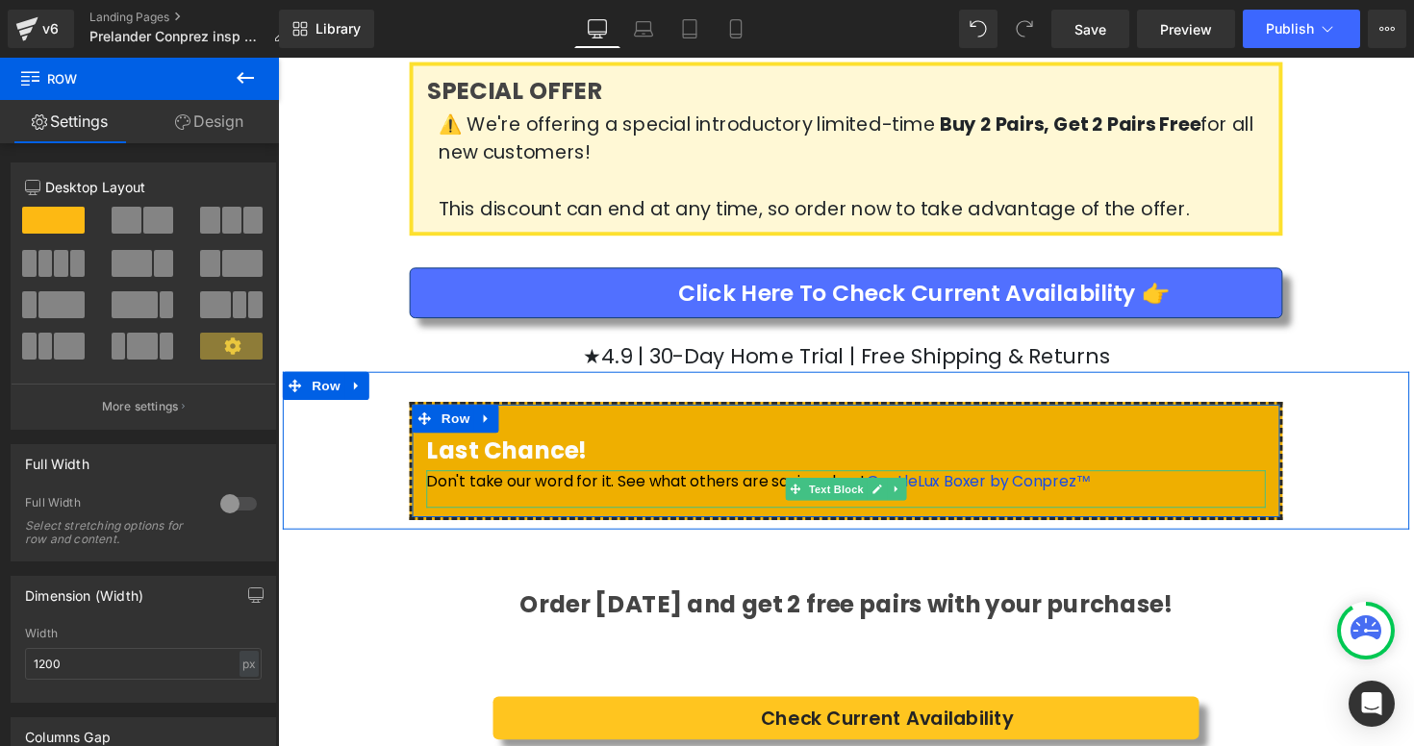
scroll to position [3776, 0]
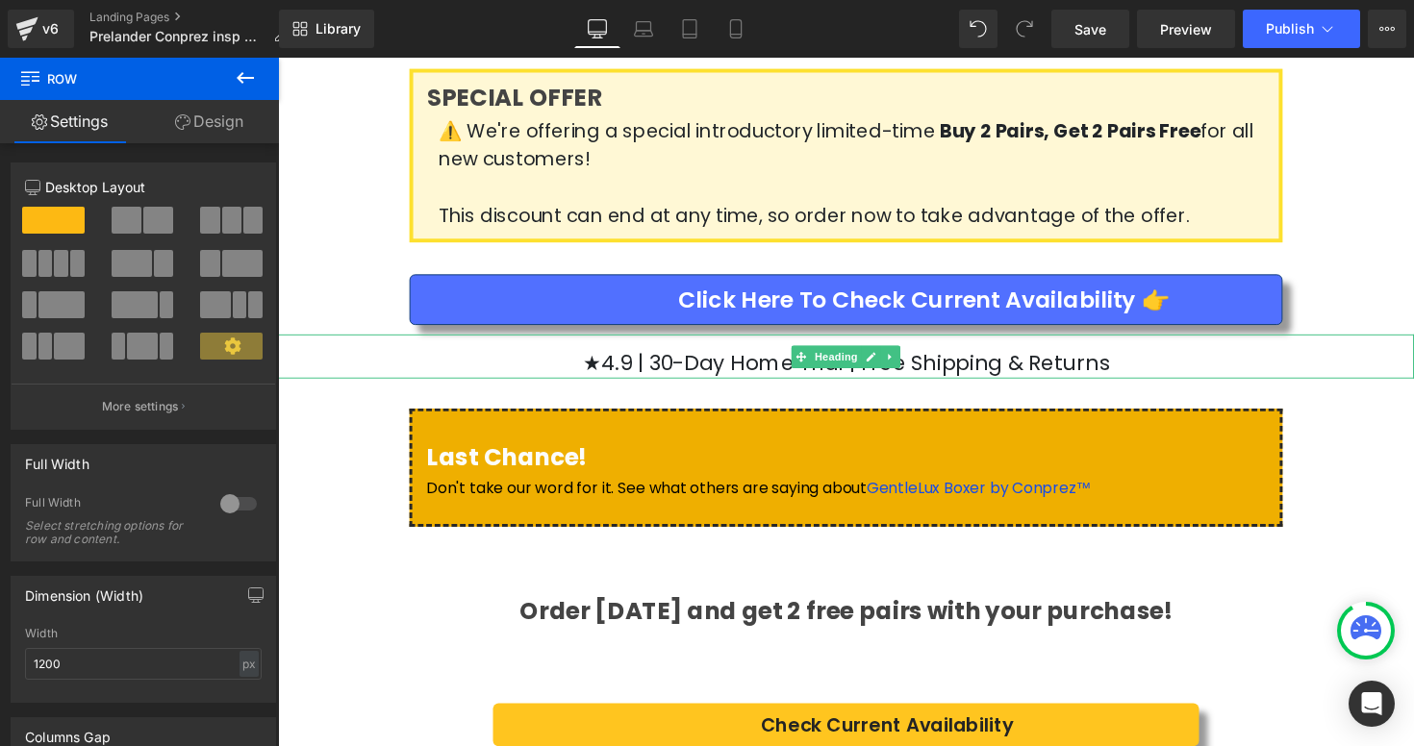
click at [714, 355] on h1 "★4.9 | 30-Day Home Trial | Free Shipping & Returns" at bounding box center [860, 371] width 1164 height 32
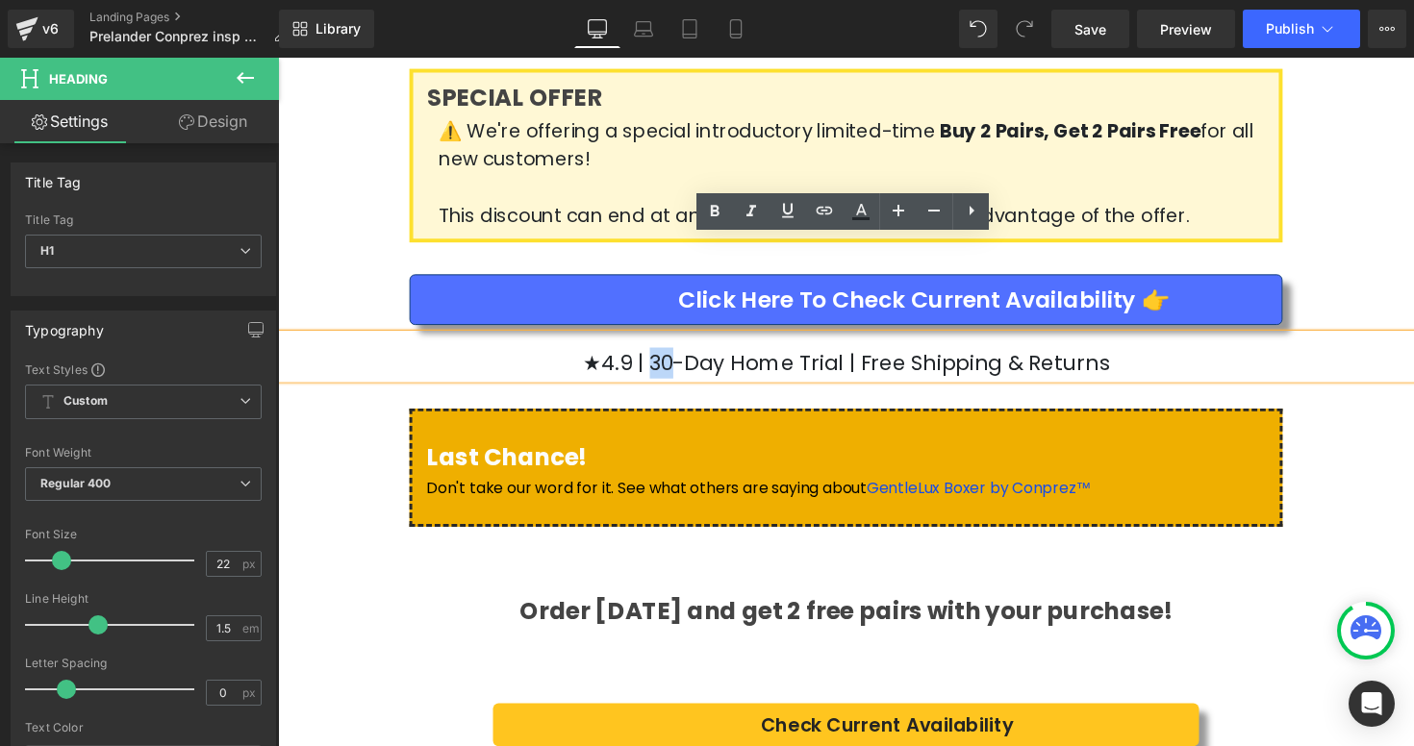
drag, startPoint x: 702, startPoint y: 272, endPoint x: 684, endPoint y: 269, distance: 18.5
click at [684, 355] on h1 "★4.9 | 30-Day Home Trial | Free Shipping & Returns" at bounding box center [860, 371] width 1164 height 32
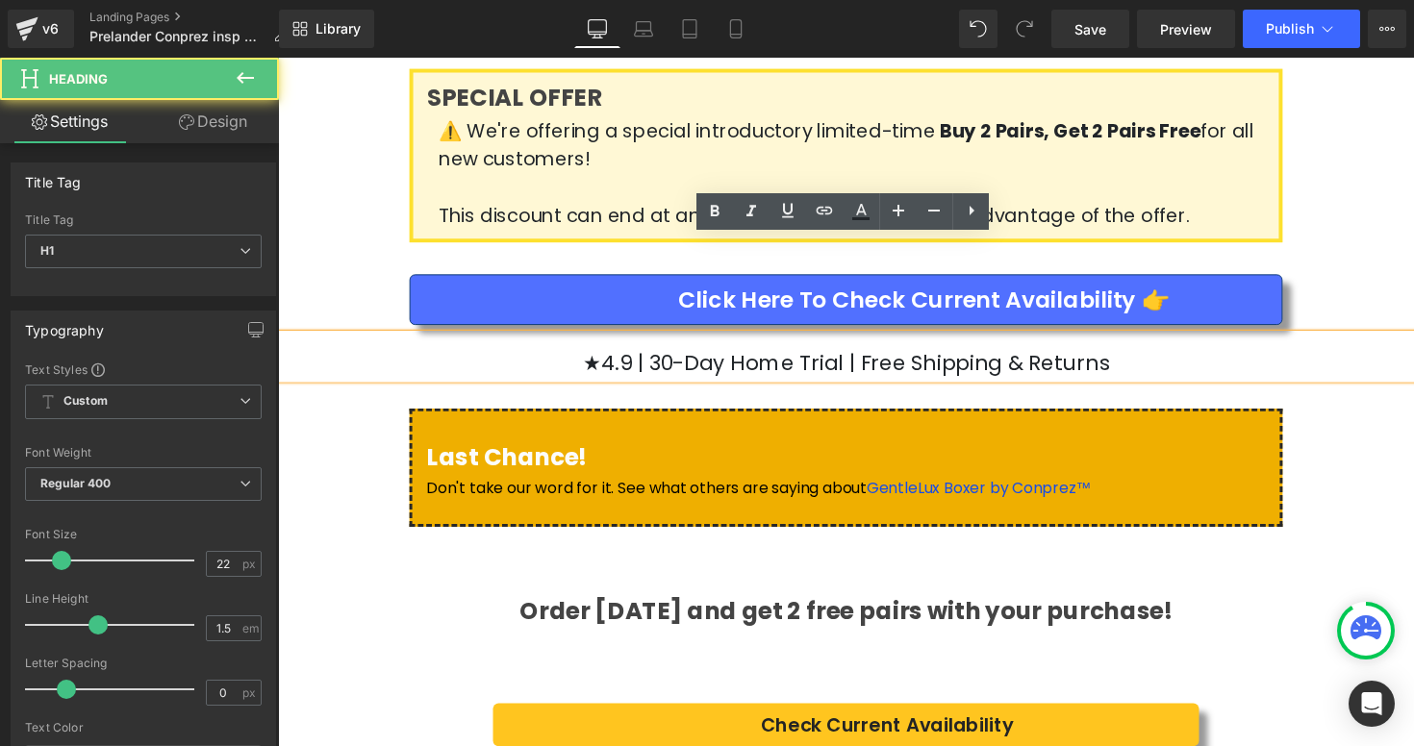
click at [690, 355] on h1 "★4.9 | 30-Day Home Trial | Free Shipping & Returns" at bounding box center [860, 371] width 1164 height 32
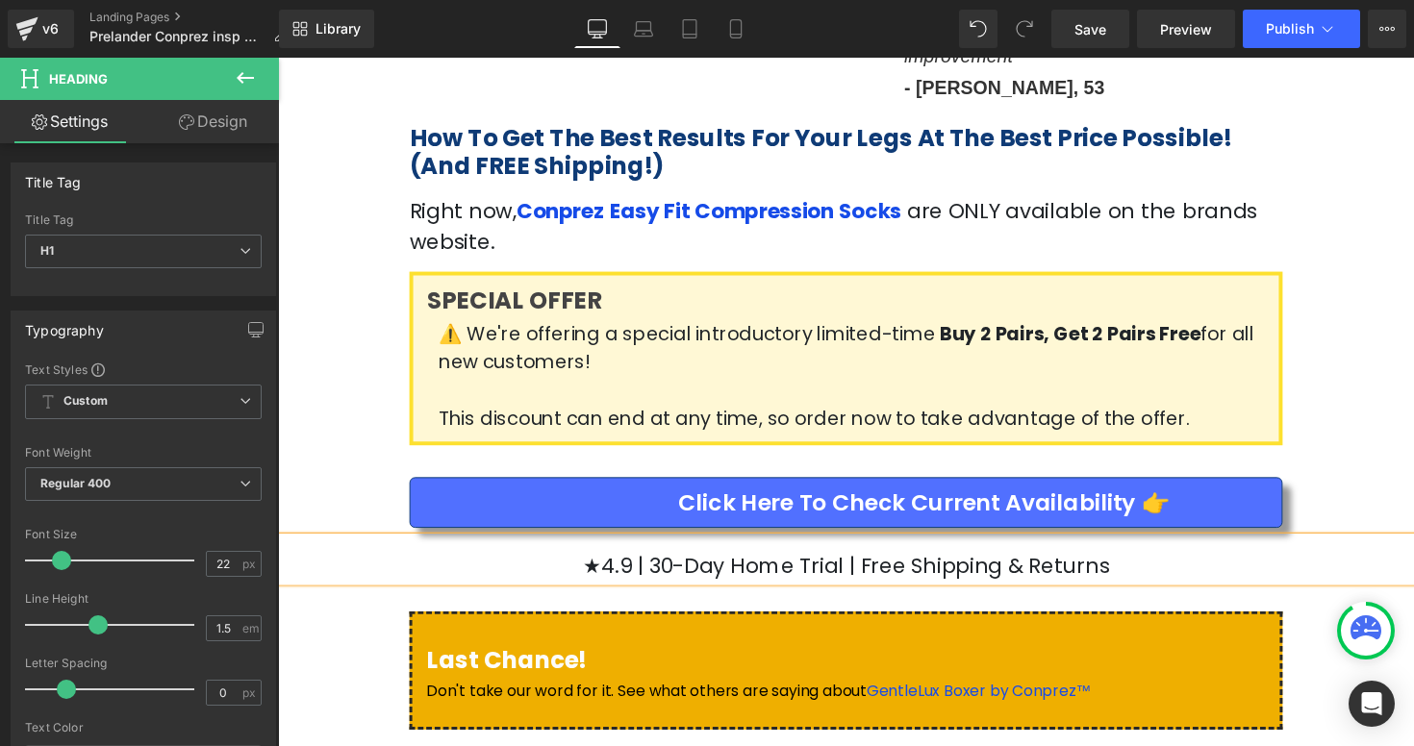
scroll to position [3570, 0]
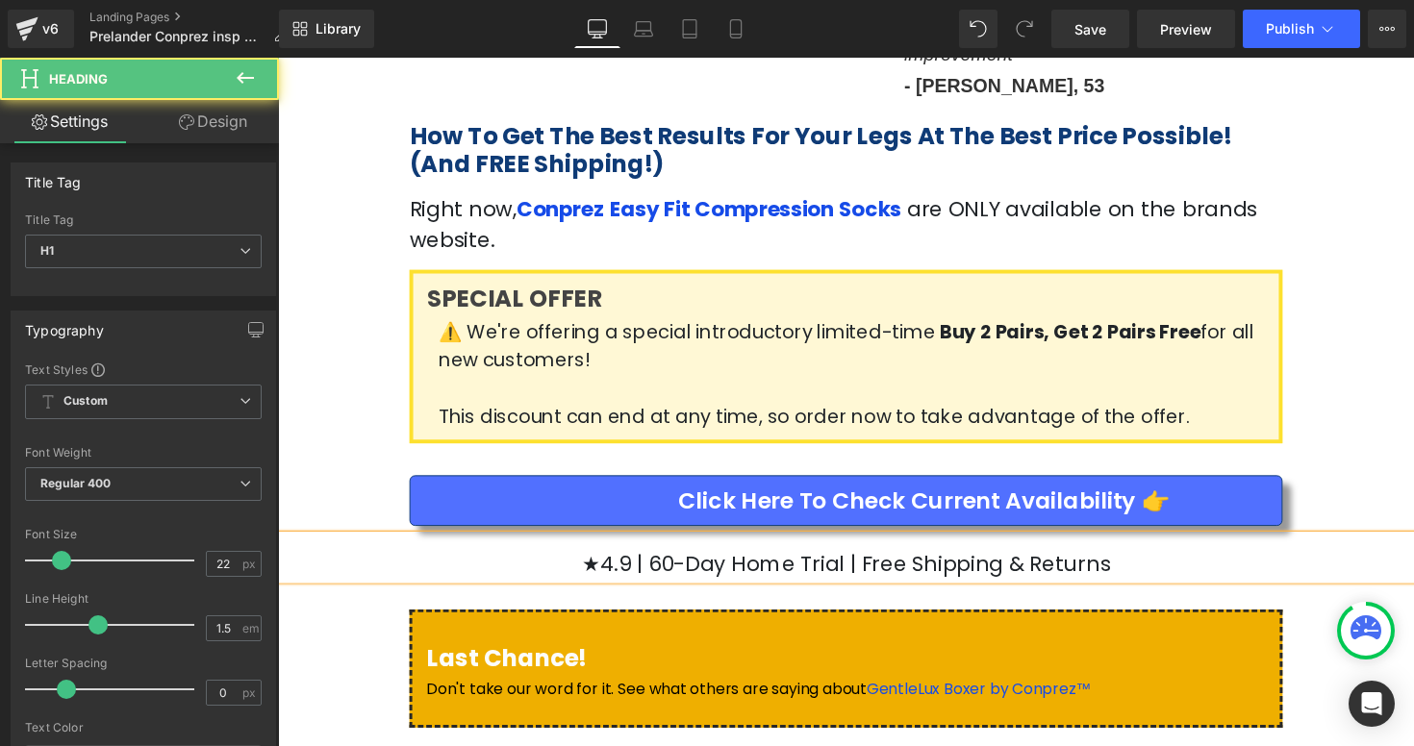
click at [751, 561] on h1 "★4.9 | 60-Day Home Trial | Free Shipping & Returns" at bounding box center [860, 577] width 1164 height 32
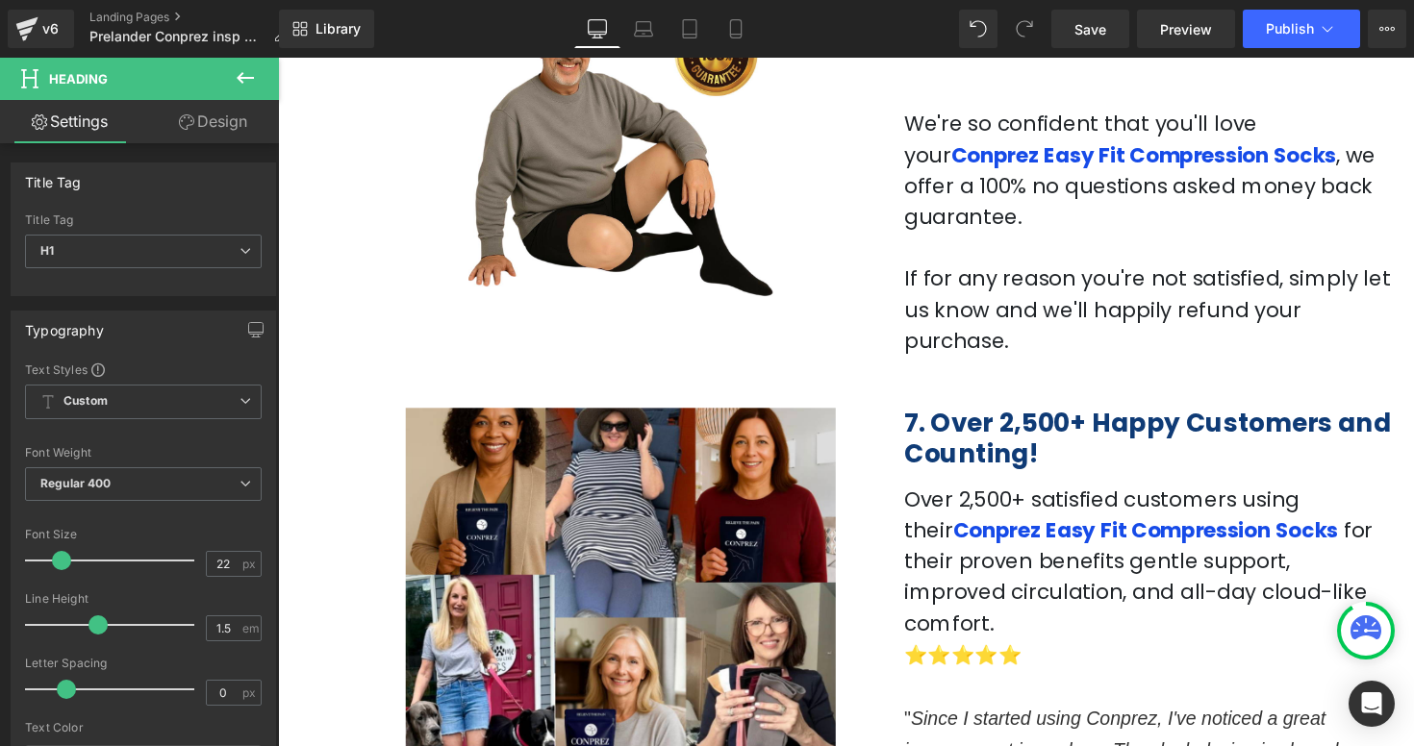
scroll to position [2738, 0]
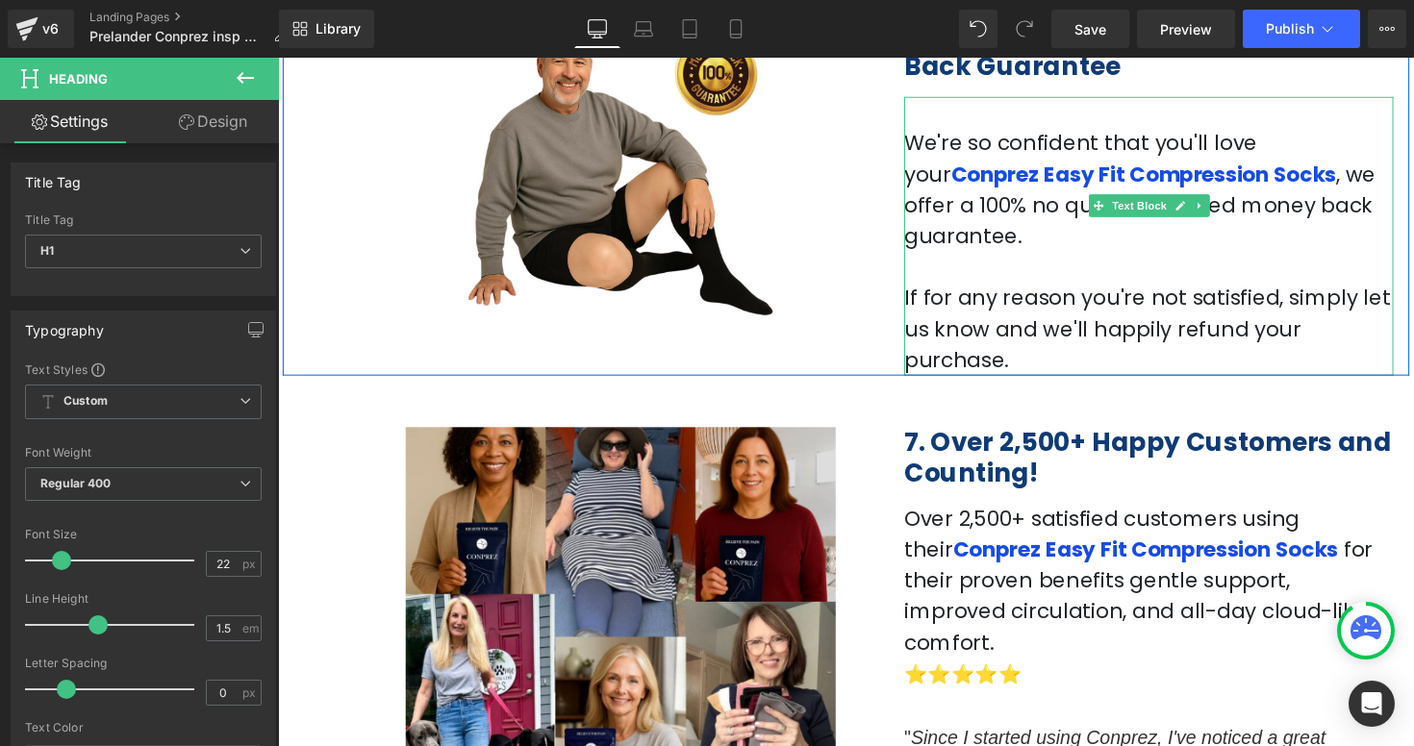
click at [1273, 289] on p "If for any reason you're not satisfied, simply let us know and we'll happily re…" at bounding box center [1169, 336] width 501 height 95
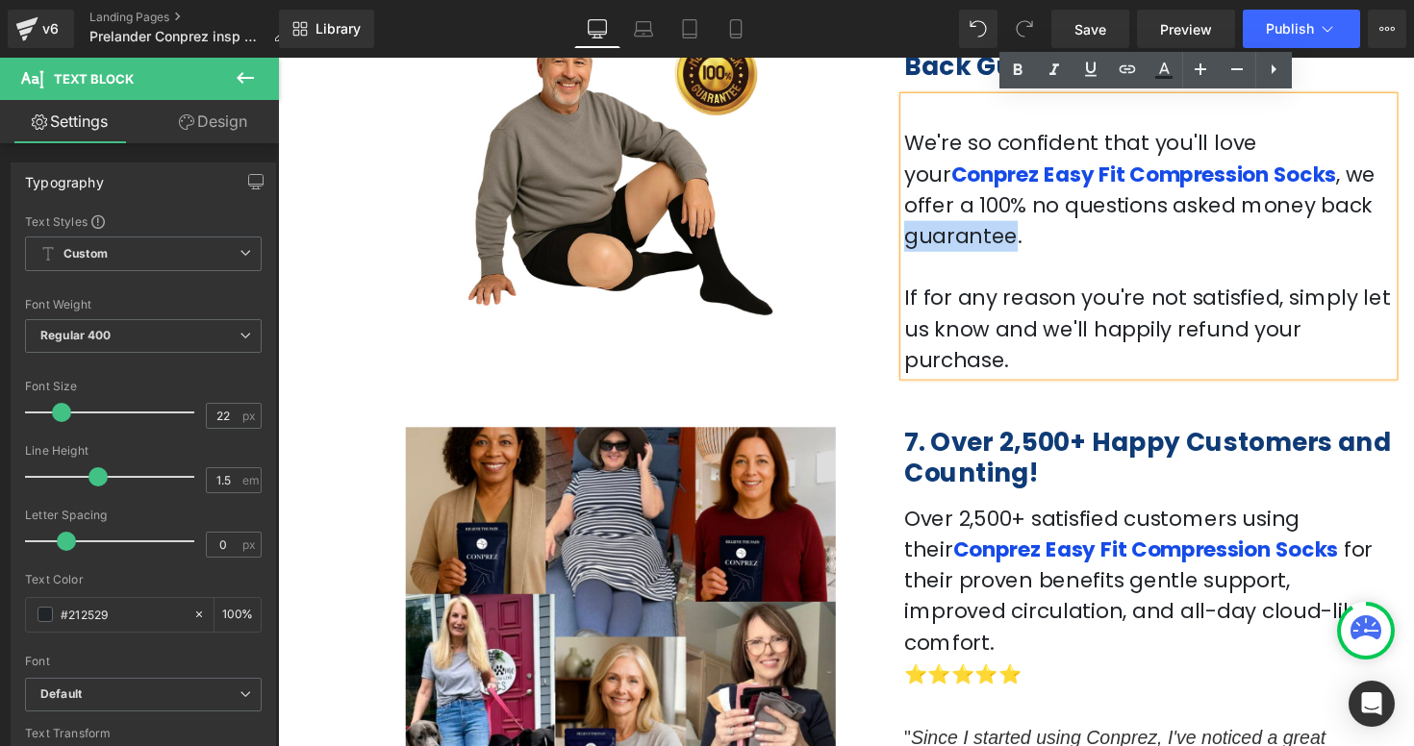
drag, startPoint x: 1291, startPoint y: 211, endPoint x: 1199, endPoint y: 213, distance: 91.4
click at [1199, 213] on span ", we offer a 100% no questions asked money back guarantee." at bounding box center [1160, 209] width 483 height 93
paste div
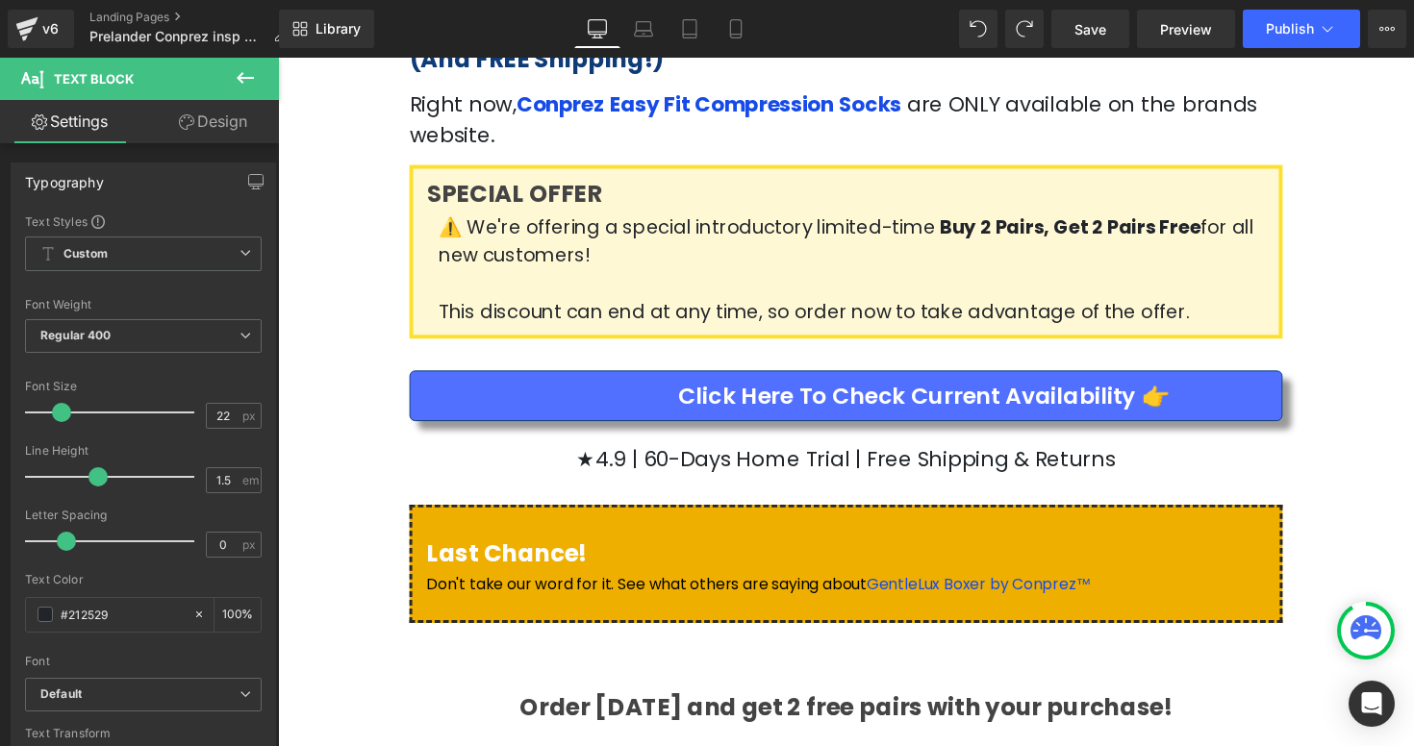
scroll to position [3729, 0]
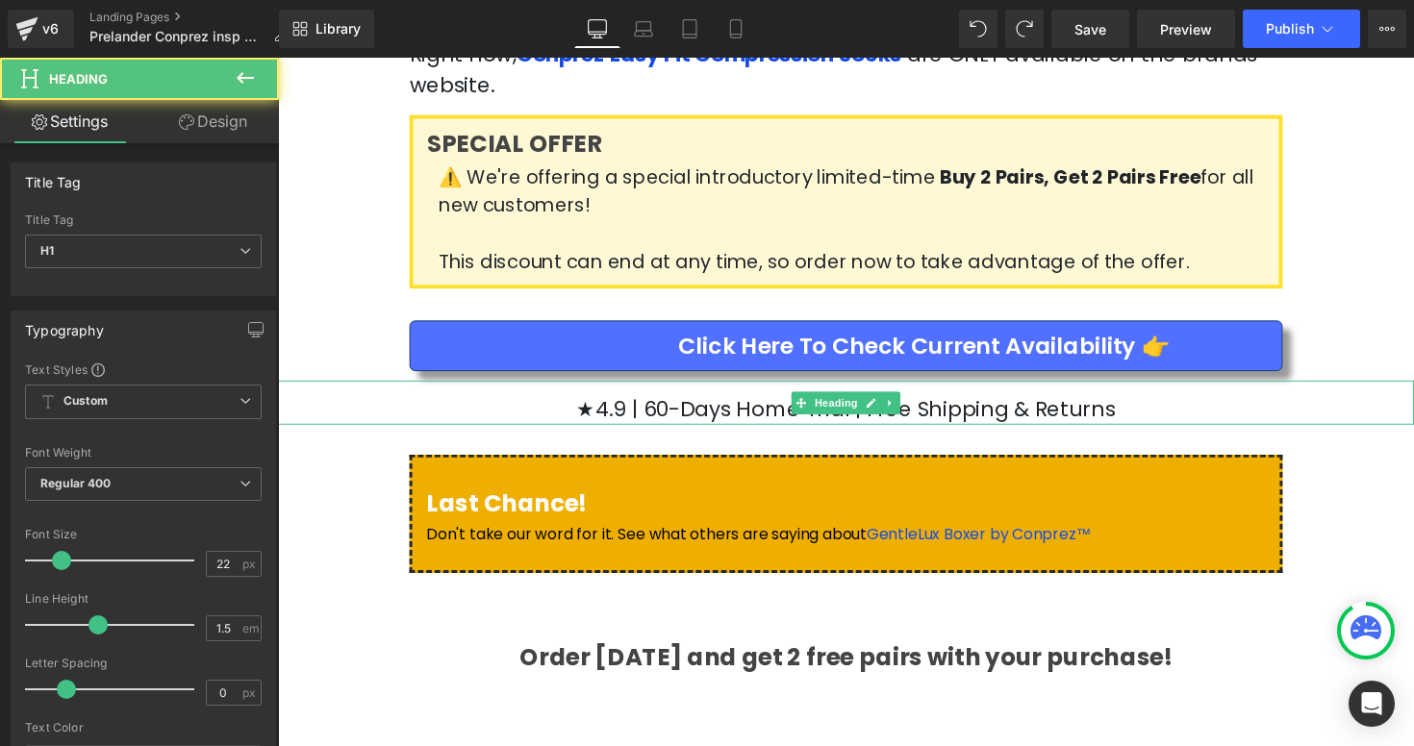
click at [767, 402] on h1 "★4.9 | 60-Days Home Trial | Free Shipping & Returns" at bounding box center [860, 418] width 1164 height 32
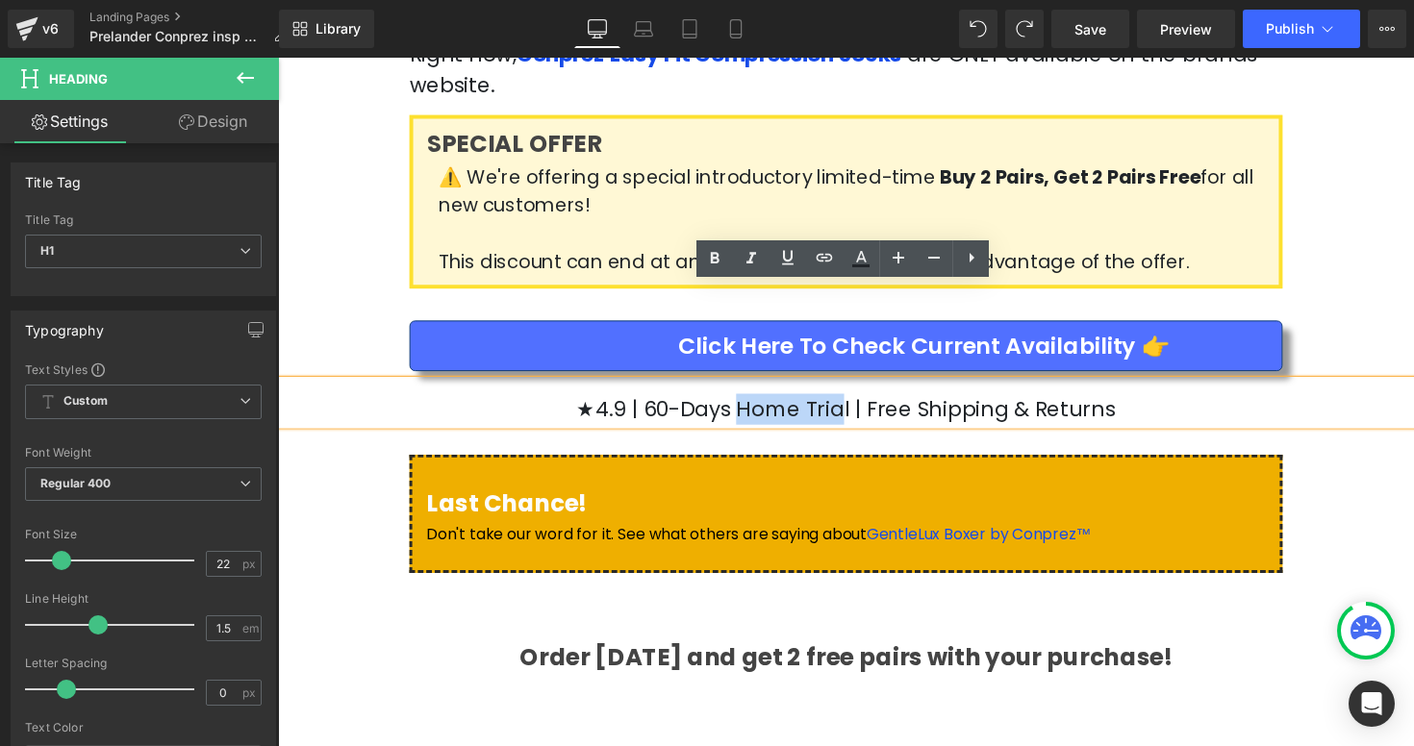
drag, startPoint x: 762, startPoint y: 318, endPoint x: 856, endPoint y: 321, distance: 94.3
click at [856, 402] on h1 "★4.9 | 60-Days Home Trial | Free Shipping & Returns" at bounding box center [860, 418] width 1164 height 32
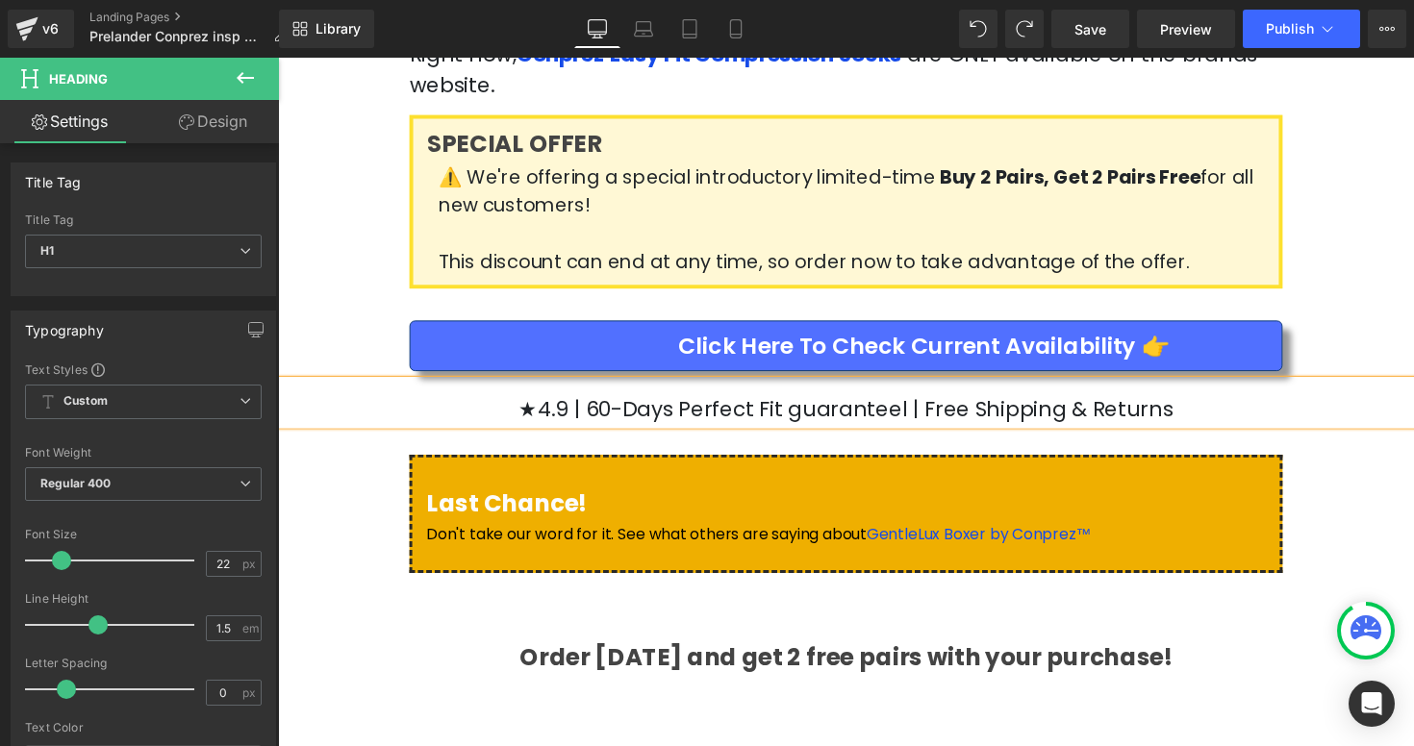
click at [822, 402] on h1 "★4.9 | 60-Days Perfect Fit guaranteel | Free Shipping & Returns" at bounding box center [860, 418] width 1164 height 32
drag, startPoint x: 776, startPoint y: 321, endPoint x: 704, endPoint y: 320, distance: 72.1
click at [704, 402] on h1 "★4.9 | 60-Days Perfect Fit Guaranteel | Free Shipping & Returns" at bounding box center [860, 418] width 1164 height 32
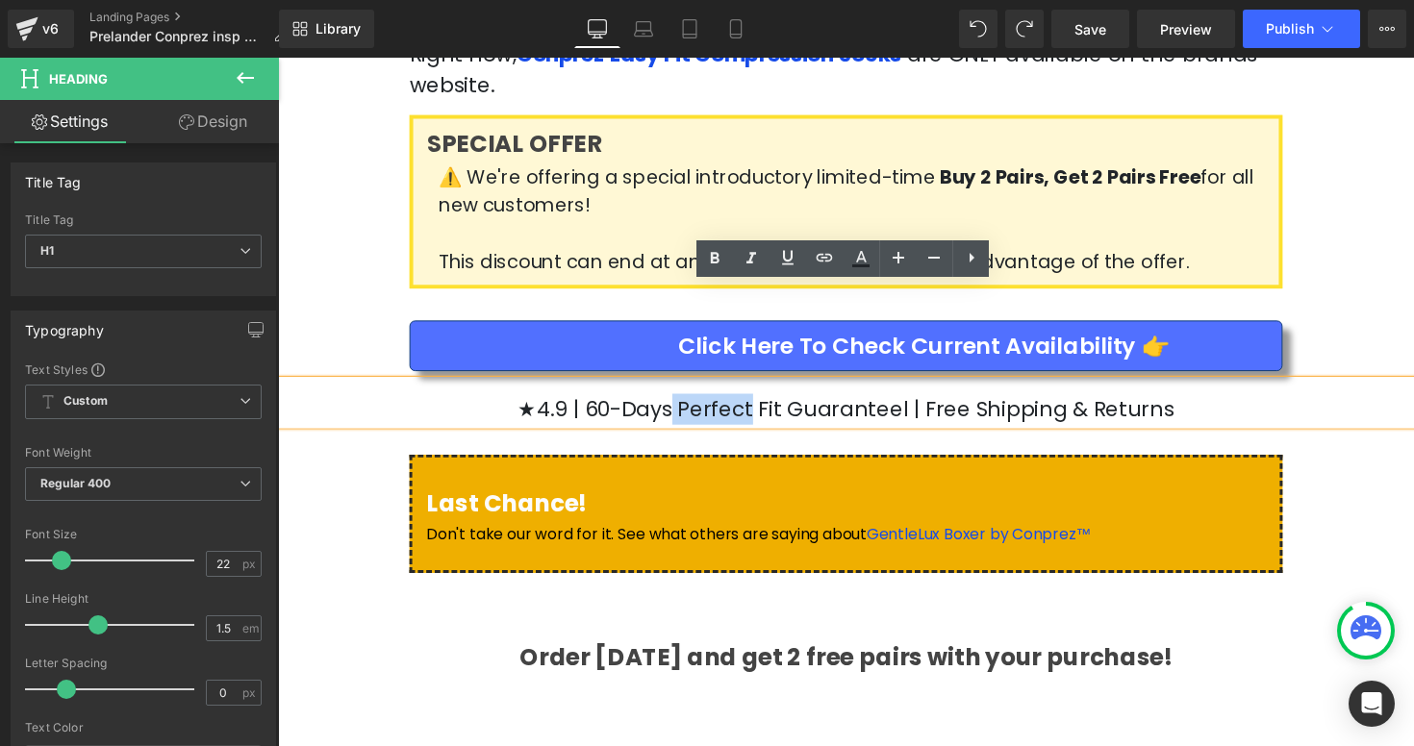
click at [708, 402] on h1 "★4.9 | 60-Days Perfect Fit Guaranteel | Free Shipping & Returns" at bounding box center [860, 418] width 1164 height 32
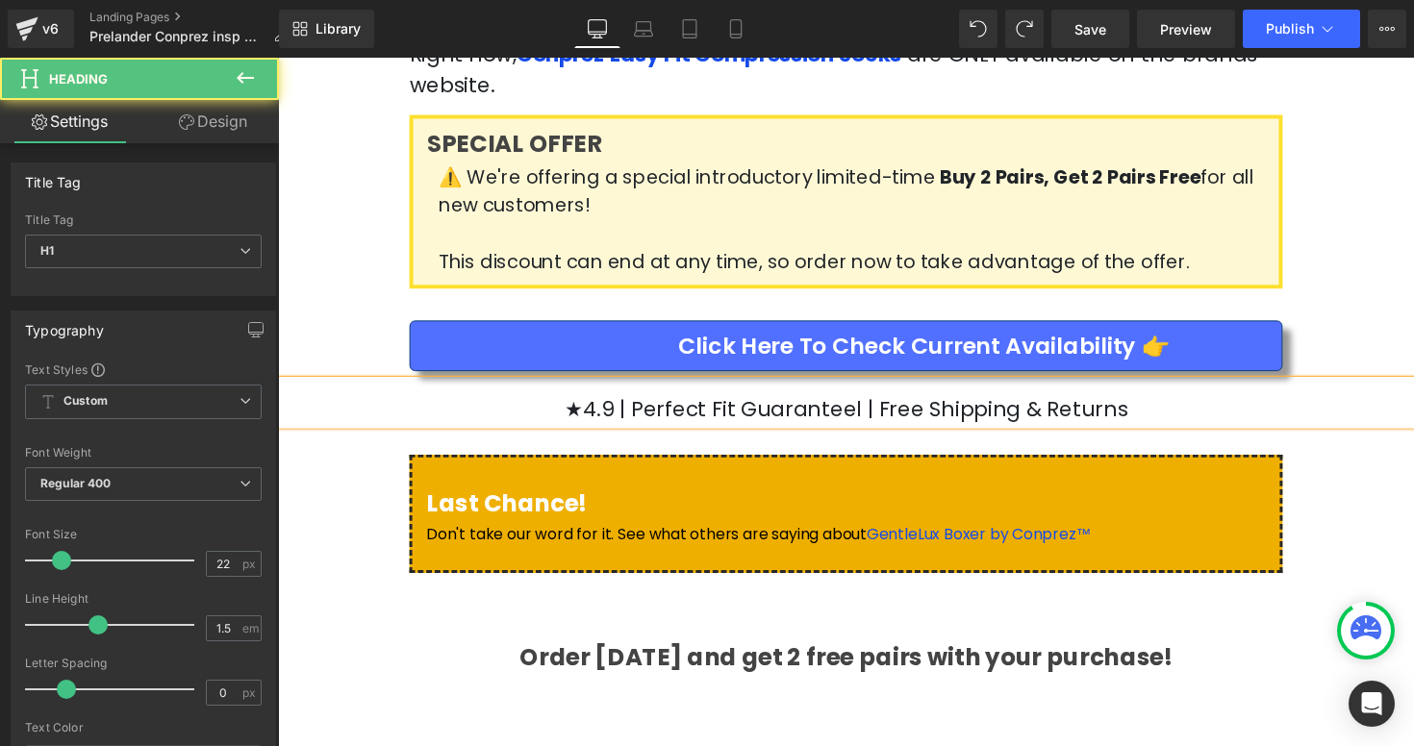
click at [868, 402] on h1 "★4.9 | Perfect Fit Guaranteel | Free Shipping & Returns" at bounding box center [860, 418] width 1164 height 32
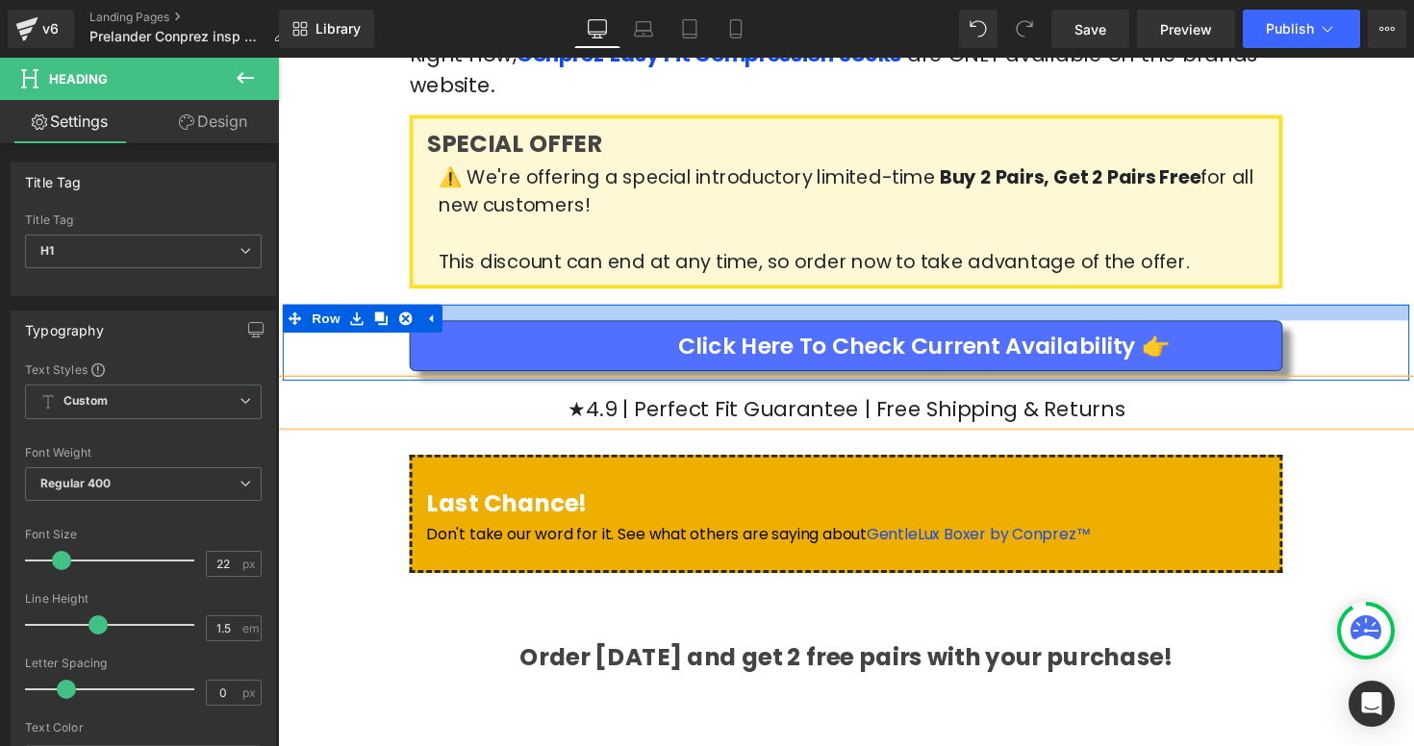
click at [1413, 311] on div "Click Here to Check Current Availability 👉 Button Row" at bounding box center [860, 350] width 1154 height 78
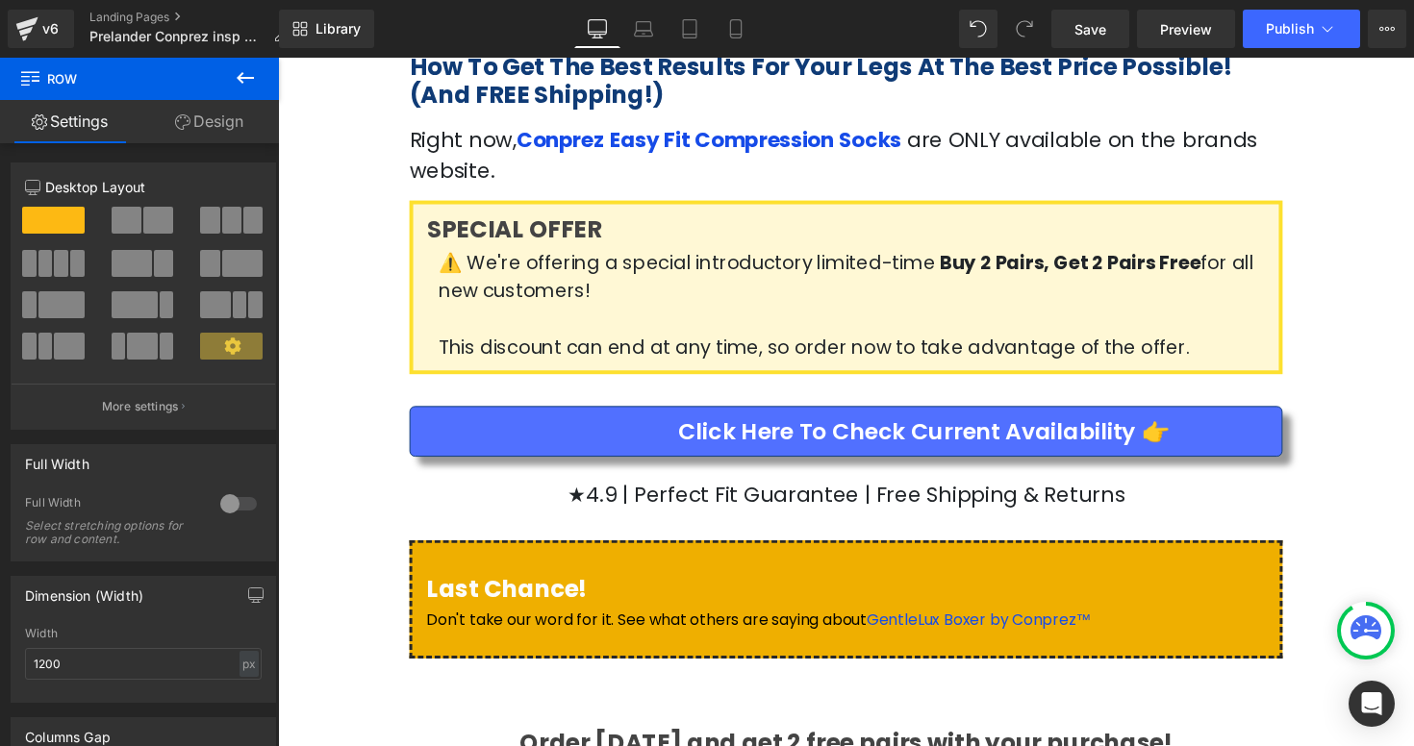
scroll to position [3609, 0]
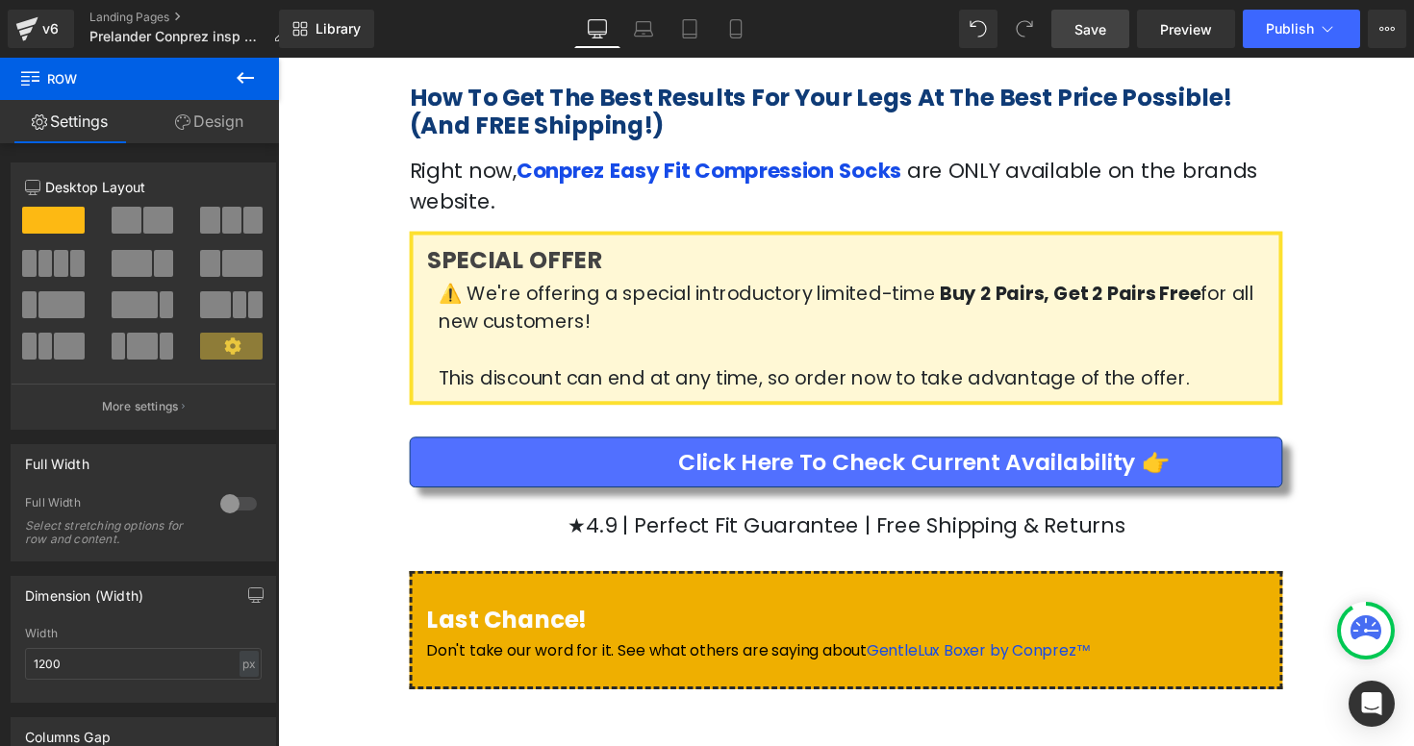
click at [1083, 25] on span "Save" at bounding box center [1090, 29] width 32 height 20
